Goal: Transaction & Acquisition: Obtain resource

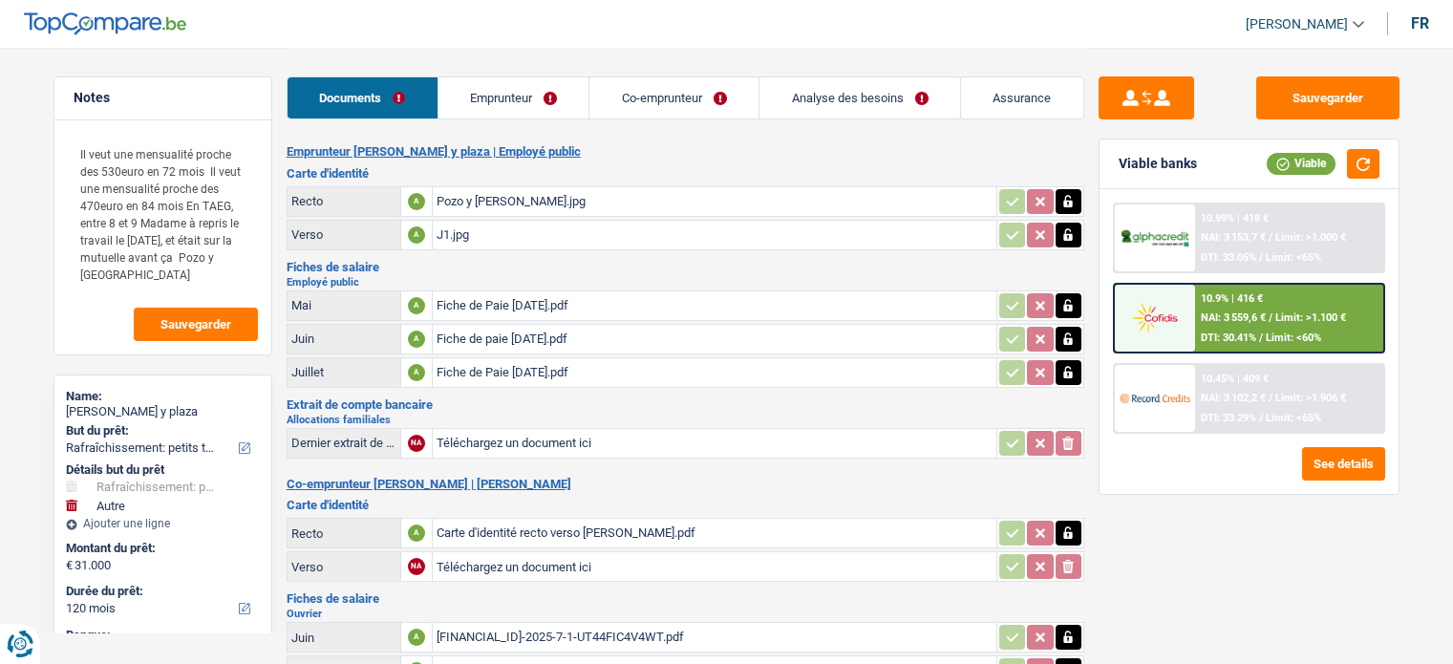
select select "houseOrGarden"
select select "other"
select select "120"
select select "coApplicant"
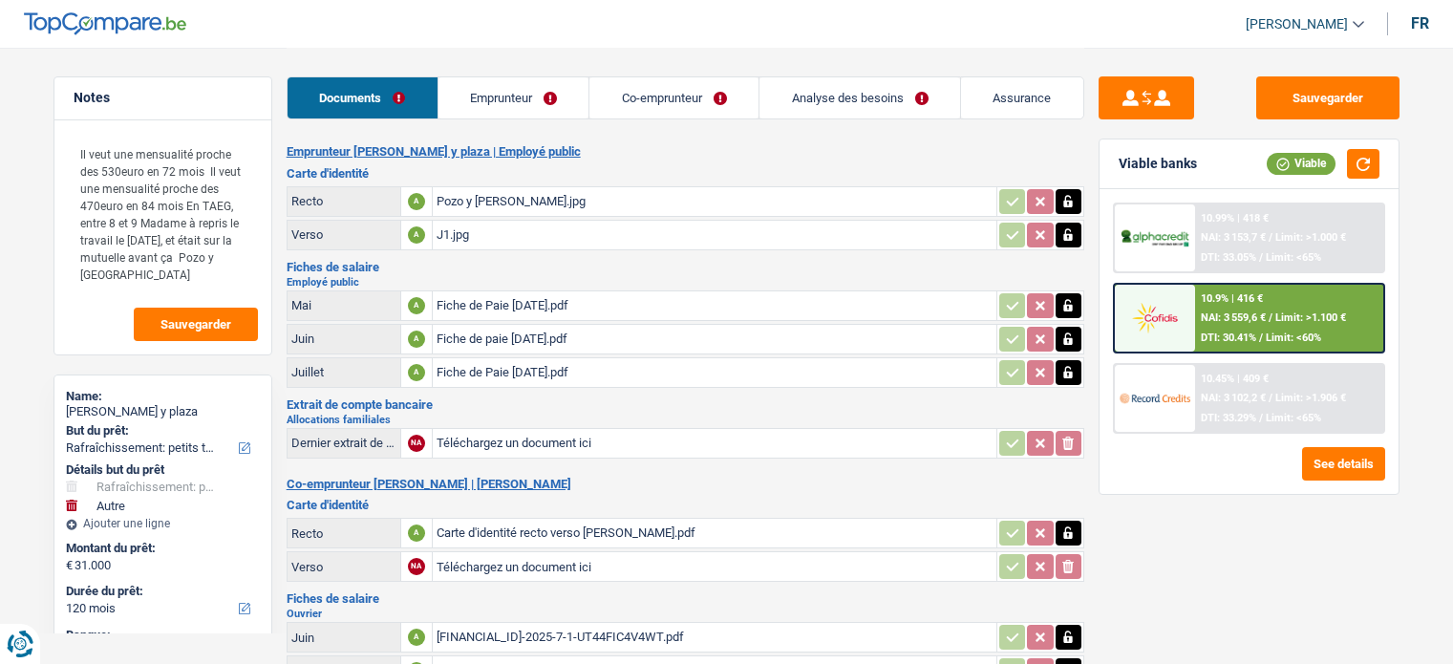
select select "applicant"
select select "houseOrGarden"
select select "other"
select select "120"
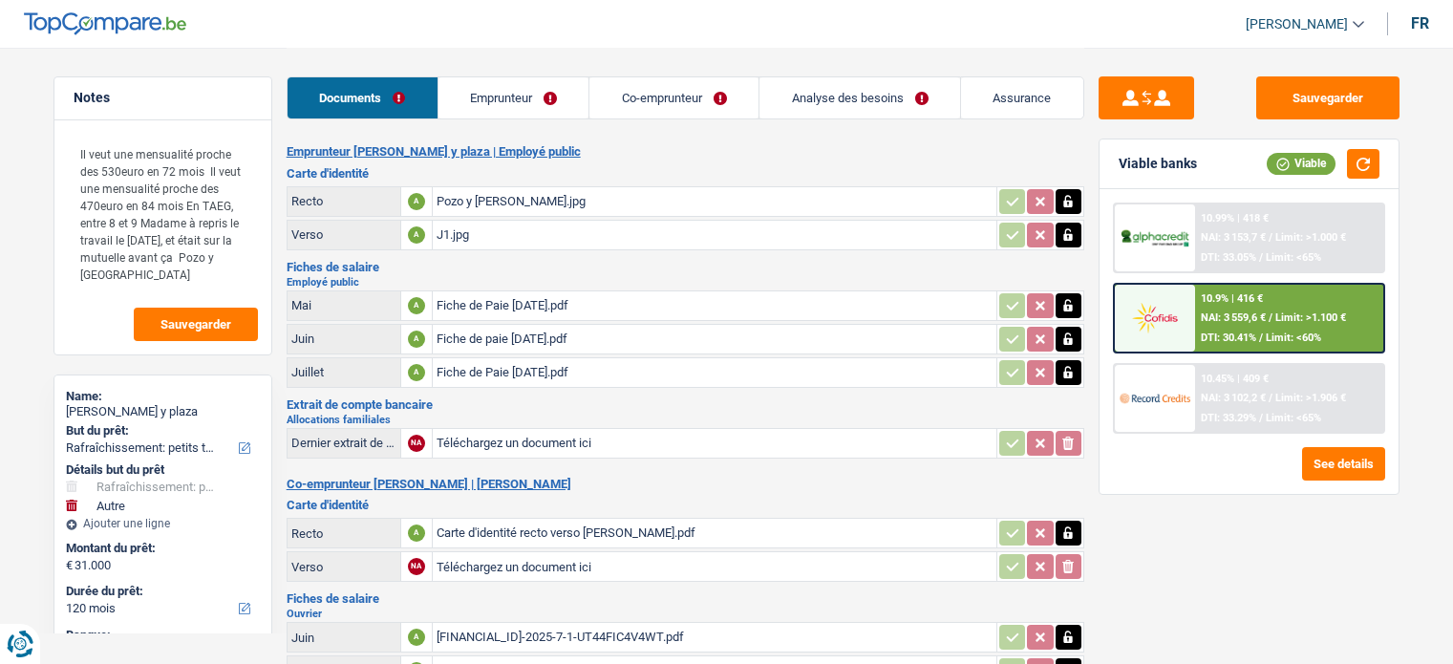
select select "coApplicant"
select select "applicant"
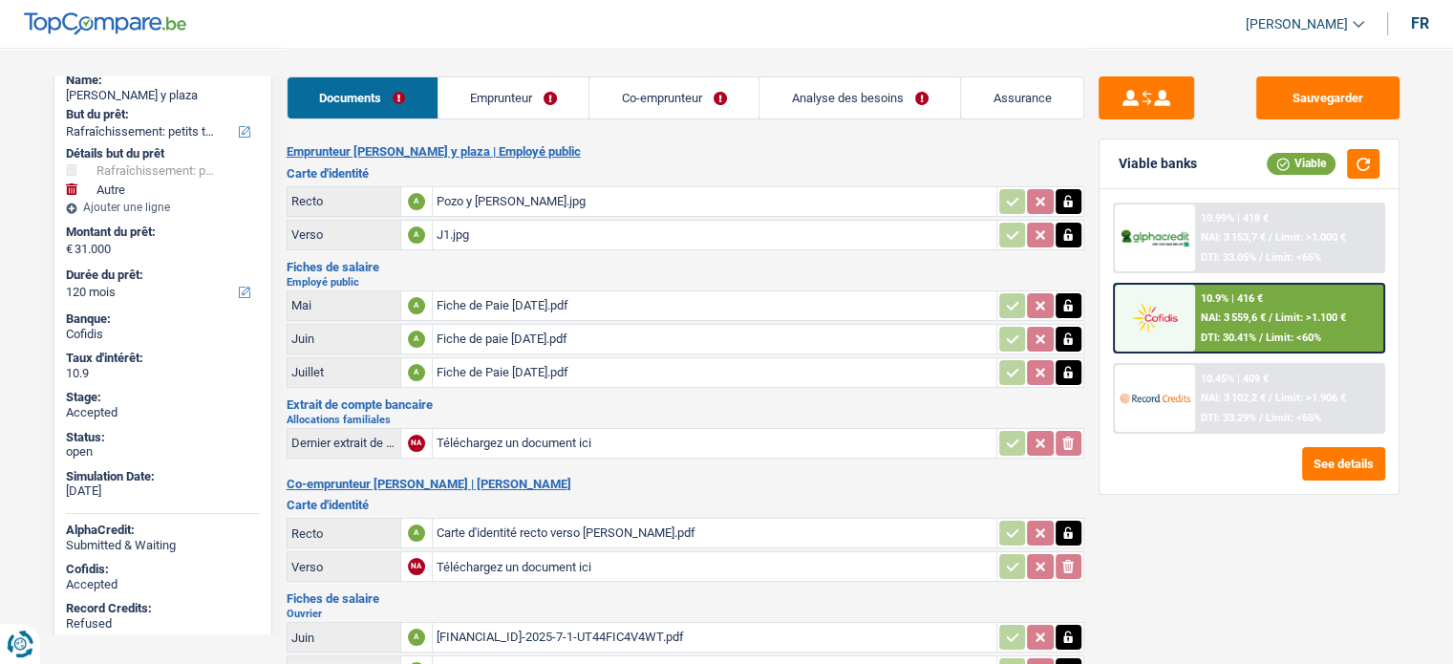
scroll to position [382, 0]
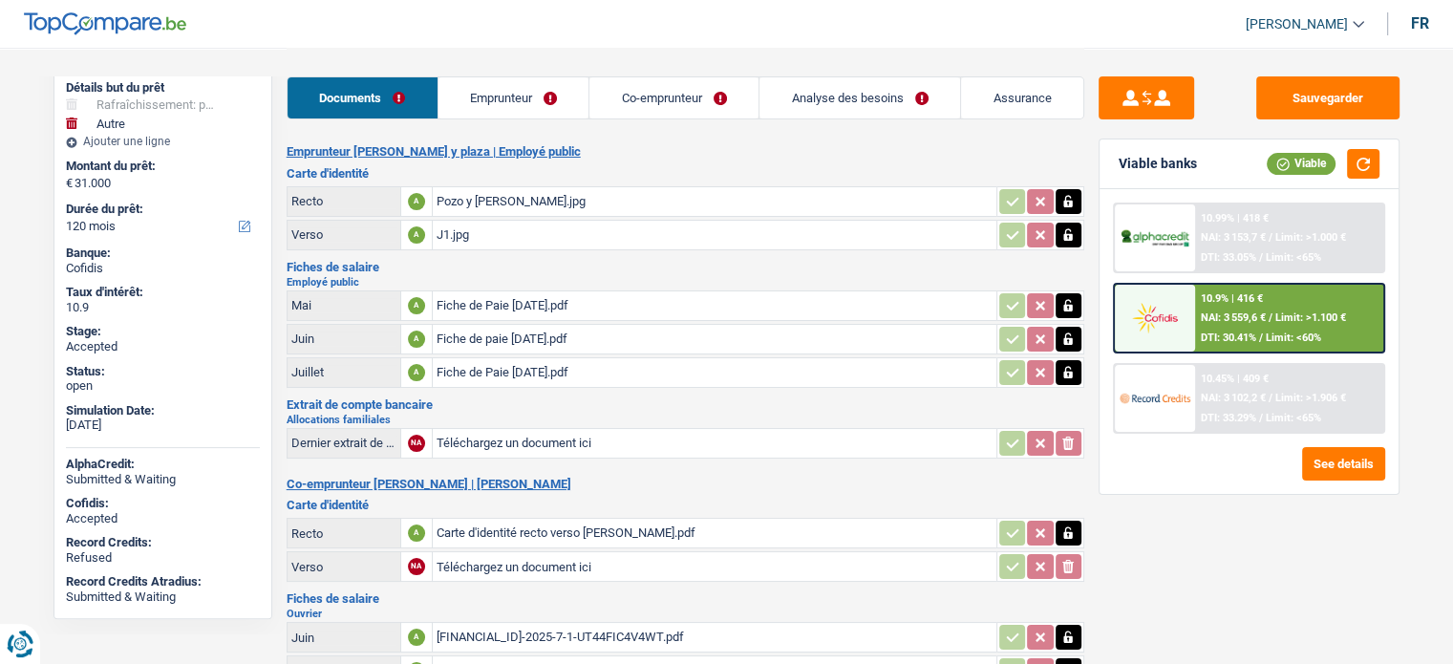
click at [532, 91] on link "Emprunteur" at bounding box center [513, 97] width 151 height 41
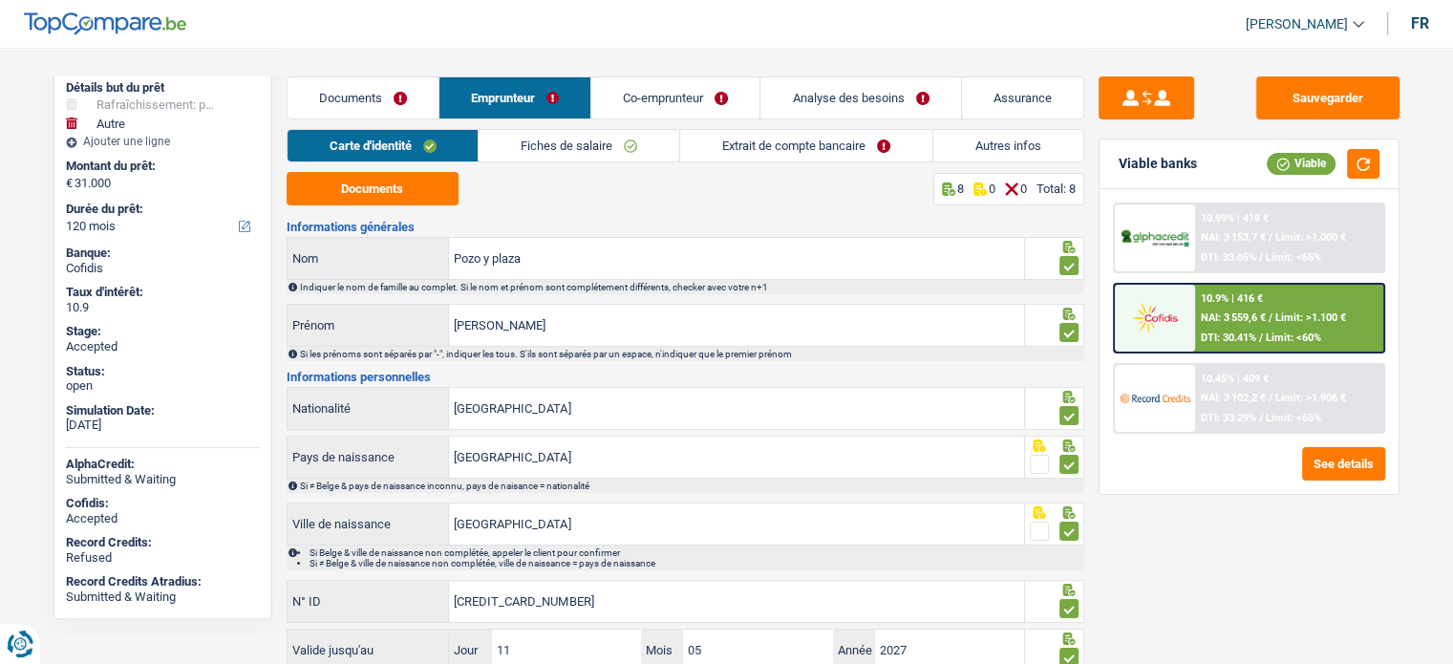
click at [823, 94] on link "Analyse des besoins" at bounding box center [860, 97] width 200 height 41
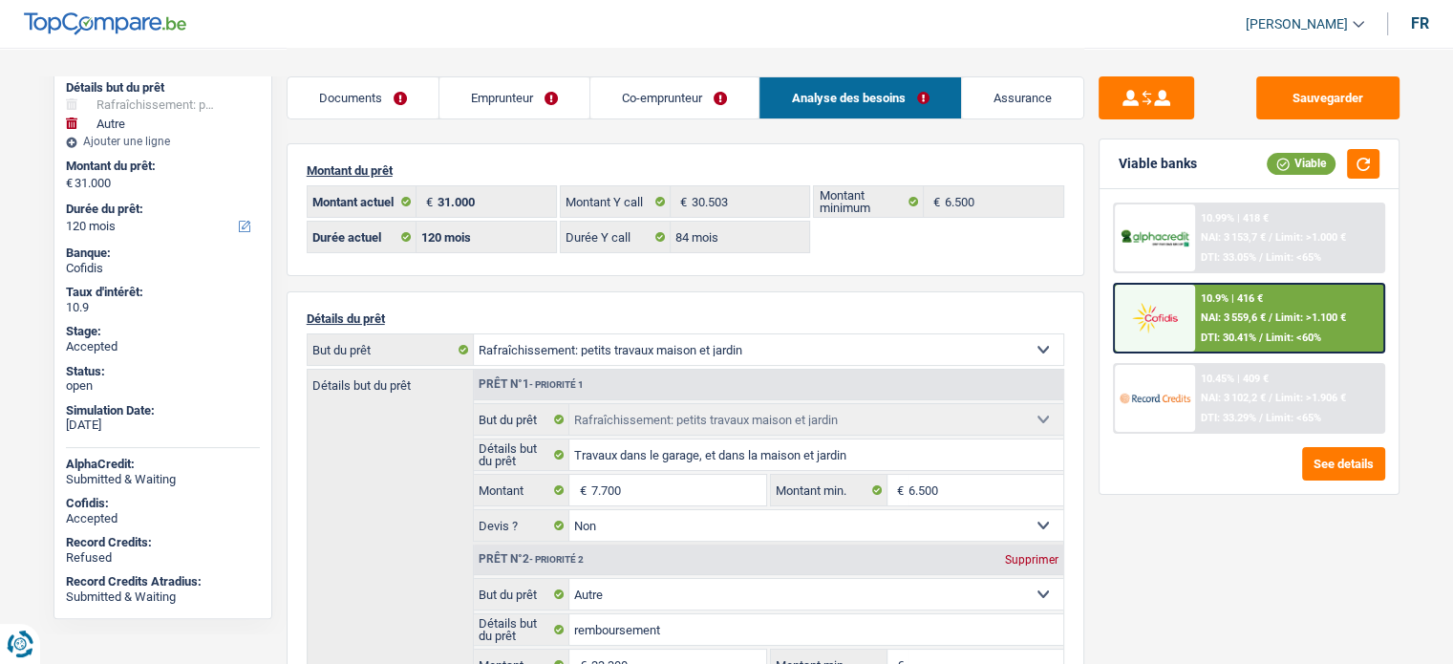
scroll to position [287, 0]
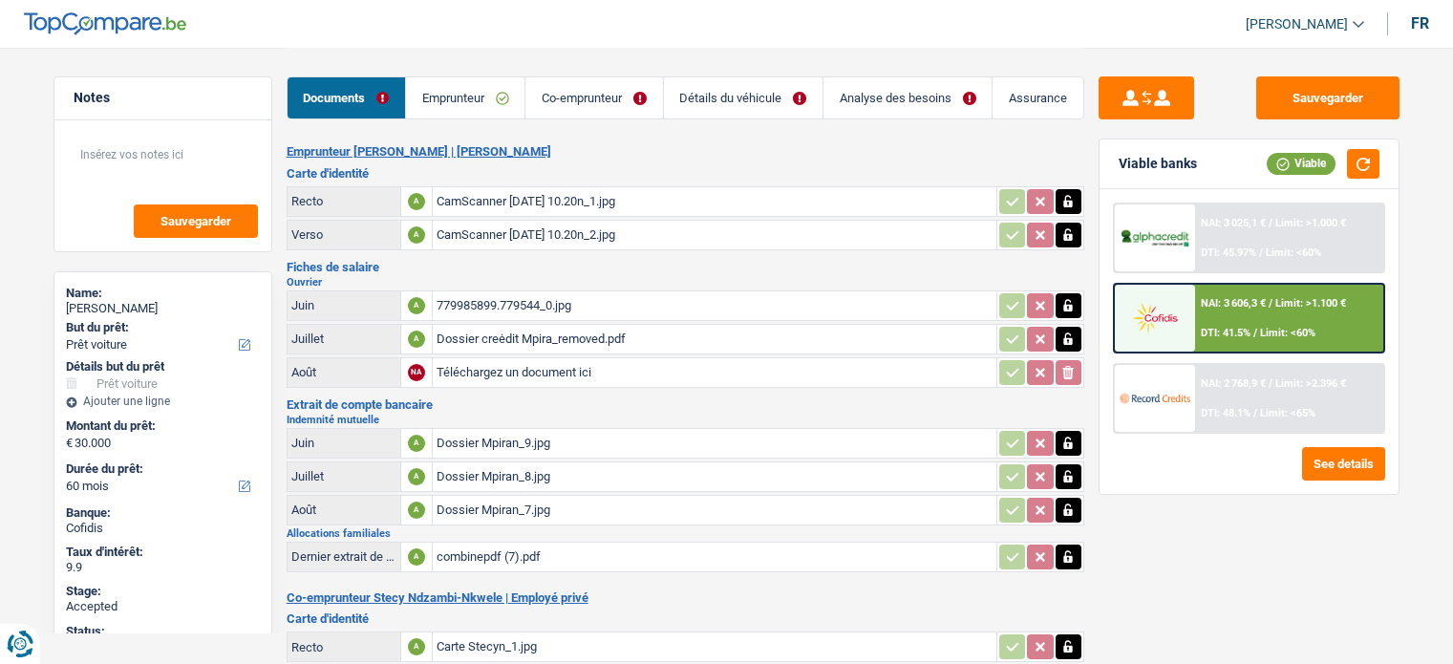
select select "car"
select select "60"
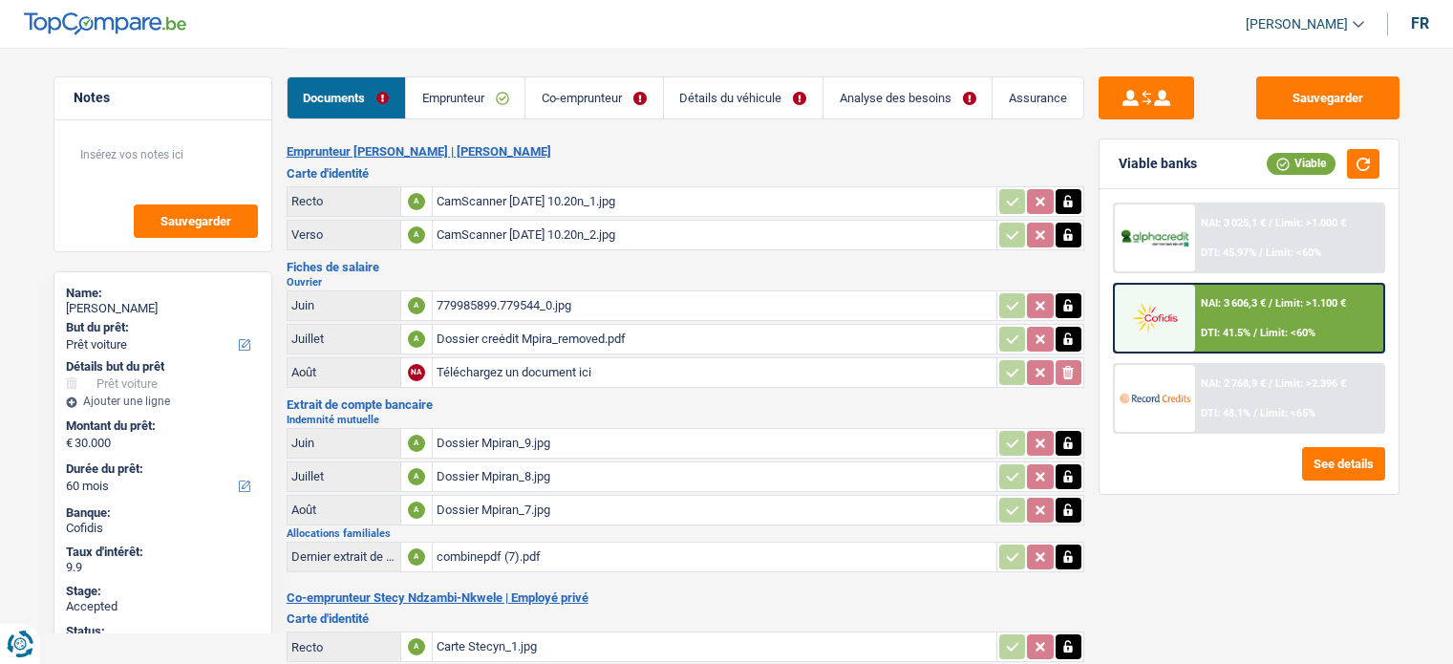
select select "car"
select select "yes"
select select "60"
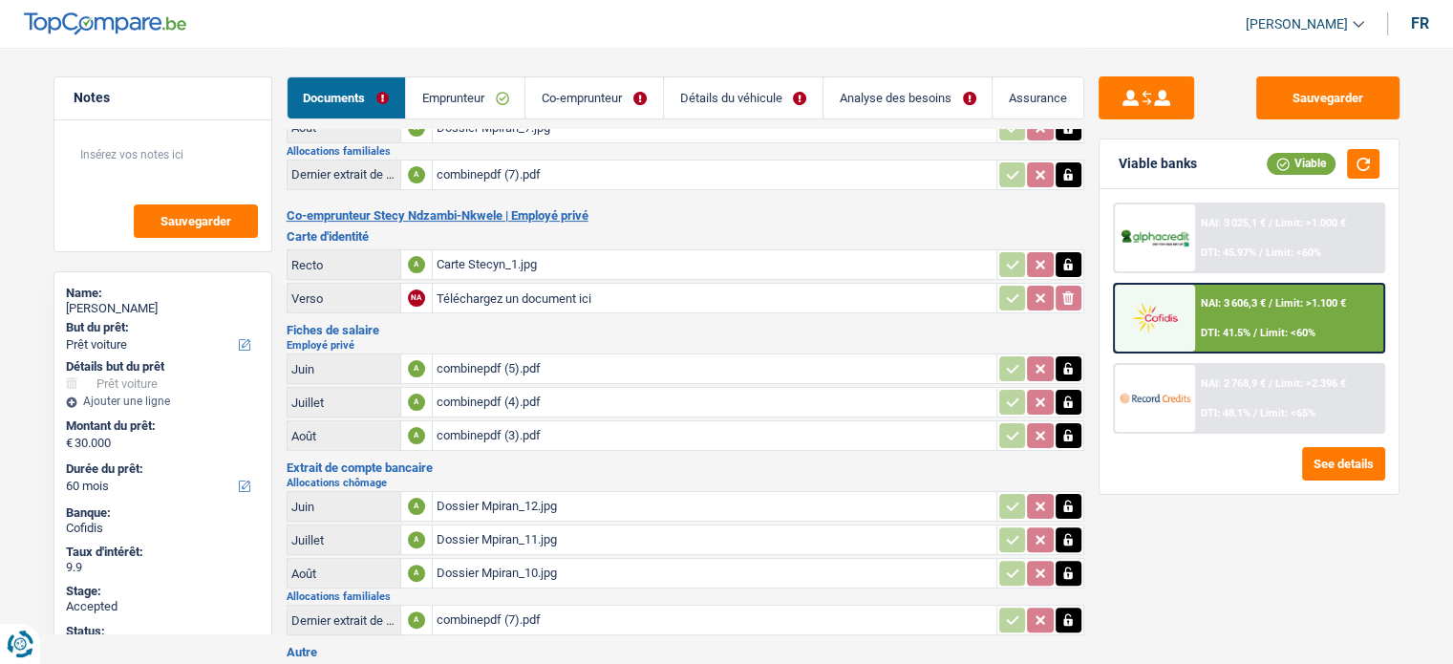
scroll to position [382, 0]
click at [470, 86] on link "Emprunteur" at bounding box center [465, 97] width 118 height 41
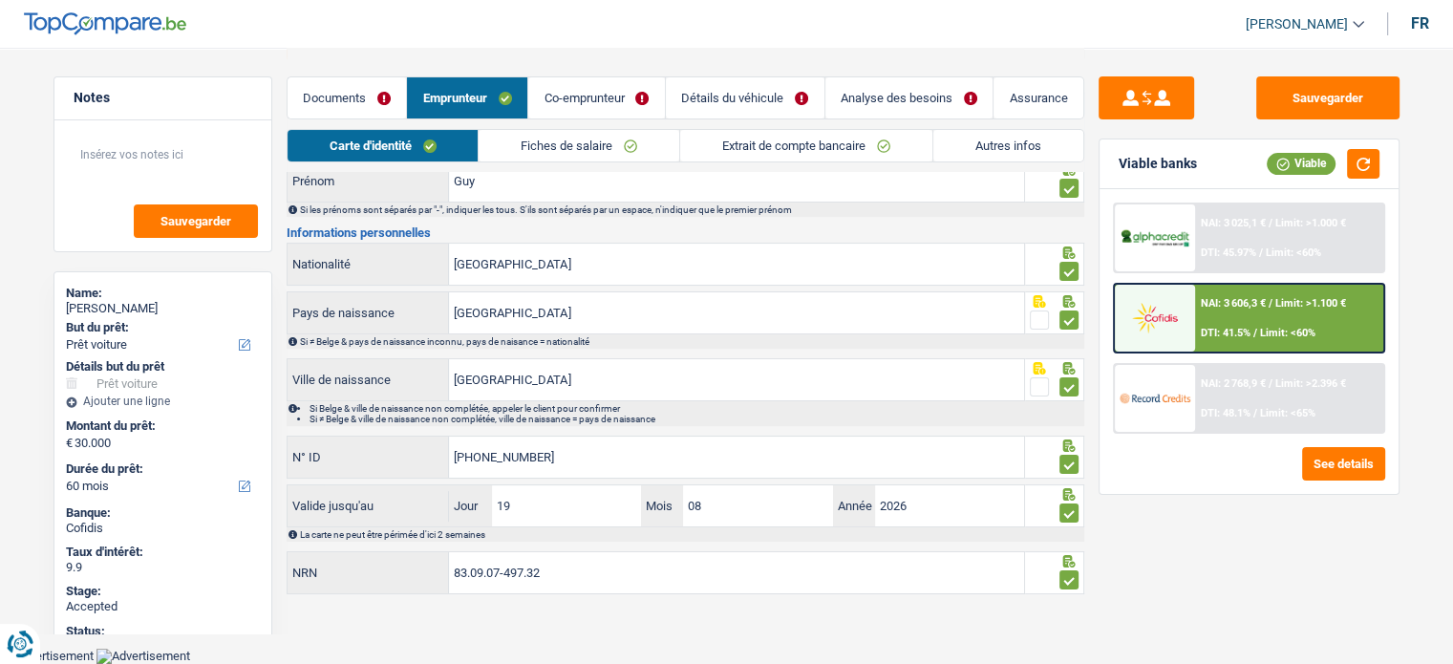
scroll to position [139, 0]
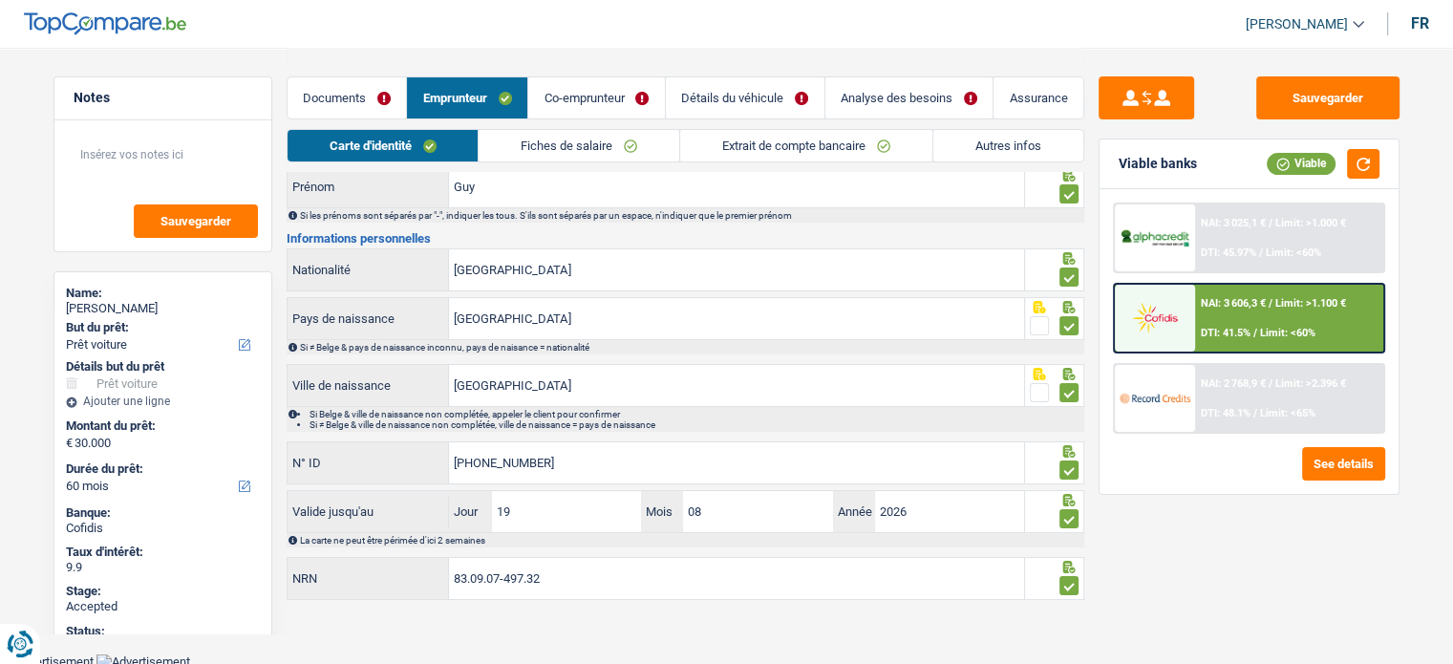
click at [766, 91] on link "Détails du véhicule" at bounding box center [745, 97] width 159 height 41
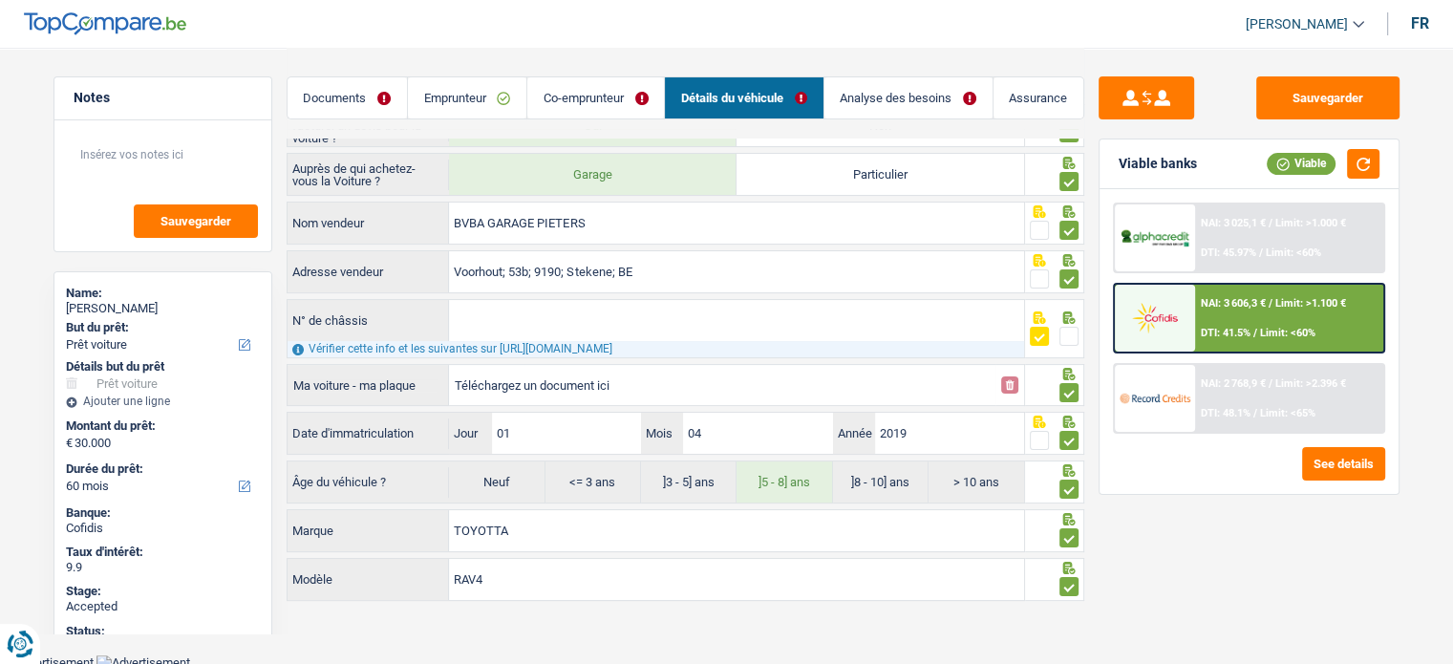
scroll to position [8, 0]
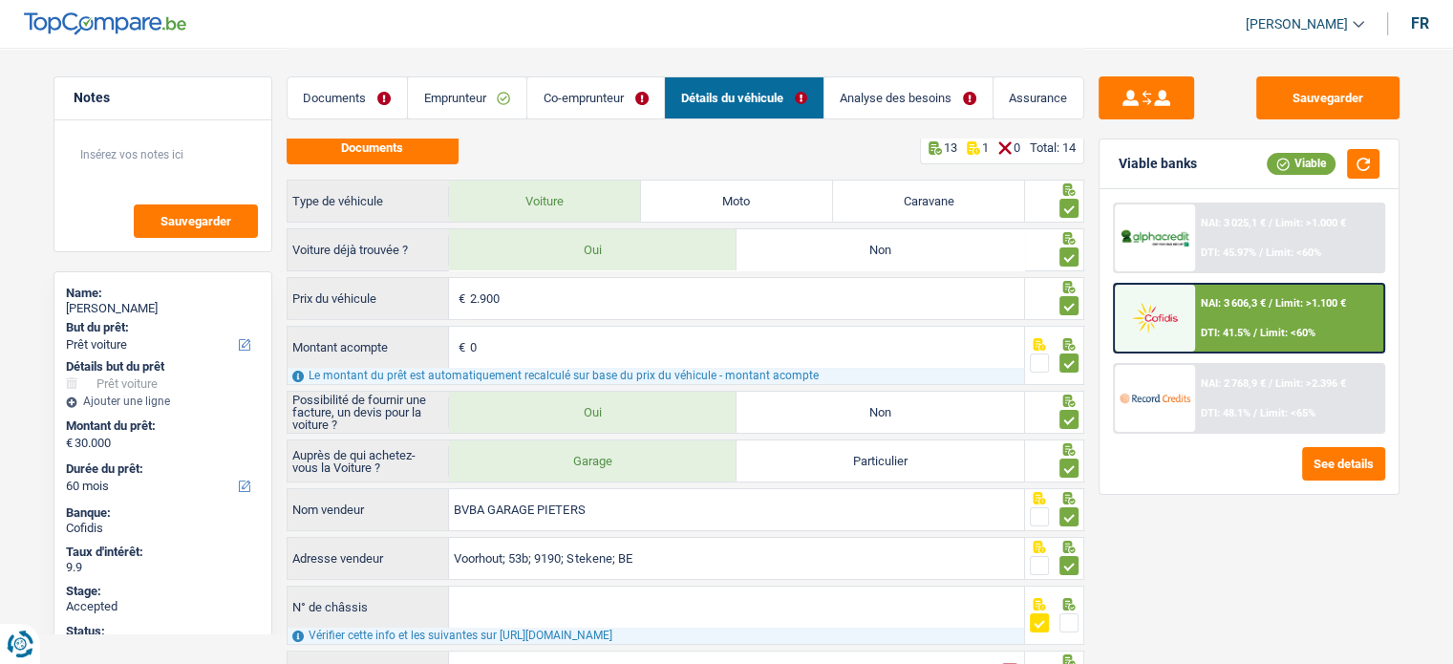
click at [933, 100] on link "Analyse des besoins" at bounding box center [908, 97] width 168 height 41
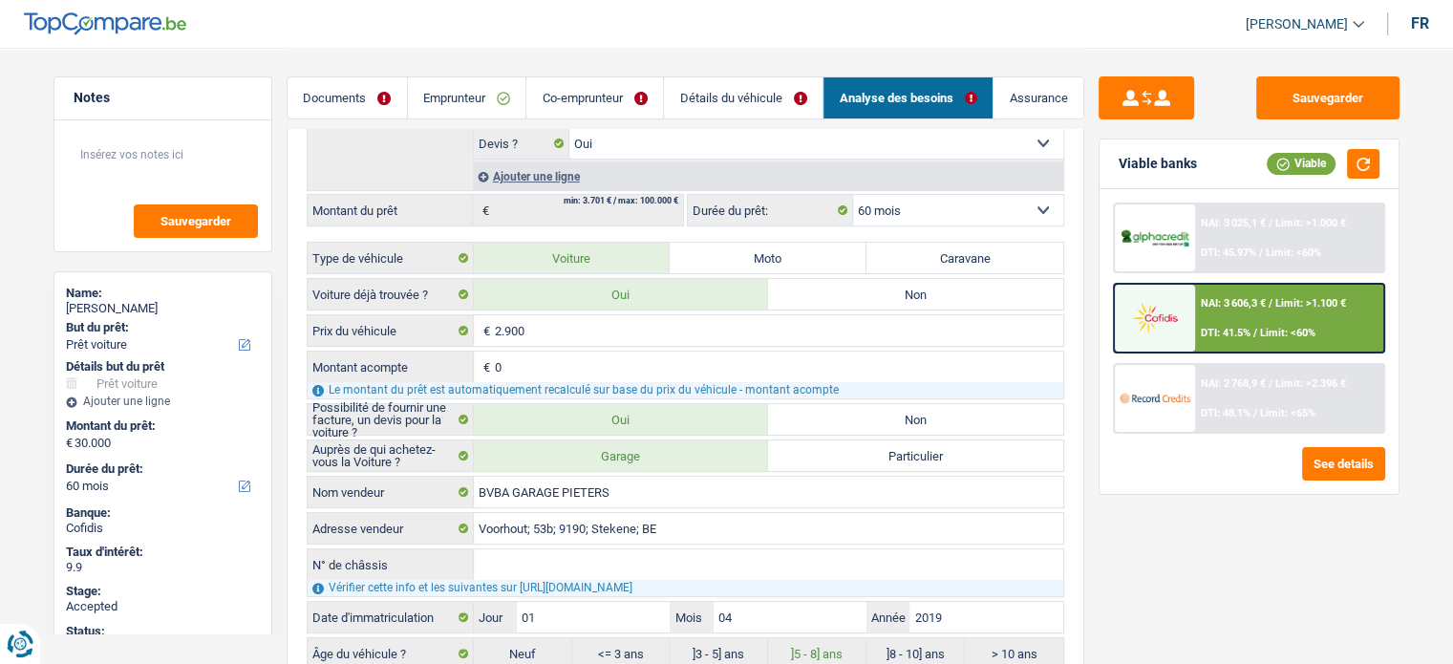
scroll to position [191, 0]
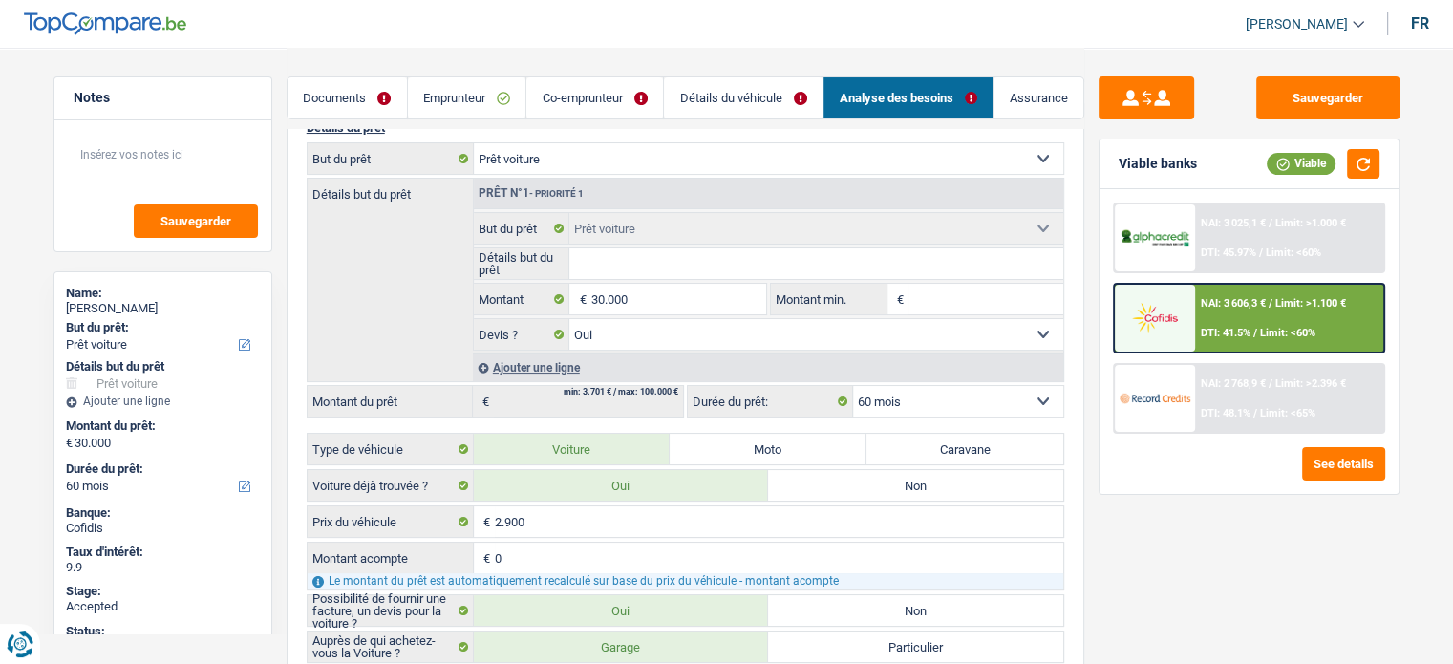
click at [1146, 232] on img at bounding box center [1155, 238] width 71 height 22
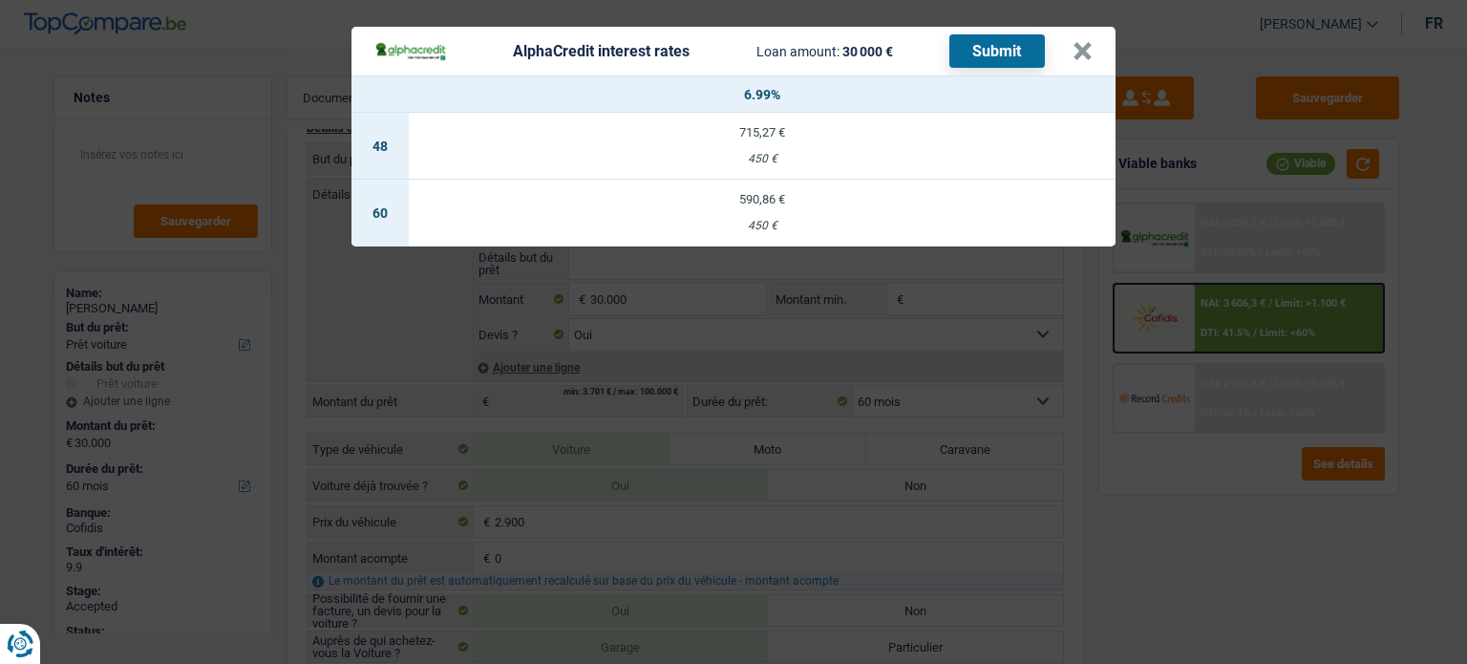
click at [1162, 505] on div "AlphaCredit interest rates Loan amount: 30 000 € Submit × 6.99% 48 715,27 € 450…" at bounding box center [733, 332] width 1467 height 664
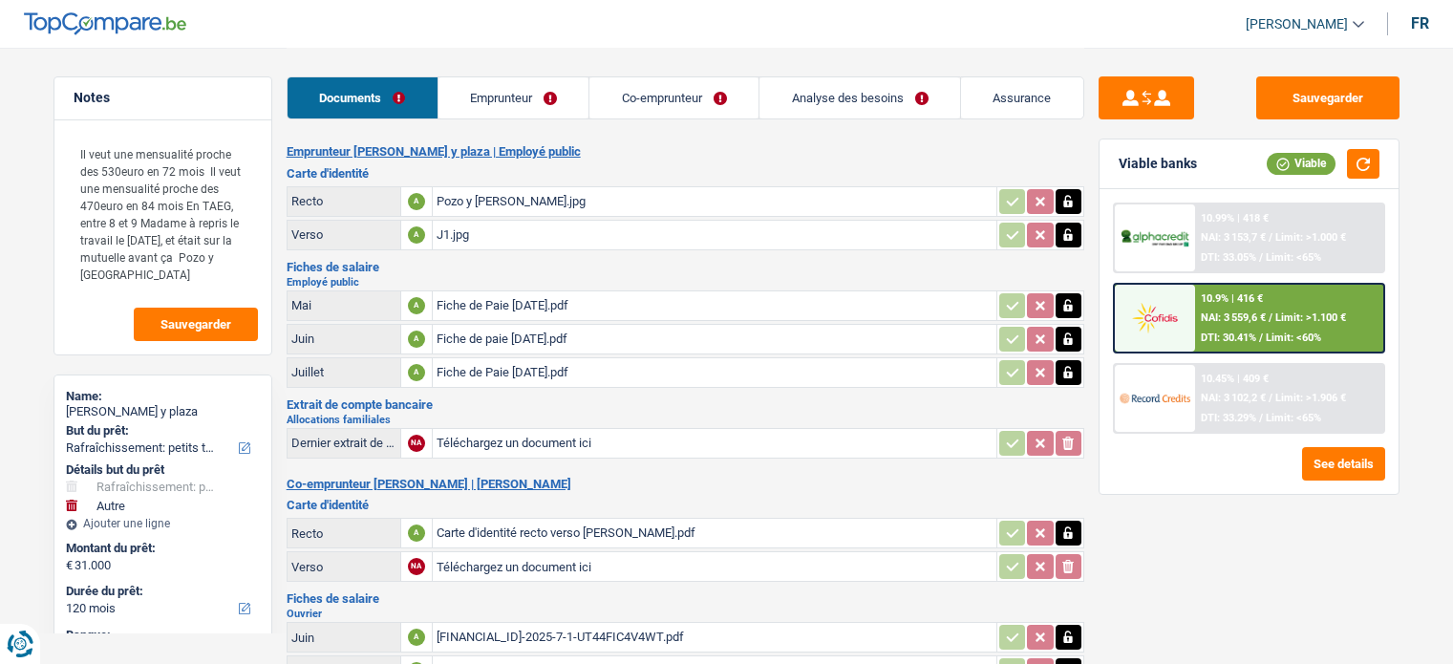
select select "houseOrGarden"
select select "other"
select select "120"
select select "coApplicant"
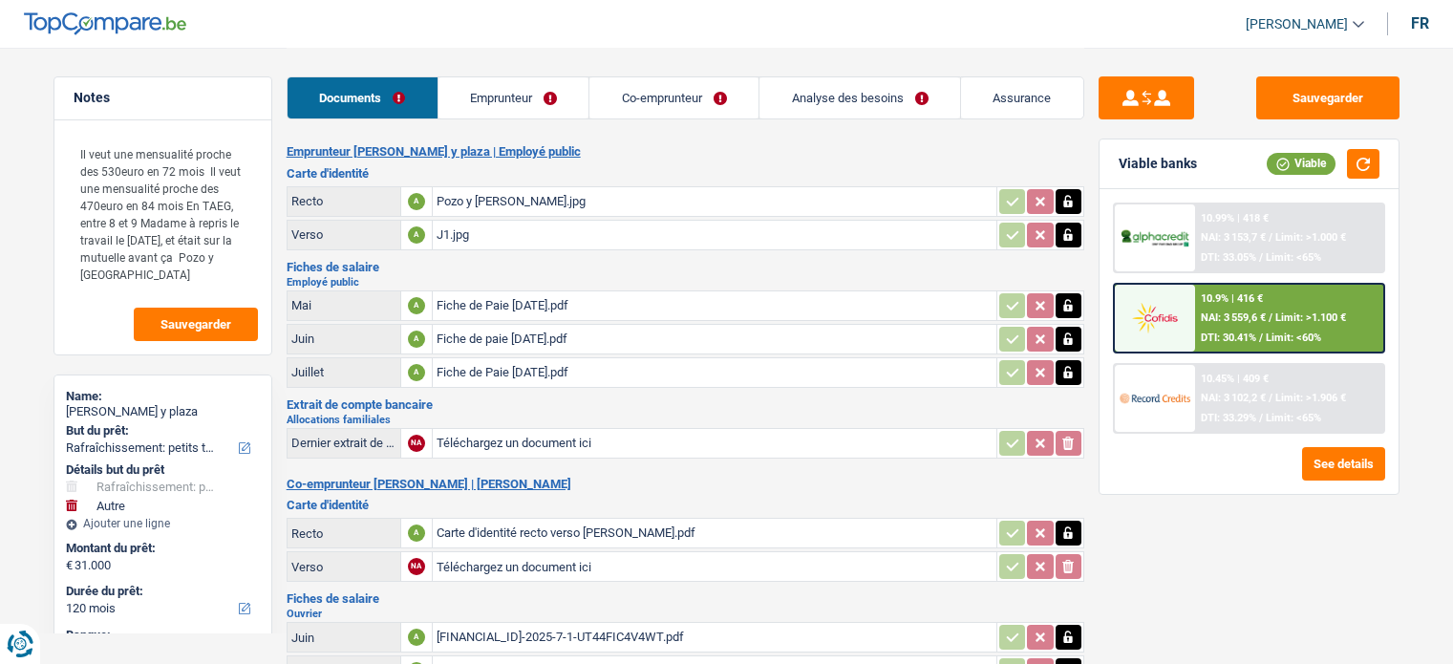
select select "applicant"
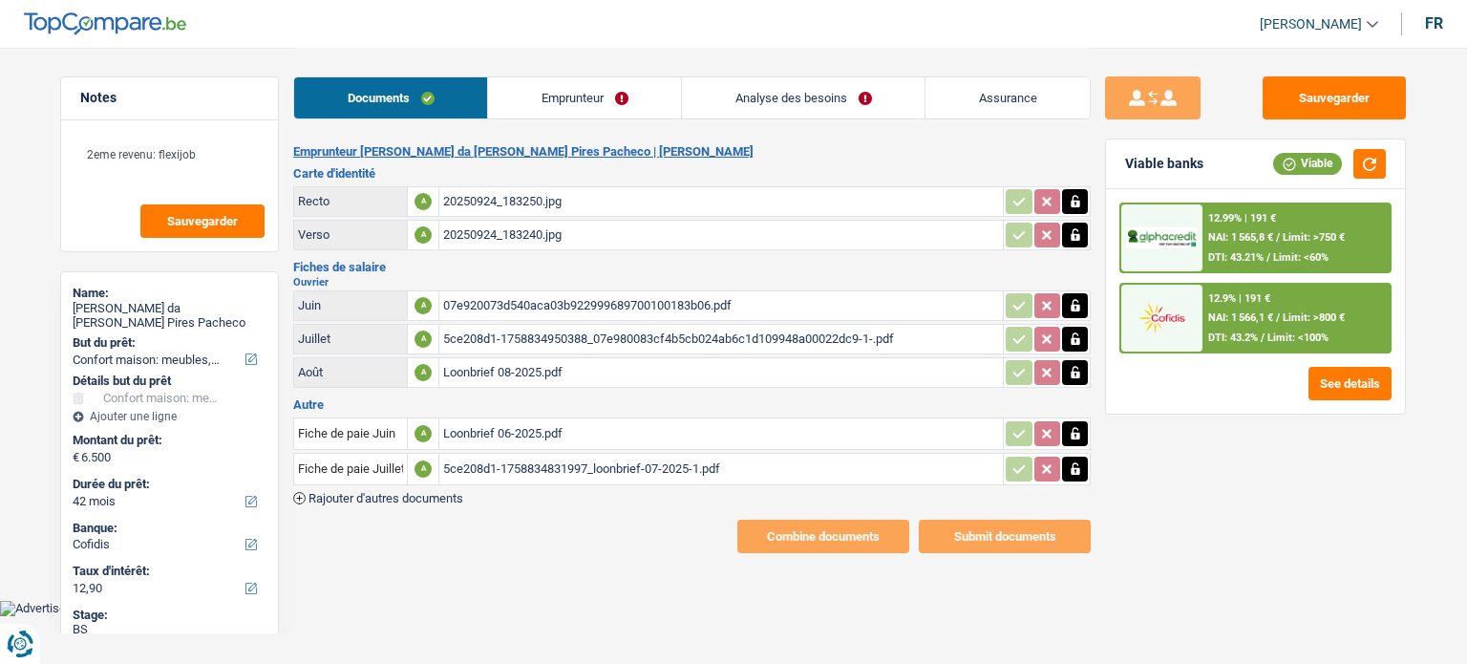
select select "household"
select select "42"
select select "cofidis"
select select "divorced"
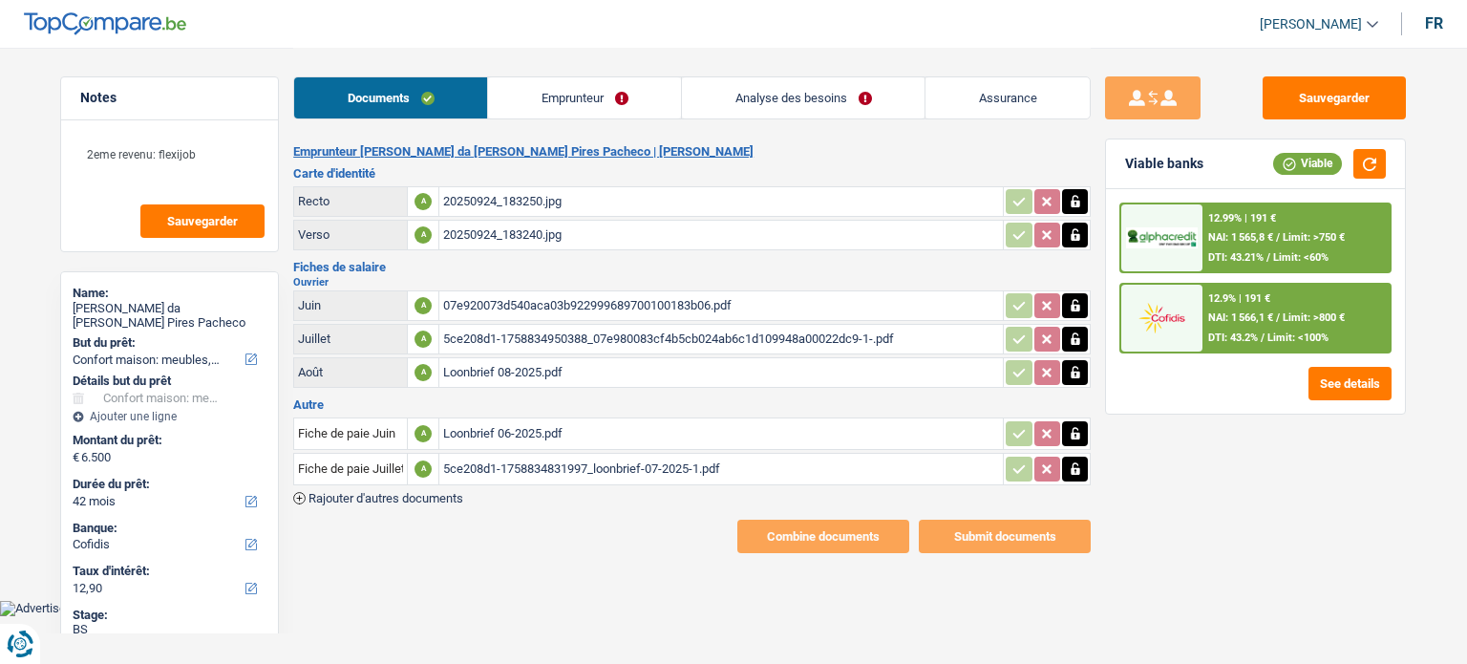
select select "BE"
select select "worker"
select select "netSalary"
select select "BE"
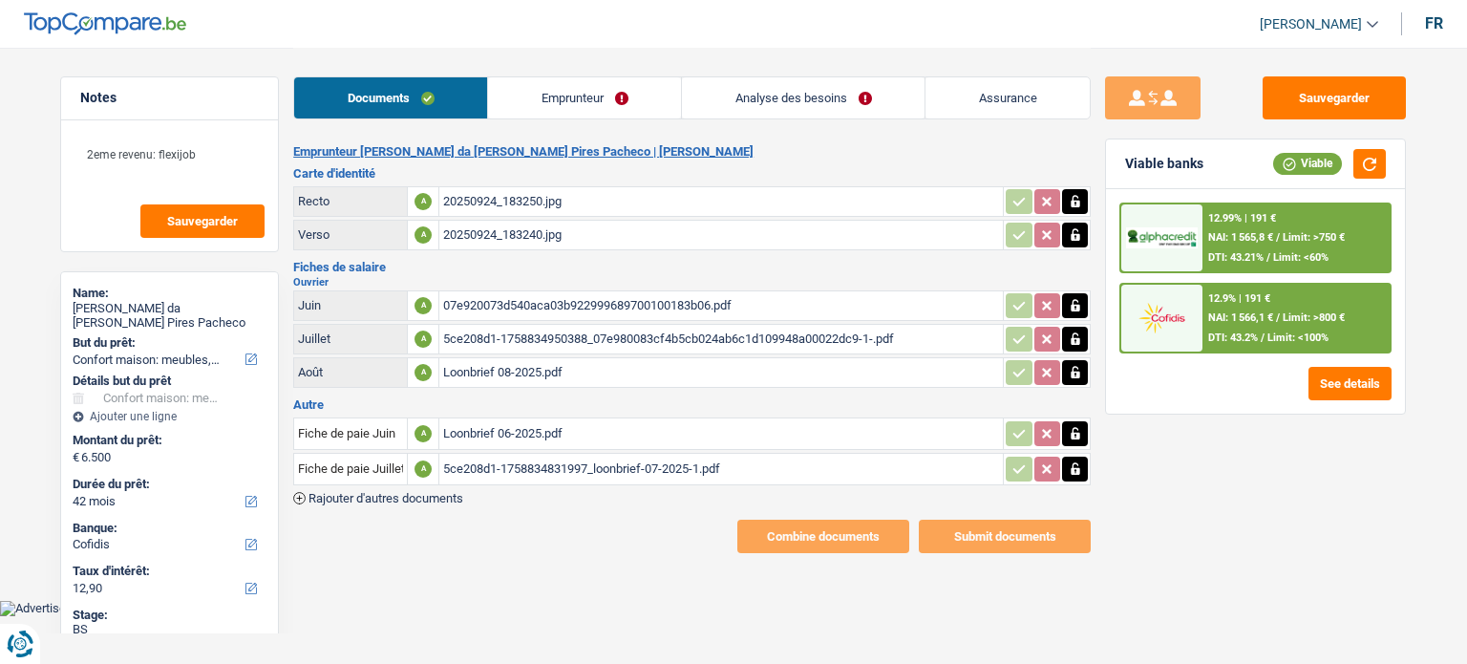
click at [579, 118] on li "Emprunteur" at bounding box center [584, 97] width 194 height 43
click at [579, 117] on link "Emprunteur" at bounding box center [584, 97] width 193 height 41
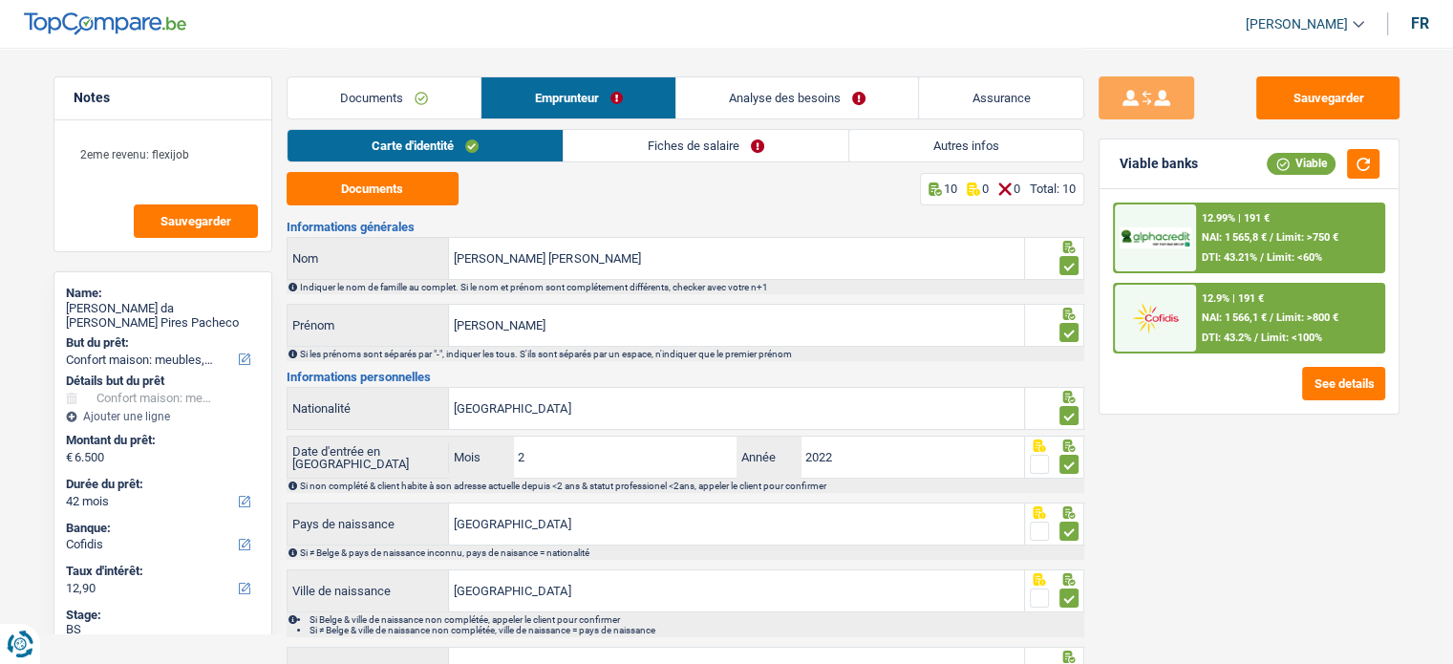
click at [739, 156] on link "Fiches de salaire" at bounding box center [706, 146] width 285 height 32
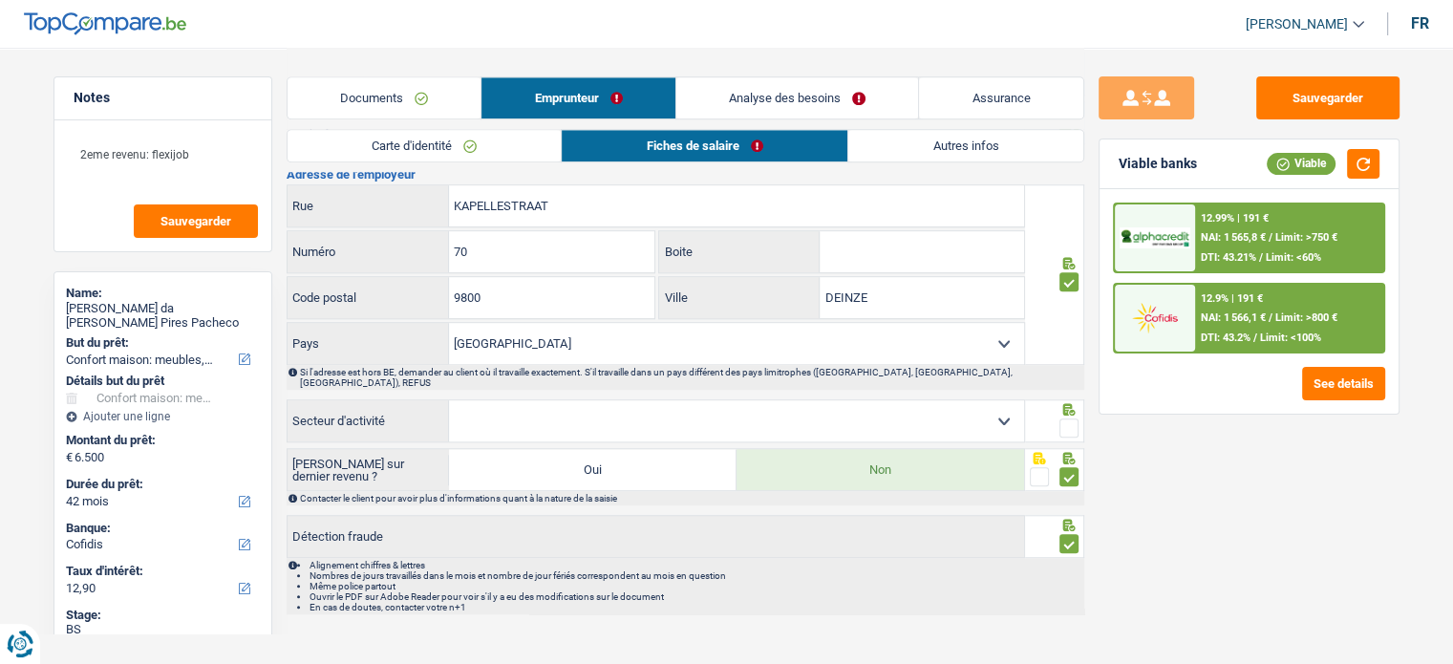
scroll to position [1596, 0]
click at [1058, 416] on fieldset at bounding box center [1054, 428] width 49 height 24
click at [977, 403] on select "Agriculture/Pêche Industrie Horeca Courier/Fitness/Taxi Construction Banques/As…" at bounding box center [736, 419] width 575 height 41
select select "smallCompanies"
click at [449, 399] on select "Agriculture/Pêche Industrie Horeca Courier/Fitness/Taxi Construction Banques/As…" at bounding box center [736, 419] width 575 height 41
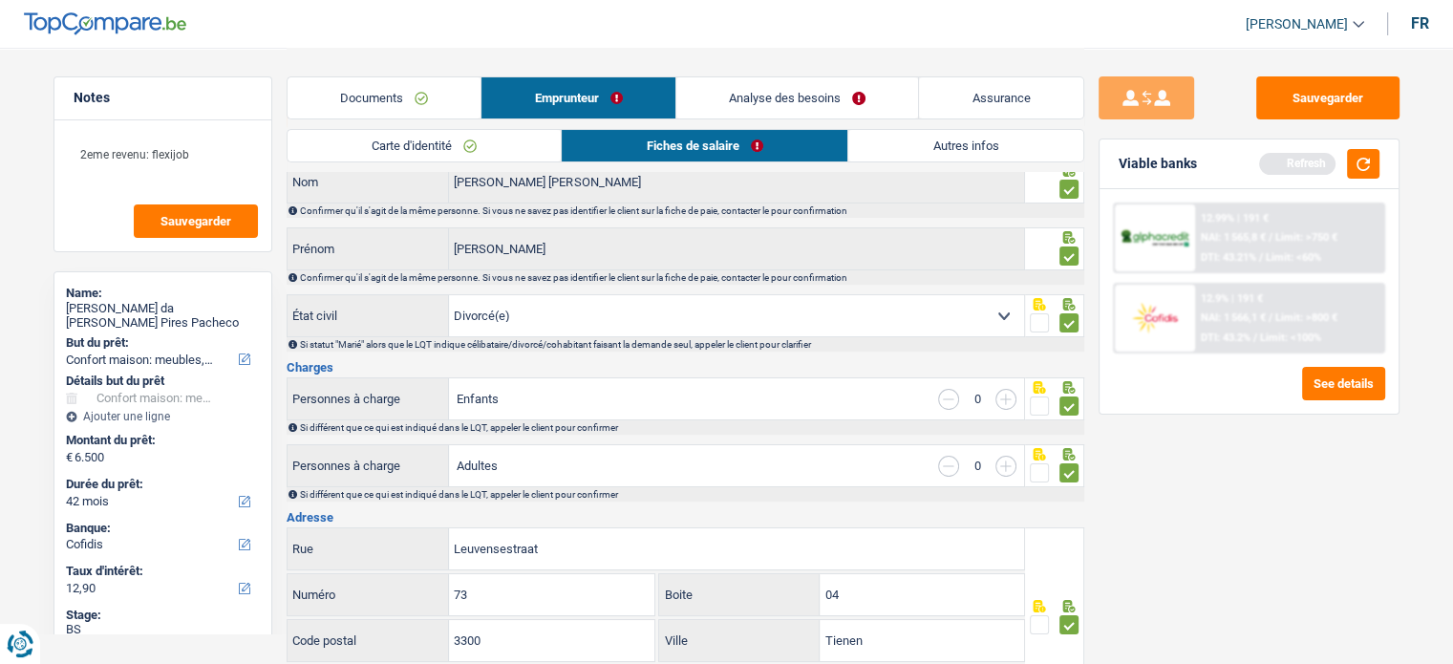
scroll to position [0, 0]
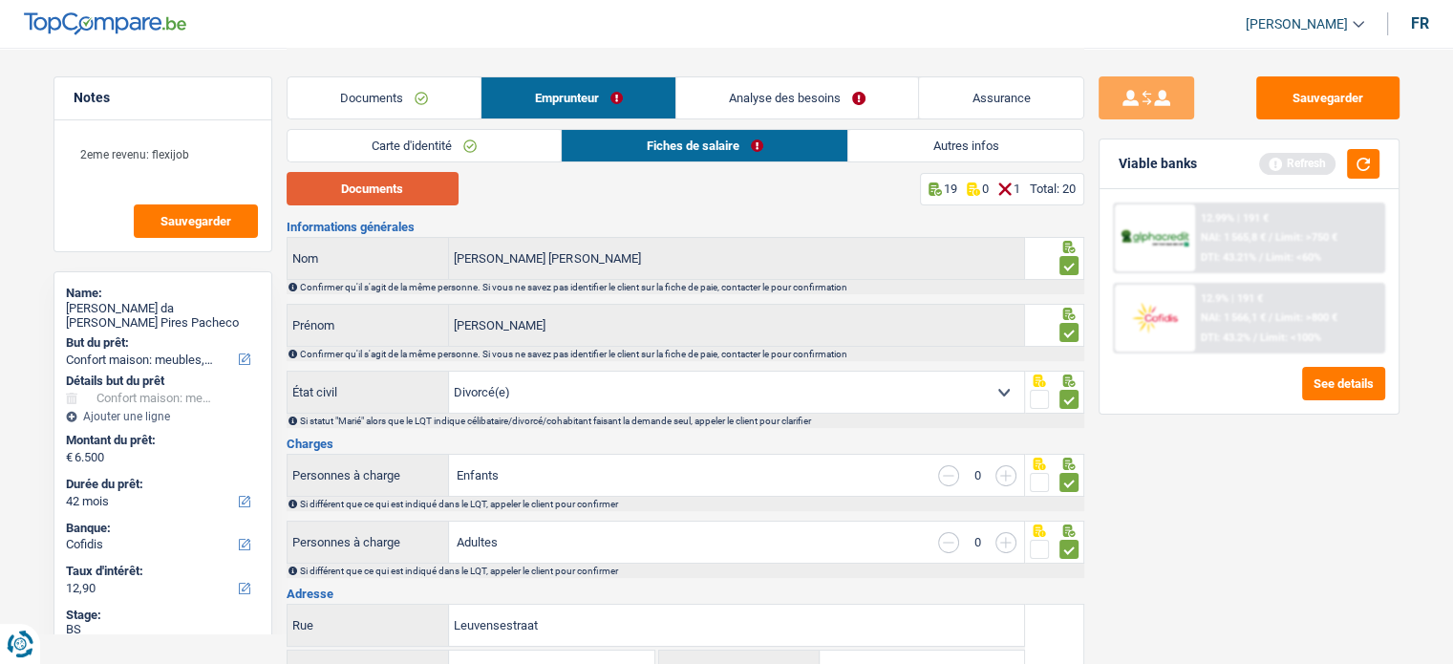
click at [417, 182] on button "Documents" at bounding box center [373, 188] width 172 height 33
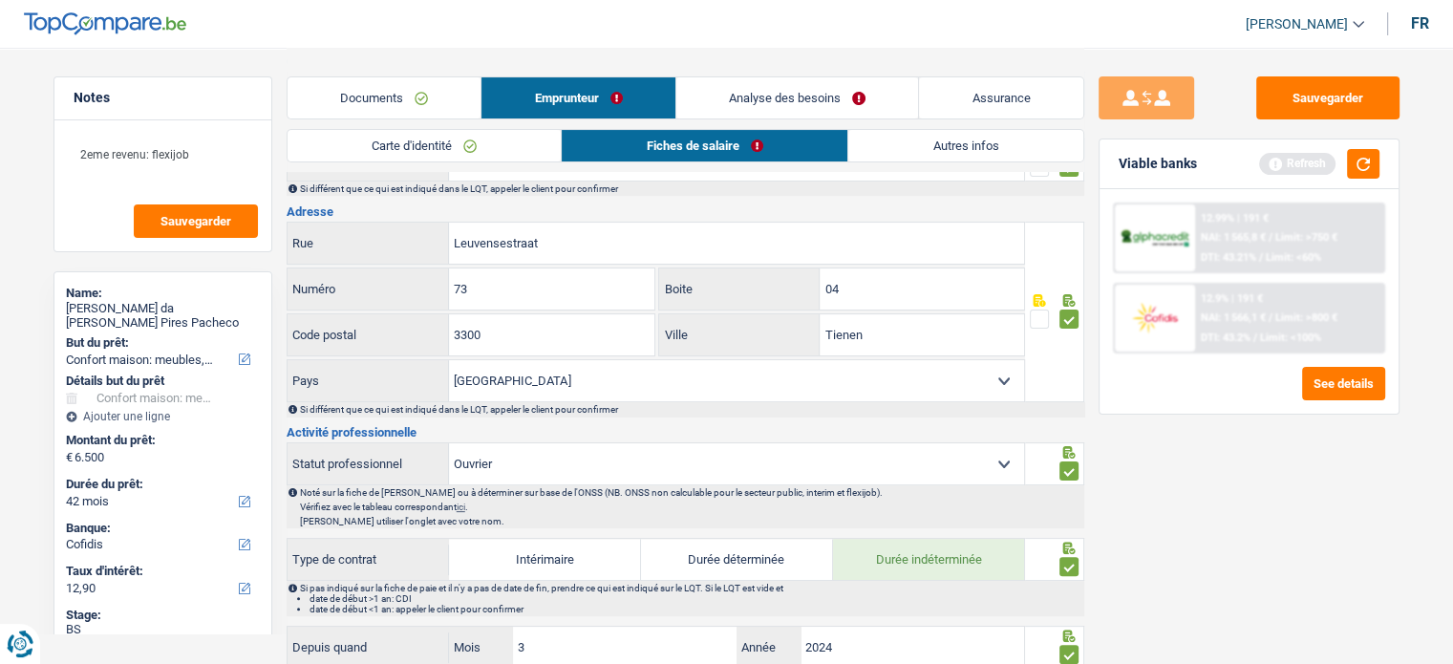
scroll to position [764, 0]
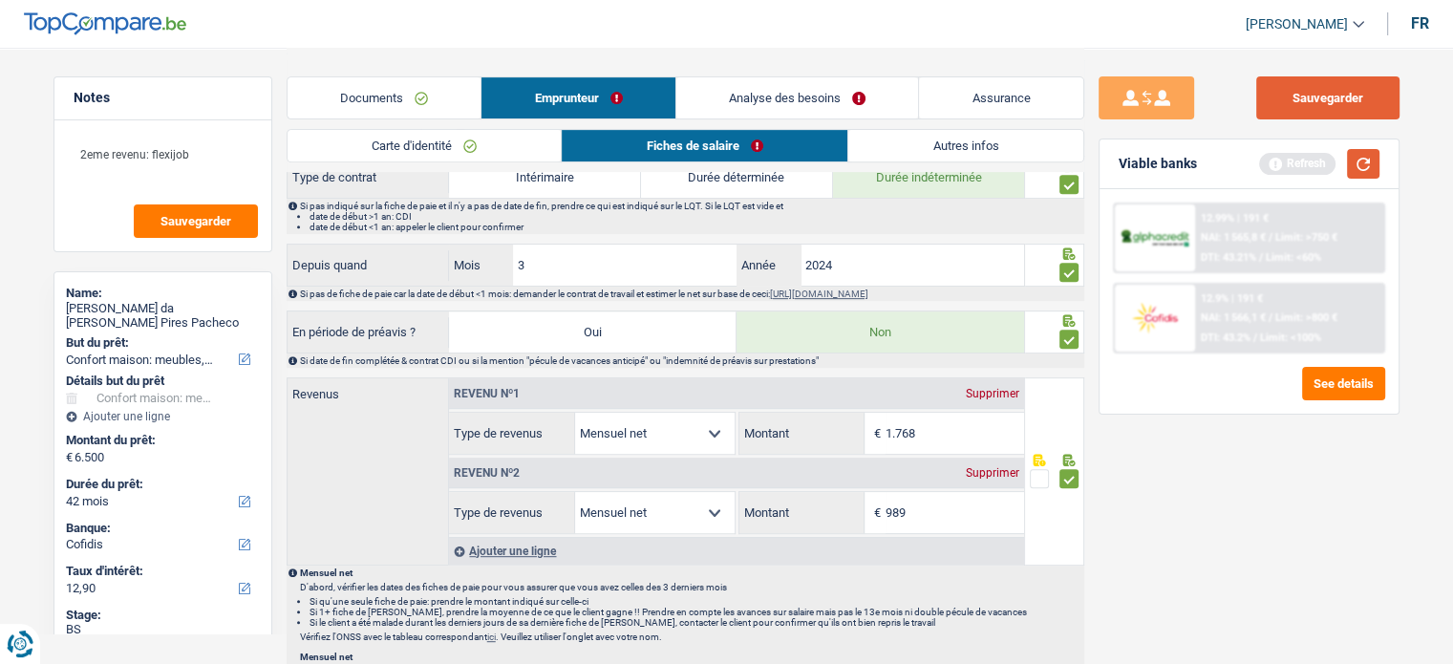
drag, startPoint x: 1330, startPoint y: 110, endPoint x: 1360, endPoint y: 167, distance: 65.0
click at [1330, 110] on button "Sauvegarder" at bounding box center [1327, 97] width 143 height 43
click at [1362, 167] on button "button" at bounding box center [1363, 164] width 32 height 30
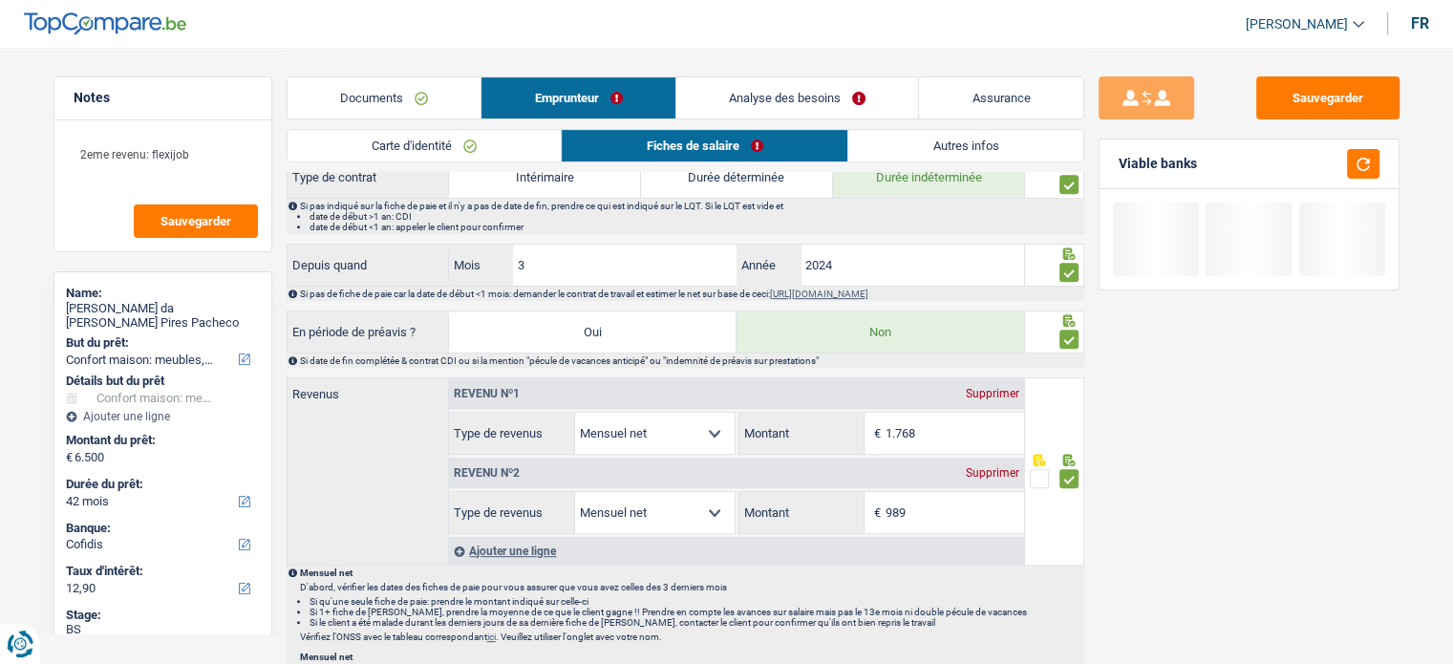
click at [902, 144] on link "Autres infos" at bounding box center [965, 146] width 235 height 32
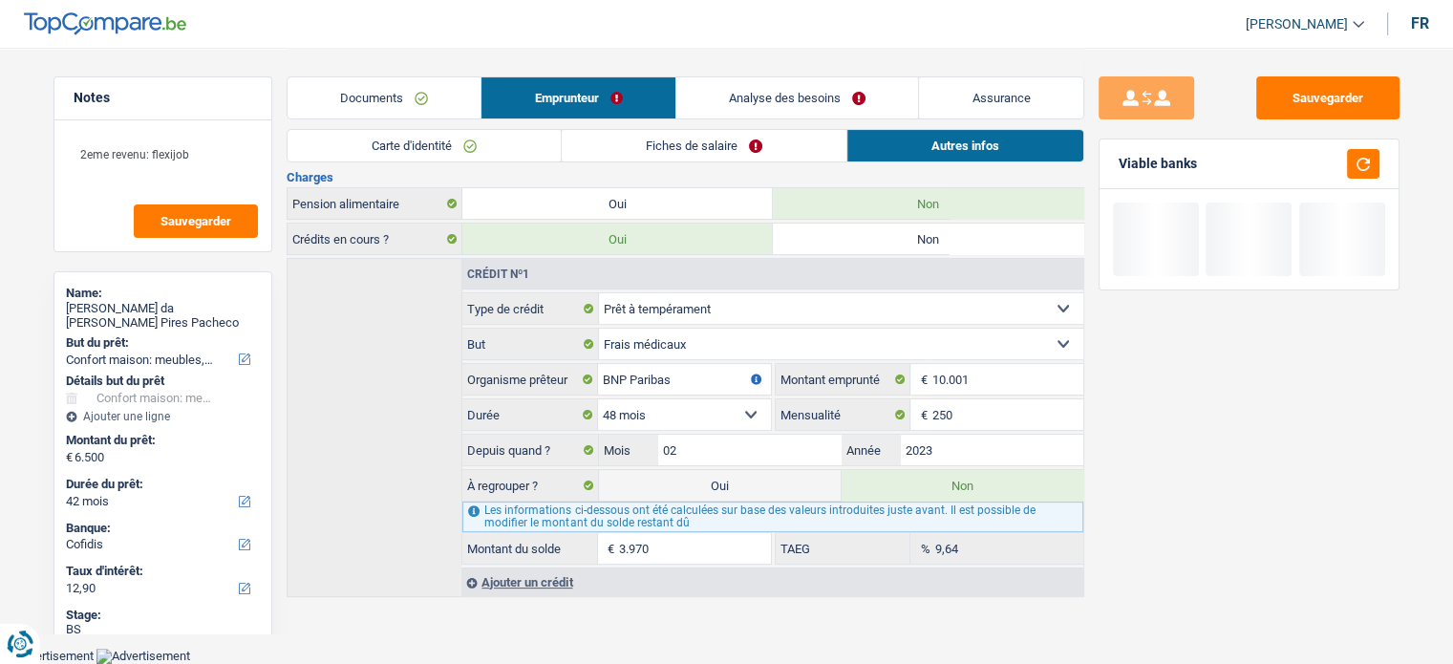
scroll to position [404, 0]
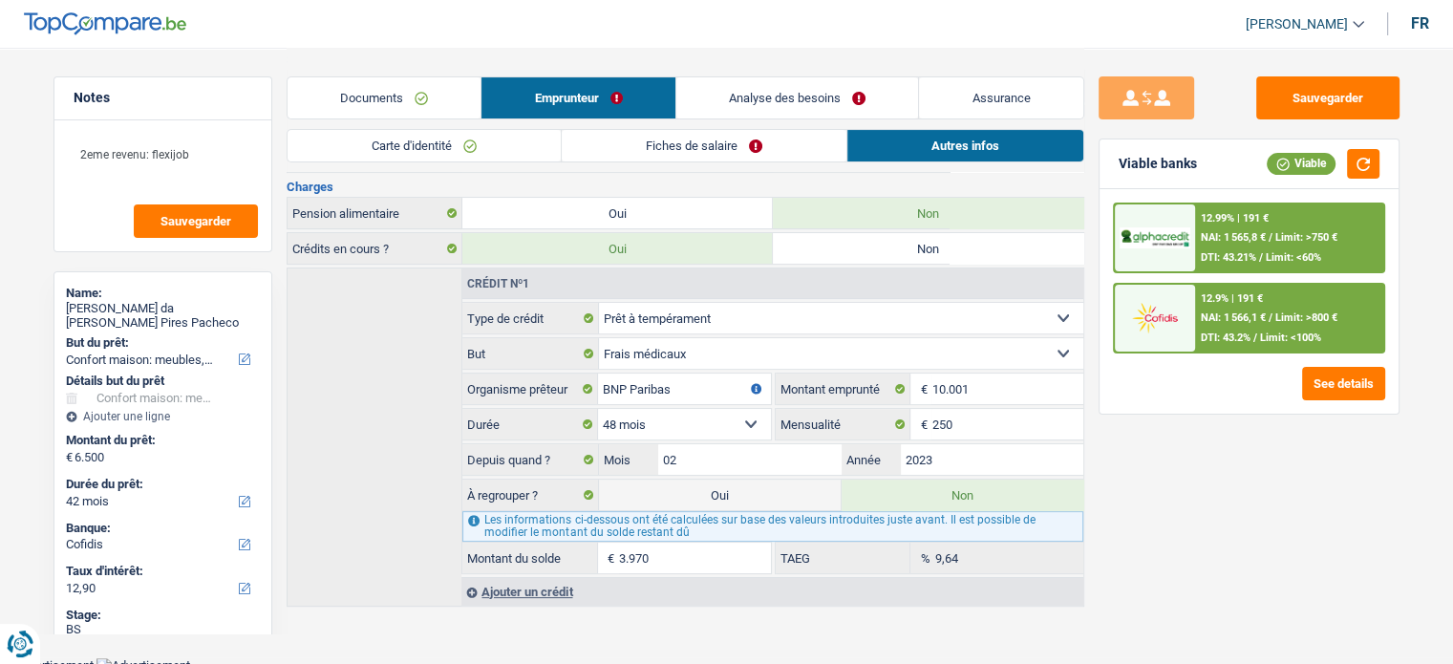
click at [773, 78] on link "Analyse des besoins" at bounding box center [797, 97] width 243 height 41
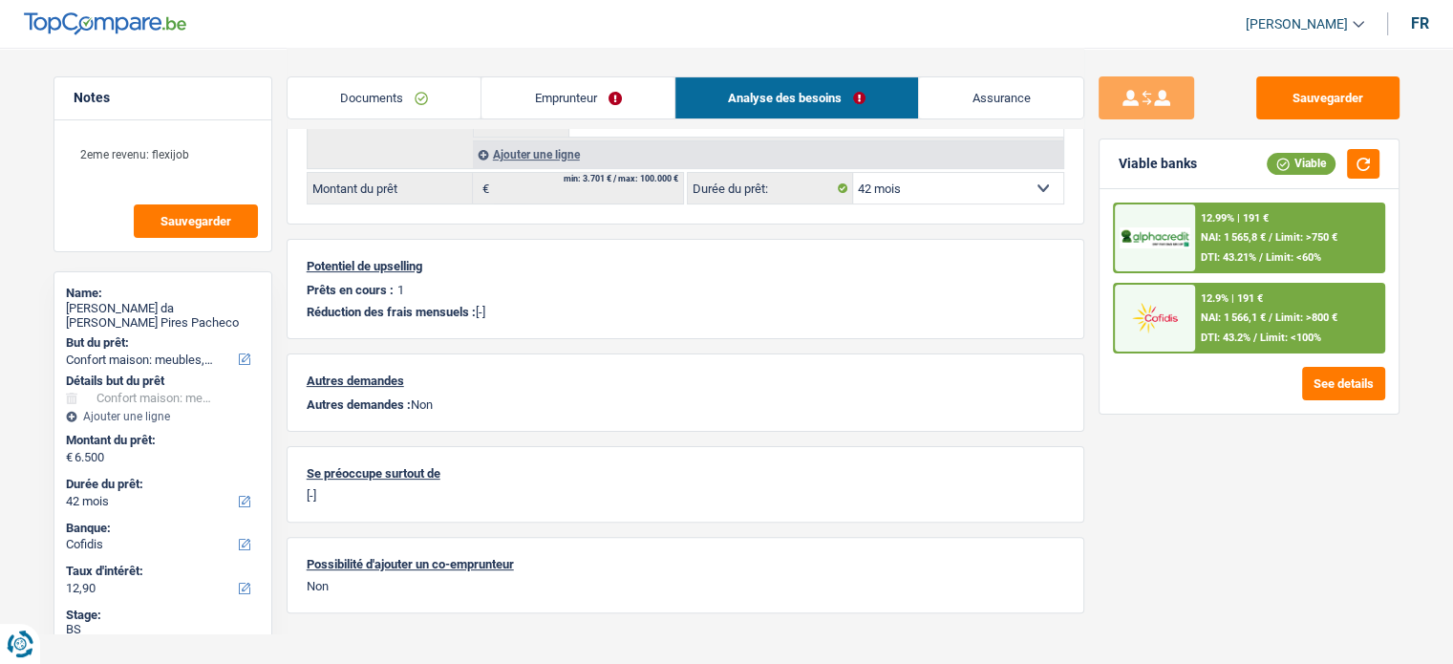
click at [336, 89] on link "Documents" at bounding box center [385, 97] width 194 height 41
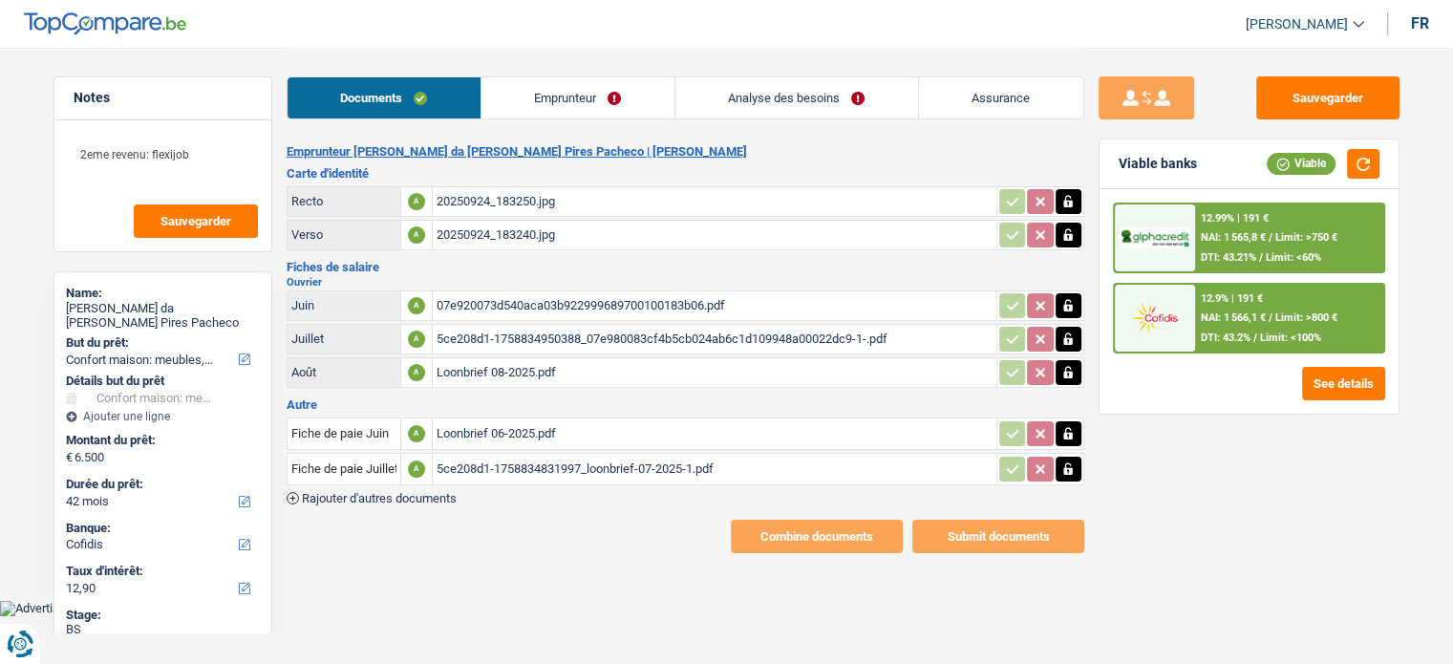
scroll to position [0, 0]
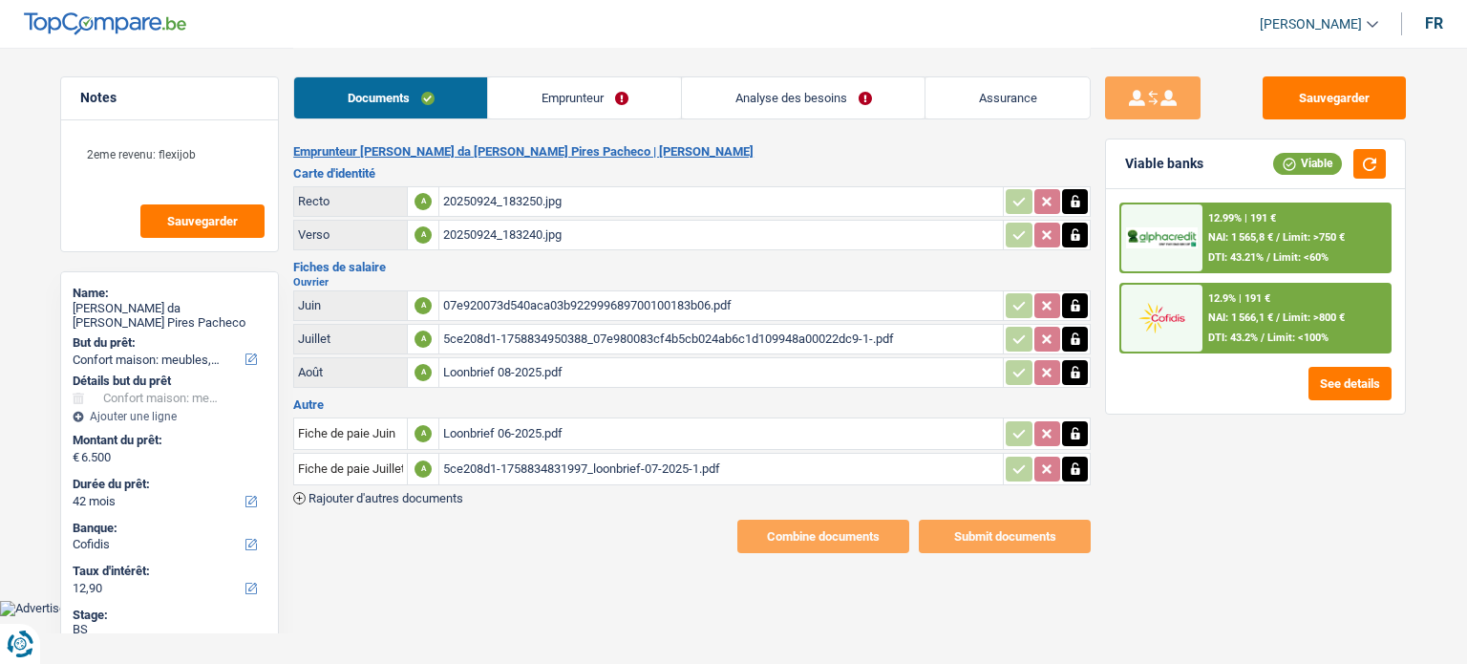
click at [573, 78] on link "Emprunteur" at bounding box center [584, 97] width 193 height 41
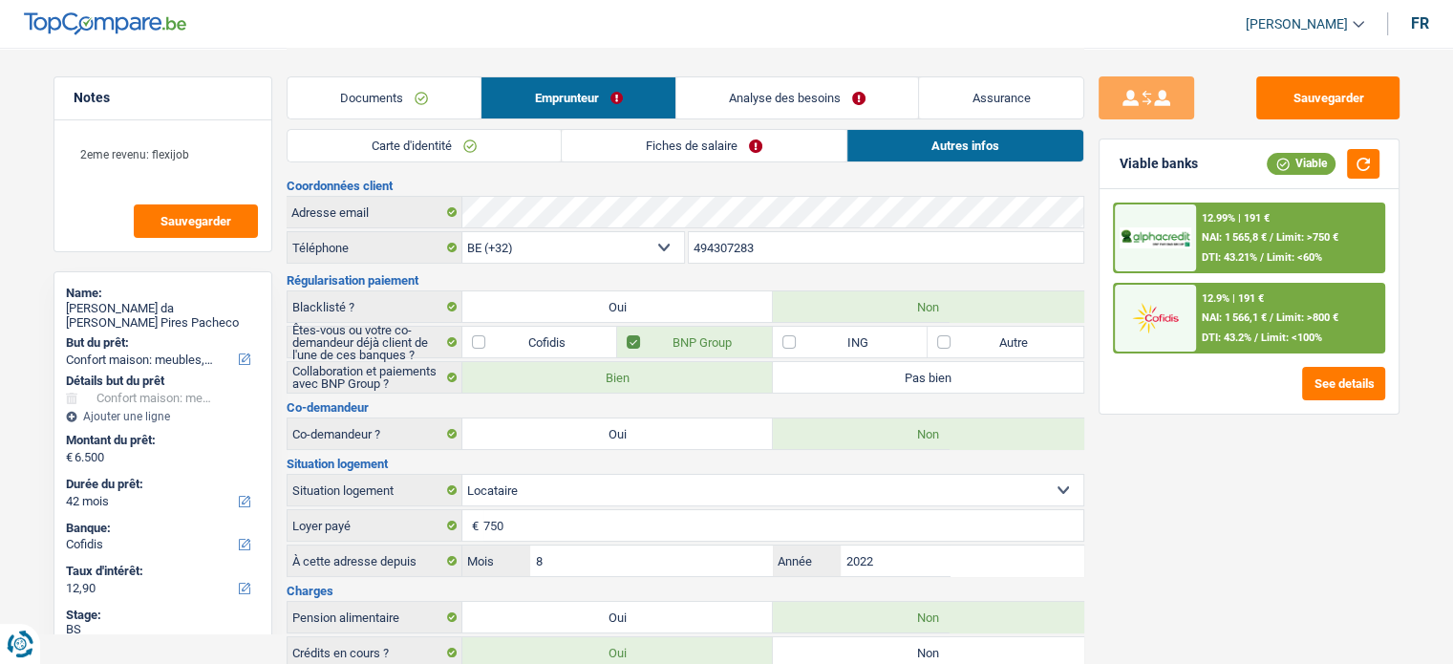
click at [535, 105] on link "Emprunteur" at bounding box center [578, 97] width 194 height 41
drag, startPoint x: 467, startPoint y: 144, endPoint x: 715, endPoint y: 151, distance: 247.5
click at [467, 144] on link "Carte d'identité" at bounding box center [424, 146] width 273 height 32
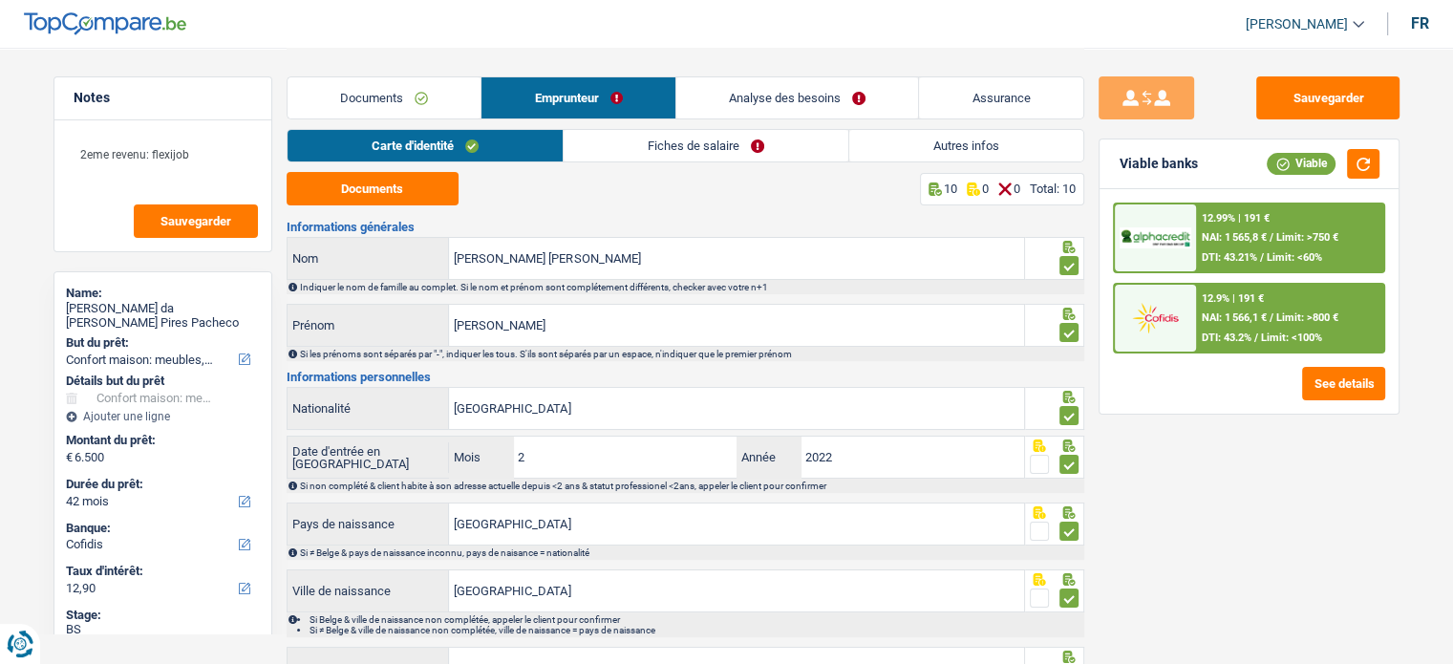
click at [716, 144] on link "Fiches de salaire" at bounding box center [706, 146] width 285 height 32
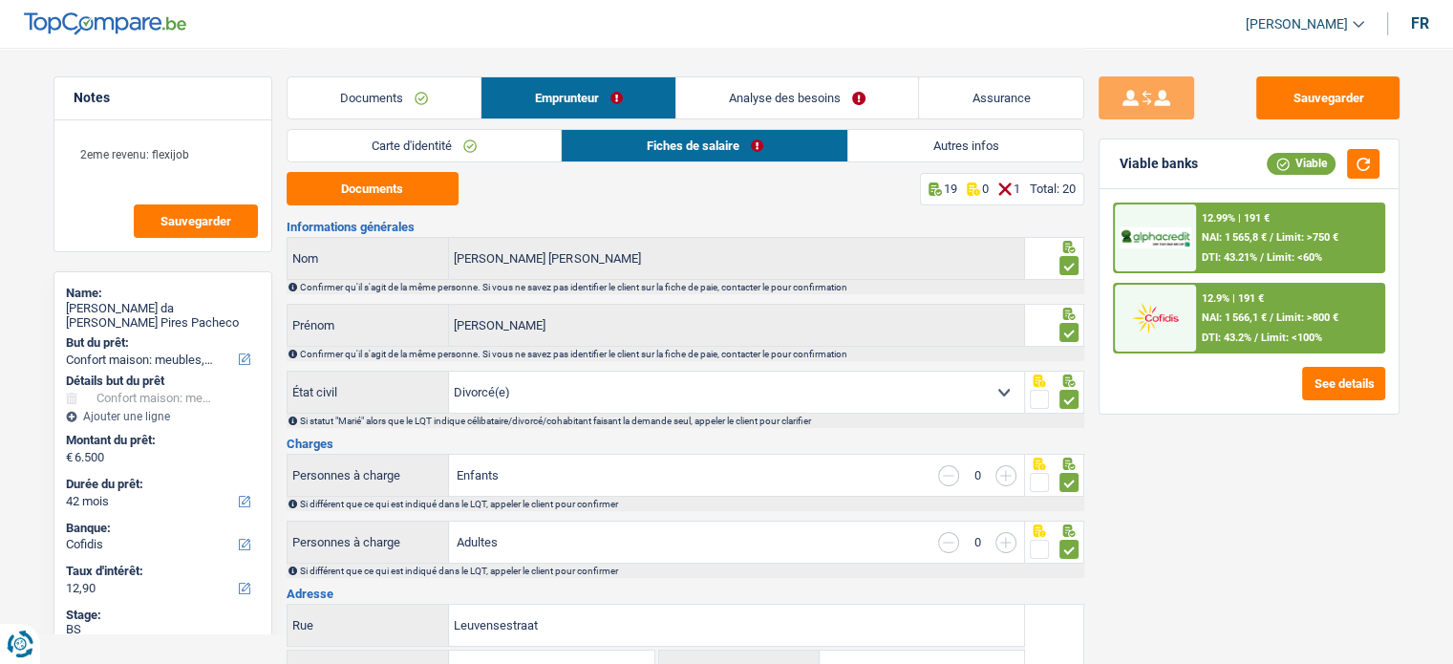
click at [931, 150] on link "Autres infos" at bounding box center [965, 146] width 235 height 32
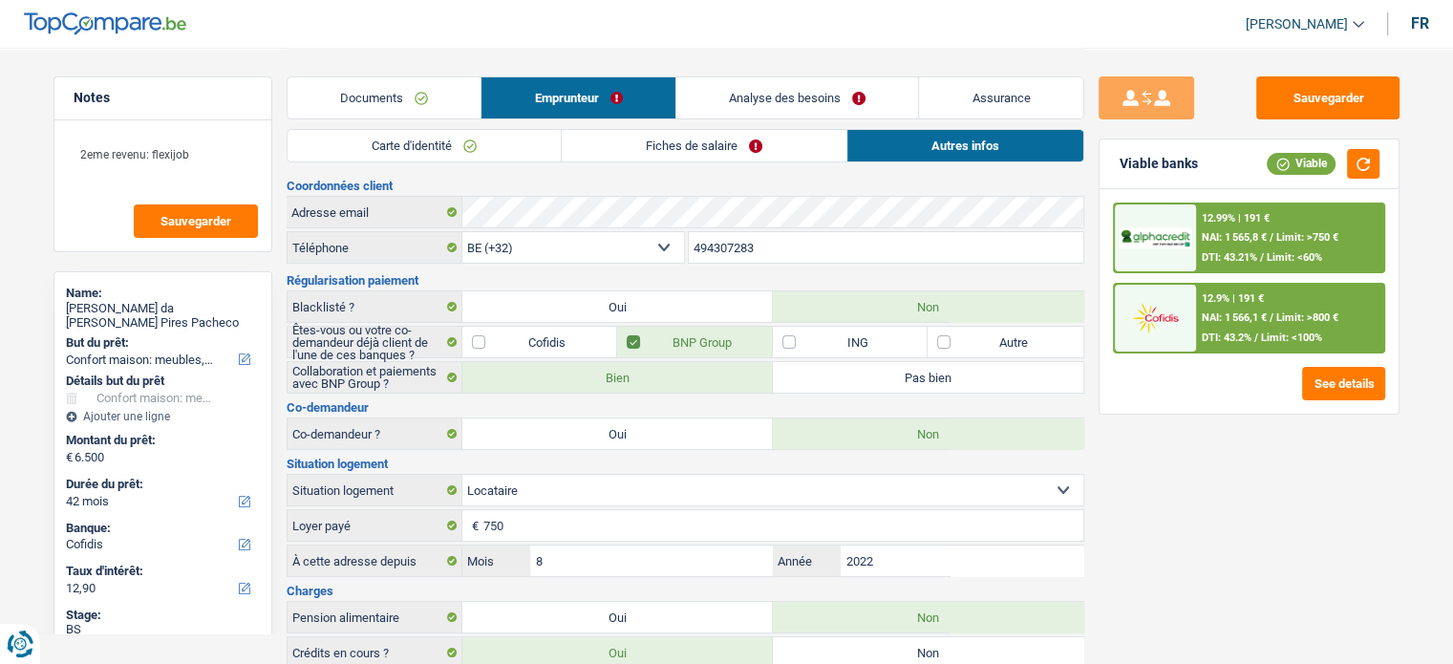
click at [697, 146] on link "Fiches de salaire" at bounding box center [704, 146] width 285 height 32
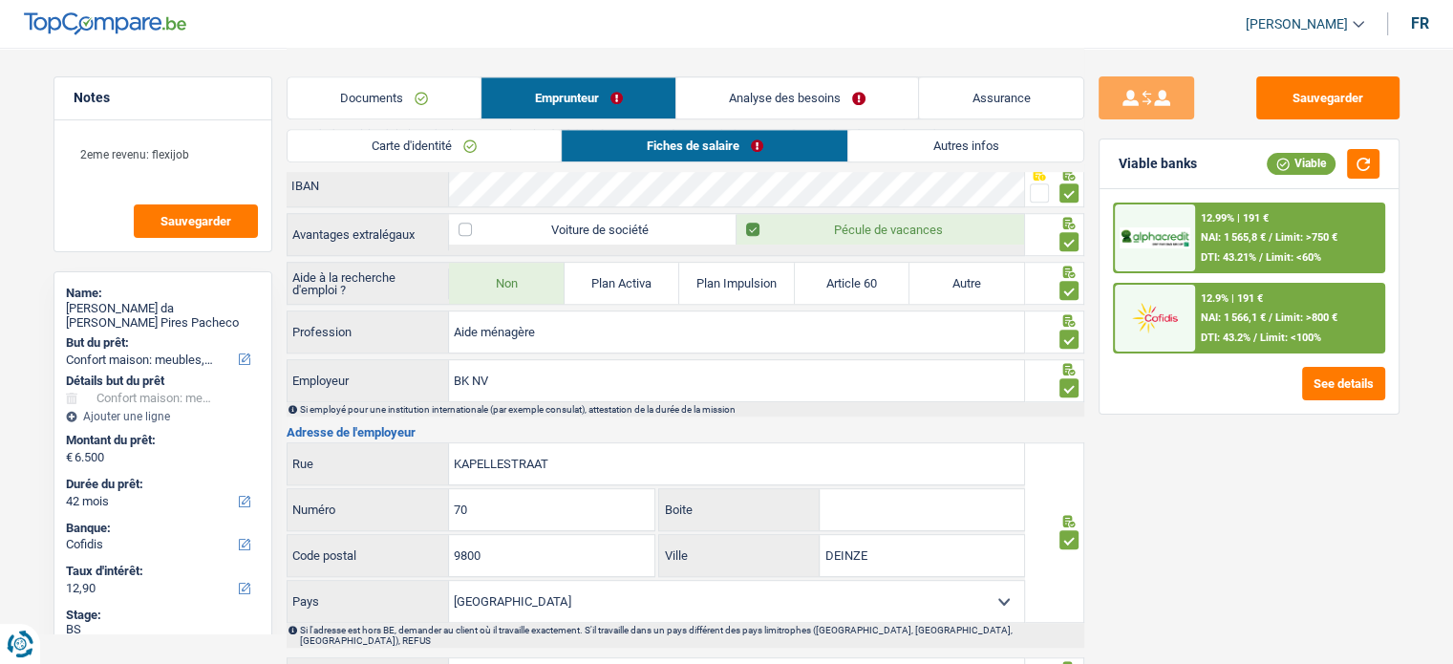
scroll to position [1596, 0]
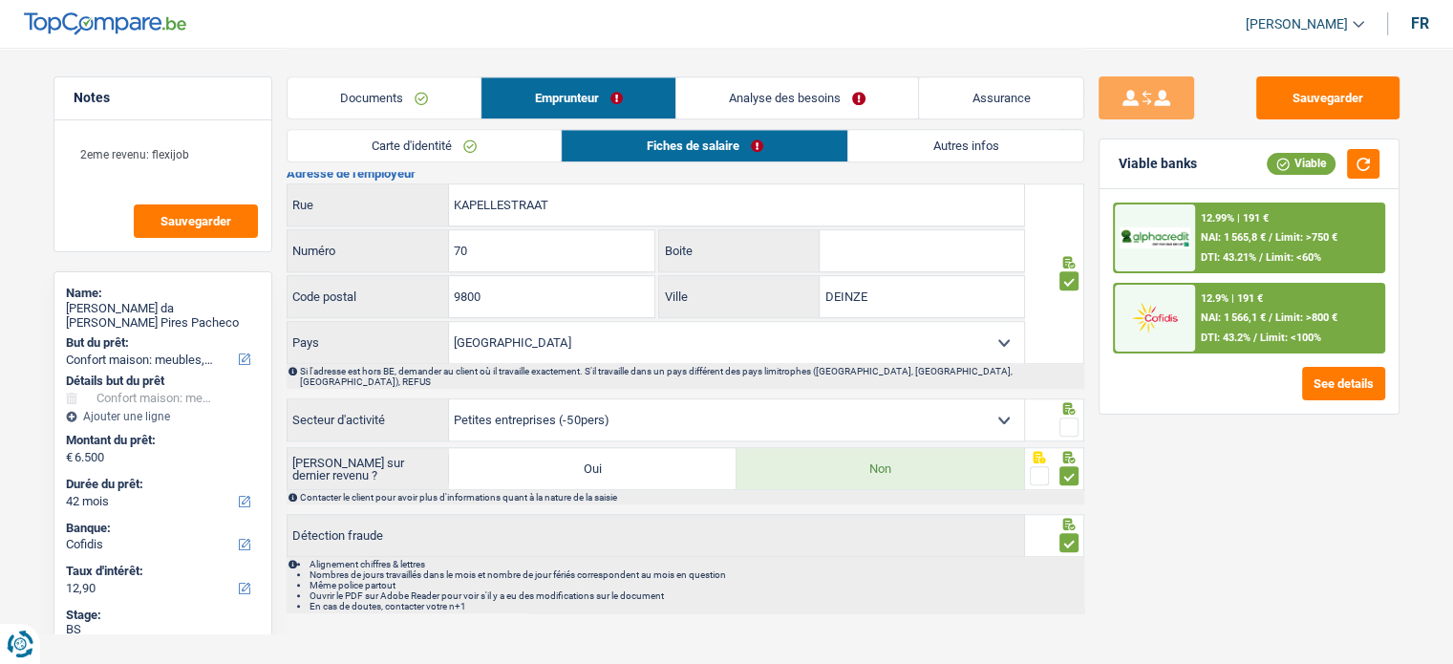
click at [1066, 417] on span at bounding box center [1068, 426] width 19 height 19
click at [0, 0] on input "radio" at bounding box center [0, 0] width 0 height 0
click at [1299, 98] on button "Sauvegarder" at bounding box center [1327, 97] width 143 height 43
click at [1365, 160] on button "button" at bounding box center [1363, 164] width 32 height 30
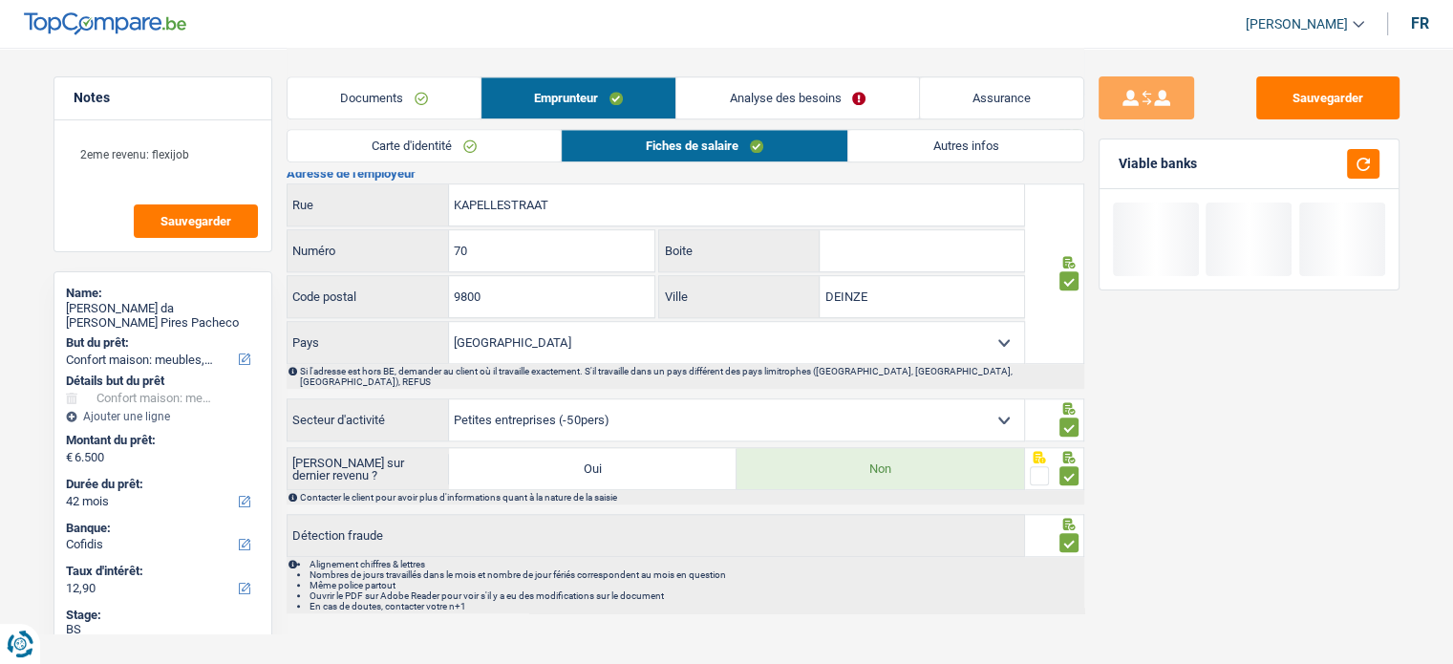
click at [400, 82] on link "Documents" at bounding box center [384, 97] width 193 height 41
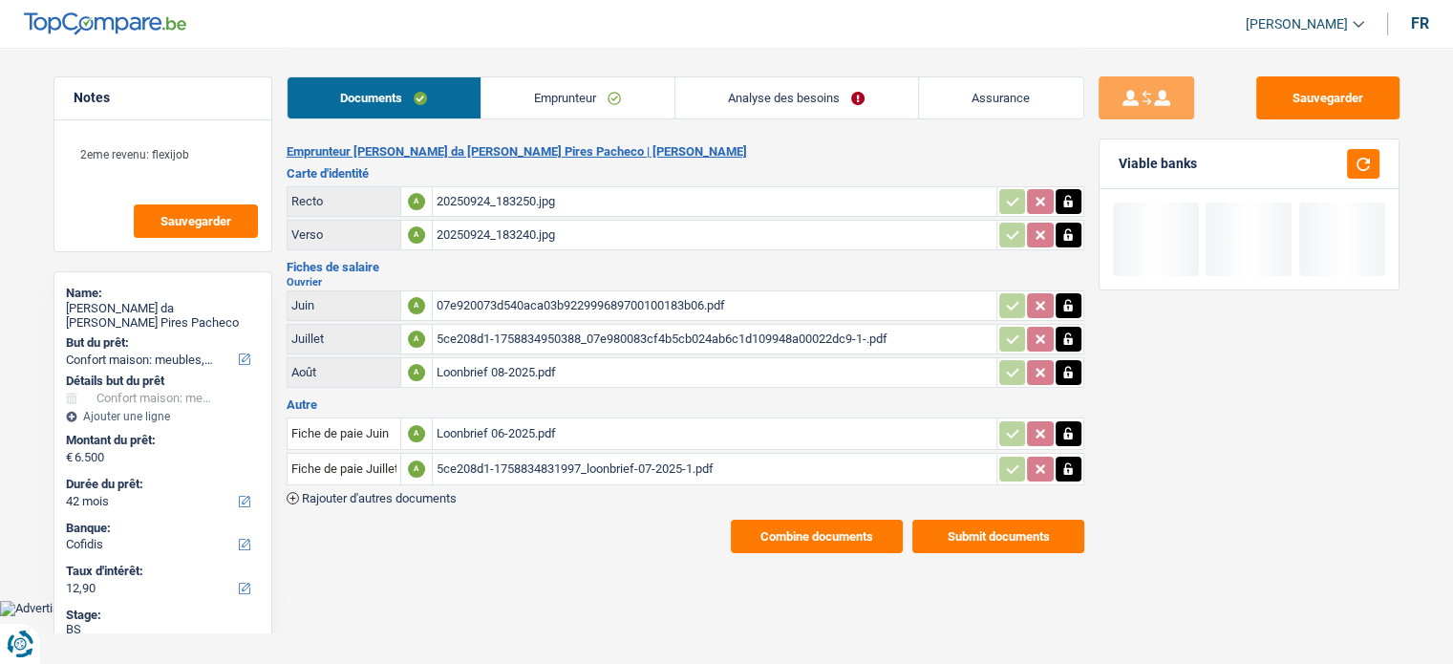
scroll to position [0, 0]
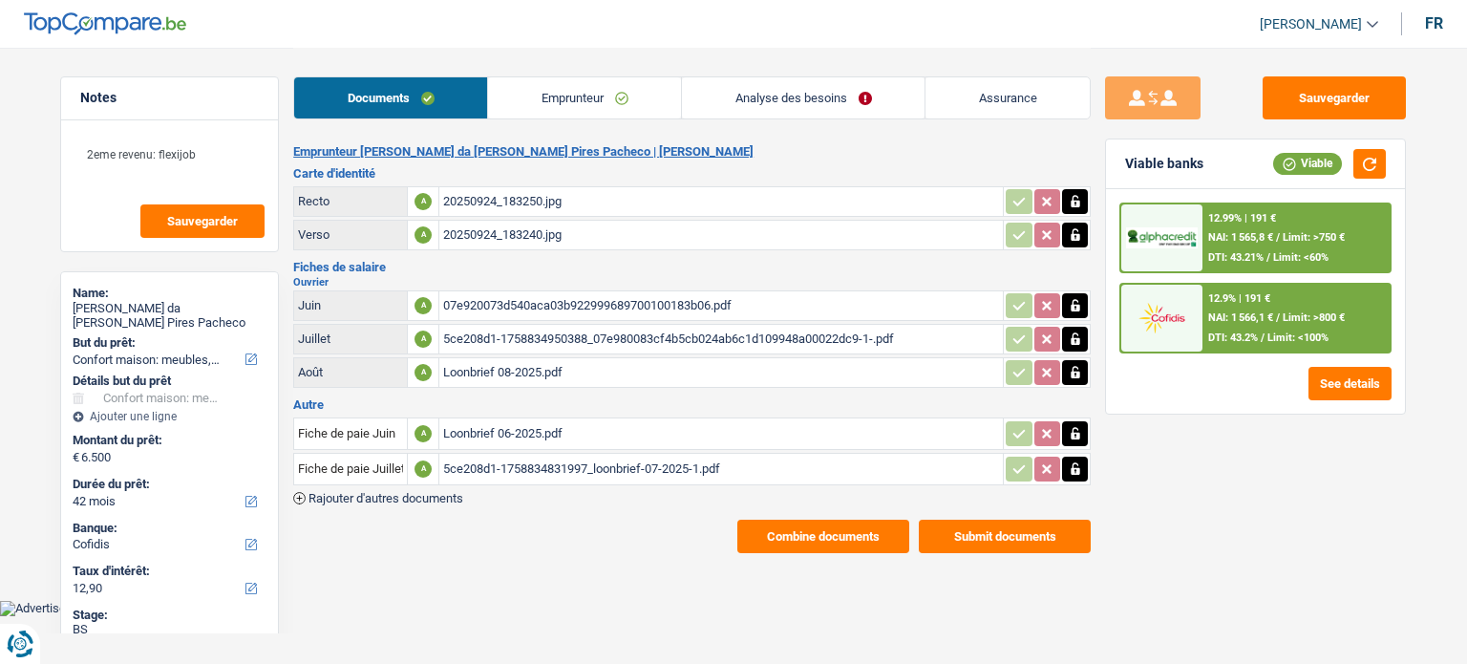
click at [783, 520] on button "Combine documents" at bounding box center [823, 536] width 172 height 33
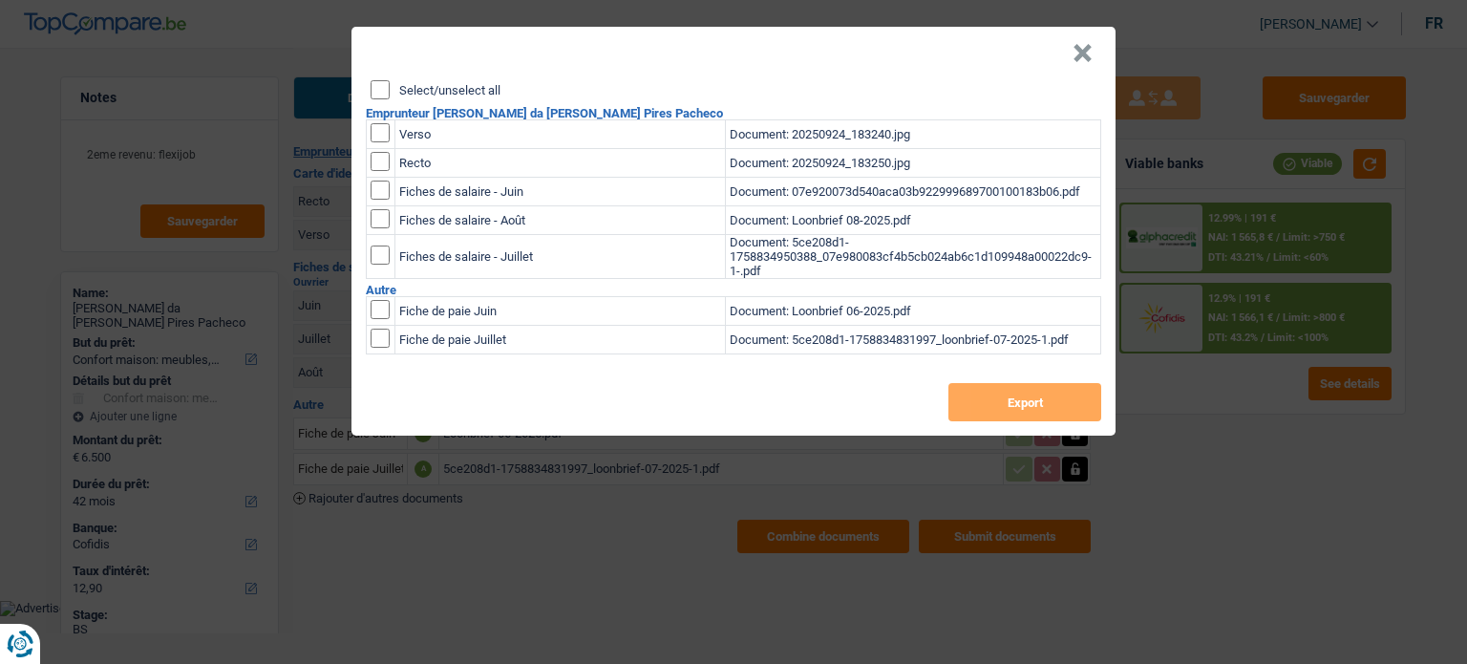
click at [374, 88] on input "Select/unselect all" at bounding box center [380, 89] width 19 height 19
checkbox input "true"
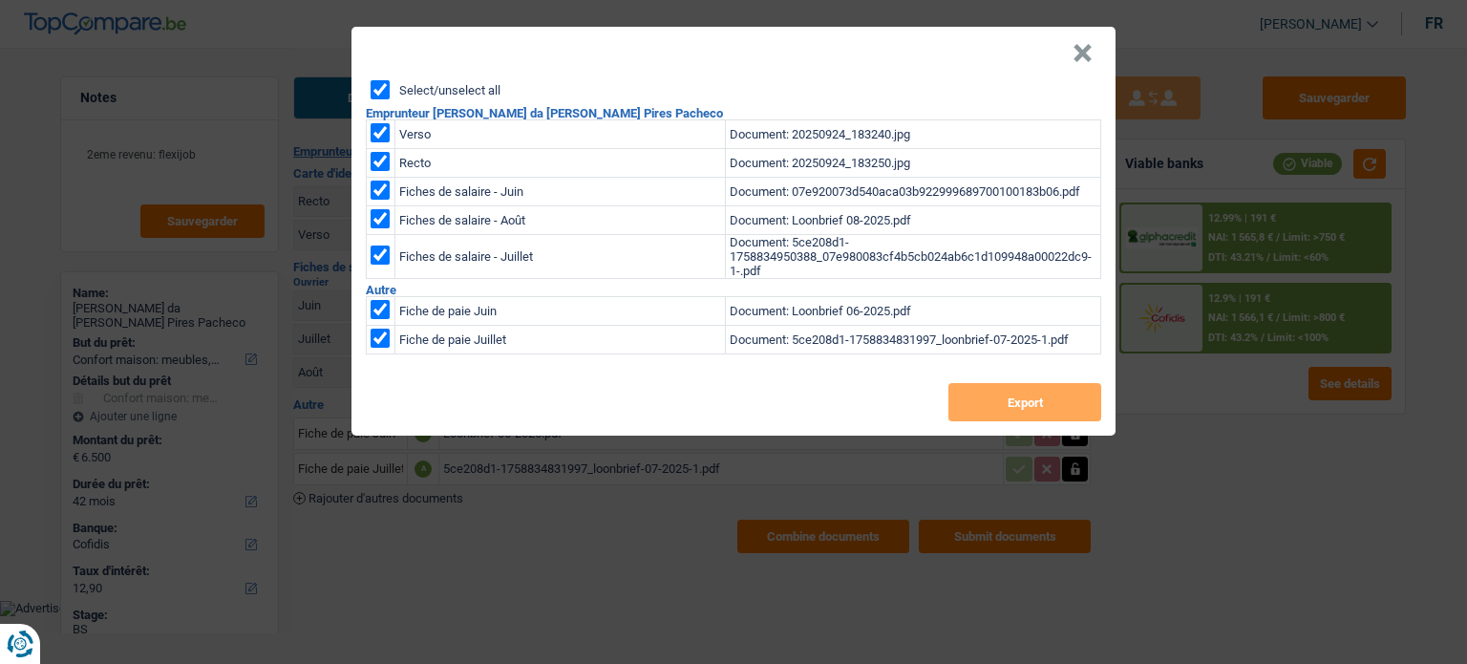
checkbox input "true"
click at [996, 422] on div "Select/unselect all Emprunteur Maria da Graça Parreira Pires Pacheco Verso Docu…" at bounding box center [734, 257] width 764 height 355
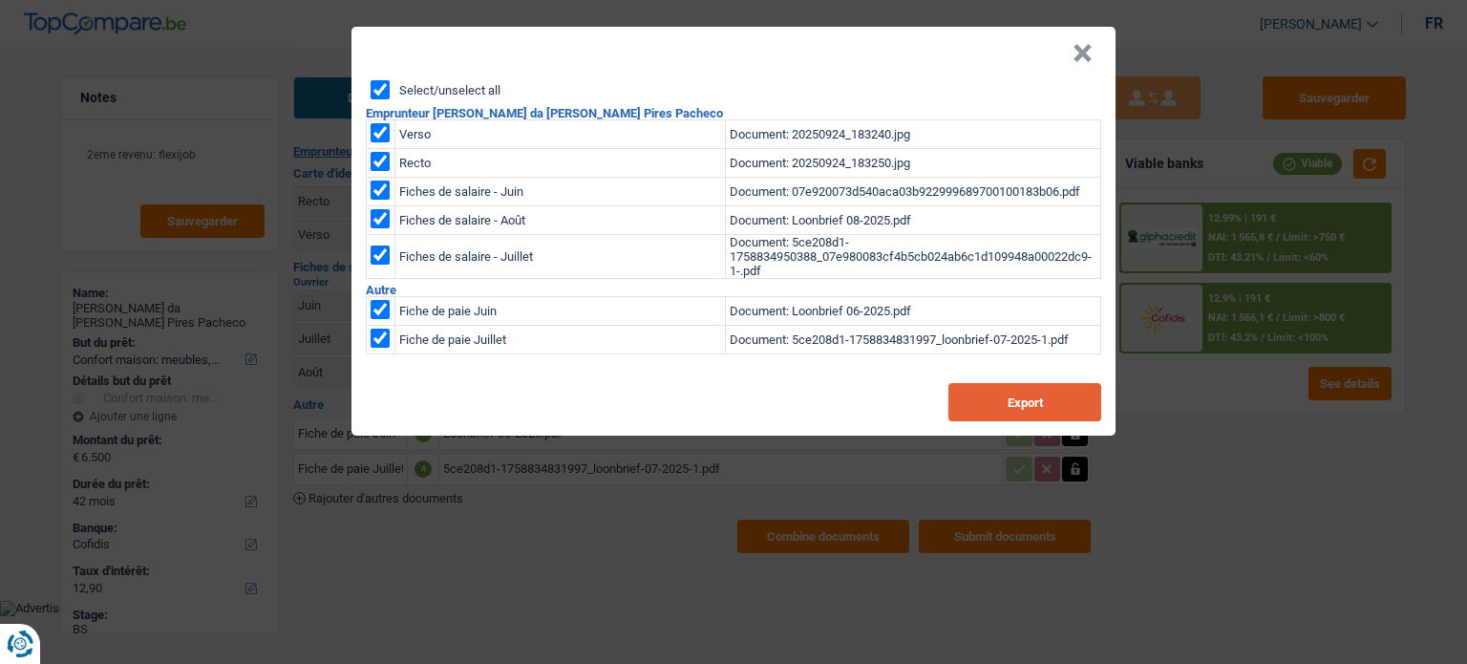
click at [996, 400] on button "Export" at bounding box center [1025, 402] width 153 height 38
drag, startPoint x: 1085, startPoint y: 55, endPoint x: 1017, endPoint y: 7, distance: 83.5
click at [1085, 55] on button "×" at bounding box center [1083, 53] width 20 height 19
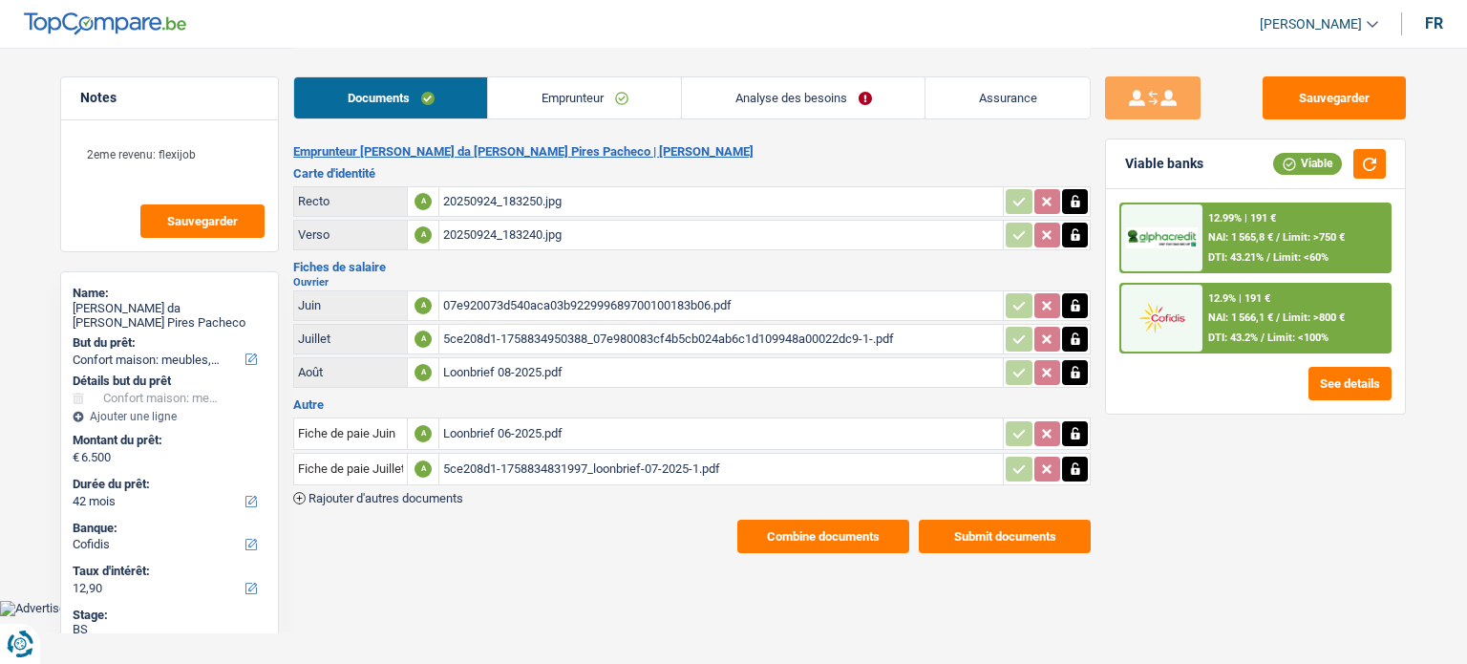
click at [481, 305] on div "07e920073d540aca03b922999689700100183b06.pdf" at bounding box center [721, 305] width 556 height 29
click at [527, 366] on div "Loonbrief 08-2025.pdf" at bounding box center [721, 372] width 556 height 29
click at [1071, 370] on icon "button" at bounding box center [1075, 372] width 9 height 12
click at [1078, 372] on icon "button" at bounding box center [1075, 372] width 11 height 13
click at [588, 375] on input "Téléchargez un document ici" at bounding box center [721, 372] width 556 height 29
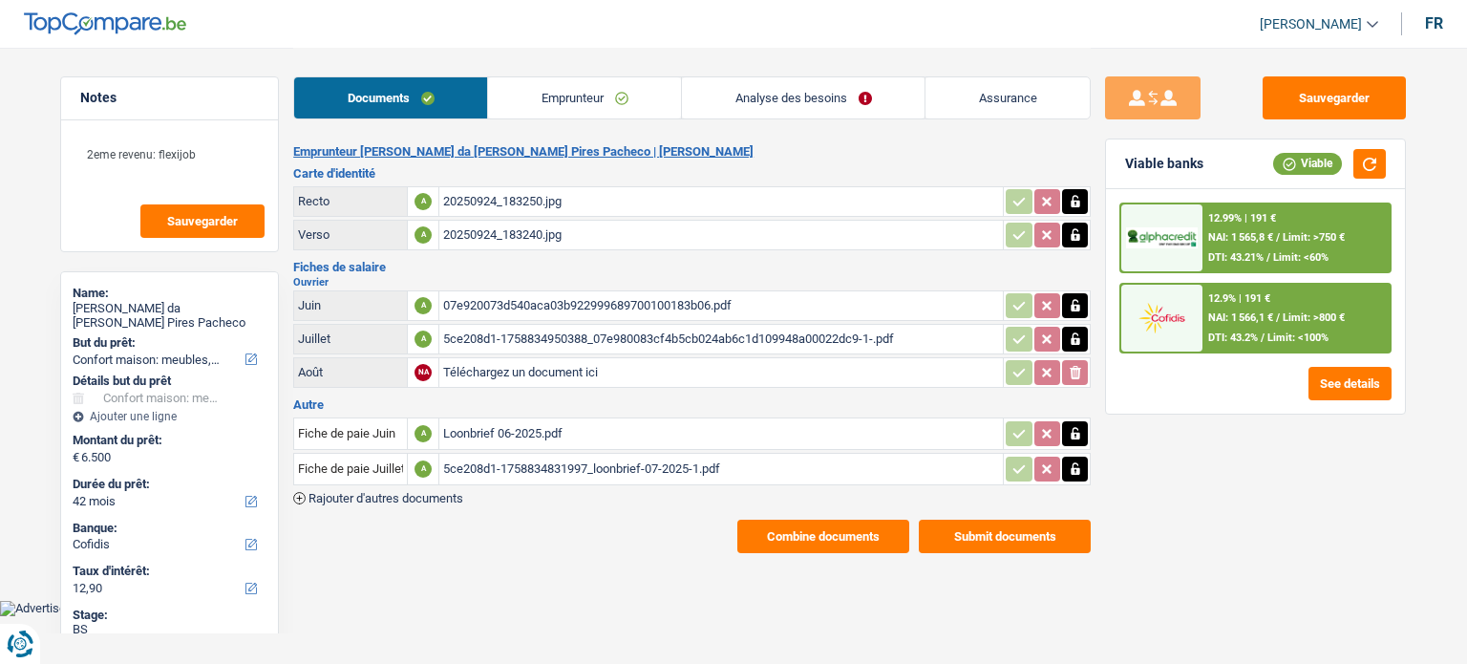
type input "C:\fakepath\07e9a0092cc5d429024ab6c1ca636f32001f27af (1).pdf"
click at [365, 492] on span "Rajouter d'autres documents" at bounding box center [386, 498] width 155 height 12
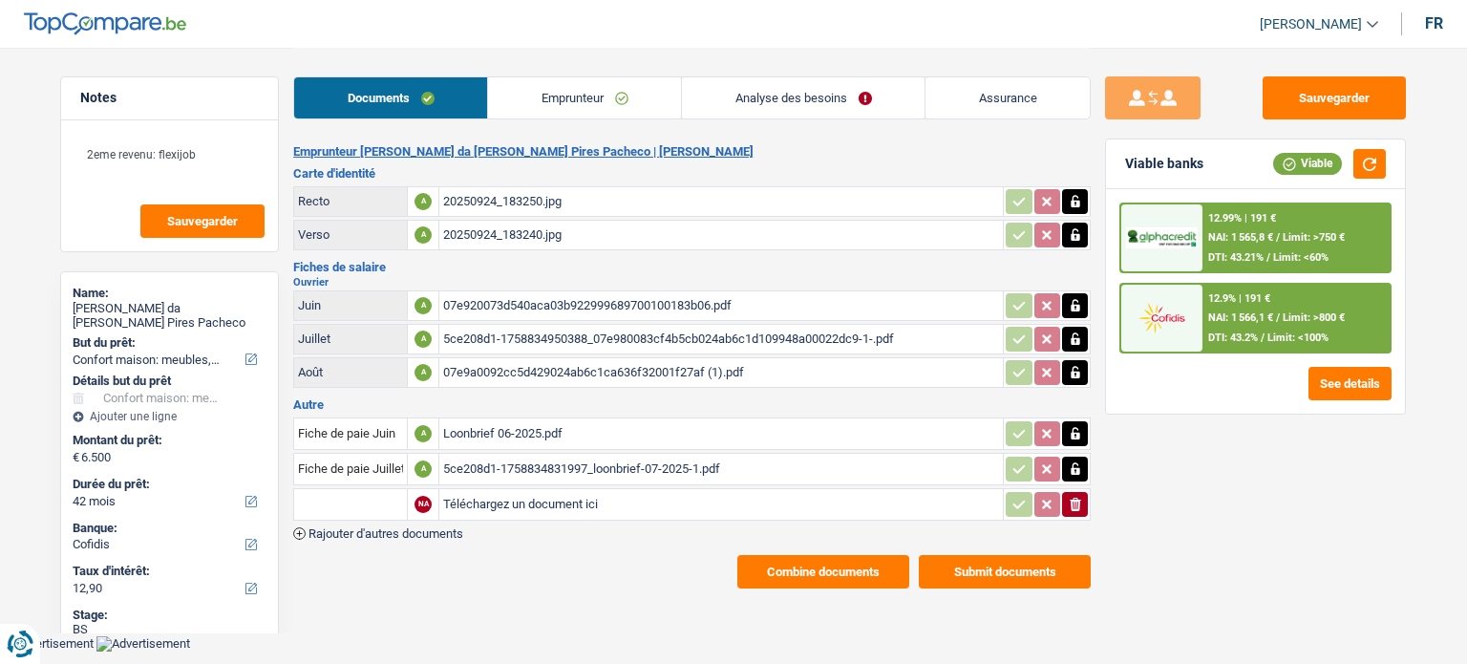
click at [477, 492] on input "Téléchargez un document ici" at bounding box center [721, 504] width 556 height 29
type input "C:\fakepath\5ce208d1-1758835051512_loonbrief-08-2025.pdf"
click at [333, 493] on input "text" at bounding box center [350, 504] width 105 height 31
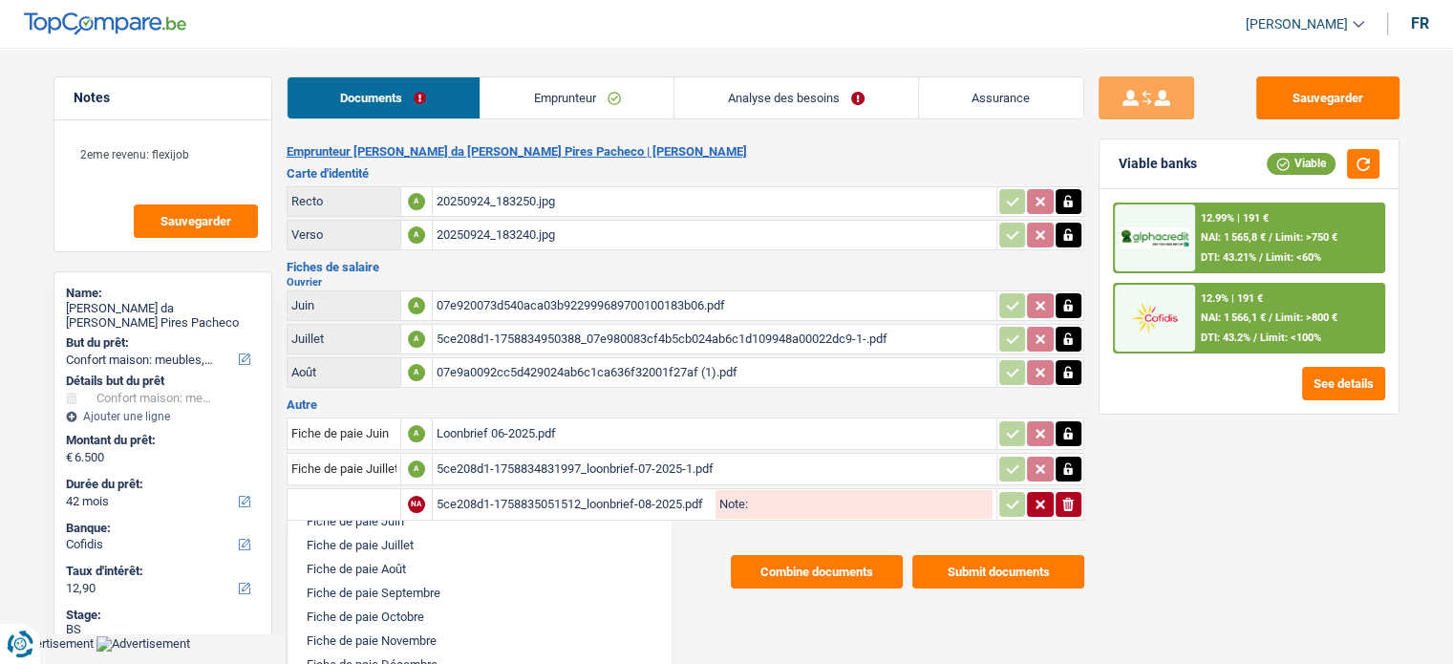
scroll to position [955, 0]
click at [423, 597] on li "Fiche de paie Août" at bounding box center [479, 590] width 364 height 24
type input "Fiche de paie Août"
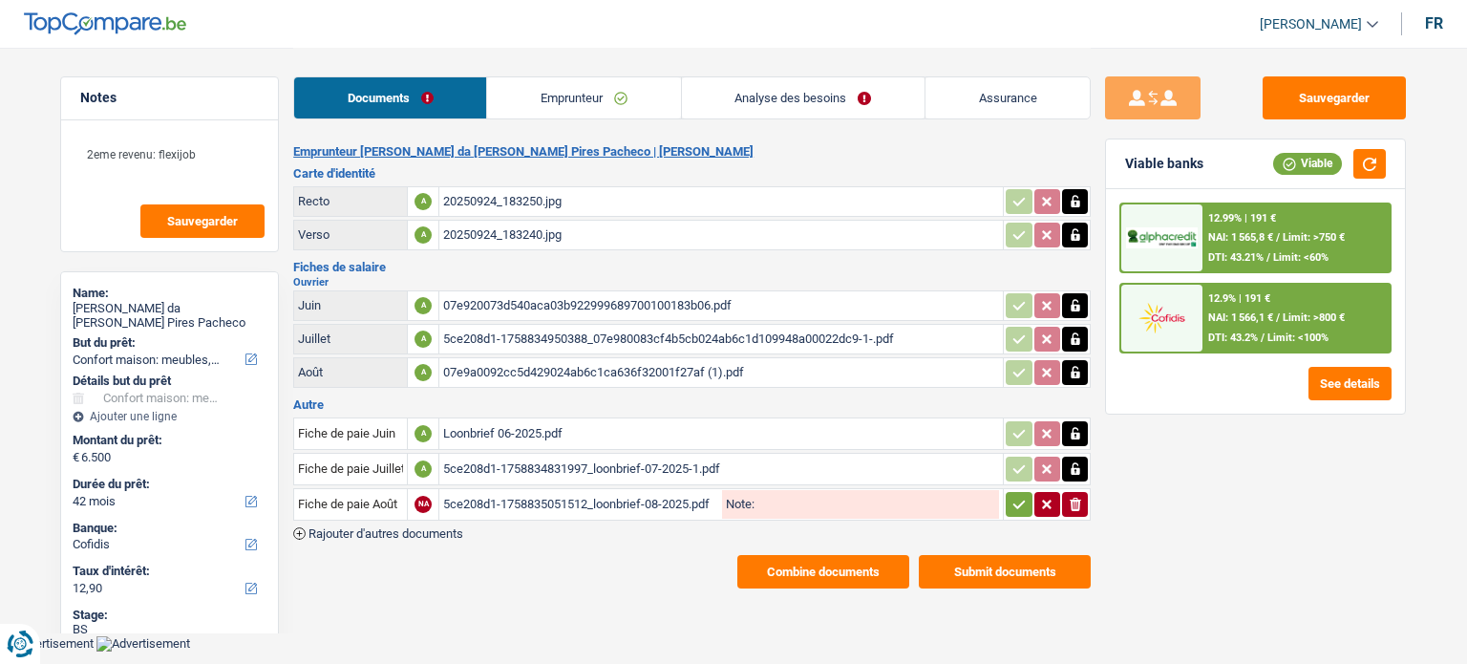
click at [1020, 502] on icon "button" at bounding box center [1019, 504] width 15 height 19
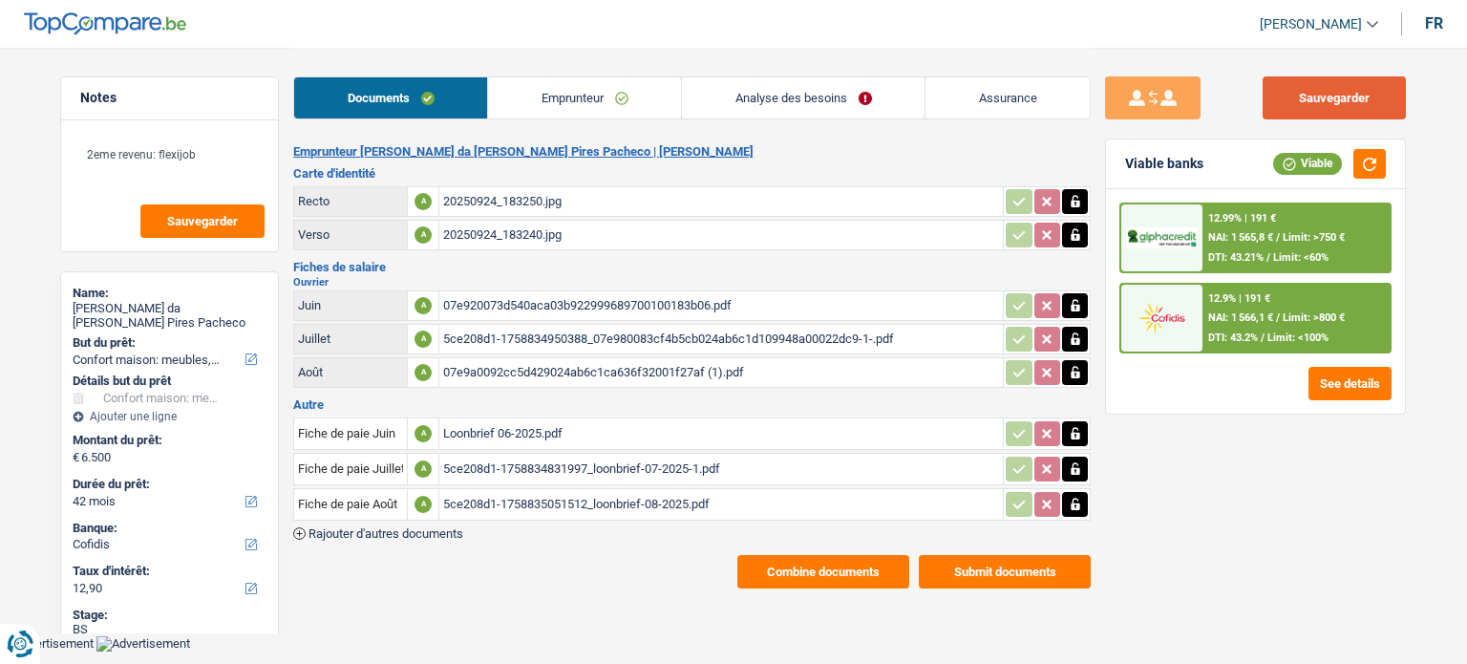
click at [1357, 95] on button "Sauvegarder" at bounding box center [1334, 97] width 143 height 43
click at [967, 564] on button "Submit documents" at bounding box center [1005, 571] width 172 height 33
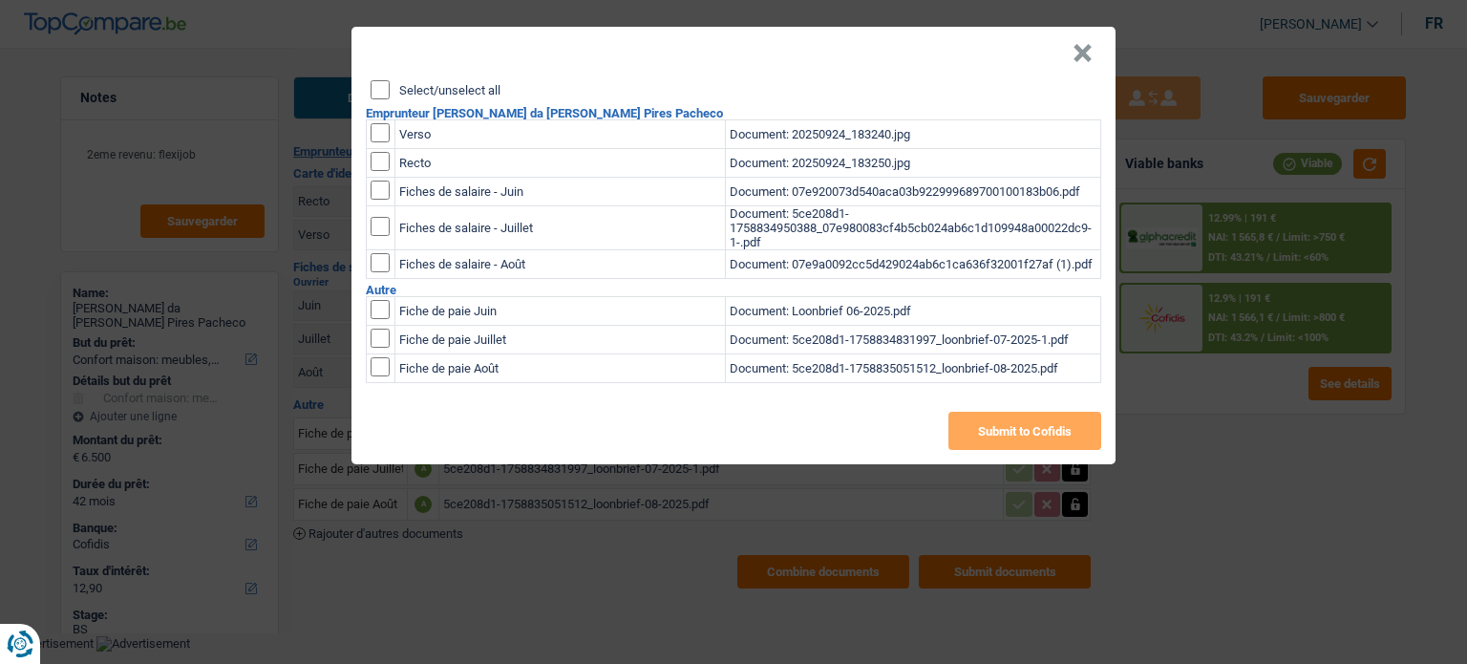
click at [382, 271] on input "checkbox" at bounding box center [380, 262] width 19 height 19
checkbox input "true"
click at [990, 433] on button "Submit to Cofidis" at bounding box center [1025, 431] width 153 height 38
click at [1084, 51] on button "×" at bounding box center [1083, 53] width 20 height 19
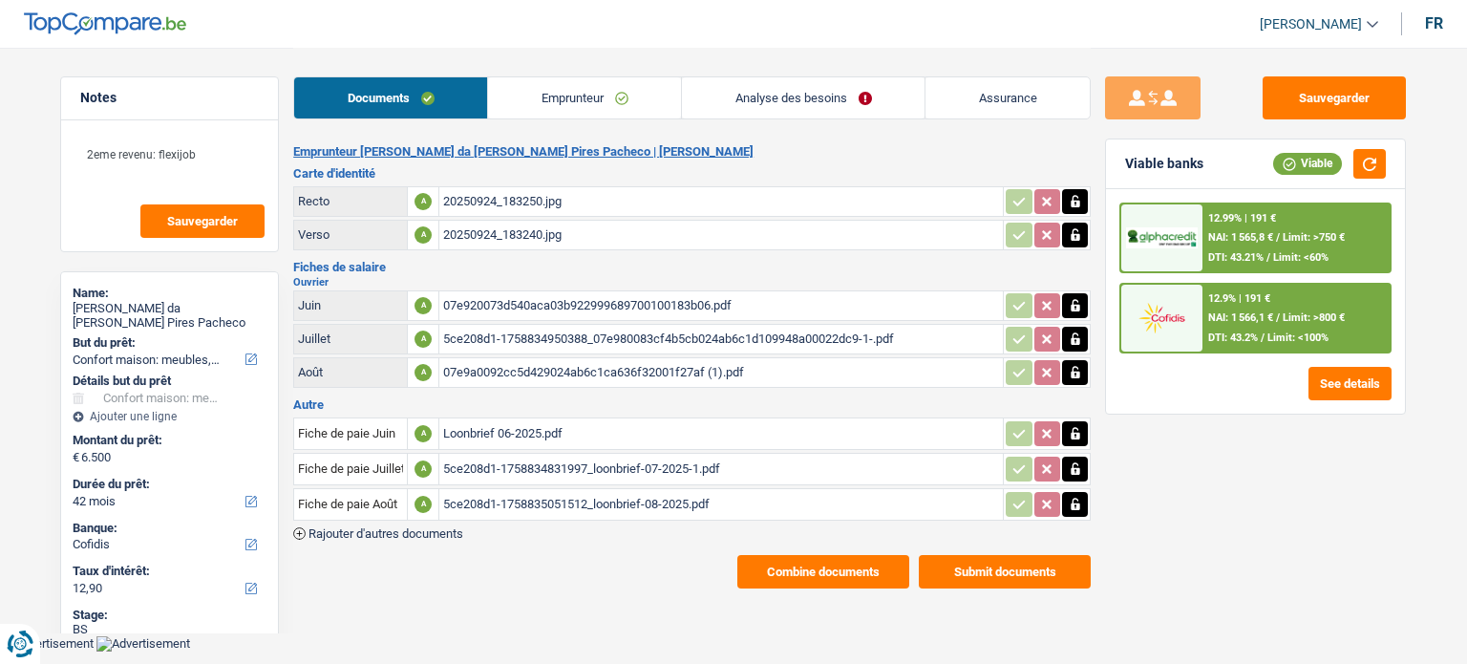
click at [504, 105] on link "Emprunteur" at bounding box center [584, 97] width 193 height 41
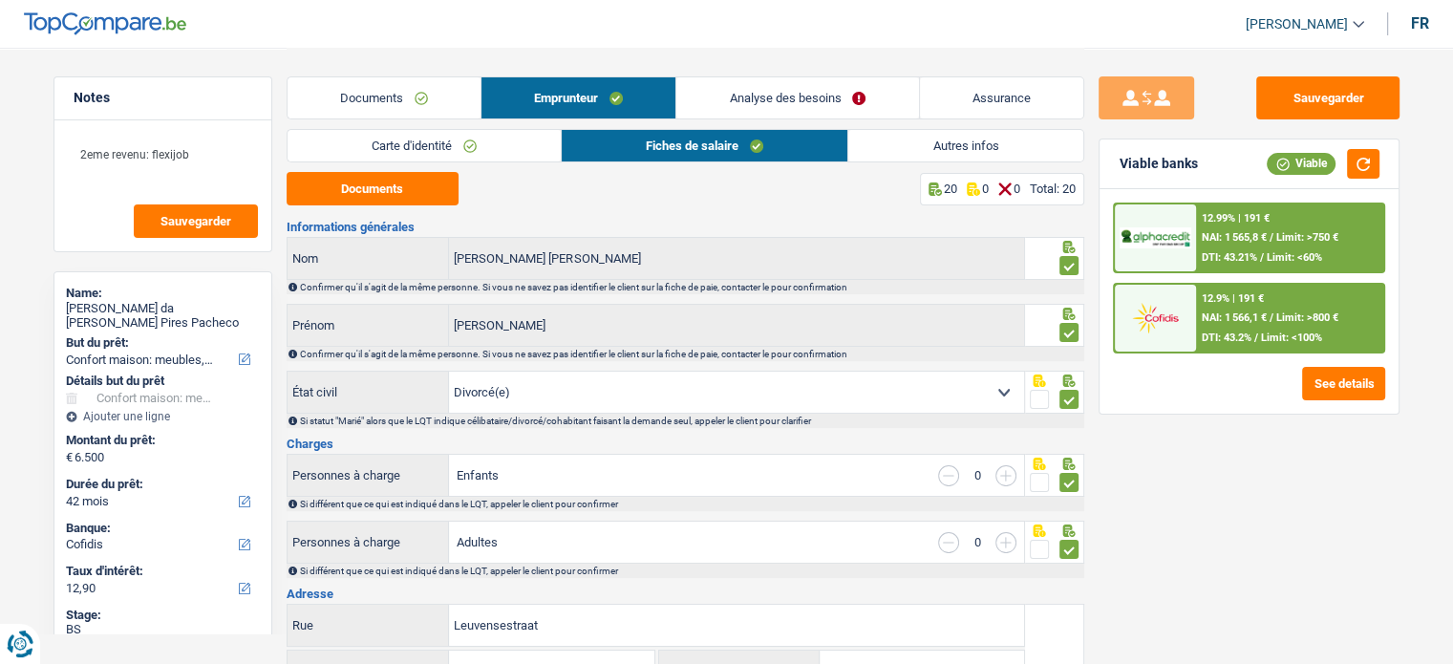
click at [424, 145] on link "Carte d'identité" at bounding box center [424, 146] width 273 height 32
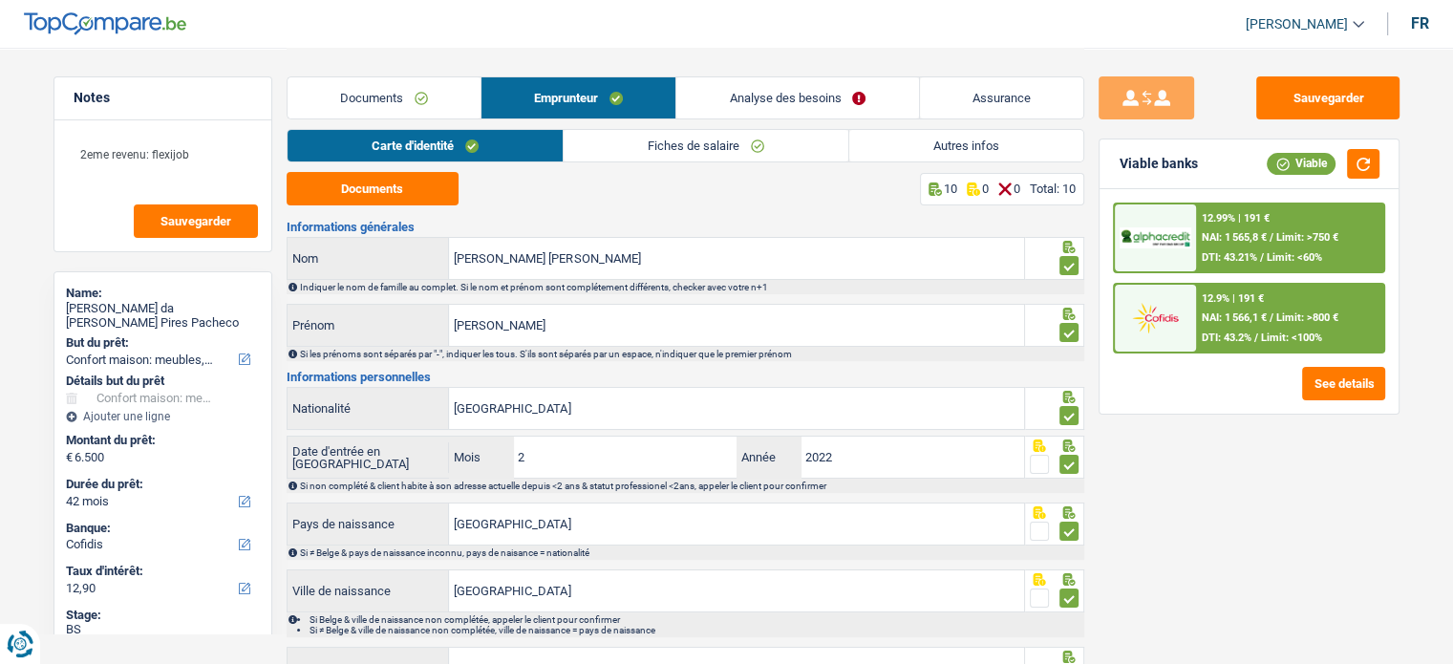
scroll to position [254, 0]
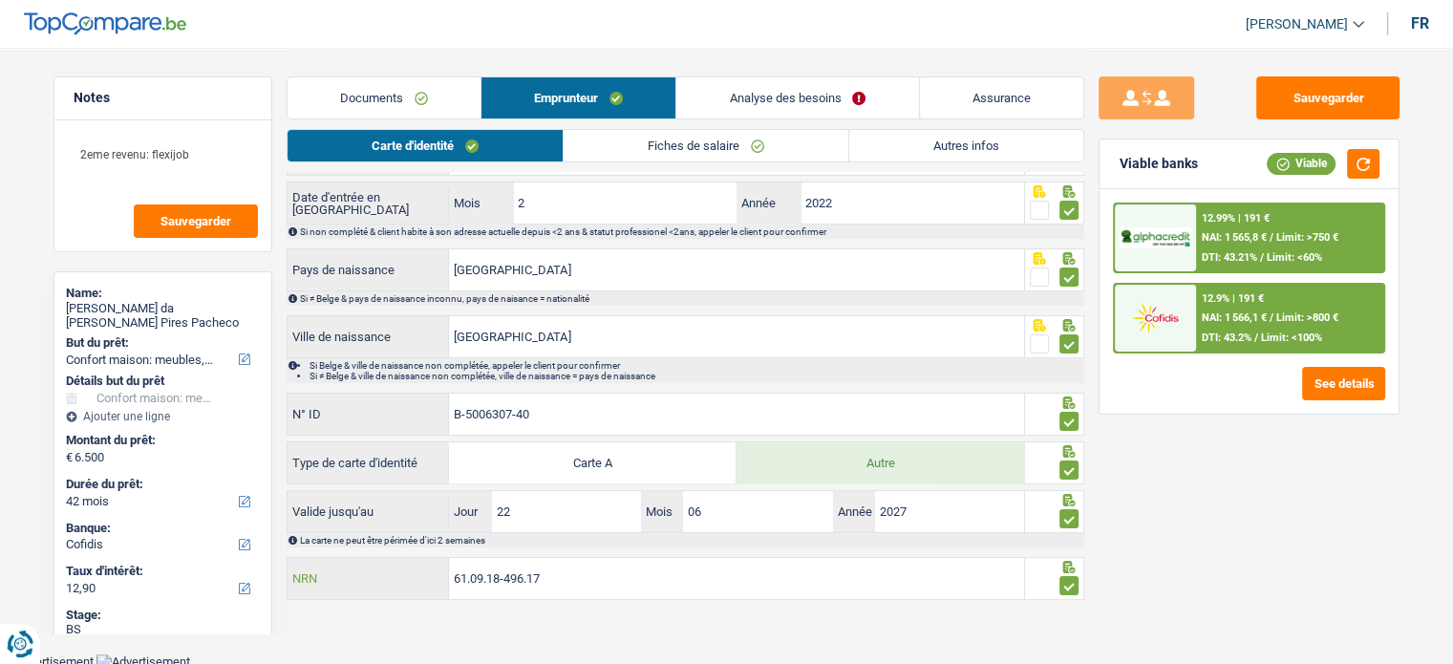
drag, startPoint x: 608, startPoint y: 584, endPoint x: 334, endPoint y: 565, distance: 274.8
click at [334, 565] on div "61.09.18-496.17 NRN" at bounding box center [656, 578] width 737 height 41
click at [1309, 95] on button "Sauvegarder" at bounding box center [1327, 97] width 143 height 43
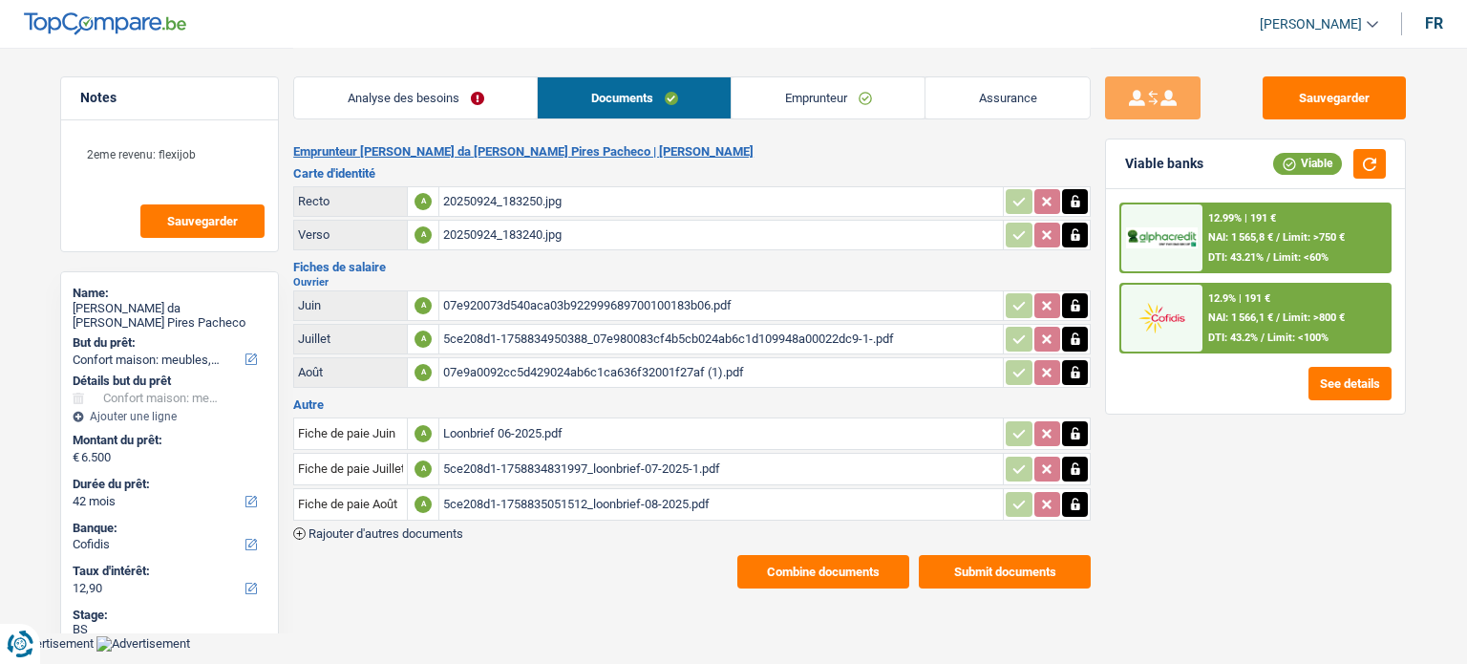
select select "household"
select select "42"
select select "cofidis"
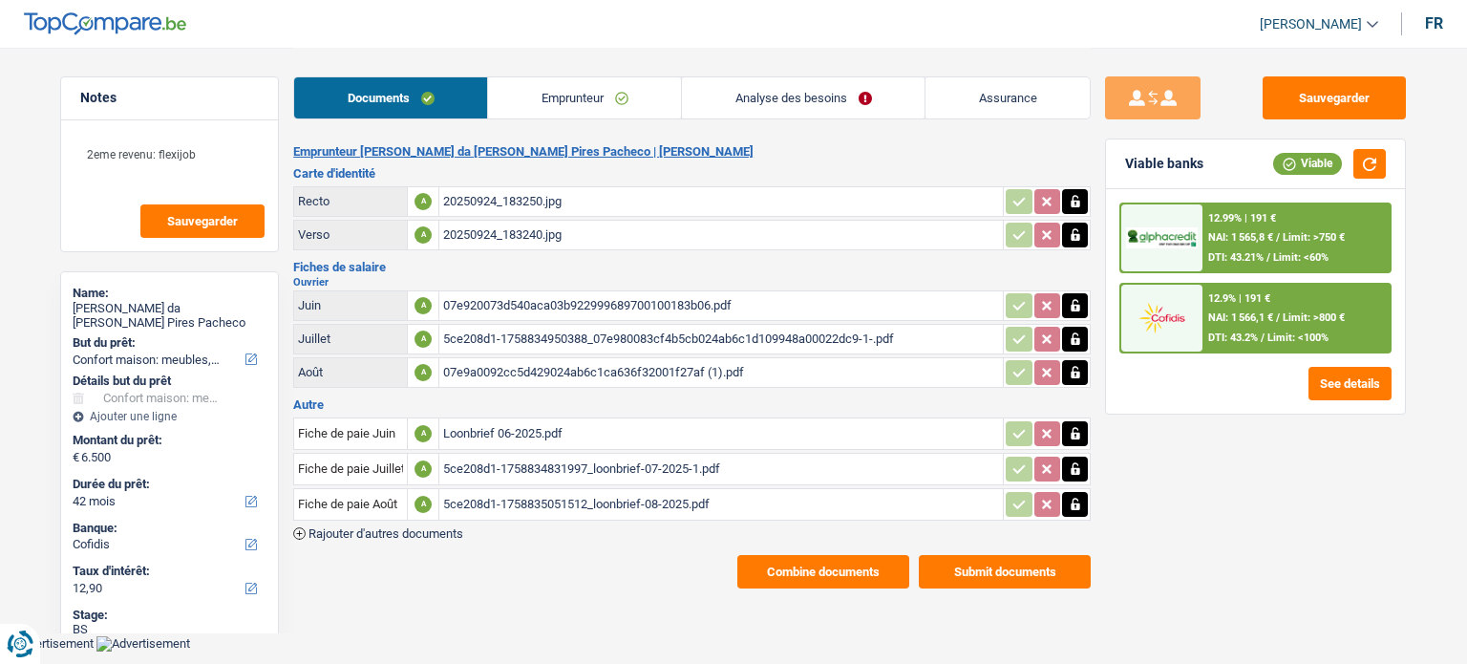
click at [510, 95] on link "Emprunteur" at bounding box center [584, 97] width 193 height 41
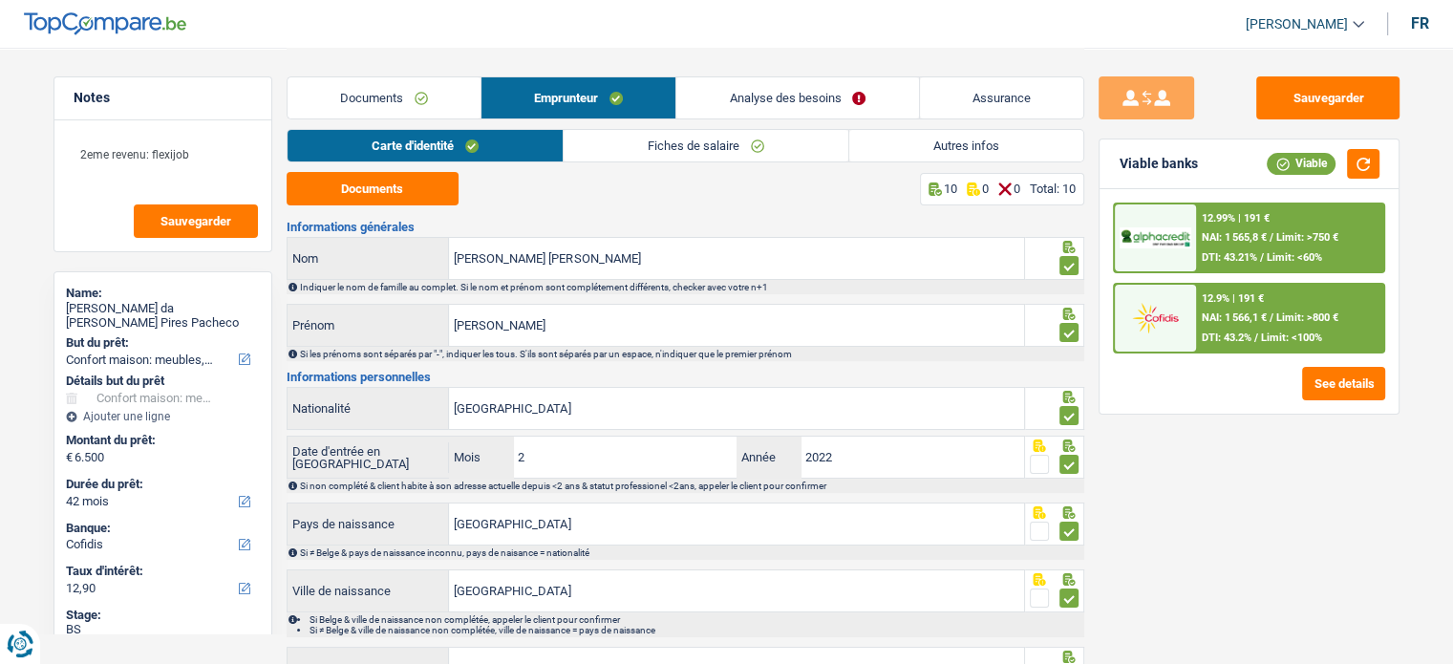
click at [776, 86] on link "Analyse des besoins" at bounding box center [797, 97] width 242 height 41
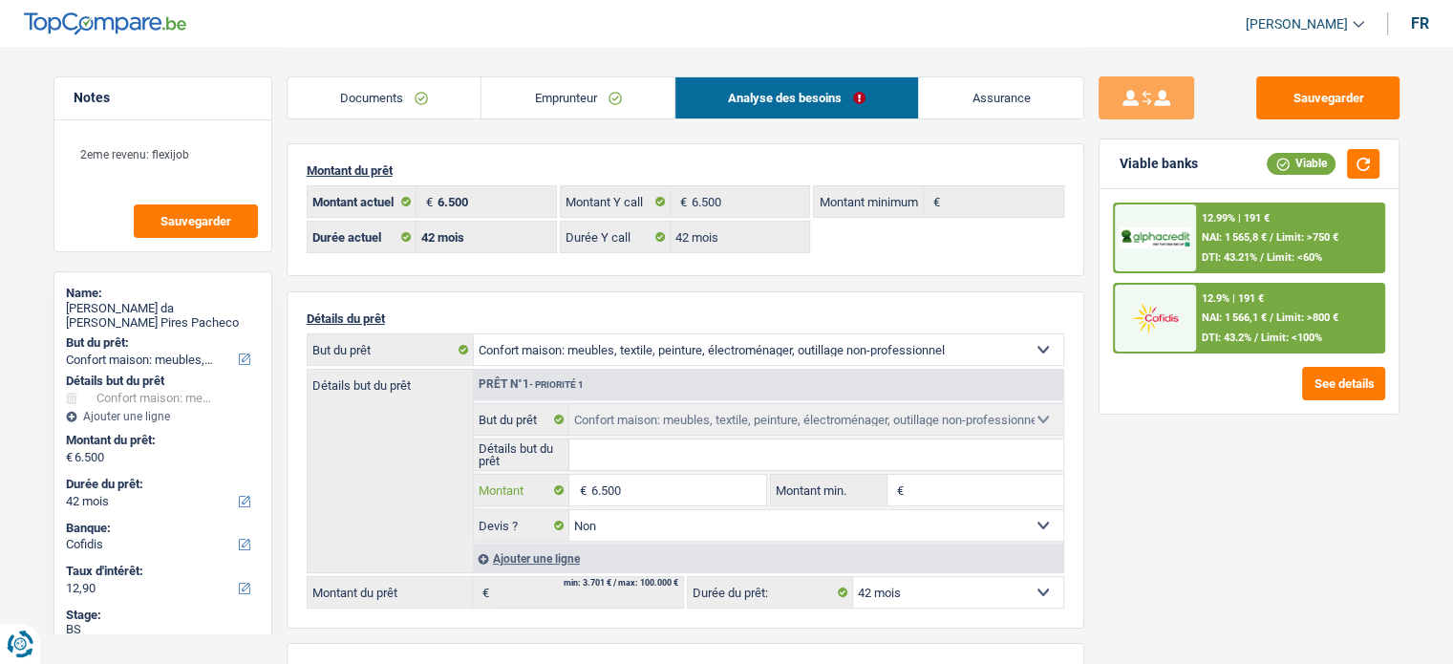
click at [666, 476] on input "6.500" at bounding box center [677, 490] width 175 height 31
click at [596, 487] on input "6.500" at bounding box center [677, 490] width 175 height 31
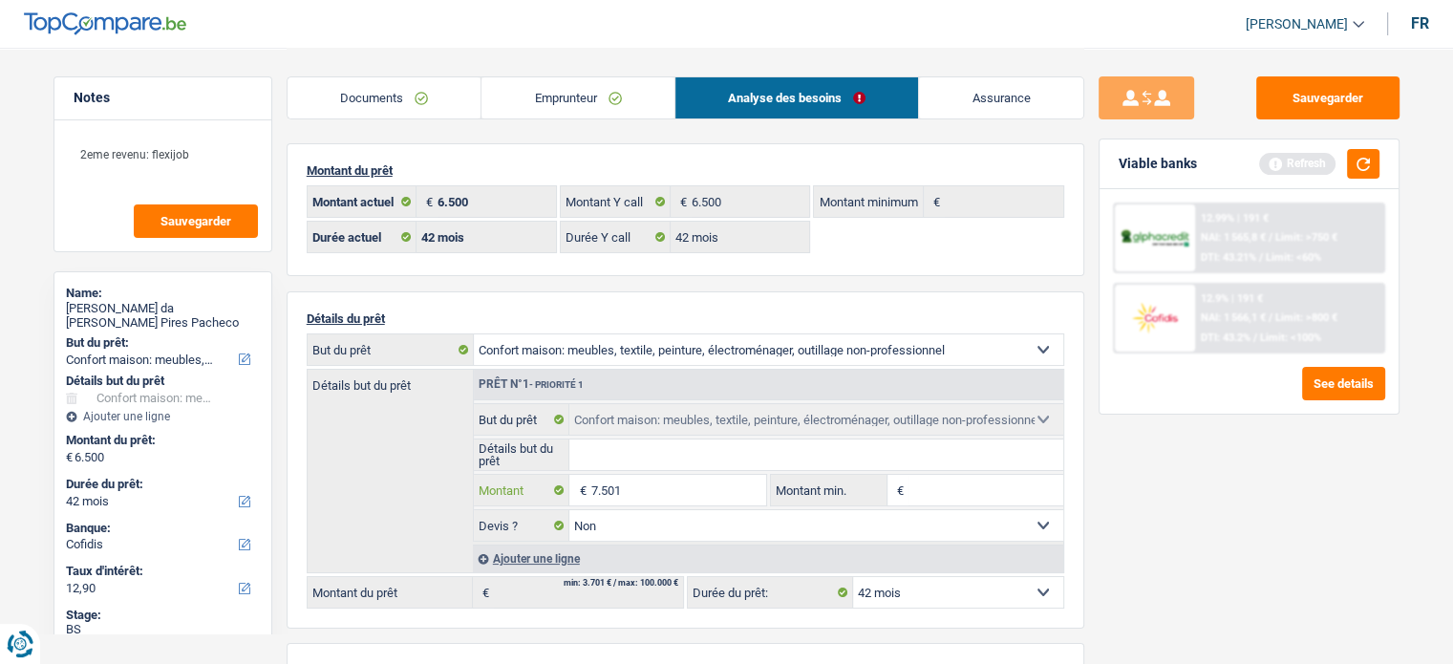
type input "7.501"
select select "48"
type input "7.501"
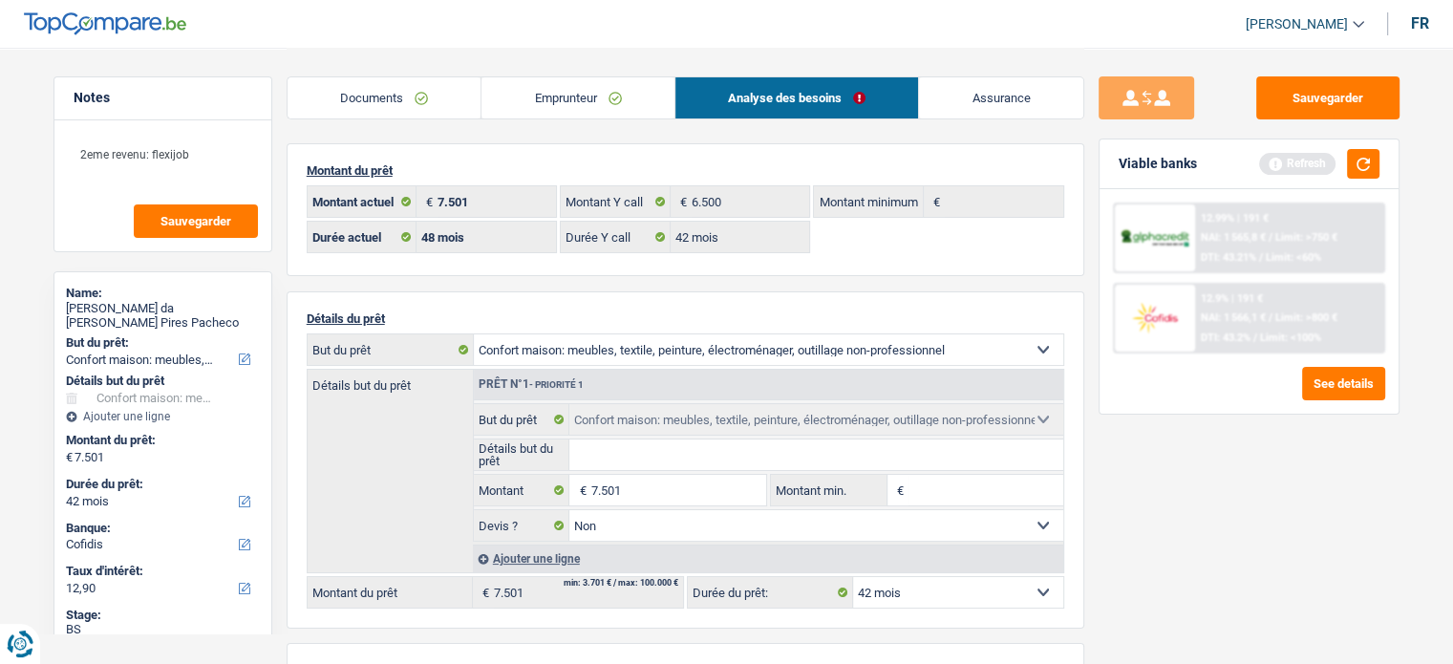
click at [1311, 543] on div "Sauvegarder Viable banks Refresh 12.99% | 191 € NAI: 1 565,8 € / Limit: >750 € …" at bounding box center [1249, 354] width 330 height 557
select select "48"
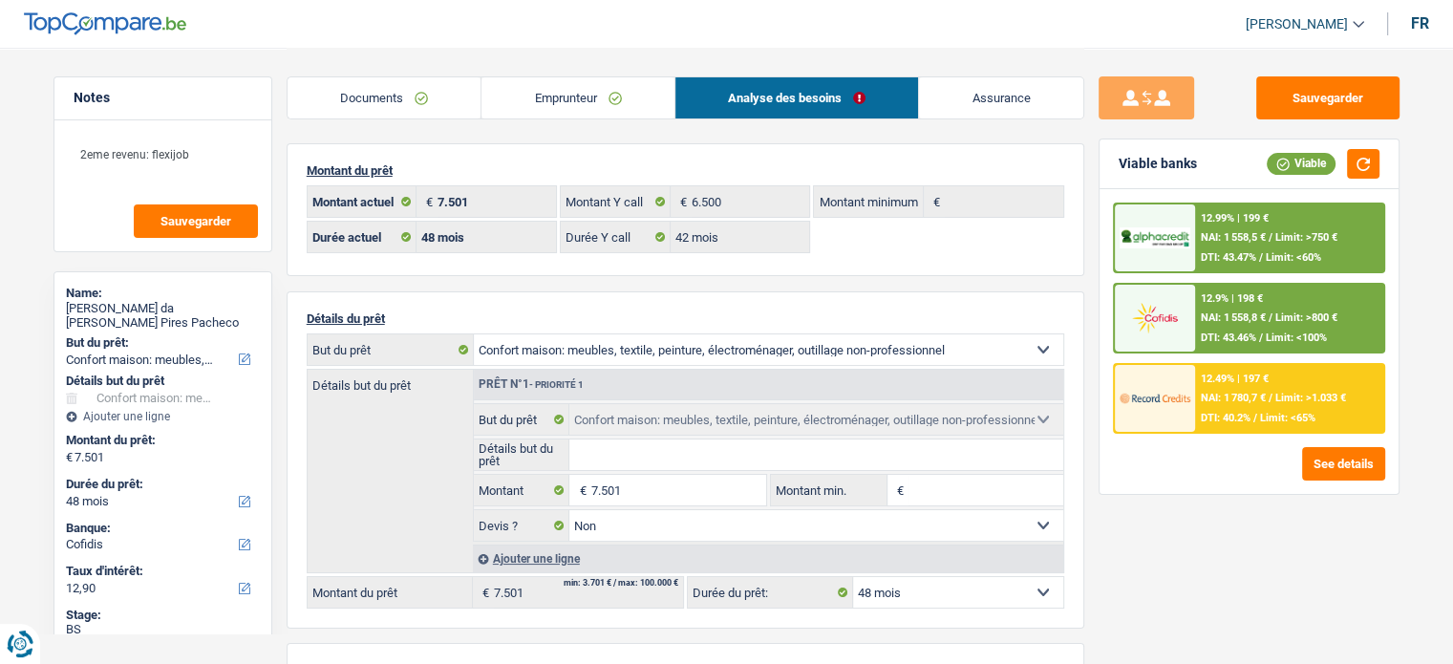
click at [1261, 247] on div "12.99% | 199 € NAI: 1 558,5 € / Limit: >750 € DTI: 43.47% / Limit: <60%" at bounding box center [1289, 237] width 188 height 67
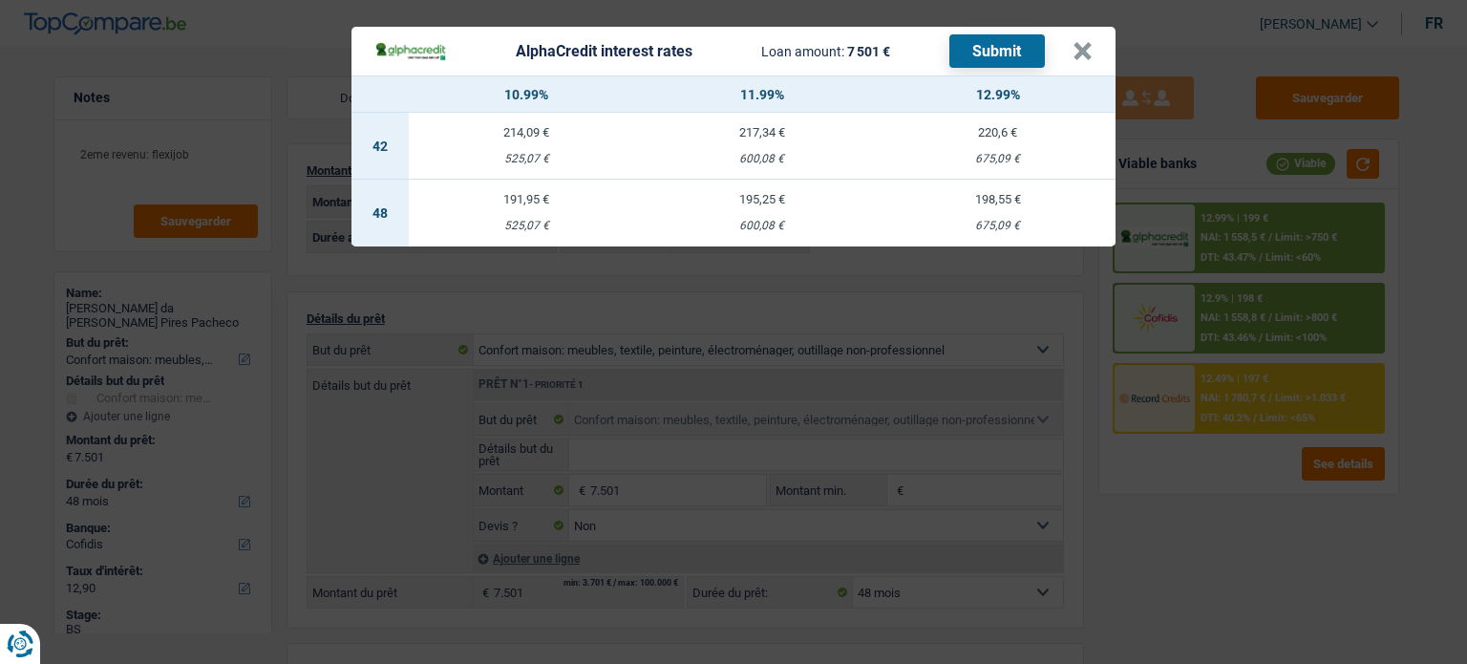
click at [1228, 515] on div "AlphaCredit interest rates Loan amount: 7 501 € Submit × 10.99% 11.99% 12.99% 4…" at bounding box center [733, 332] width 1467 height 664
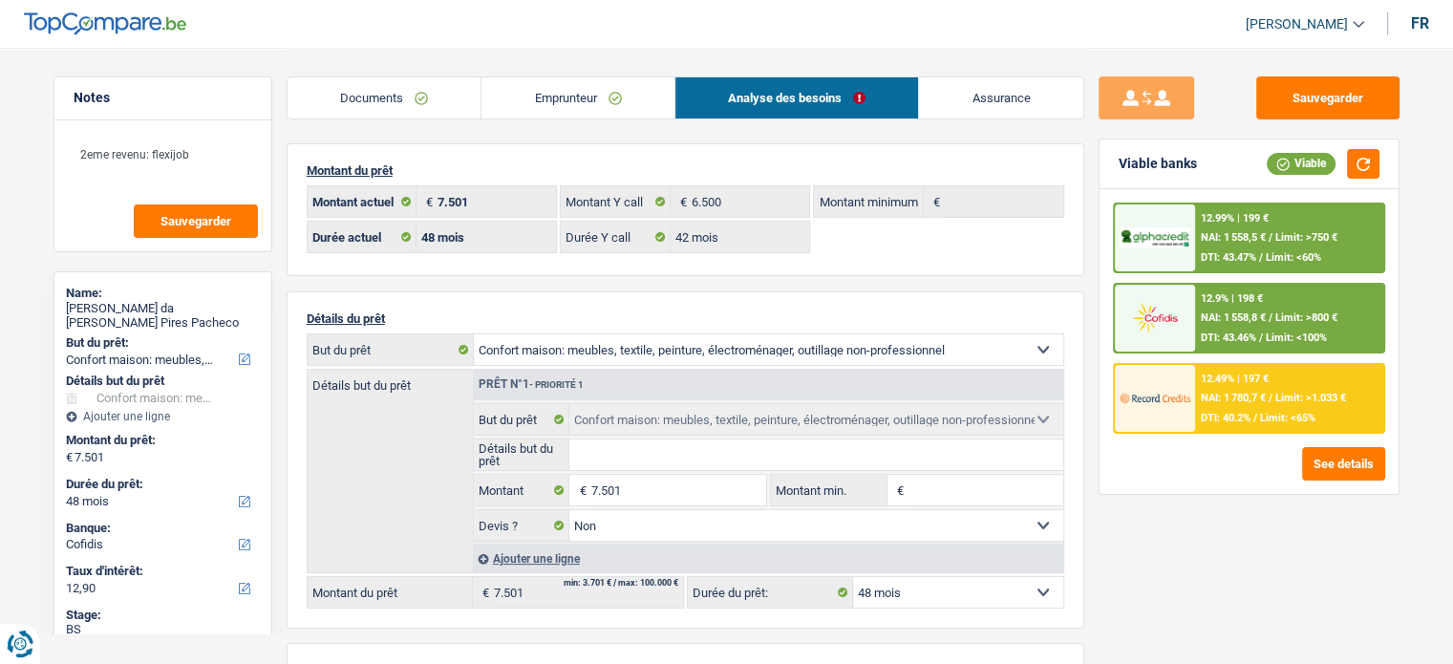
click at [1283, 393] on span "Limit: >1.033 €" at bounding box center [1310, 398] width 71 height 12
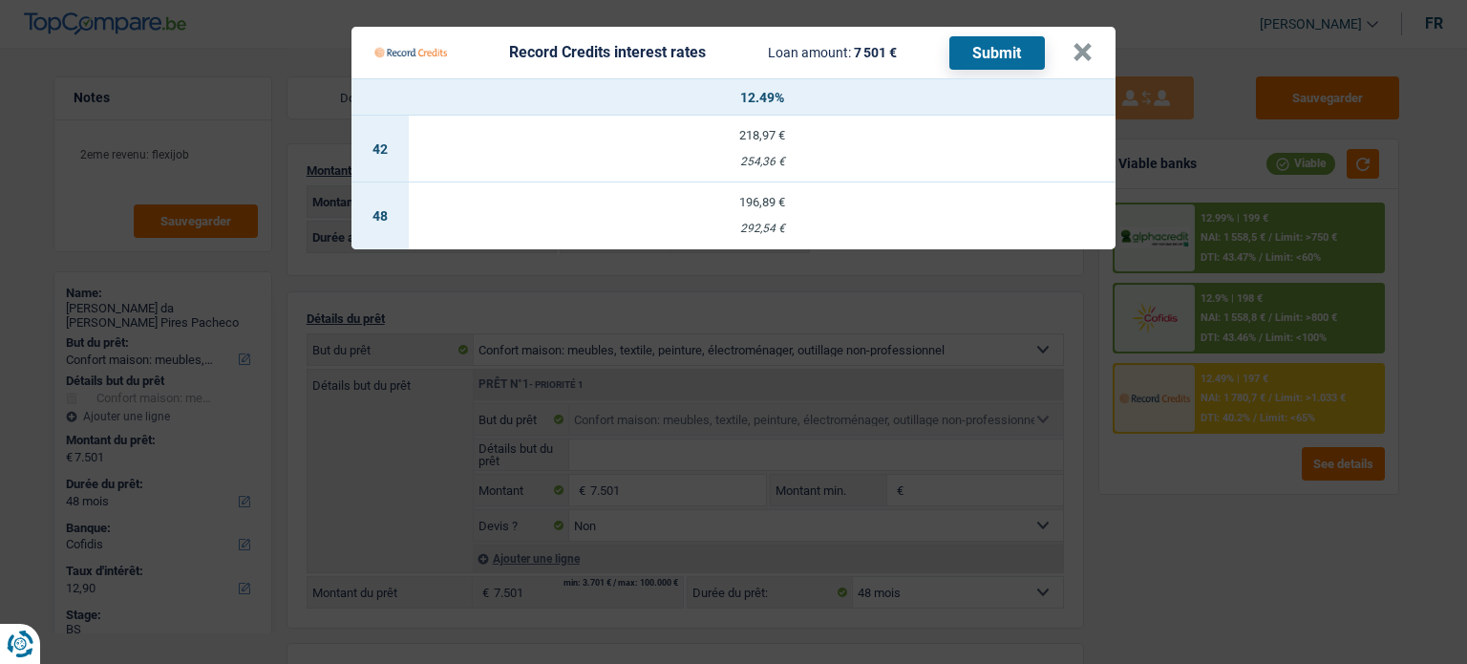
click at [843, 203] on div "196,89 €" at bounding box center [762, 202] width 707 height 12
select select "record credits"
type input "12,49"
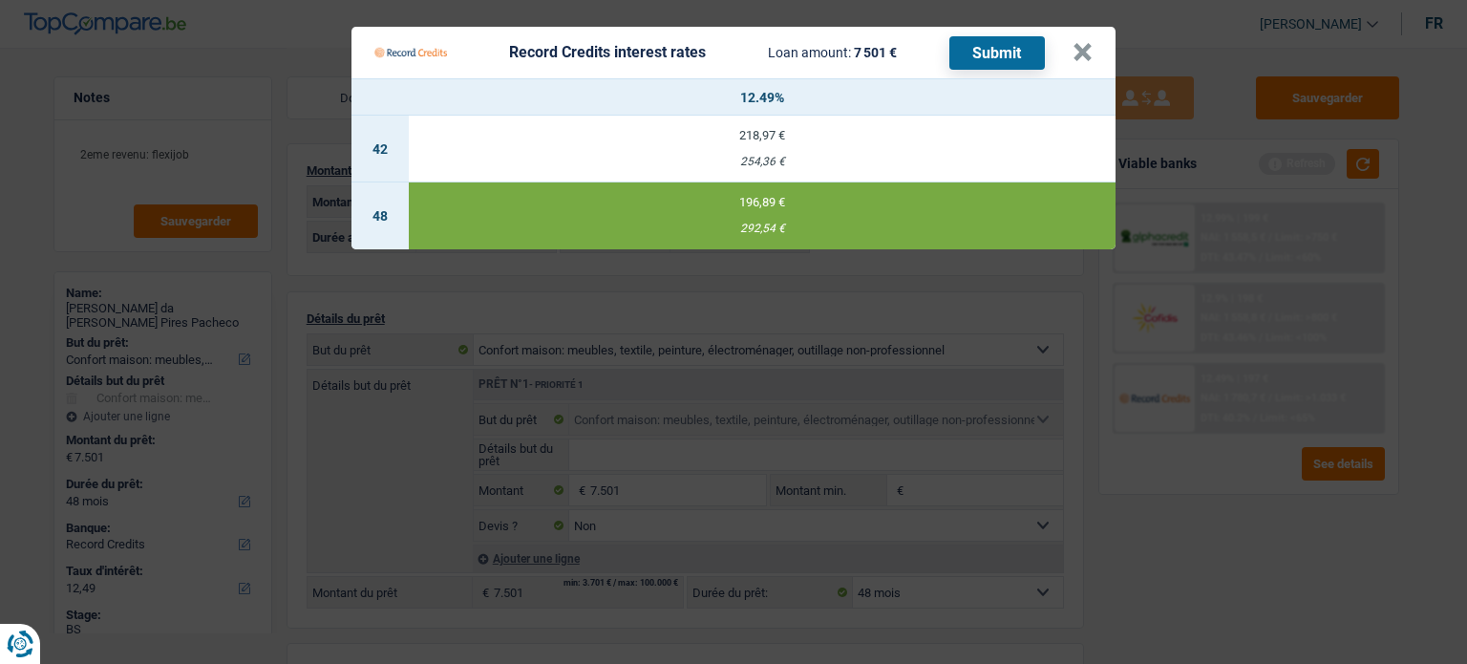
click at [996, 52] on button "Submit" at bounding box center [998, 52] width 96 height 33
click at [1076, 52] on button "×" at bounding box center [1083, 52] width 20 height 19
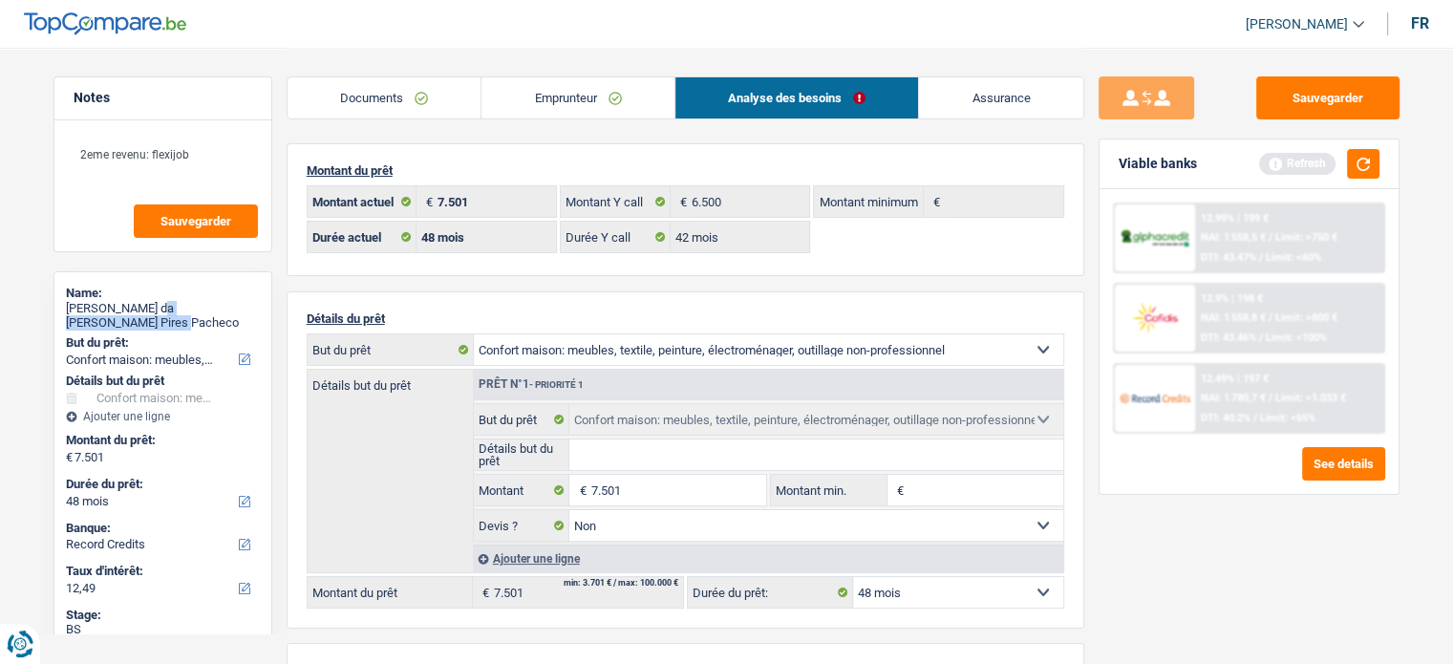
drag, startPoint x: 147, startPoint y: 323, endPoint x: 154, endPoint y: 302, distance: 22.1
click at [154, 302] on div "Maria da Graça Parreira Pires Pacheco" at bounding box center [163, 316] width 194 height 30
copy div "Parreira Pires Pacheco"
click at [1273, 393] on div "NAI: 1 780,7 € / Limit: >1.033 €" at bounding box center [1273, 398] width 145 height 12
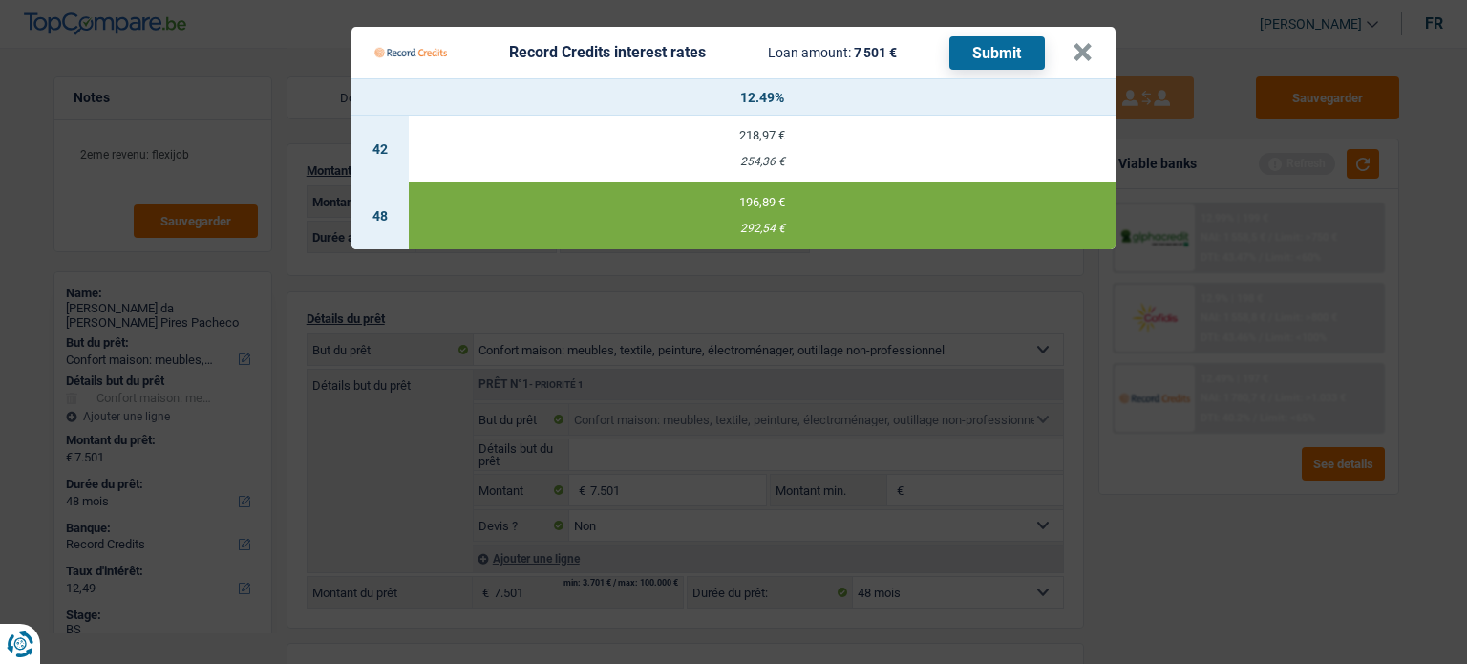
click at [971, 48] on button "Submit" at bounding box center [998, 52] width 96 height 33
click at [1092, 56] on Credits___BV_modal_header_ "Record Credits interest rates Loan amount: 7 501 € Submit ×" at bounding box center [734, 53] width 764 height 52
click at [1088, 56] on button "×" at bounding box center [1083, 52] width 20 height 19
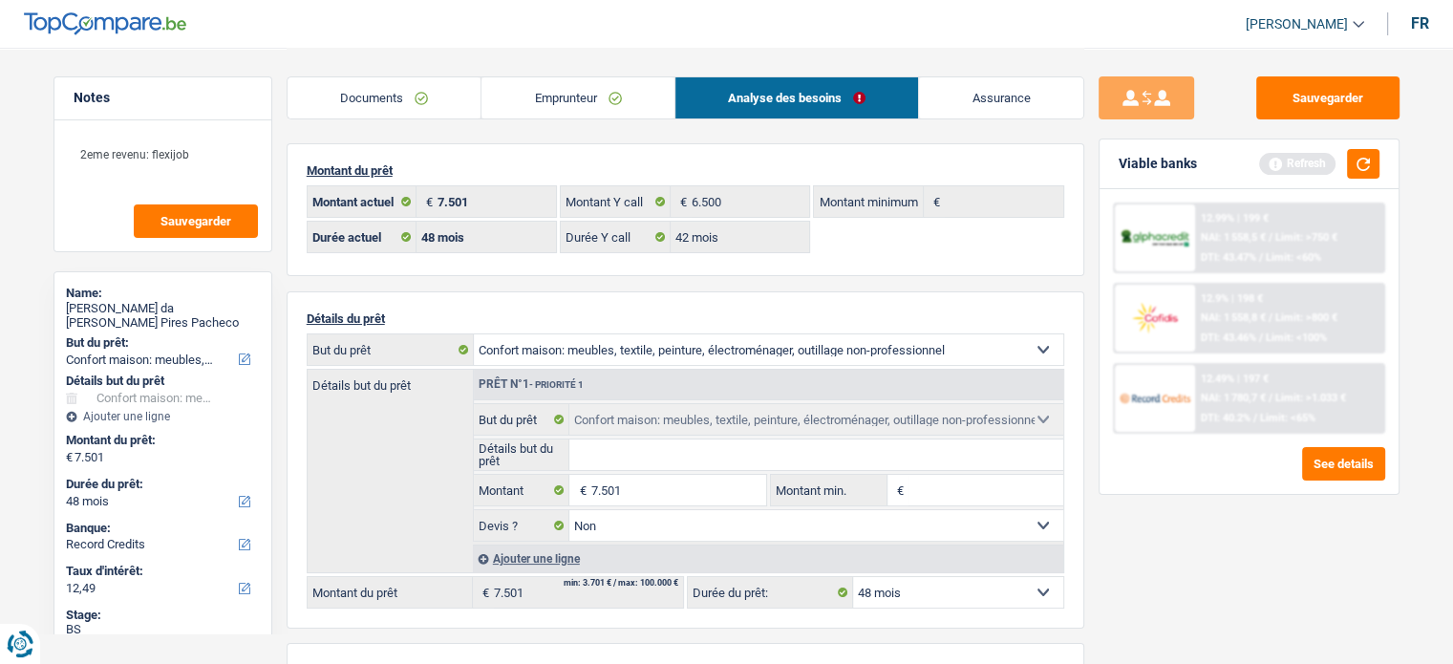
drag, startPoint x: 371, startPoint y: 89, endPoint x: 391, endPoint y: 92, distance: 20.3
click at [371, 89] on link "Documents" at bounding box center [385, 97] width 194 height 41
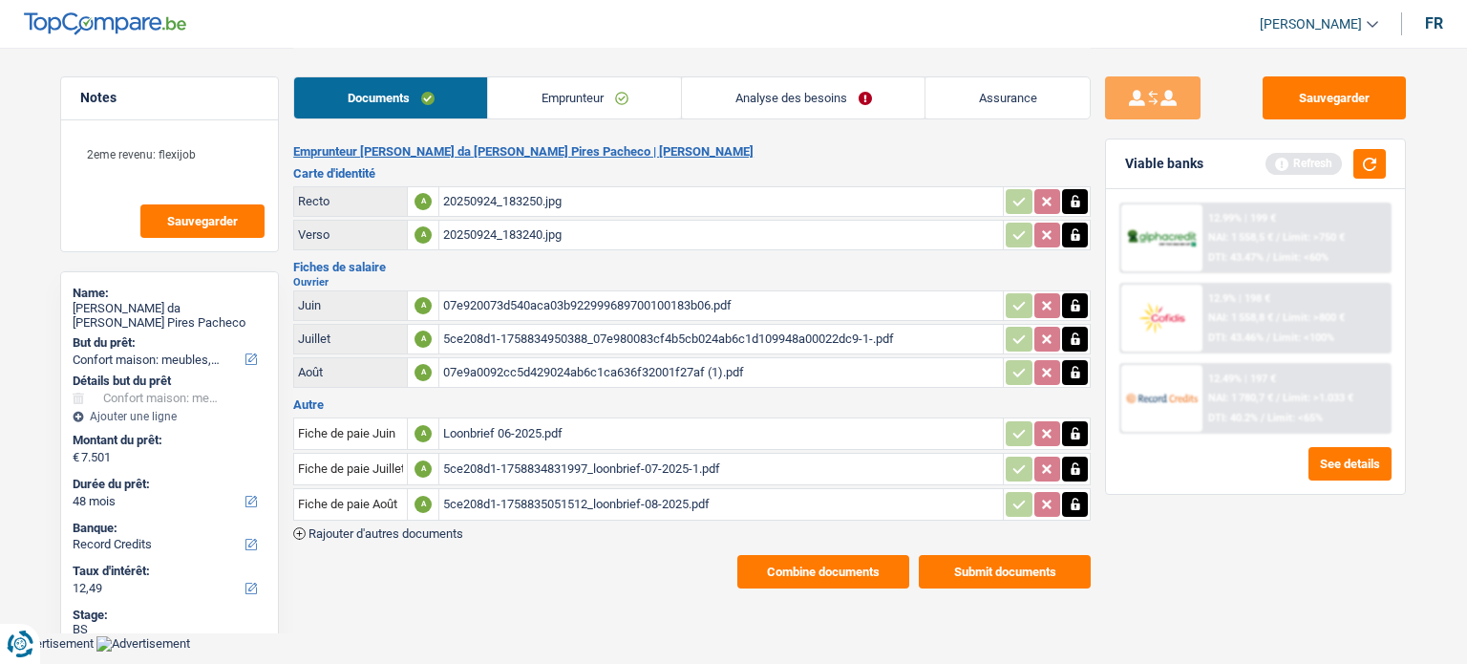
click at [646, 100] on link "Emprunteur" at bounding box center [584, 97] width 193 height 41
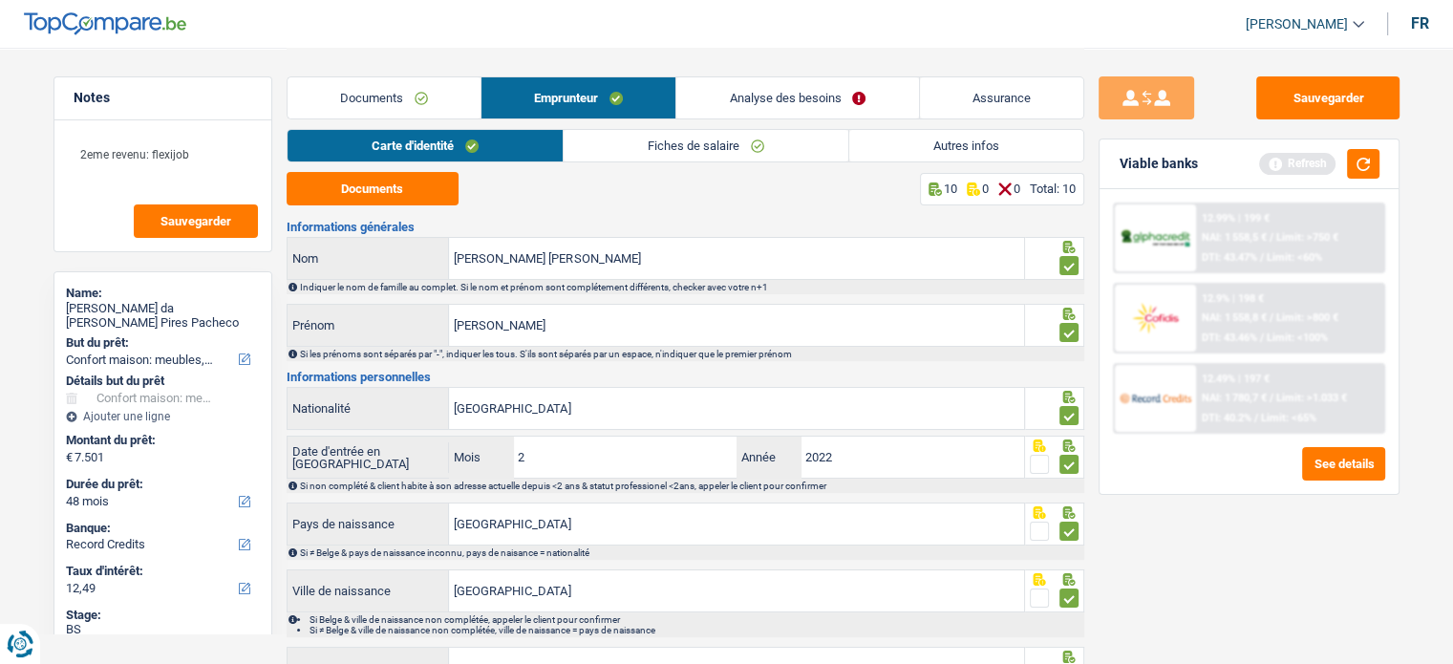
click at [986, 130] on link "Autres infos" at bounding box center [966, 146] width 234 height 32
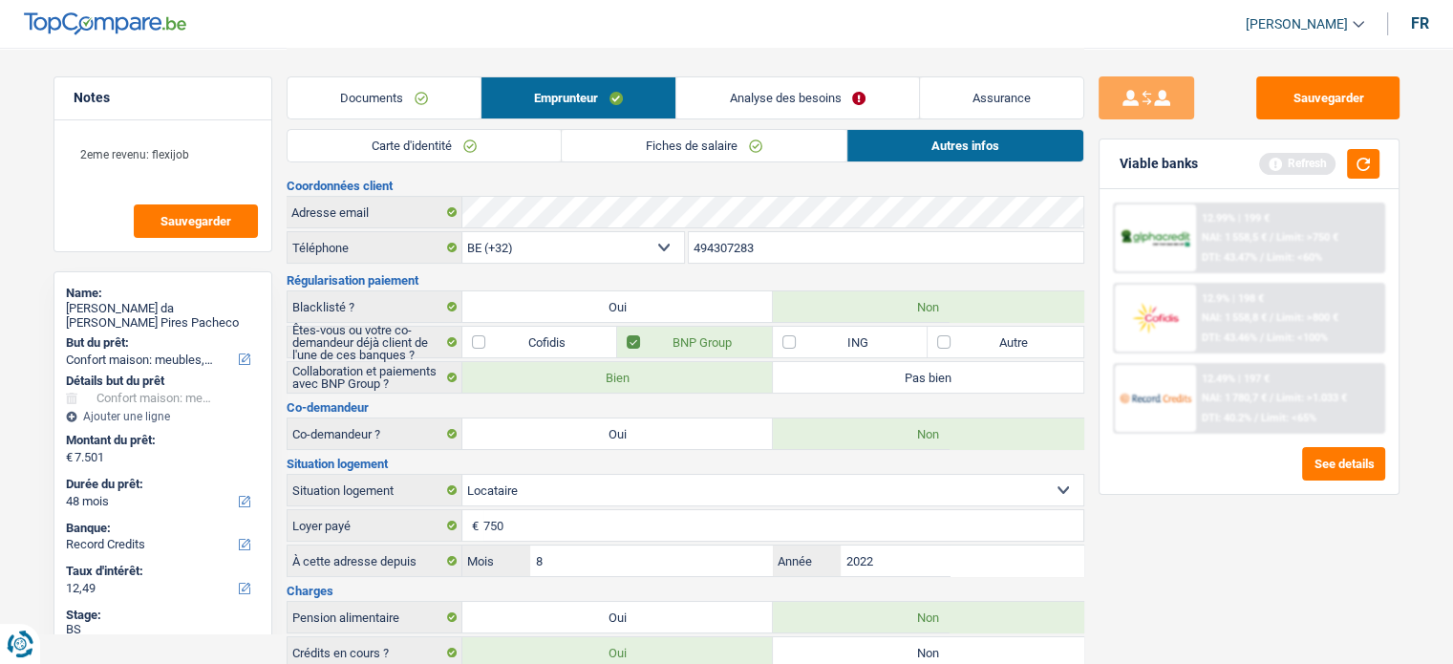
click at [982, 137] on link "Autres infos" at bounding box center [965, 146] width 236 height 32
click at [1364, 111] on button "Sauvegarder" at bounding box center [1327, 97] width 143 height 43
click at [1360, 179] on div "Viable banks Refresh" at bounding box center [1248, 164] width 299 height 50
click at [1357, 173] on button "button" at bounding box center [1363, 164] width 32 height 30
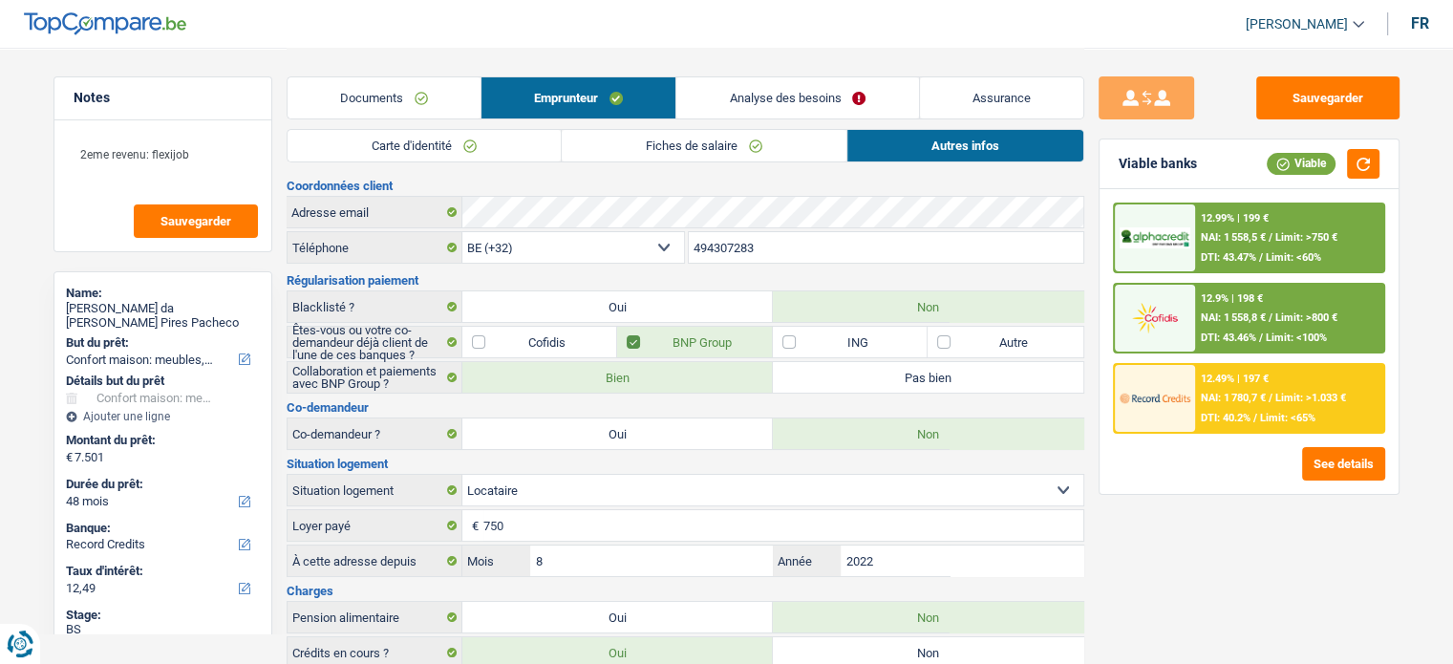
click at [1266, 392] on span "NAI: 1 780,7 €" at bounding box center [1233, 398] width 65 height 12
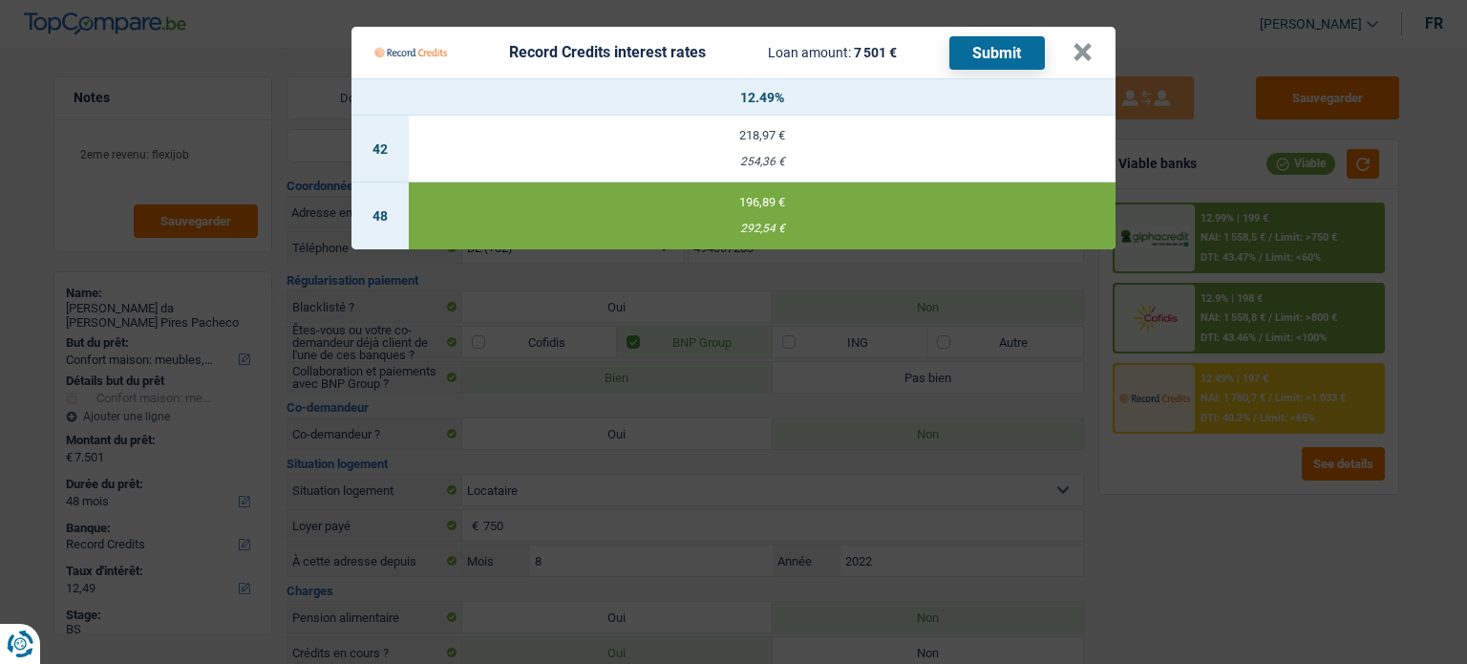
click at [1215, 527] on Credits "Record Credits interest rates Loan amount: 7 501 € Submit × 12.49% 42 218,97 € …" at bounding box center [733, 332] width 1467 height 664
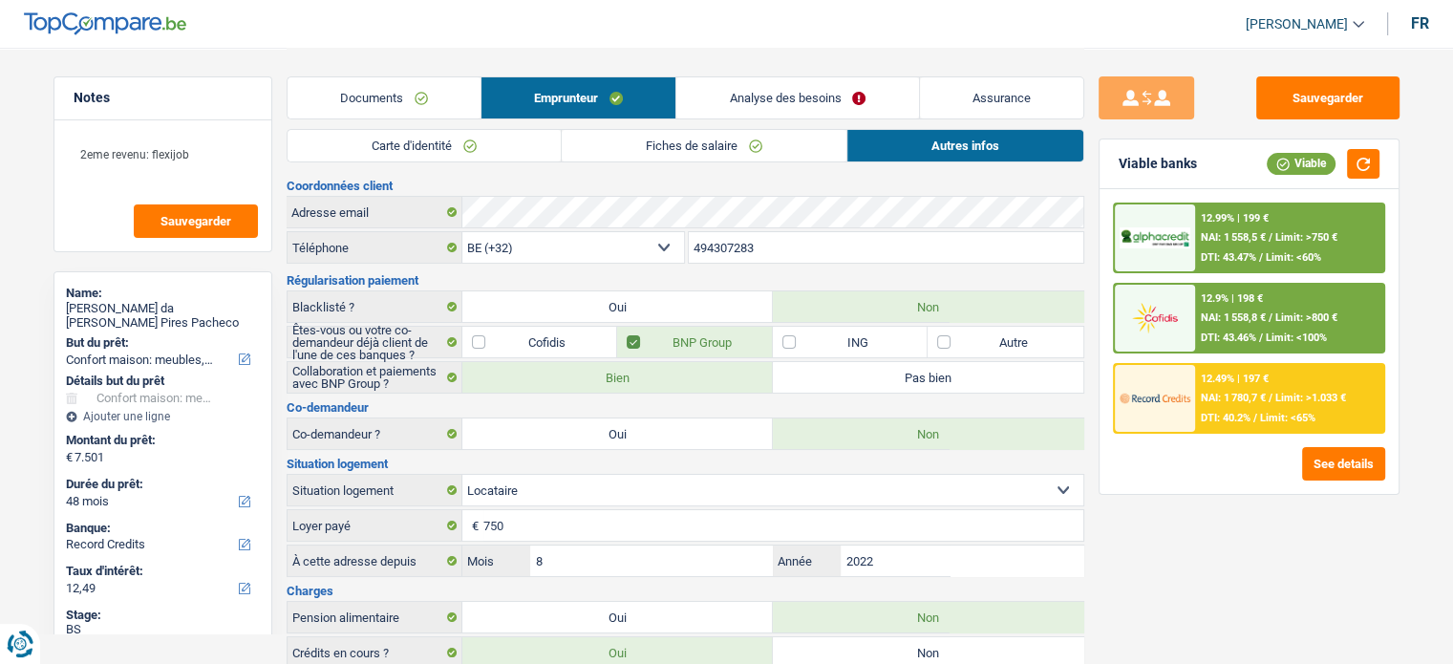
click at [812, 88] on link "Analyse des besoins" at bounding box center [797, 97] width 242 height 41
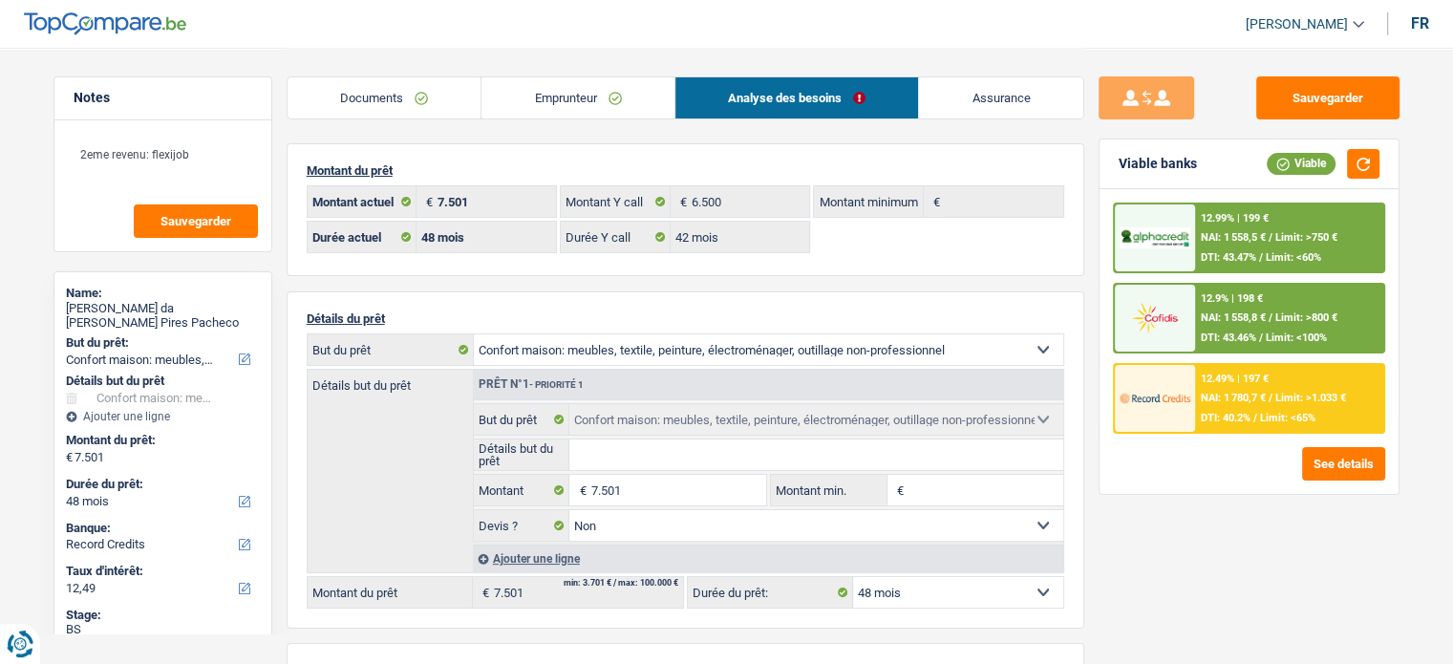
click at [384, 91] on link "Documents" at bounding box center [385, 97] width 194 height 41
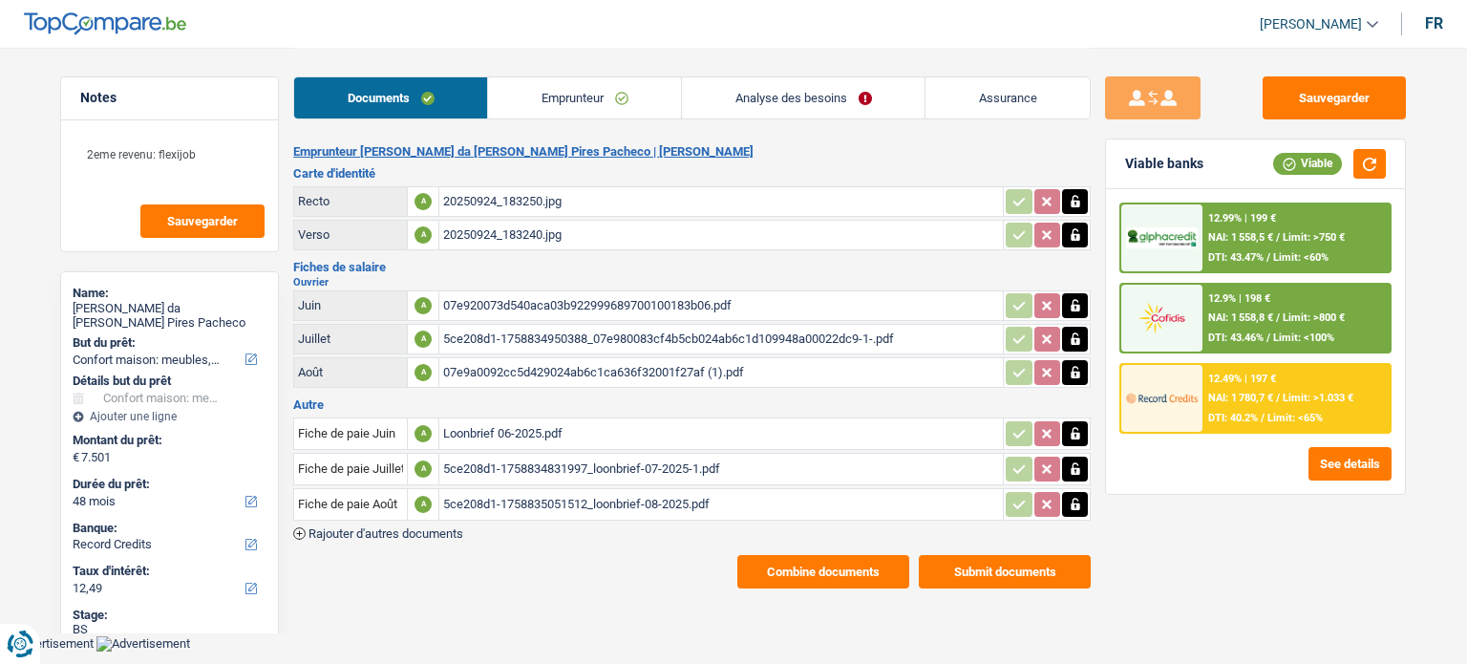
click at [490, 201] on div "20250924_183250.jpg" at bounding box center [721, 201] width 556 height 29
click at [508, 236] on div "20250924_183240.jpg" at bounding box center [721, 235] width 556 height 29
drag, startPoint x: 1350, startPoint y: 91, endPoint x: 1154, endPoint y: 41, distance: 202.0
click at [1349, 91] on button "Sauvegarder" at bounding box center [1334, 97] width 143 height 43
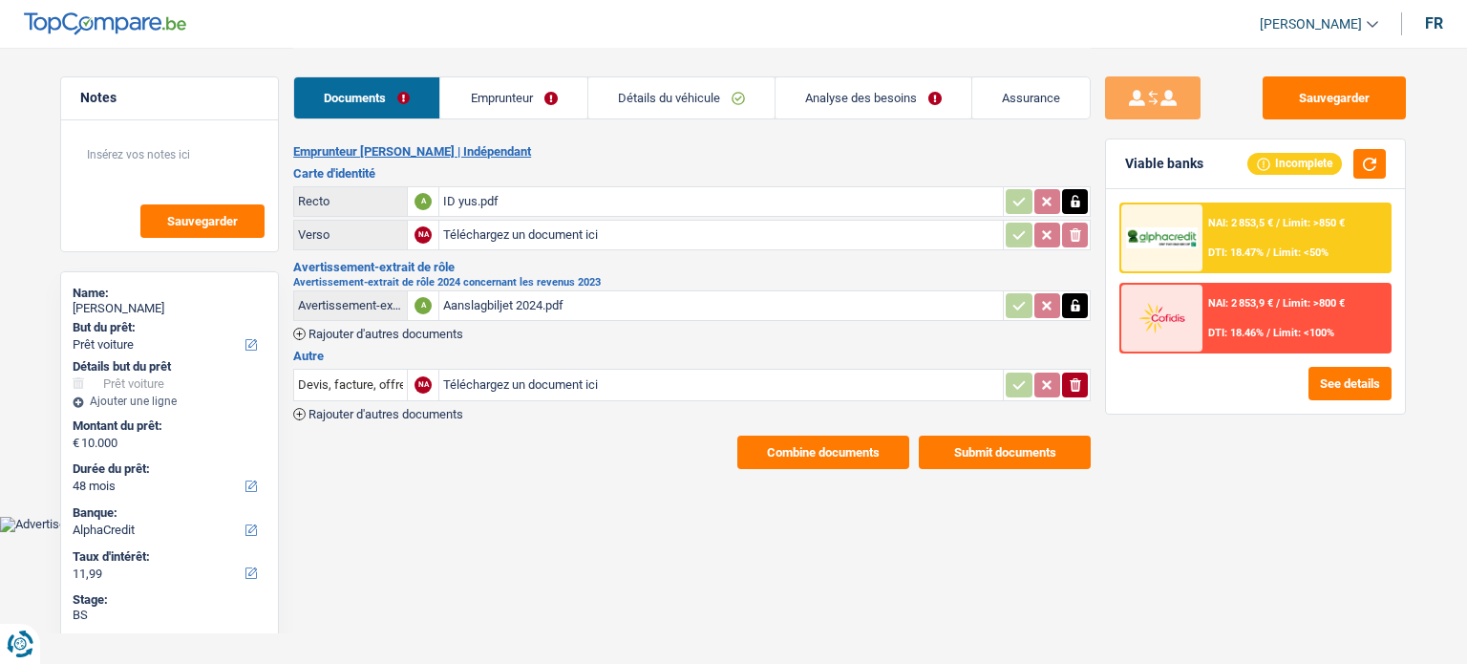
select select "car"
select select "48"
select select "alphacredit"
click at [779, 450] on button "Combine documents" at bounding box center [823, 452] width 172 height 33
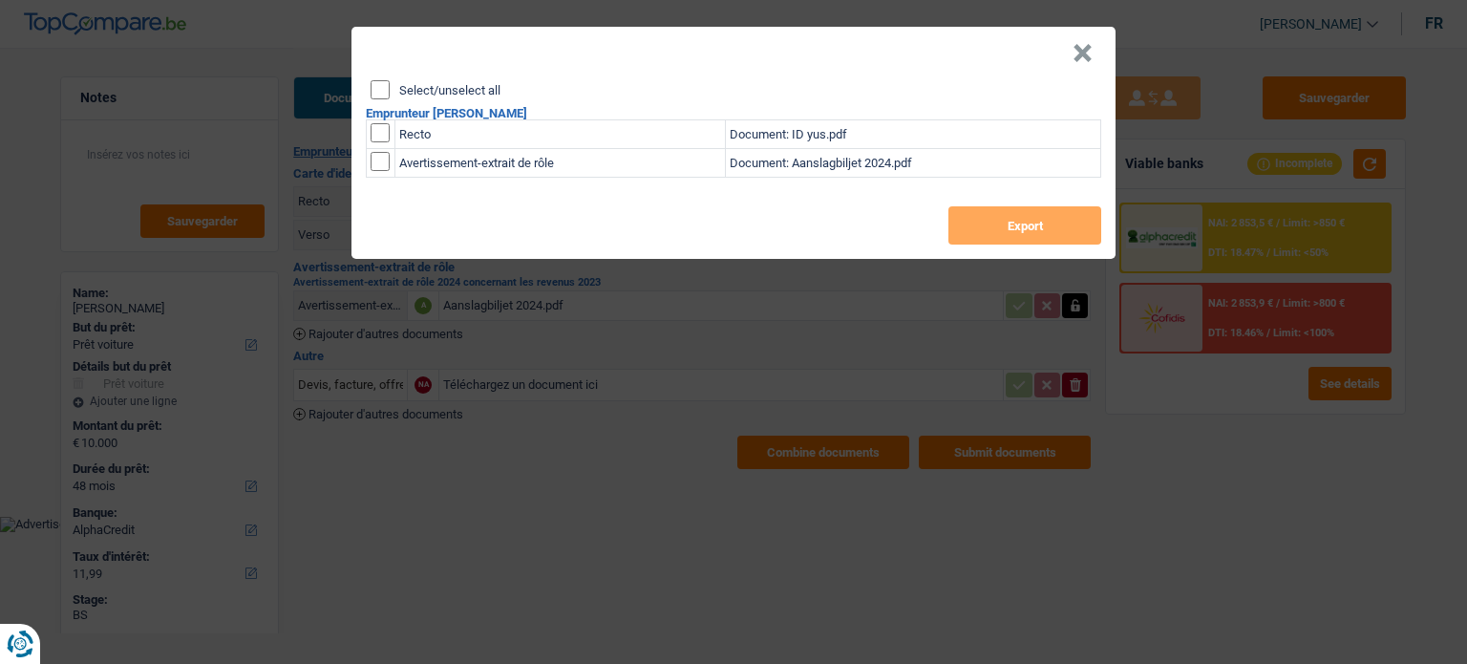
click at [387, 85] on input "Select/unselect all" at bounding box center [380, 89] width 19 height 19
checkbox input "true"
click at [1009, 232] on button "Export" at bounding box center [1025, 225] width 153 height 38
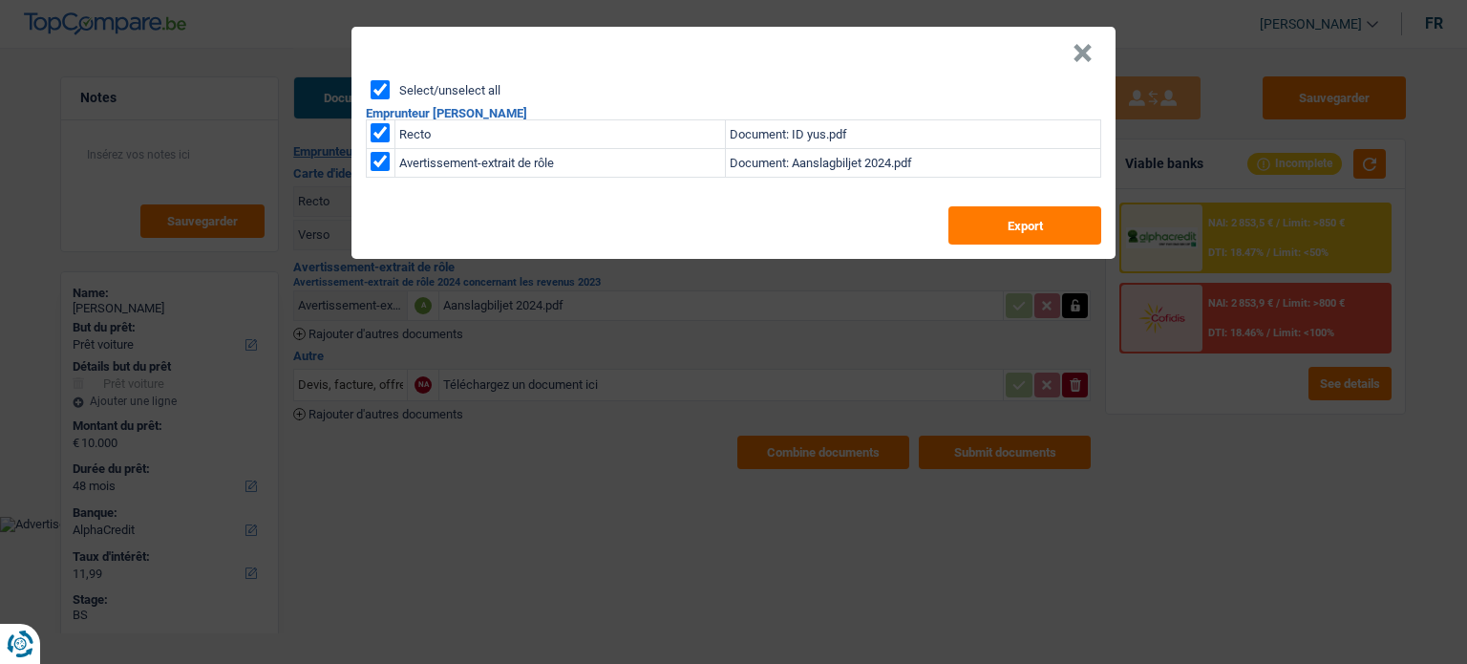
click at [1094, 54] on header "×" at bounding box center [734, 53] width 764 height 53
click at [1089, 56] on button "×" at bounding box center [1083, 53] width 20 height 19
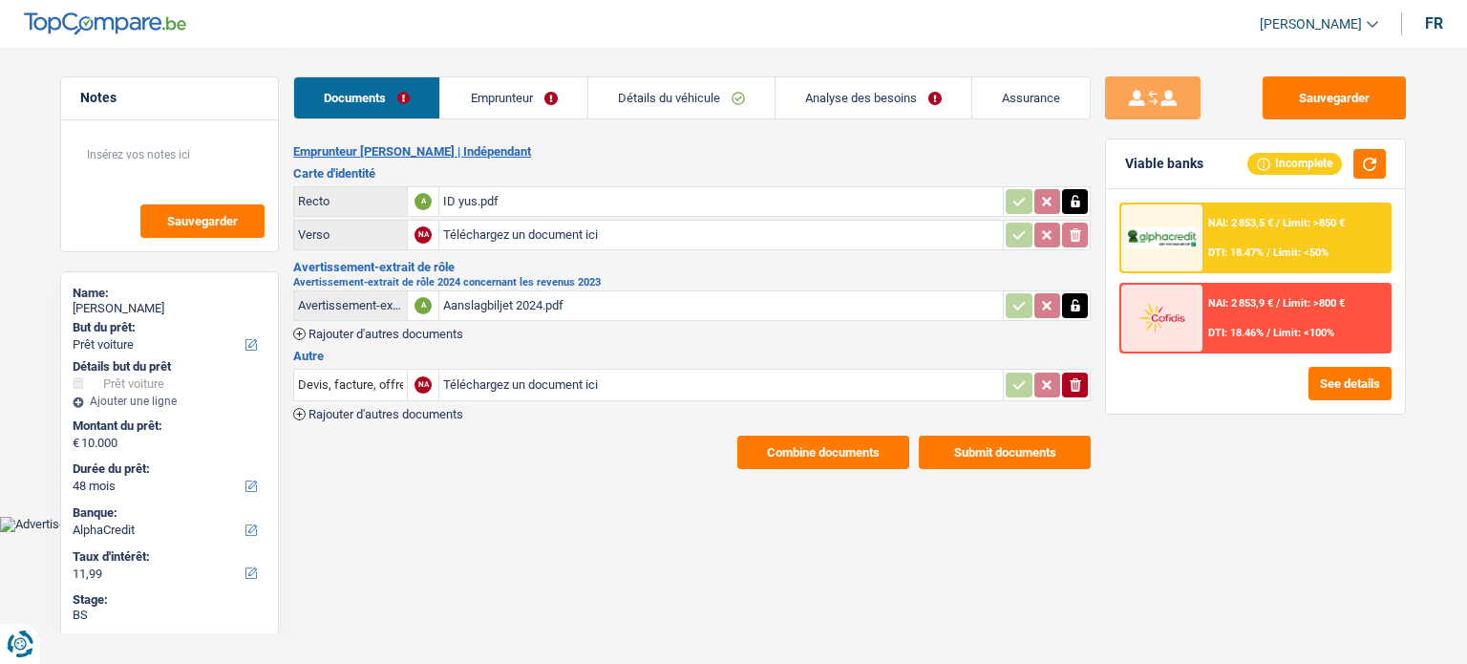
click at [784, 98] on link "Analyse des besoins" at bounding box center [874, 97] width 196 height 41
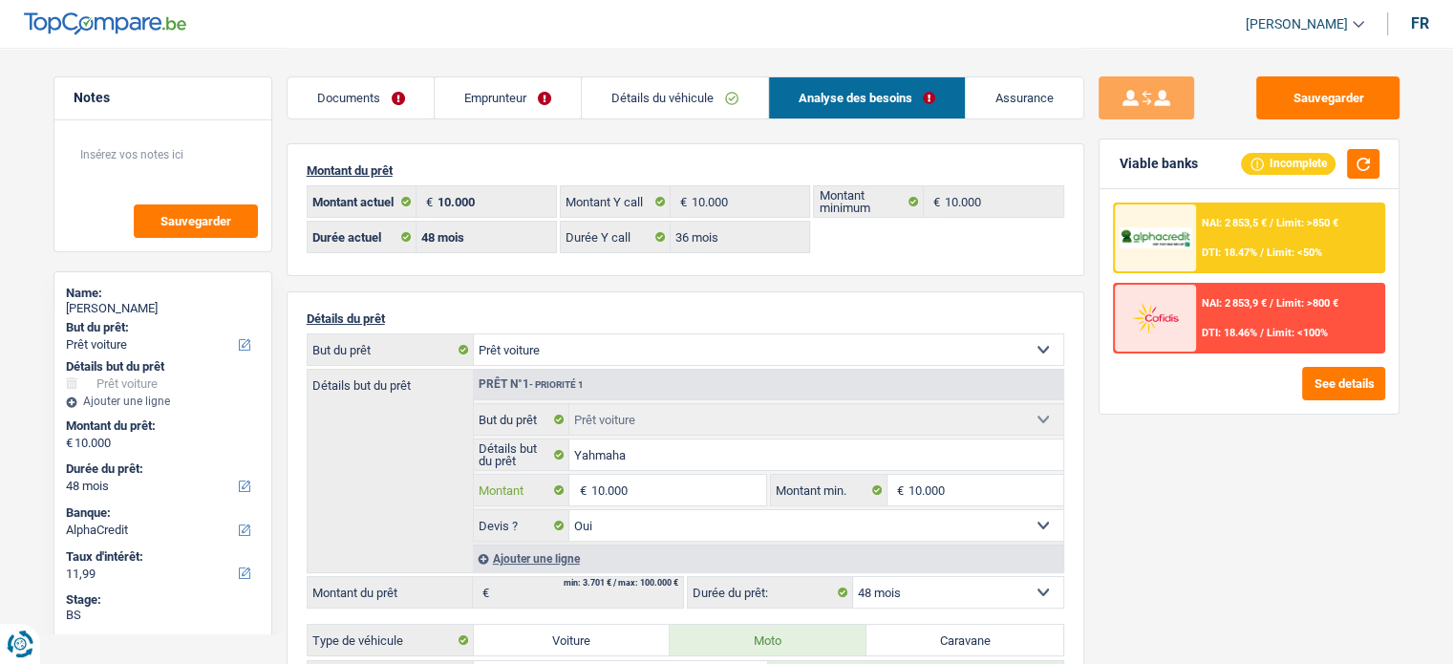
click at [628, 488] on input "10.000" at bounding box center [677, 490] width 175 height 31
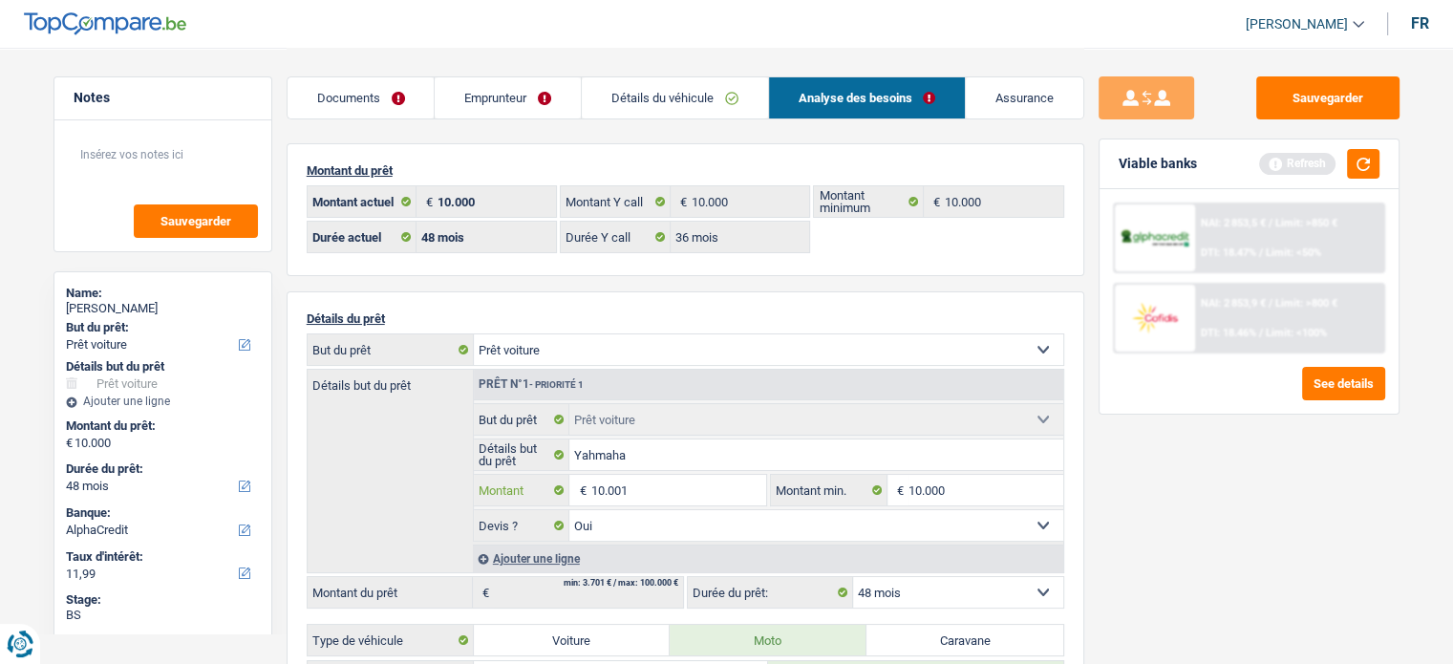
type input "10.001"
select select "60"
type input "10.001"
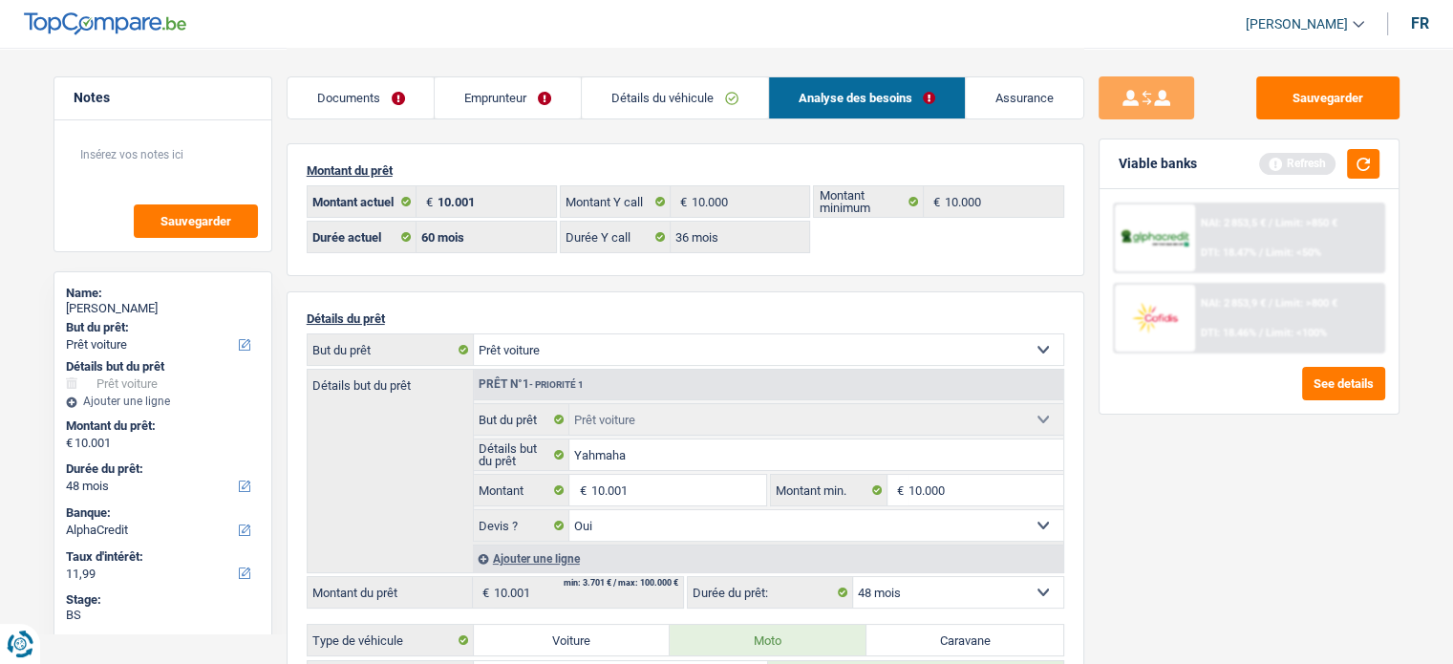
click at [1284, 592] on div "Sauvegarder Viable banks Refresh NAI: 2 853,5 € / Limit: >850 € DTI: 18.47% / L…" at bounding box center [1249, 354] width 330 height 557
select select "60"
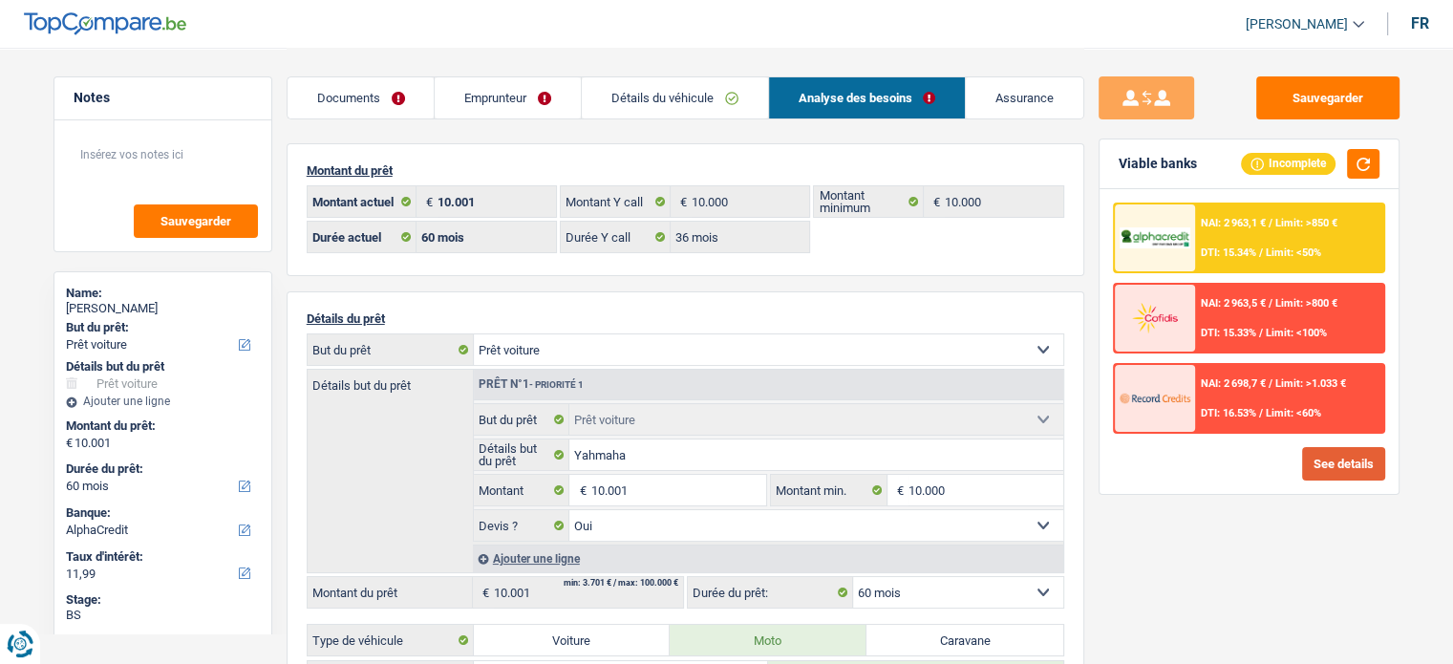
click at [1318, 464] on button "See details" at bounding box center [1343, 463] width 83 height 33
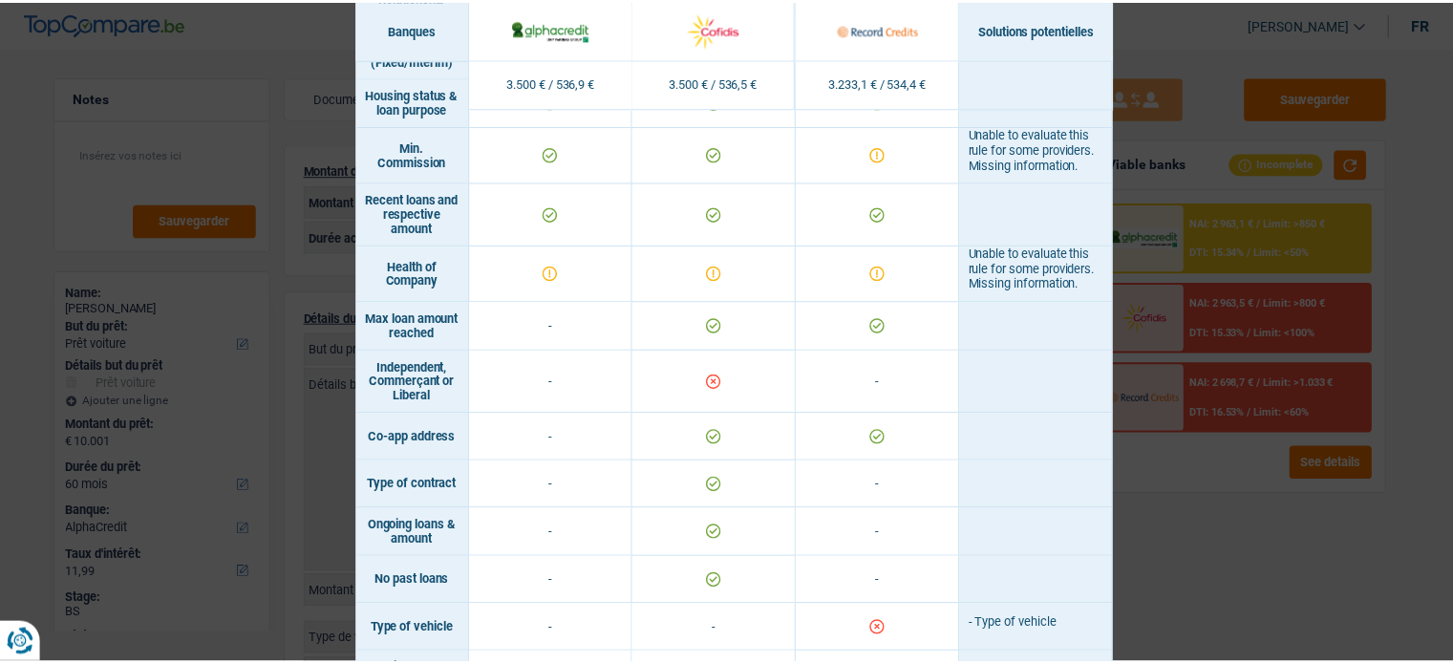
scroll to position [1143, 0]
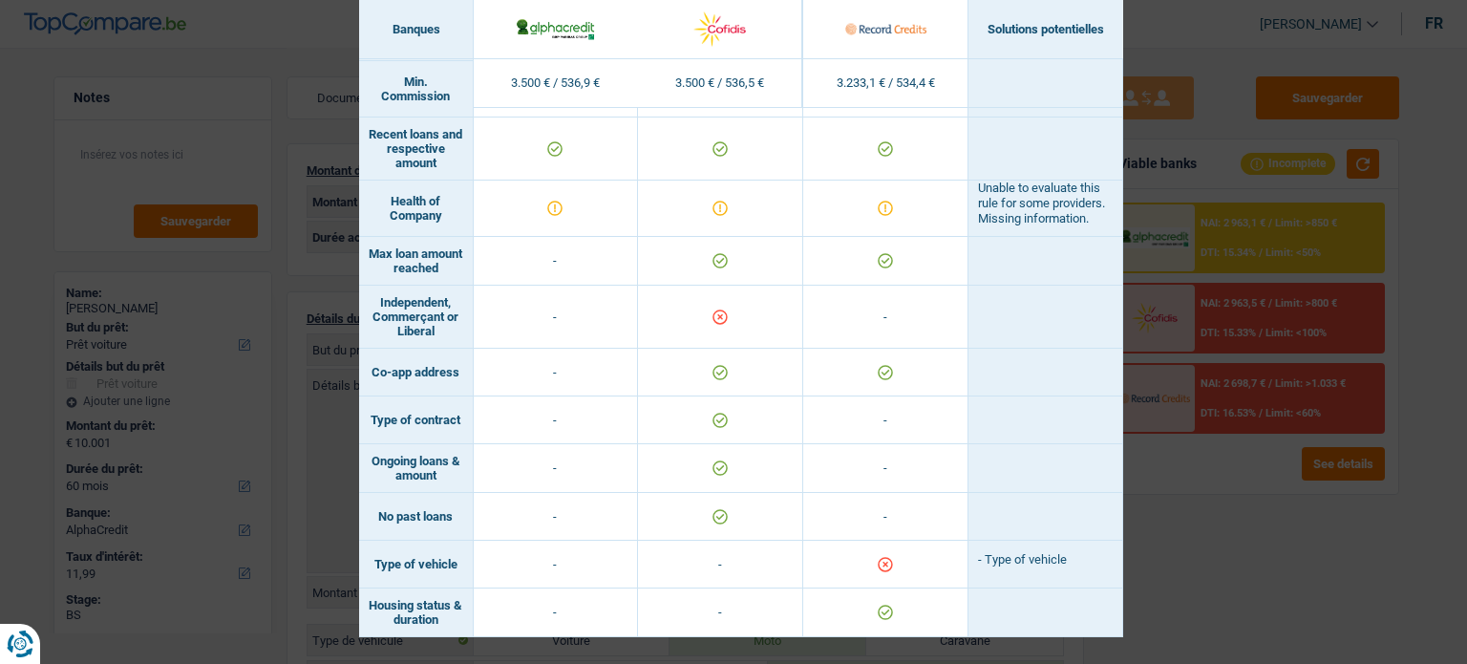
click at [1188, 541] on div "Banks conditions × Banques Solutions potentielles Revenus / Charges 3.500 € / 5…" at bounding box center [733, 332] width 1467 height 664
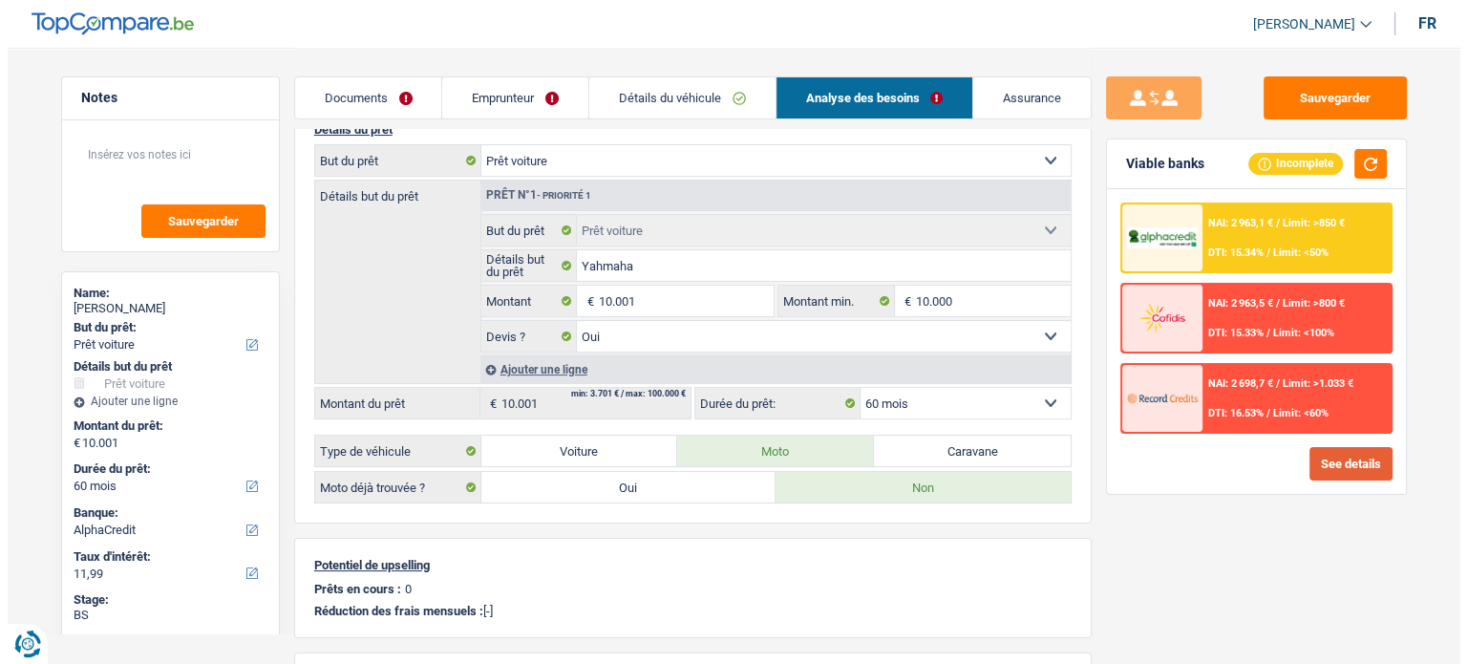
scroll to position [191, 0]
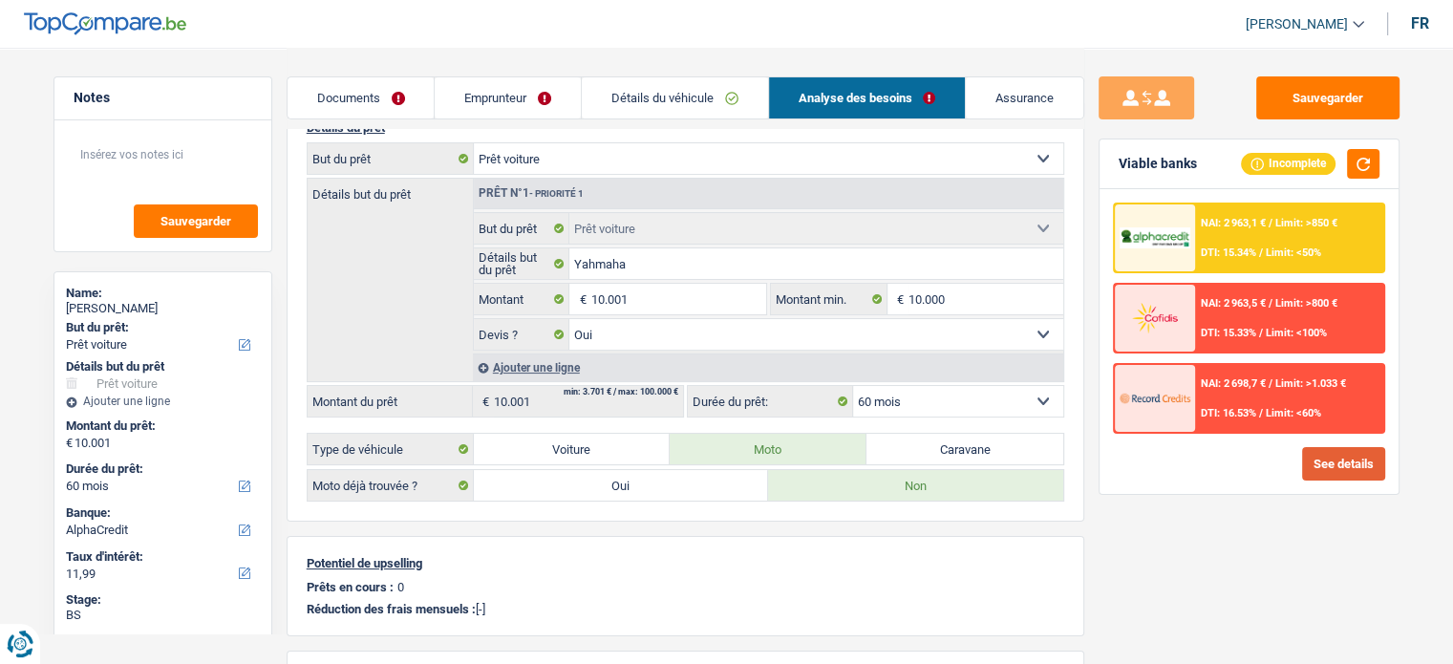
click at [1364, 469] on button "See details" at bounding box center [1343, 463] width 83 height 33
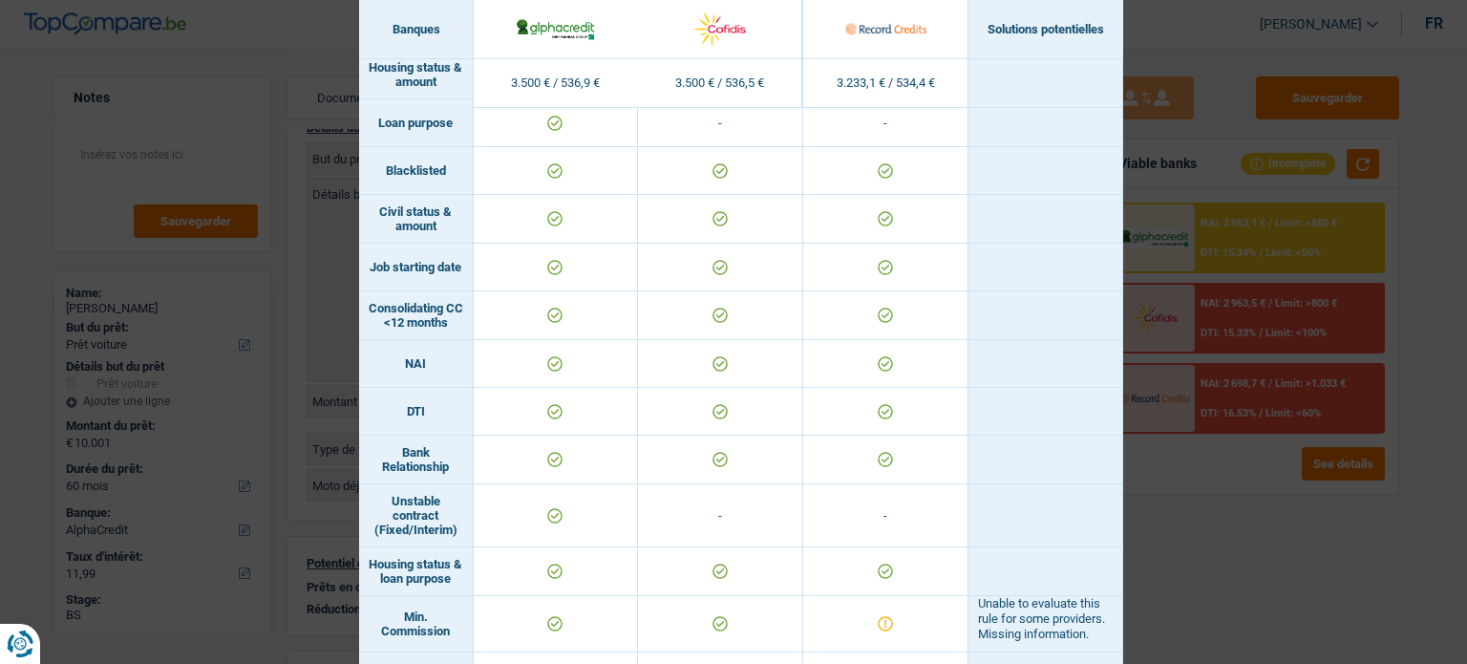
scroll to position [1143, 0]
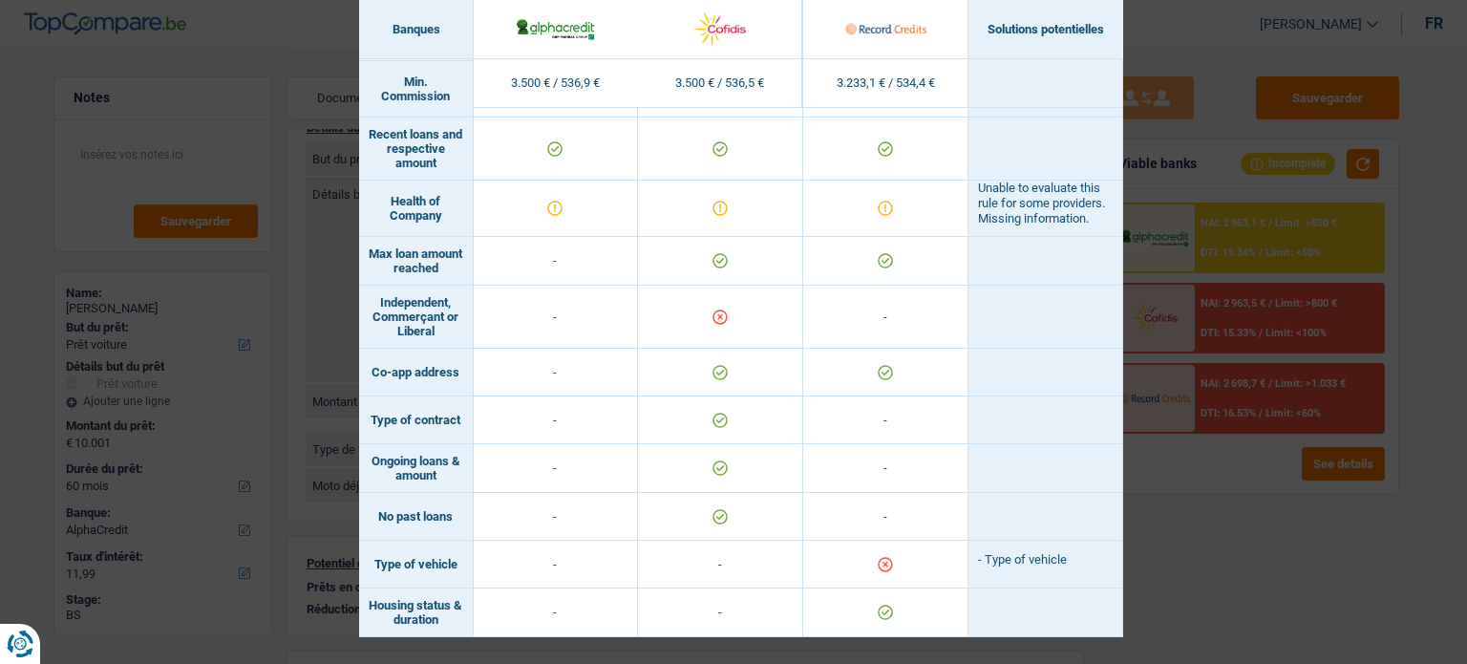
click at [1270, 544] on div "Banks conditions × Banques Solutions potentielles Revenus / Charges 3.500 € / 5…" at bounding box center [733, 332] width 1467 height 664
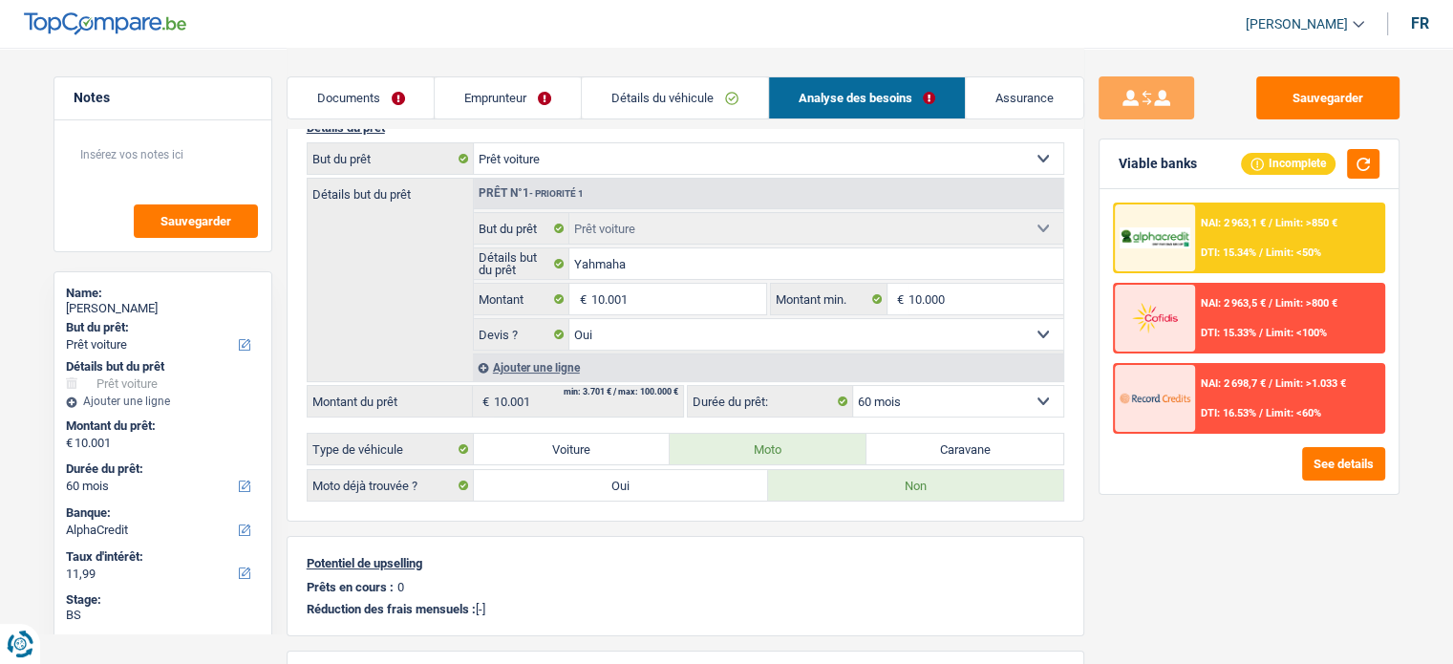
click at [1257, 385] on span "NAI: 2 698,7 €" at bounding box center [1233, 383] width 65 height 12
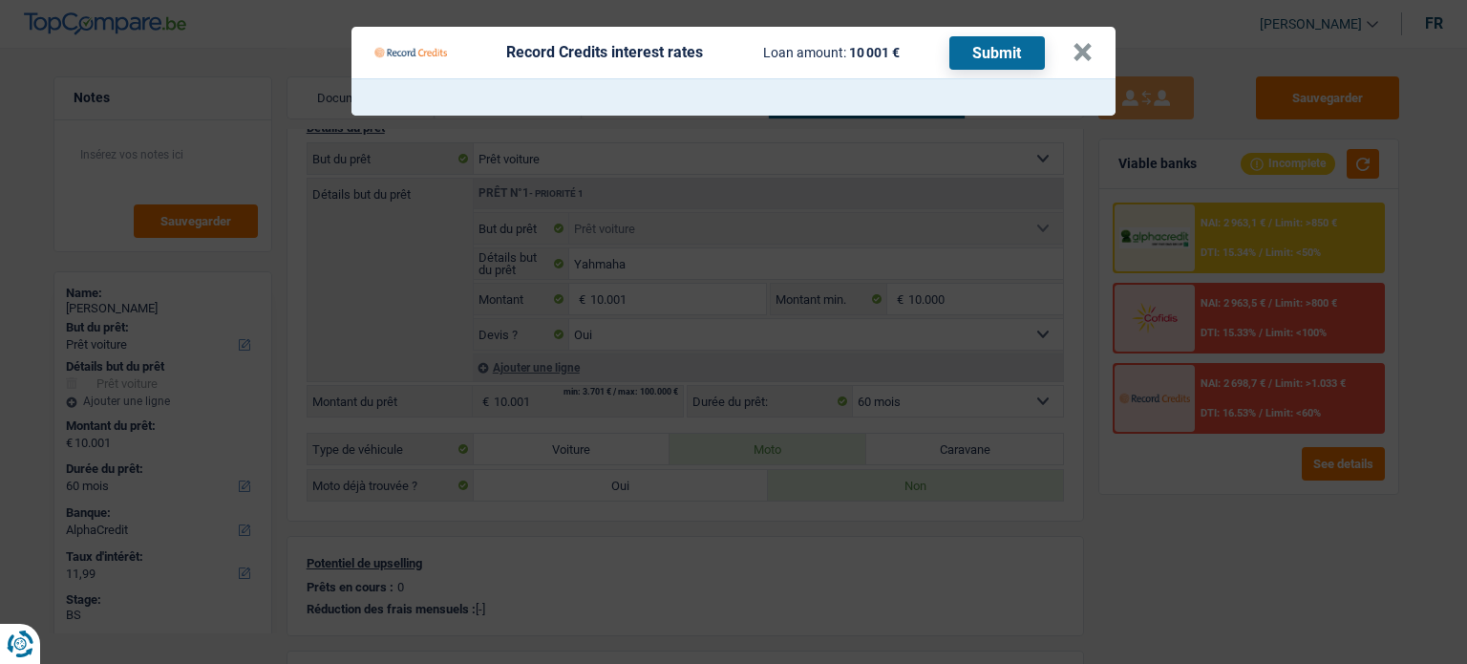
click at [995, 53] on button "Submit" at bounding box center [998, 52] width 96 height 33
click at [1300, 404] on Credits "Record Credits interest rates Loan amount: 10 001 € Submit ×" at bounding box center [733, 332] width 1467 height 664
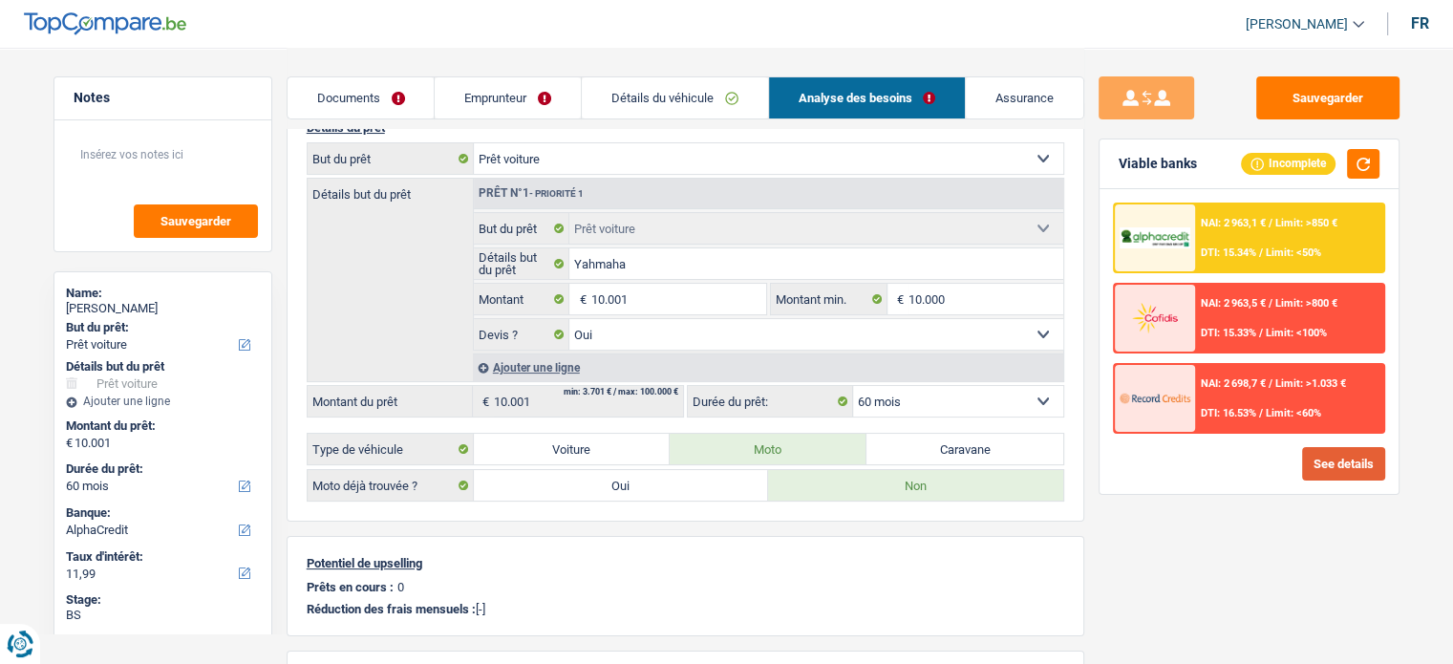
click at [1351, 463] on button "See details" at bounding box center [1343, 463] width 83 height 33
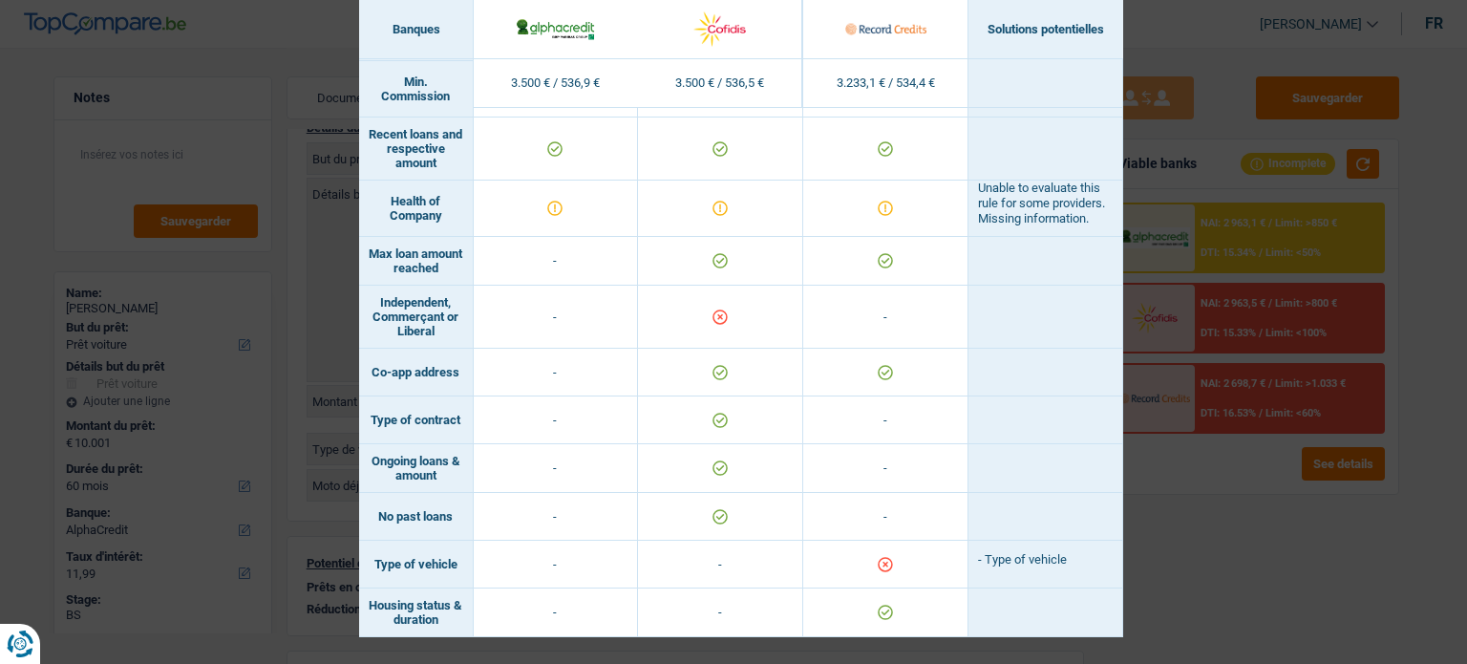
click at [1253, 511] on div "Banks conditions × Banques Solutions potentielles Revenus / Charges 3.500 € / 5…" at bounding box center [733, 332] width 1467 height 664
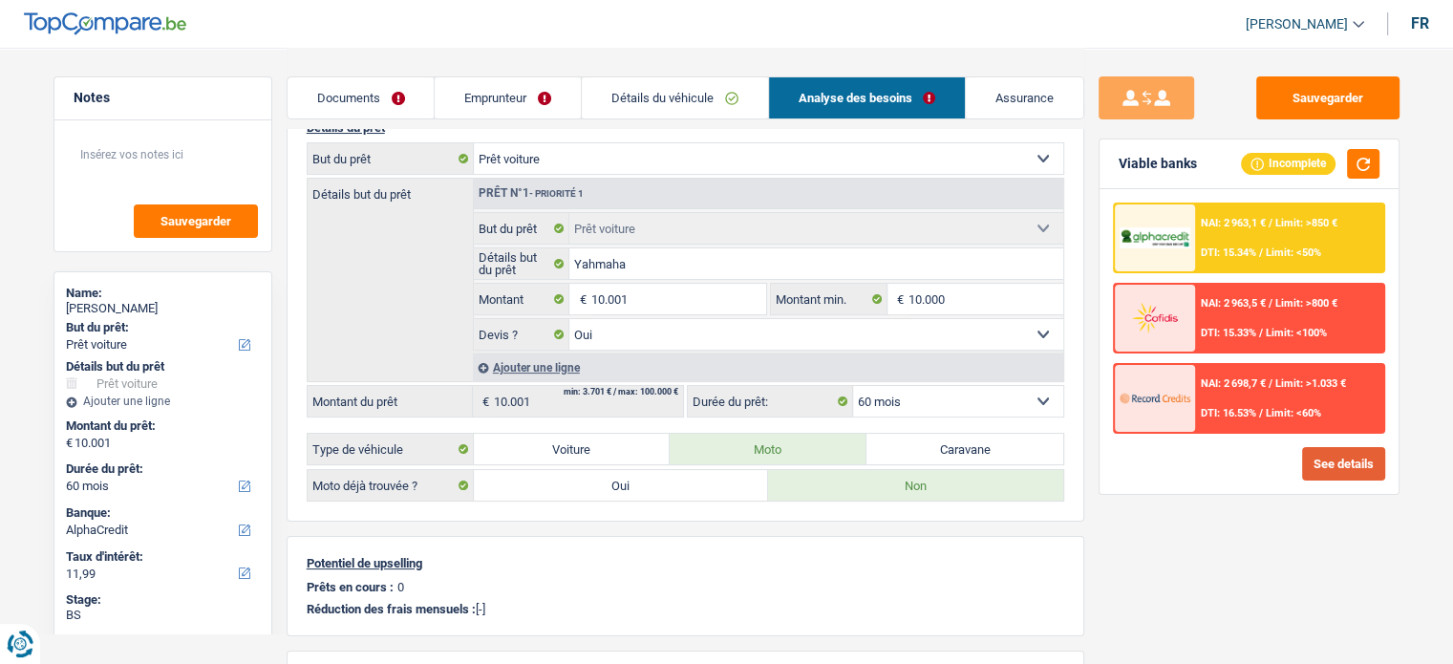
click at [1344, 464] on button "See details" at bounding box center [1343, 463] width 83 height 33
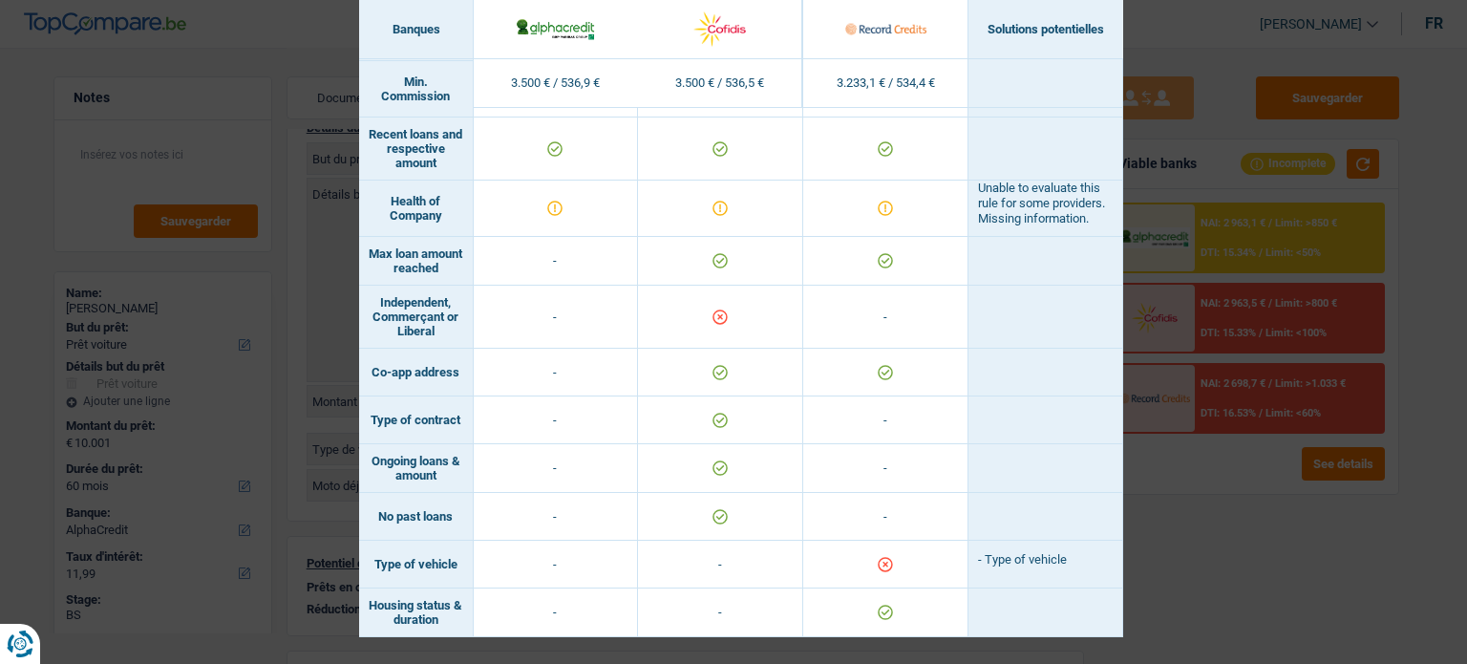
click at [1177, 560] on div "Banks conditions × Banques Solutions potentielles Revenus / Charges 3.500 € / 5…" at bounding box center [733, 332] width 1467 height 664
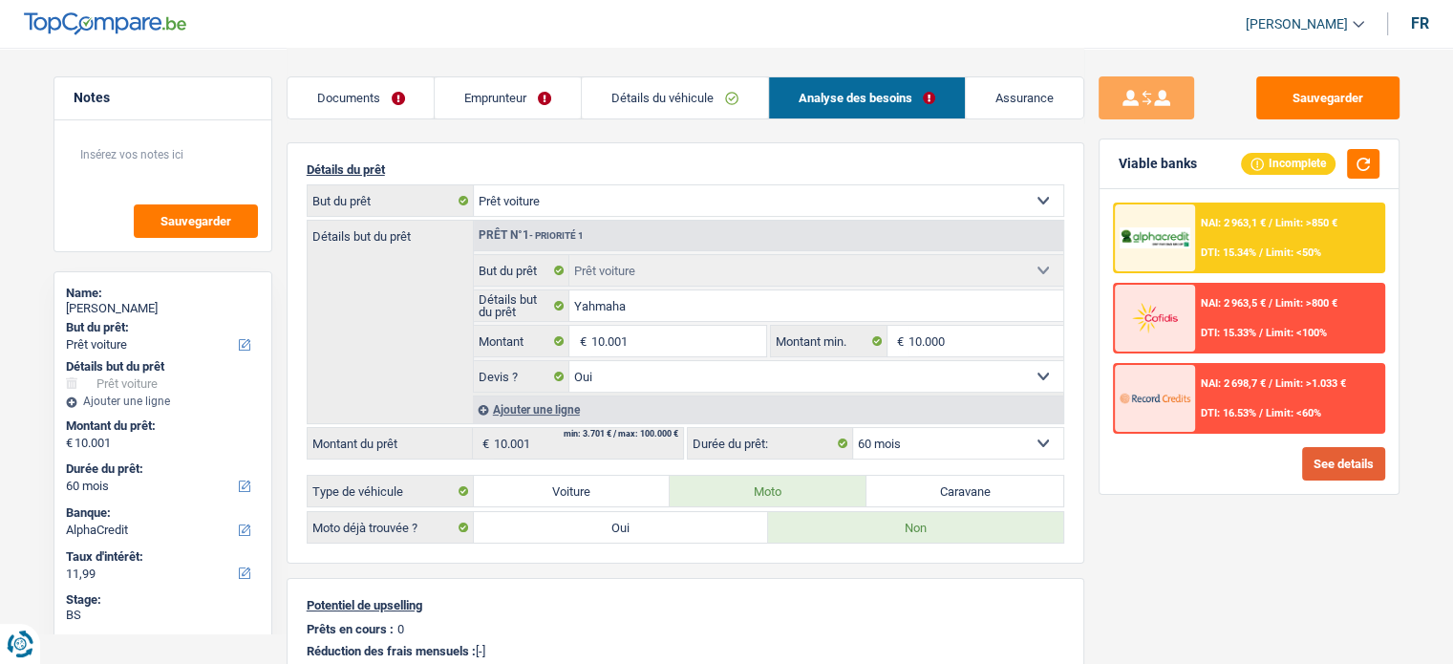
scroll to position [0, 0]
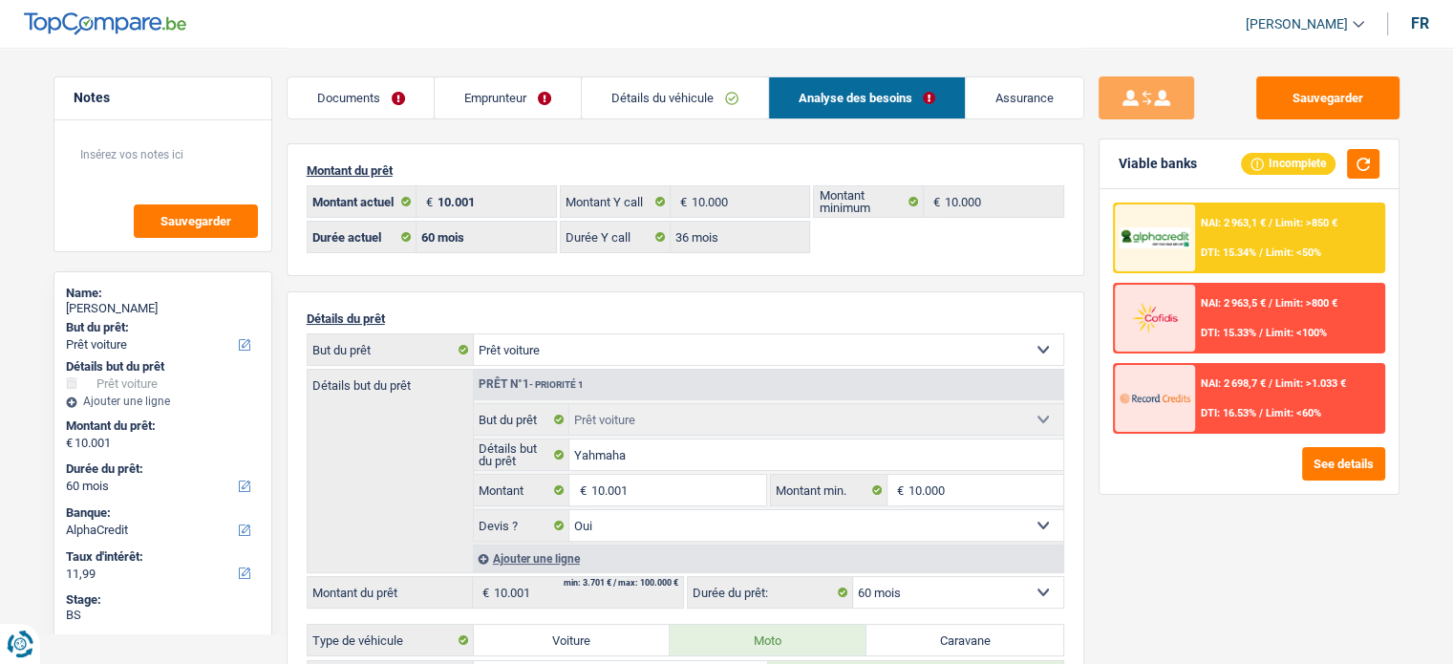
click at [662, 113] on link "Détails du véhicule" at bounding box center [675, 97] width 186 height 41
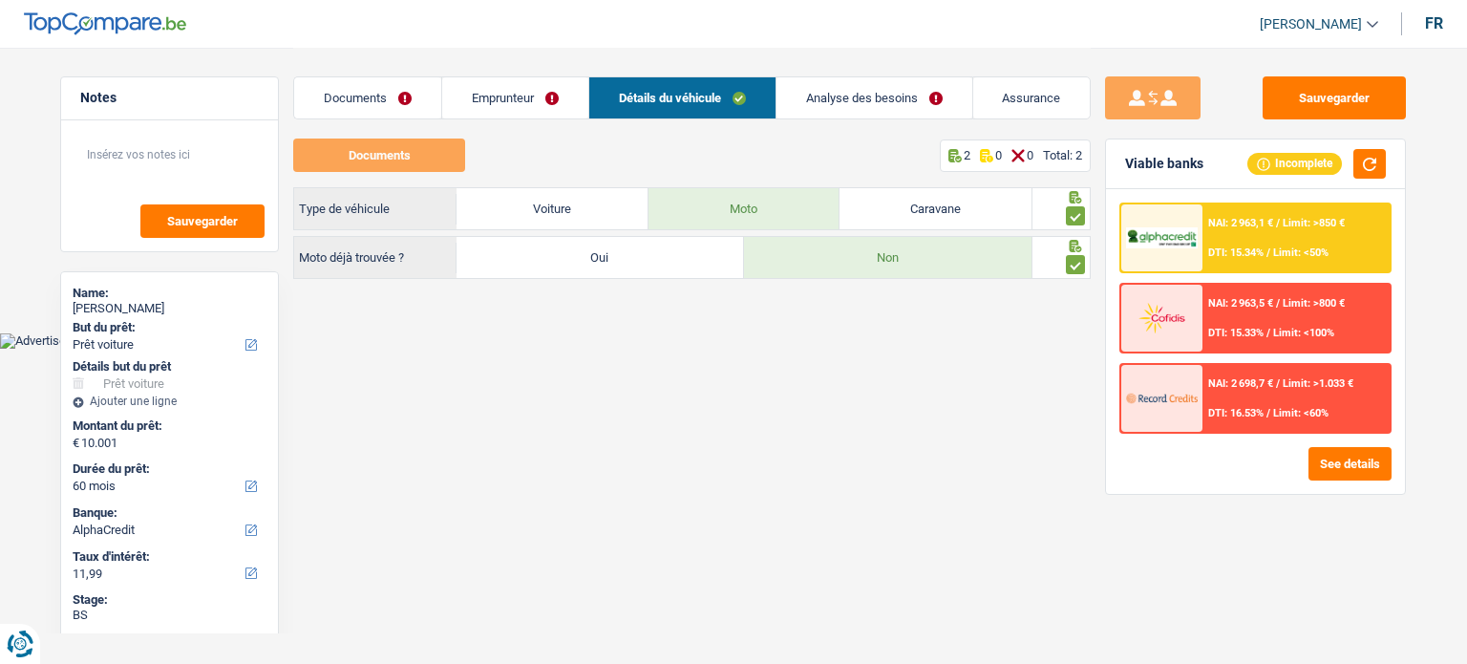
click at [830, 102] on link "Analyse des besoins" at bounding box center [875, 97] width 196 height 41
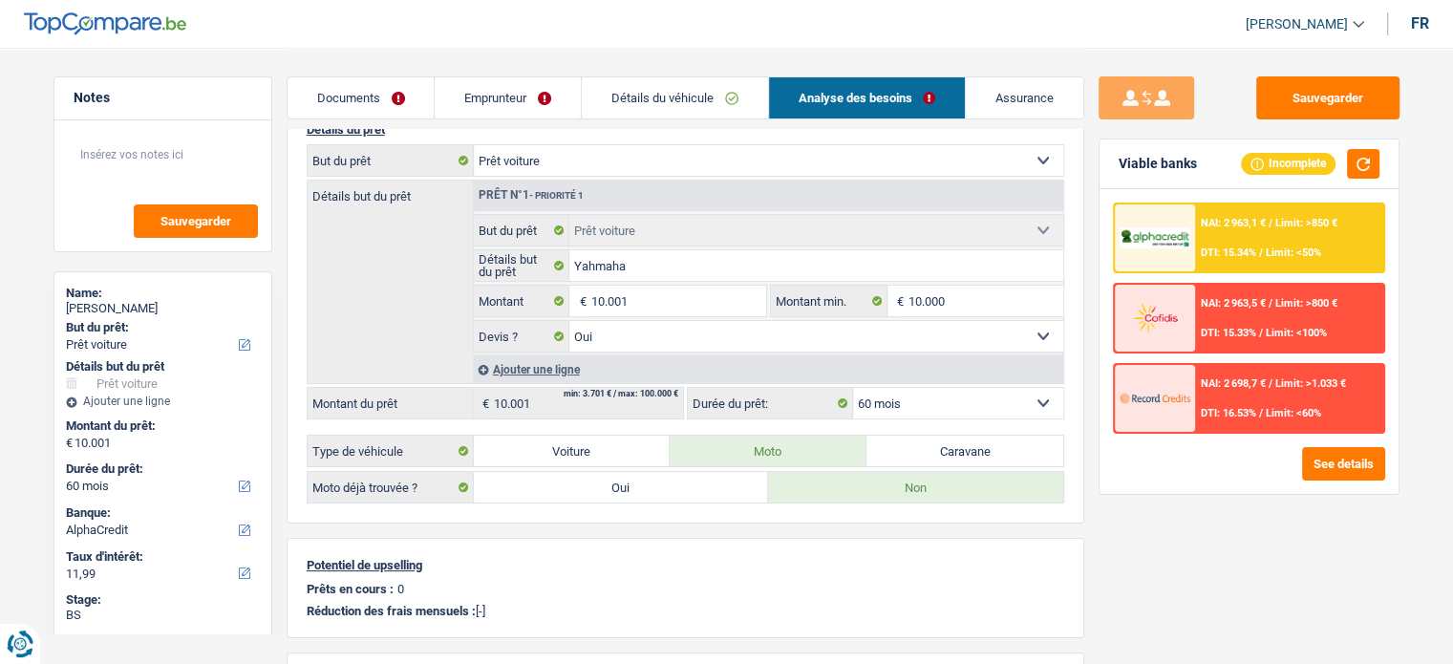
scroll to position [191, 0]
click at [1306, 208] on div "NAI: 2 963,1 € / Limit: >850 € DTI: 15.34% / Limit: <50%" at bounding box center [1289, 237] width 188 height 67
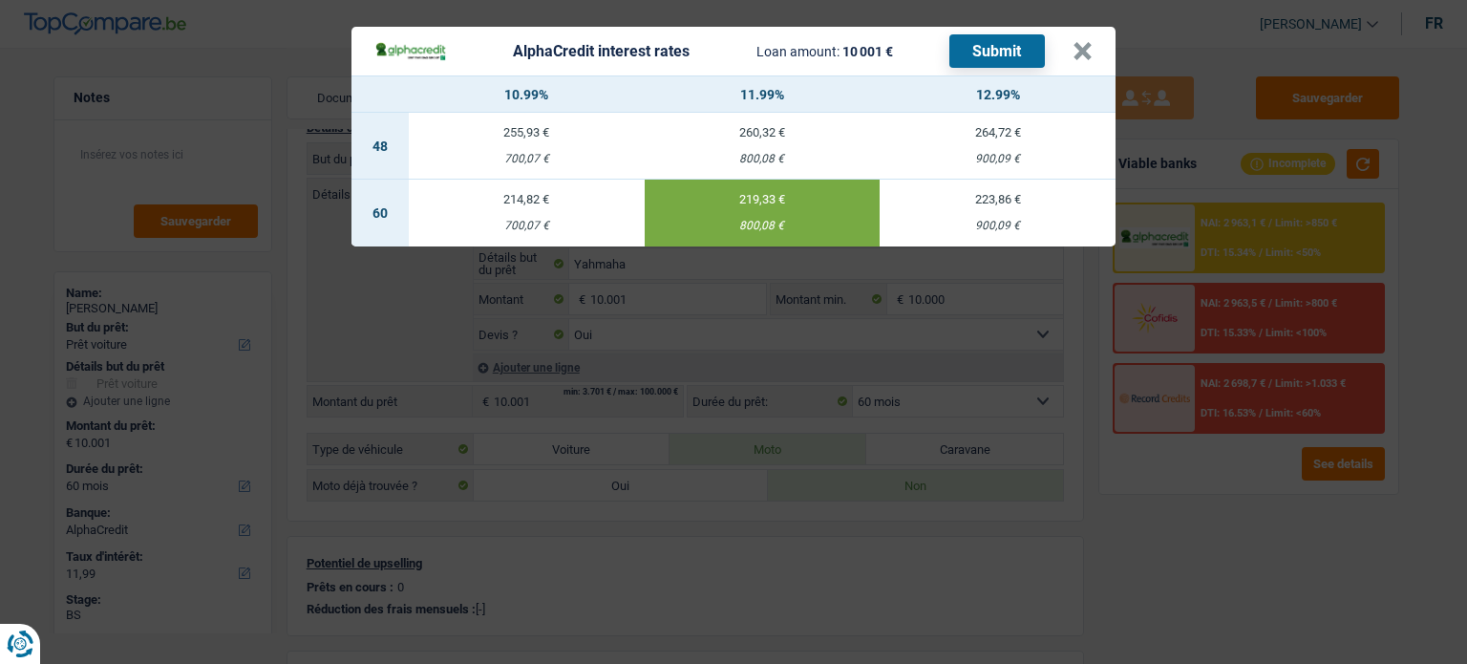
click at [1243, 492] on div "AlphaCredit interest rates Loan amount: 10 001 € Submit × 10.99% 11.99% 12.99% …" at bounding box center [733, 332] width 1467 height 664
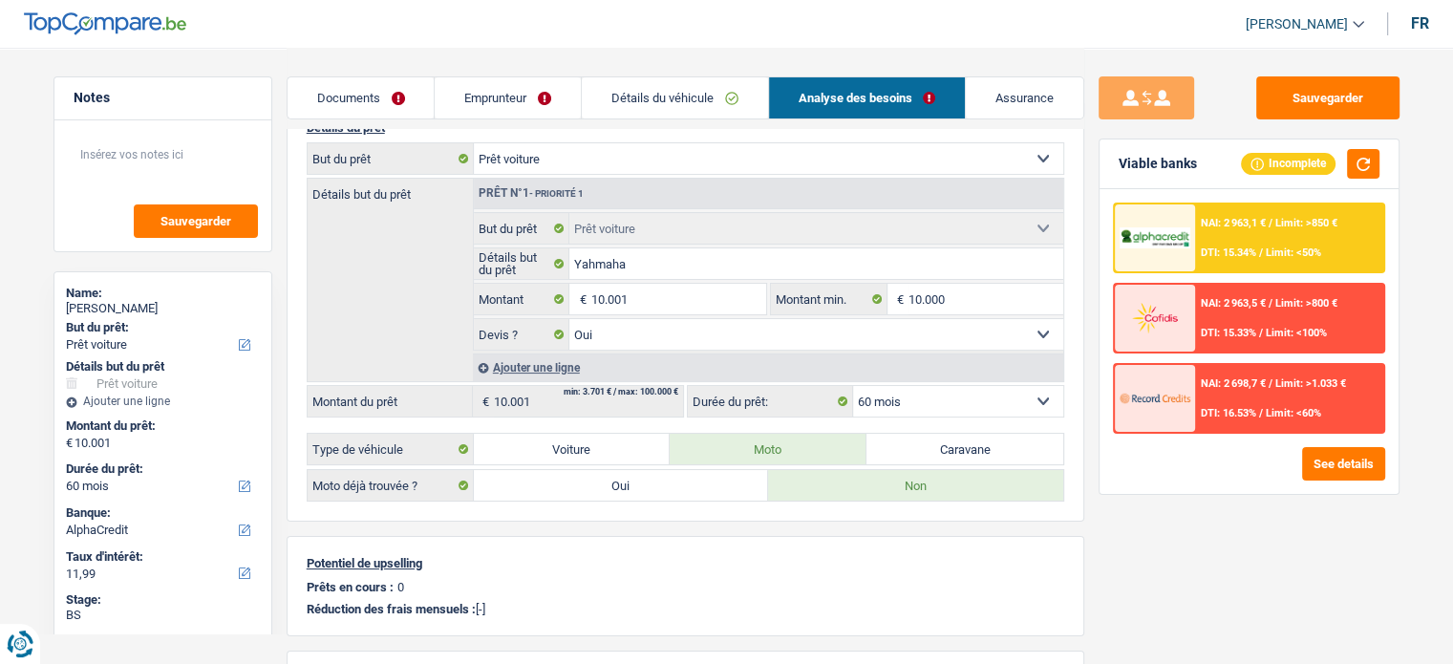
scroll to position [0, 0]
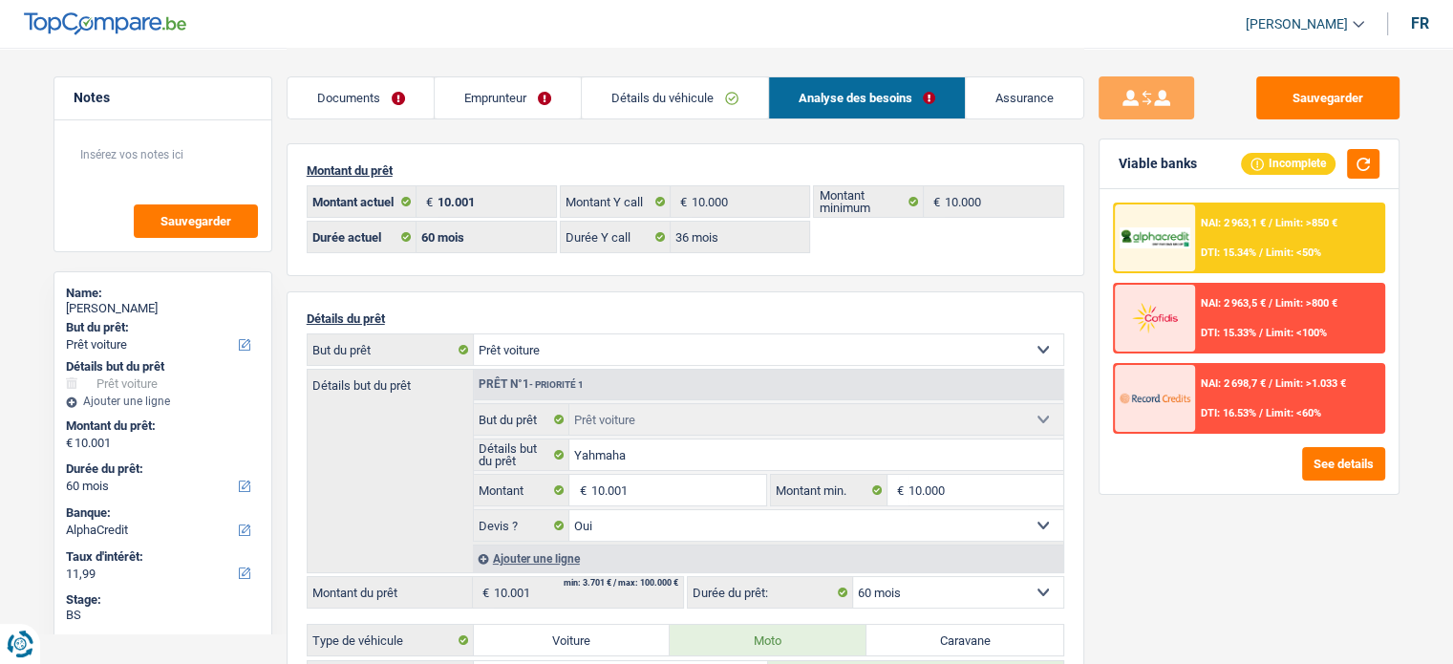
drag, startPoint x: 684, startPoint y: 100, endPoint x: 841, endPoint y: 117, distance: 157.5
click at [684, 100] on link "Détails du véhicule" at bounding box center [675, 97] width 186 height 41
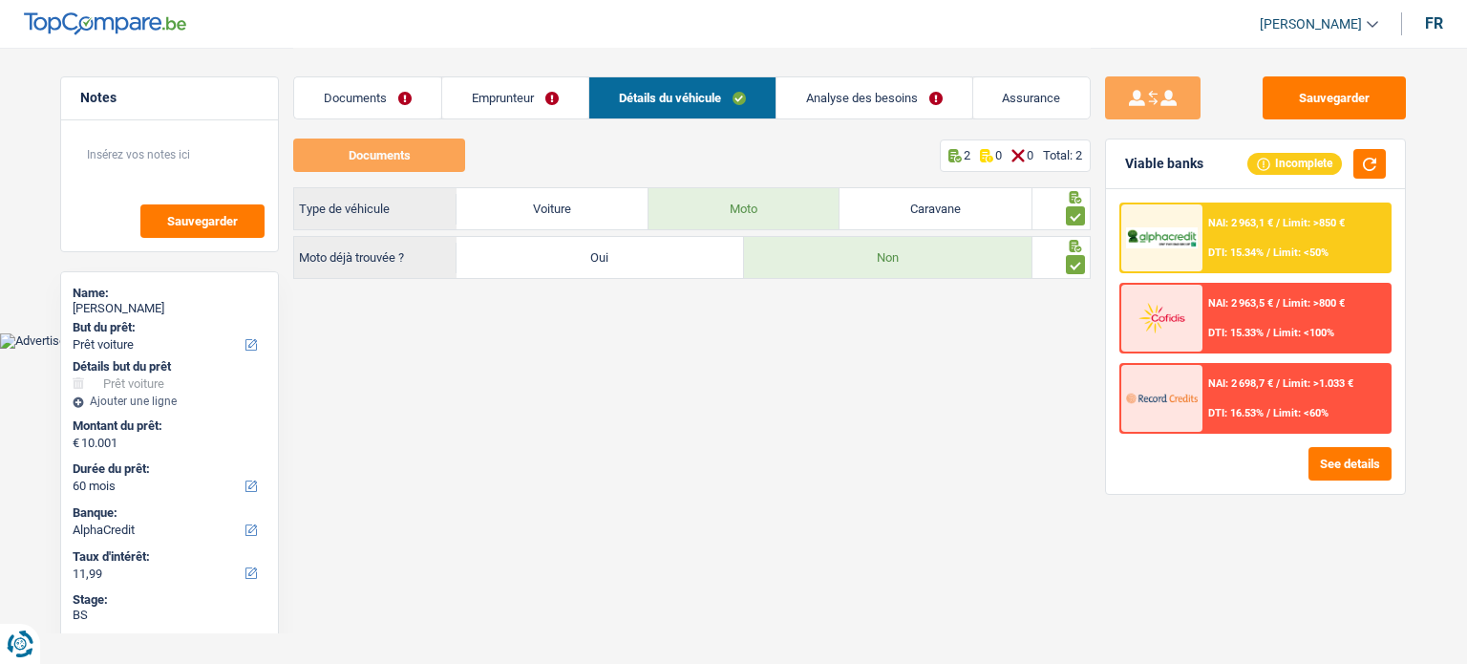
click at [566, 100] on link "Emprunteur" at bounding box center [515, 97] width 146 height 41
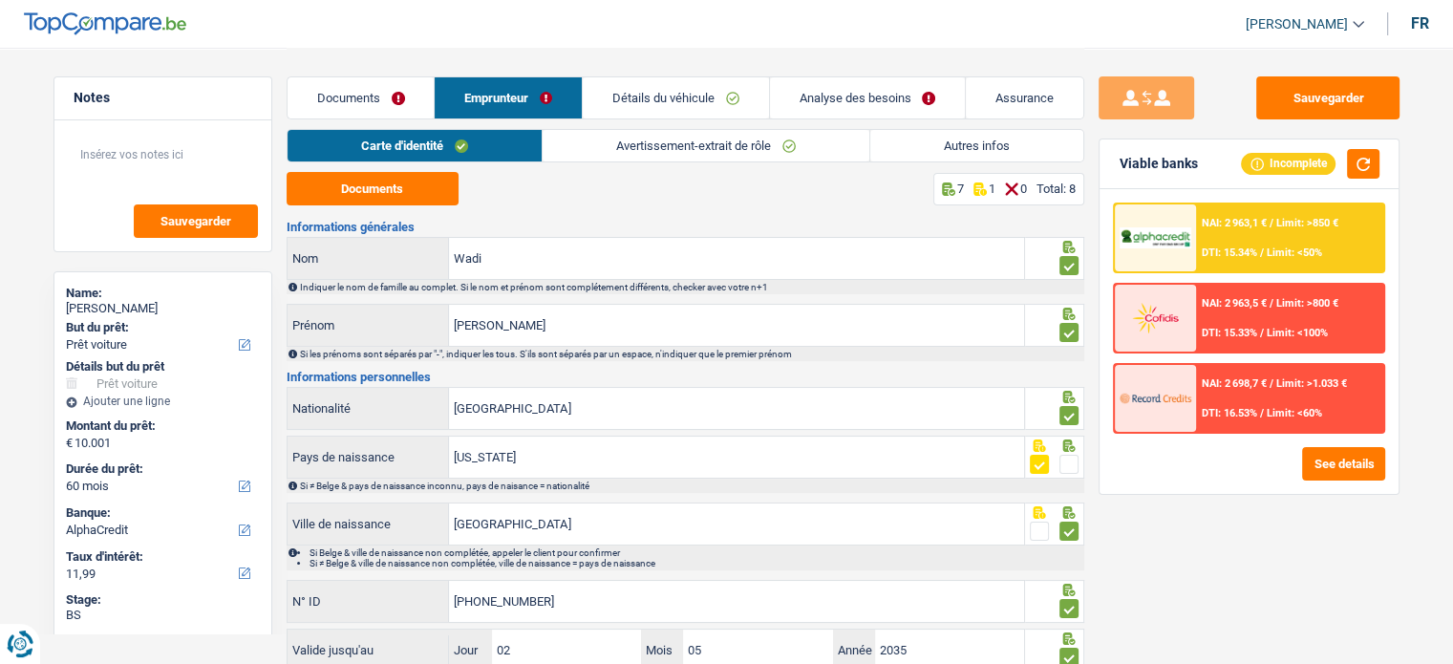
click at [916, 102] on link "Analyse des besoins" at bounding box center [868, 97] width 196 height 41
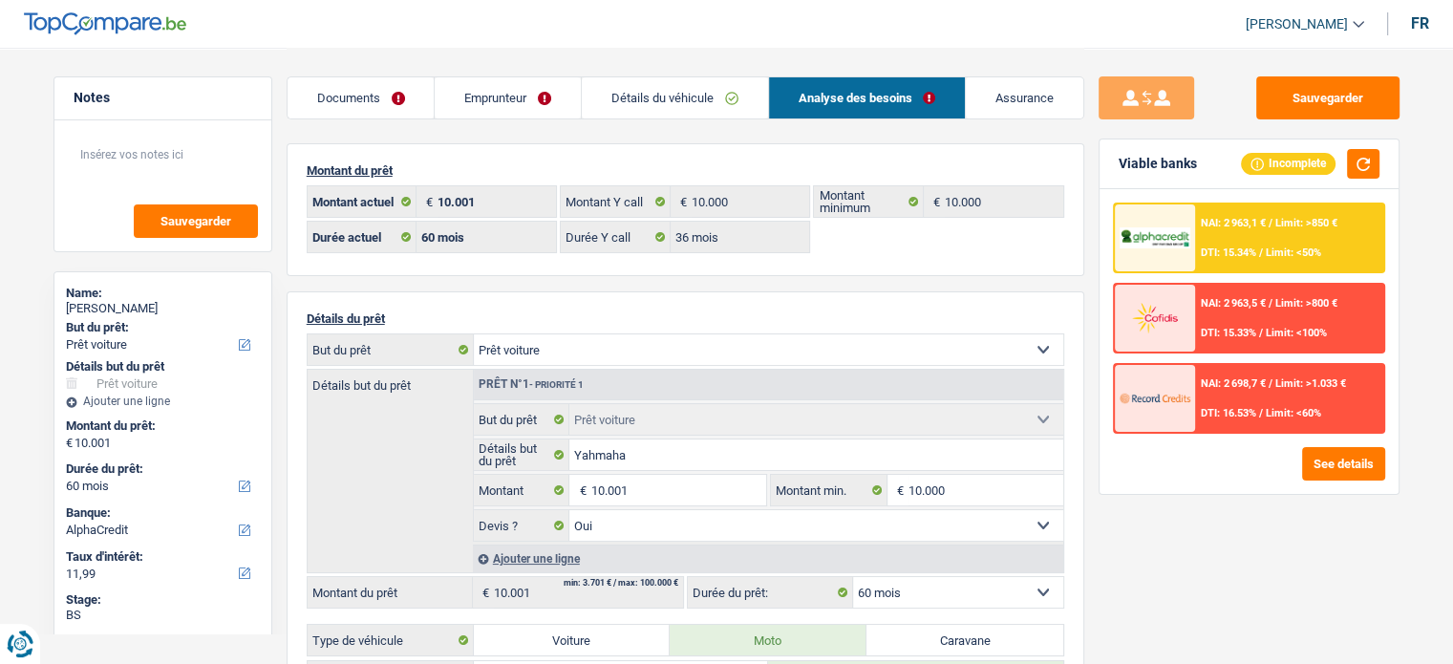
click at [511, 114] on link "Emprunteur" at bounding box center [508, 97] width 146 height 41
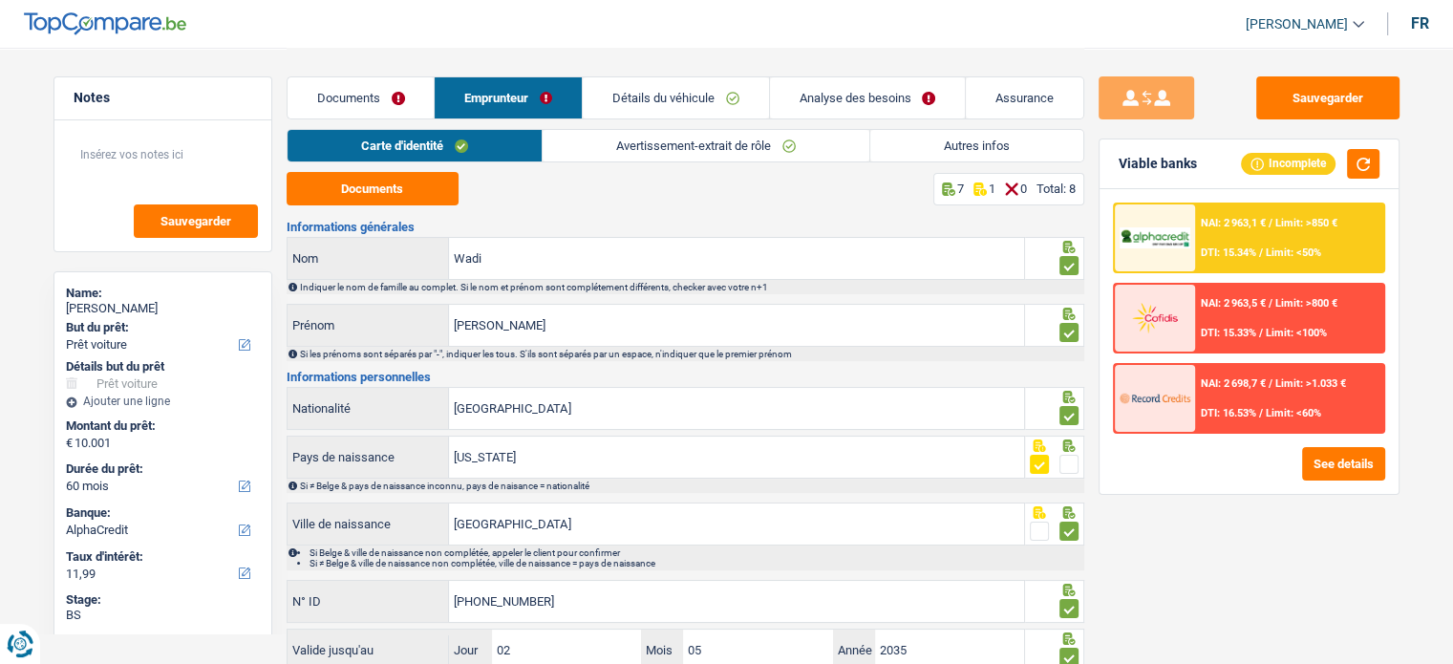
click at [997, 151] on link "Autres infos" at bounding box center [976, 146] width 213 height 32
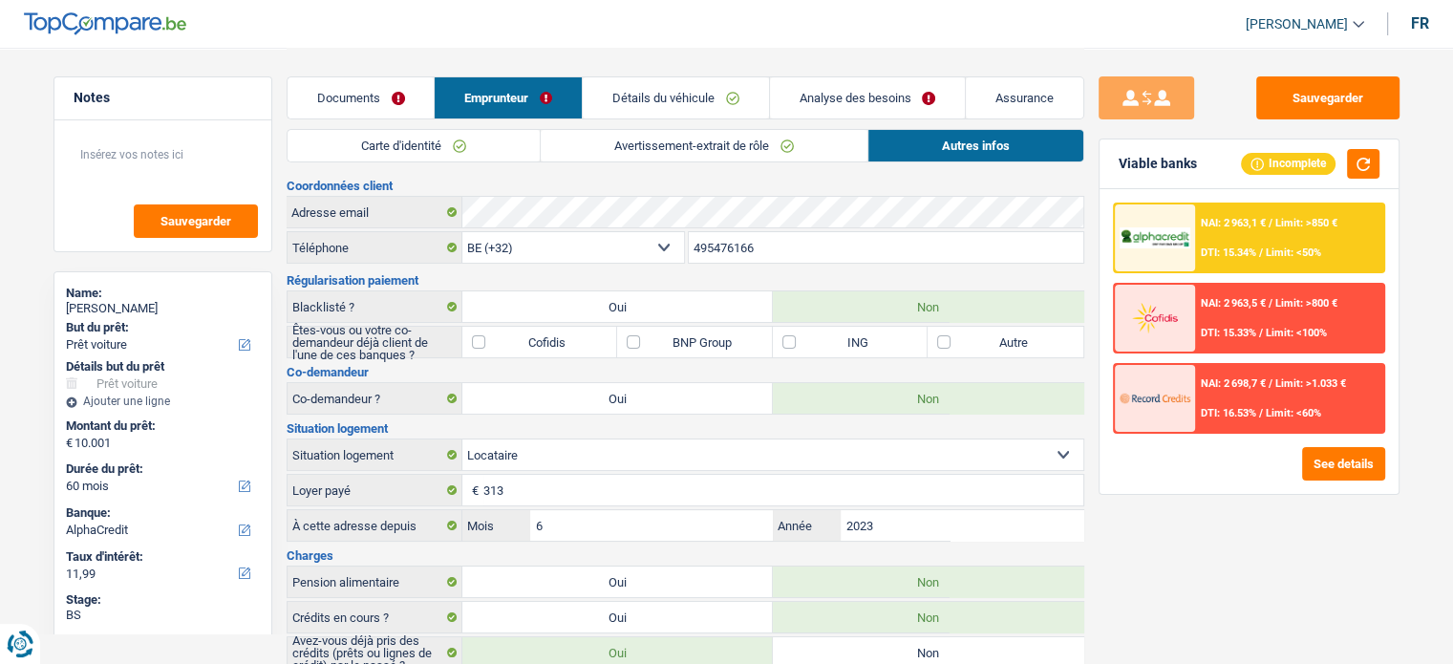
click at [673, 106] on link "Détails du véhicule" at bounding box center [676, 97] width 186 height 41
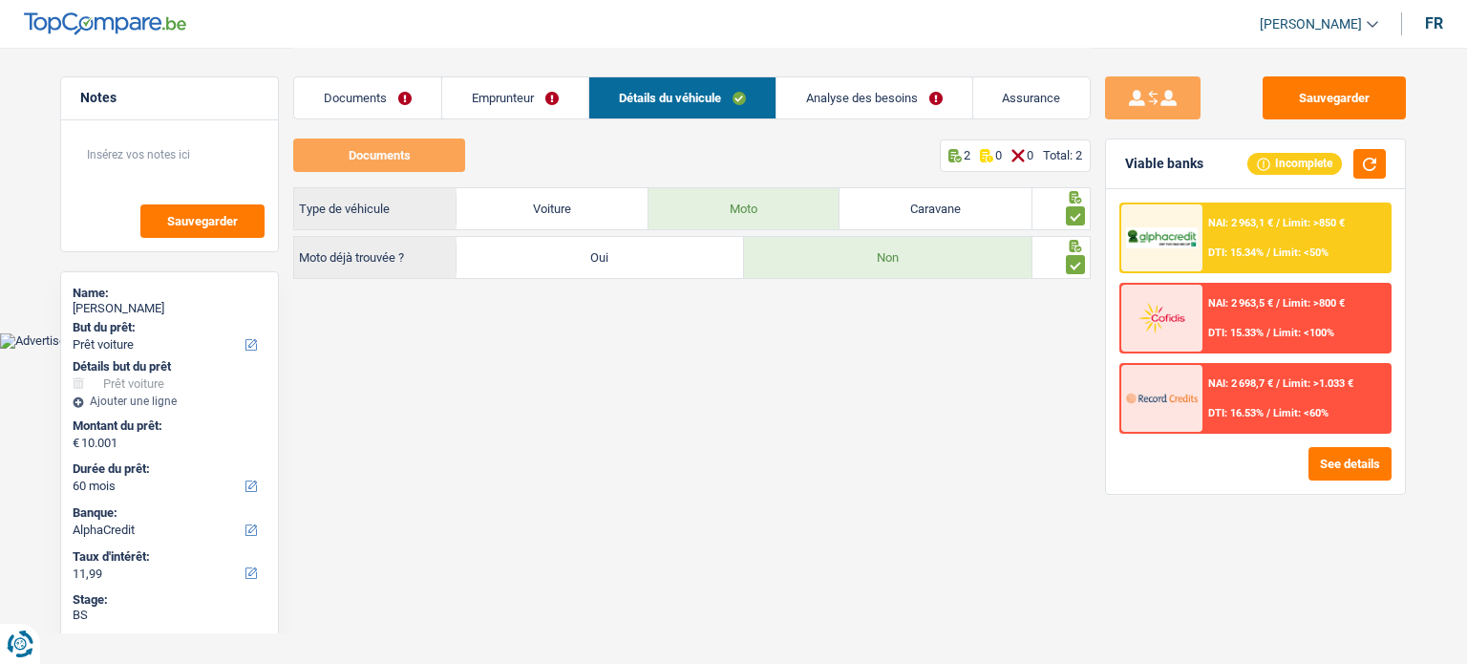
click at [480, 87] on link "Emprunteur" at bounding box center [515, 97] width 146 height 41
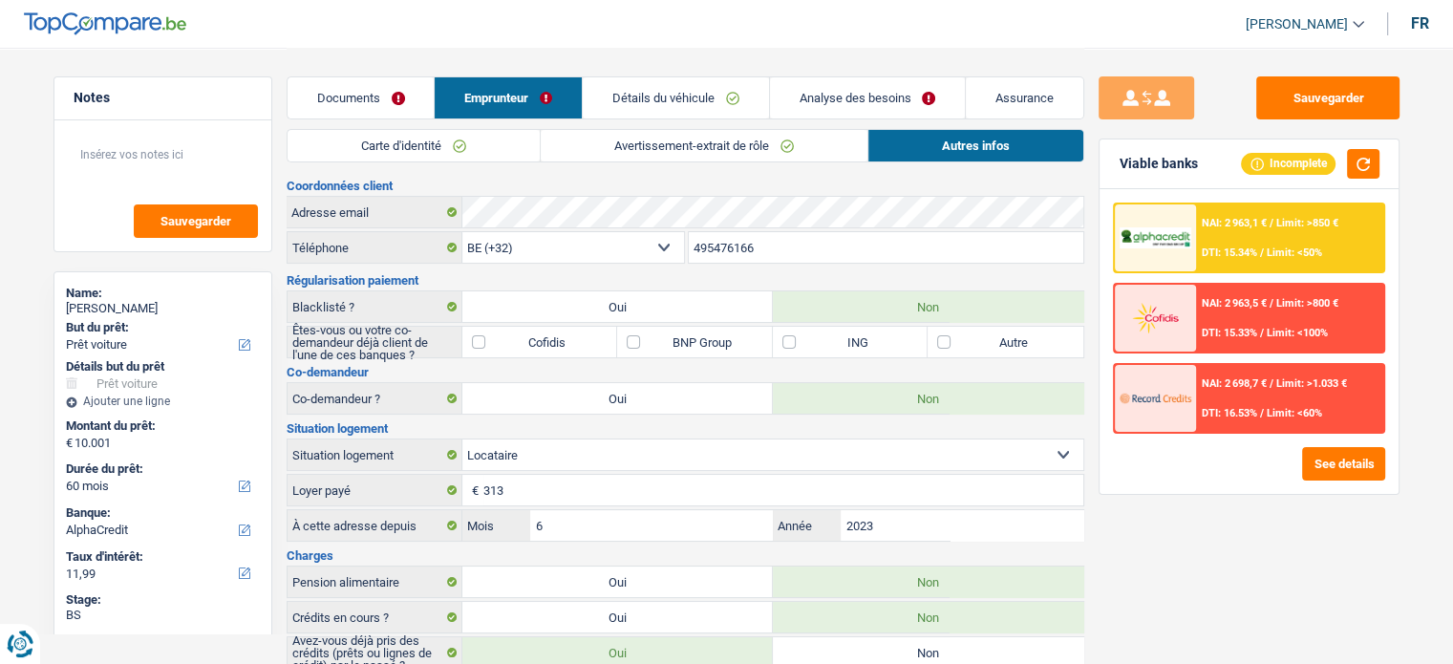
click at [552, 149] on link "Avertissement-extrait de rôle" at bounding box center [704, 146] width 327 height 32
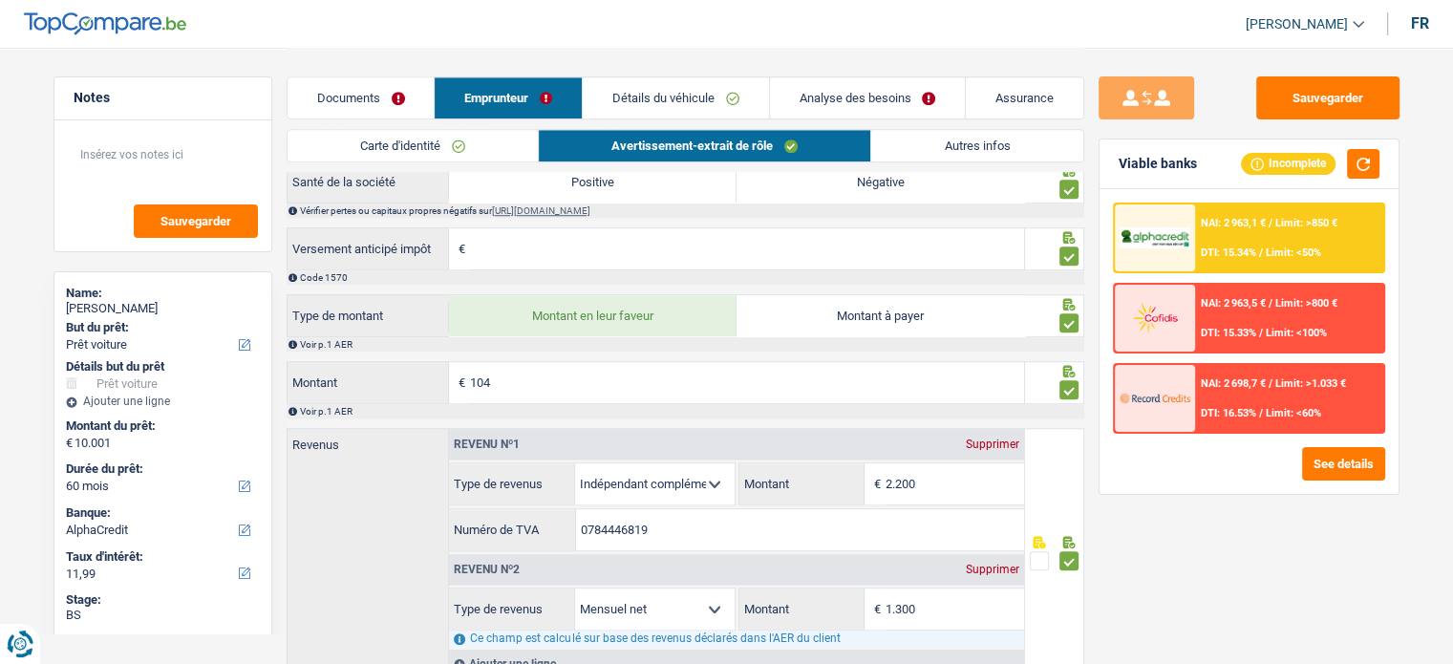
scroll to position [1596, 0]
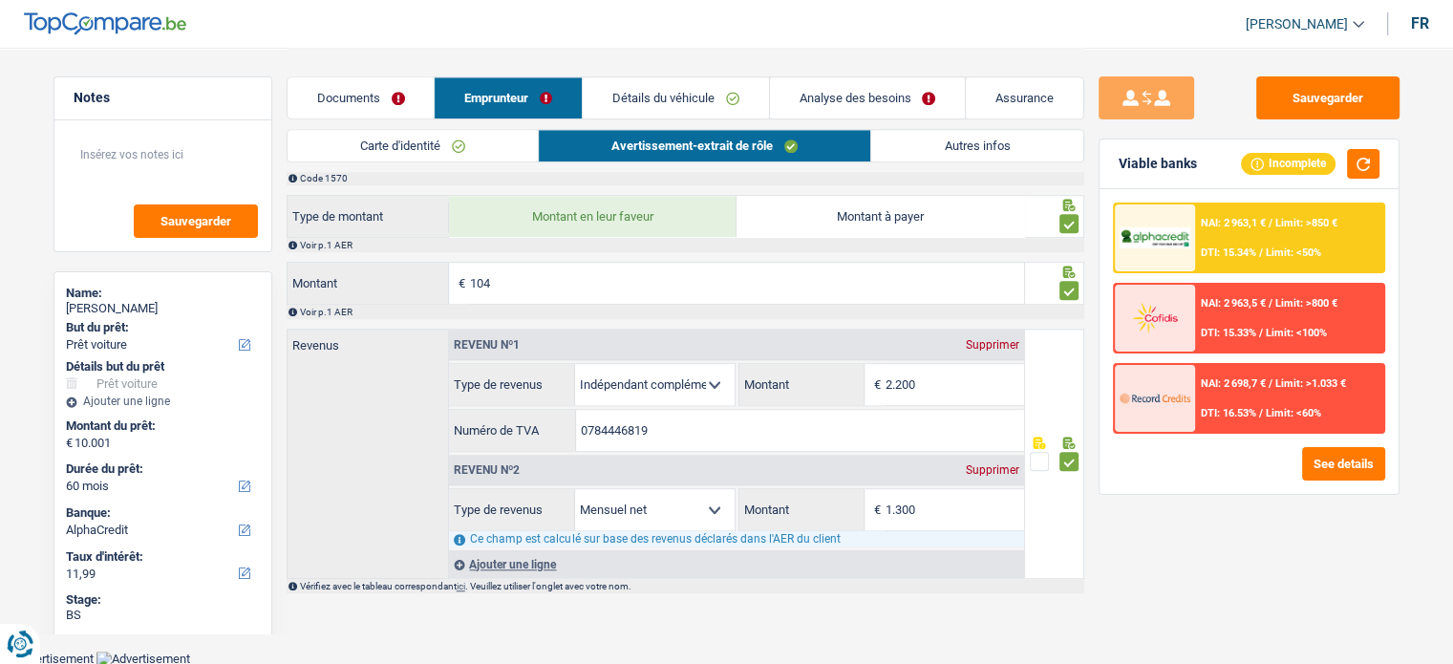
click at [334, 98] on link "Documents" at bounding box center [361, 97] width 147 height 41
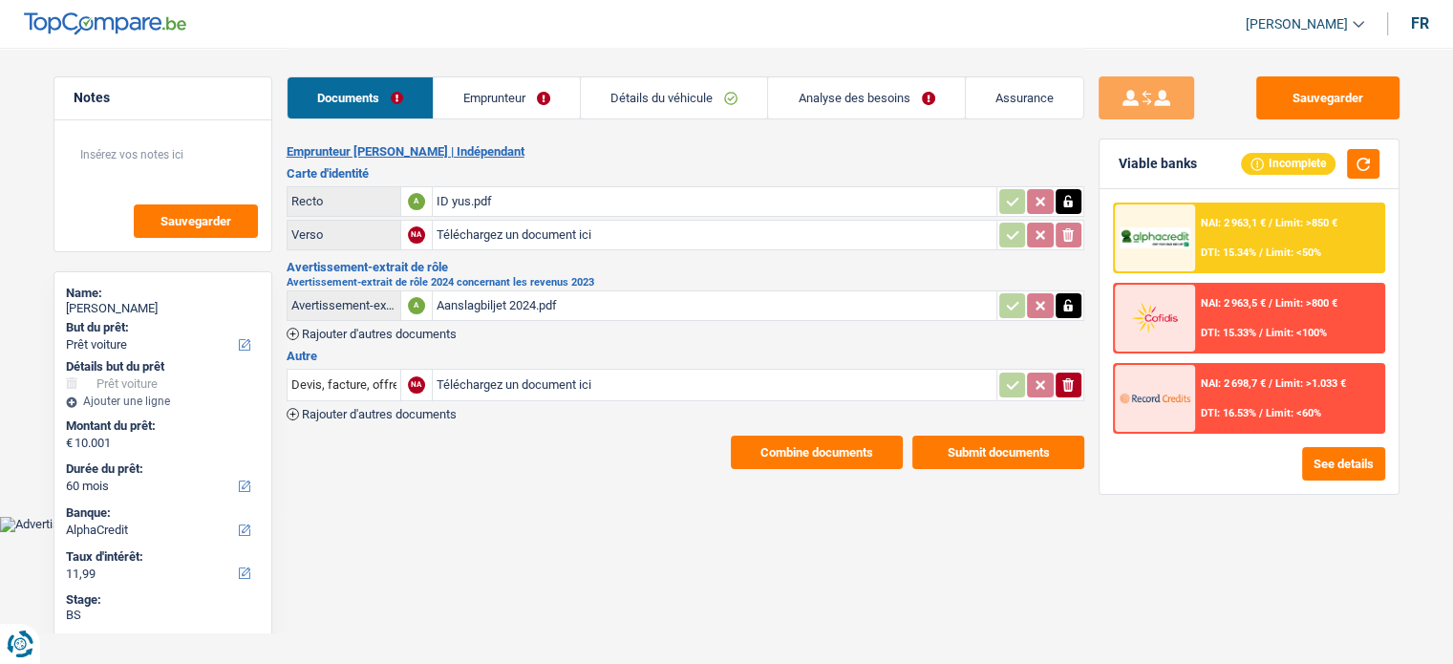
scroll to position [0, 0]
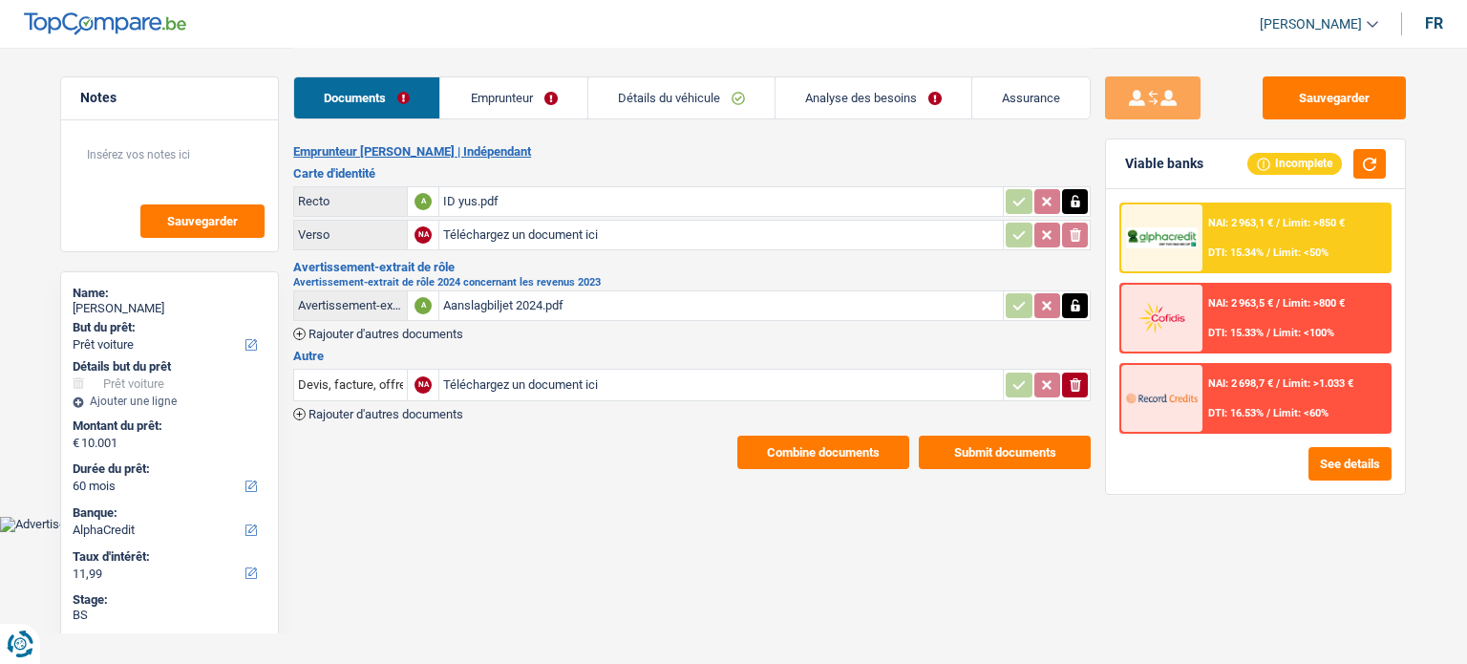
click at [1083, 385] on button "ionicons-v5-e" at bounding box center [1075, 385] width 26 height 25
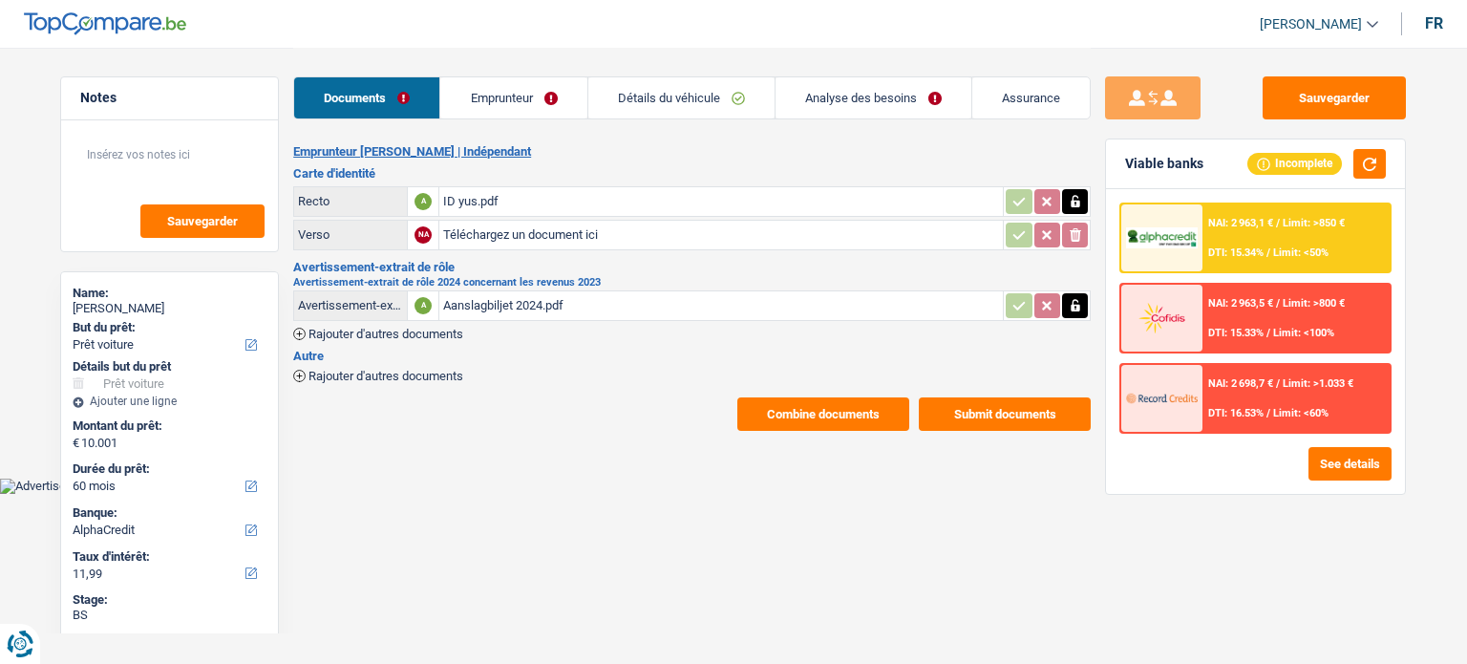
click at [658, 101] on link "Détails du véhicule" at bounding box center [681, 97] width 186 height 41
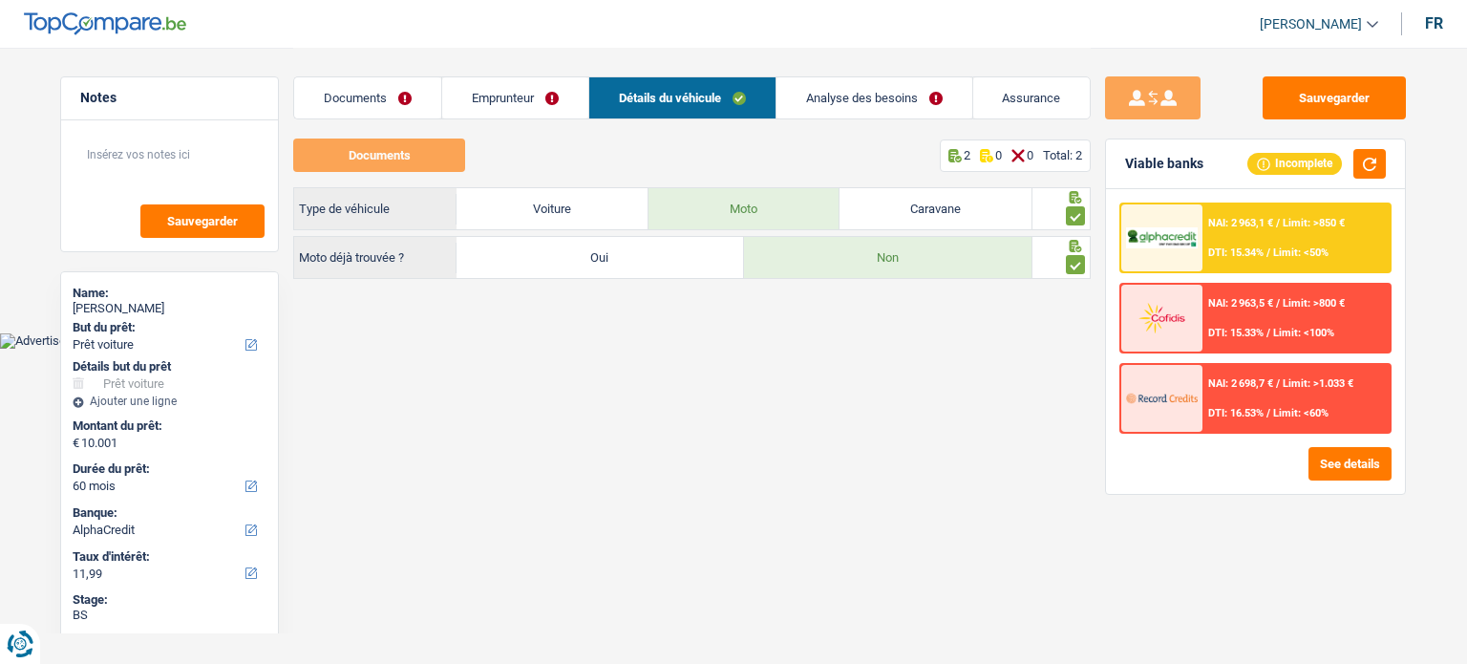
click at [498, 75] on div "Documents Emprunteur Détails du véhicule Analyse des besoins Assurance" at bounding box center [692, 88] width 798 height 81
click at [505, 92] on link "Emprunteur" at bounding box center [515, 97] width 146 height 41
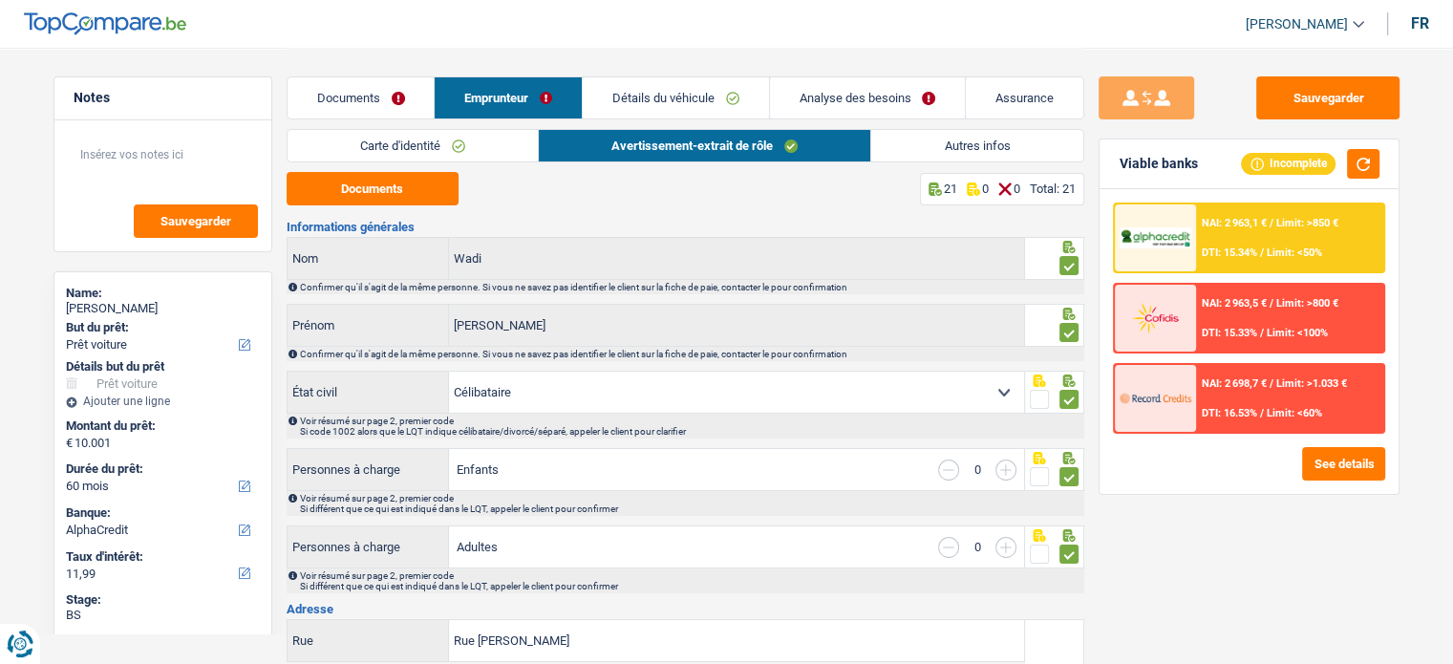
click at [394, 94] on link "Documents" at bounding box center [361, 97] width 147 height 41
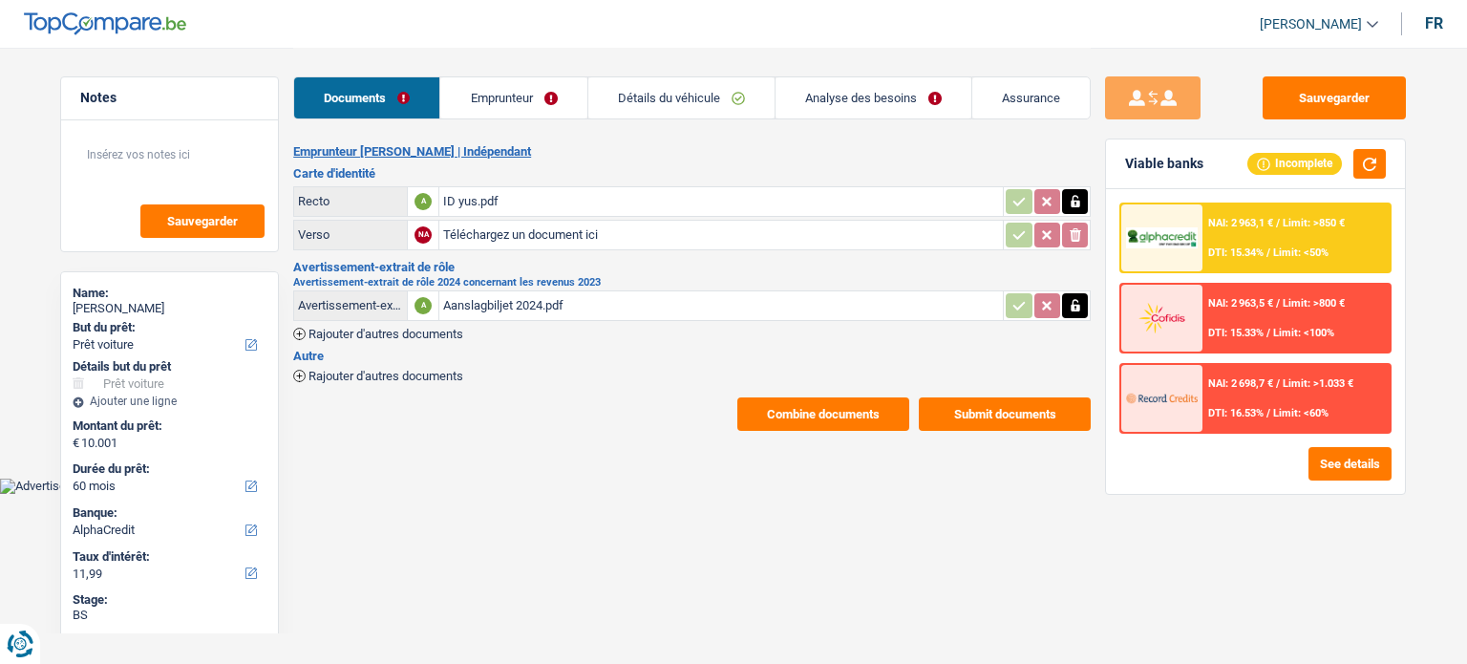
click at [695, 95] on link "Détails du véhicule" at bounding box center [681, 97] width 186 height 41
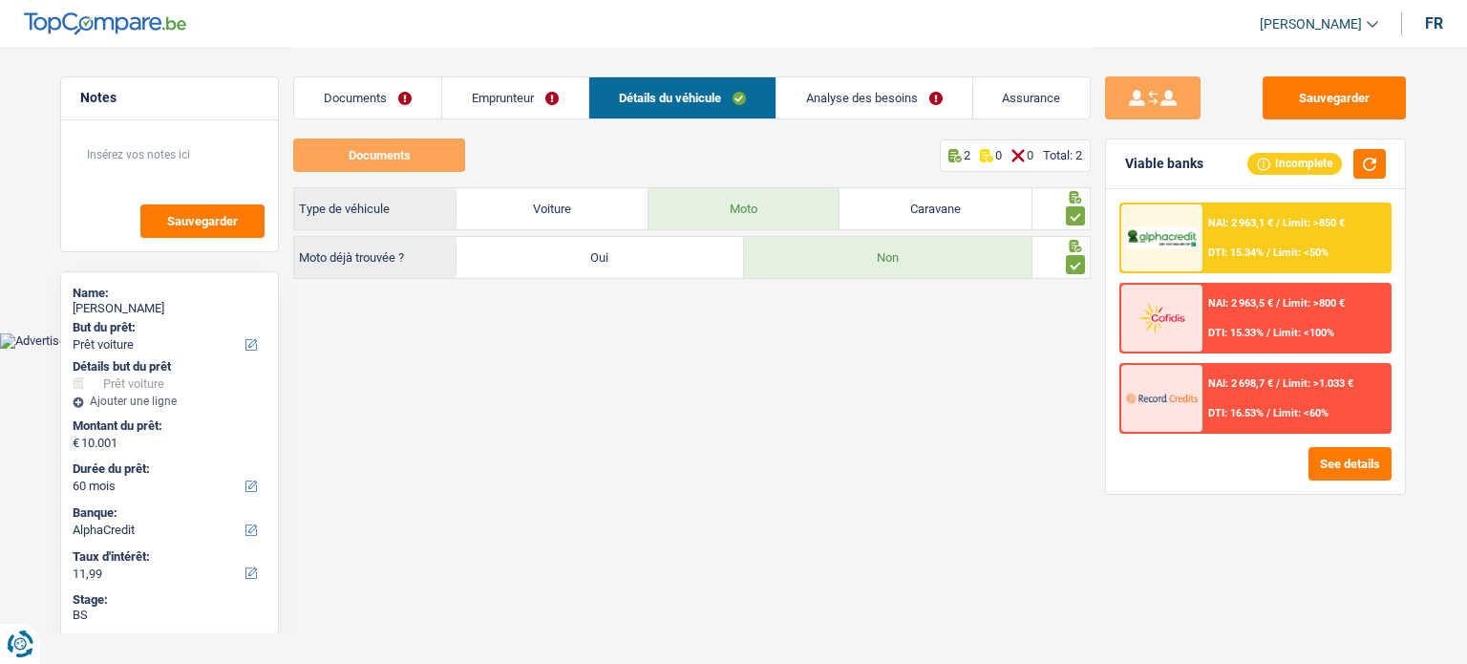
click at [527, 81] on link "Emprunteur" at bounding box center [515, 97] width 146 height 41
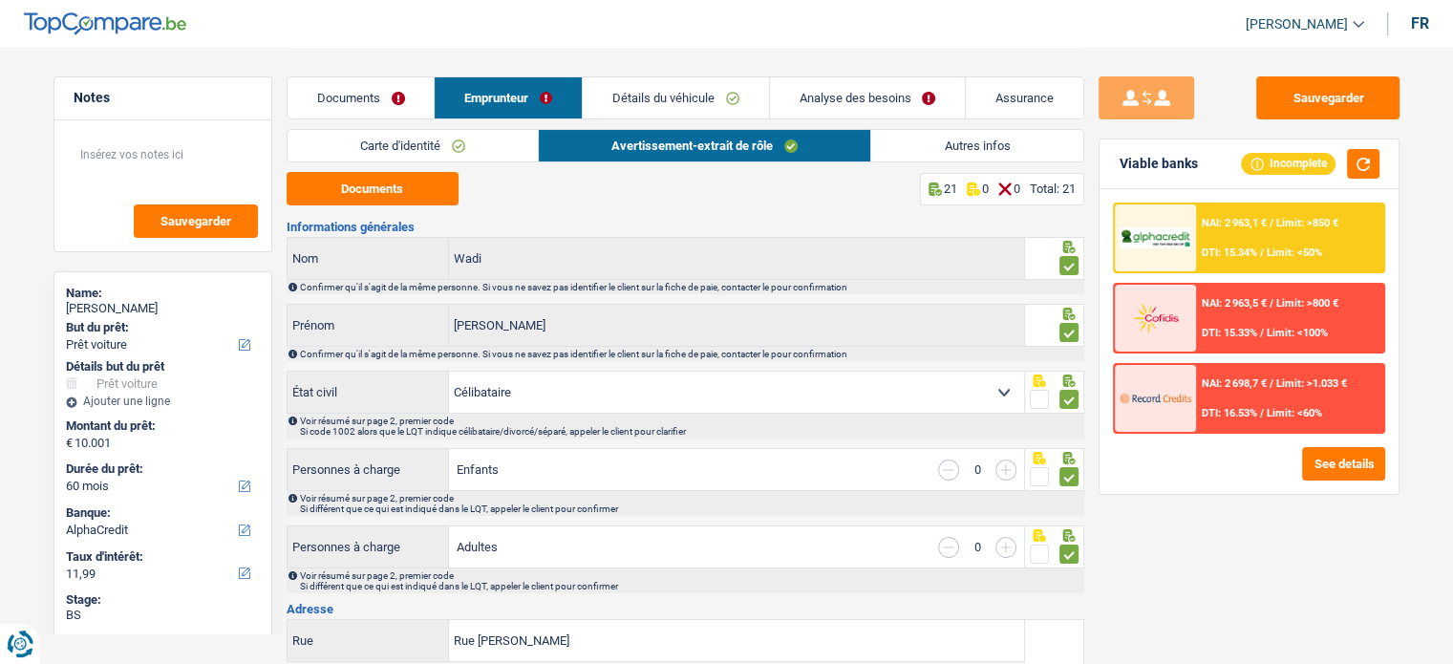
click at [857, 80] on link "Analyse des besoins" at bounding box center [868, 97] width 196 height 41
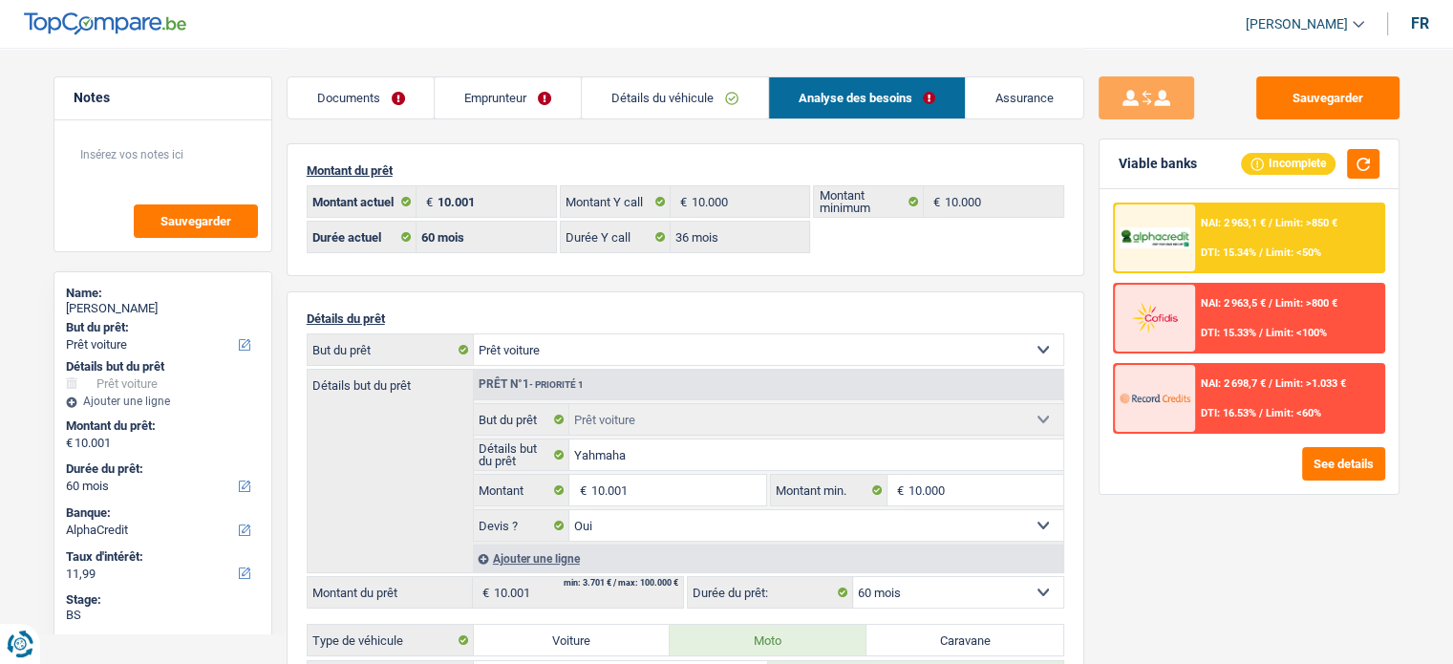
click at [700, 79] on link "Détails du véhicule" at bounding box center [675, 97] width 186 height 41
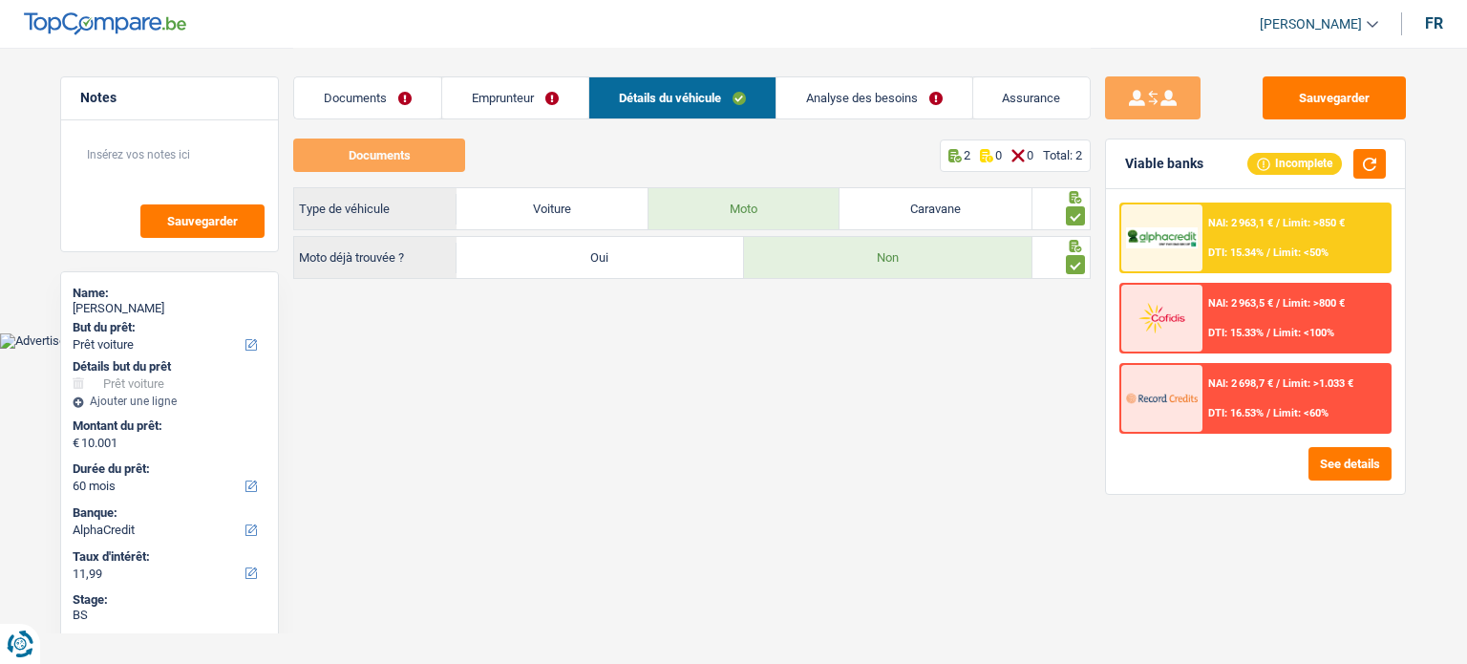
click at [540, 98] on link "Emprunteur" at bounding box center [515, 97] width 146 height 41
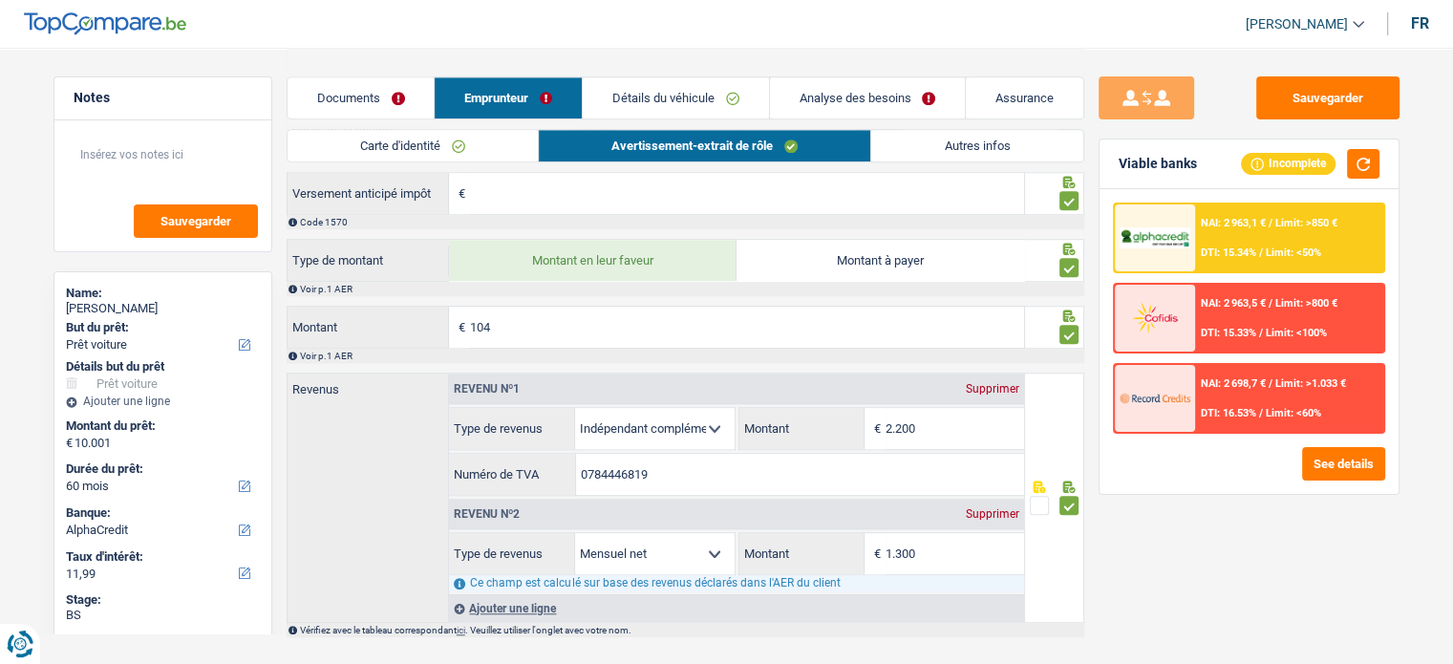
scroll to position [1596, 0]
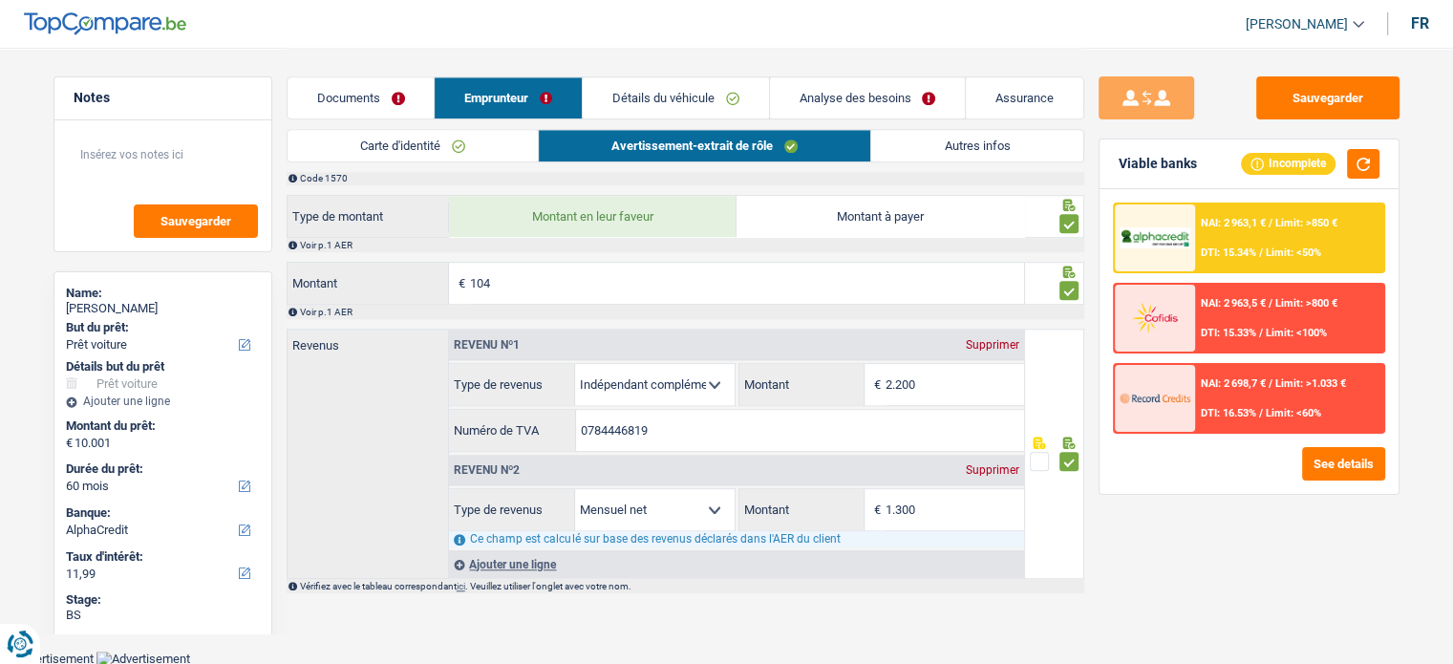
click at [1001, 343] on div "Supprimer" at bounding box center [992, 344] width 63 height 11
select select "netSalary"
type input "1.300"
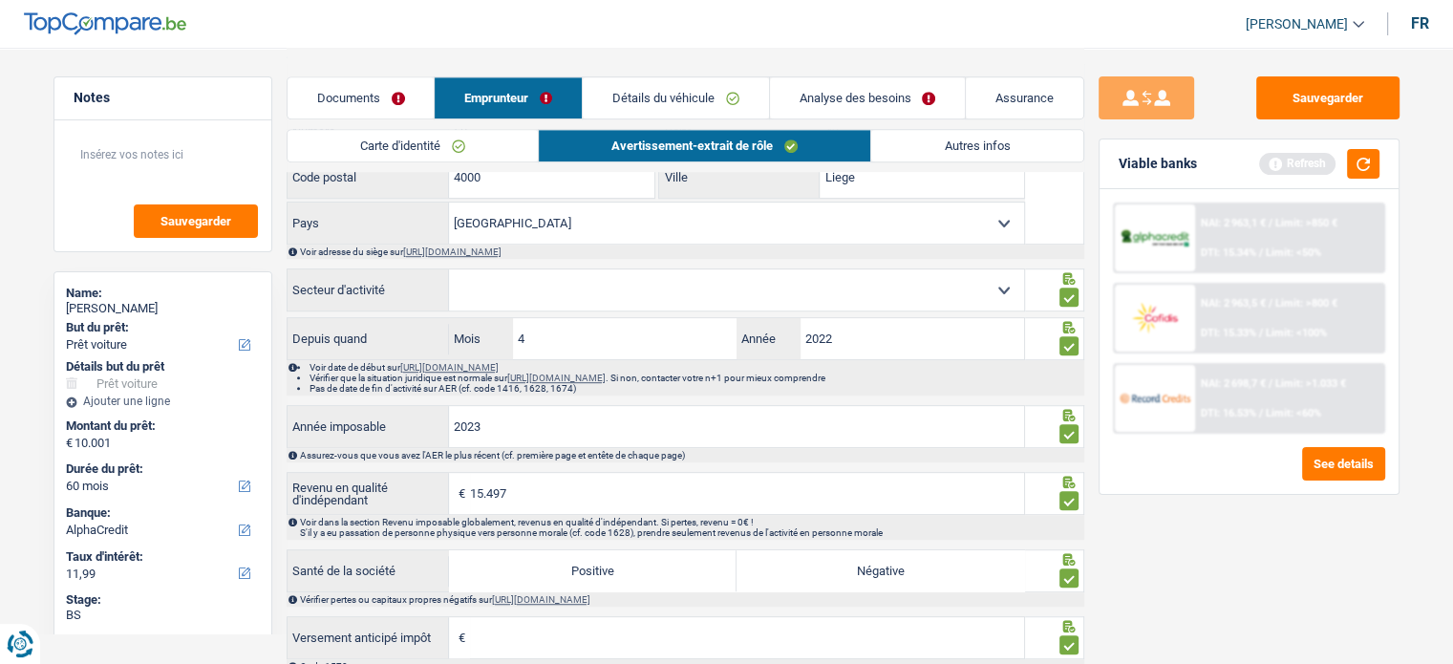
scroll to position [955, 0]
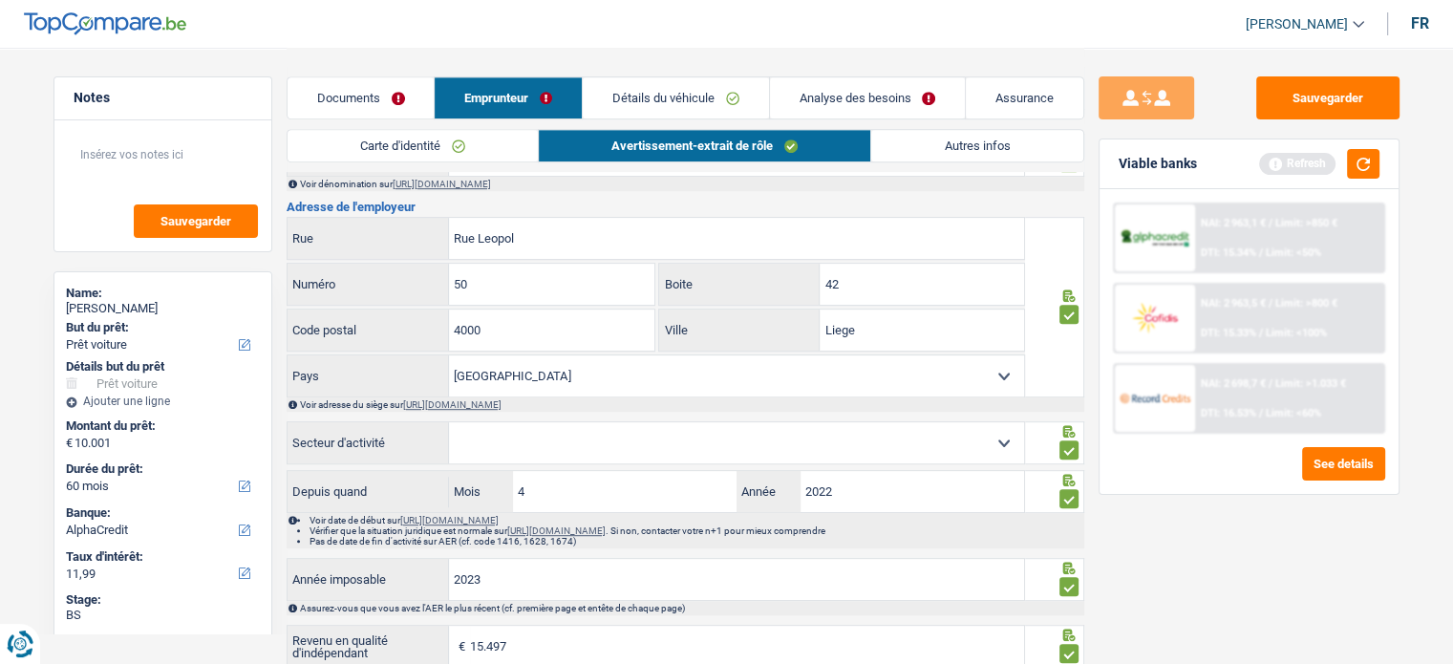
click at [750, 436] on select "Agriculture/Pêche Industrie Horeca Courier/Fitness/Taxi Construction Banques/As…" at bounding box center [736, 442] width 575 height 41
select select "smallCompanies"
click at [449, 425] on select "Agriculture/Pêche Industrie Horeca Courier/Fitness/Taxi Construction Banques/As…" at bounding box center [736, 442] width 575 height 41
click at [1355, 157] on button "button" at bounding box center [1363, 164] width 32 height 30
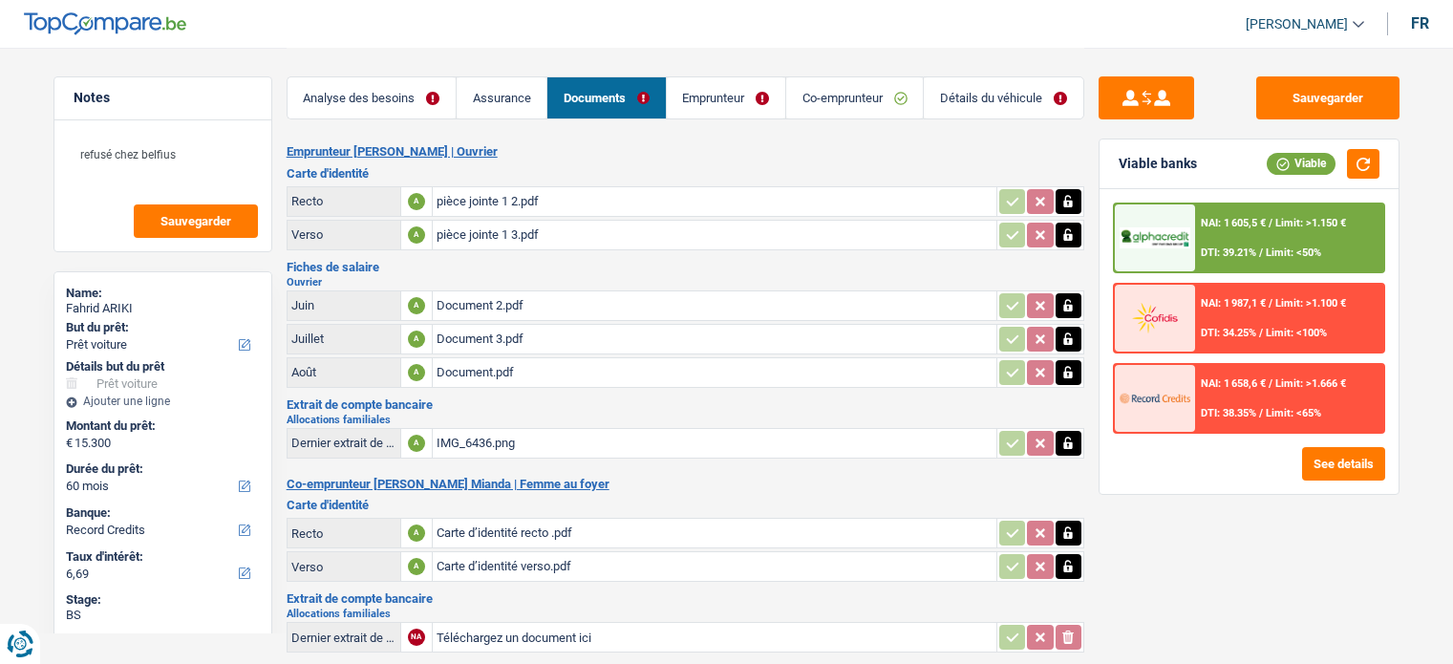
select select "car"
select select "60"
select select "record credits"
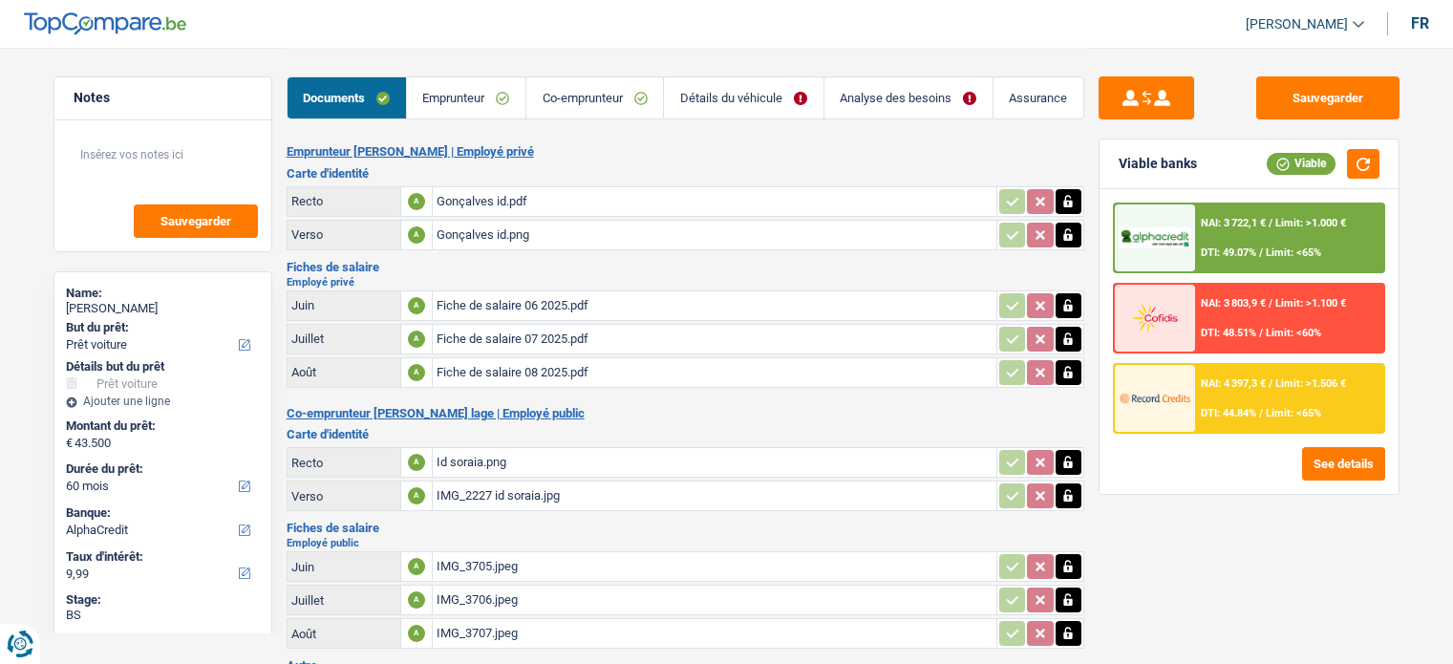
select select "car"
select select "60"
select select "alphacredit"
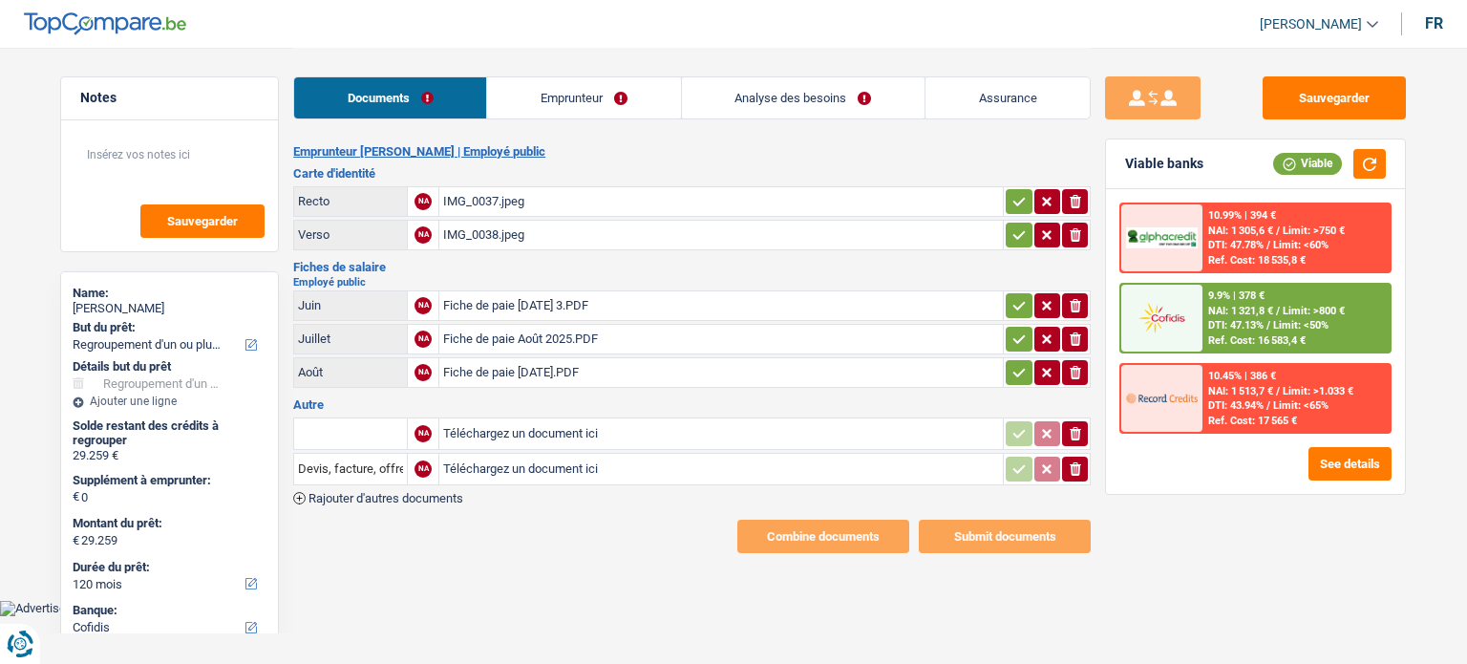
select select "refinancing"
select select "120"
select select "cofidis"
click at [538, 201] on div "IMG_0037.jpeg" at bounding box center [721, 201] width 556 height 29
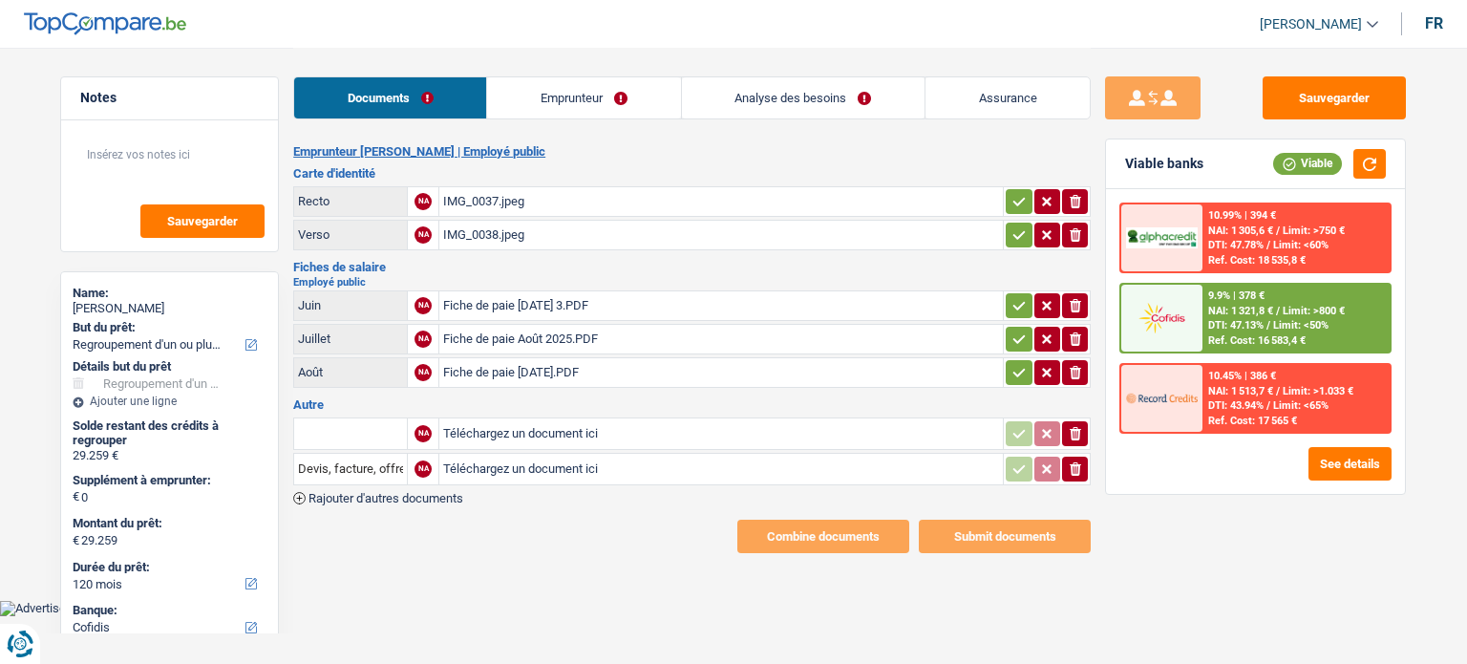
click at [1015, 212] on button "button" at bounding box center [1019, 201] width 26 height 25
drag, startPoint x: 1013, startPoint y: 235, endPoint x: 1002, endPoint y: 254, distance: 21.8
click at [1012, 235] on icon "button" at bounding box center [1019, 234] width 15 height 19
click at [579, 194] on div "IMG_0037.jpeg" at bounding box center [721, 201] width 556 height 29
click at [654, 302] on div "Fiche de paie [DATE] 3.PDF" at bounding box center [721, 305] width 556 height 29
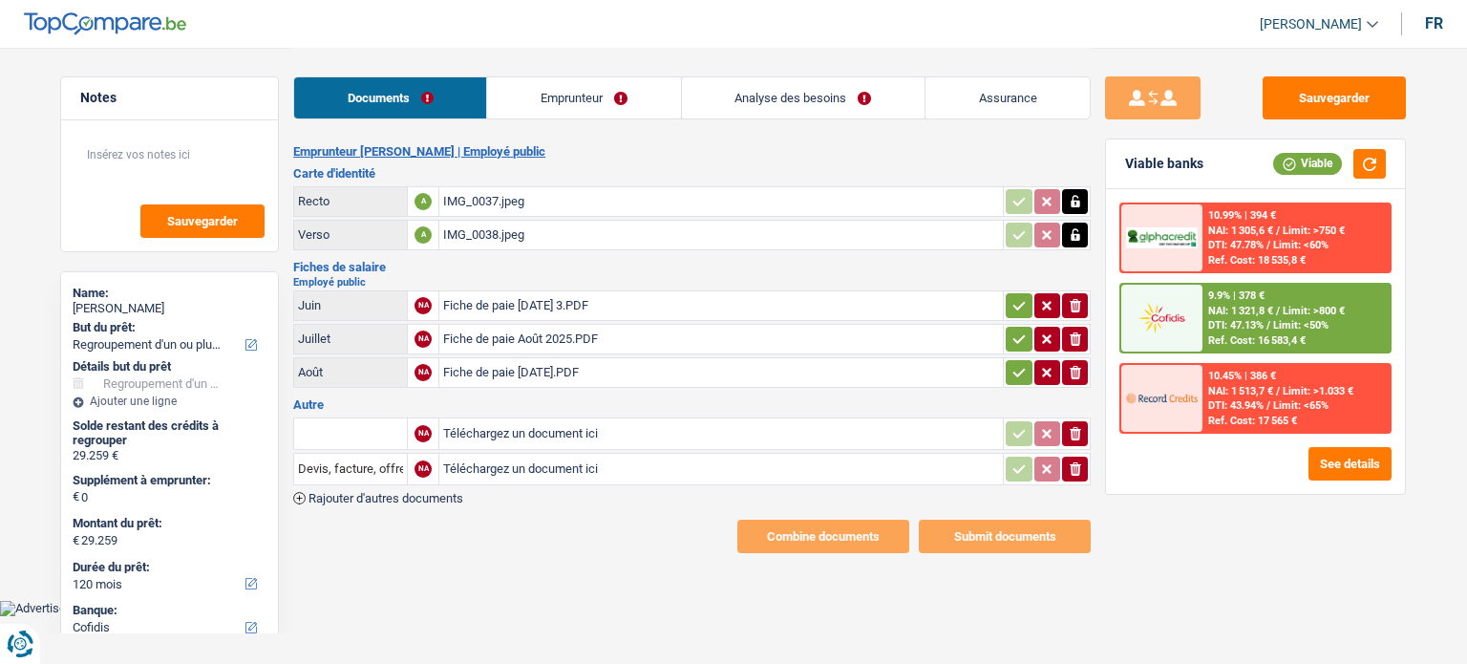
click at [542, 331] on div "Fiche de paie Août 2025.PDF" at bounding box center [721, 339] width 556 height 29
click at [558, 376] on div "Fiche de paie [DATE].PDF" at bounding box center [721, 372] width 556 height 29
drag, startPoint x: 1020, startPoint y: 363, endPoint x: 1019, endPoint y: 339, distance: 23.9
click at [1020, 363] on icon "button" at bounding box center [1019, 372] width 15 height 19
click at [1019, 338] on icon "button" at bounding box center [1019, 339] width 15 height 19
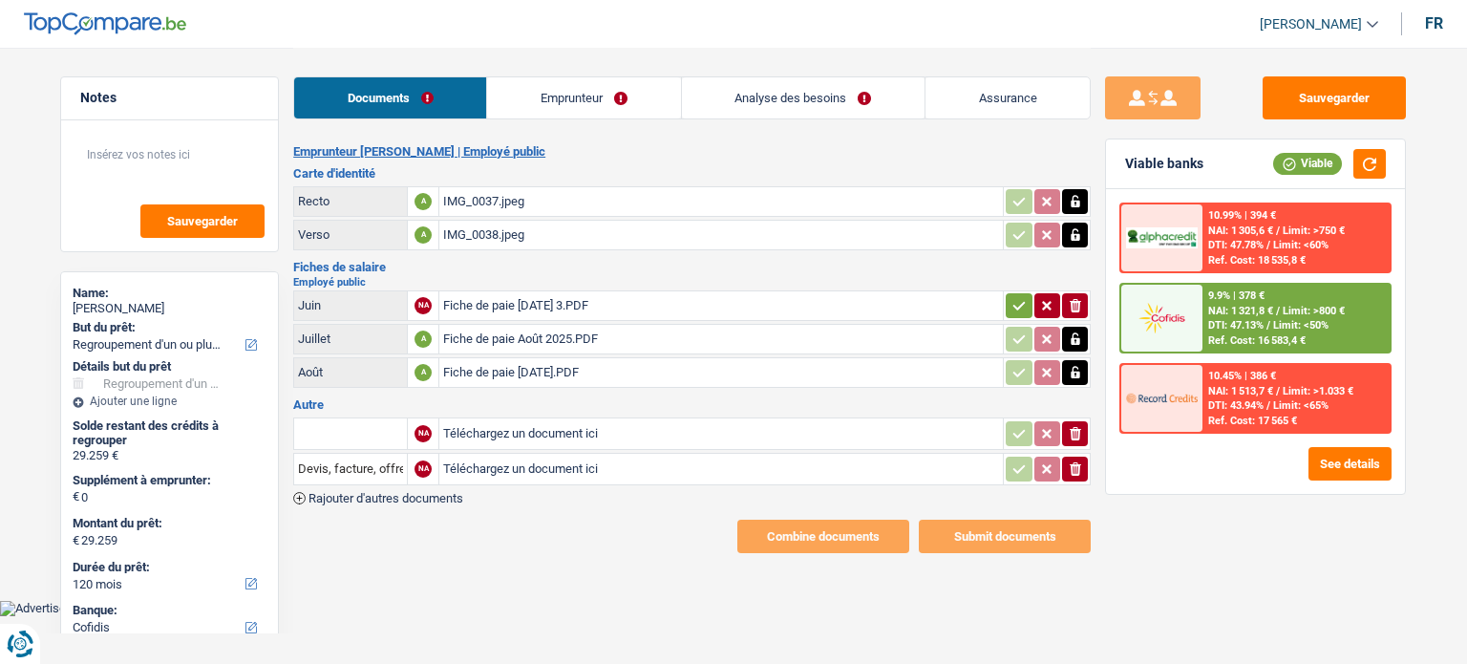
click at [1026, 307] on button "button" at bounding box center [1019, 305] width 26 height 25
click at [1078, 469] on icon "ionicons-v5-e" at bounding box center [1075, 468] width 15 height 19
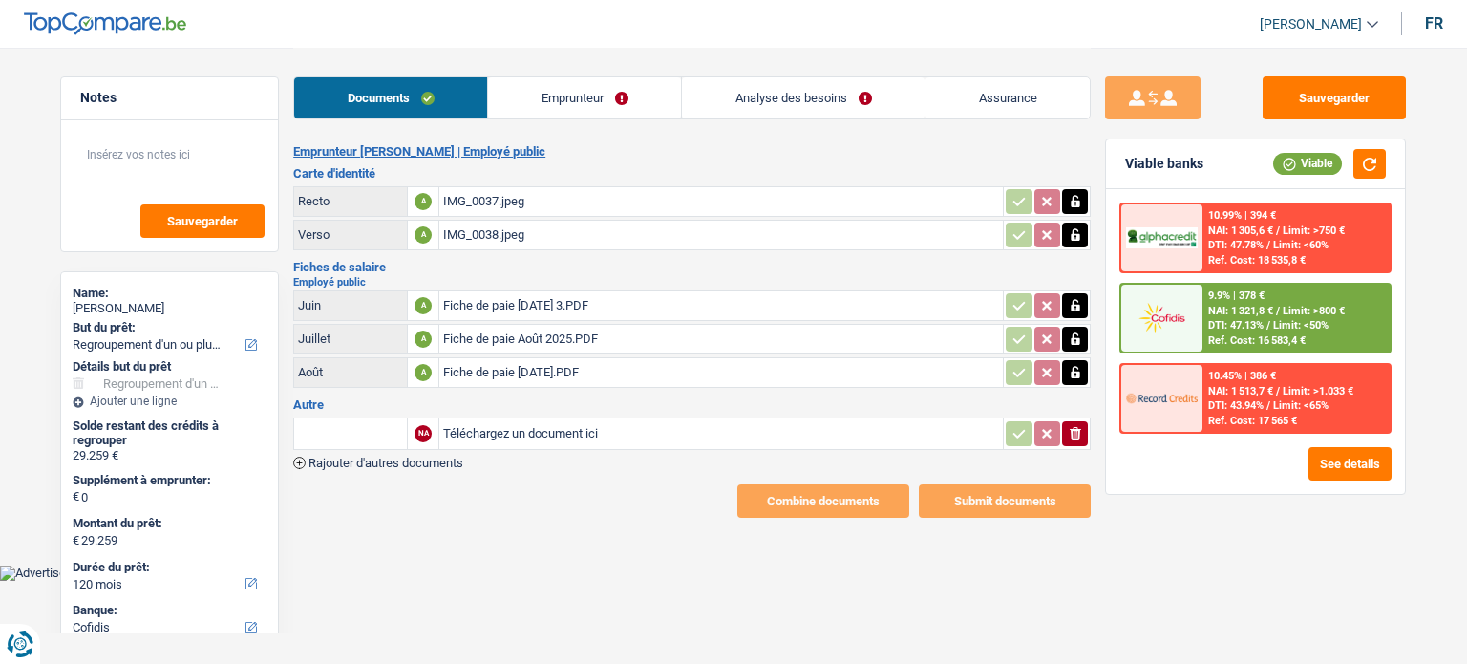
click at [1081, 424] on icon "ionicons-v5-e" at bounding box center [1075, 433] width 15 height 19
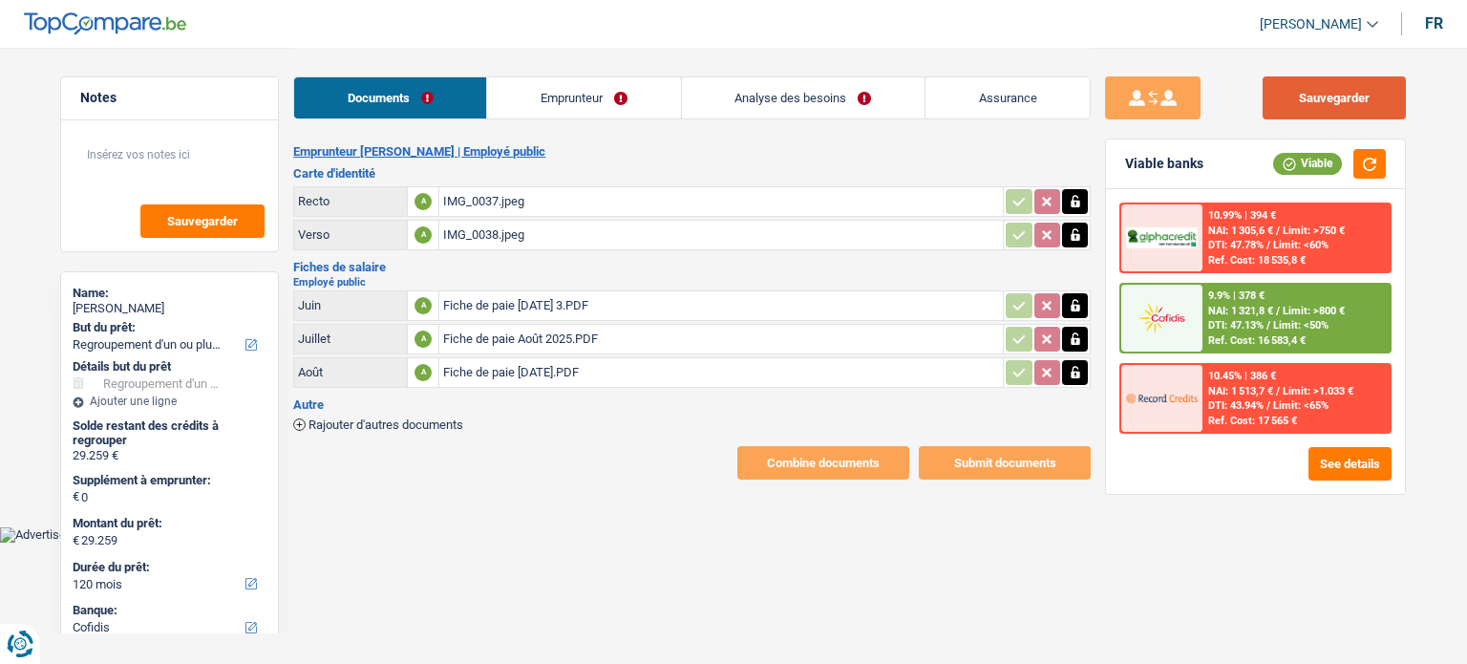
click at [1360, 106] on button "Sauvegarder" at bounding box center [1334, 97] width 143 height 43
click at [1365, 161] on button "button" at bounding box center [1370, 164] width 32 height 30
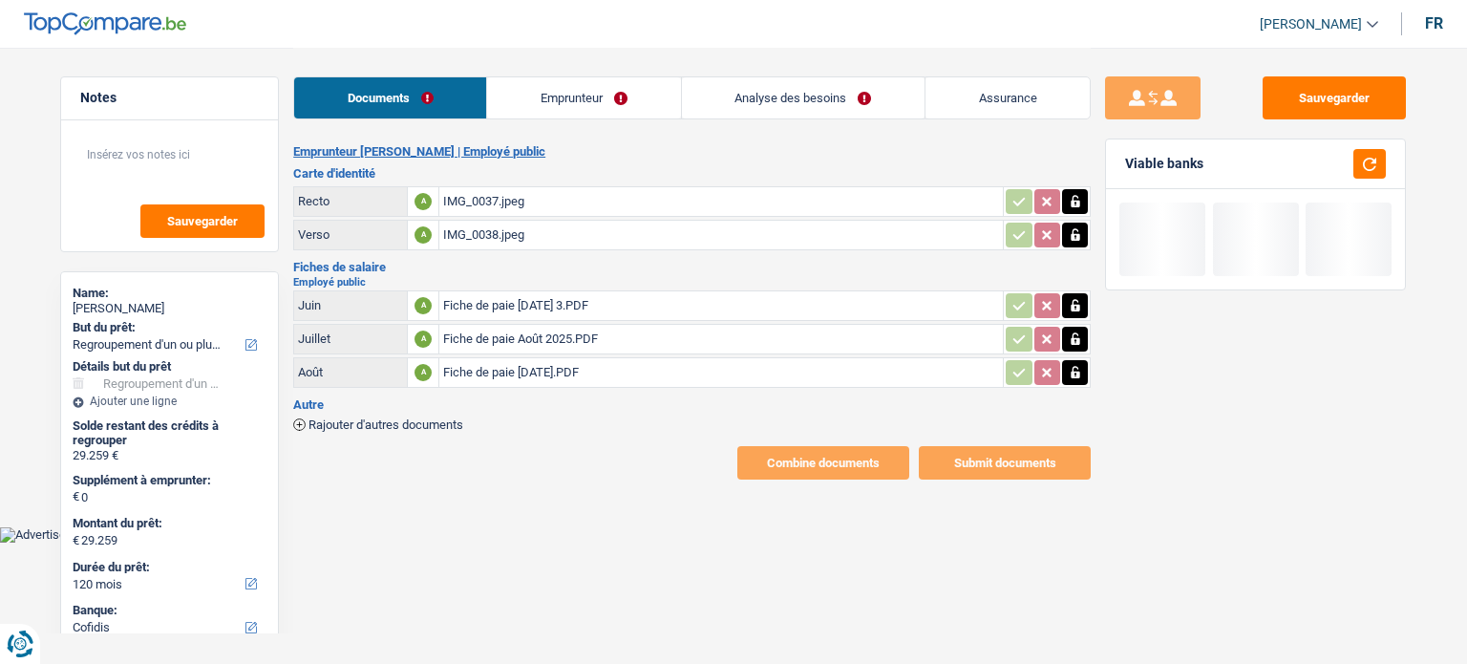
click at [534, 116] on link "Emprunteur" at bounding box center [583, 97] width 193 height 41
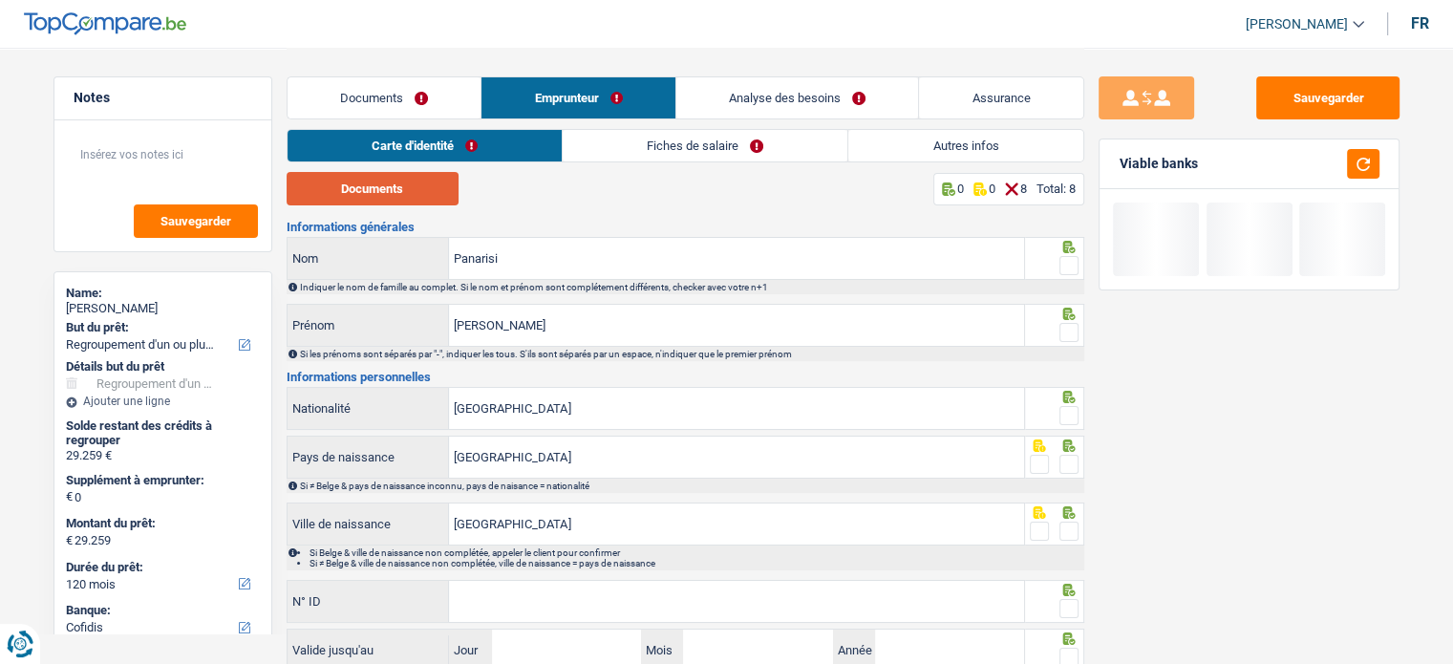
click at [412, 198] on button "Documents" at bounding box center [373, 188] width 172 height 33
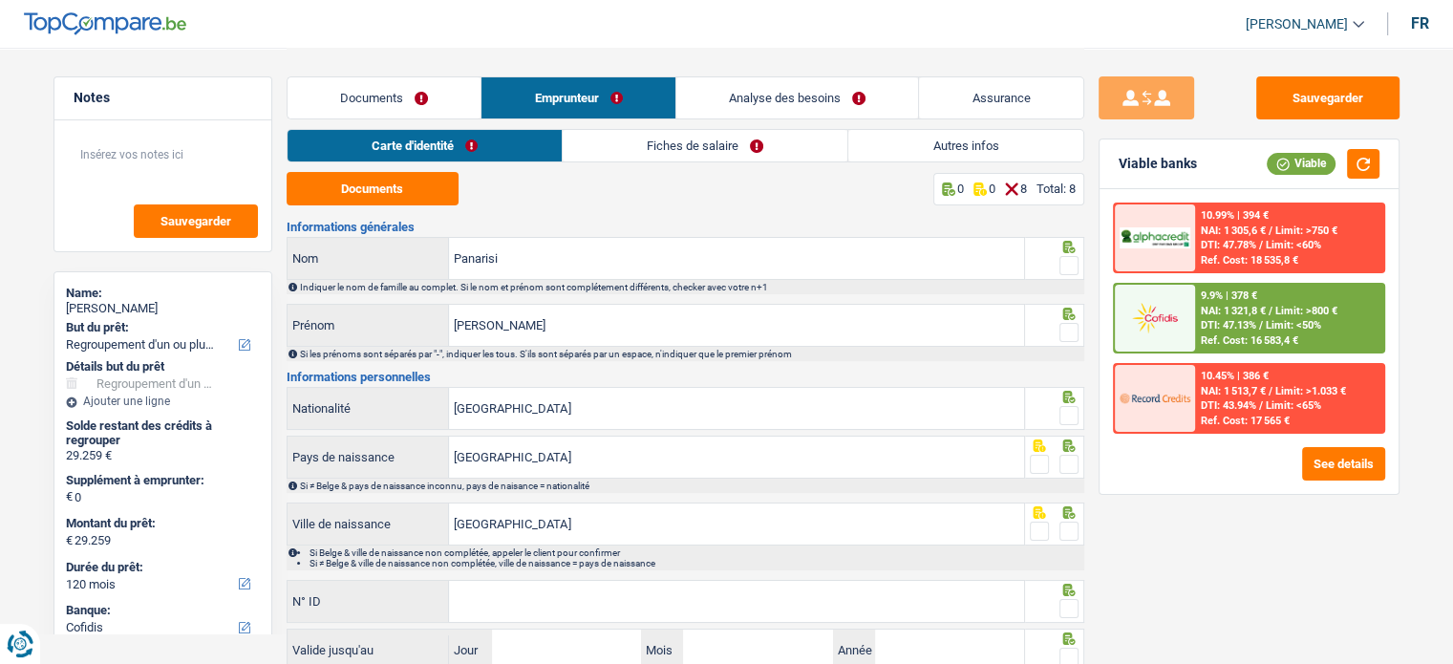
click at [1077, 266] on span at bounding box center [1068, 265] width 19 height 19
click at [0, 0] on input "radio" at bounding box center [0, 0] width 0 height 0
click at [1072, 325] on span at bounding box center [1068, 332] width 19 height 19
click at [0, 0] on input "radio" at bounding box center [0, 0] width 0 height 0
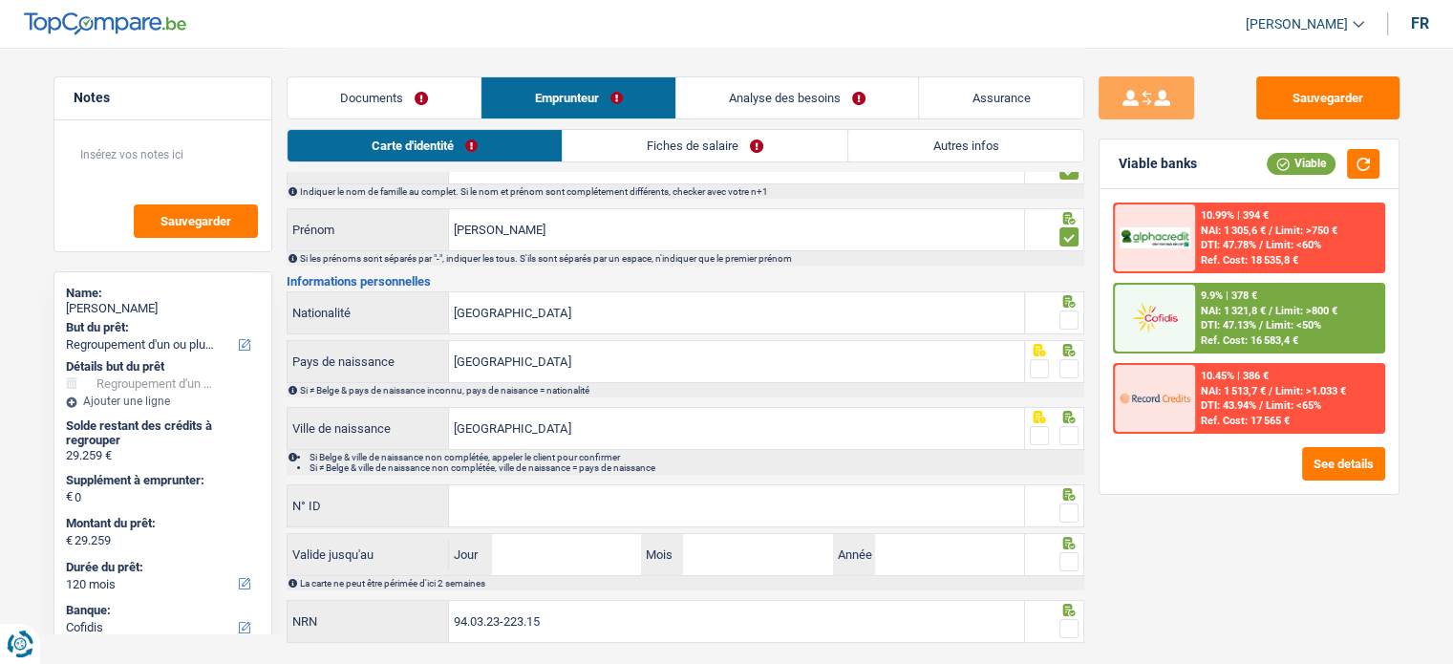
click at [1068, 317] on span at bounding box center [1068, 319] width 19 height 19
click at [0, 0] on input "radio" at bounding box center [0, 0] width 0 height 0
click at [1071, 377] on div at bounding box center [1068, 369] width 19 height 24
click at [1067, 362] on span at bounding box center [1068, 368] width 19 height 19
click at [0, 0] on input "radio" at bounding box center [0, 0] width 0 height 0
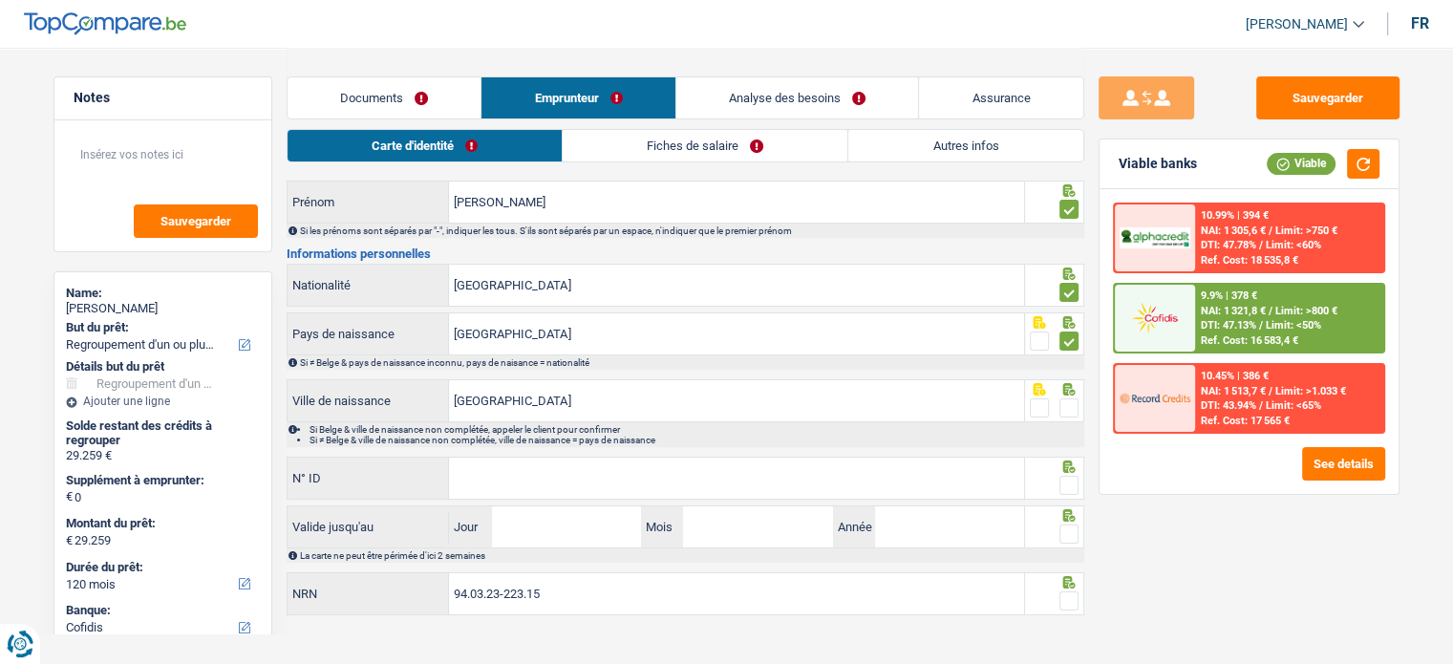
scroll to position [139, 0]
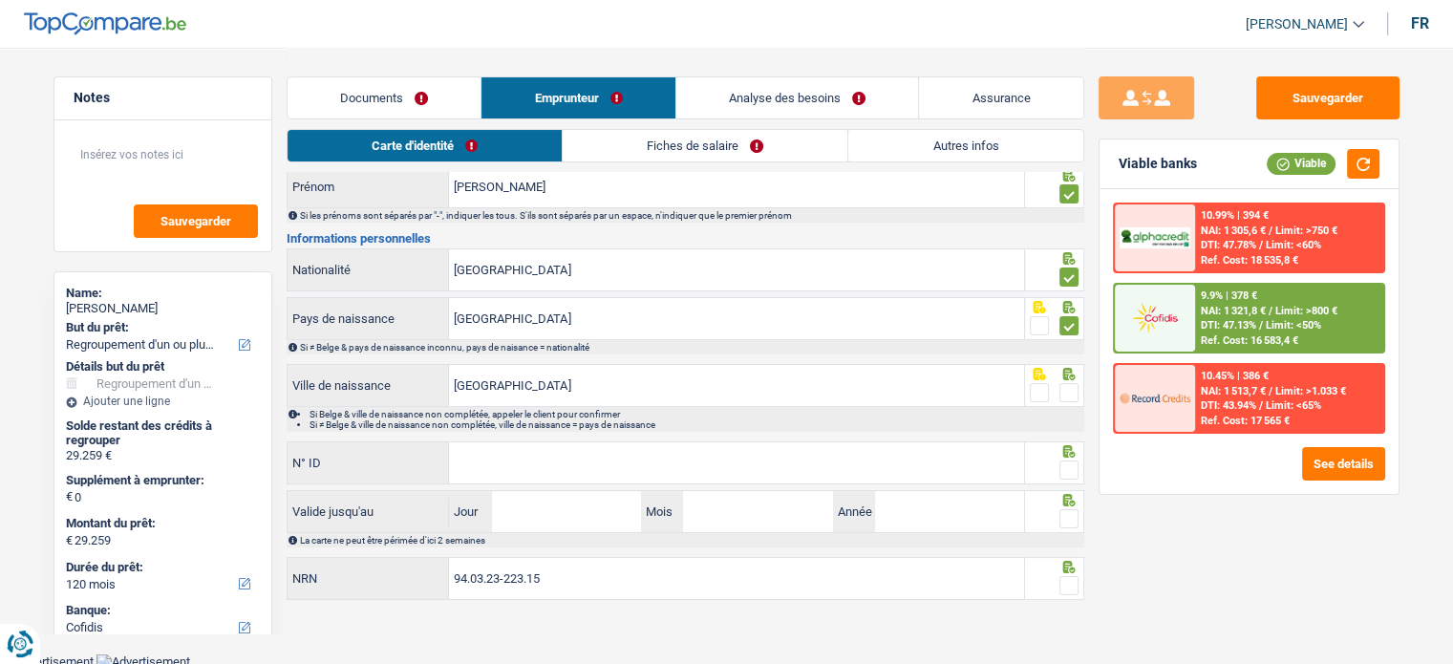
click at [1067, 383] on span at bounding box center [1068, 392] width 19 height 19
click at [0, 0] on input "radio" at bounding box center [0, 0] width 0 height 0
paste input "[PHONE_NUMBER]"
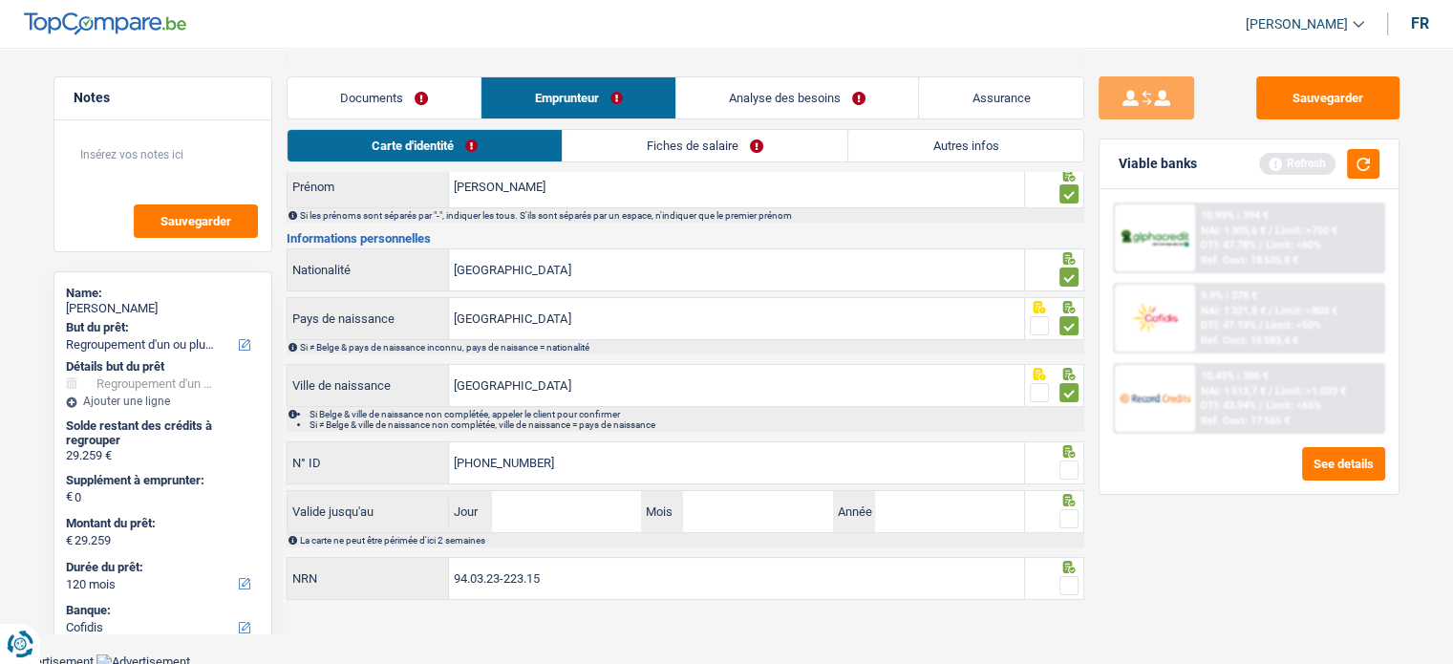
type input "[PHONE_NUMBER]"
drag, startPoint x: 582, startPoint y: 513, endPoint x: 829, endPoint y: 41, distance: 532.8
click at [588, 510] on input "Jour" at bounding box center [566, 511] width 149 height 41
type input "13"
type input "05"
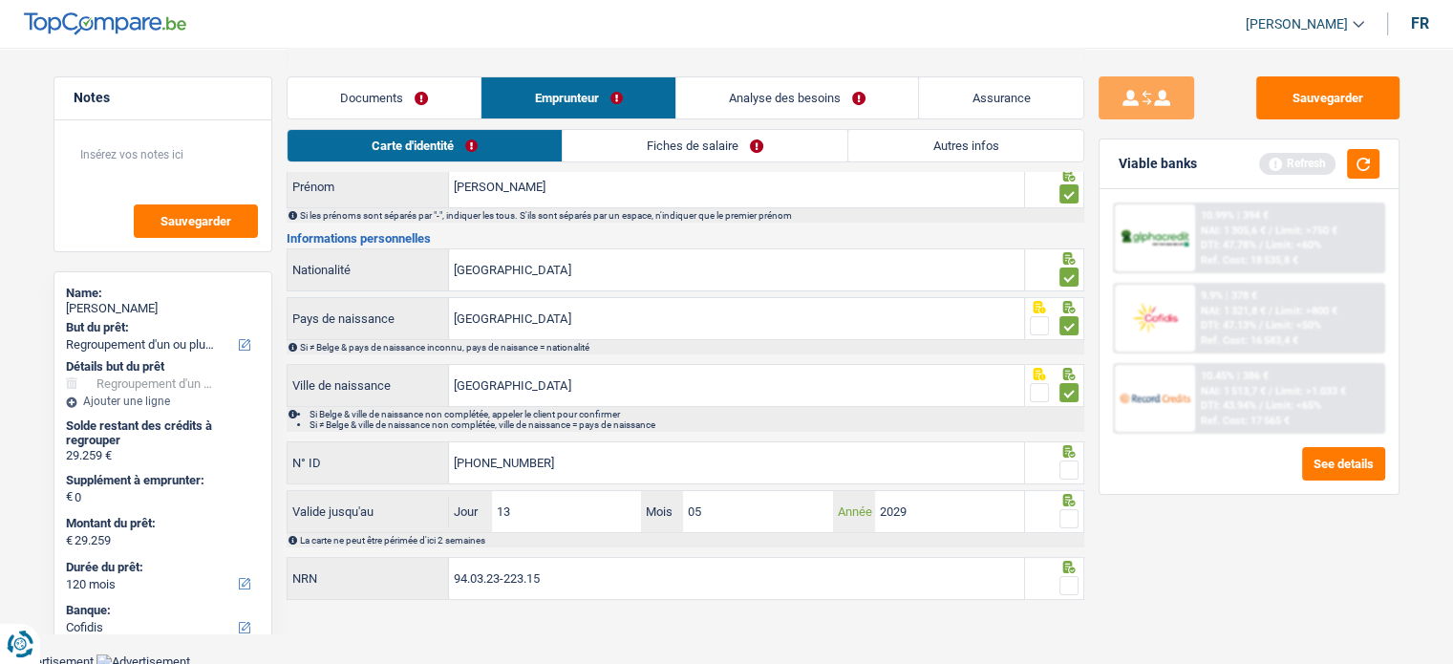
type input "2029"
click at [1070, 591] on span at bounding box center [1068, 585] width 19 height 19
click at [0, 0] on input "radio" at bounding box center [0, 0] width 0 height 0
click at [1063, 507] on div at bounding box center [1068, 519] width 19 height 24
click at [1063, 453] on icon at bounding box center [1068, 451] width 12 height 12
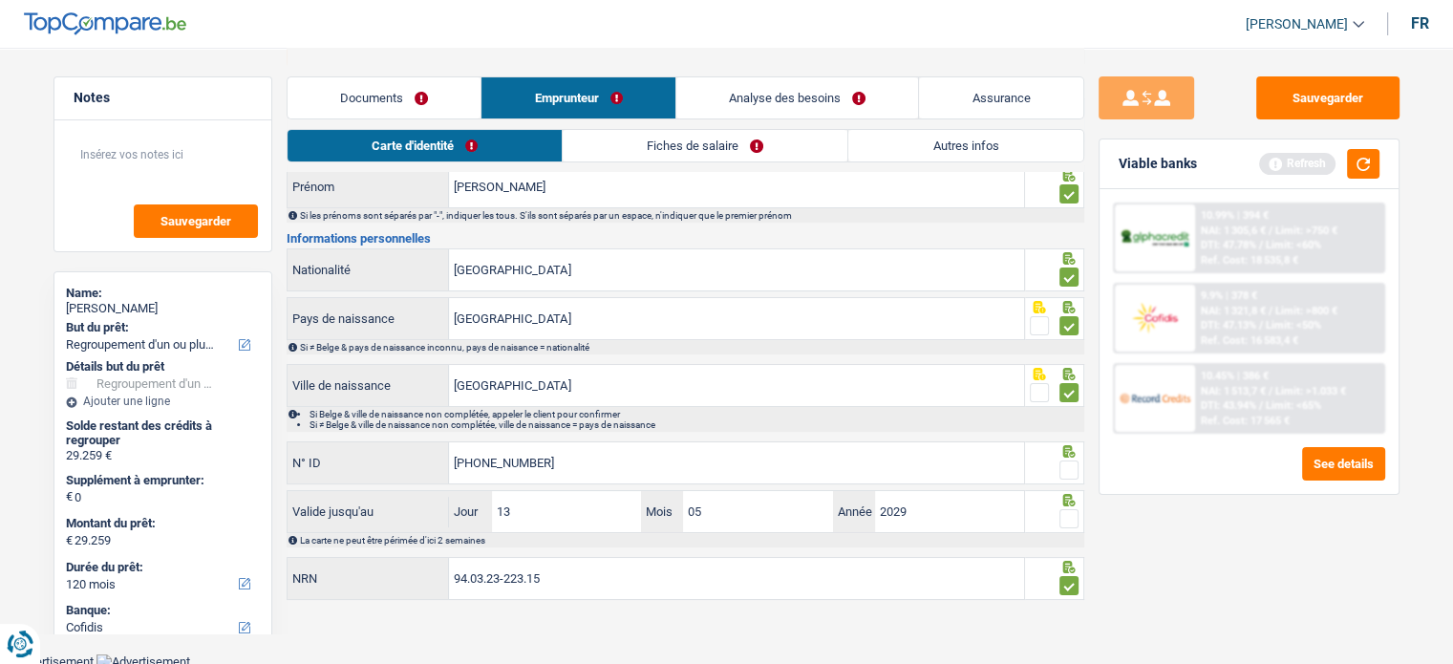
click at [1070, 519] on span at bounding box center [1068, 518] width 19 height 19
click at [0, 0] on input "radio" at bounding box center [0, 0] width 0 height 0
click at [1070, 462] on span at bounding box center [1068, 469] width 19 height 19
click at [0, 0] on input "radio" at bounding box center [0, 0] width 0 height 0
click at [642, 129] on li "Fiches de salaire" at bounding box center [706, 145] width 286 height 33
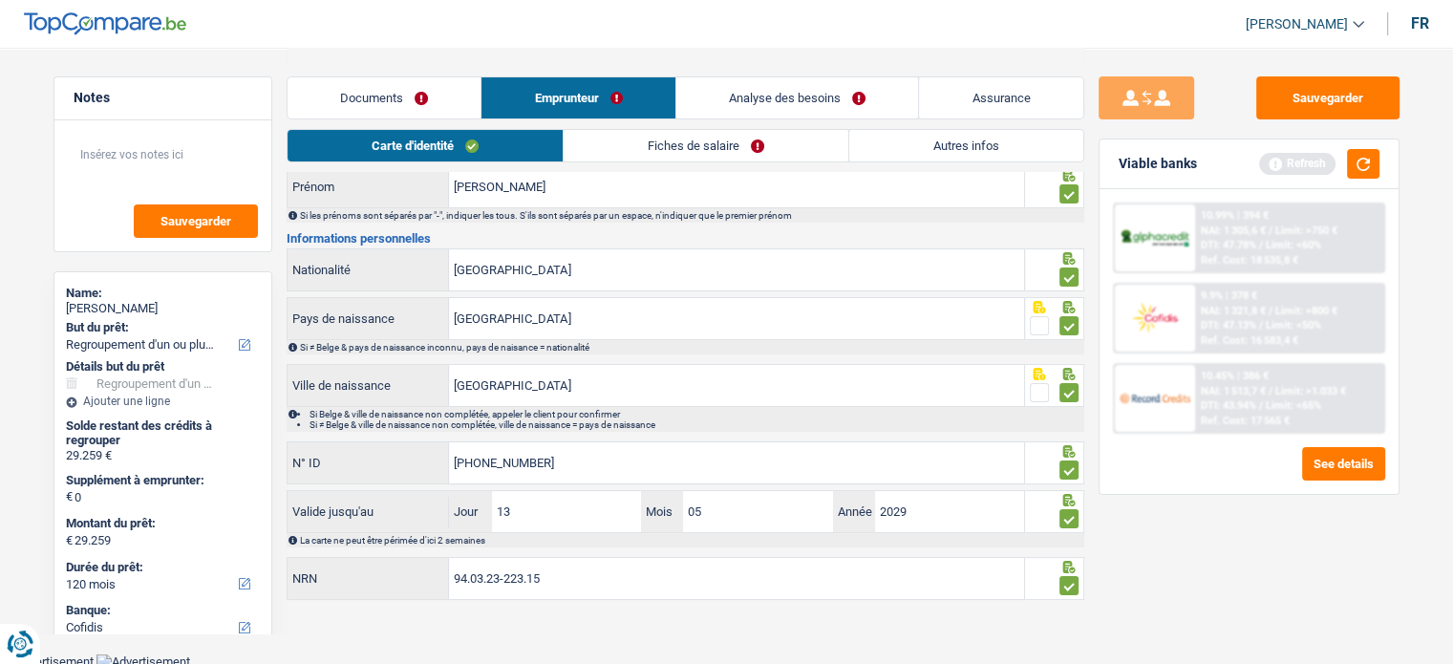
click at [644, 140] on link "Fiches de salaire" at bounding box center [706, 146] width 285 height 32
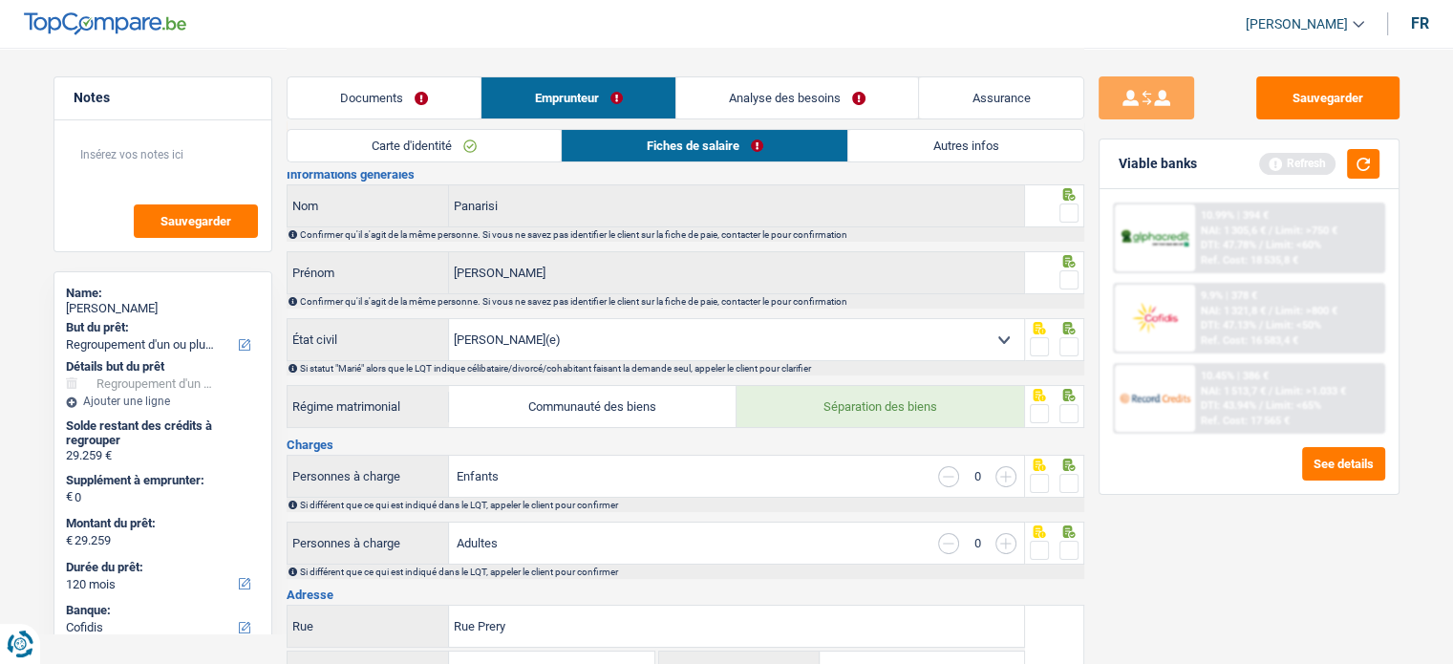
scroll to position [0, 0]
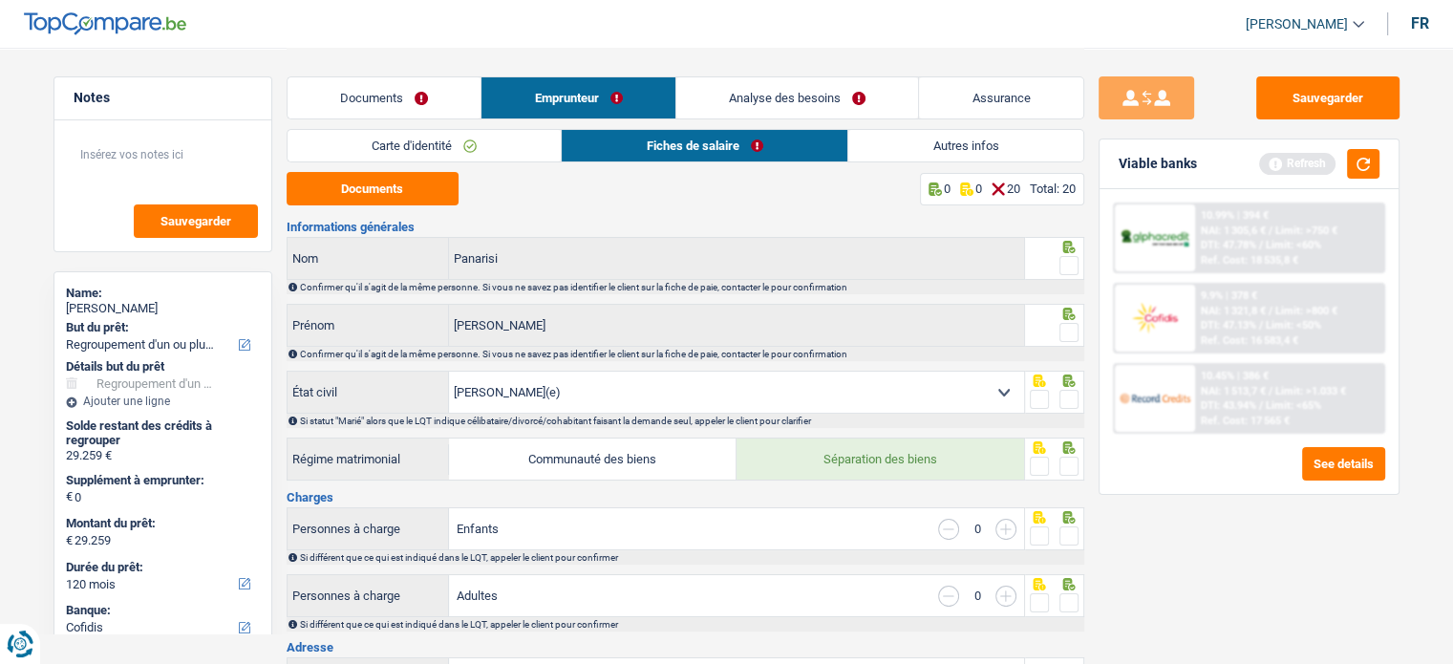
click at [1073, 256] on span at bounding box center [1068, 265] width 19 height 19
click at [0, 0] on input "radio" at bounding box center [0, 0] width 0 height 0
click at [1065, 331] on span at bounding box center [1068, 332] width 19 height 19
click at [0, 0] on input "radio" at bounding box center [0, 0] width 0 height 0
click at [428, 188] on button "Documents" at bounding box center [373, 188] width 172 height 33
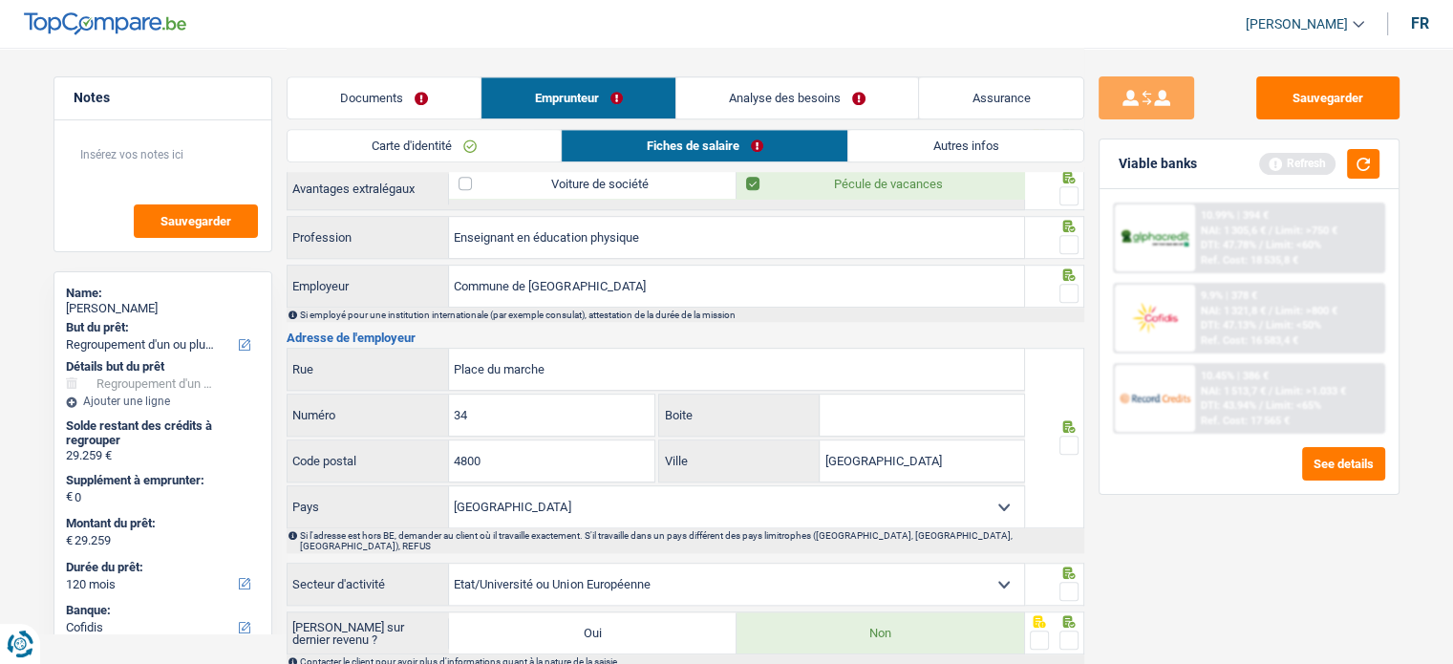
scroll to position [1265, 0]
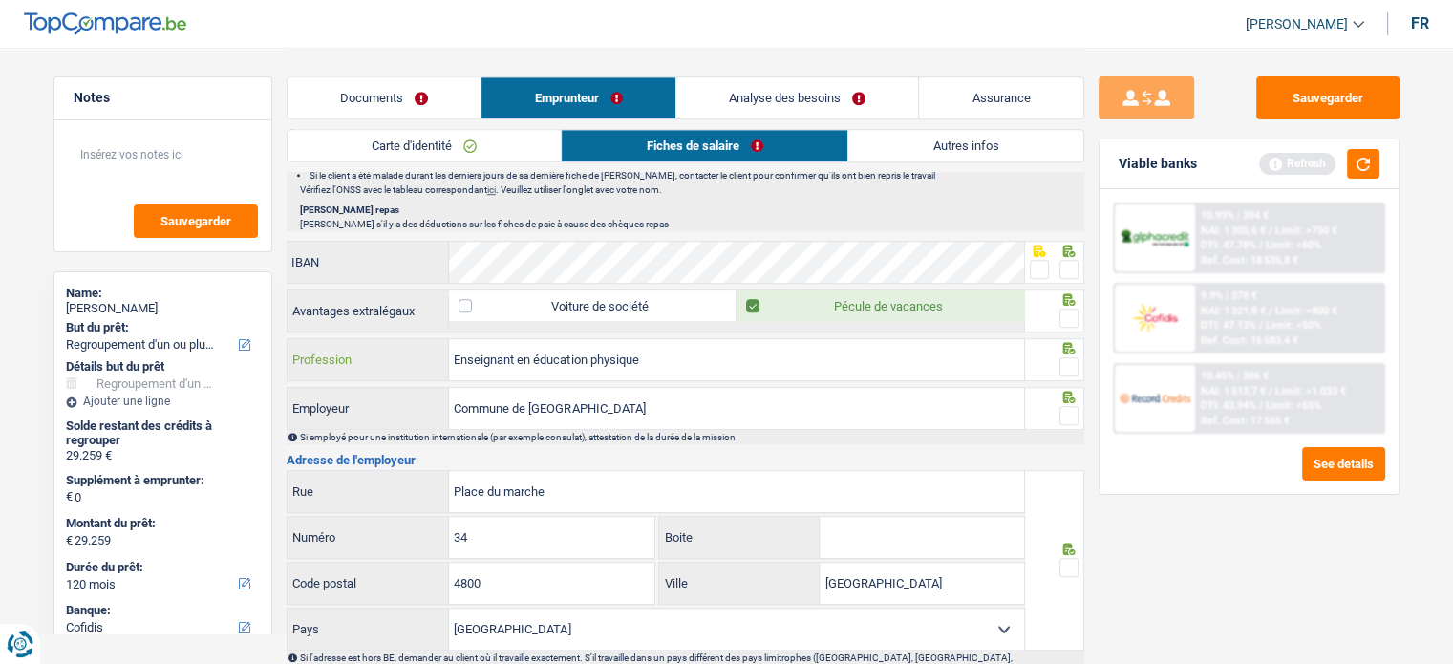
drag, startPoint x: 692, startPoint y: 351, endPoint x: 572, endPoint y: 365, distance: 120.3
click at [363, 351] on div "Enseignant en éducation physique Profession" at bounding box center [656, 359] width 737 height 41
drag, startPoint x: 620, startPoint y: 405, endPoint x: 604, endPoint y: 396, distance: 18.4
click at [428, 396] on div "Commune de Verviers Employeur" at bounding box center [656, 408] width 737 height 41
paste input "ECOLE PRIMAIRE ET MATERNELLE COMMUNALE C ARL GRUN"
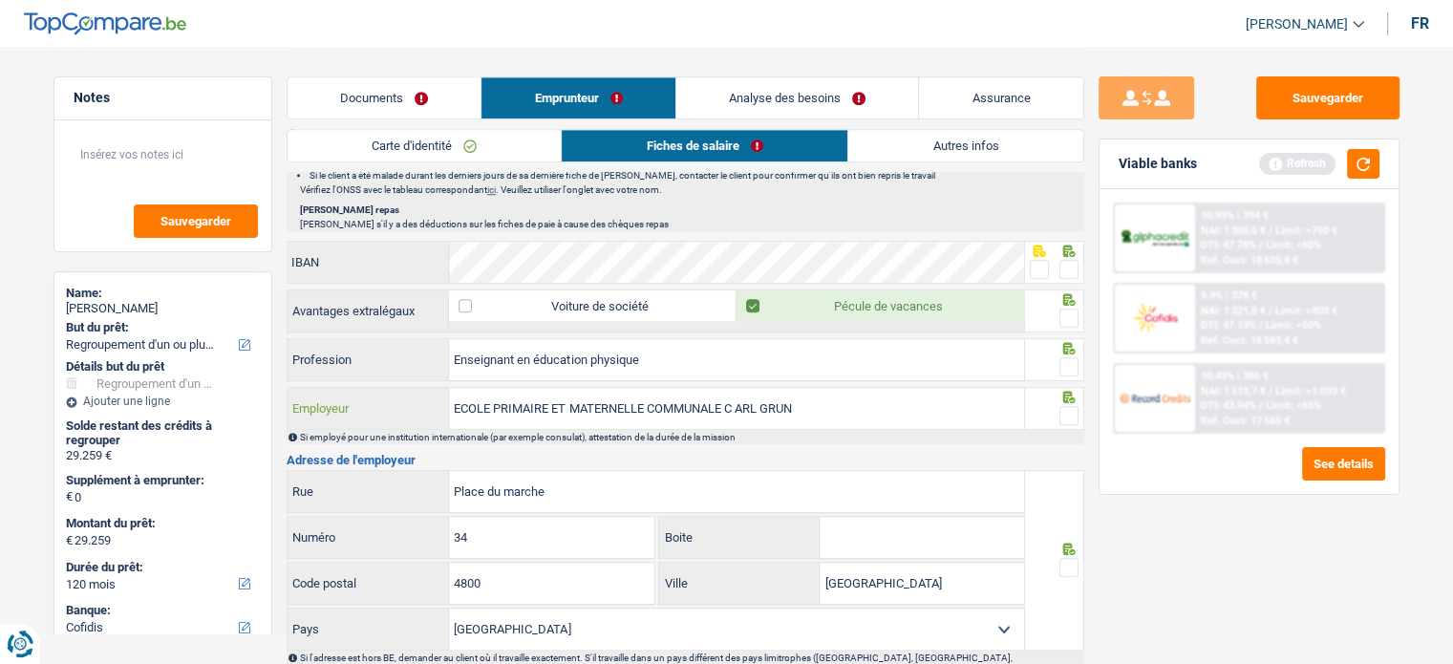
type input "ECOLE PRIMAIRE ET MATERNELLE COMMUNALE C ARL GRUN"
click at [1068, 406] on span at bounding box center [1068, 415] width 19 height 19
click at [0, 0] on input "radio" at bounding box center [0, 0] width 0 height 0
click at [1062, 357] on span at bounding box center [1068, 366] width 19 height 19
click at [0, 0] on input "radio" at bounding box center [0, 0] width 0 height 0
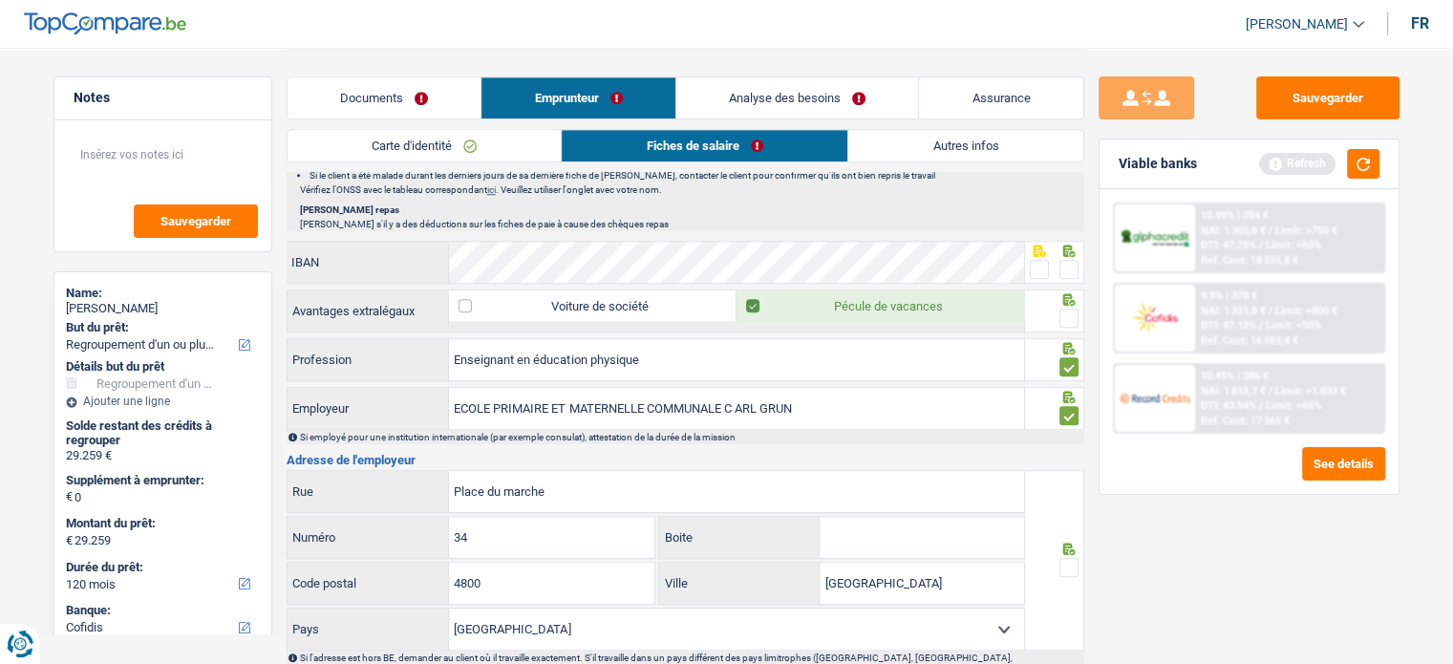
click at [1068, 309] on span at bounding box center [1068, 318] width 19 height 19
click at [0, 0] on input "radio" at bounding box center [0, 0] width 0 height 0
click at [1040, 258] on div at bounding box center [1039, 270] width 19 height 24
click at [1041, 260] on span at bounding box center [1039, 269] width 19 height 19
click at [0, 0] on input "radio" at bounding box center [0, 0] width 0 height 0
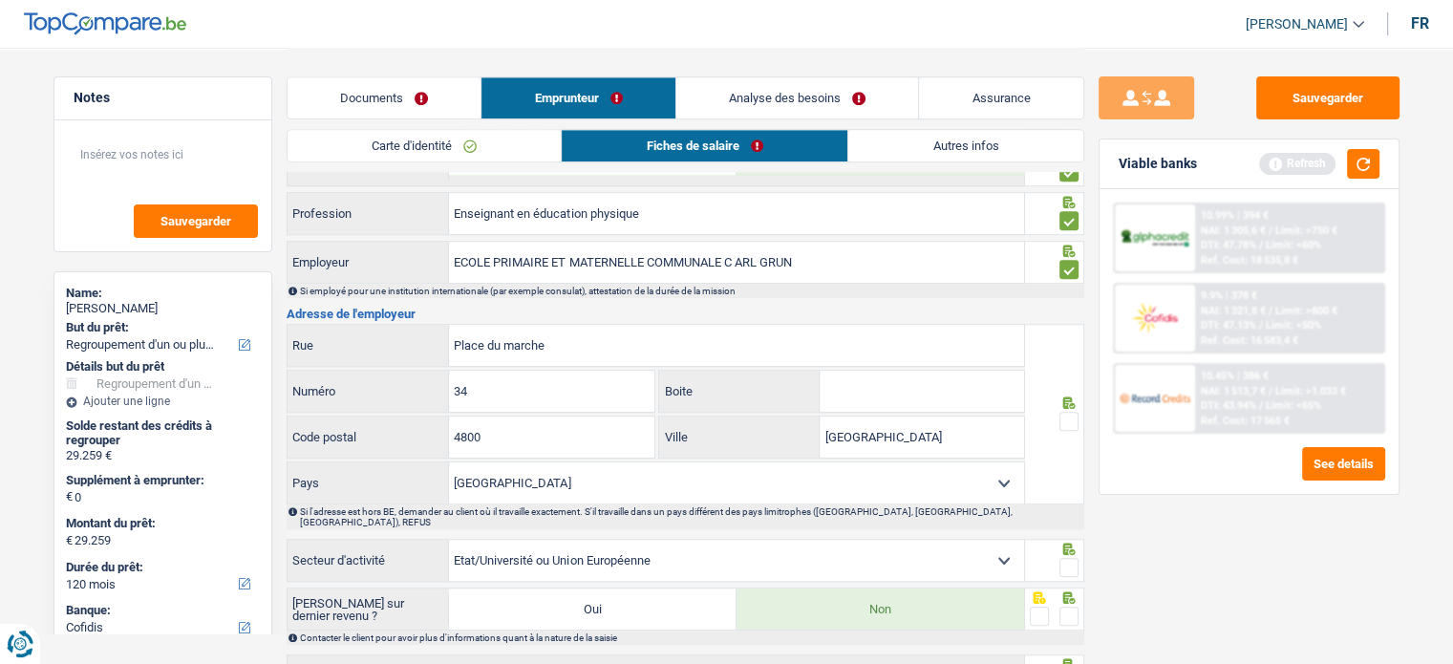
scroll to position [1551, 0]
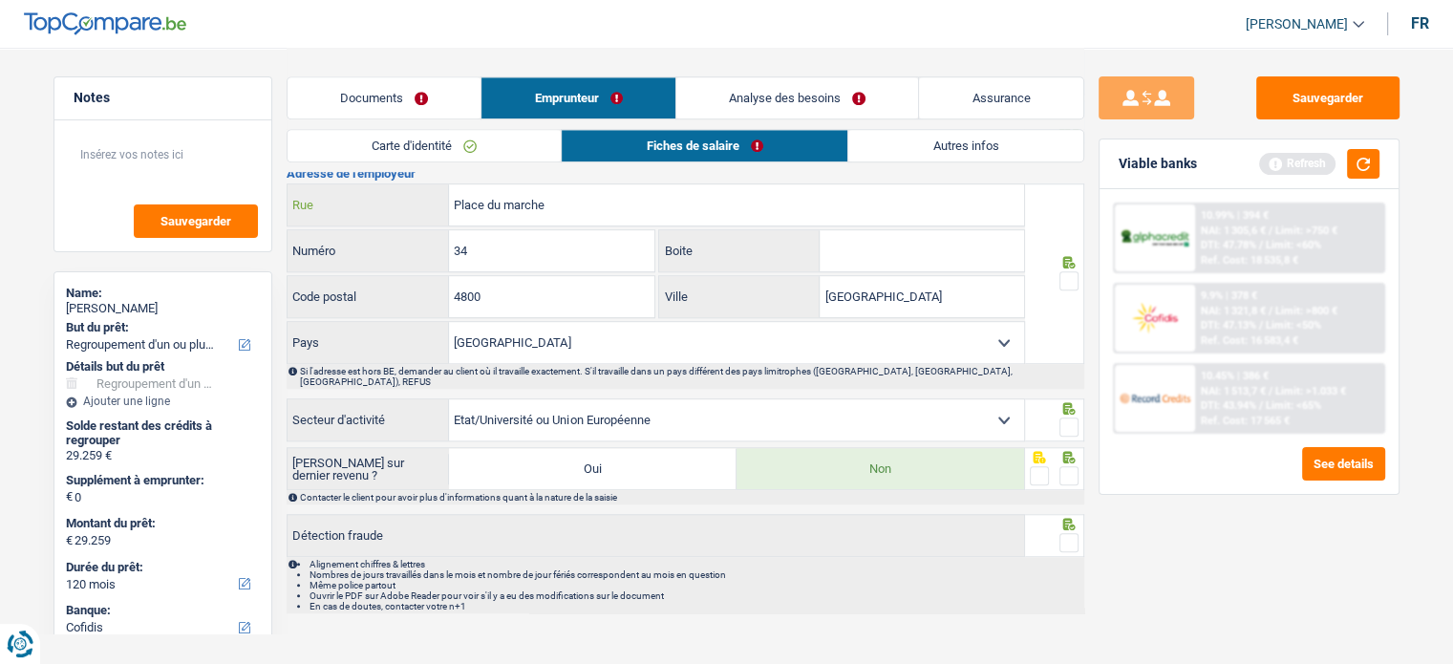
drag, startPoint x: 590, startPoint y: 208, endPoint x: 504, endPoint y: 189, distance: 88.1
click at [352, 189] on div "Place du marche Rue" at bounding box center [656, 204] width 737 height 41
paste input "Rue Carl Grün 5"
drag, startPoint x: 527, startPoint y: 198, endPoint x: 562, endPoint y: 202, distance: 34.6
click at [562, 202] on input "Rue Carl Grün 5" at bounding box center [736, 204] width 575 height 41
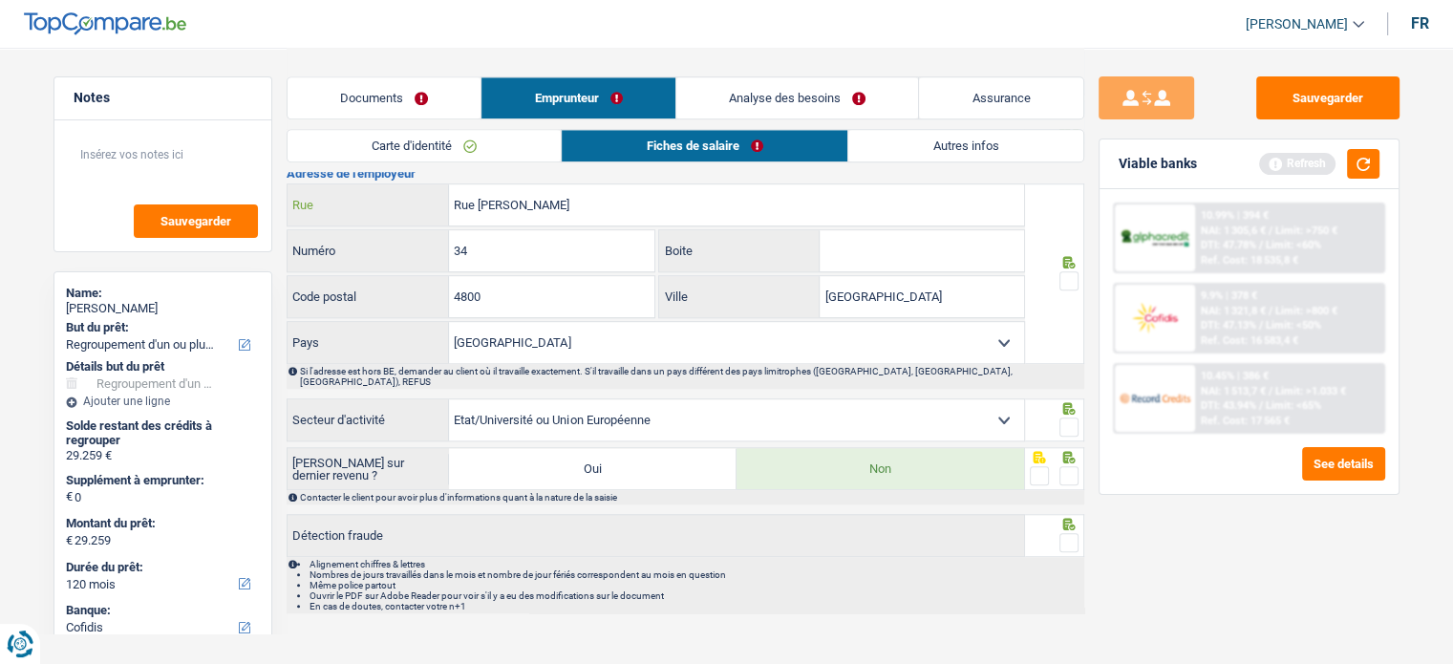
type input "Rue Carl Grün"
drag, startPoint x: 506, startPoint y: 250, endPoint x: 352, endPoint y: 239, distance: 154.2
click at [352, 239] on div "34 Numéro" at bounding box center [472, 250] width 368 height 41
paste input "5"
type input "5"
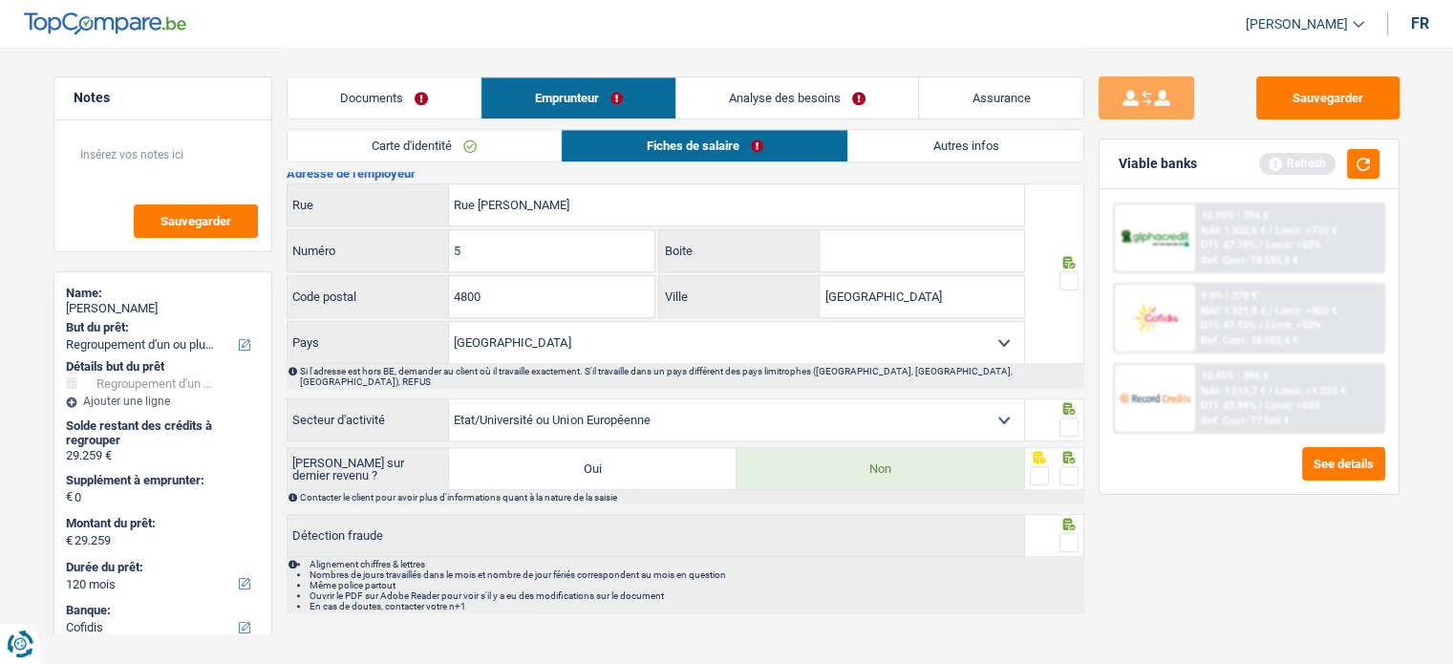
click at [1081, 275] on div at bounding box center [1054, 273] width 59 height 181
click at [1066, 274] on span at bounding box center [1068, 280] width 19 height 19
click at [0, 0] on input "radio" at bounding box center [0, 0] width 0 height 0
click at [1062, 417] on span at bounding box center [1068, 426] width 19 height 19
click at [0, 0] on input "radio" at bounding box center [0, 0] width 0 height 0
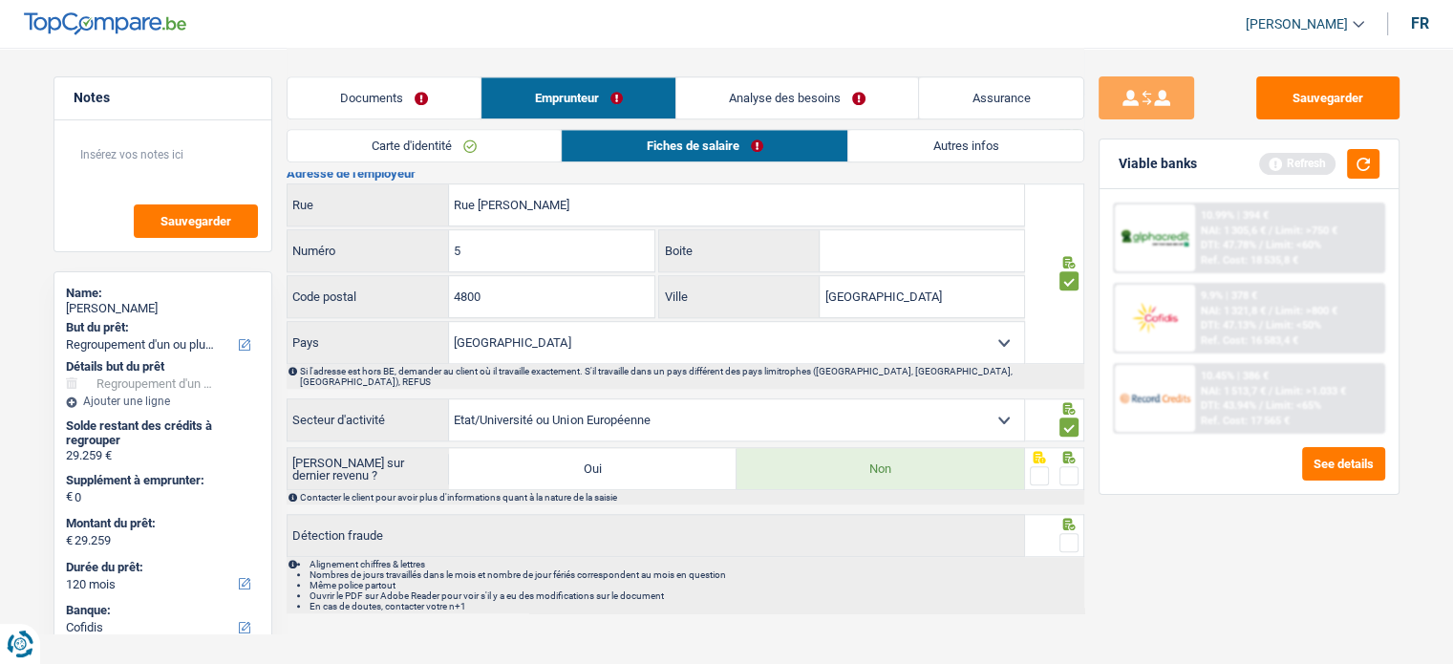
click at [1067, 466] on span at bounding box center [1068, 475] width 19 height 19
click at [0, 0] on input "radio" at bounding box center [0, 0] width 0 height 0
click at [1068, 533] on span at bounding box center [1068, 542] width 19 height 19
click at [0, 0] on input "radio" at bounding box center [0, 0] width 0 height 0
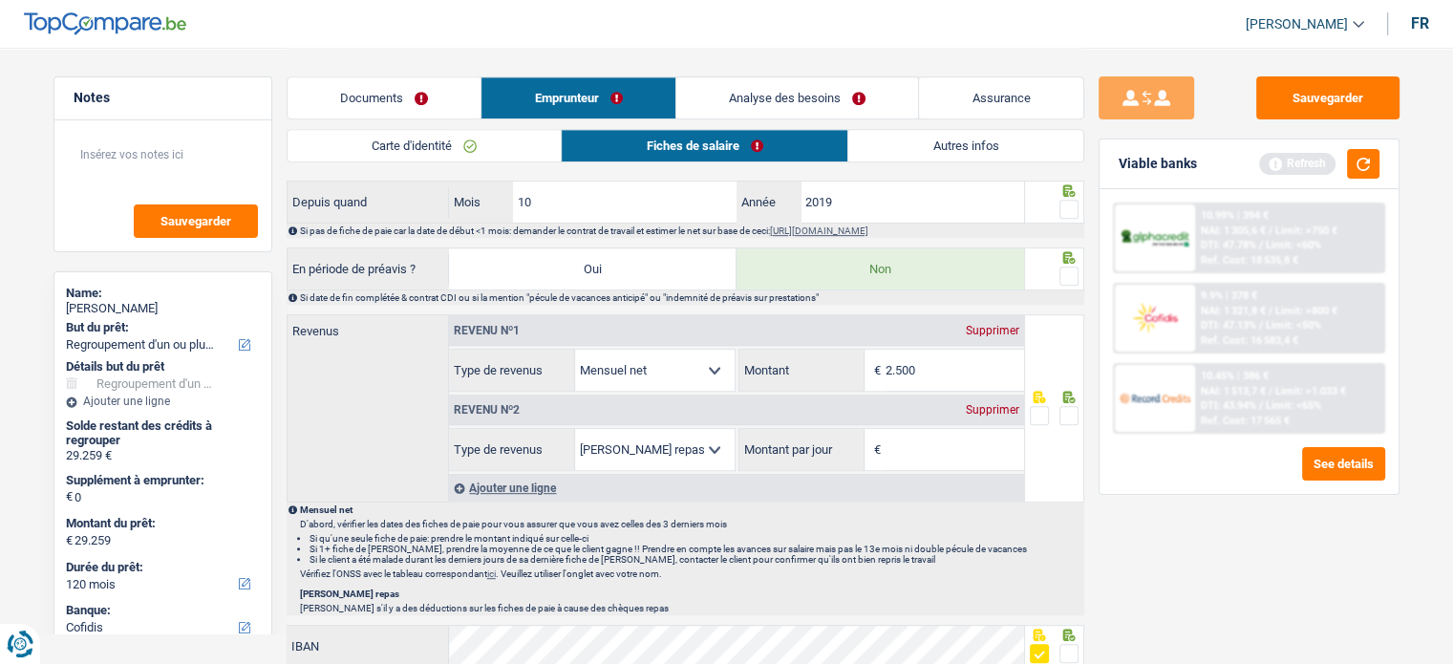
scroll to position [787, 0]
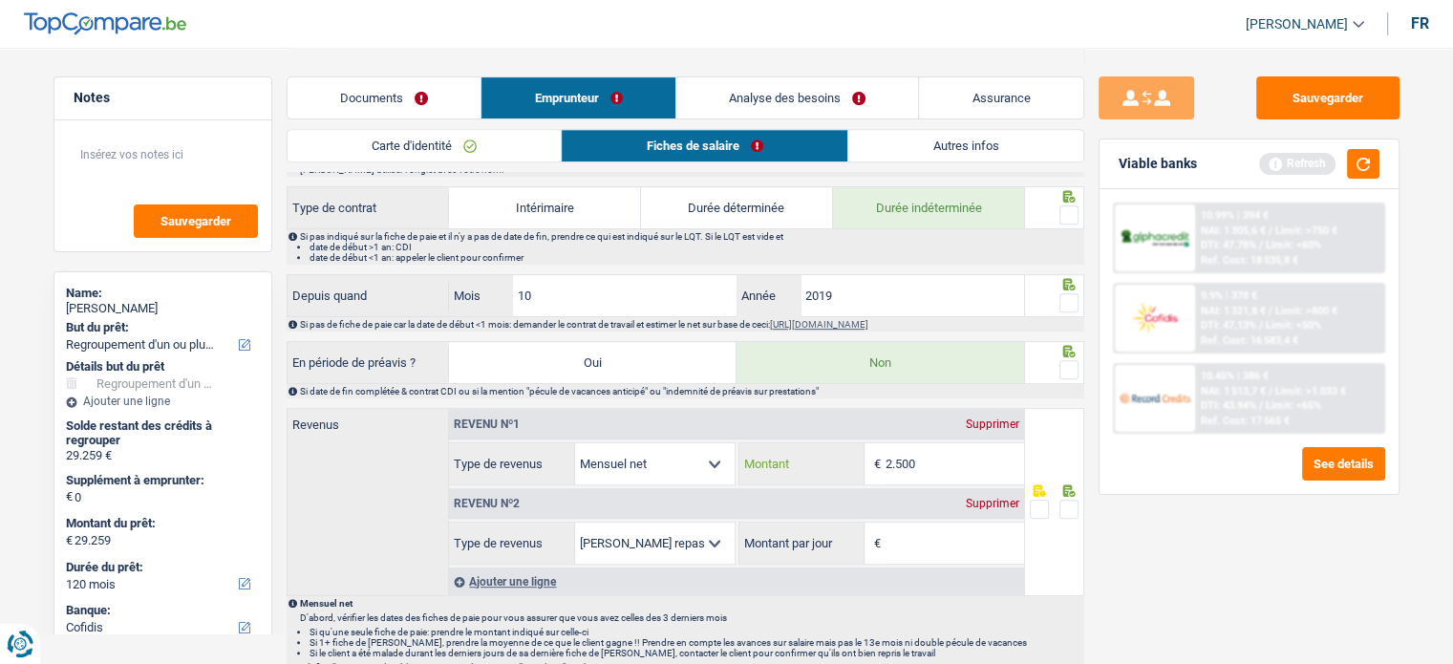
click at [940, 447] on input "2.500" at bounding box center [955, 463] width 139 height 41
drag, startPoint x: 940, startPoint y: 452, endPoint x: 802, endPoint y: 454, distance: 137.6
click at [802, 454] on div "2.500 € Montant" at bounding box center [881, 463] width 285 height 41
type input "1.932"
click at [1150, 569] on div "Sauvegarder Viable banks Refresh 10.99% | 394 € NAI: 1 305,6 € / Limit: >750 € …" at bounding box center [1249, 354] width 330 height 557
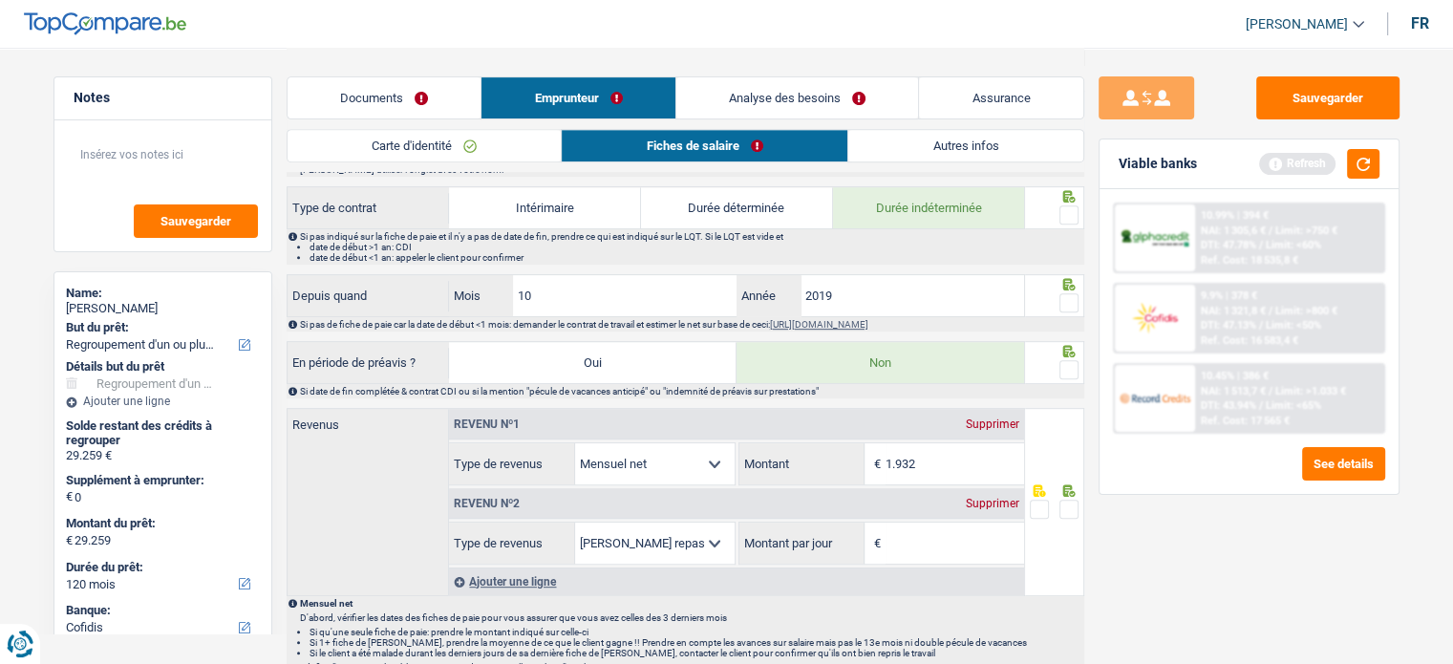
scroll to position [883, 0]
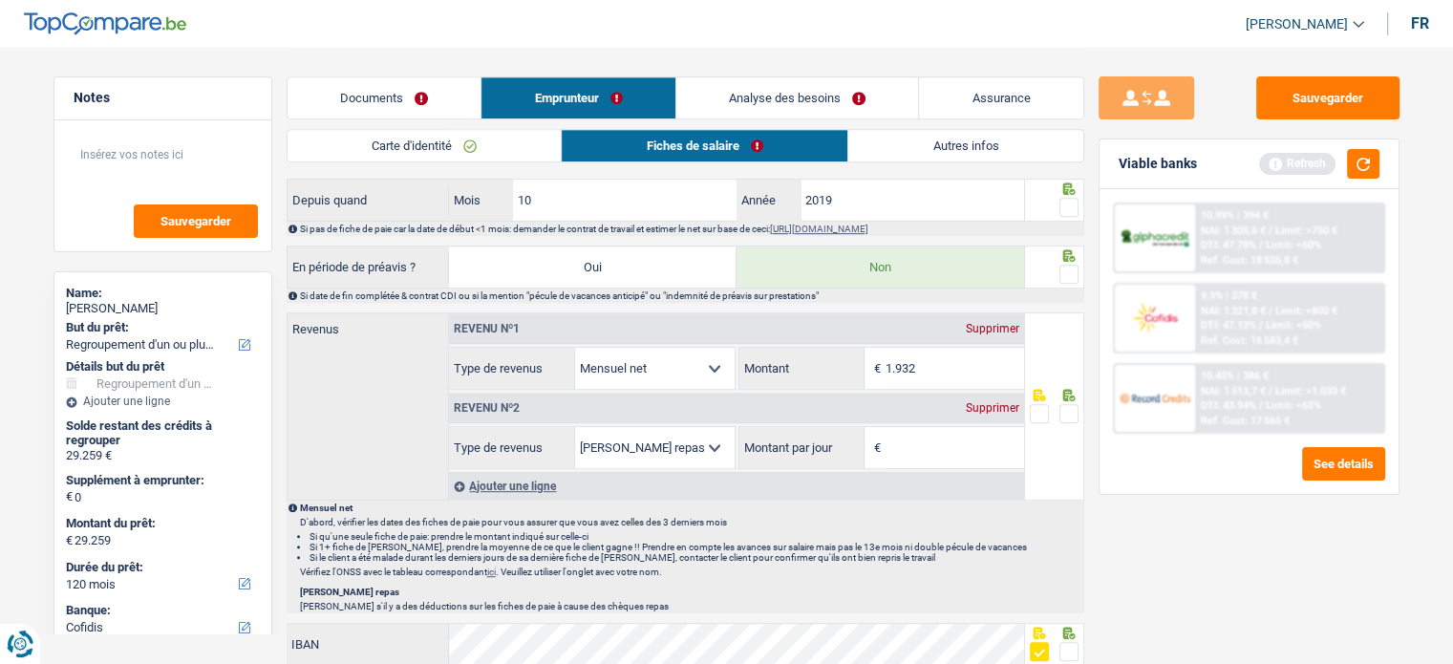
click at [989, 407] on div "Supprimer" at bounding box center [992, 407] width 63 height 11
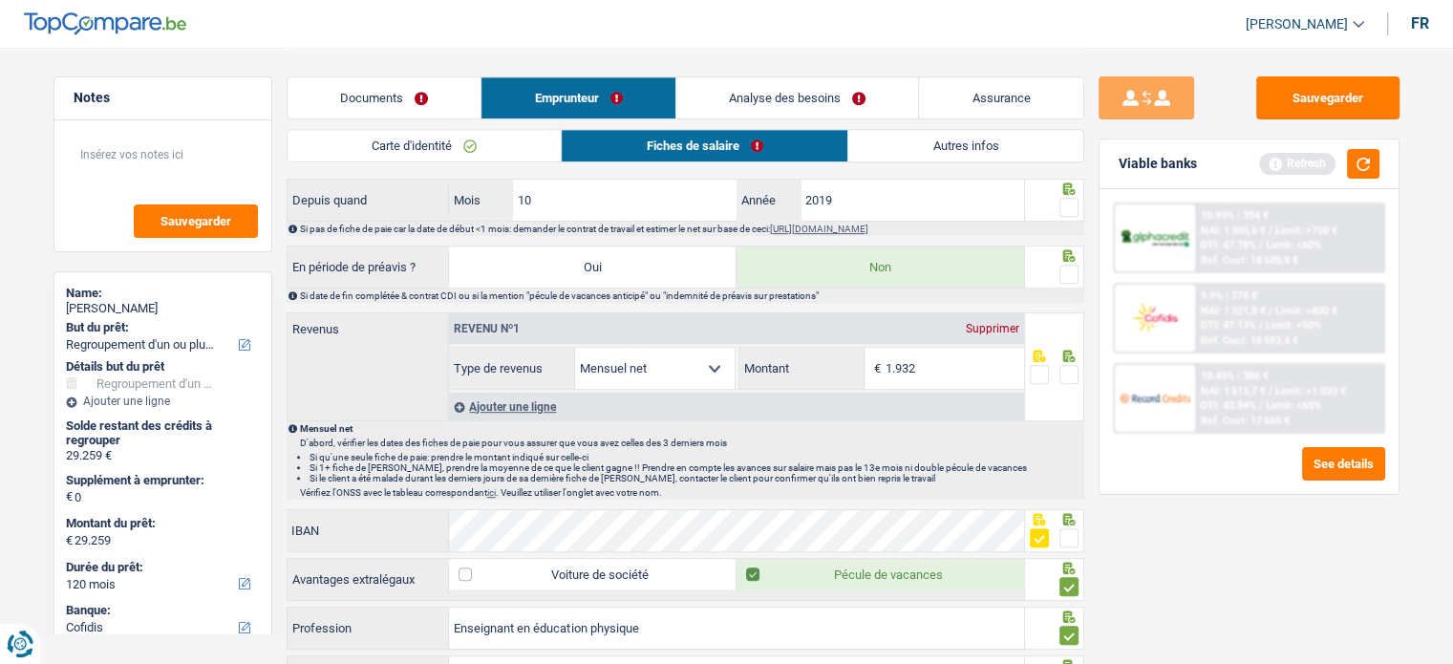
click at [1066, 374] on span at bounding box center [1068, 374] width 19 height 19
click at [0, 0] on input "radio" at bounding box center [0, 0] width 0 height 0
click at [1068, 267] on span at bounding box center [1068, 274] width 19 height 19
click at [0, 0] on input "radio" at bounding box center [0, 0] width 0 height 0
click at [1060, 200] on span at bounding box center [1068, 207] width 19 height 19
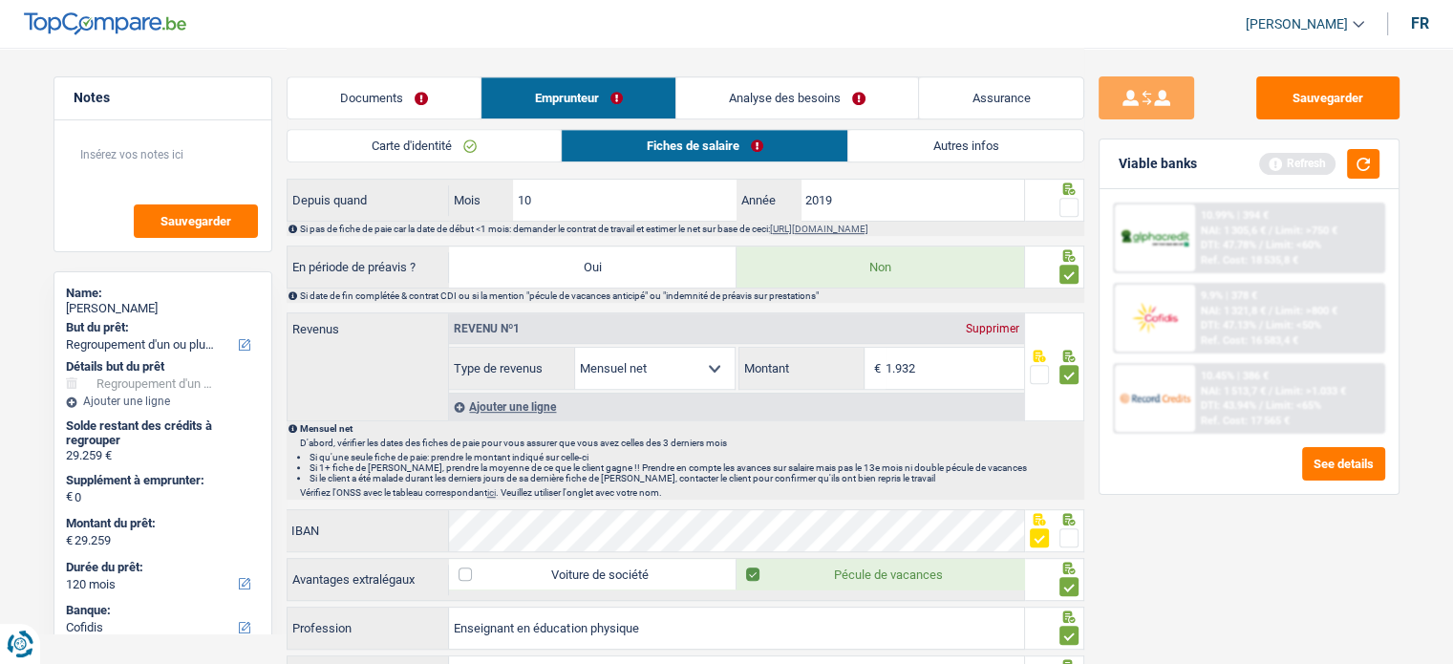
click at [0, 0] on input "radio" at bounding box center [0, 0] width 0 height 0
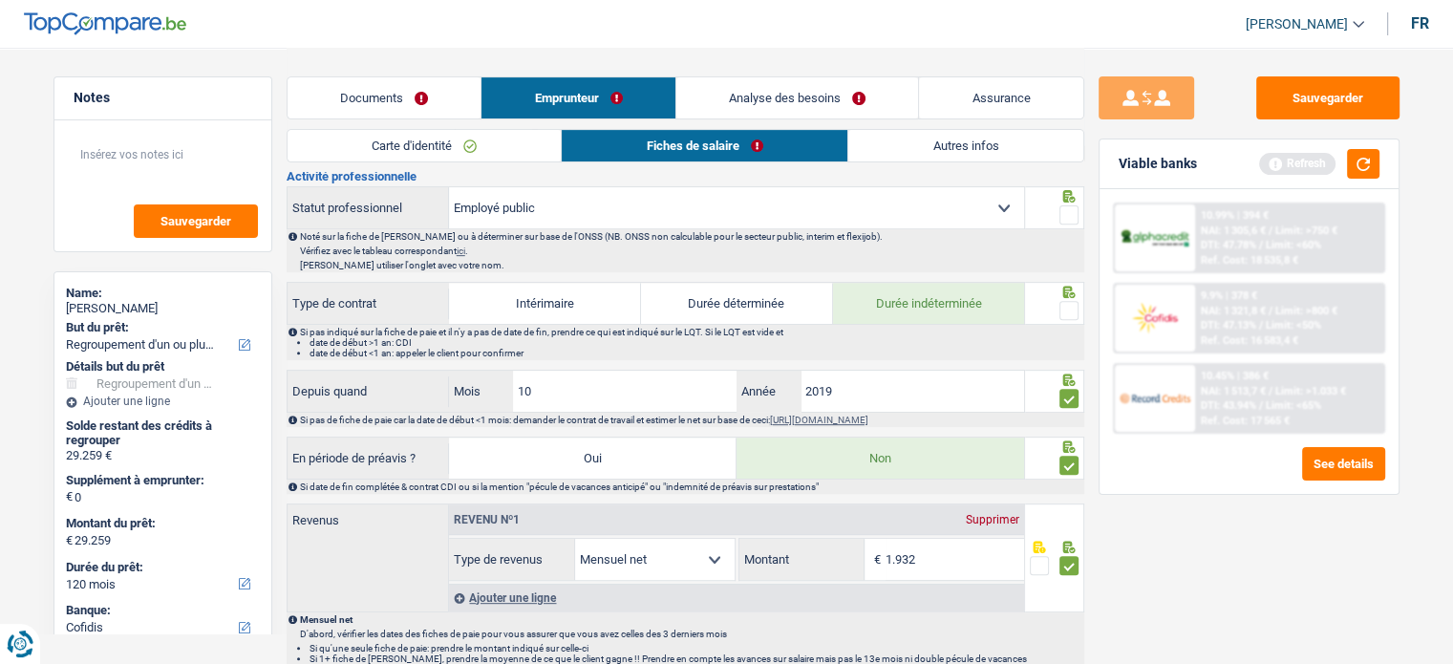
scroll to position [405, 0]
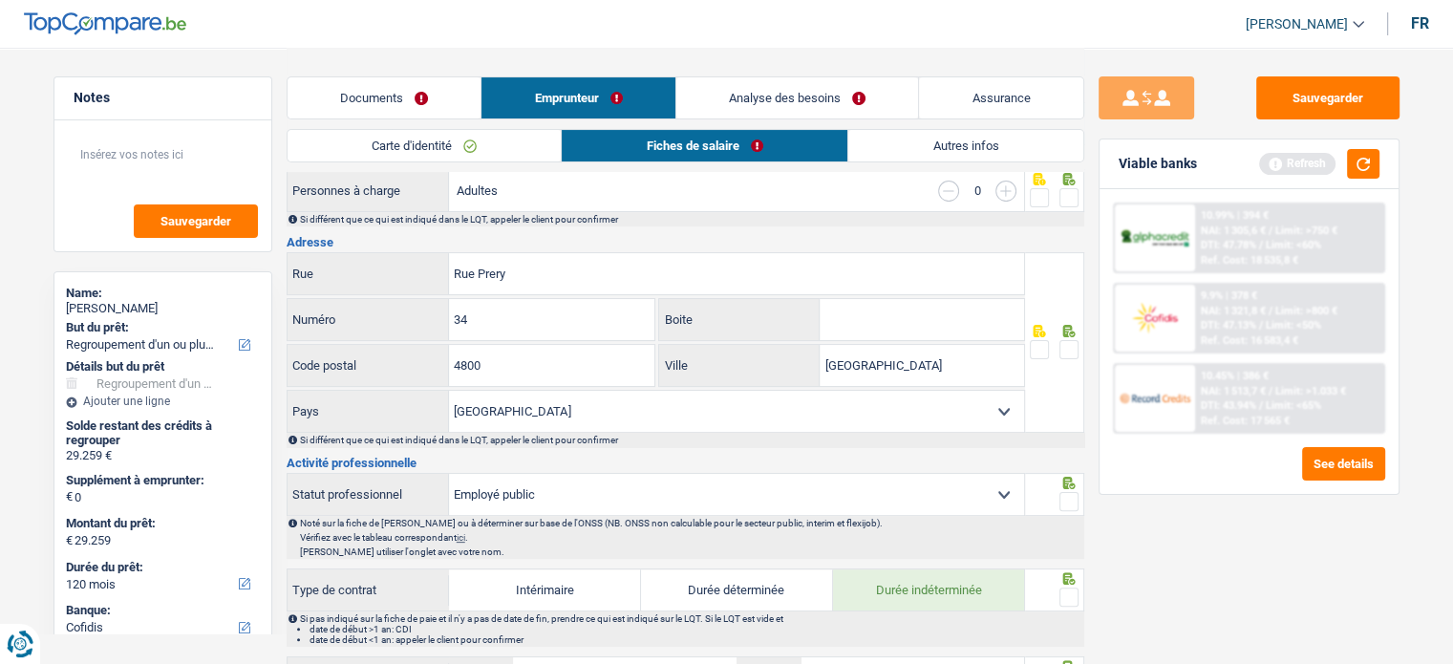
click at [1076, 576] on icon at bounding box center [1068, 578] width 19 height 12
click at [1076, 579] on icon at bounding box center [1068, 578] width 19 height 12
click at [1069, 497] on span at bounding box center [1068, 501] width 19 height 19
click at [0, 0] on input "radio" at bounding box center [0, 0] width 0 height 0
click at [1074, 356] on div at bounding box center [1068, 350] width 19 height 24
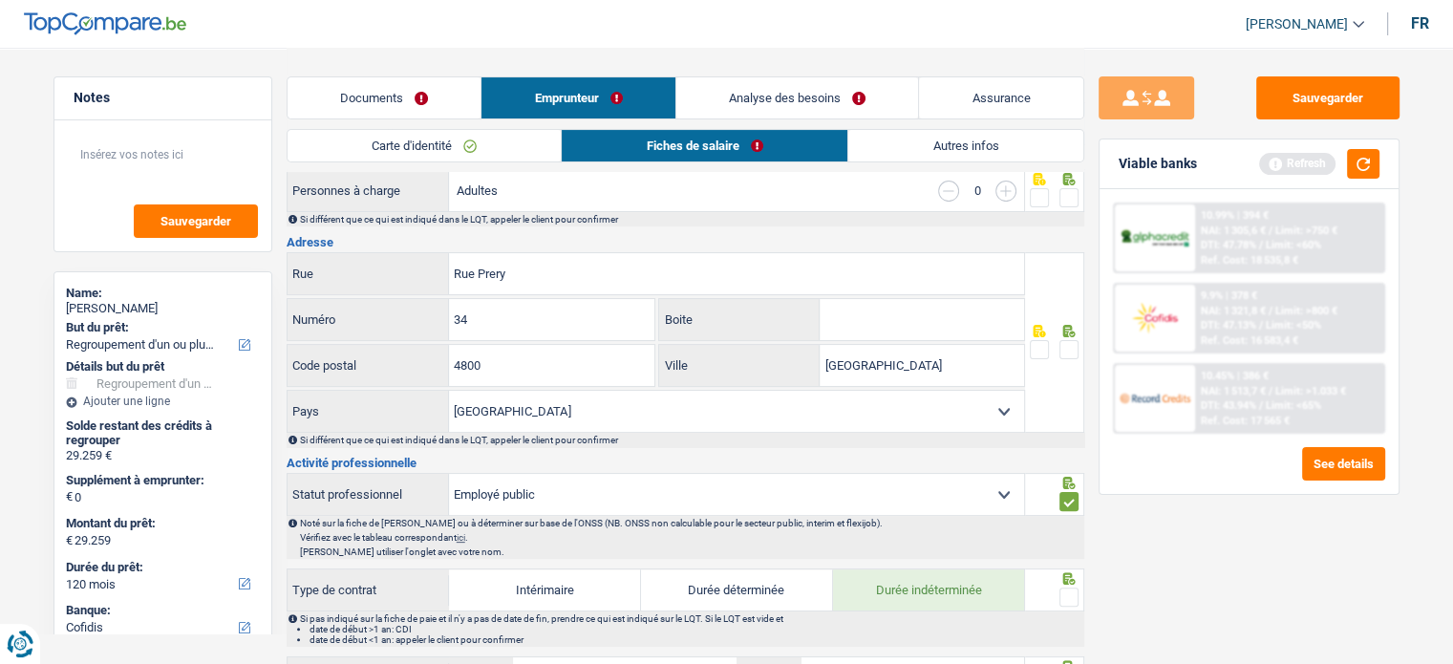
click at [1072, 352] on span at bounding box center [1068, 349] width 19 height 19
click at [0, 0] on input "radio" at bounding box center [0, 0] width 0 height 0
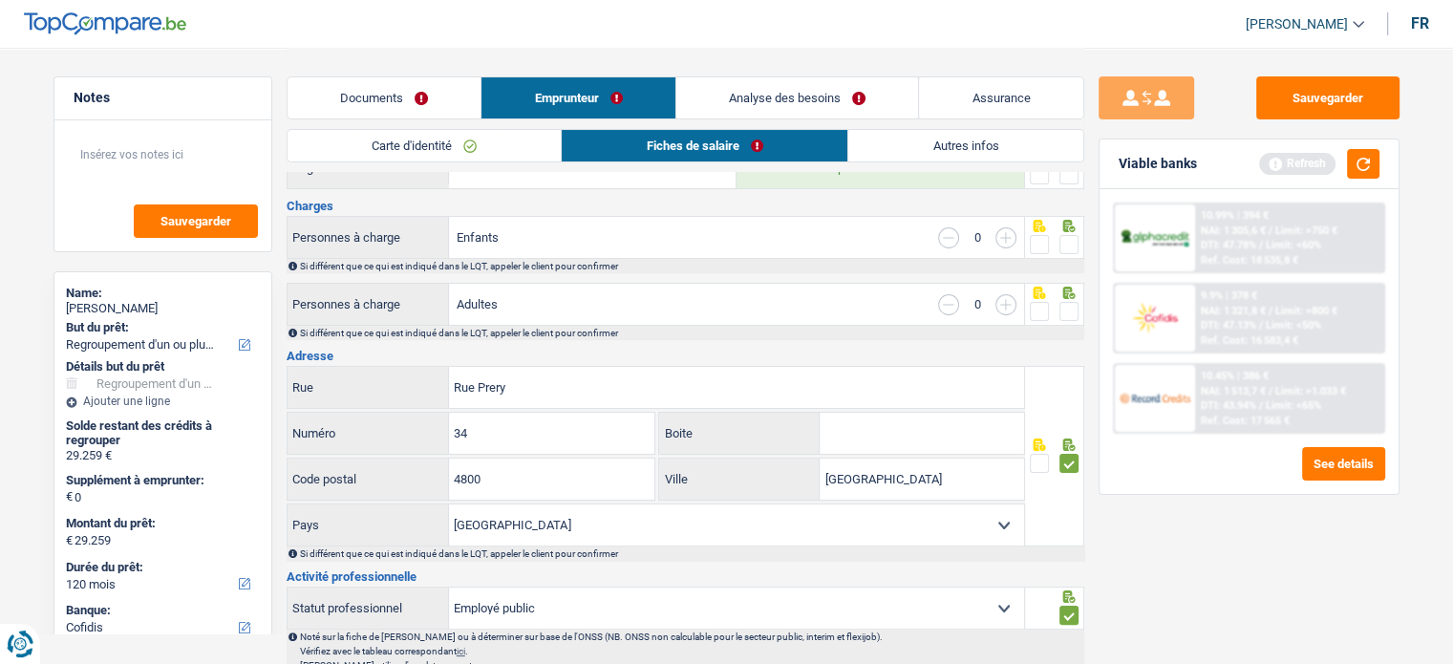
scroll to position [118, 0]
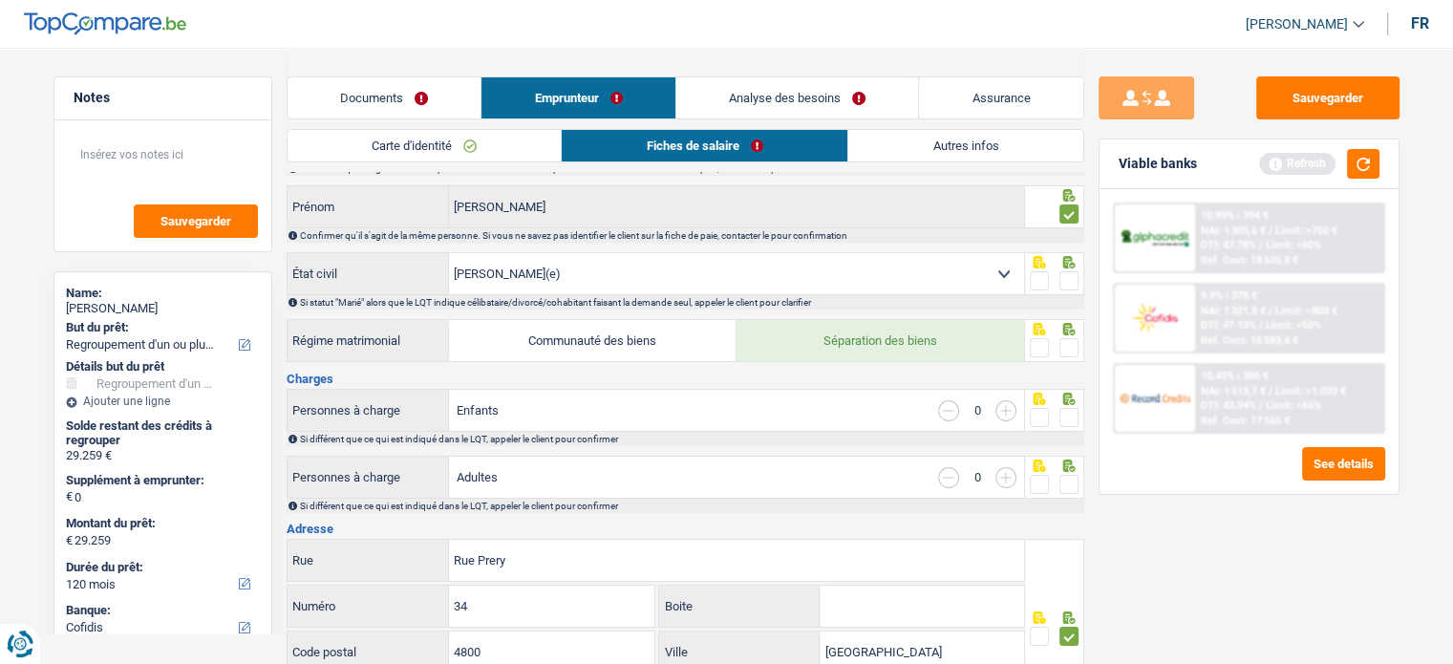
click at [1070, 488] on span at bounding box center [1068, 484] width 19 height 19
click at [0, 0] on input "radio" at bounding box center [0, 0] width 0 height 0
click at [1070, 416] on span at bounding box center [1068, 417] width 19 height 19
click at [0, 0] on input "radio" at bounding box center [0, 0] width 0 height 0
click at [1057, 330] on div at bounding box center [1054, 328] width 49 height 15
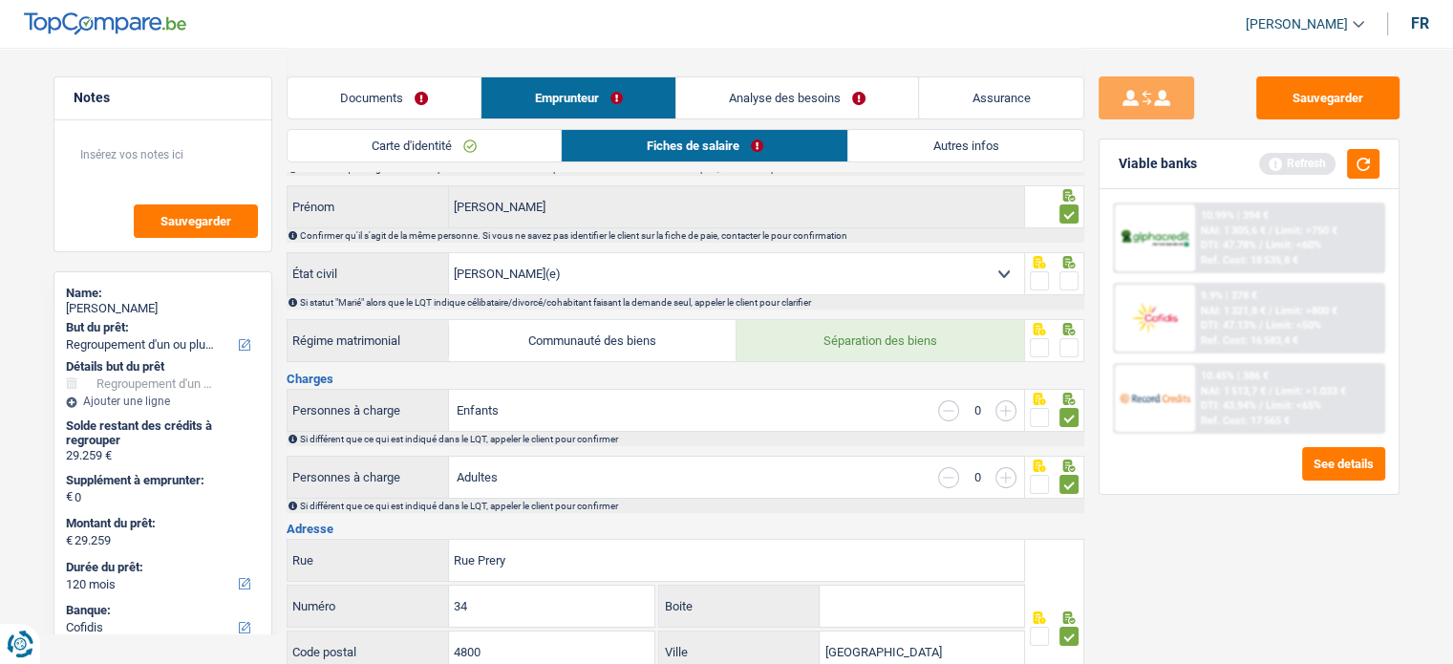
click at [1073, 271] on span at bounding box center [1068, 280] width 19 height 19
click at [0, 0] on input "radio" at bounding box center [0, 0] width 0 height 0
click at [1074, 338] on span at bounding box center [1068, 347] width 19 height 19
click at [0, 0] on input "radio" at bounding box center [0, 0] width 0 height 0
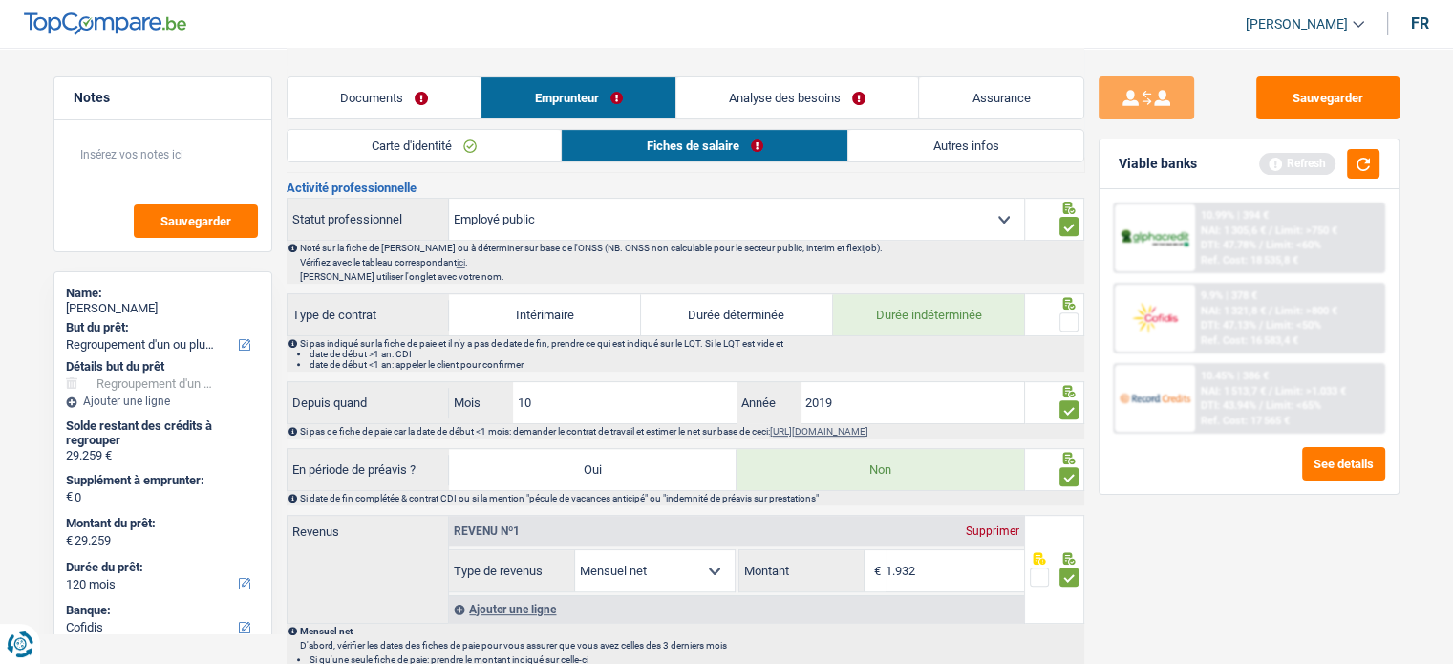
scroll to position [764, 0]
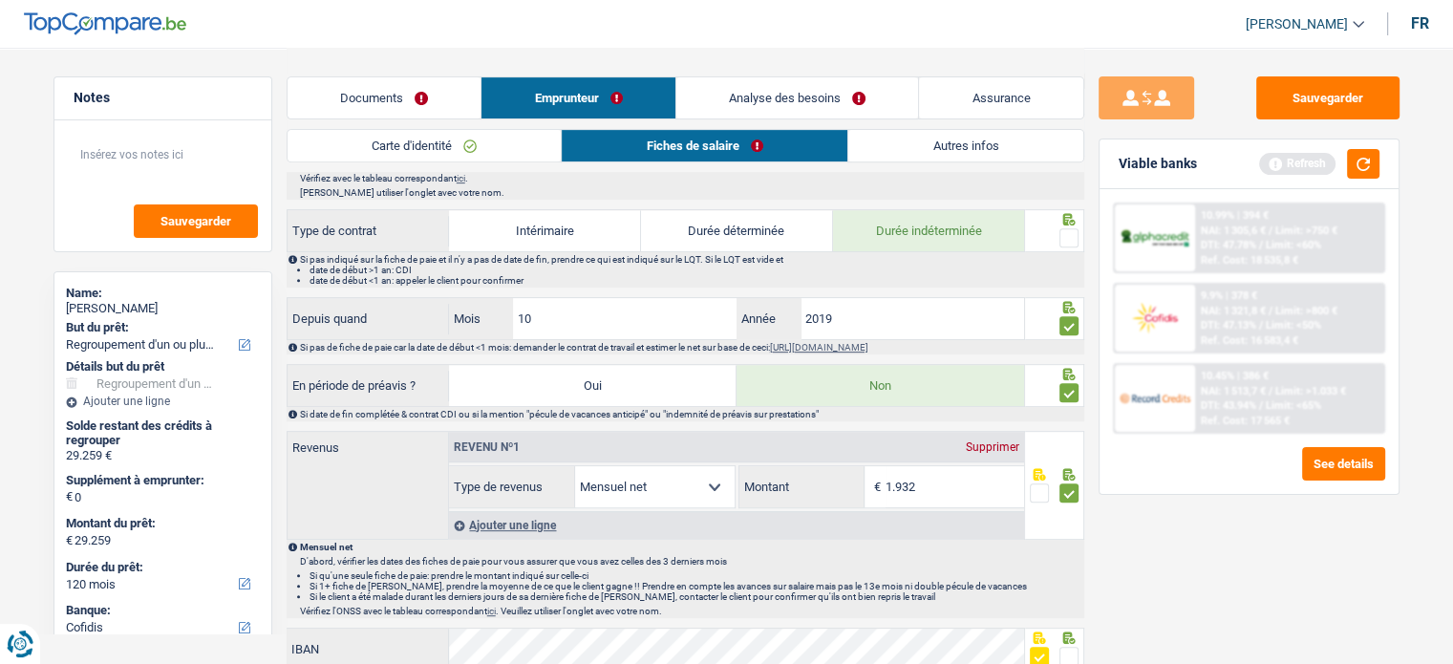
click at [1063, 234] on span at bounding box center [1068, 237] width 19 height 19
click at [0, 0] on input "radio" at bounding box center [0, 0] width 0 height 0
click at [1380, 160] on div "Viable banks Refresh" at bounding box center [1248, 164] width 299 height 50
click at [1334, 88] on button "Sauvegarder" at bounding box center [1327, 97] width 143 height 43
click at [1379, 164] on div "Viable banks Refresh" at bounding box center [1248, 164] width 299 height 50
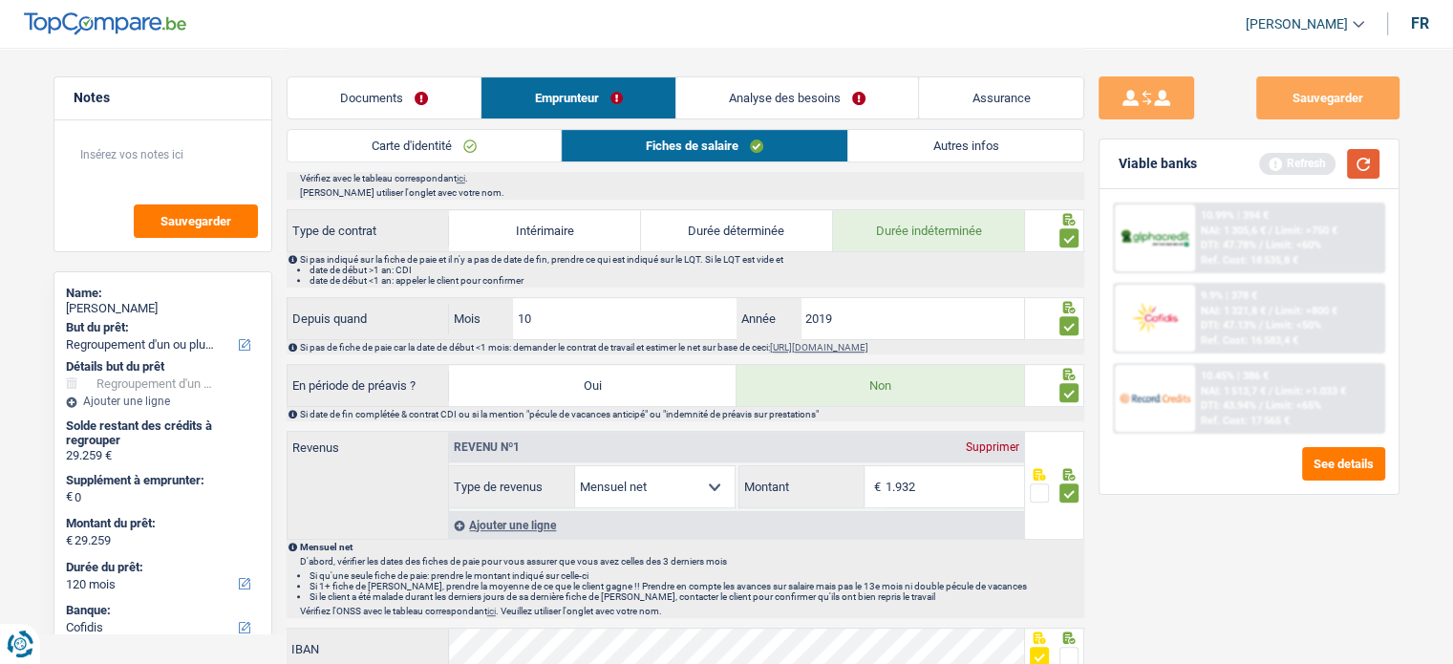
click at [1360, 167] on button "button" at bounding box center [1363, 164] width 32 height 30
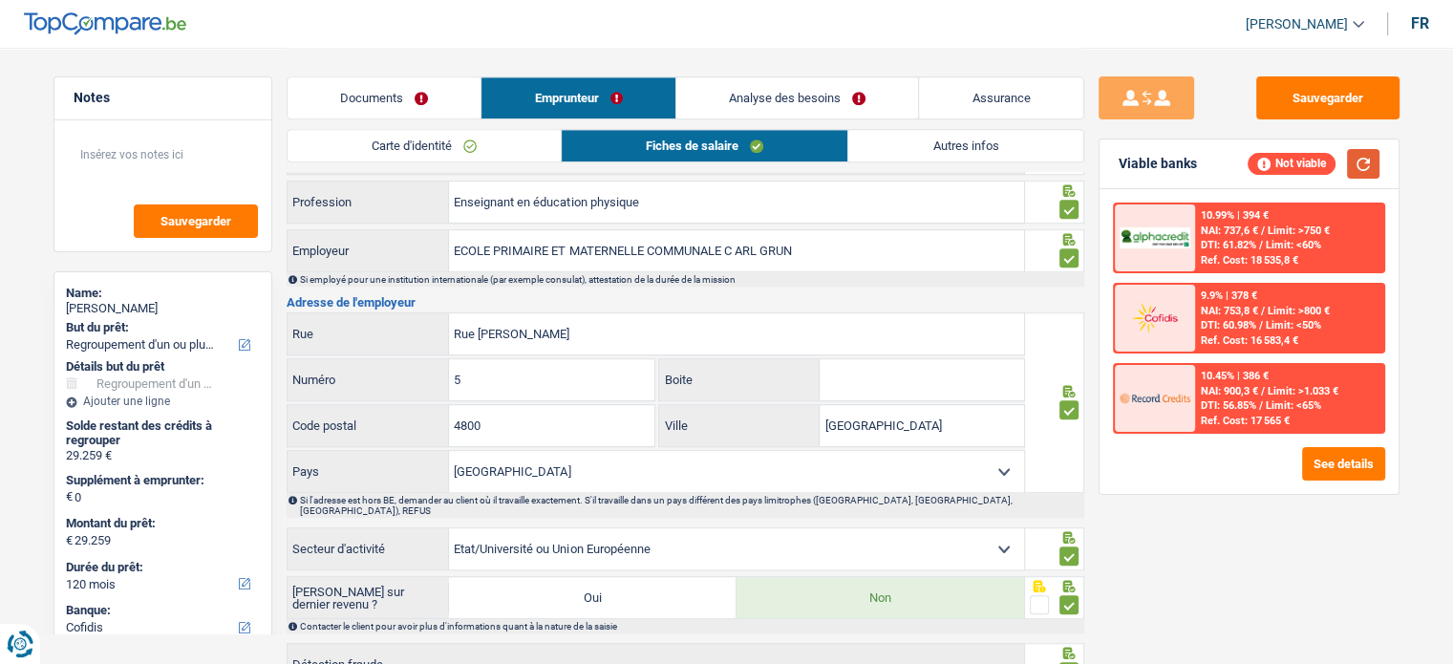
scroll to position [1438, 0]
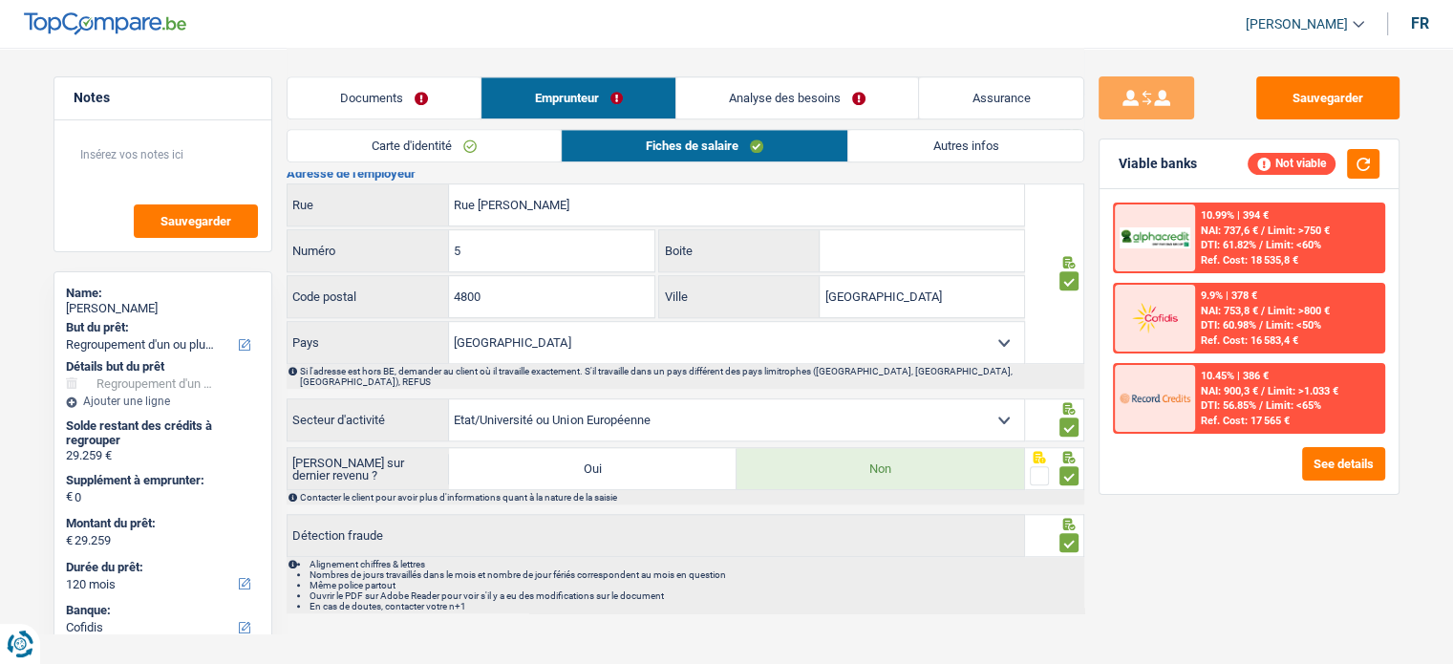
drag, startPoint x: 936, startPoint y: 129, endPoint x: 939, endPoint y: 140, distance: 11.8
click at [936, 130] on li "Autres infos" at bounding box center [965, 145] width 236 height 33
click at [896, 135] on link "Autres infos" at bounding box center [965, 146] width 234 height 32
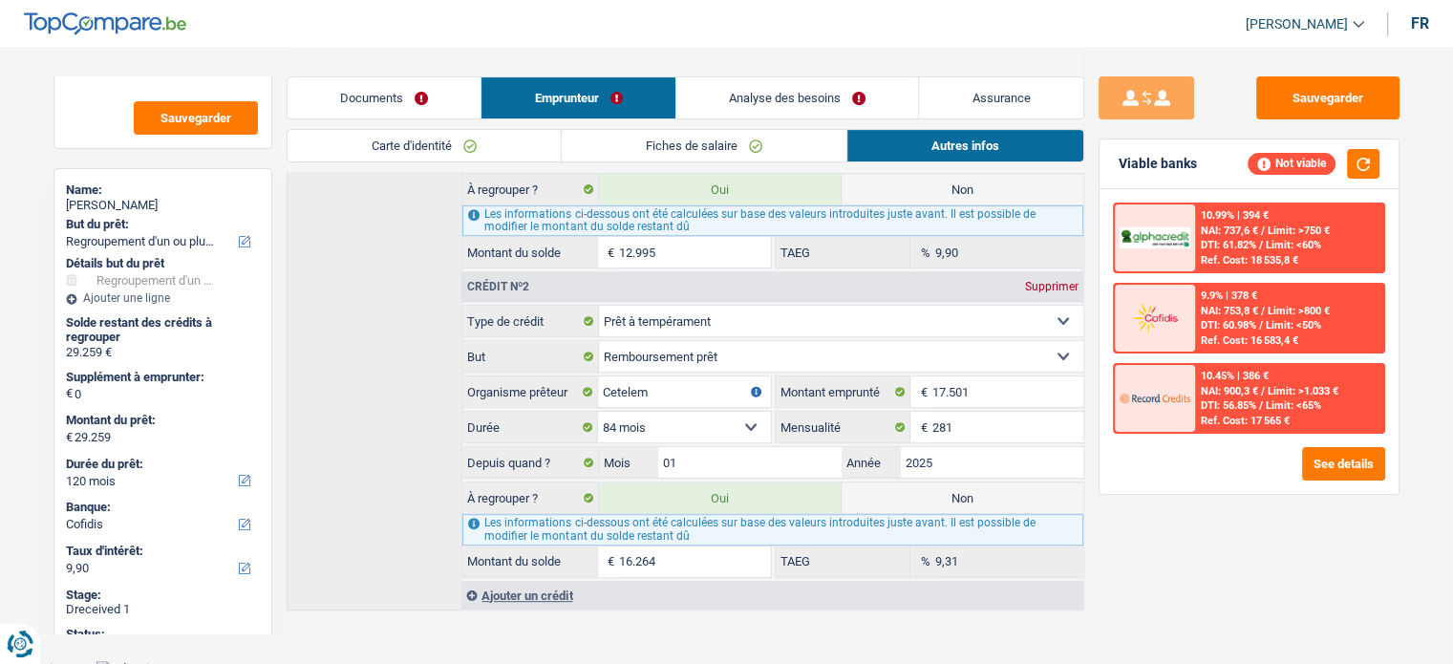
scroll to position [198, 0]
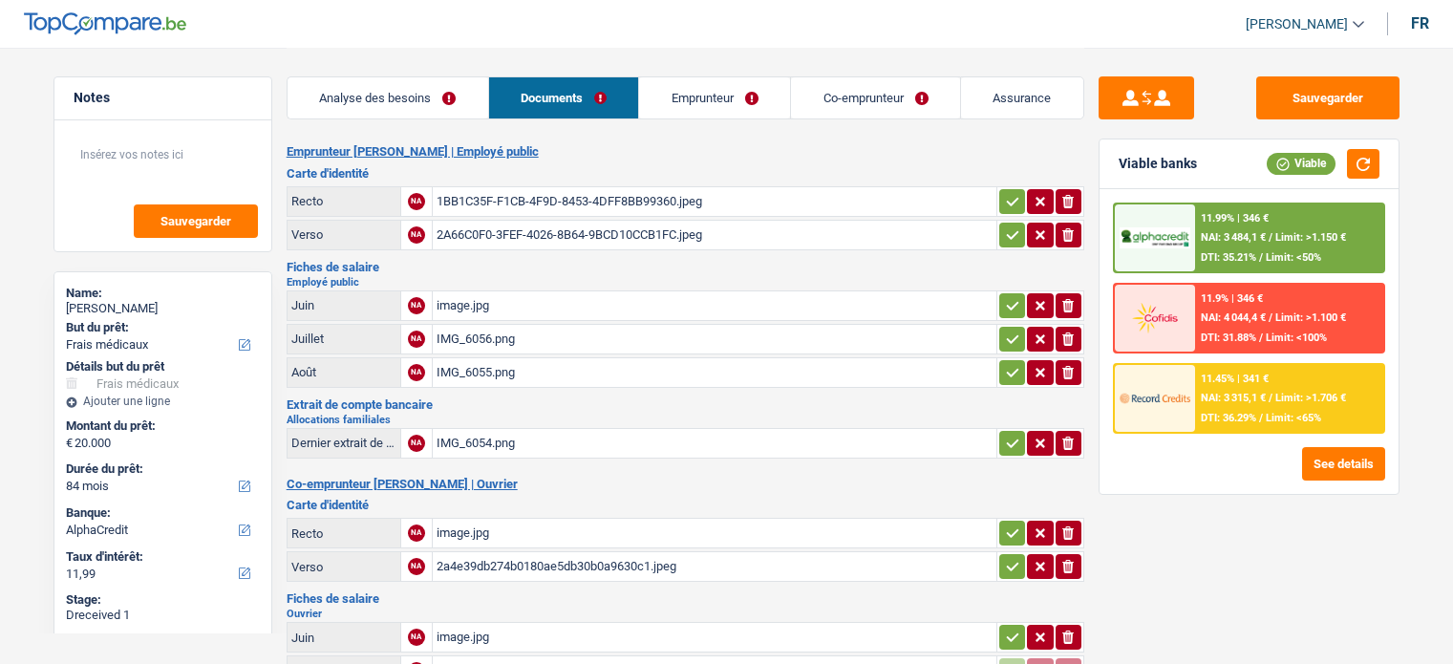
select select "medical"
select select "84"
select select "alphacredit"
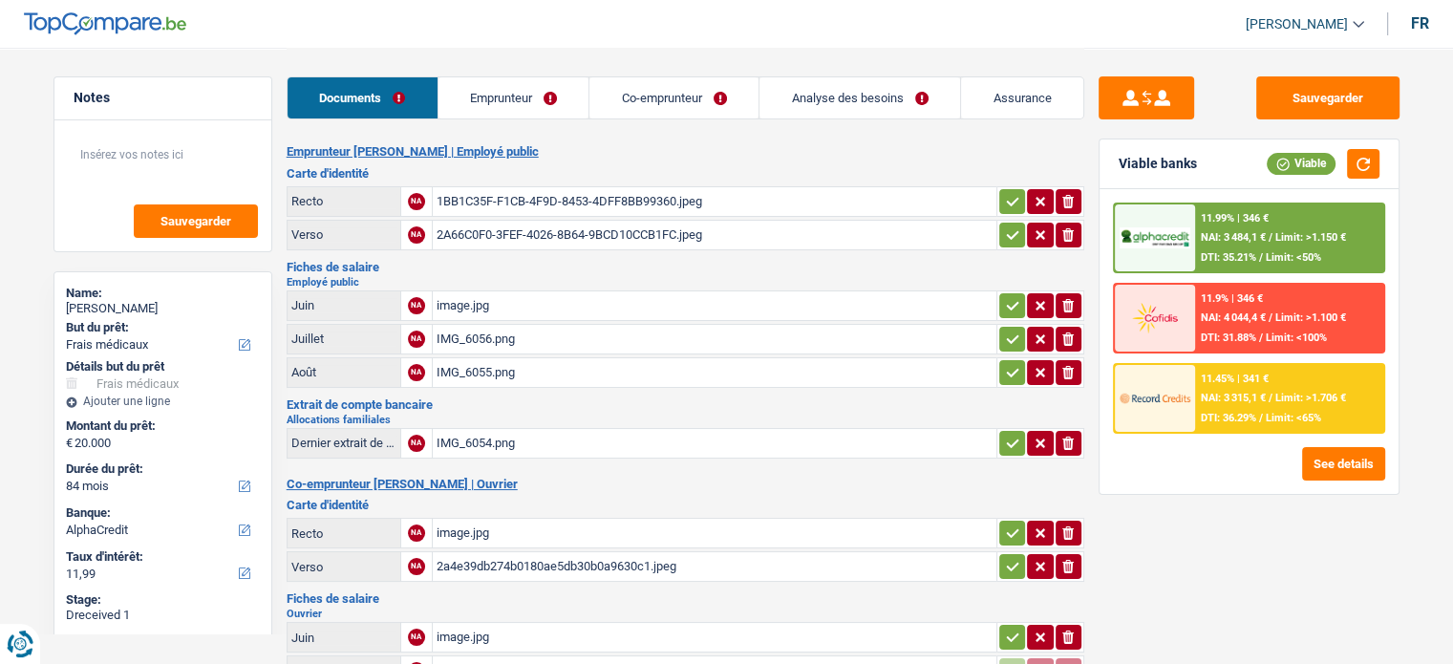
click at [651, 199] on div "1BB1C35F-F1CB-4F9D-8453-4DFF8BB99360.jpeg" at bounding box center [715, 201] width 556 height 29
click at [623, 226] on div "2A66C0F0-3FEF-4026-8B64-9BCD10CCB1FC.jpeg" at bounding box center [715, 235] width 556 height 29
click at [1015, 192] on icon "button" at bounding box center [1012, 201] width 15 height 19
click at [1008, 228] on icon "button" at bounding box center [1012, 234] width 15 height 19
click at [1013, 297] on icon "button" at bounding box center [1012, 305] width 15 height 19
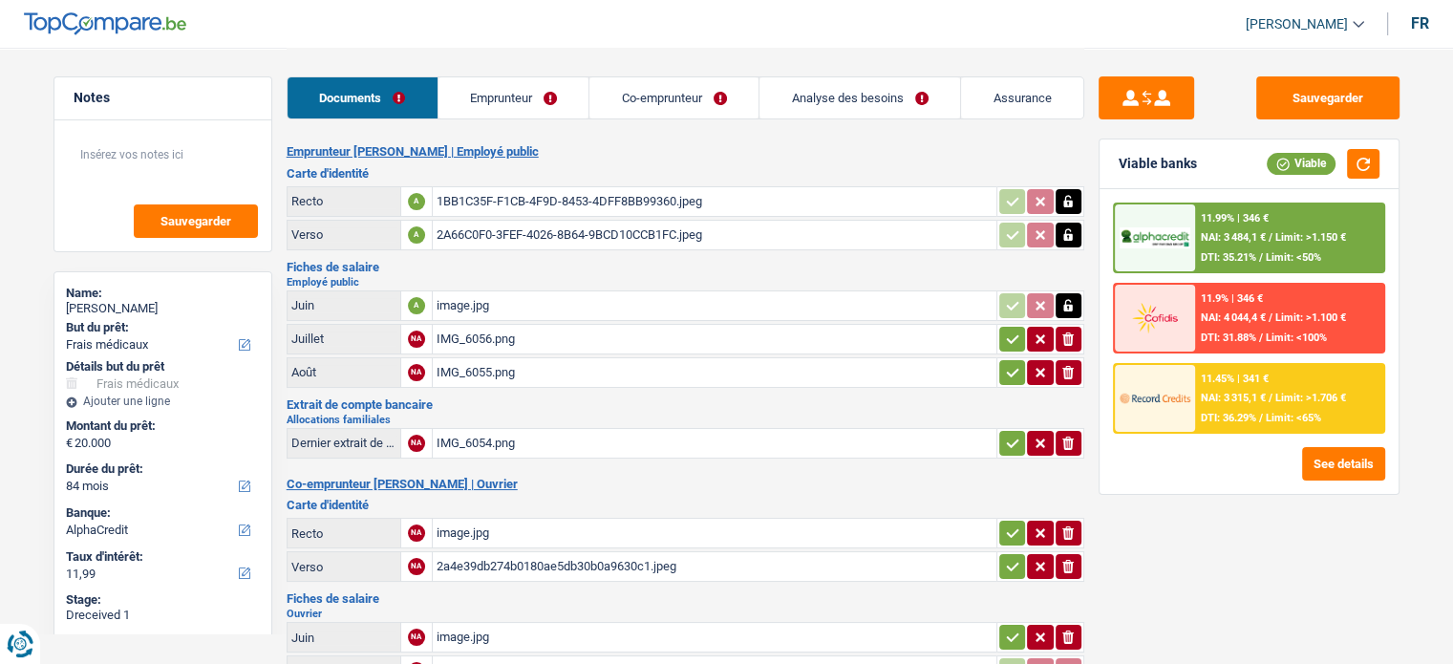
drag, startPoint x: 1012, startPoint y: 324, endPoint x: 1006, endPoint y: 342, distance: 19.0
click at [1011, 330] on icon "button" at bounding box center [1012, 339] width 15 height 19
click at [1006, 363] on icon "button" at bounding box center [1012, 372] width 15 height 19
click at [623, 295] on div "image.jpg" at bounding box center [715, 305] width 556 height 29
click at [557, 337] on div "IMG_6056.png" at bounding box center [715, 339] width 556 height 29
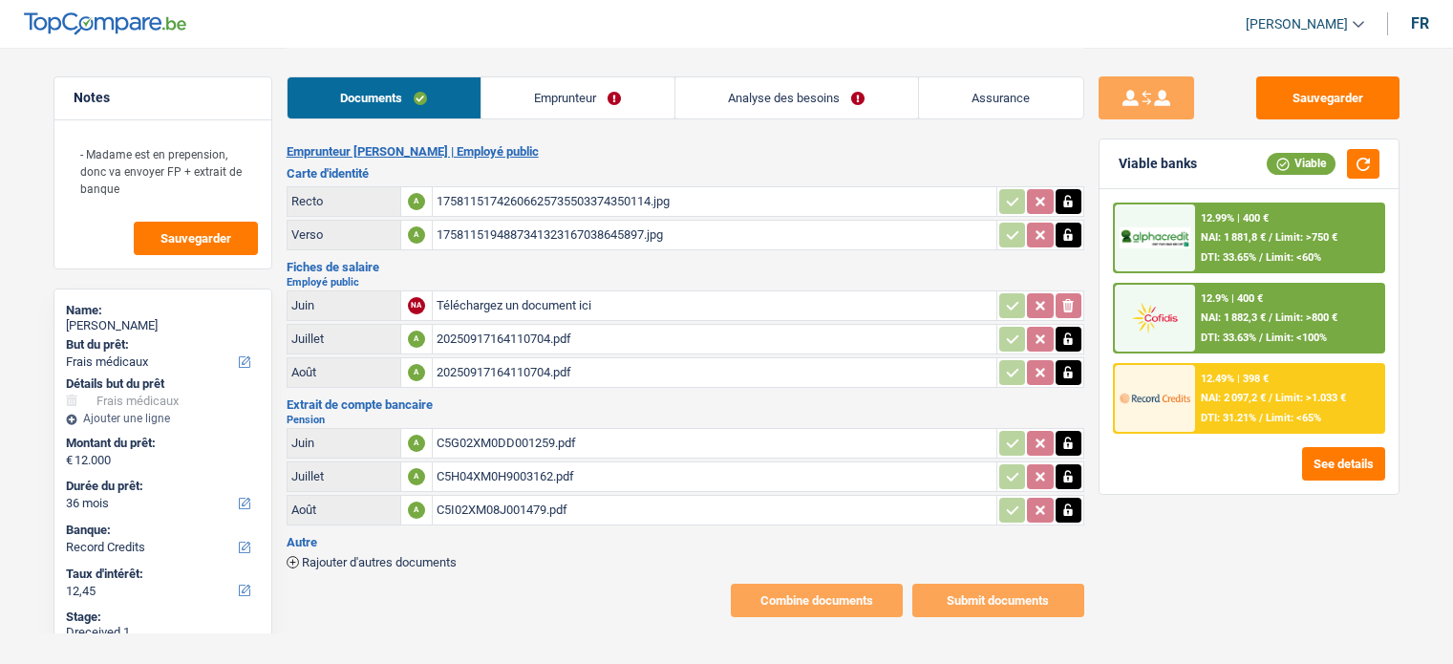
select select "medical"
select select "36"
select select "record credits"
click at [574, 187] on div "17581151742606625735503374350114.jpg" at bounding box center [715, 201] width 556 height 29
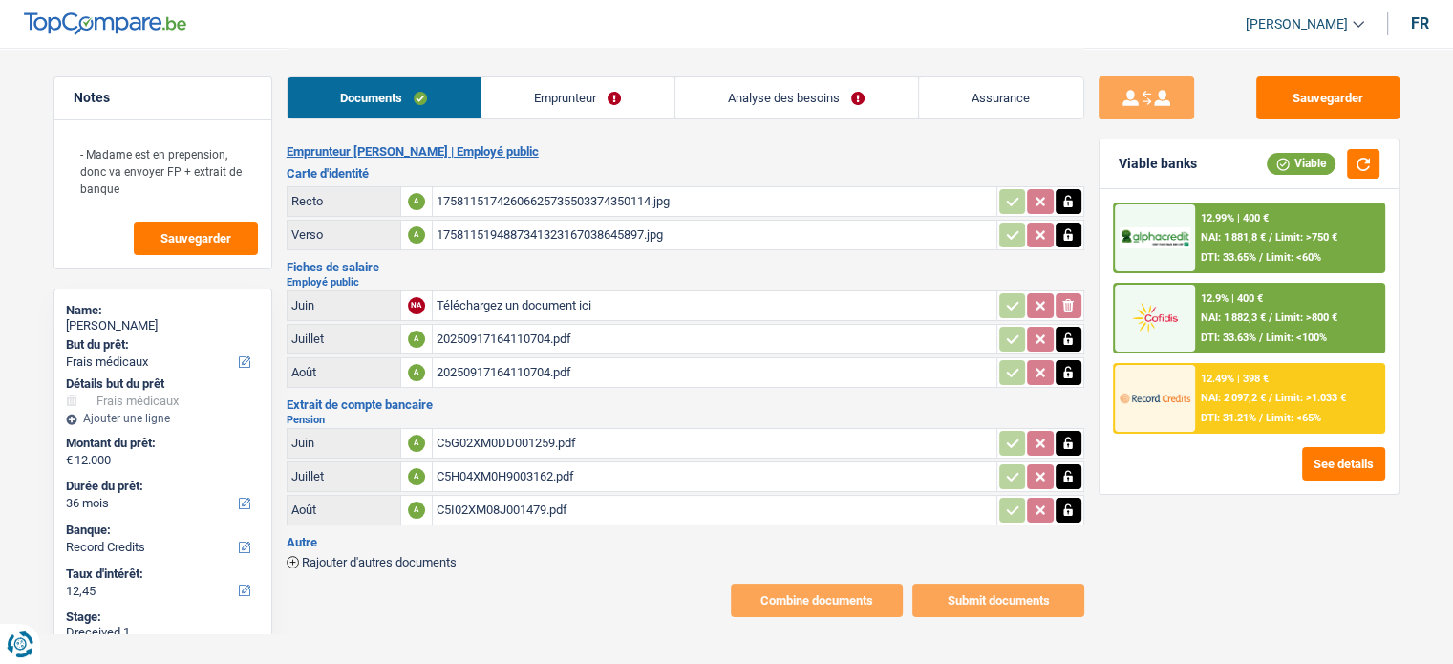
click at [600, 235] on div "1758115194887341323167038645897.jpg" at bounding box center [715, 235] width 556 height 29
click at [585, 331] on div "20250917164110704.pdf" at bounding box center [715, 339] width 556 height 29
click at [566, 366] on div "20250917164110704.pdf" at bounding box center [715, 372] width 556 height 29
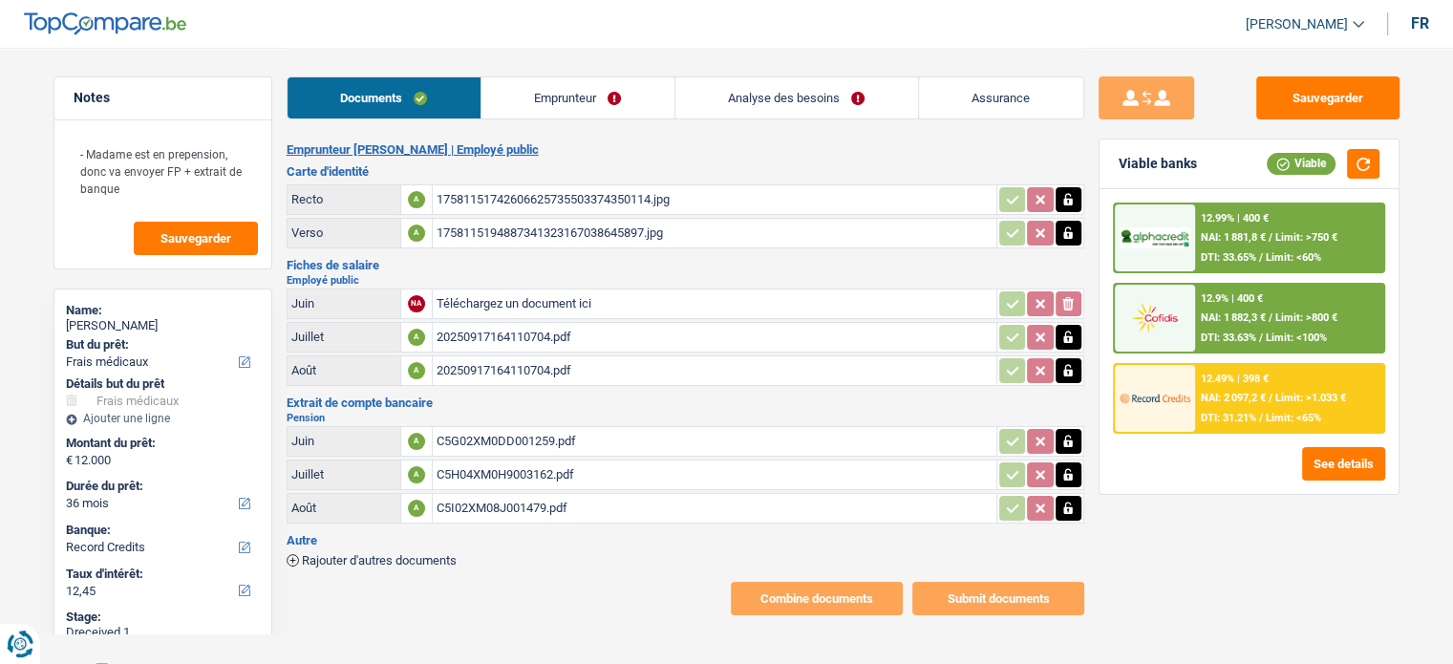
click at [546, 332] on div "20250917164110704.pdf" at bounding box center [715, 337] width 556 height 29
click at [528, 427] on div "C5G02XM0DD001259.pdf" at bounding box center [715, 441] width 556 height 29
click at [449, 463] on div "C5H04XM0H9003162.pdf" at bounding box center [715, 474] width 556 height 29
click at [531, 431] on div "C5G02XM0DD001259.pdf" at bounding box center [715, 441] width 556 height 29
click at [512, 335] on div "20250917164110704.pdf" at bounding box center [715, 337] width 556 height 29
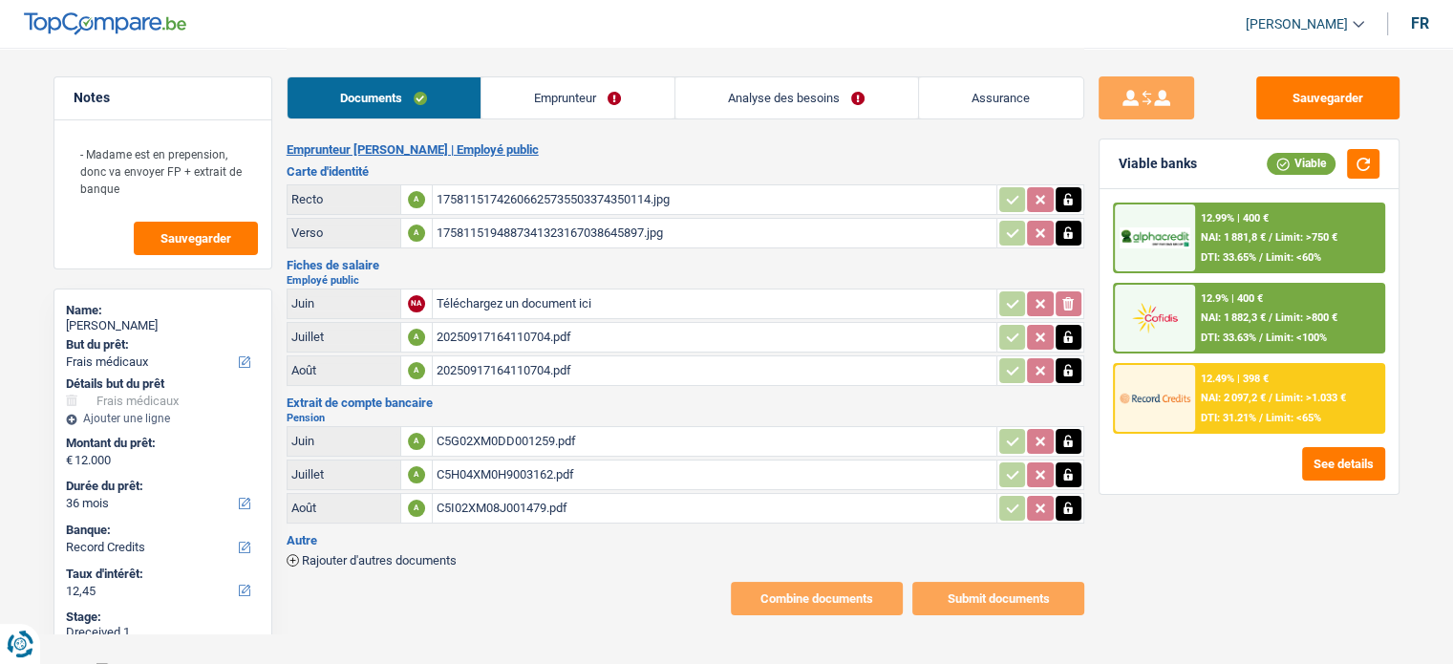
click at [494, 339] on div "20250917164110704.pdf" at bounding box center [715, 337] width 556 height 29
click at [497, 363] on div "20250917164110704.pdf" at bounding box center [715, 370] width 556 height 29
click at [1072, 368] on icon "button" at bounding box center [1068, 370] width 9 height 12
click at [1064, 334] on icon "button" at bounding box center [1068, 337] width 9 height 12
click at [1072, 331] on icon "button" at bounding box center [1067, 337] width 11 height 13
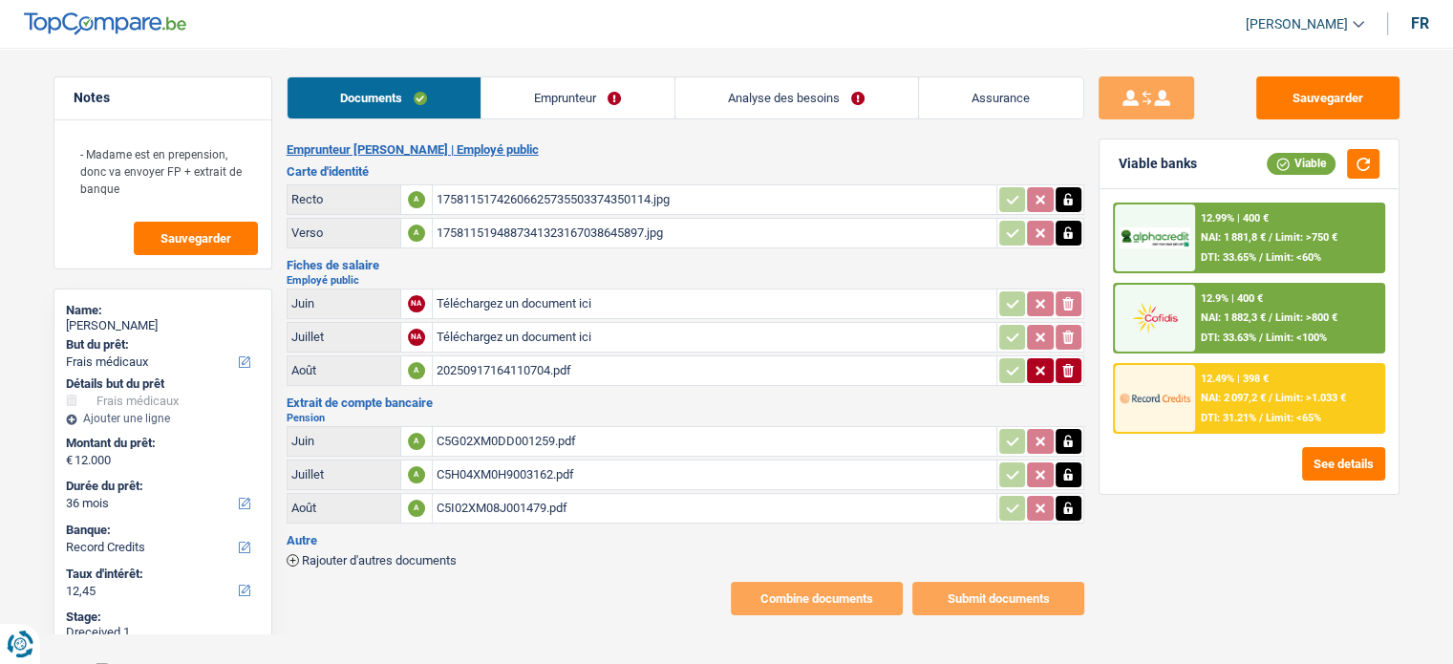
click at [1071, 377] on td "ionicons-v5-e" at bounding box center [1040, 370] width 88 height 31
click at [1071, 364] on icon "button" at bounding box center [1067, 370] width 11 height 13
type input "C:\fakepath\20250925_175349 (1).jpg"
type input "C:\fakepath\20250925_175359.jpg"
click at [562, 332] on div "20250925_175359.jpg" at bounding box center [715, 337] width 556 height 29
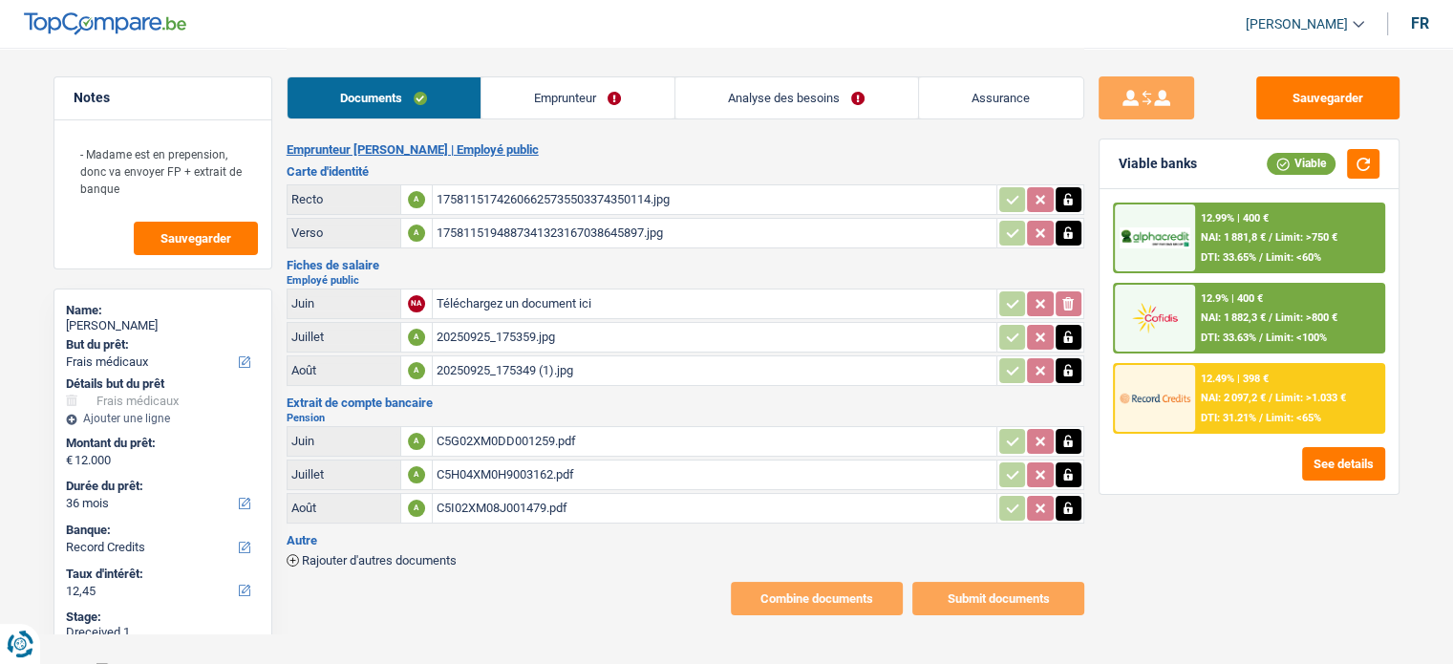
click at [481, 356] on div "20250925_175349 (1).jpg" at bounding box center [715, 370] width 556 height 29
click at [562, 336] on div "20250925_175359.jpg" at bounding box center [715, 337] width 556 height 29
click at [1303, 81] on button "Sauvegarder" at bounding box center [1327, 97] width 143 height 43
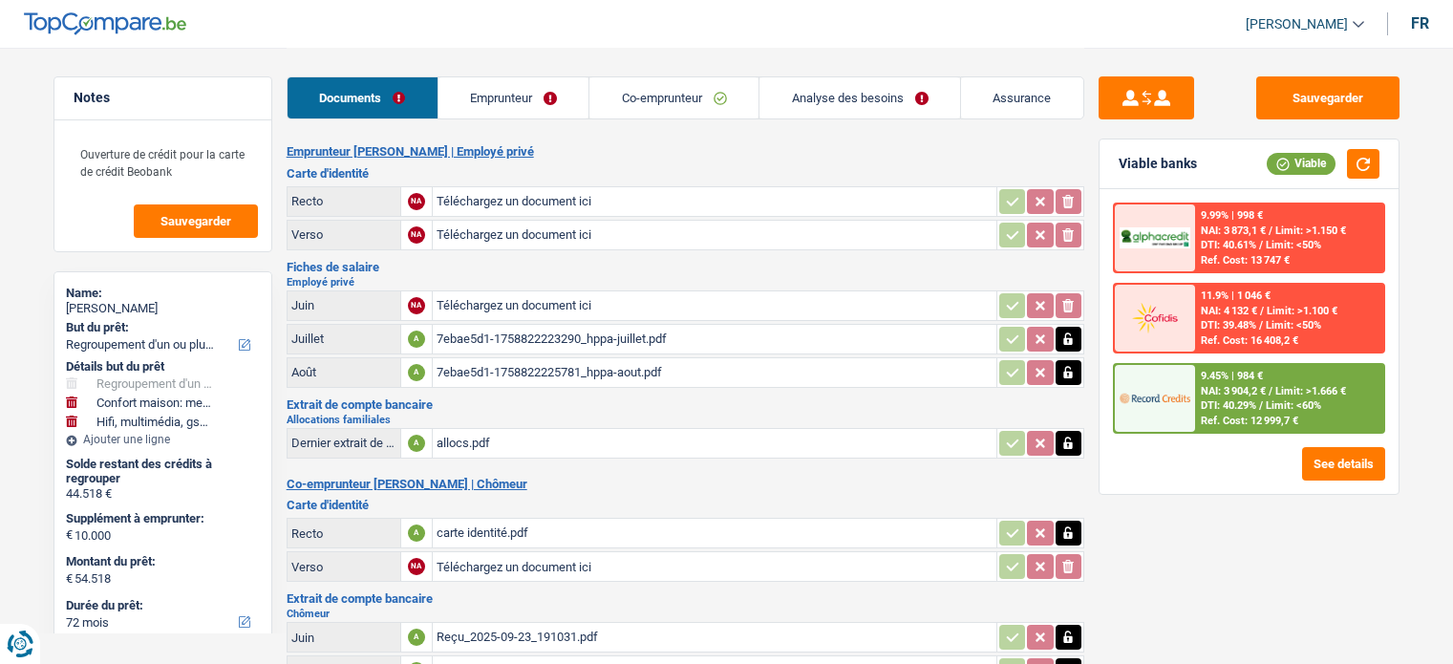
select select "refinancing"
select select "household"
select select "tech"
select select "72"
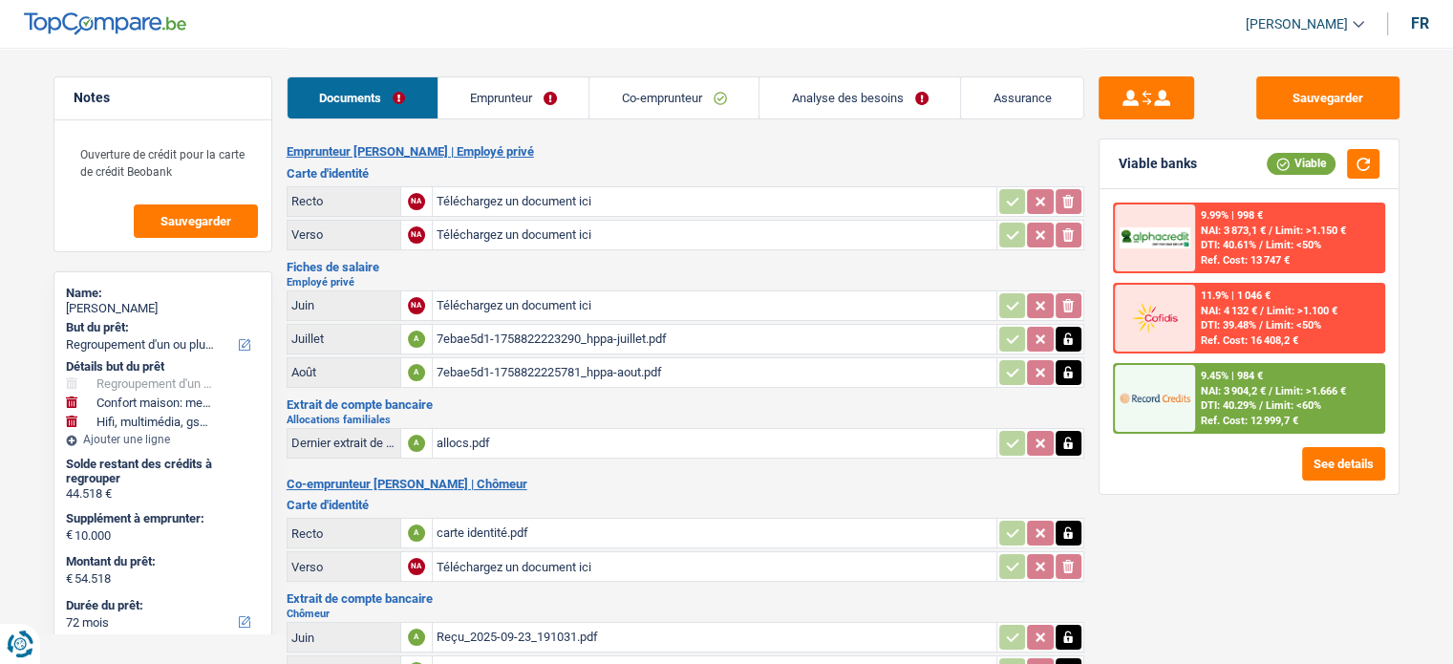
type input "C:\fakepath\CIN [PERSON_NAME].pdf"
click at [539, 205] on div "[PERSON_NAME].pdf" at bounding box center [715, 201] width 556 height 29
click at [634, 302] on input "Téléchargez un document ici" at bounding box center [715, 305] width 556 height 29
click at [578, 339] on div "7ebae5d1-1758822223290_hppa-juillet.pdf" at bounding box center [715, 339] width 556 height 29
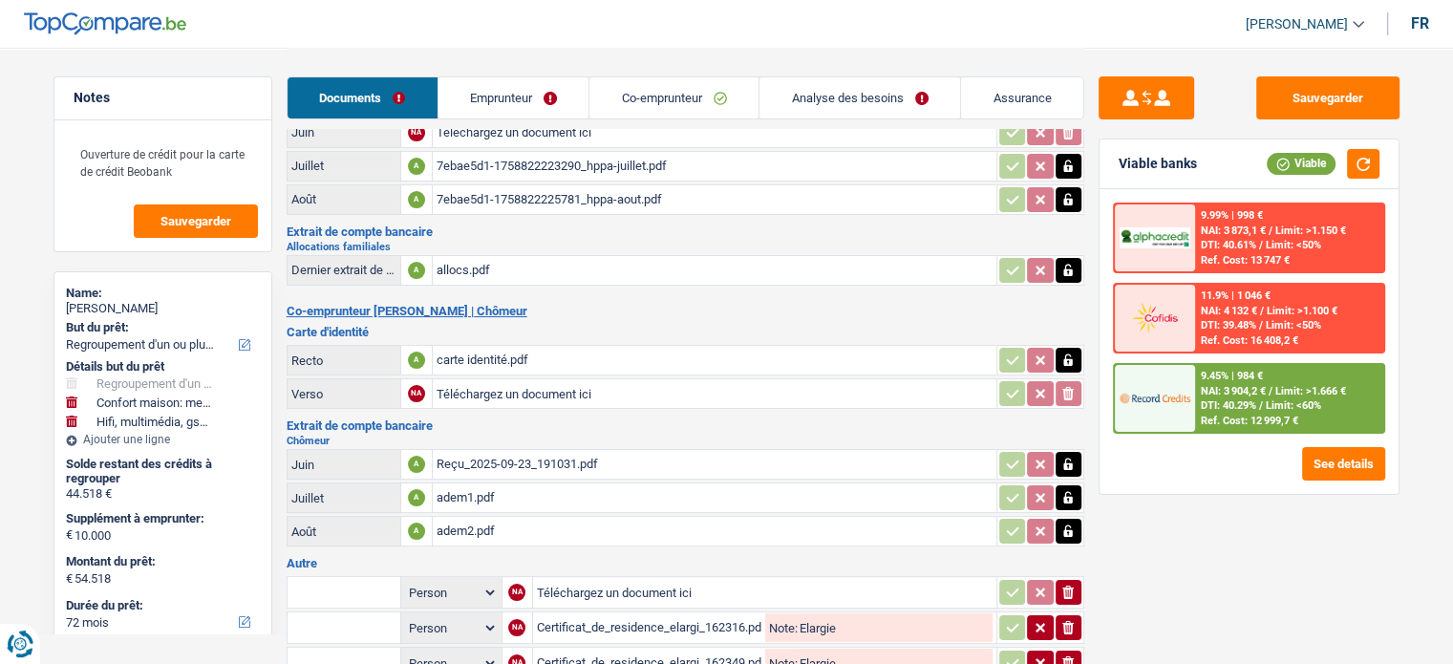
scroll to position [287, 0]
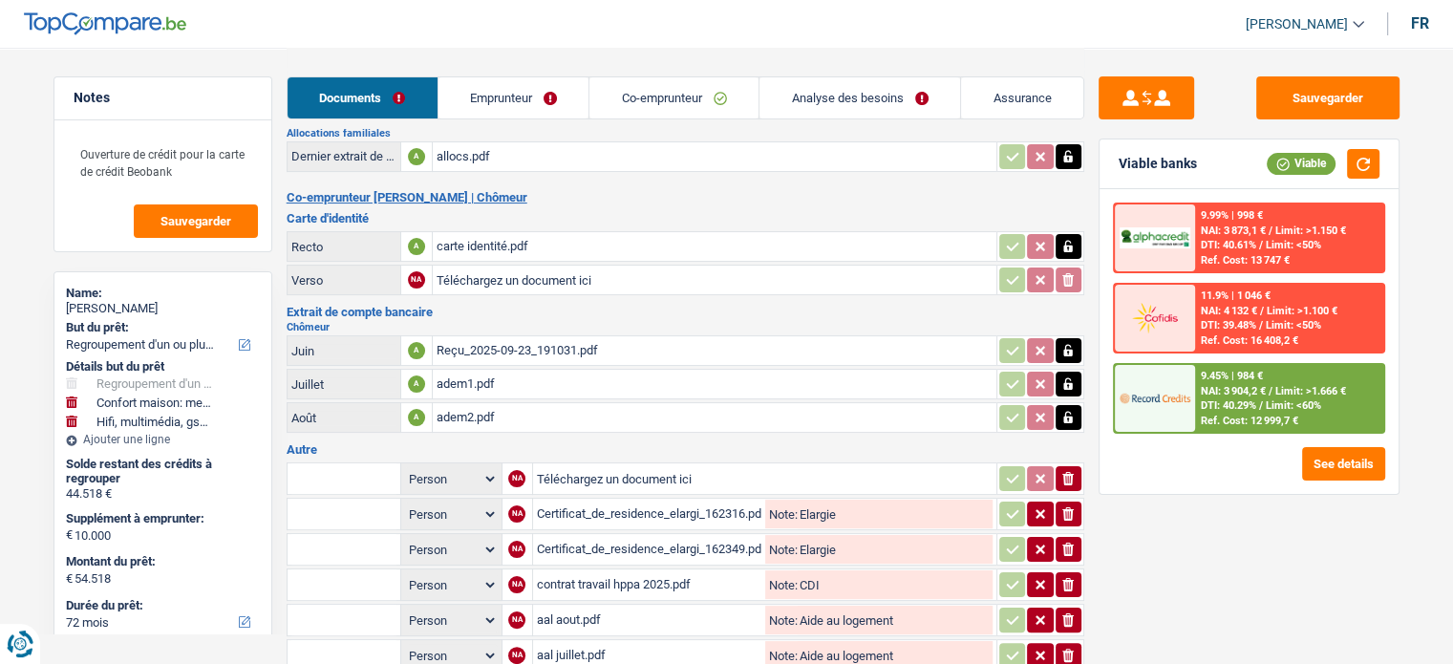
click at [524, 244] on div "carte identité.pdf" at bounding box center [715, 246] width 556 height 29
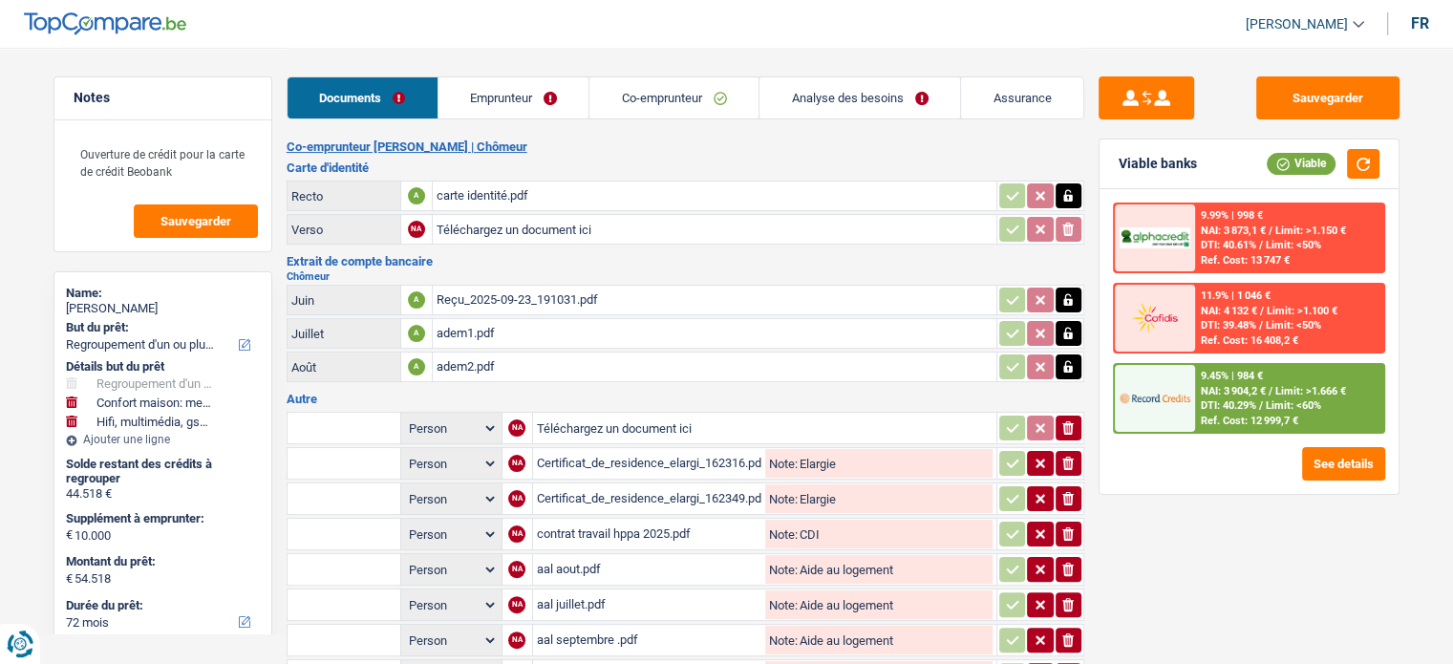
scroll to position [382, 0]
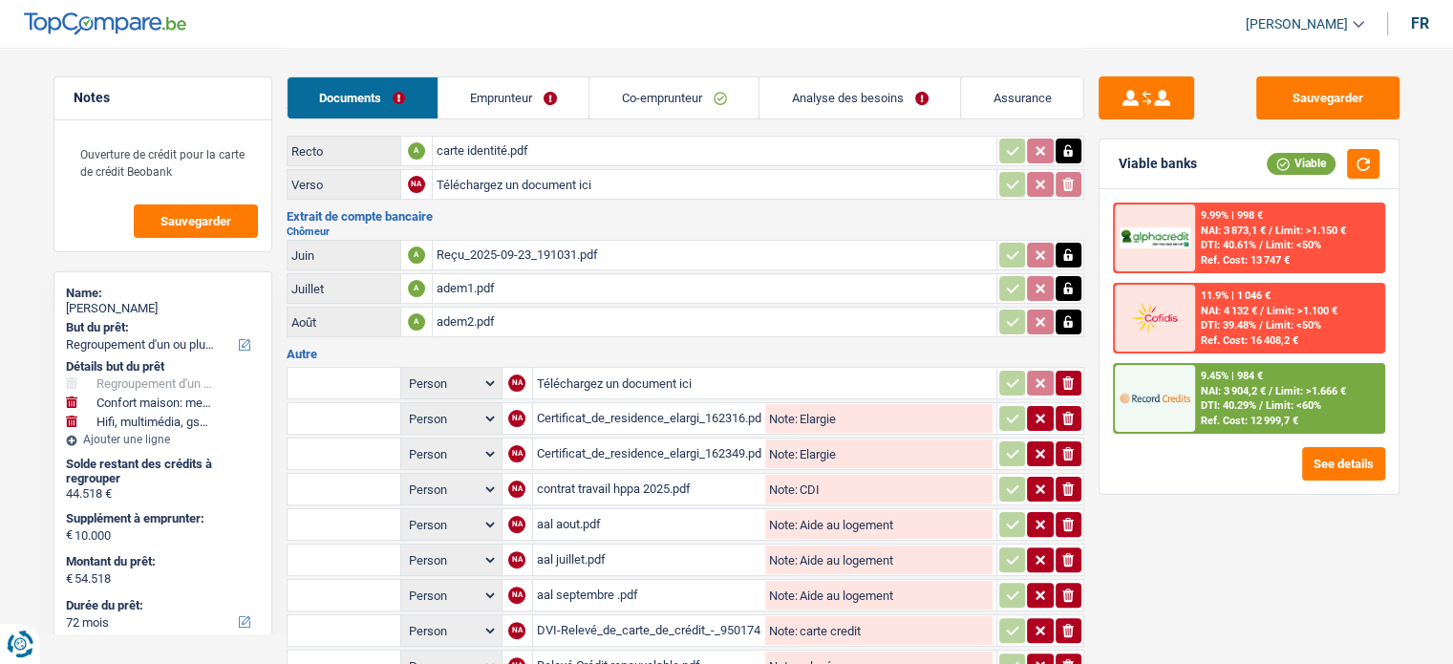
click at [523, 255] on div "Reçu_2025-09-23_191031.pdf" at bounding box center [715, 255] width 556 height 29
click at [526, 274] on div "adem1.pdf" at bounding box center [715, 288] width 556 height 29
click at [590, 318] on div "adem2.pdf" at bounding box center [715, 322] width 556 height 29
click at [556, 277] on div "adem1.pdf" at bounding box center [715, 288] width 556 height 29
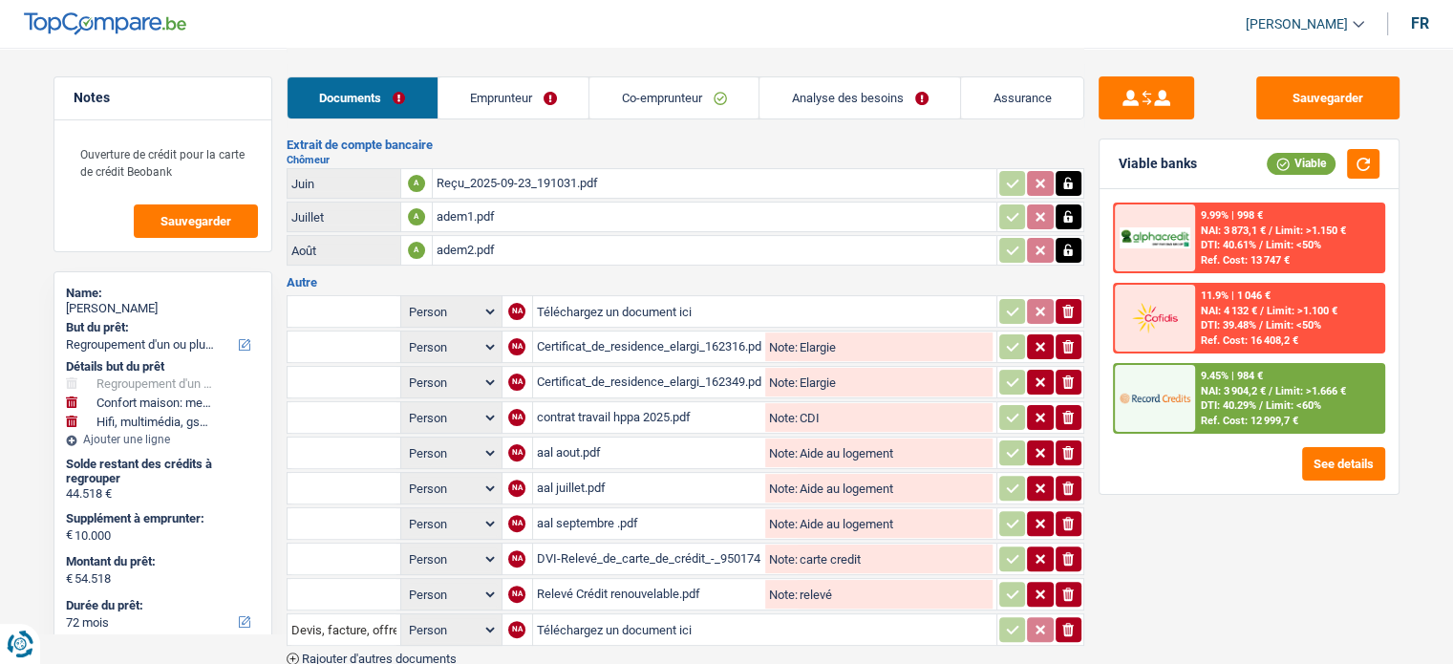
scroll to position [543, 0]
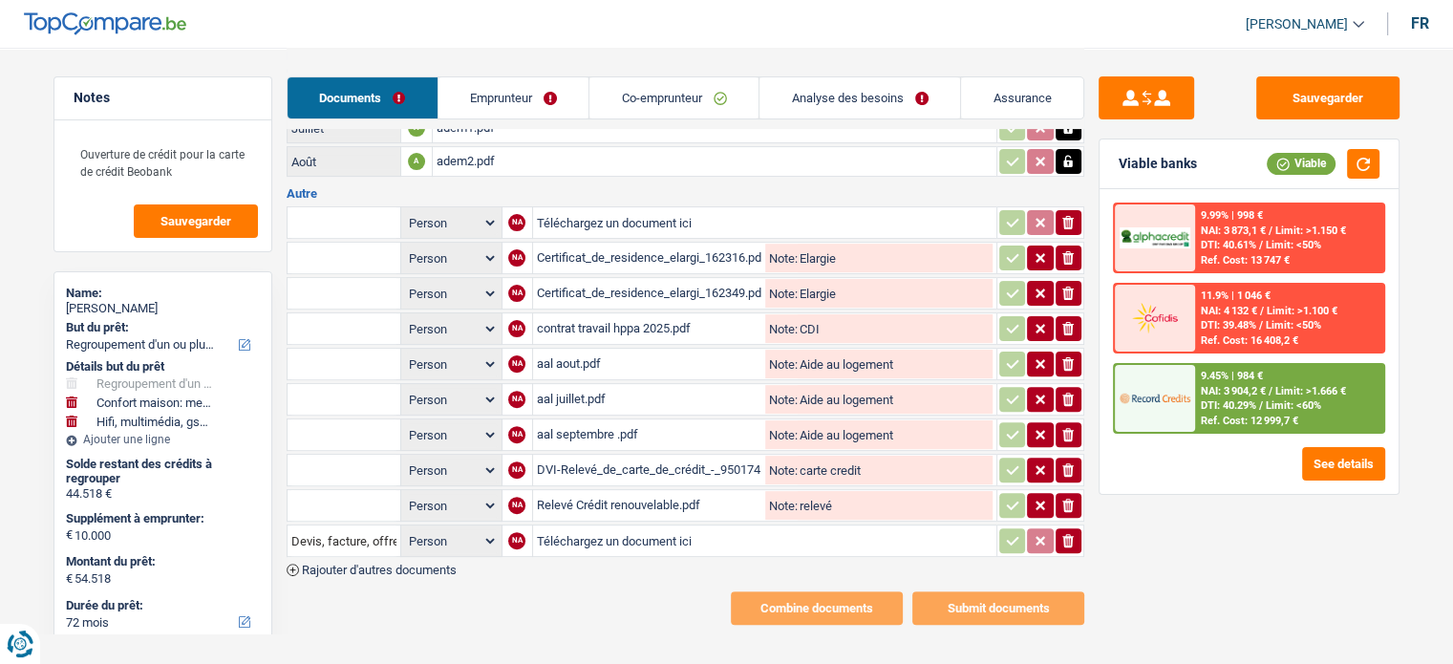
click at [627, 244] on div "Certificat_de_residence_elargi_162316.pdf" at bounding box center [649, 258] width 225 height 29
click at [376, 243] on input "text" at bounding box center [343, 258] width 105 height 31
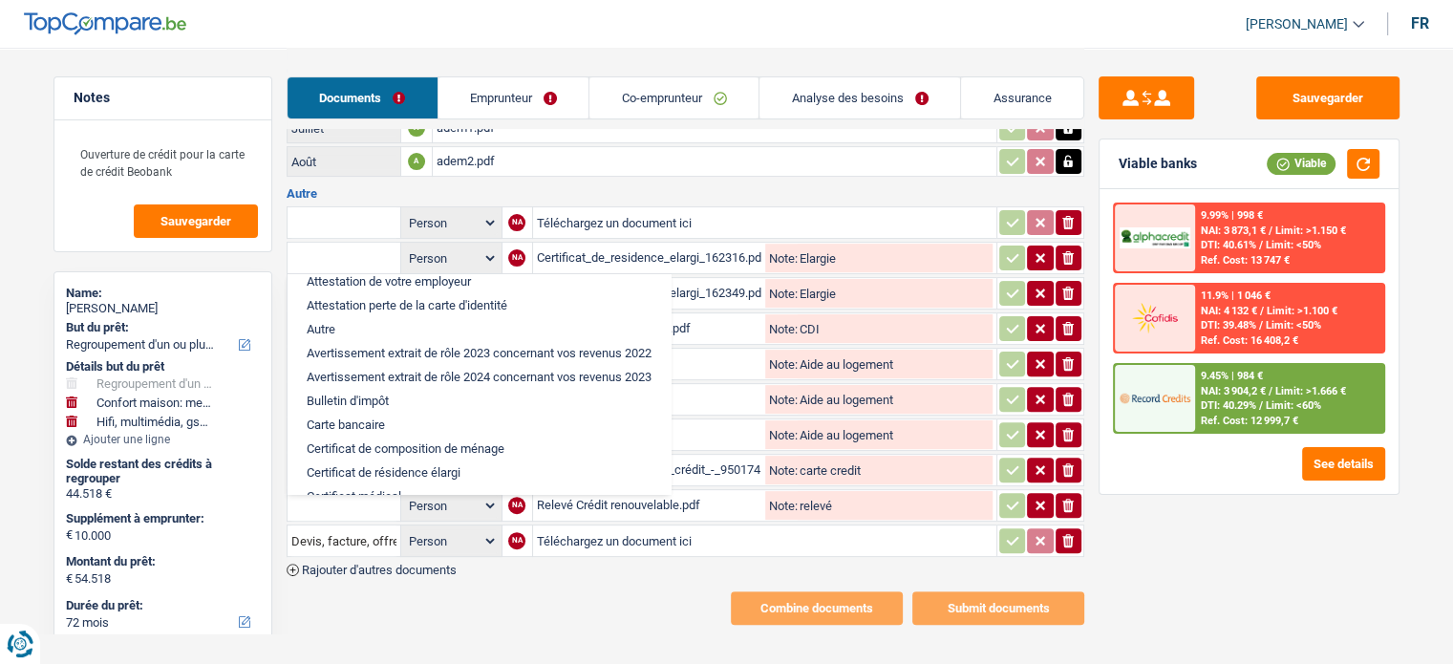
scroll to position [96, 0]
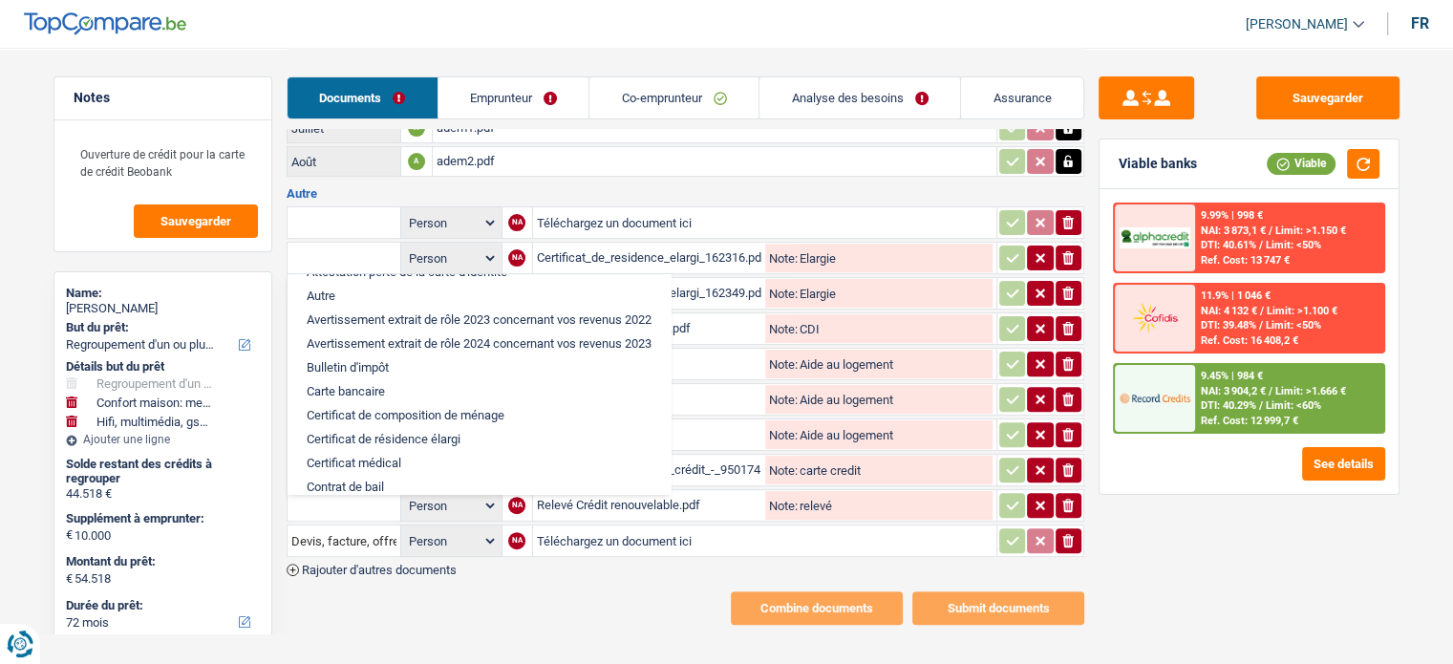
click at [401, 427] on li "Certificat de résidence élargi" at bounding box center [479, 439] width 364 height 24
type input "Certificat de résidence élargi"
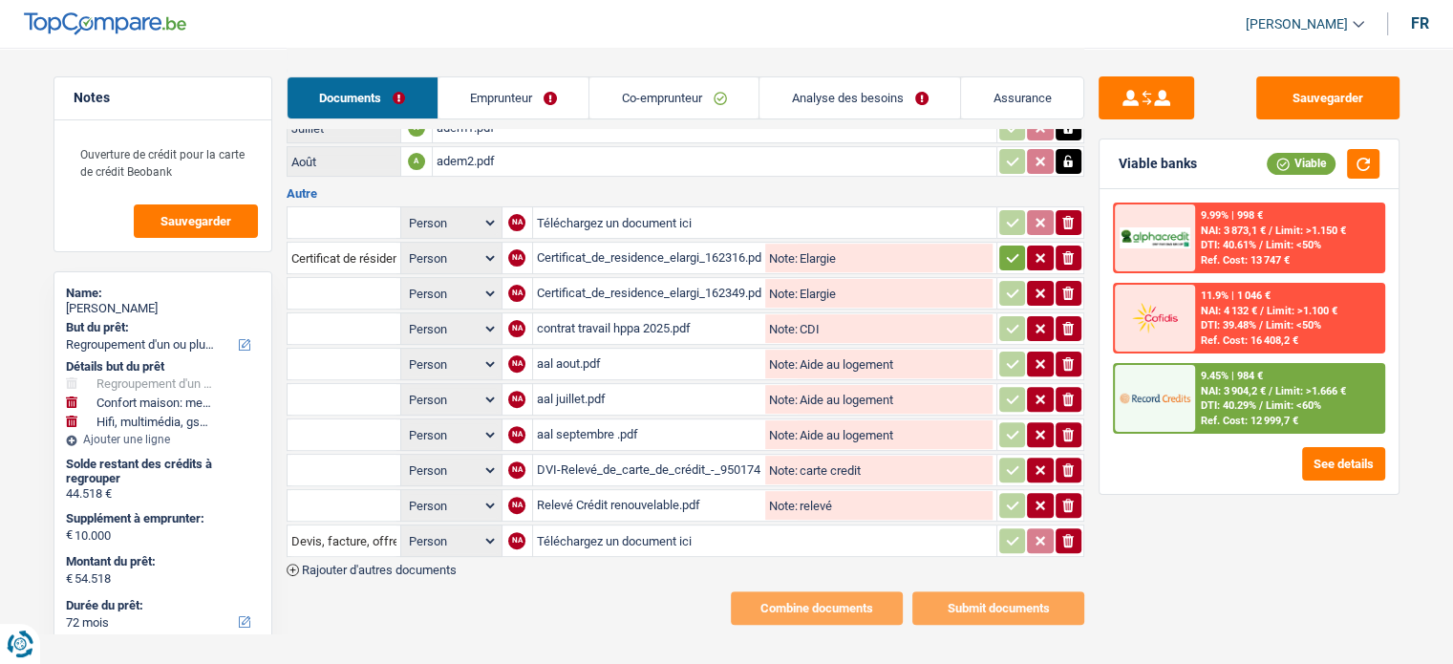
click at [680, 251] on div "Certificat_de_residence_elargi_162316.pdf" at bounding box center [649, 258] width 225 height 29
click at [355, 284] on input "text" at bounding box center [343, 293] width 105 height 31
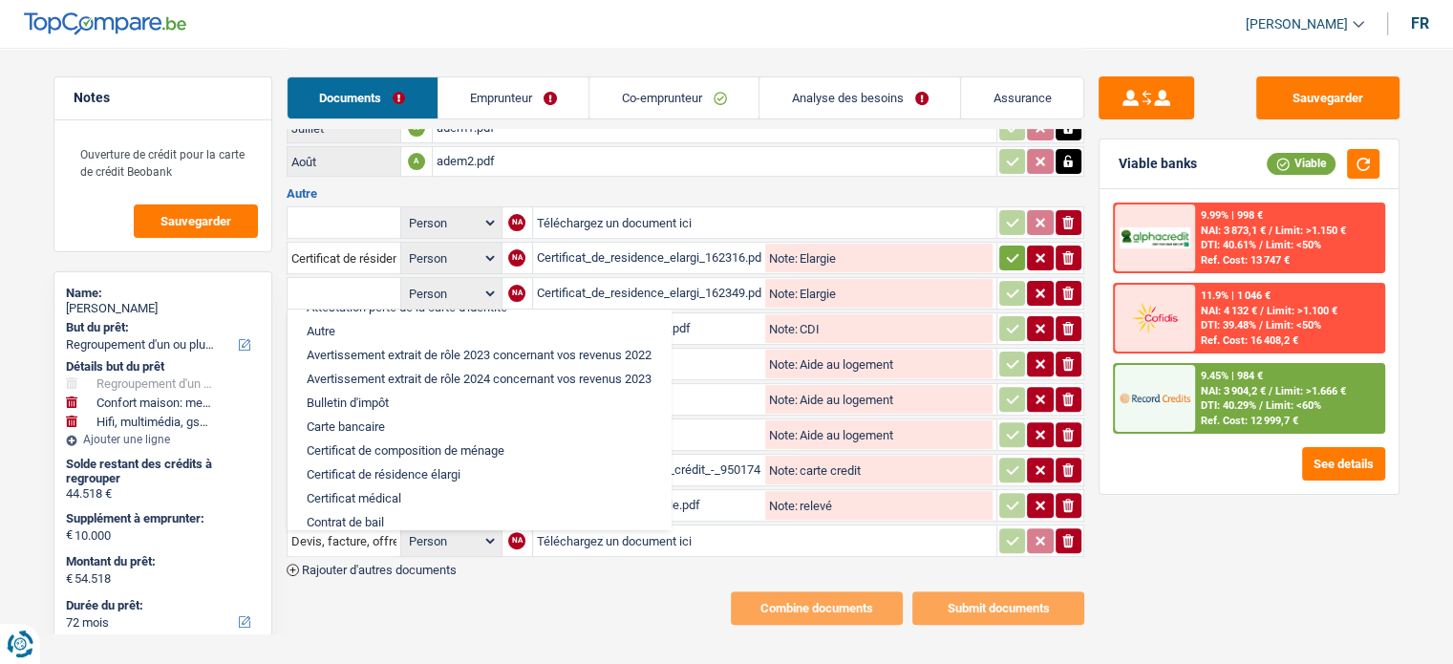
click at [390, 462] on li "Certificat de résidence élargi" at bounding box center [479, 474] width 364 height 24
type input "Certificat de résidence élargi"
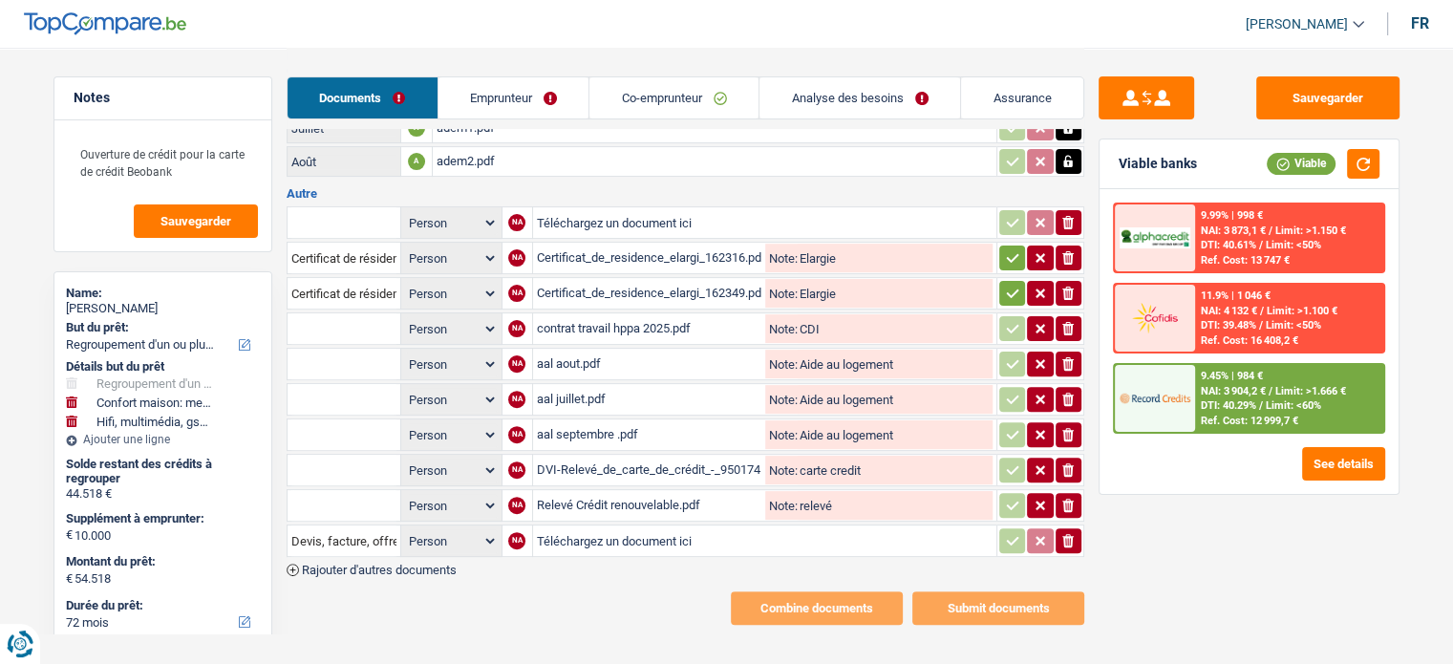
click at [1016, 248] on icon "button" at bounding box center [1012, 257] width 15 height 19
click at [1012, 289] on icon "button" at bounding box center [1012, 293] width 12 height 9
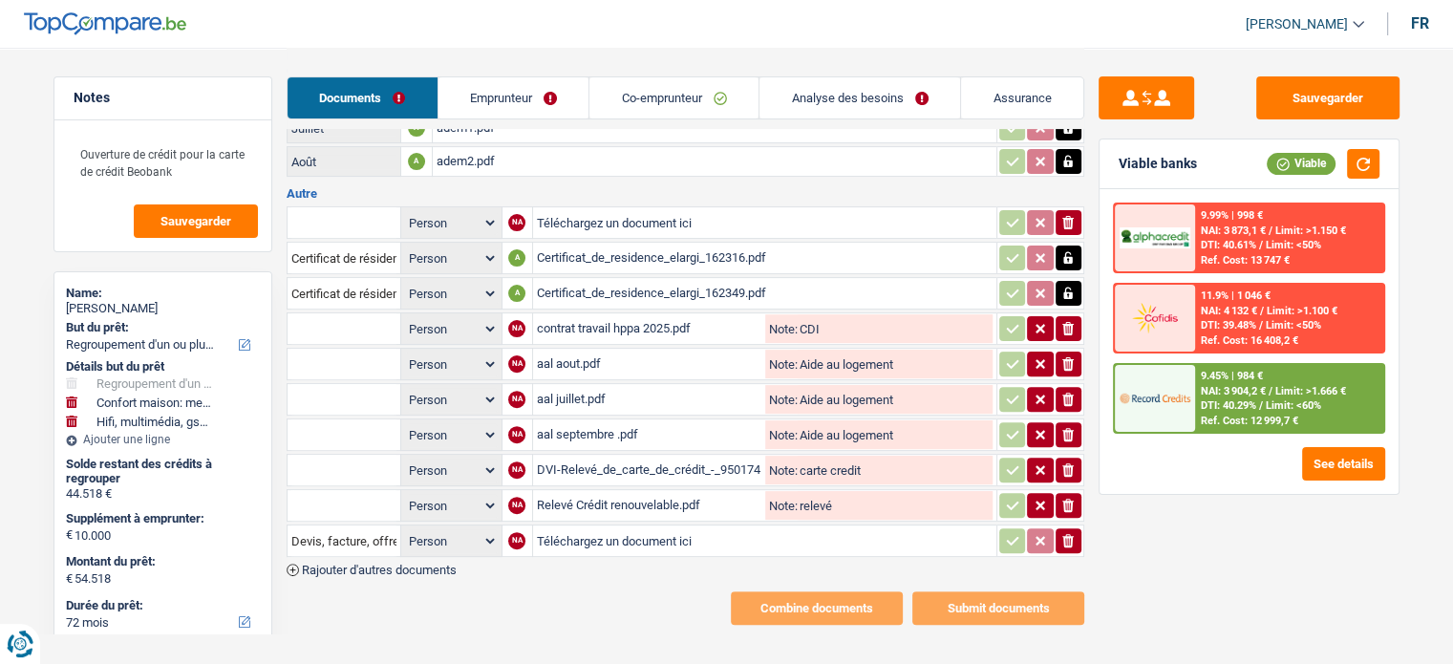
click at [589, 314] on div "contrat travail hppa 2025.pdf" at bounding box center [649, 328] width 225 height 29
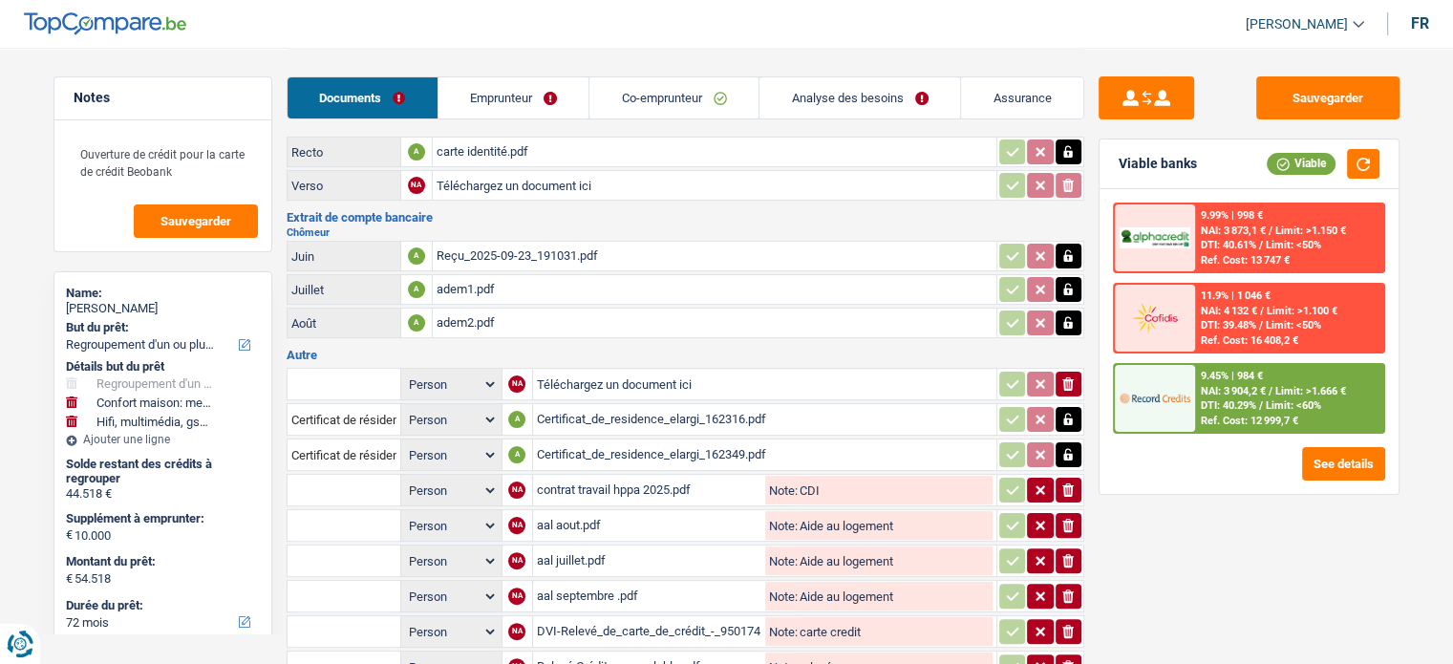
scroll to position [478, 0]
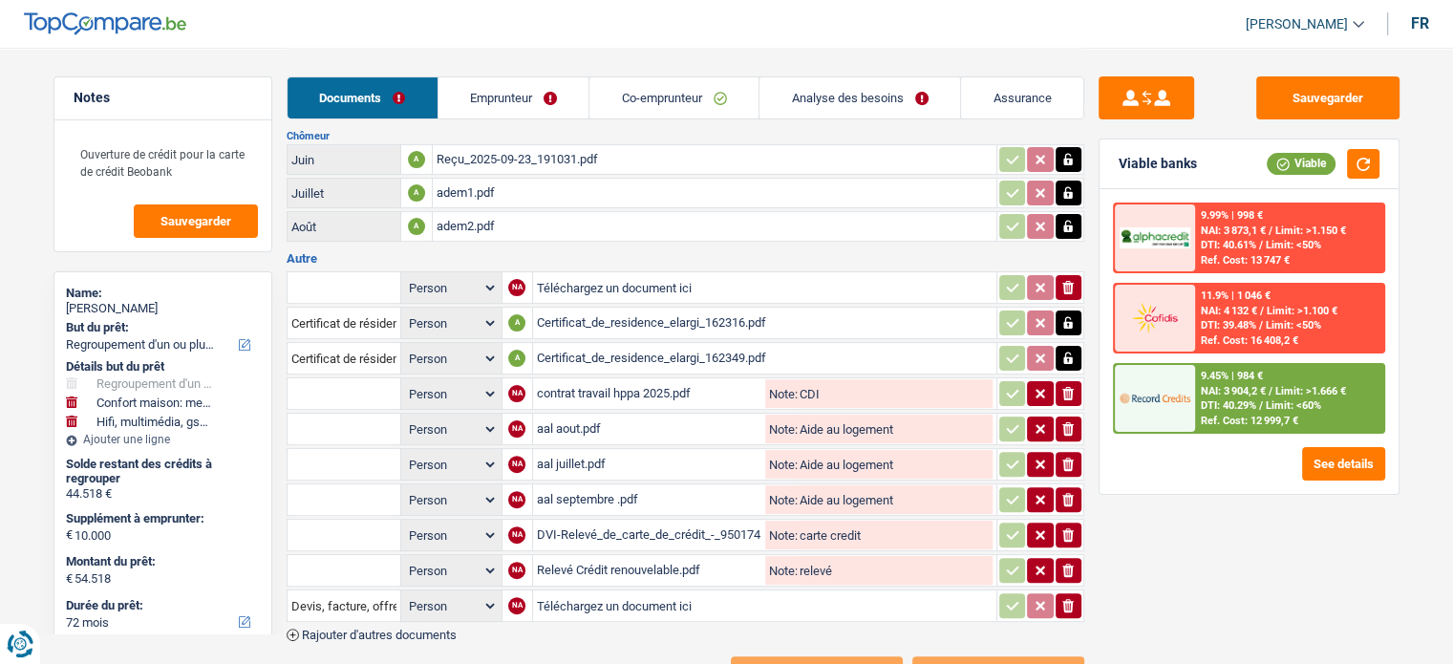
click at [608, 388] on div "contrat travail hppa 2025.pdf" at bounding box center [649, 393] width 225 height 29
click at [428, 382] on select "Person Emprunteur Co-emprunteur" at bounding box center [451, 394] width 93 height 24
select select "applicant"
click at [405, 382] on select "Person Emprunteur Co-emprunteur" at bounding box center [451, 394] width 93 height 24
click at [475, 313] on select "Person Emprunteur Co-emprunteur" at bounding box center [451, 323] width 93 height 24
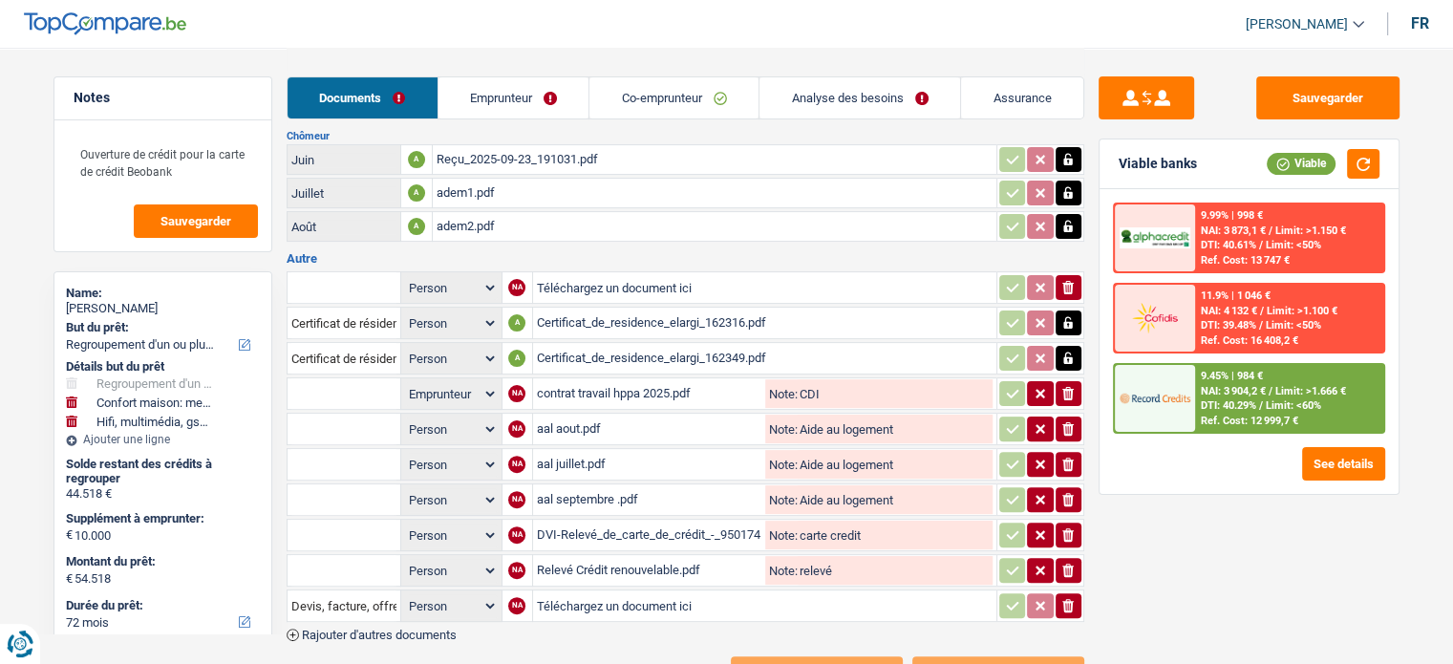
select select "applicant"
click at [405, 311] on select "Person Emprunteur Co-emprunteur" at bounding box center [451, 323] width 93 height 24
click at [455, 347] on select "Person Emprunteur Co-emprunteur" at bounding box center [451, 359] width 93 height 24
select select "coApplicant"
click at [405, 347] on select "Person Emprunteur Co-emprunteur" at bounding box center [451, 359] width 93 height 24
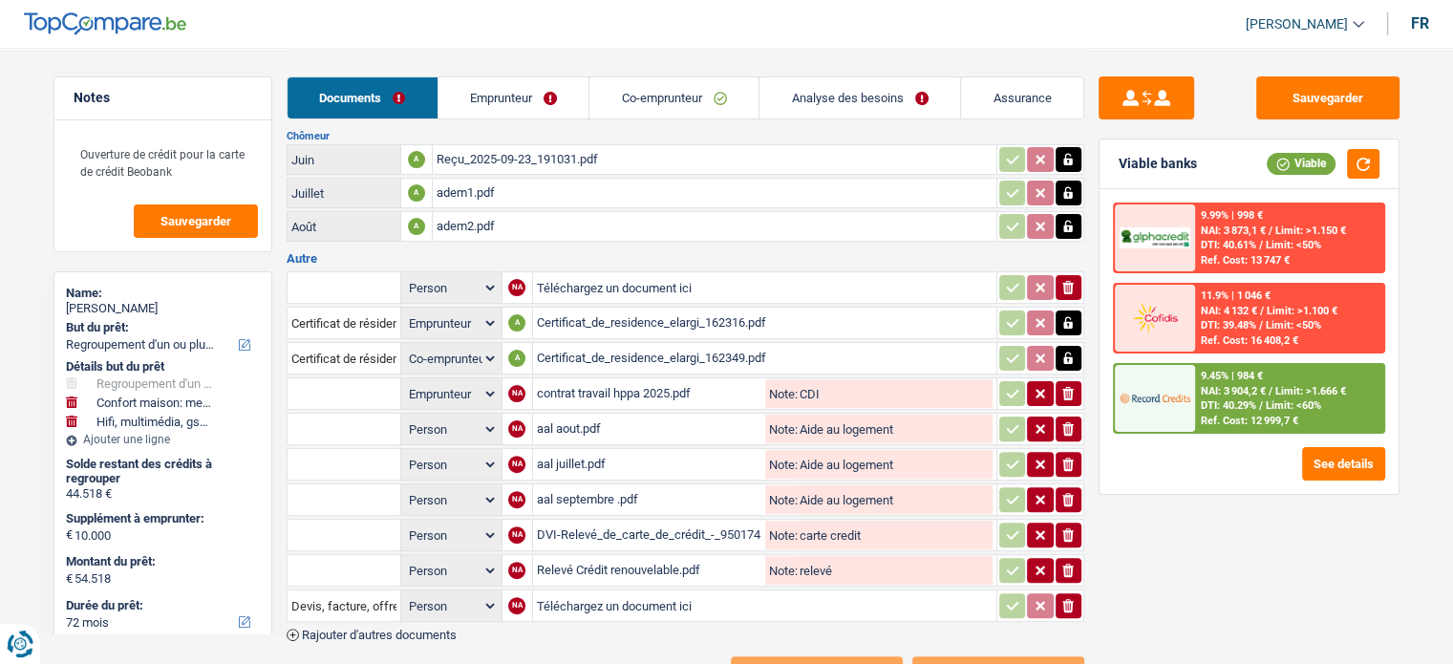
click at [369, 381] on input "text" at bounding box center [343, 393] width 105 height 31
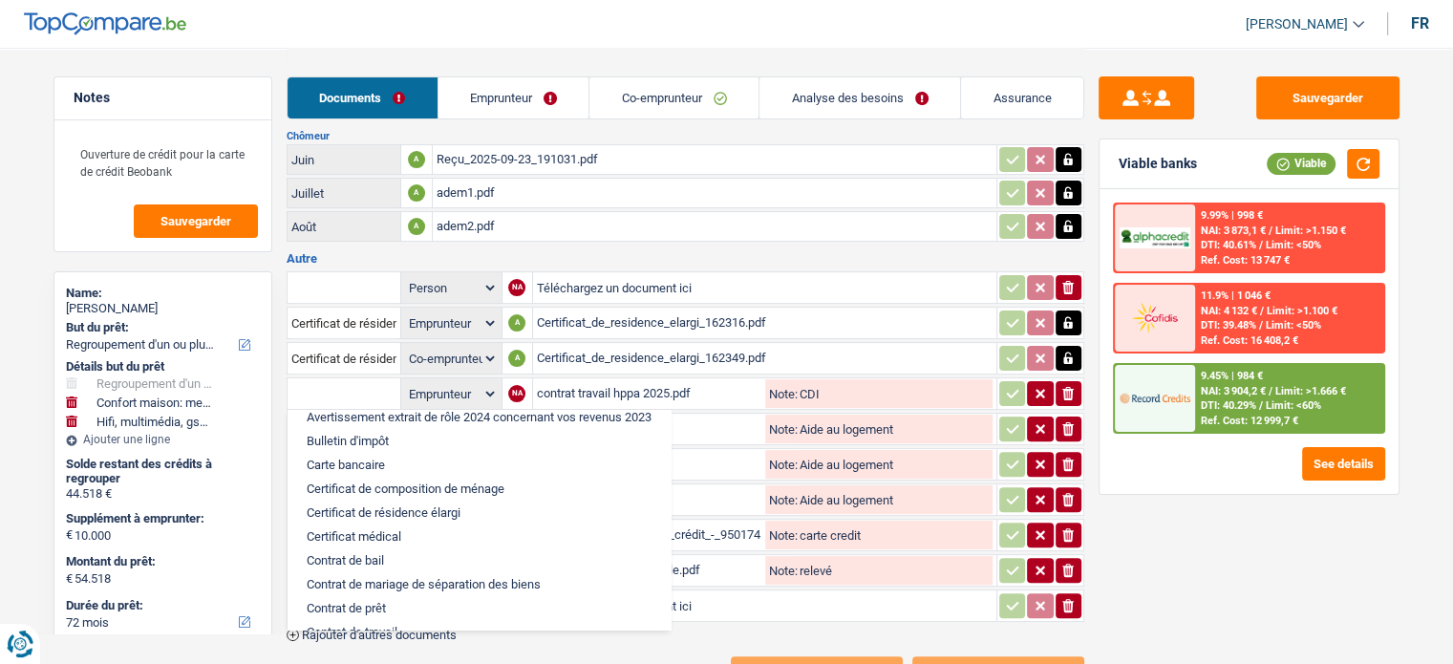
scroll to position [191, 0]
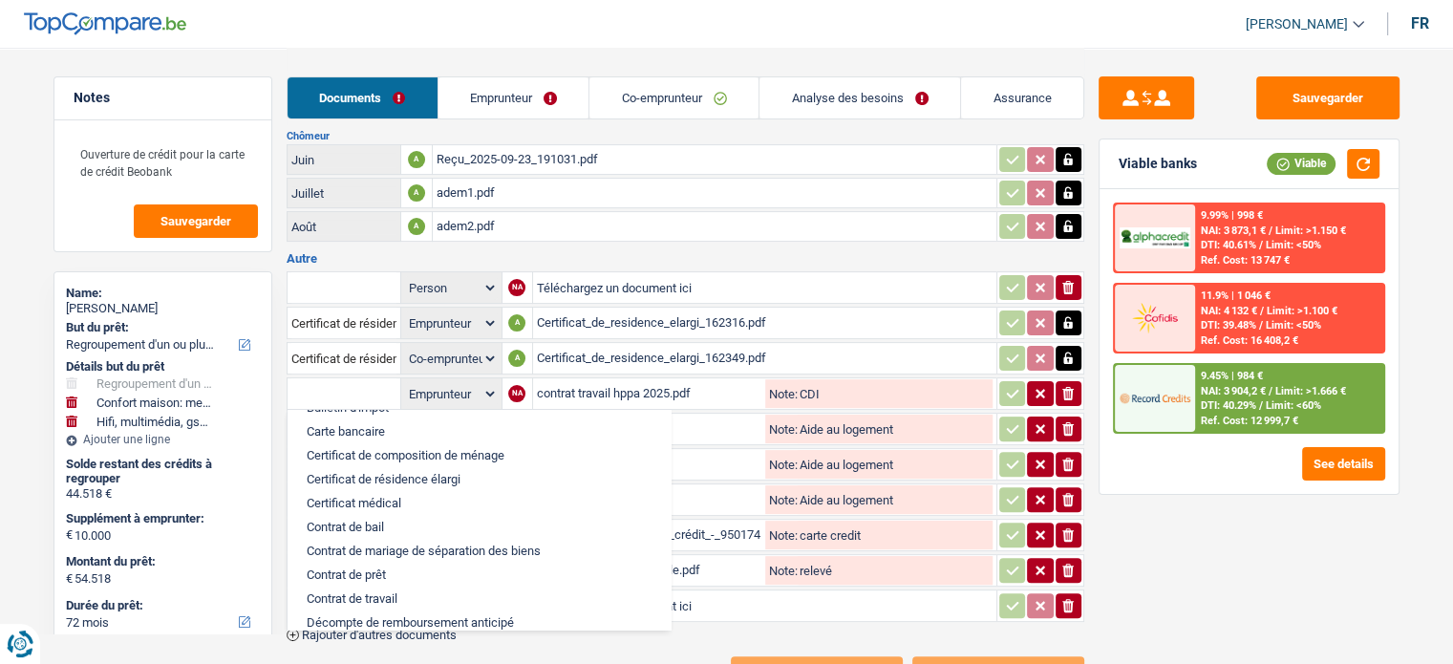
click at [383, 587] on li "Contrat de travail" at bounding box center [479, 599] width 364 height 24
type input "Contrat de travail"
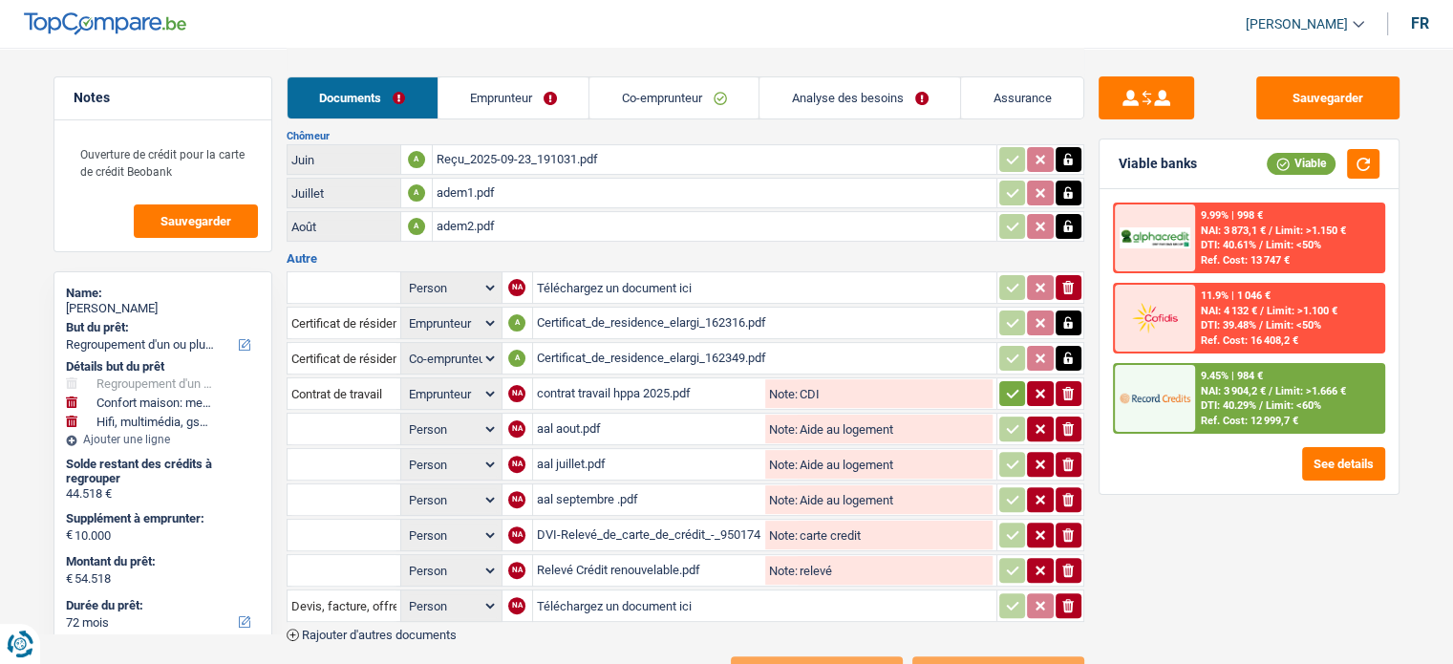
click at [1007, 390] on icon "button" at bounding box center [1012, 394] width 12 height 9
click at [575, 415] on div "aal aout.pdf" at bounding box center [649, 429] width 225 height 29
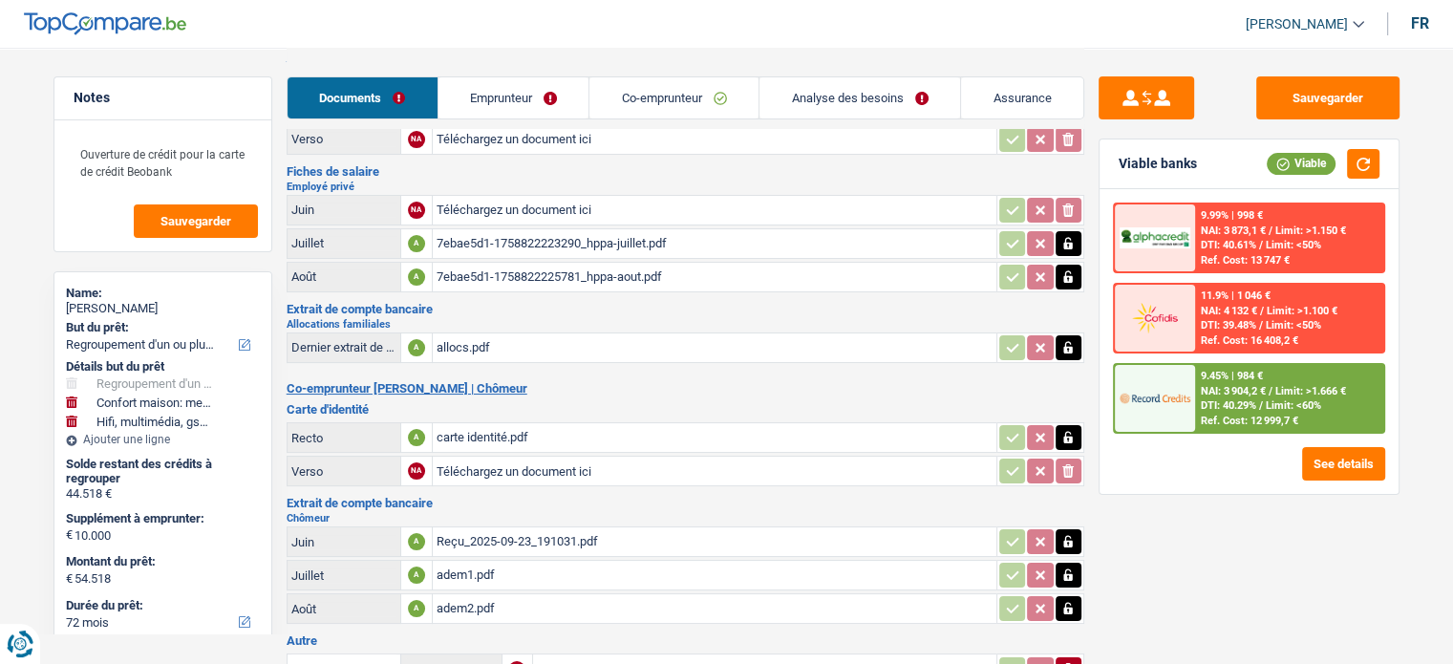
scroll to position [0, 0]
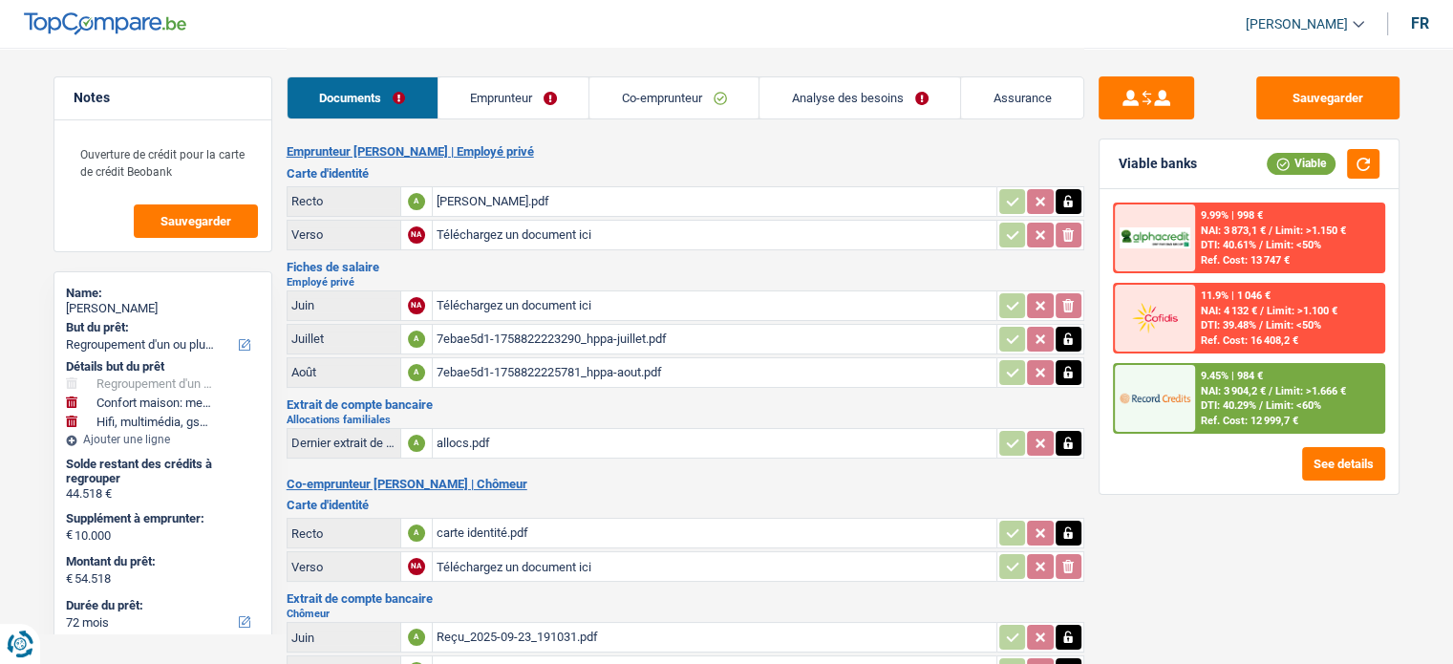
click at [653, 139] on div "Documents Emprunteur Co-emprunteur Analyse des besoins Assurance Emprunteur gab…" at bounding box center [686, 608] width 798 height 1120
click at [656, 98] on link "Co-emprunteur" at bounding box center [673, 97] width 169 height 41
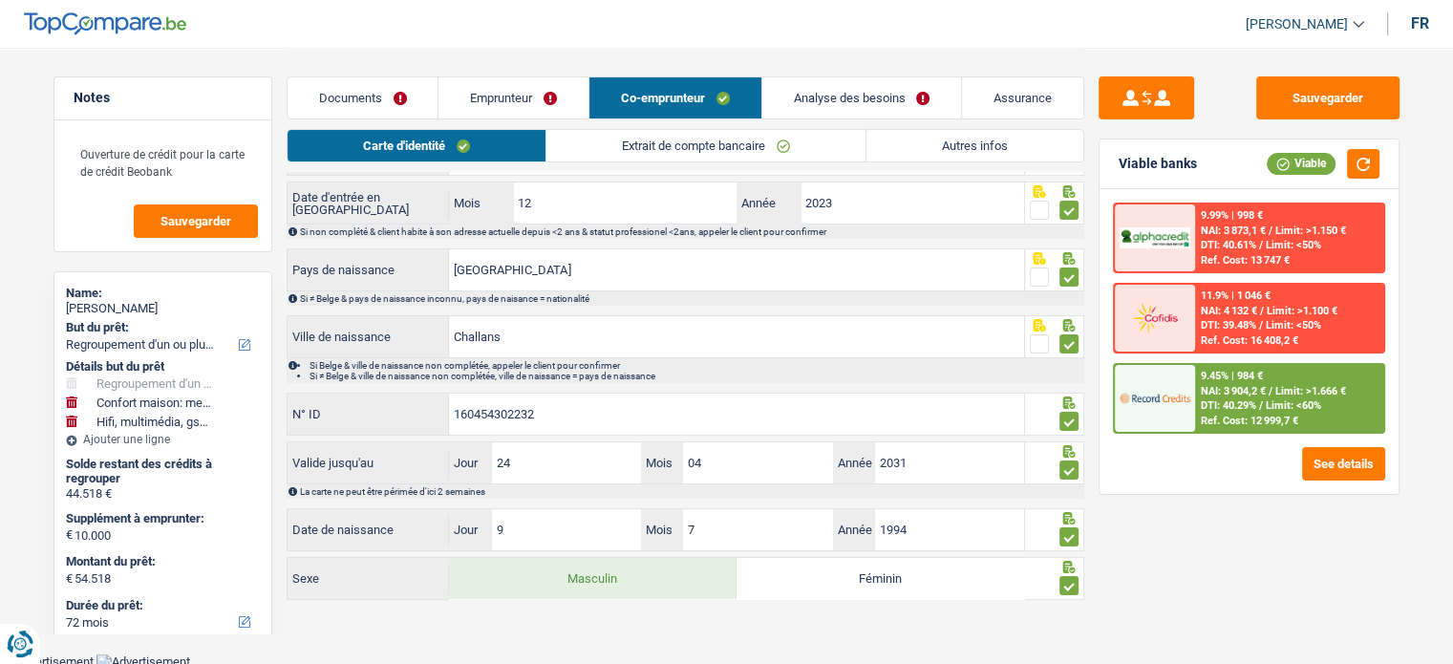
click at [724, 138] on link "Extrait de compte bancaire" at bounding box center [705, 146] width 319 height 32
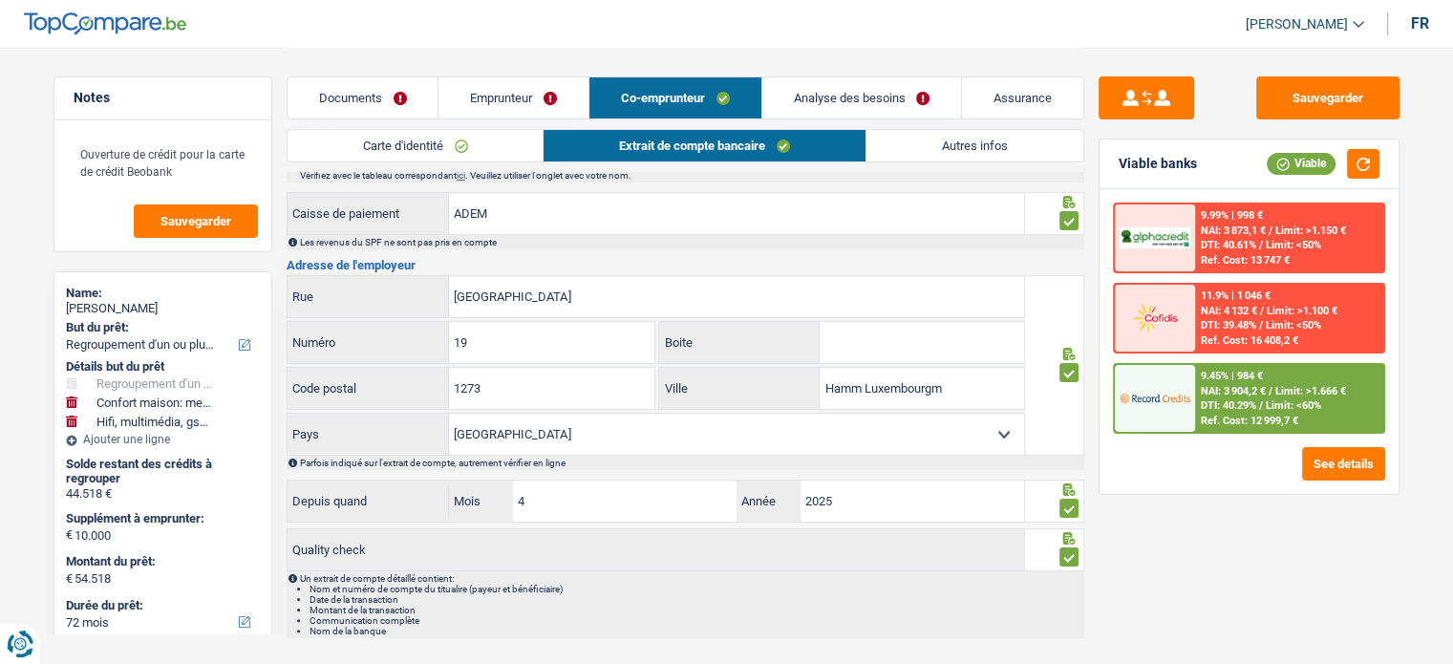
scroll to position [339, 0]
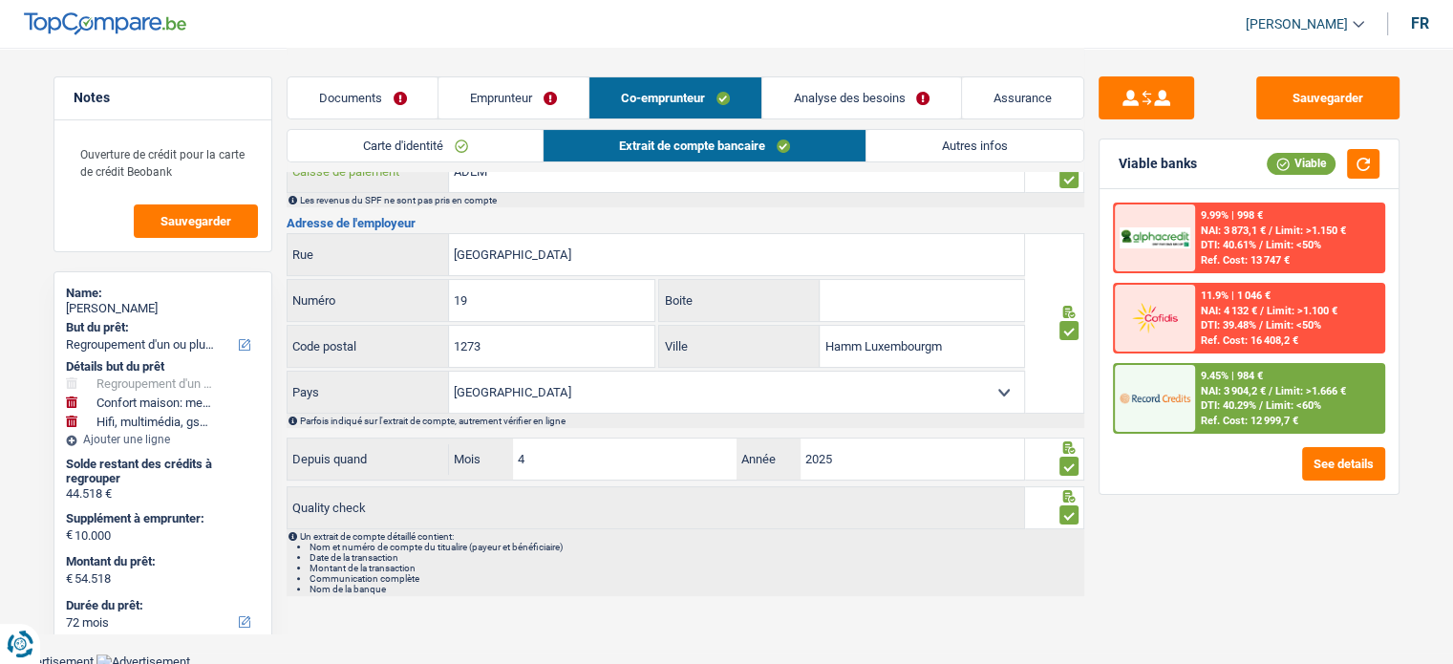
click at [944, 172] on input "ADEM" at bounding box center [736, 171] width 575 height 41
click at [945, 162] on div "Carte d'identité Extrait de compte bancaire Autres infos" at bounding box center [686, 150] width 798 height 43
click at [967, 159] on link "Autres infos" at bounding box center [974, 146] width 217 height 32
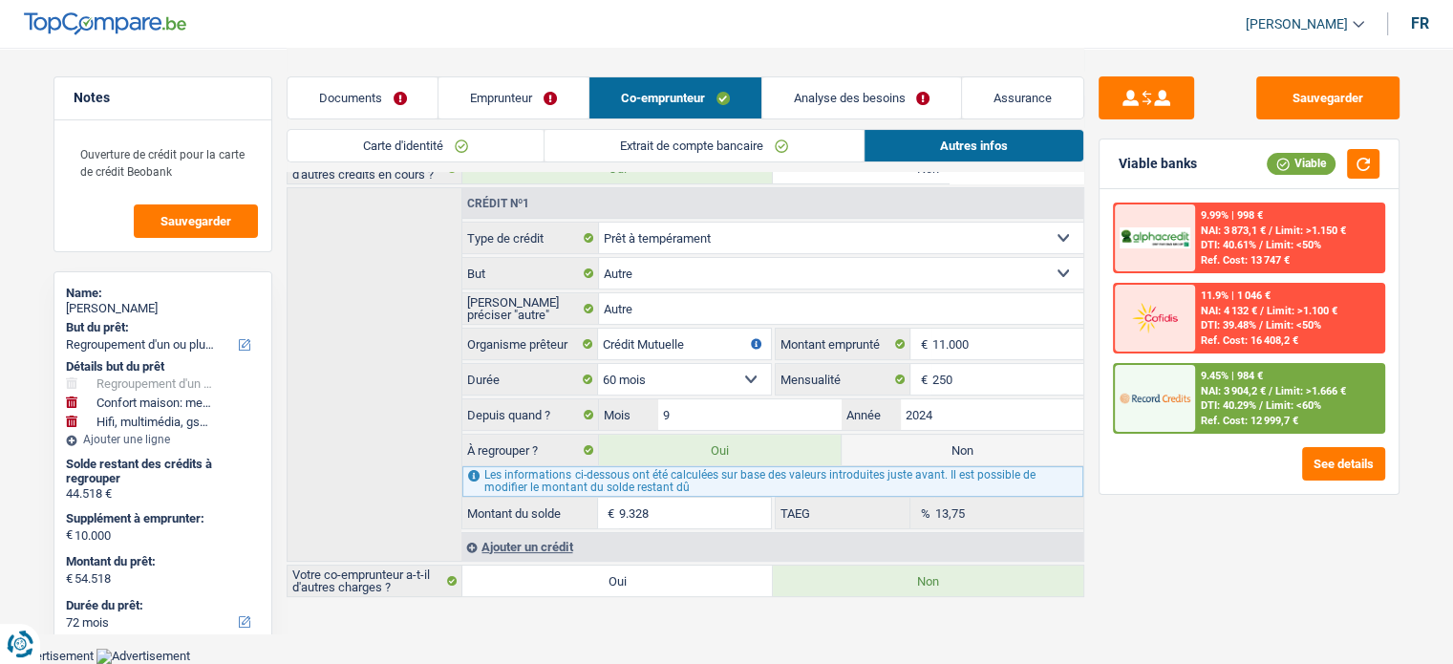
scroll to position [244, 0]
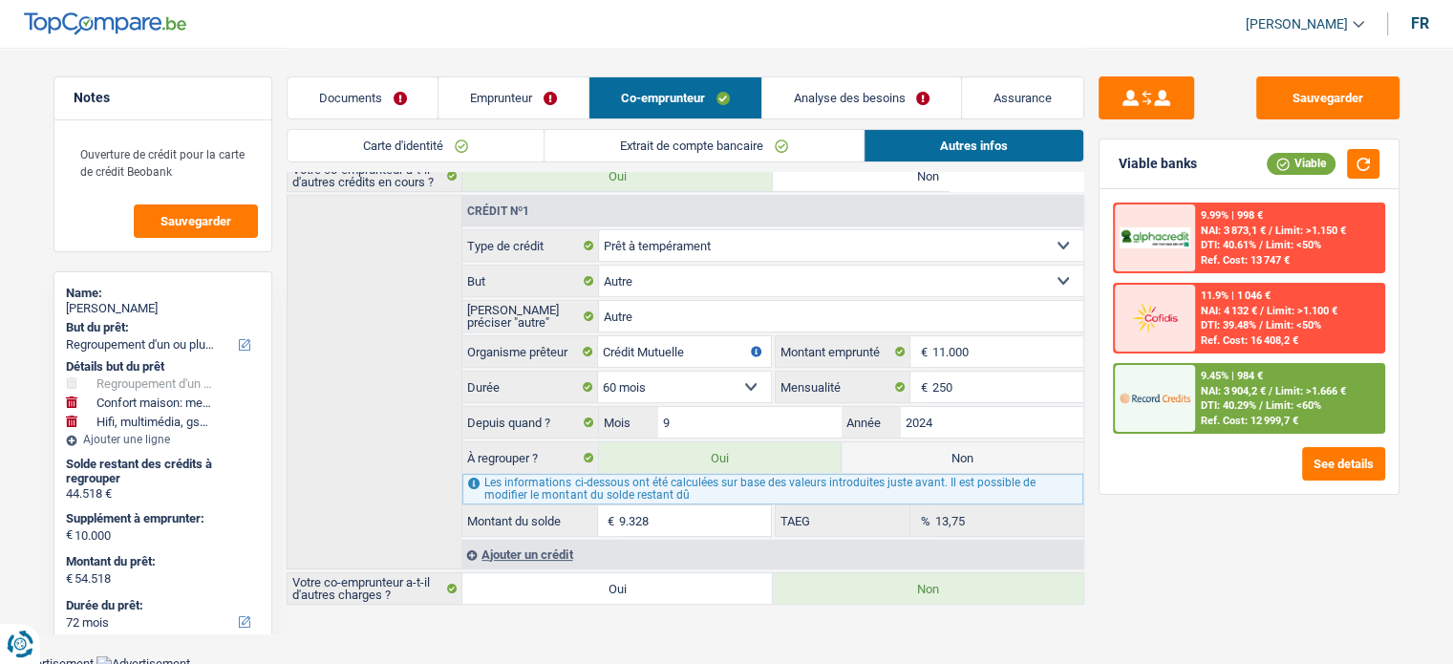
click at [495, 160] on link "Carte d'identité" at bounding box center [416, 146] width 256 height 32
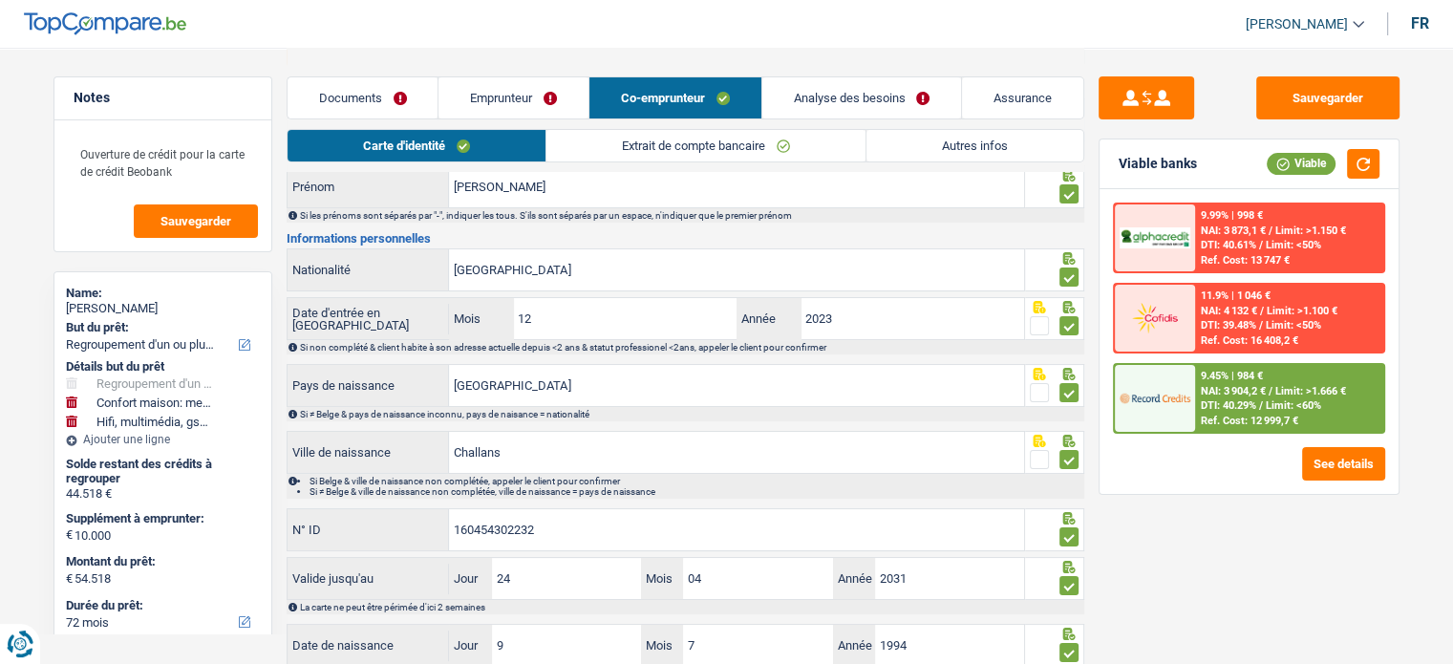
scroll to position [0, 0]
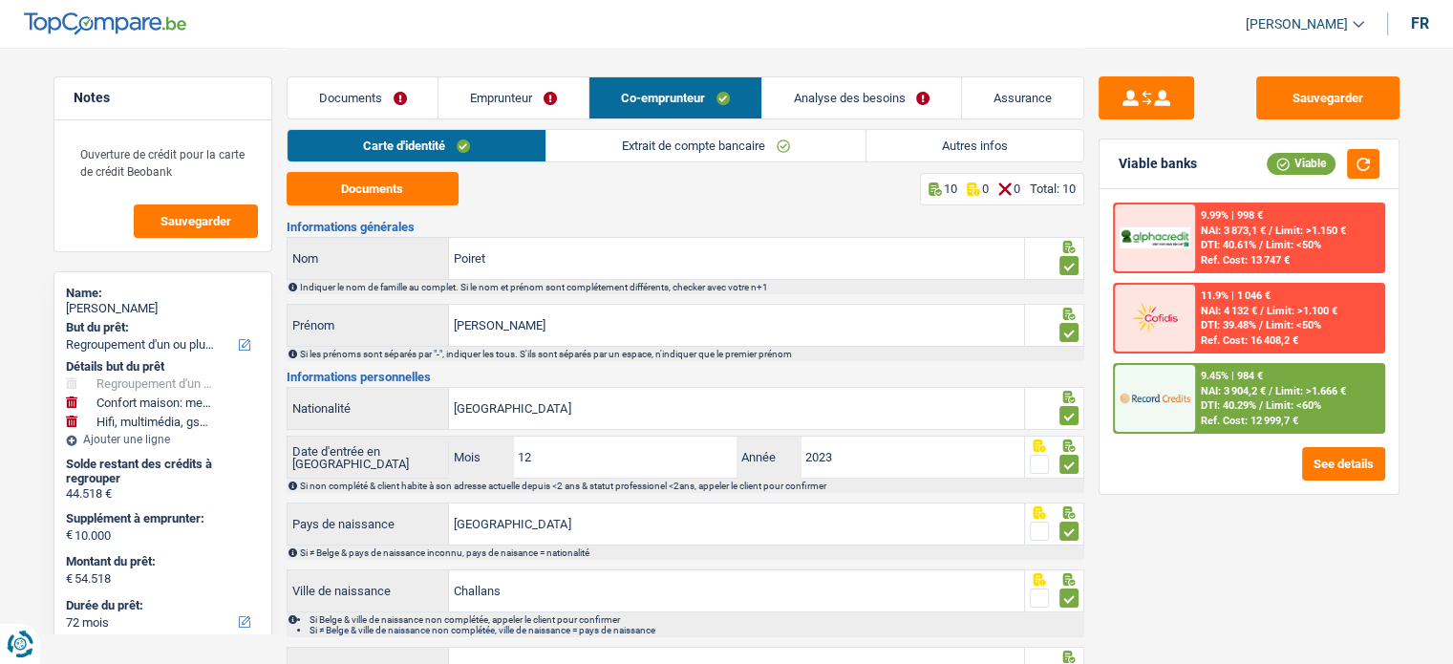
click at [693, 148] on link "Extrait de compte bancaire" at bounding box center [705, 146] width 319 height 32
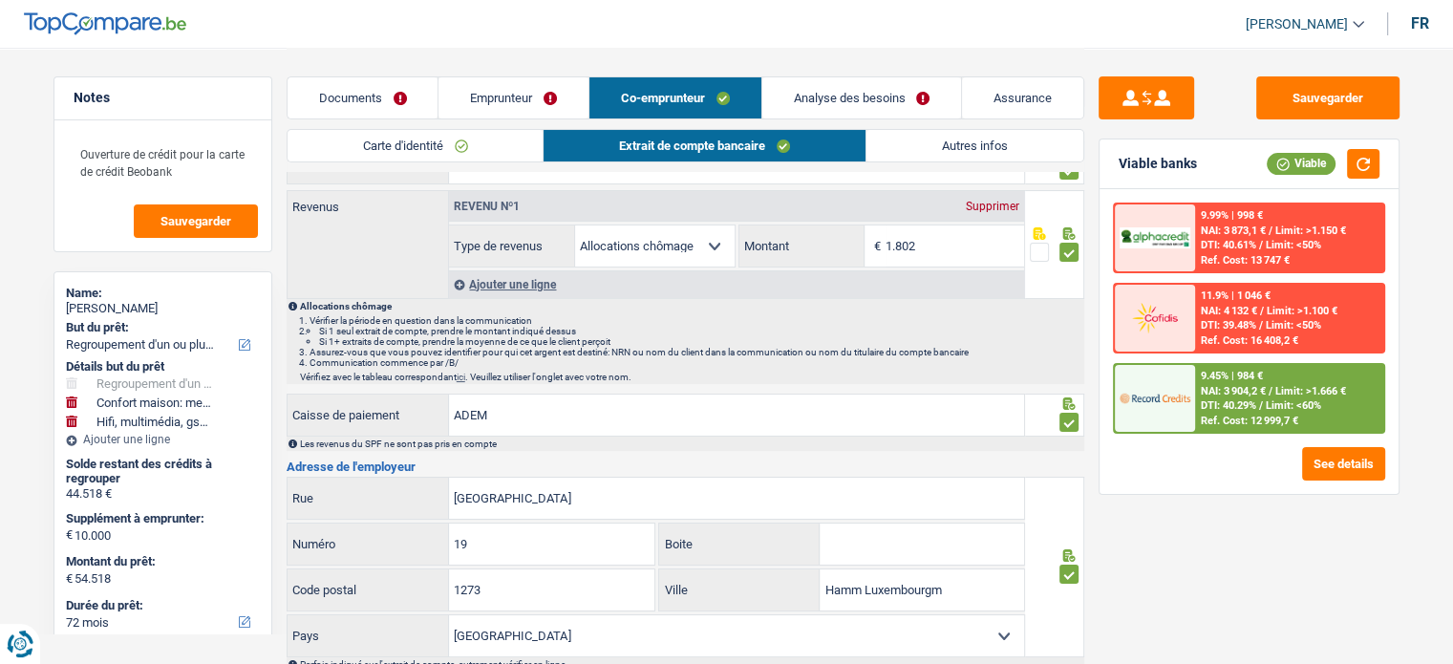
scroll to position [53, 0]
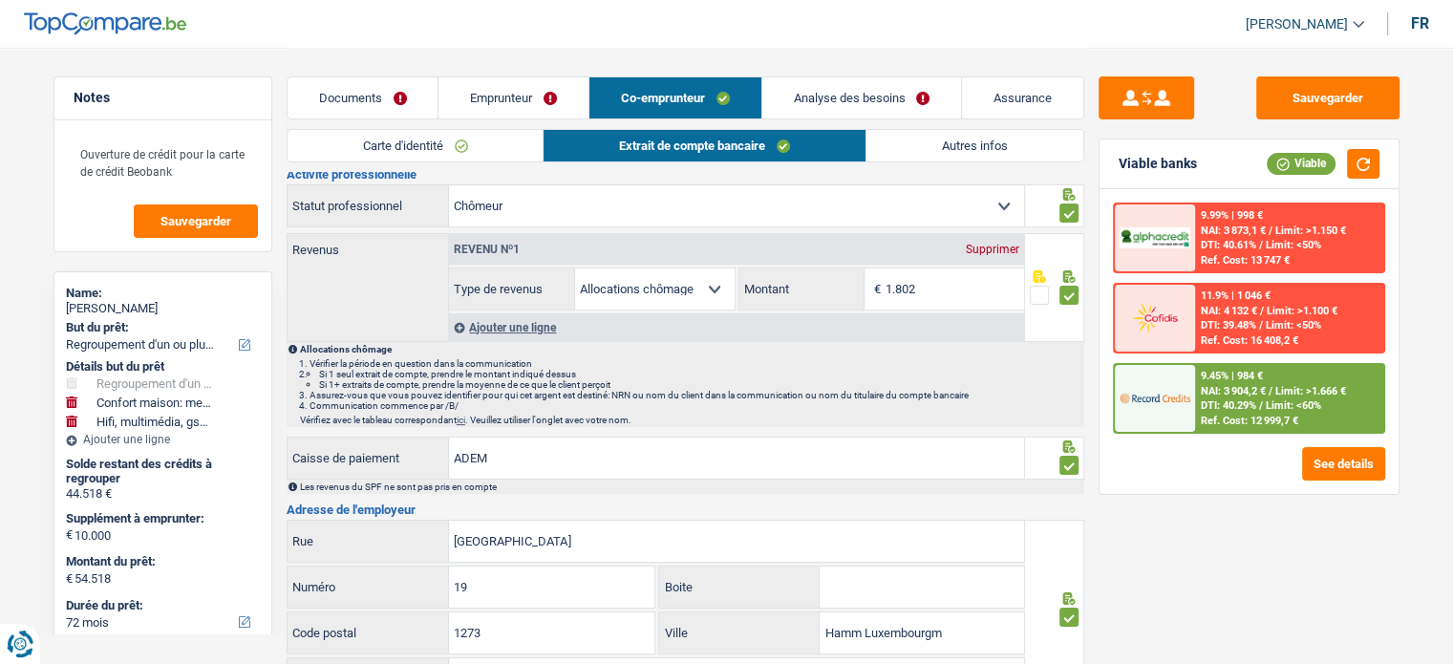
click at [540, 102] on link "Emprunteur" at bounding box center [513, 97] width 150 height 41
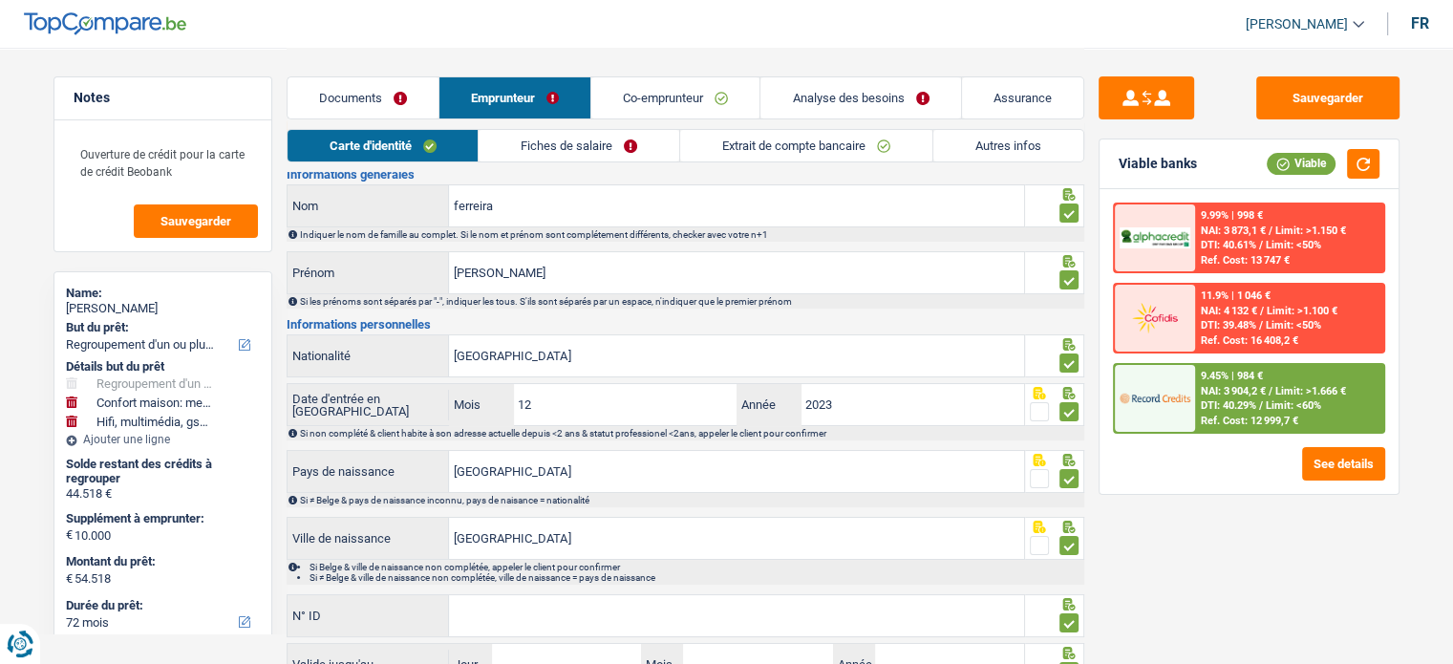
click at [671, 137] on link "Fiches de salaire" at bounding box center [579, 146] width 201 height 32
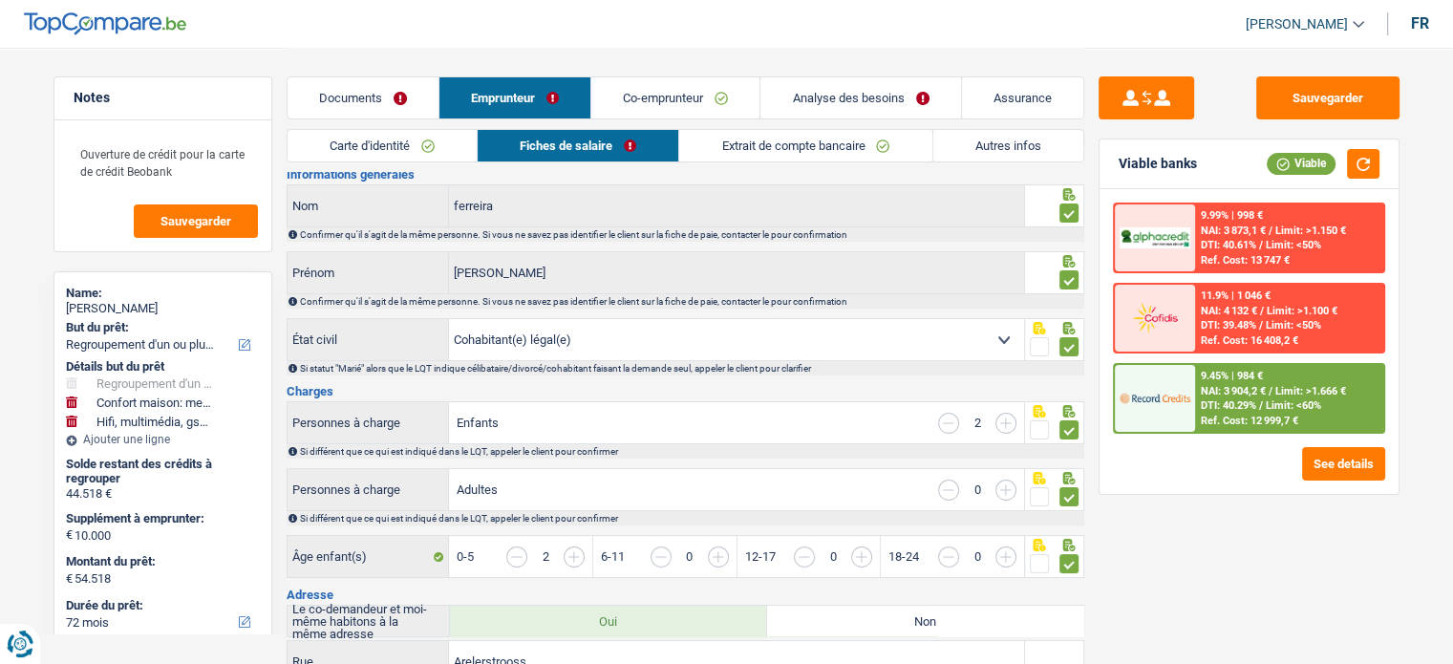
click at [736, 146] on link "Extrait de compte bancaire" at bounding box center [805, 146] width 252 height 32
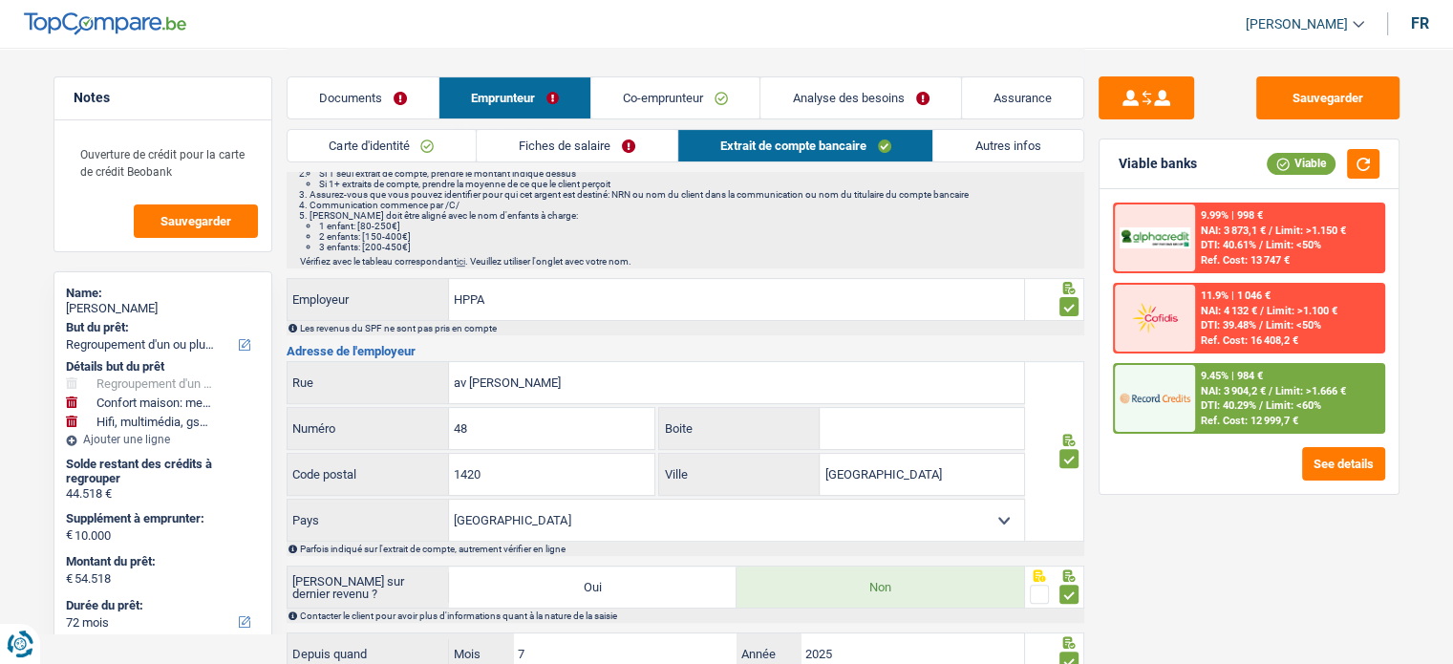
scroll to position [626, 0]
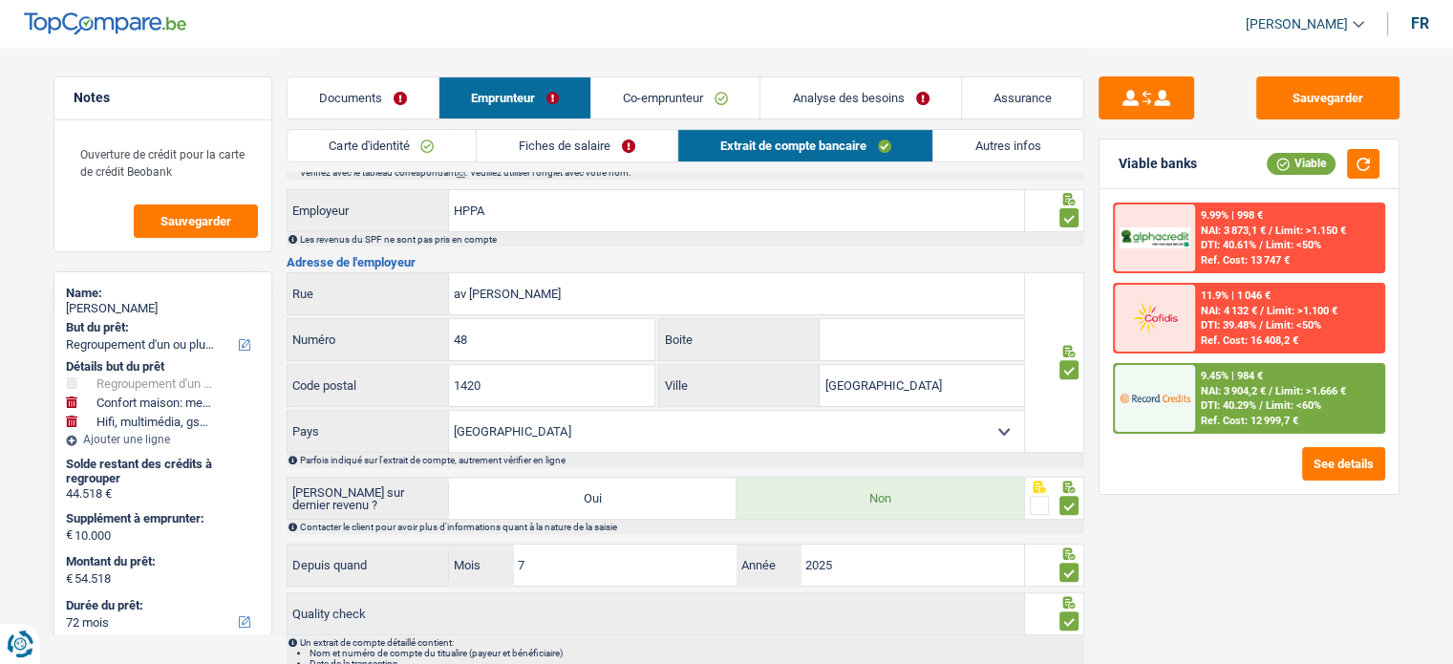
click at [367, 89] on link "Documents" at bounding box center [363, 97] width 151 height 41
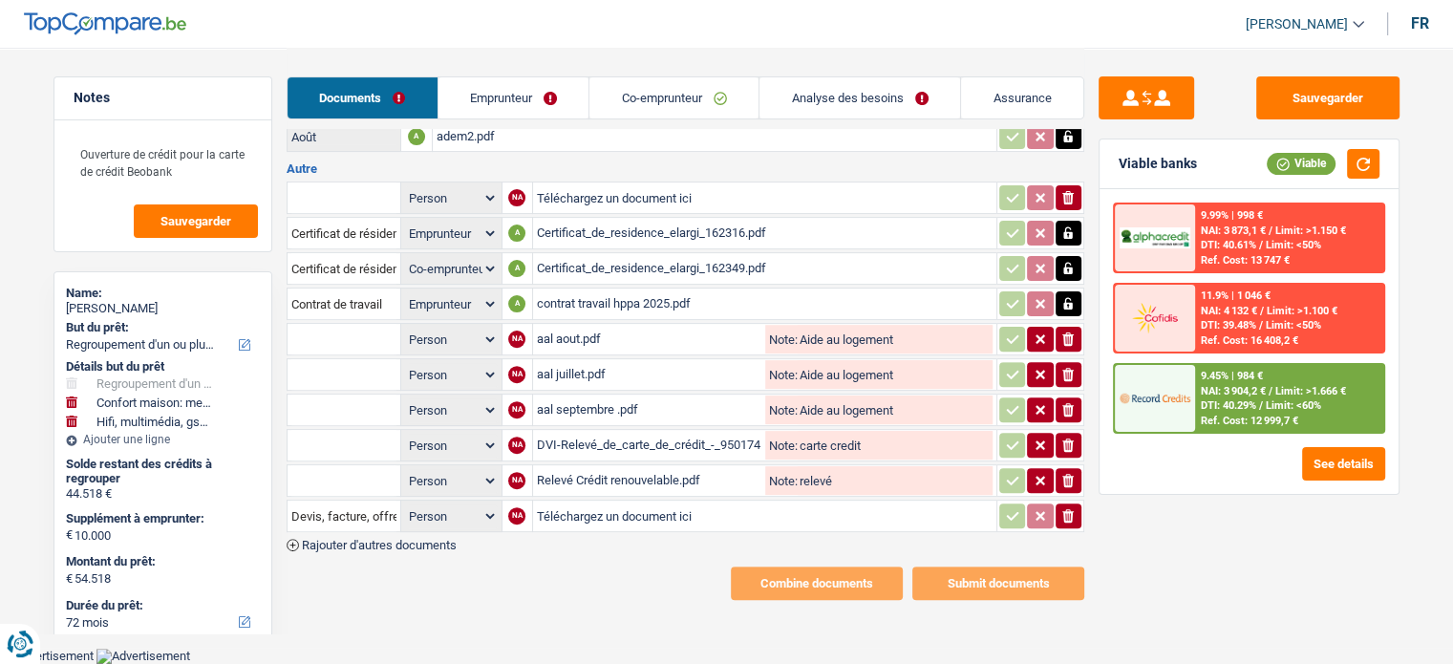
scroll to position [543, 0]
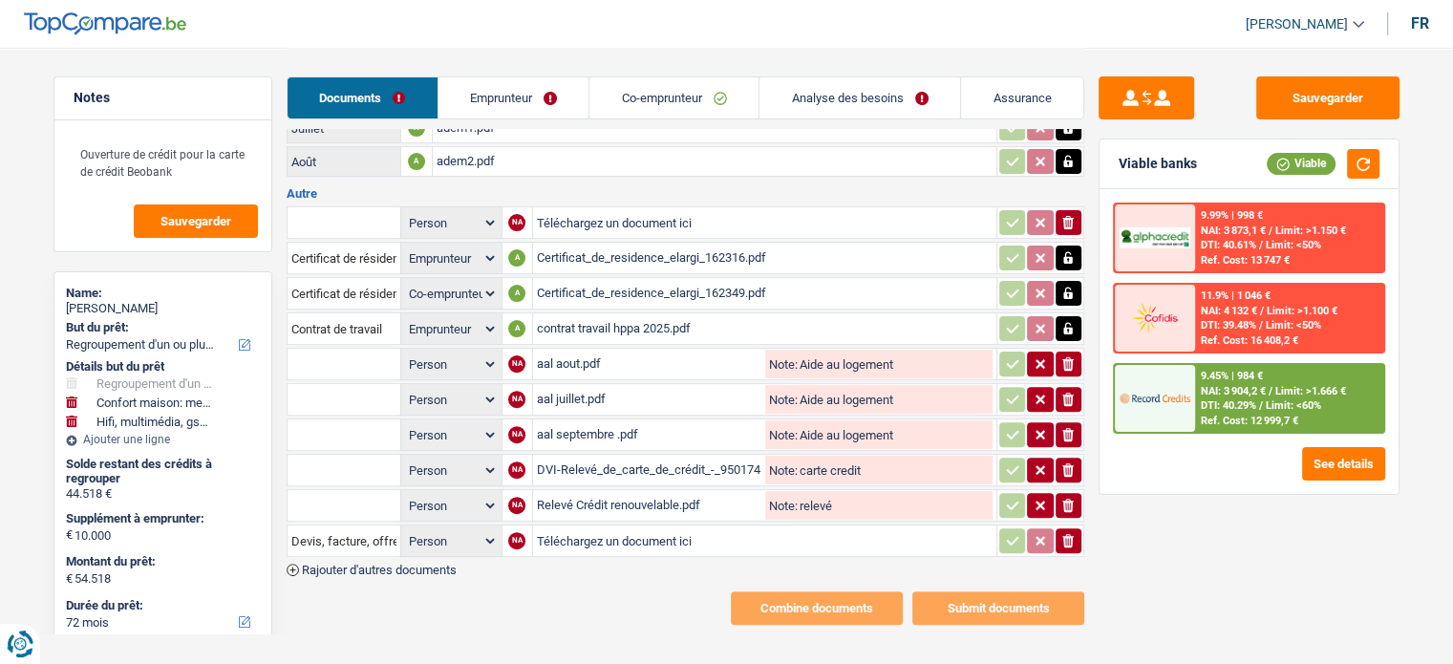
click at [615, 385] on div "aal juillet.pdf" at bounding box center [649, 399] width 225 height 29
click at [583, 456] on div "DVI-Relevé_de_carte_de_crédit_-_950174988436_BEOBANK_VISA.PDF" at bounding box center [649, 470] width 225 height 29
click at [573, 491] on div "Relevé Crédit renouvelable.pdf" at bounding box center [649, 505] width 225 height 29
click at [1066, 531] on icon "ionicons-v5-e" at bounding box center [1067, 540] width 15 height 19
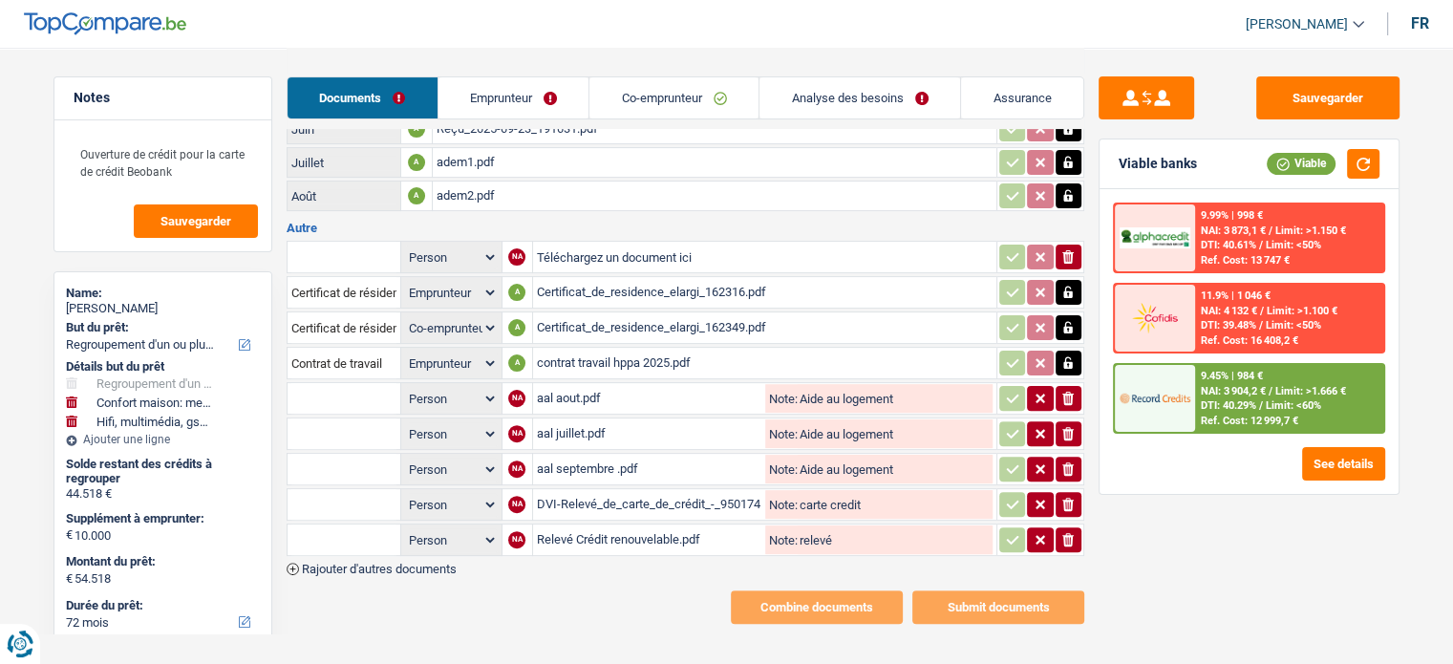
click at [363, 525] on input "text" at bounding box center [343, 539] width 105 height 31
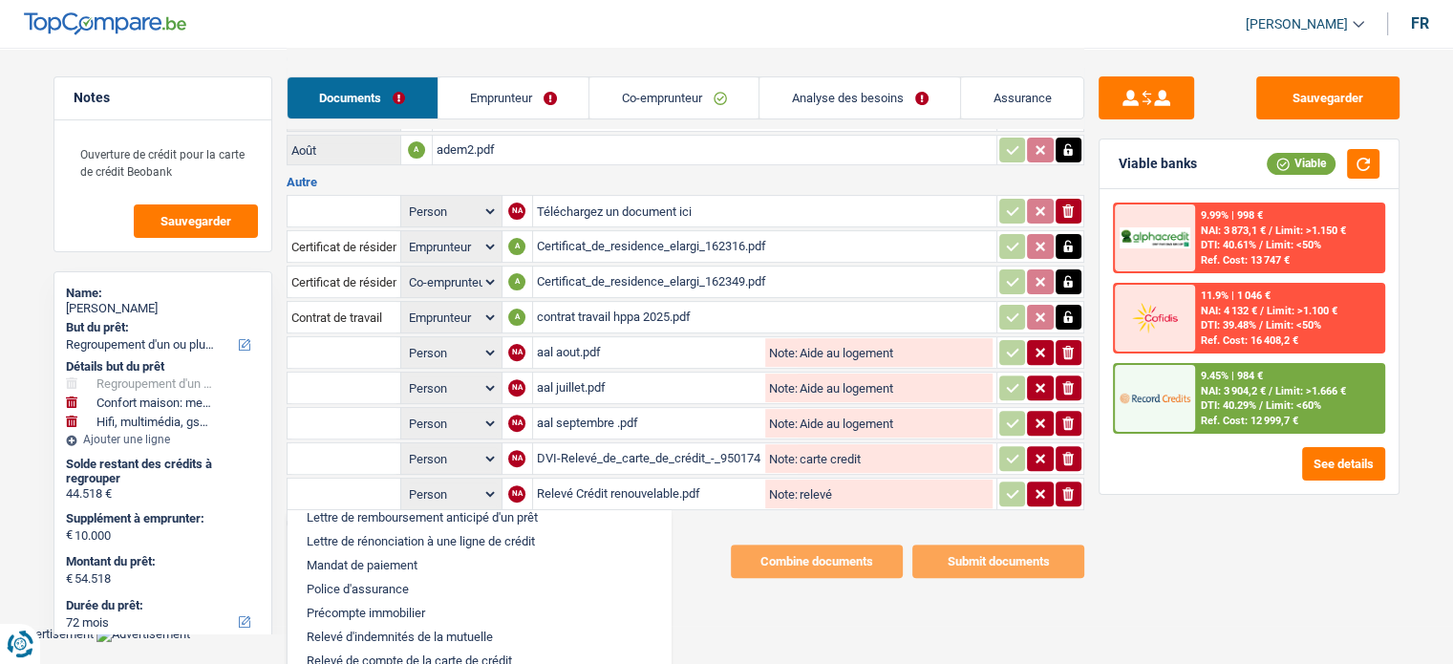
scroll to position [599, 0]
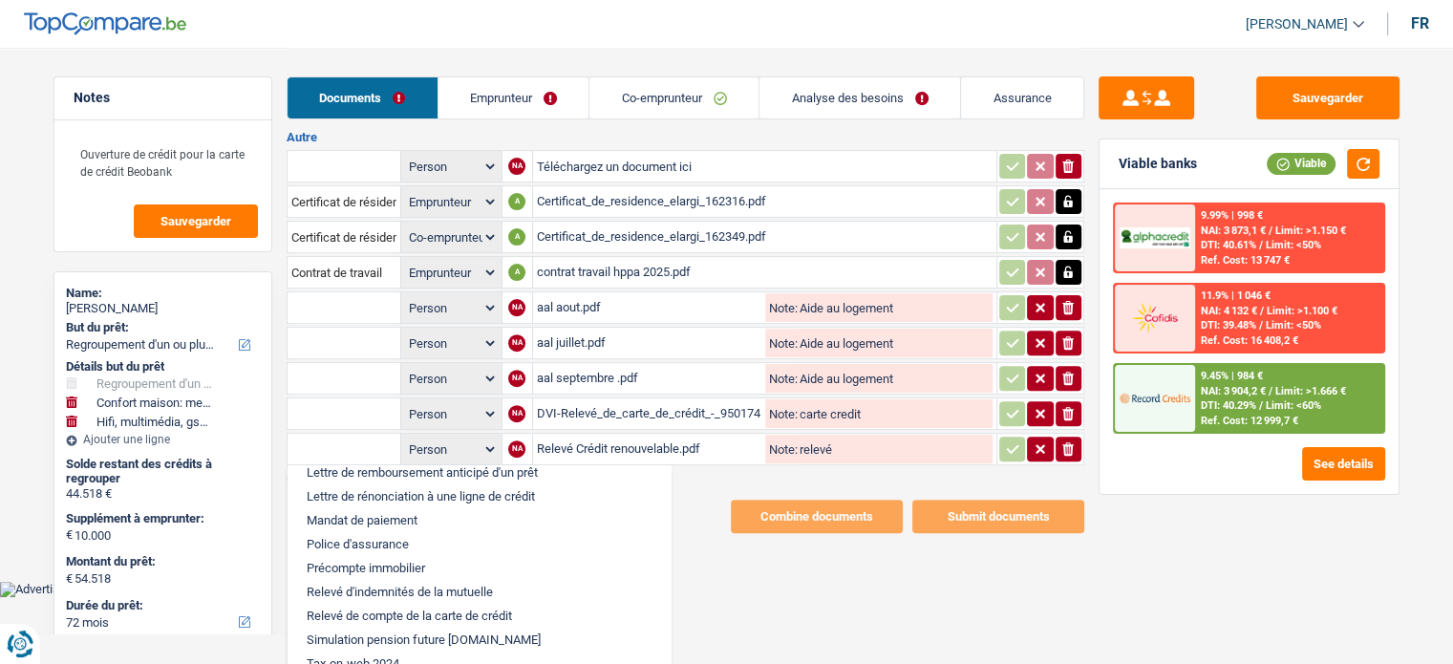
click at [451, 604] on li "Relevé de compte de la carte de crédit" at bounding box center [479, 616] width 364 height 24
type input "Relevé de compte de la carte de crédit"
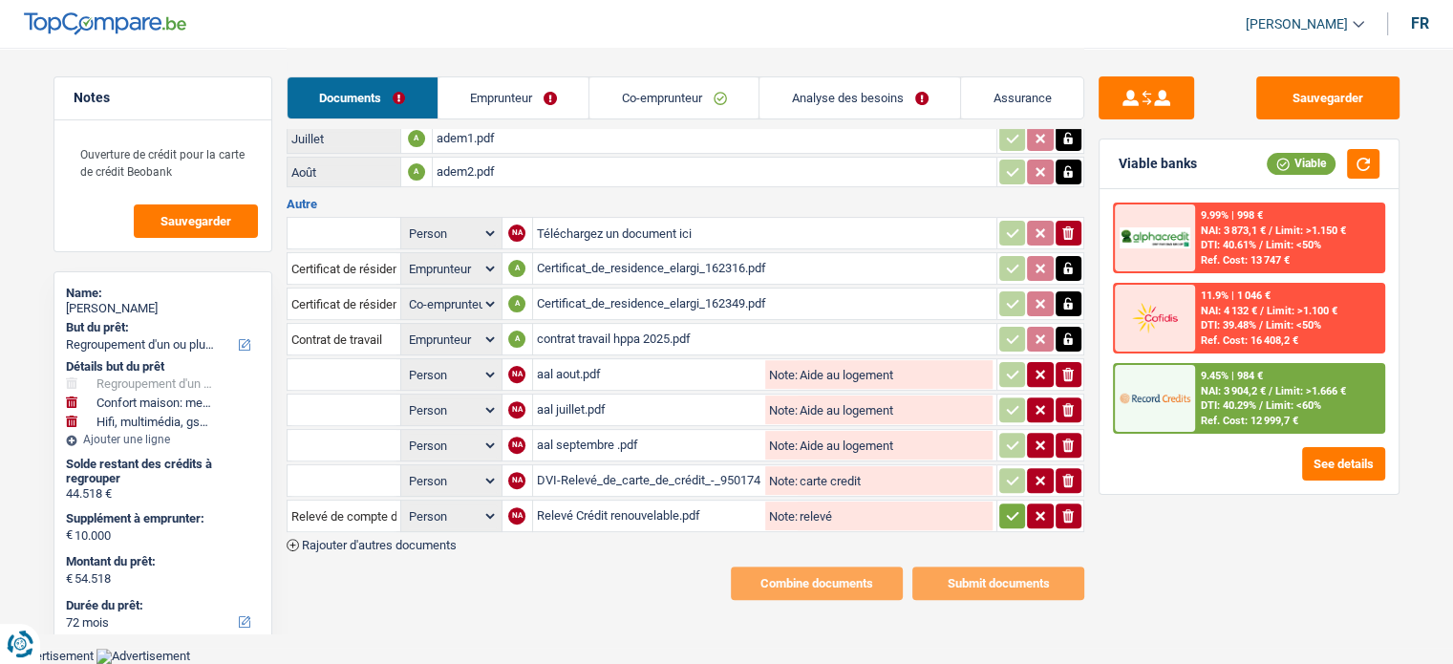
scroll to position [508, 0]
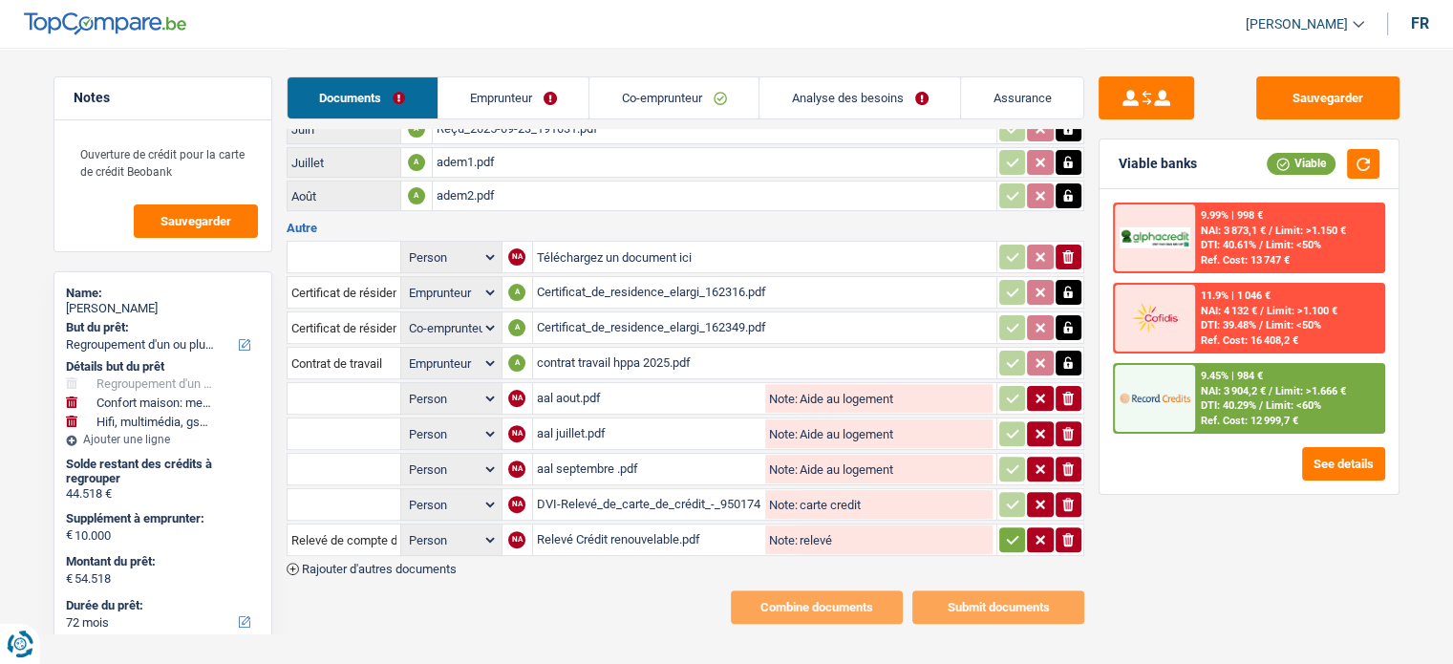
click at [355, 494] on input "text" at bounding box center [343, 504] width 105 height 31
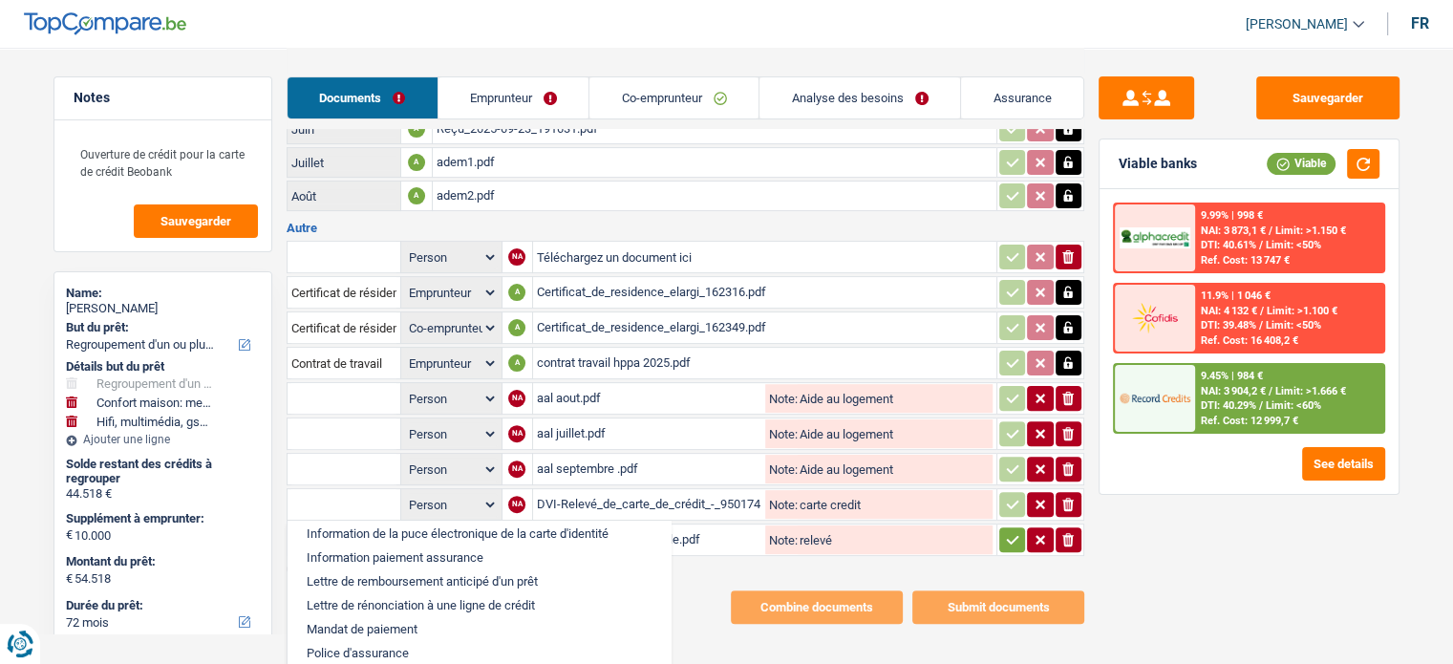
scroll to position [1195, 0]
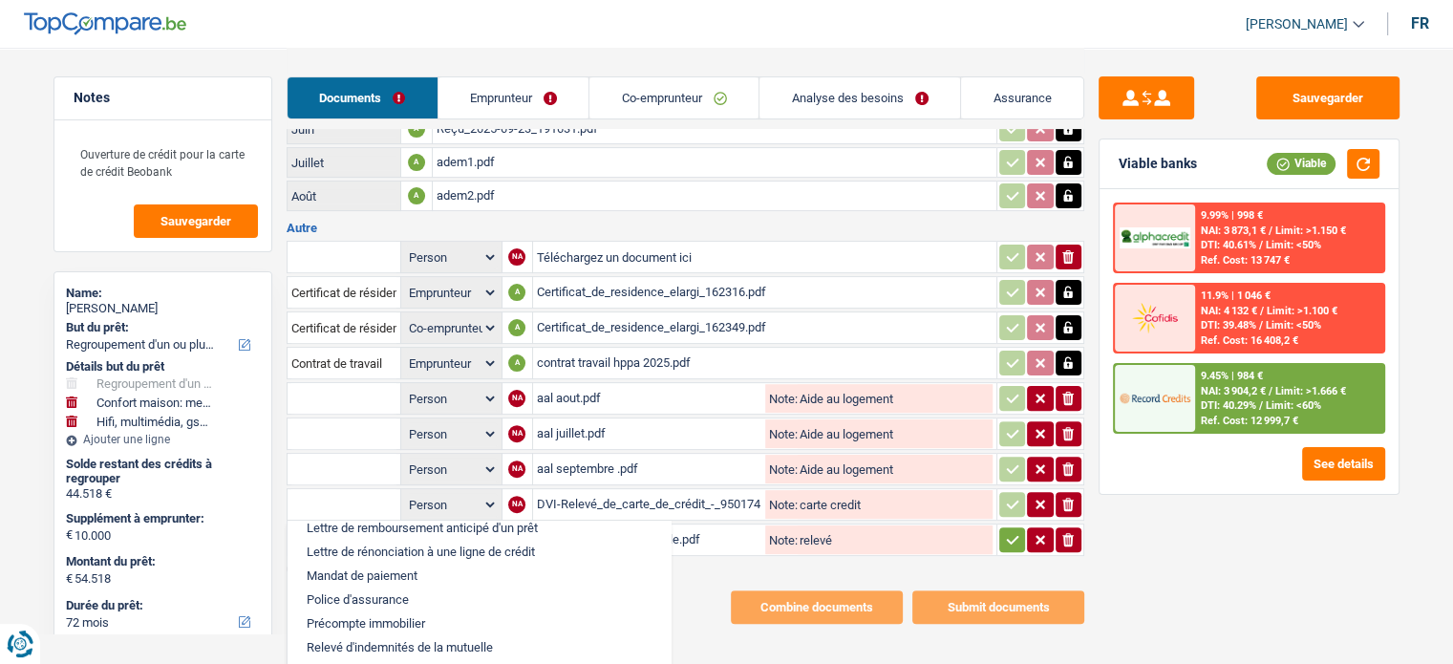
click at [431, 635] on li "Relevé d'indemnités de la mutuelle" at bounding box center [479, 647] width 364 height 24
type input "Relevé d'indemnités de la mutuelle"
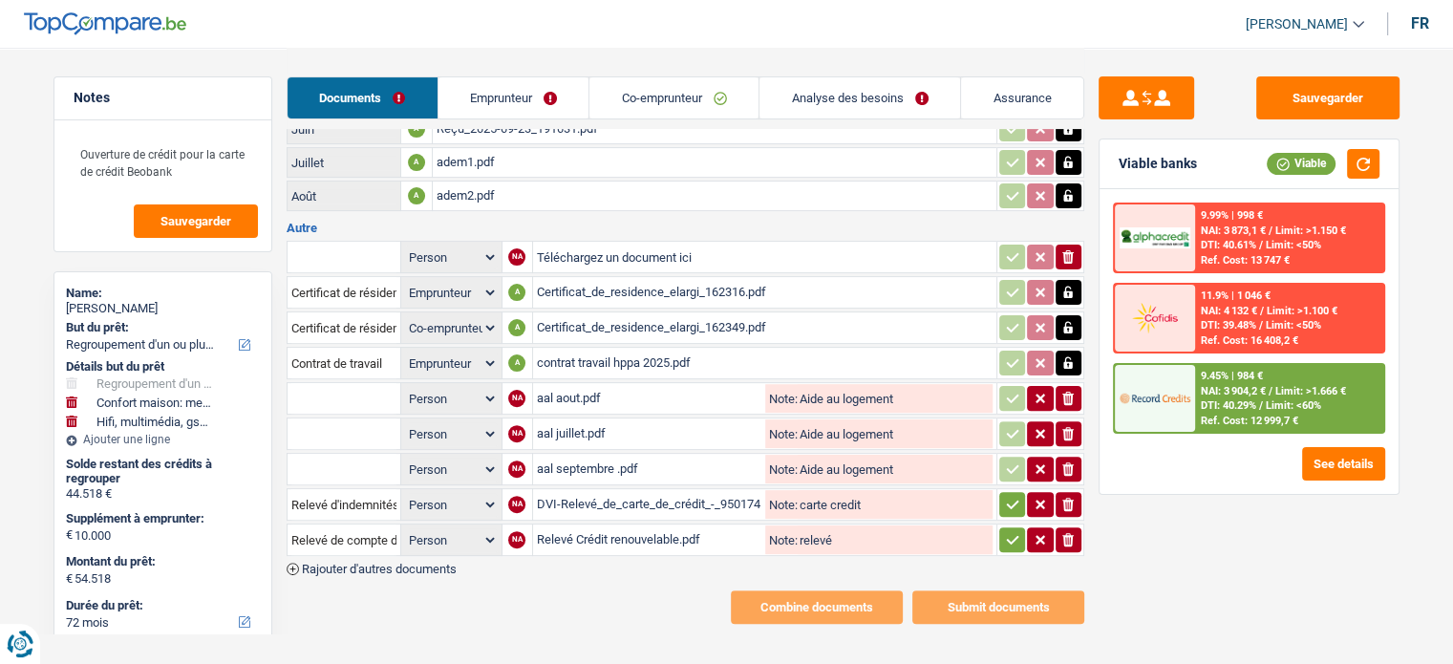
click at [1005, 530] on icon "button" at bounding box center [1012, 539] width 15 height 19
click at [1005, 495] on icon "button" at bounding box center [1012, 504] width 15 height 19
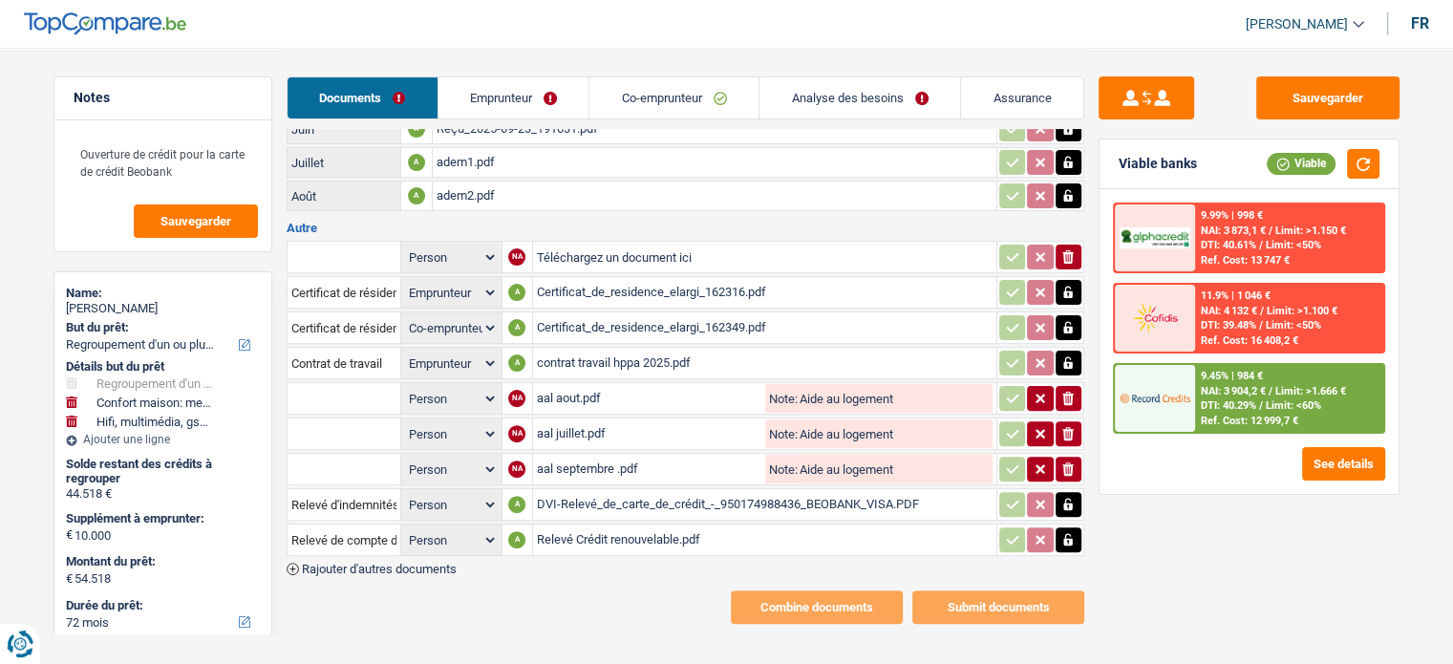
click at [1066, 459] on icon "ionicons-v5-e" at bounding box center [1067, 468] width 15 height 19
click at [1067, 424] on icon "ionicons-v5-e" at bounding box center [1067, 433] width 15 height 19
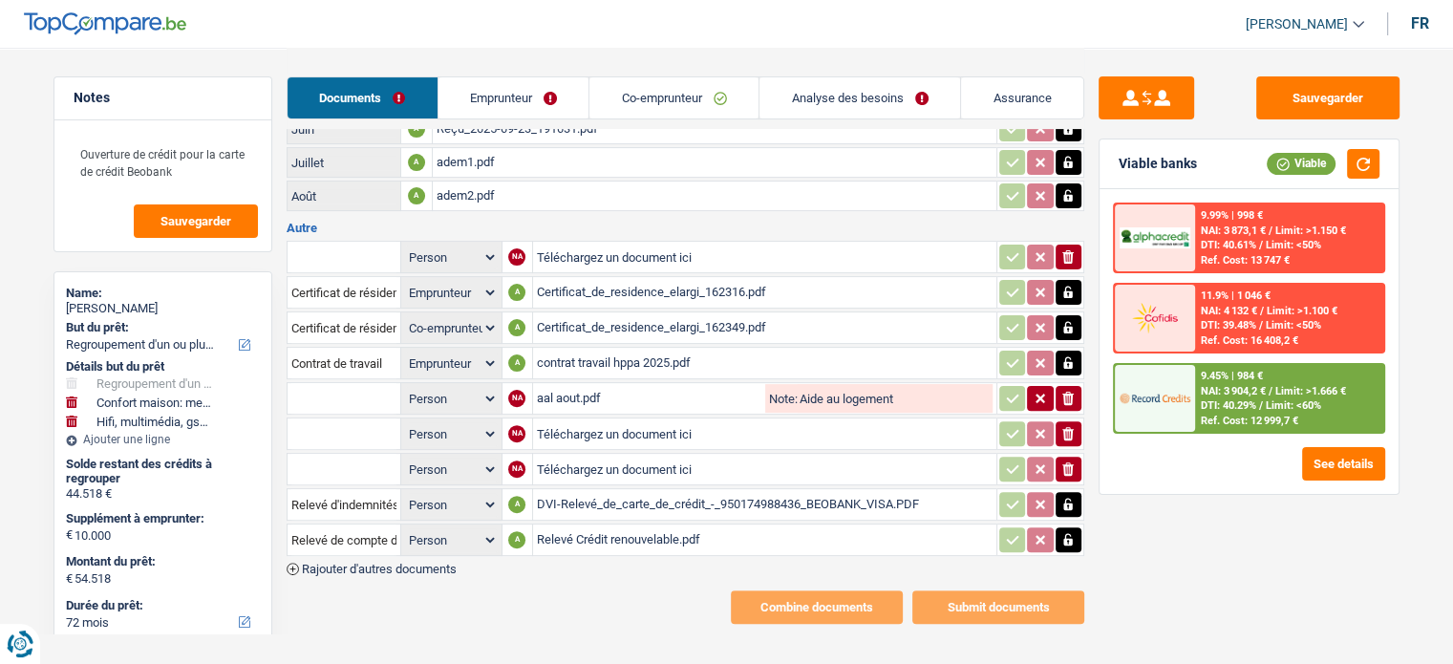
click at [1069, 392] on icon "button" at bounding box center [1067, 398] width 11 height 13
click at [504, 96] on link "Emprunteur" at bounding box center [513, 97] width 151 height 41
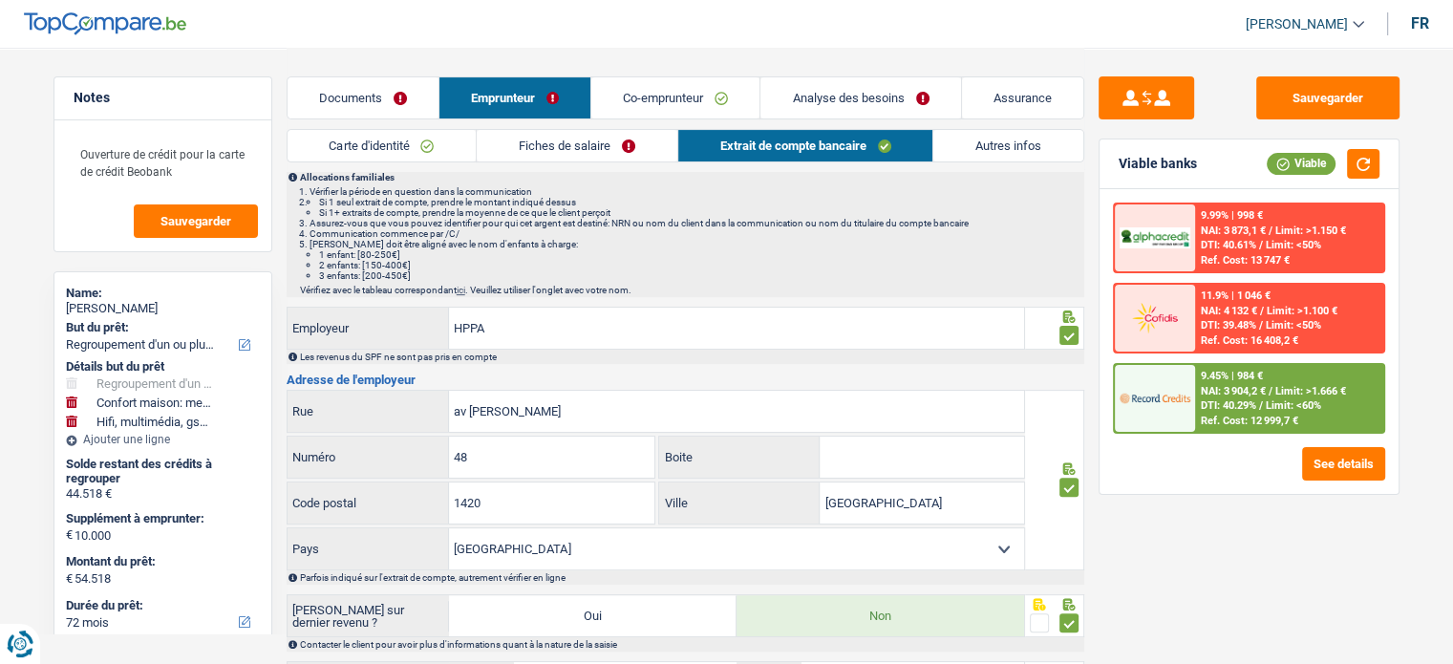
click at [363, 140] on link "Carte d'identité" at bounding box center [382, 146] width 189 height 32
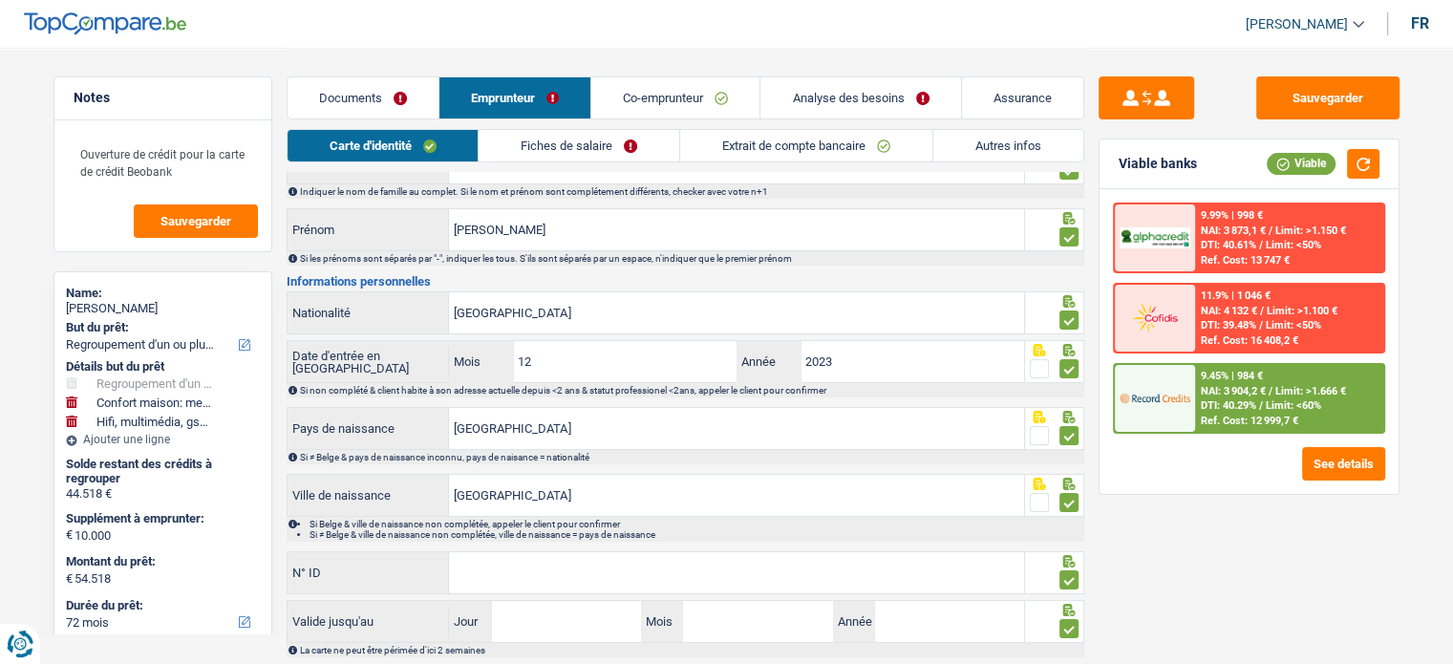
scroll to position [0, 0]
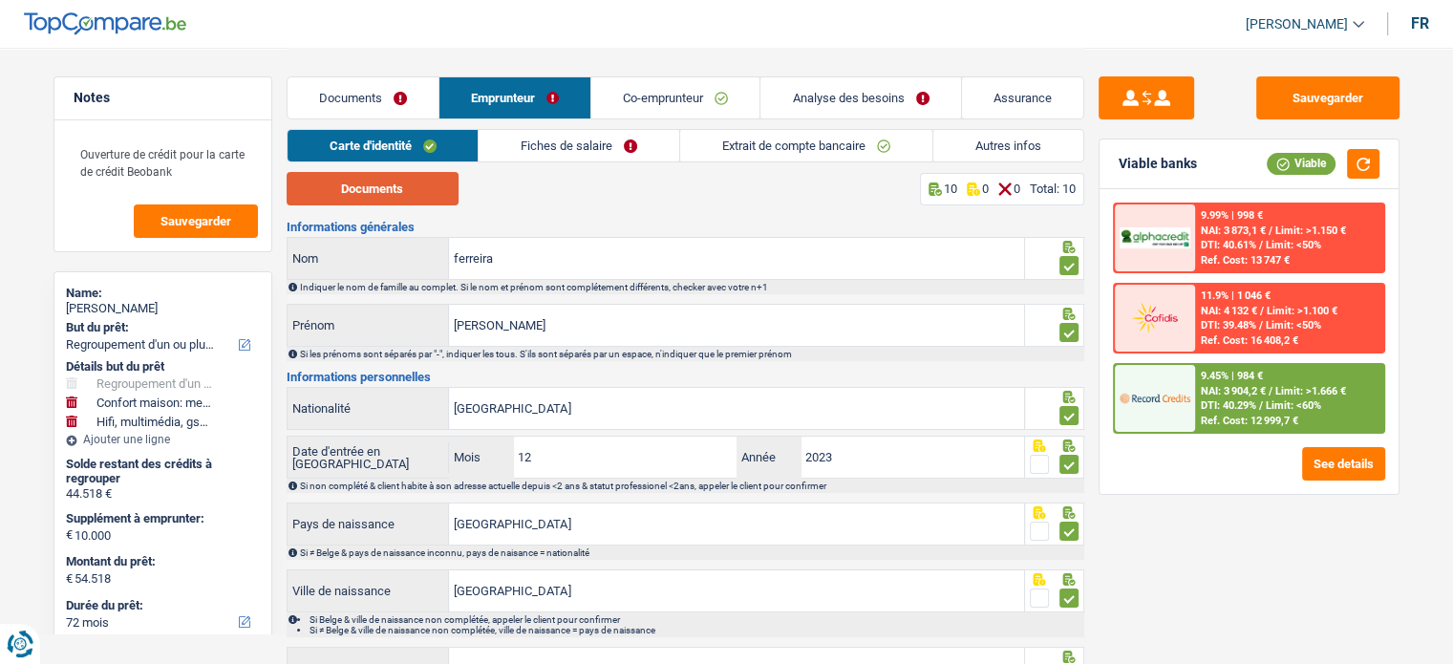
click at [395, 196] on button "Documents" at bounding box center [373, 188] width 172 height 33
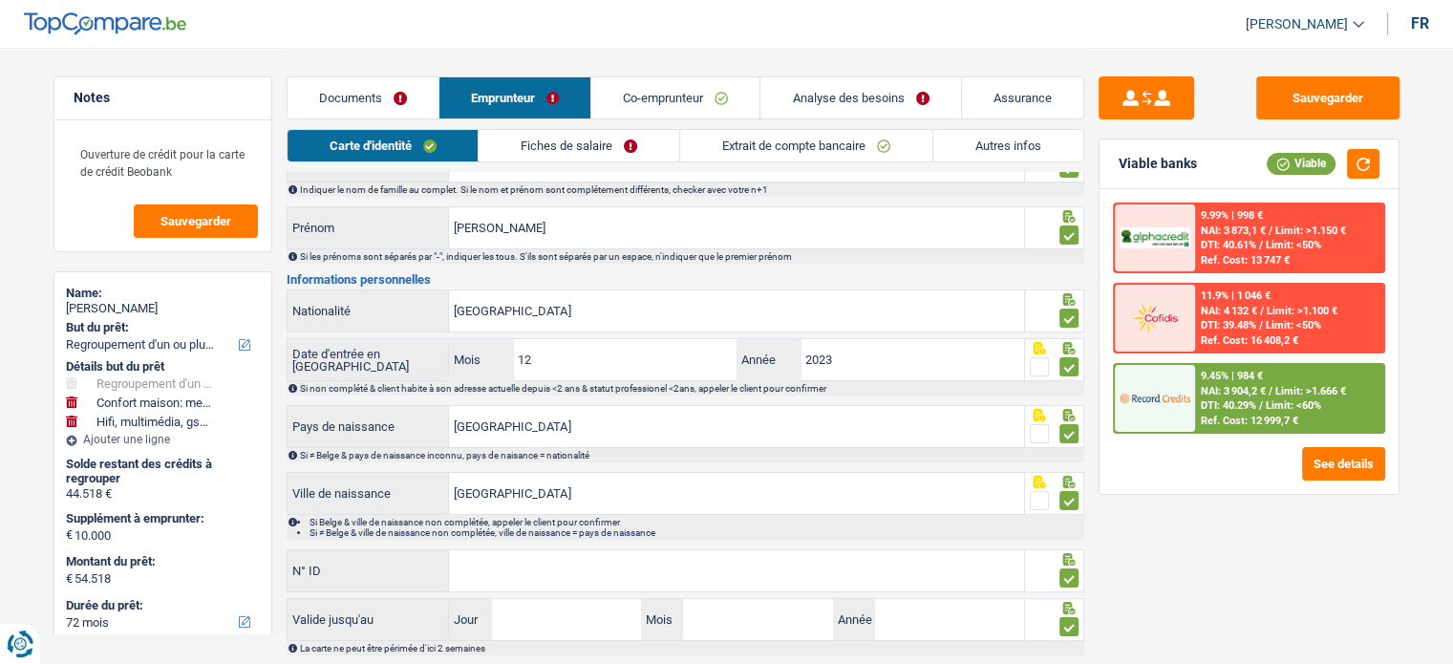
scroll to position [254, 0]
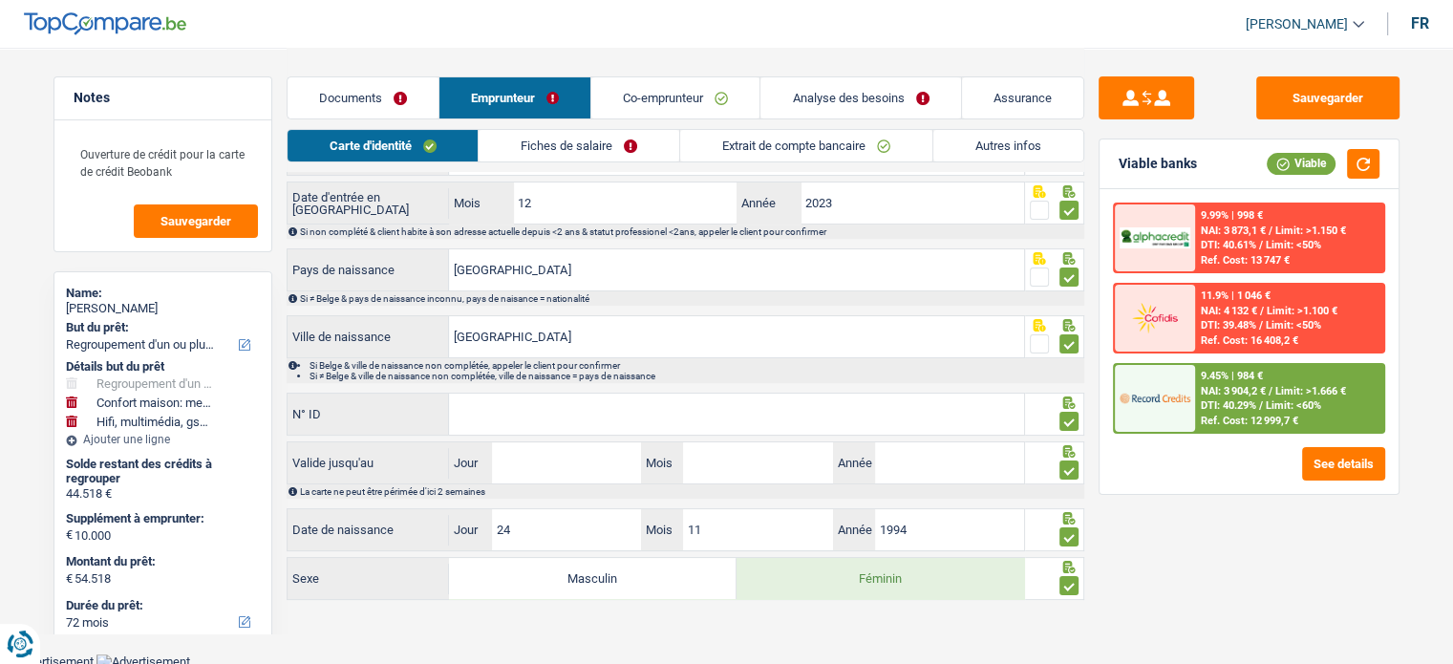
click at [623, 404] on input "N° ID" at bounding box center [736, 414] width 575 height 41
paste input "T0Z4FX6J9"
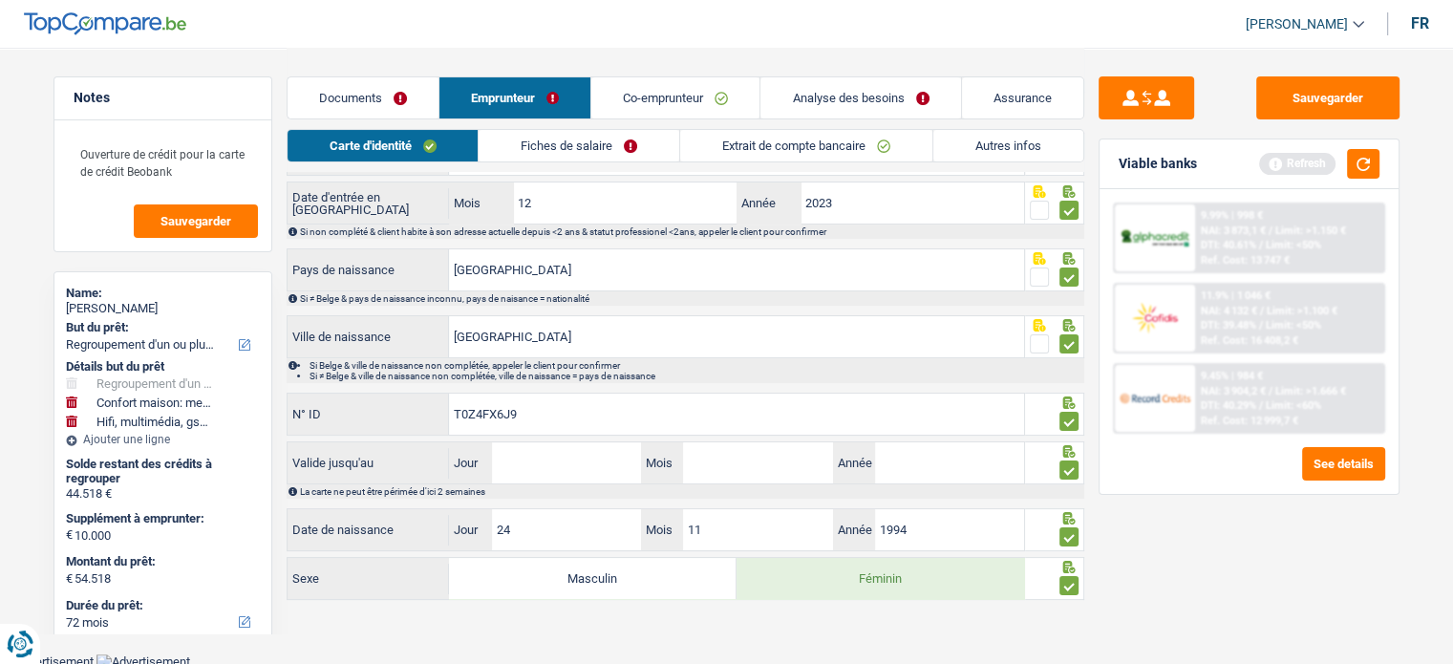
type input "T0Z4FX6J9"
click at [582, 452] on input "Jour" at bounding box center [566, 462] width 149 height 41
type input "27"
type input "02"
type input "2033"
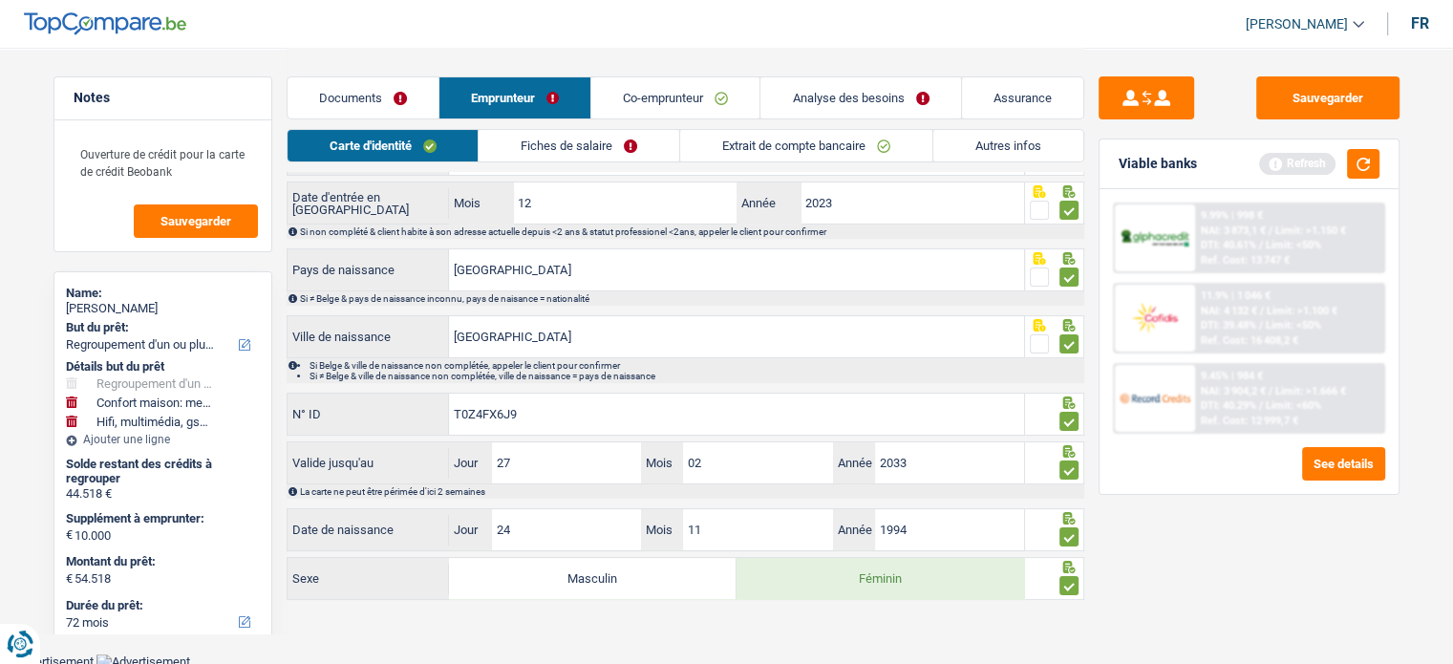
click at [575, 137] on link "Fiches de salaire" at bounding box center [579, 146] width 201 height 32
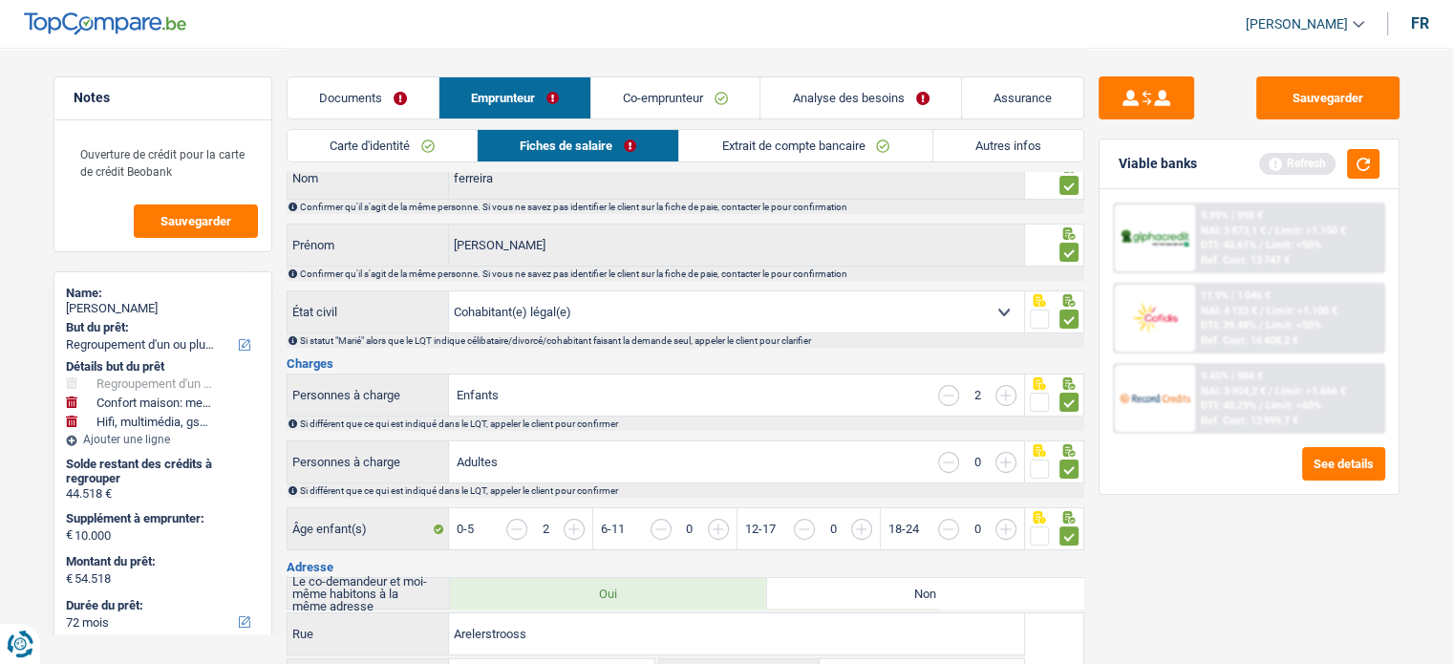
scroll to position [0, 0]
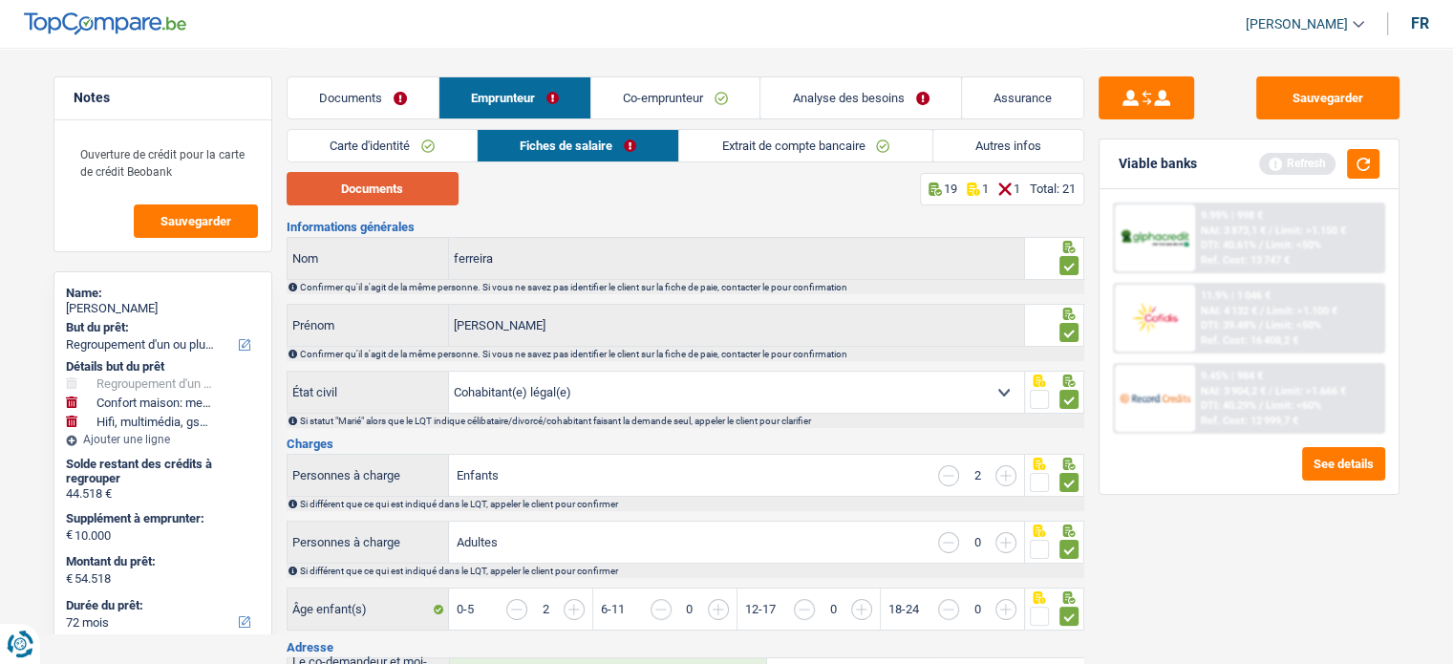
click at [401, 180] on button "Documents" at bounding box center [373, 188] width 172 height 33
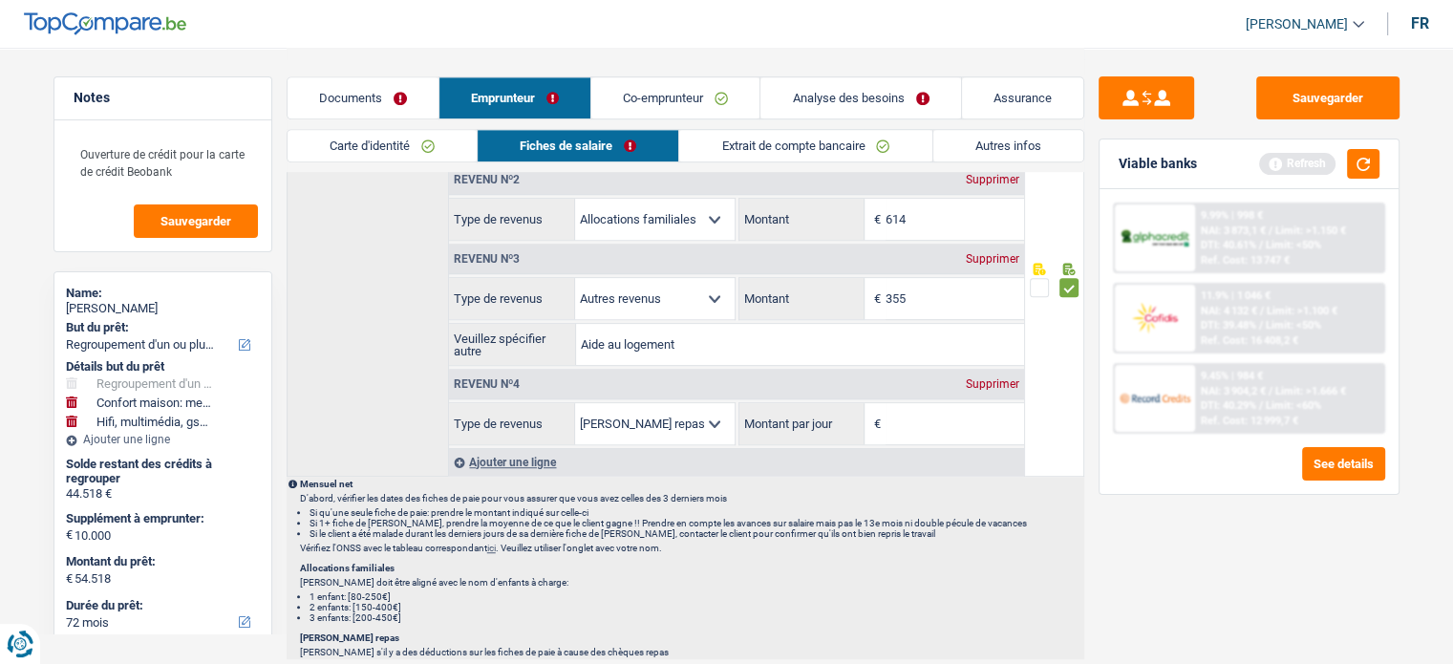
scroll to position [1051, 0]
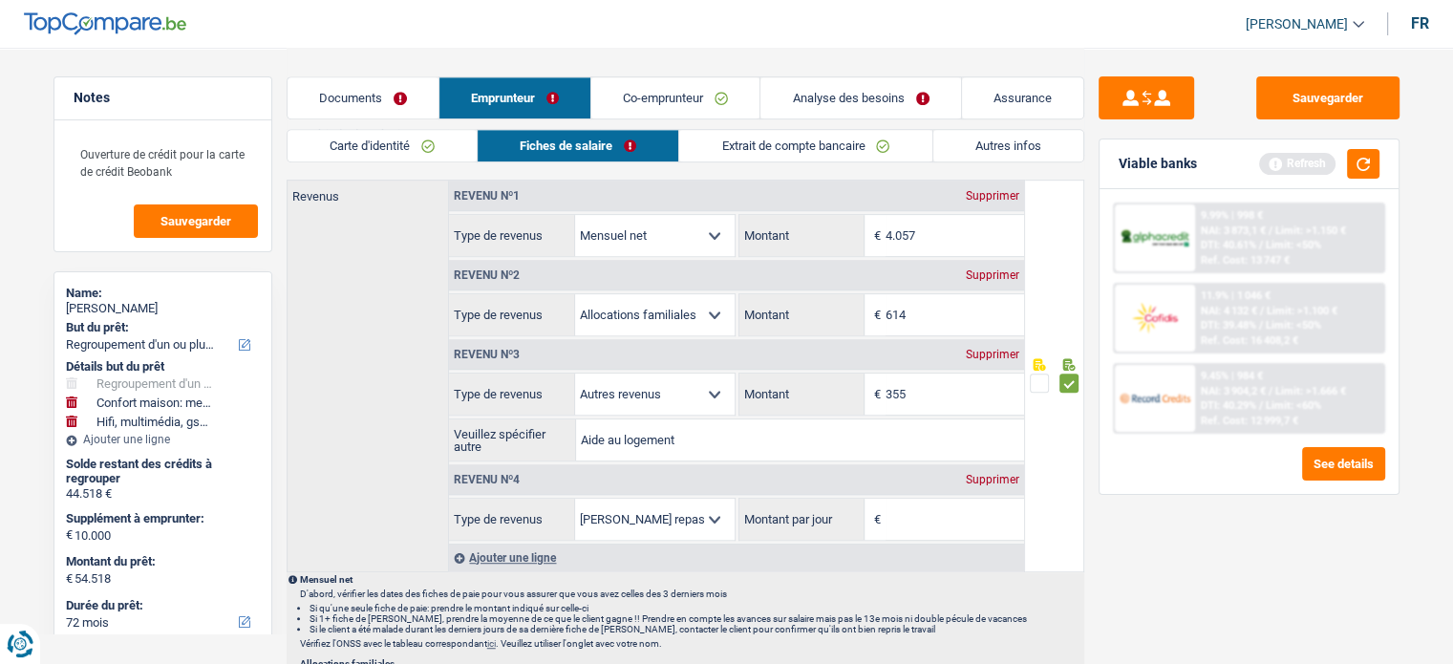
click at [982, 474] on div "Supprimer" at bounding box center [992, 479] width 63 height 11
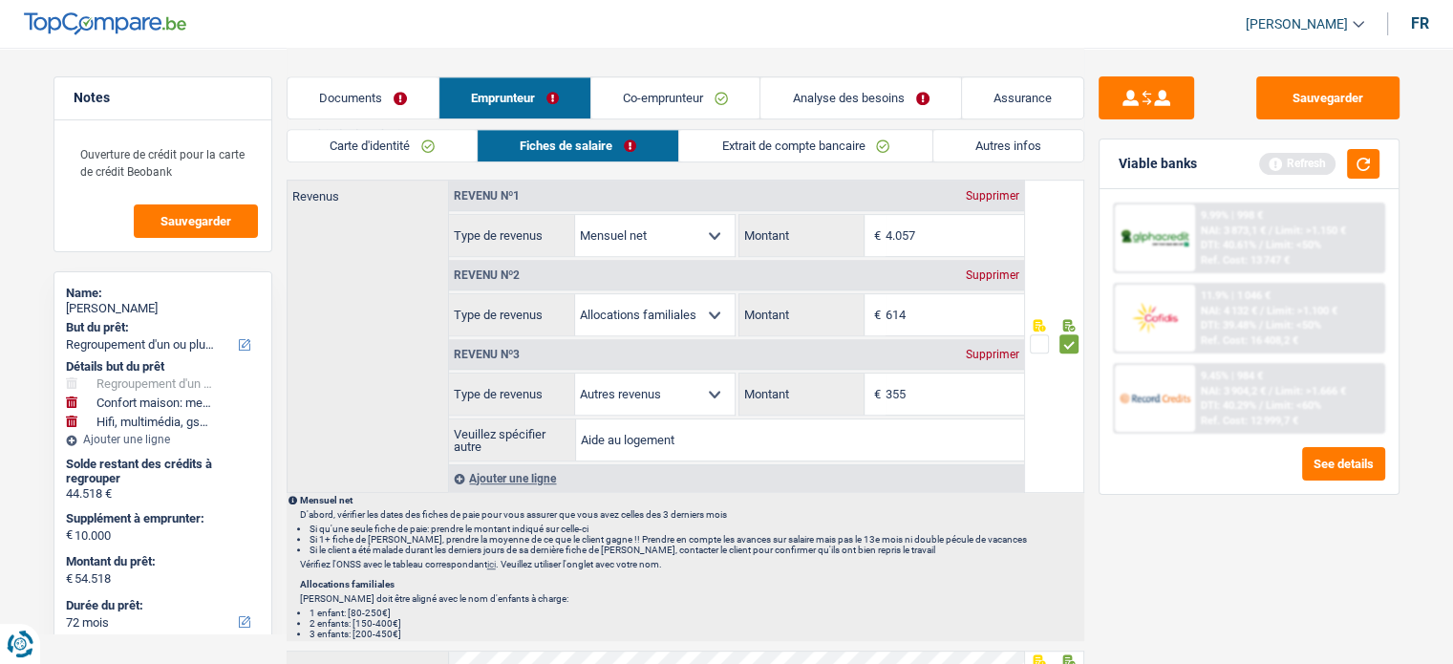
click at [989, 349] on div "Supprimer" at bounding box center [992, 354] width 63 height 11
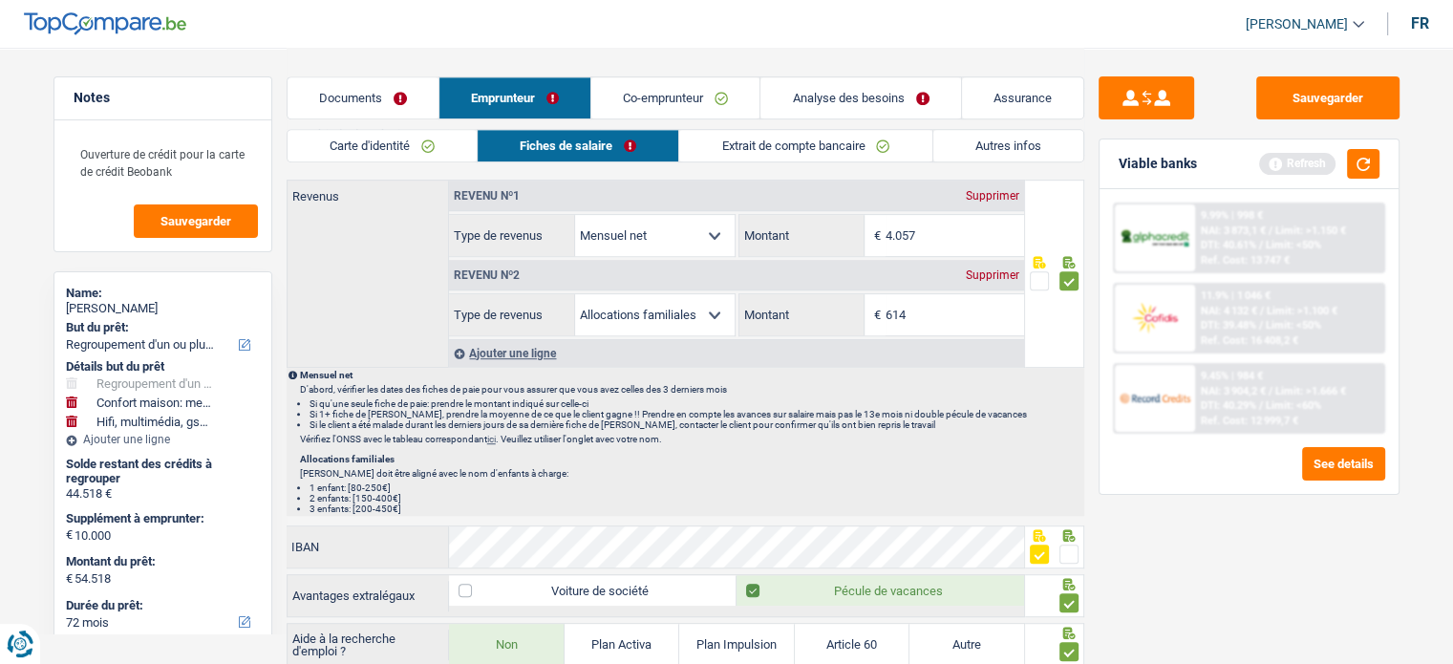
click at [1370, 183] on div "Viable banks Refresh" at bounding box center [1248, 164] width 299 height 50
click at [1371, 168] on button "button" at bounding box center [1363, 164] width 32 height 30
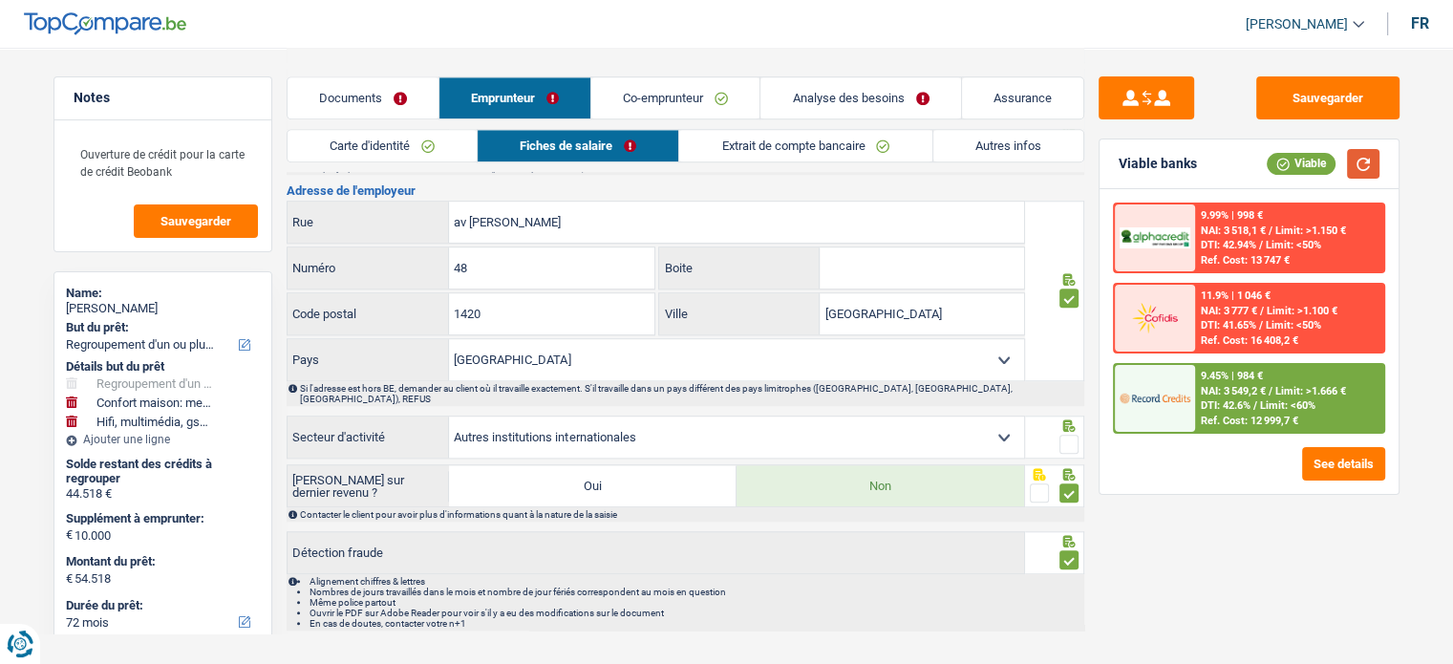
scroll to position [1670, 0]
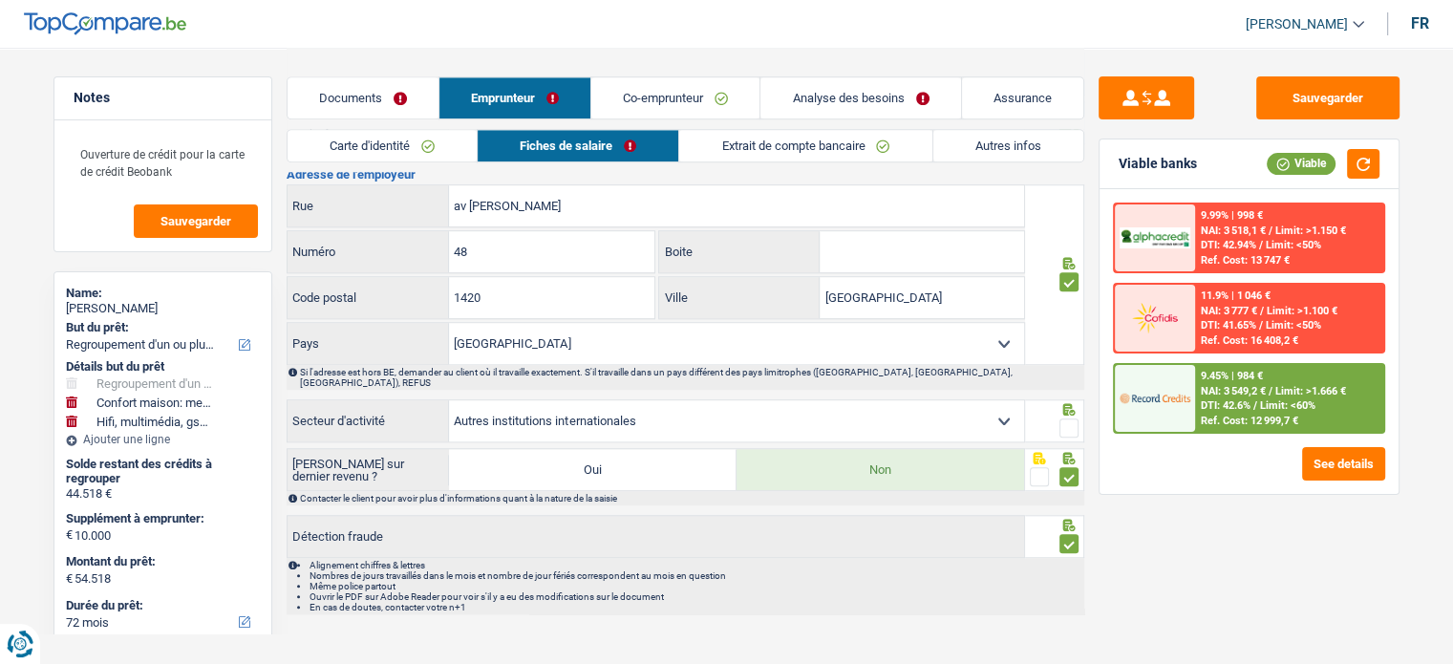
click at [1062, 418] on span at bounding box center [1068, 427] width 19 height 19
click at [0, 0] on input "radio" at bounding box center [0, 0] width 0 height 0
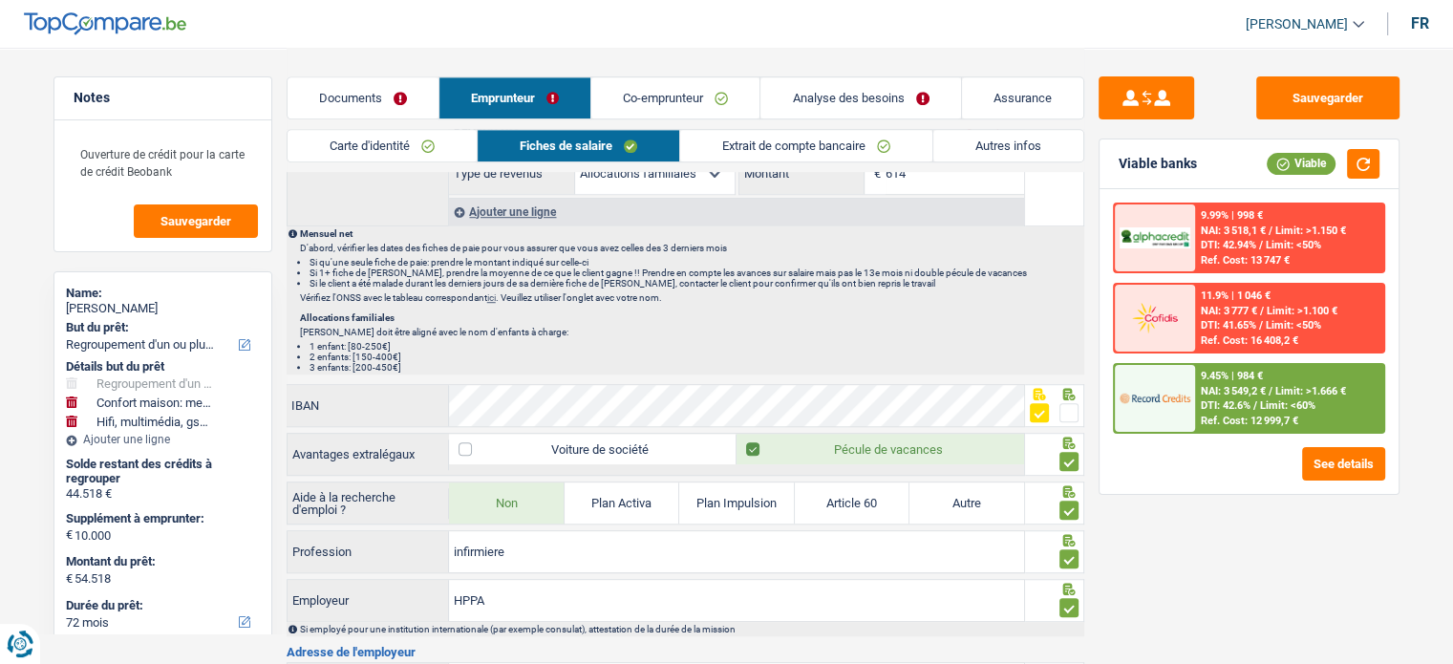
scroll to position [1574, 0]
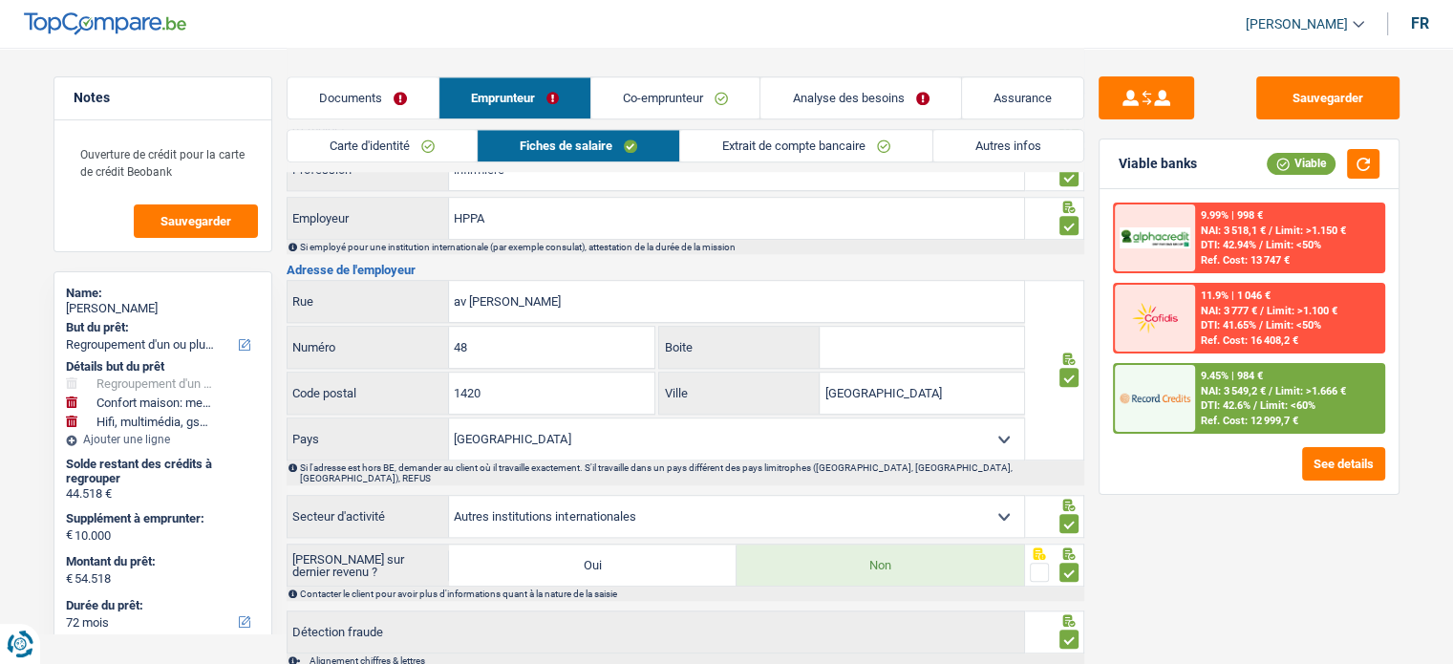
click at [637, 512] on select "Agriculture/Pêche Industrie Horeca Courier/Fitness/Taxi Construction Banques/As…" at bounding box center [736, 516] width 575 height 41
select select "smallCompanies"
click at [449, 496] on select "Agriculture/Pêche Industrie Horeca Courier/Fitness/Taxi Construction Banques/As…" at bounding box center [736, 516] width 575 height 41
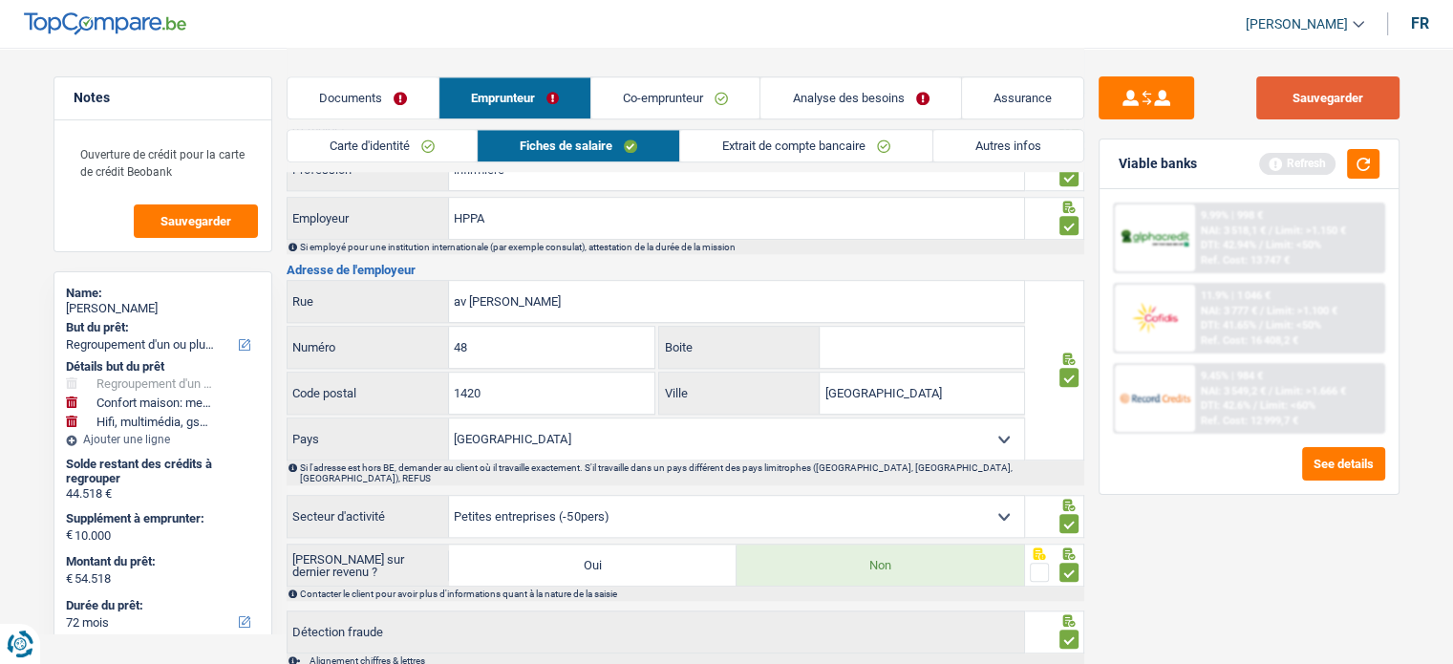
click at [1323, 98] on button "Sauvegarder" at bounding box center [1327, 97] width 143 height 43
click at [1368, 171] on button "button" at bounding box center [1363, 164] width 32 height 30
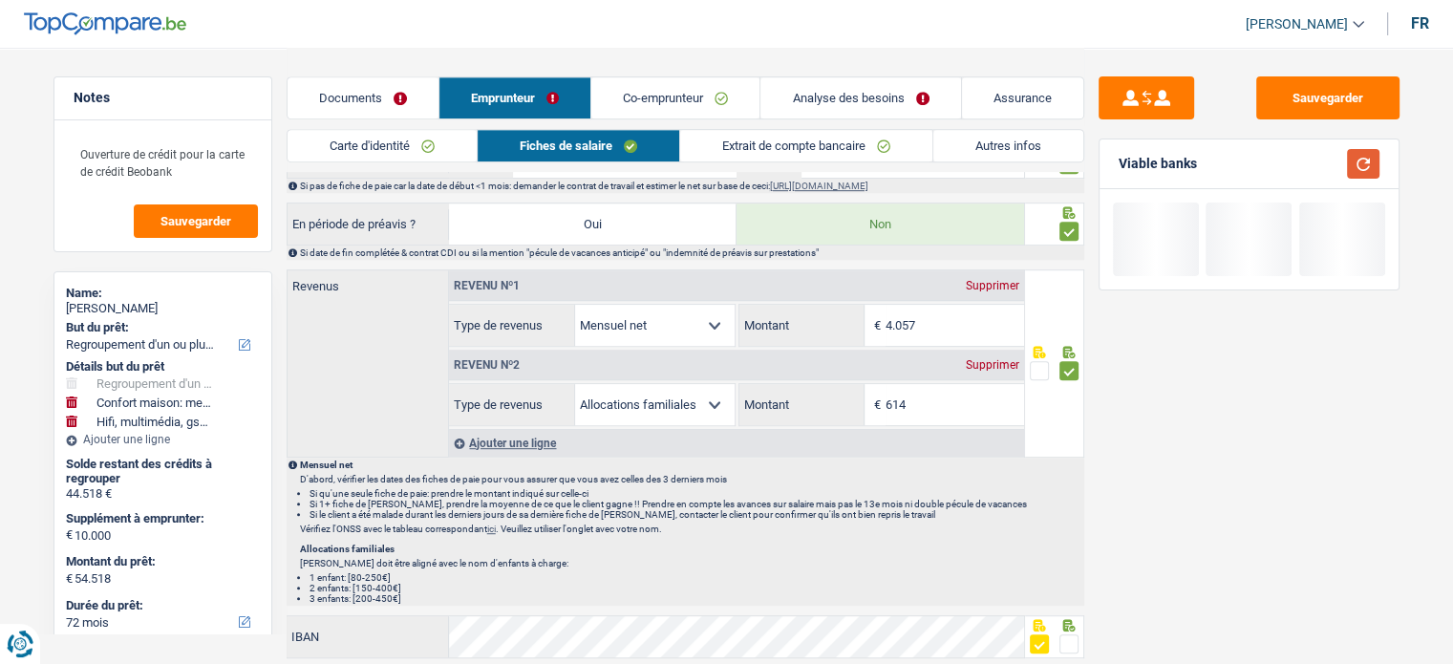
scroll to position [906, 0]
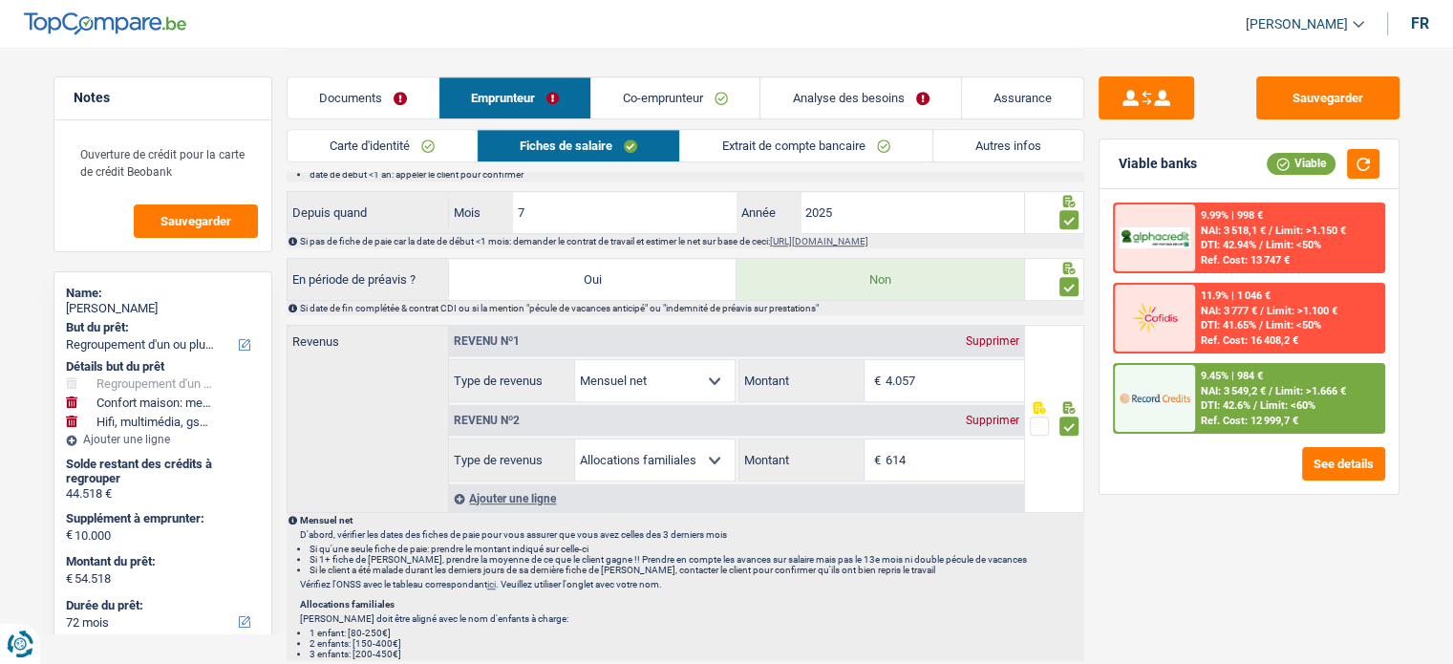
click at [801, 140] on link "Extrait de compte bancaire" at bounding box center [806, 146] width 252 height 32
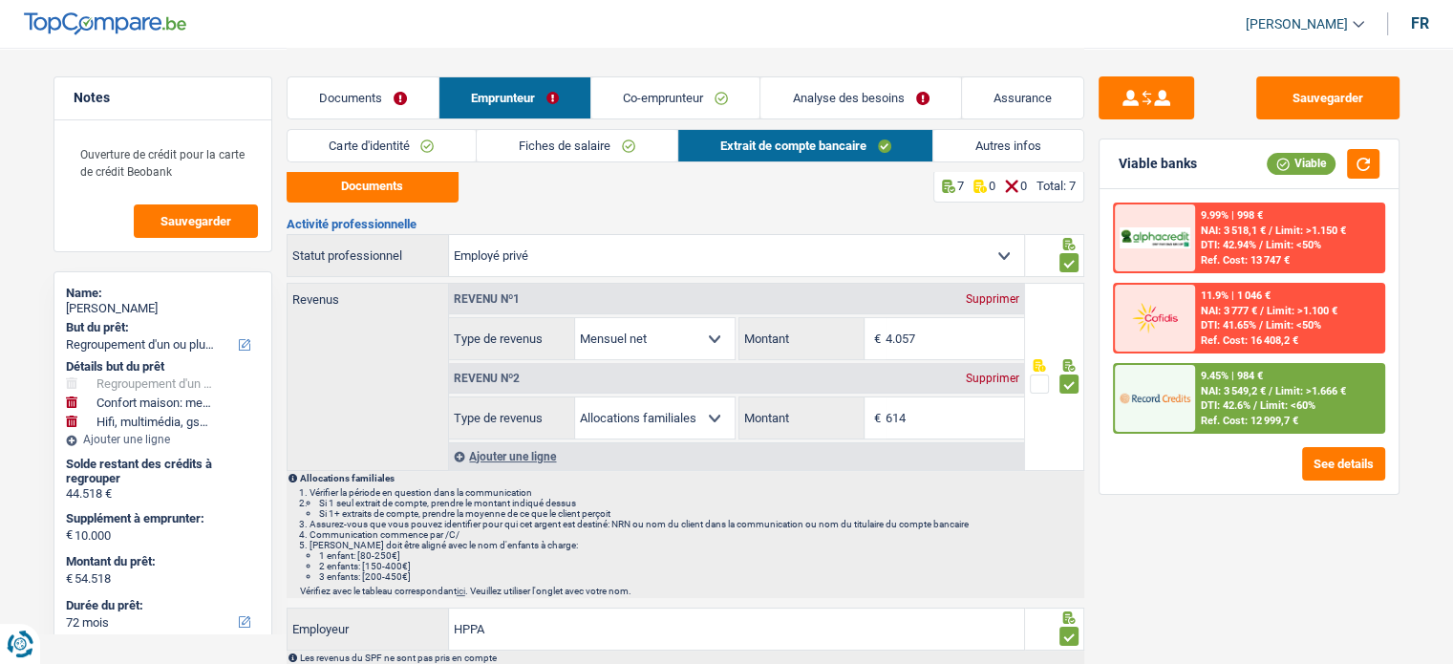
scroll to position [0, 0]
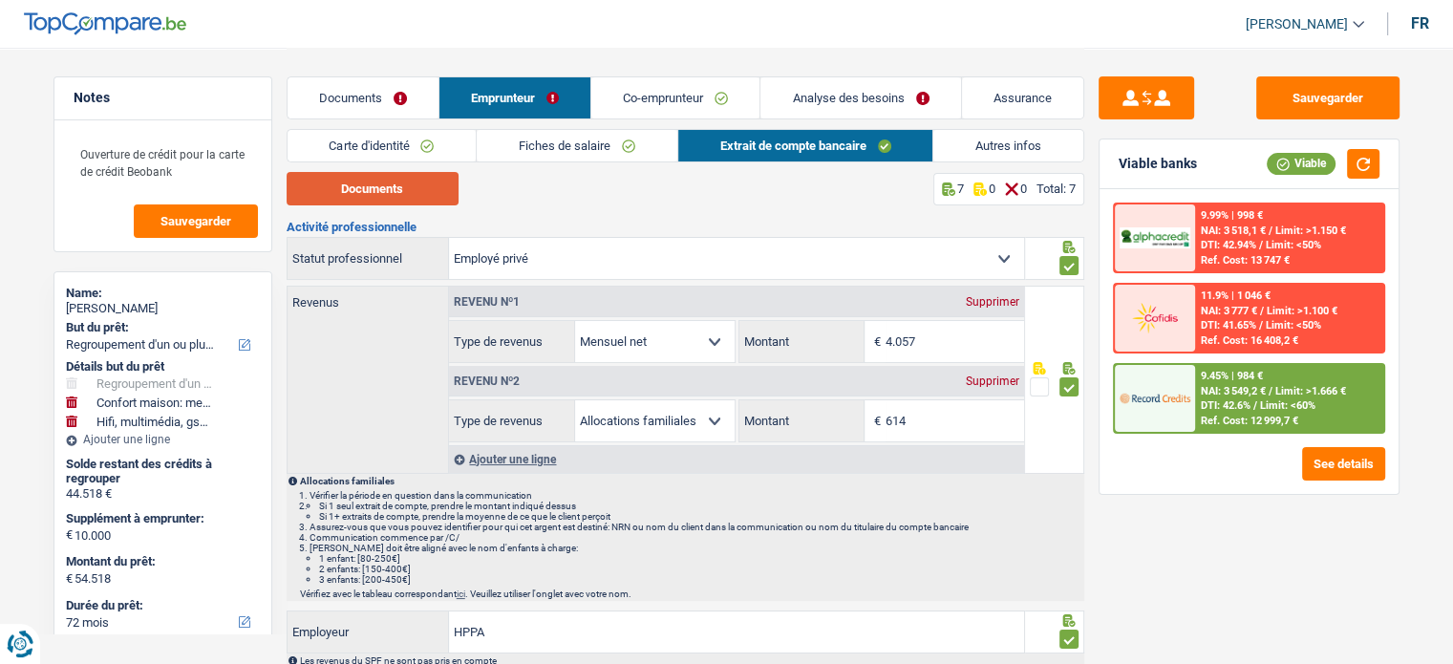
click at [404, 179] on button "Documents" at bounding box center [373, 188] width 172 height 33
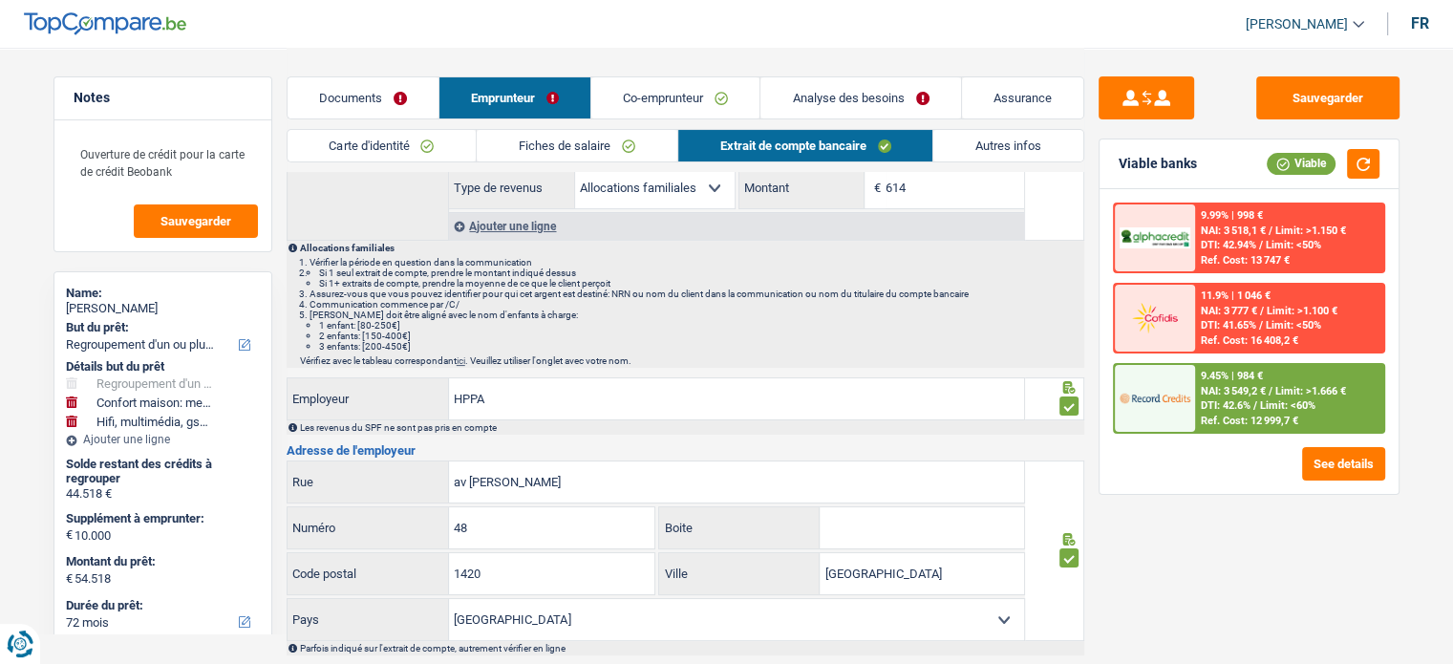
scroll to position [49, 0]
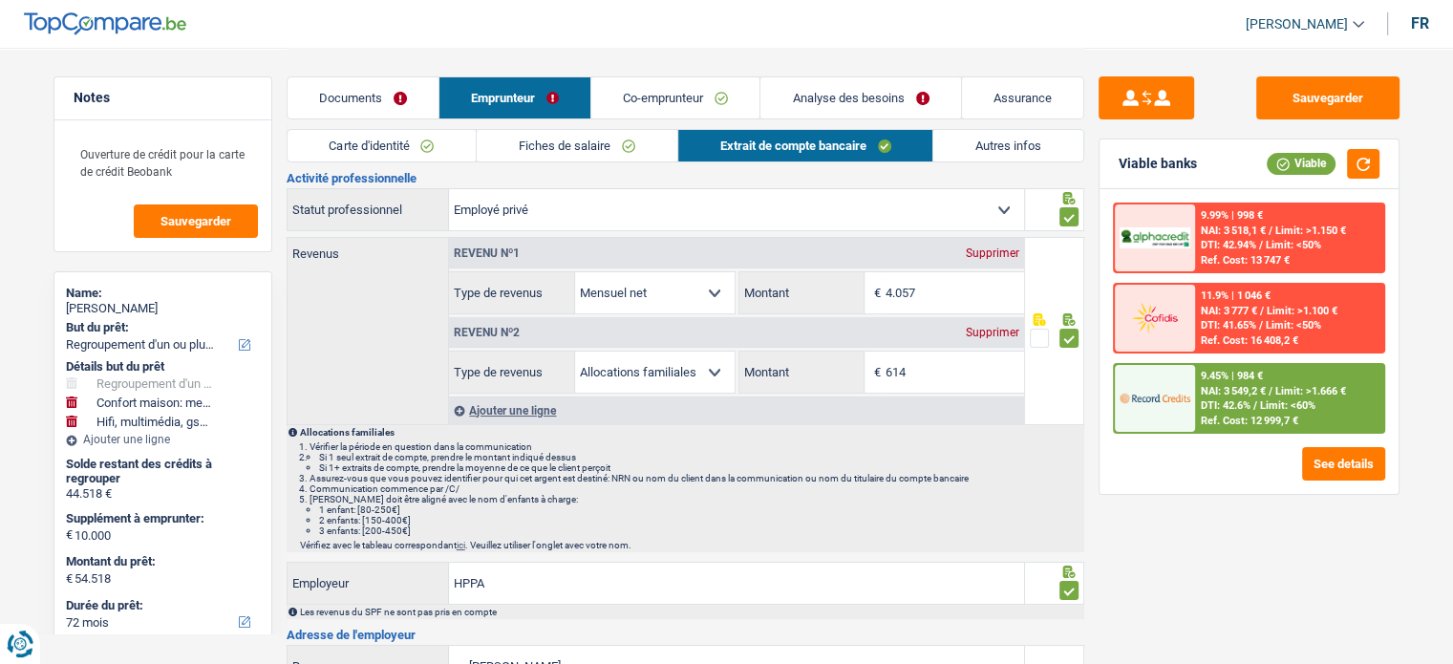
click at [1027, 149] on link "Autres infos" at bounding box center [1008, 146] width 150 height 32
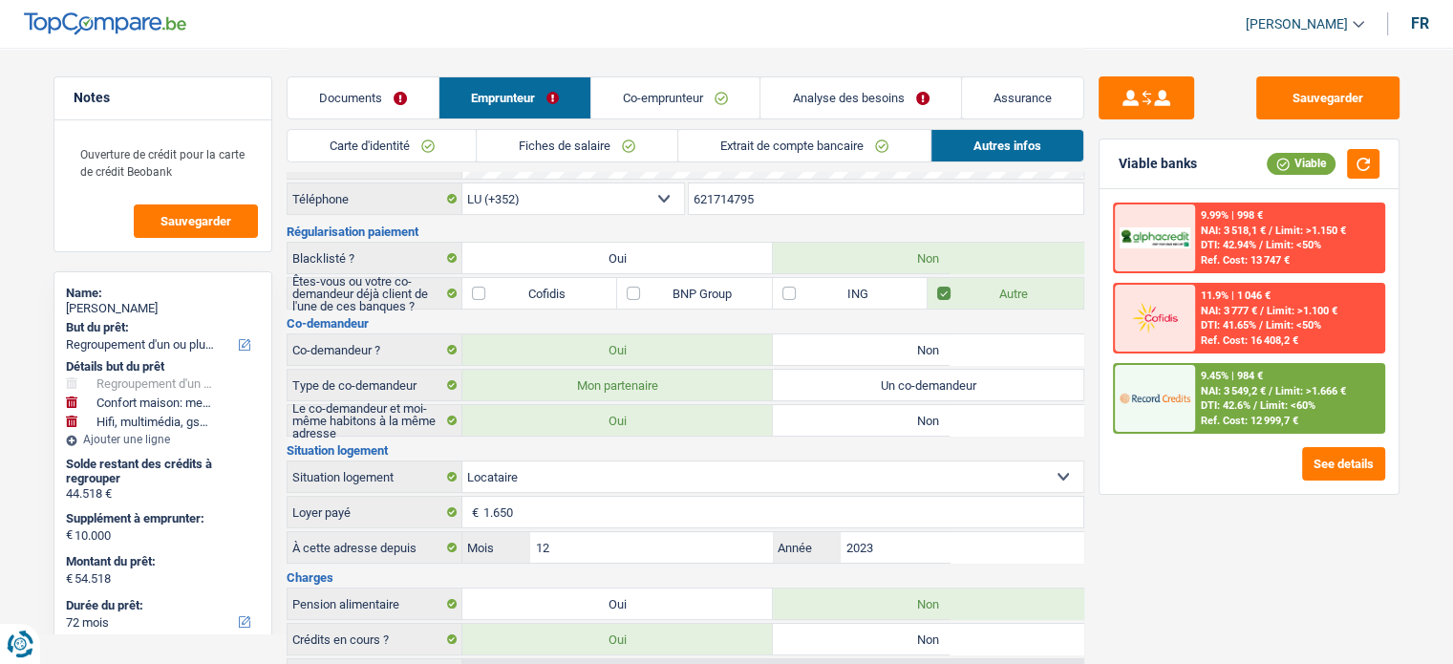
click at [660, 98] on link "Co-emprunteur" at bounding box center [675, 97] width 168 height 41
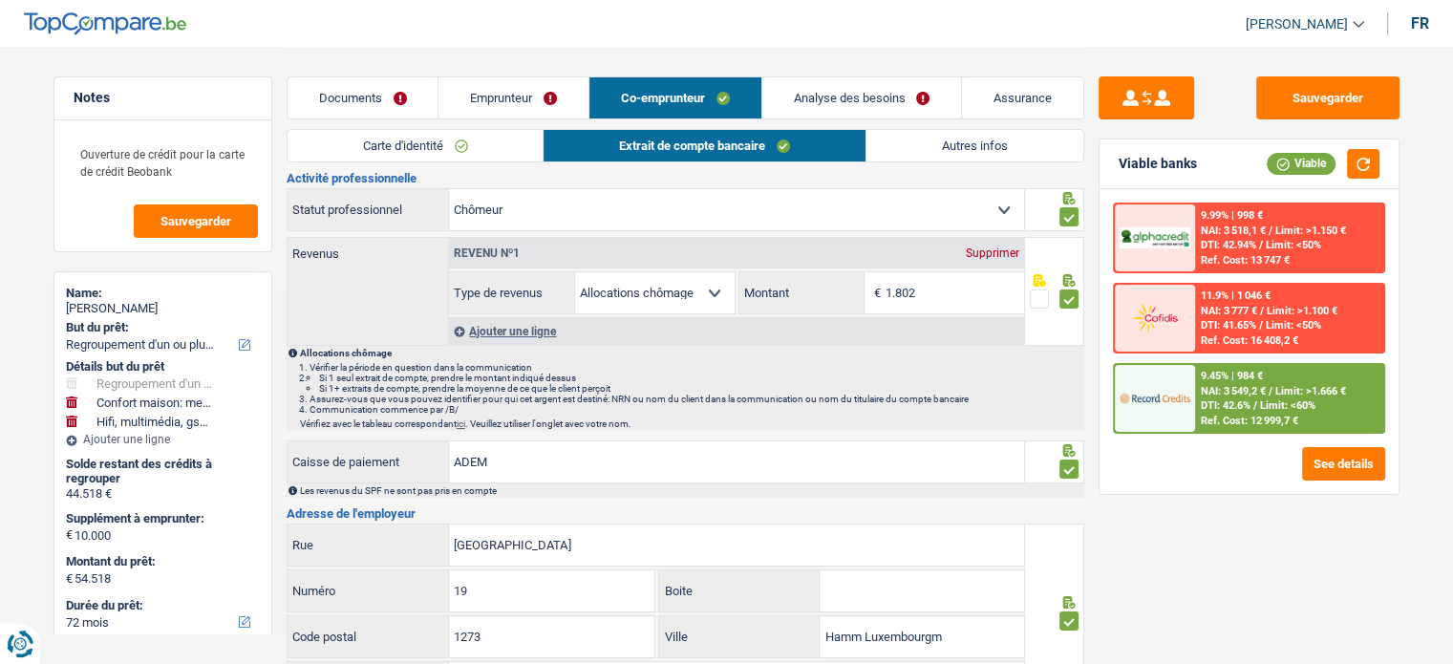
click at [406, 156] on link "Carte d'identité" at bounding box center [416, 146] width 256 height 32
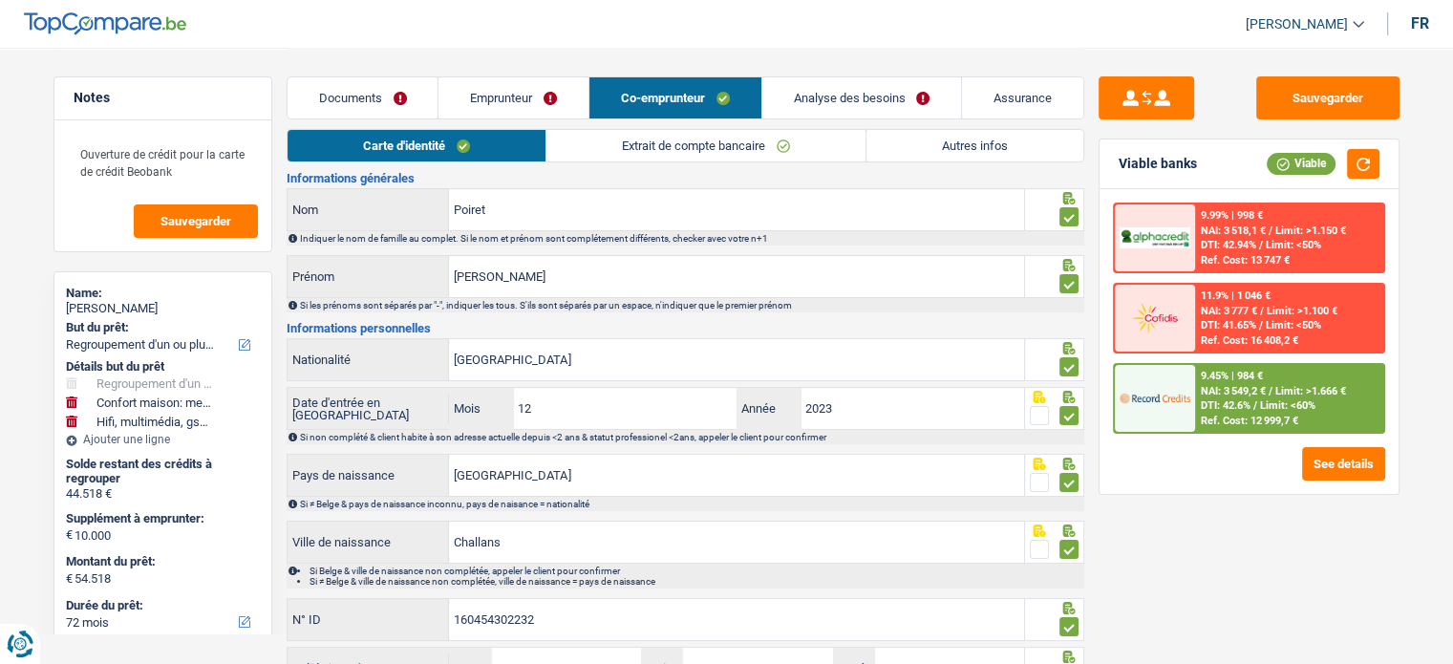
scroll to position [0, 0]
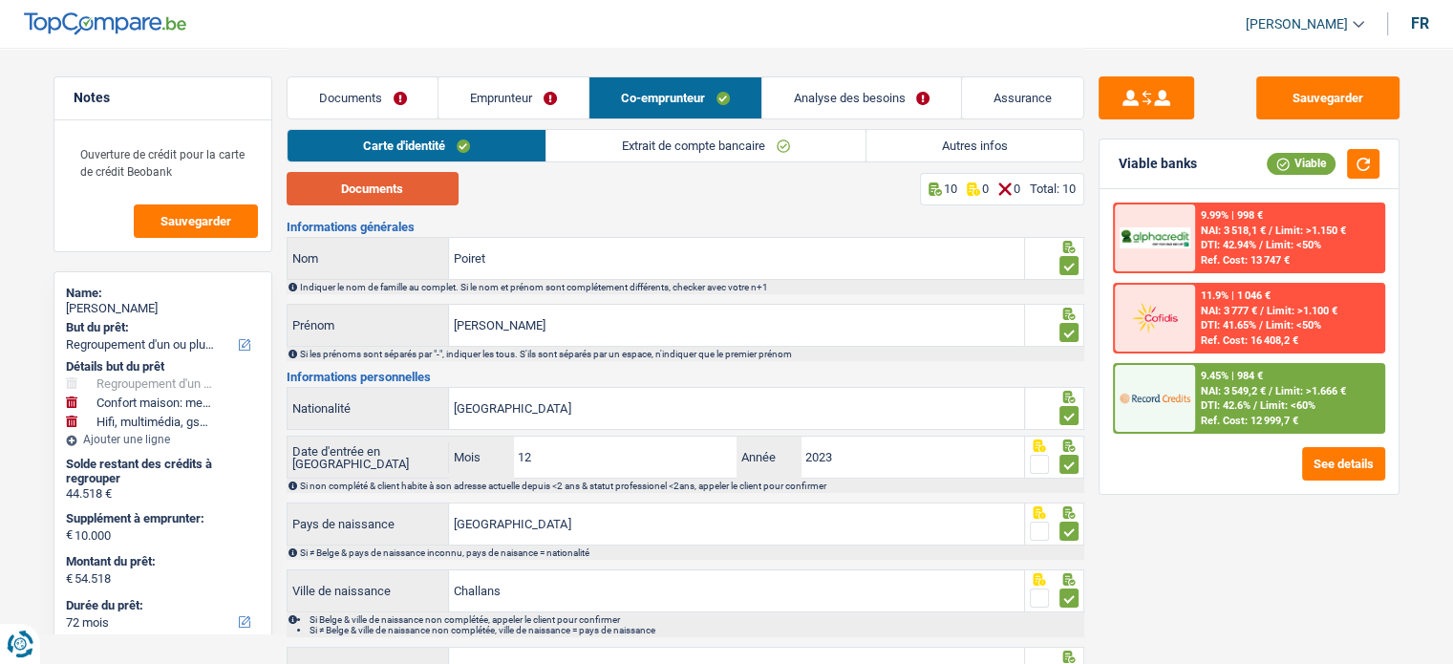
click at [417, 185] on button "Documents" at bounding box center [373, 188] width 172 height 33
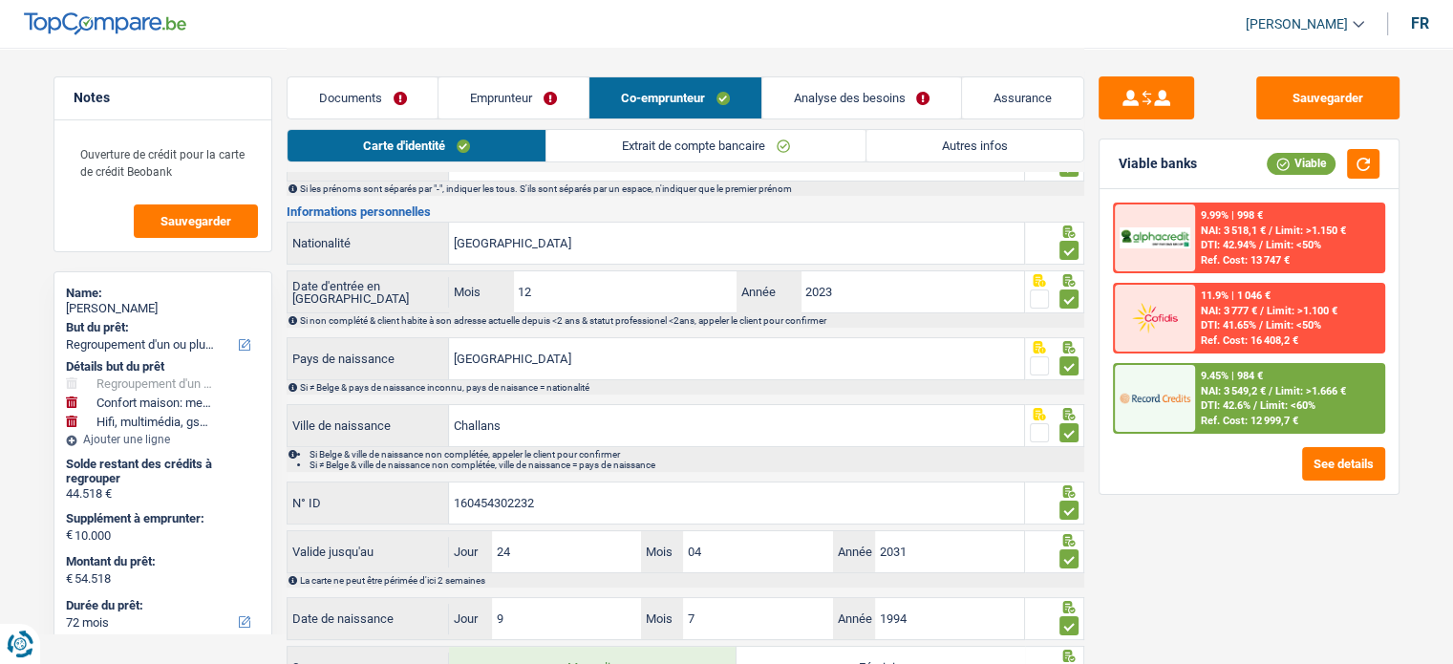
scroll to position [63, 0]
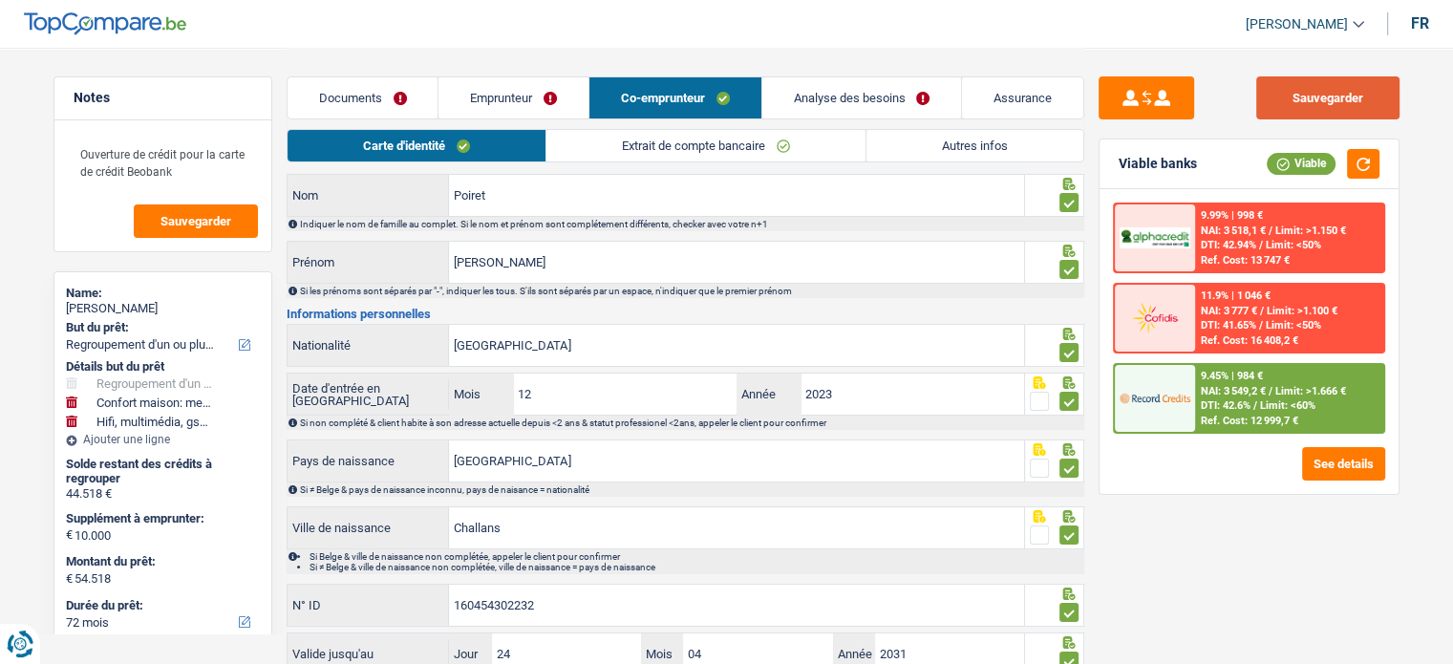
click at [1344, 108] on button "Sauvegarder" at bounding box center [1327, 97] width 143 height 43
click at [730, 154] on link "Extrait de compte bancaire" at bounding box center [705, 146] width 319 height 32
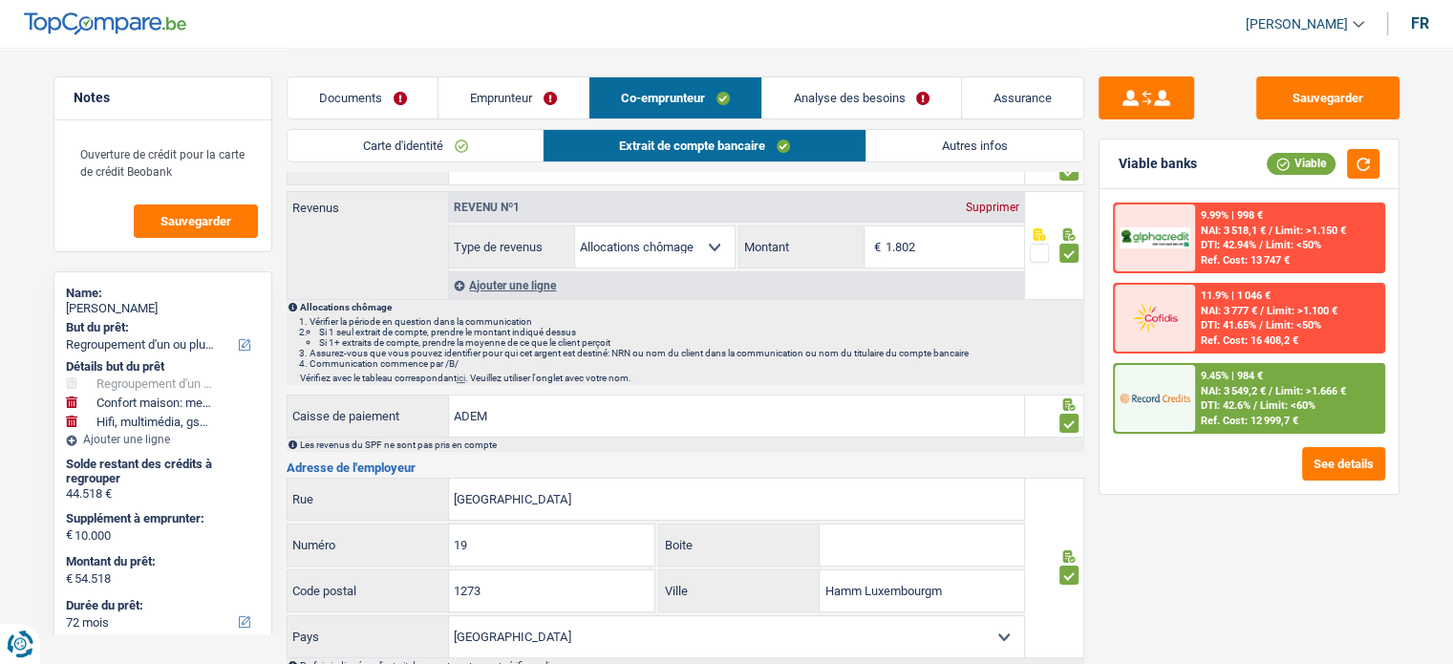
scroll to position [0, 0]
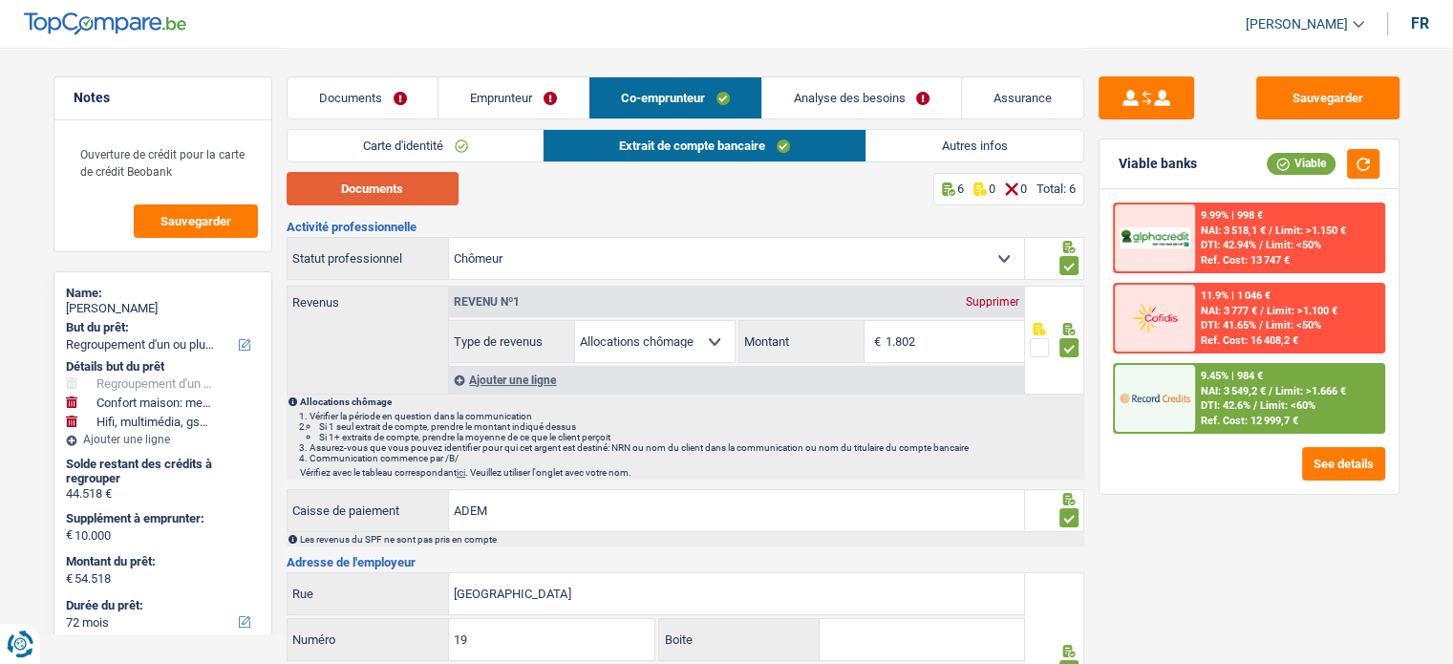
drag, startPoint x: 454, startPoint y: 213, endPoint x: 437, endPoint y: 202, distance: 20.7
click at [448, 210] on div "Documents 6 0 0 Total: 6 Activité professionnelle Ouvrier Employé privé Employé…" at bounding box center [686, 553] width 798 height 763
click at [437, 202] on button "Documents" at bounding box center [373, 188] width 172 height 33
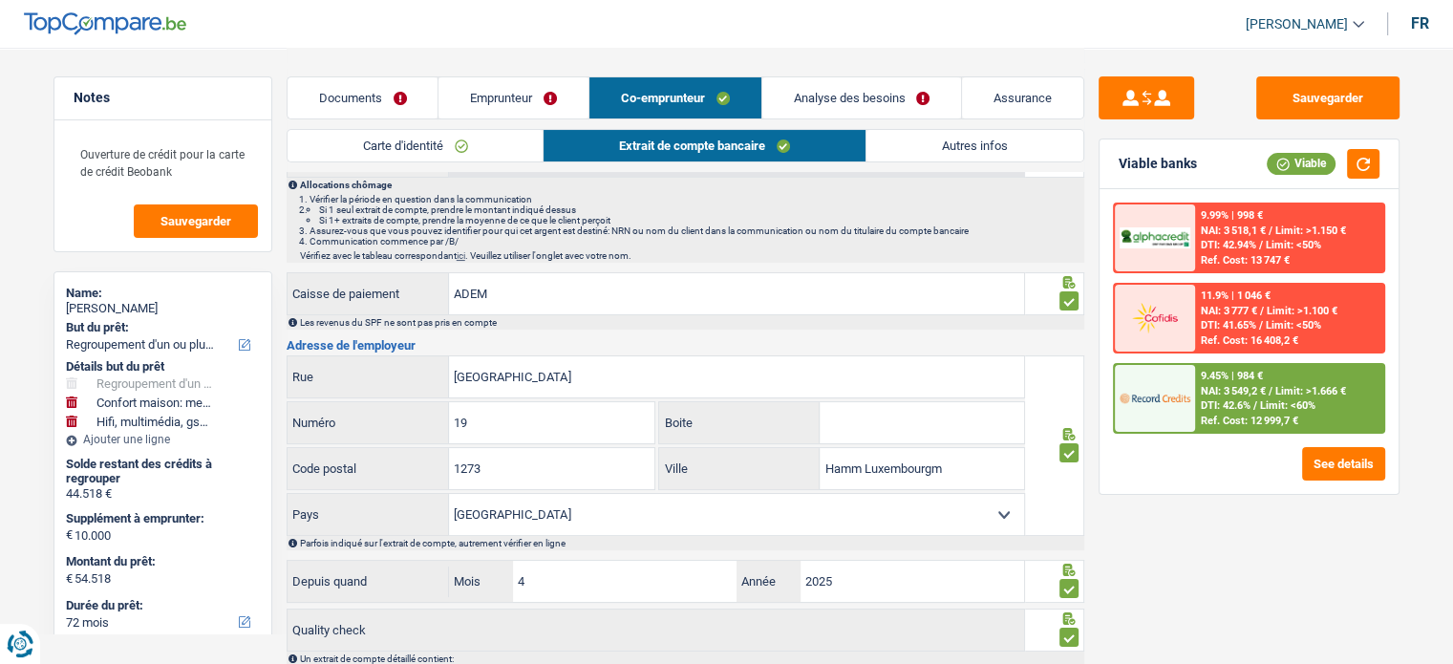
scroll to position [339, 0]
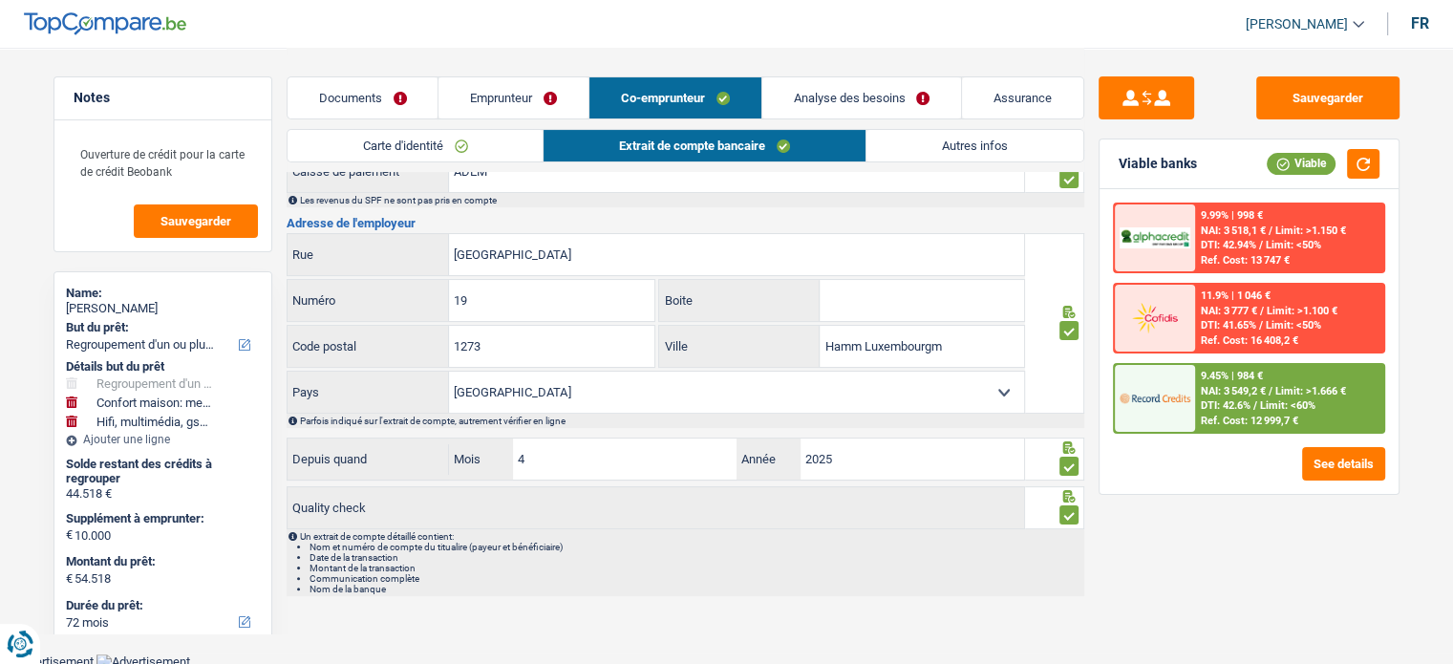
click at [982, 150] on link "Autres infos" at bounding box center [974, 146] width 217 height 32
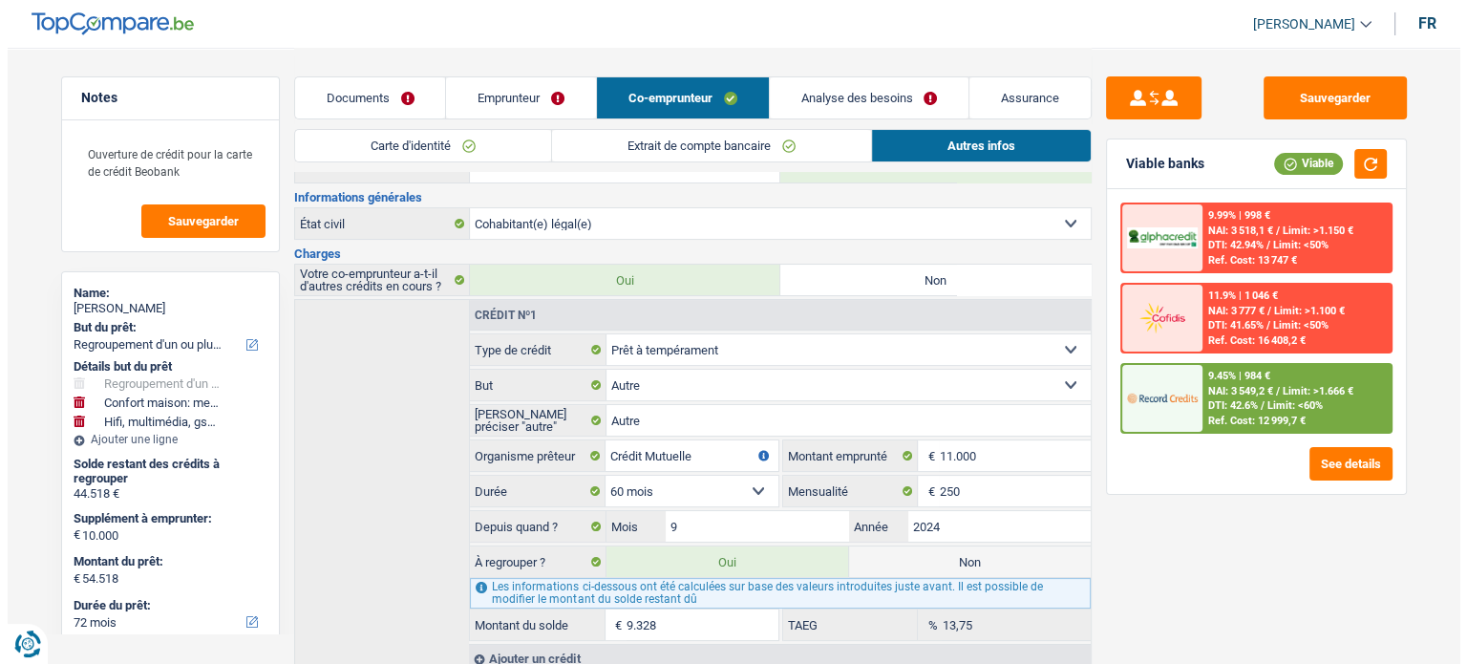
scroll to position [0, 0]
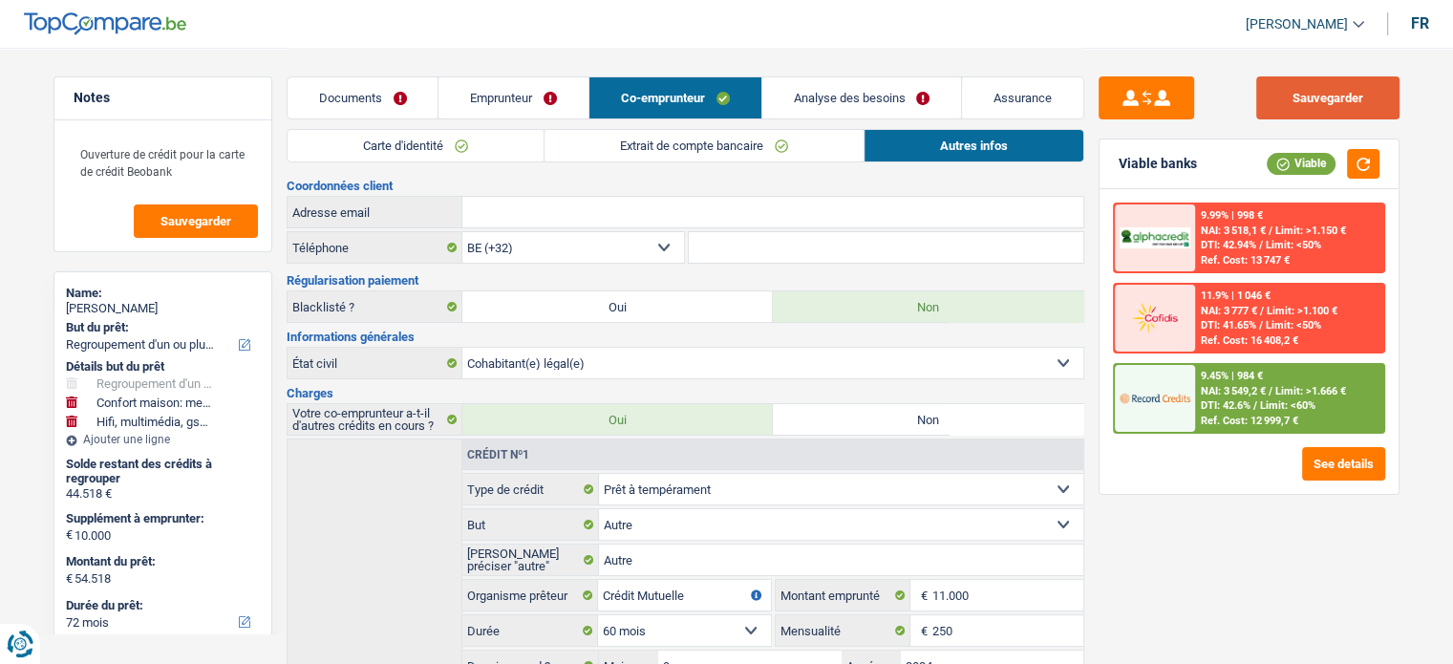
click at [1298, 106] on button "Sauvegarder" at bounding box center [1327, 97] width 143 height 43
click at [1362, 163] on button "button" at bounding box center [1363, 164] width 32 height 30
click at [1322, 449] on button "See details" at bounding box center [1343, 463] width 83 height 33
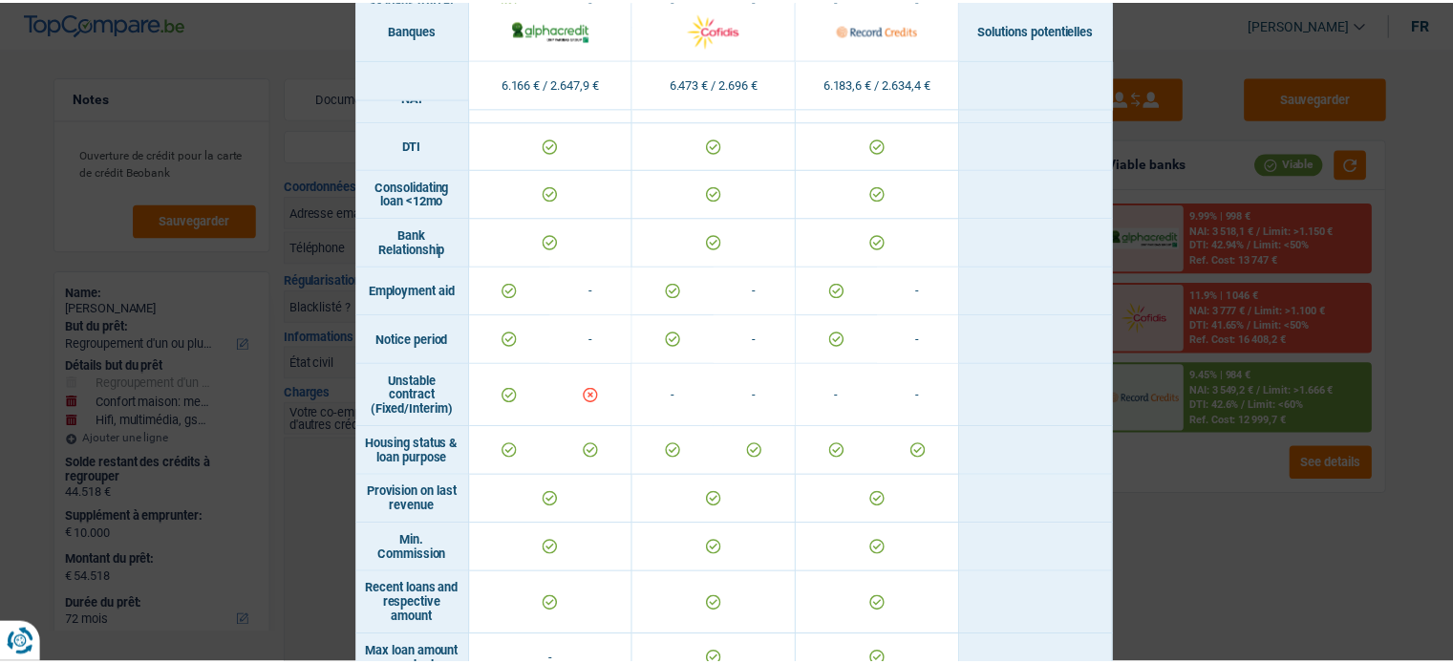
scroll to position [669, 0]
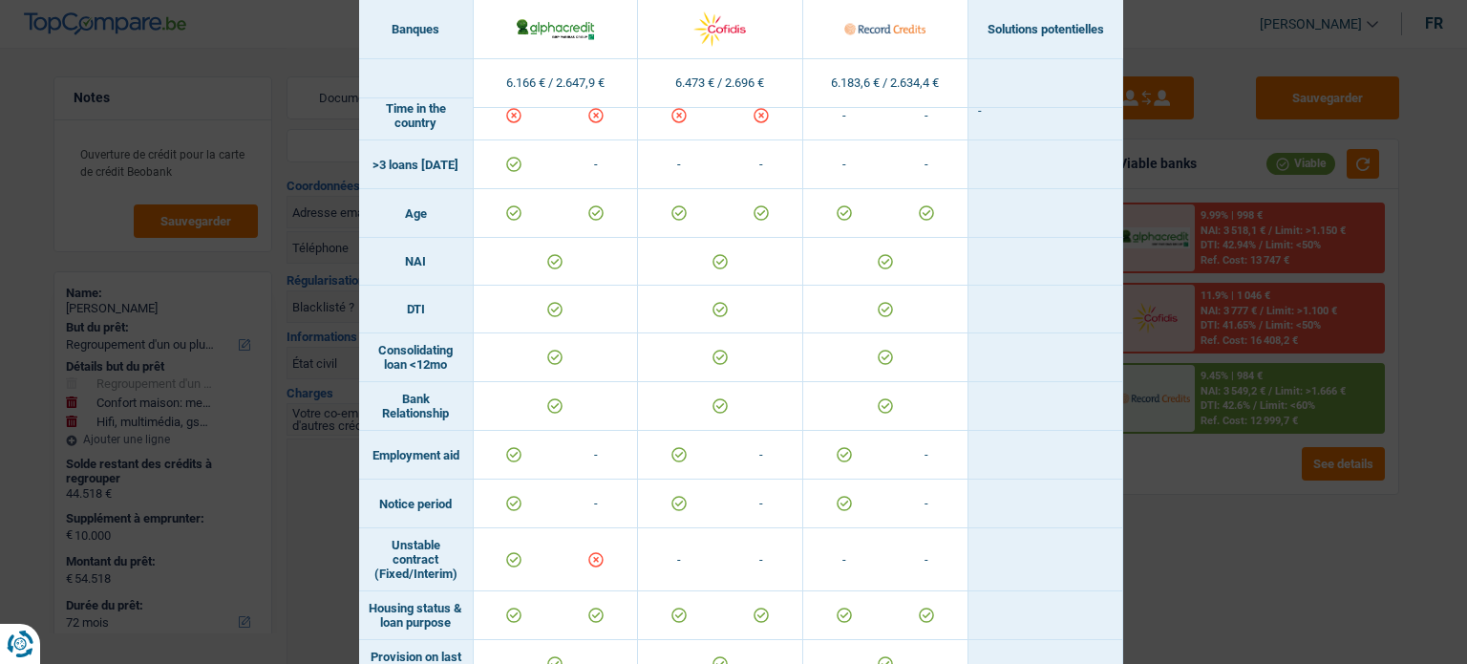
click at [1233, 451] on div "Banks conditions × Banques Solutions potentielles Revenus / Charges 6.166 € / 2…" at bounding box center [733, 332] width 1467 height 664
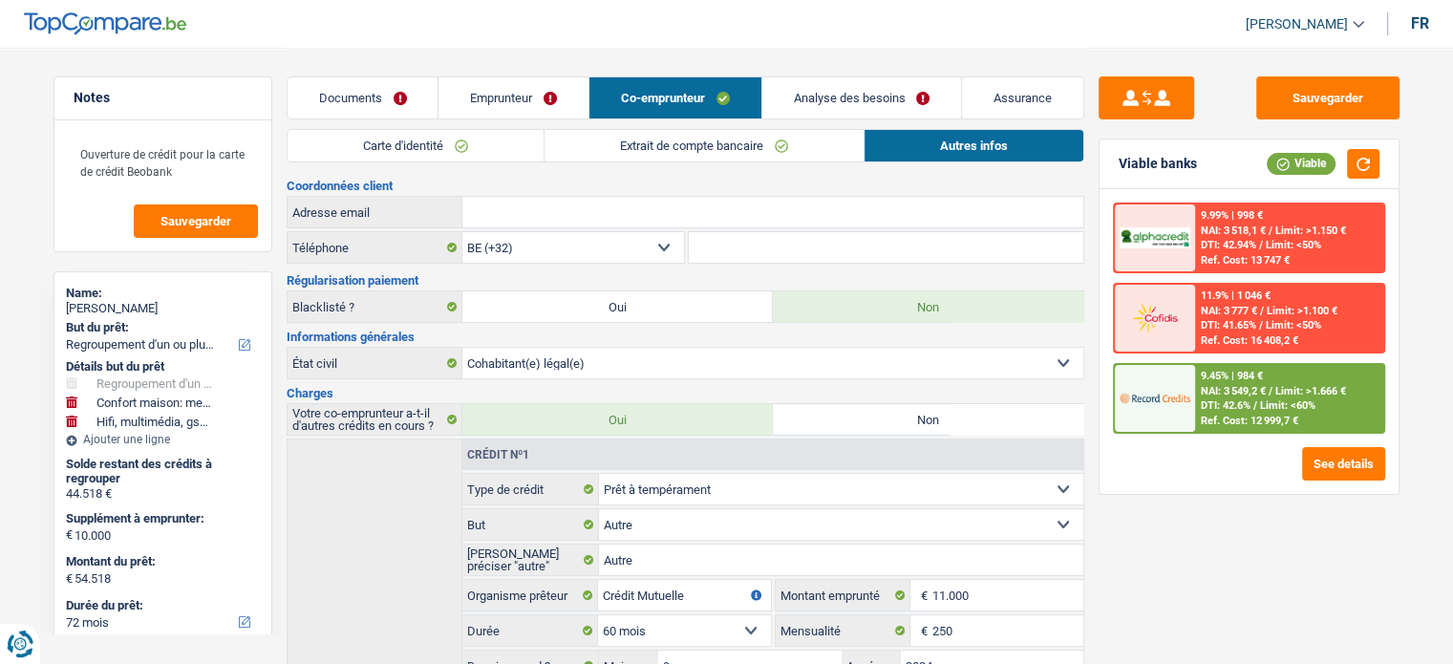
click at [1226, 395] on div "9.45% | 984 € NAI: 3 549,2 € / Limit: >1.666 € DTI: 42.6% / Limit: <60% Ref. Co…" at bounding box center [1289, 398] width 188 height 67
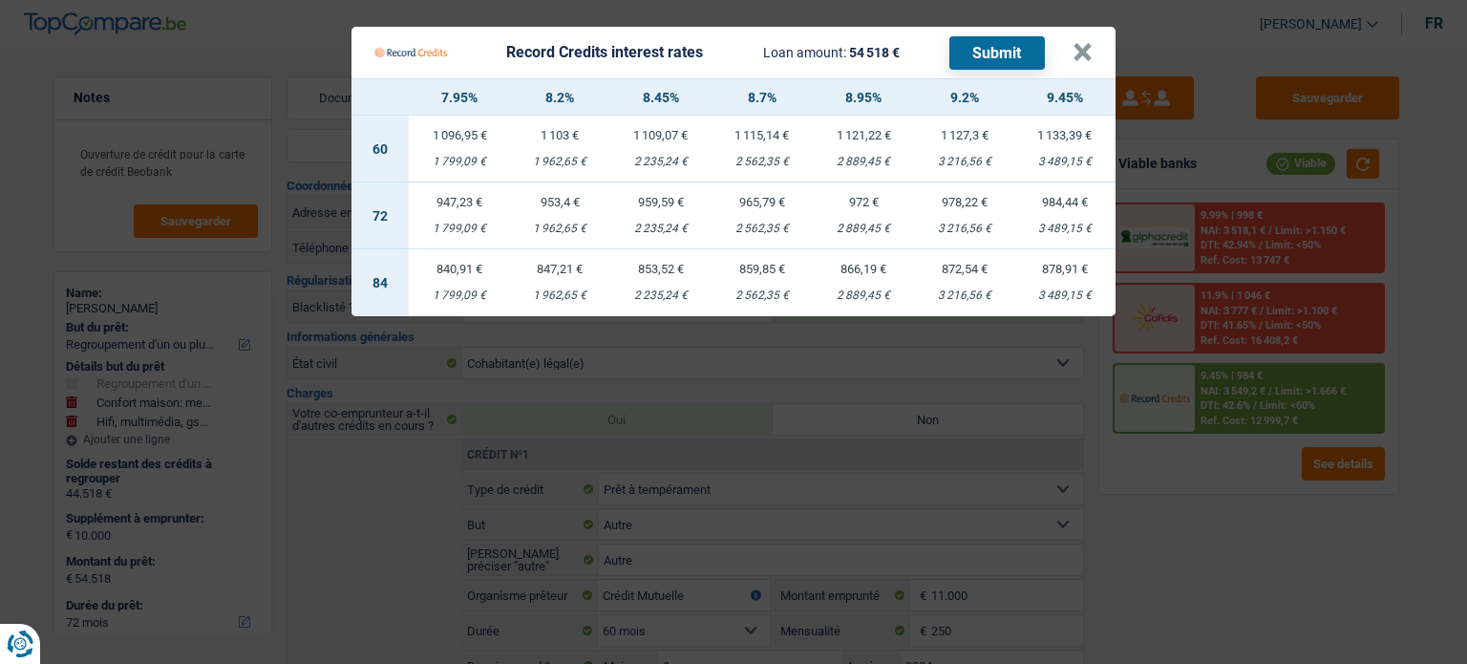
click at [1170, 473] on Credits "Record Credits interest rates Loan amount: 54 518 € Submit × 7.95% 8.2% 8.45% 8…" at bounding box center [733, 332] width 1467 height 664
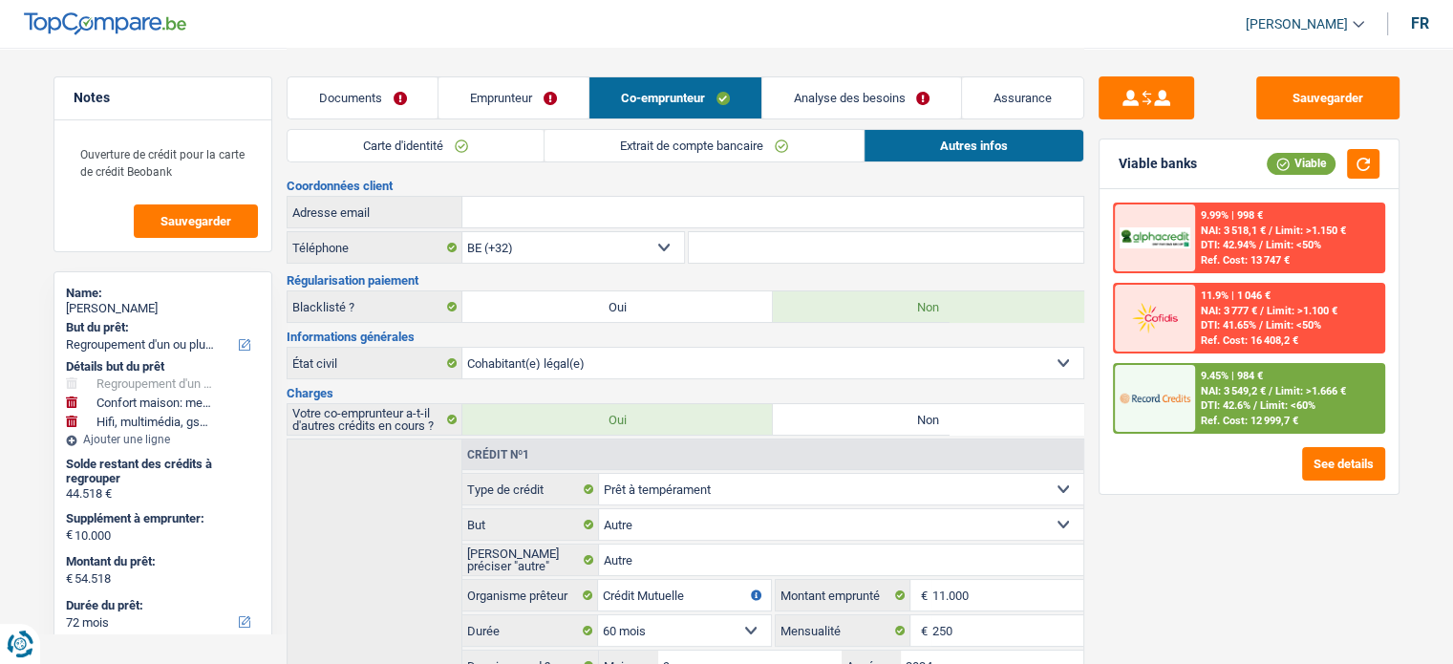
click at [873, 81] on link "Analyse des besoins" at bounding box center [862, 97] width 200 height 41
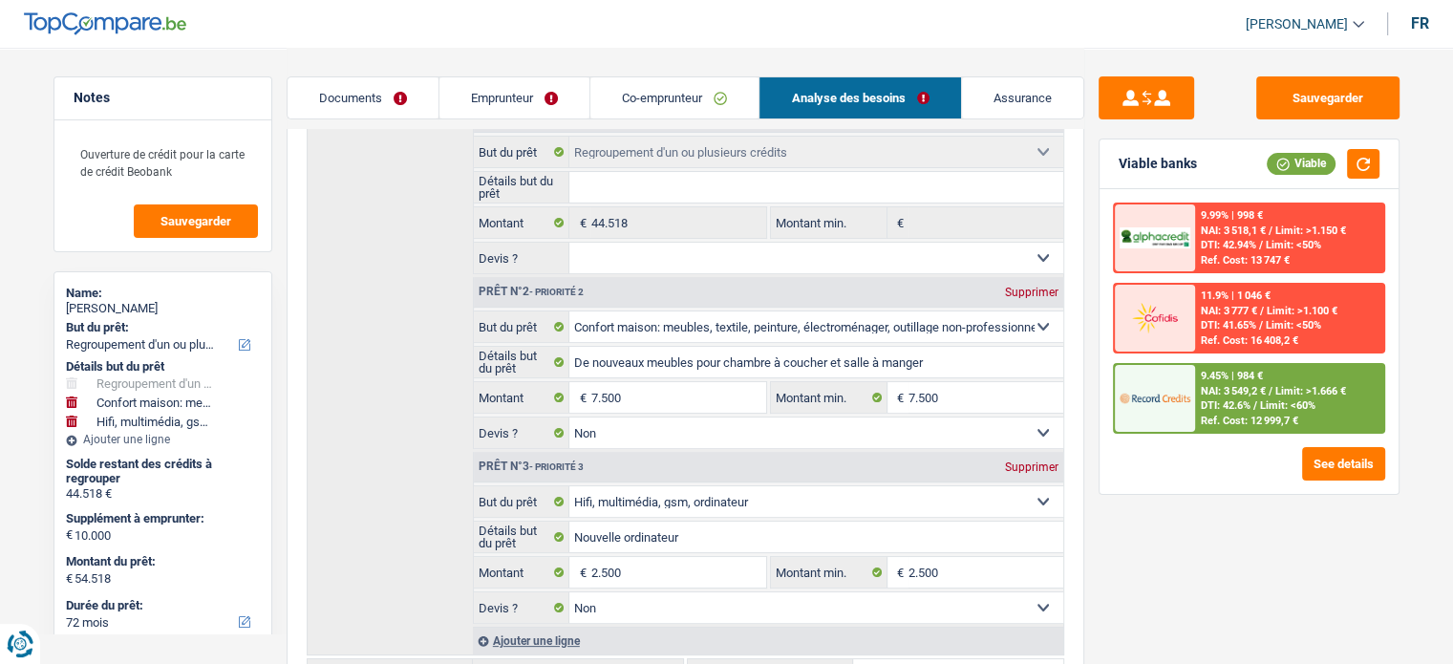
scroll to position [478, 0]
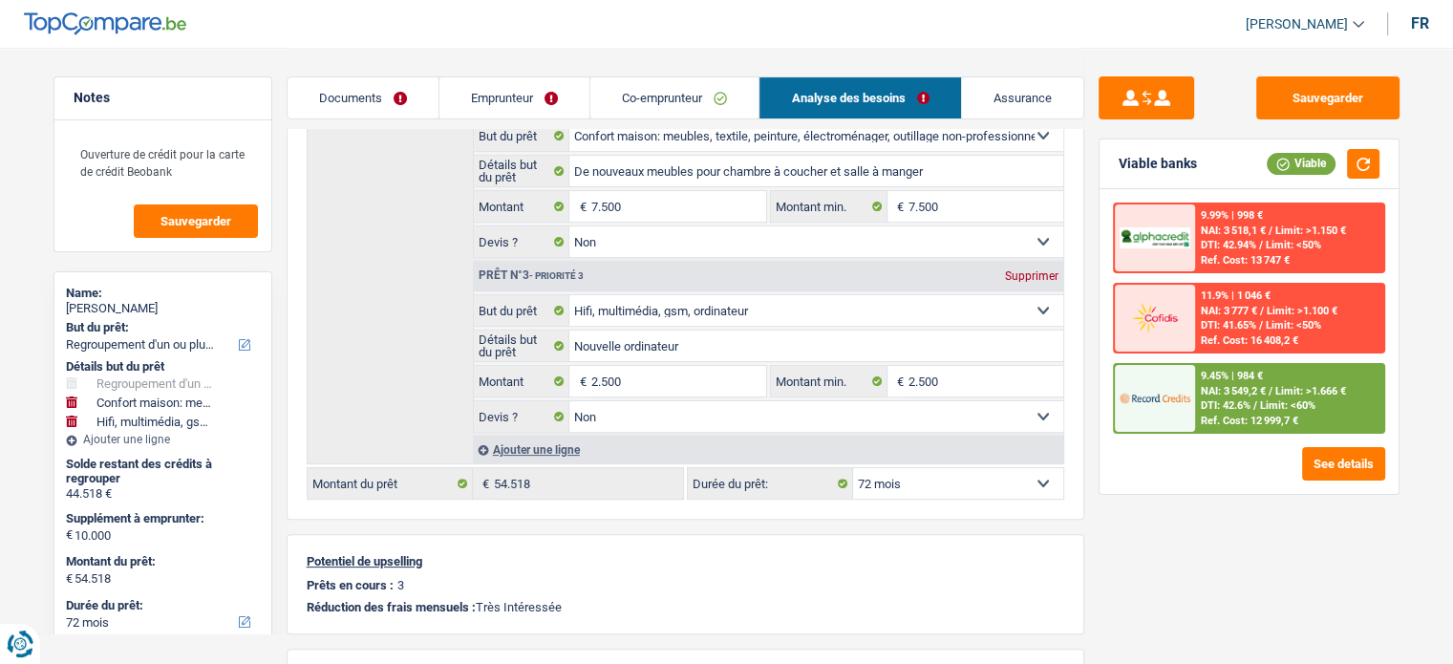
click at [1242, 400] on span "DTI: 42.6%" at bounding box center [1226, 405] width 50 height 12
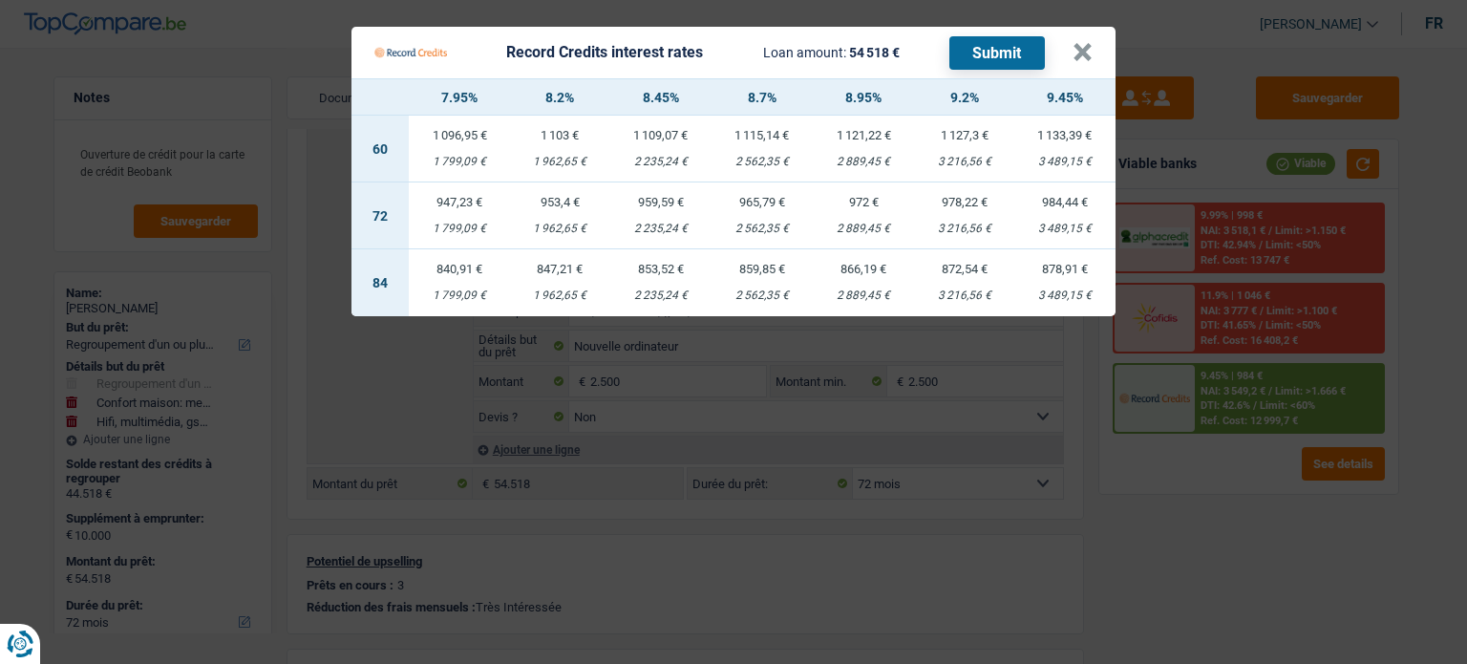
click at [1221, 543] on Credits "Record Credits interest rates Loan amount: 54 518 € Submit × 7.95% 8.2% 8.45% 8…" at bounding box center [733, 332] width 1467 height 664
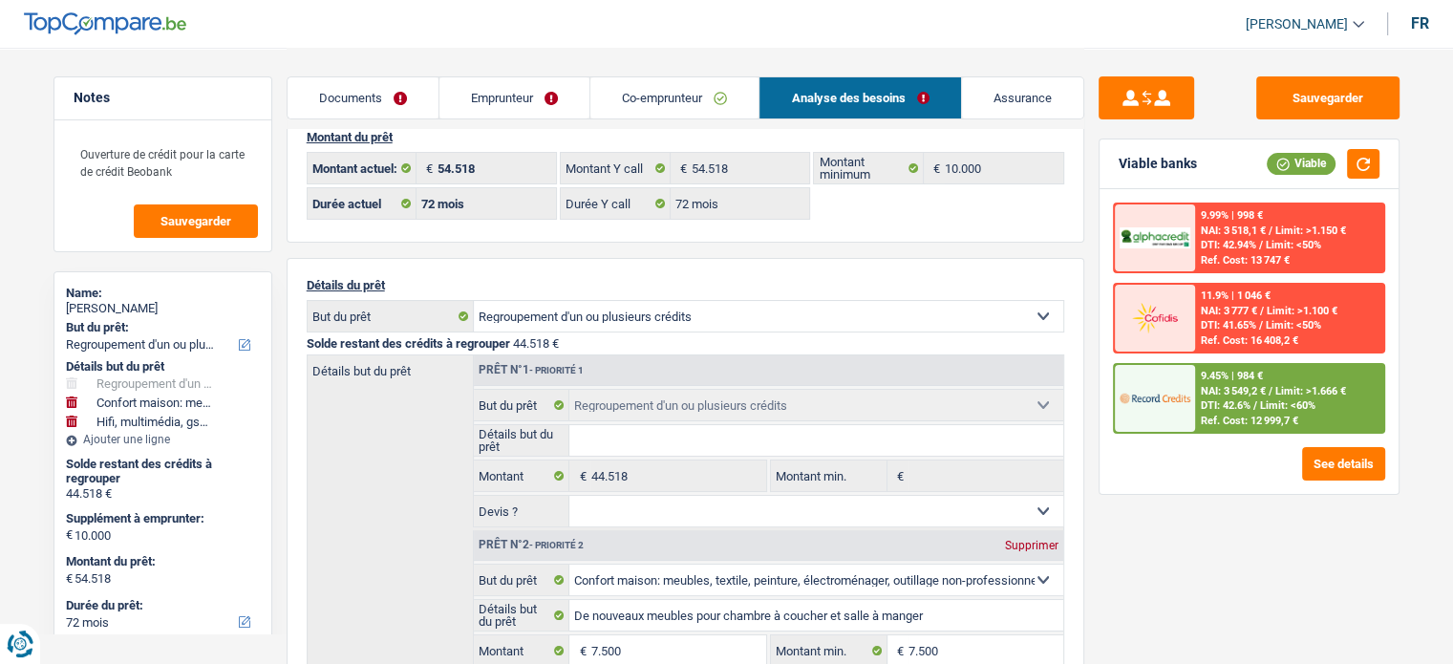
scroll to position [0, 0]
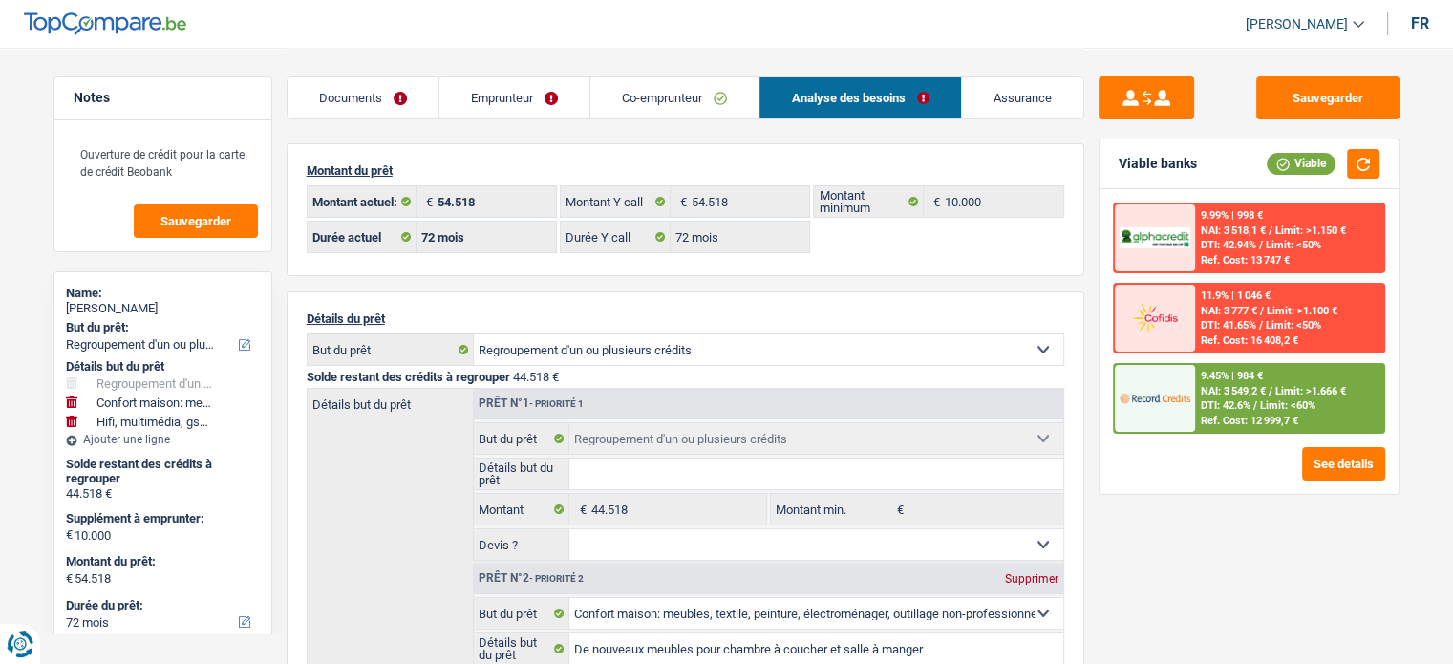
click at [1293, 391] on span "Limit: >1.666 €" at bounding box center [1310, 391] width 71 height 12
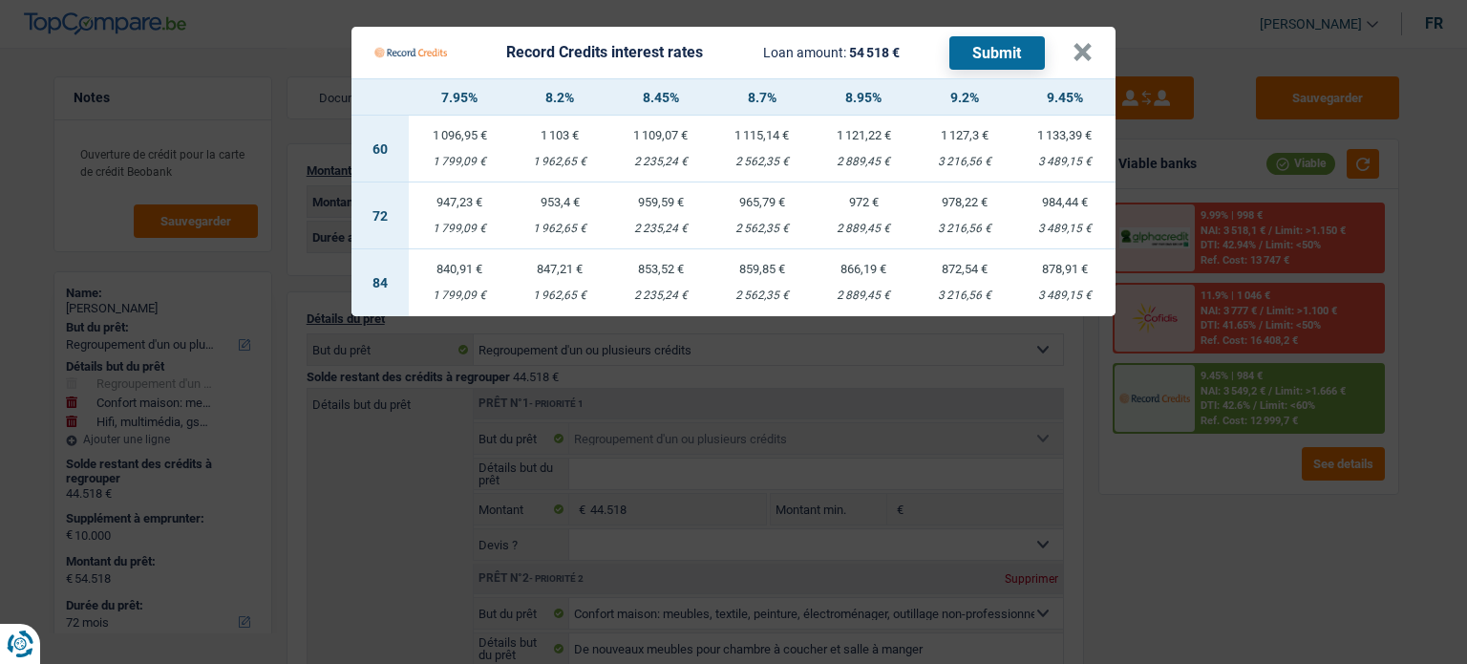
click at [848, 221] on td "972 € 2 889,45 €" at bounding box center [863, 215] width 101 height 67
select select "record credits"
type input "8,95"
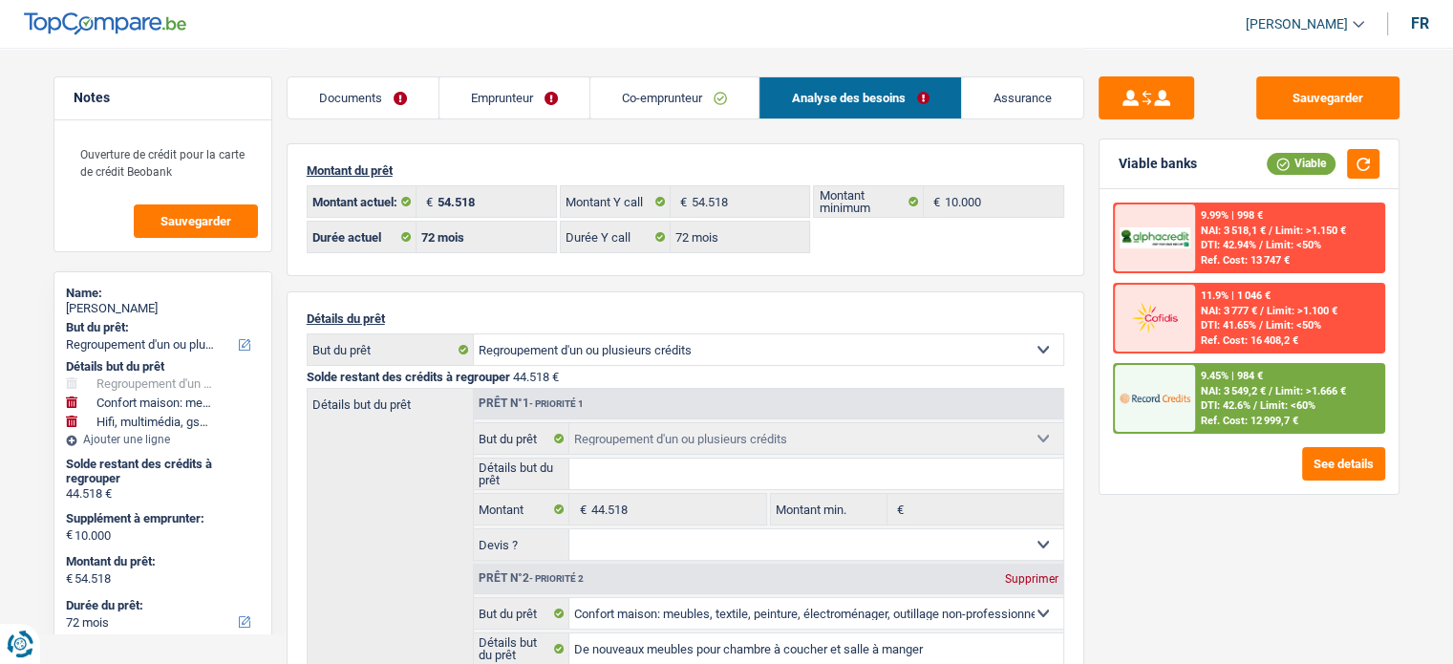
click at [1271, 389] on span "/" at bounding box center [1271, 391] width 4 height 12
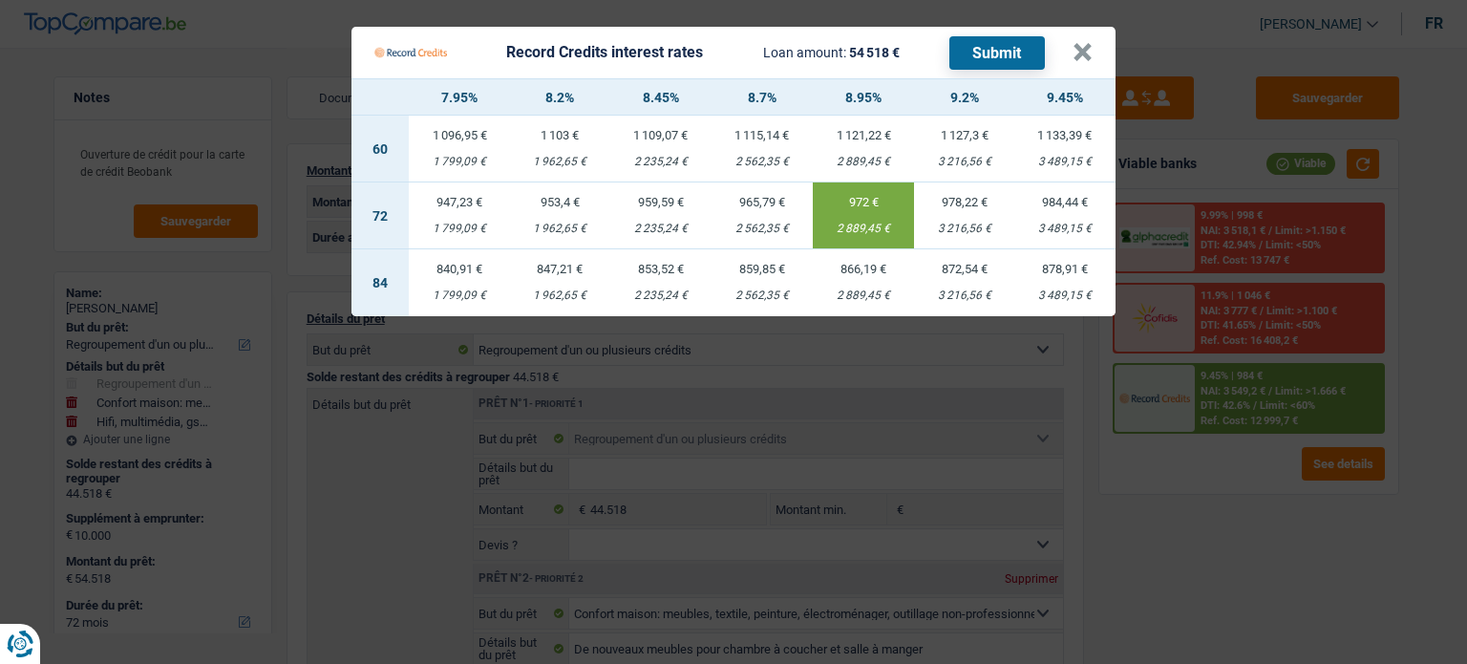
click at [1010, 43] on button "Submit" at bounding box center [998, 52] width 96 height 33
click at [1080, 51] on button "×" at bounding box center [1083, 52] width 20 height 19
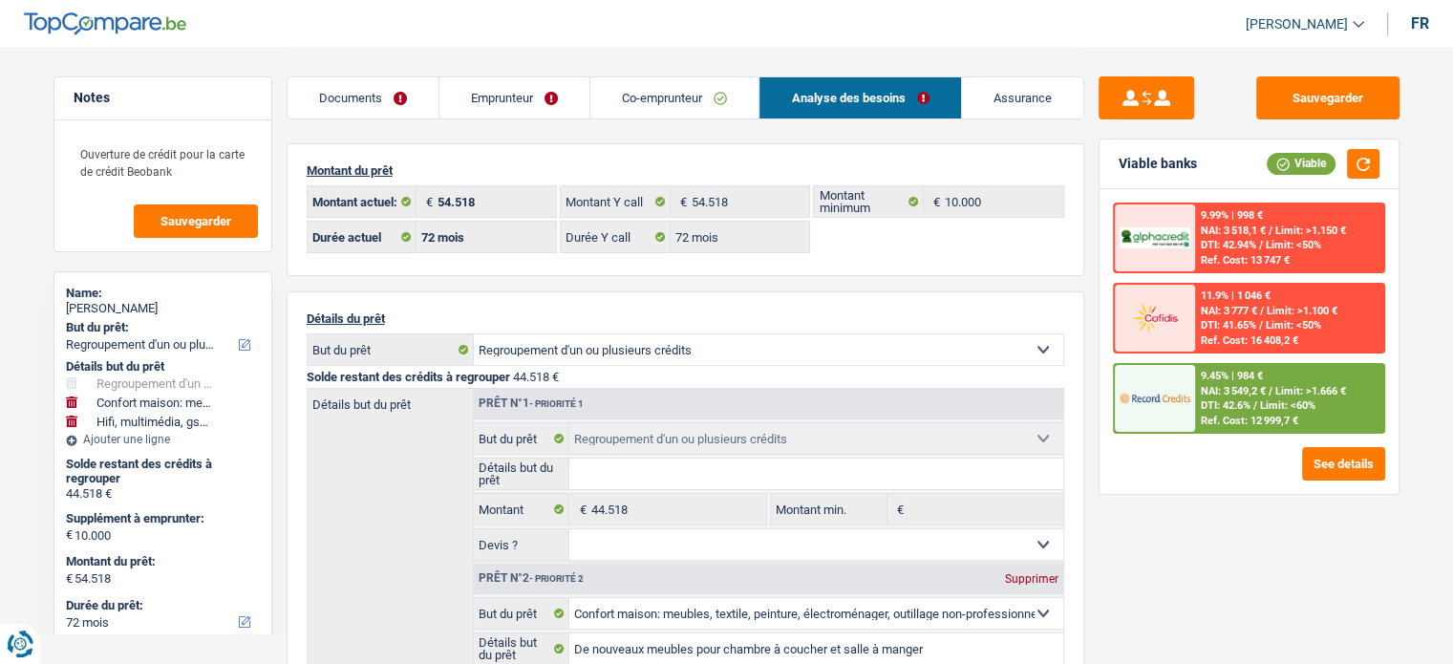
click at [450, 96] on link "Emprunteur" at bounding box center [514, 97] width 150 height 41
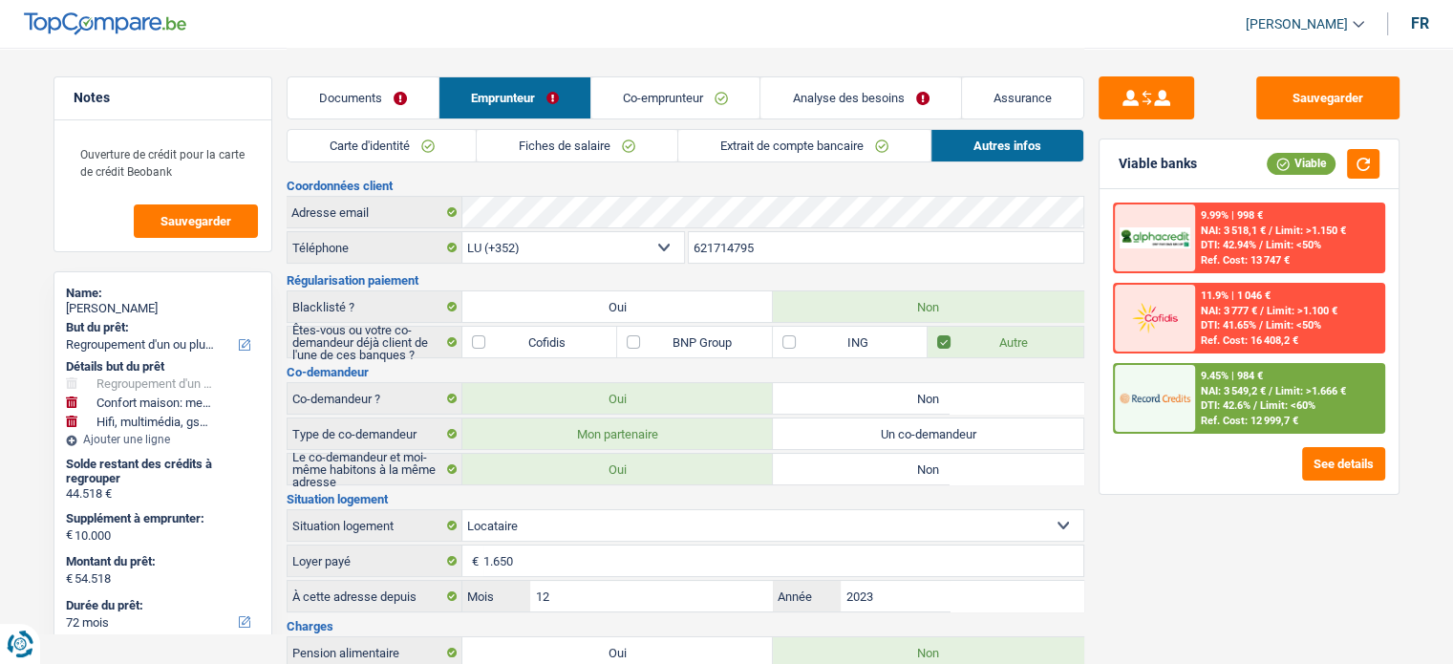
click at [381, 143] on link "Carte d'identité" at bounding box center [382, 146] width 189 height 32
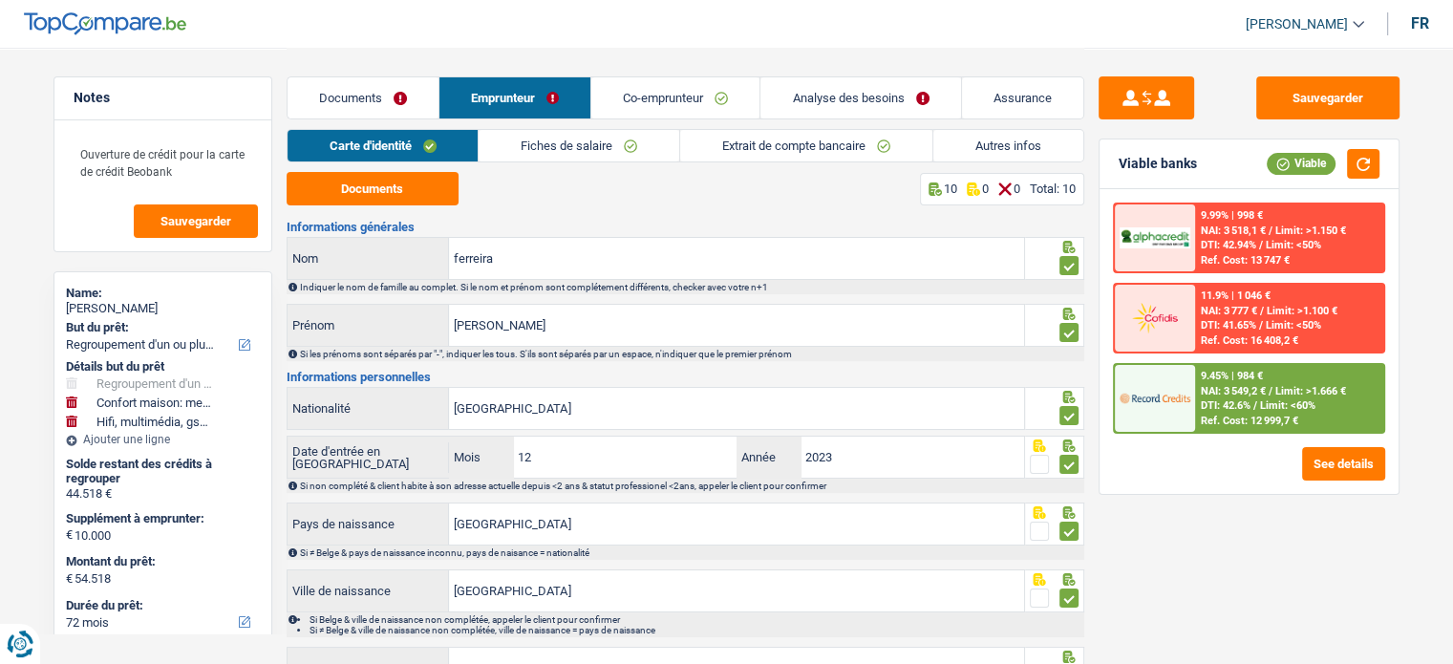
click at [597, 158] on link "Fiches de salaire" at bounding box center [579, 146] width 201 height 32
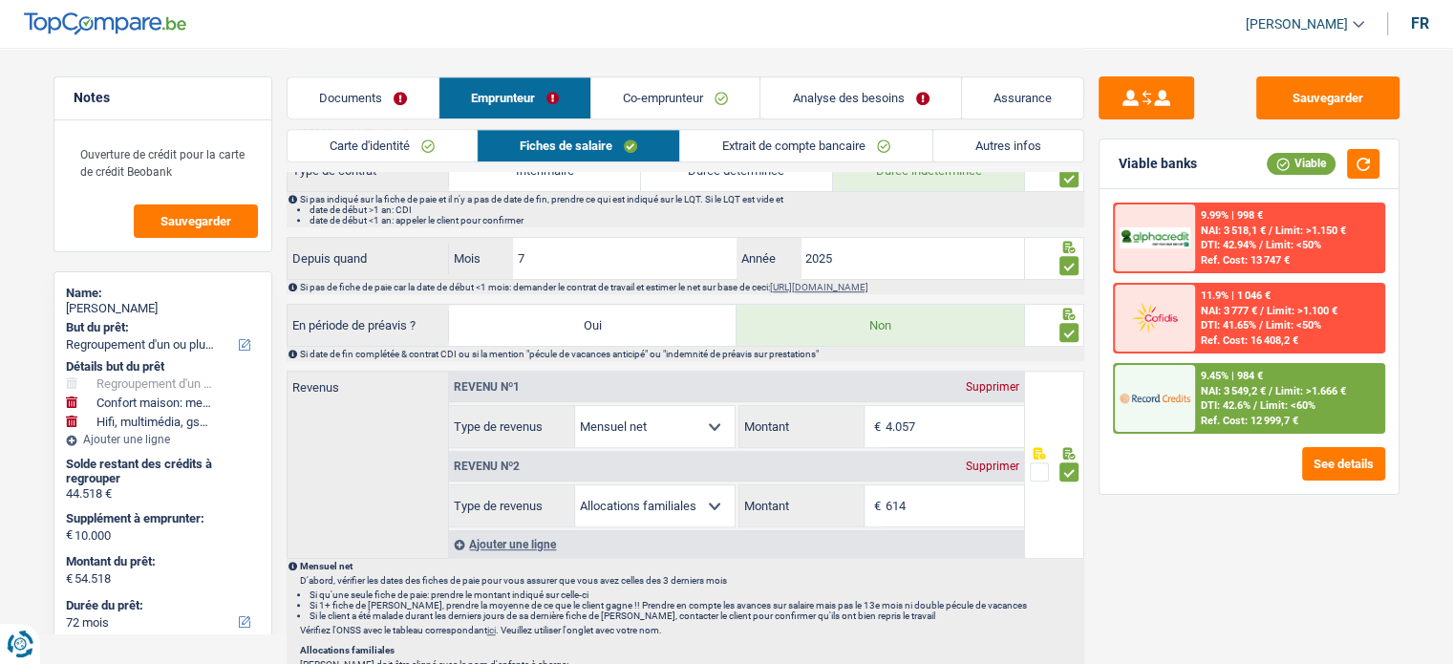
scroll to position [1337, 0]
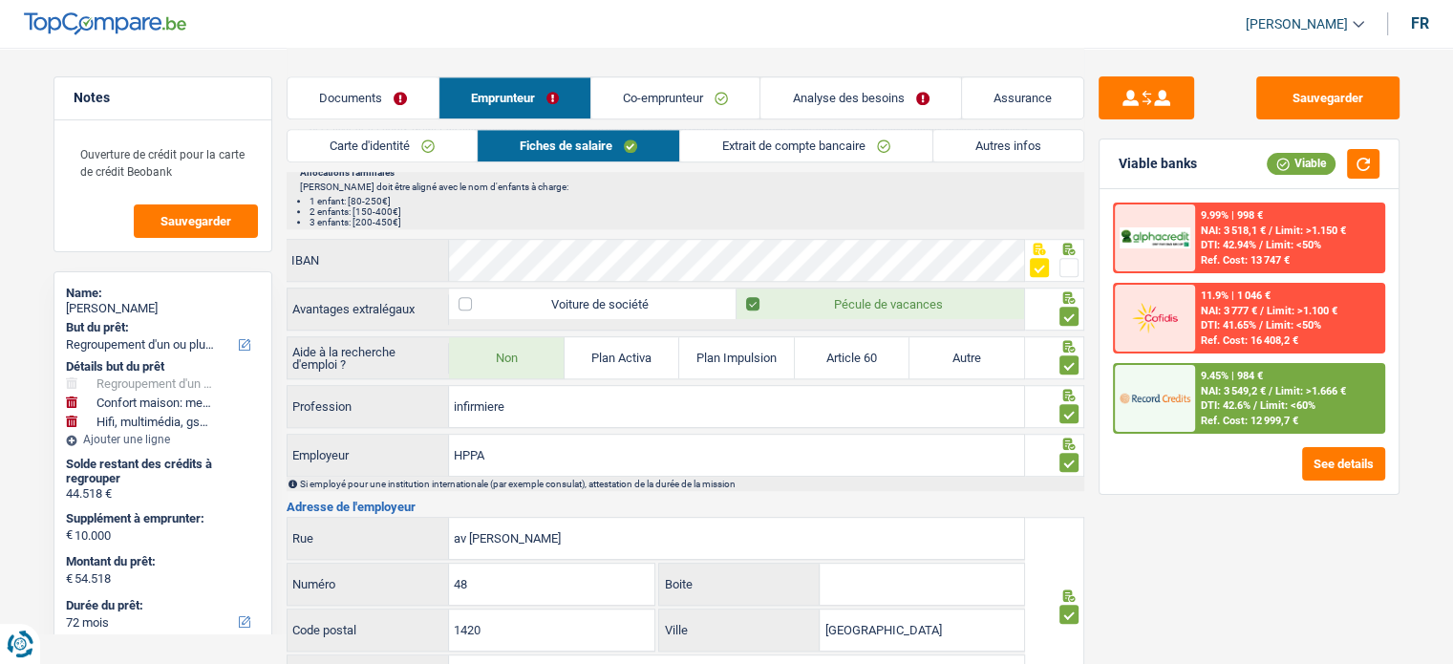
click at [143, 301] on div "[PERSON_NAME]" at bounding box center [163, 308] width 194 height 15
copy div "ferreira"
click at [1318, 406] on div "9.45% | 984 € NAI: 3 549,2 € / Limit: >1.666 € DTI: 42.6% / Limit: <60% Ref. Co…" at bounding box center [1289, 398] width 188 height 67
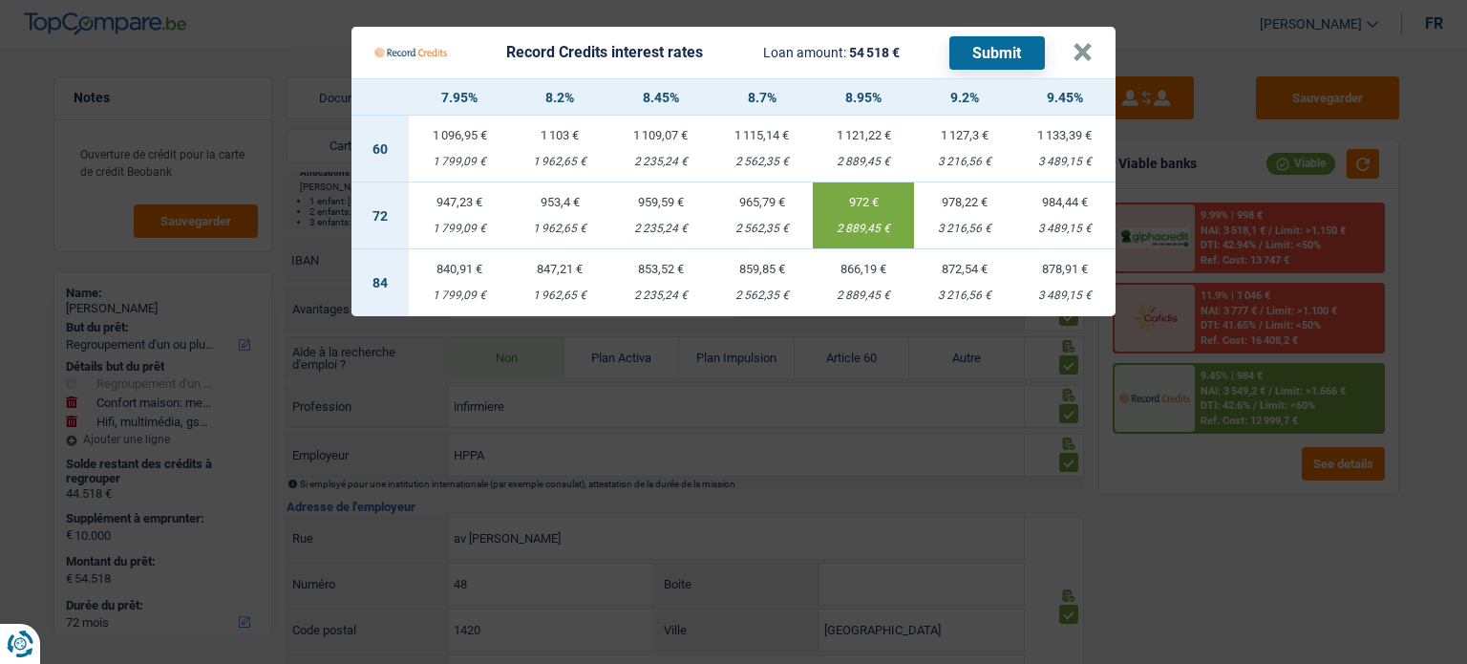
click at [1179, 489] on Credits "Record Credits interest rates Loan amount: 54 518 € Submit × 7.95% 8.2% 8.45% 8…" at bounding box center [733, 332] width 1467 height 664
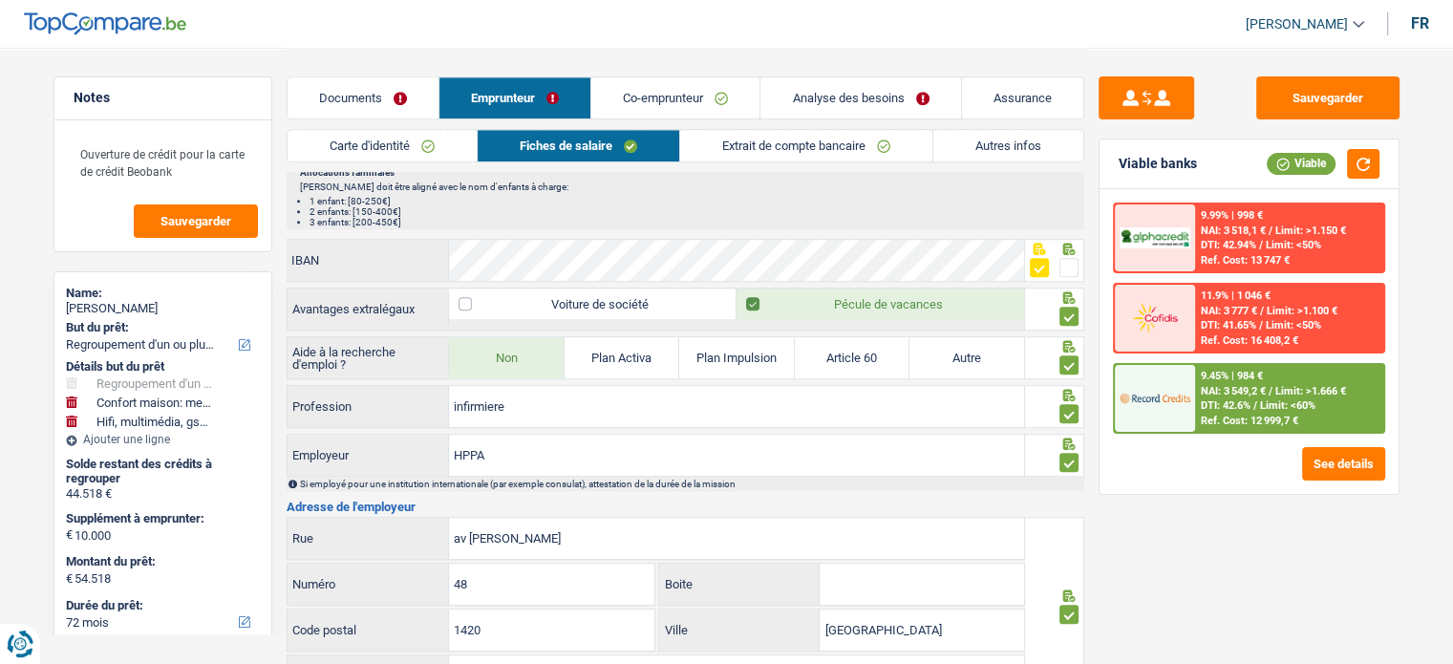
click at [396, 87] on link "Documents" at bounding box center [363, 97] width 151 height 41
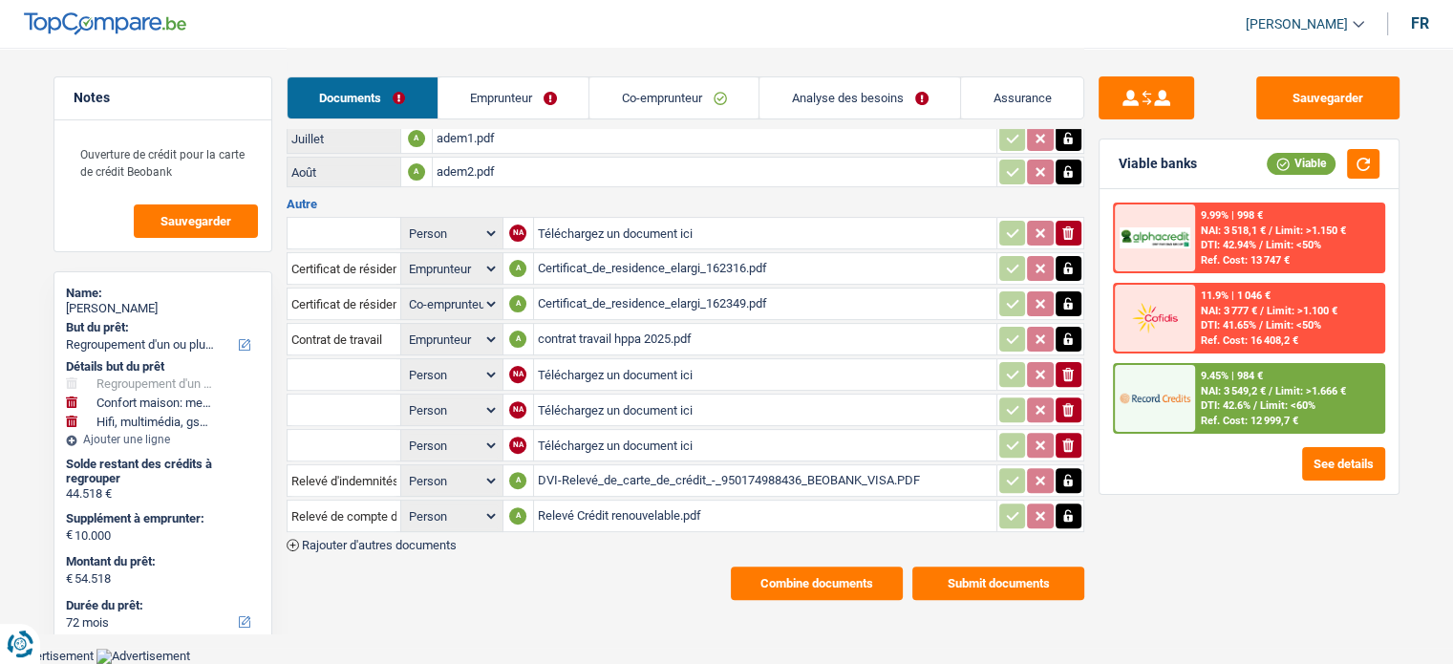
scroll to position [508, 0]
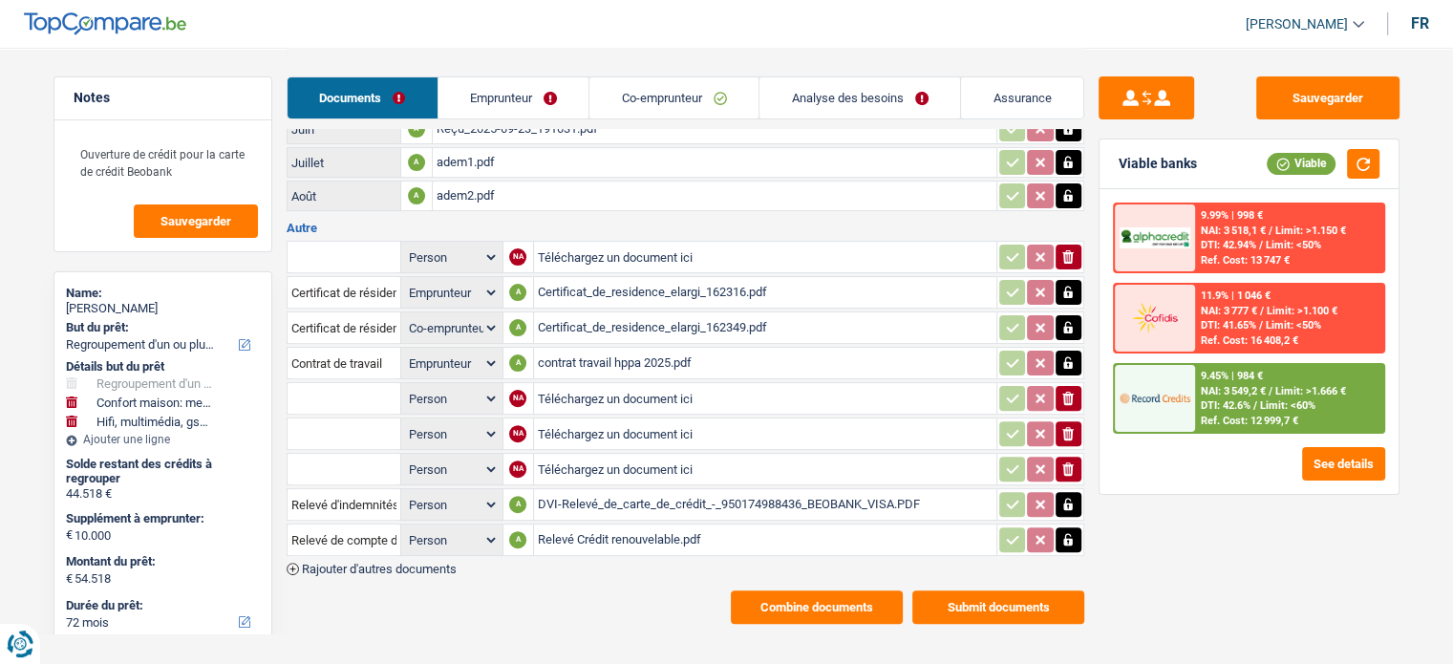
click at [494, 84] on link "Emprunteur" at bounding box center [513, 97] width 151 height 41
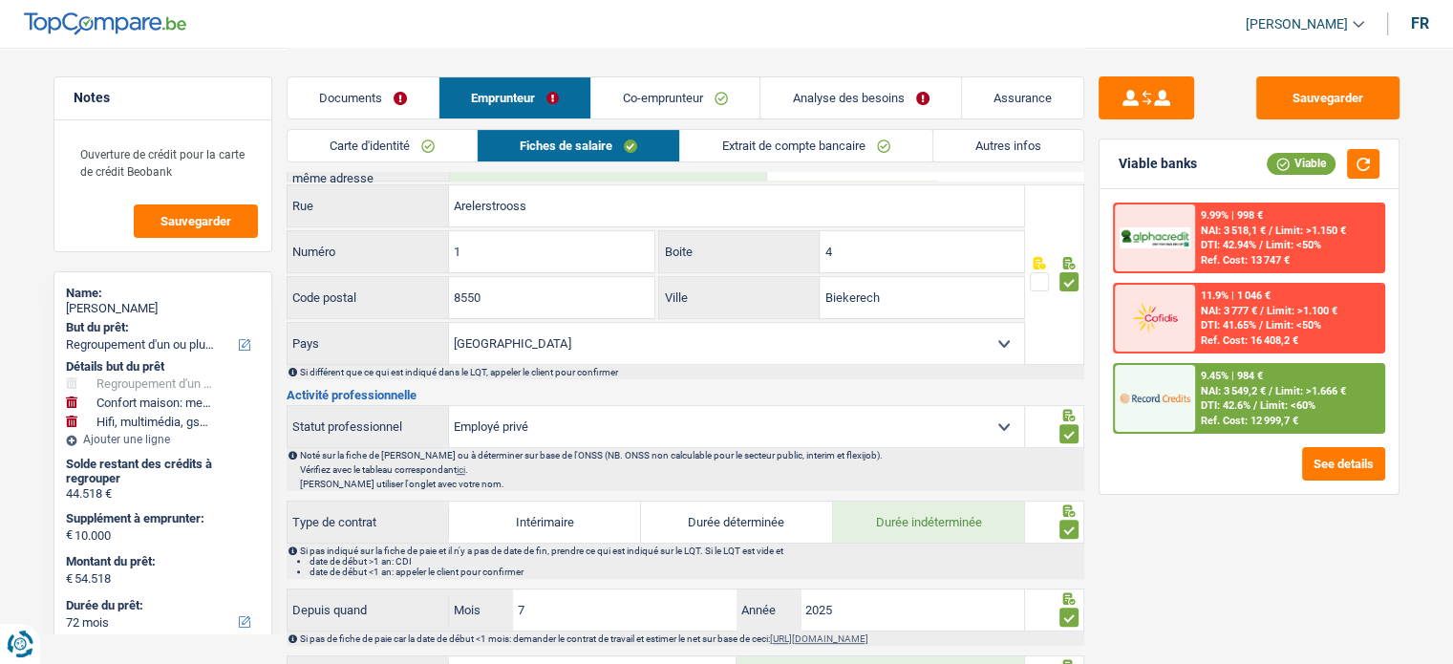
click at [466, 178] on label "Oui" at bounding box center [608, 165] width 316 height 31
click at [466, 178] on input "Oui" at bounding box center [608, 165] width 316 height 31
radio input "true"
click at [436, 137] on link "Carte d'identité" at bounding box center [382, 146] width 189 height 32
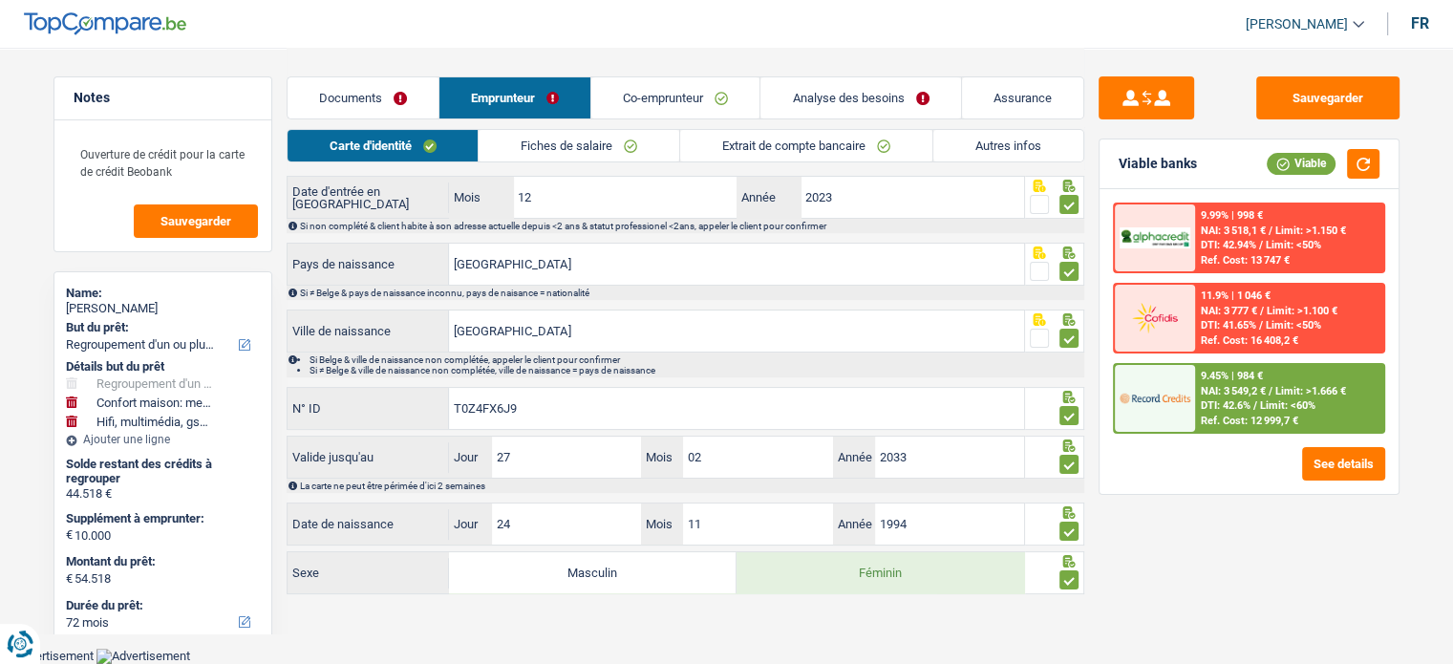
scroll to position [254, 0]
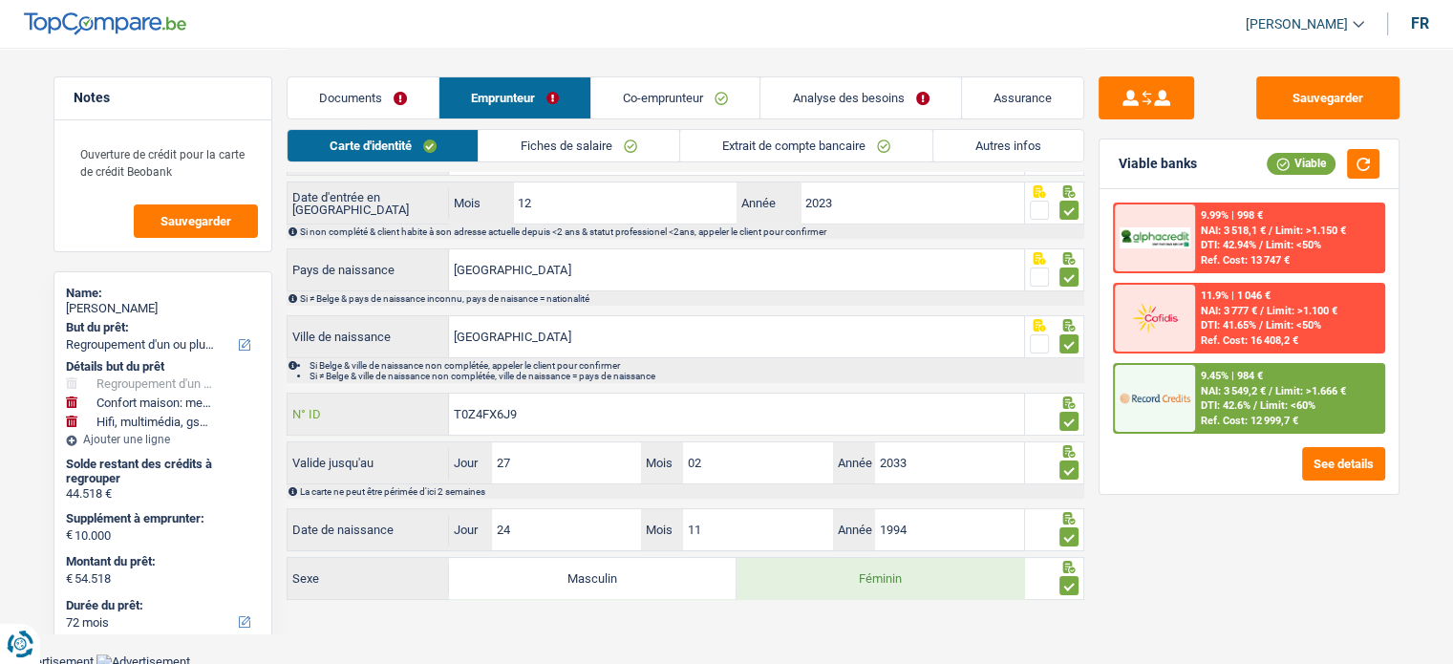
click at [413, 407] on div "T0Z4FX6J9 N° ID" at bounding box center [656, 414] width 737 height 41
click at [634, 87] on link "Co-emprunteur" at bounding box center [675, 97] width 168 height 41
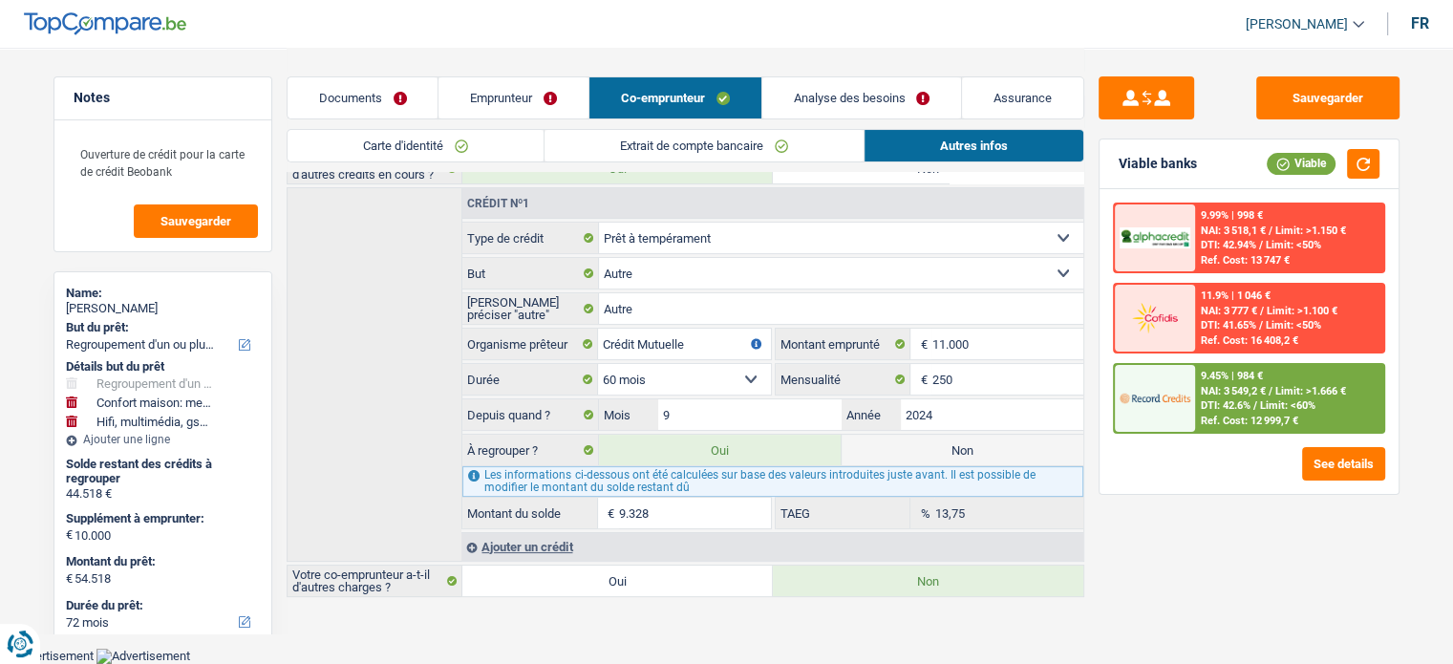
scroll to position [244, 0]
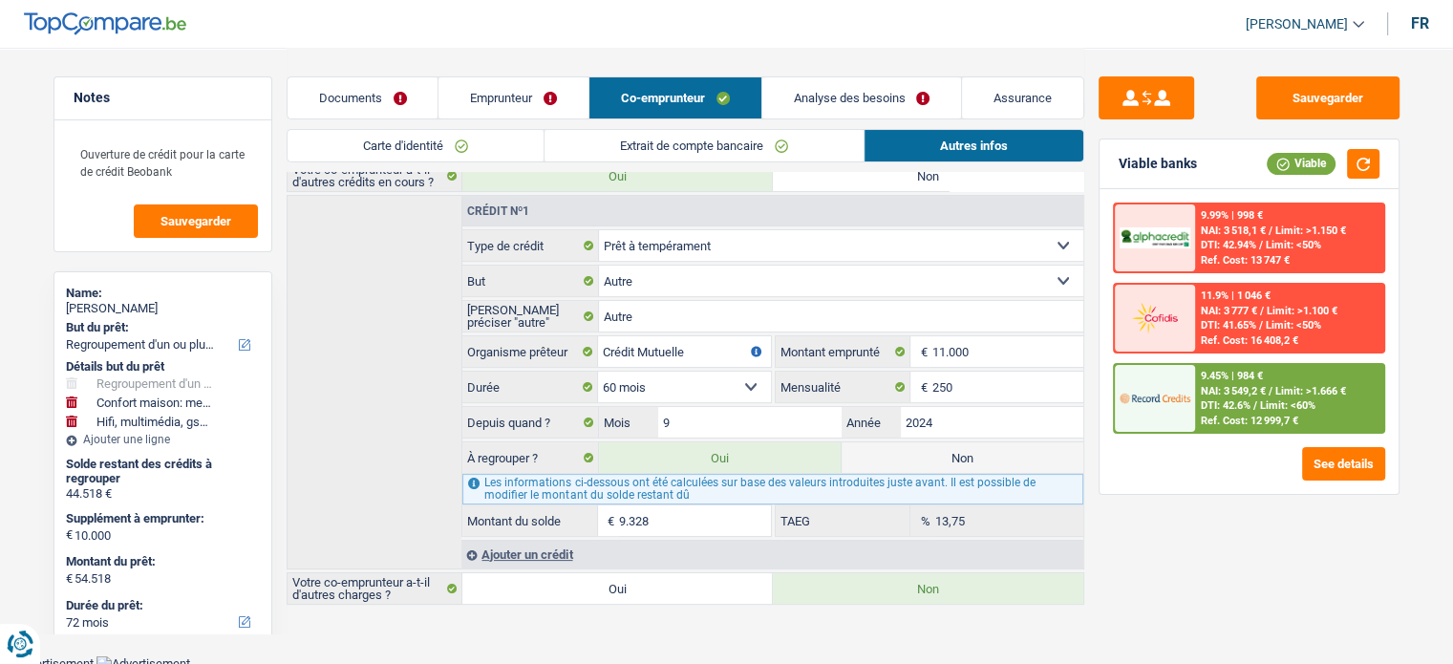
click at [476, 140] on link "Carte d'identité" at bounding box center [416, 146] width 256 height 32
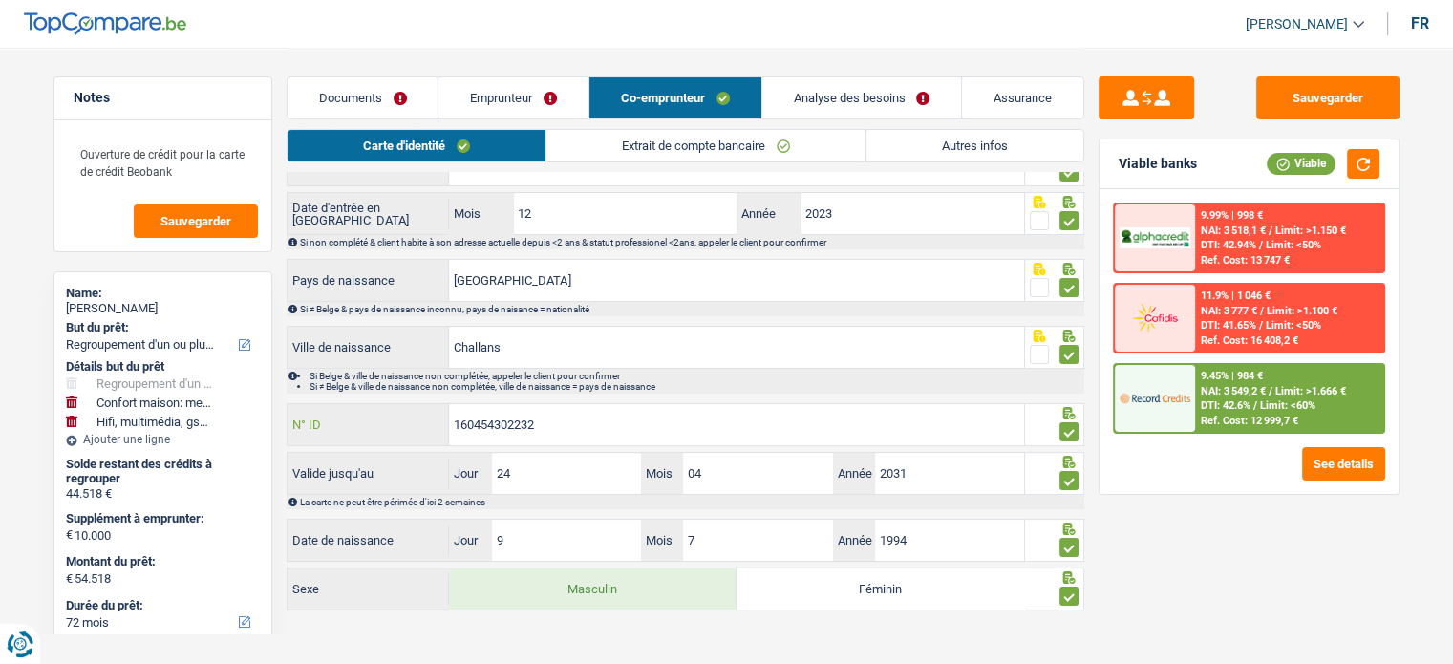
drag, startPoint x: 413, startPoint y: 431, endPoint x: 495, endPoint y: 428, distance: 82.2
click at [397, 429] on div "160454302232 N° ID" at bounding box center [656, 424] width 737 height 41
click at [472, 91] on link "Emprunteur" at bounding box center [513, 97] width 150 height 41
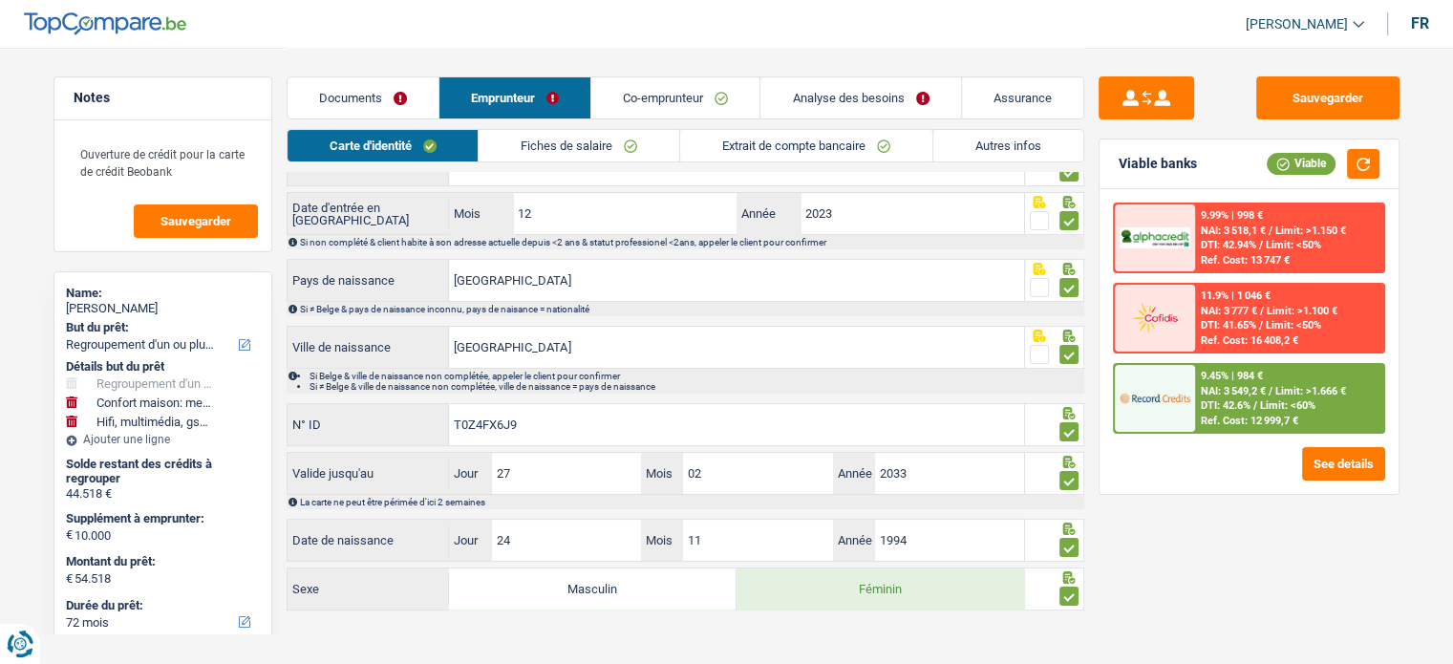
click at [508, 148] on link "Fiches de salaire" at bounding box center [579, 146] width 201 height 32
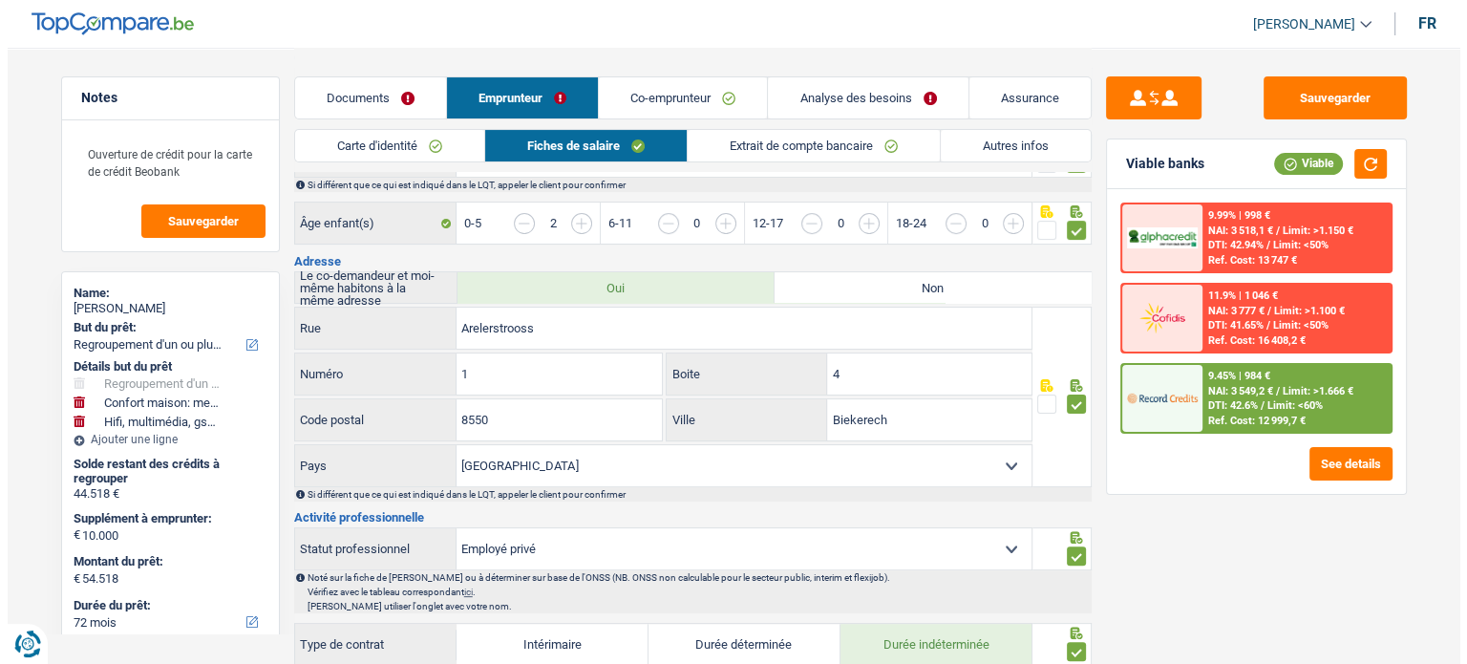
scroll to position [530, 0]
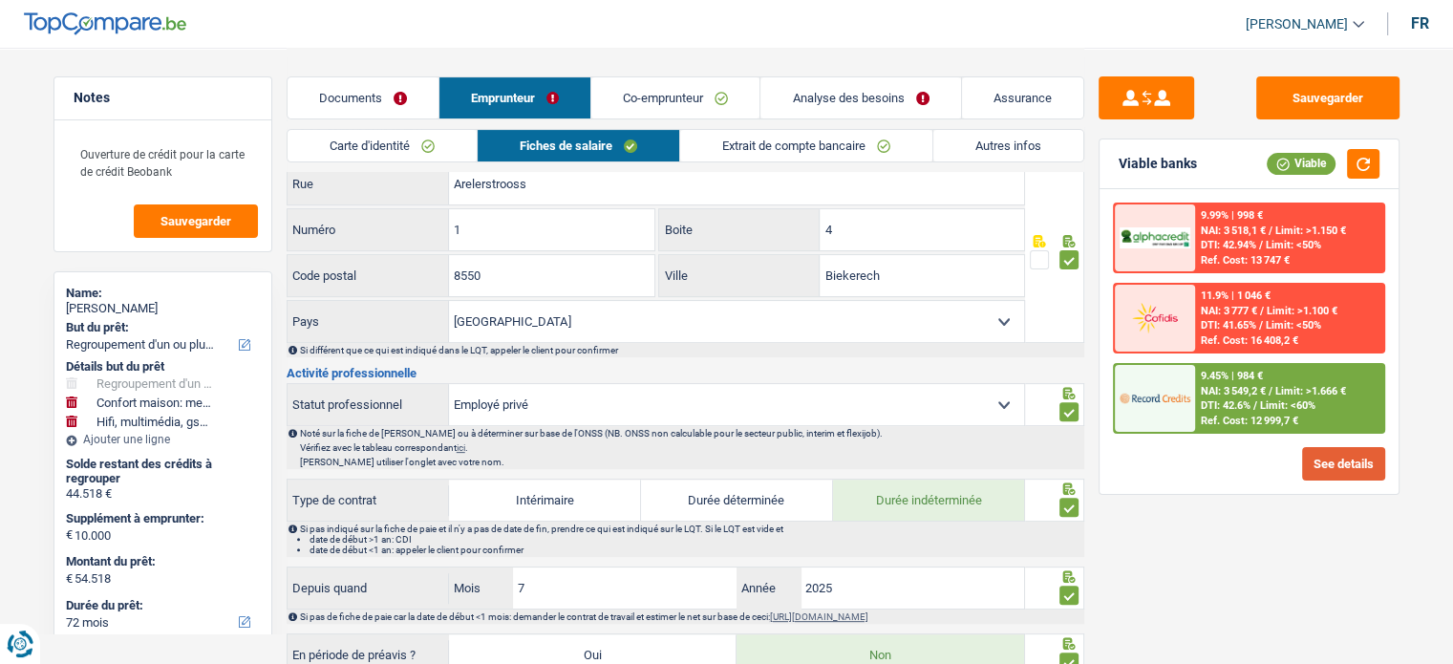
click at [1374, 463] on button "See details" at bounding box center [1343, 463] width 83 height 33
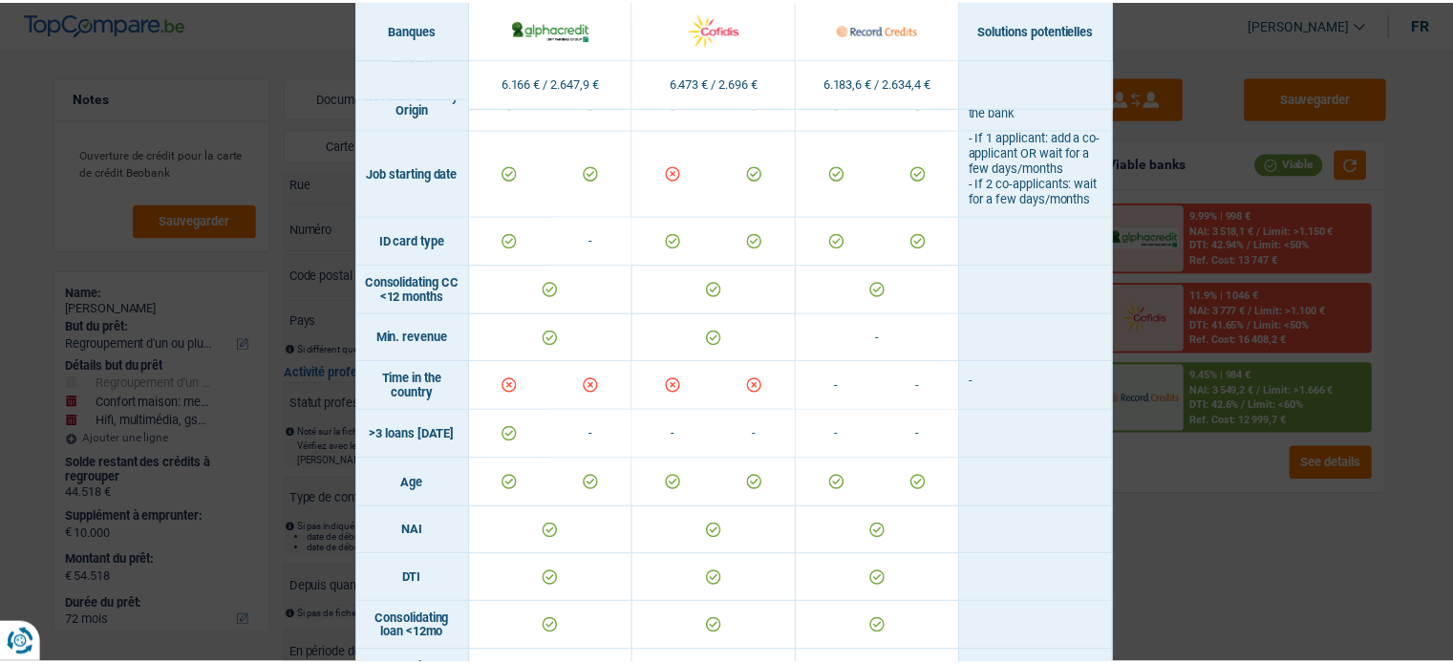
scroll to position [573, 0]
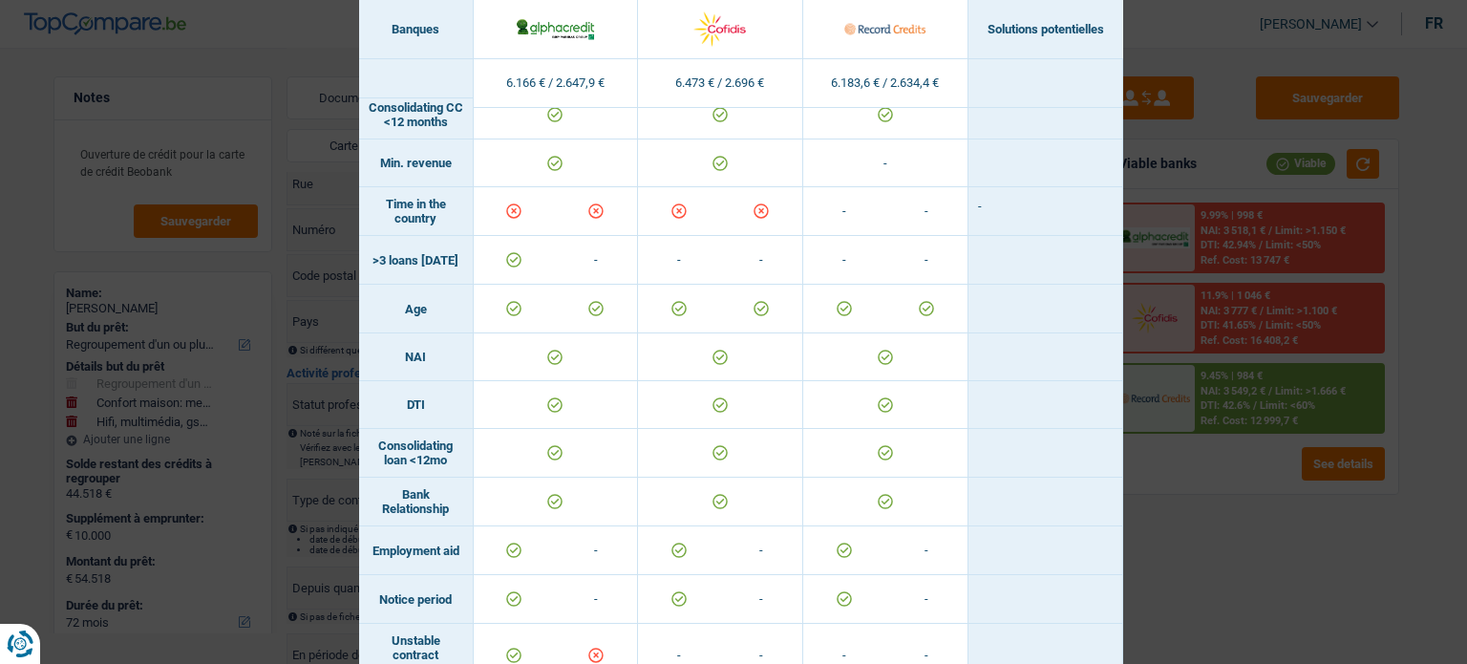
click at [1236, 507] on div "Banks conditions × Banques Solutions potentielles Revenus / Charges 6.166 € / 2…" at bounding box center [733, 332] width 1467 height 664
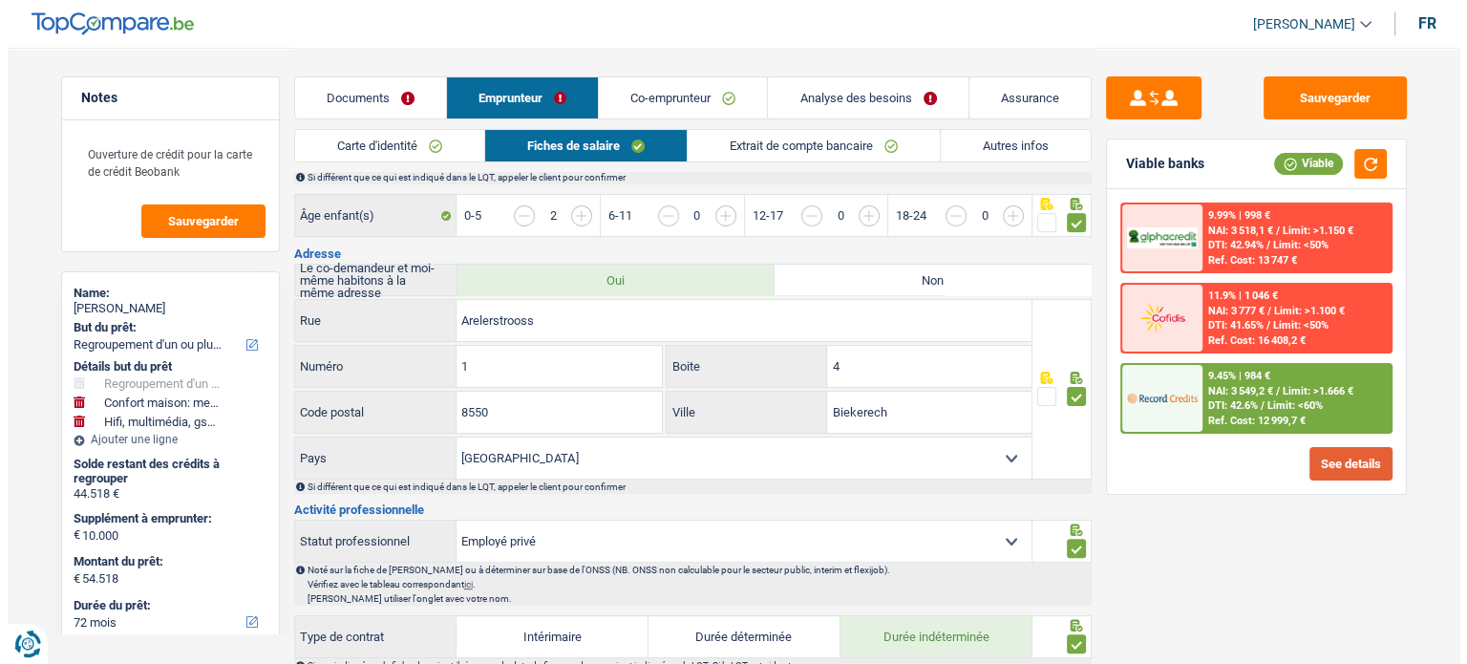
scroll to position [244, 0]
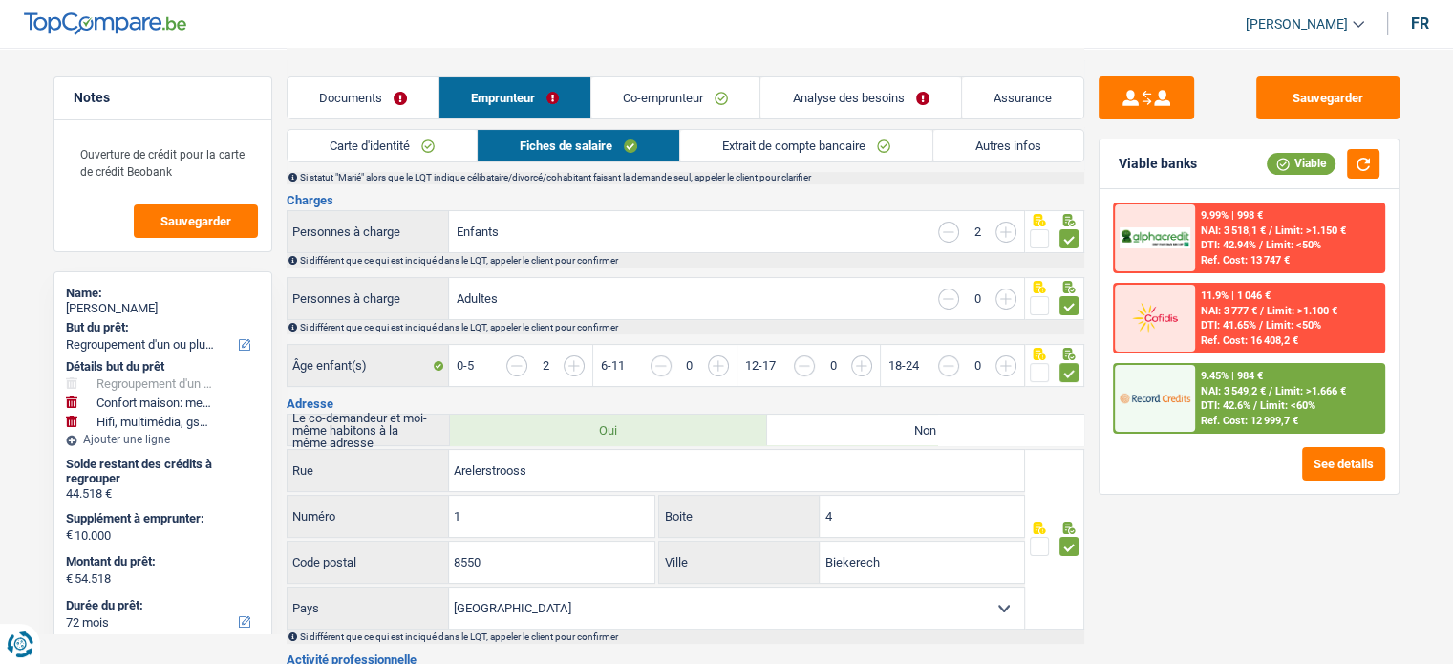
click at [1000, 141] on link "Autres infos" at bounding box center [1008, 146] width 150 height 32
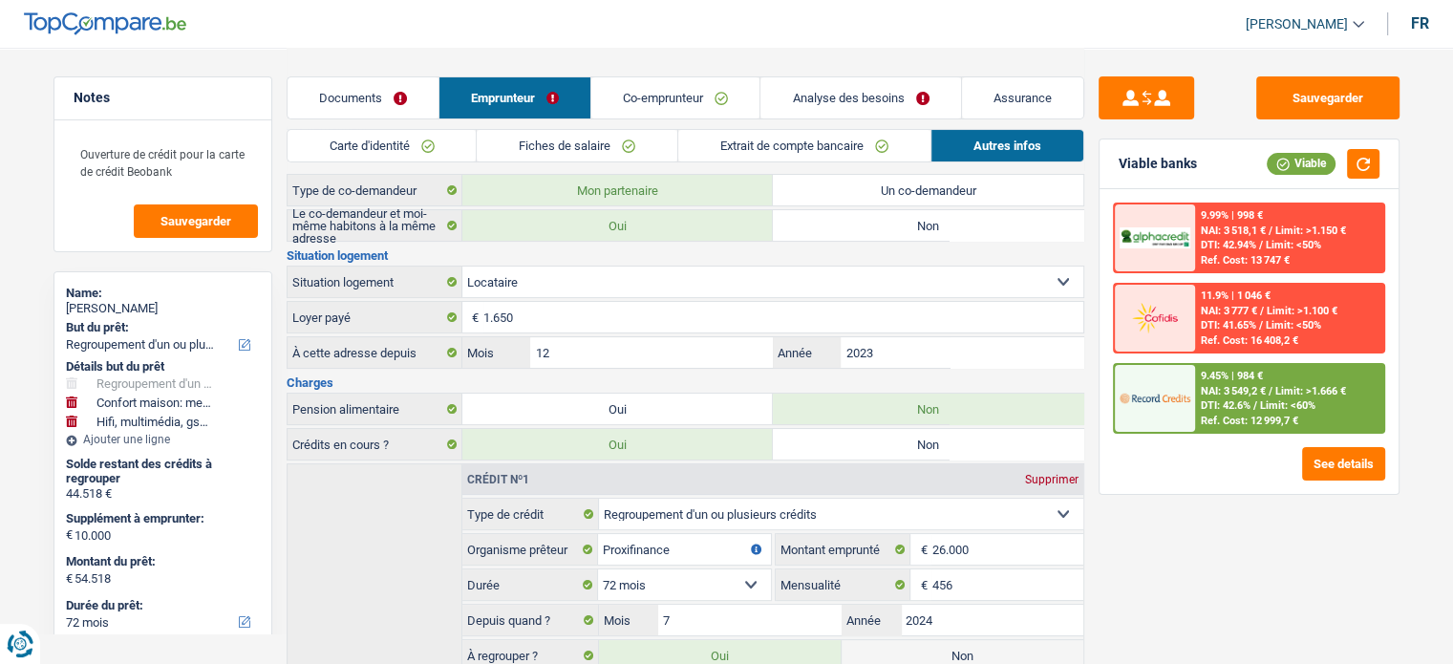
click at [1334, 249] on div "9.99% | 998 € NAI: 3 518,1 € / Limit: >1.150 € DTI: 42.94% / Limit: <50% Ref. C…" at bounding box center [1289, 237] width 188 height 67
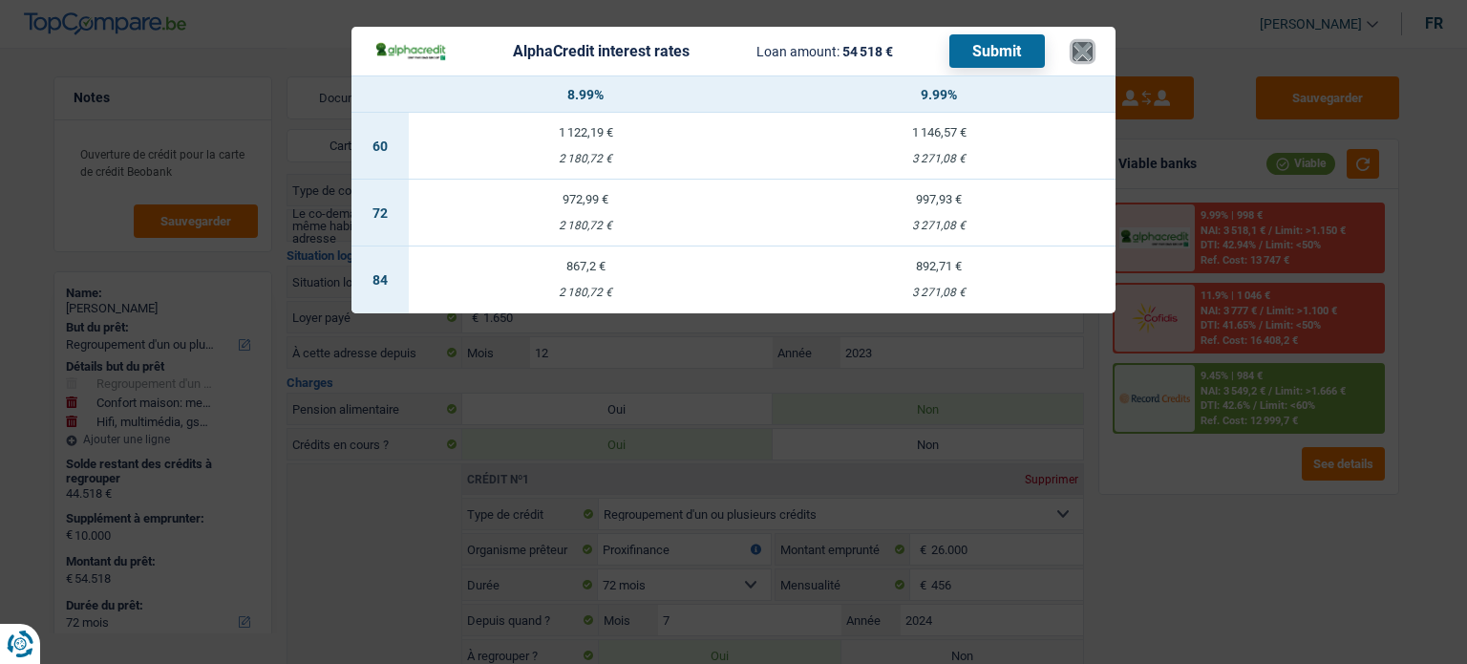
click at [1083, 54] on button "×" at bounding box center [1083, 51] width 20 height 19
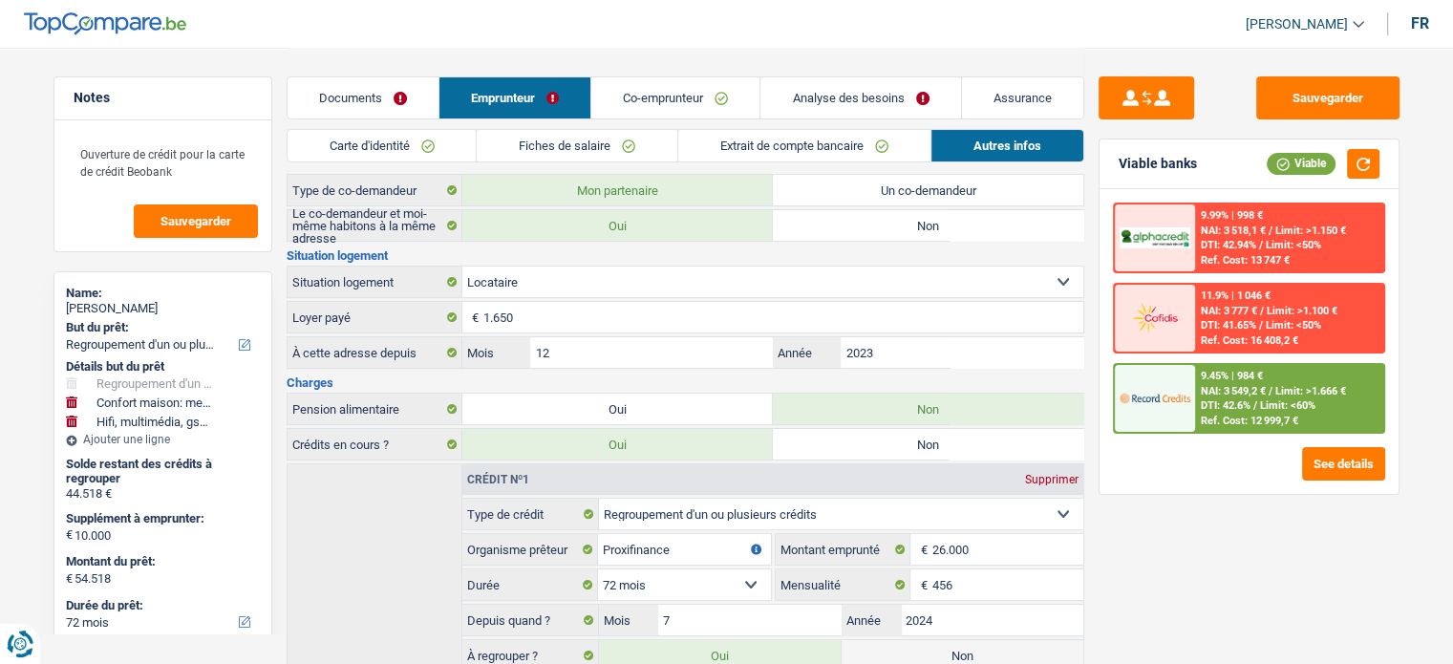
click at [1231, 207] on div "9.99% | 998 € NAI: 3 518,1 € / Limit: >1.150 € DTI: 42.94% / Limit: <50% Ref. C…" at bounding box center [1289, 237] width 188 height 67
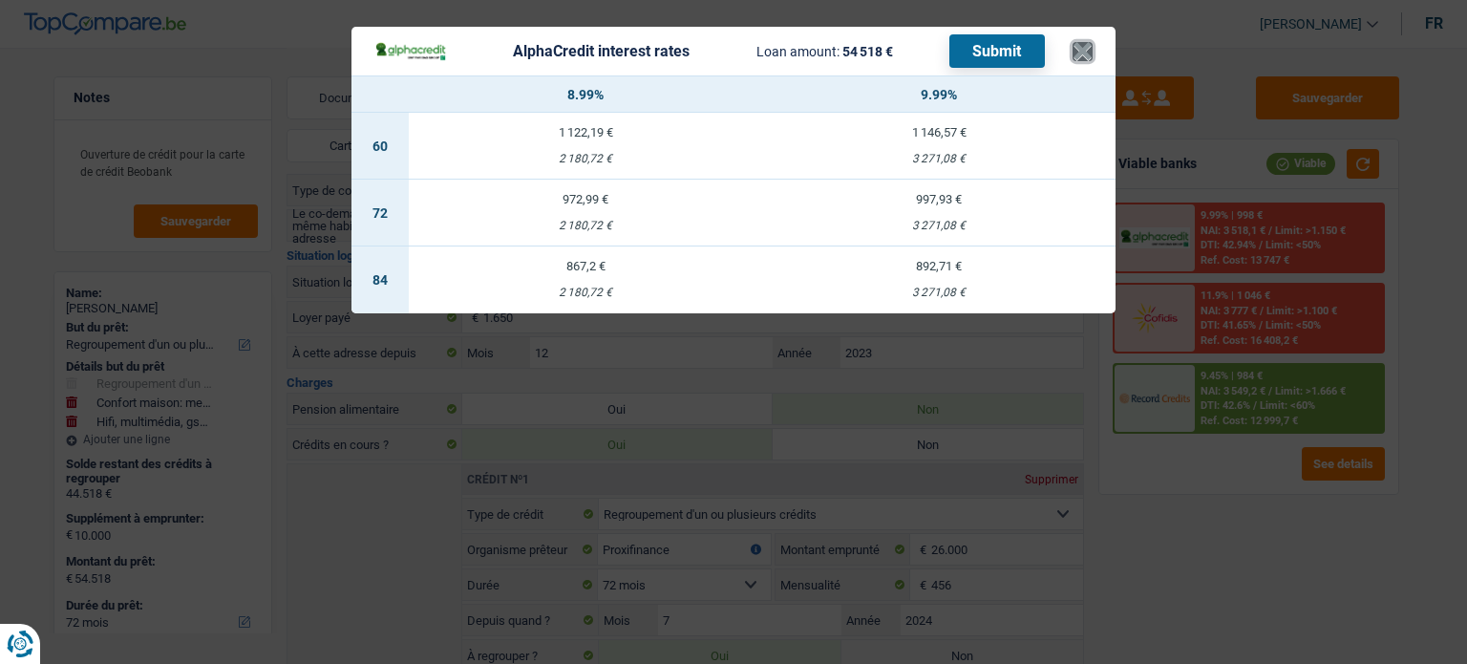
click at [1085, 45] on button "×" at bounding box center [1083, 51] width 20 height 19
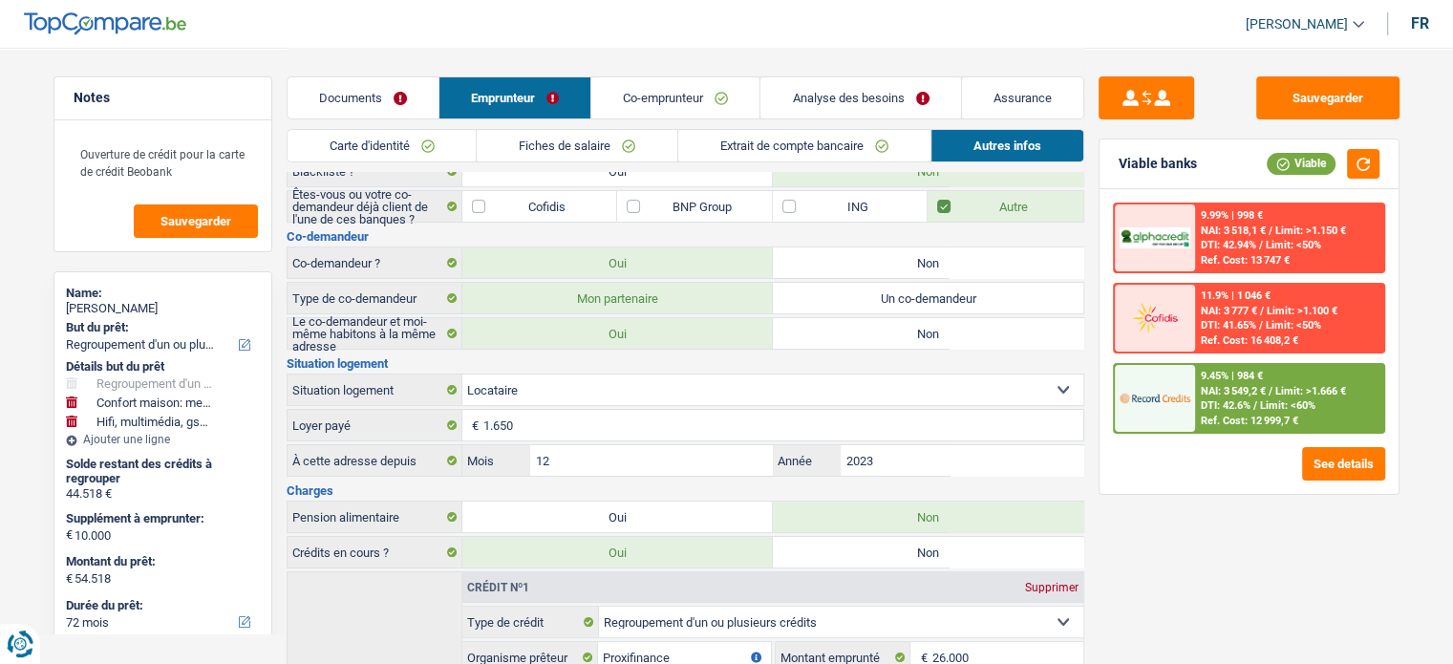
scroll to position [0, 0]
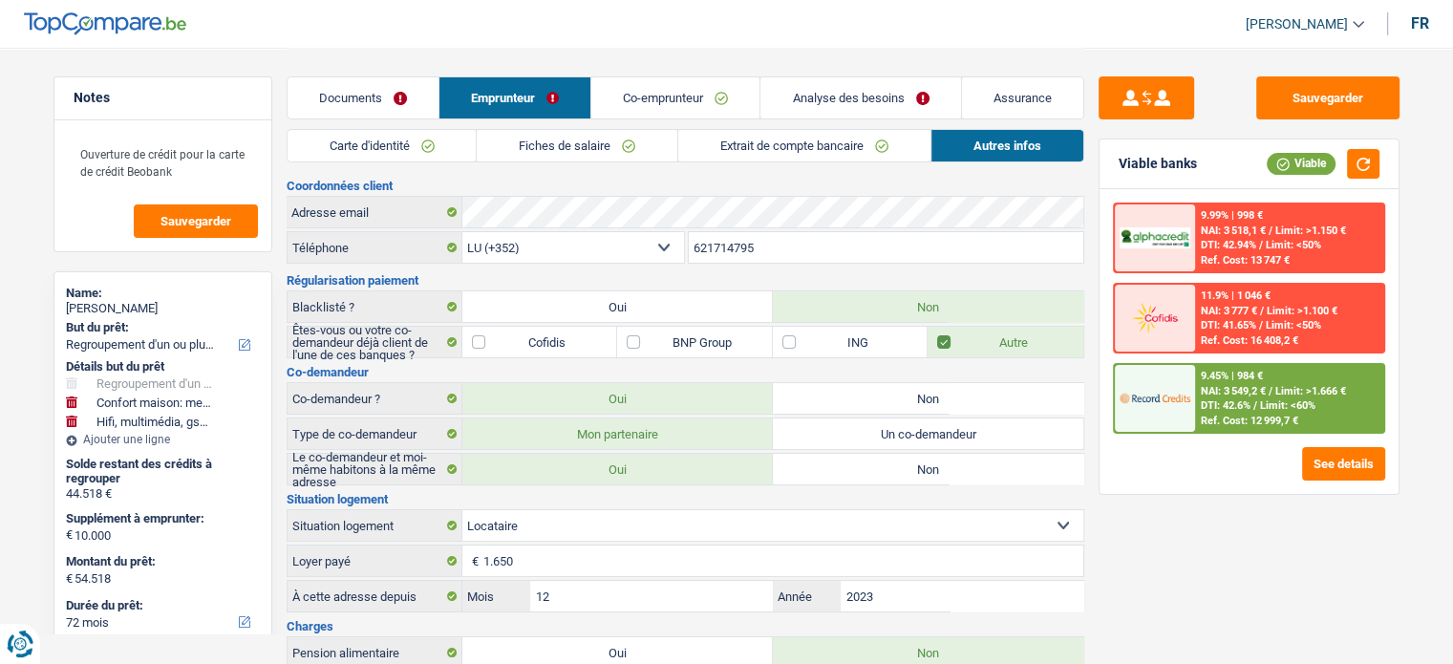
click at [860, 94] on link "Analyse des besoins" at bounding box center [860, 97] width 200 height 41
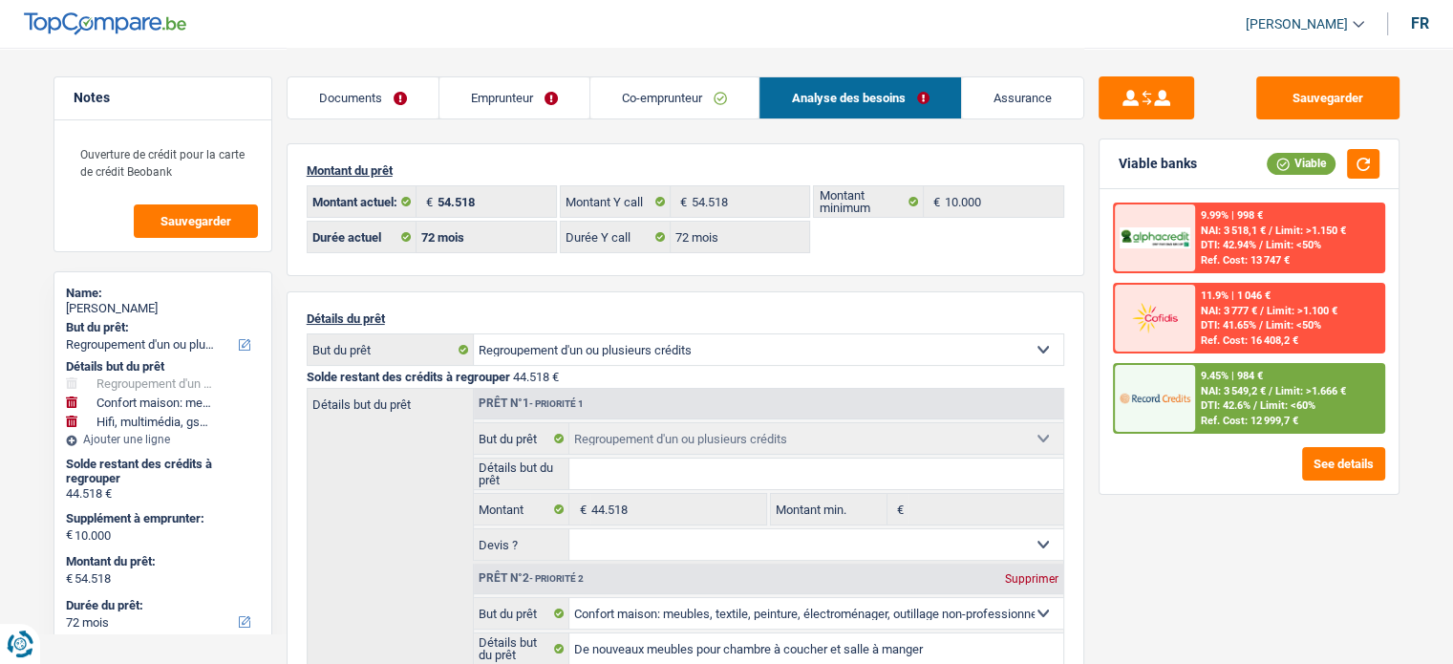
click at [1257, 224] on span "NAI: 3 518,1 €" at bounding box center [1233, 230] width 65 height 12
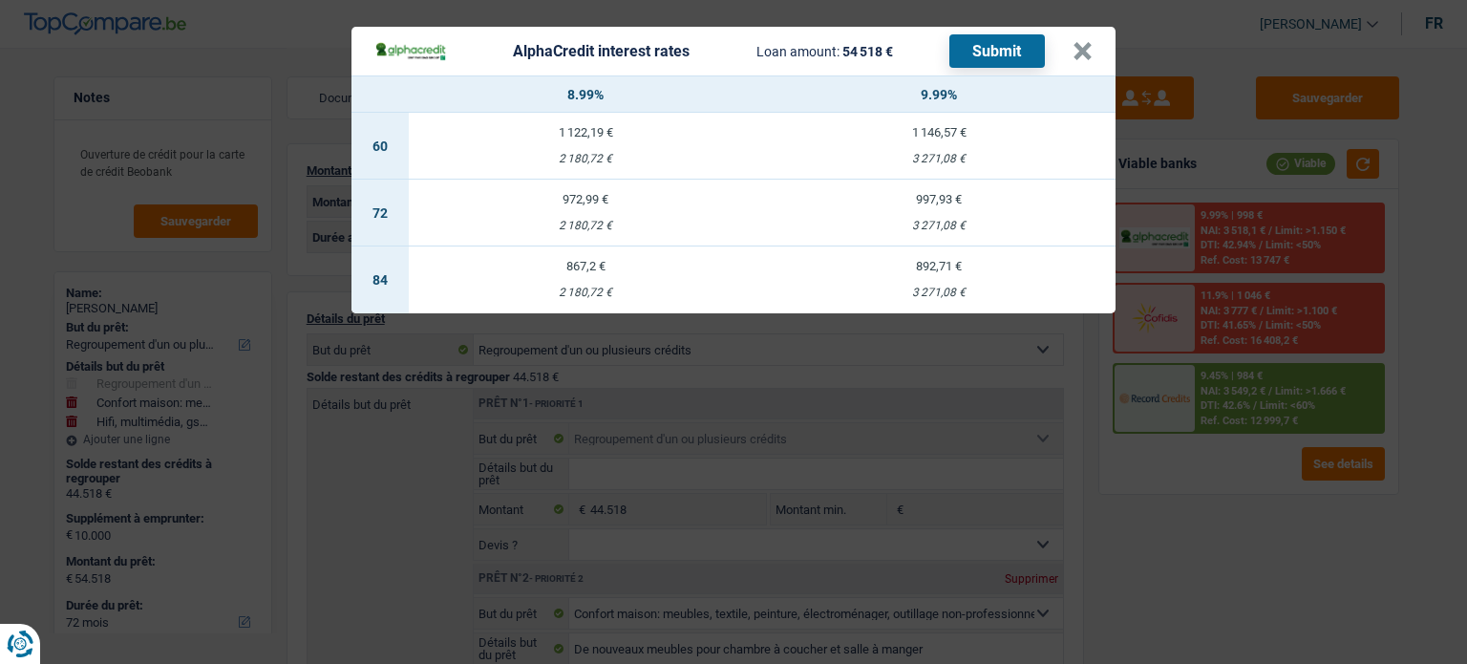
click at [659, 205] on td "972,99 € 2 180,72 €" at bounding box center [585, 213] width 353 height 67
select select "alphacredit"
type input "8,99"
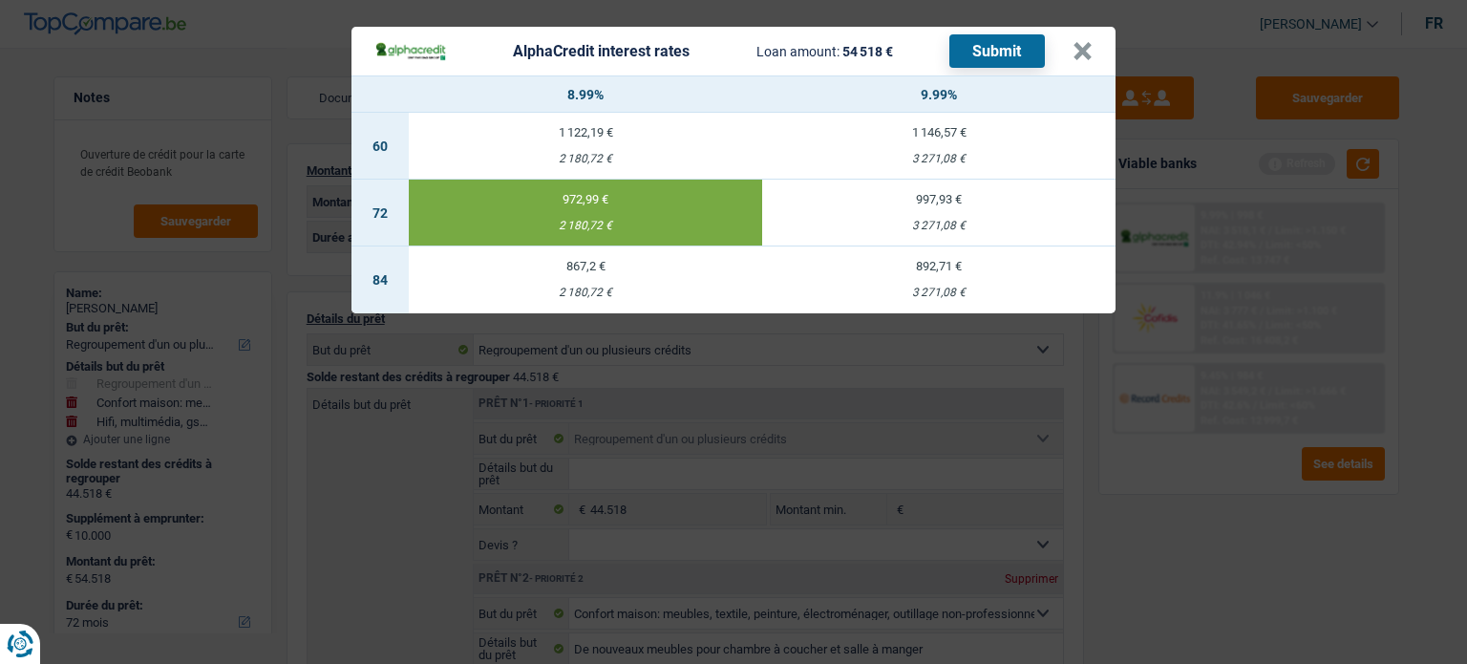
click at [993, 28] on header "AlphaCredit interest rates Loan amount: 54 518 € Submit ×" at bounding box center [734, 51] width 764 height 49
click at [989, 44] on button "Submit" at bounding box center [998, 50] width 96 height 33
click at [1084, 56] on button "×" at bounding box center [1083, 51] width 20 height 19
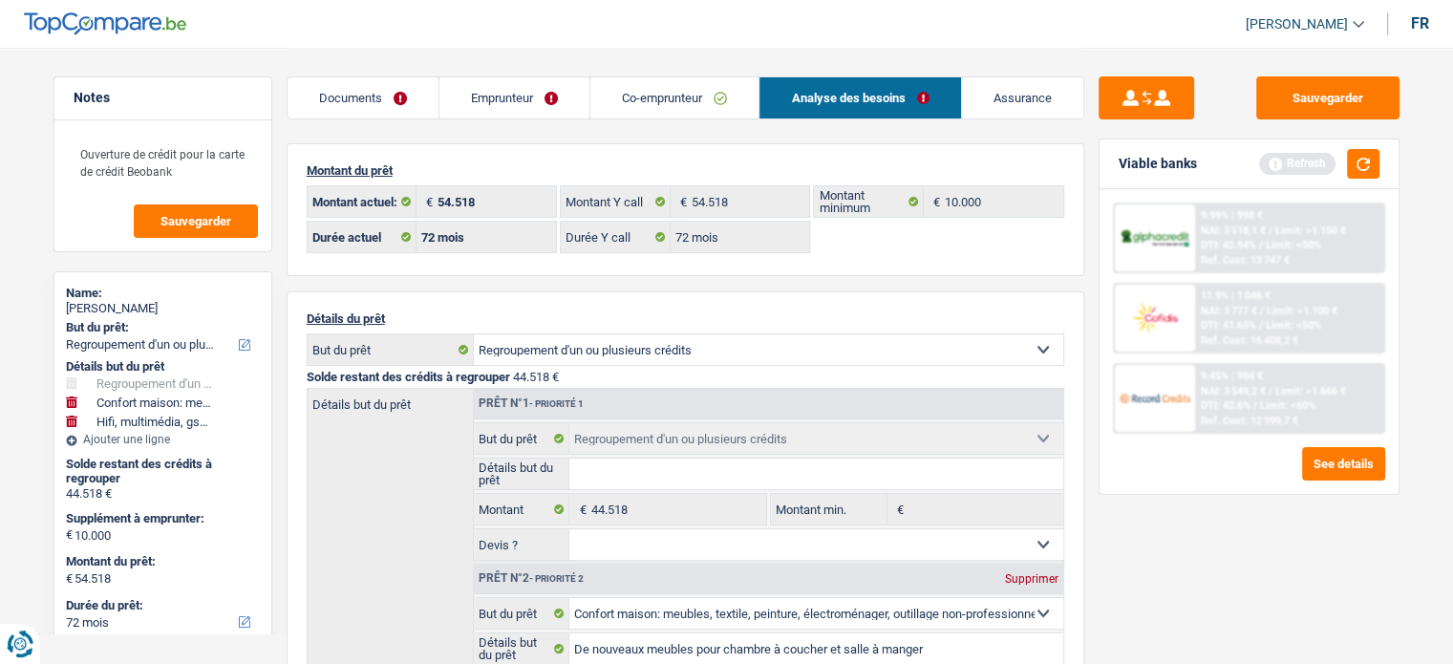
click at [433, 95] on link "Documents" at bounding box center [363, 97] width 151 height 41
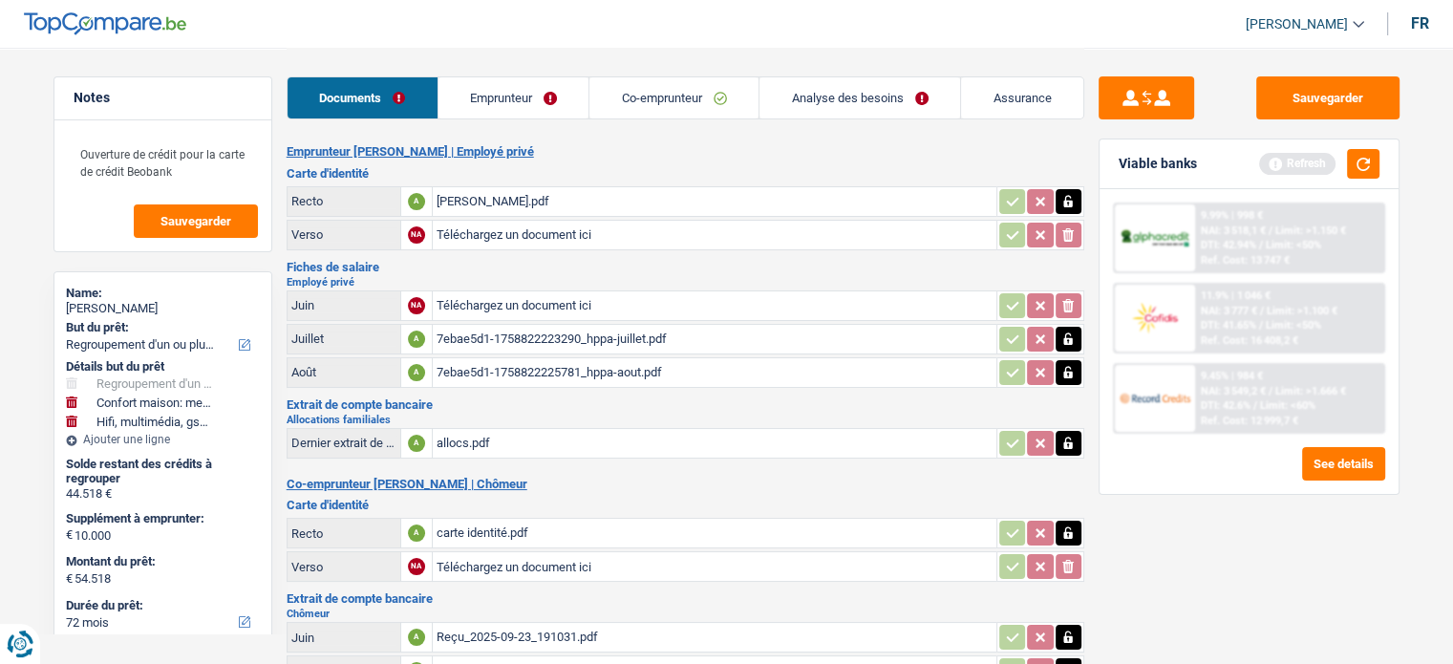
click at [465, 95] on link "Emprunteur" at bounding box center [513, 97] width 151 height 41
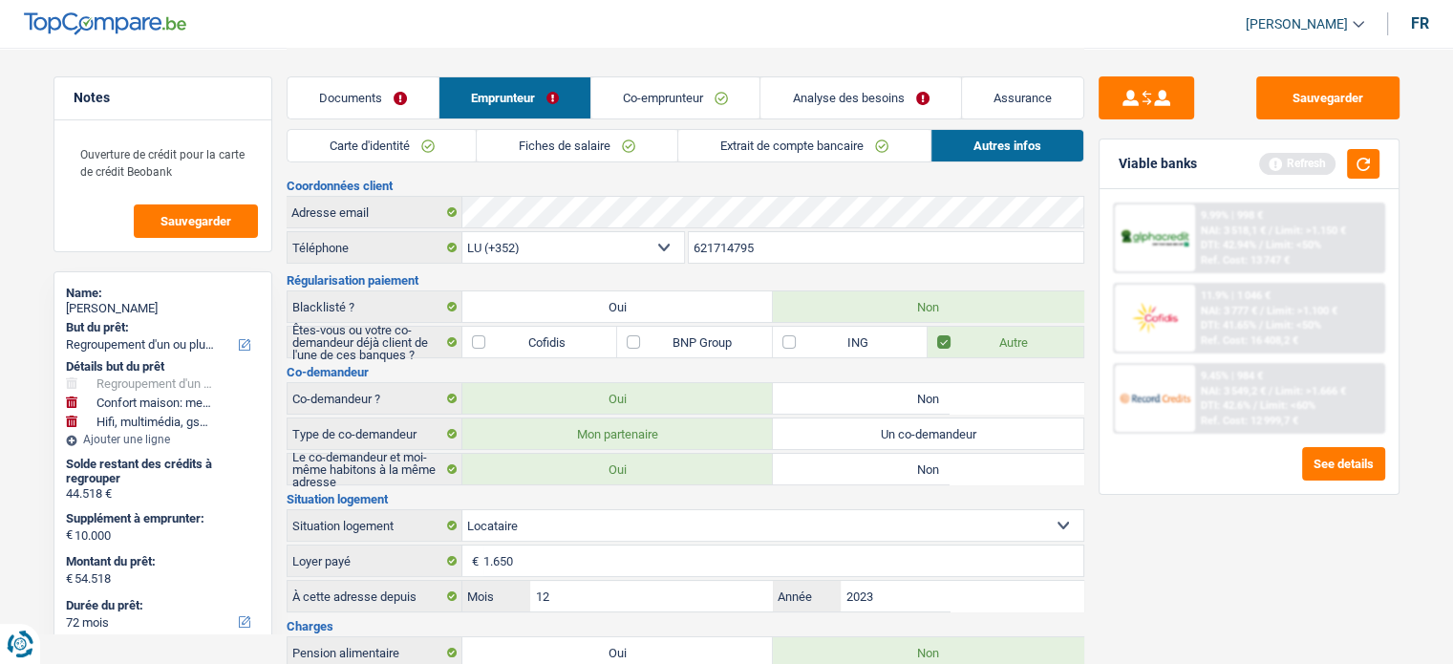
click at [395, 114] on link "Documents" at bounding box center [363, 97] width 151 height 41
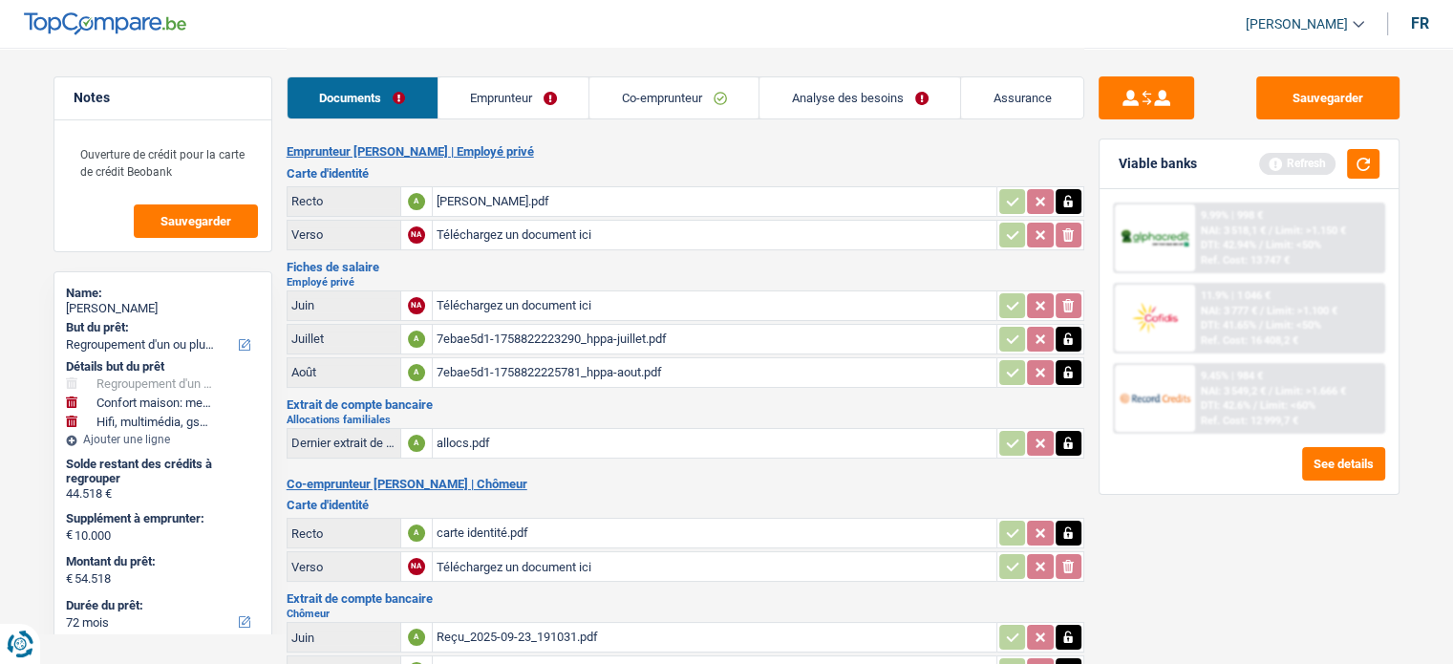
click at [447, 109] on link "Emprunteur" at bounding box center [513, 97] width 151 height 41
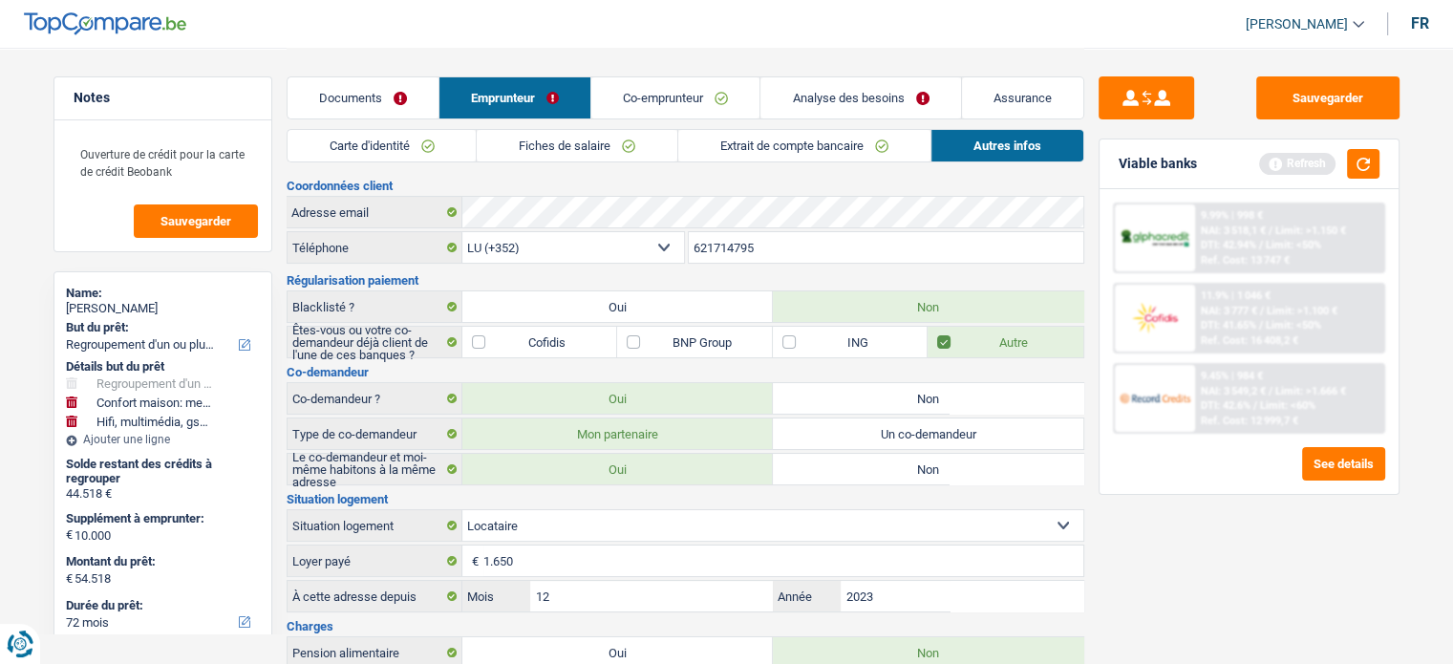
click at [379, 160] on link "Carte d'identité" at bounding box center [382, 146] width 189 height 32
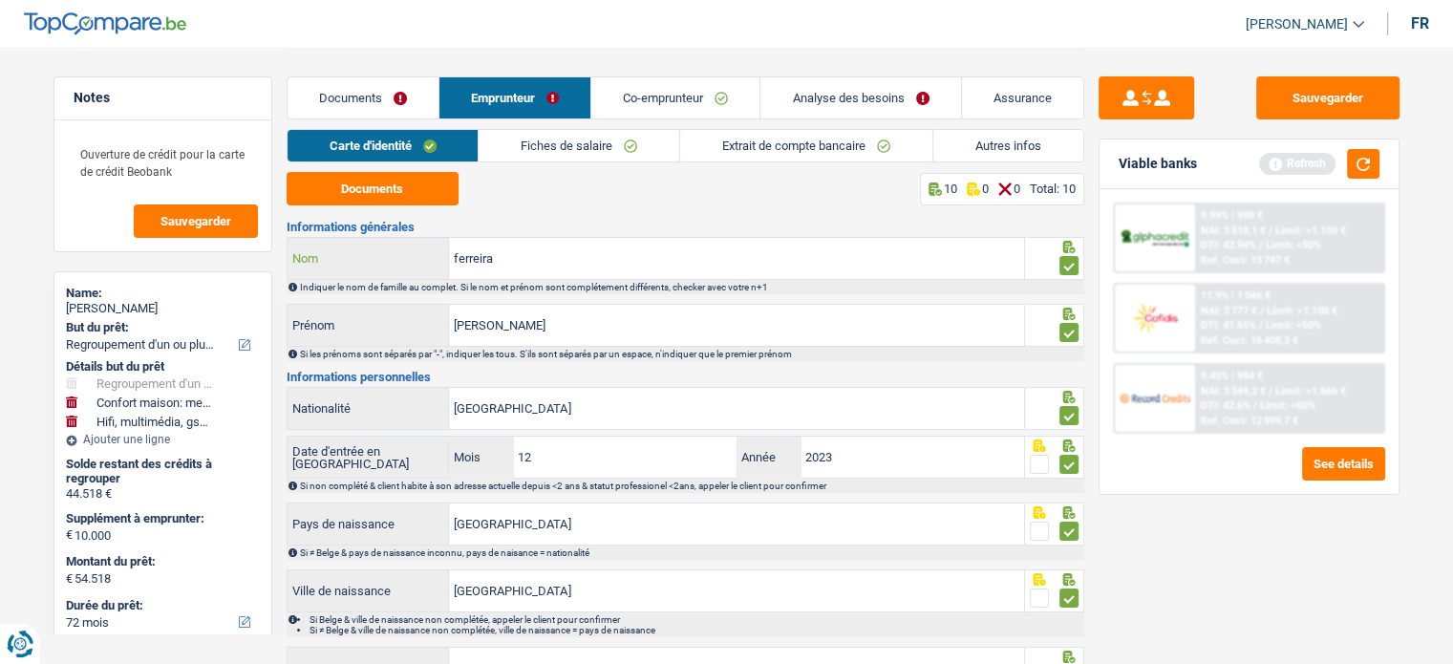
drag, startPoint x: 527, startPoint y: 245, endPoint x: 243, endPoint y: 267, distance: 285.6
click at [243, 267] on div "Notes Ouverture de crédit pour la carte de crédit Beobank Sauvegarder Name: gab…" at bounding box center [727, 454] width 1376 height 812
click at [1360, 159] on button "button" at bounding box center [1363, 164] width 32 height 30
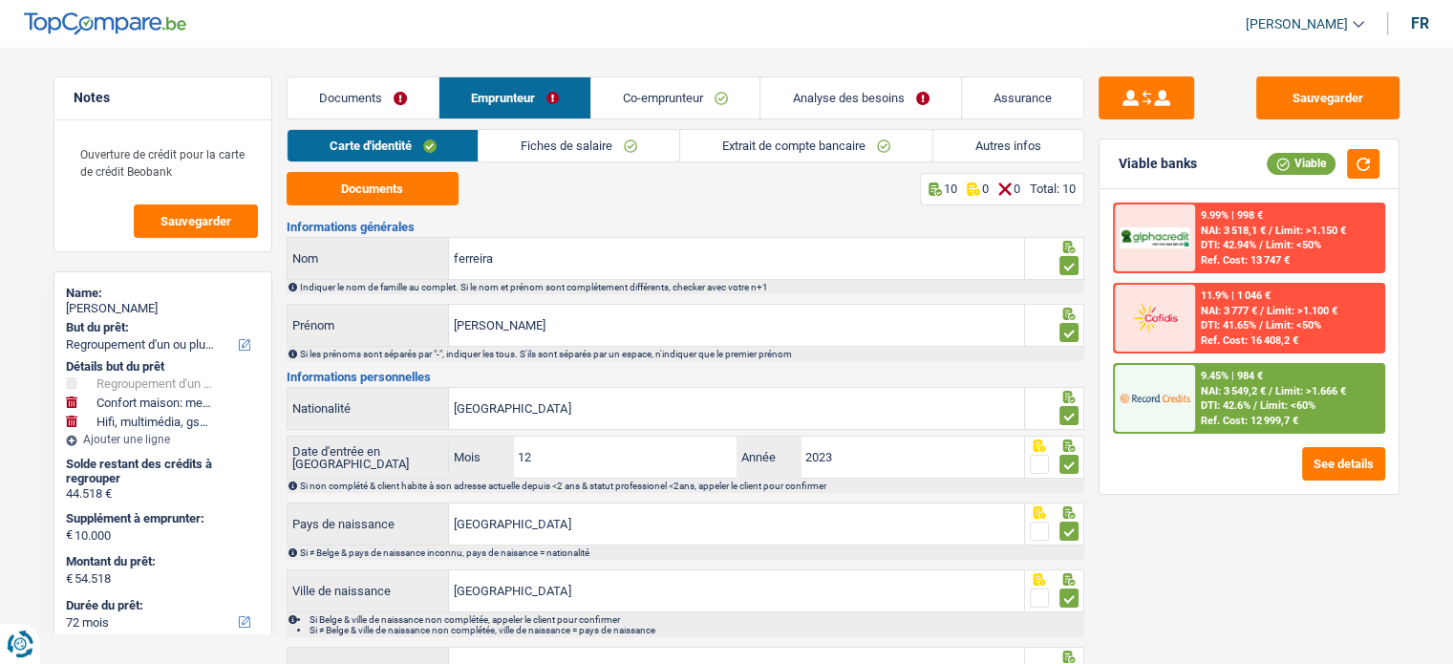
click at [1250, 406] on span "DTI: 42.6%" at bounding box center [1226, 405] width 50 height 12
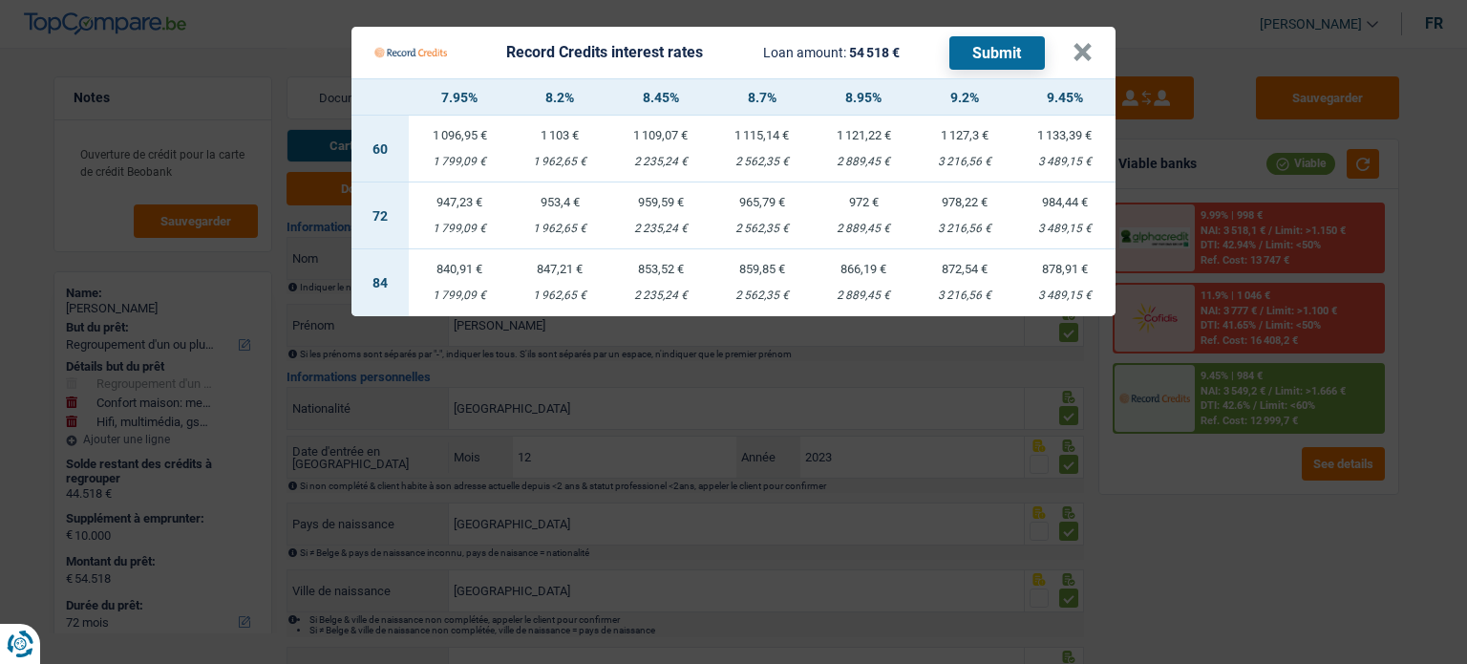
click at [1188, 485] on Credits "Record Credits interest rates Loan amount: 54 518 € Submit × 7.95% 8.2% 8.45% 8…" at bounding box center [733, 332] width 1467 height 664
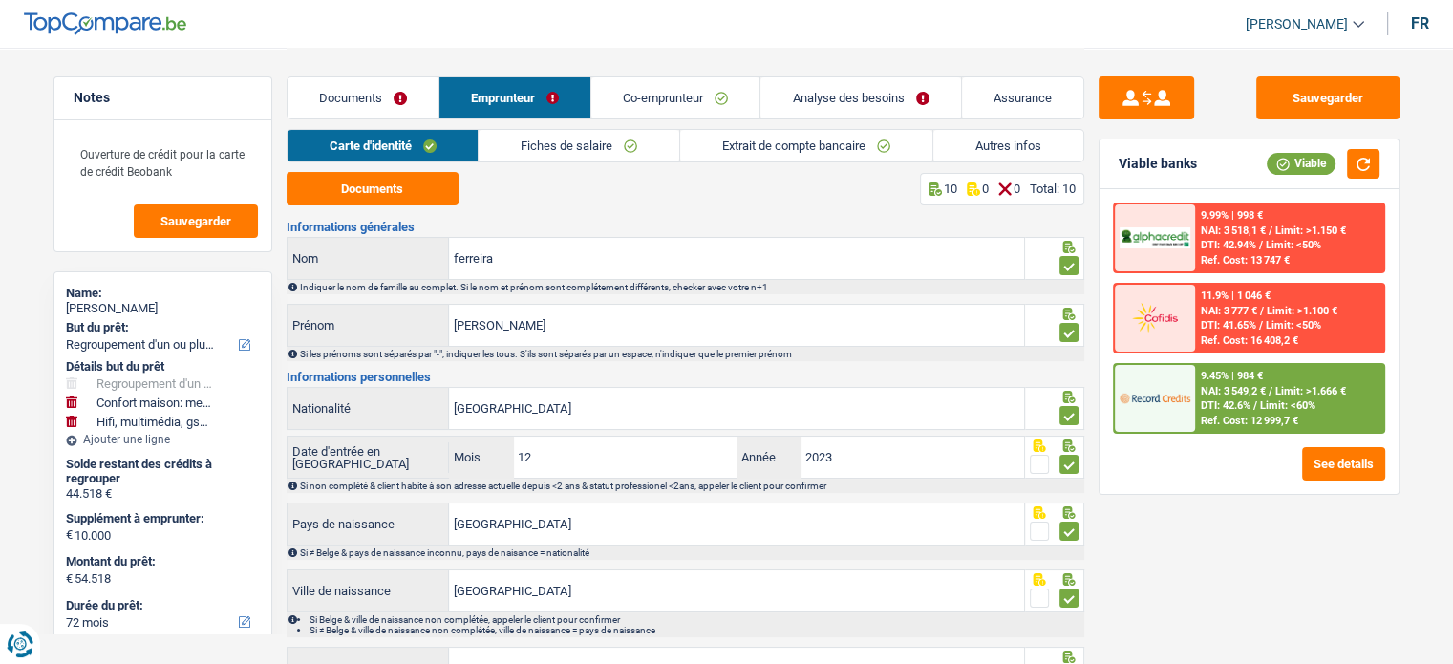
click at [1231, 401] on span "DTI: 42.6%" at bounding box center [1226, 405] width 50 height 12
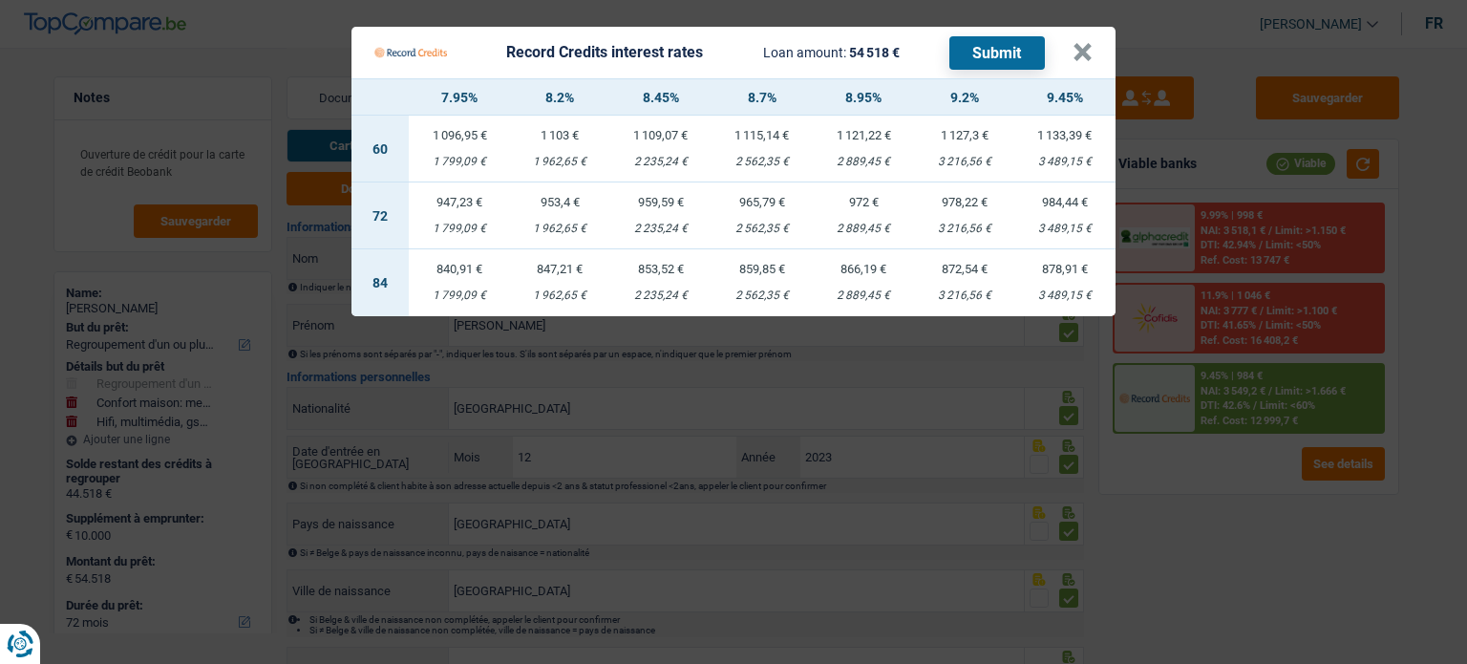
click at [865, 232] on div "2 889,45 €" at bounding box center [863, 229] width 101 height 12
select select "record credits"
type input "8,95"
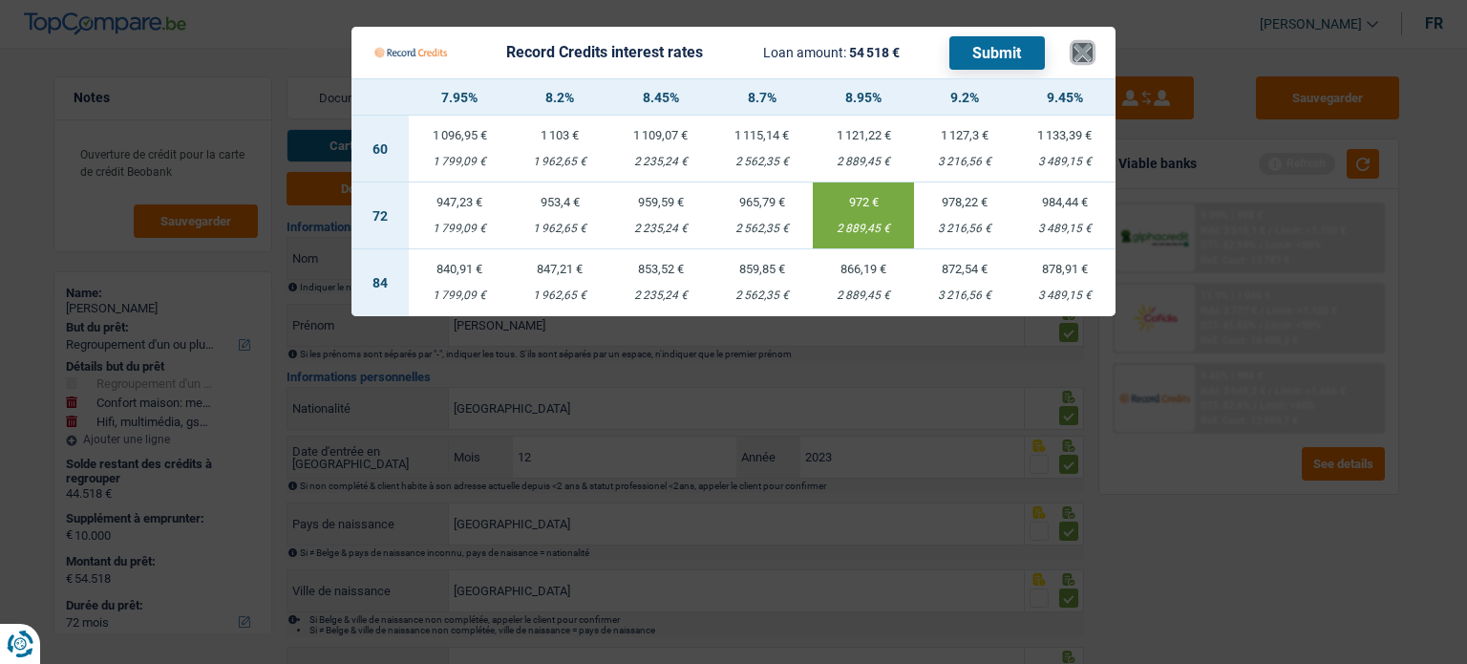
click at [1089, 62] on button "×" at bounding box center [1083, 52] width 20 height 19
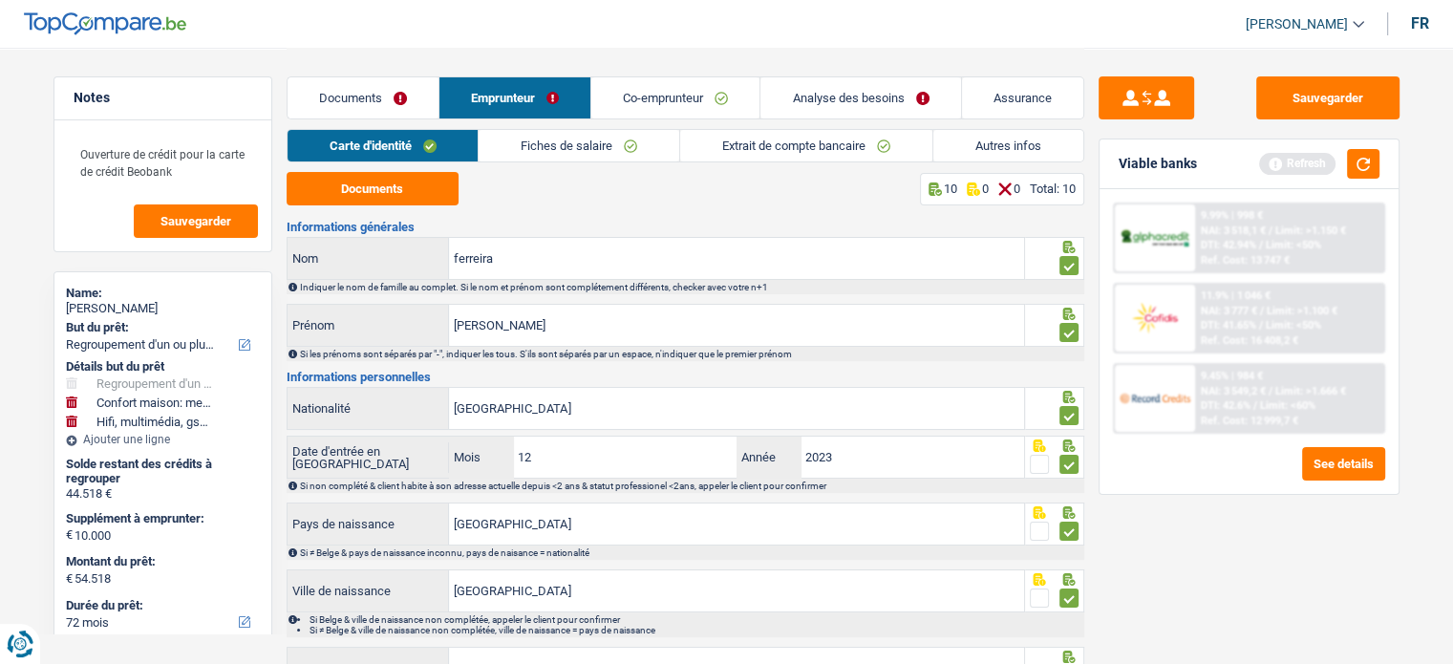
click at [370, 79] on link "Documents" at bounding box center [363, 97] width 151 height 41
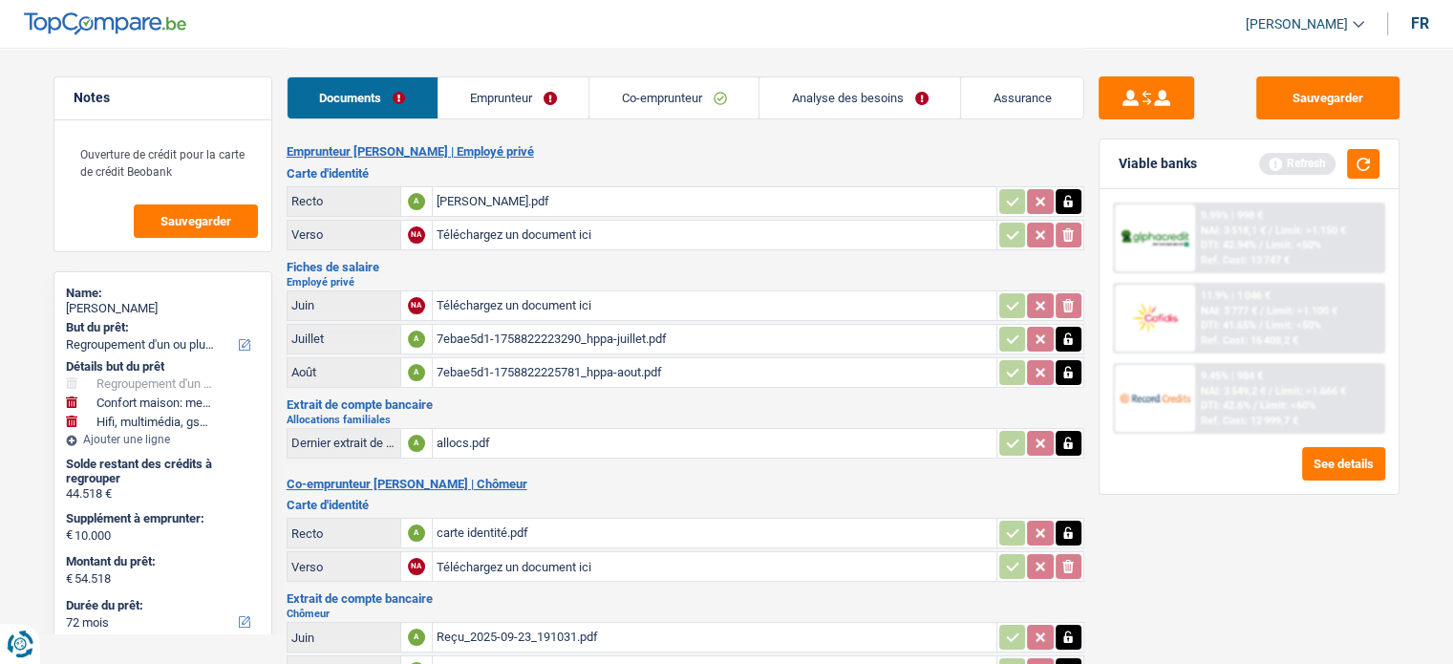
click at [531, 102] on link "Emprunteur" at bounding box center [513, 97] width 151 height 41
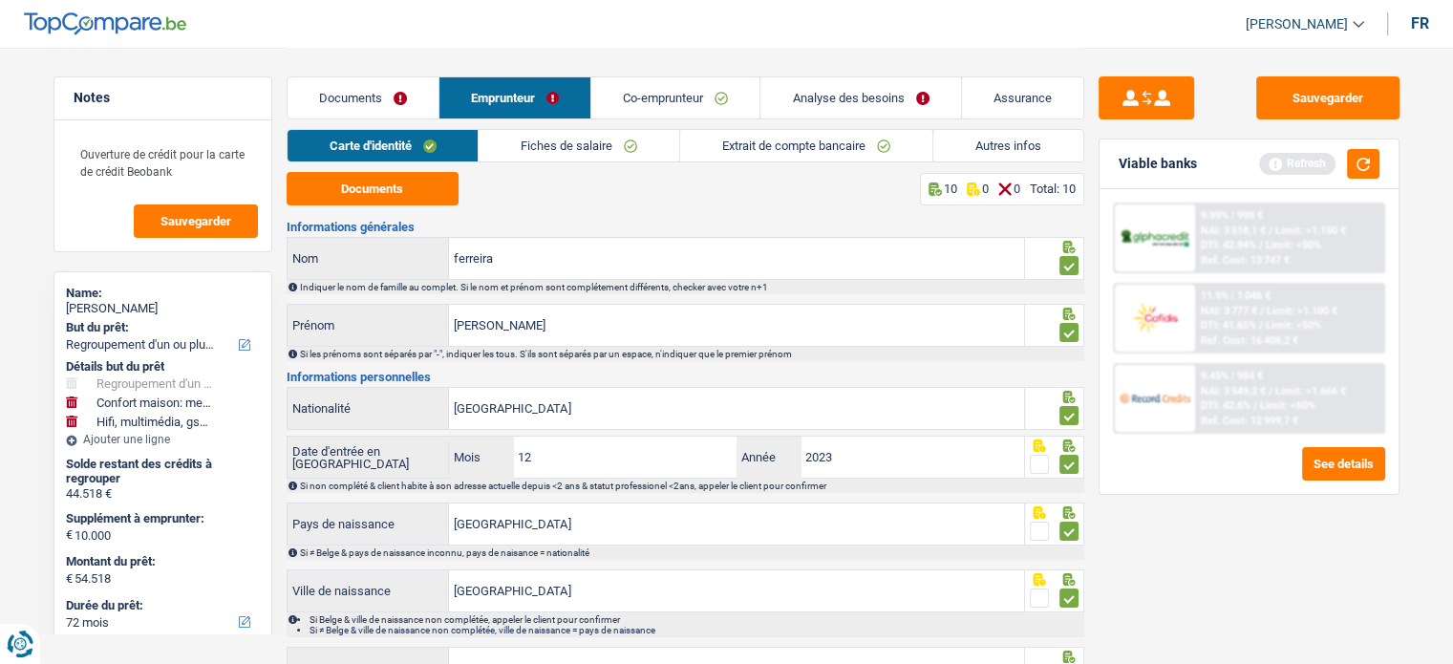
click at [955, 138] on link "Autres infos" at bounding box center [1008, 146] width 150 height 32
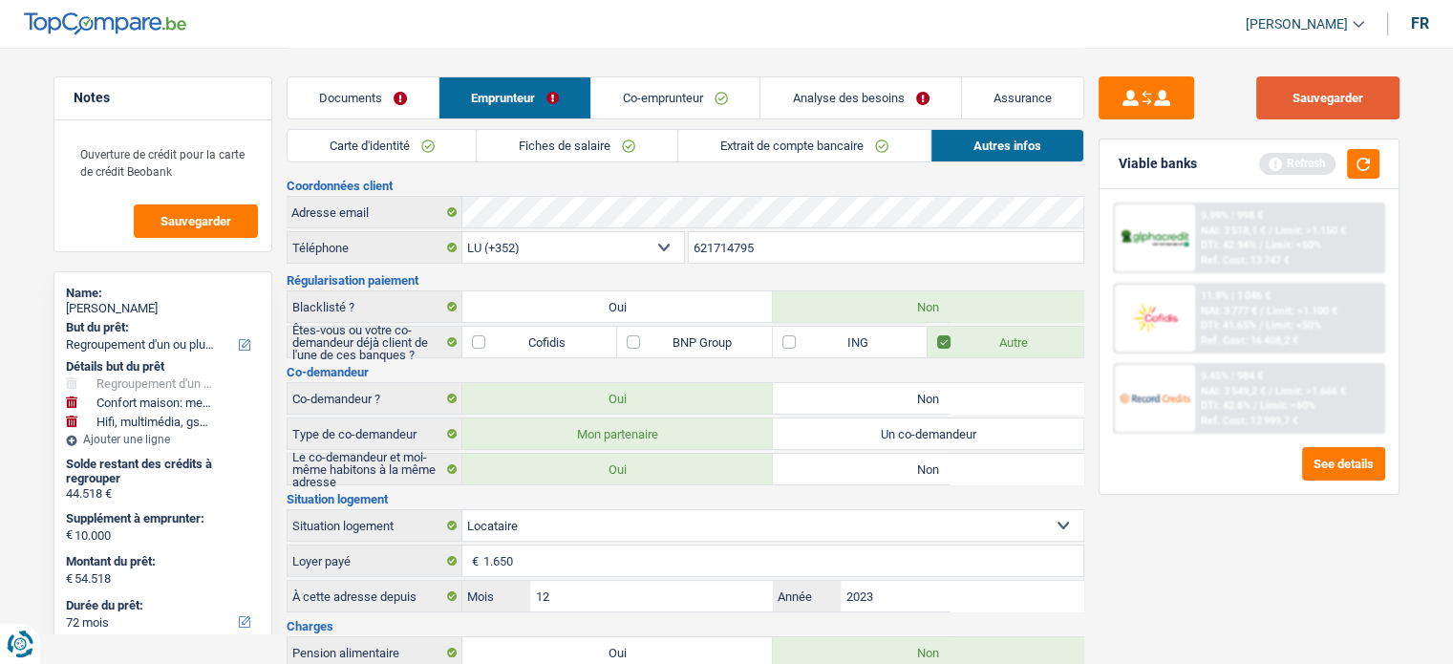
click at [1363, 113] on button "Sauvegarder" at bounding box center [1327, 97] width 143 height 43
click at [1360, 158] on button "button" at bounding box center [1363, 164] width 32 height 30
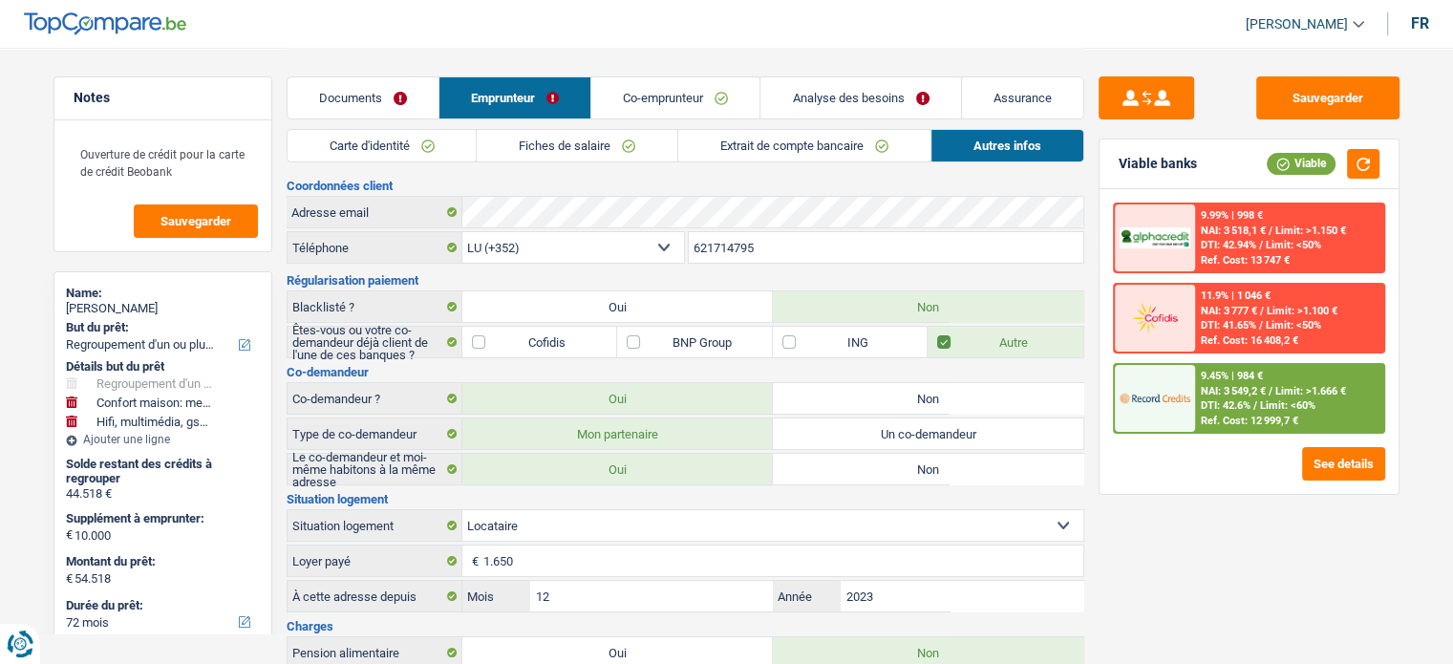
click at [345, 107] on link "Documents" at bounding box center [363, 97] width 151 height 41
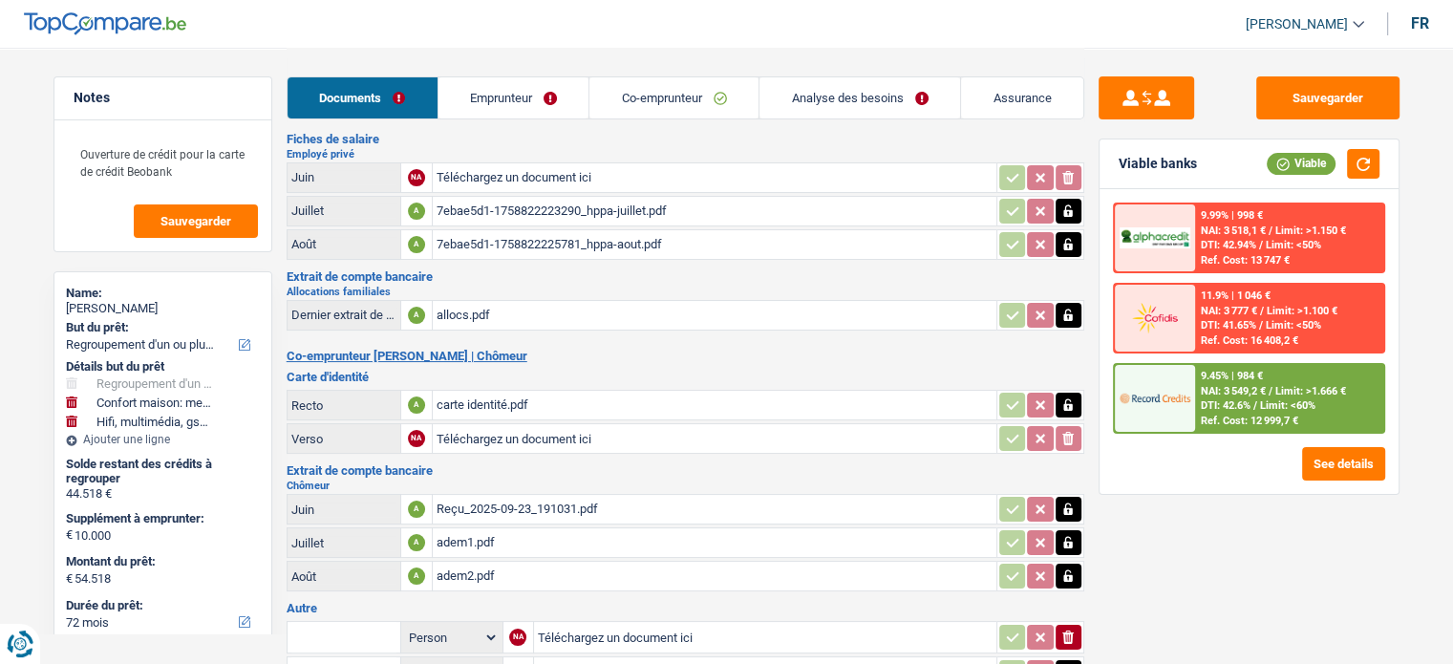
scroll to position [287, 0]
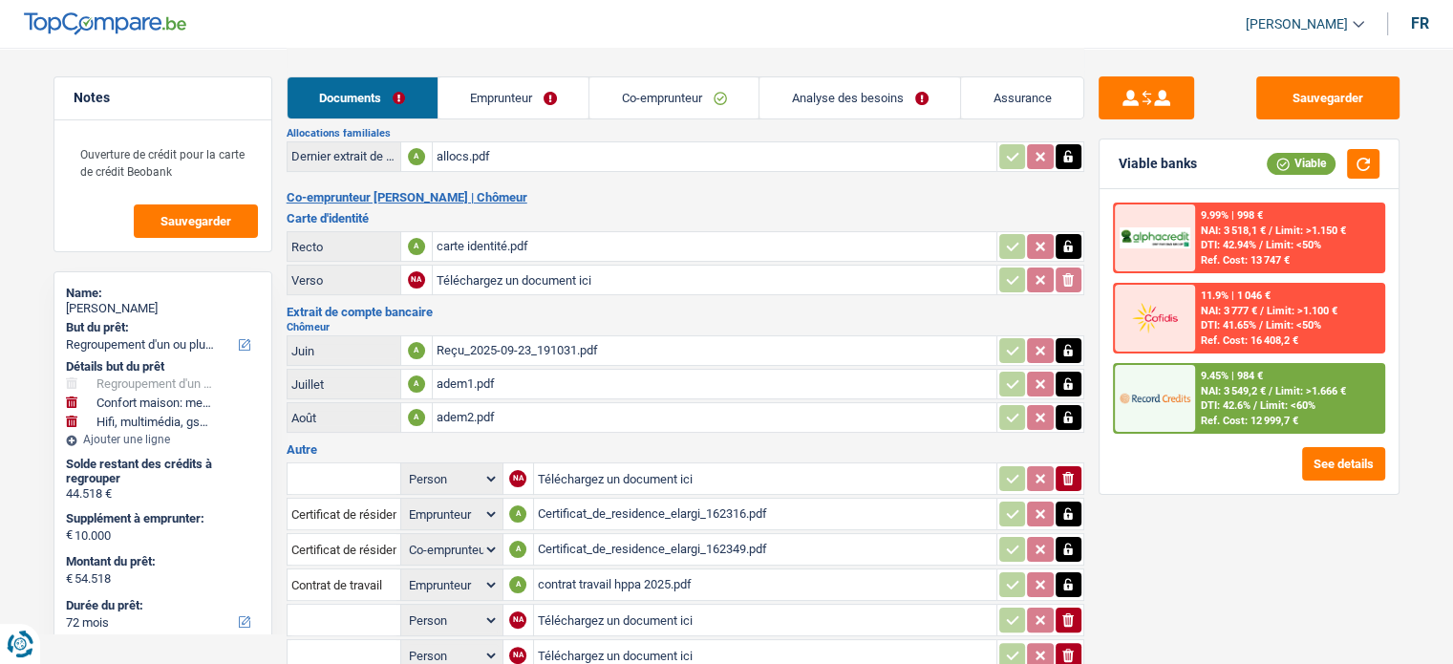
click at [791, 79] on link "Analyse des besoins" at bounding box center [859, 97] width 201 height 41
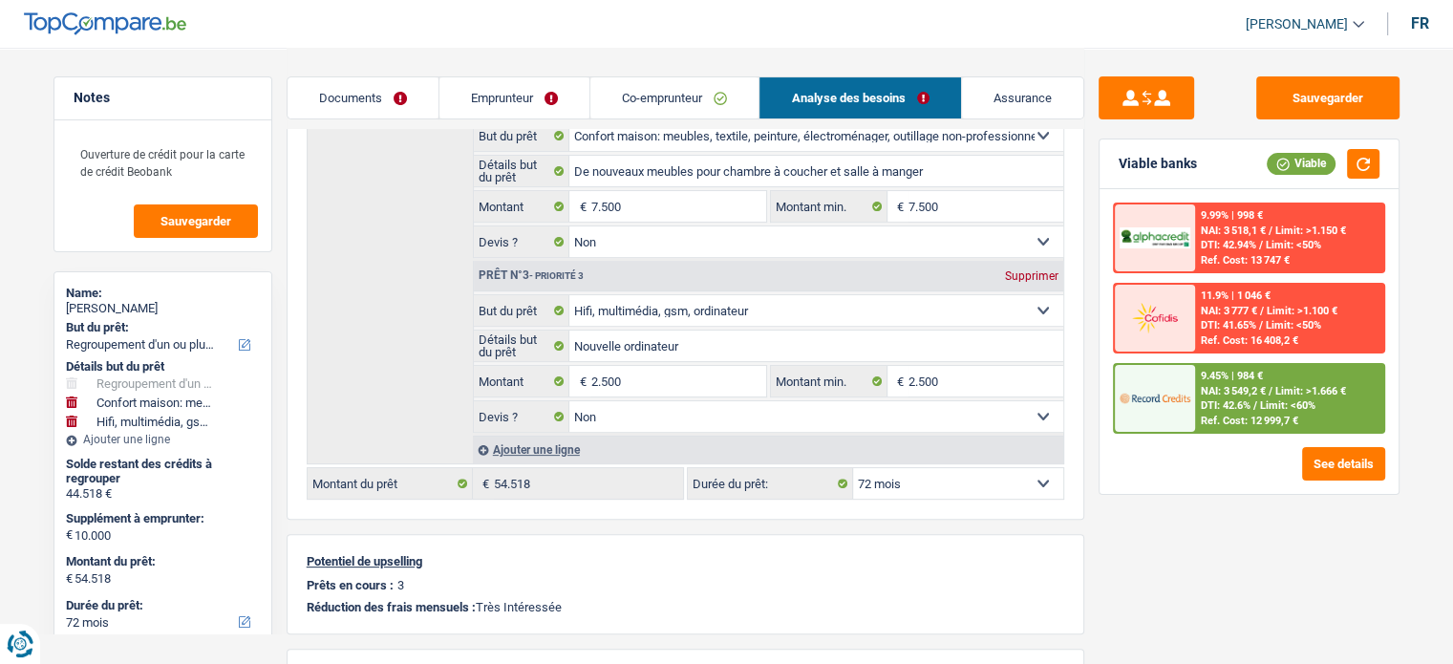
scroll to position [191, 0]
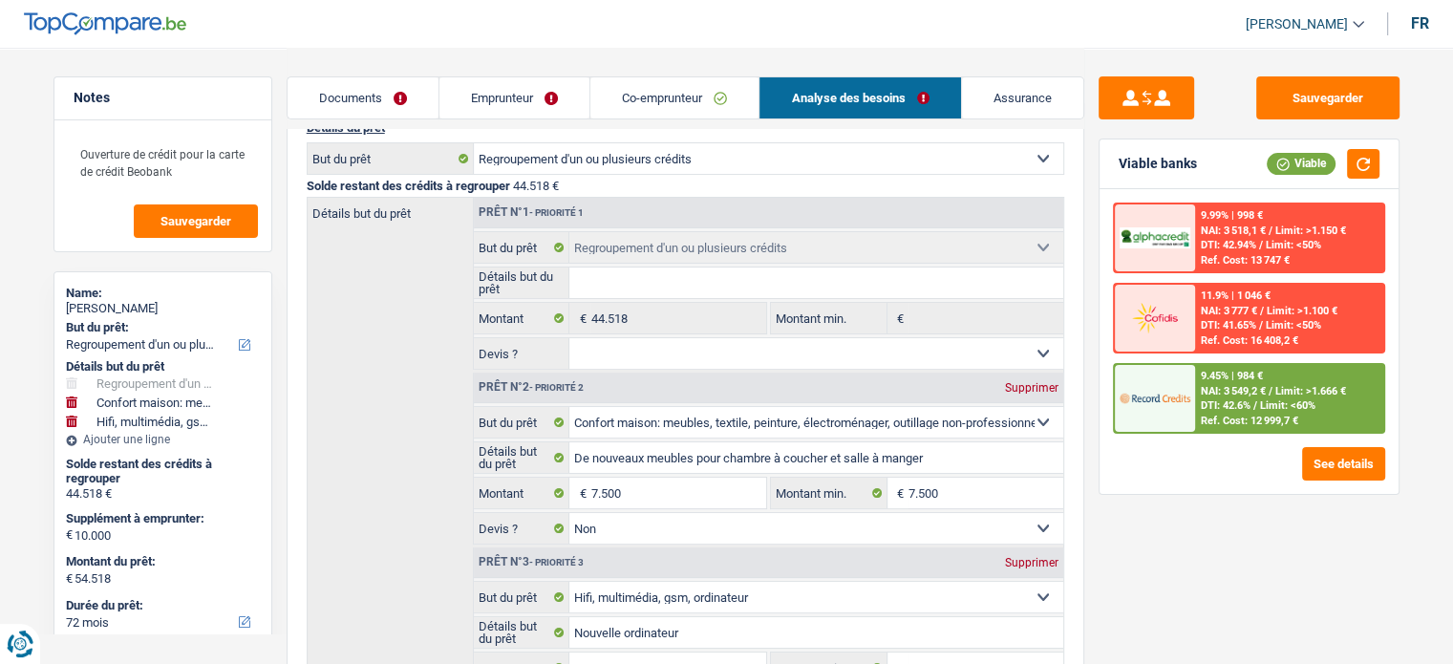
click at [490, 106] on link "Emprunteur" at bounding box center [514, 97] width 150 height 41
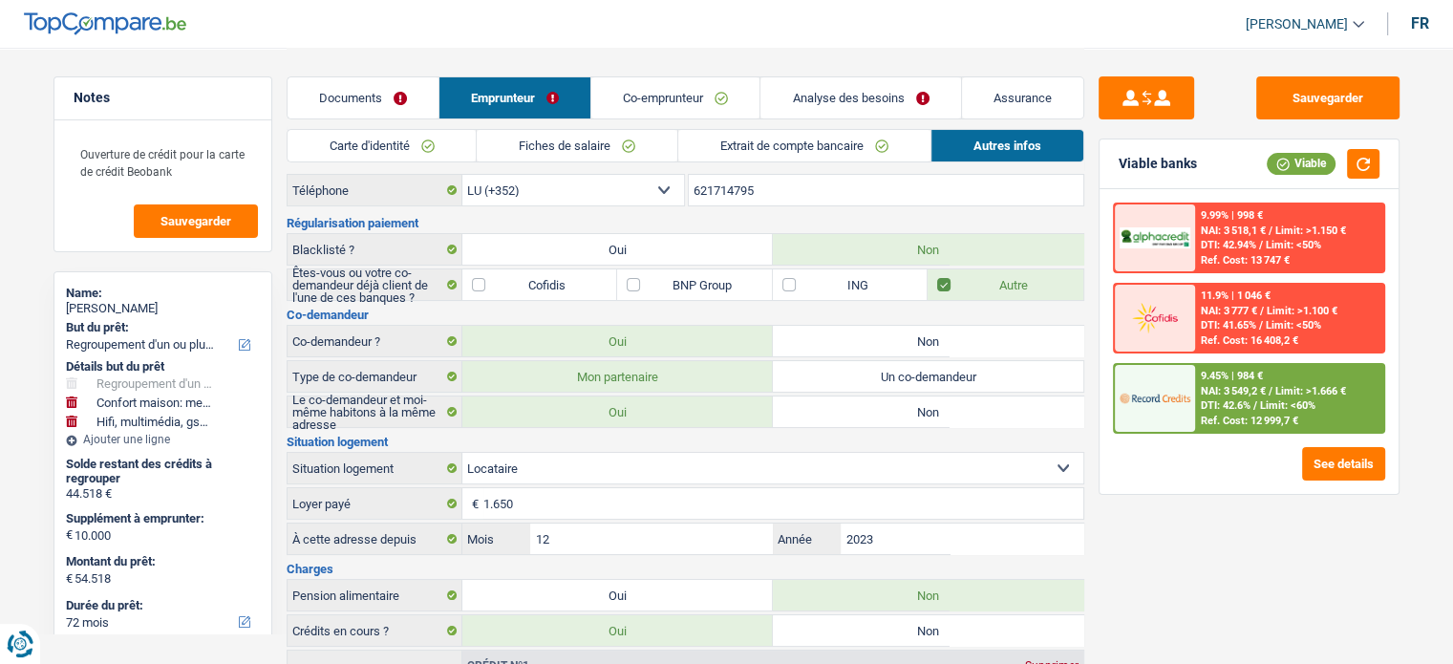
scroll to position [0, 0]
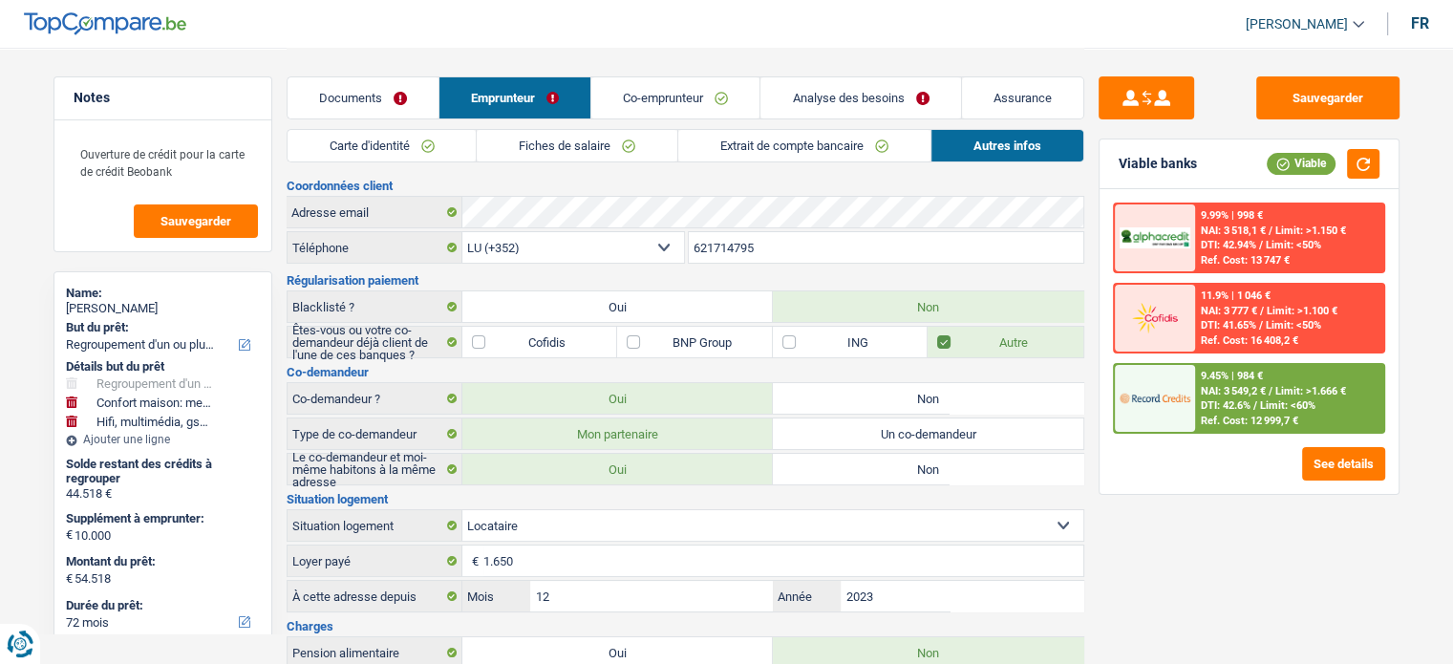
click at [443, 140] on link "Carte d'identité" at bounding box center [382, 146] width 189 height 32
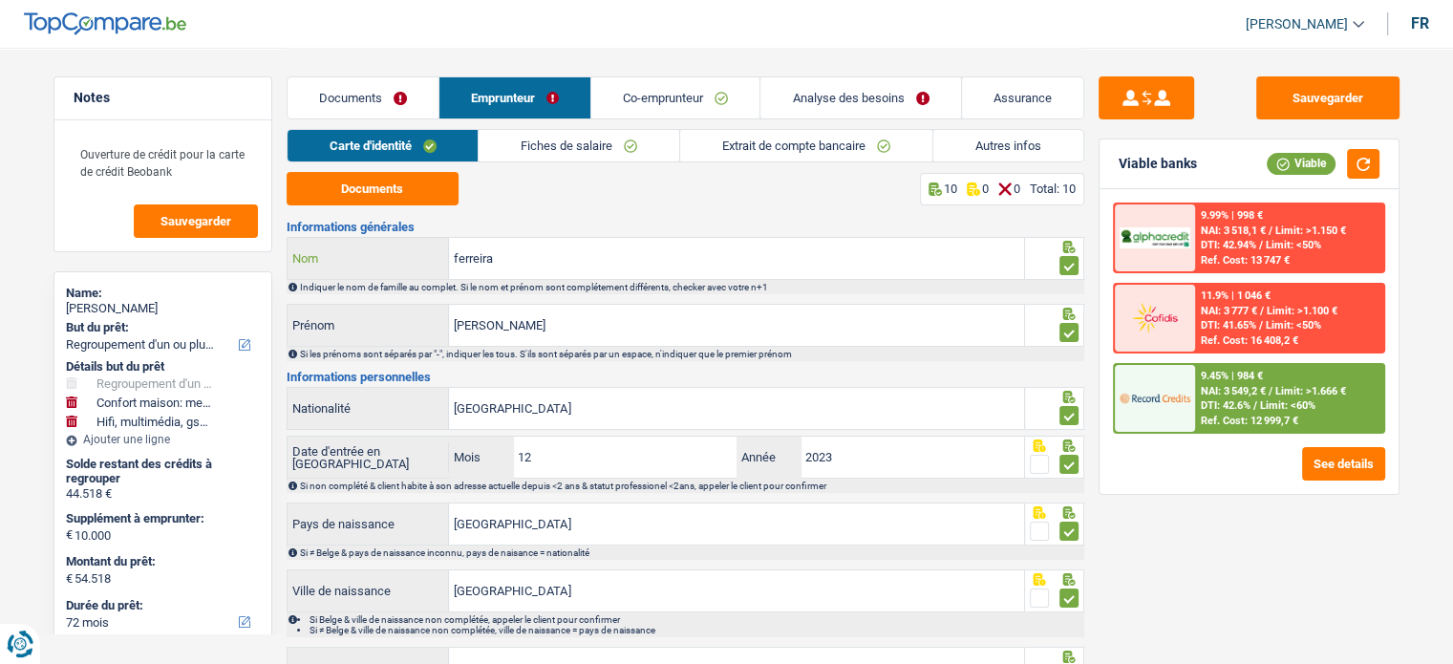
drag, startPoint x: 566, startPoint y: 252, endPoint x: 220, endPoint y: 254, distance: 345.8
click at [220, 254] on div "Notes Ouverture de crédit pour la carte de crédit Beobank Sauvegarder Name: gab…" at bounding box center [727, 454] width 1376 height 812
drag, startPoint x: 431, startPoint y: 331, endPoint x: 465, endPoint y: 330, distance: 34.4
click at [421, 331] on div "gabrielle Prénom" at bounding box center [656, 325] width 737 height 41
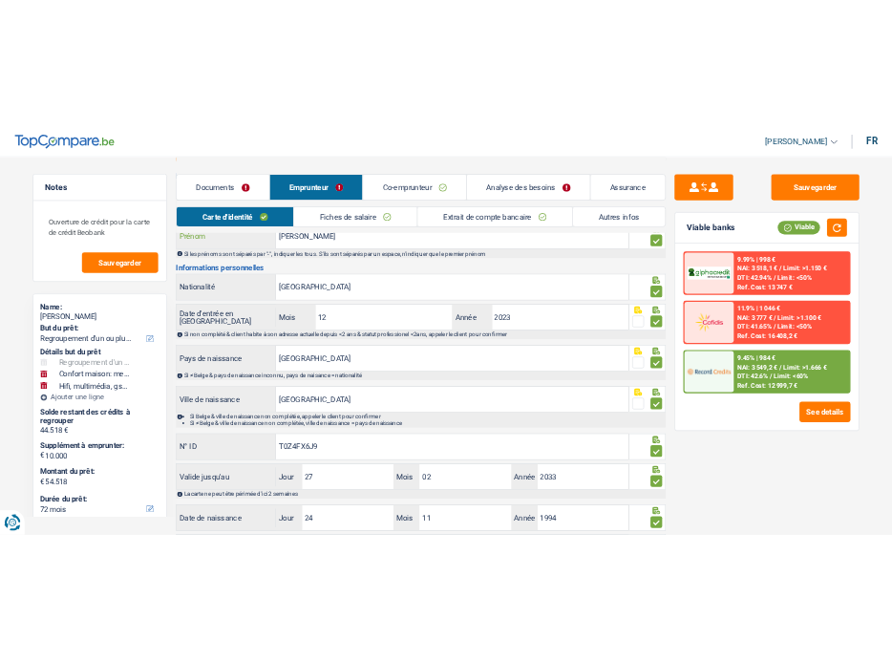
scroll to position [254, 0]
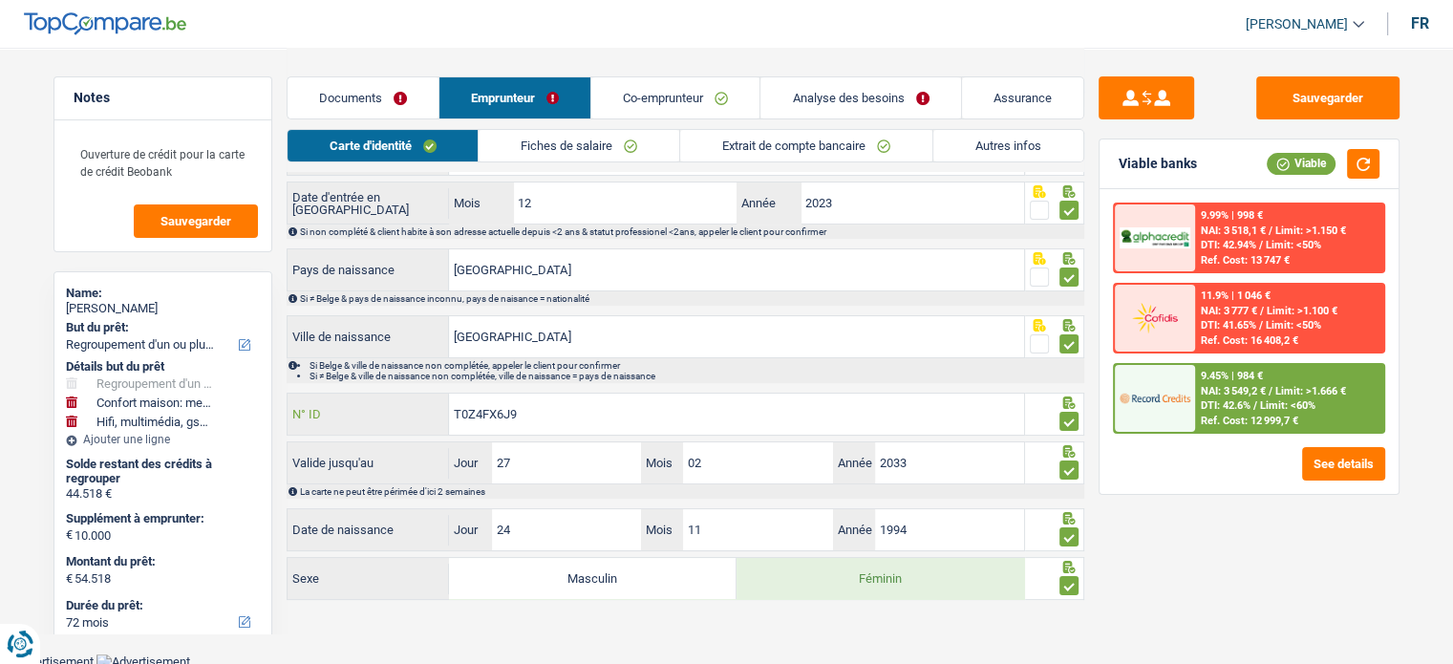
drag, startPoint x: 541, startPoint y: 404, endPoint x: 374, endPoint y: 404, distance: 167.2
click at [374, 404] on div "T0Z4FX6J9 N° ID" at bounding box center [656, 414] width 737 height 41
drag, startPoint x: 550, startPoint y: 403, endPoint x: 390, endPoint y: 624, distance: 272.8
click at [388, 630] on main "Notes Ouverture de crédit pour la carte de crédit Beobank Sauvegarder Name: gab…" at bounding box center [726, 199] width 1453 height 907
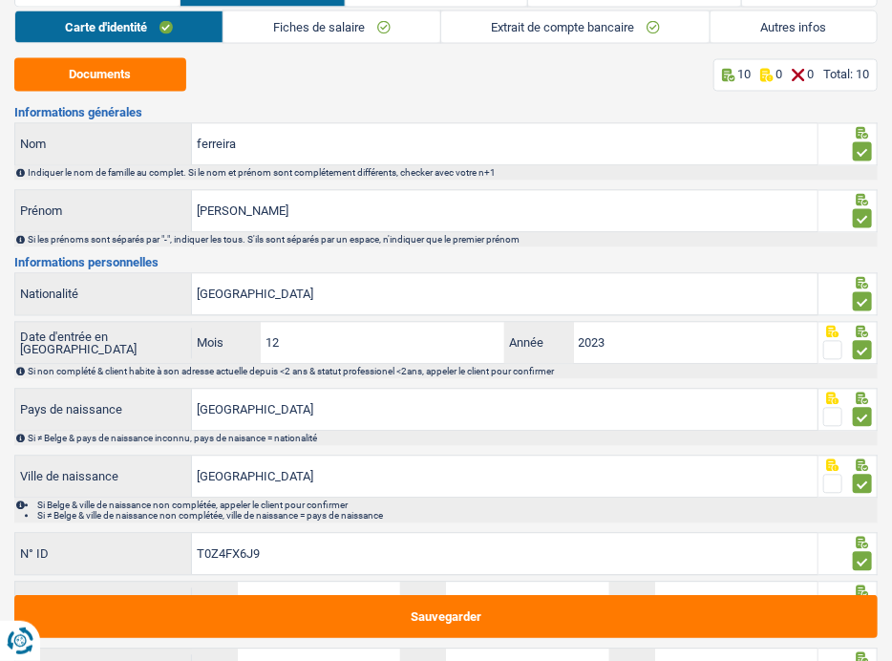
scroll to position [1114, 0]
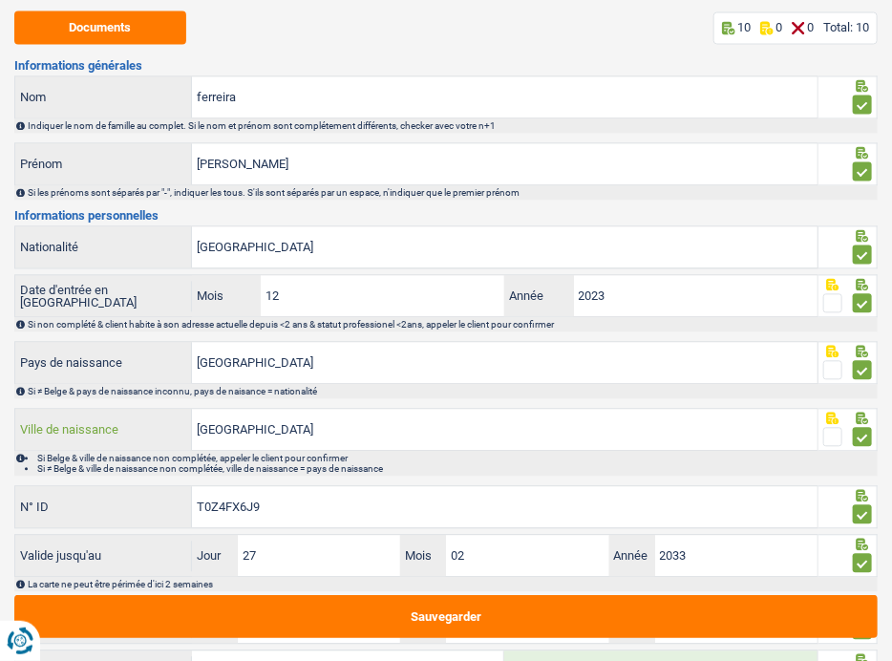
drag, startPoint x: 337, startPoint y: 423, endPoint x: 290, endPoint y: 423, distance: 46.8
click at [126, 423] on div "Mont-Saint-Martin Ville de naissance" at bounding box center [416, 430] width 802 height 41
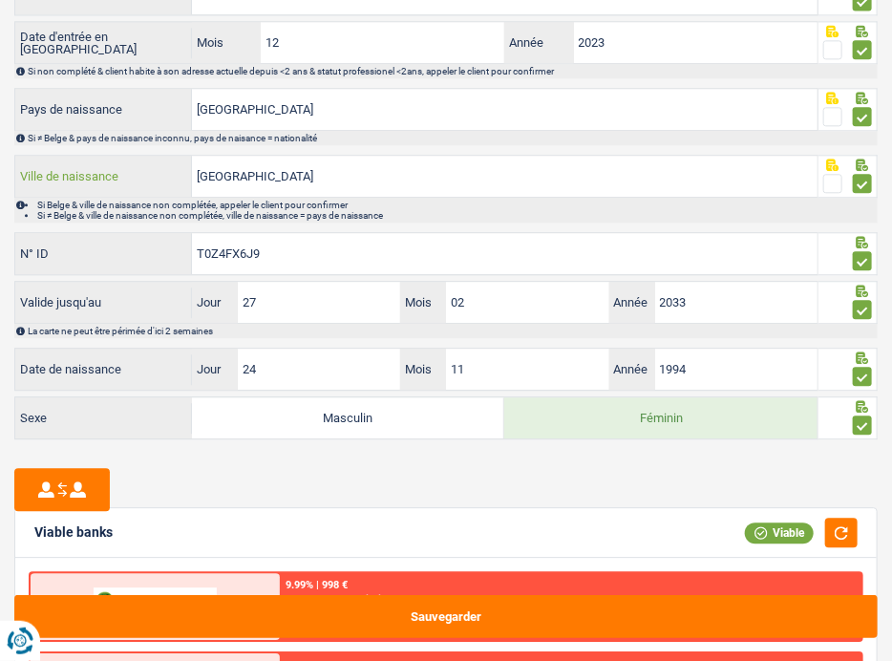
scroll to position [1400, 0]
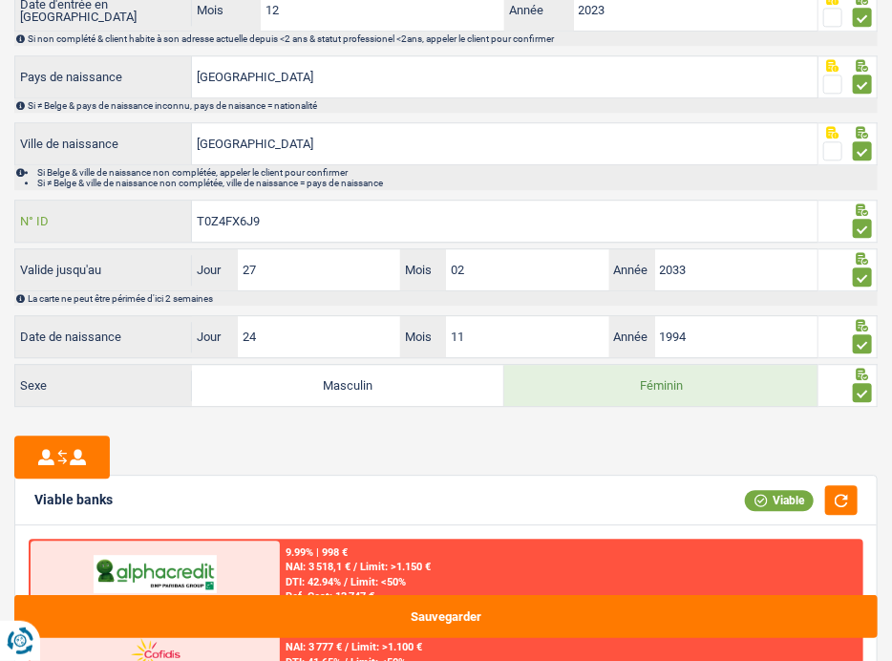
click at [297, 219] on input "T0Z4FX6J9" at bounding box center [505, 221] width 626 height 41
click at [302, 195] on div "Informations générales ferreira Nom Indiquer le nom de famille au complet. Si l…" at bounding box center [446, 92] width 864 height 636
drag, startPoint x: 321, startPoint y: 221, endPoint x: 125, endPoint y: 197, distance: 197.3
click at [125, 201] on div "T0Z4FX6J9 N° ID" at bounding box center [416, 221] width 802 height 41
drag, startPoint x: 301, startPoint y: 195, endPoint x: 268, endPoint y: 215, distance: 38.2
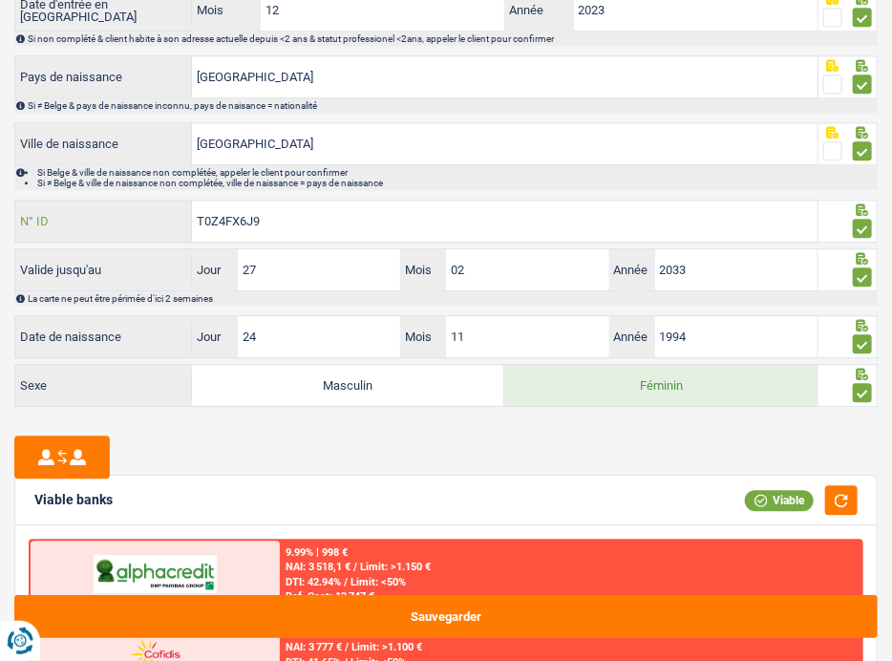
click at [270, 215] on input "T0Z4FX6J9" at bounding box center [505, 221] width 626 height 41
click at [206, 218] on input "T0Z4FX6J9" at bounding box center [505, 221] width 626 height 41
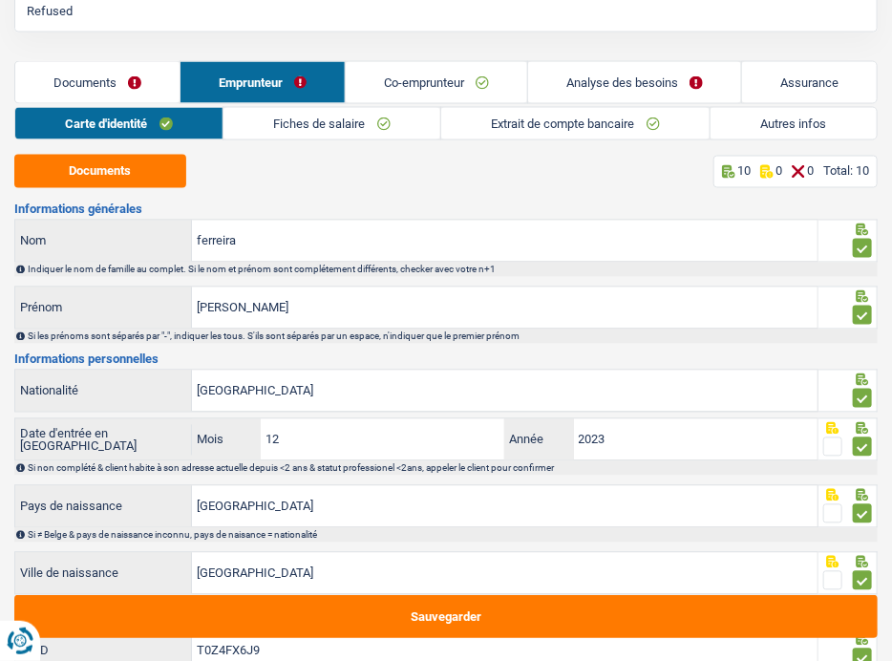
drag, startPoint x: 300, startPoint y: 124, endPoint x: 355, endPoint y: 276, distance: 161.7
click at [300, 124] on link "Fiches de salaire" at bounding box center [332, 124] width 217 height 32
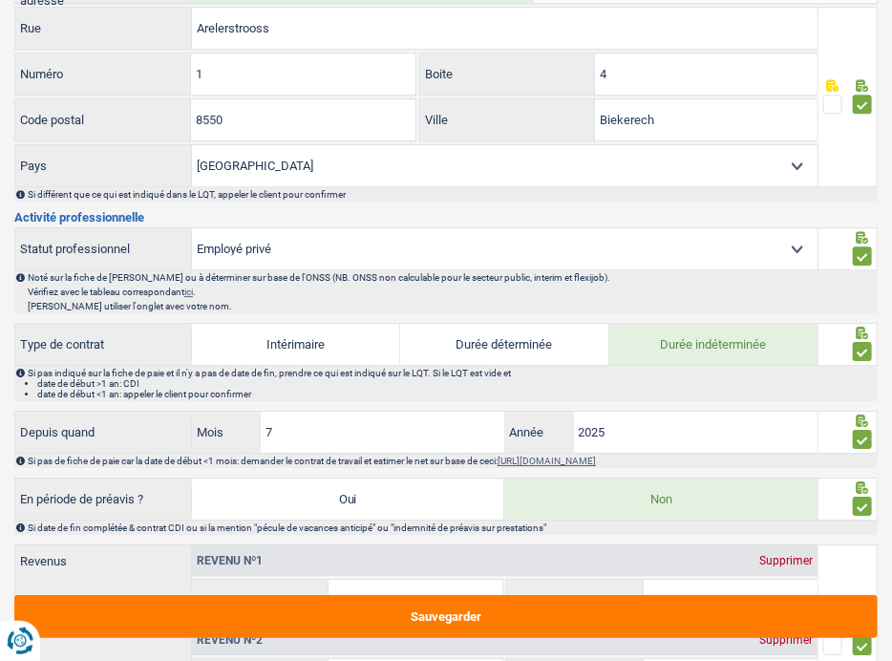
scroll to position [1448, 0]
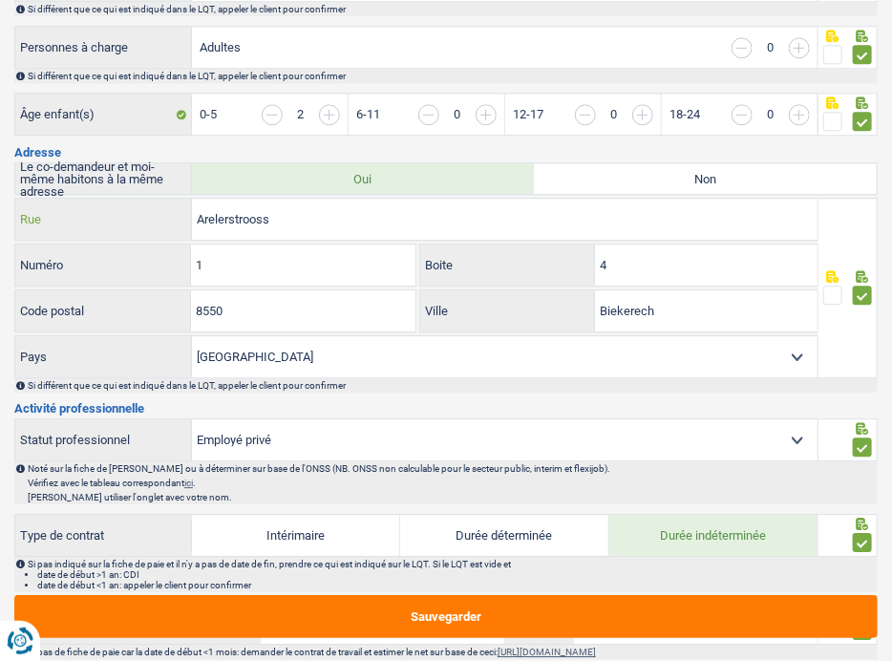
drag, startPoint x: 294, startPoint y: 218, endPoint x: 176, endPoint y: 215, distance: 118.5
click at [176, 215] on div "Arelerstrooss Rue" at bounding box center [416, 219] width 802 height 41
drag, startPoint x: 295, startPoint y: 258, endPoint x: 284, endPoint y: 259, distance: 11.5
click at [159, 262] on div "1 Numéro" at bounding box center [215, 265] width 400 height 41
paste input "Arelerstrooss"
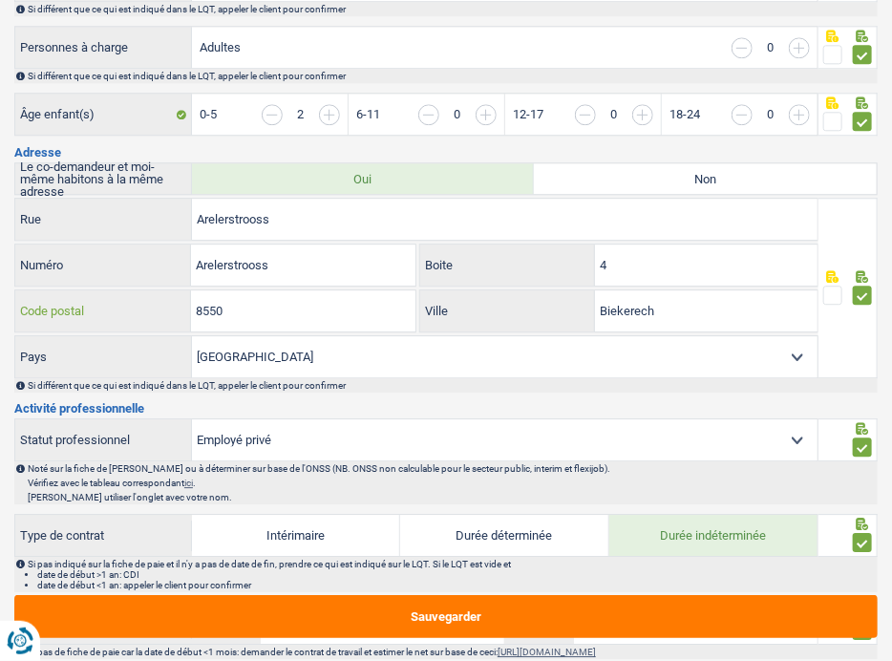
drag, startPoint x: 333, startPoint y: 316, endPoint x: 180, endPoint y: 309, distance: 154.0
click at [180, 309] on div "8550 Code postal" at bounding box center [215, 310] width 400 height 41
drag, startPoint x: 679, startPoint y: 312, endPoint x: 569, endPoint y: 318, distance: 110.0
click at [569, 318] on div "Biekerech Ville" at bounding box center [618, 310] width 397 height 41
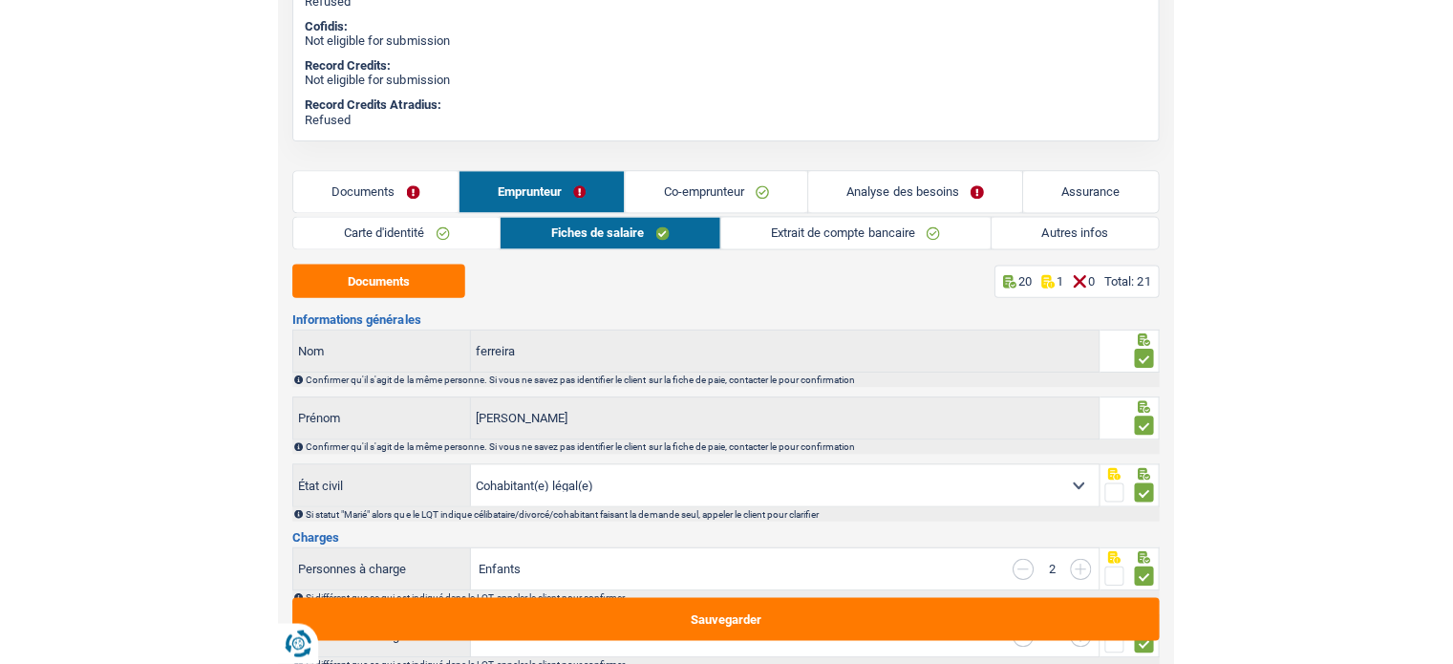
scroll to position [684, 0]
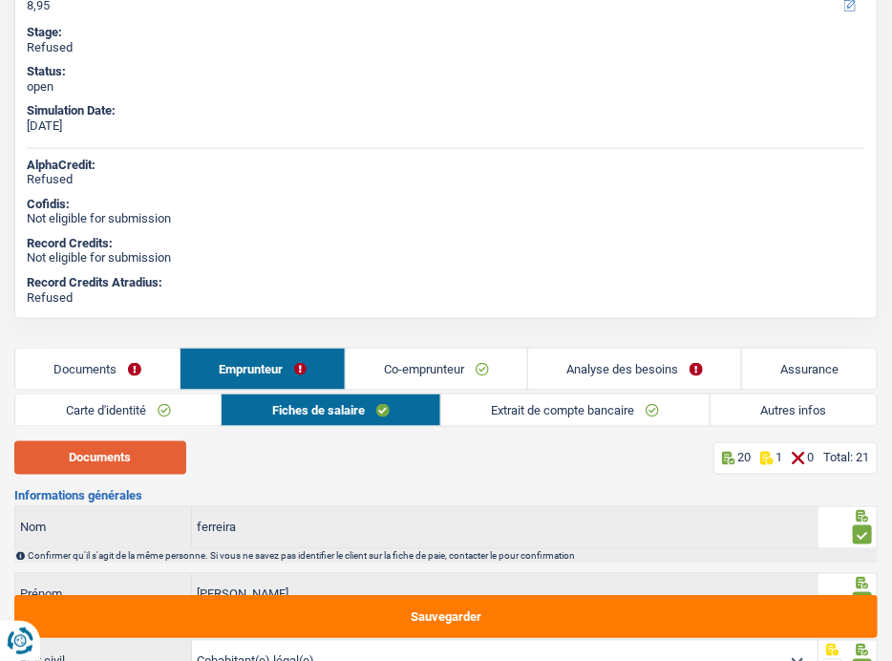
click at [107, 459] on button "Documents" at bounding box center [100, 457] width 172 height 33
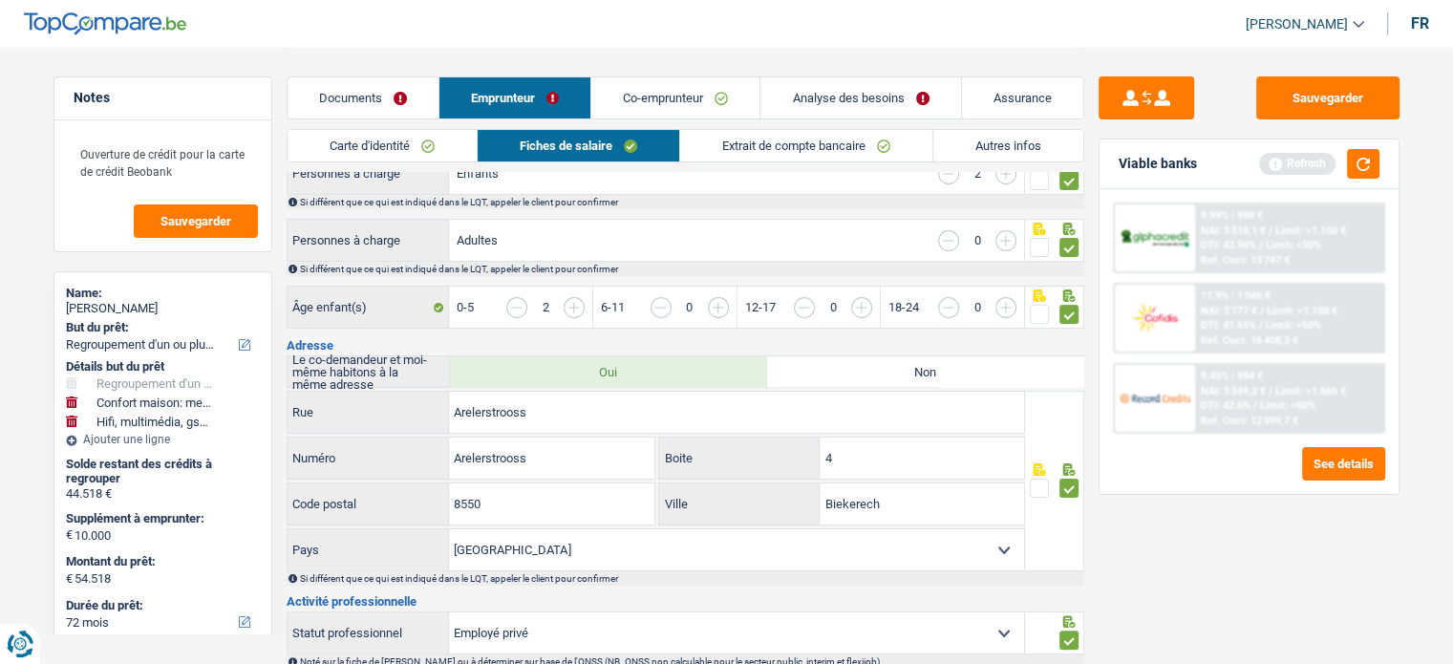
click at [409, 150] on link "Carte d'identité" at bounding box center [382, 146] width 189 height 32
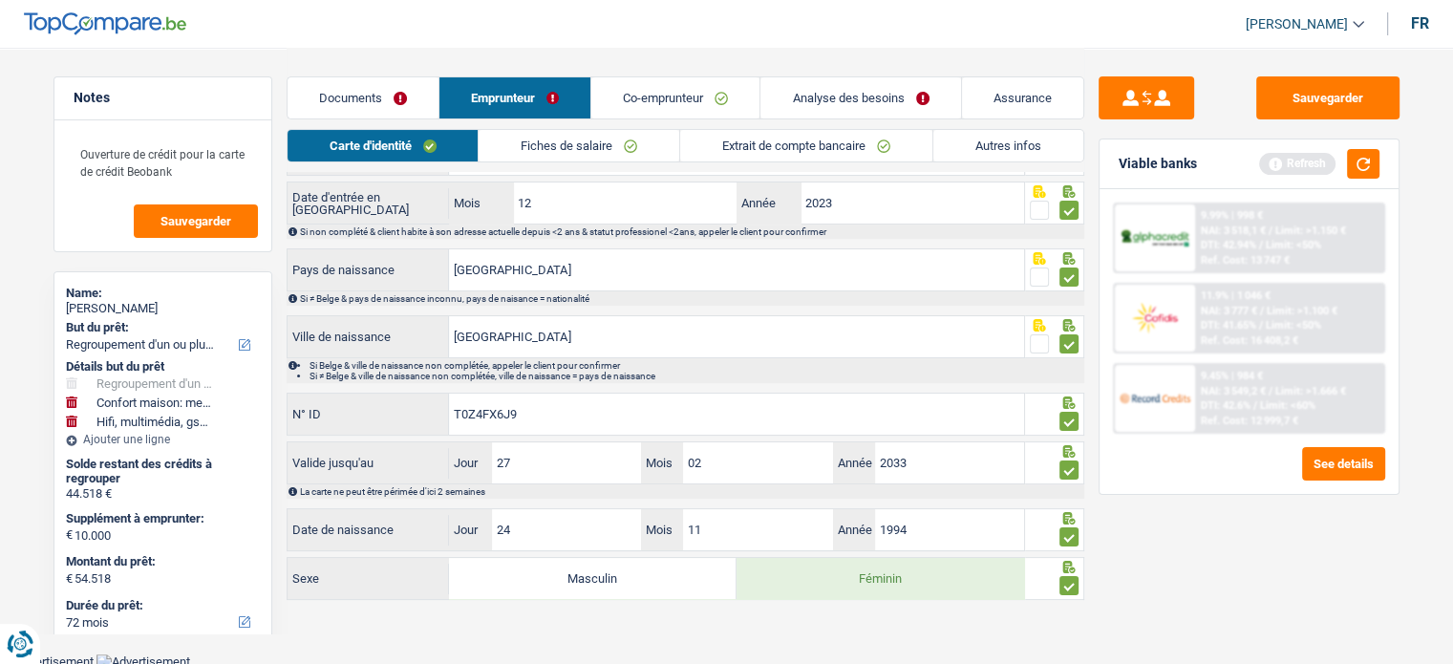
click at [576, 152] on link "Fiches de salaire" at bounding box center [579, 146] width 201 height 32
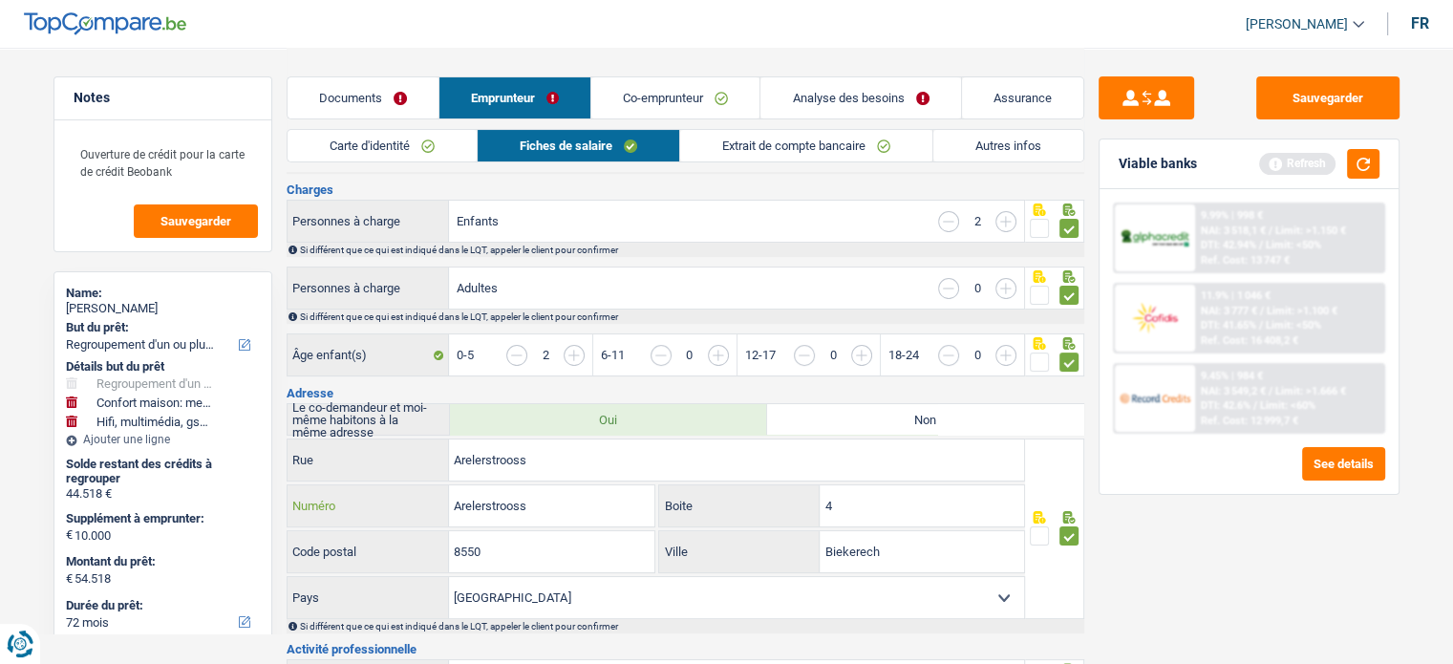
click at [506, 496] on input "Arelerstrooss" at bounding box center [551, 505] width 205 height 41
type input "1"
click at [881, 499] on input "4" at bounding box center [922, 505] width 204 height 41
click at [1317, 93] on button "Sauvegarder" at bounding box center [1327, 97] width 143 height 43
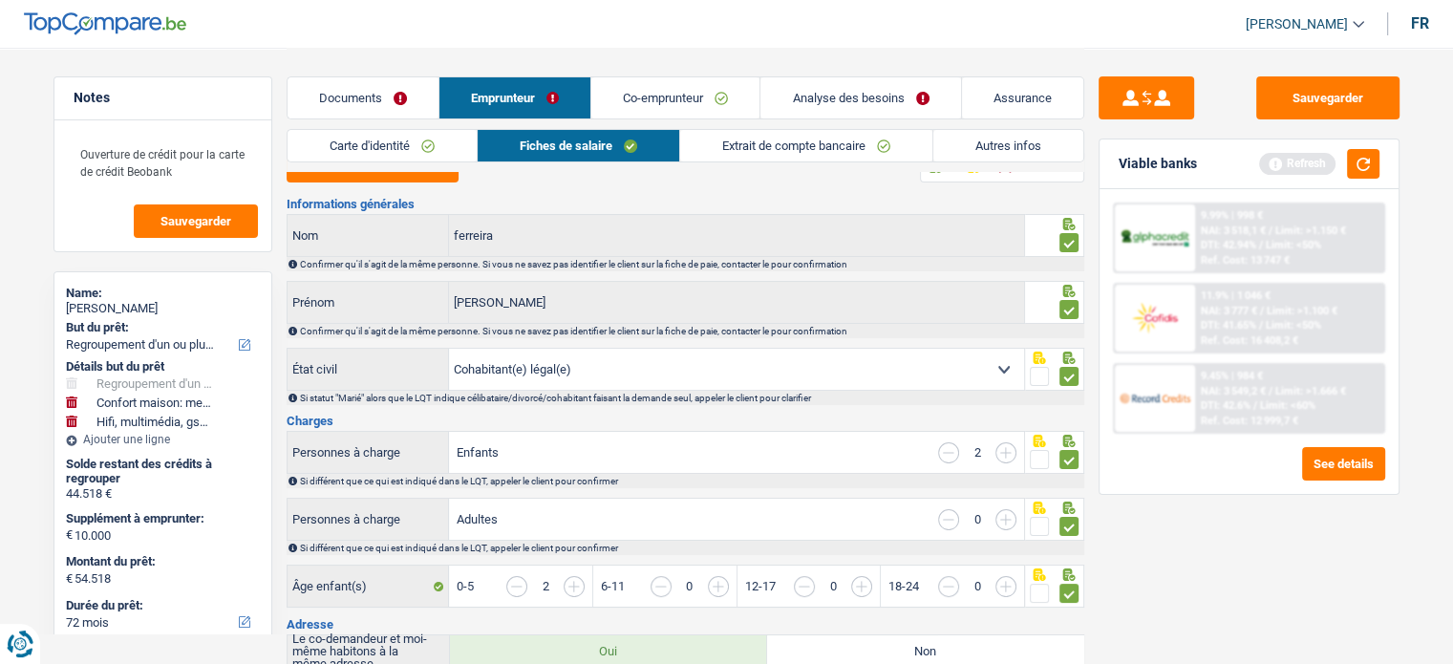
scroll to position [0, 0]
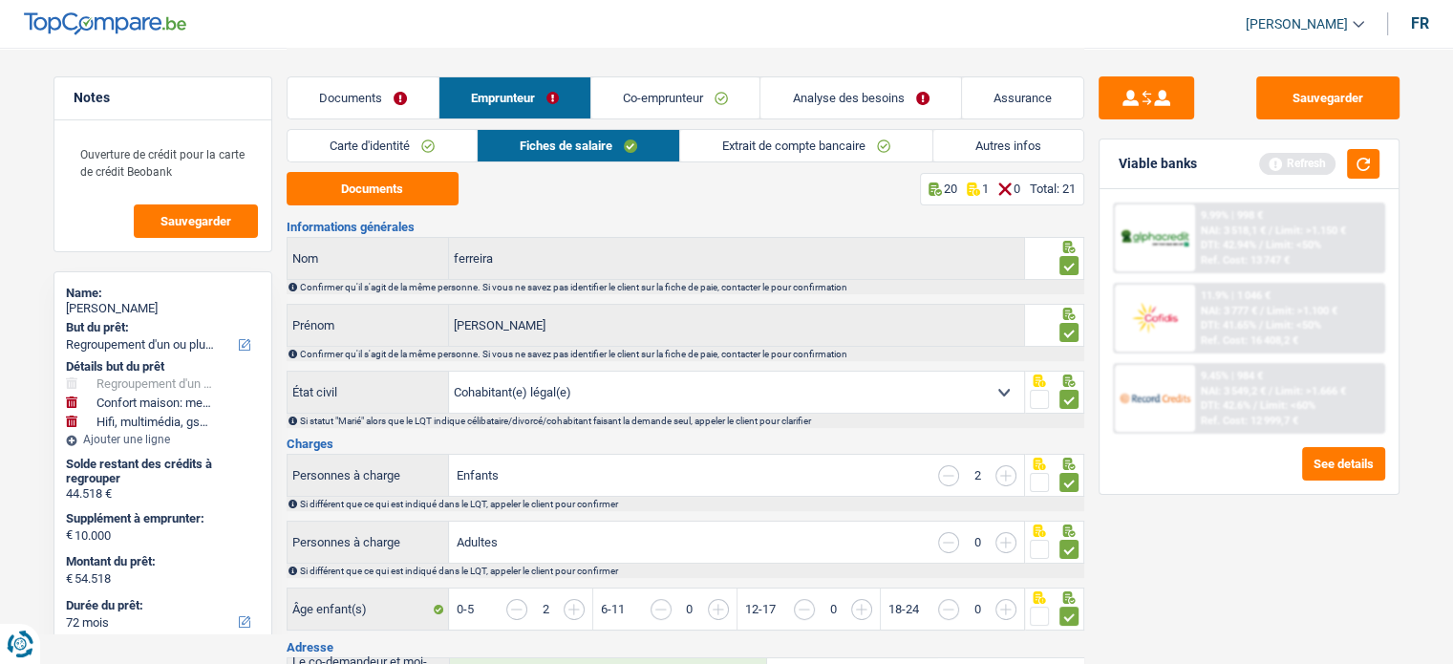
click at [767, 142] on link "Extrait de compte bancaire" at bounding box center [806, 146] width 252 height 32
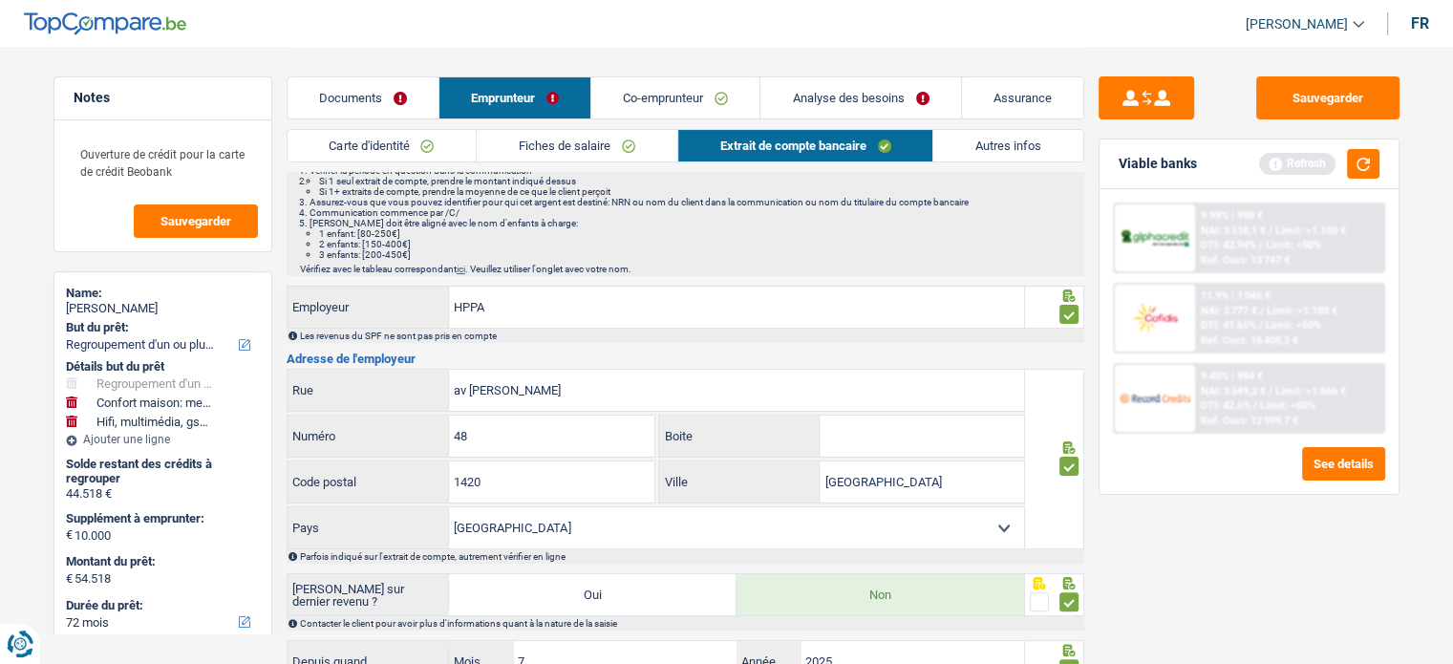
scroll to position [382, 0]
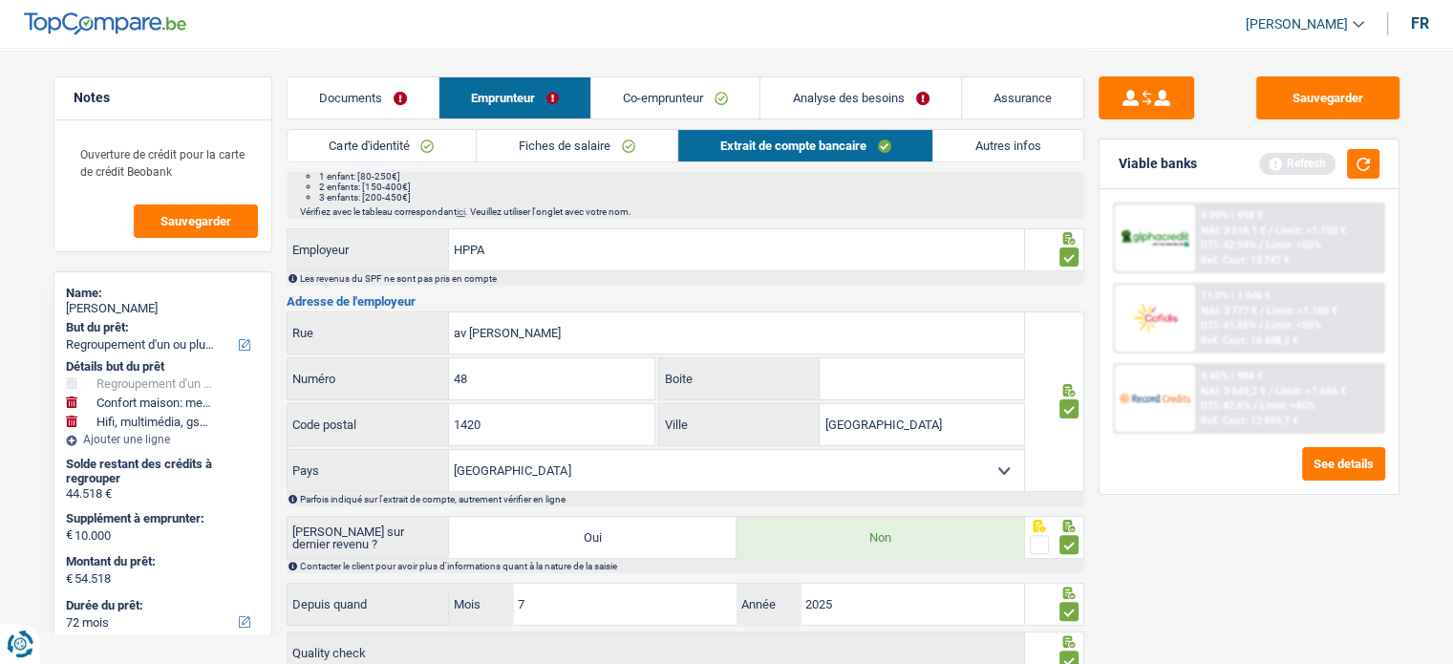
click at [509, 140] on link "Fiches de salaire" at bounding box center [577, 146] width 201 height 32
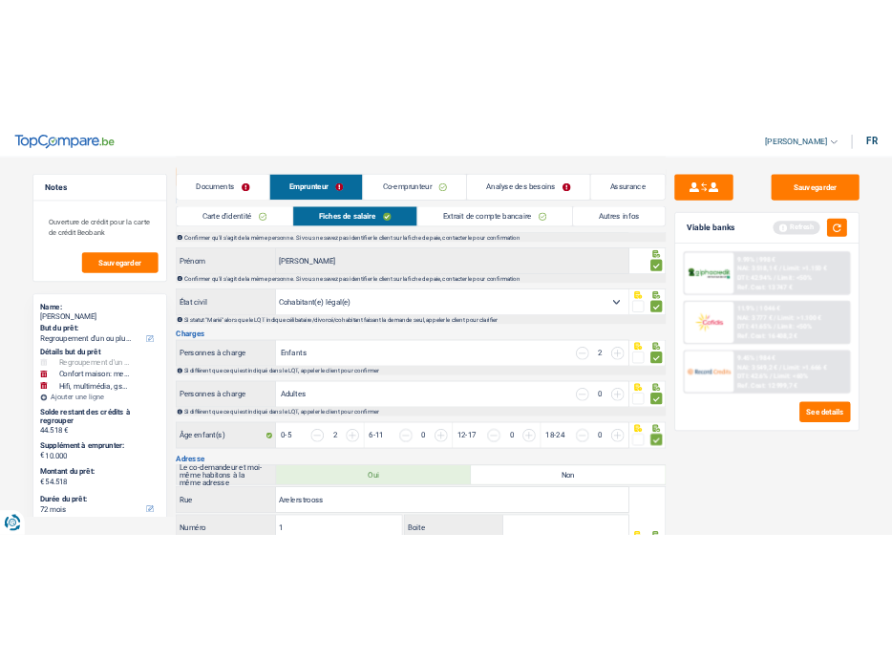
scroll to position [0, 0]
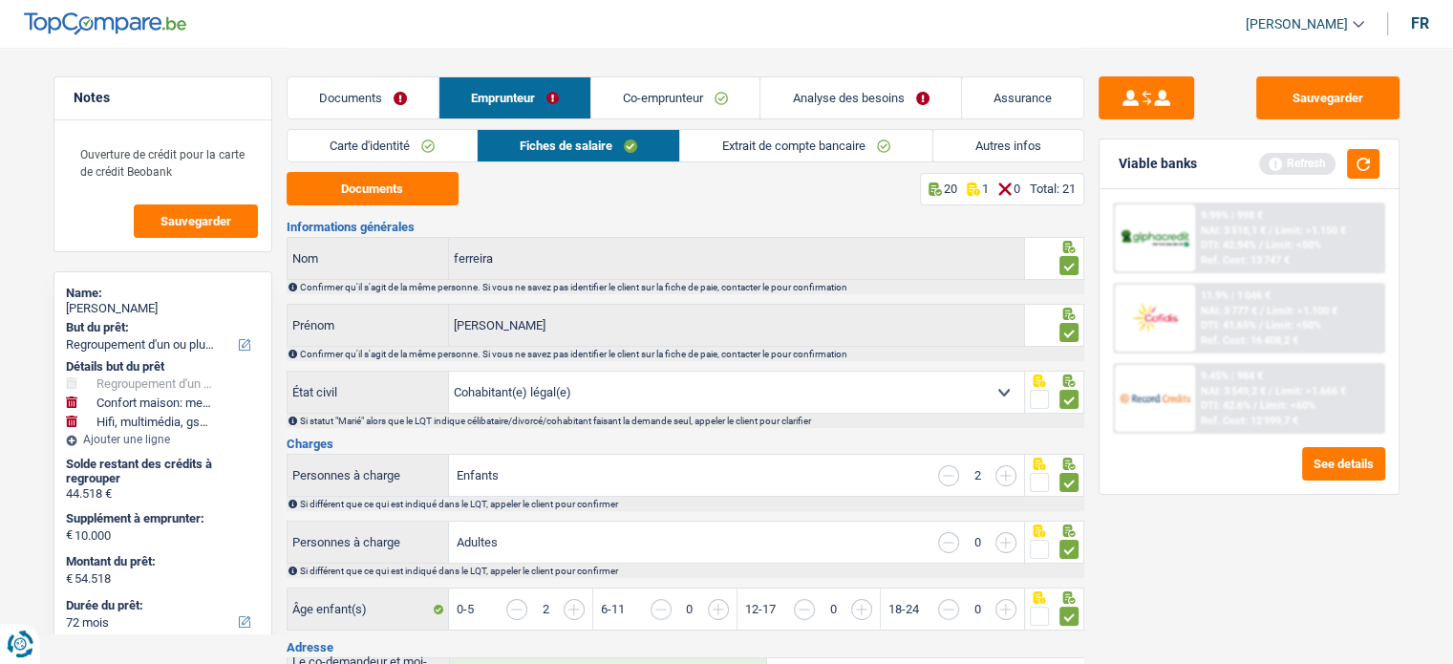
click at [324, 19] on header "Cindy Laguerre Se déconnecter fr" at bounding box center [726, 24] width 1453 height 49
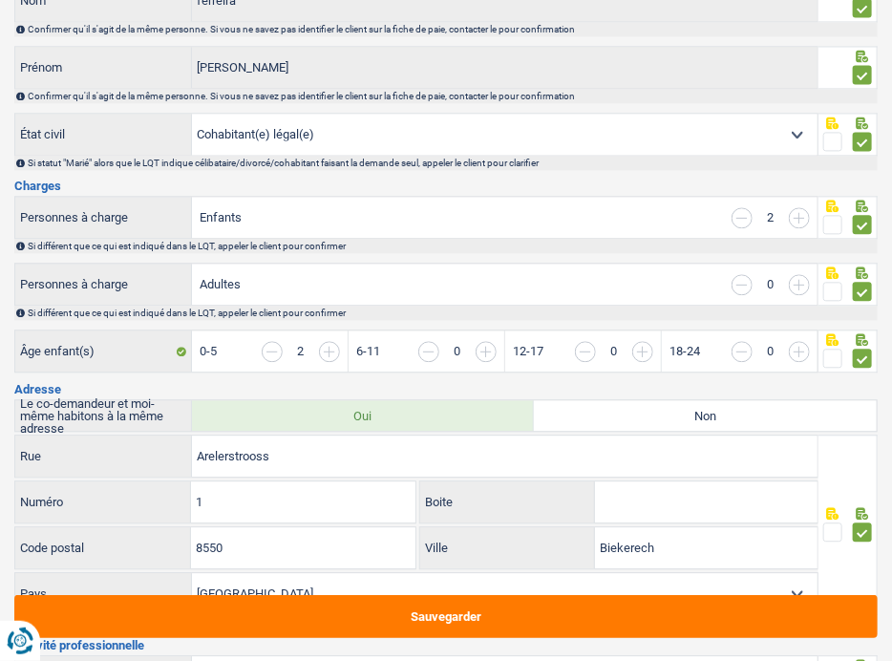
scroll to position [1051, 0]
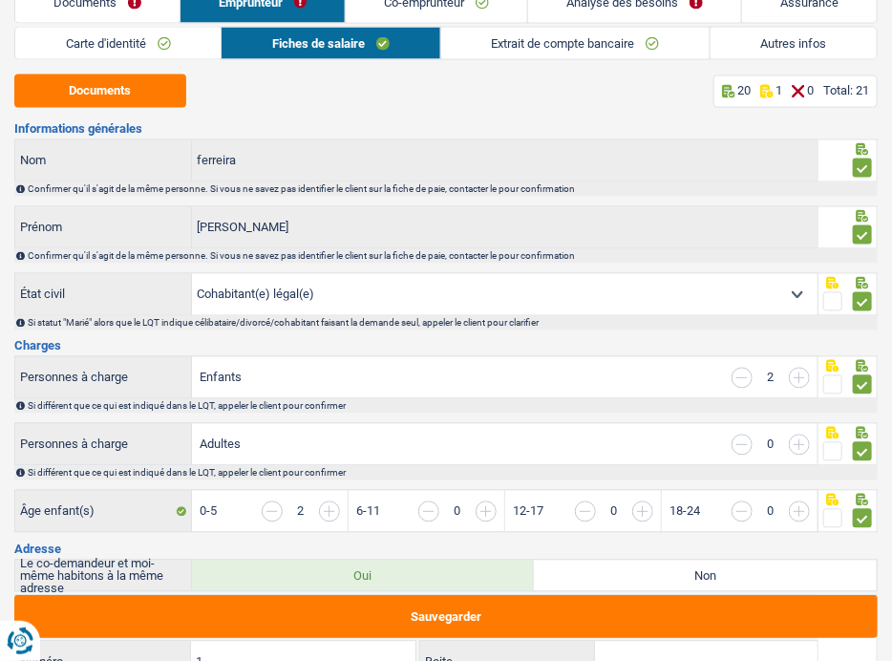
click at [181, 44] on link "Carte d'identité" at bounding box center [117, 44] width 205 height 32
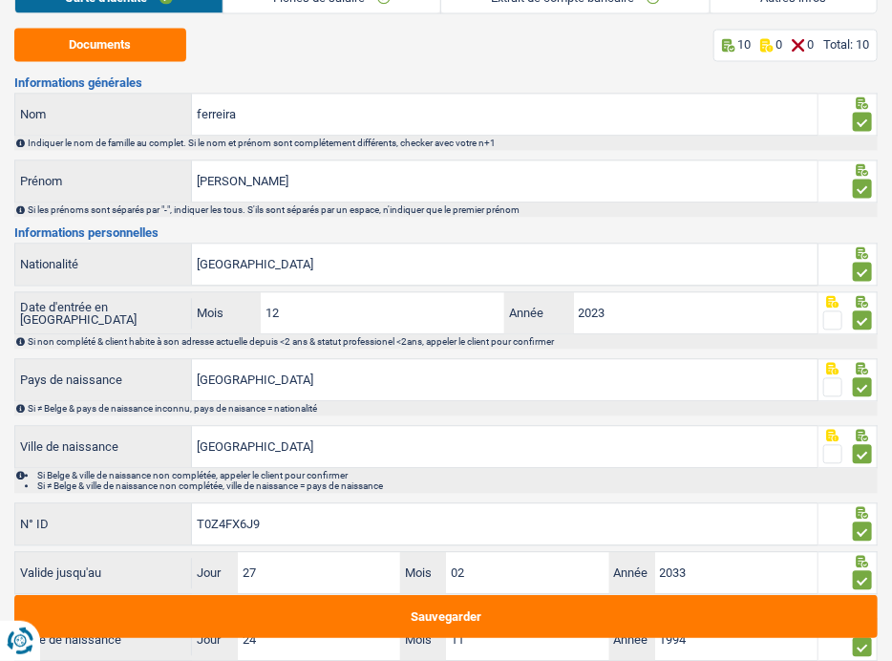
scroll to position [860, 0]
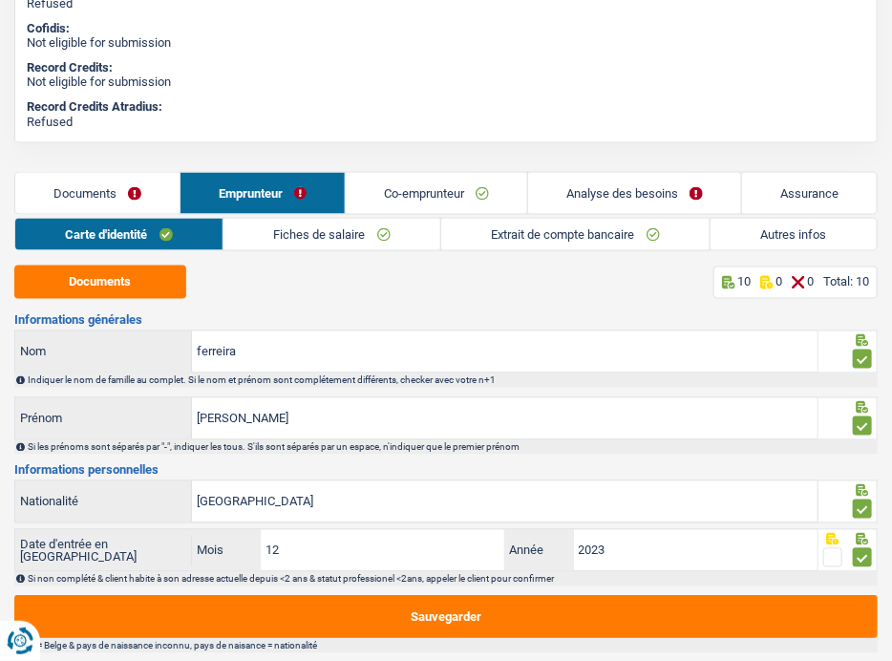
click at [317, 244] on link "Fiches de salaire" at bounding box center [332, 235] width 217 height 32
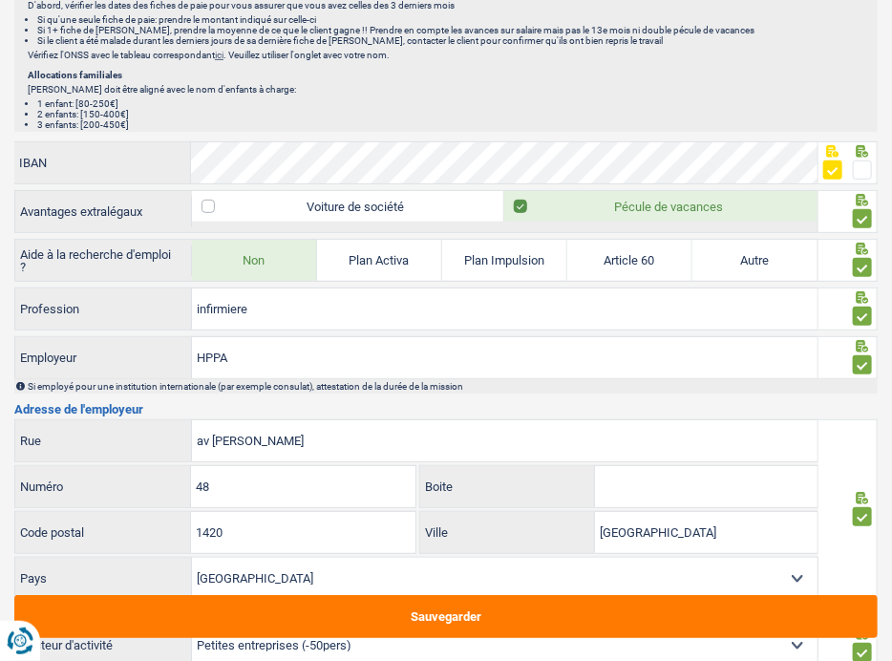
scroll to position [2675, 0]
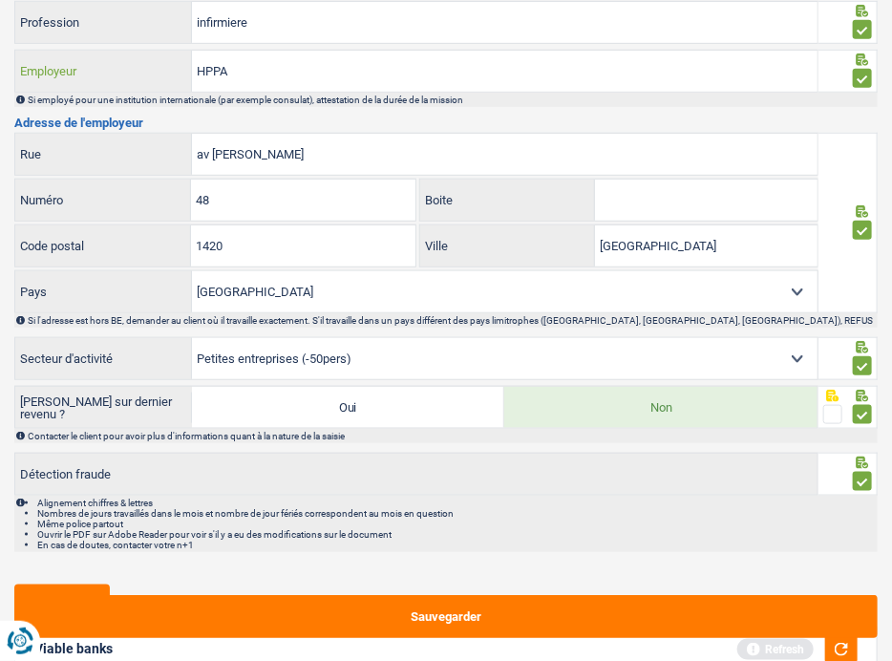
drag, startPoint x: 245, startPoint y: 68, endPoint x: 108, endPoint y: 57, distance: 138.0
click at [108, 57] on div "HPPA Employeur" at bounding box center [416, 71] width 802 height 41
drag, startPoint x: 309, startPoint y: 154, endPoint x: 152, endPoint y: 133, distance: 158.1
click at [152, 134] on div "av G. Diderich Rue" at bounding box center [416, 154] width 802 height 41
drag, startPoint x: 294, startPoint y: 200, endPoint x: 139, endPoint y: 198, distance: 154.8
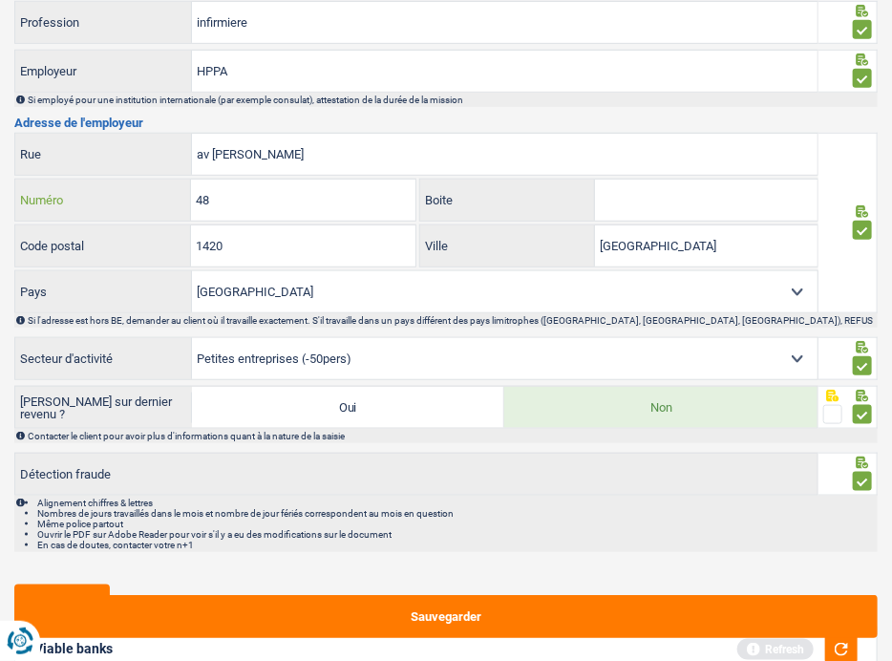
click at [139, 198] on div "48 Numéro" at bounding box center [215, 200] width 400 height 41
drag, startPoint x: 318, startPoint y: 239, endPoint x: 149, endPoint y: 240, distance: 169.1
click at [149, 240] on div "1420 Code postal" at bounding box center [215, 245] width 400 height 41
drag, startPoint x: 702, startPoint y: 237, endPoint x: 416, endPoint y: 238, distance: 285.6
click at [416, 238] on div "Luxembourg Ville" at bounding box center [617, 247] width 402 height 46
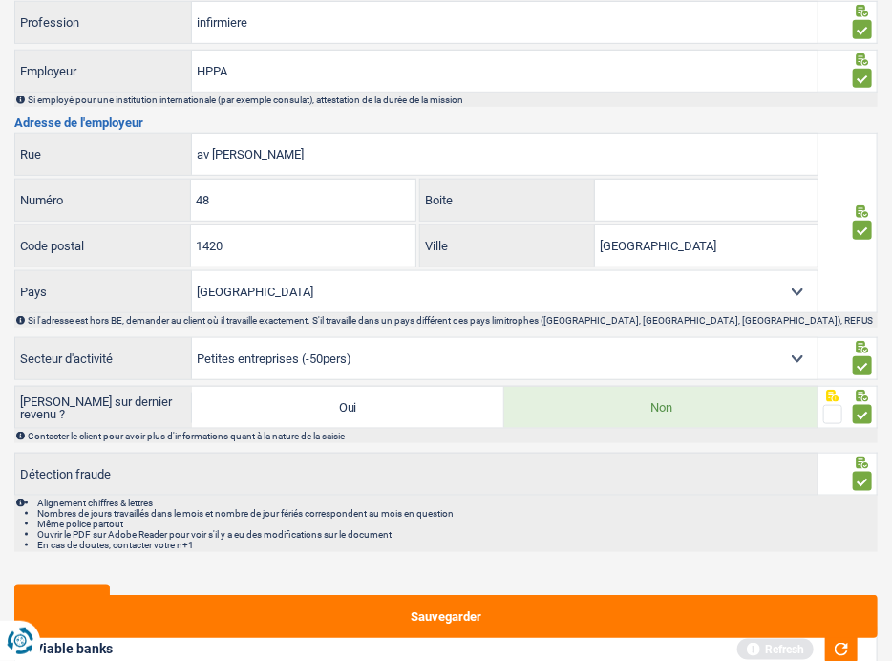
click at [481, 453] on label "Détection fraude" at bounding box center [416, 474] width 804 height 43
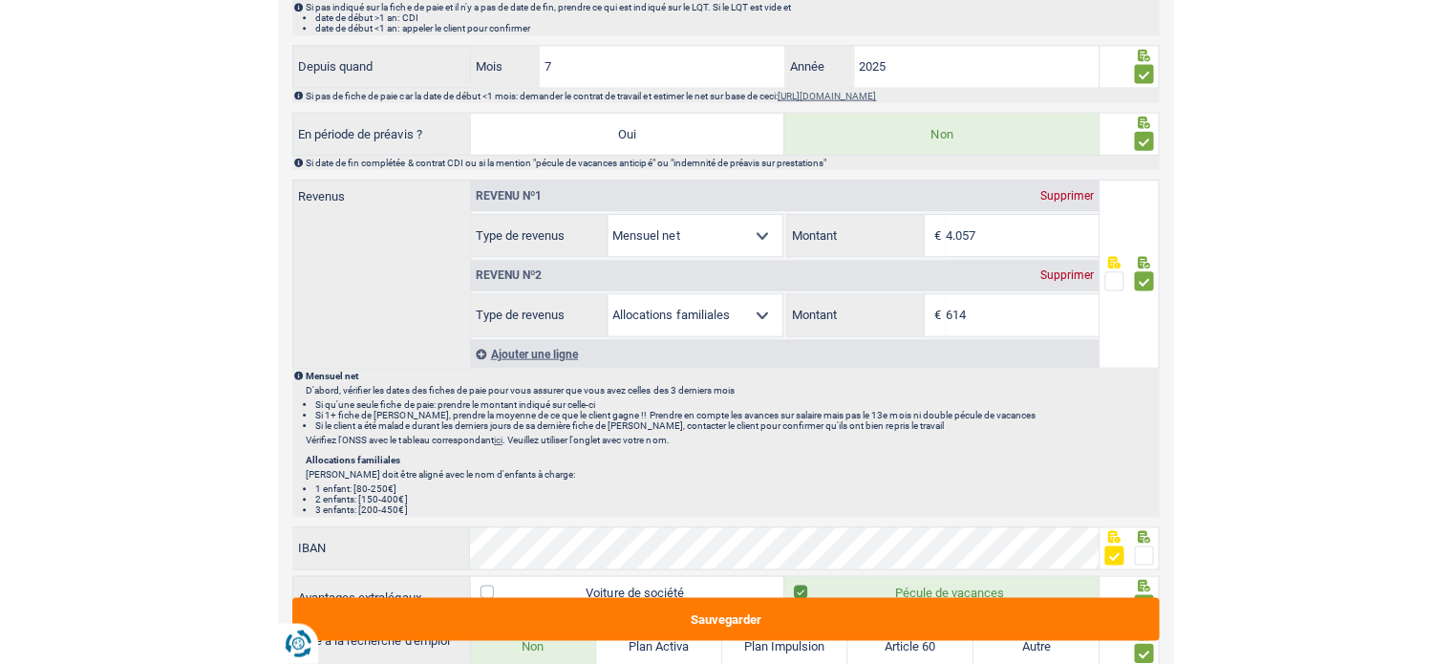
scroll to position [1670, 0]
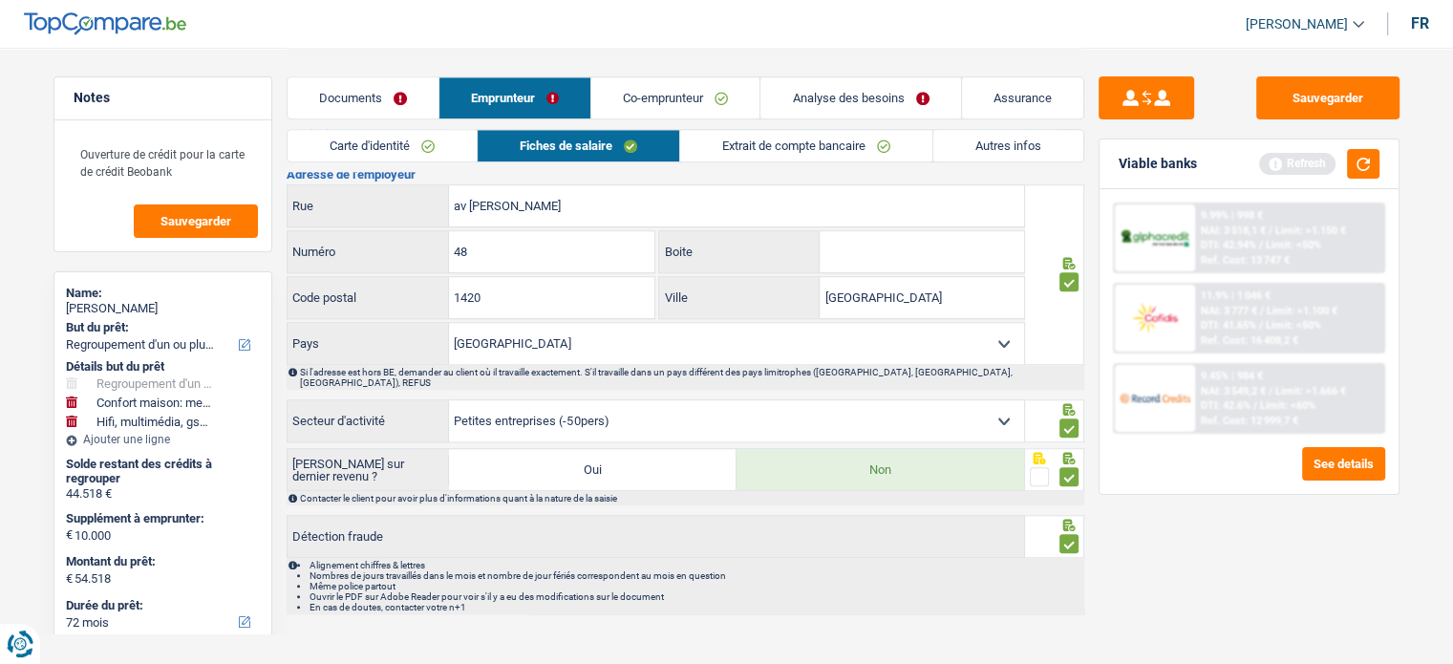
click at [869, 154] on link "Extrait de compte bancaire" at bounding box center [806, 146] width 252 height 32
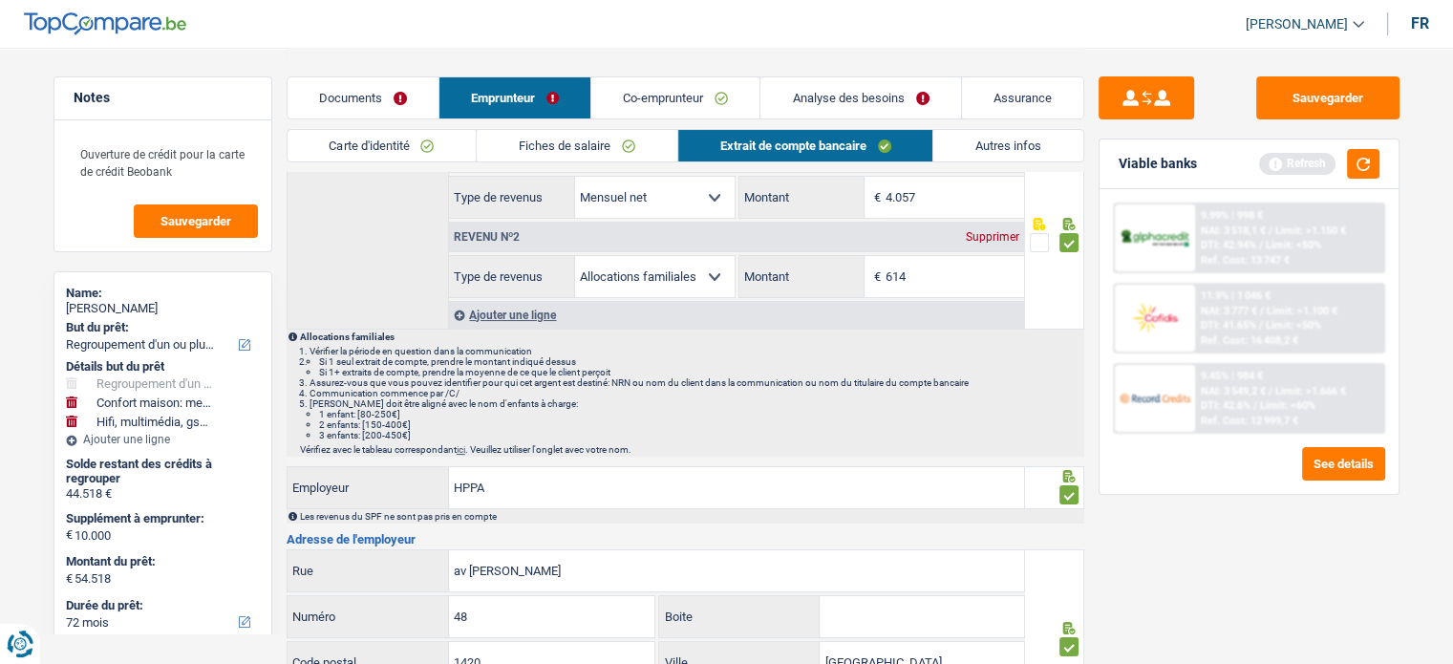
scroll to position [0, 0]
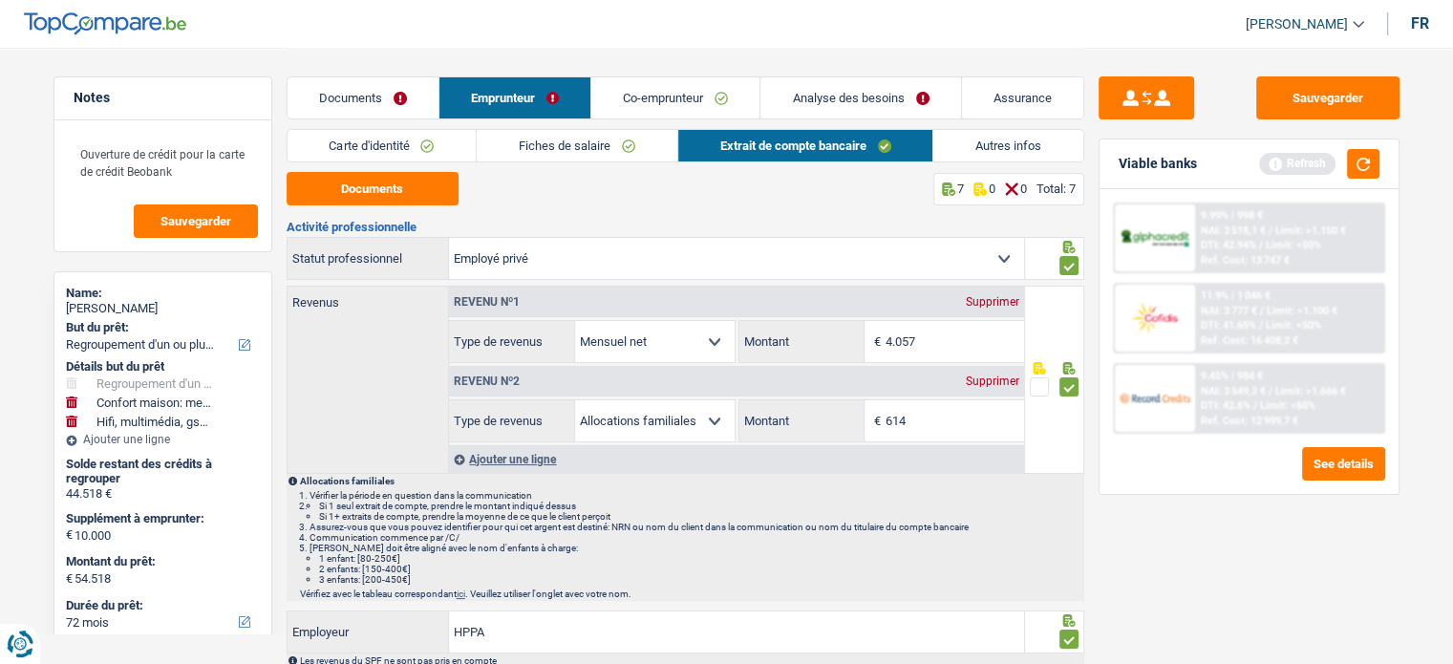
click at [1002, 148] on link "Autres infos" at bounding box center [1008, 146] width 150 height 32
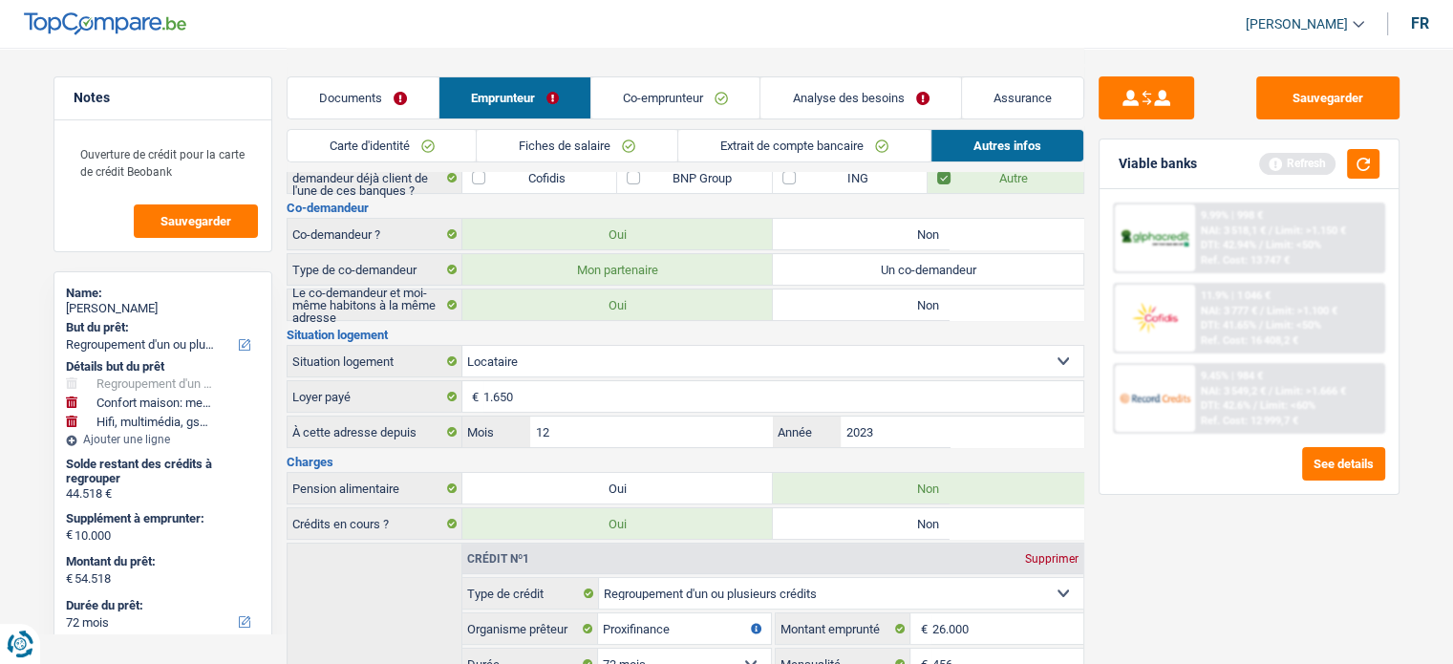
scroll to position [287, 0]
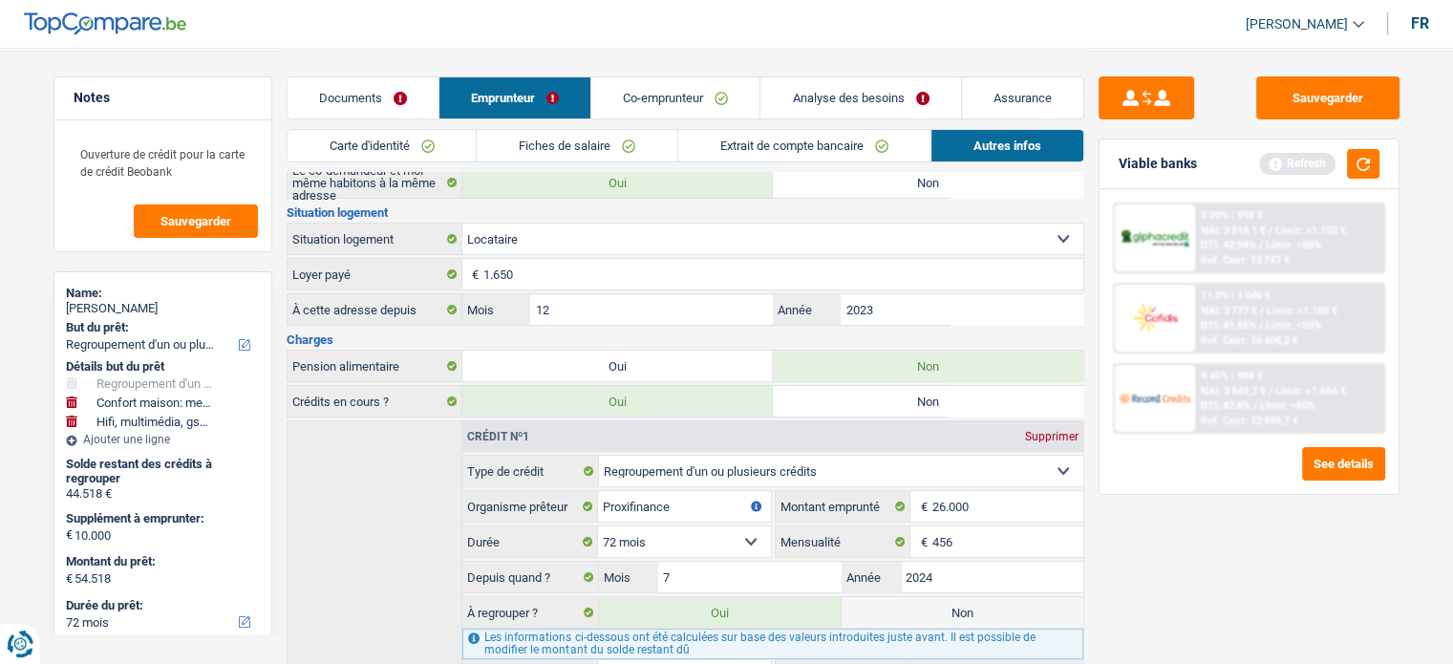
click at [634, 95] on link "Co-emprunteur" at bounding box center [675, 97] width 168 height 41
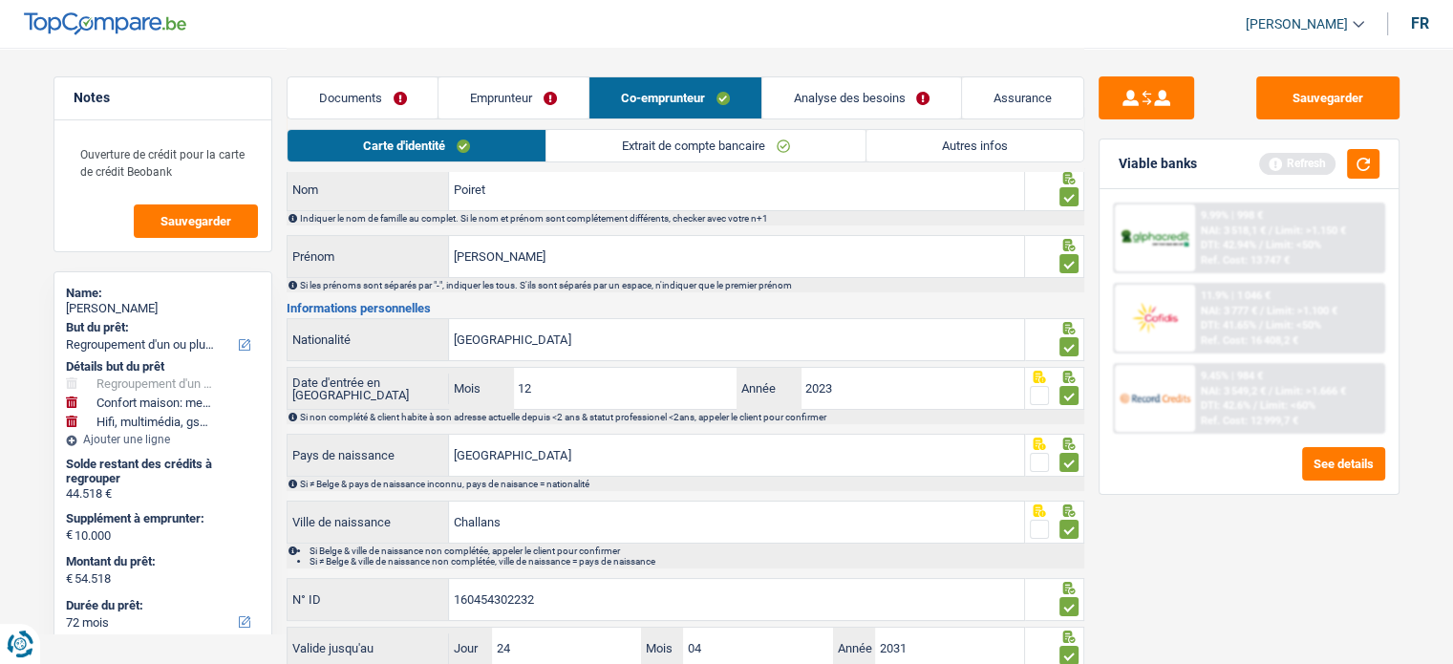
scroll to position [0, 0]
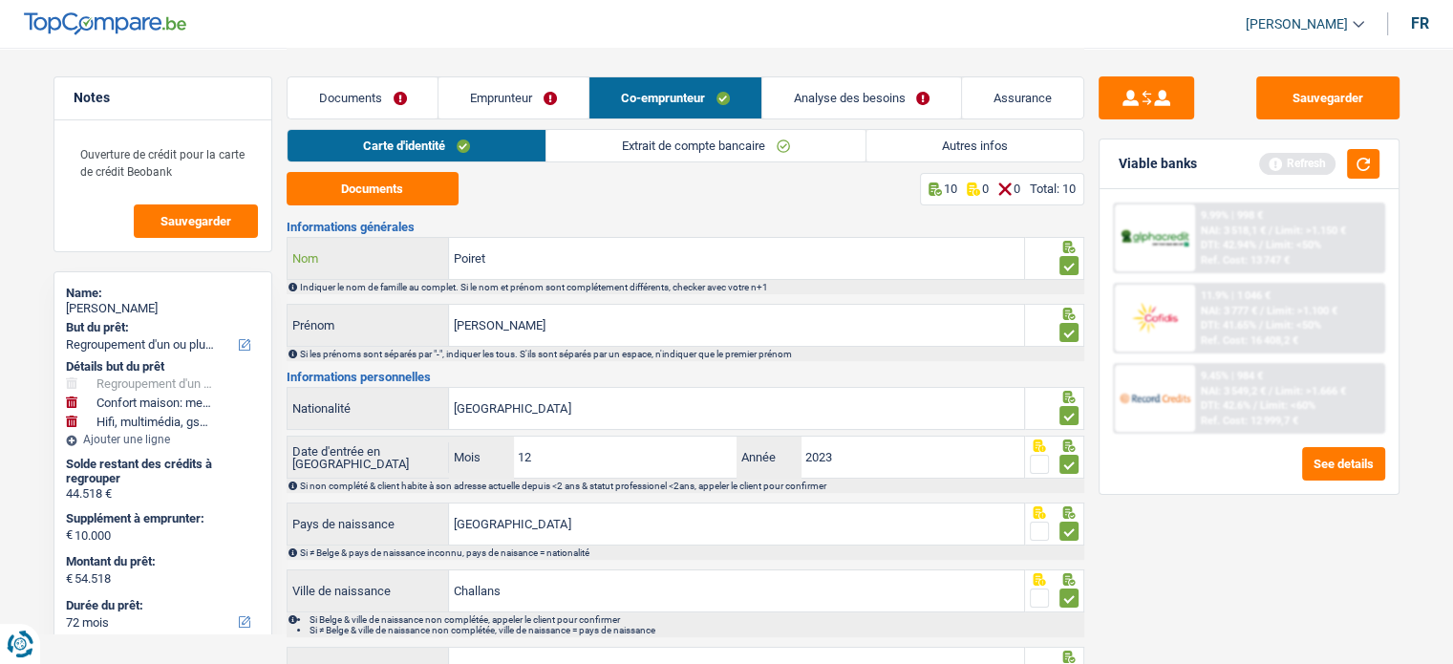
drag, startPoint x: 462, startPoint y: 252, endPoint x: 370, endPoint y: 249, distance: 92.7
click at [369, 249] on div "Poiret Nom" at bounding box center [656, 258] width 737 height 41
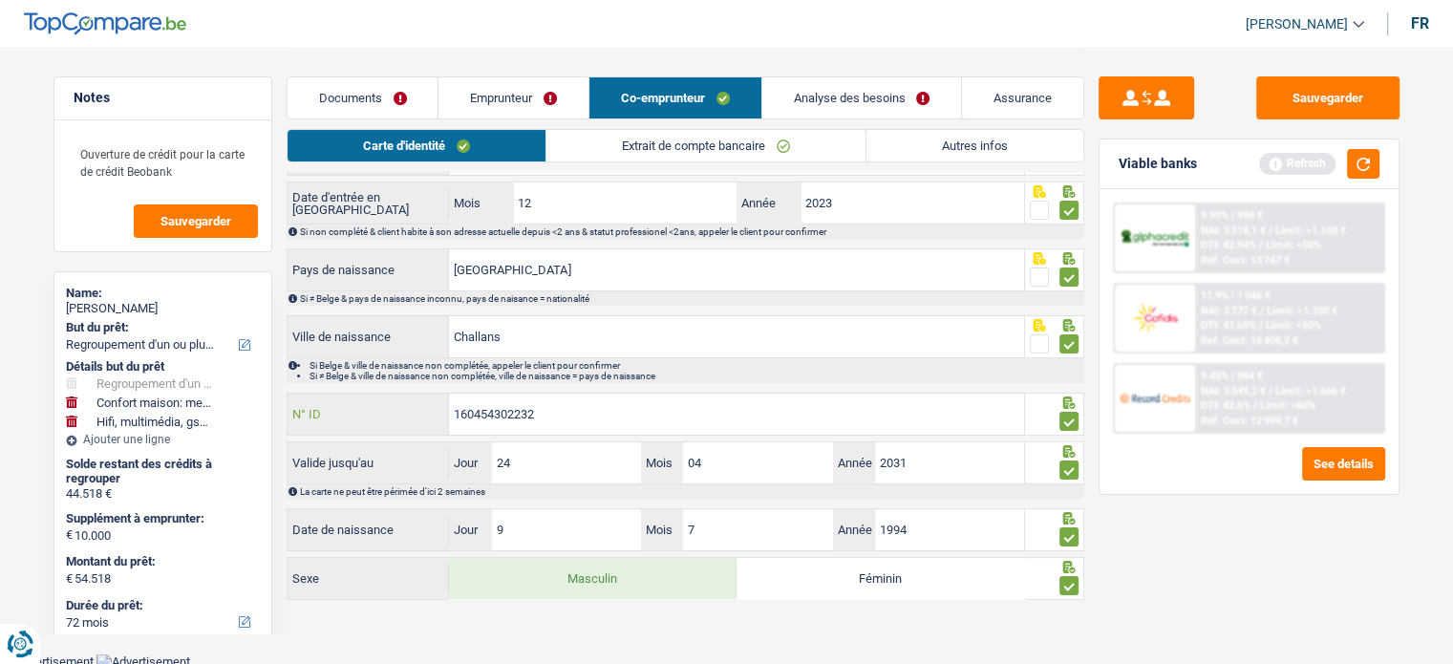
drag, startPoint x: 562, startPoint y: 408, endPoint x: 368, endPoint y: 408, distance: 193.9
click at [368, 408] on div "160454302232 N° ID" at bounding box center [656, 414] width 737 height 41
click at [634, 151] on link "Extrait de compte bancaire" at bounding box center [705, 146] width 319 height 32
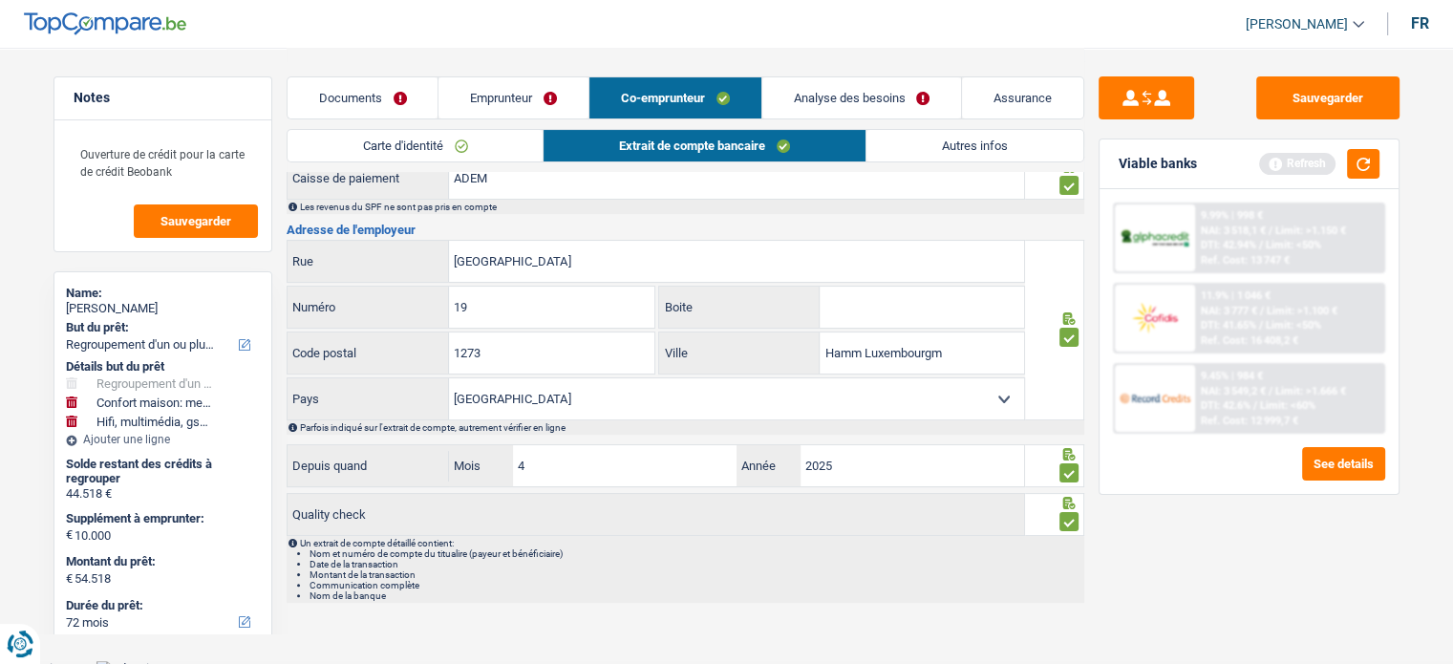
scroll to position [339, 0]
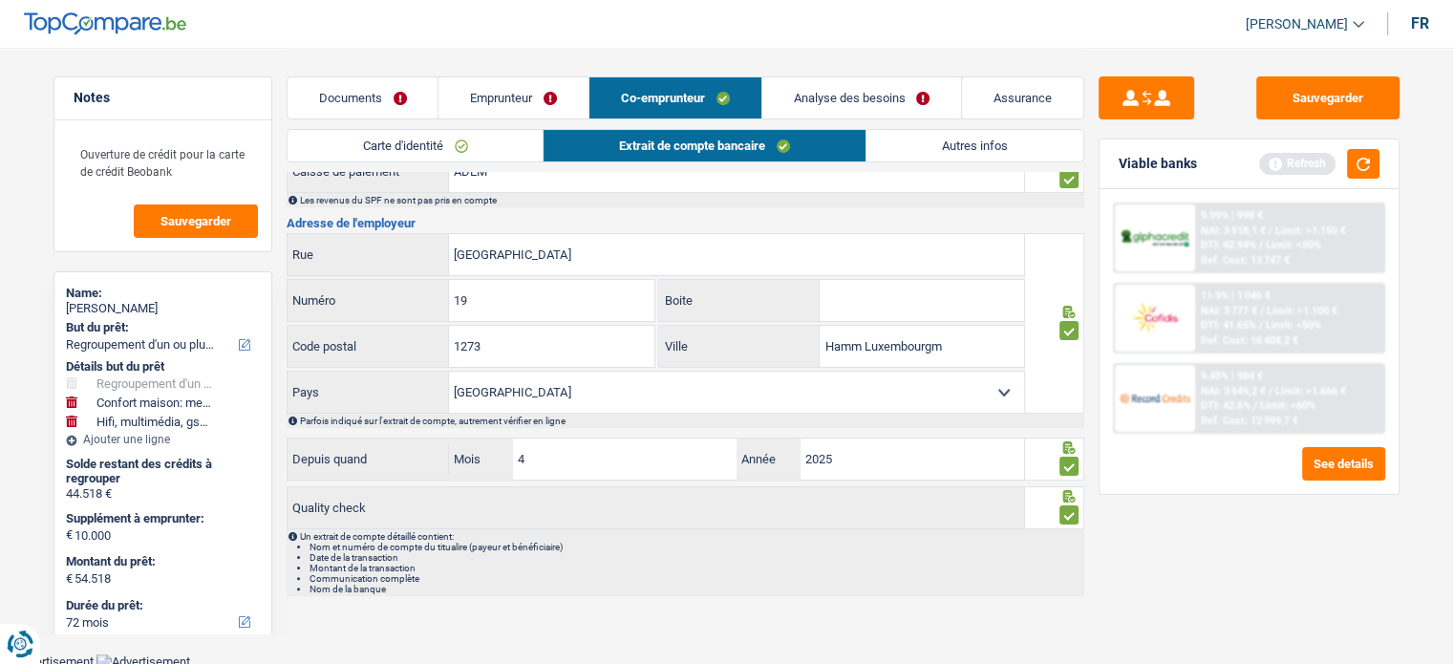
drag, startPoint x: 394, startPoint y: 144, endPoint x: 469, endPoint y: 171, distance: 80.1
click at [394, 144] on link "Carte d'identité" at bounding box center [416, 146] width 256 height 32
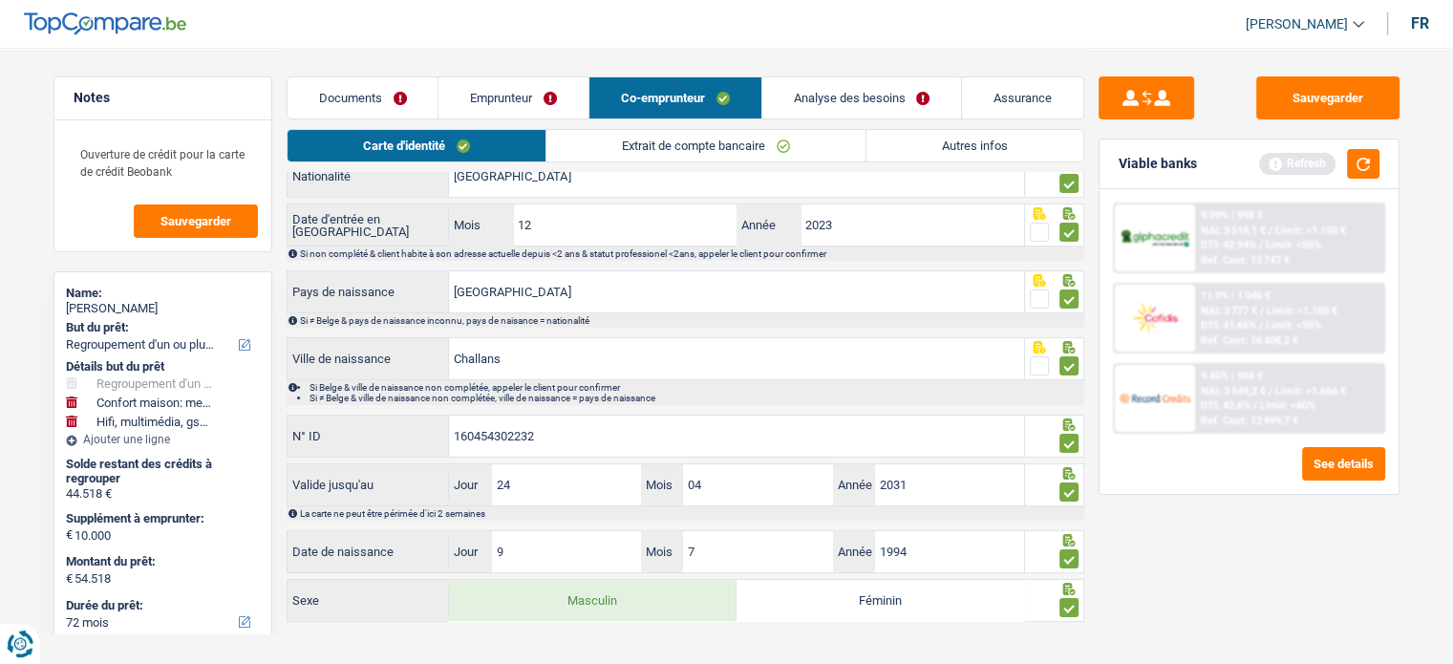
scroll to position [254, 0]
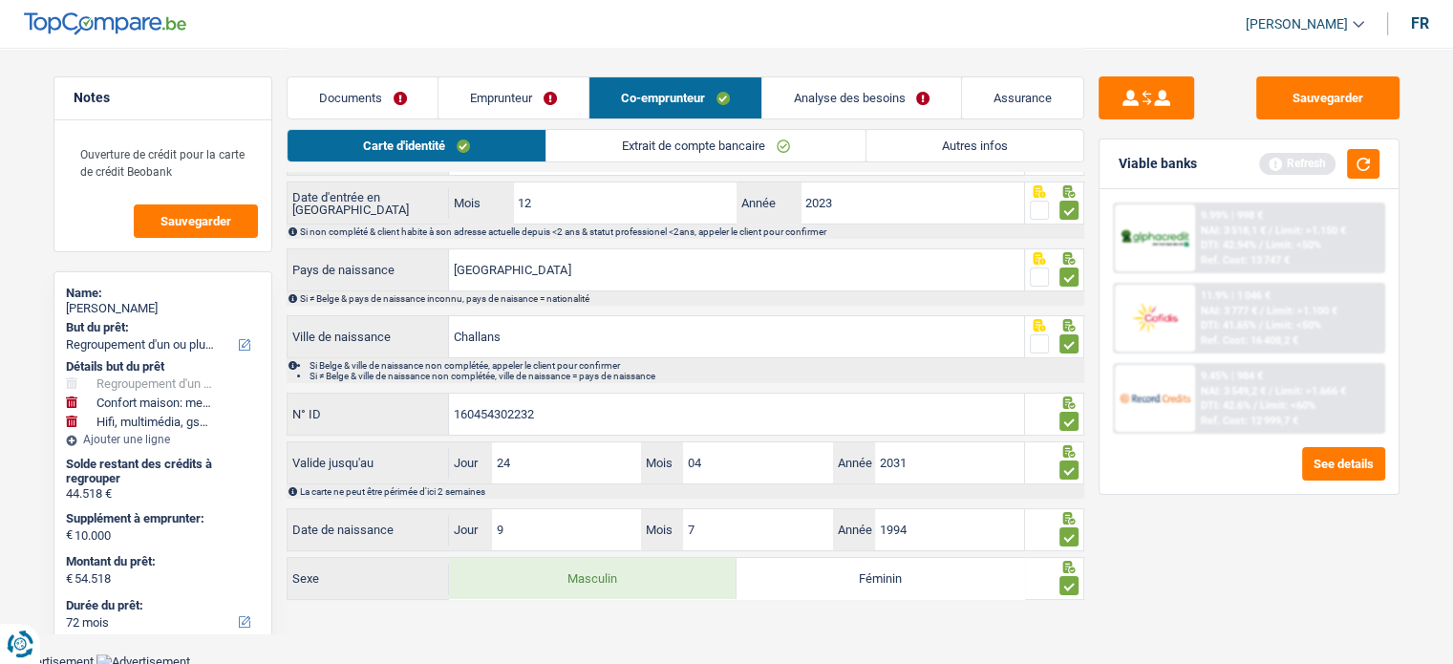
click at [502, 125] on div "Documents Emprunteur Co-emprunteur Analyse des besoins Assurance" at bounding box center [686, 88] width 798 height 81
click at [508, 102] on link "Emprunteur" at bounding box center [513, 97] width 150 height 41
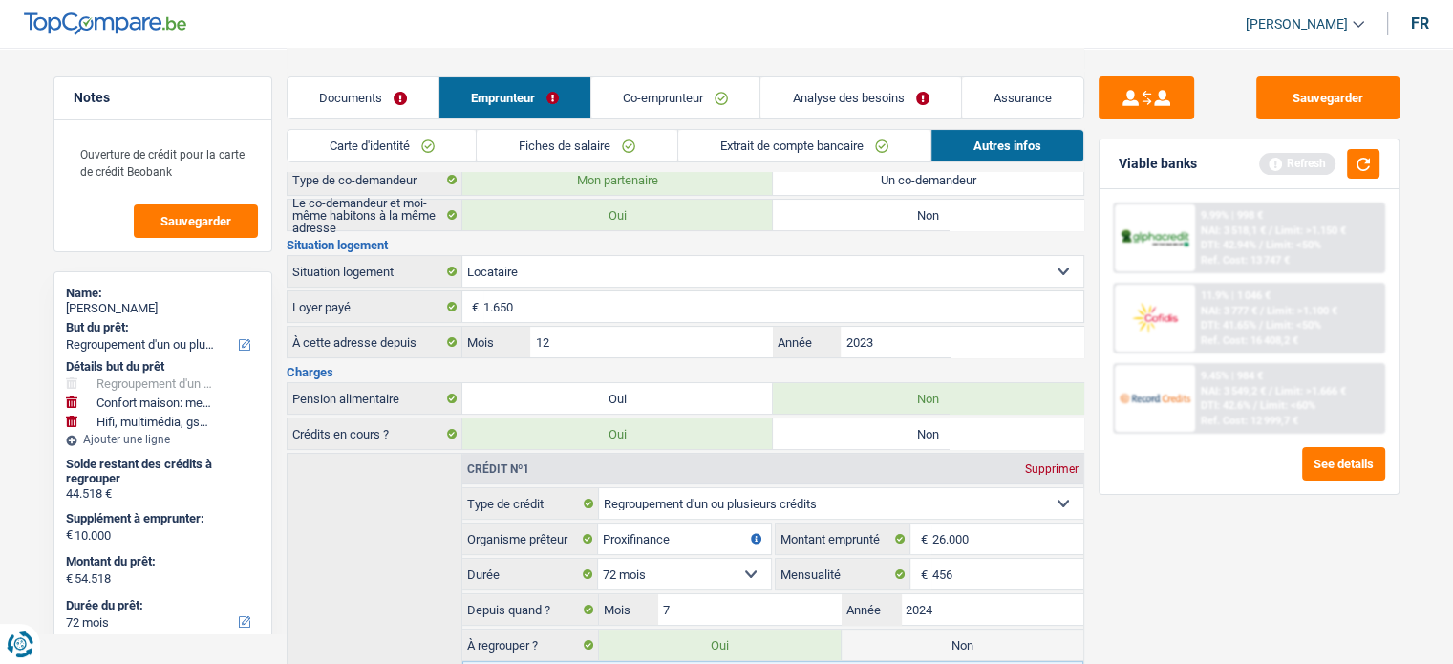
click at [364, 96] on link "Documents" at bounding box center [363, 97] width 151 height 41
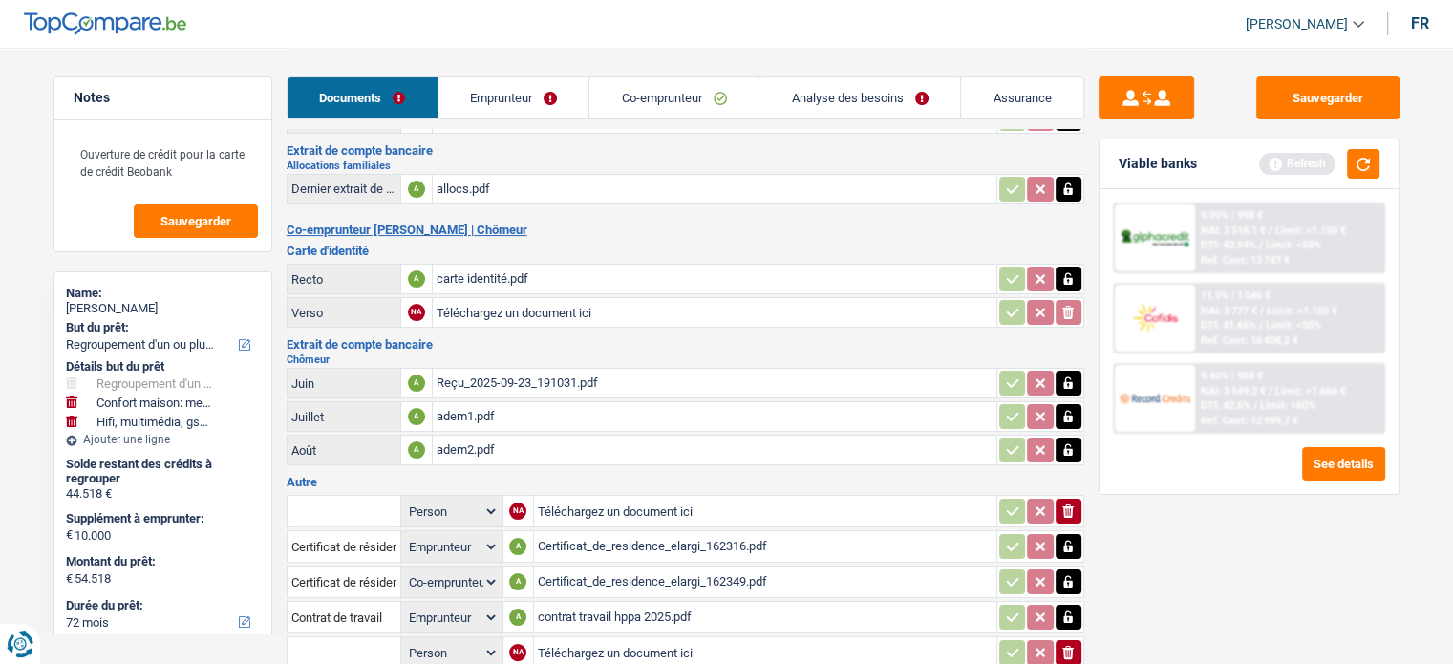
click at [511, 369] on div "Reçu_2025-09-23_191031.pdf" at bounding box center [715, 383] width 556 height 29
click at [663, 91] on link "Co-emprunteur" at bounding box center [673, 97] width 169 height 41
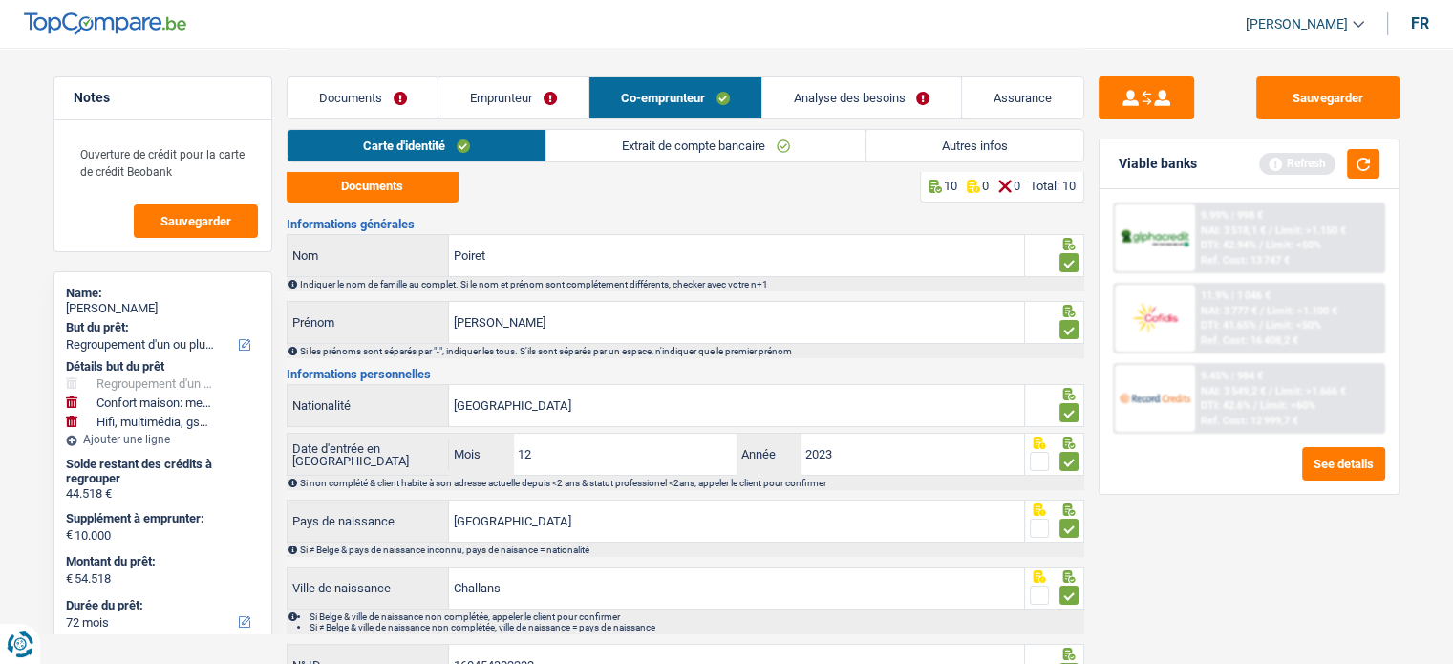
scroll to position [0, 0]
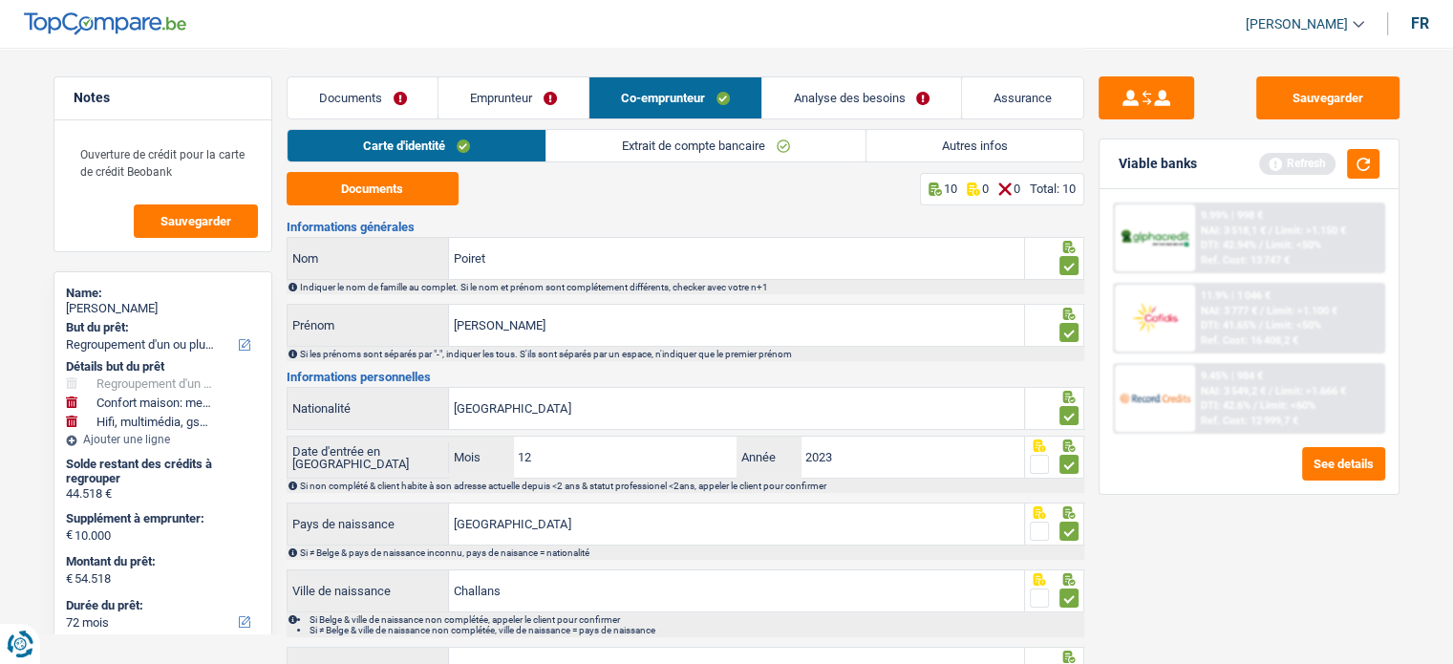
click at [896, 153] on link "Autres infos" at bounding box center [974, 146] width 217 height 32
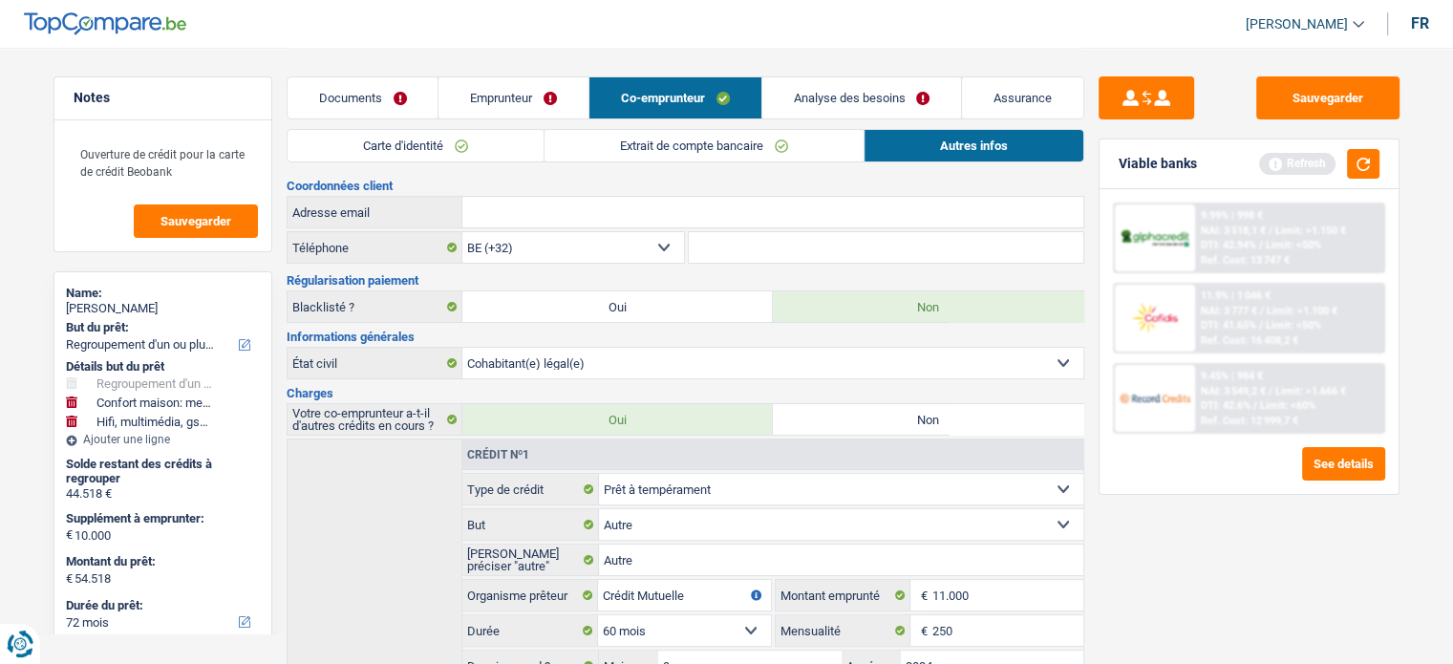
click at [754, 155] on link "Extrait de compte bancaire" at bounding box center [703, 146] width 319 height 32
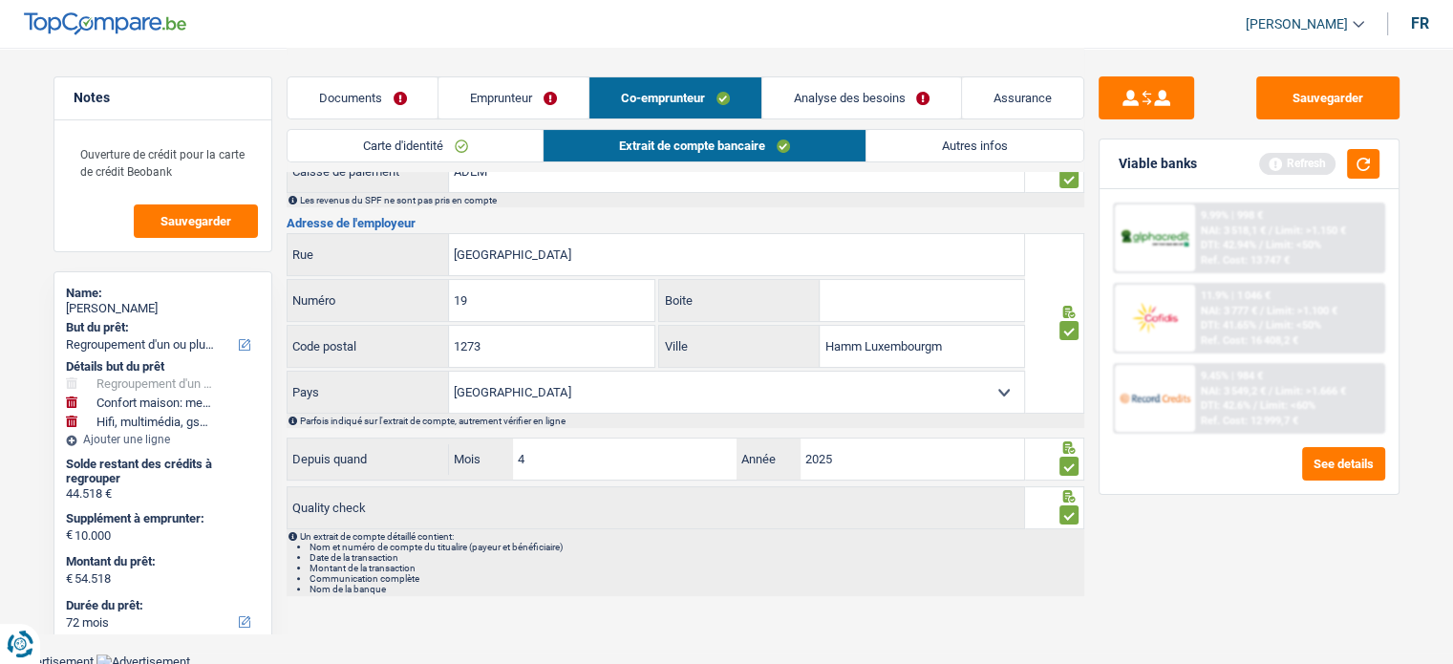
scroll to position [53, 0]
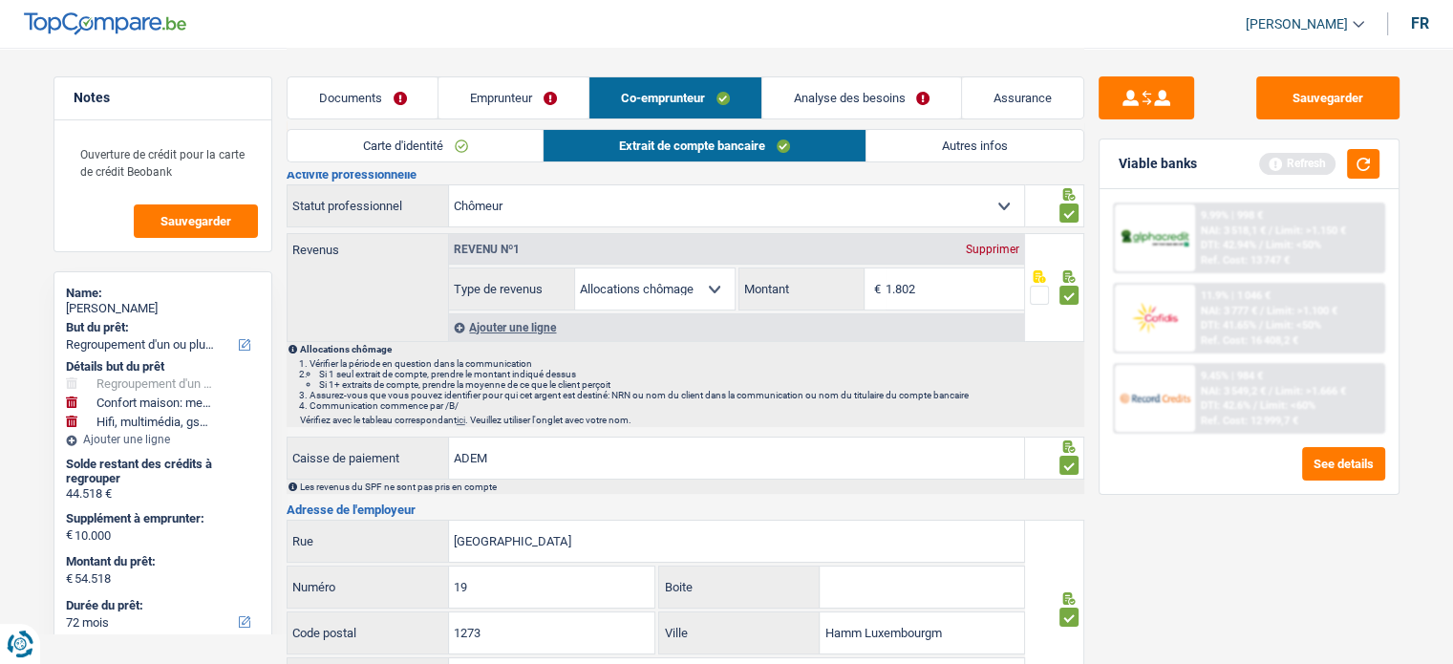
click at [524, 91] on link "Emprunteur" at bounding box center [513, 97] width 150 height 41
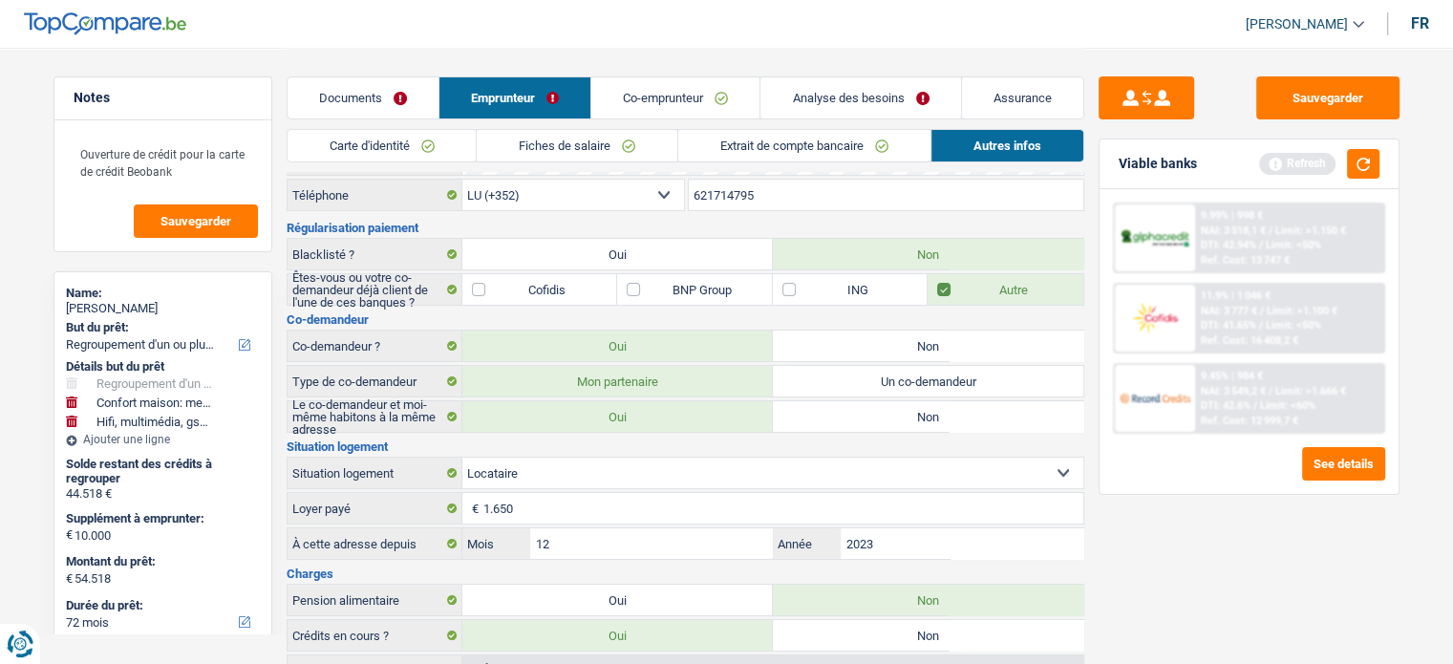
click at [651, 95] on link "Co-emprunteur" at bounding box center [675, 97] width 168 height 41
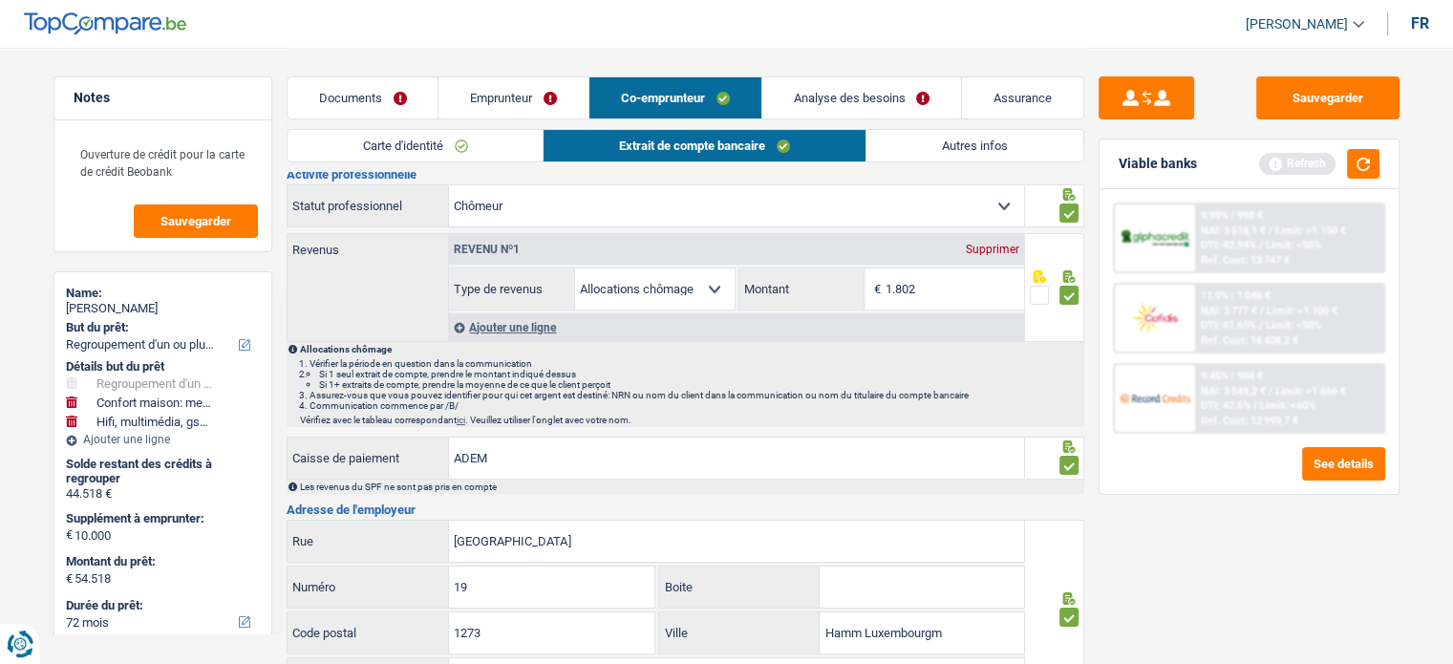
click at [437, 152] on link "Carte d'identité" at bounding box center [416, 146] width 256 height 32
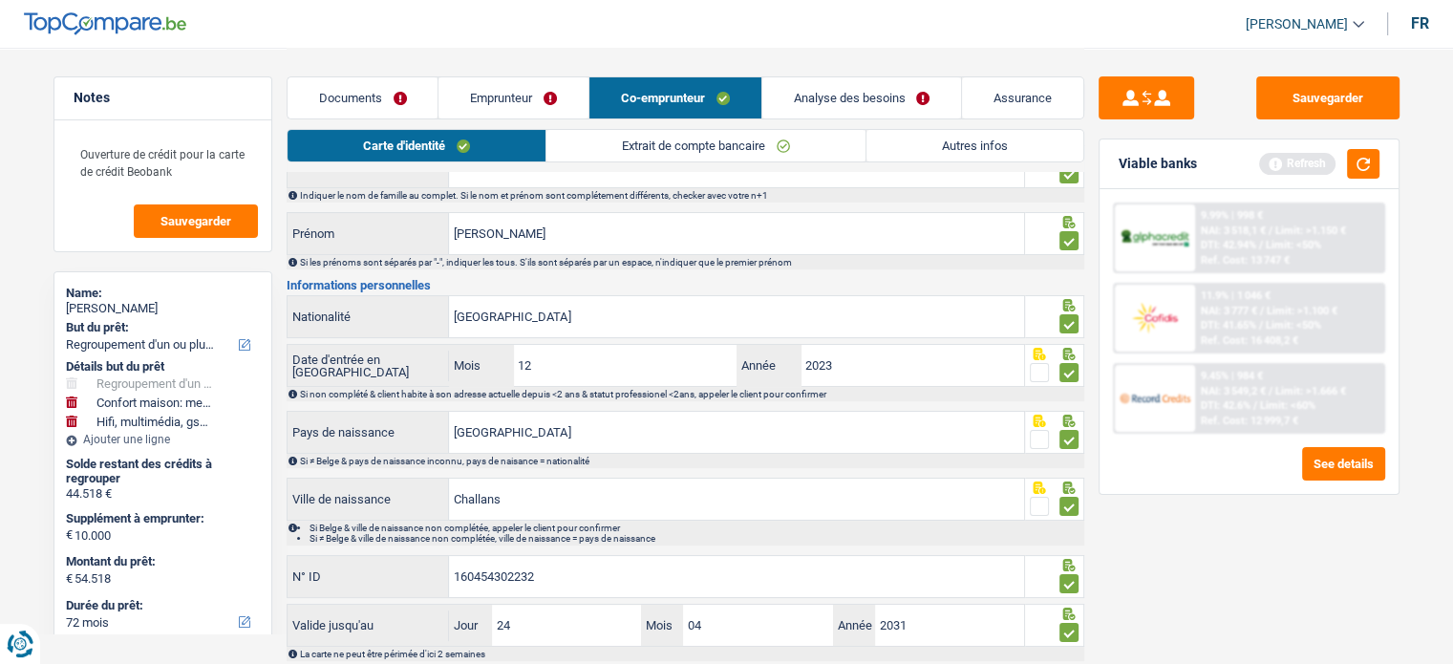
scroll to position [63, 0]
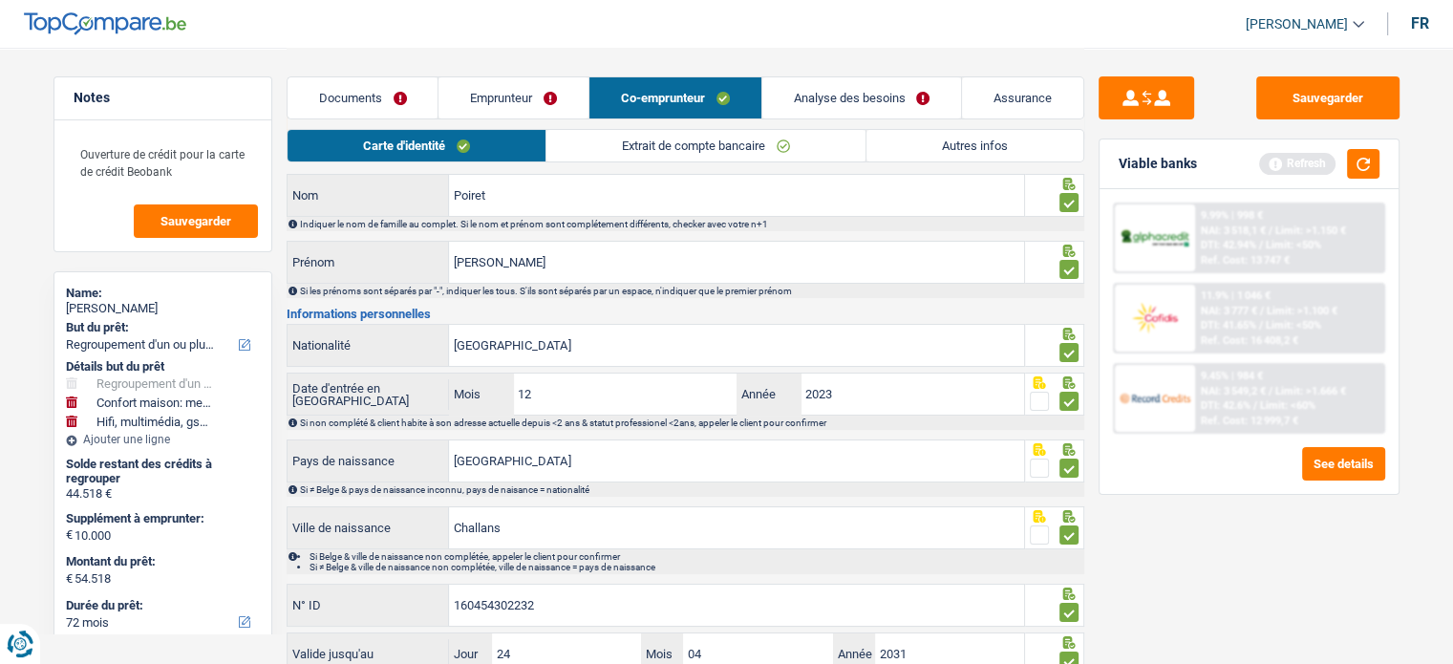
click at [715, 160] on li "Extrait de compte bancaire" at bounding box center [705, 145] width 320 height 33
click at [714, 152] on link "Extrait de compte bancaire" at bounding box center [705, 146] width 319 height 32
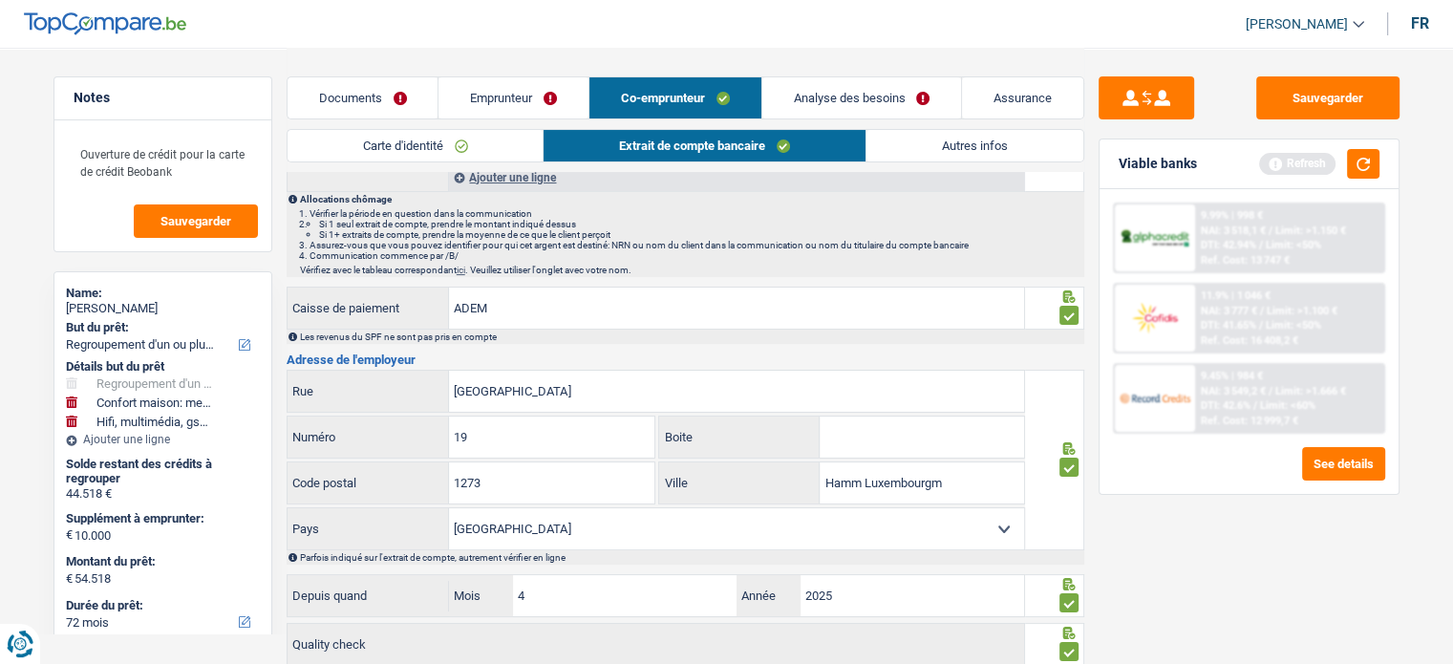
scroll to position [53, 0]
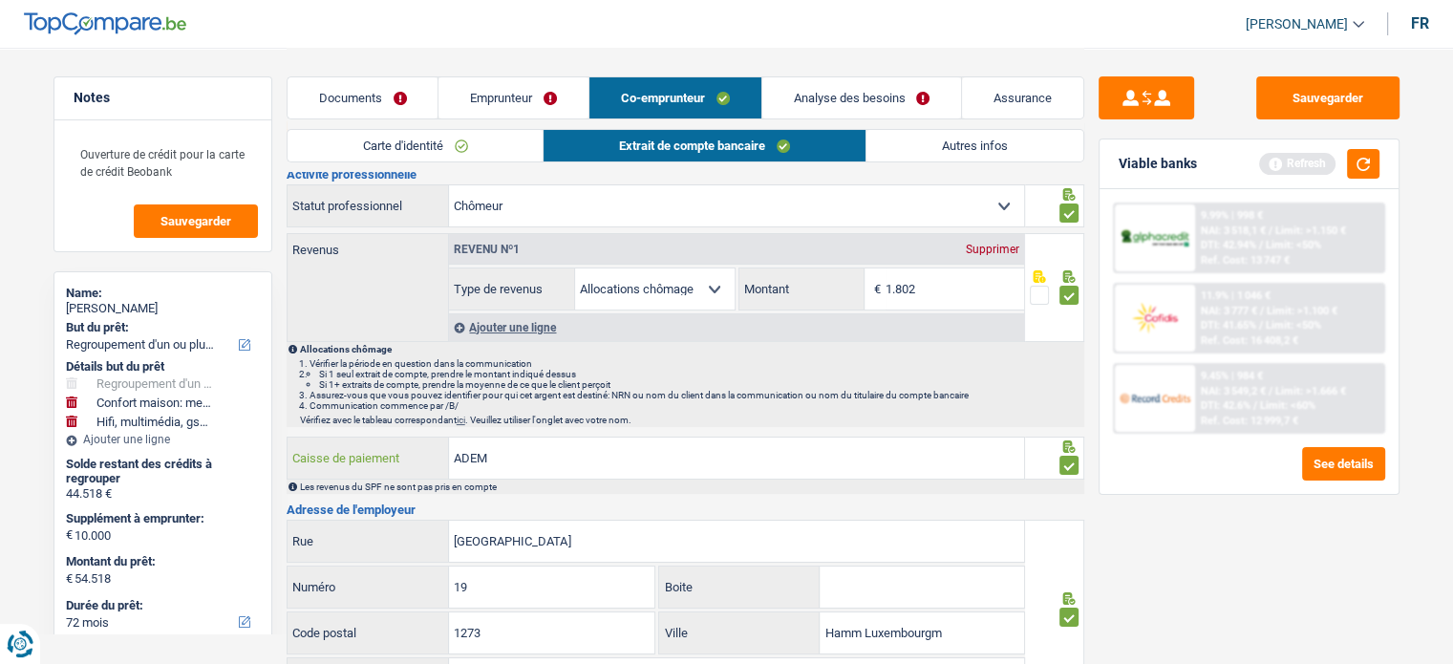
drag, startPoint x: 516, startPoint y: 446, endPoint x: 383, endPoint y: 450, distance: 132.8
click at [383, 450] on div "ADEM Caisse de paiement" at bounding box center [656, 458] width 737 height 41
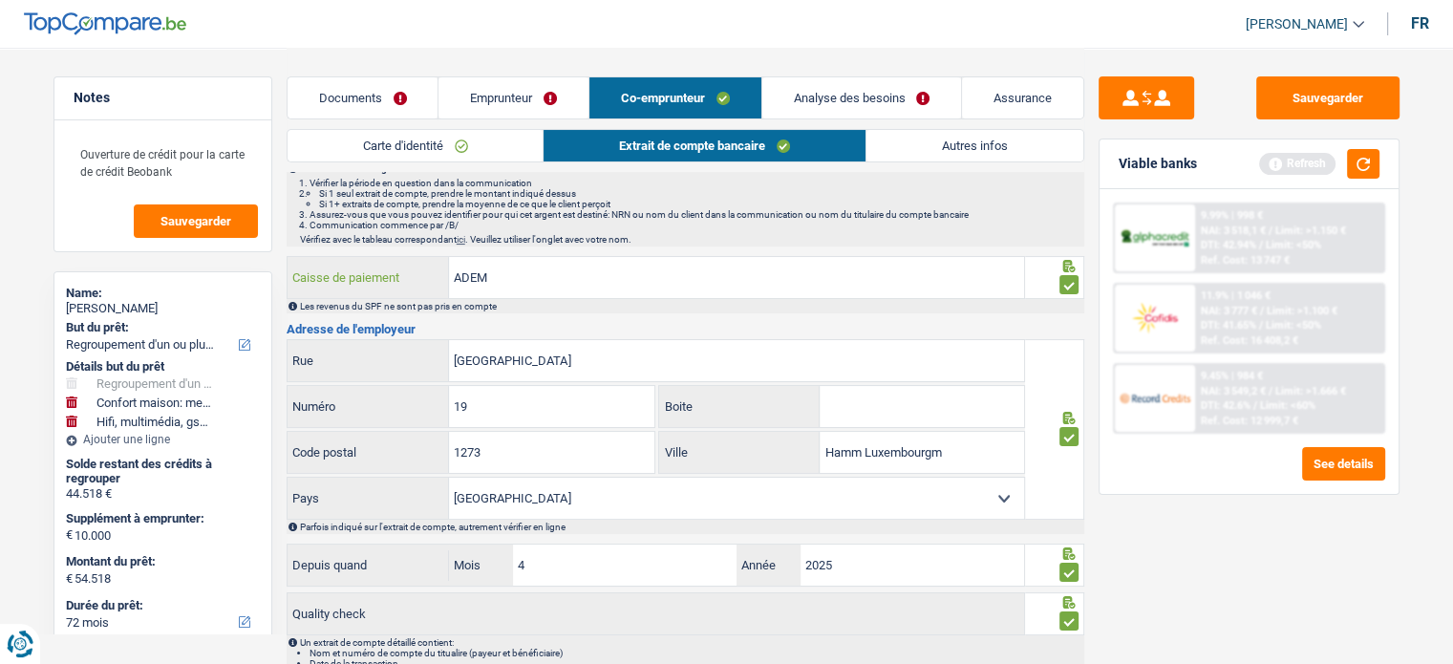
scroll to position [339, 0]
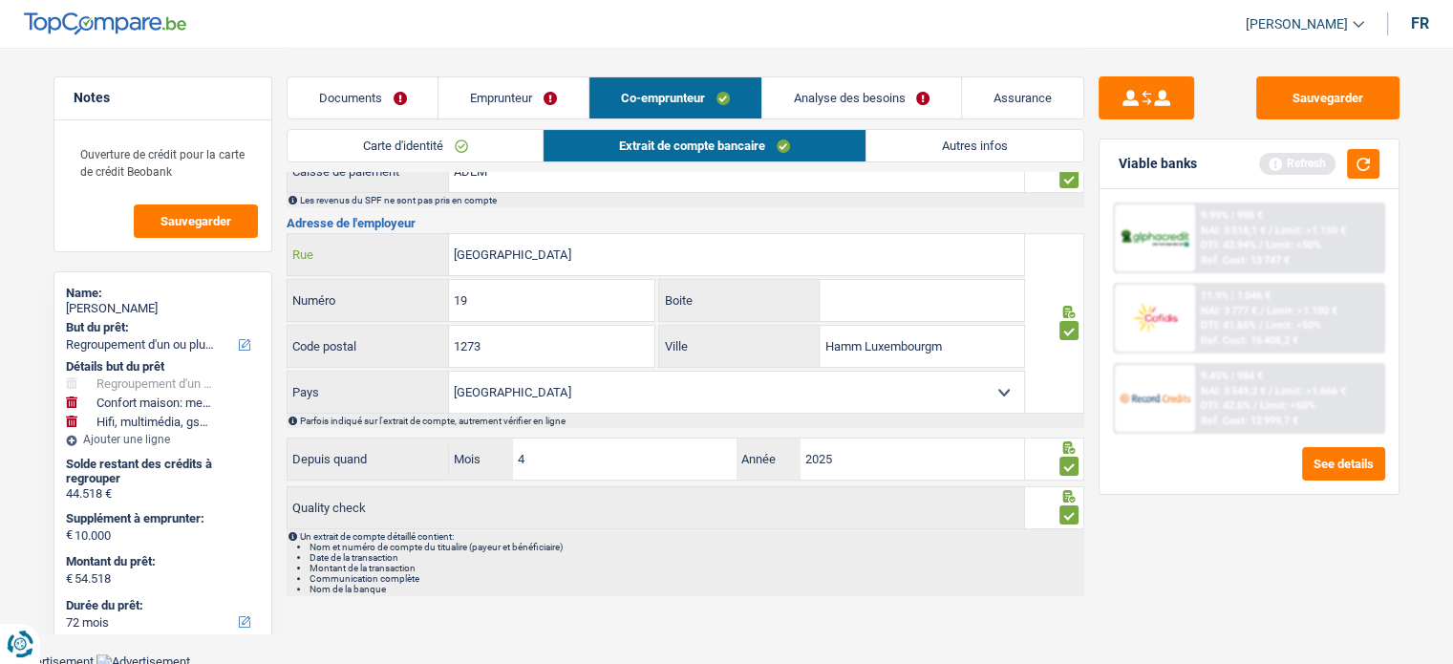
drag, startPoint x: 571, startPoint y: 247, endPoint x: 390, endPoint y: 245, distance: 181.5
click at [390, 245] on div "Rue de Bitbourg Rue" at bounding box center [656, 254] width 737 height 41
drag, startPoint x: 516, startPoint y: 297, endPoint x: 409, endPoint y: 305, distance: 107.3
click at [409, 305] on div "19 Numéro" at bounding box center [472, 300] width 368 height 41
click at [582, 348] on input "1273" at bounding box center [551, 346] width 205 height 41
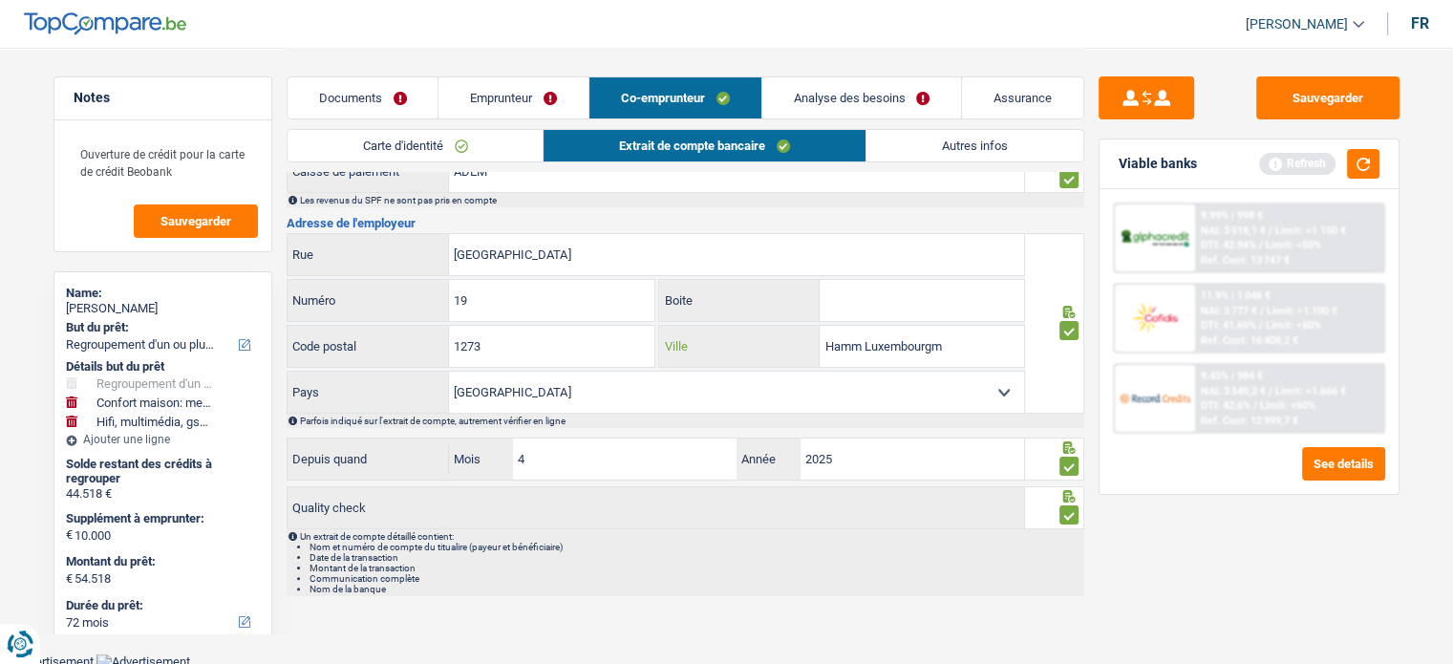
drag, startPoint x: 969, startPoint y: 347, endPoint x: 762, endPoint y: 321, distance: 207.9
click at [762, 325] on div "Hamm Luxembourgm Ville" at bounding box center [841, 346] width 367 height 43
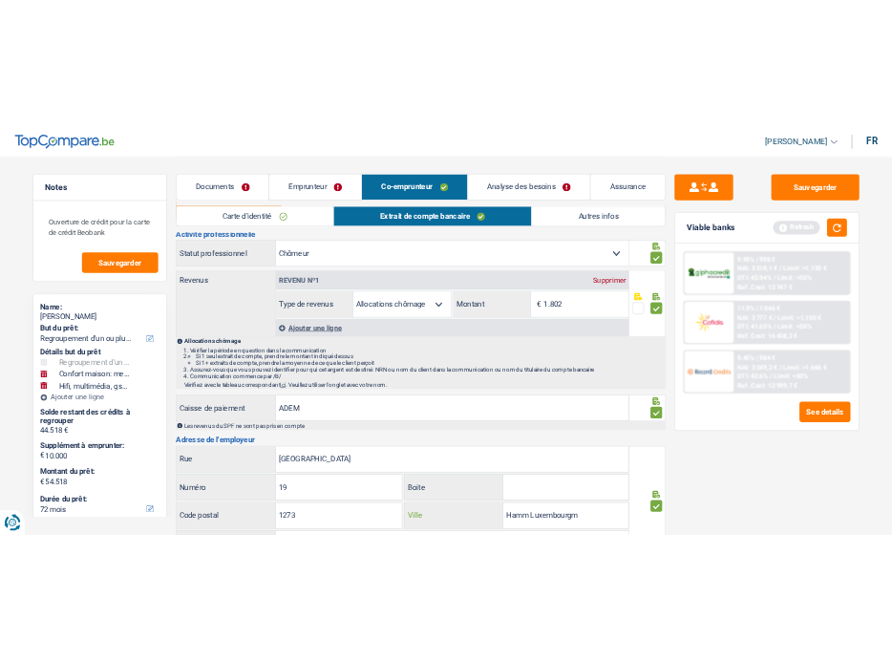
scroll to position [0, 0]
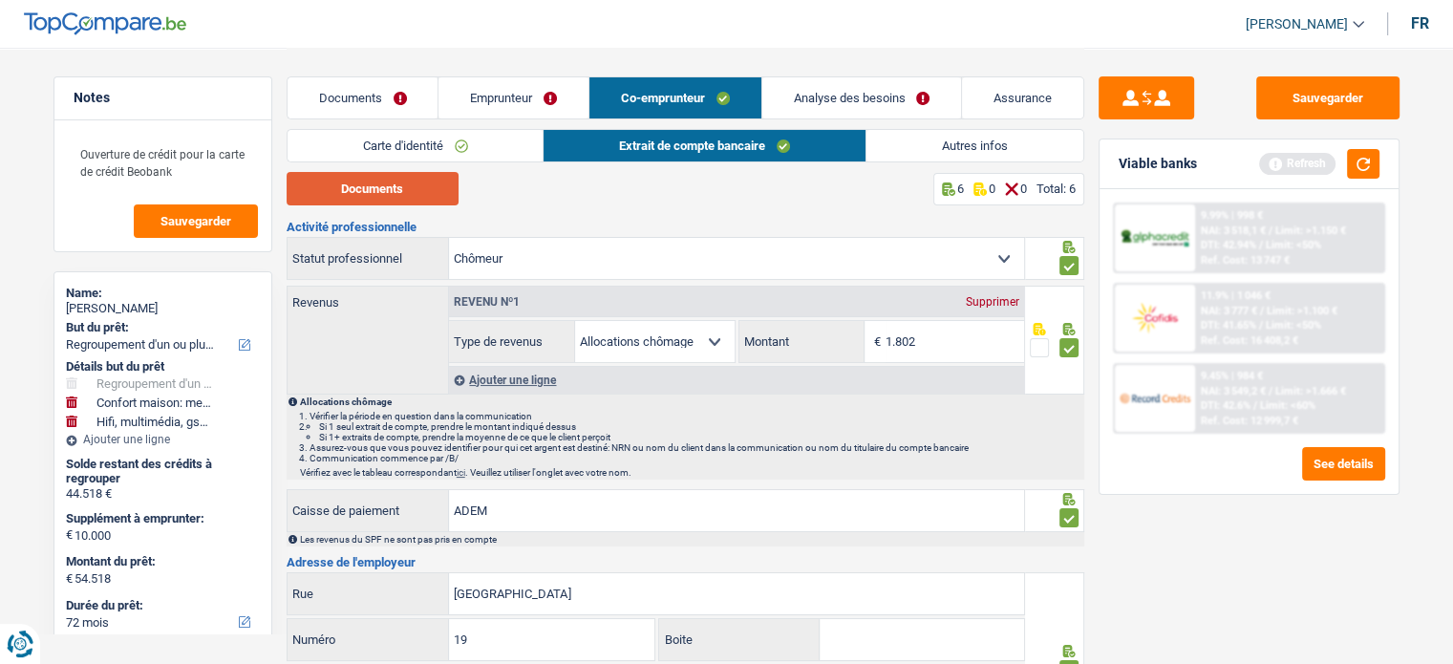
click at [424, 181] on button "Documents" at bounding box center [373, 188] width 172 height 33
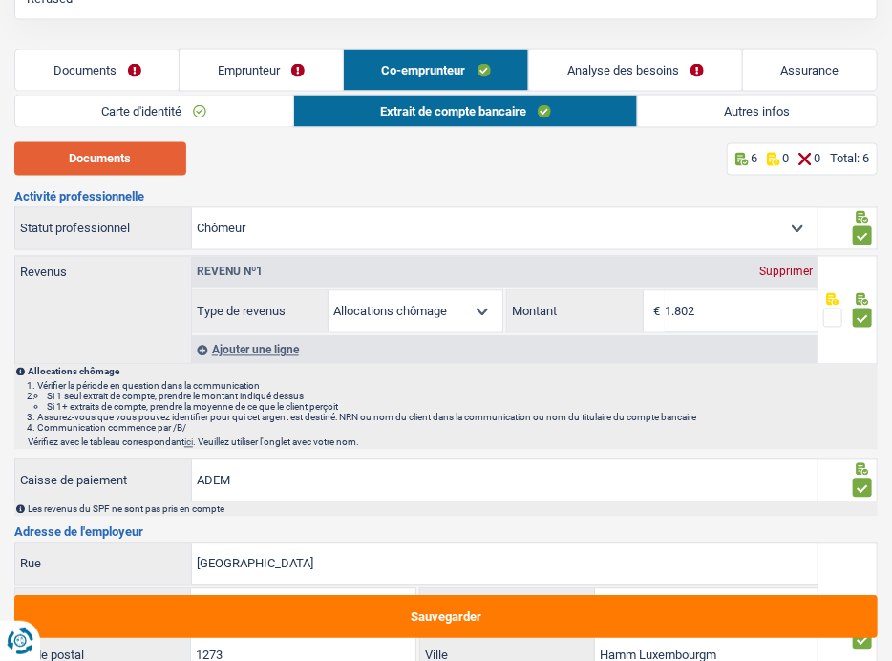
scroll to position [860, 0]
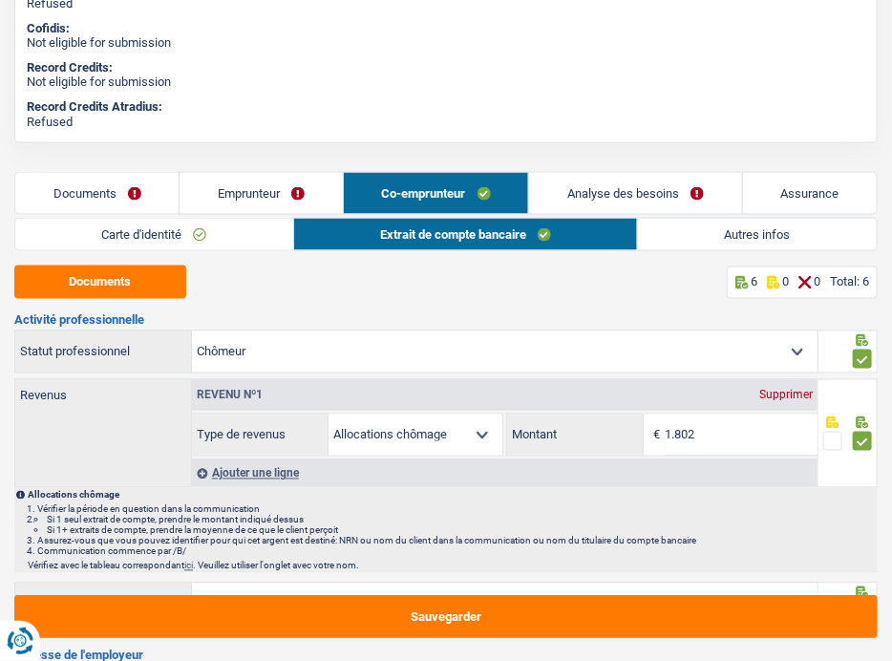
click at [298, 190] on link "Emprunteur" at bounding box center [261, 193] width 162 height 41
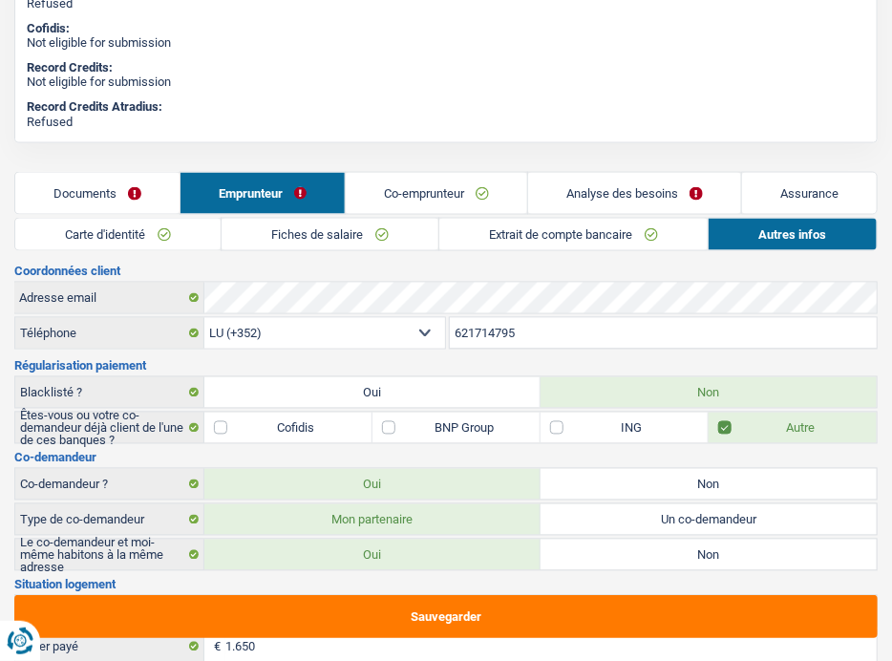
click at [401, 232] on link "Fiches de salaire" at bounding box center [330, 235] width 217 height 32
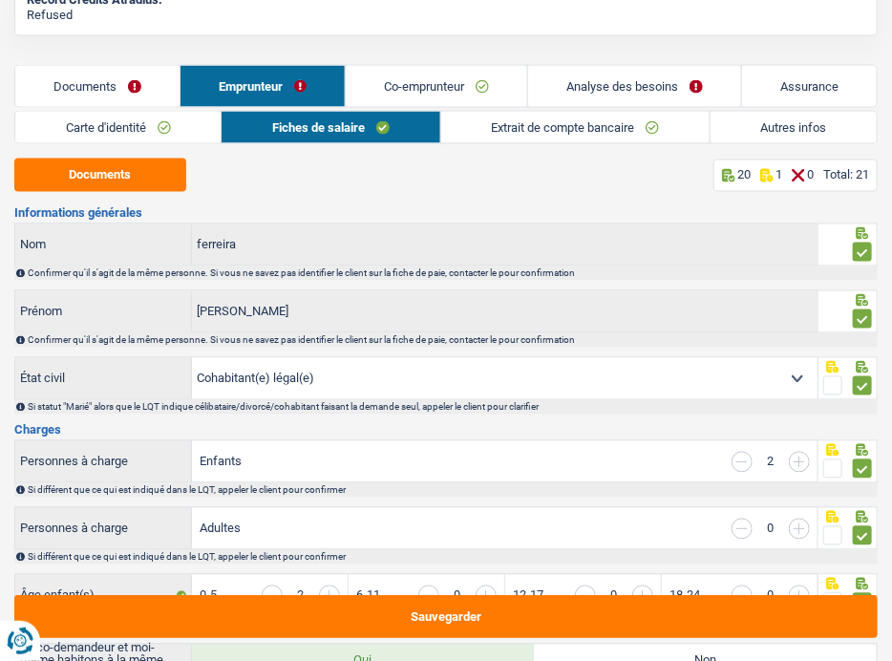
scroll to position [859, 0]
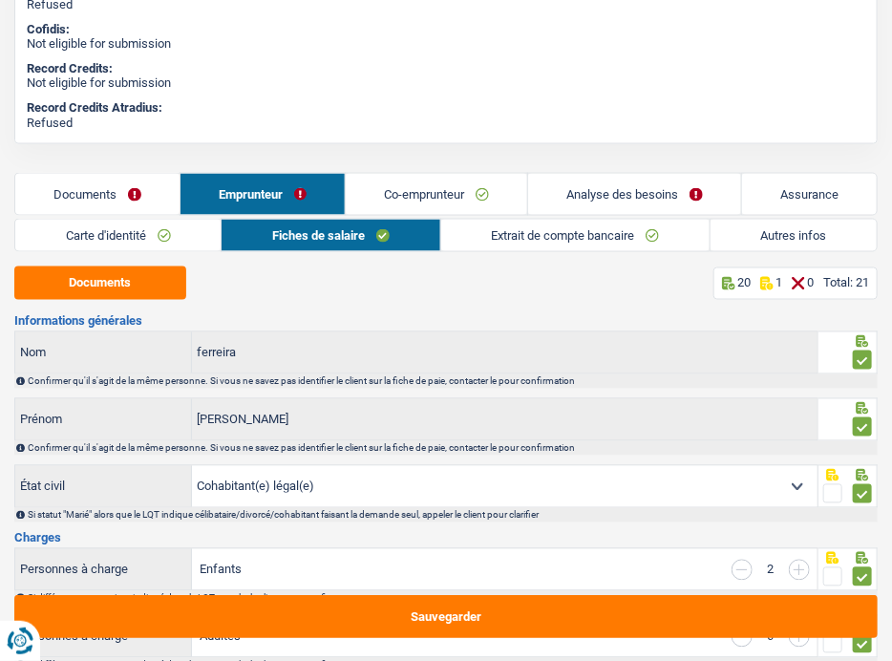
click at [500, 228] on link "Extrait de compte bancaire" at bounding box center [575, 236] width 268 height 32
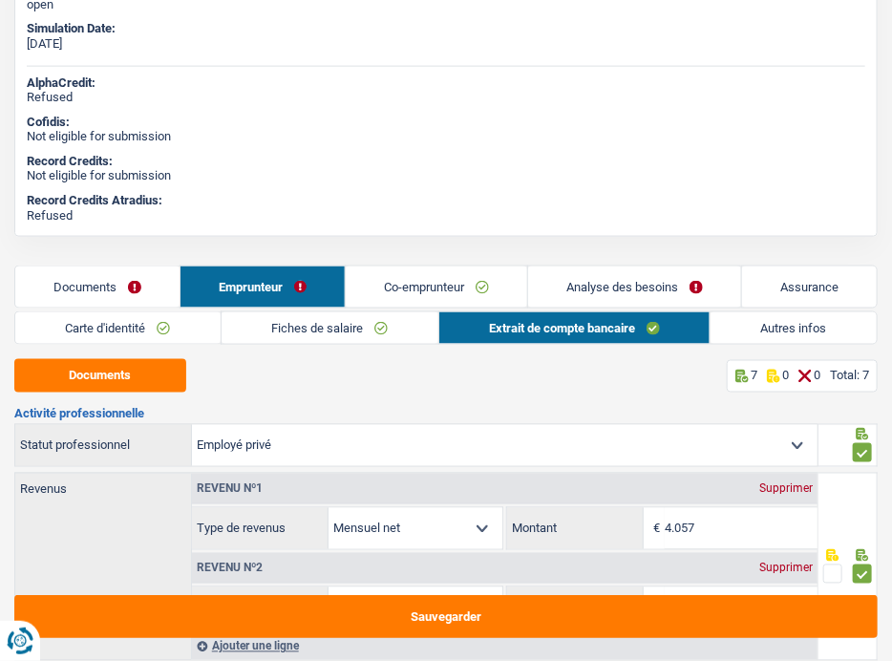
click at [784, 316] on link "Autres infos" at bounding box center [794, 328] width 166 height 32
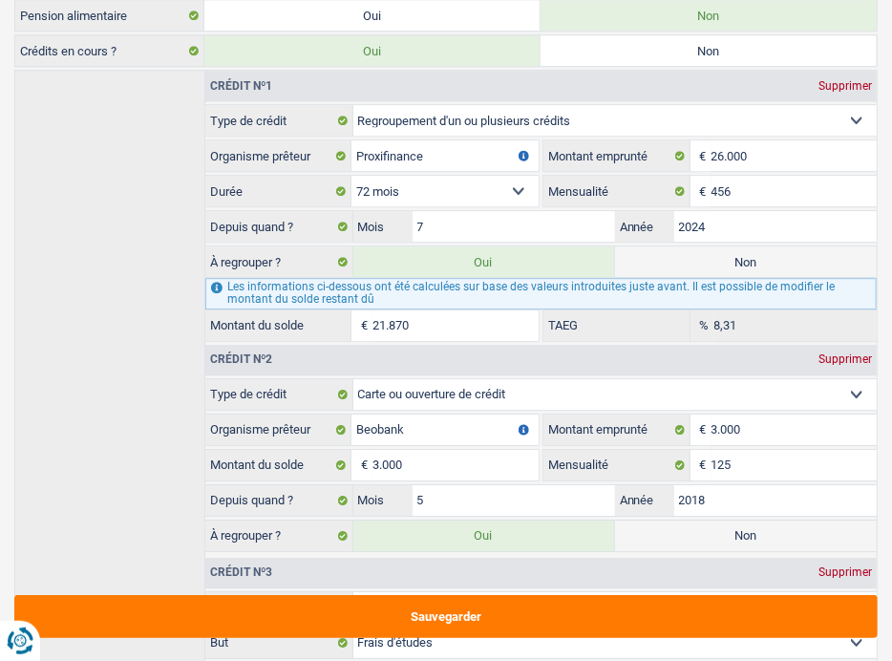
scroll to position [1435, 0]
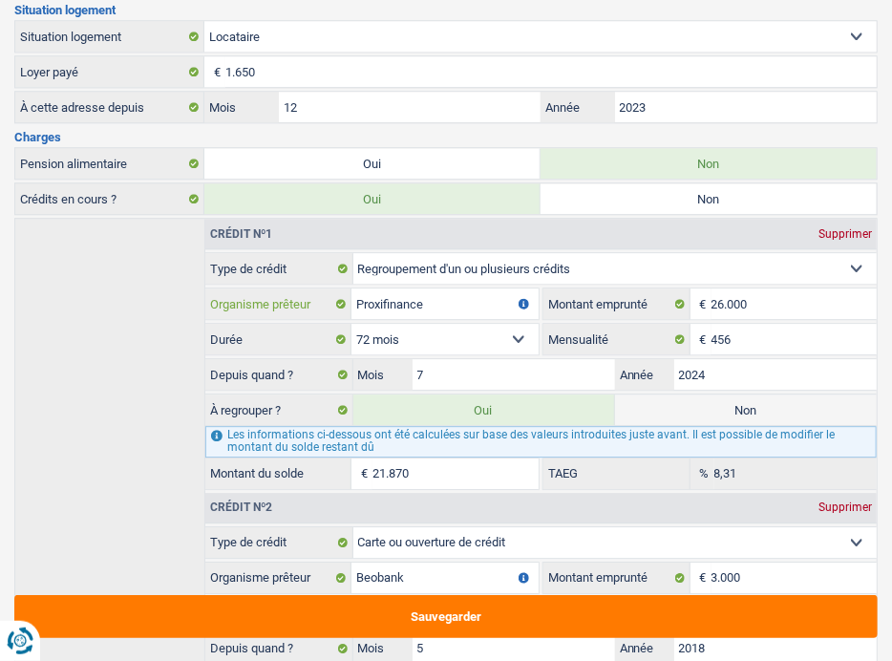
click at [418, 288] on input "Proxifinance" at bounding box center [445, 303] width 186 height 31
click at [428, 289] on input "Proxifinance" at bounding box center [445, 303] width 186 height 31
drag, startPoint x: 434, startPoint y: 293, endPoint x: 293, endPoint y: 273, distance: 141.8
click at [293, 273] on fieldset "Carte ou ouverture de crédit Prêt hypothécaire Vente à tempérament Prêt à tempé…" at bounding box center [541, 370] width 672 height 237
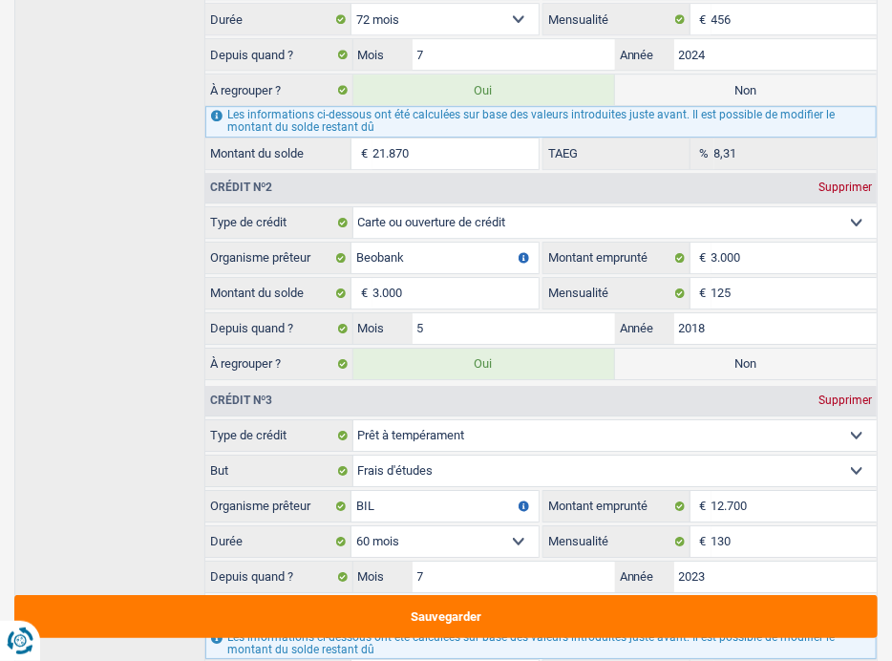
scroll to position [1912, 0]
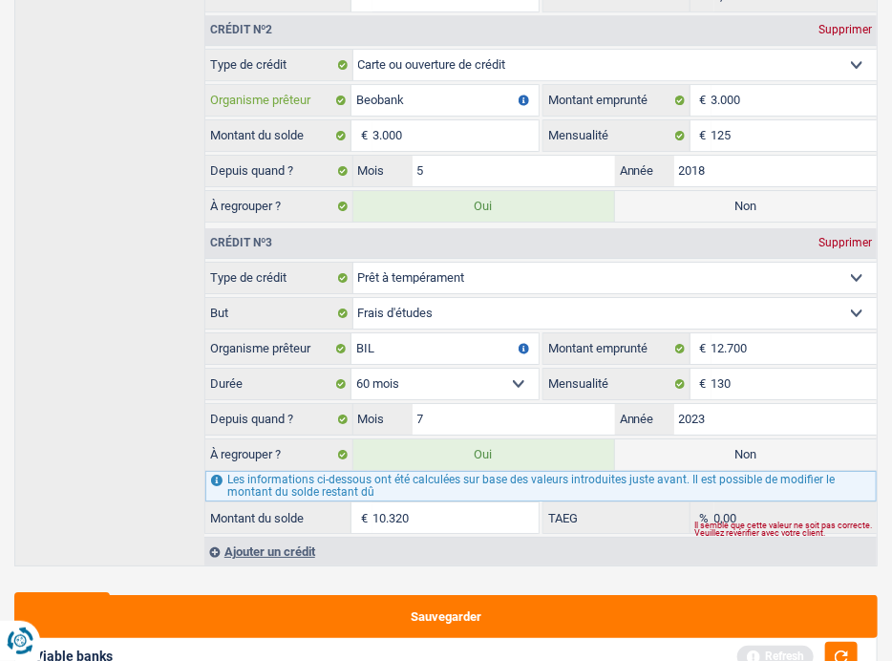
drag, startPoint x: 448, startPoint y: 86, endPoint x: 322, endPoint y: 86, distance: 126.1
click at [322, 86] on div "Beobank Organisme prêteur" at bounding box center [371, 100] width 333 height 31
drag, startPoint x: 466, startPoint y: 293, endPoint x: 355, endPoint y: 310, distance: 112.0
click at [355, 310] on select "Confort maison: meubles, textile, peinture, électroménager, outillage non-profe…" at bounding box center [614, 313] width 523 height 31
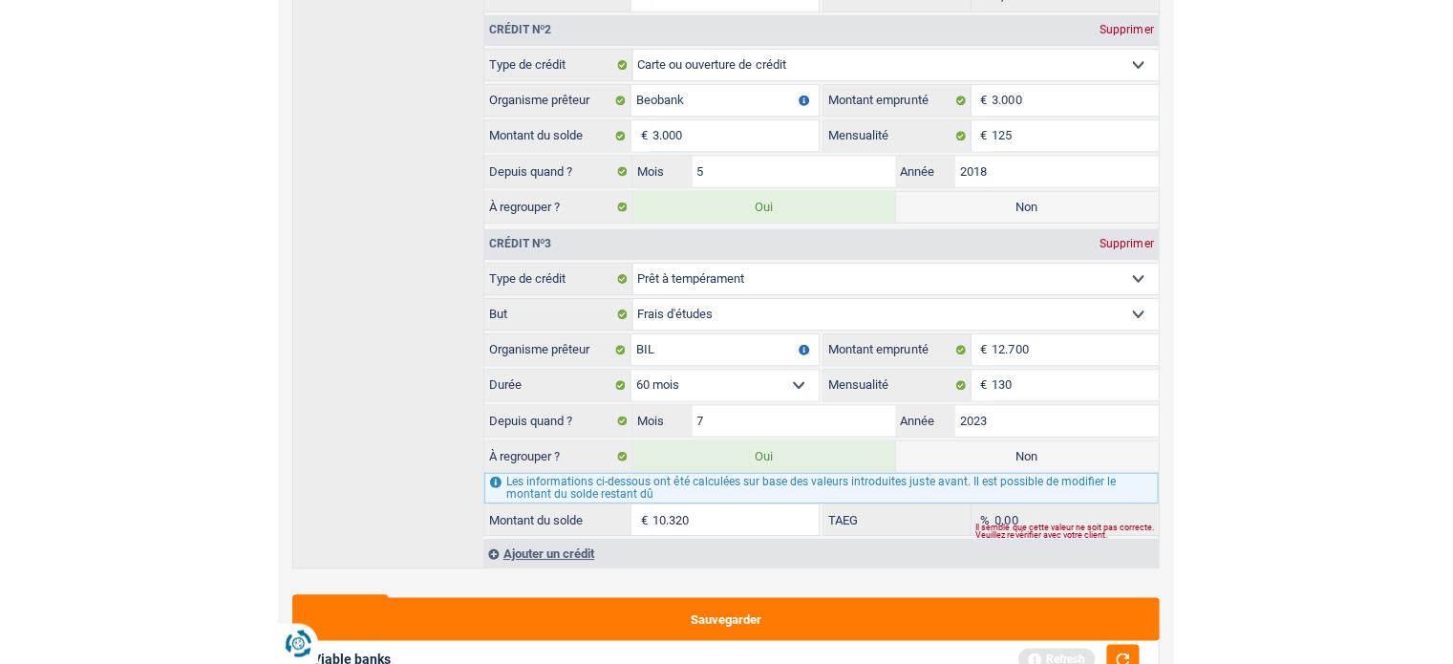
scroll to position [921, 0]
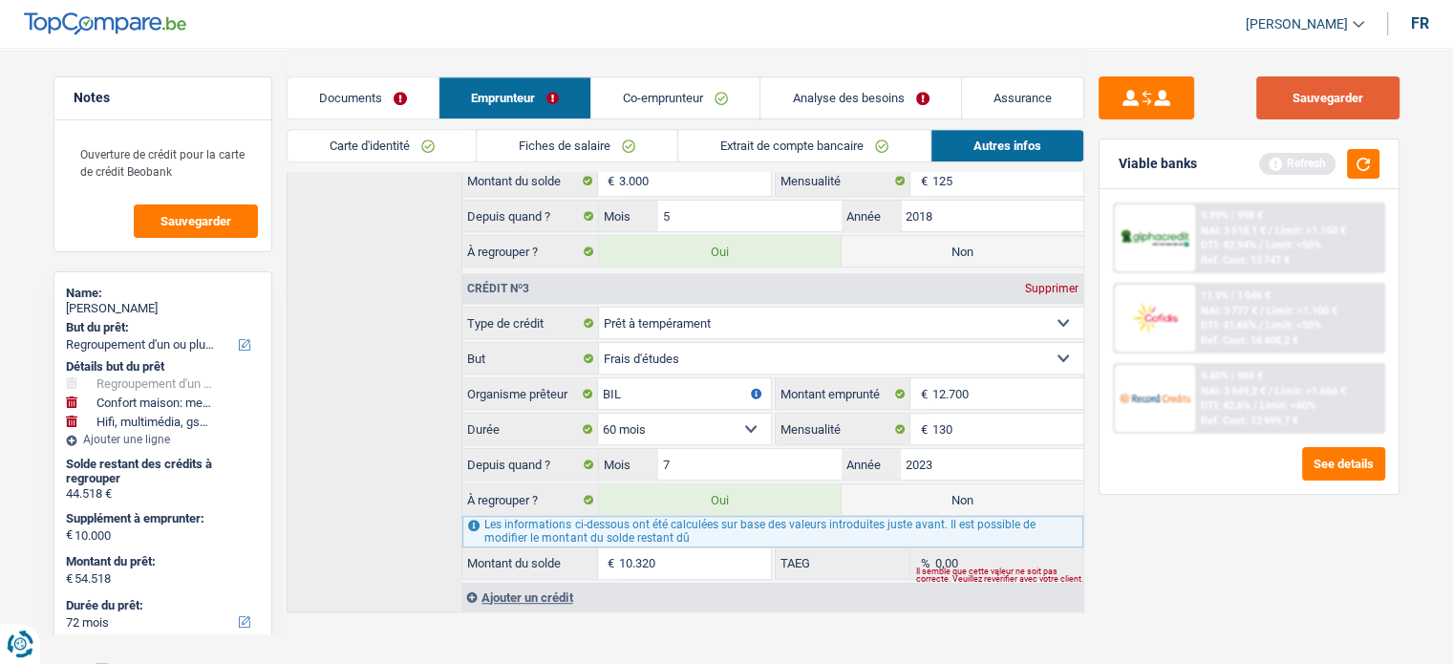
click at [1345, 88] on button "Sauvegarder" at bounding box center [1327, 97] width 143 height 43
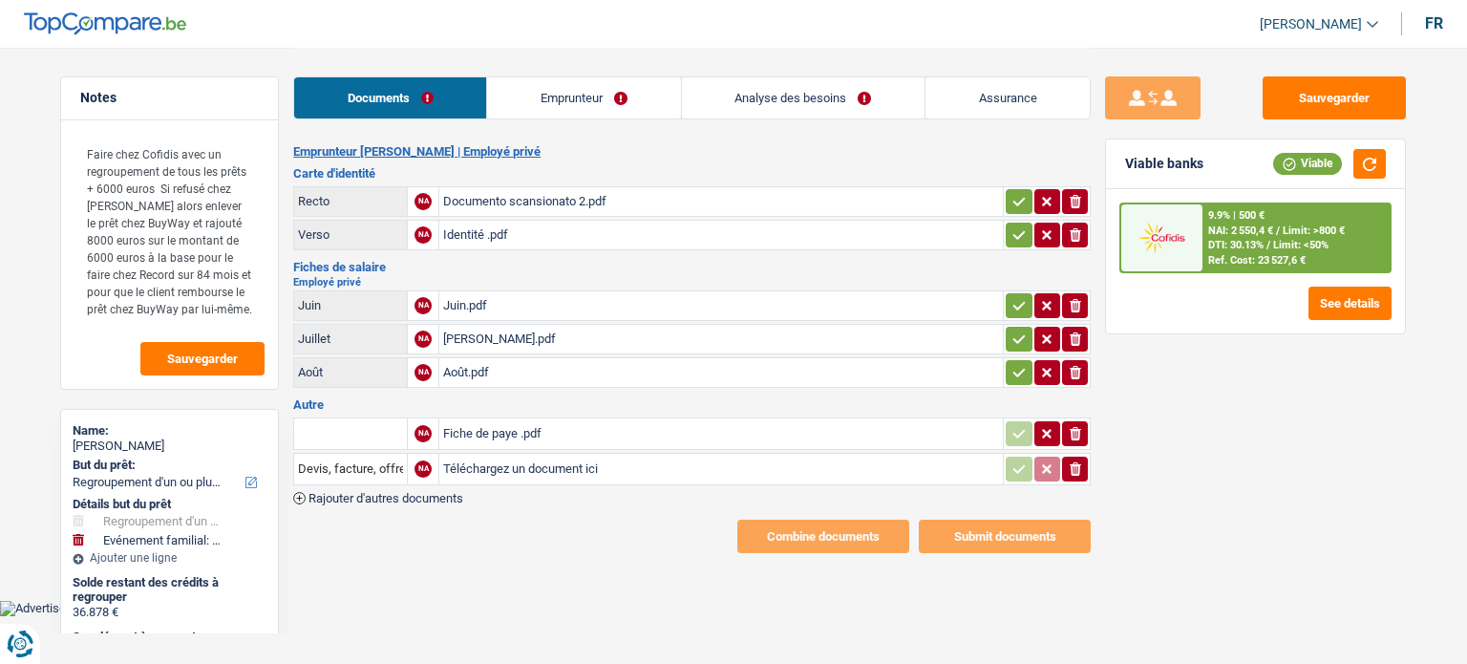
select select "refinancing"
select select "familyEvent"
select select "144"
select select "cofidis"
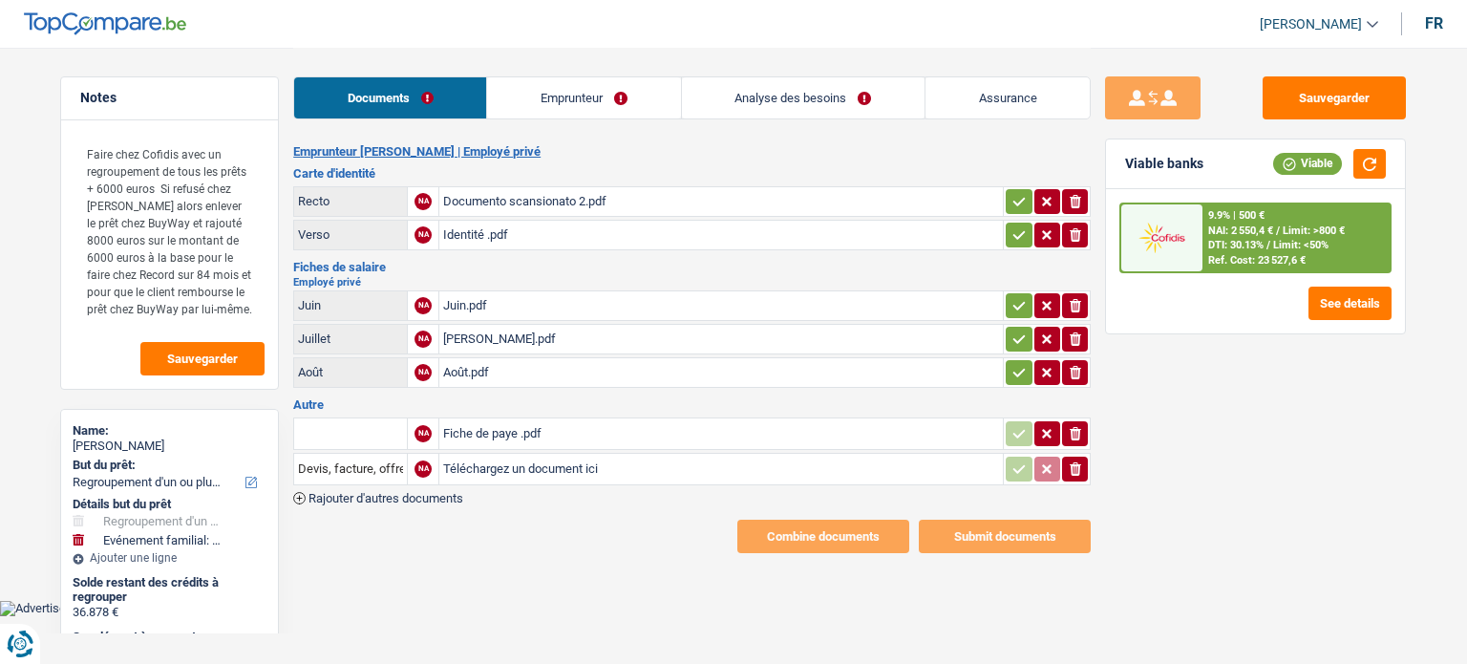
click at [547, 195] on div "Documento scansionato 2.pdf" at bounding box center [721, 201] width 556 height 29
click at [506, 224] on div "Identité .pdf" at bounding box center [721, 235] width 556 height 29
click at [1009, 238] on button "button" at bounding box center [1019, 235] width 26 height 25
click at [1010, 190] on button "button" at bounding box center [1019, 201] width 26 height 25
click at [875, 296] on div "Juin.pdf" at bounding box center [721, 305] width 556 height 29
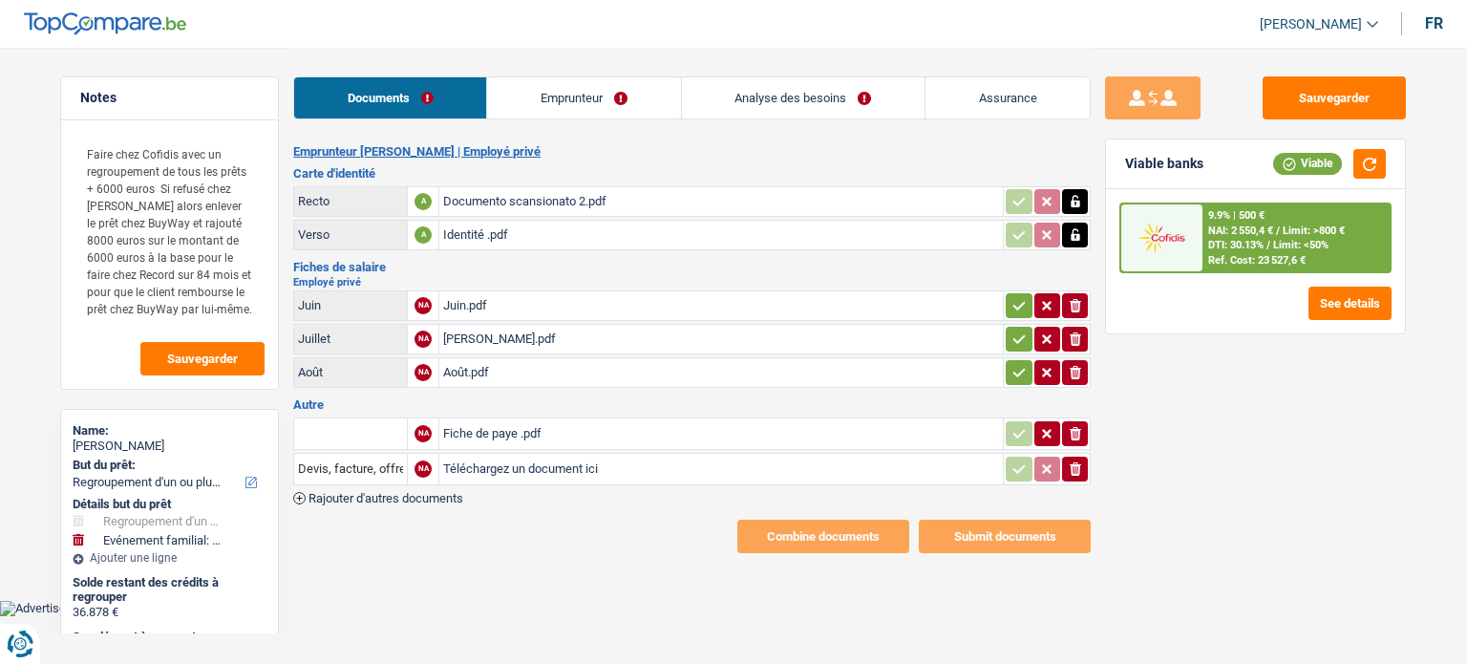
click at [630, 336] on div "[PERSON_NAME].pdf" at bounding box center [721, 339] width 556 height 29
click at [1019, 305] on icon "button" at bounding box center [1019, 305] width 15 height 19
click at [1015, 330] on icon "button" at bounding box center [1019, 339] width 15 height 19
click at [1017, 373] on icon "button" at bounding box center [1019, 372] width 15 height 19
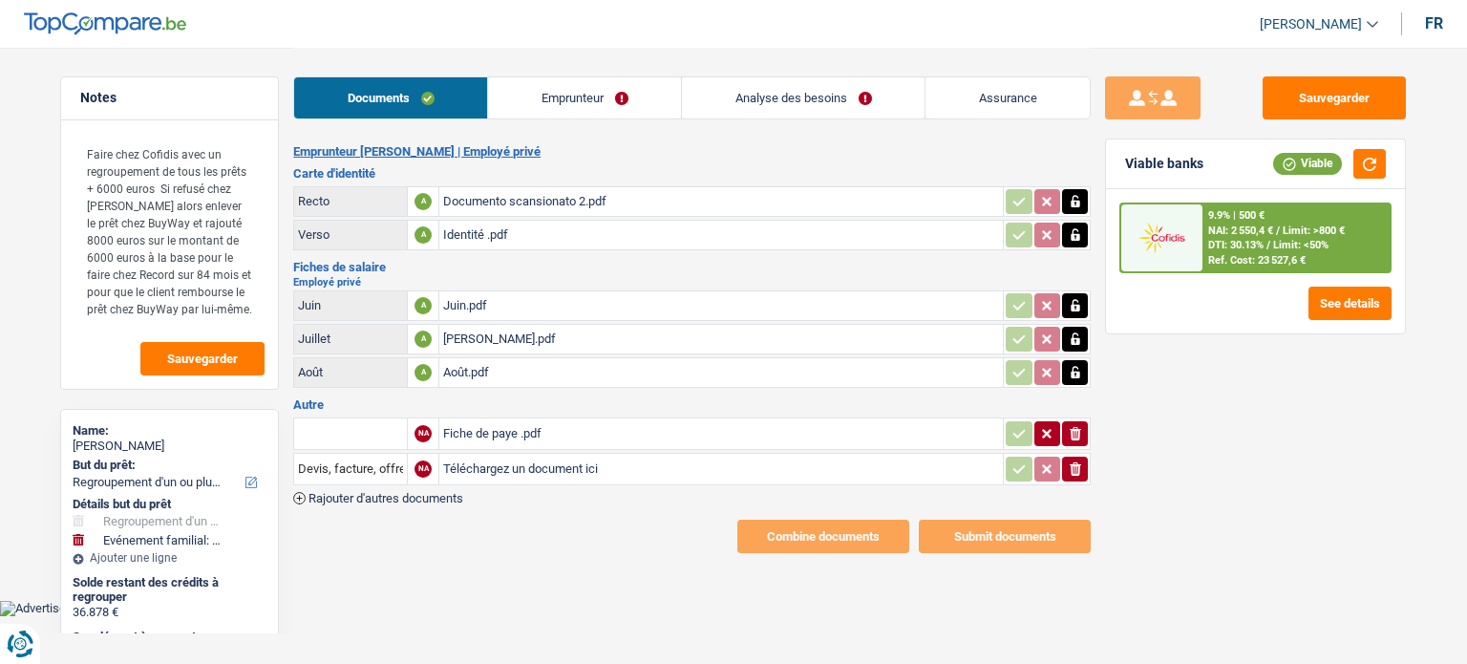
click at [871, 424] on div "Fiche de paye .pdf" at bounding box center [721, 433] width 556 height 29
click at [569, 335] on div "[PERSON_NAME].pdf" at bounding box center [721, 339] width 556 height 29
click at [1081, 424] on icon "ionicons-v5-e" at bounding box center [1075, 433] width 15 height 19
click at [1081, 433] on icon "ionicons-v5-e" at bounding box center [1075, 433] width 15 height 19
click at [1078, 459] on icon "ionicons-v5-e" at bounding box center [1075, 468] width 15 height 19
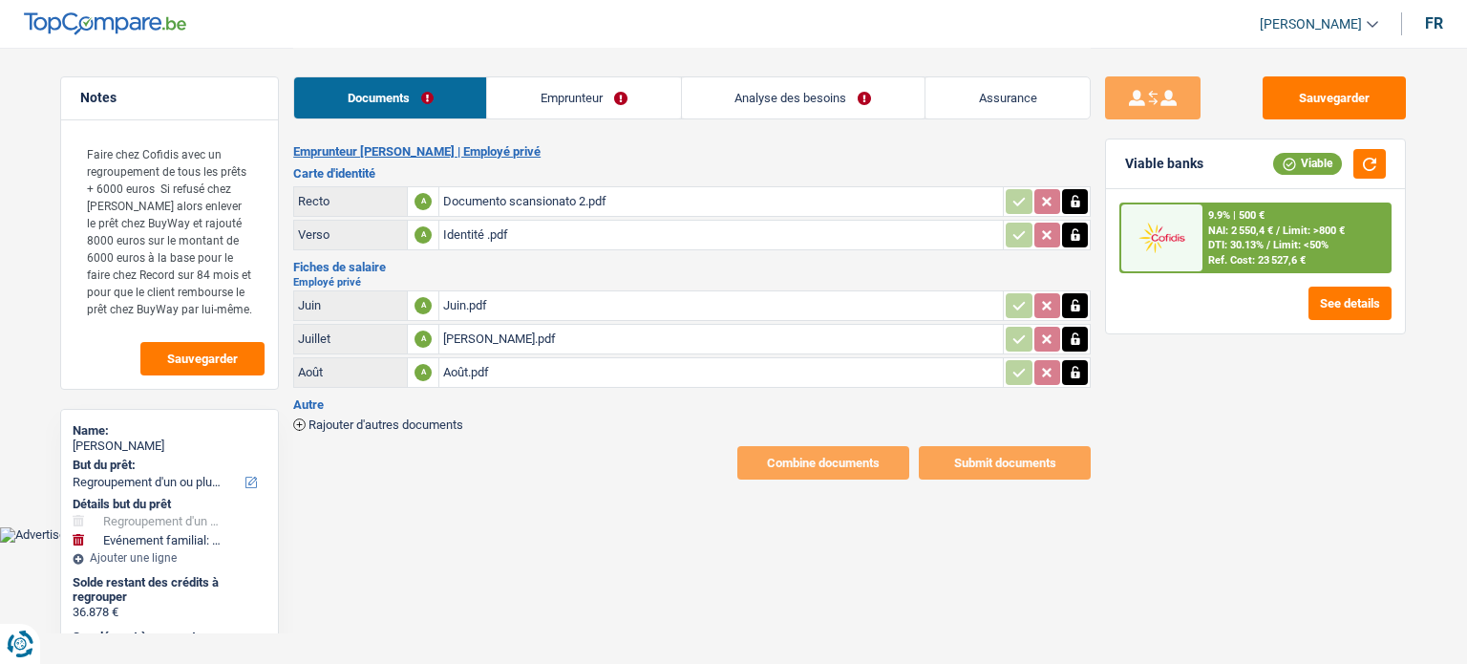
click at [523, 86] on link "Emprunteur" at bounding box center [583, 97] width 193 height 41
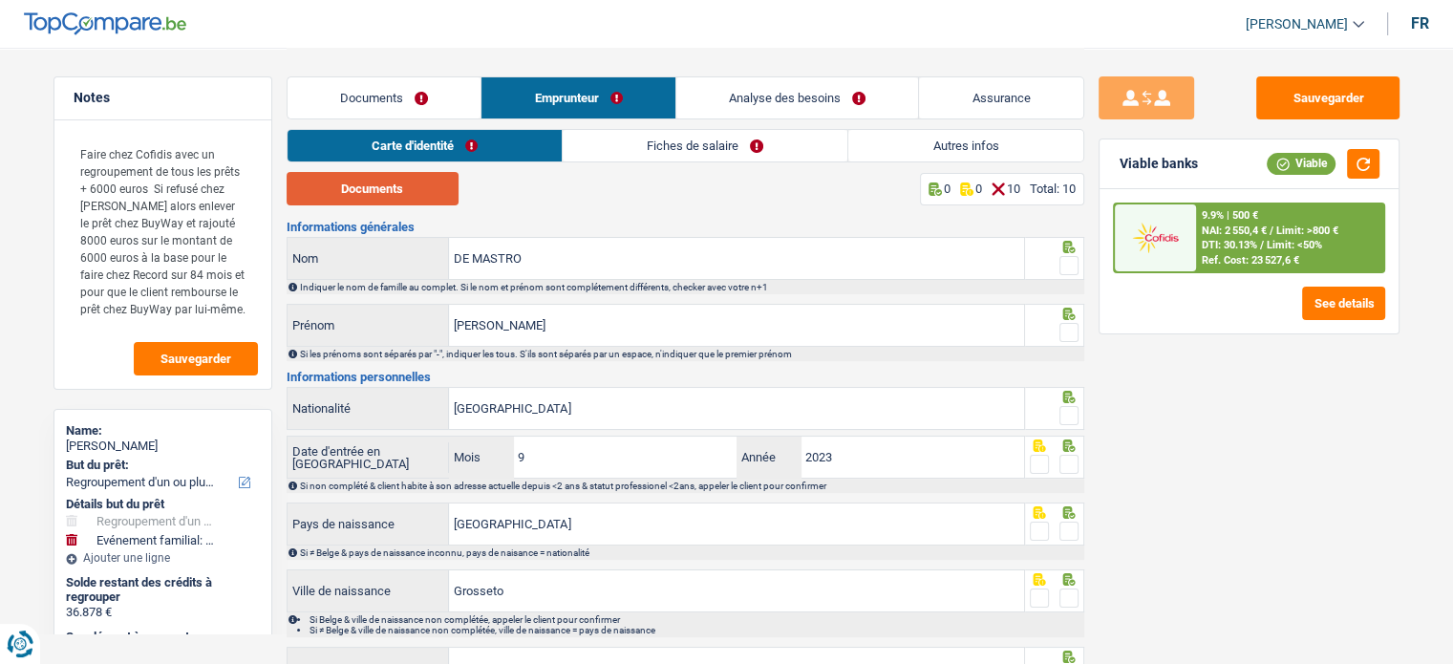
click at [419, 188] on button "Documents" at bounding box center [373, 188] width 172 height 33
click at [1063, 273] on span at bounding box center [1068, 265] width 19 height 19
click at [0, 0] on input "radio" at bounding box center [0, 0] width 0 height 0
click at [1059, 331] on span at bounding box center [1068, 332] width 19 height 19
click at [0, 0] on input "radio" at bounding box center [0, 0] width 0 height 0
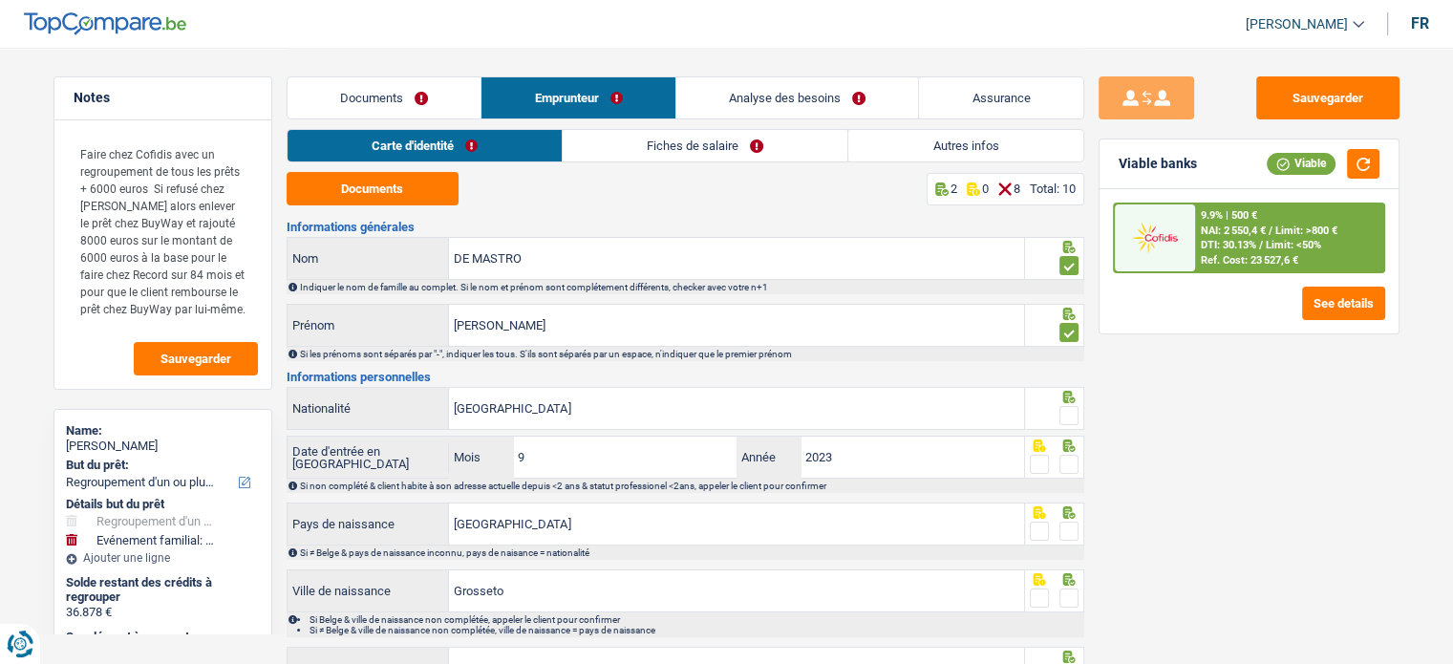
click at [1066, 409] on span at bounding box center [1068, 415] width 19 height 19
click at [0, 0] on input "radio" at bounding box center [0, 0] width 0 height 0
click at [1071, 472] on span at bounding box center [1068, 464] width 19 height 19
click at [0, 0] on input "radio" at bounding box center [0, 0] width 0 height 0
click at [1069, 504] on div at bounding box center [1068, 510] width 19 height 12
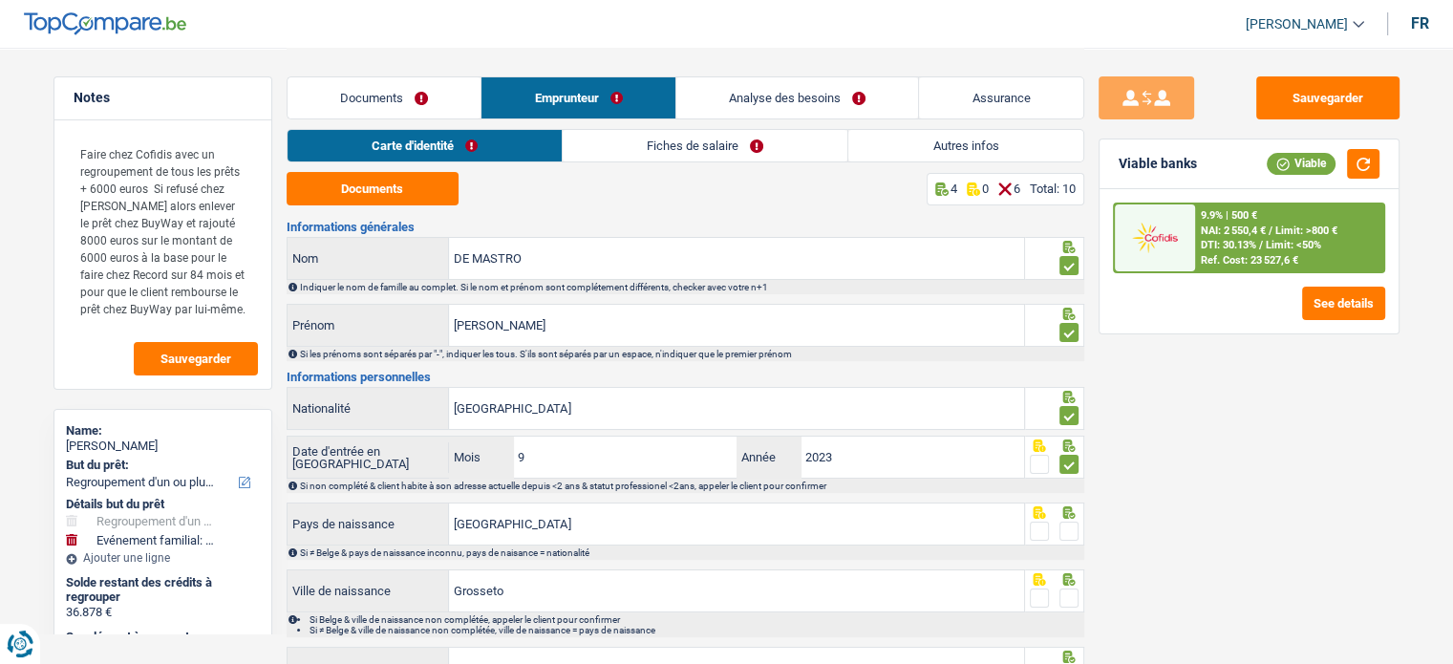
drag, startPoint x: 1071, startPoint y: 526, endPoint x: 1078, endPoint y: 587, distance: 60.6
click at [1071, 526] on span at bounding box center [1068, 531] width 19 height 19
click at [0, 0] on input "radio" at bounding box center [0, 0] width 0 height 0
click at [1078, 603] on label at bounding box center [1068, 597] width 19 height 19
click at [0, 0] on input "radio" at bounding box center [0, 0] width 0 height 0
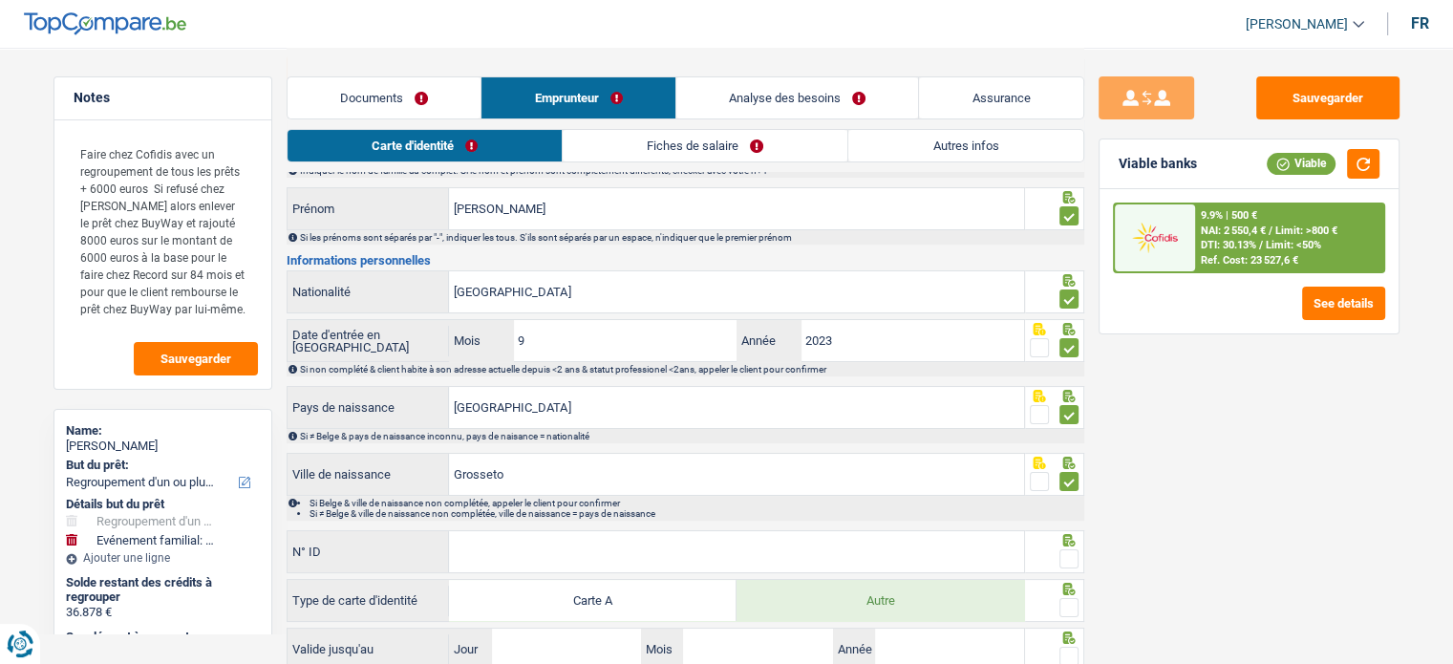
scroll to position [254, 0]
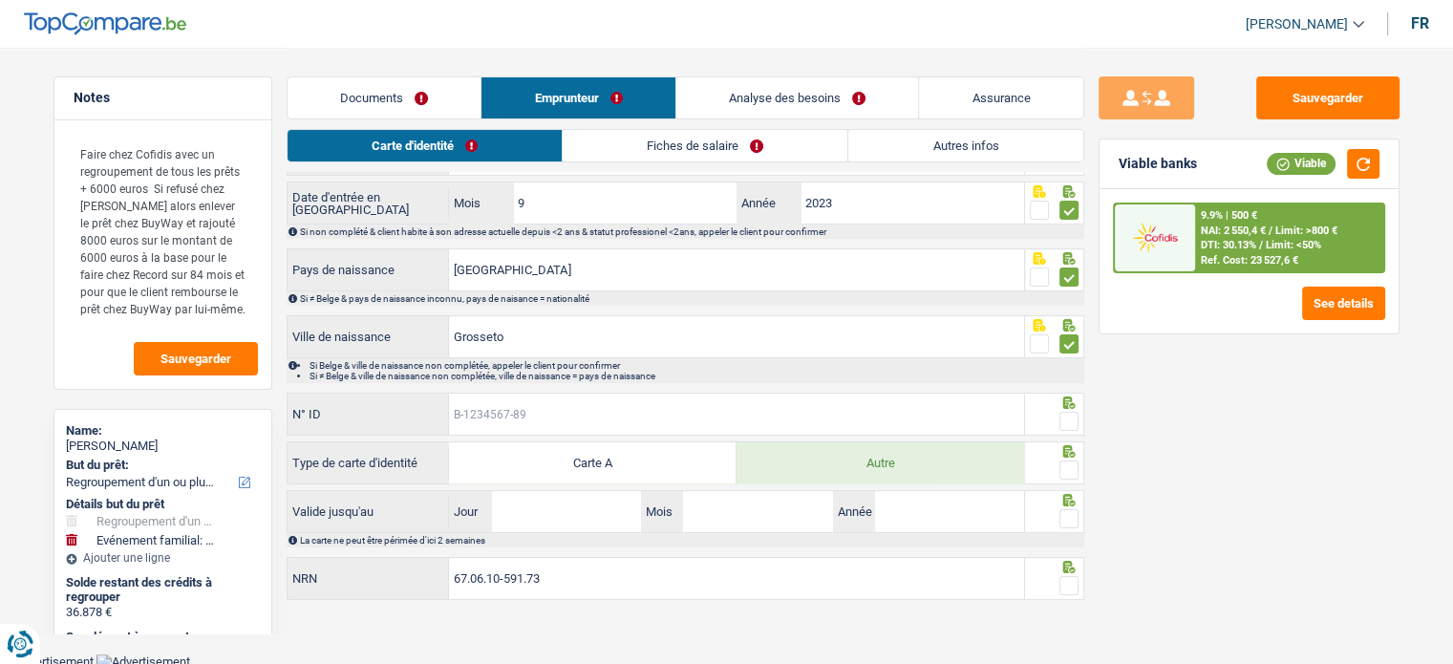
paste input "B-5546877-29"
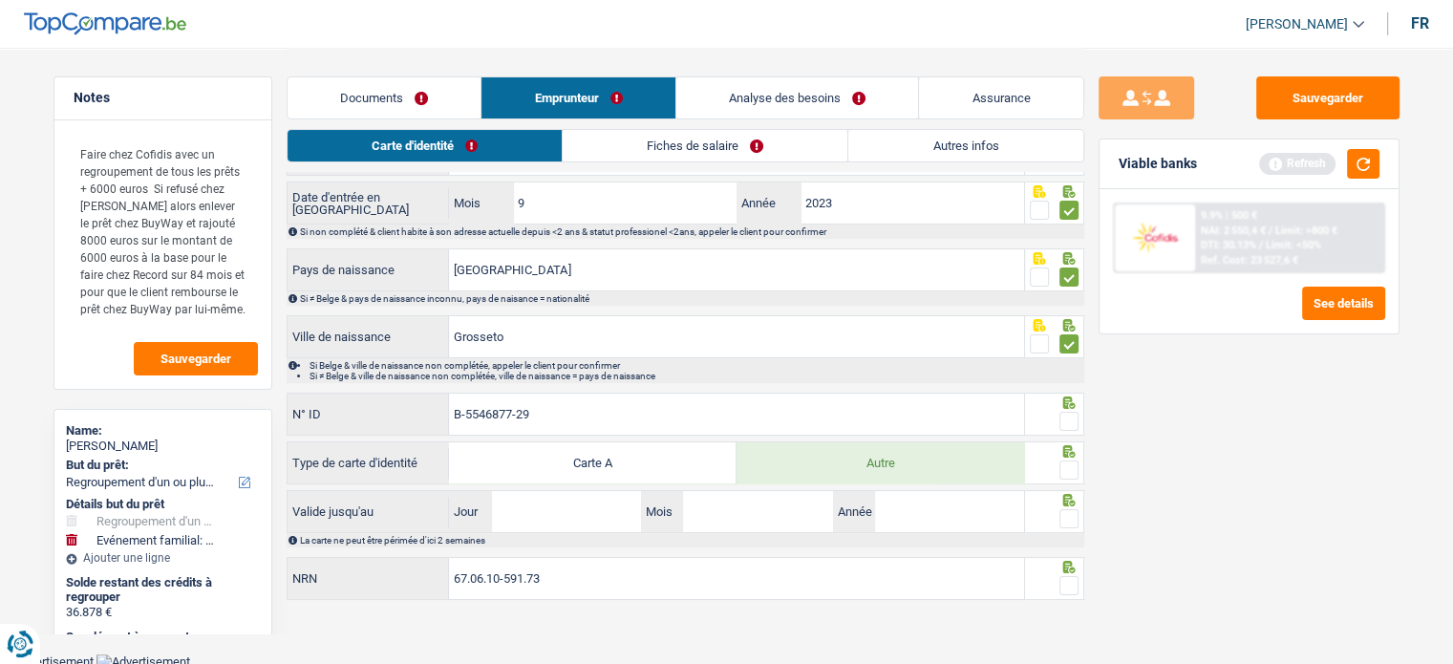
type input "B-5546877-29"
click at [1068, 423] on span at bounding box center [1068, 421] width 19 height 19
click at [0, 0] on input "radio" at bounding box center [0, 0] width 0 height 0
click at [1073, 471] on span at bounding box center [1068, 469] width 19 height 19
click at [0, 0] on input "radio" at bounding box center [0, 0] width 0 height 0
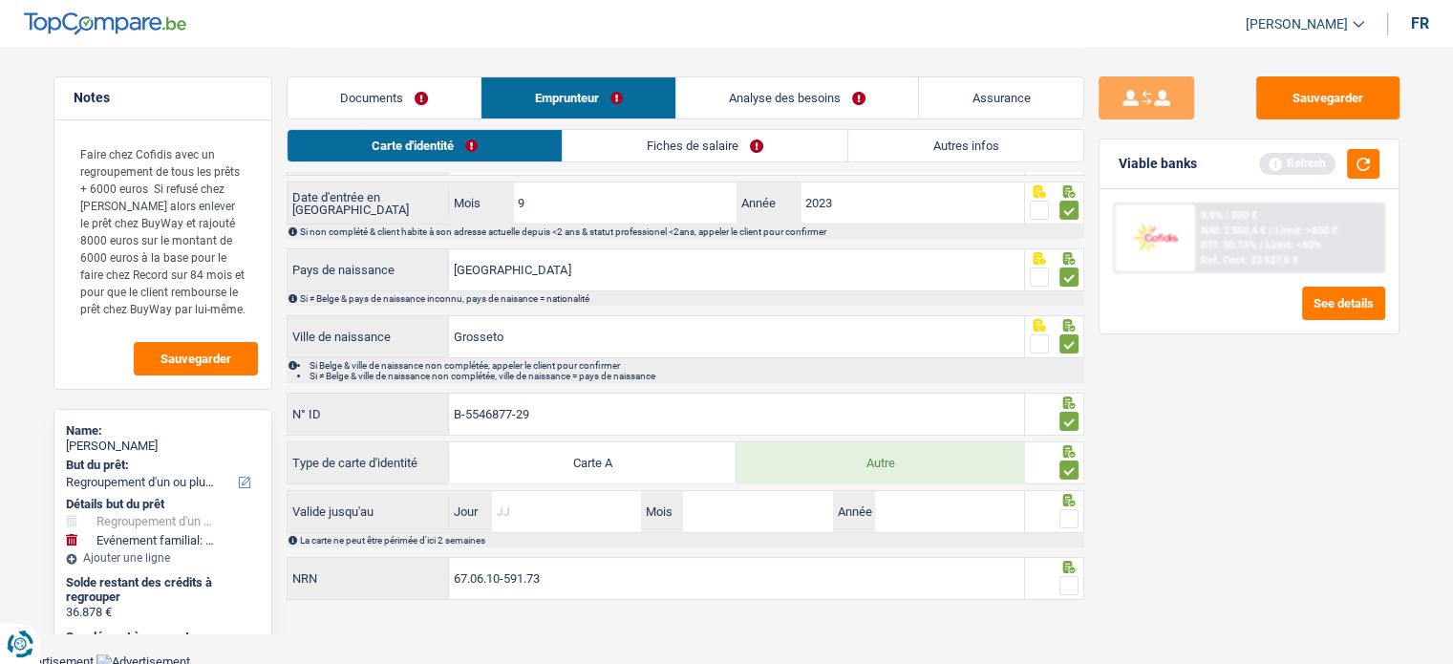
click at [523, 492] on input "Jour" at bounding box center [566, 511] width 149 height 41
type input "01"
type input "09"
click at [900, 504] on input "Année" at bounding box center [949, 511] width 149 height 41
type input "2028"
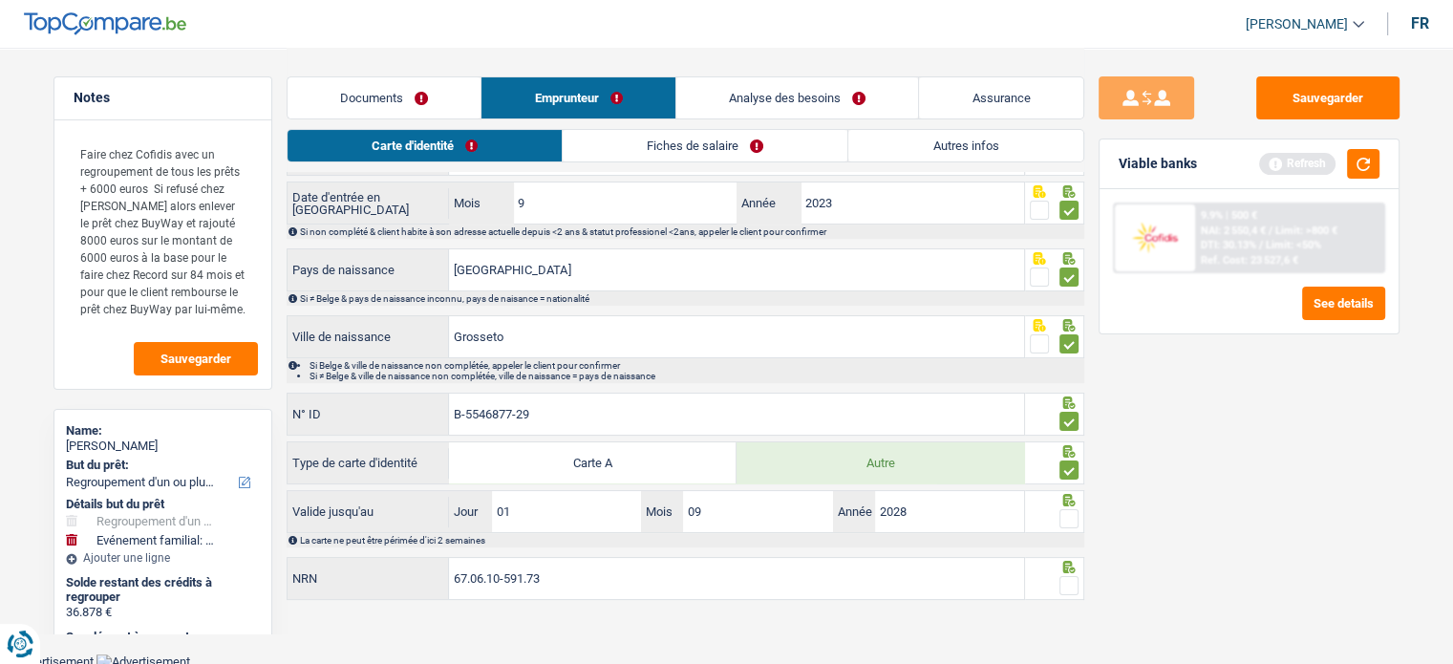
click at [1059, 514] on span at bounding box center [1068, 518] width 19 height 19
click at [0, 0] on input "radio" at bounding box center [0, 0] width 0 height 0
click at [651, 142] on link "Fiches de salaire" at bounding box center [705, 146] width 285 height 32
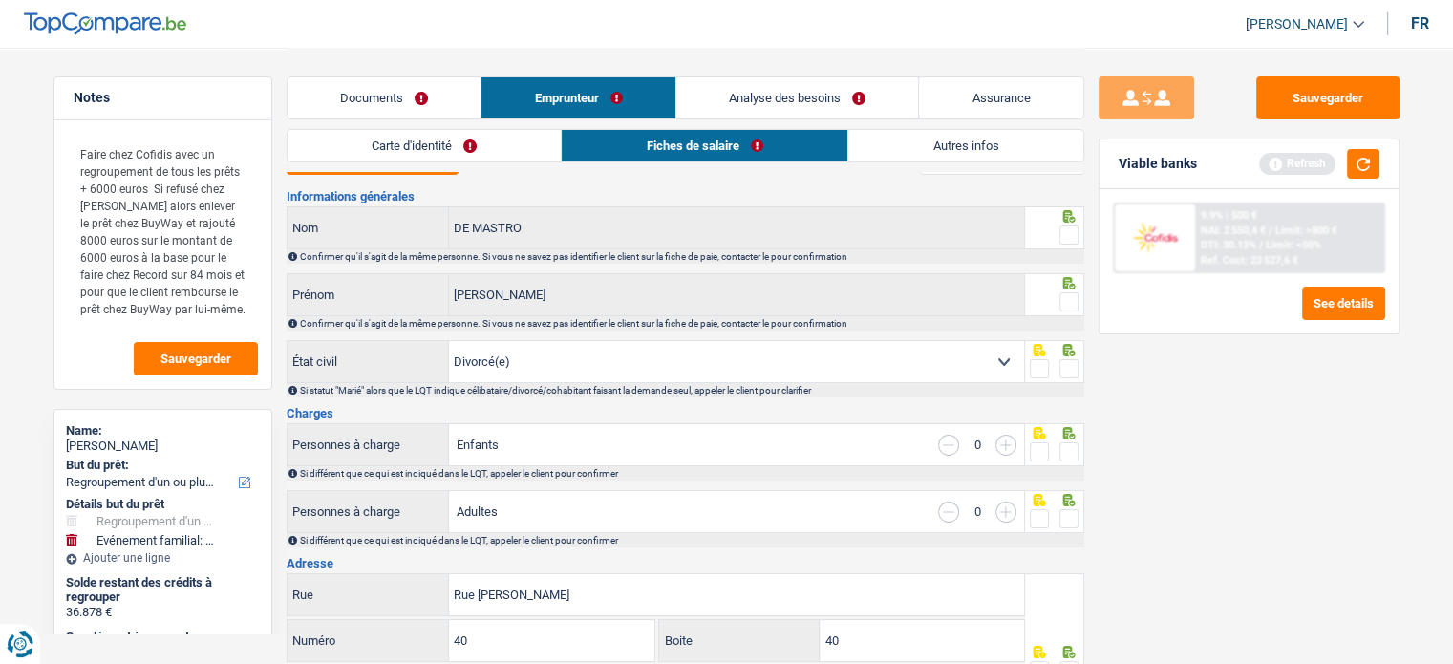
scroll to position [0, 0]
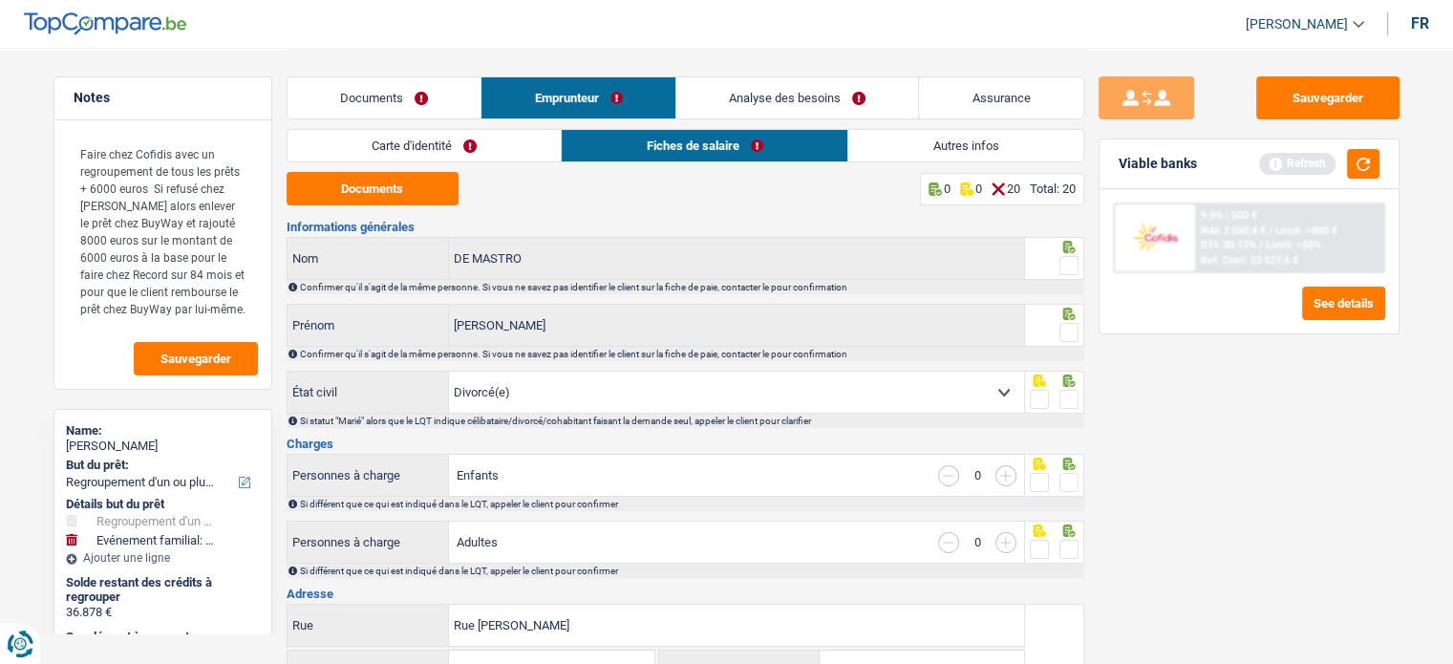
click at [1069, 254] on div at bounding box center [1068, 266] width 19 height 24
click at [1070, 328] on span at bounding box center [1068, 332] width 19 height 19
click at [0, 0] on input "radio" at bounding box center [0, 0] width 0 height 0
click at [1059, 237] on div at bounding box center [1054, 258] width 59 height 43
click at [1066, 261] on span at bounding box center [1068, 265] width 19 height 19
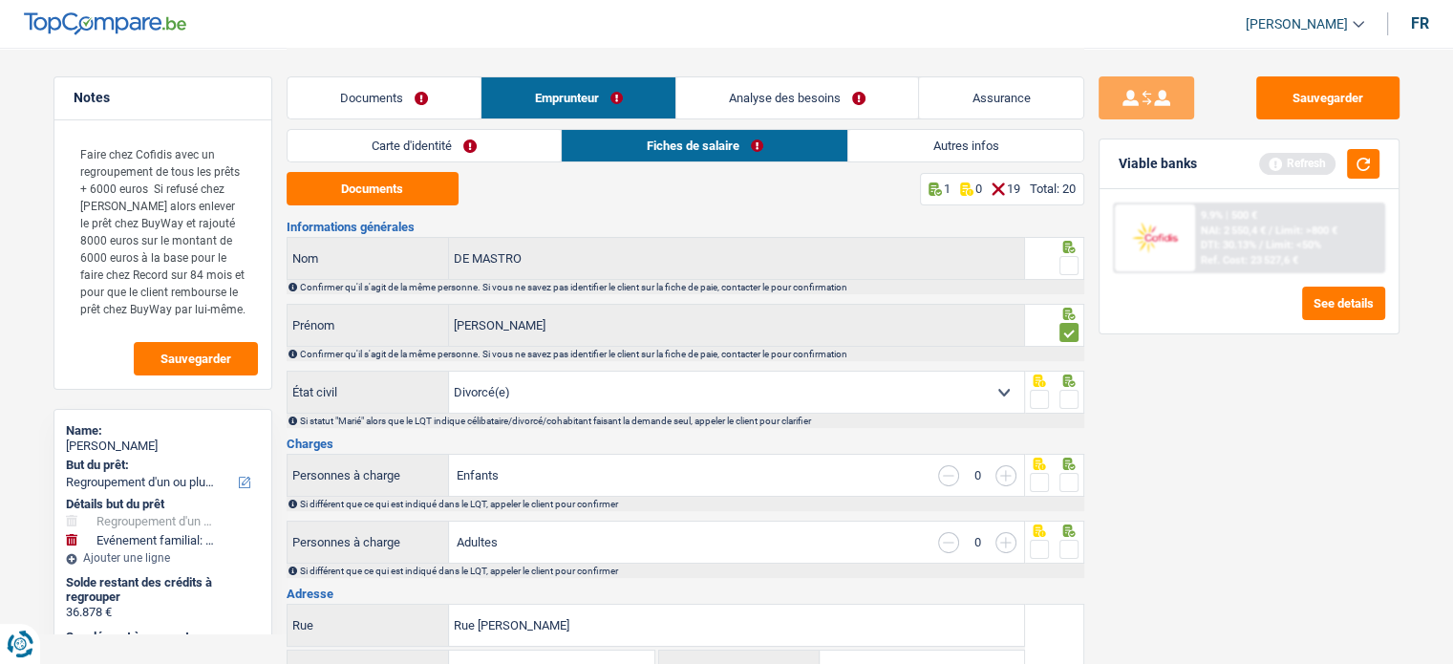
click at [0, 0] on input "radio" at bounding box center [0, 0] width 0 height 0
click at [1072, 395] on span at bounding box center [1068, 399] width 19 height 19
click at [0, 0] on input "radio" at bounding box center [0, 0] width 0 height 0
drag, startPoint x: 377, startPoint y: 176, endPoint x: 438, endPoint y: 149, distance: 66.7
click at [377, 176] on button "Documents" at bounding box center [373, 188] width 172 height 33
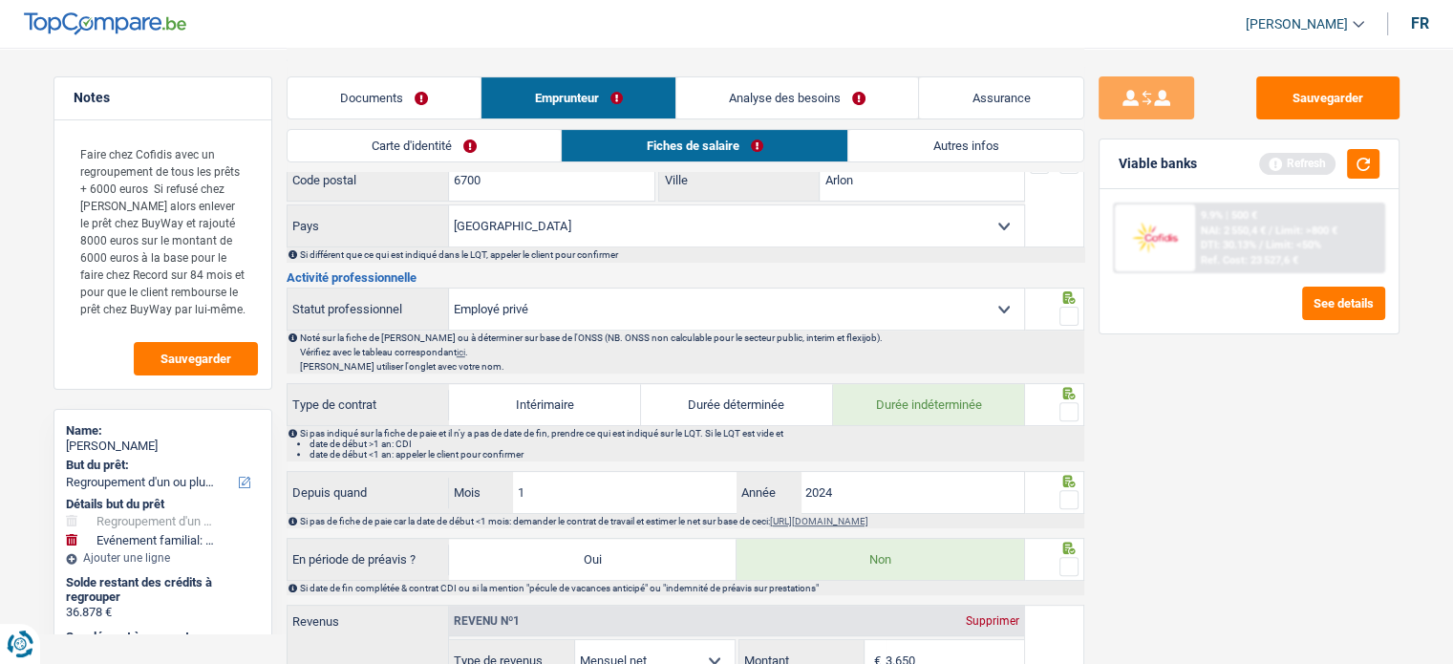
scroll to position [573, 0]
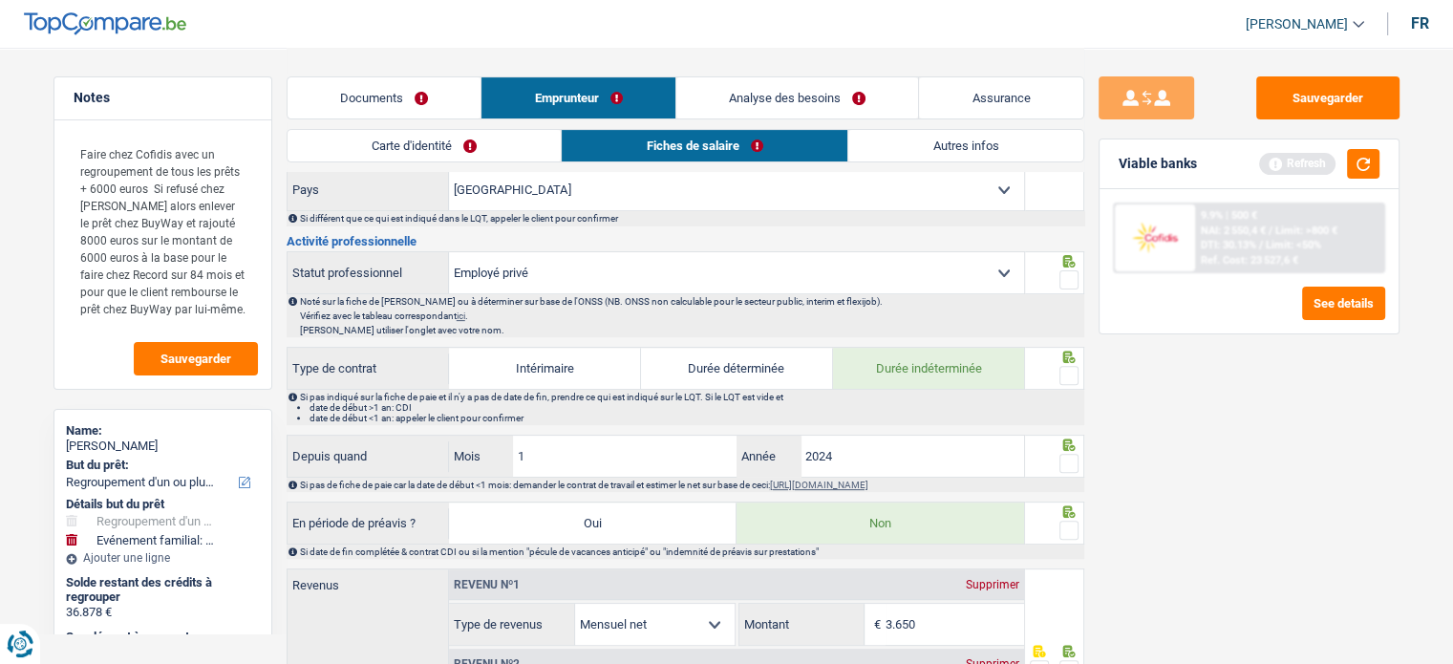
click at [1071, 366] on span at bounding box center [1068, 375] width 19 height 19
click at [0, 0] on input "radio" at bounding box center [0, 0] width 0 height 0
click at [1072, 283] on span at bounding box center [1068, 279] width 19 height 19
click at [0, 0] on input "radio" at bounding box center [0, 0] width 0 height 0
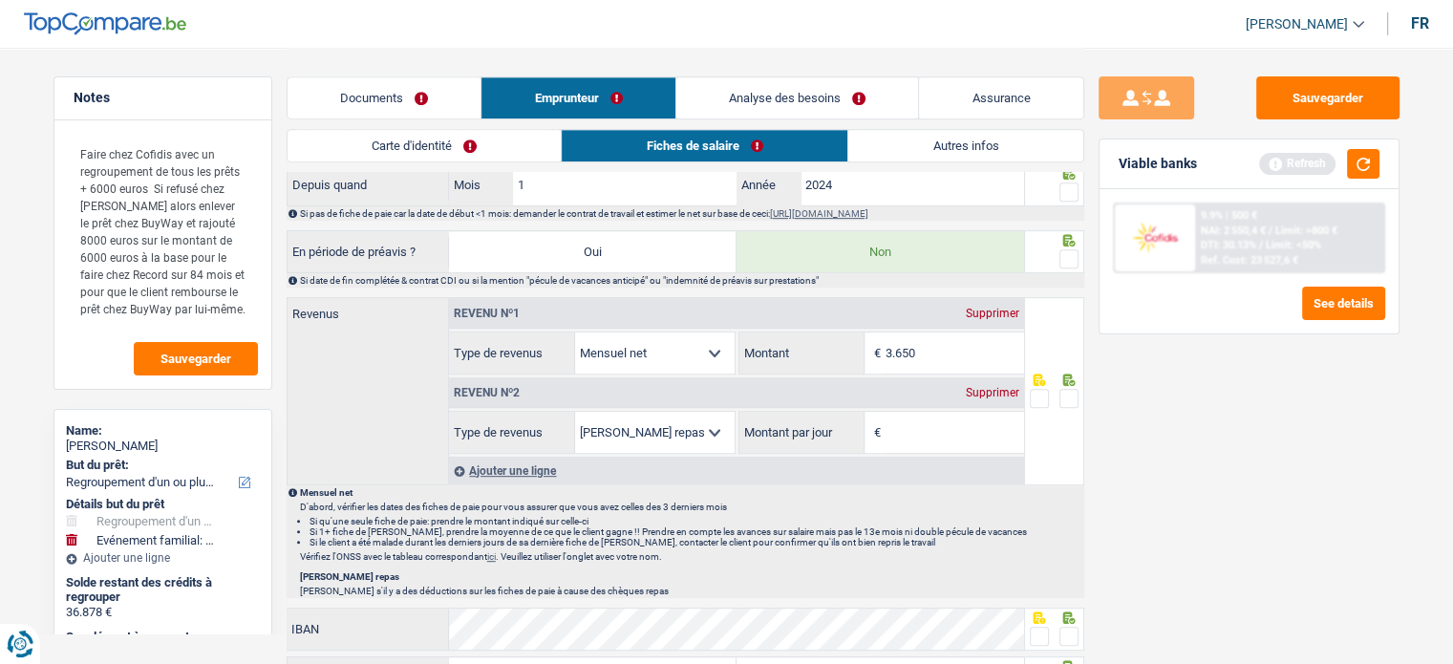
scroll to position [669, 0]
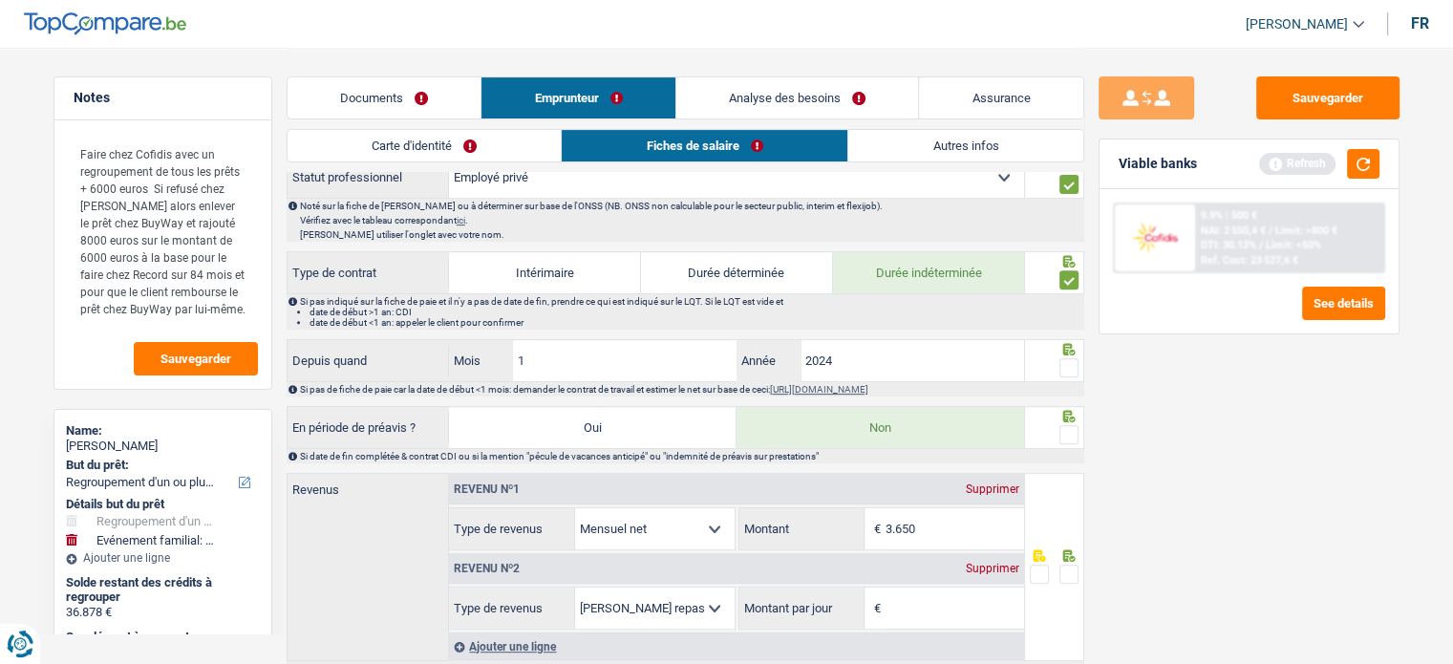
drag, startPoint x: 1071, startPoint y: 370, endPoint x: 1072, endPoint y: 416, distance: 46.8
click at [1071, 370] on span at bounding box center [1068, 367] width 19 height 19
click at [0, 0] on input "radio" at bounding box center [0, 0] width 0 height 0
click at [1074, 453] on div "Si date de fin complétée & contrat CDI ou si la mention "pécule de vacances ant…" at bounding box center [691, 456] width 782 height 11
click at [1067, 433] on span at bounding box center [1068, 434] width 19 height 19
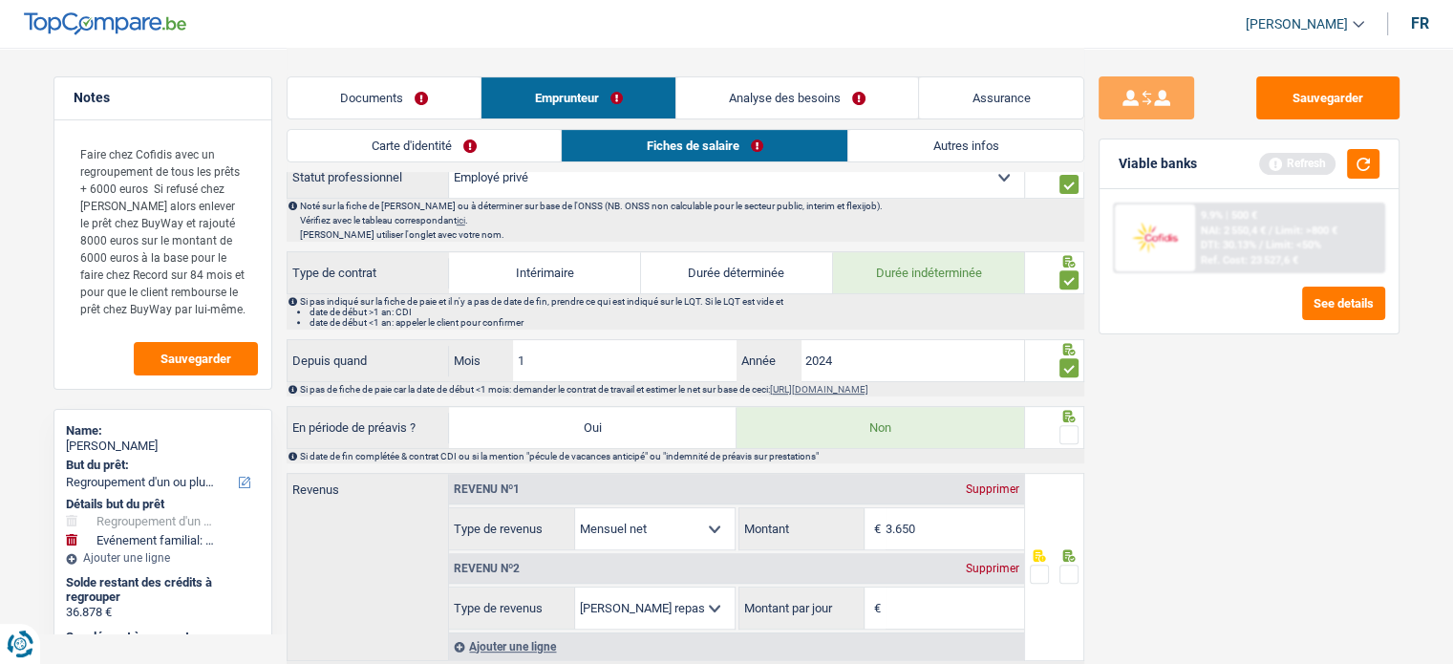
click at [0, 0] on input "radio" at bounding box center [0, 0] width 0 height 0
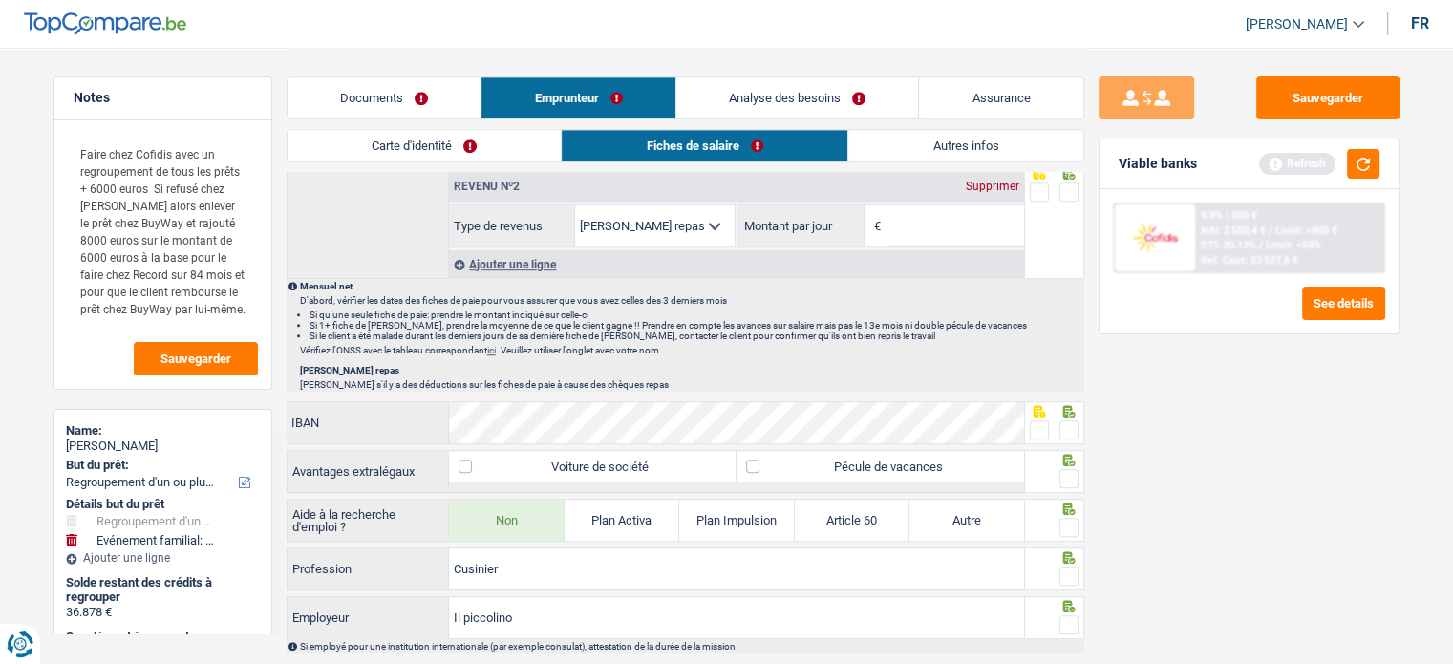
click at [1067, 191] on span at bounding box center [1068, 191] width 19 height 19
click at [0, 0] on input "radio" at bounding box center [0, 0] width 0 height 0
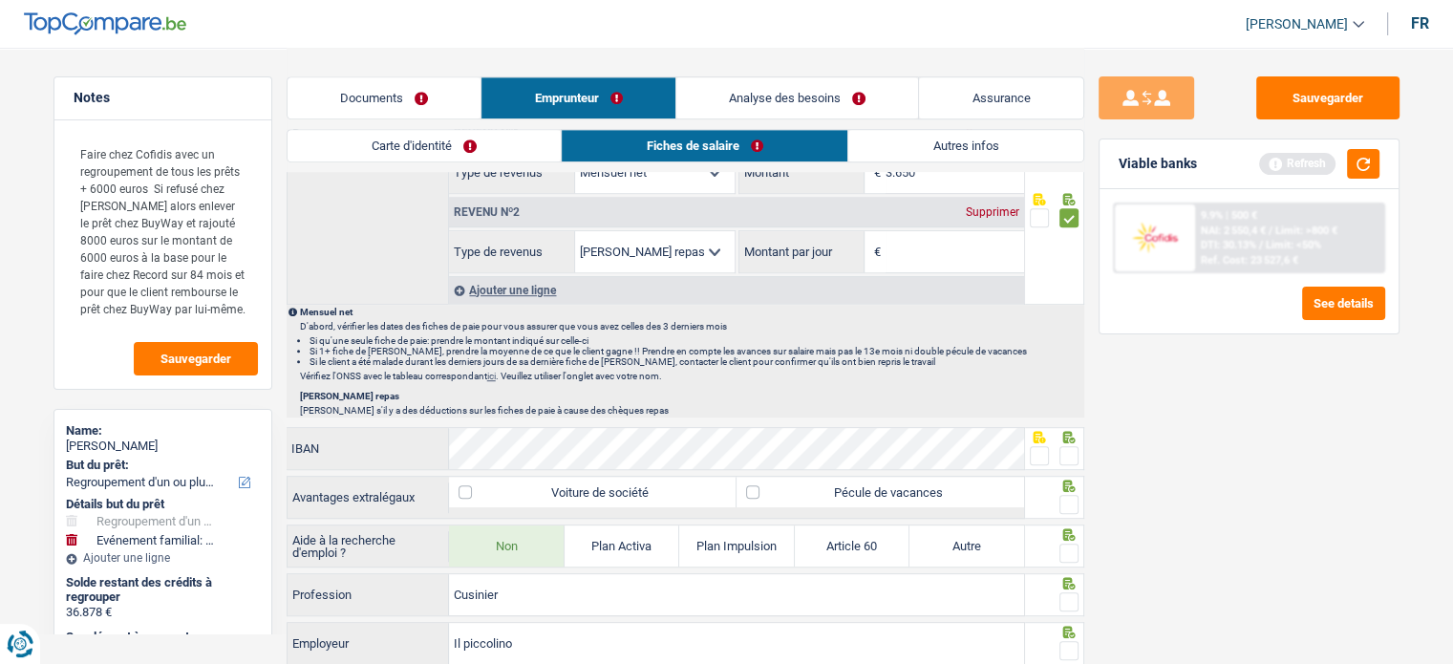
scroll to position [955, 0]
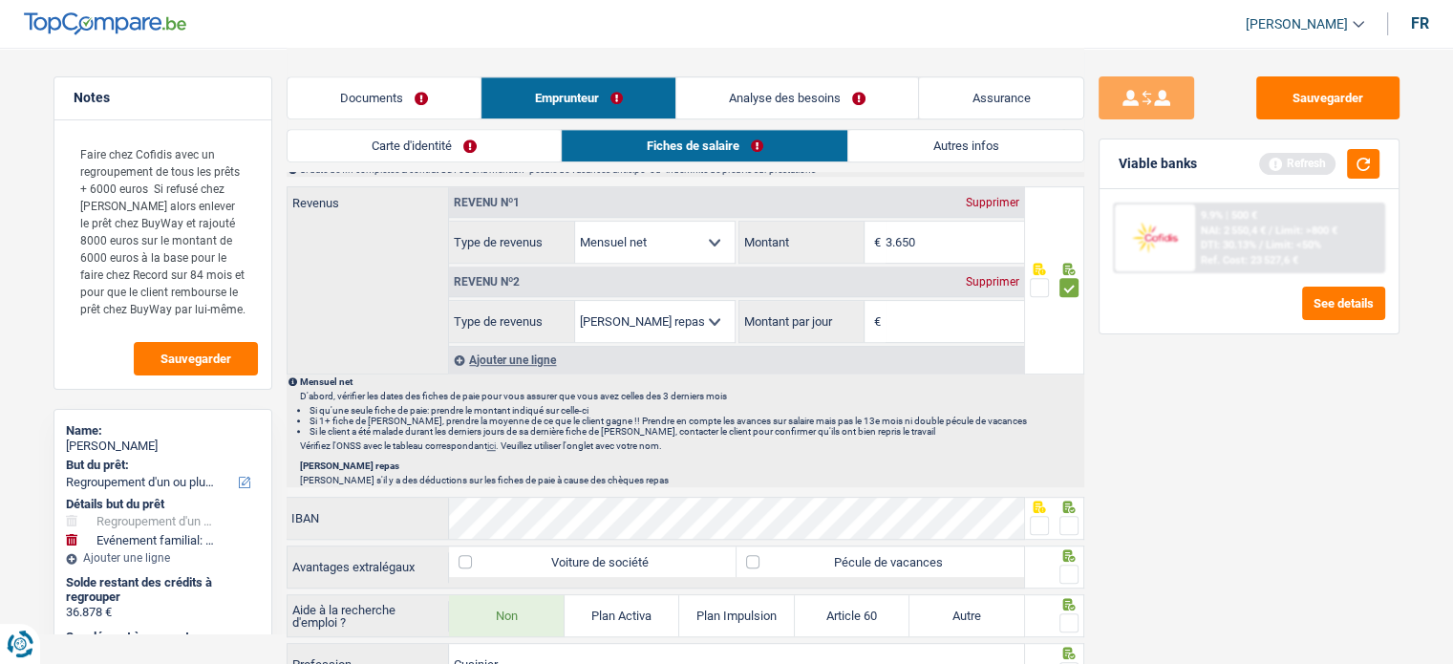
click at [993, 280] on div "Supprimer" at bounding box center [992, 281] width 63 height 11
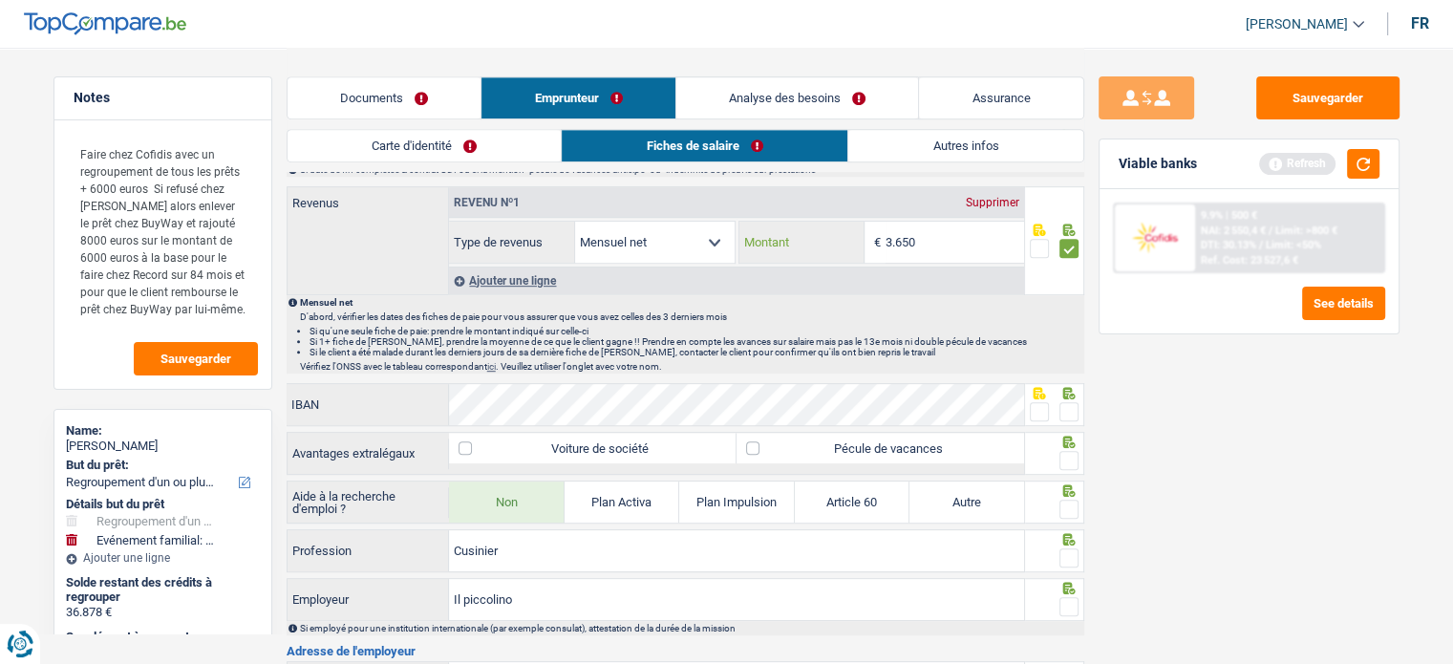
drag, startPoint x: 909, startPoint y: 244, endPoint x: 944, endPoint y: 244, distance: 34.4
click at [942, 245] on input "3.650" at bounding box center [955, 242] width 139 height 41
type input "3.639"
click at [1043, 409] on span at bounding box center [1039, 411] width 19 height 19
click at [0, 0] on input "radio" at bounding box center [0, 0] width 0 height 0
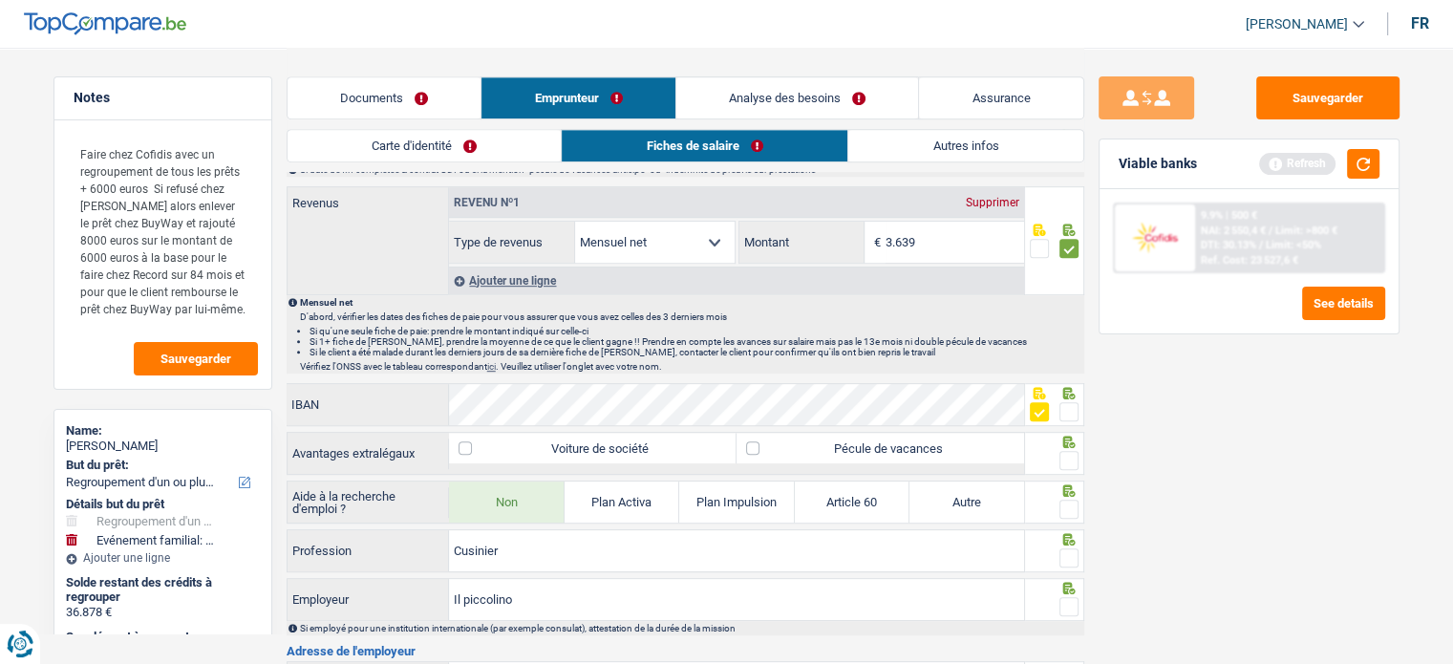
click at [1066, 457] on span at bounding box center [1068, 460] width 19 height 19
click at [0, 0] on input "radio" at bounding box center [0, 0] width 0 height 0
click at [1069, 500] on span at bounding box center [1068, 509] width 19 height 19
click at [0, 0] on input "radio" at bounding box center [0, 0] width 0 height 0
click at [1069, 552] on span at bounding box center [1068, 557] width 19 height 19
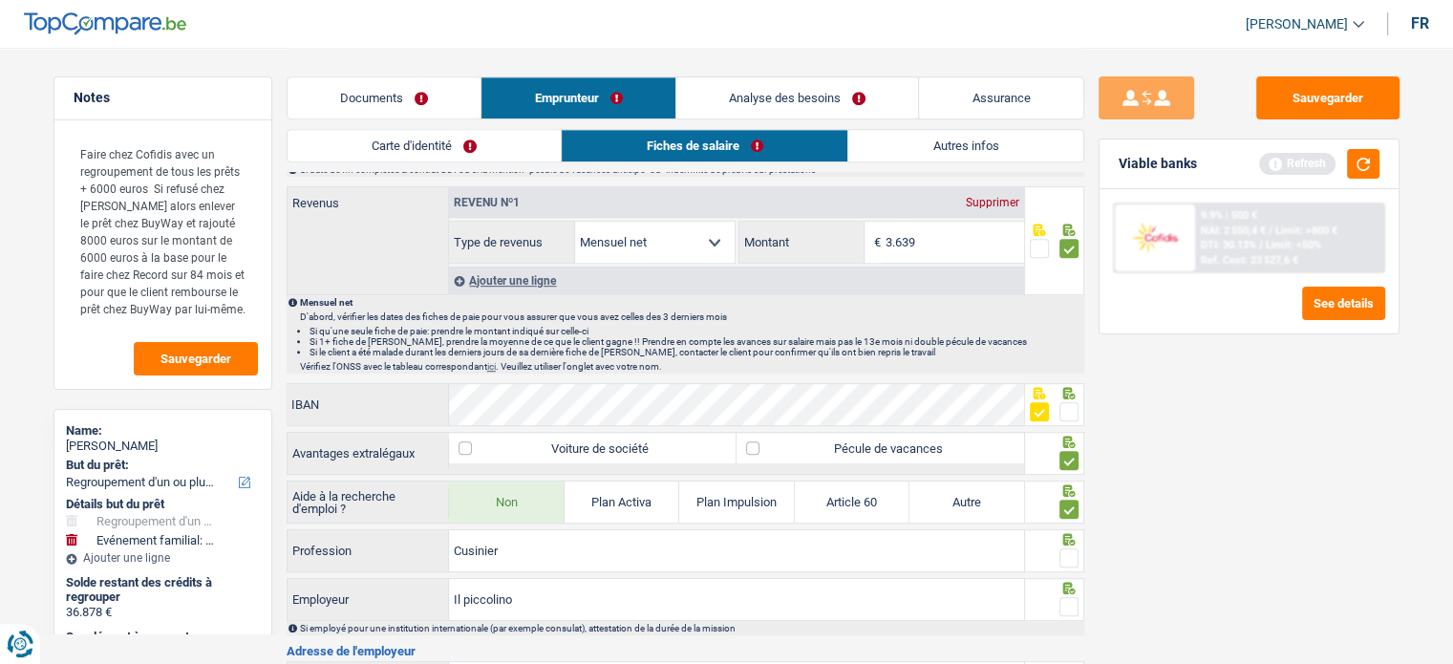
click at [0, 0] on input "radio" at bounding box center [0, 0] width 0 height 0
click at [1070, 607] on span at bounding box center [1068, 606] width 19 height 19
click at [0, 0] on input "radio" at bounding box center [0, 0] width 0 height 0
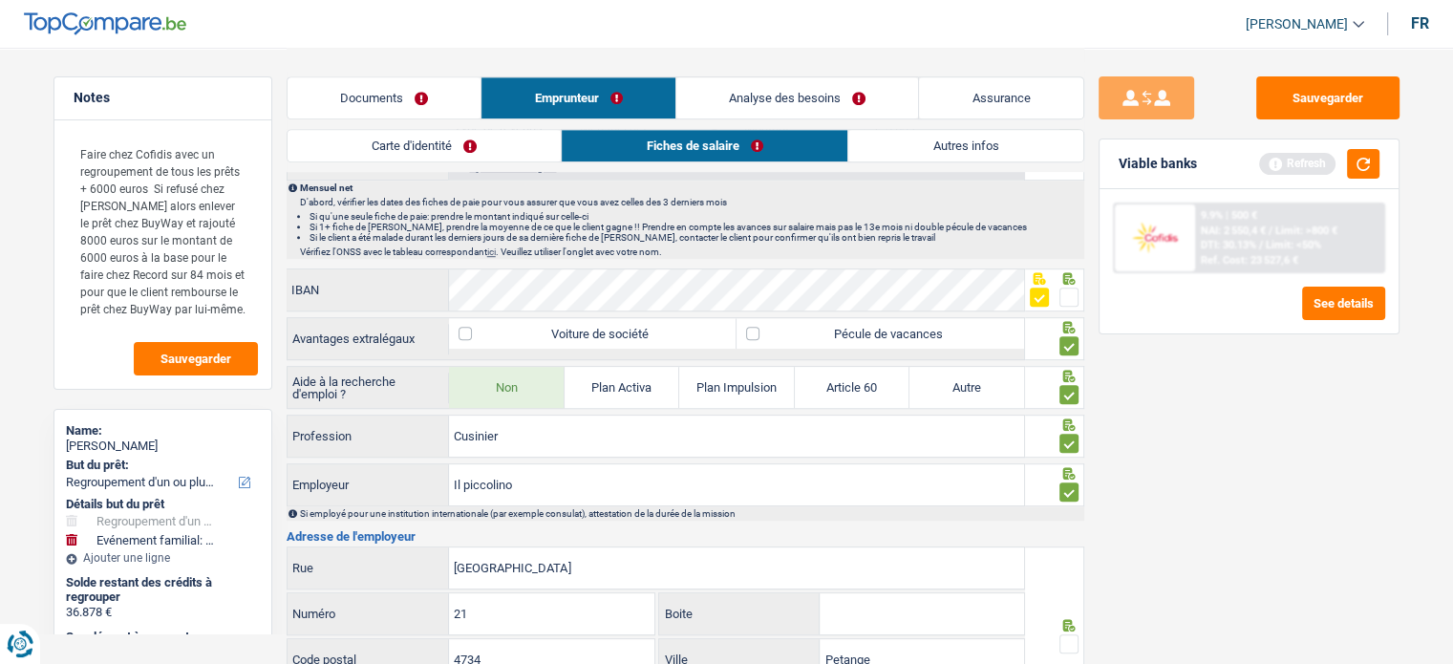
scroll to position [1242, 0]
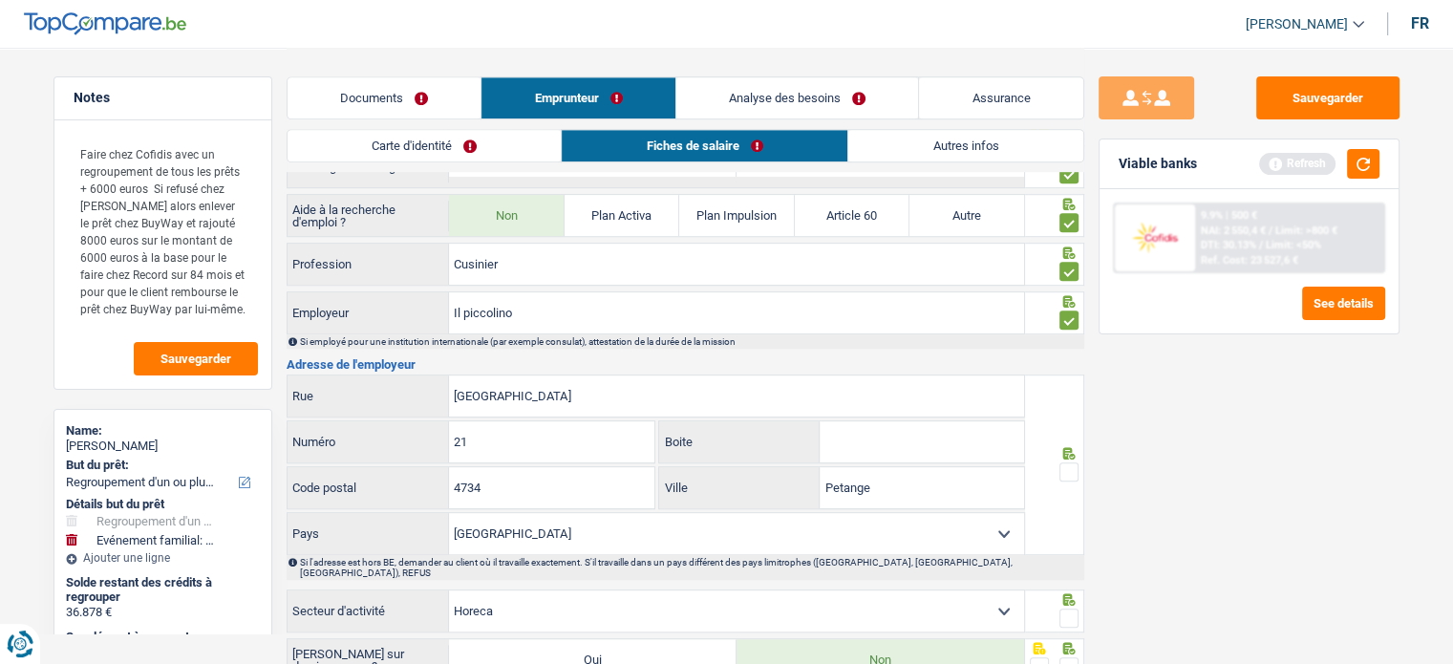
click at [1053, 445] on div at bounding box center [1054, 452] width 49 height 15
click at [1064, 462] on span at bounding box center [1068, 471] width 19 height 19
click at [0, 0] on input "radio" at bounding box center [0, 0] width 0 height 0
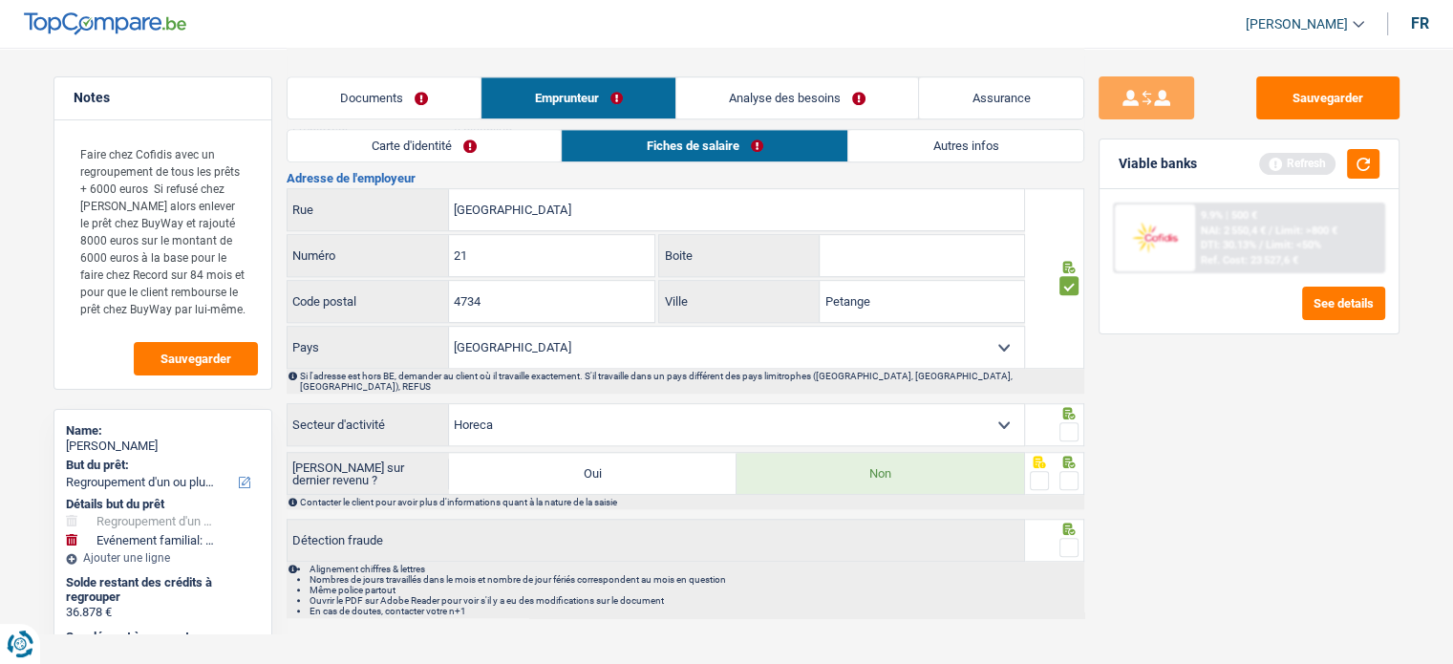
scroll to position [1433, 0]
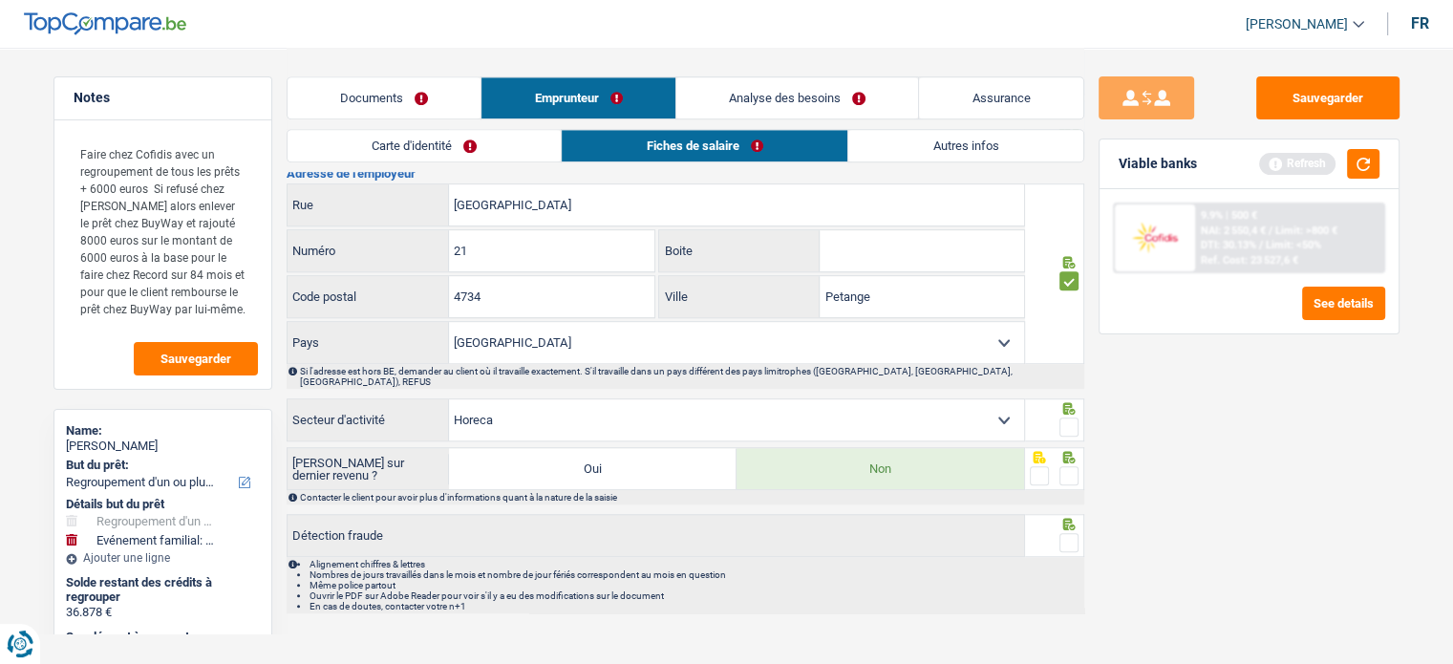
click at [1070, 417] on span at bounding box center [1068, 426] width 19 height 19
click at [0, 0] on input "radio" at bounding box center [0, 0] width 0 height 0
click at [1081, 492] on div "Contacter le client pour avoir plus d'informations quant à la nature de la sais…" at bounding box center [691, 497] width 782 height 11
click at [1078, 461] on div at bounding box center [1054, 468] width 59 height 43
click at [1069, 466] on span at bounding box center [1068, 475] width 19 height 19
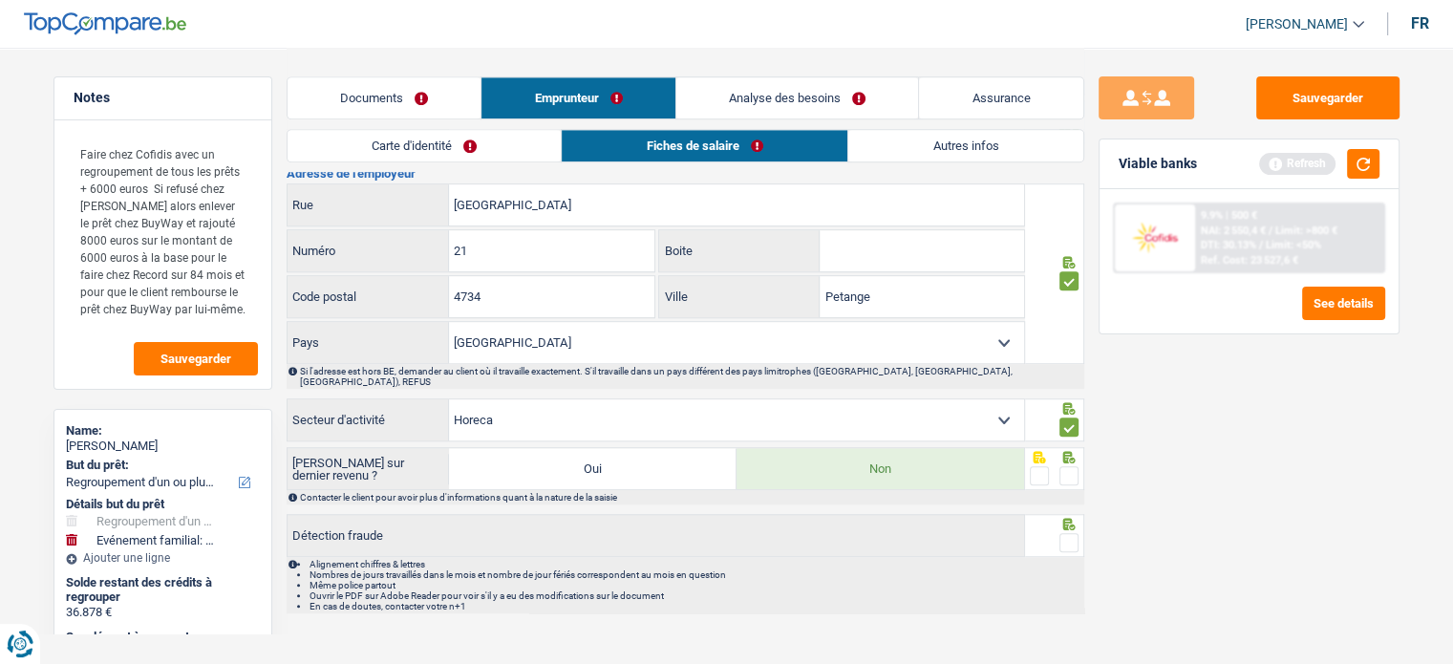
click at [0, 0] on input "radio" at bounding box center [0, 0] width 0 height 0
click at [1071, 533] on span at bounding box center [1068, 542] width 19 height 19
click at [0, 0] on input "radio" at bounding box center [0, 0] width 0 height 0
click at [1288, 114] on button "Sauvegarder" at bounding box center [1327, 97] width 143 height 43
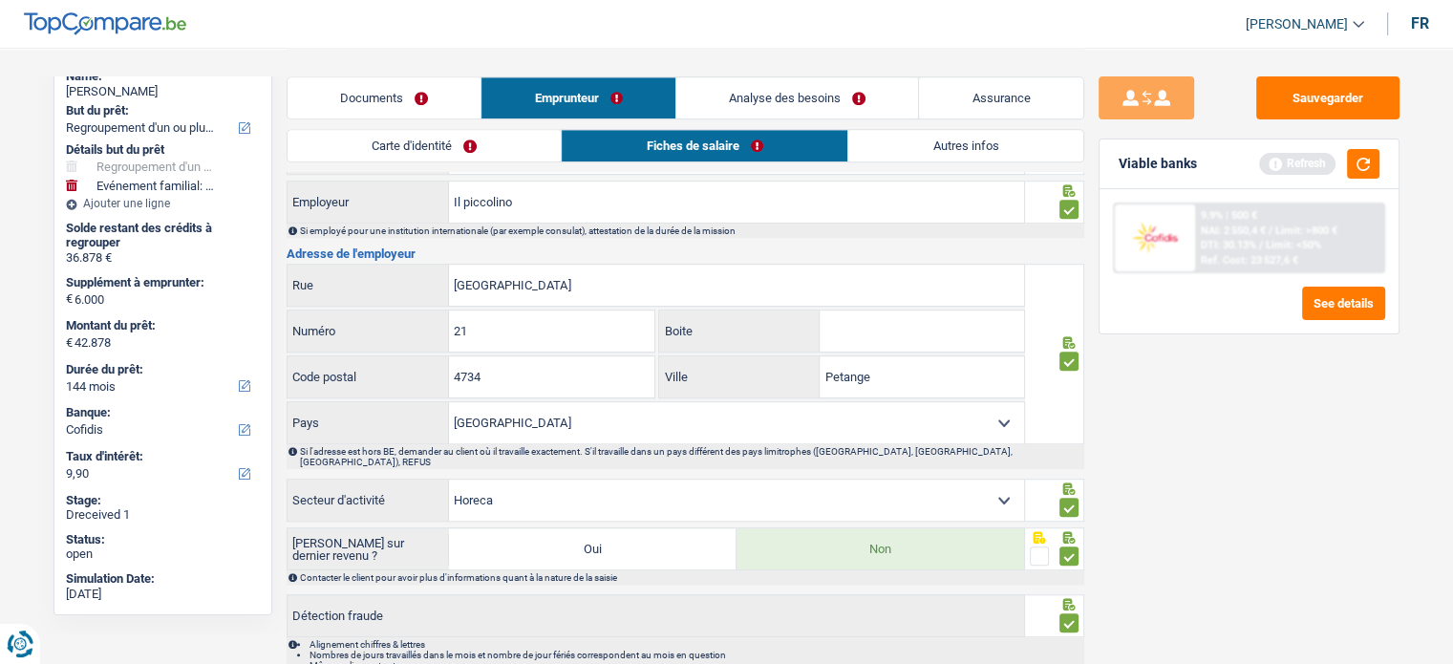
scroll to position [1242, 0]
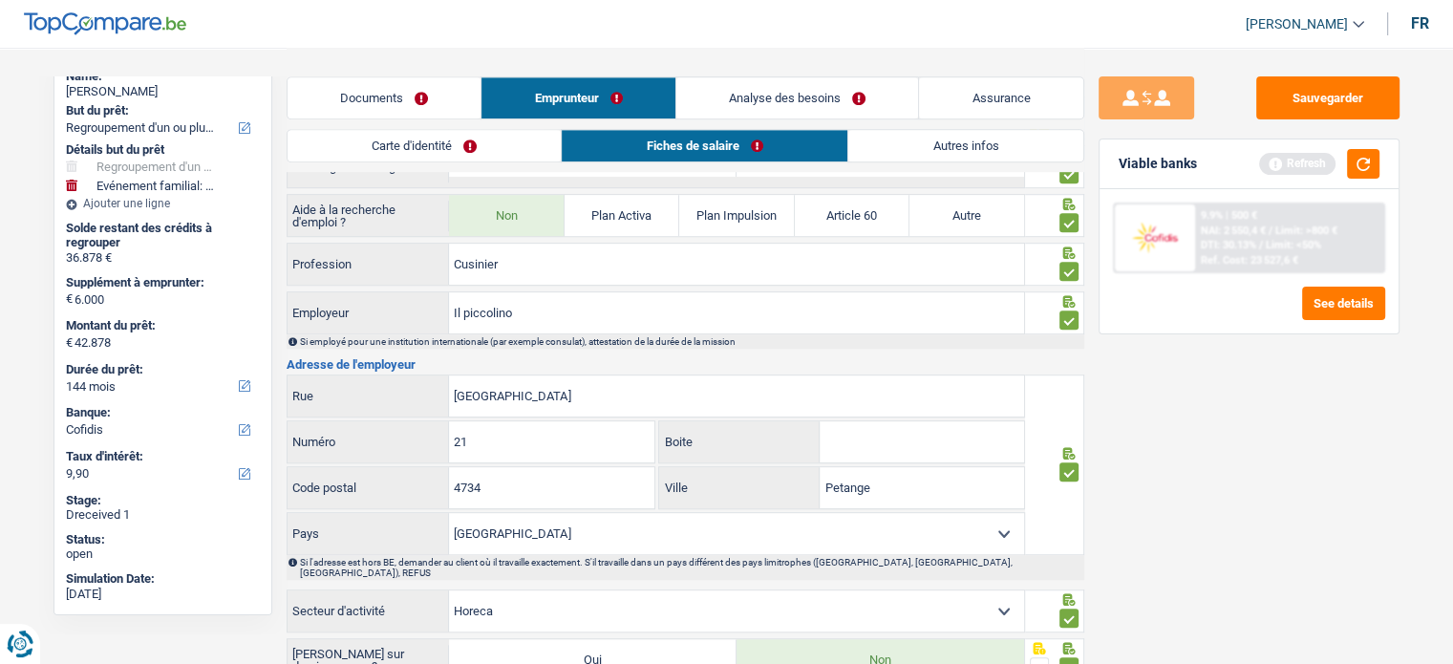
click at [934, 145] on link "Autres infos" at bounding box center [965, 146] width 235 height 32
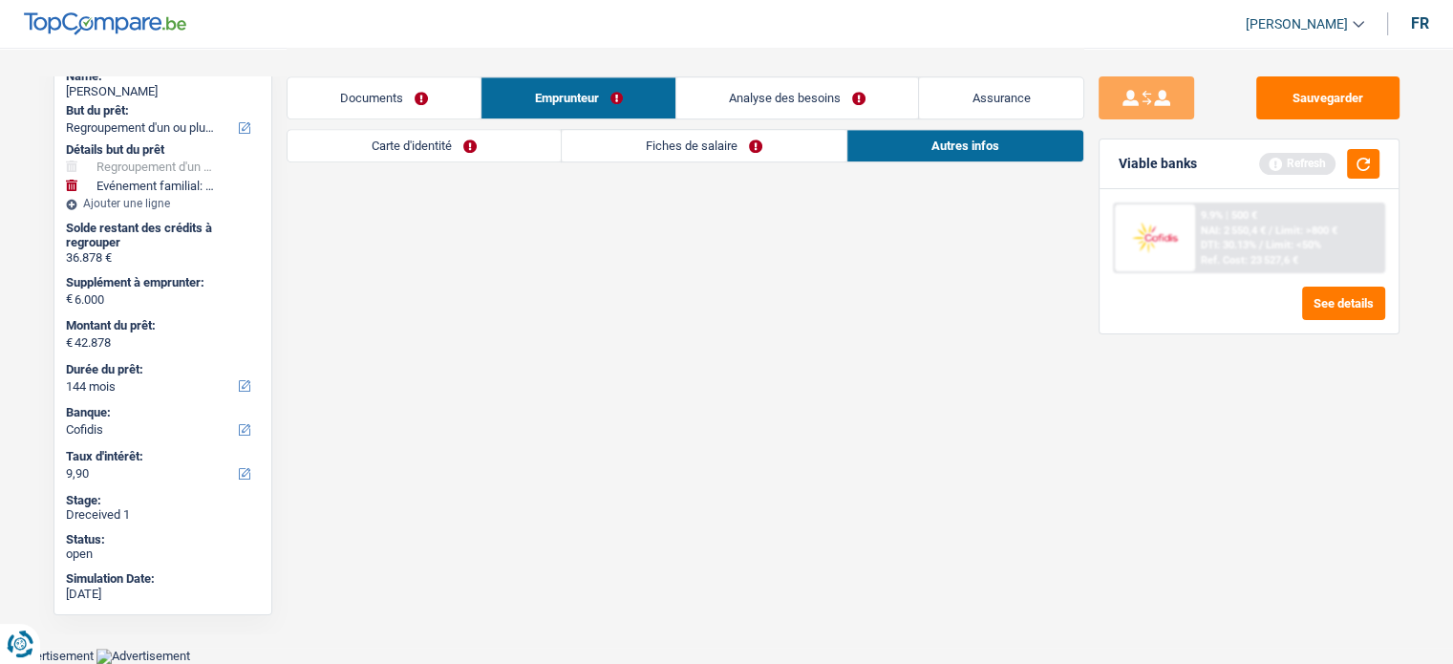
scroll to position [1157, 0]
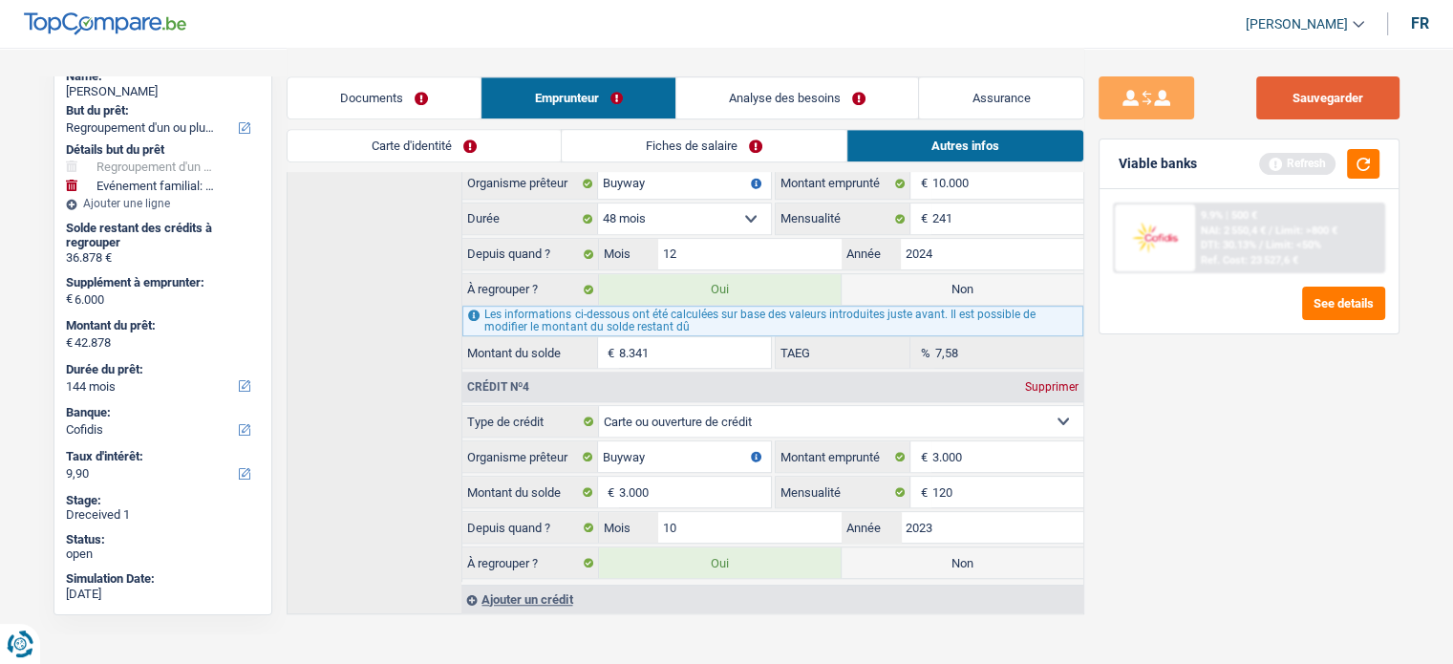
click at [1322, 96] on button "Sauvegarder" at bounding box center [1327, 97] width 143 height 43
click at [1352, 160] on button "button" at bounding box center [1363, 164] width 32 height 30
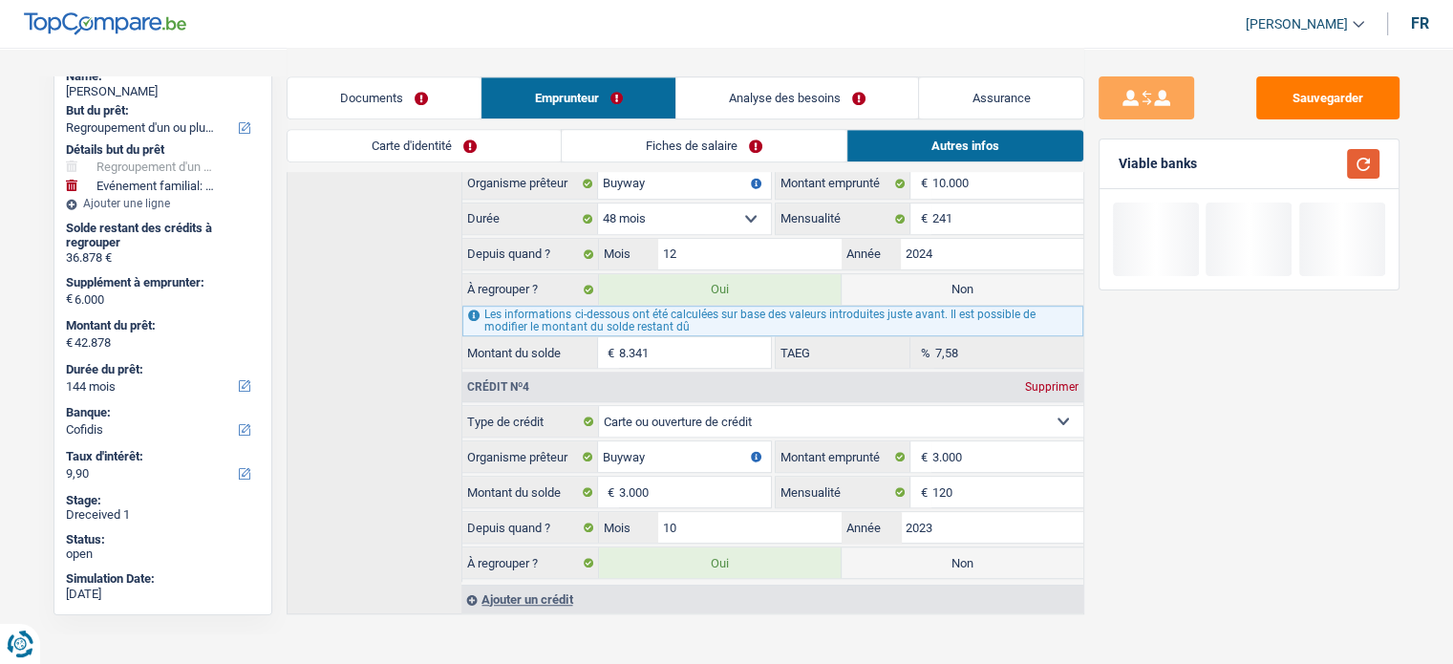
scroll to position [68, 0]
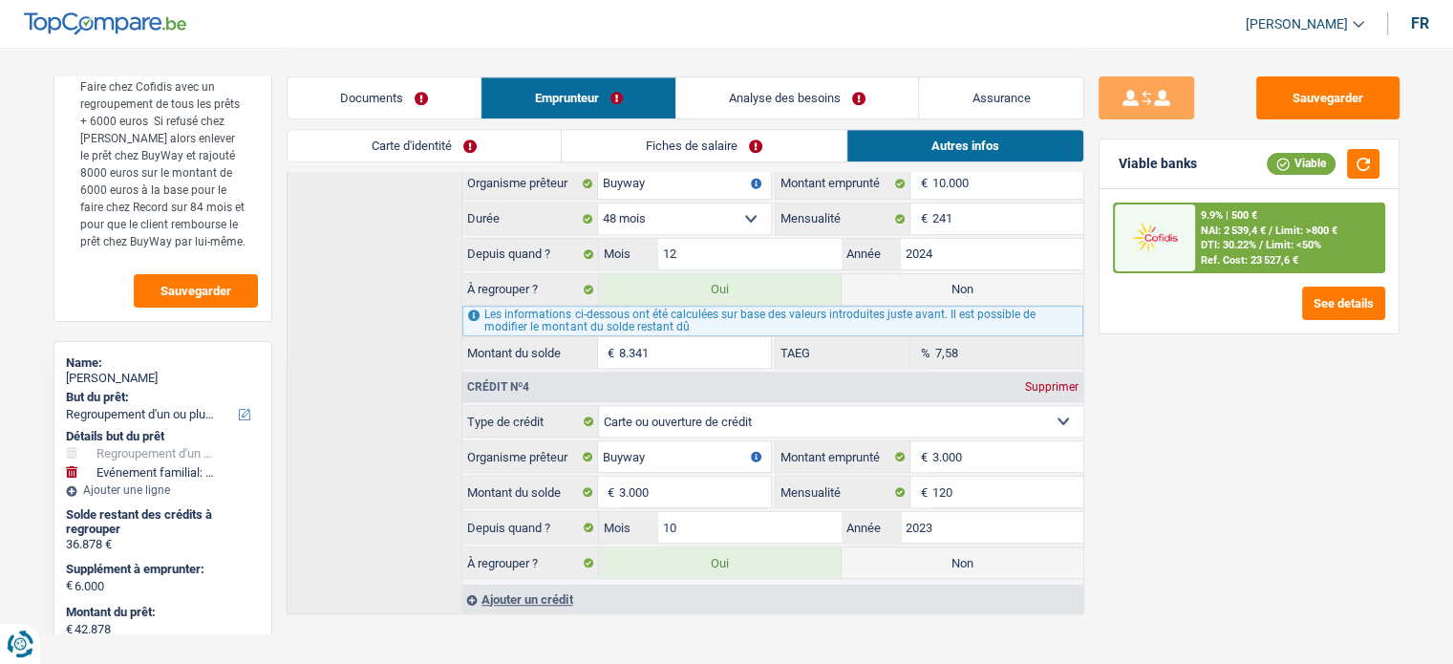
click at [422, 96] on link "Documents" at bounding box center [385, 97] width 194 height 41
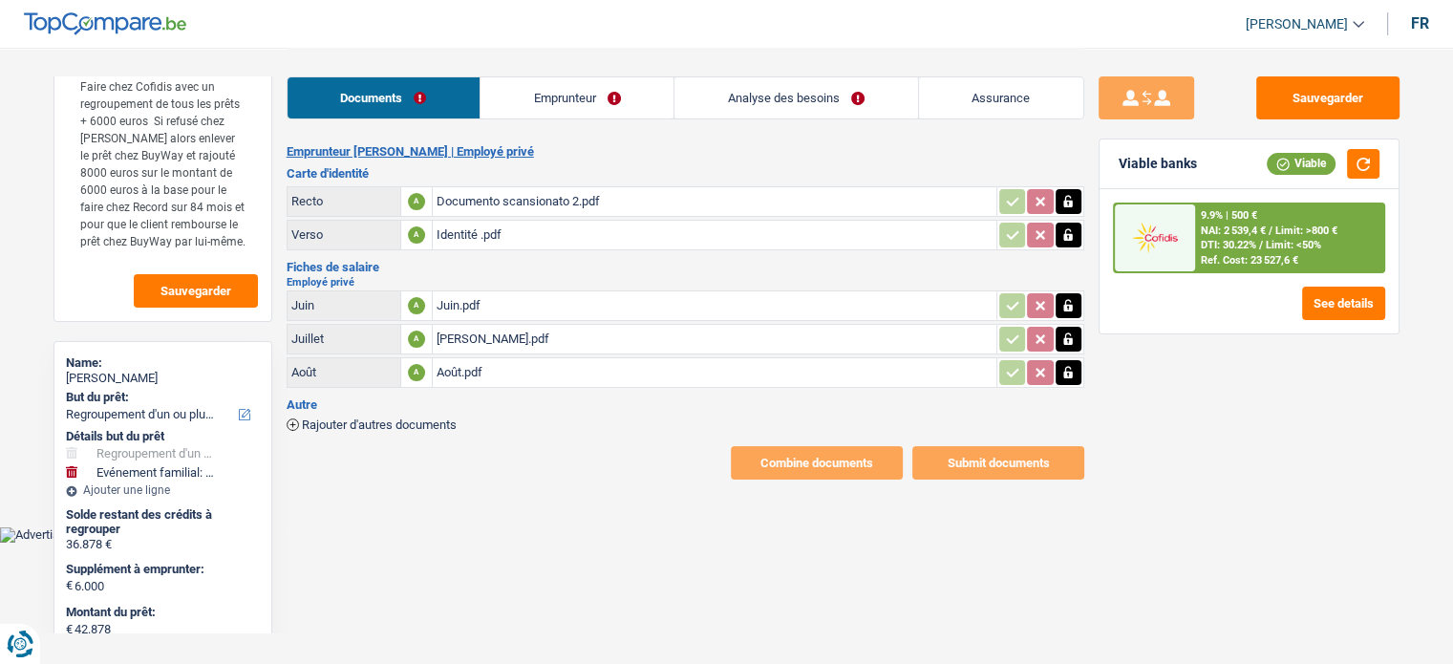
scroll to position [0, 0]
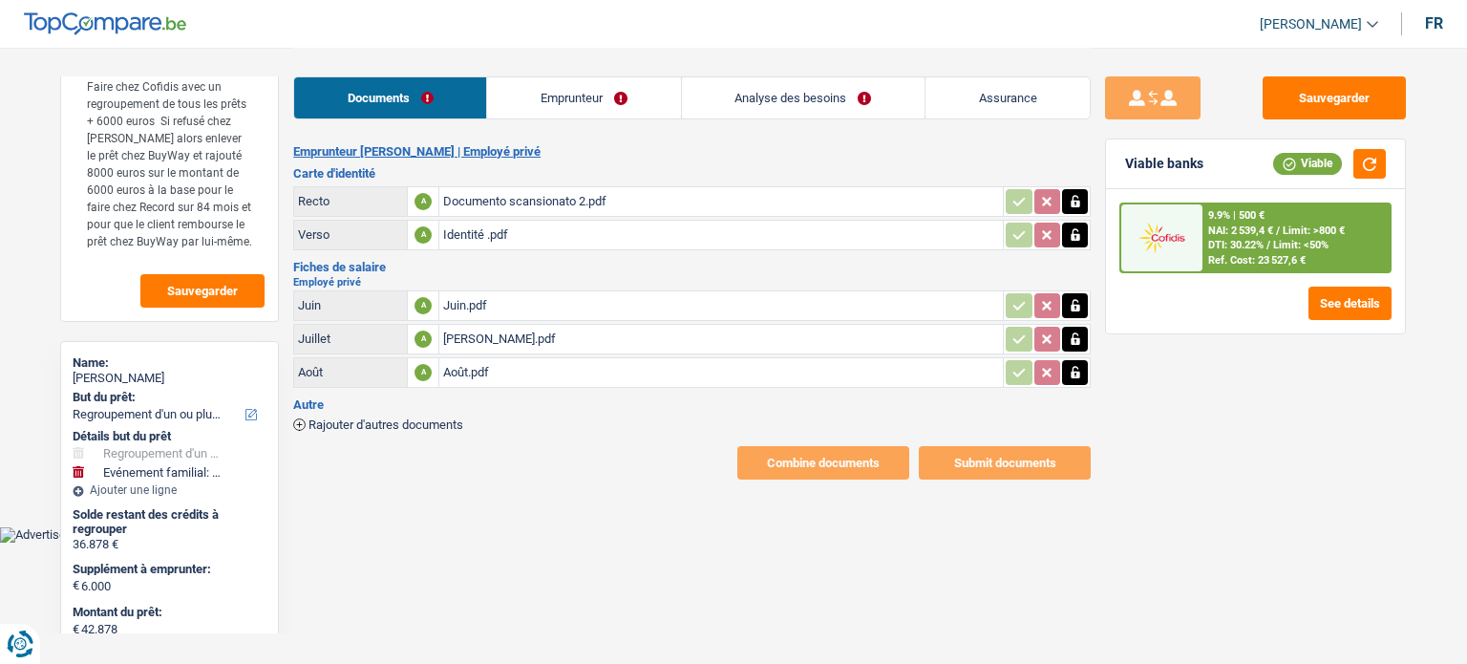
click at [729, 109] on link "Analyse des besoins" at bounding box center [803, 97] width 243 height 41
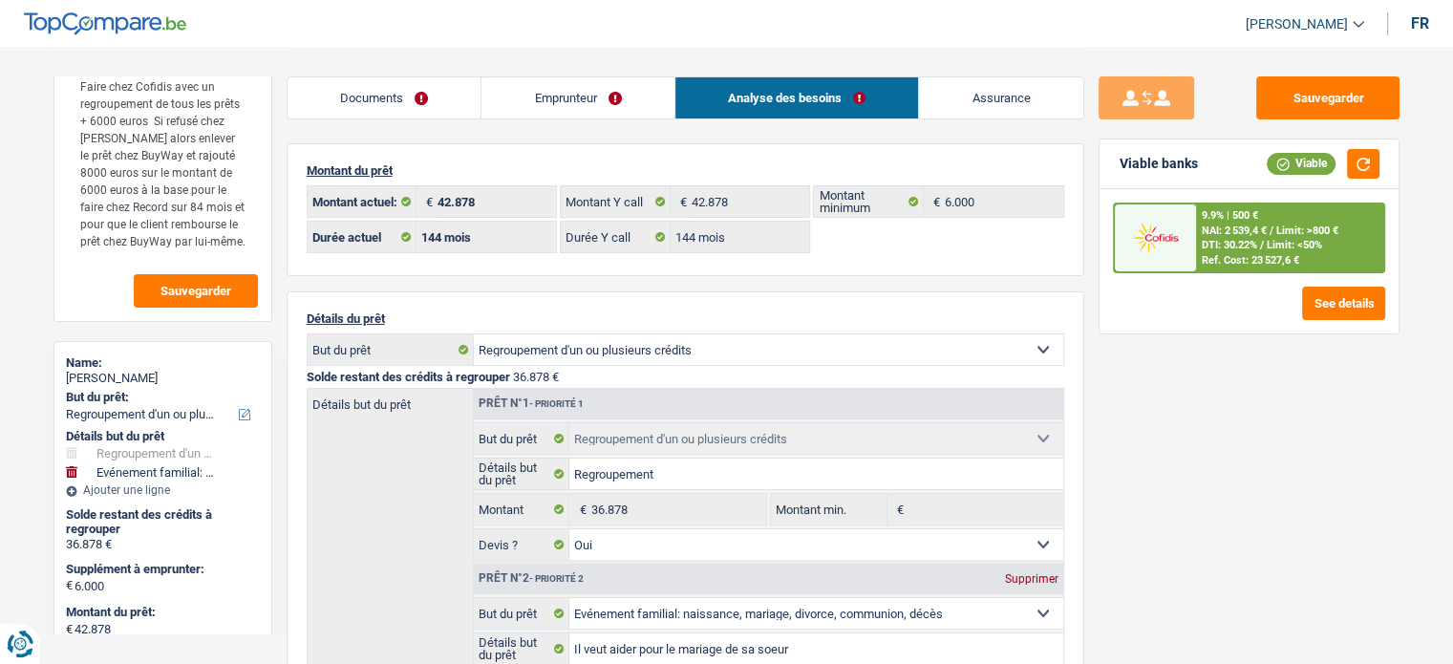
click at [652, 101] on link "Emprunteur" at bounding box center [577, 97] width 193 height 41
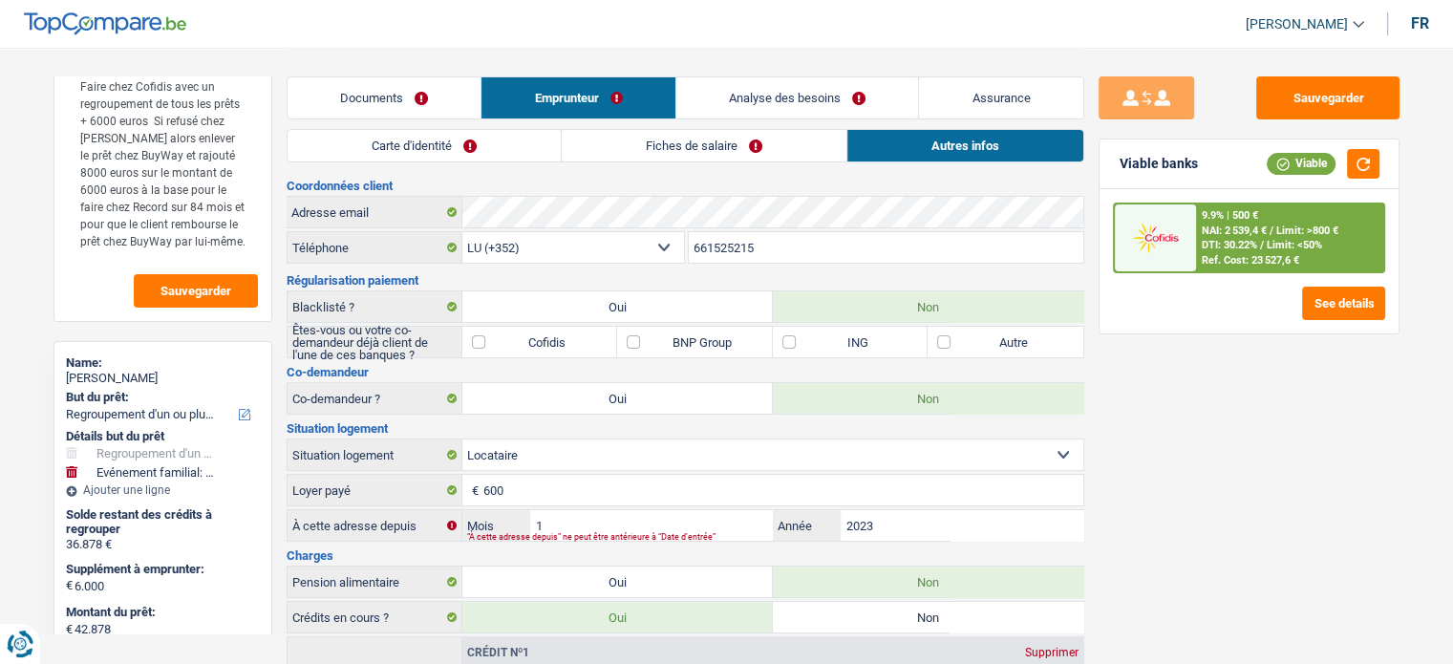
click at [1288, 241] on span "Limit: <50%" at bounding box center [1293, 245] width 55 height 12
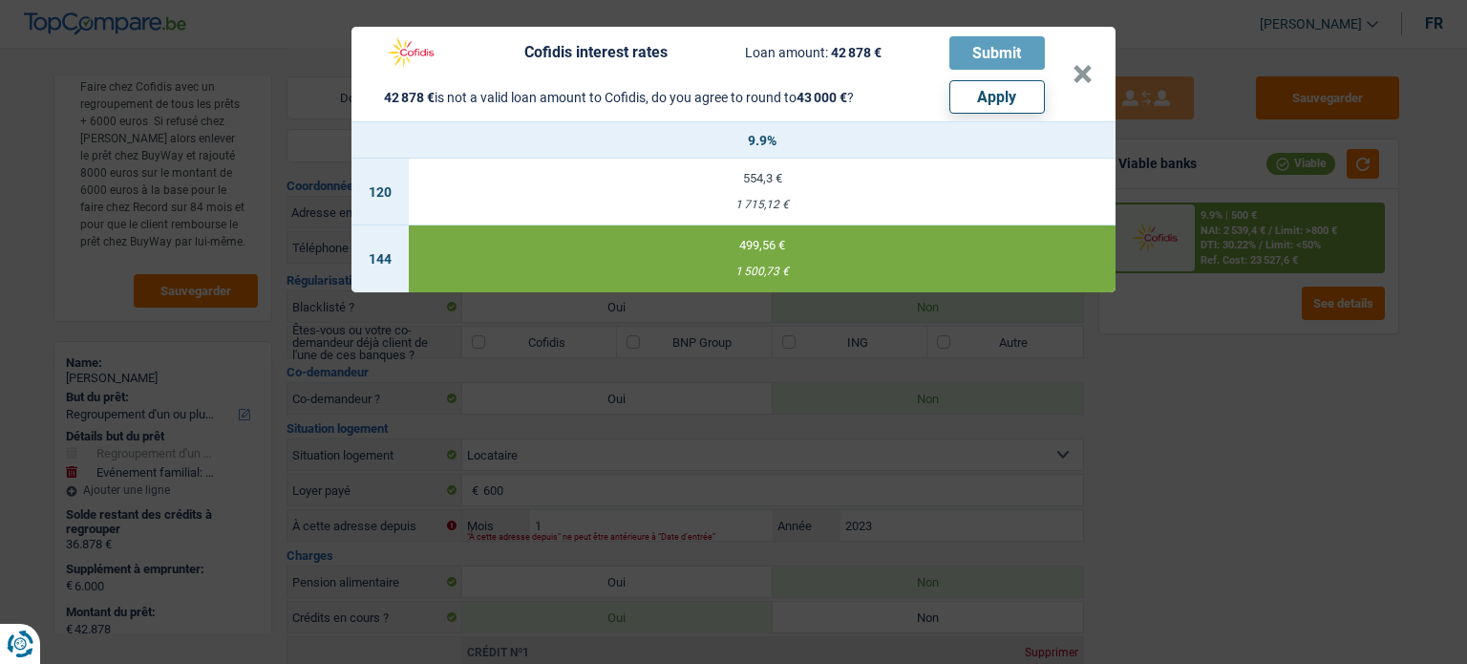
click at [1232, 404] on div "Cofidis interest rates Loan amount: 42 878 € Submit 42 878 € is not a valid loa…" at bounding box center [733, 332] width 1467 height 664
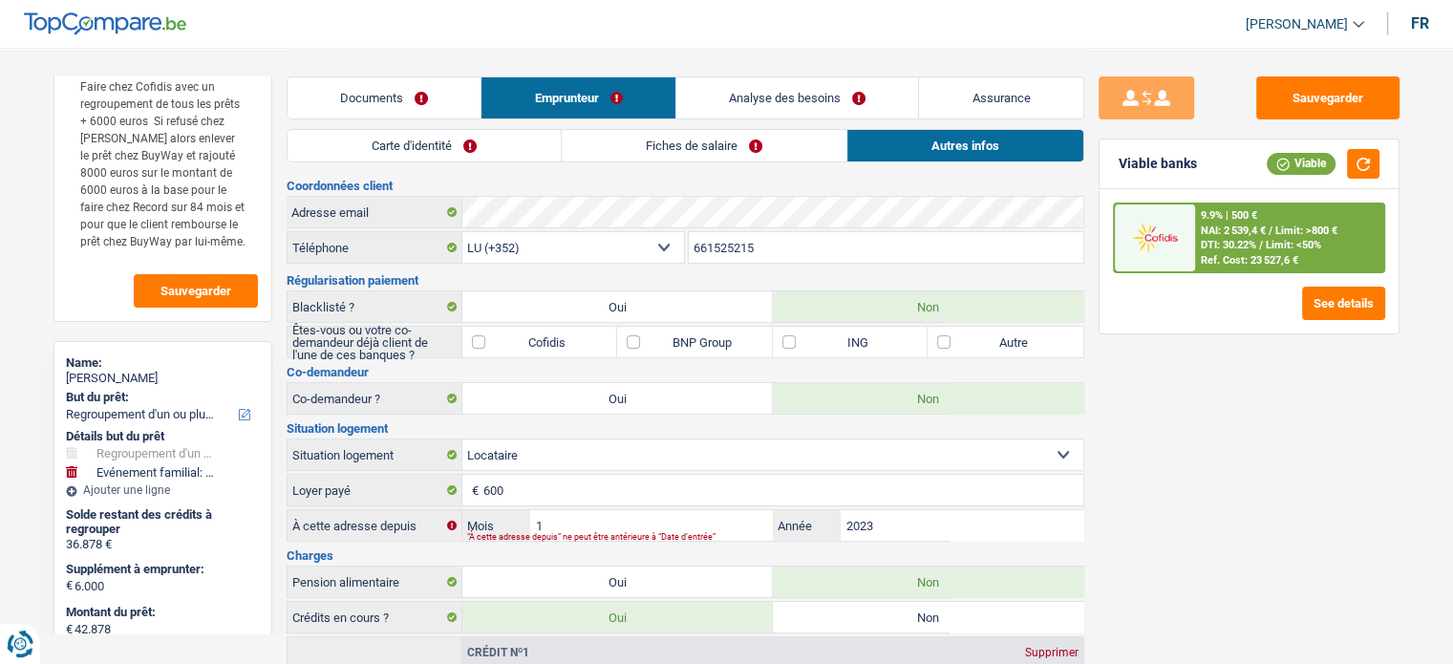
click at [375, 89] on link "Documents" at bounding box center [385, 97] width 194 height 41
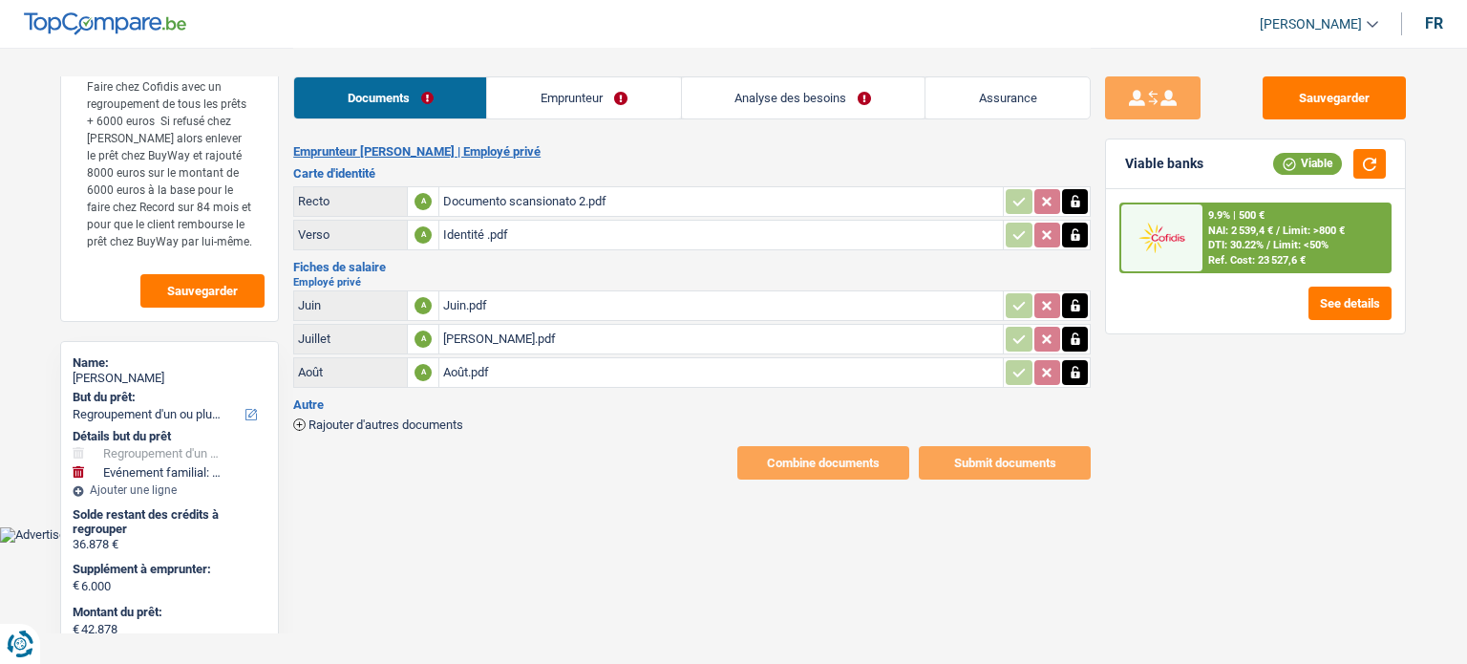
click at [510, 110] on link "Emprunteur" at bounding box center [583, 97] width 193 height 41
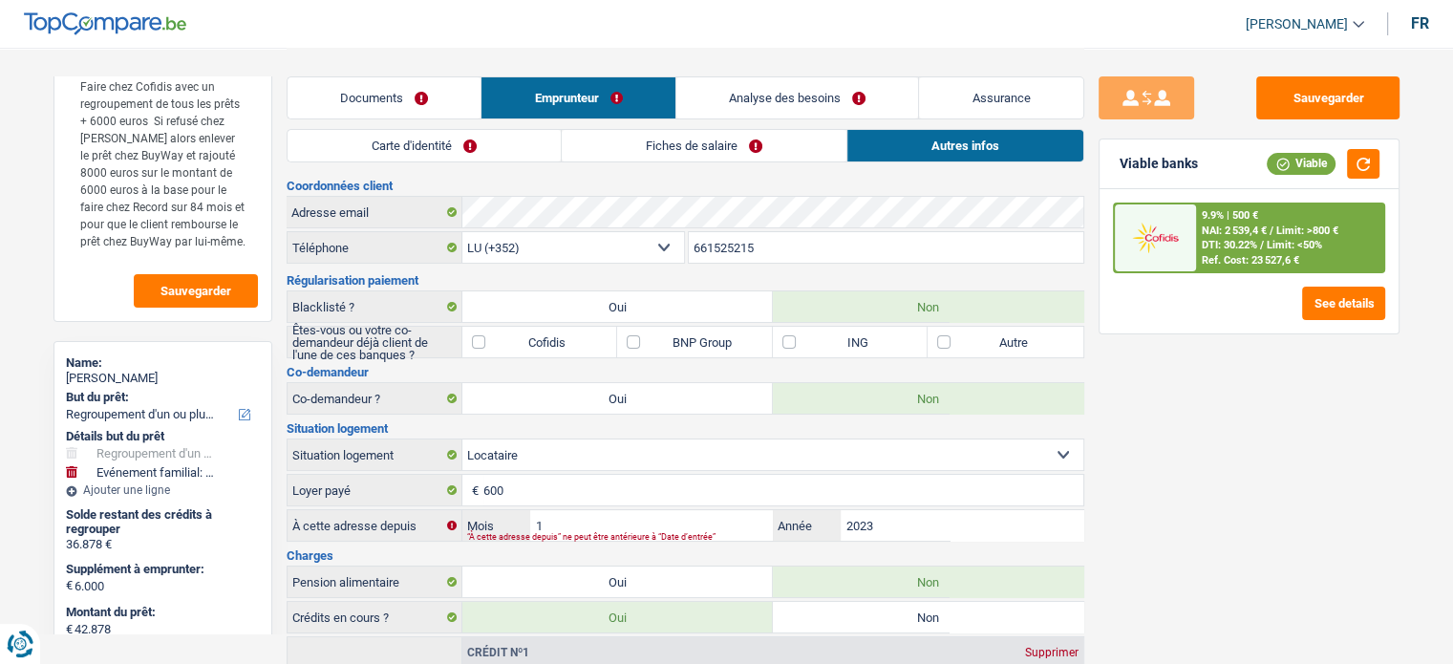
click at [412, 133] on link "Carte d'identité" at bounding box center [424, 146] width 273 height 32
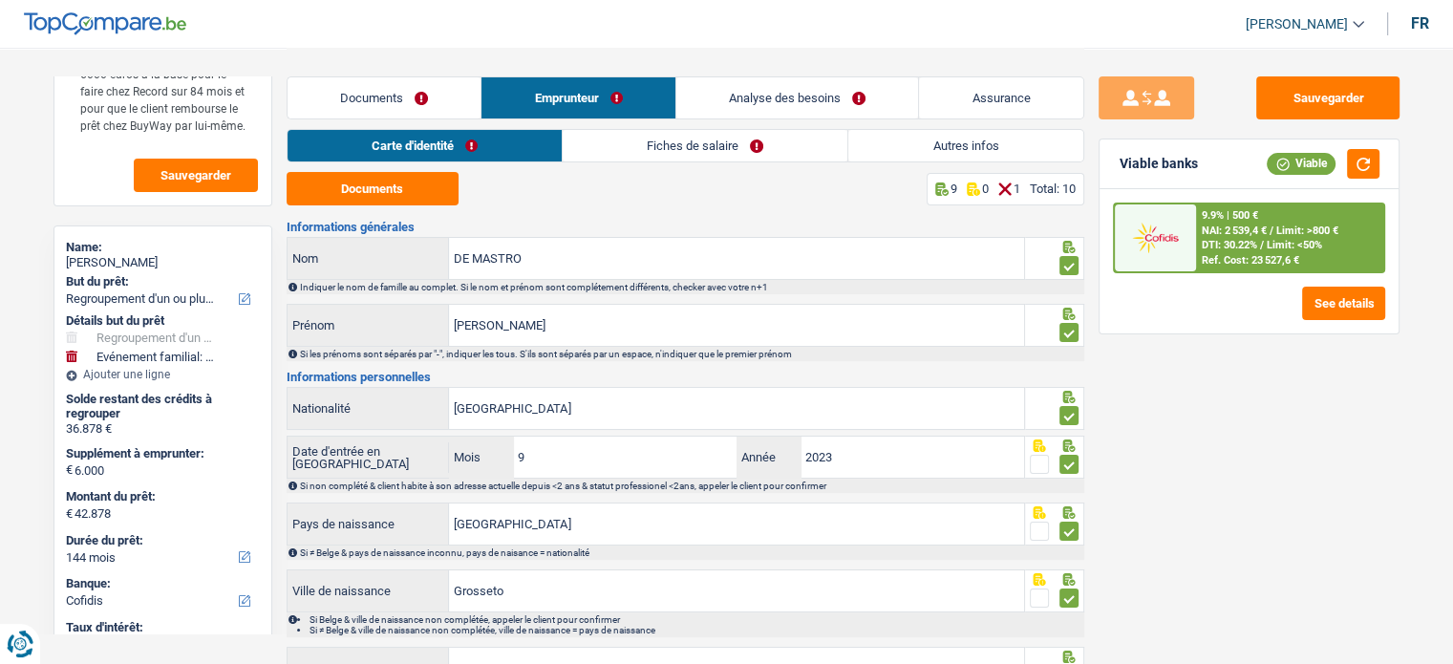
scroll to position [354, 0]
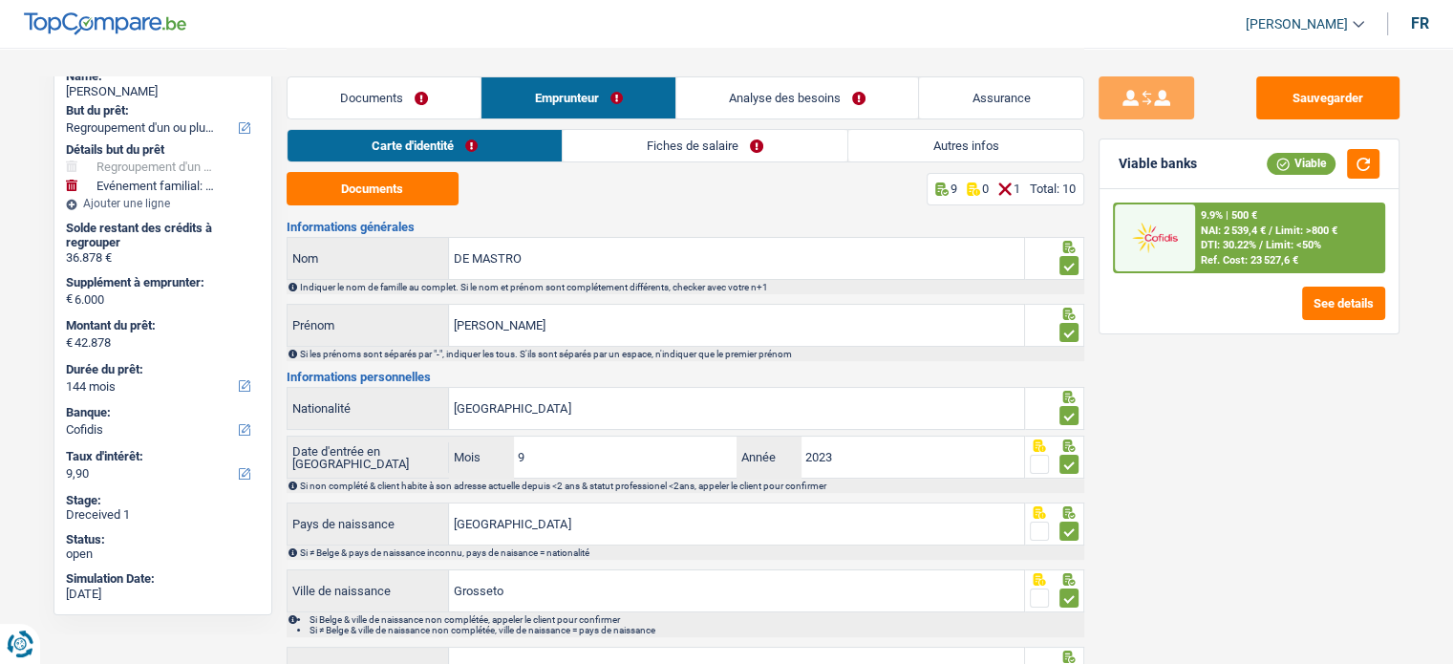
click at [696, 149] on link "Fiches de salaire" at bounding box center [705, 146] width 285 height 32
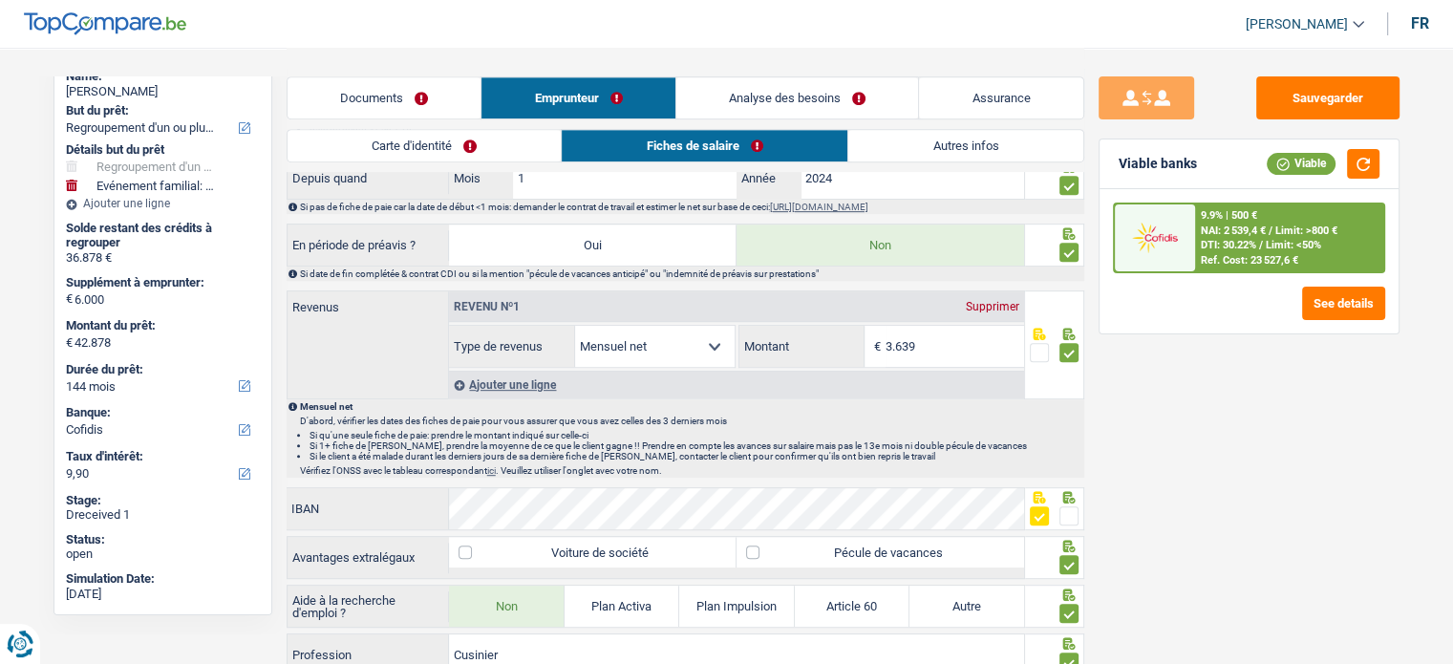
scroll to position [955, 0]
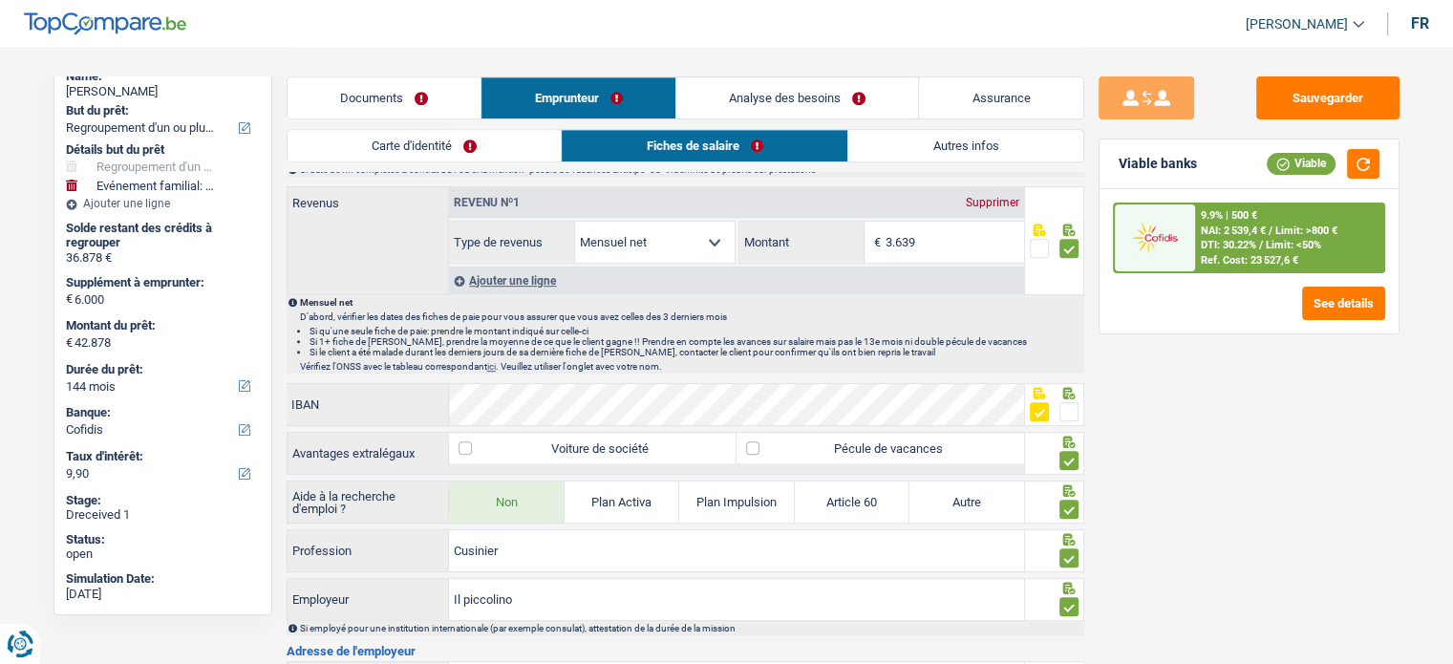
click at [873, 140] on link "Autres infos" at bounding box center [965, 146] width 235 height 32
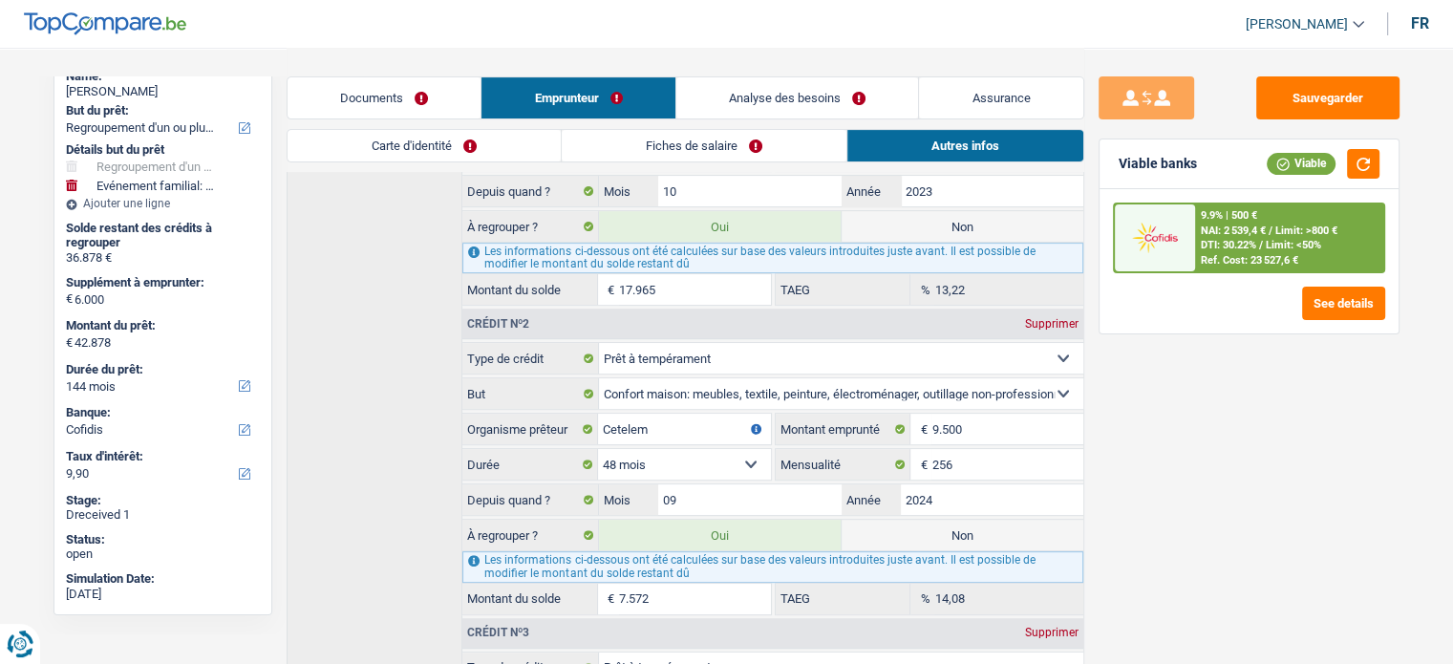
scroll to position [488, 0]
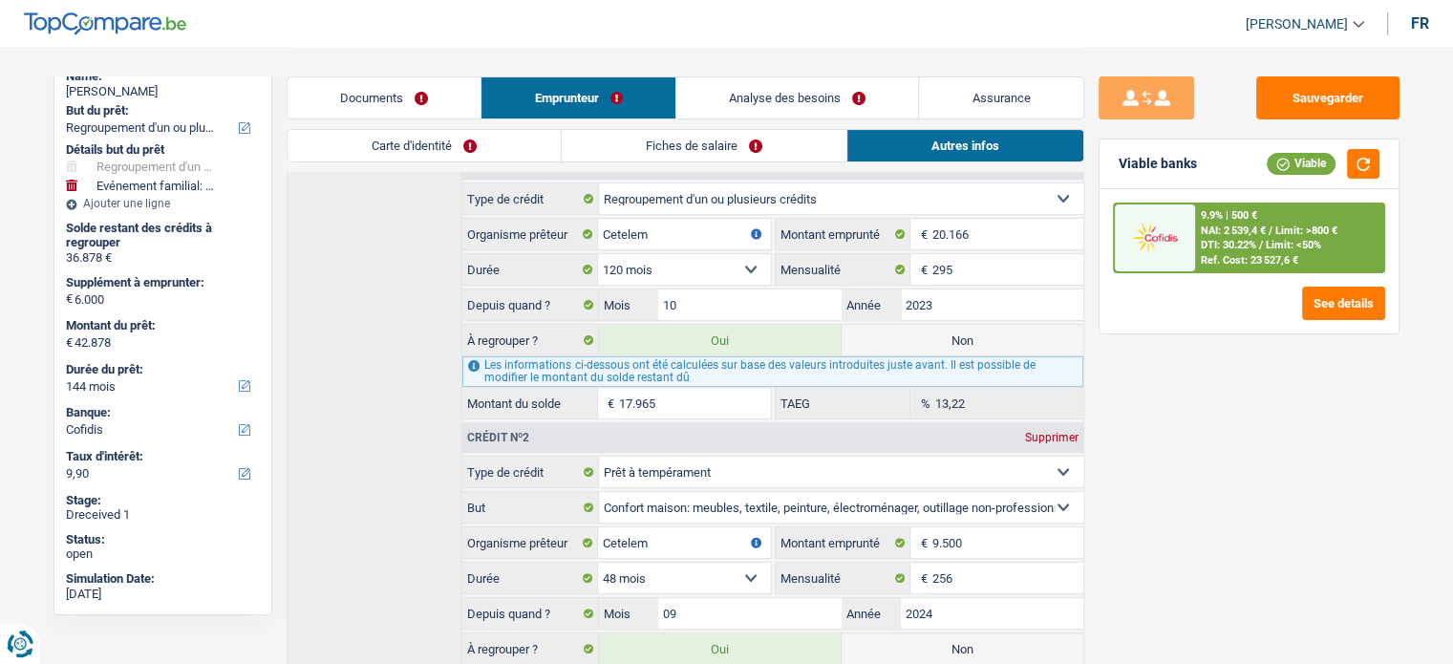
click at [763, 90] on link "Analyse des besoins" at bounding box center [797, 97] width 243 height 41
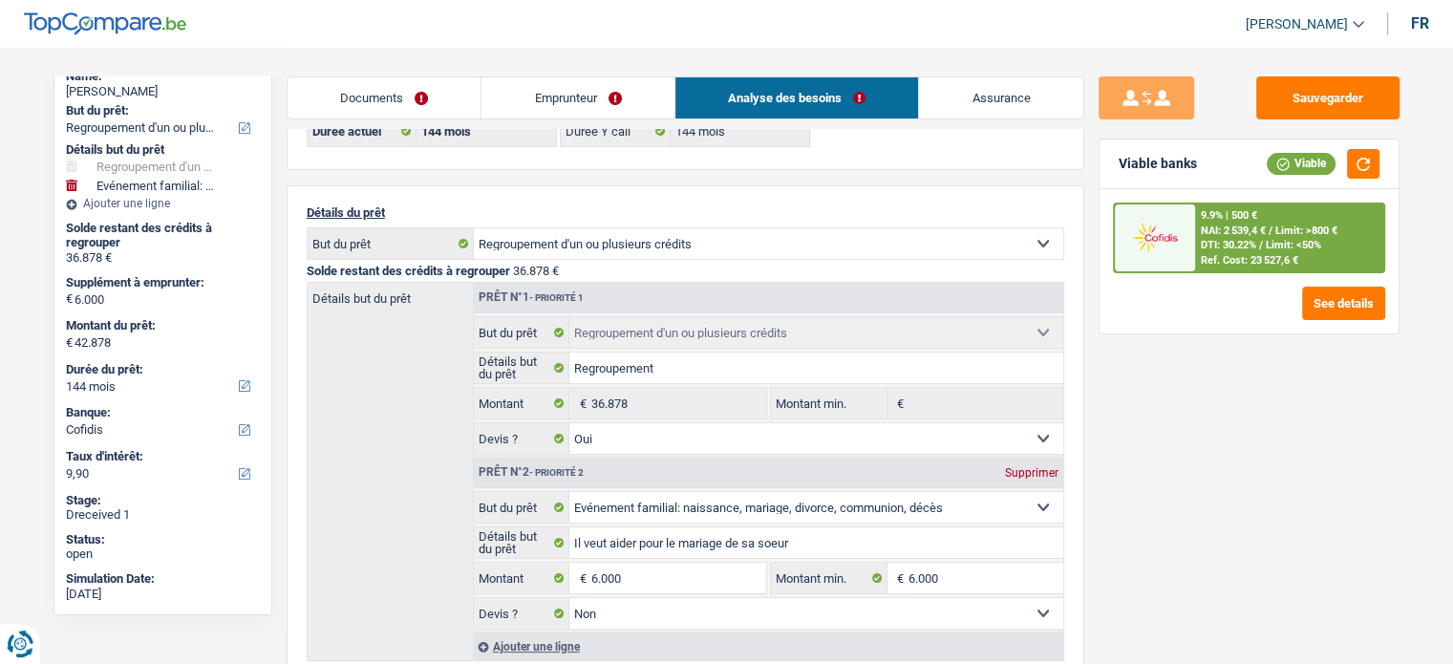
click at [540, 93] on link "Emprunteur" at bounding box center [577, 97] width 193 height 41
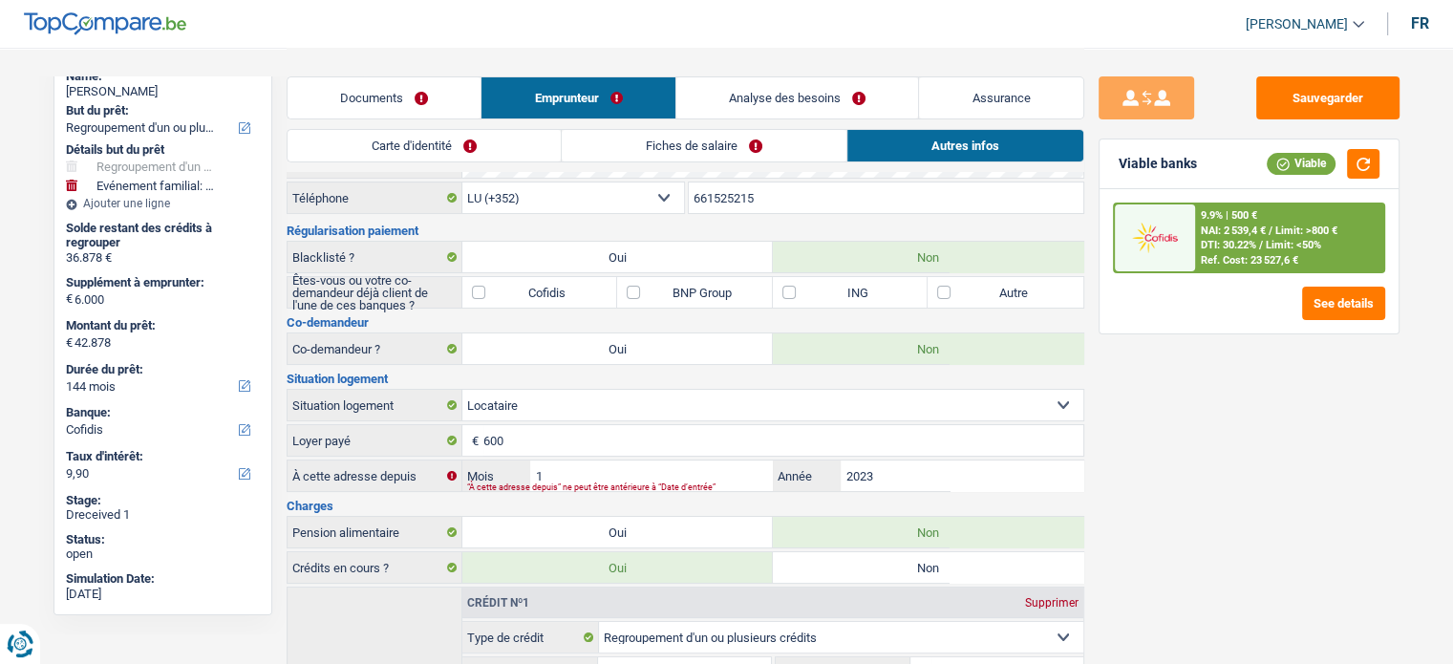
scroll to position [0, 0]
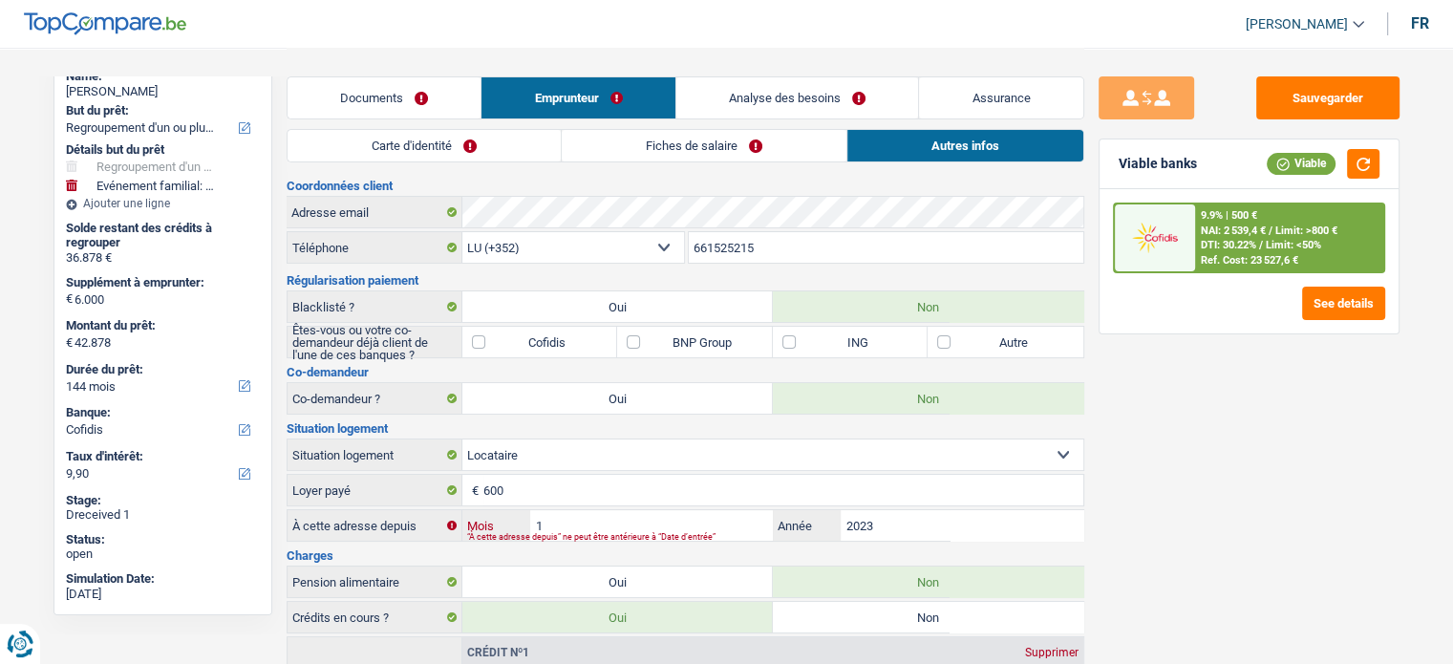
drag, startPoint x: 556, startPoint y: 529, endPoint x: 480, endPoint y: 529, distance: 76.4
click at [480, 529] on div "1 Mois / 2023 Année “À cette adresse depuis” ne peut être antérieure à “Date d’…" at bounding box center [772, 525] width 621 height 31
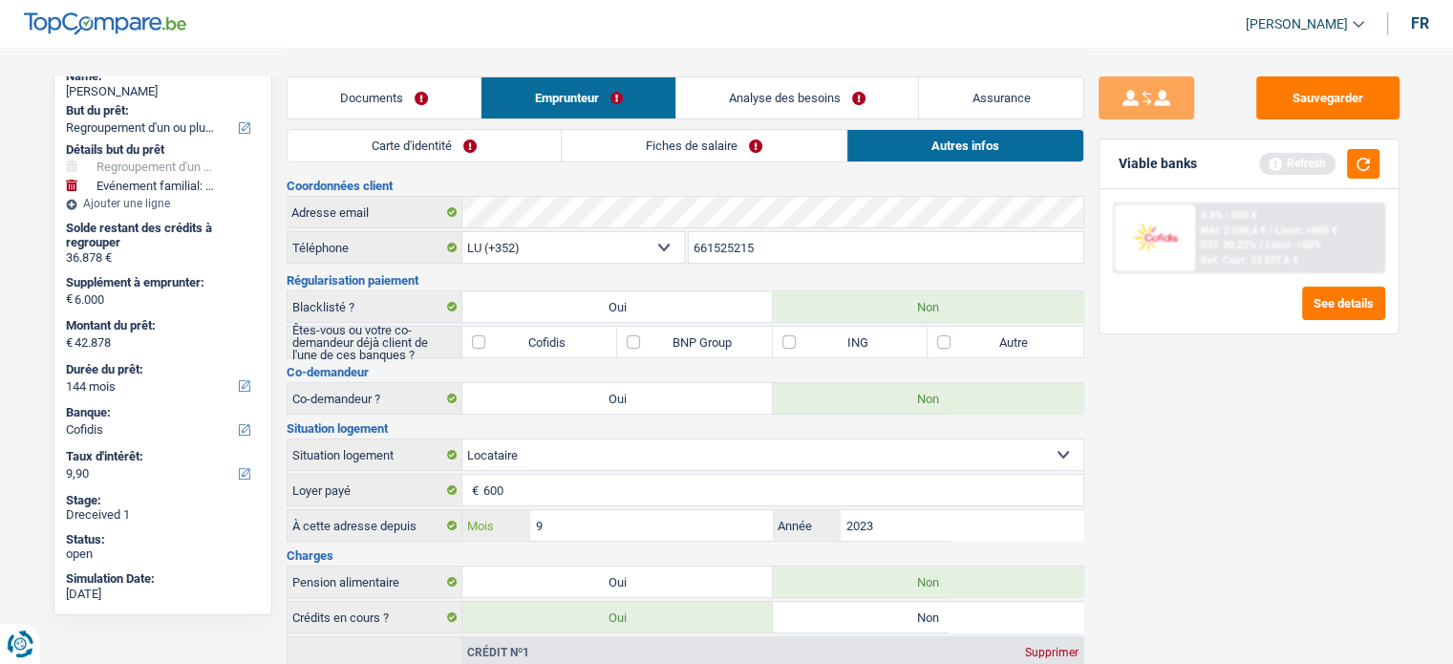
type input "9"
click at [1282, 405] on div "Sauvegarder Viable banks Refresh 9.9% | 500 € NAI: 2 539,4 € / Limit: >800 € DT…" at bounding box center [1249, 354] width 330 height 557
click at [1338, 107] on button "Sauvegarder" at bounding box center [1327, 97] width 143 height 43
click at [1363, 178] on button "button" at bounding box center [1363, 164] width 32 height 30
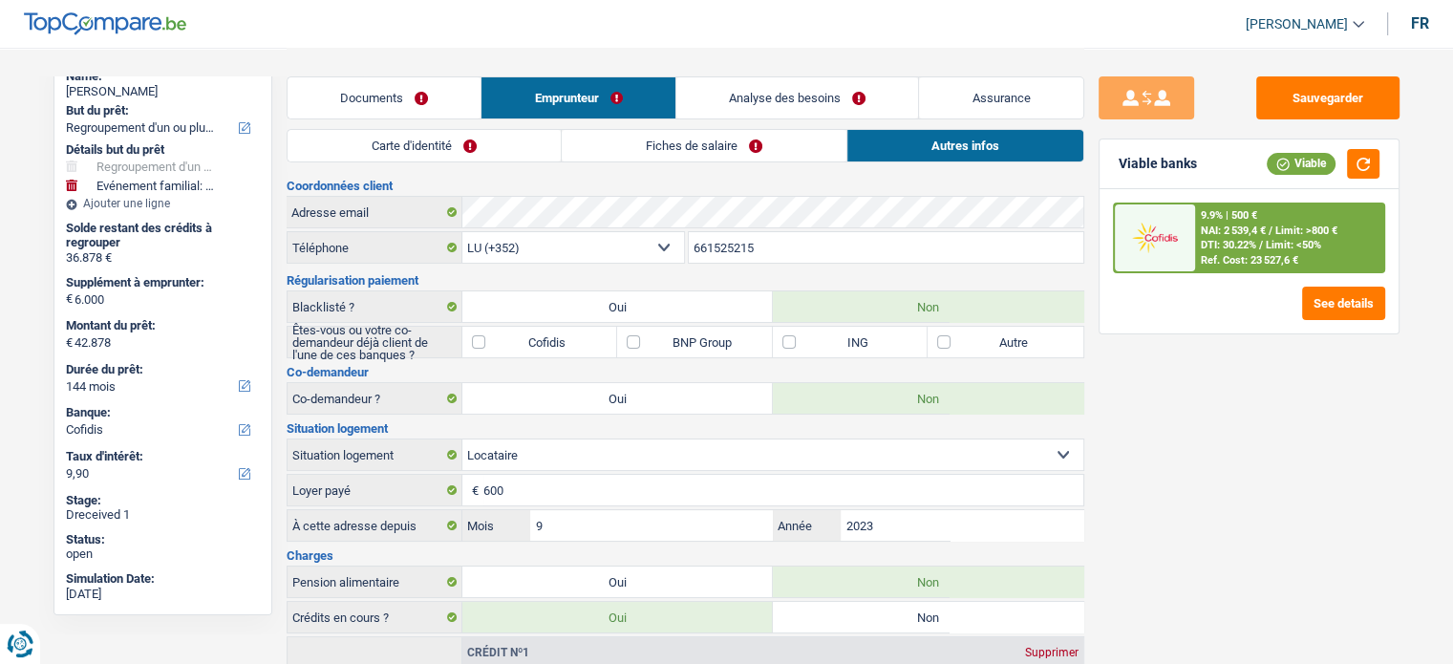
click at [791, 82] on link "Analyse des besoins" at bounding box center [797, 97] width 243 height 41
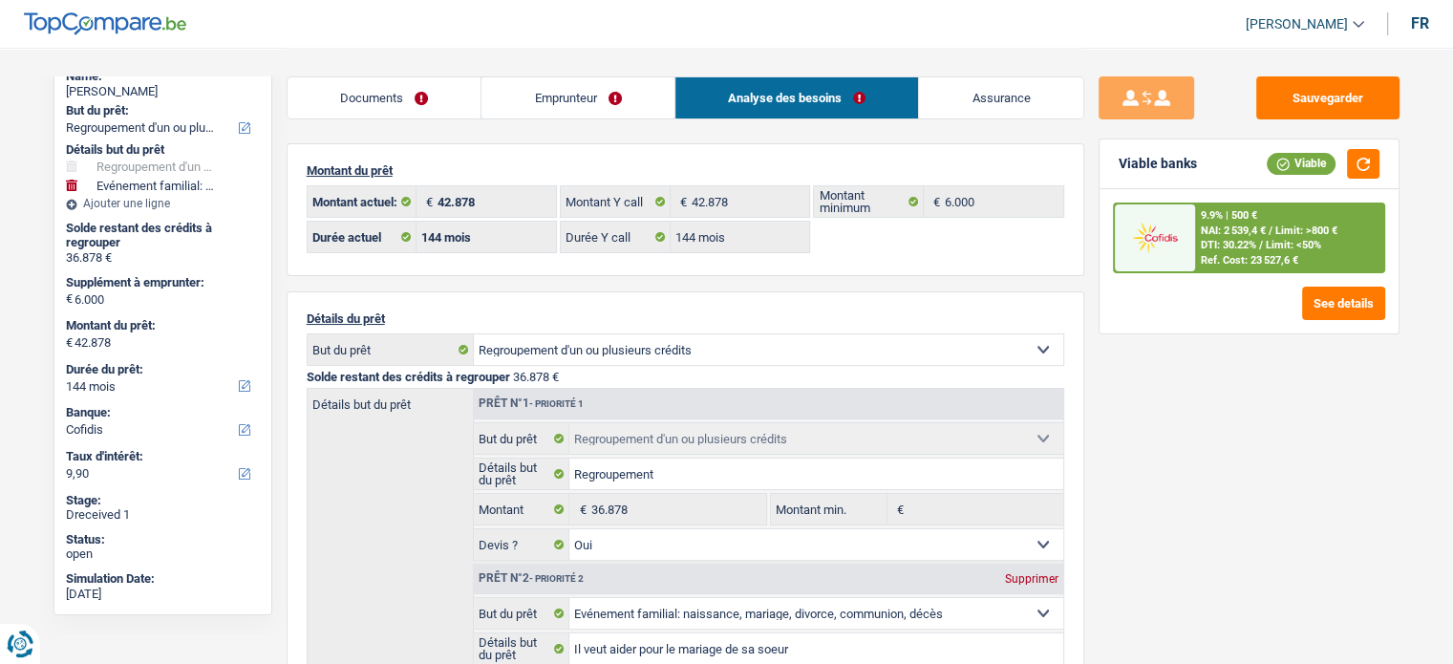
click at [1297, 239] on span "Limit: <50%" at bounding box center [1293, 245] width 55 height 12
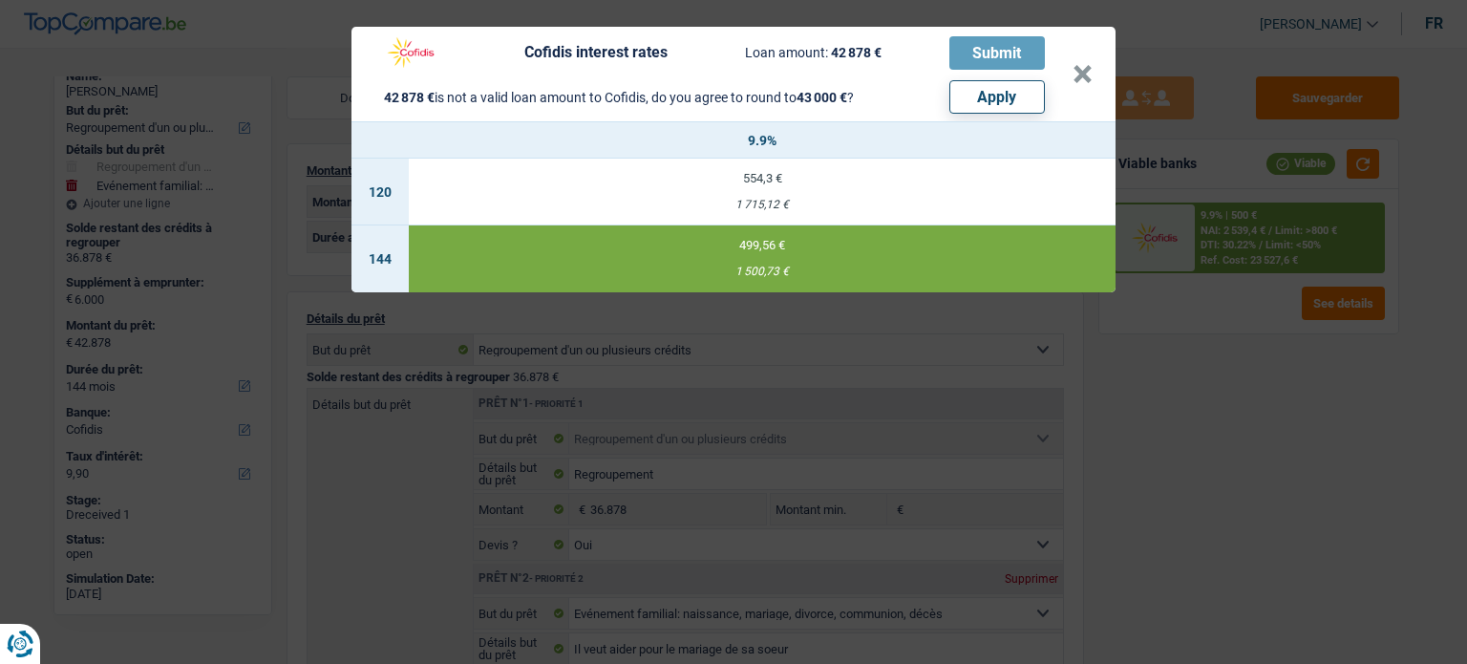
click at [993, 95] on button "Apply" at bounding box center [998, 96] width 96 height 33
select select "other"
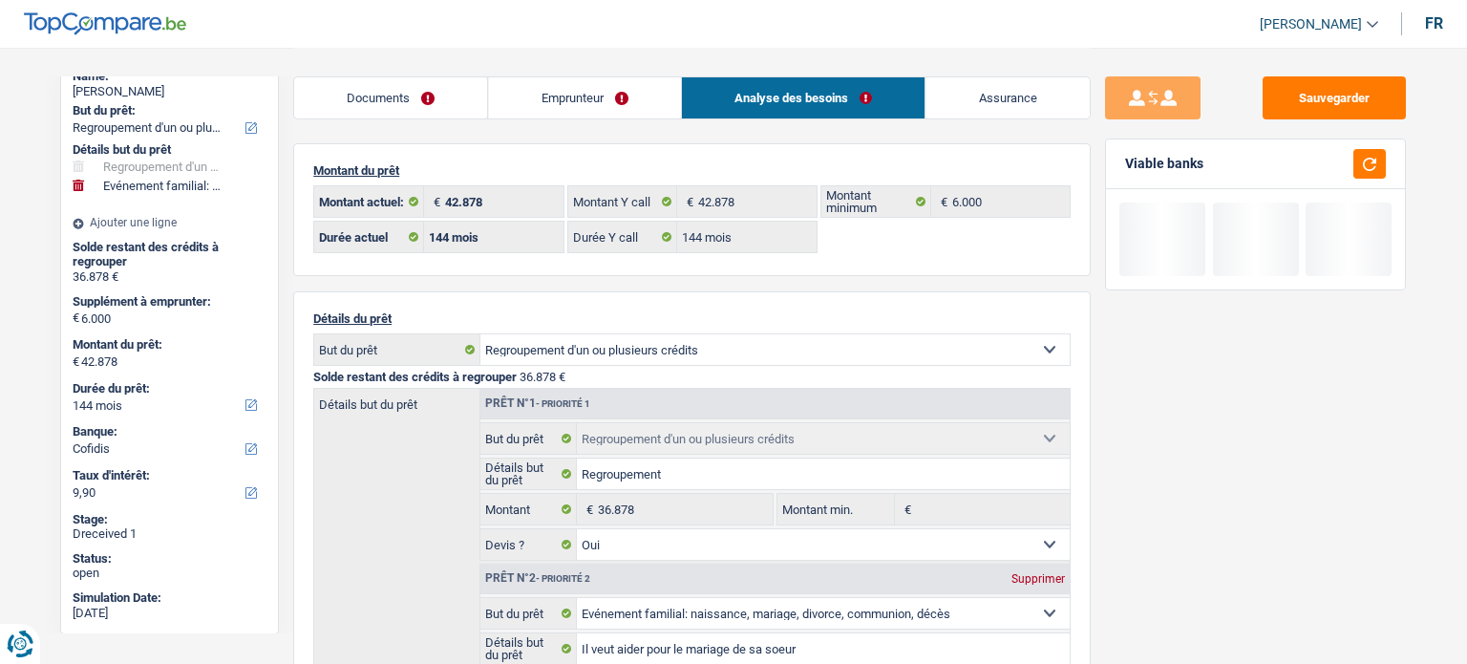
type input "6.122"
type input "43.000"
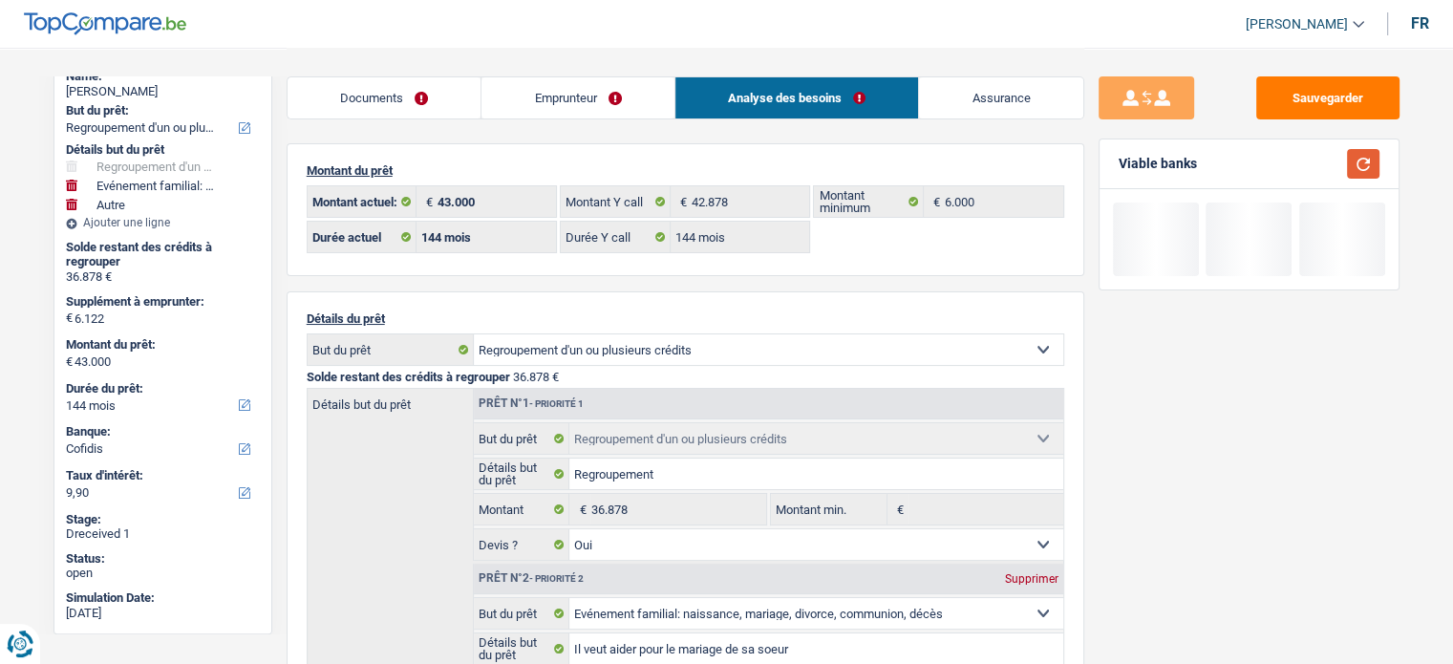
click at [1356, 160] on button "button" at bounding box center [1363, 164] width 32 height 30
click at [1330, 105] on button "Sauvegarder" at bounding box center [1327, 97] width 143 height 43
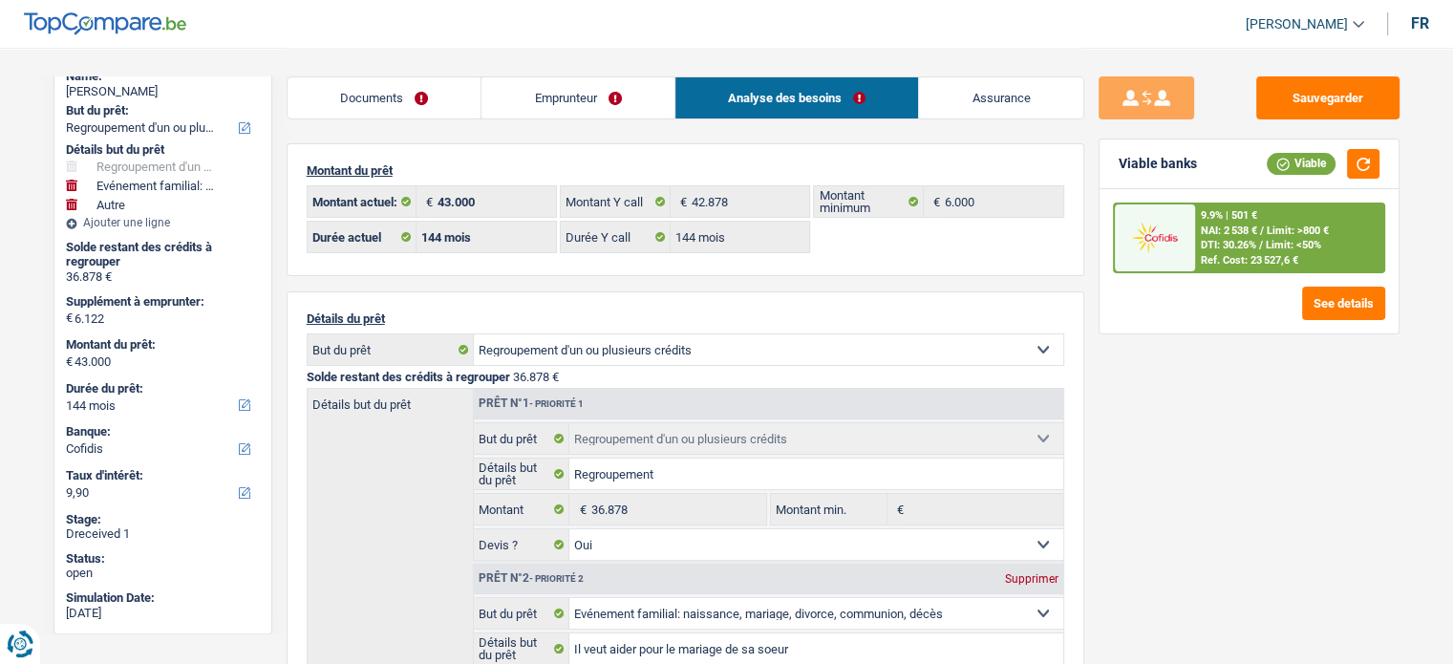
click at [1176, 234] on img at bounding box center [1155, 237] width 71 height 35
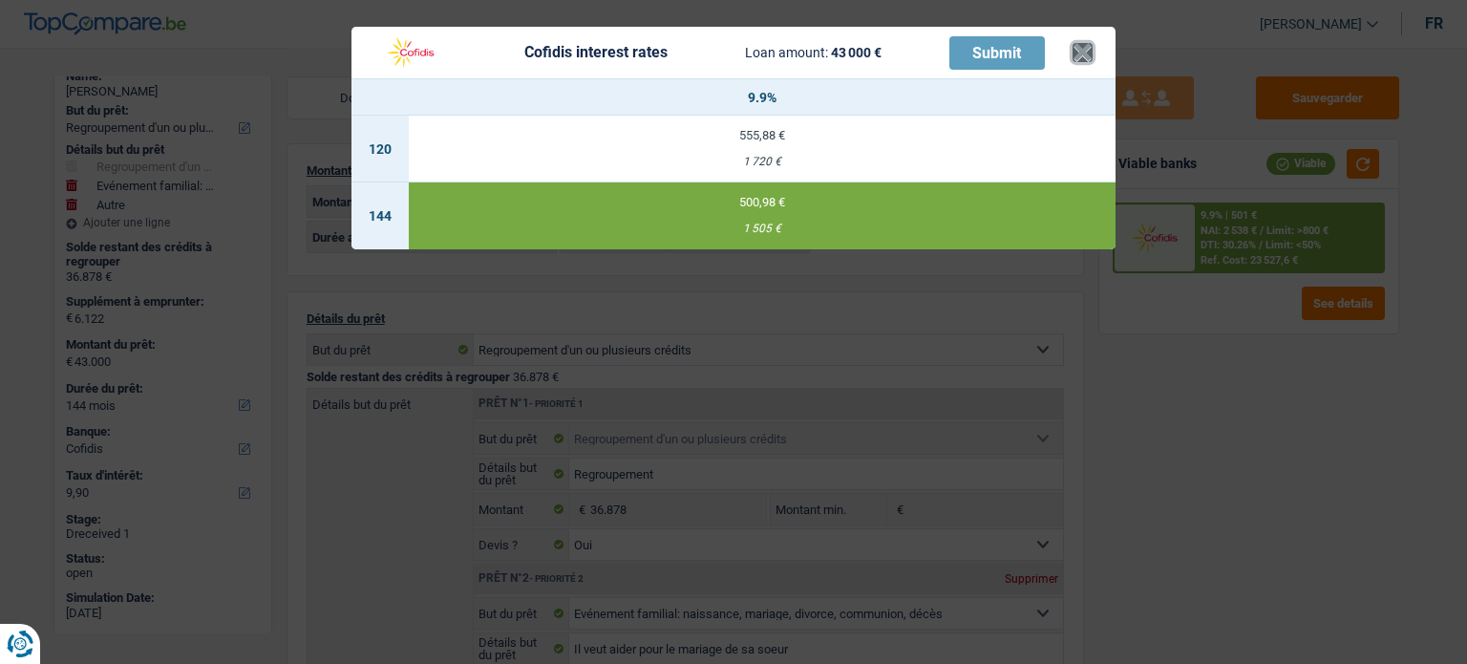
click at [1078, 56] on button "×" at bounding box center [1083, 52] width 20 height 19
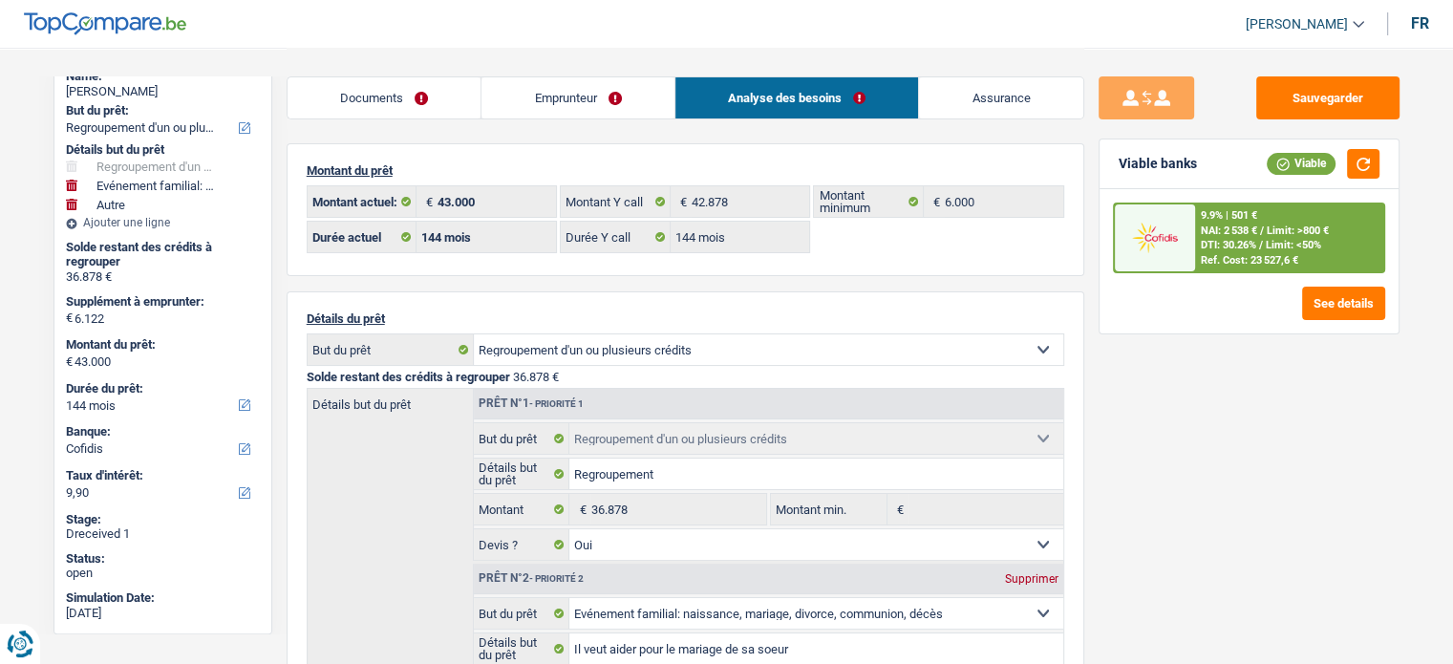
click at [587, 114] on link "Emprunteur" at bounding box center [577, 97] width 193 height 41
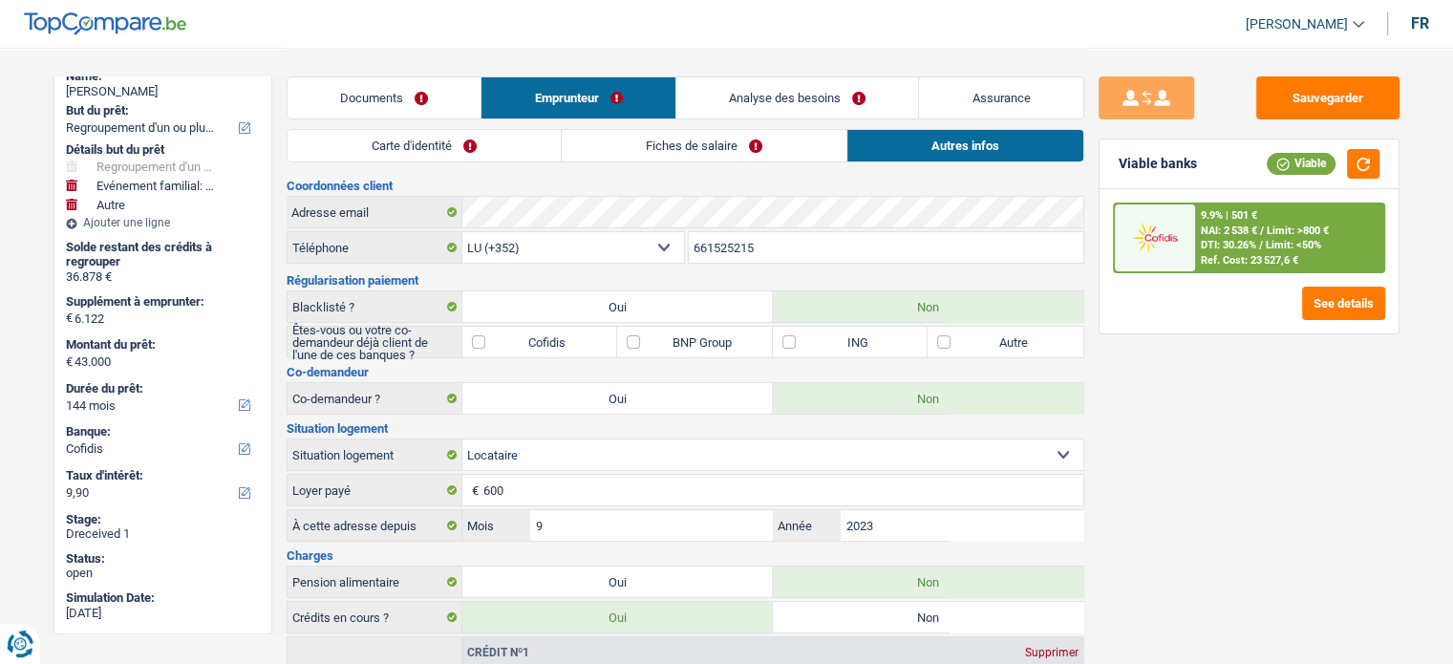
drag, startPoint x: 450, startPoint y: 138, endPoint x: 661, endPoint y: 161, distance: 212.5
click at [450, 139] on link "Carte d'identité" at bounding box center [424, 146] width 273 height 32
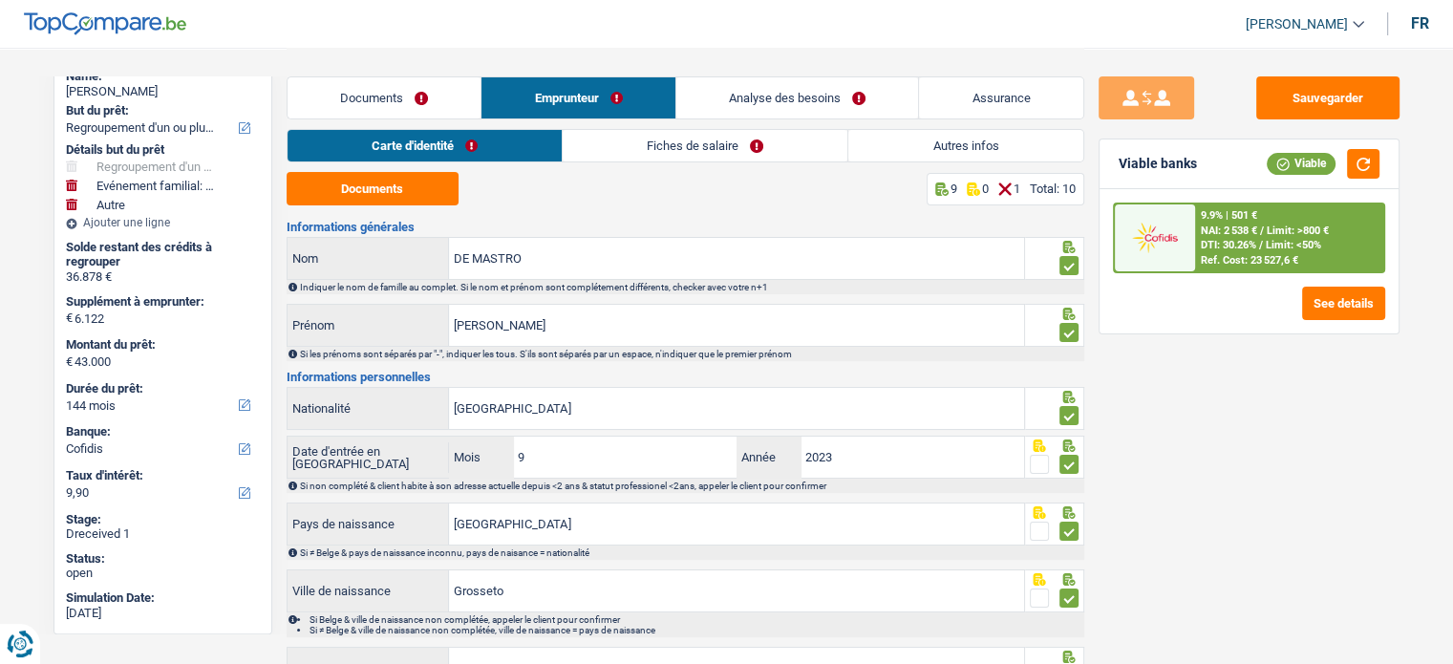
click at [732, 156] on link "Fiches de salaire" at bounding box center [705, 146] width 285 height 32
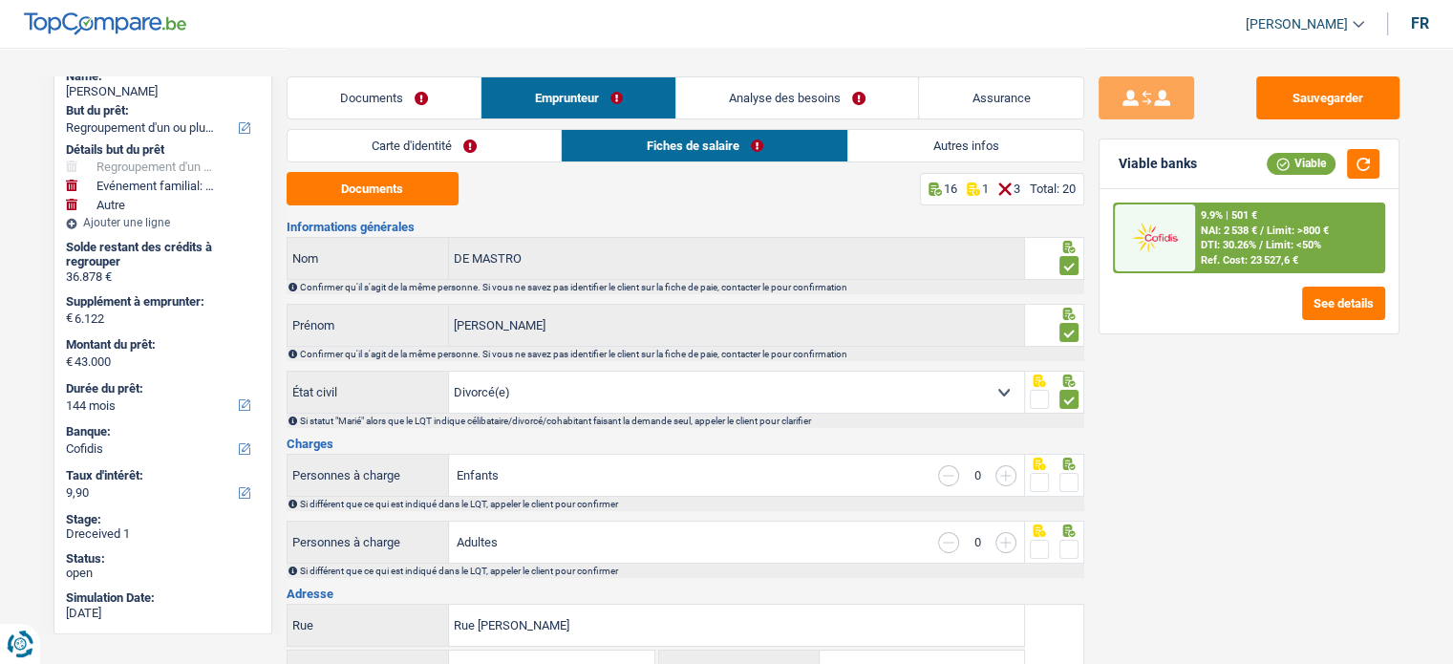
click at [493, 133] on link "Carte d'identité" at bounding box center [425, 146] width 274 height 32
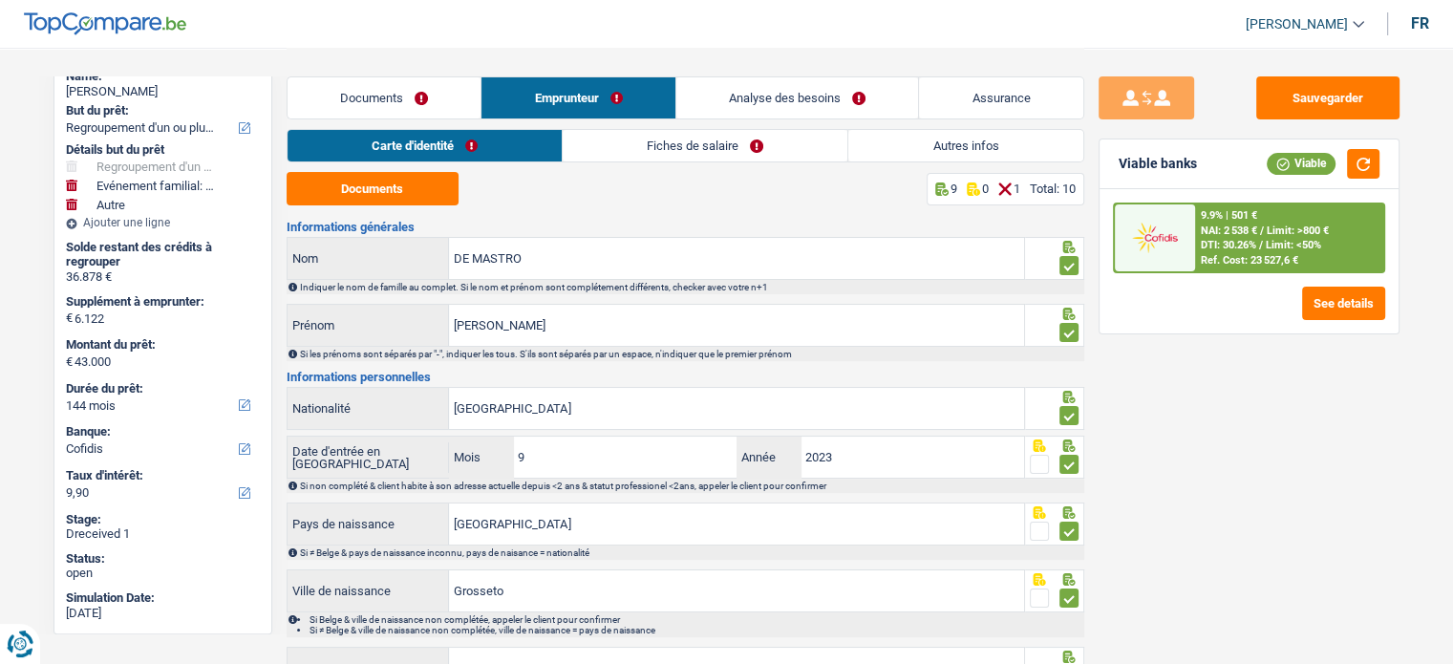
scroll to position [254, 0]
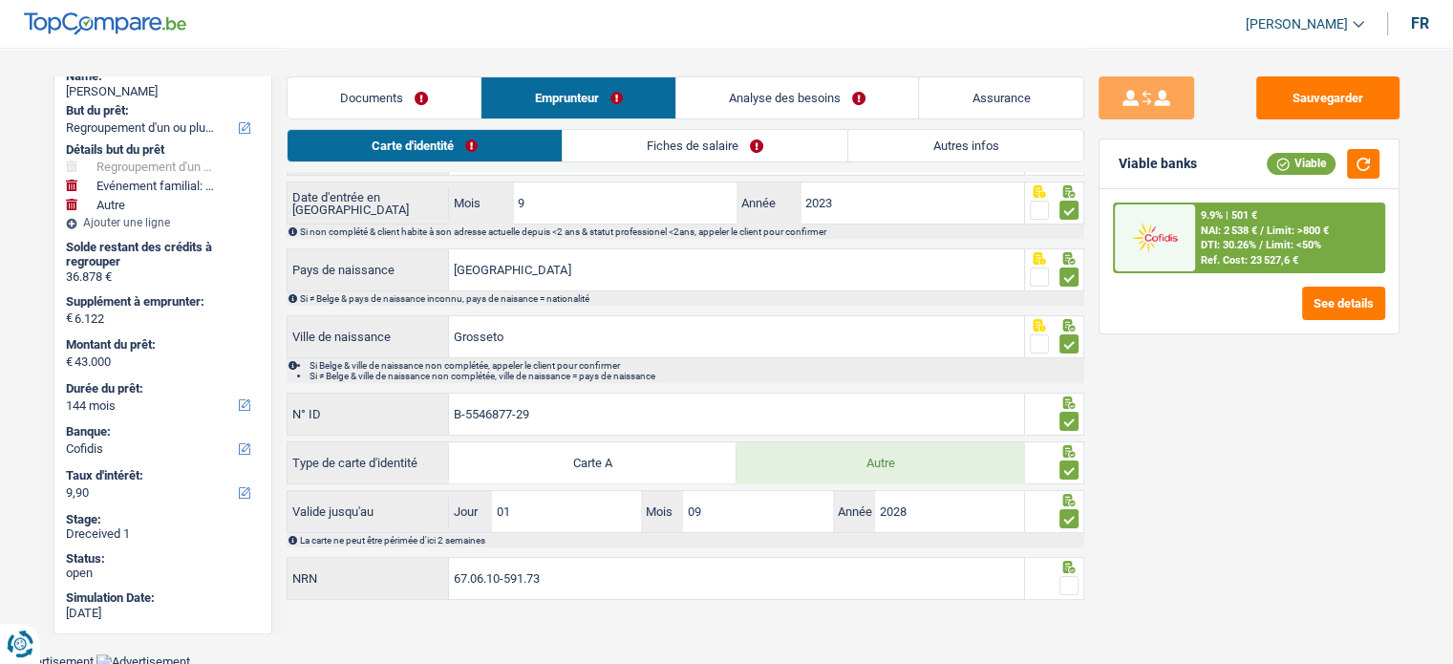
drag, startPoint x: 1072, startPoint y: 556, endPoint x: 1071, endPoint y: 584, distance: 27.7
click at [1072, 561] on icon at bounding box center [1068, 567] width 19 height 12
click at [1071, 584] on span at bounding box center [1068, 585] width 19 height 19
click at [0, 0] on input "radio" at bounding box center [0, 0] width 0 height 0
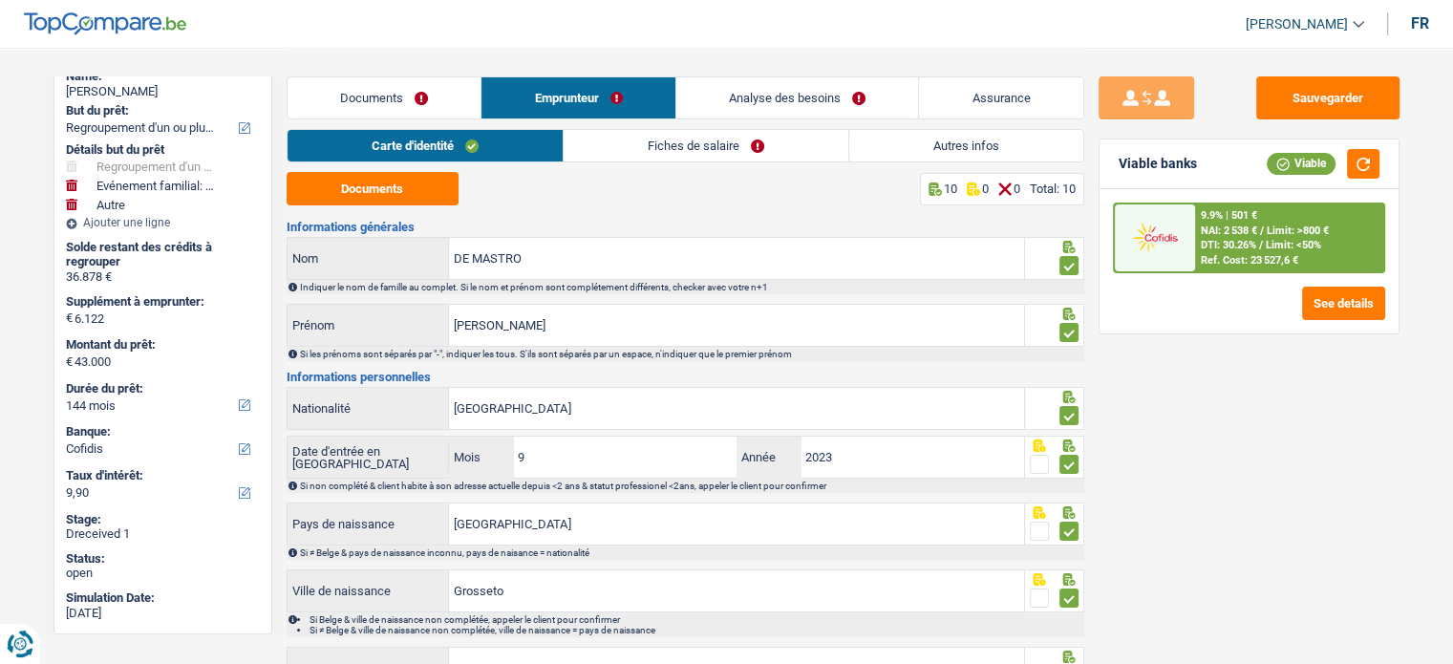
click at [751, 159] on link "Fiches de salaire" at bounding box center [706, 146] width 285 height 32
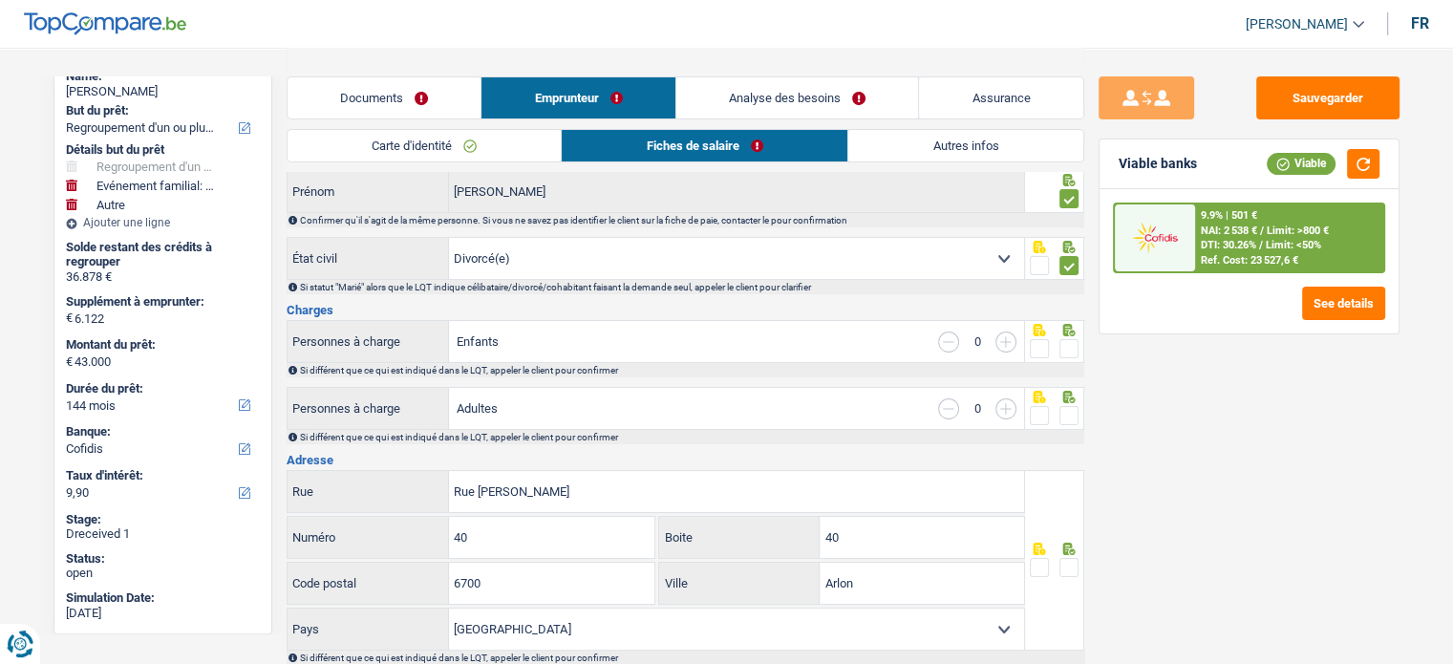
scroll to position [287, 0]
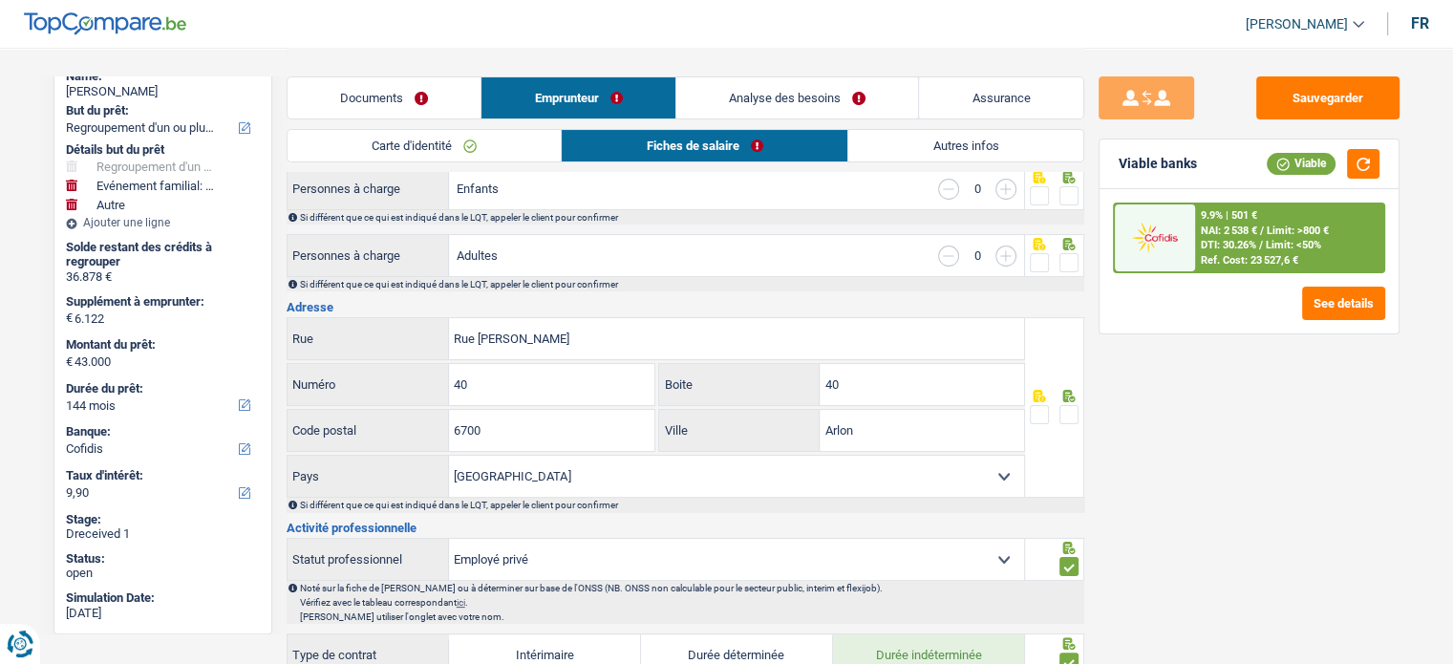
click at [1064, 195] on span at bounding box center [1068, 195] width 19 height 19
click at [0, 0] on input "radio" at bounding box center [0, 0] width 0 height 0
click at [1051, 279] on div "Si différent que ce qui est indiqué dans le LQT, appeler le client pour confirm…" at bounding box center [691, 284] width 782 height 11
click at [1070, 269] on span at bounding box center [1068, 262] width 19 height 19
click at [0, 0] on input "radio" at bounding box center [0, 0] width 0 height 0
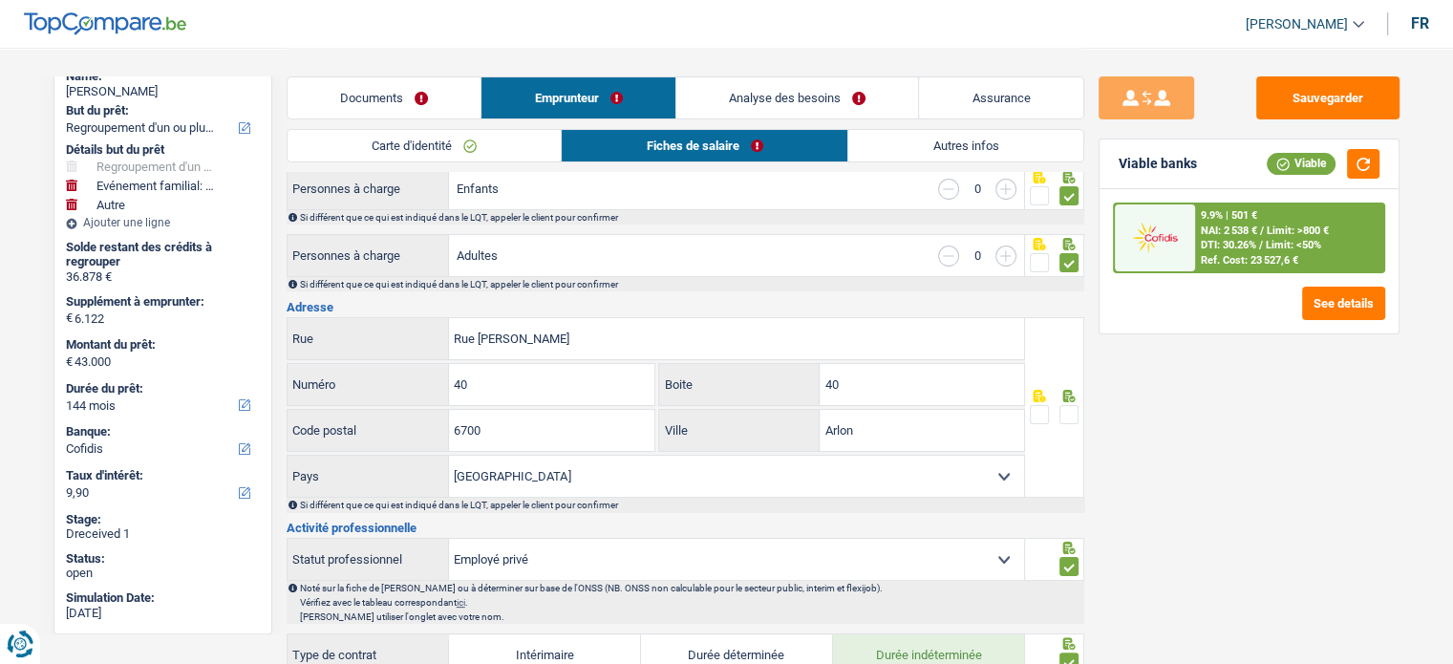
click at [1076, 403] on div at bounding box center [1068, 415] width 19 height 24
drag, startPoint x: 841, startPoint y: 391, endPoint x: 749, endPoint y: 391, distance: 91.7
click at [749, 391] on div "40 Boite" at bounding box center [841, 384] width 365 height 41
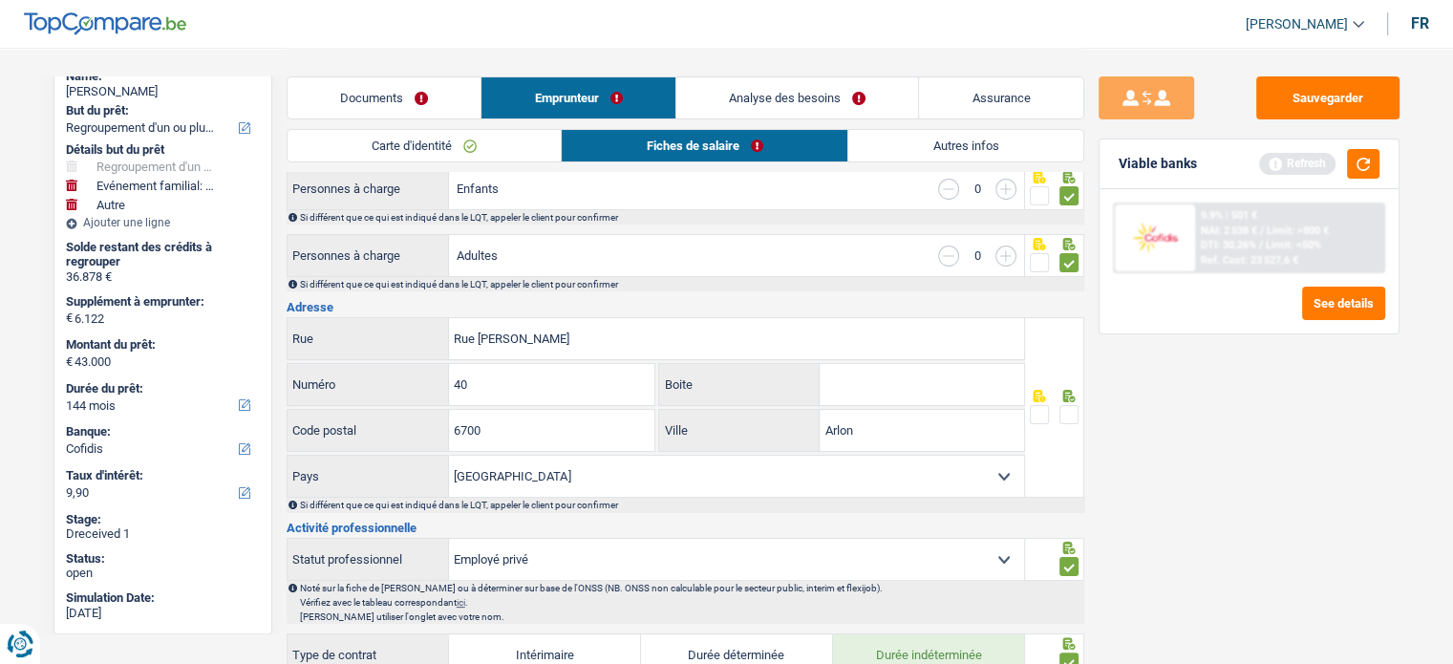
click at [1068, 405] on span at bounding box center [1068, 414] width 19 height 19
click at [0, 0] on input "radio" at bounding box center [0, 0] width 0 height 0
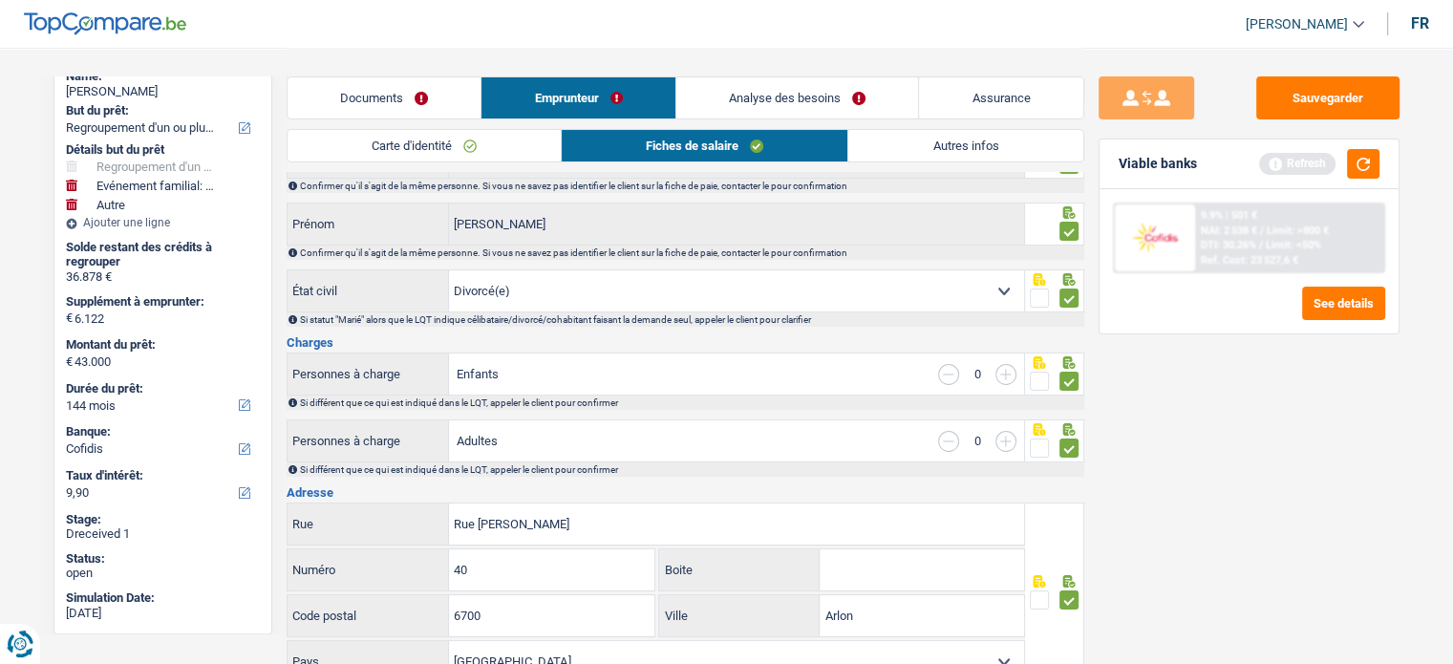
scroll to position [0, 0]
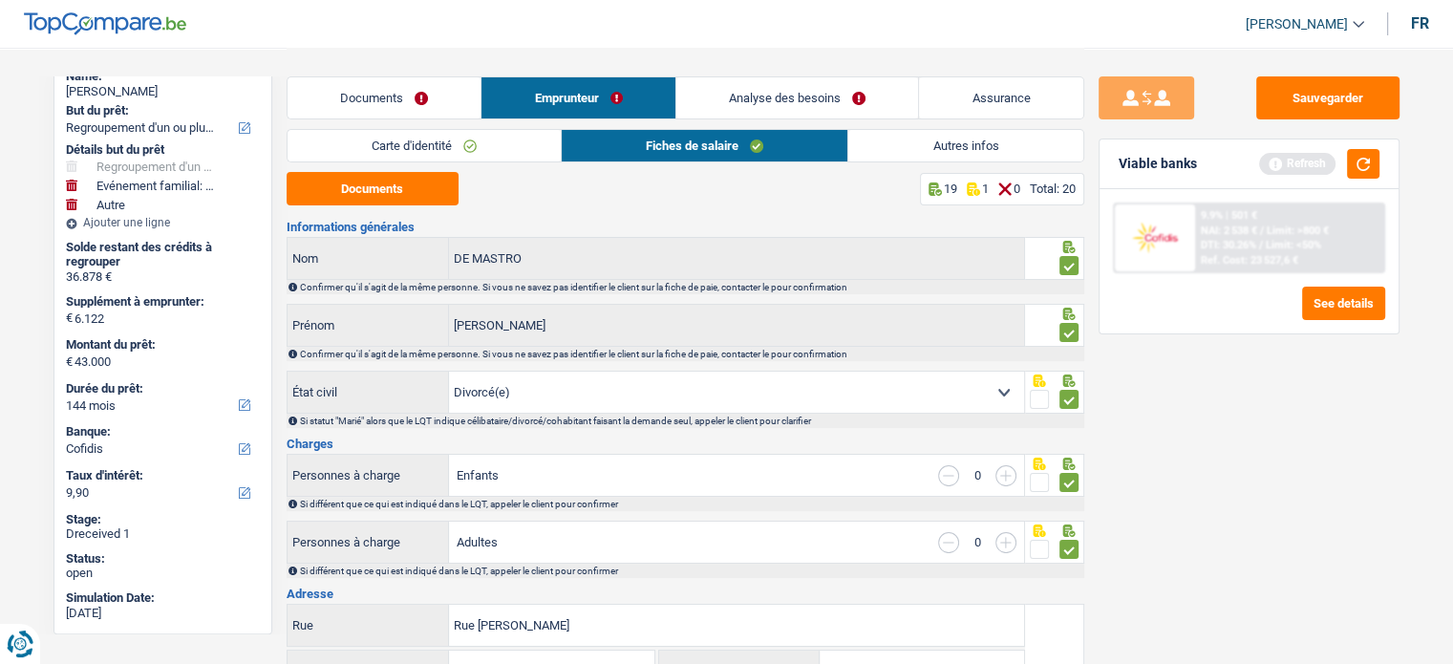
click at [965, 133] on link "Autres infos" at bounding box center [965, 146] width 234 height 32
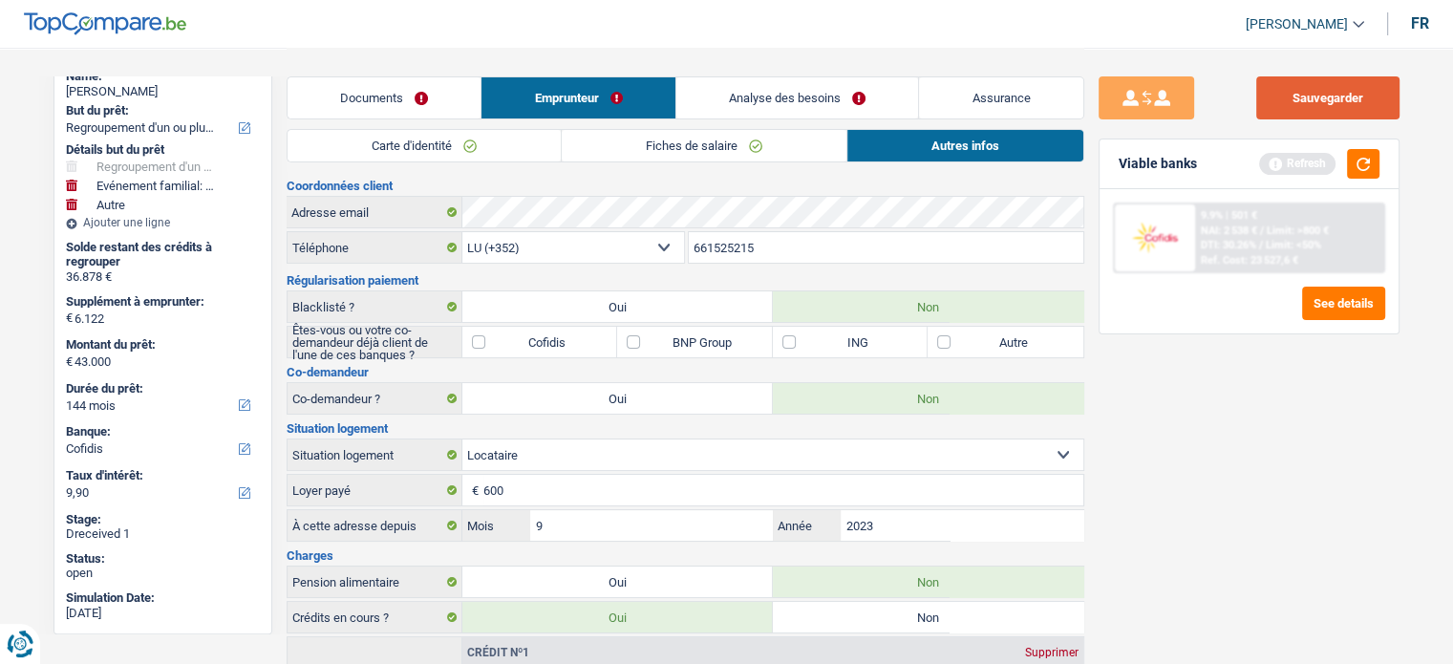
click at [1356, 92] on button "Sauvegarder" at bounding box center [1327, 97] width 143 height 43
click at [1375, 166] on button "button" at bounding box center [1363, 164] width 32 height 30
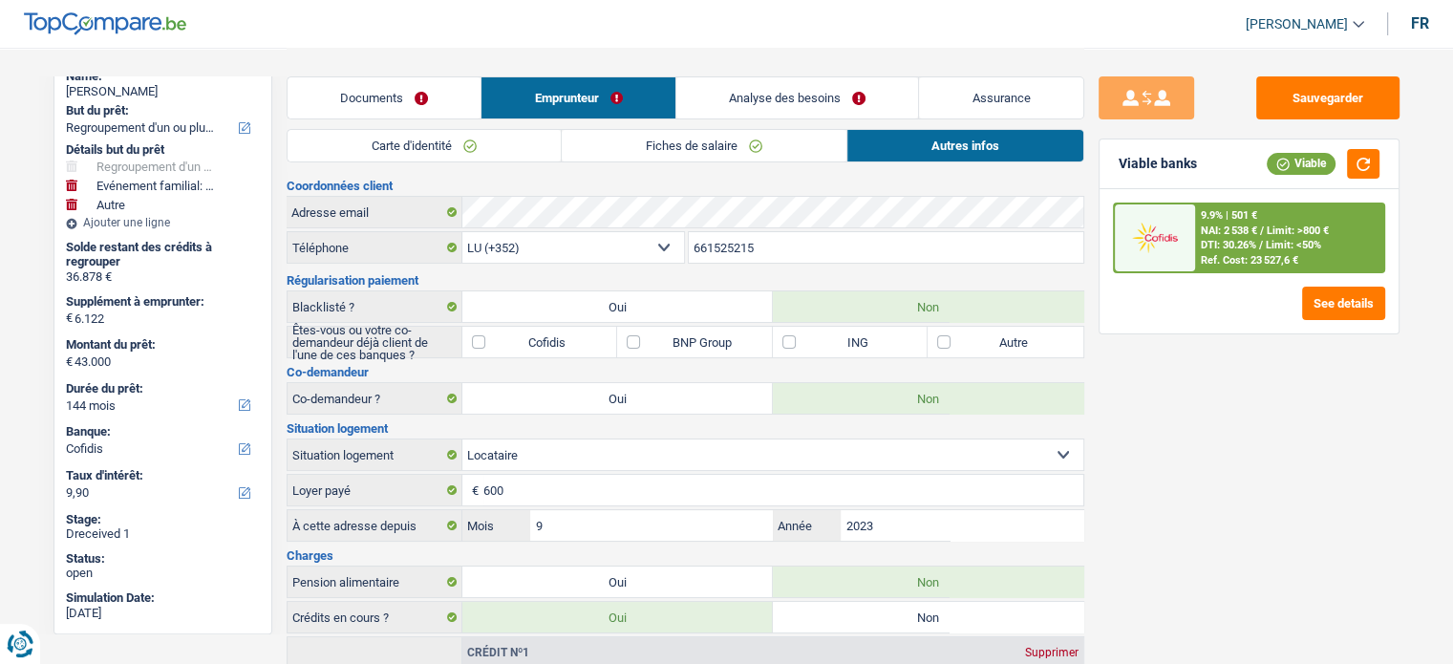
click at [1230, 243] on span "DTI: 30.26%" at bounding box center [1228, 245] width 55 height 12
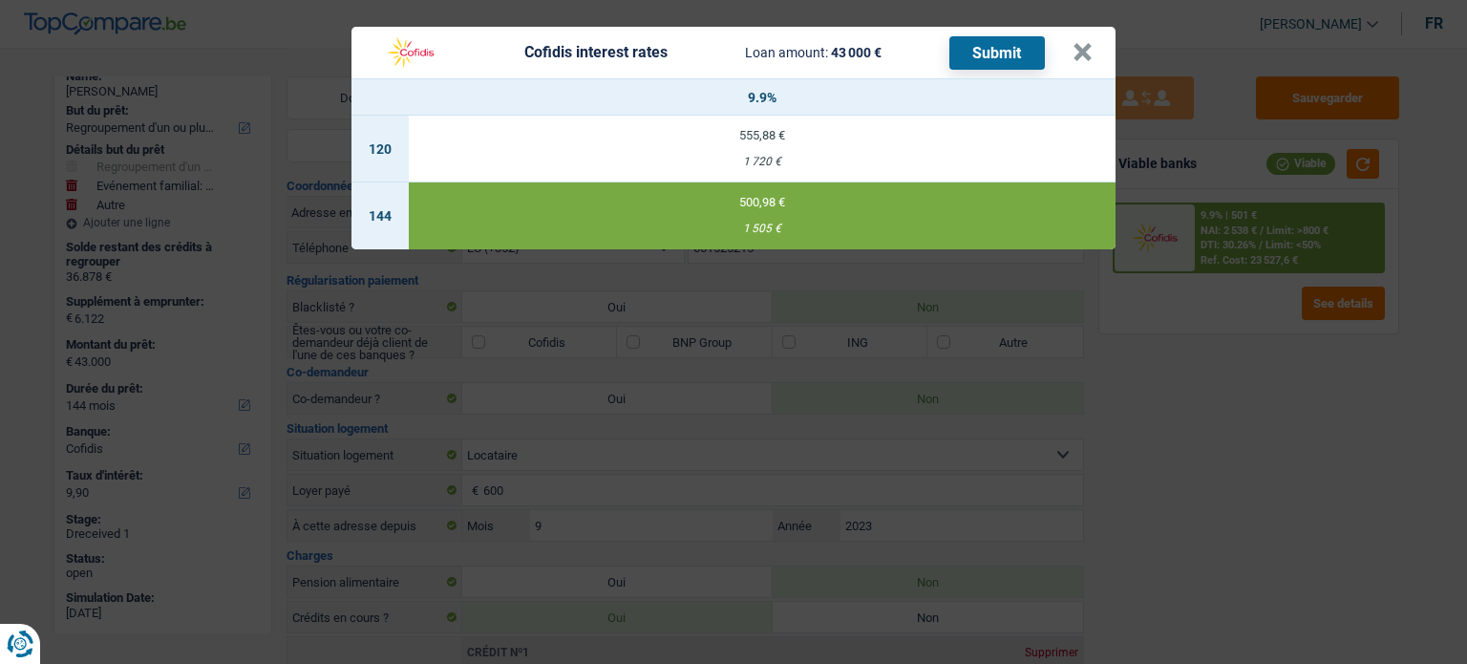
click at [986, 53] on button "Submit" at bounding box center [998, 52] width 96 height 33
click at [1081, 60] on button "×" at bounding box center [1083, 52] width 20 height 19
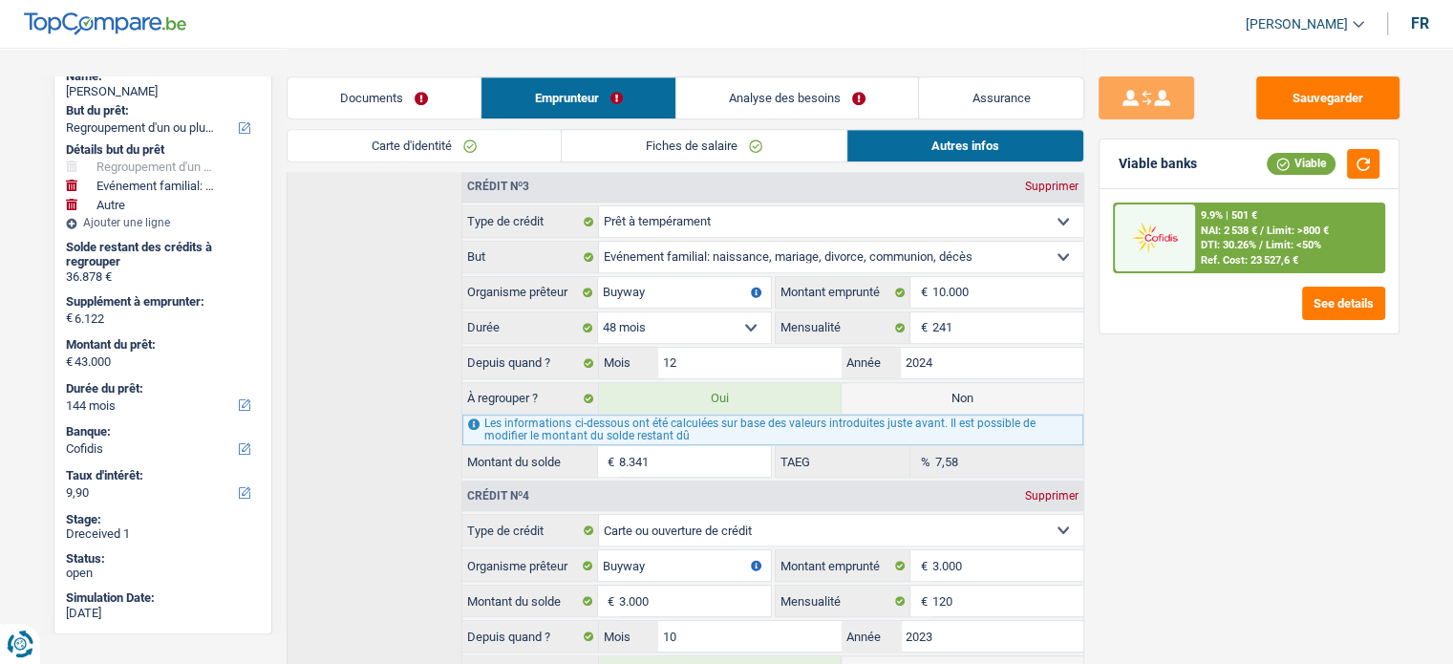
scroll to position [1157, 0]
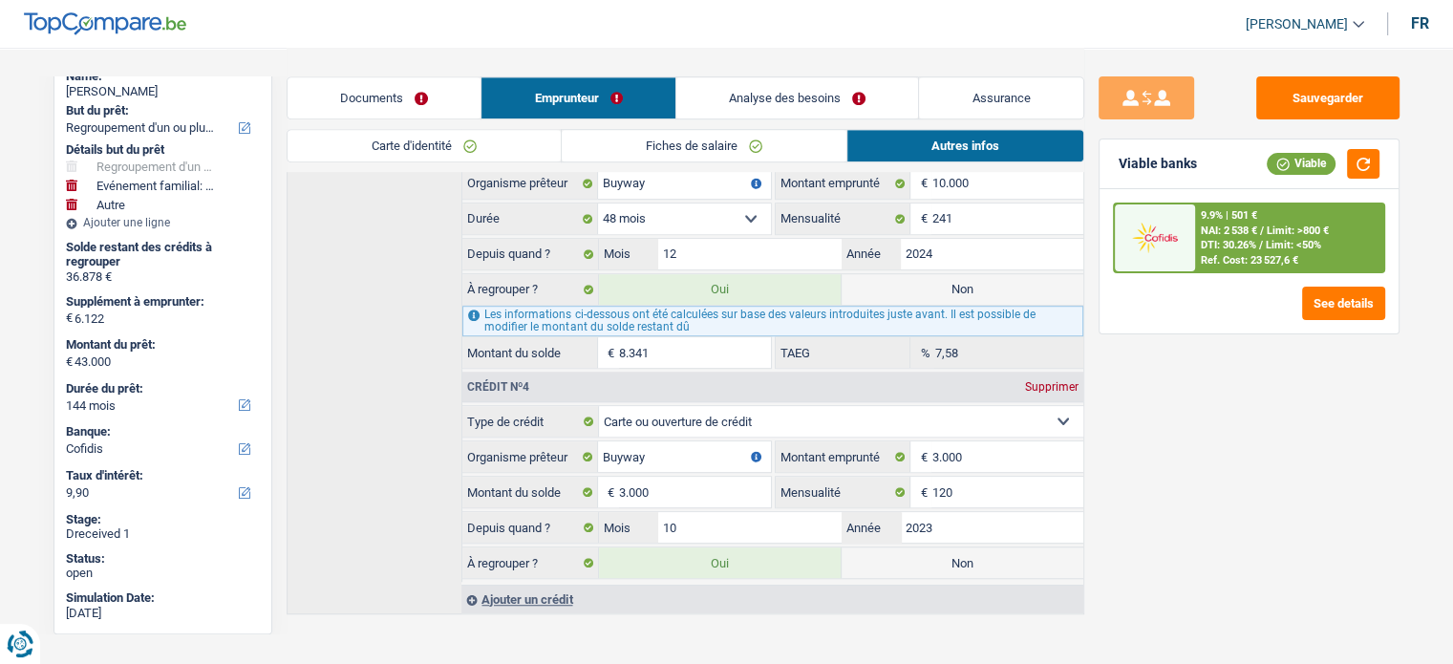
click at [432, 104] on link "Documents" at bounding box center [385, 97] width 194 height 41
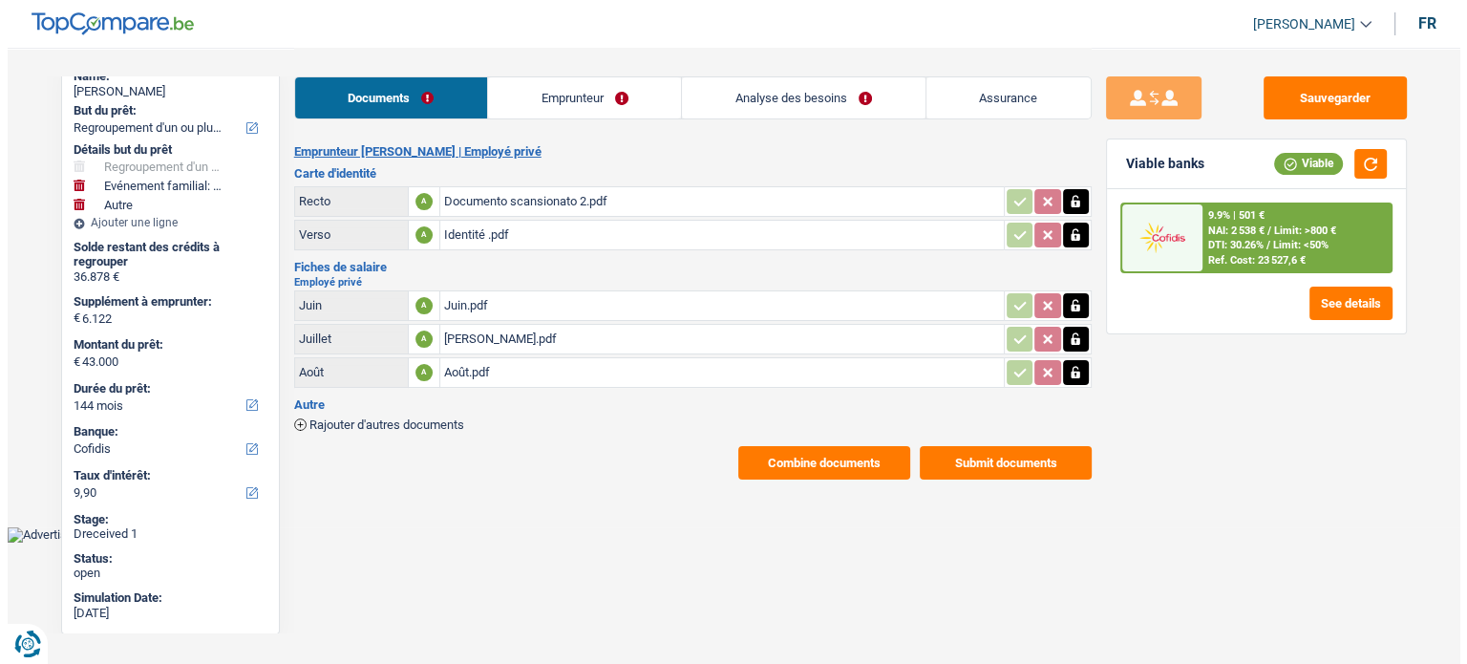
scroll to position [0, 0]
click at [1022, 458] on button "Submit documents" at bounding box center [1005, 462] width 172 height 33
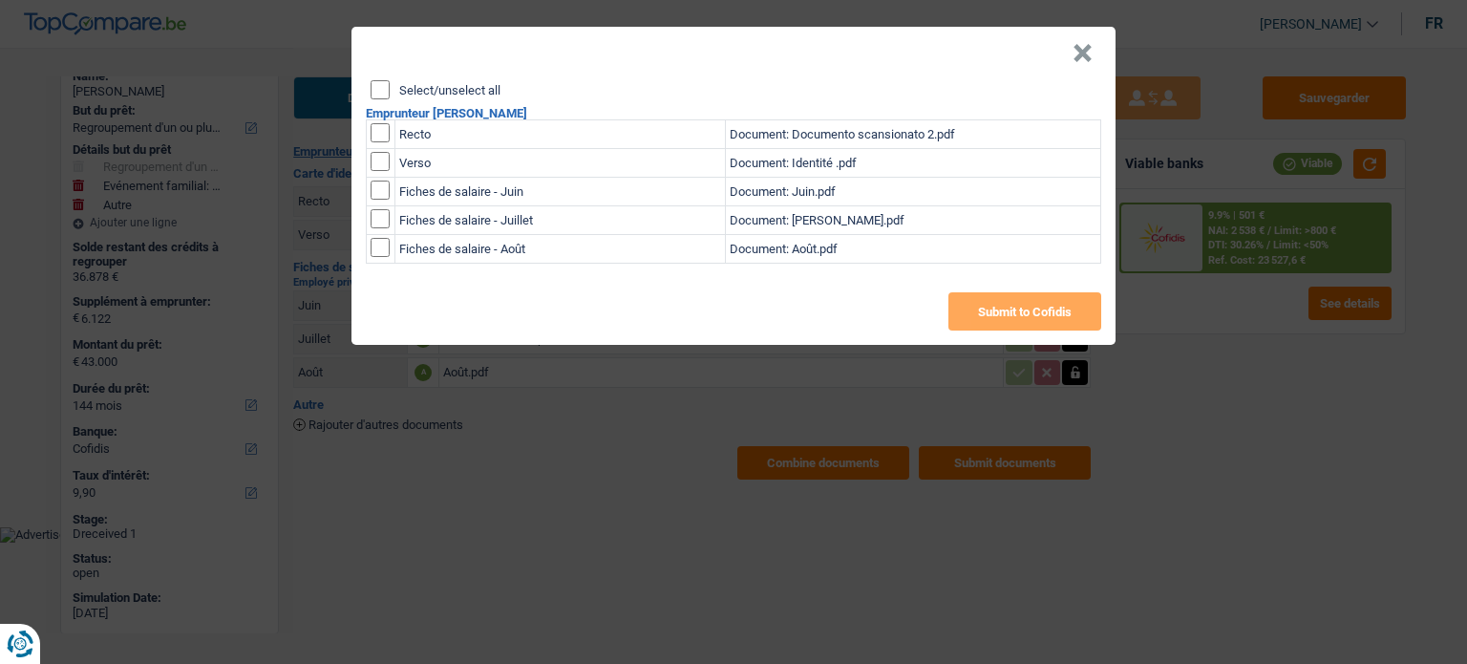
click at [381, 85] on input "Select/unselect all" at bounding box center [380, 89] width 19 height 19
checkbox input "true"
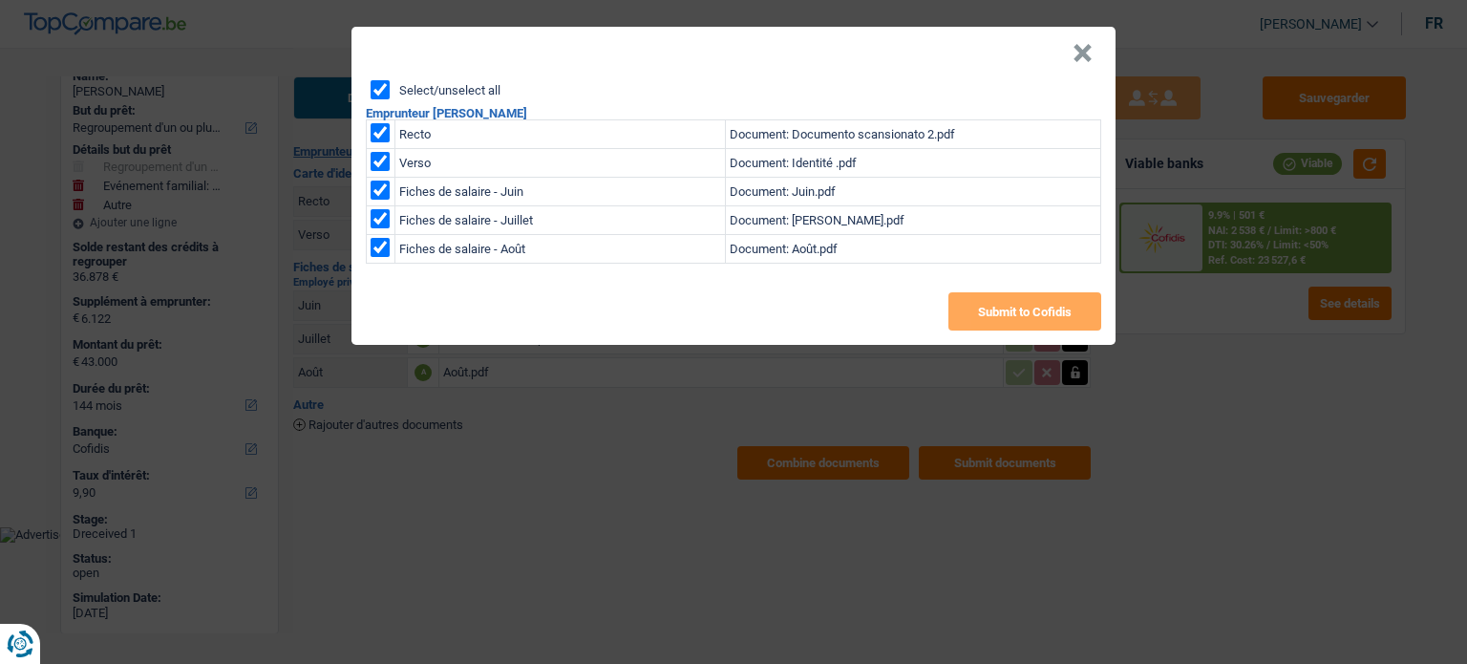
checkbox input "true"
click at [995, 316] on button "Submit to Cofidis" at bounding box center [1025, 311] width 153 height 38
click at [1093, 61] on header "×" at bounding box center [734, 53] width 764 height 53
click at [1089, 53] on button "×" at bounding box center [1083, 53] width 20 height 19
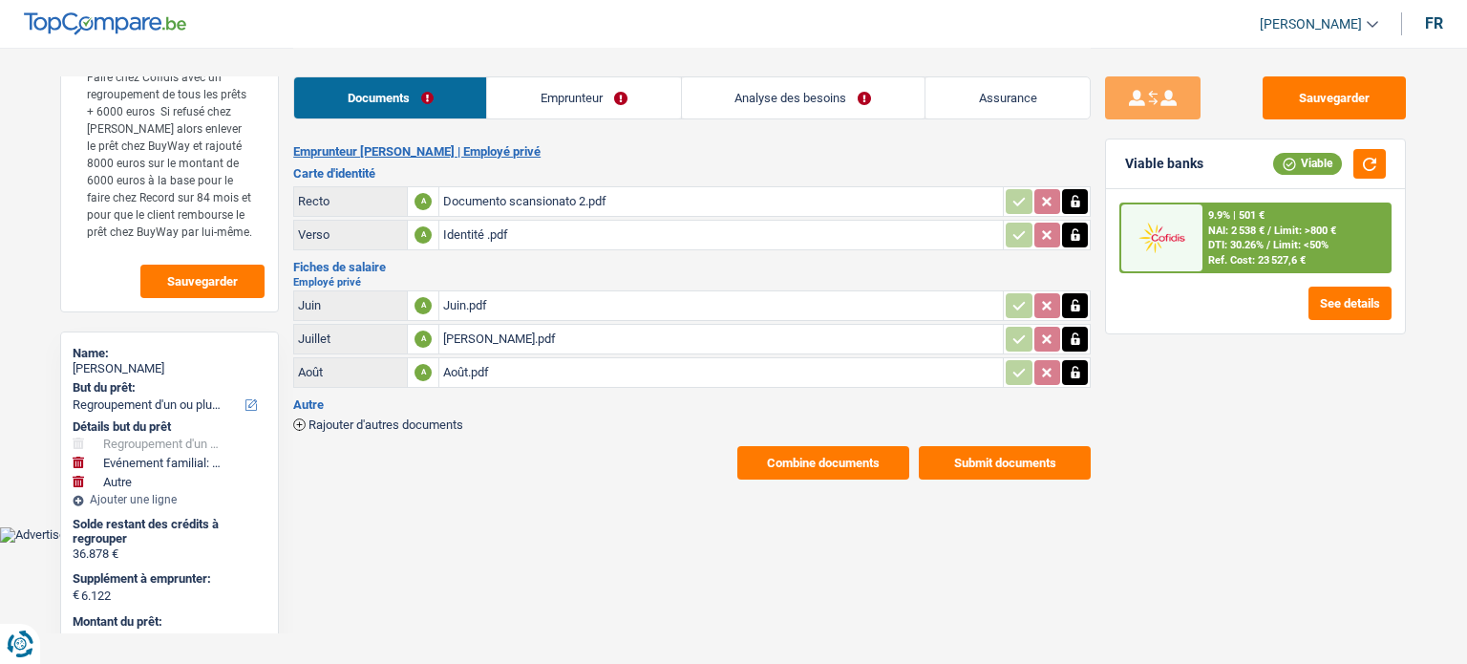
scroll to position [191, 0]
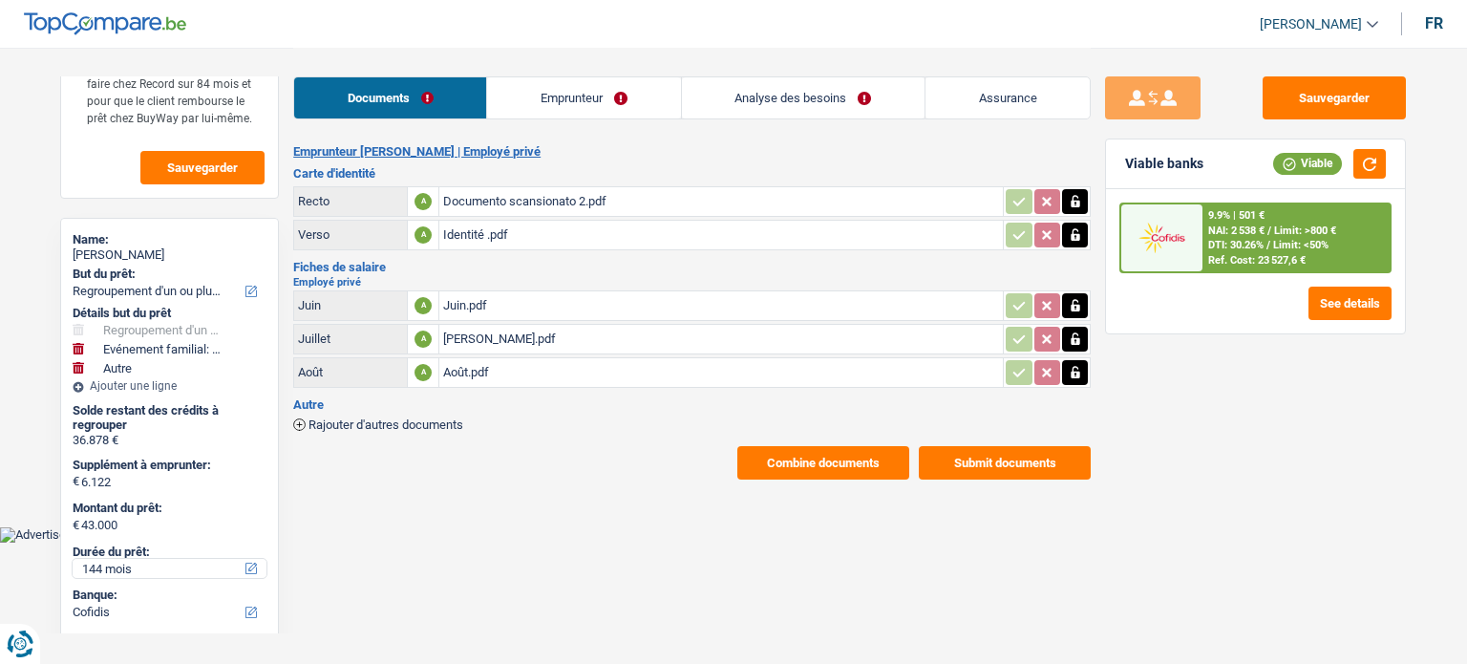
click at [126, 566] on select "12 mois 18 mois 24 mois 30 mois 36 mois 42 mois 48 mois 60 mois 72 mois 84 mois…" at bounding box center [170, 568] width 194 height 19
select select "120"
click at [73, 559] on select "12 mois 18 mois 24 mois 30 mois 36 mois 42 mois 48 mois 60 mois 72 mois 84 mois…" at bounding box center [170, 568] width 194 height 19
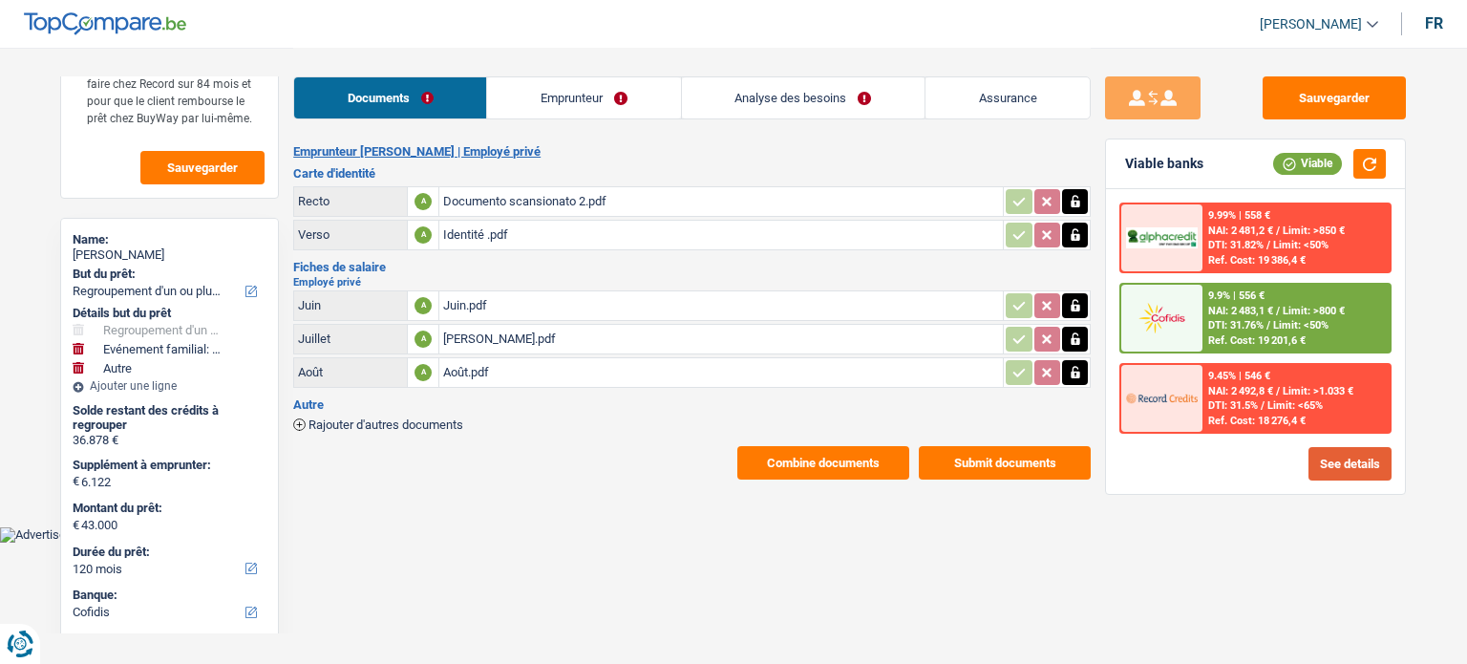
click at [1364, 451] on button "See details" at bounding box center [1350, 463] width 83 height 33
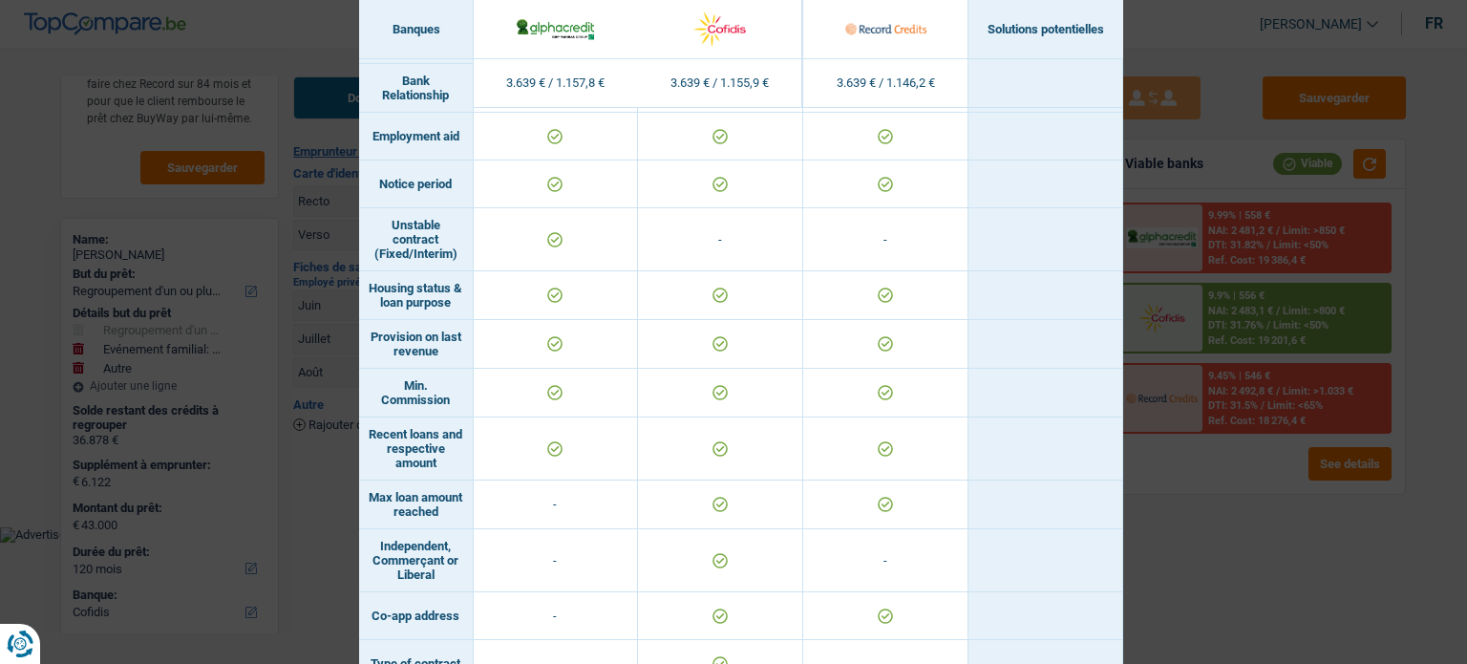
scroll to position [1051, 0]
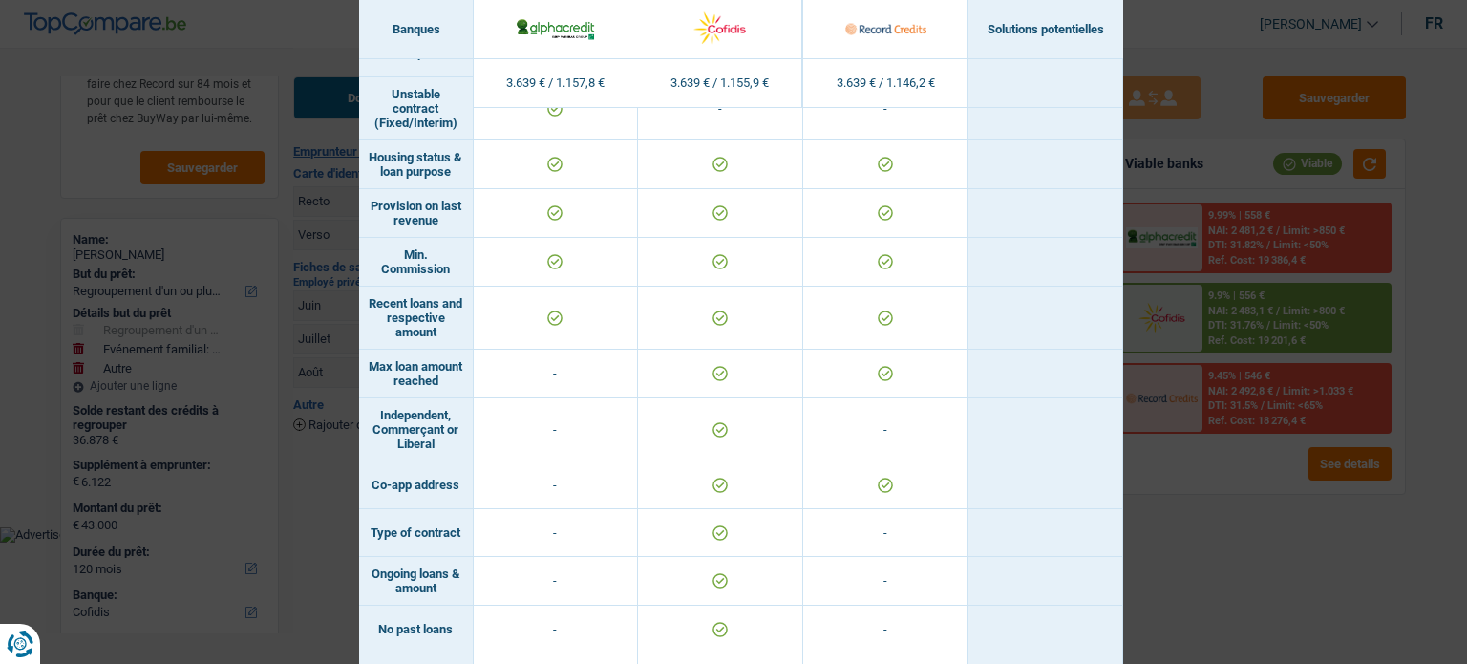
click at [1227, 457] on div "Banks conditions × Banques Solutions potentielles Revenus / Charges 3.639 € / 1…" at bounding box center [733, 332] width 1467 height 664
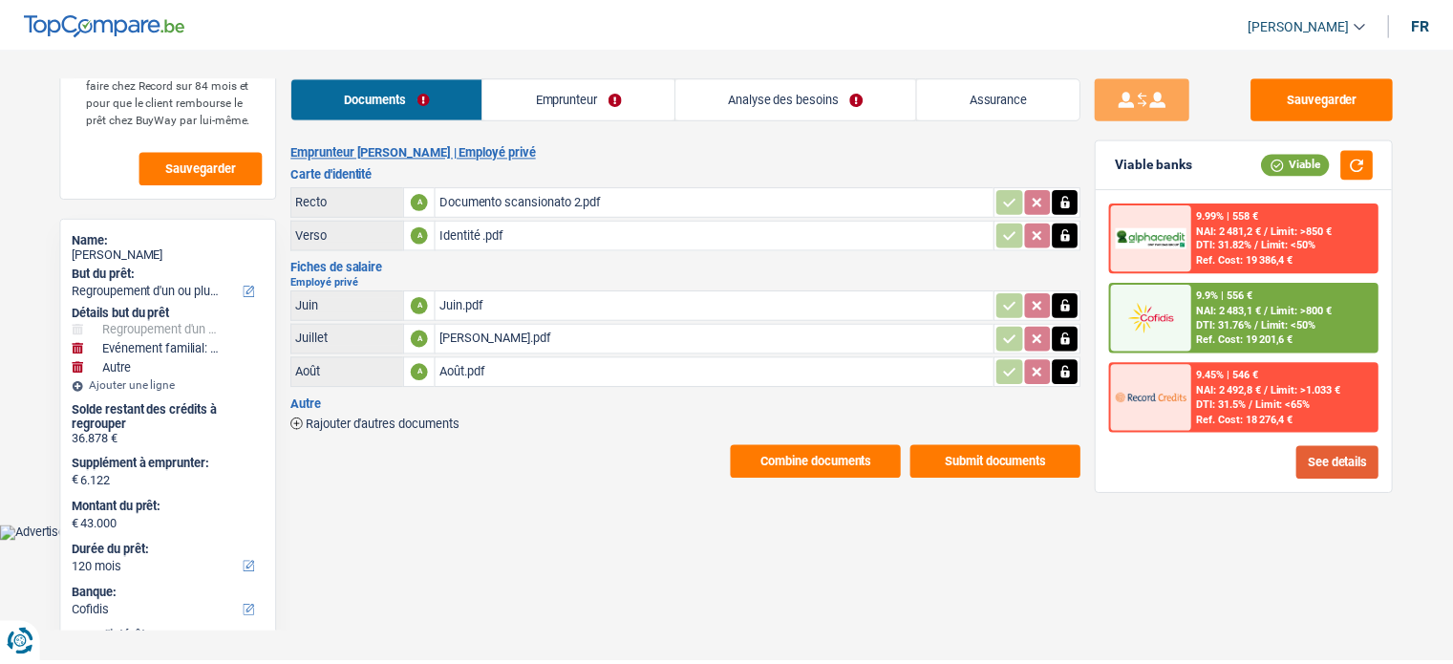
scroll to position [0, 0]
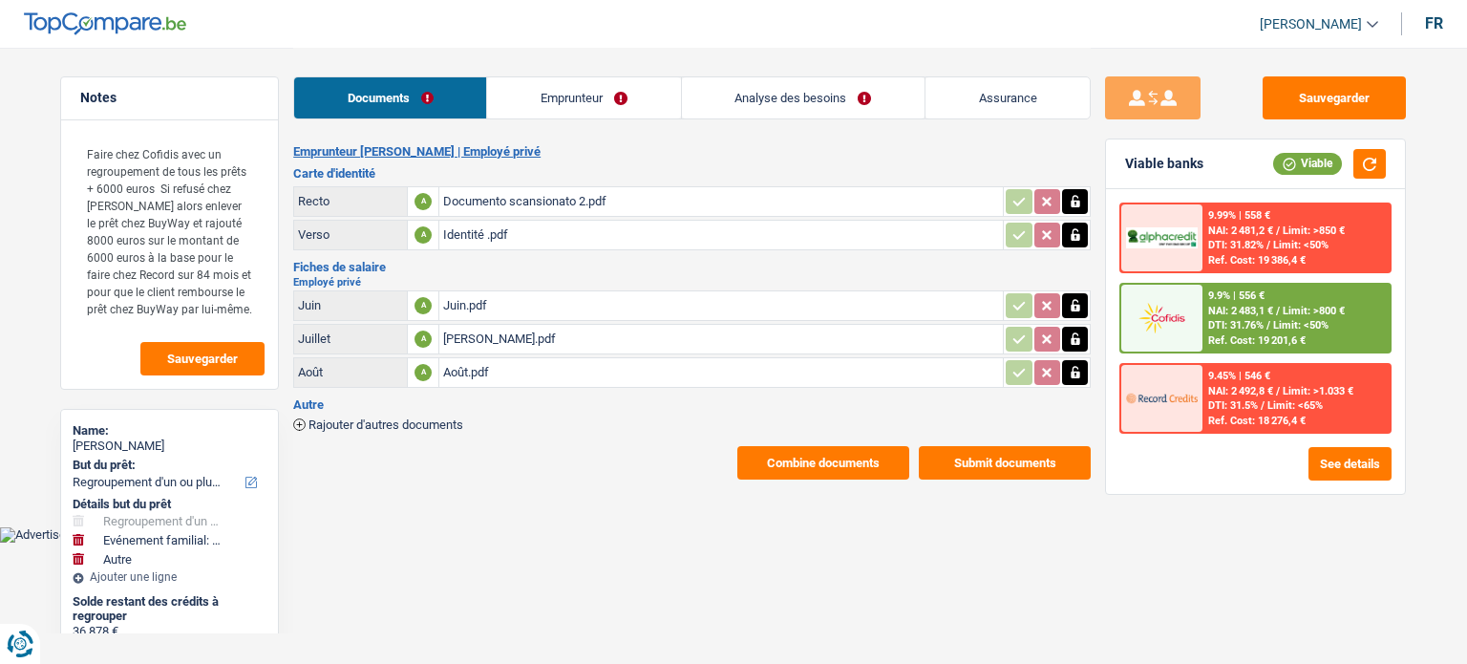
click at [697, 97] on link "Analyse des besoins" at bounding box center [803, 97] width 243 height 41
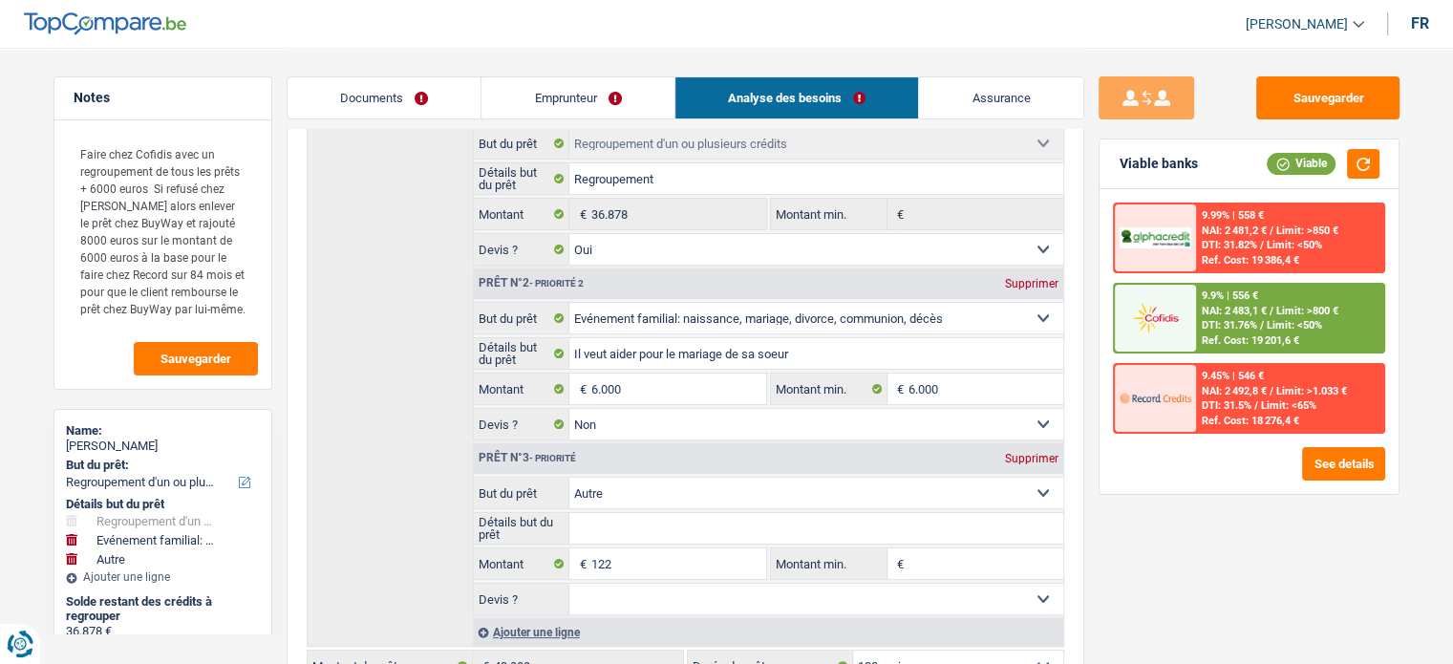
scroll to position [382, 0]
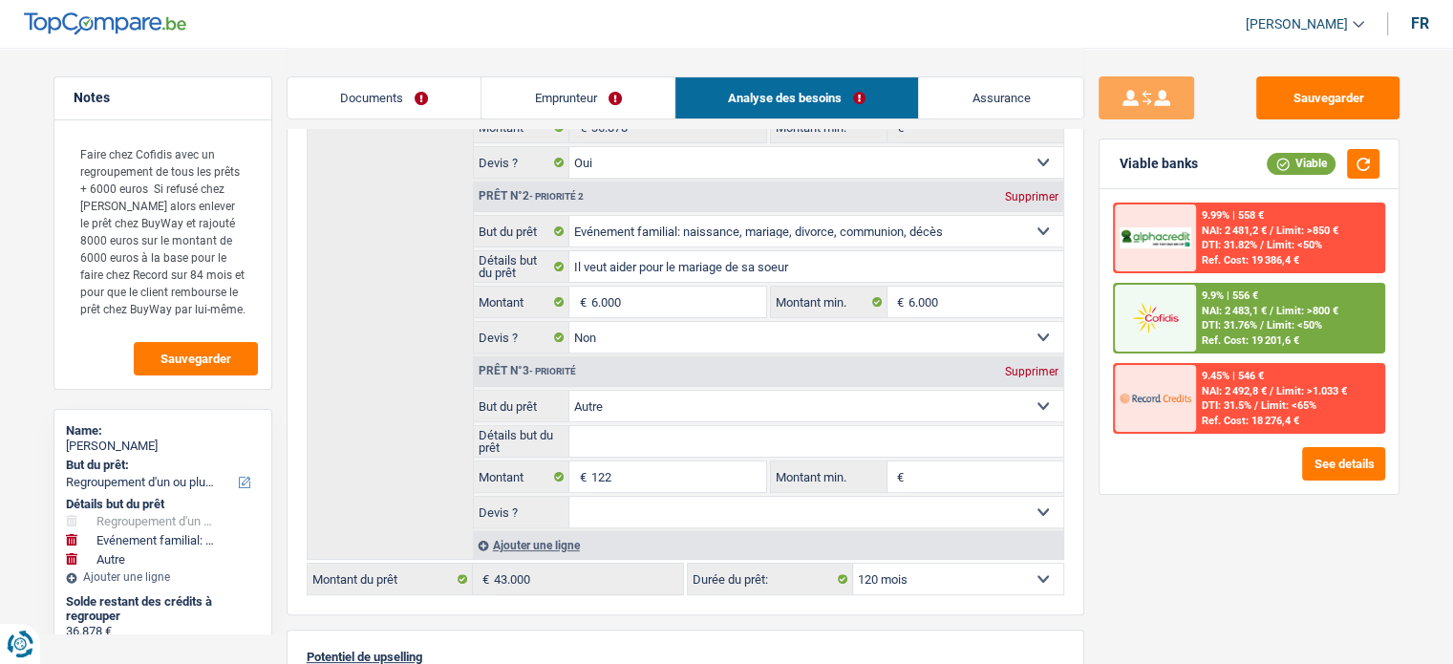
click at [594, 93] on link "Emprunteur" at bounding box center [577, 97] width 193 height 41
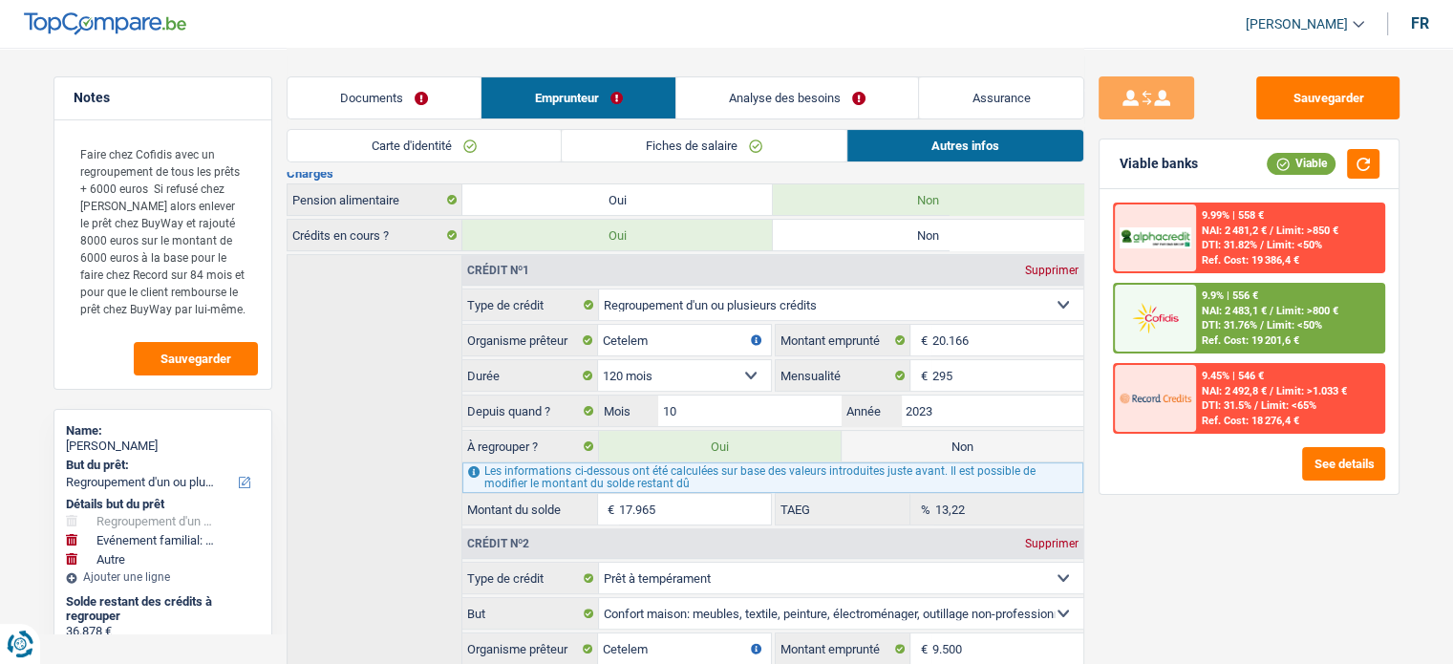
click at [1003, 148] on link "Autres infos" at bounding box center [965, 146] width 236 height 32
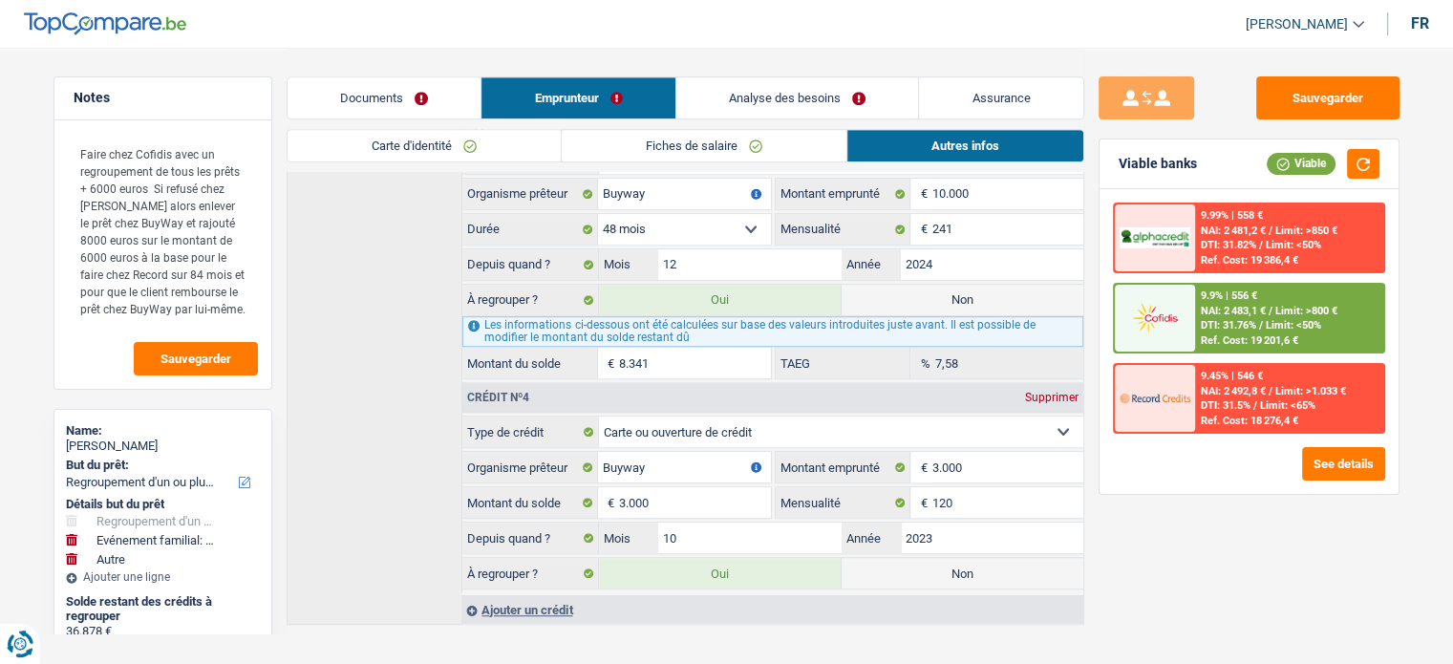
scroll to position [955, 0]
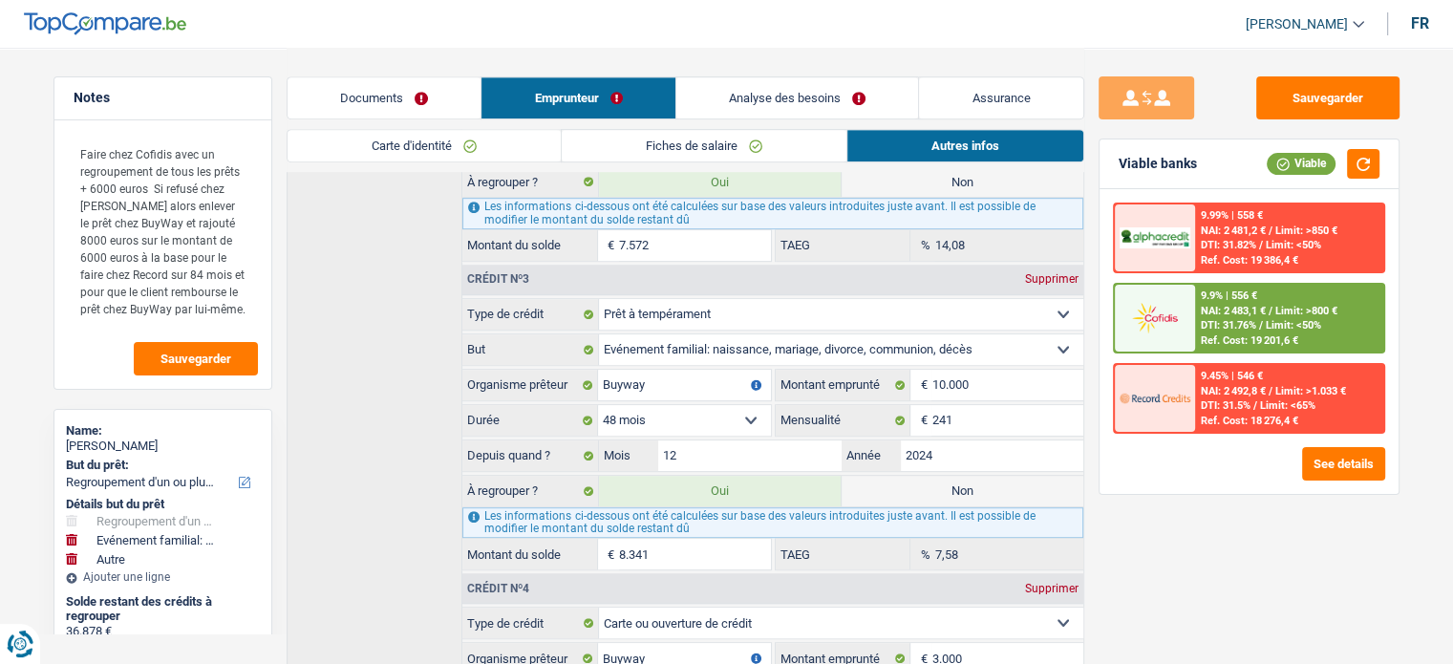
click at [942, 484] on label "Non" at bounding box center [963, 491] width 242 height 31
click at [942, 484] on input "Non" at bounding box center [963, 491] width 242 height 31
radio input "true"
type input "34.659"
radio input "false"
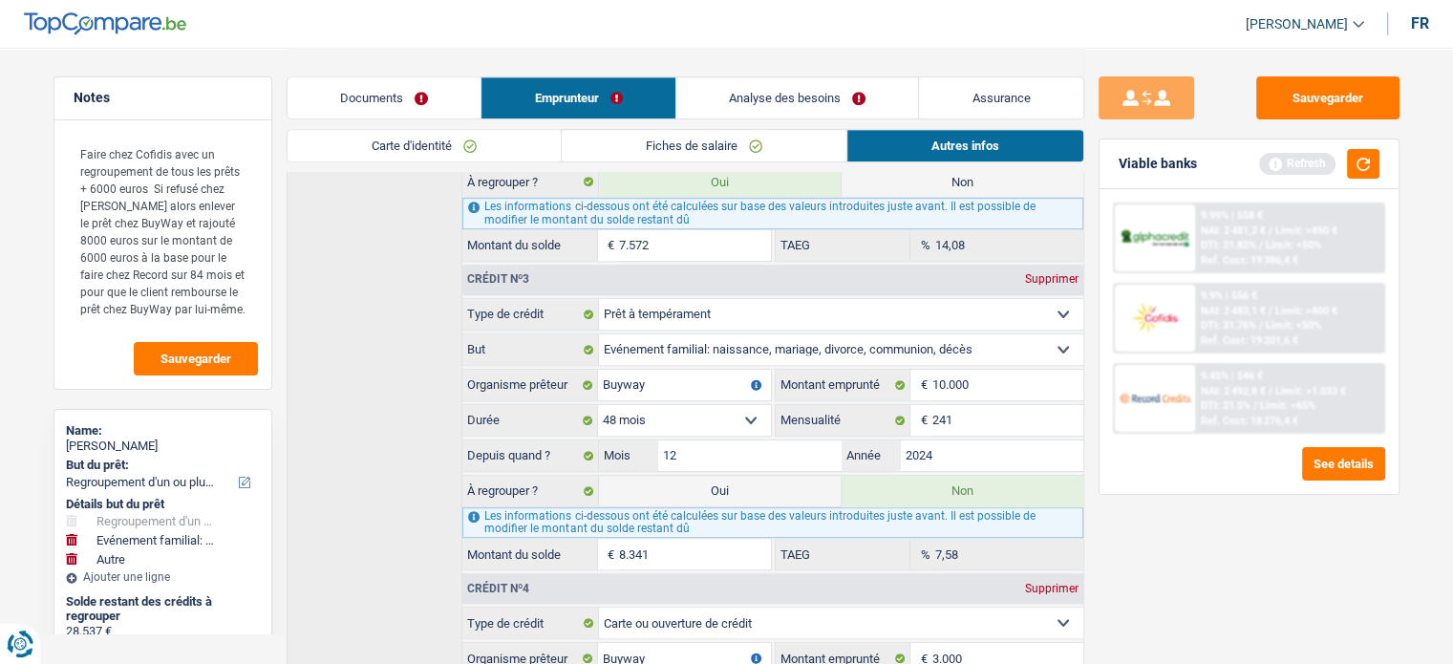
click at [416, 94] on link "Documents" at bounding box center [385, 97] width 194 height 41
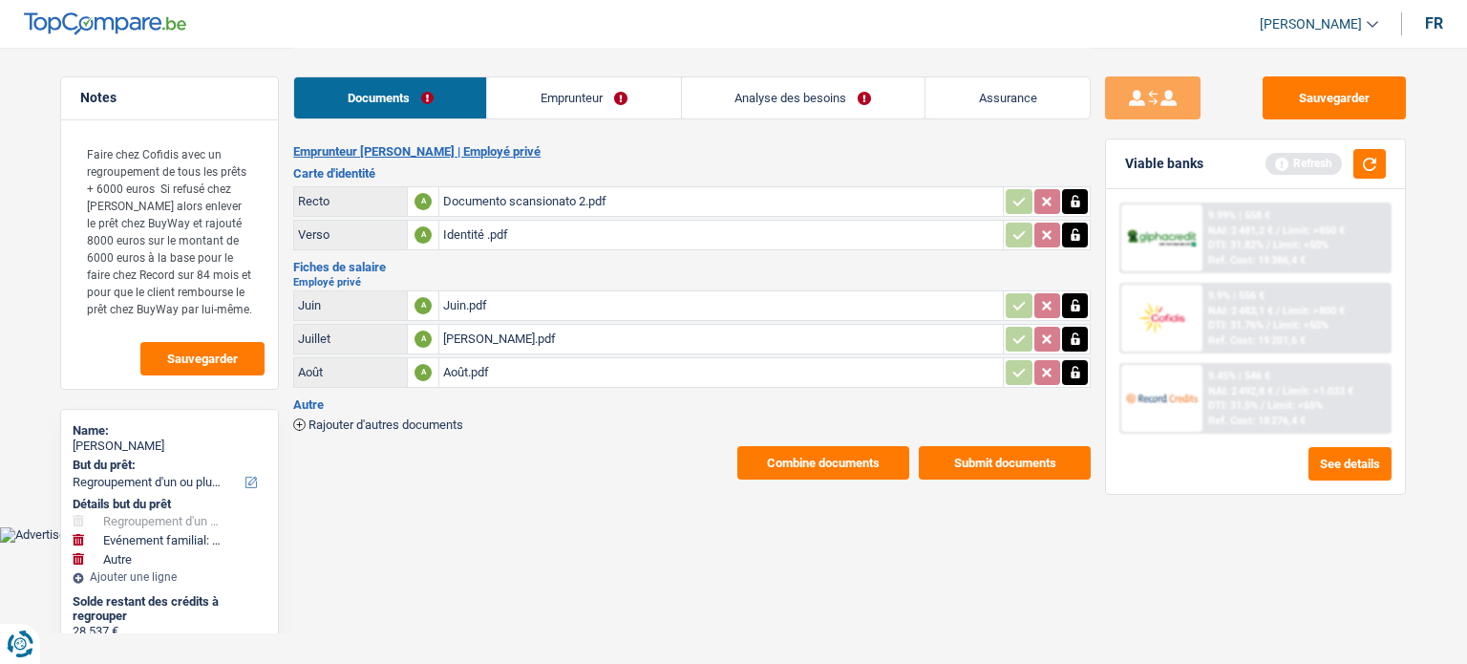
drag, startPoint x: 806, startPoint y: 72, endPoint x: 790, endPoint y: 102, distance: 34.6
click at [803, 76] on div "Documents Emprunteur Analyse des besoins Assurance" at bounding box center [692, 88] width 798 height 81
click at [790, 102] on link "Analyse des besoins" at bounding box center [803, 97] width 243 height 41
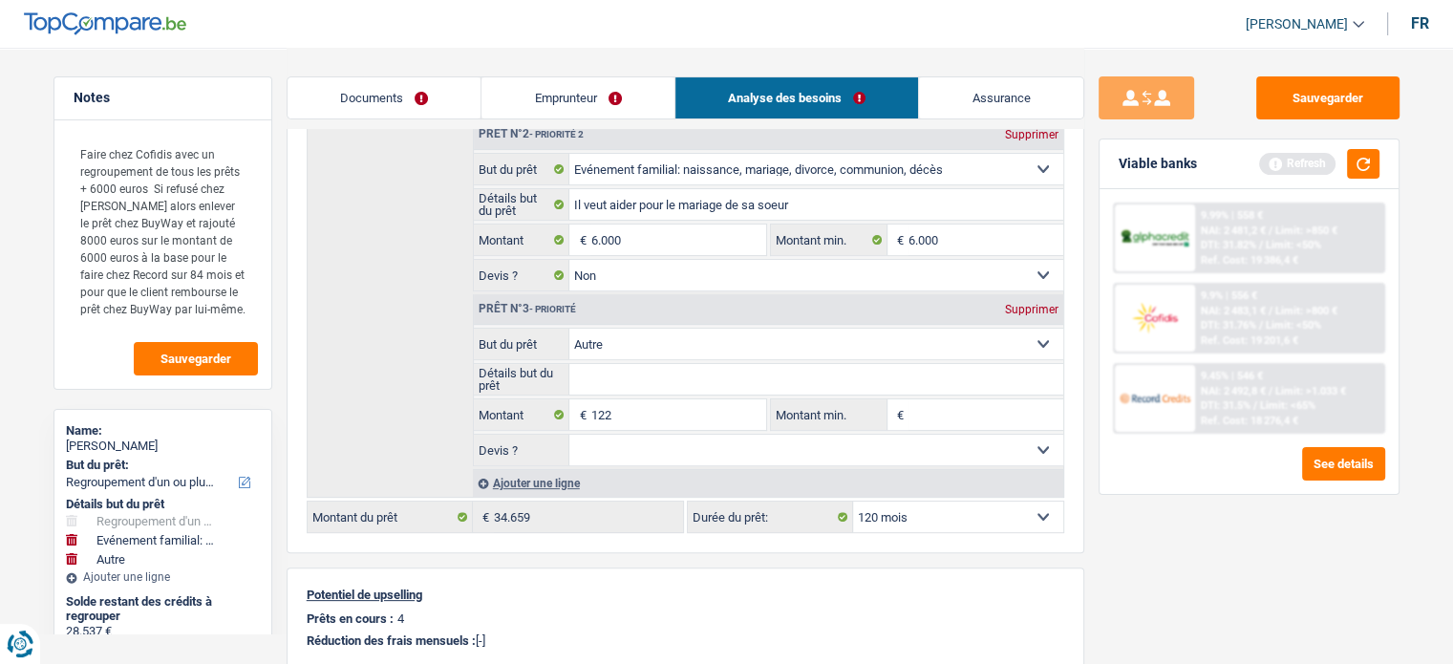
scroll to position [478, 0]
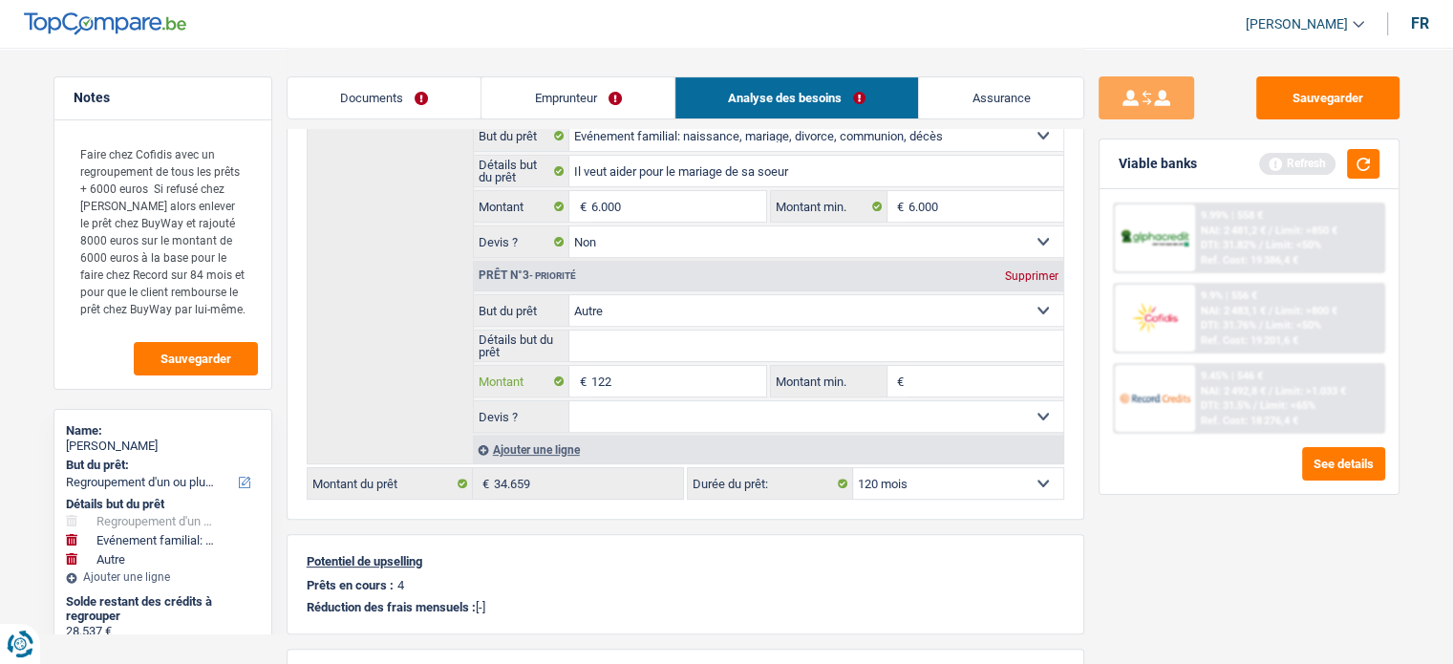
click at [649, 377] on input "122" at bounding box center [677, 381] width 175 height 31
select select
click at [602, 372] on input "122" at bounding box center [677, 381] width 175 height 31
type input "8"
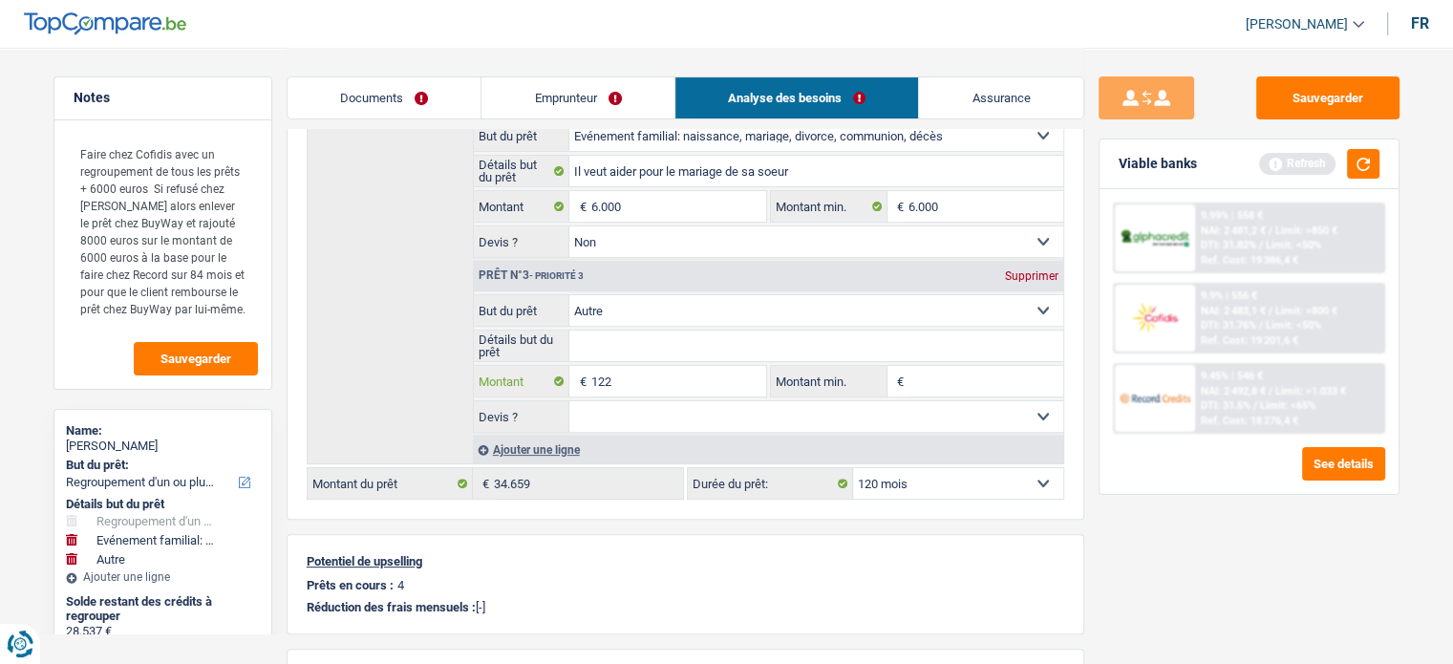
select select
type input "85"
select select
type input "850"
select select
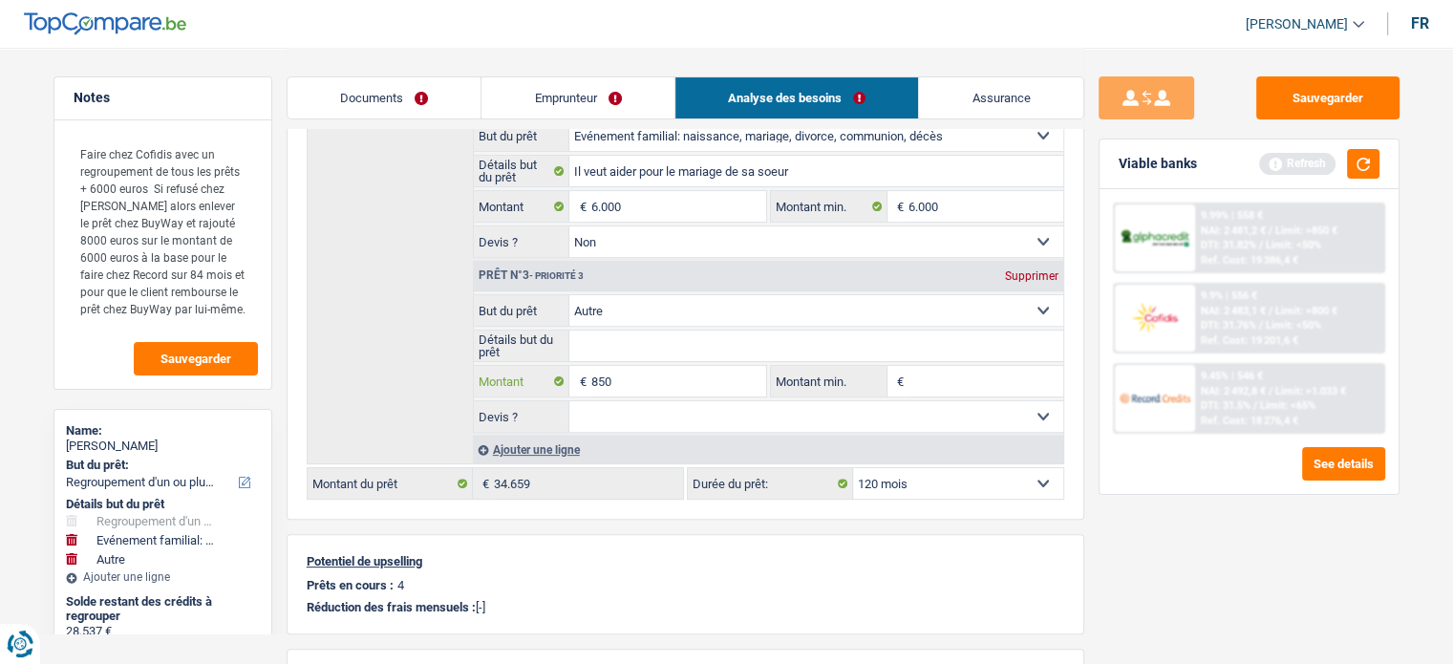
type input "8.500"
select select
type input "8.500"
type input "14.500"
type input "43.037"
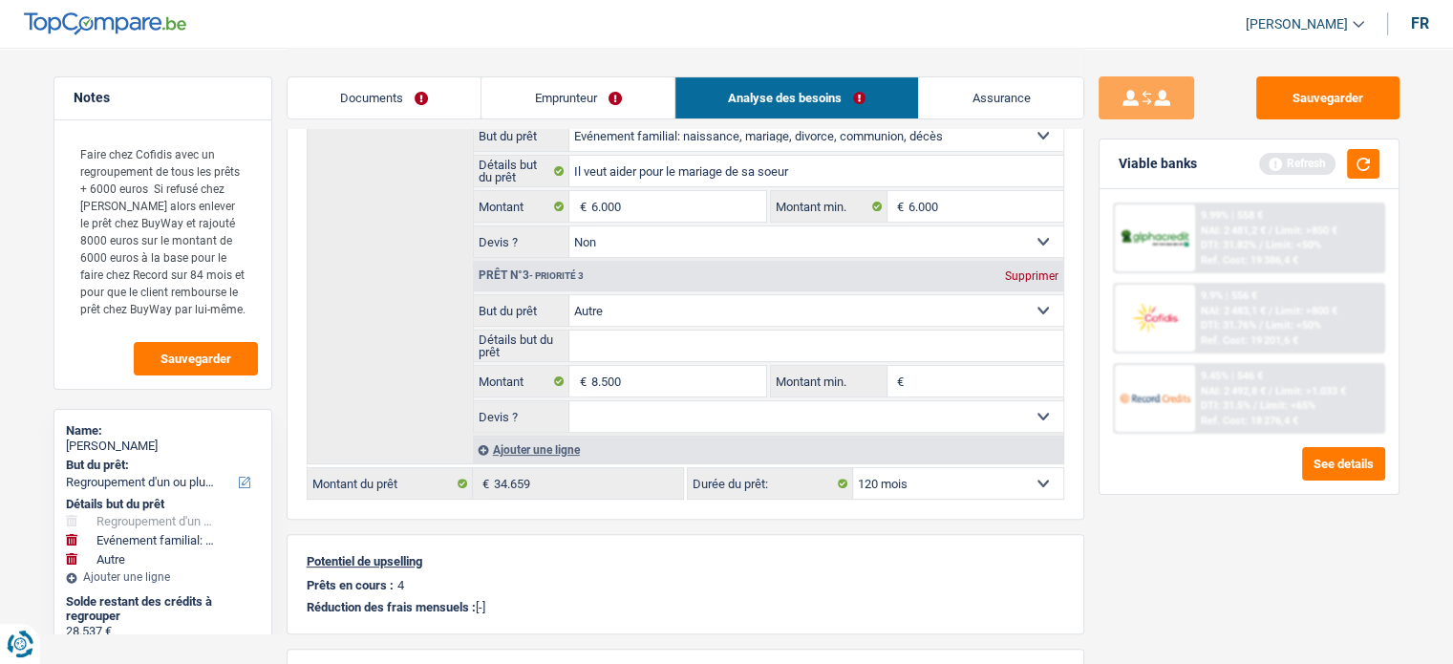
type input "43.037"
select select "144"
type input "43.037"
select select
drag, startPoint x: 1007, startPoint y: 553, endPoint x: 1019, endPoint y: 561, distance: 14.6
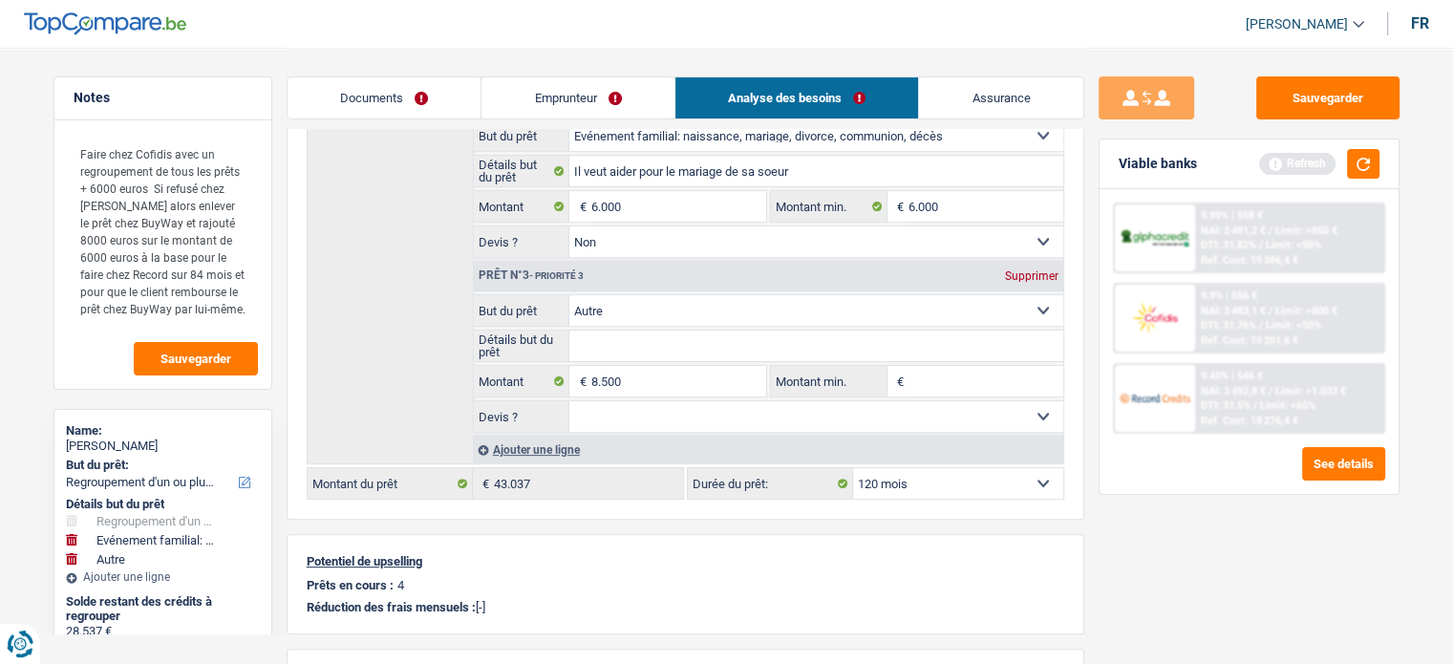
click at [1013, 557] on p "Potentiel de upselling" at bounding box center [686, 561] width 758 height 14
select select "144"
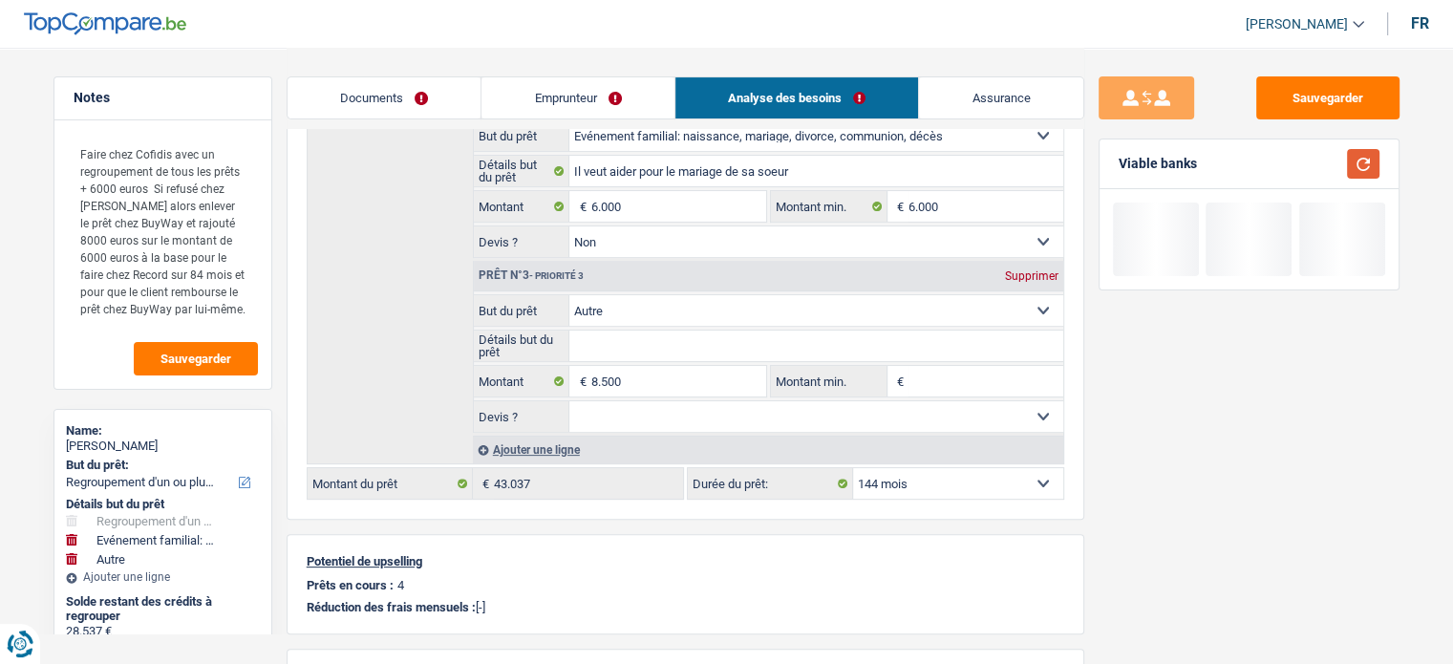
click at [1347, 164] on button "button" at bounding box center [1363, 164] width 32 height 30
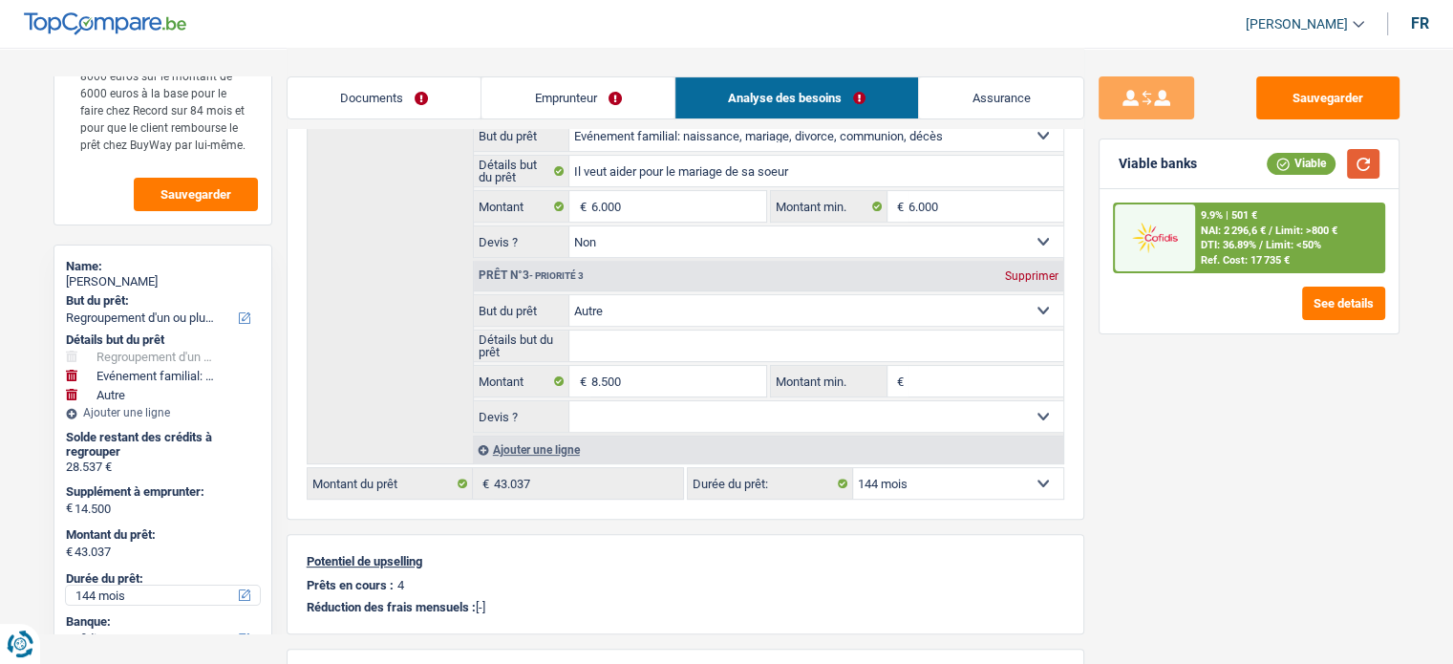
scroll to position [287, 0]
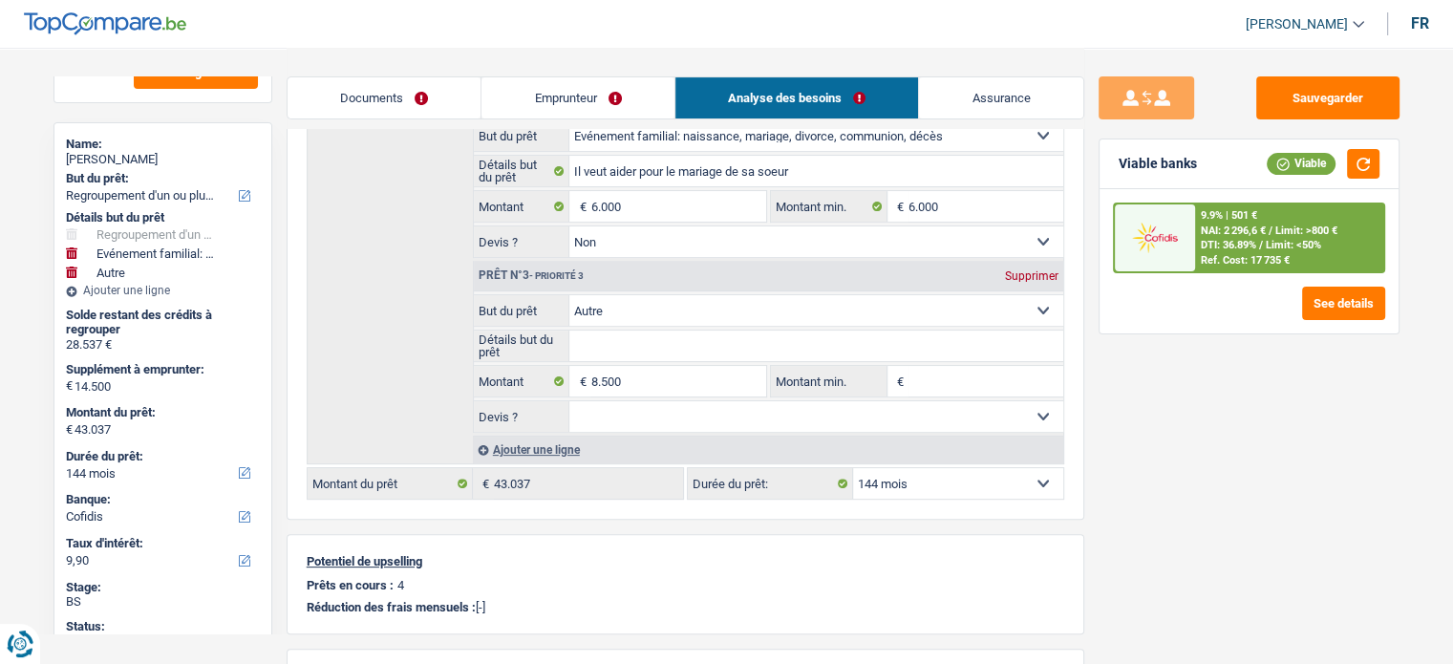
click at [107, 484] on div "Durée du prêt: 12 mois 18 mois 24 mois 30 mois 36 mois 42 mois 48 mois 60 mois …" at bounding box center [163, 466] width 194 height 44
click at [108, 480] on select "12 mois 18 mois 24 mois 30 mois 36 mois 42 mois 48 mois 60 mois 72 mois 84 mois…" at bounding box center [163, 472] width 194 height 19
select select "120"
click at [66, 463] on select "12 mois 18 mois 24 mois 30 mois 36 mois 42 mois 48 mois 60 mois 72 mois 84 mois…" at bounding box center [163, 472] width 194 height 19
select select "120"
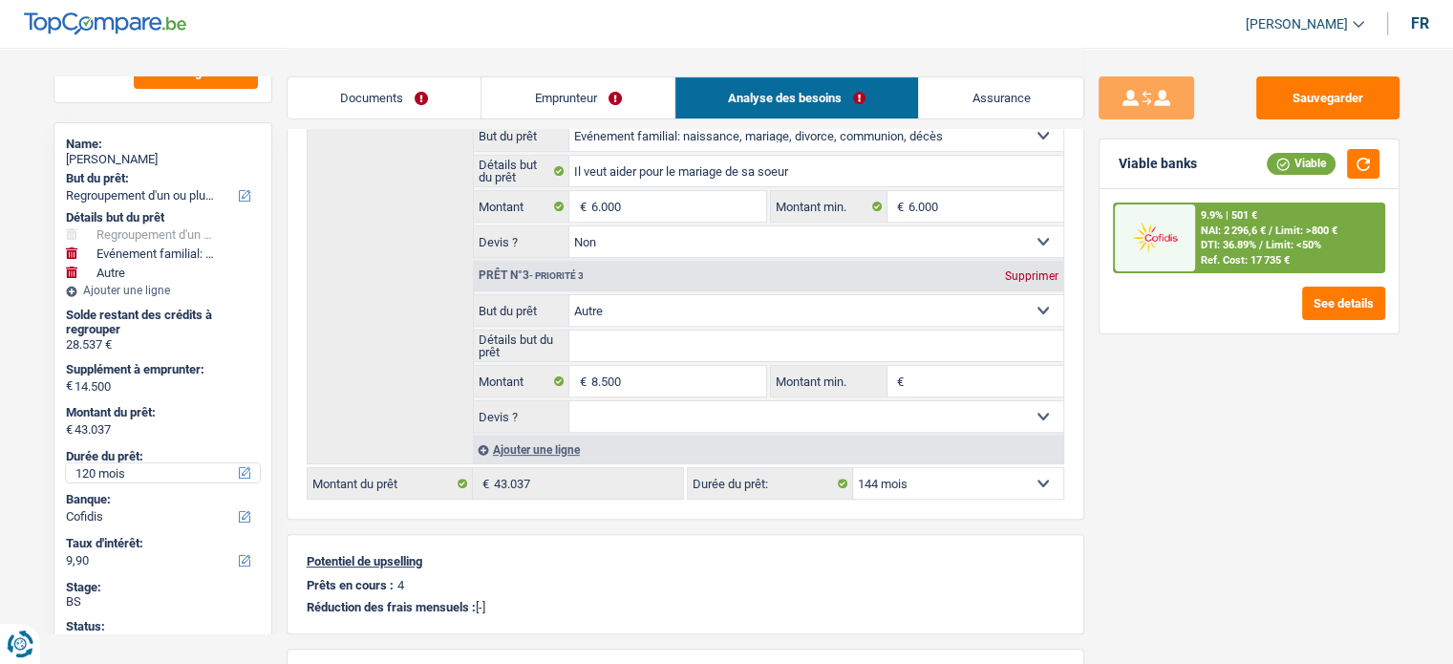
select select "120"
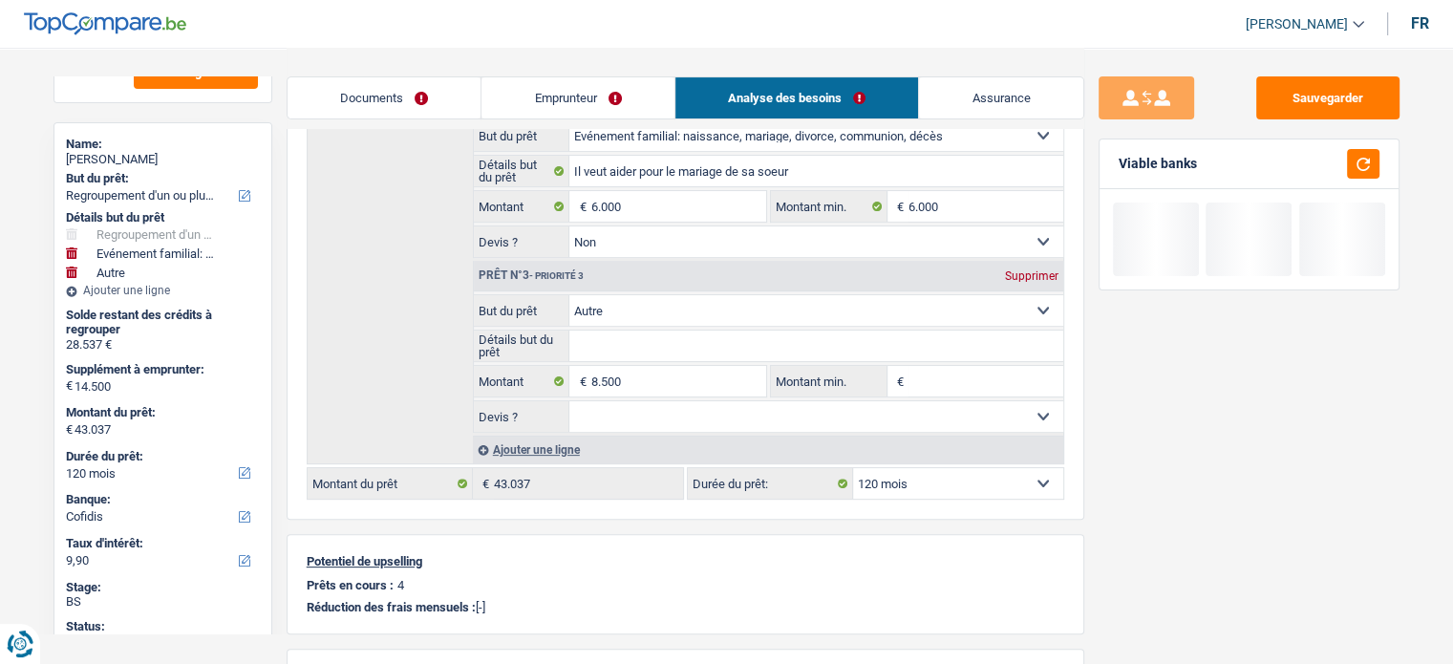
click at [1356, 562] on div "Sauvegarder Viable banks" at bounding box center [1249, 354] width 330 height 557
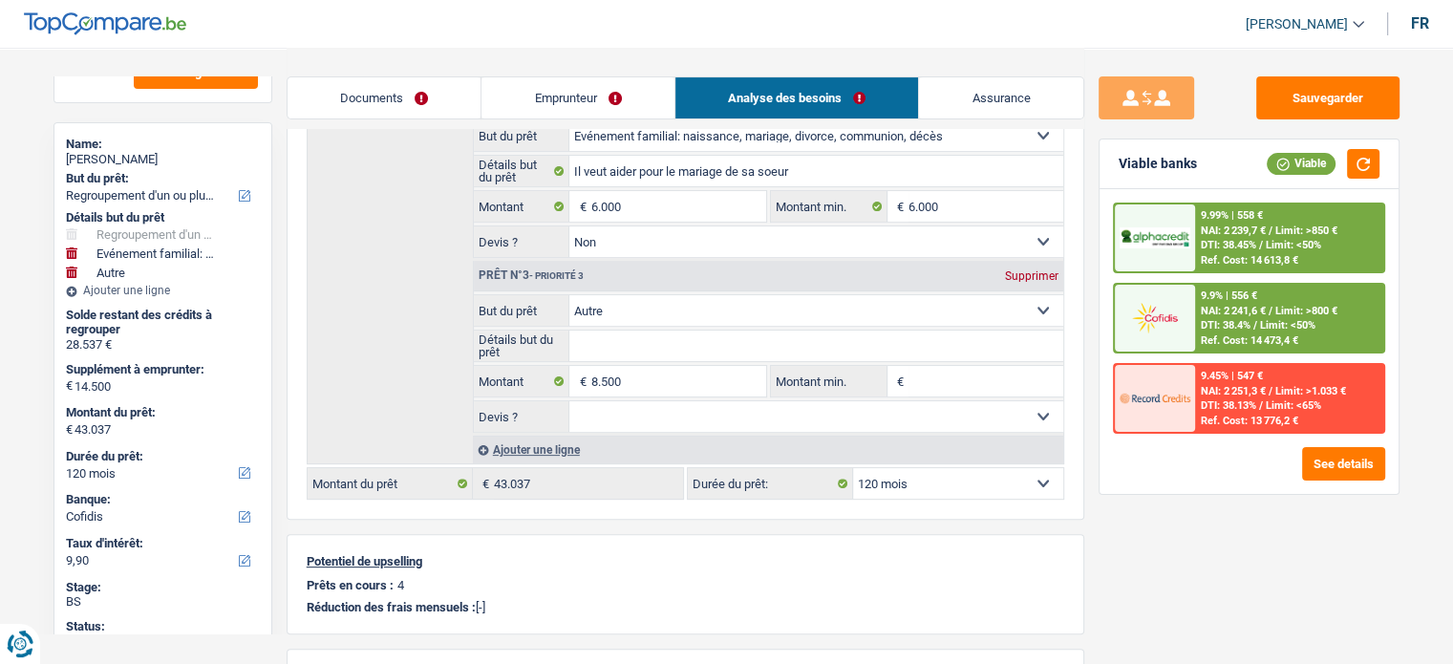
click at [1249, 298] on div "9.9% | 556 €" at bounding box center [1229, 295] width 56 height 12
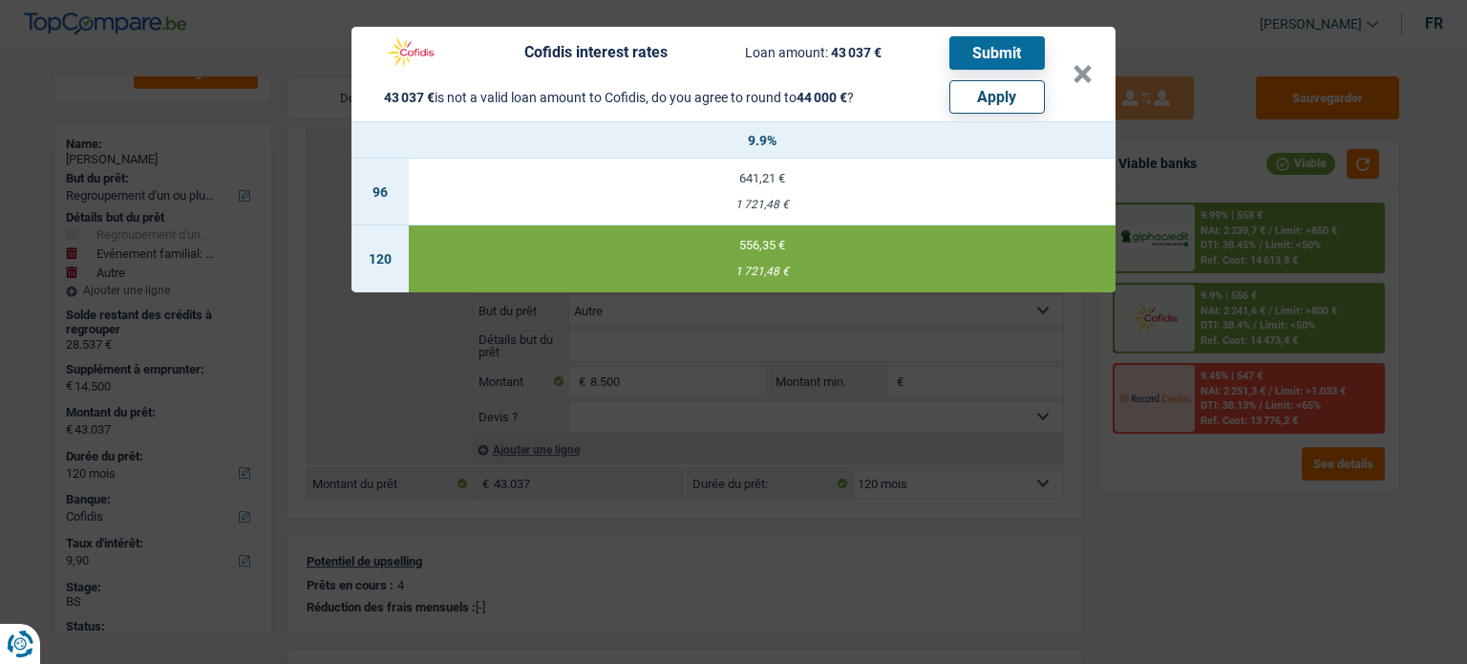
click at [1219, 550] on div "Cofidis interest rates Loan amount: 43 037 € Submit 43 037 € is not a valid loa…" at bounding box center [733, 332] width 1467 height 664
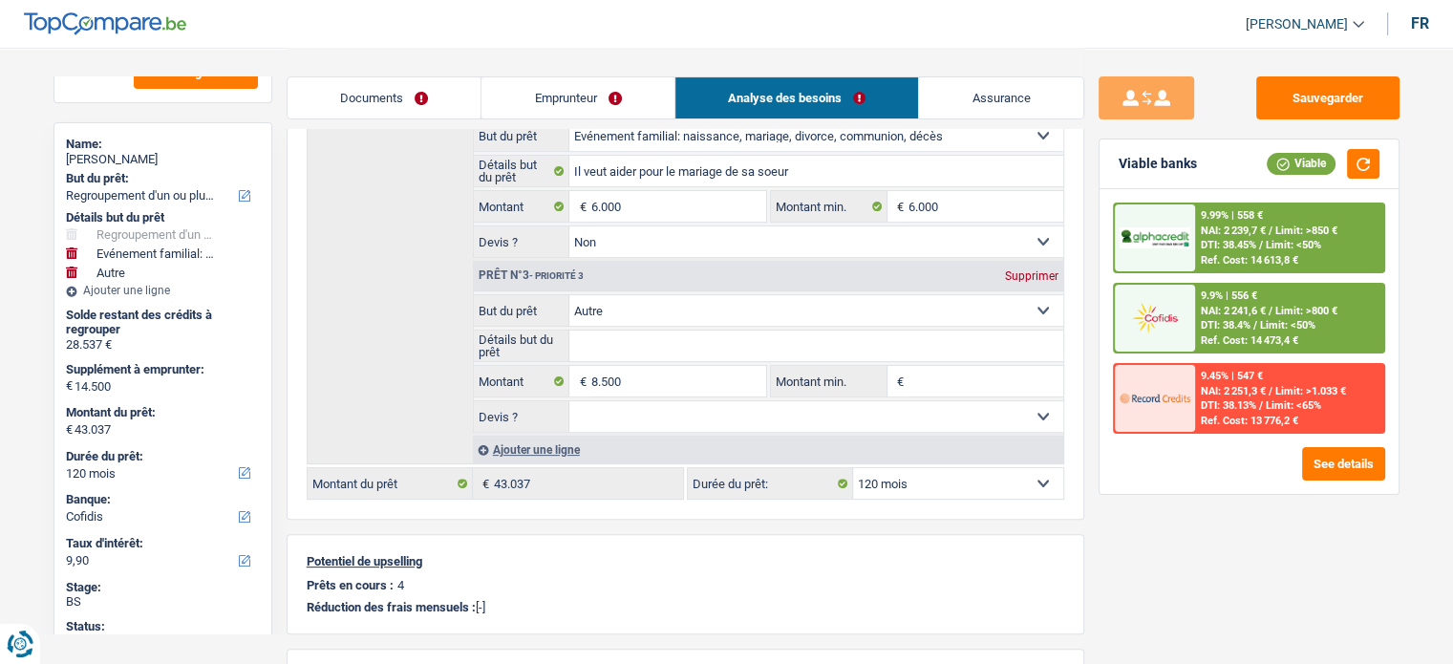
click at [1245, 262] on div "Ref. Cost: 14 613,8 €" at bounding box center [1249, 260] width 97 height 12
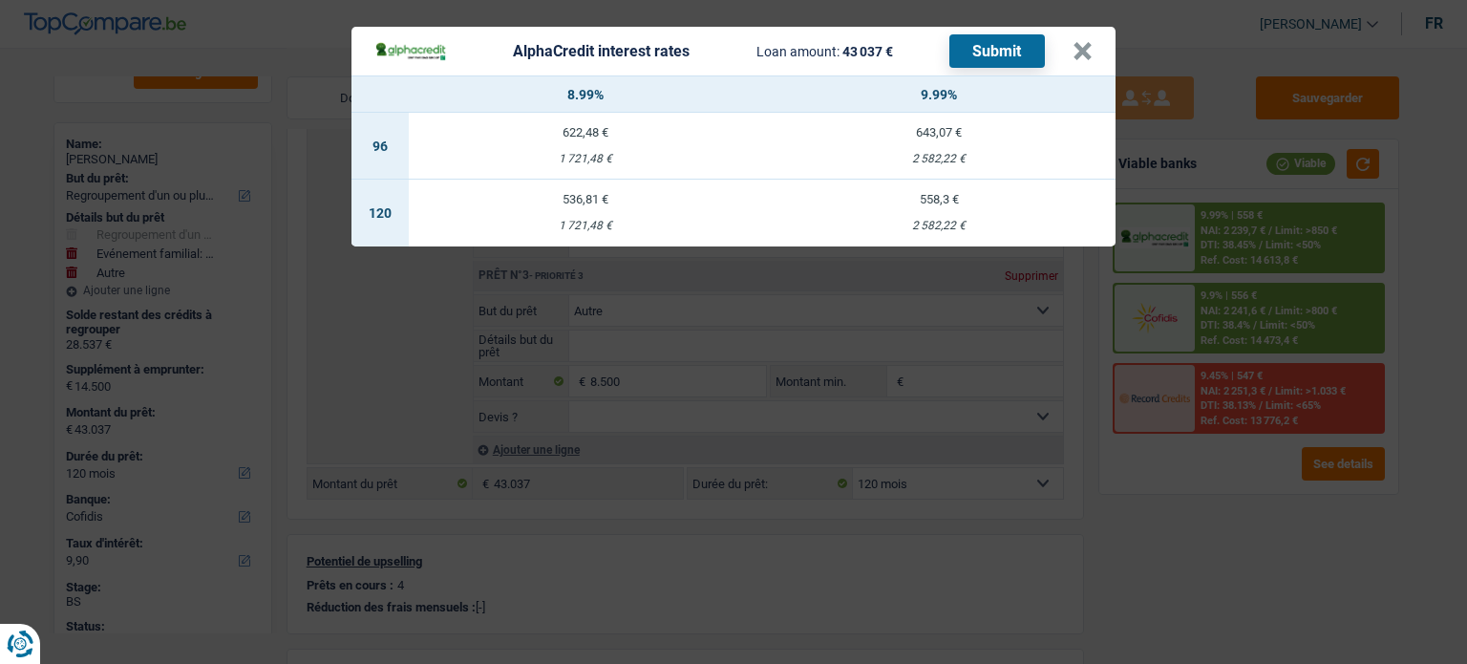
click at [1227, 565] on div "AlphaCredit interest rates Loan amount: 43 037 € Submit × 8.99% 9.99% 96 622,48…" at bounding box center [733, 332] width 1467 height 664
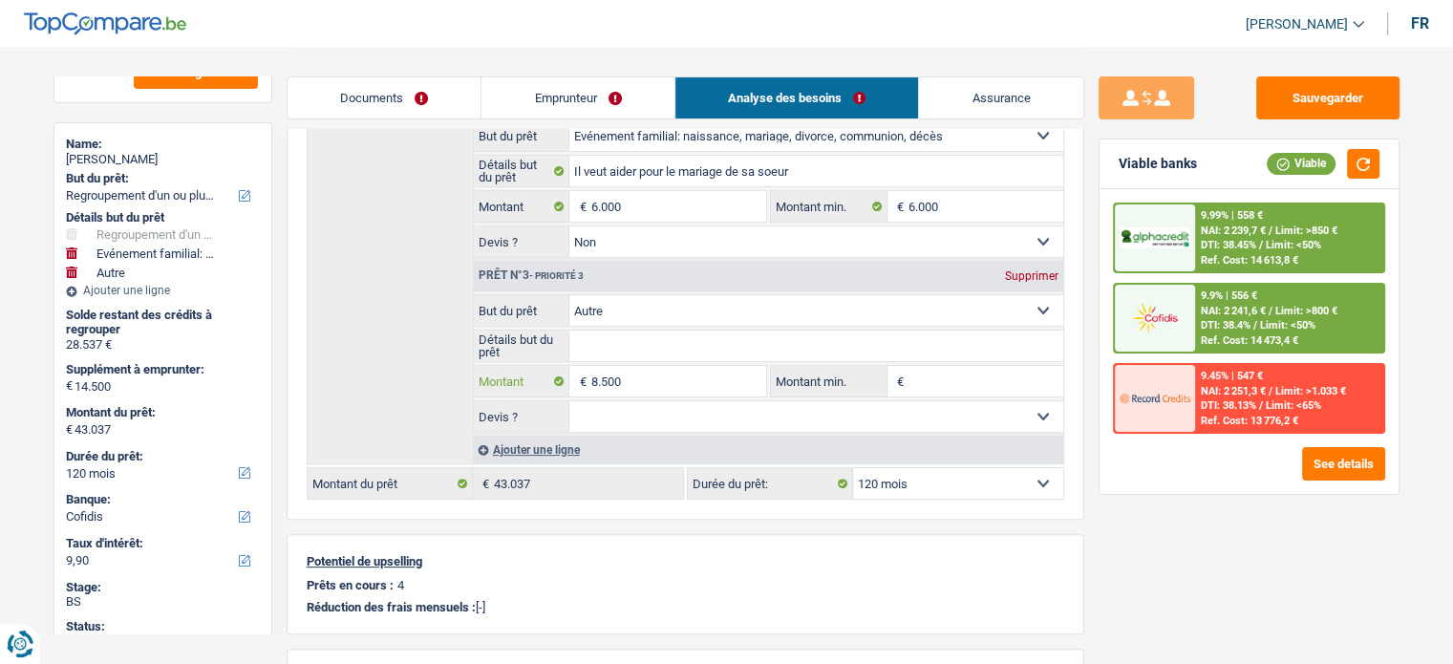
click at [672, 370] on input "8.500" at bounding box center [677, 381] width 175 height 31
type input "850"
select select
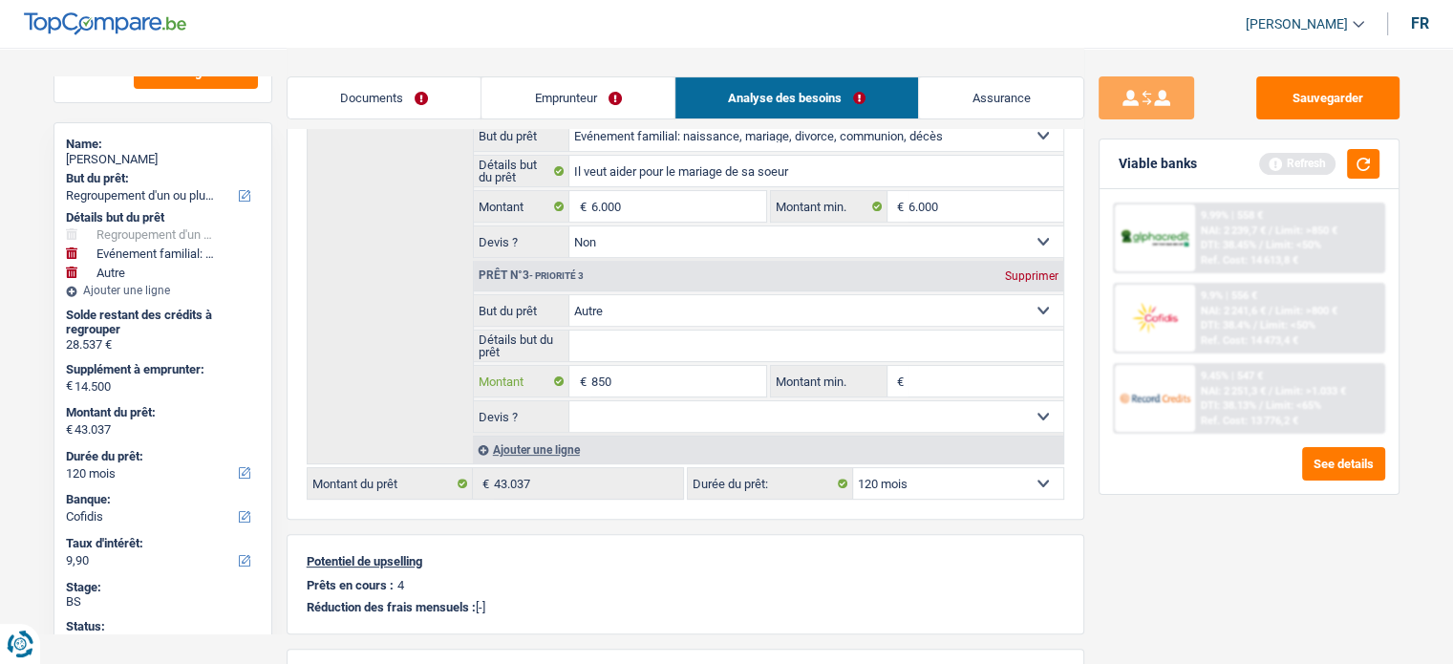
type input "8.503"
select select
type input "8.503"
type input "14.503"
type input "43.040"
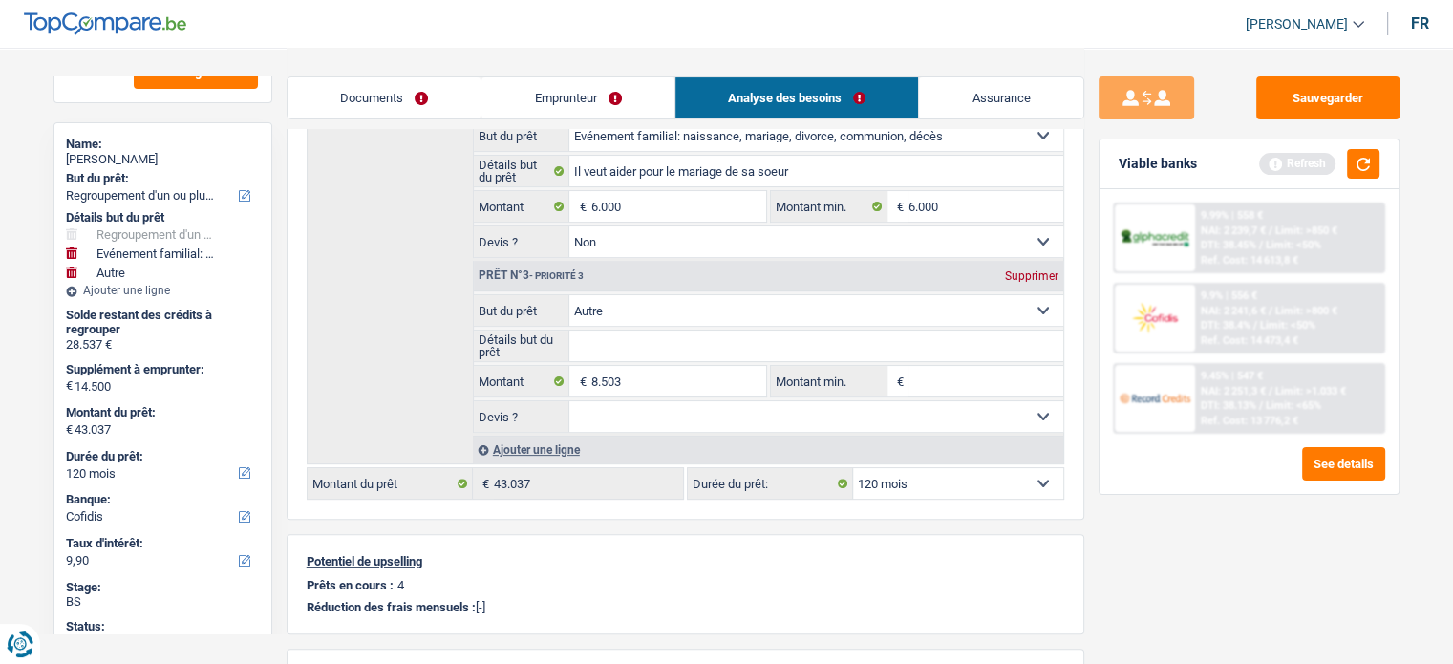
select select "144"
type input "43.040"
select select "144"
type input "43.040"
select select "144"
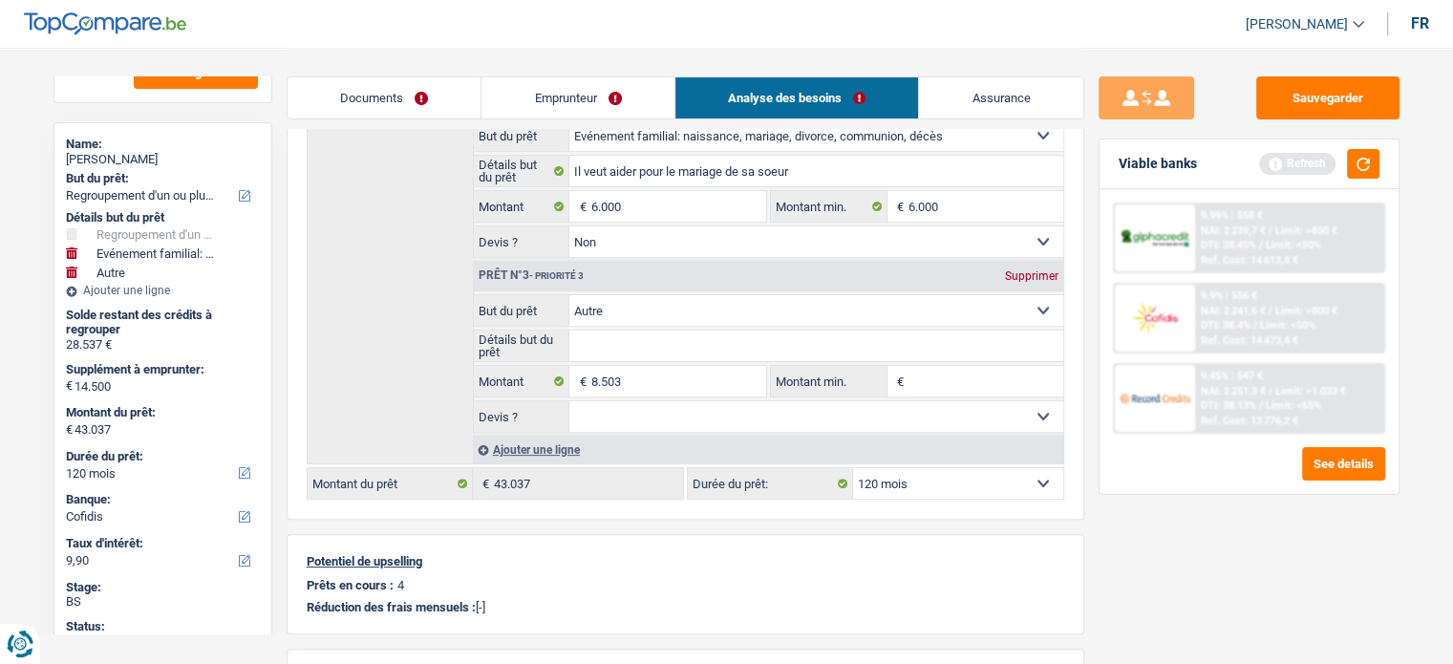
select select
click at [1163, 542] on div "Sauvegarder Viable banks Refresh 9.99% | 558 € NAI: 2 239,7 € / Limit: >850 € D…" at bounding box center [1249, 354] width 330 height 557
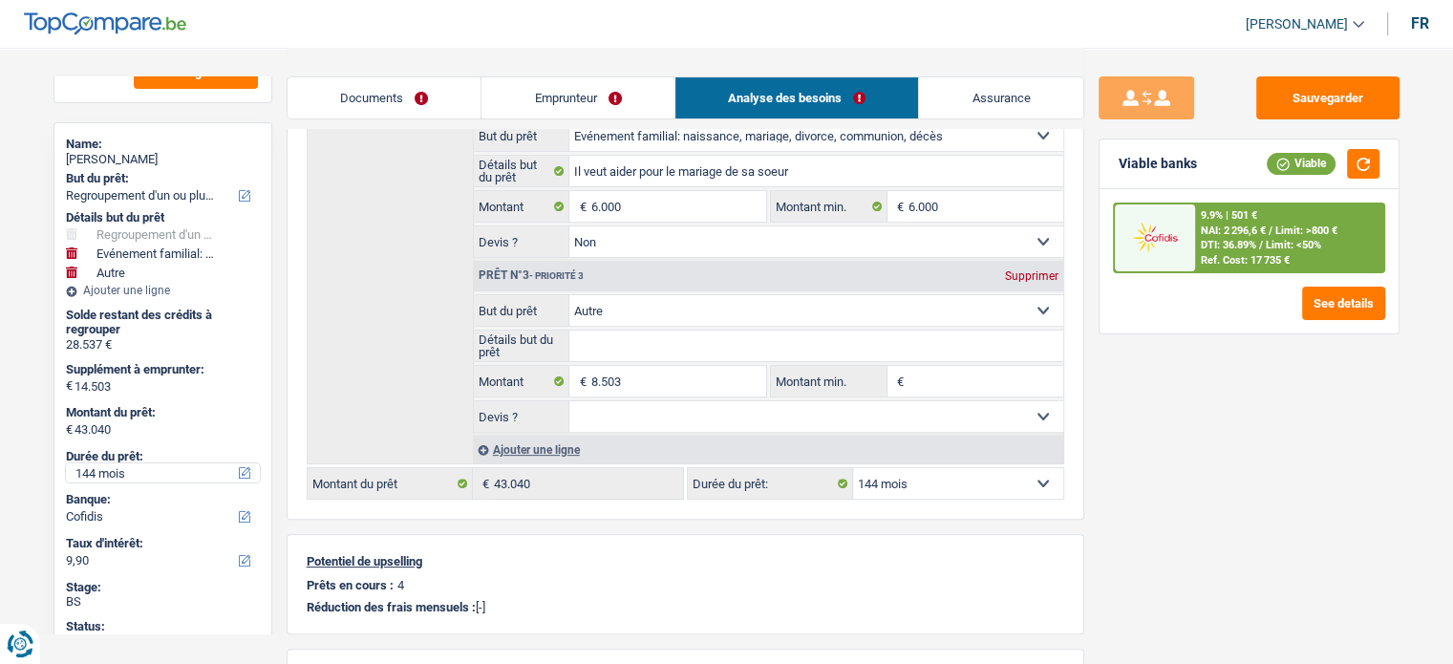
click at [133, 467] on select "12 mois 18 mois 24 mois 30 mois 36 mois 42 mois 48 mois 60 mois 72 mois 84 mois…" at bounding box center [163, 472] width 194 height 19
select select "120"
click at [66, 463] on select "12 mois 18 mois 24 mois 30 mois 36 mois 42 mois 48 mois 60 mois 72 mois 84 mois…" at bounding box center [163, 472] width 194 height 19
select select "120"
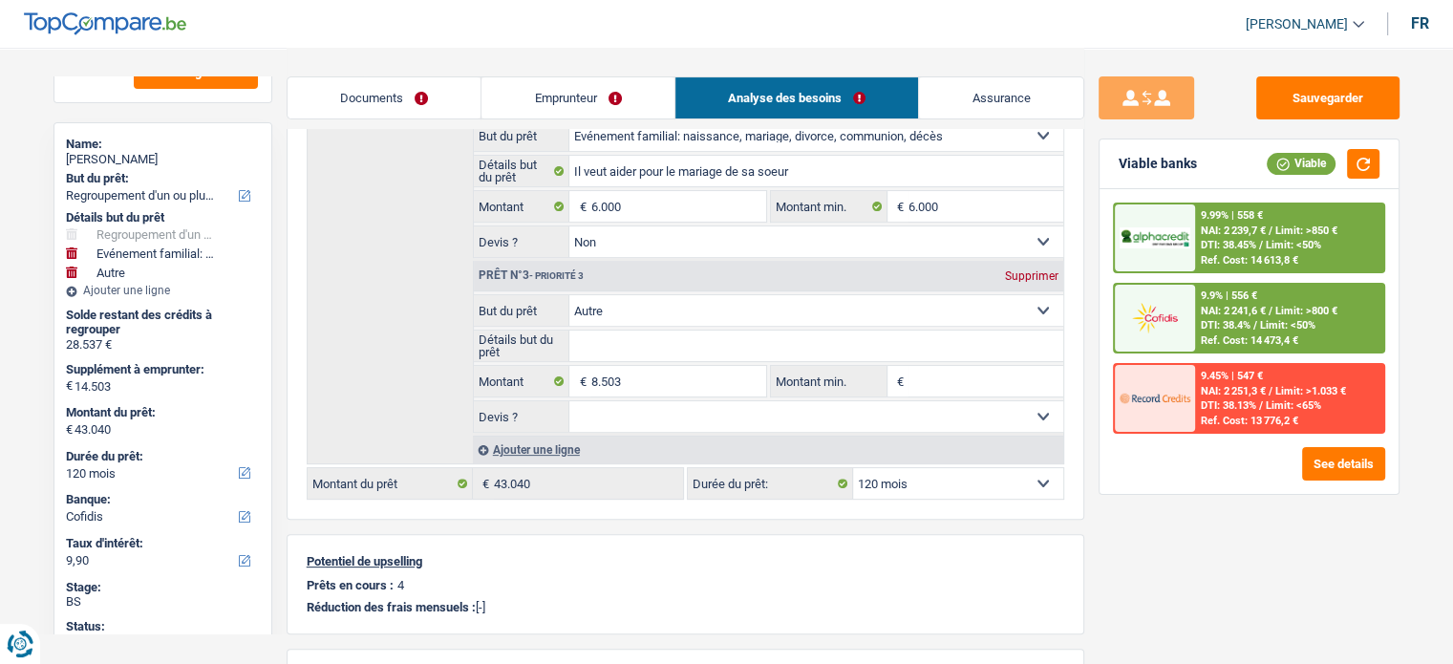
click at [1257, 255] on div "Ref. Cost: 14 613,8 €" at bounding box center [1249, 260] width 97 height 12
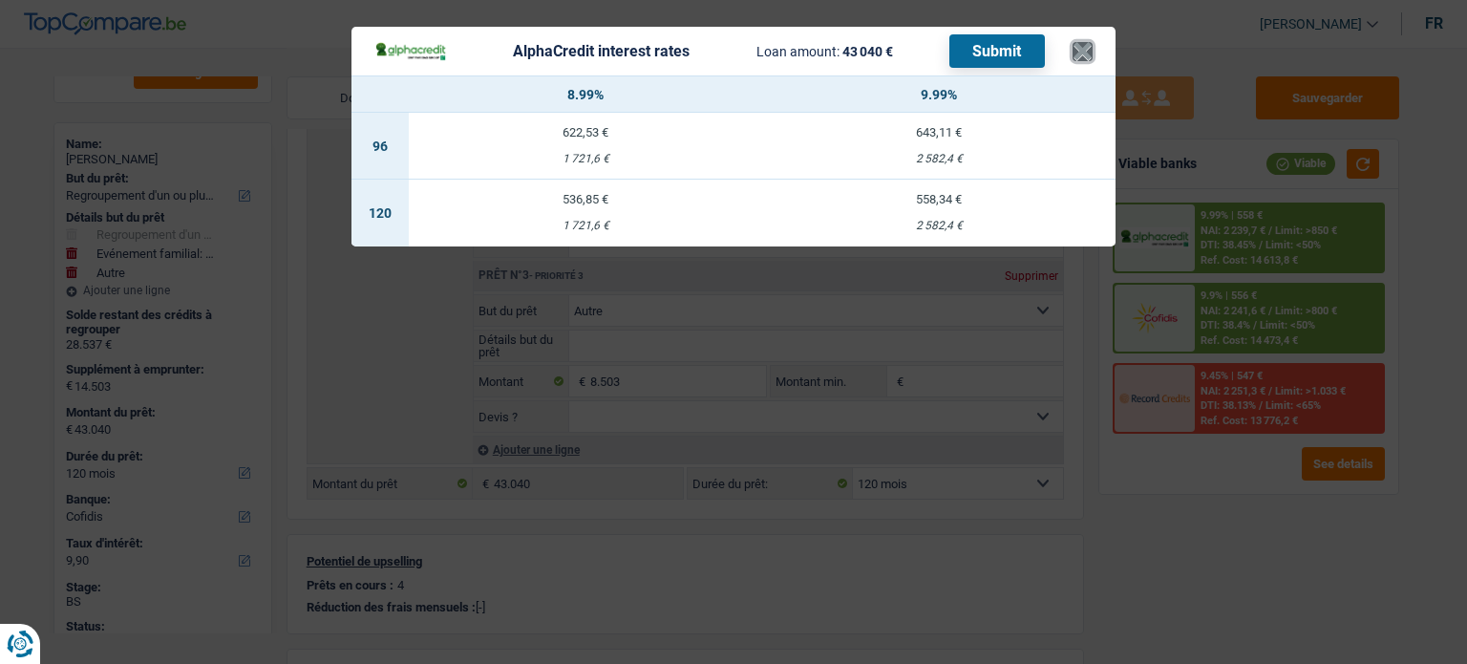
click at [1079, 49] on button "×" at bounding box center [1083, 51] width 20 height 19
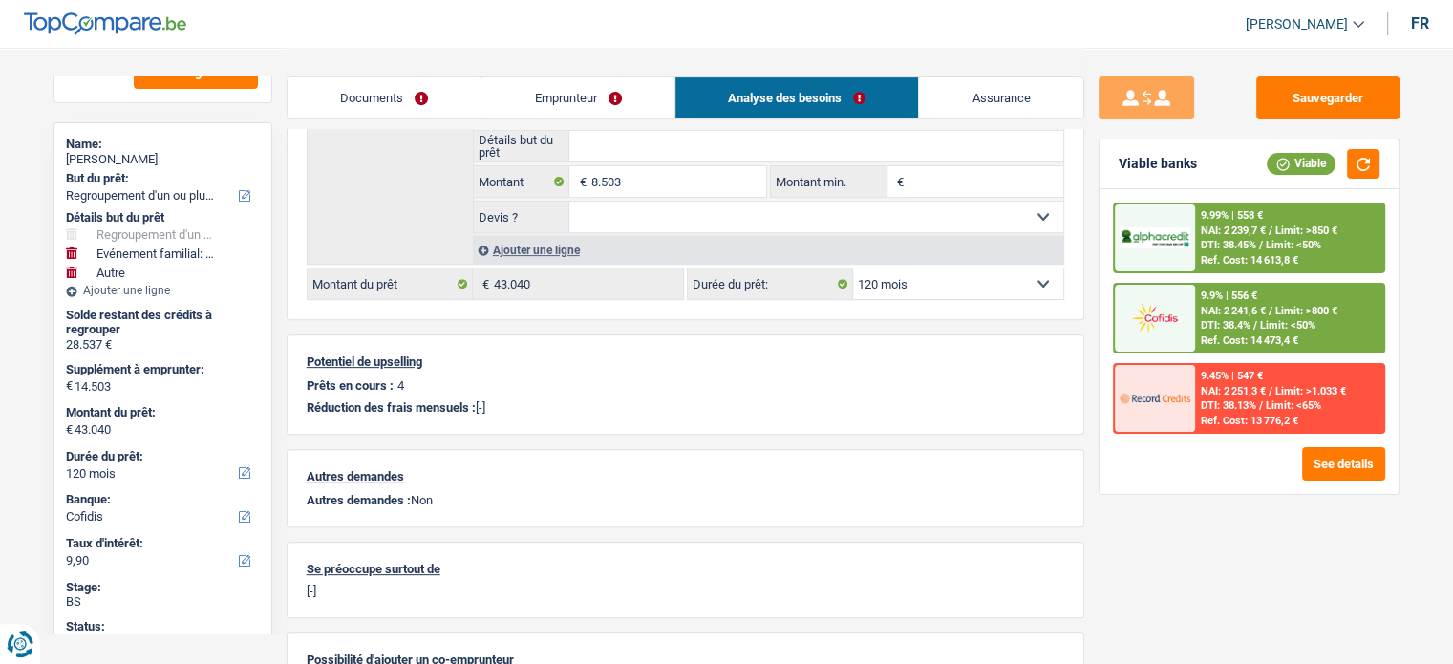
scroll to position [764, 0]
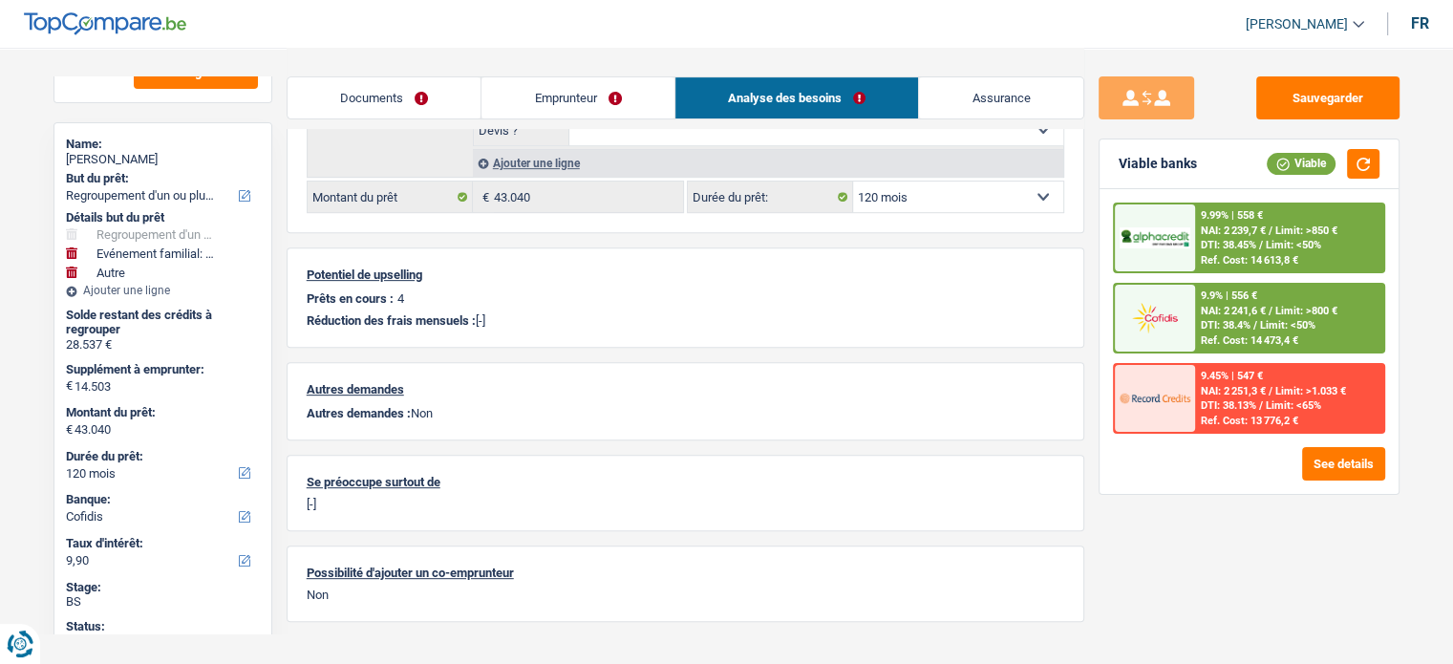
drag, startPoint x: 612, startPoint y: 99, endPoint x: 683, endPoint y: 118, distance: 73.2
click at [612, 99] on link "Emprunteur" at bounding box center [577, 97] width 193 height 41
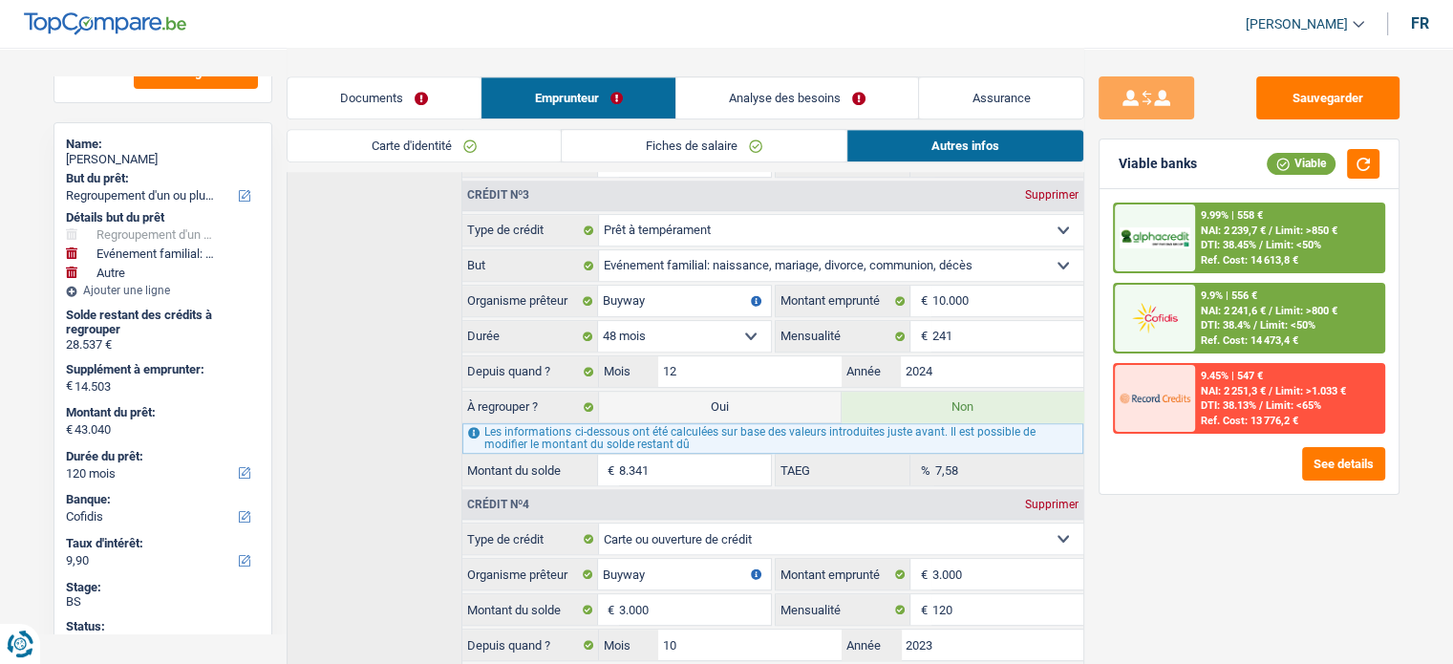
scroll to position [1146, 0]
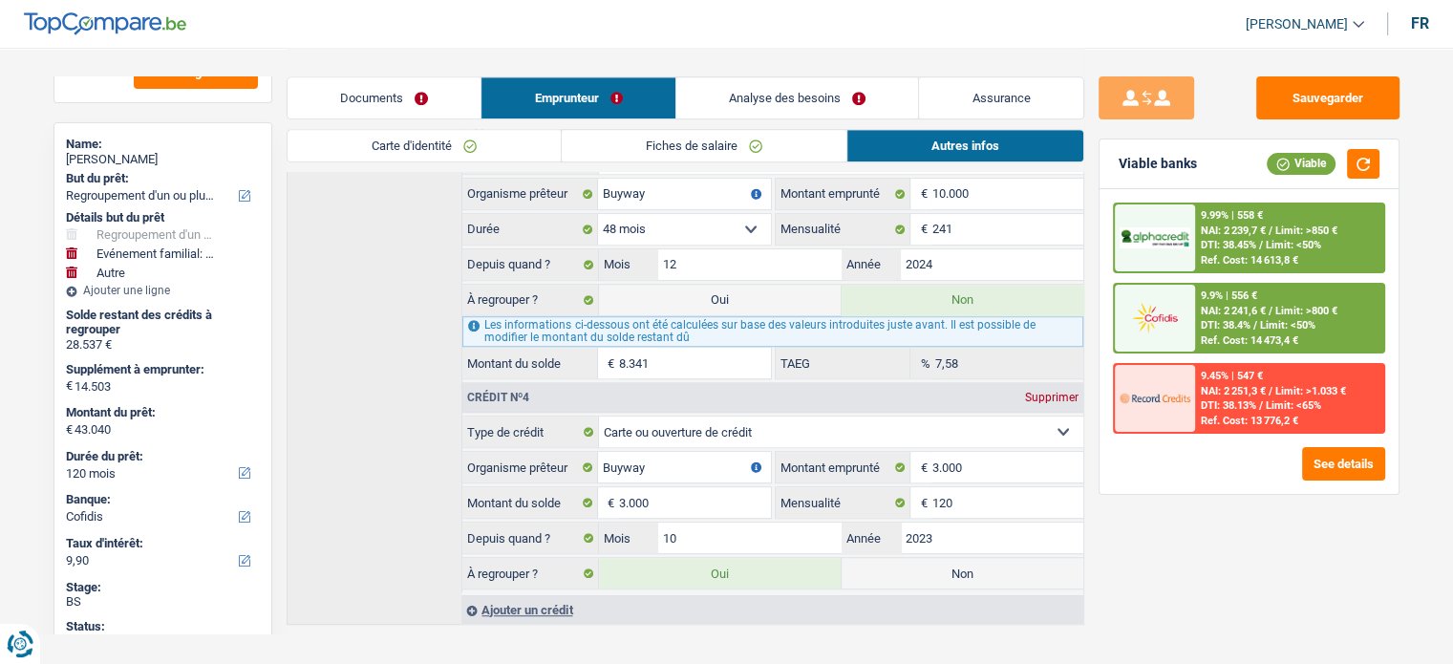
click at [1293, 217] on div "9.99% | 558 € NAI: 2 239,7 € / Limit: >850 € DTI: 38.45% / Limit: <50% Ref. Cos…" at bounding box center [1289, 237] width 188 height 67
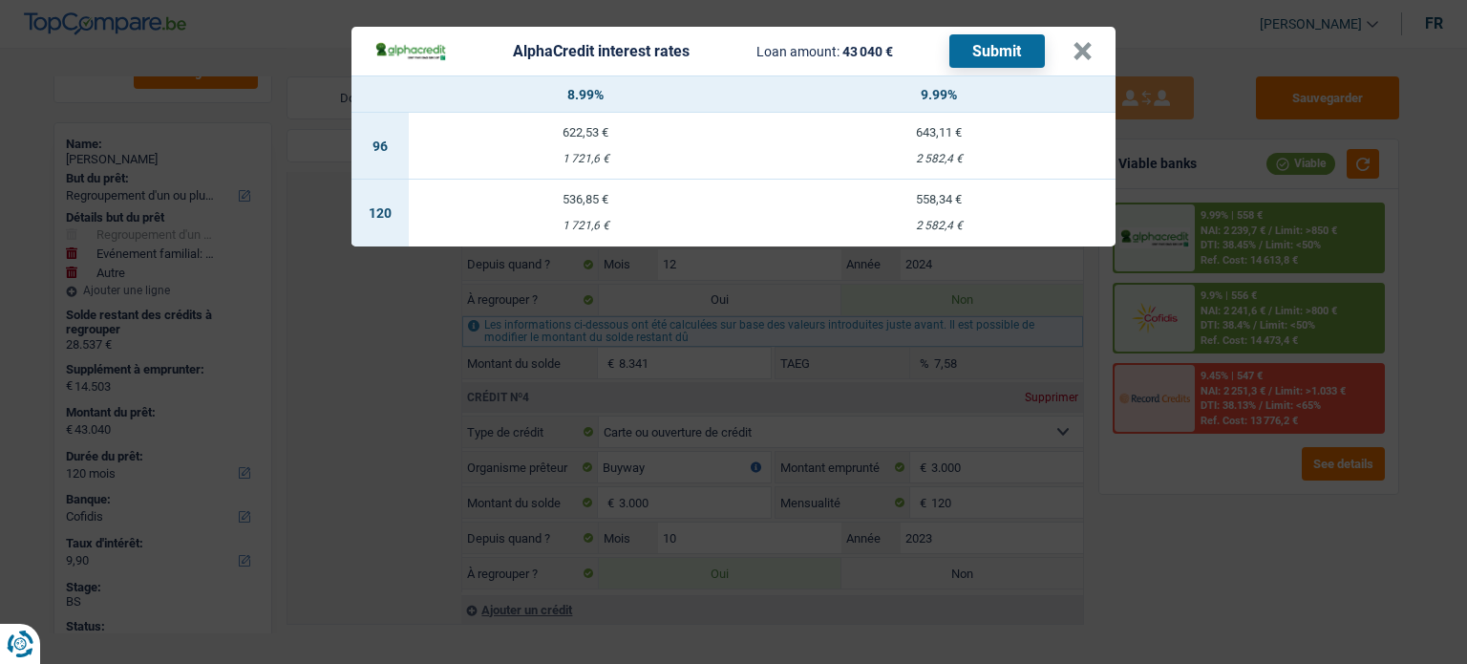
click at [974, 213] on td "558,34 € 2 582,4 €" at bounding box center [938, 213] width 353 height 67
select select "alphacredit"
type input "9,99"
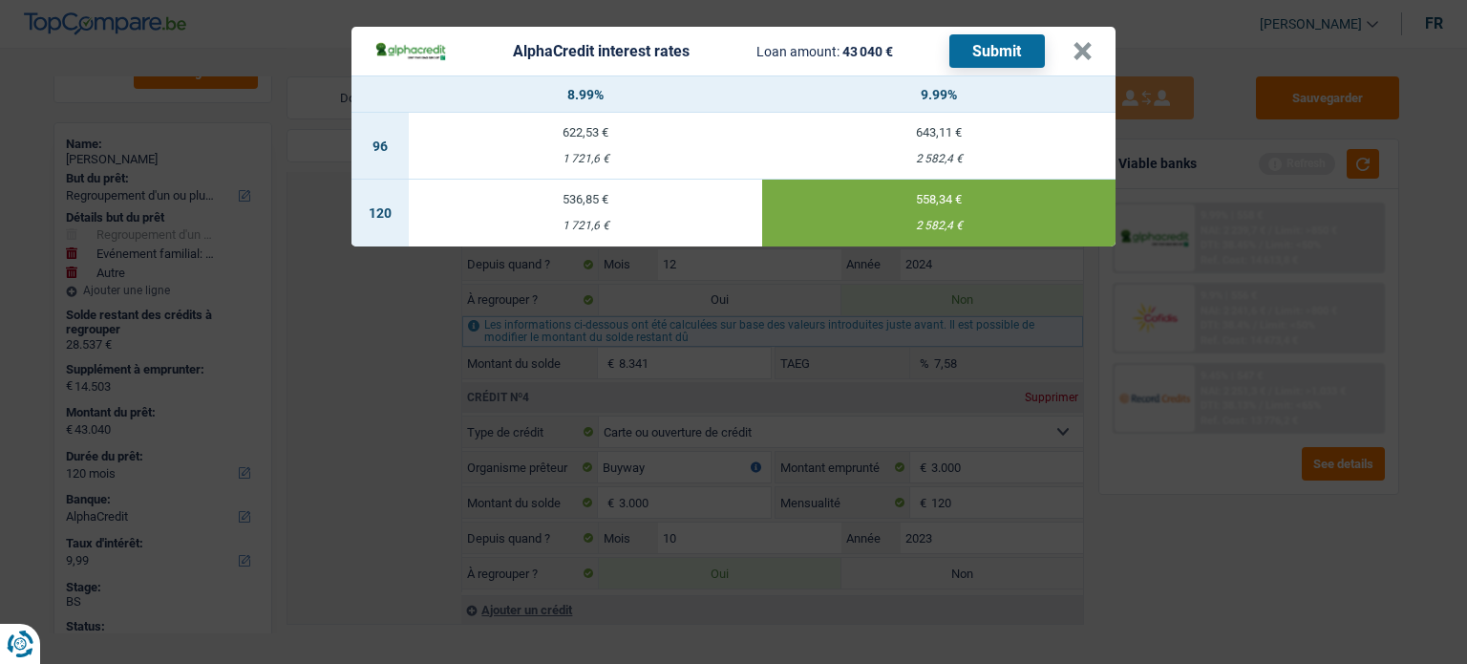
click at [995, 53] on button "Submit" at bounding box center [998, 50] width 96 height 33
click at [1089, 45] on button "×" at bounding box center [1083, 51] width 20 height 19
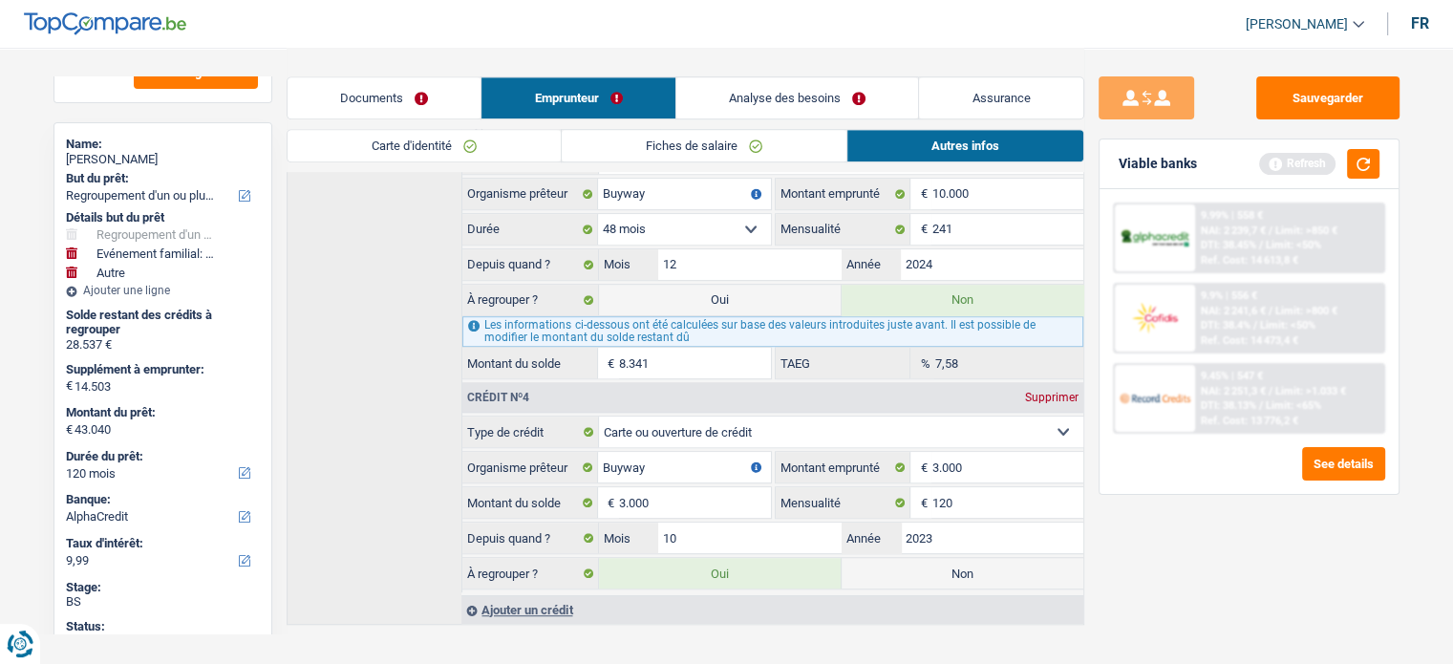
drag, startPoint x: 134, startPoint y: 154, endPoint x: 169, endPoint y: 154, distance: 35.3
click at [134, 154] on div "[PERSON_NAME]" at bounding box center [163, 159] width 194 height 15
drag, startPoint x: 175, startPoint y: 154, endPoint x: 96, endPoint y: 162, distance: 78.8
click at [96, 162] on div "[PERSON_NAME]" at bounding box center [163, 159] width 194 height 15
copy div "DE MASTRO"
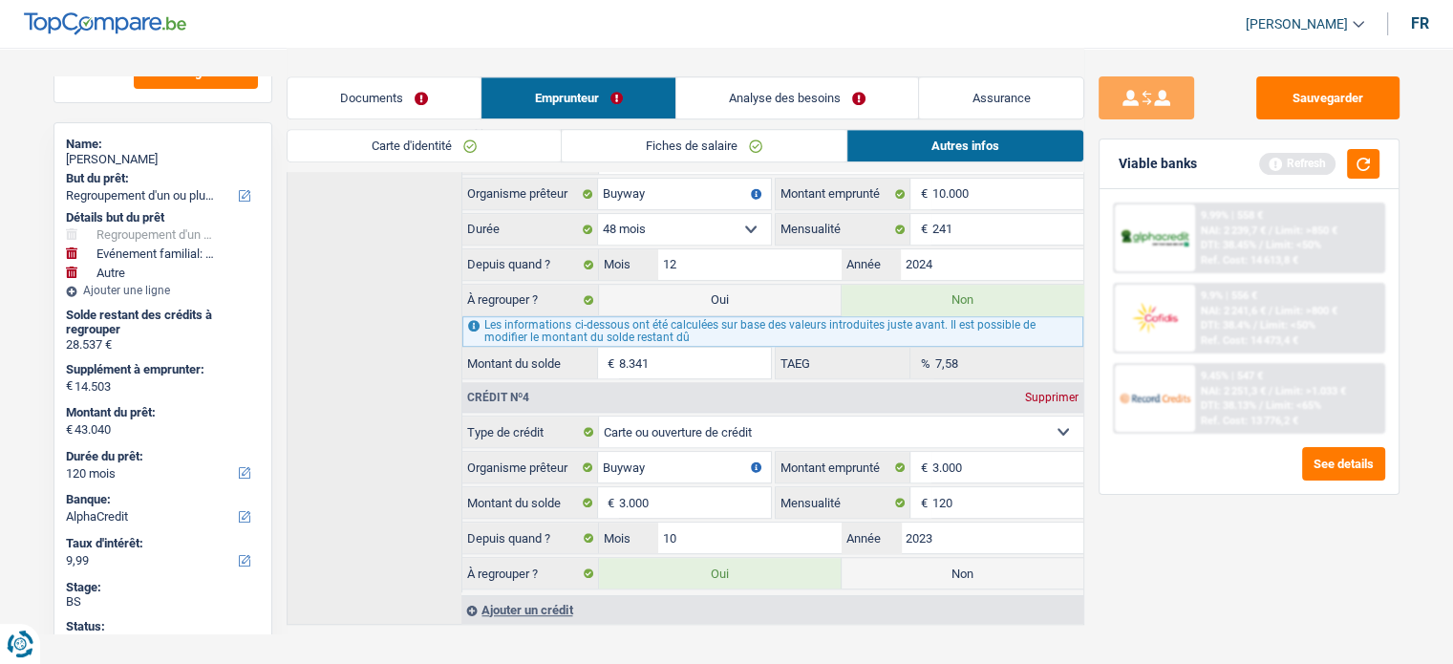
click at [1345, 169] on div "Refresh" at bounding box center [1319, 164] width 120 height 30
click at [1374, 166] on button "button" at bounding box center [1363, 164] width 32 height 30
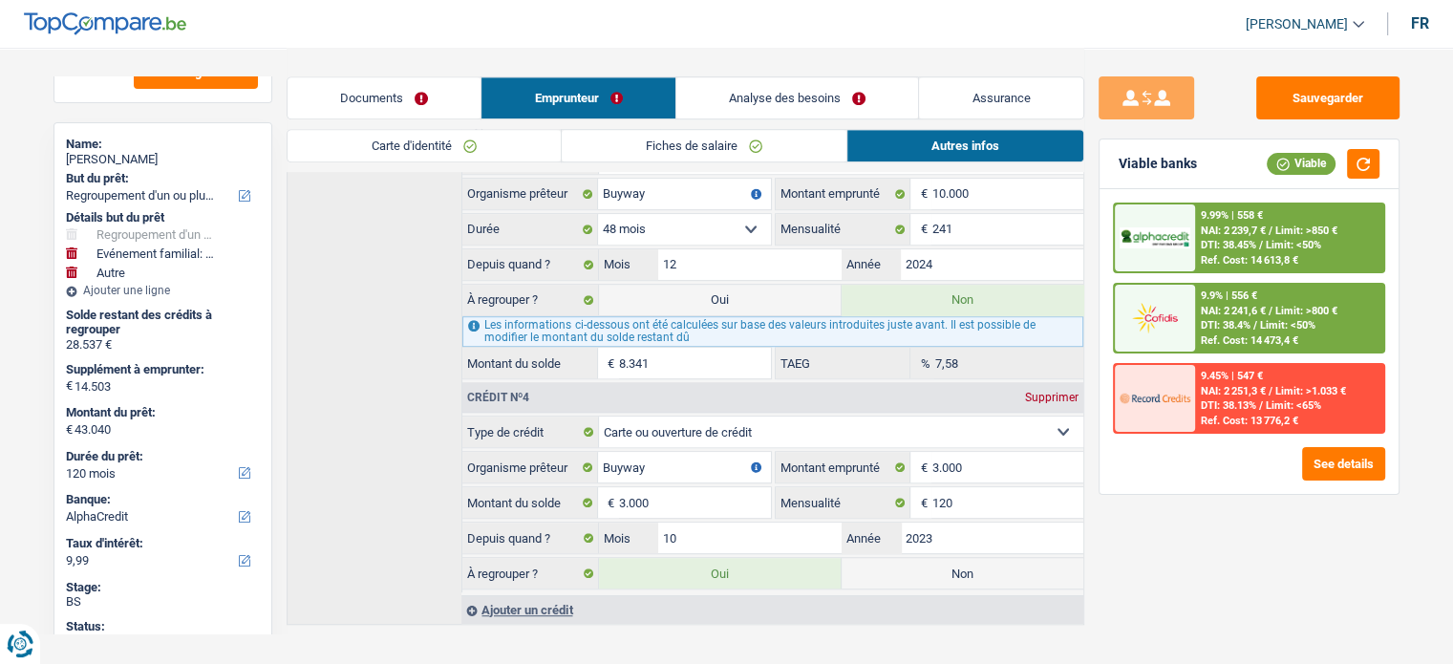
click at [426, 84] on link "Documents" at bounding box center [385, 97] width 194 height 41
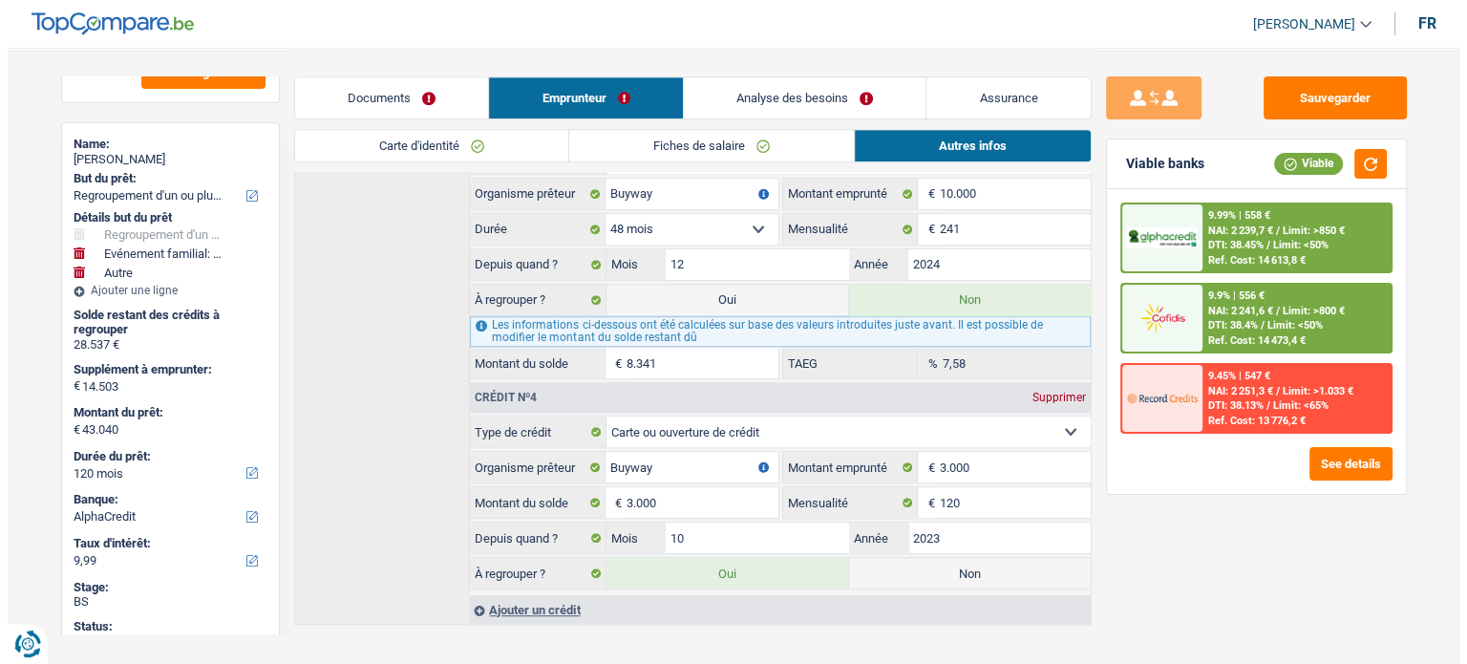
scroll to position [0, 0]
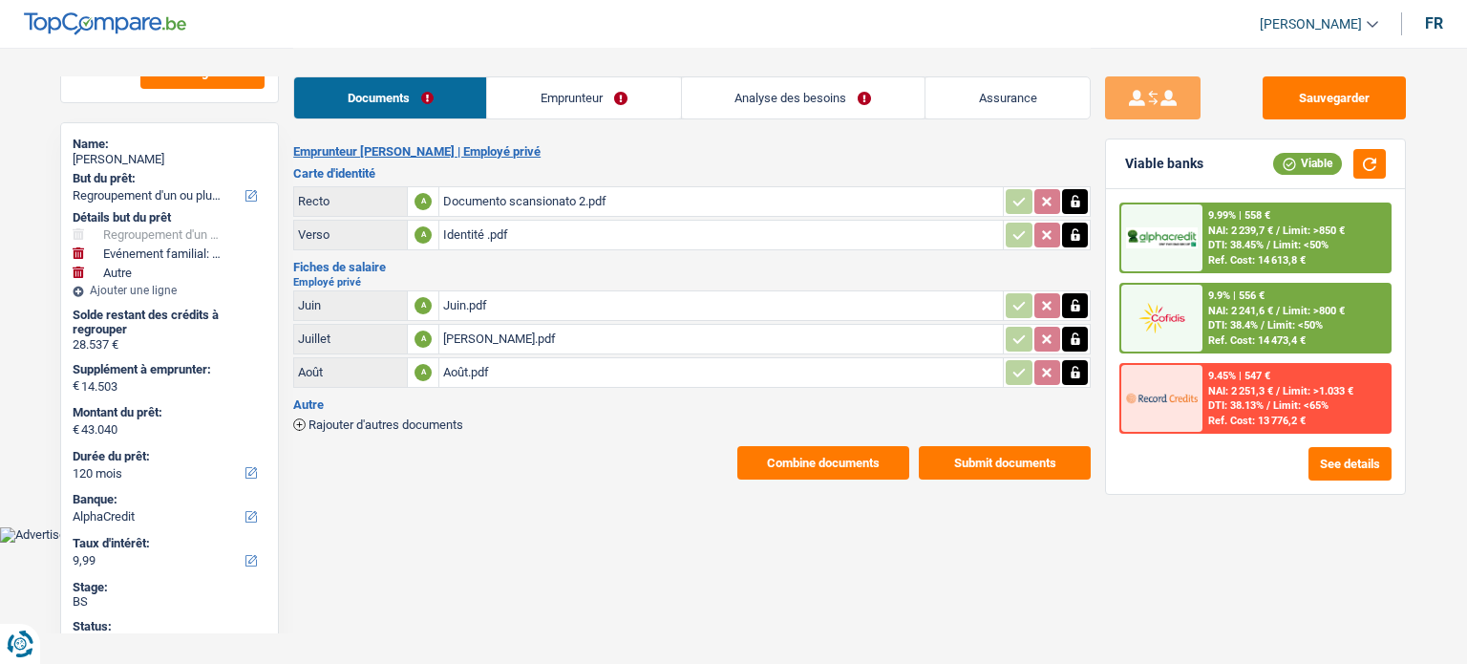
click at [559, 107] on link "Emprunteur" at bounding box center [583, 97] width 193 height 41
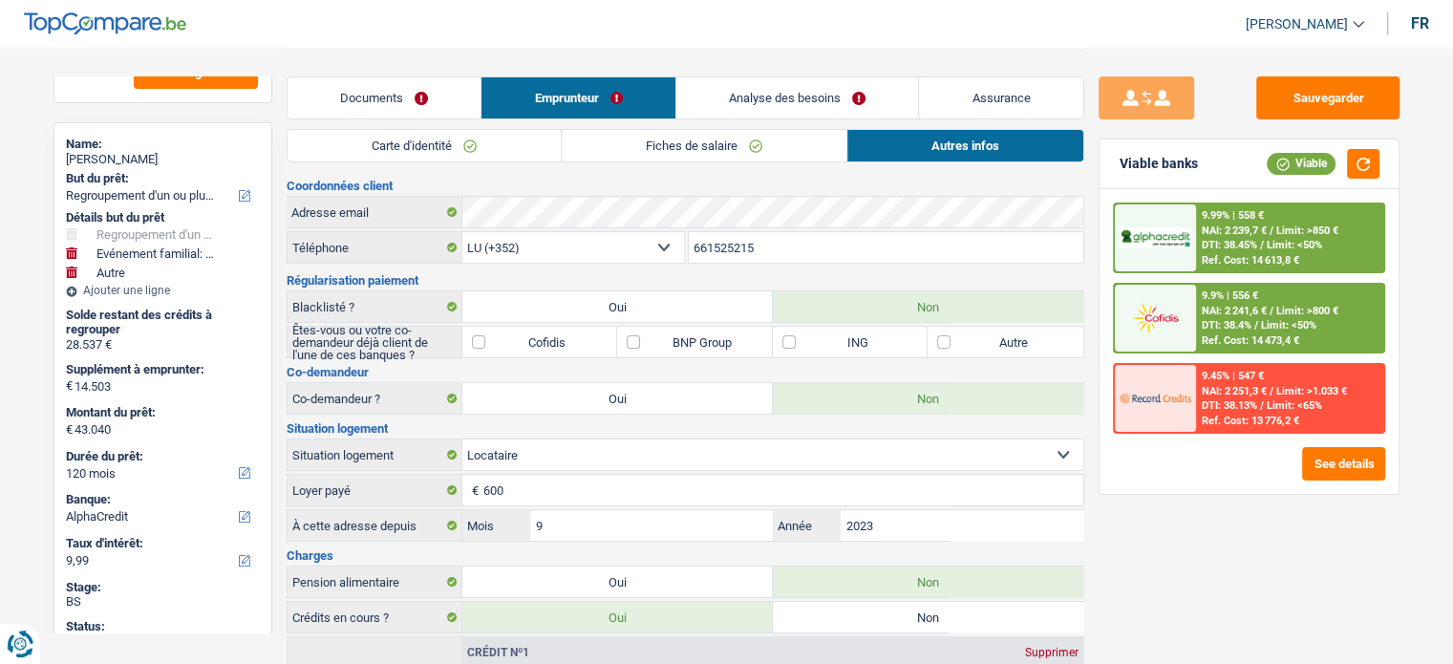
click at [436, 144] on link "Carte d'identité" at bounding box center [424, 146] width 273 height 32
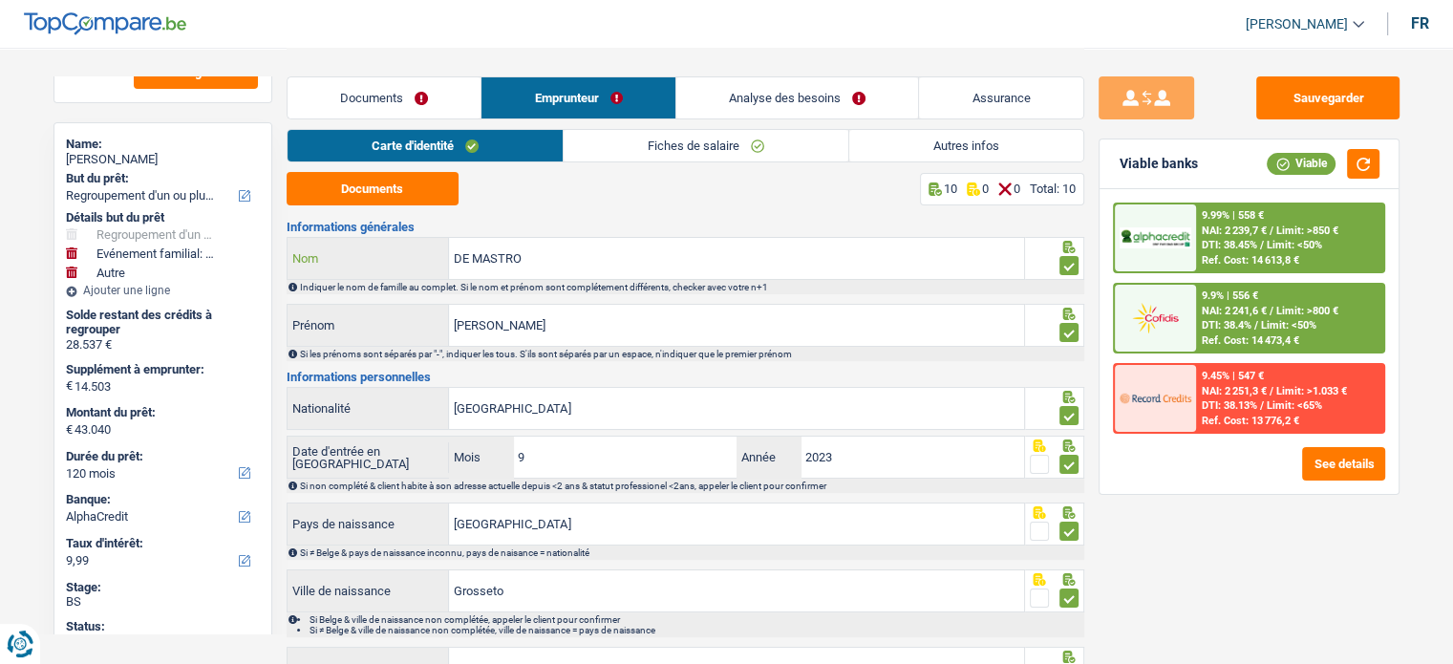
drag, startPoint x: 553, startPoint y: 253, endPoint x: 333, endPoint y: 255, distance: 219.7
click at [333, 255] on div "DE MASTRO Nom" at bounding box center [656, 258] width 737 height 41
click at [1330, 461] on button "See details" at bounding box center [1343, 463] width 83 height 33
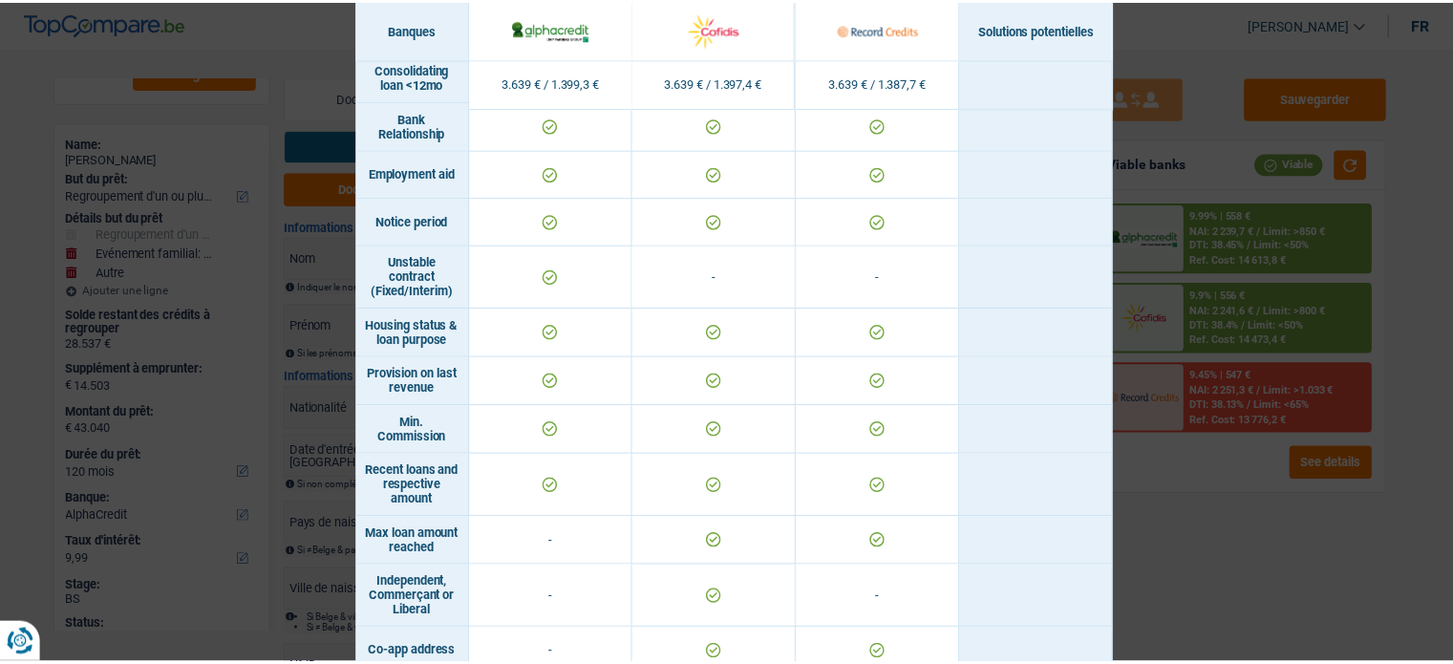
scroll to position [1162, 0]
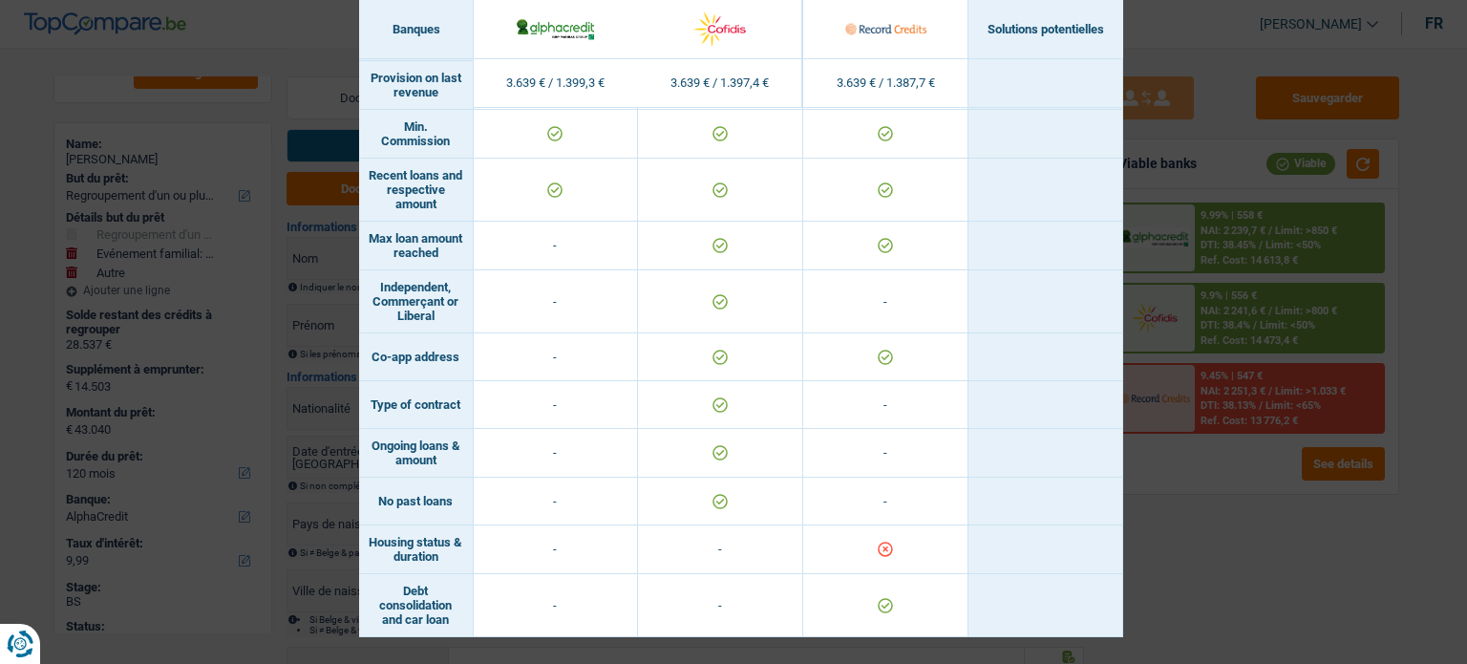
click at [1200, 576] on div "Banks conditions × Banques Solutions potentielles Revenus / Charges 3.639 € / 1…" at bounding box center [733, 332] width 1467 height 664
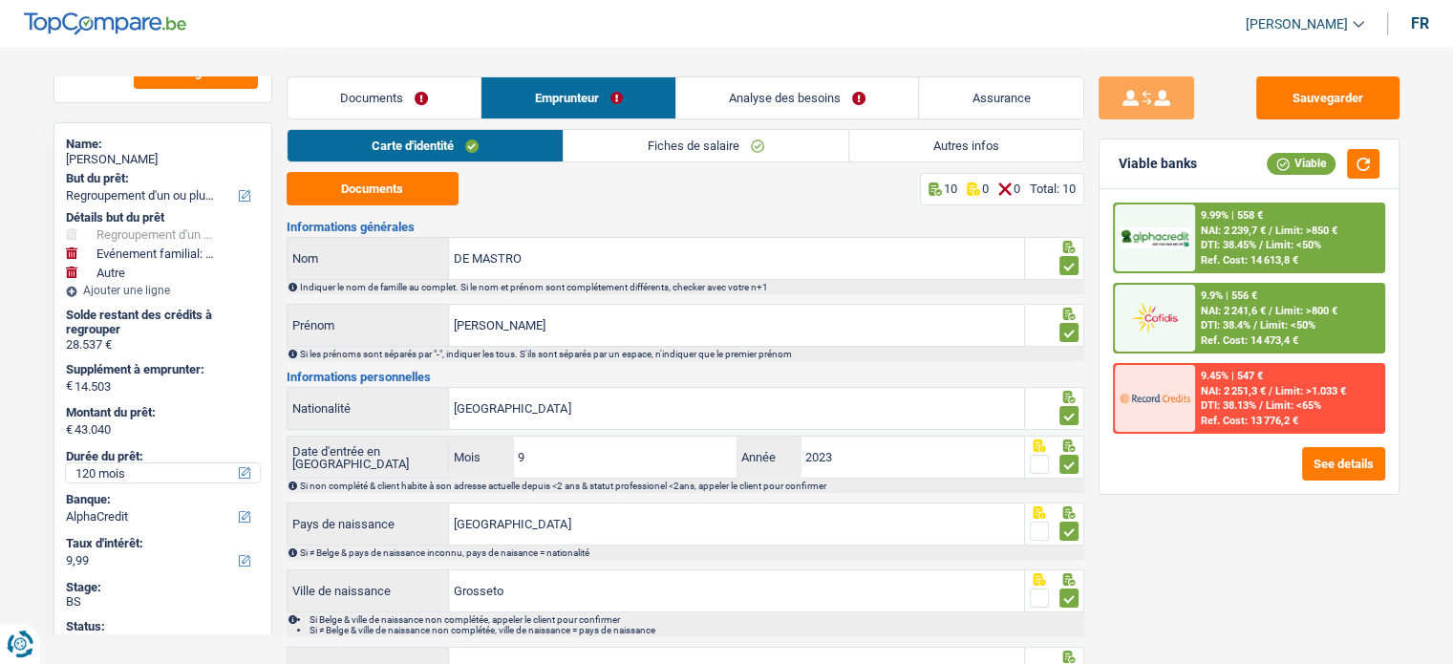
click at [113, 470] on select "12 mois 18 mois 24 mois 30 mois 36 mois 42 mois 48 mois 60 mois 72 mois 84 mois…" at bounding box center [163, 472] width 194 height 19
select select "84"
click at [66, 463] on select "12 mois 18 mois 24 mois 30 mois 36 mois 42 mois 48 mois 60 mois 72 mois 84 mois…" at bounding box center [163, 472] width 194 height 19
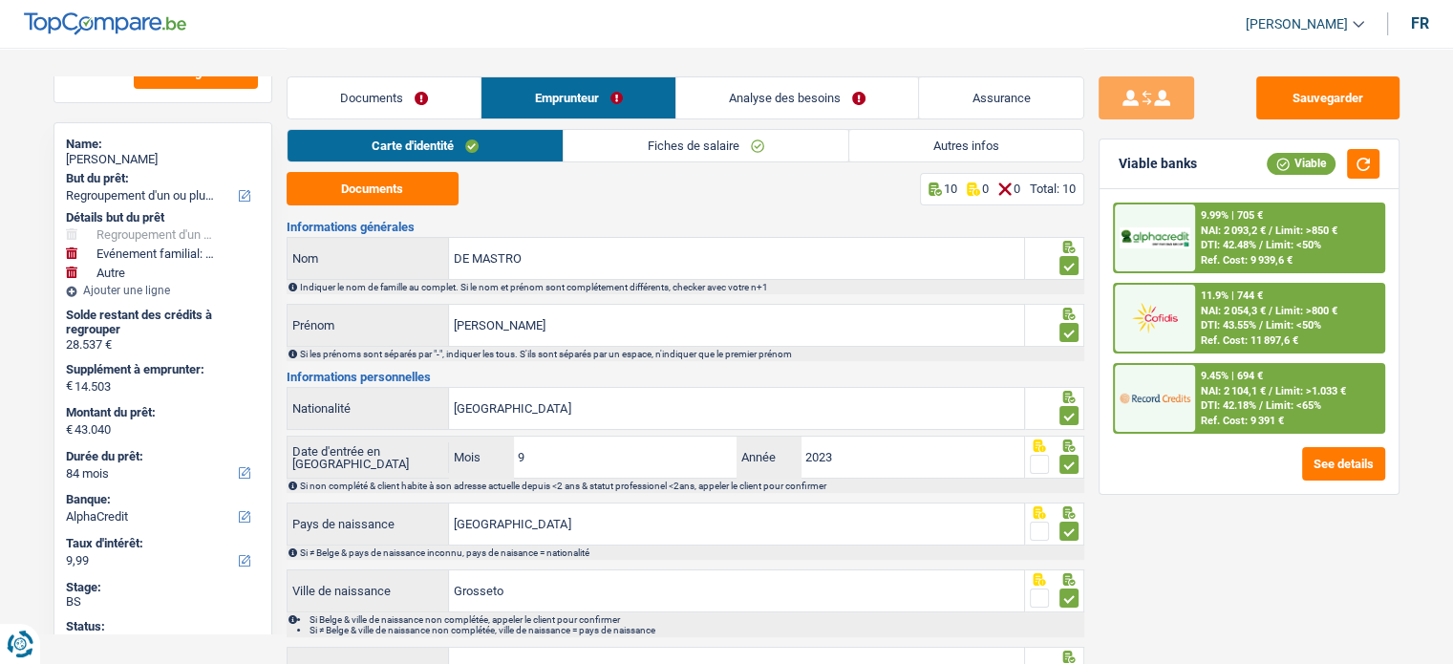
click at [1291, 404] on span "Limit: <65%" at bounding box center [1293, 405] width 55 height 12
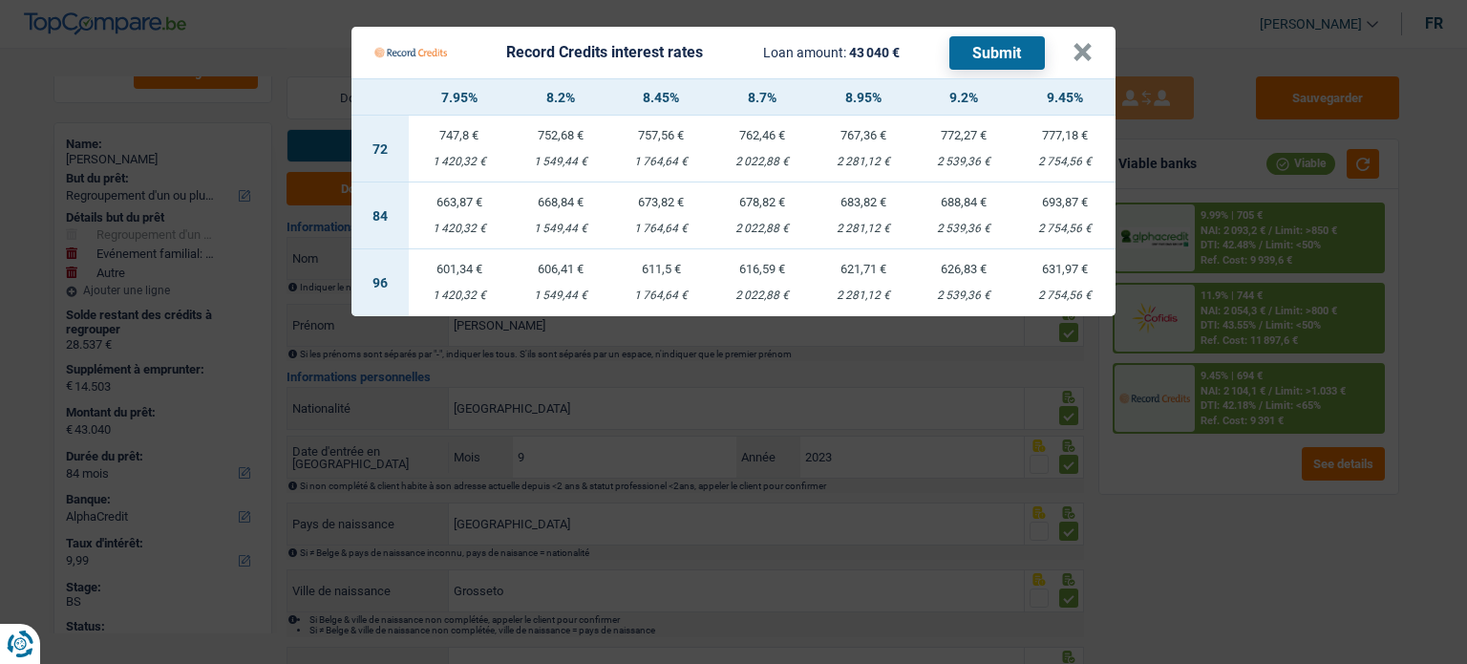
click at [877, 227] on div "2 281,12 €" at bounding box center [863, 229] width 101 height 12
select select "record credits"
type input "8,95"
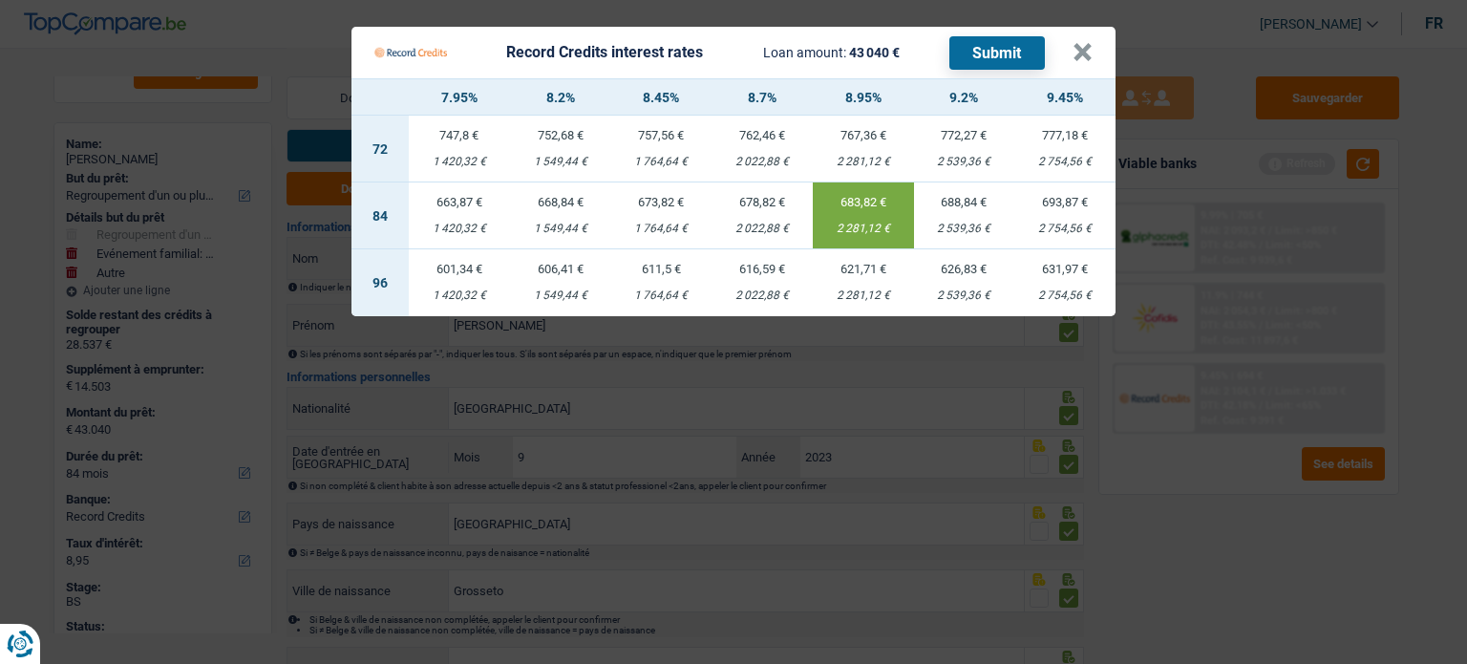
click at [993, 63] on button "Submit" at bounding box center [998, 52] width 96 height 33
click at [1082, 62] on button "×" at bounding box center [1083, 52] width 20 height 19
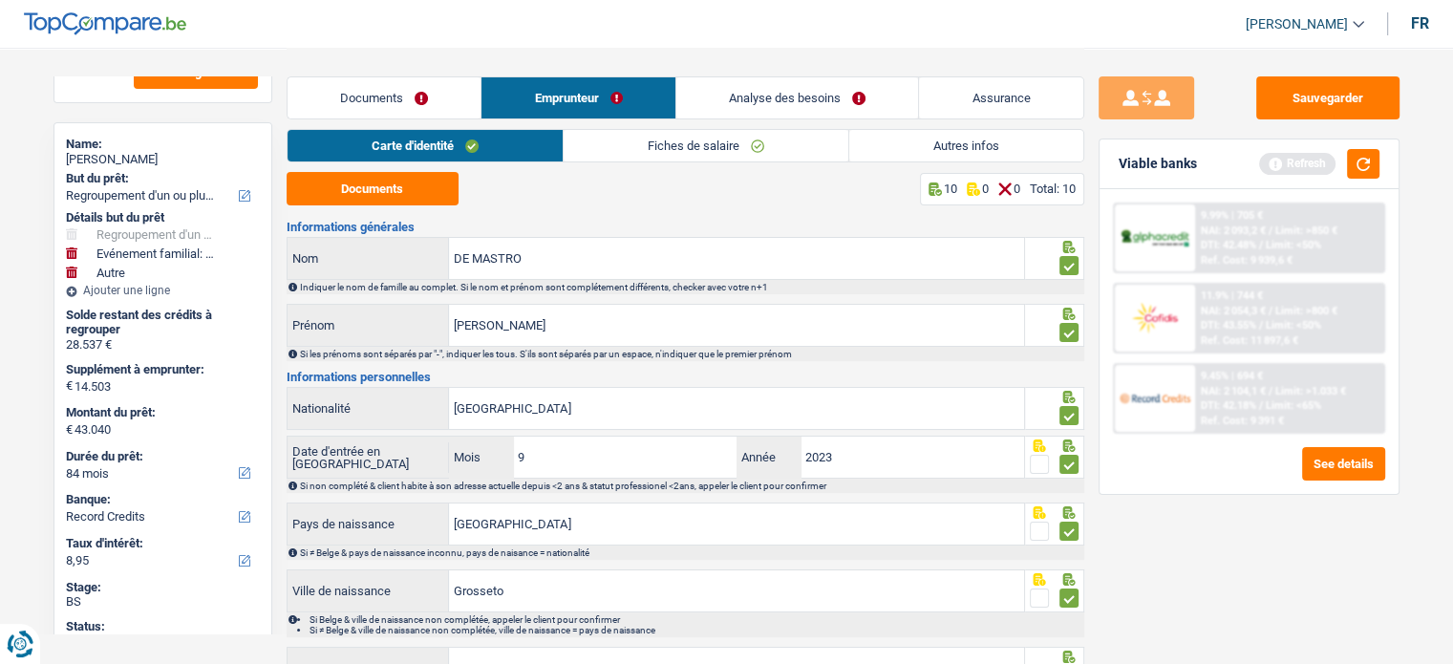
click at [930, 135] on link "Autres infos" at bounding box center [966, 146] width 234 height 32
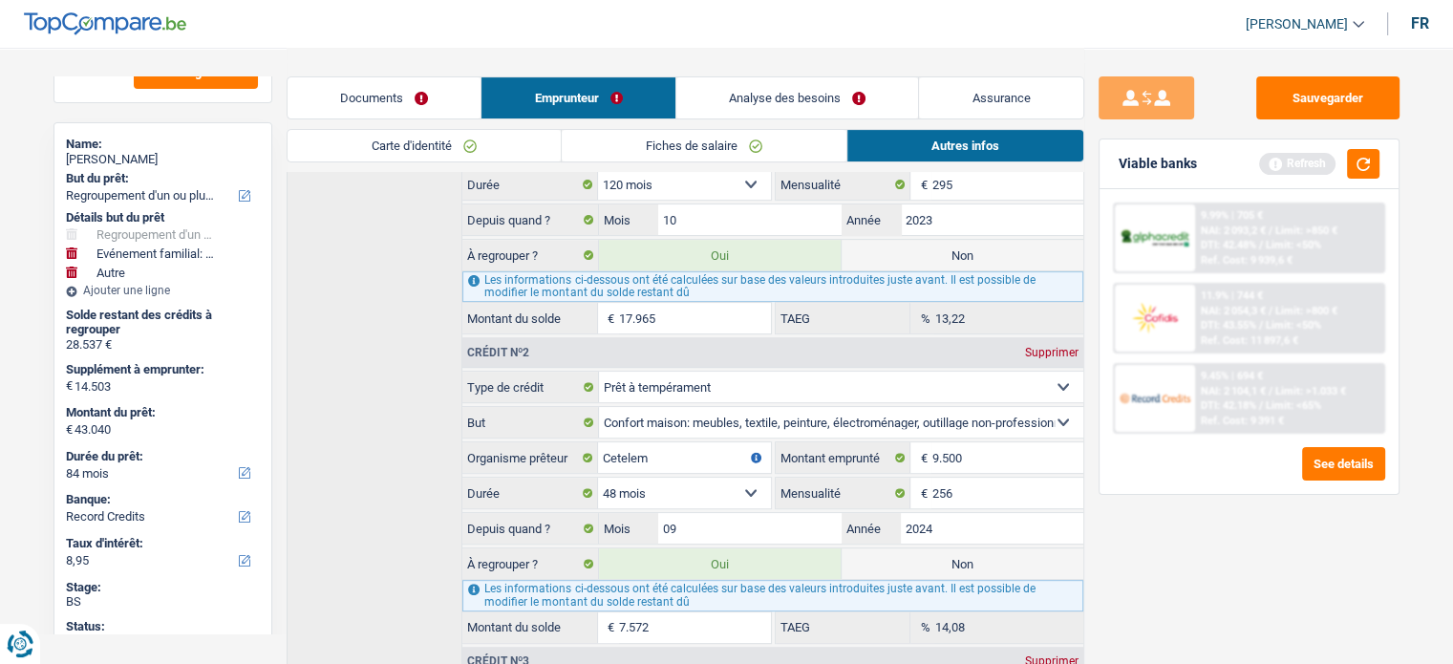
scroll to position [478, 0]
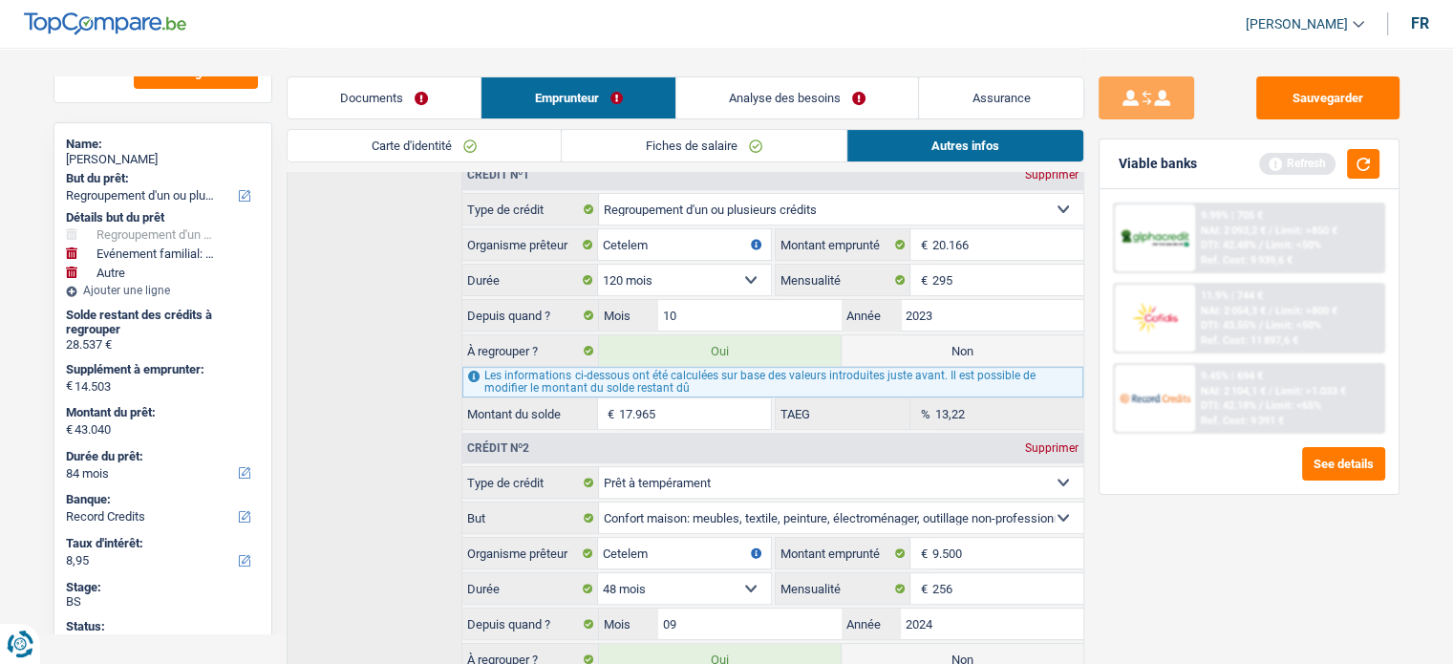
click at [1282, 597] on div "Sauvegarder Viable banks Refresh 9.99% | 705 € NAI: 2 093,2 € / Limit: >850 € D…" at bounding box center [1249, 354] width 330 height 557
click at [1238, 391] on span "NAI: 2 104,1 €" at bounding box center [1233, 391] width 65 height 12
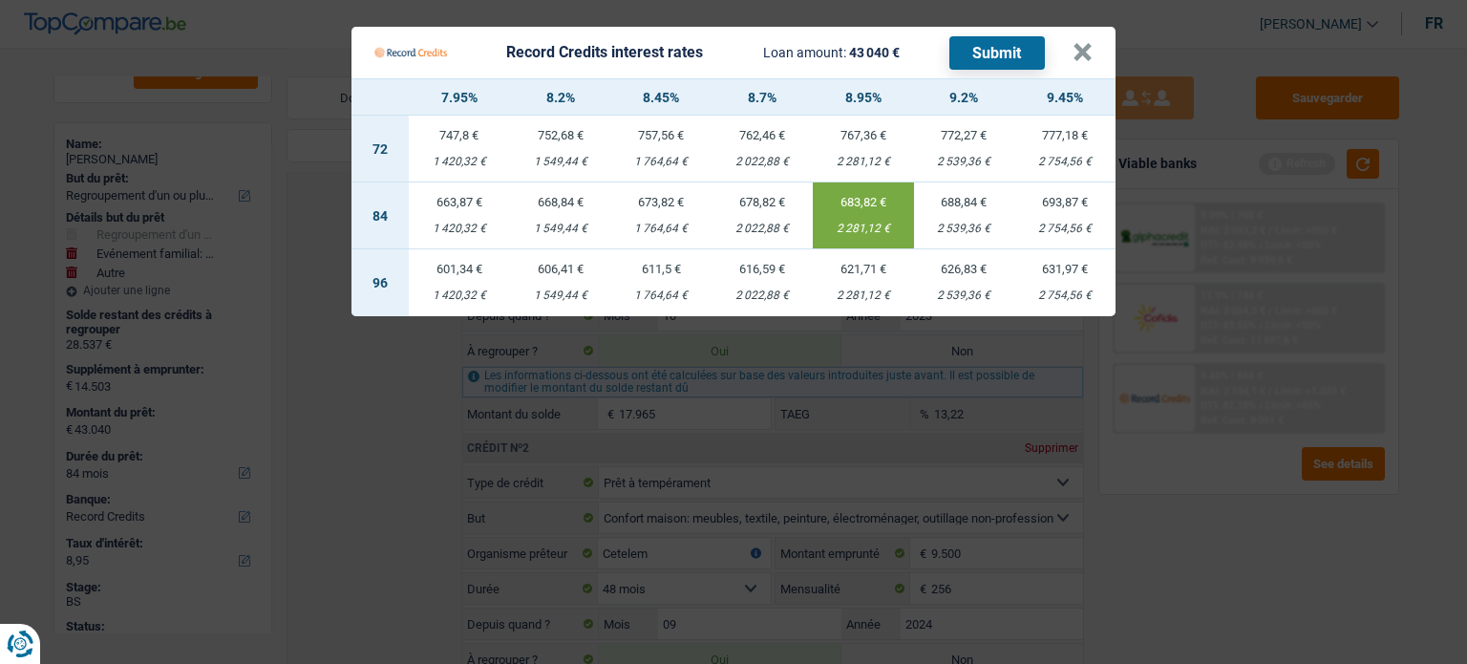
click at [1184, 515] on Credits "Record Credits interest rates Loan amount: 43 040 € Submit × 7.95% 8.2% 8.45% 8…" at bounding box center [733, 332] width 1467 height 664
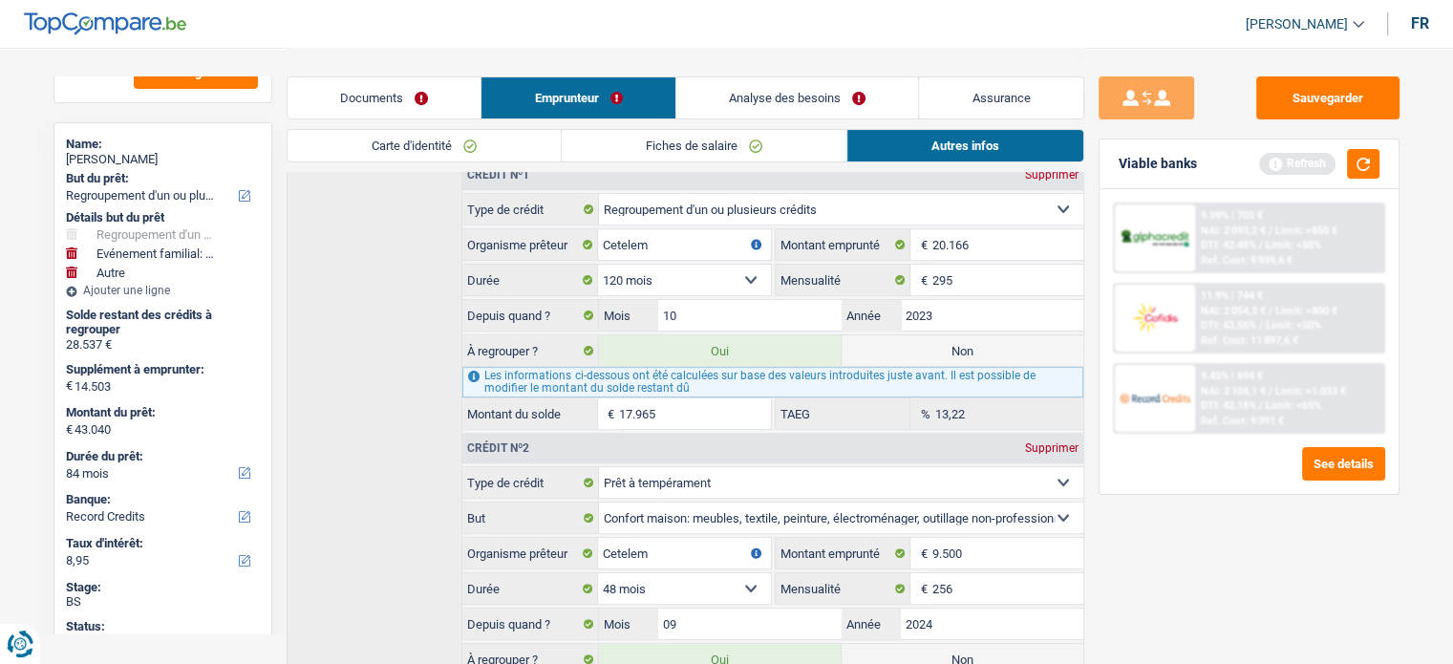
click at [1249, 385] on span "NAI: 2 104,1 €" at bounding box center [1233, 391] width 65 height 12
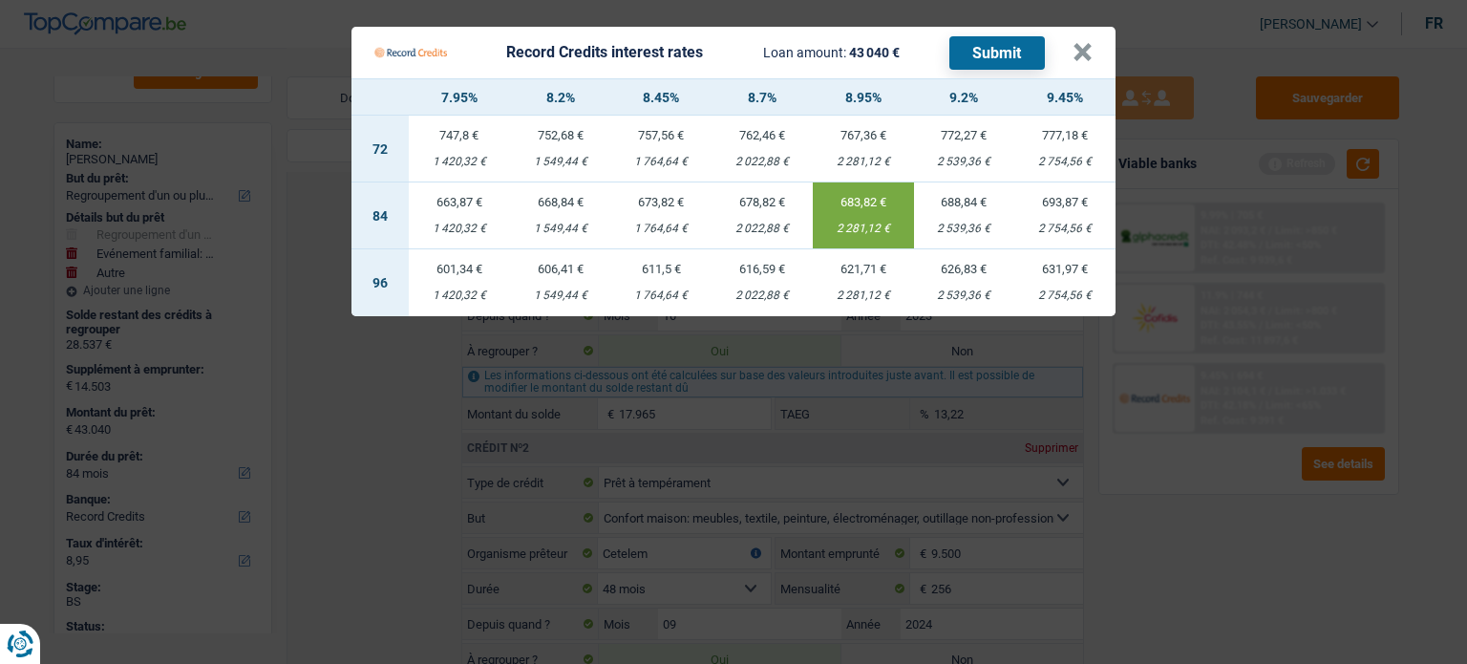
click at [1188, 508] on Credits "Record Credits interest rates Loan amount: 43 040 € Submit × 7.95% 8.2% 8.45% 8…" at bounding box center [733, 332] width 1467 height 664
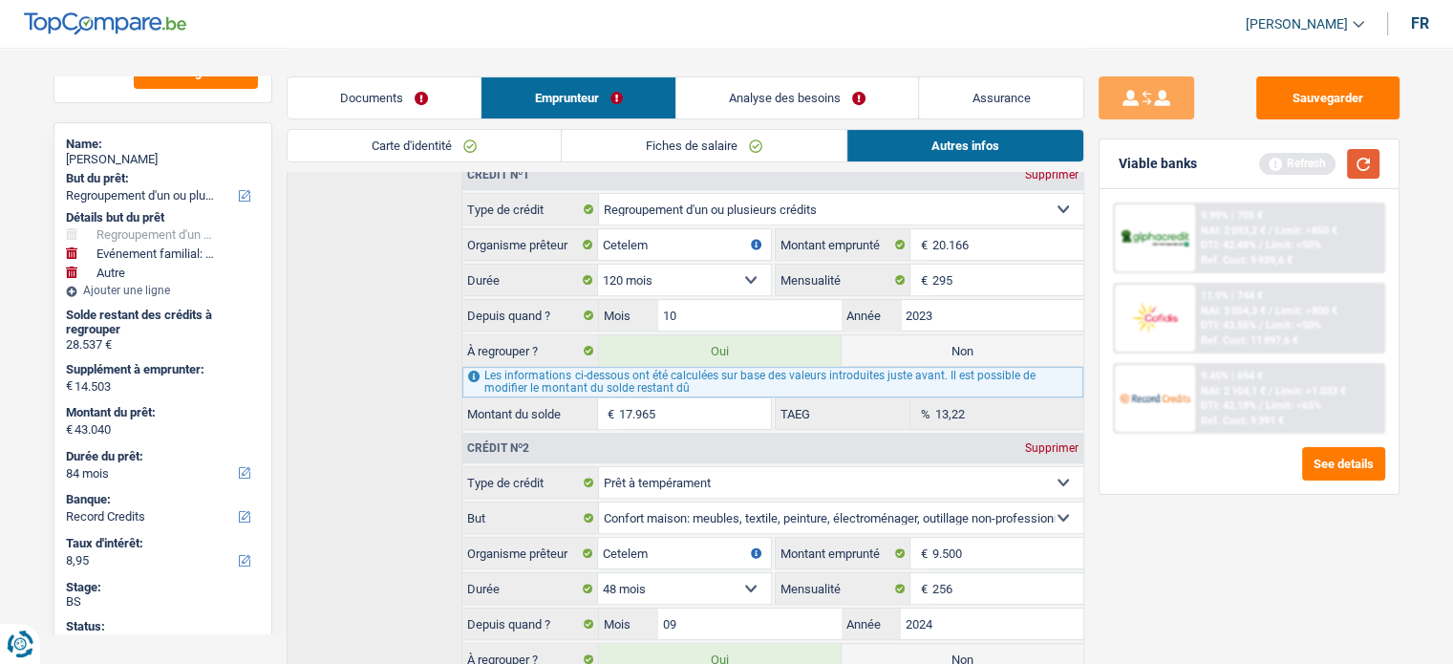
drag, startPoint x: 1340, startPoint y: 157, endPoint x: 1363, endPoint y: 175, distance: 29.2
click at [1340, 157] on div "Refresh" at bounding box center [1319, 164] width 120 height 30
click at [1364, 175] on button "button" at bounding box center [1363, 164] width 32 height 30
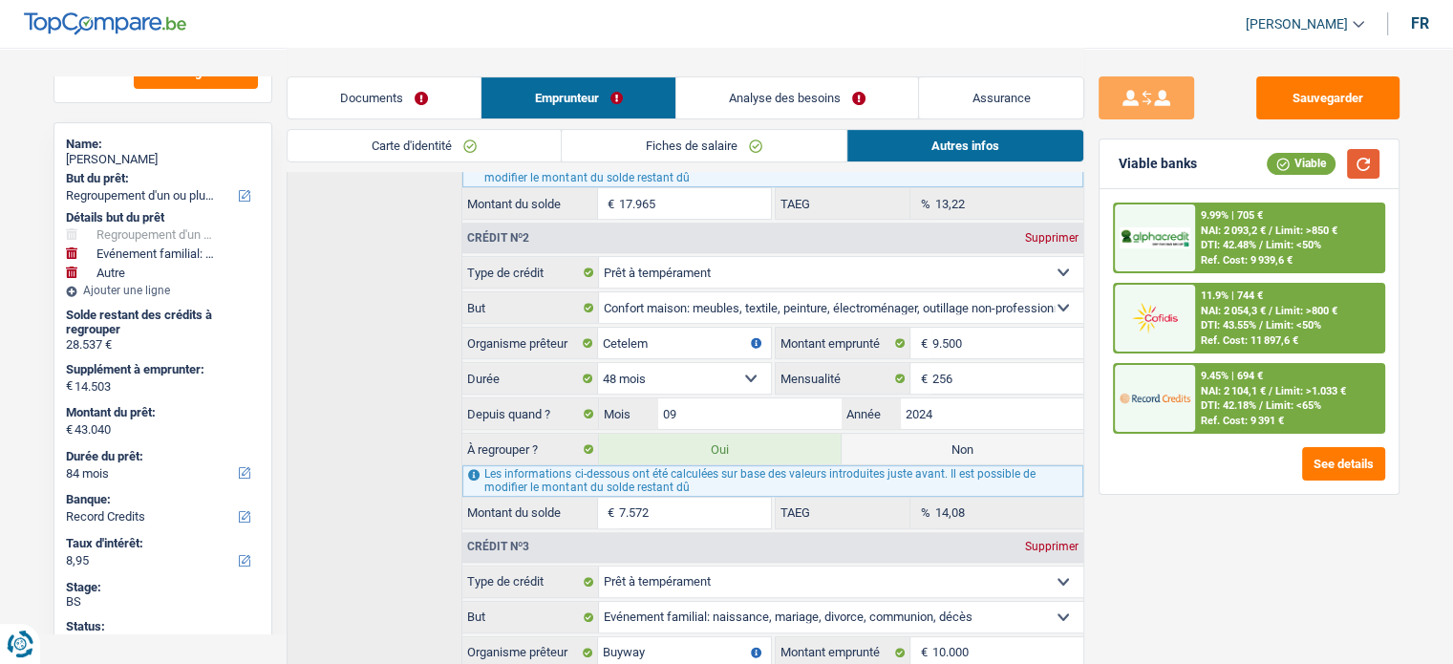
scroll to position [860, 0]
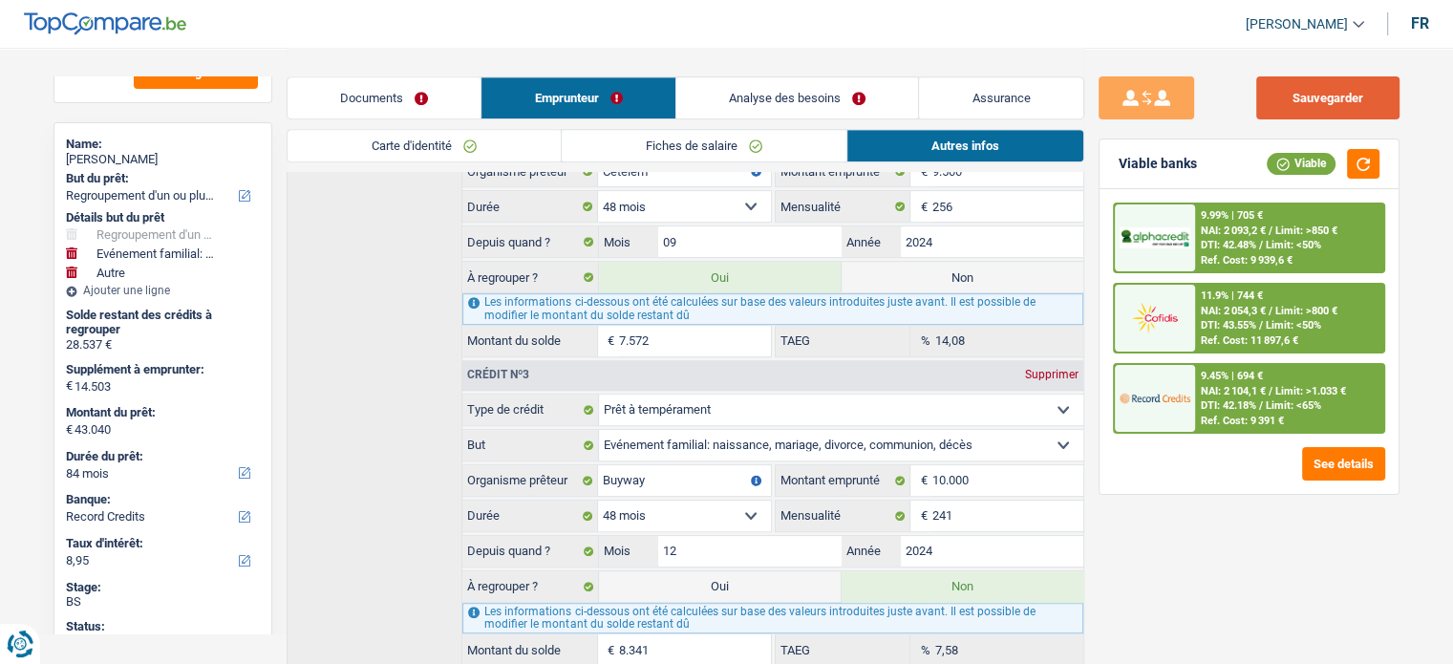
click at [1337, 96] on button "Sauvegarder" at bounding box center [1327, 97] width 143 height 43
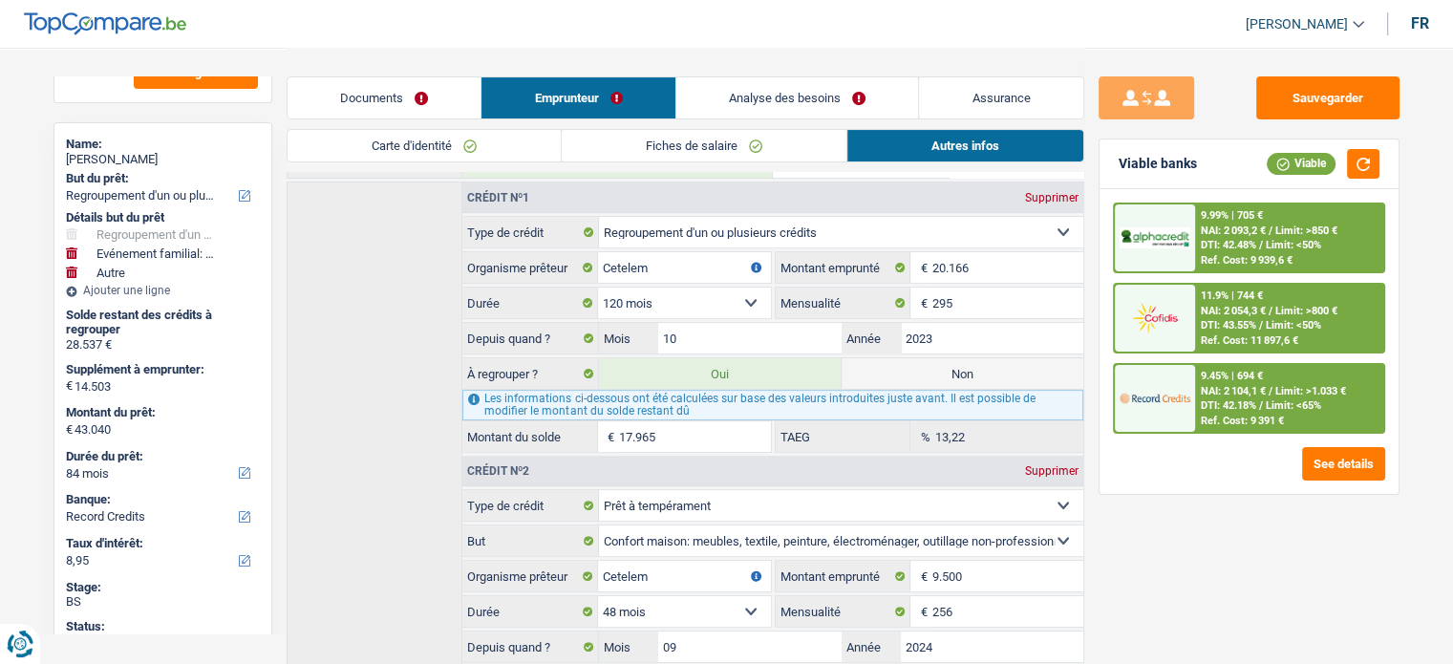
scroll to position [287, 0]
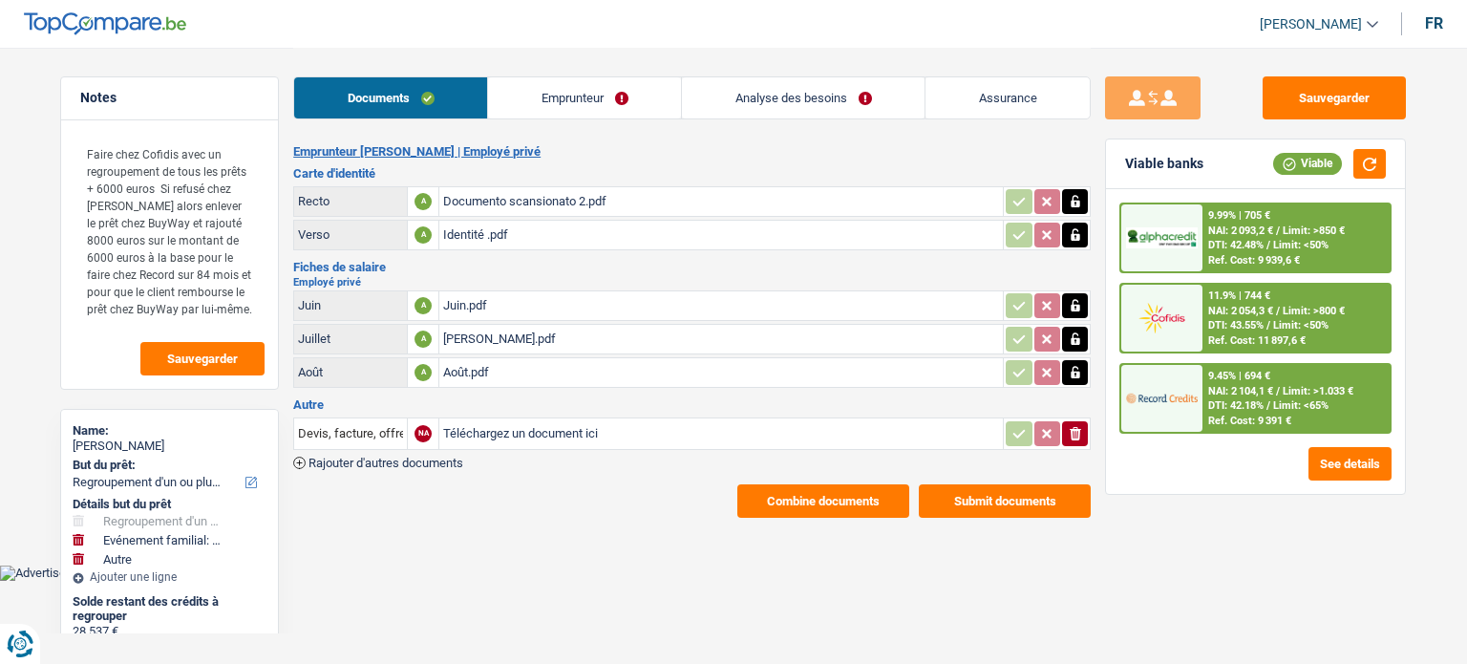
select select "refinancing"
select select "familyEvent"
select select "other"
select select "84"
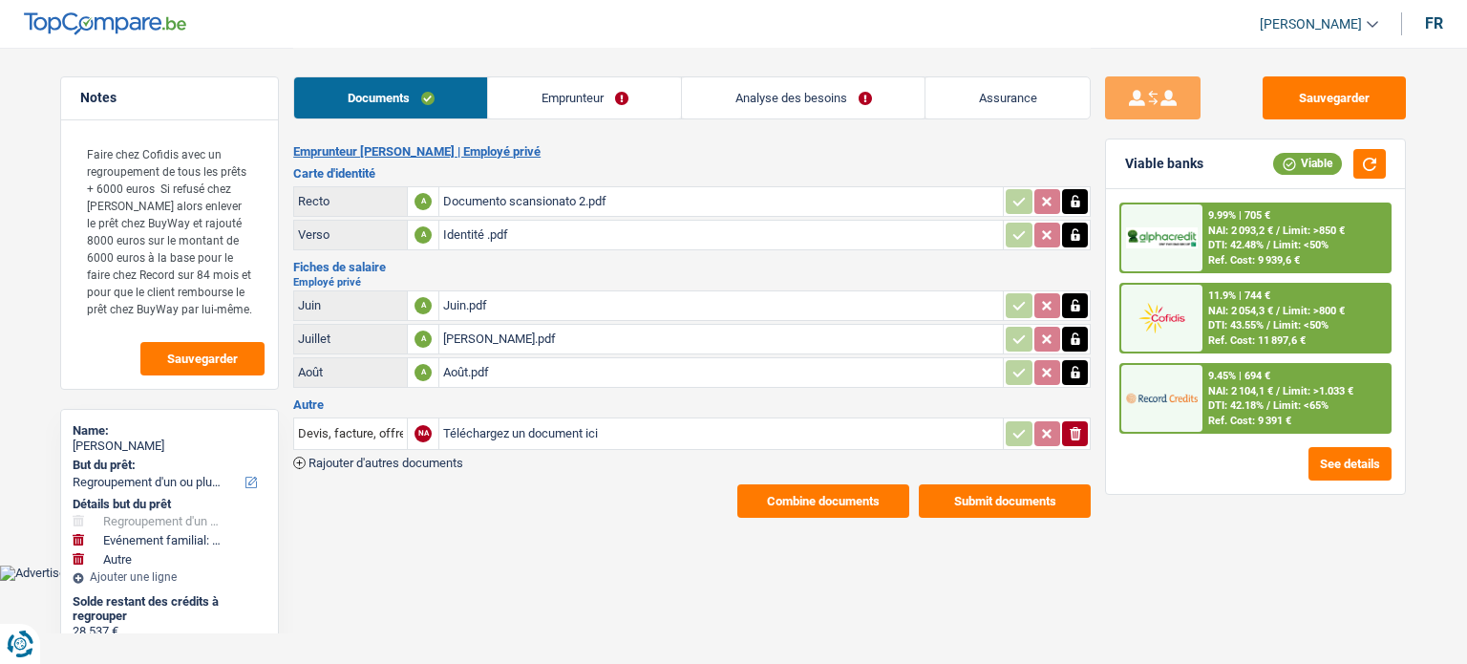
select select "record credits"
select select "84"
select select "144"
select select "refinancing"
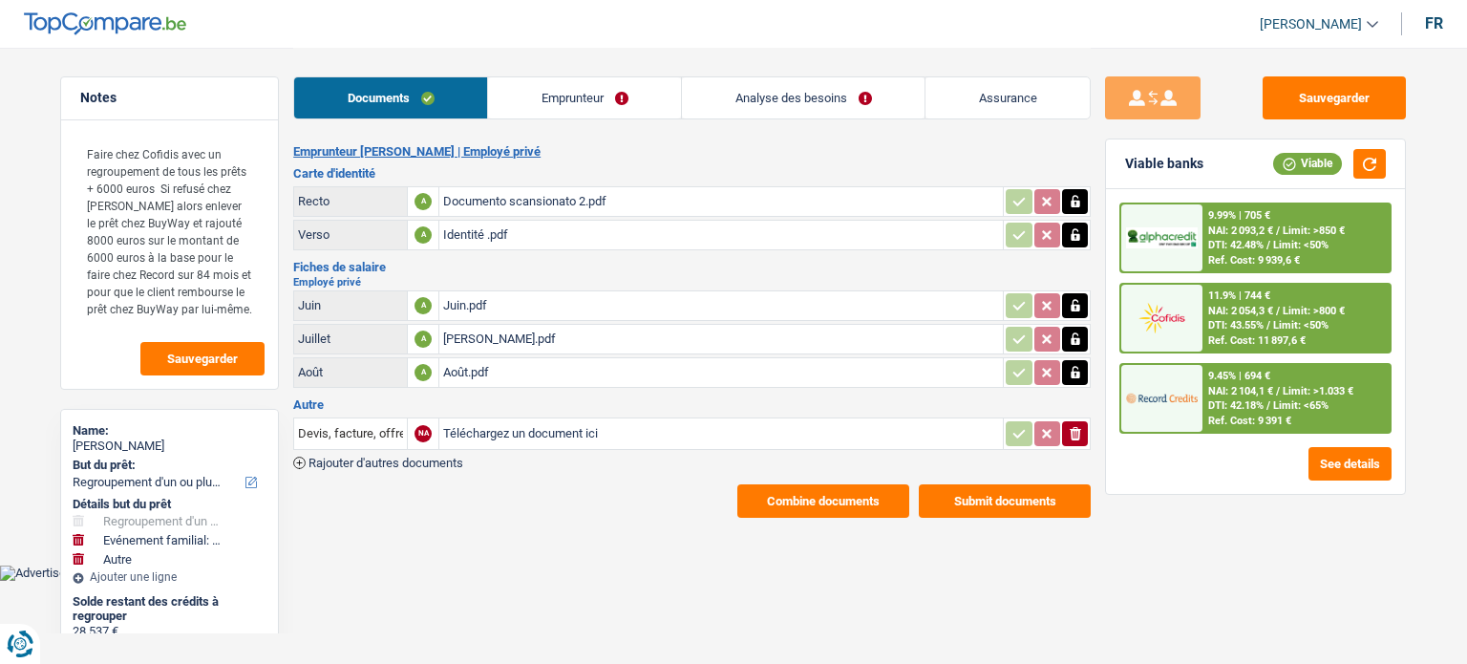
select select "yes"
select select "familyEvent"
select select "false"
select select "other"
select select "84"
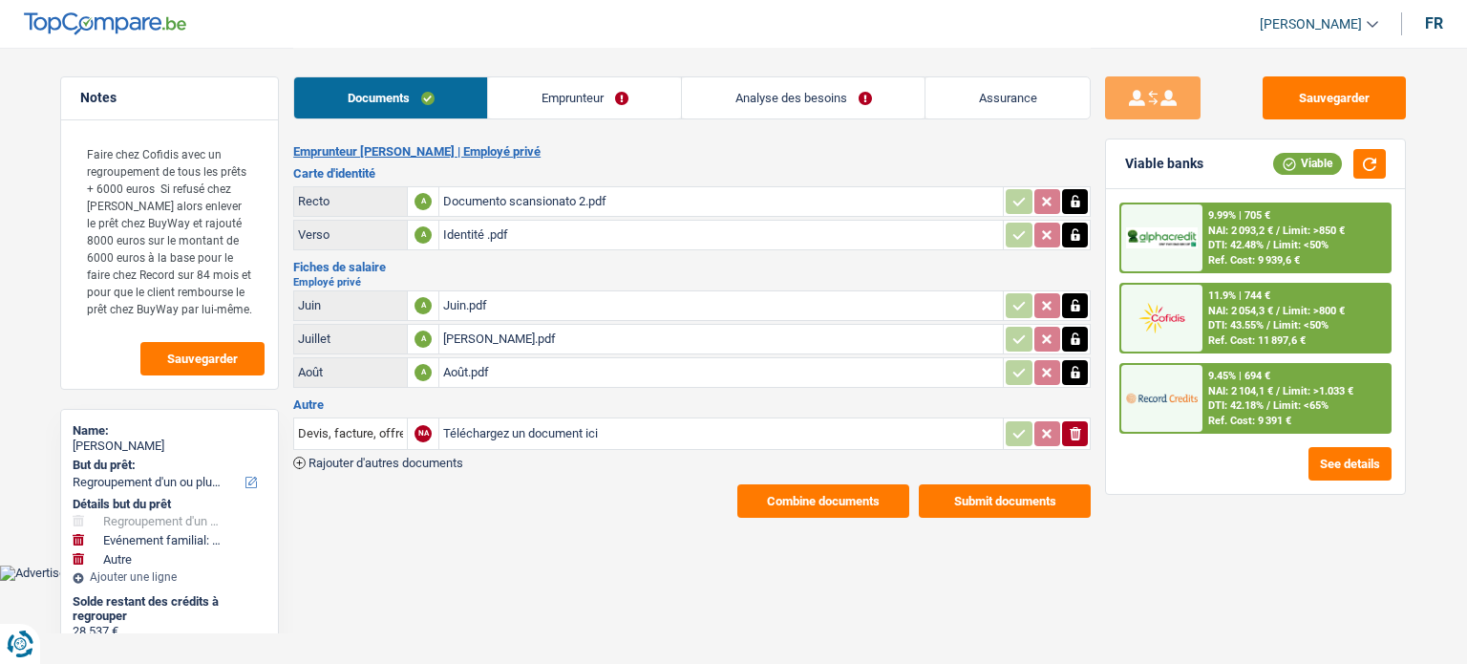
click at [619, 99] on link "Emprunteur" at bounding box center [584, 97] width 193 height 41
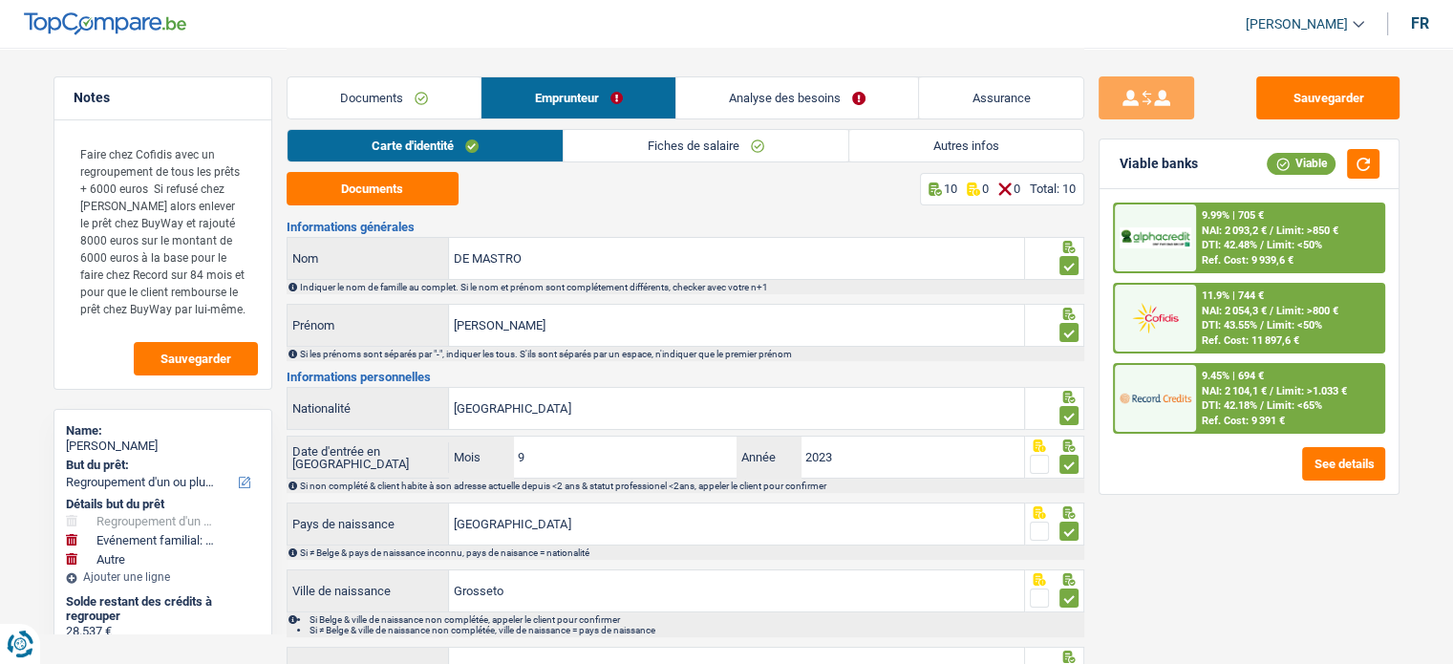
click at [760, 102] on link "Analyse des besoins" at bounding box center [797, 97] width 243 height 41
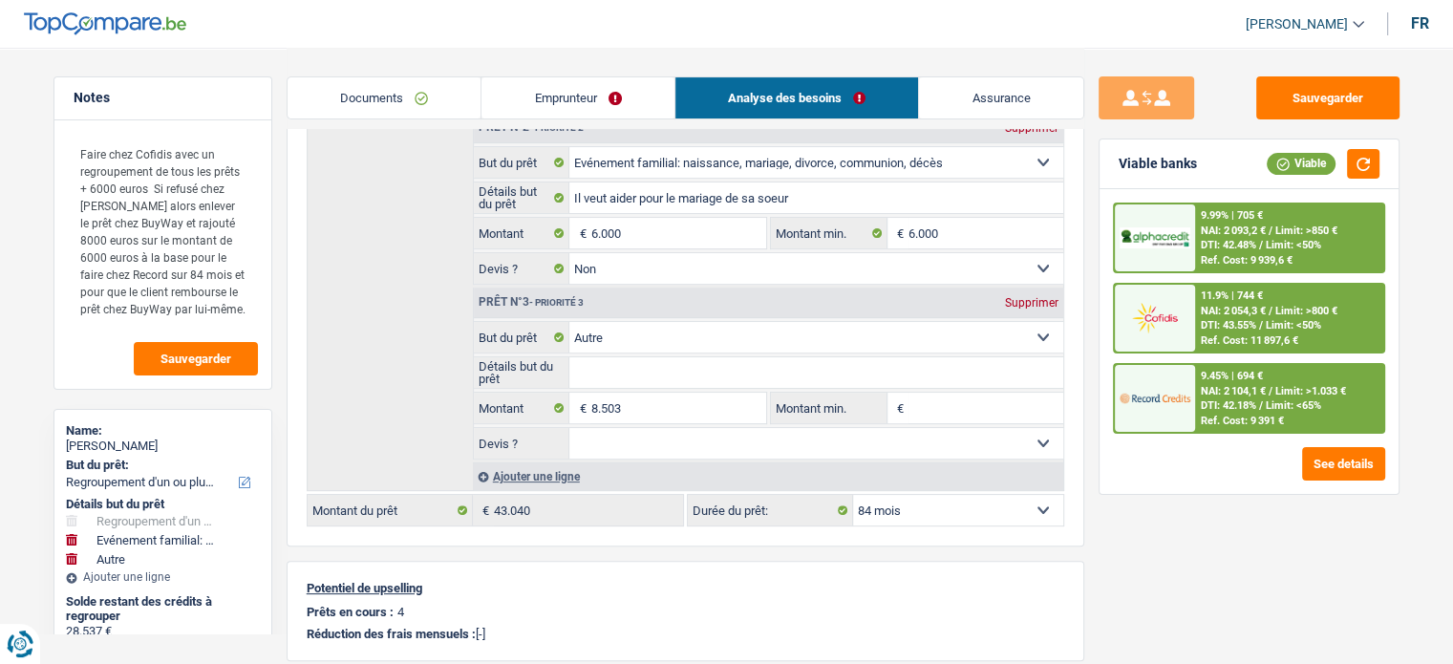
scroll to position [573, 0]
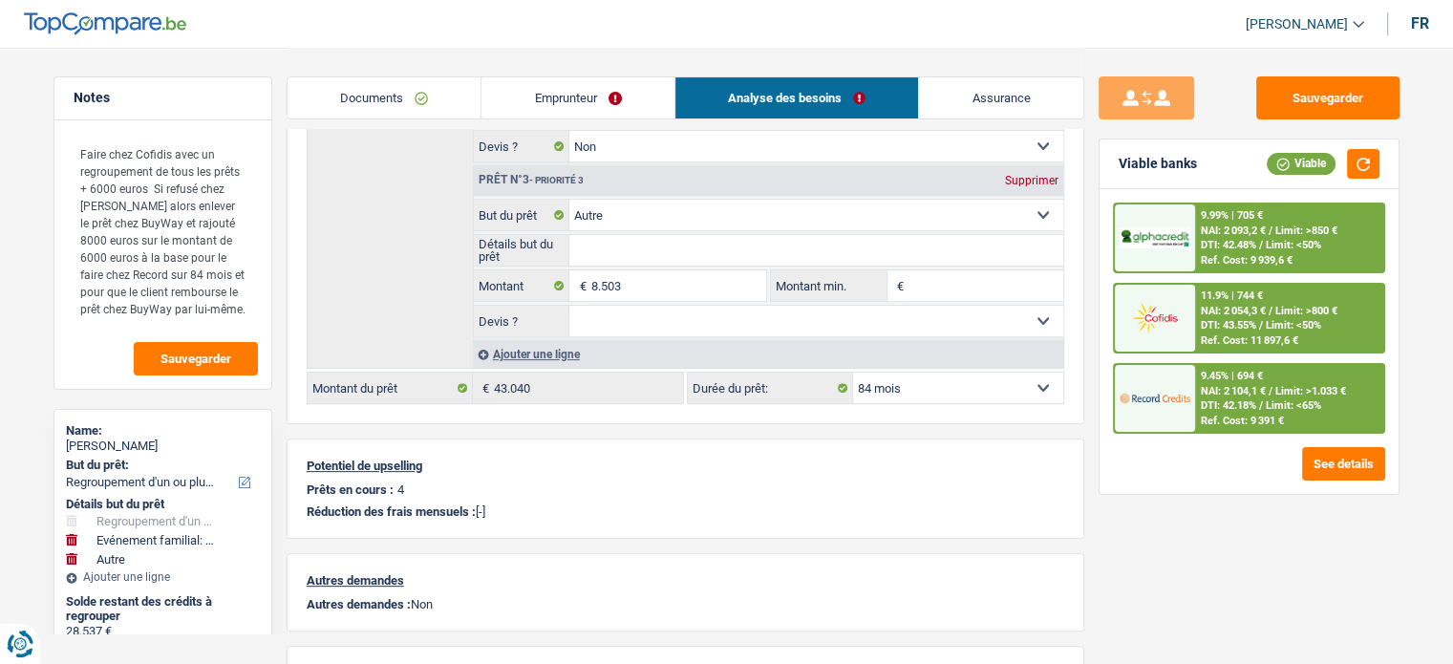
click at [1254, 415] on div "Ref. Cost: 9 391 €" at bounding box center [1242, 421] width 83 height 12
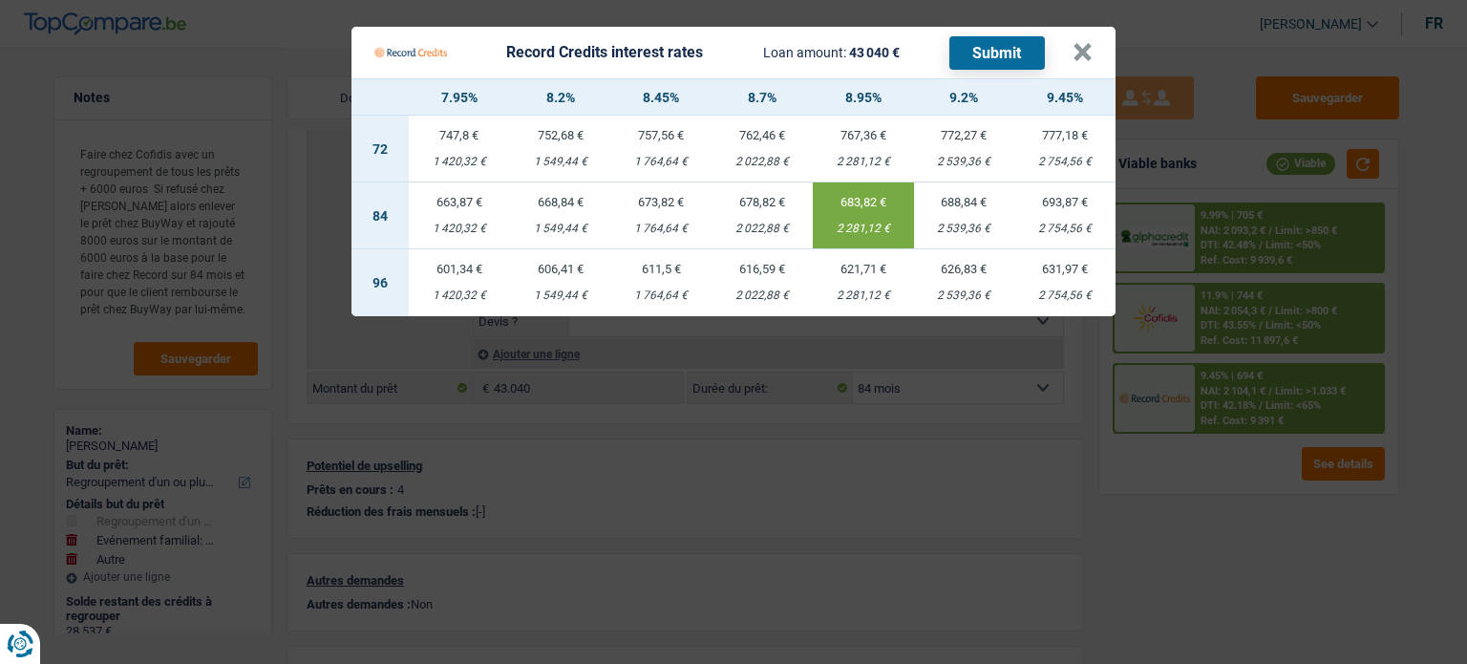
click at [1001, 41] on button "Submit" at bounding box center [998, 52] width 96 height 33
click at [1089, 60] on button "×" at bounding box center [1083, 52] width 20 height 19
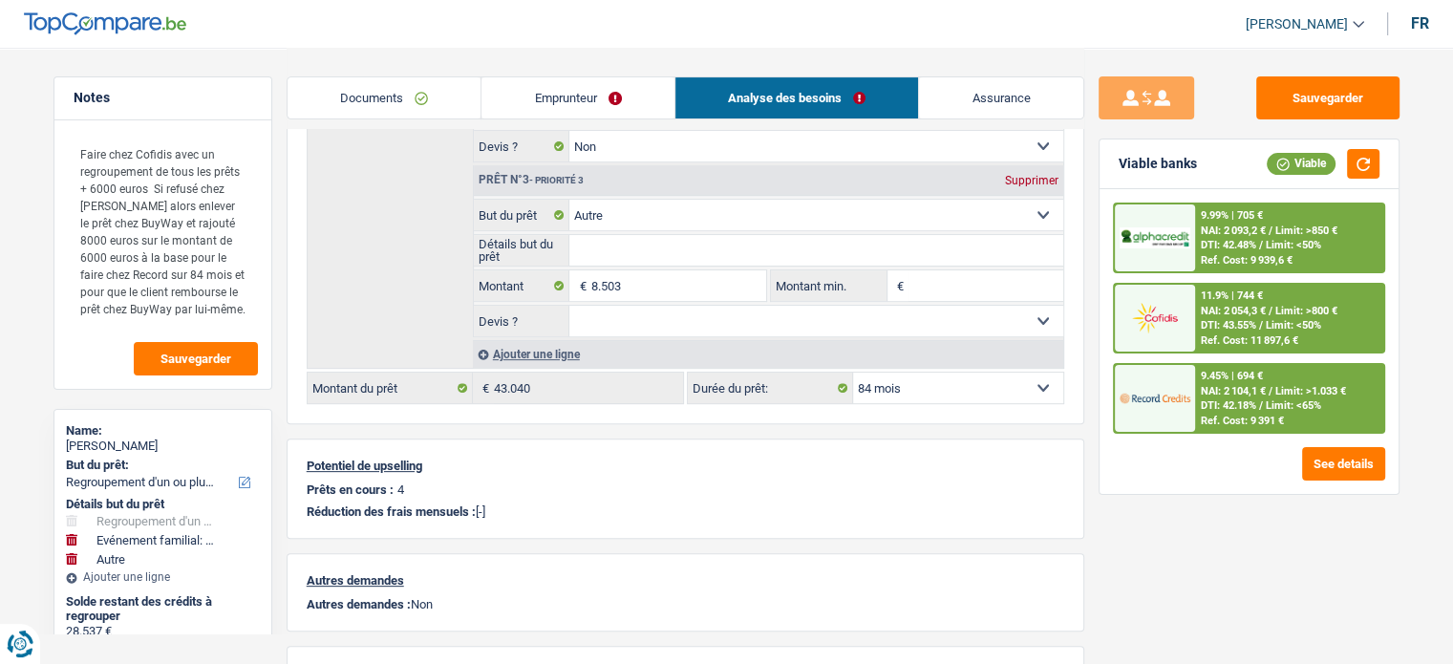
click at [565, 100] on link "Emprunteur" at bounding box center [577, 97] width 193 height 41
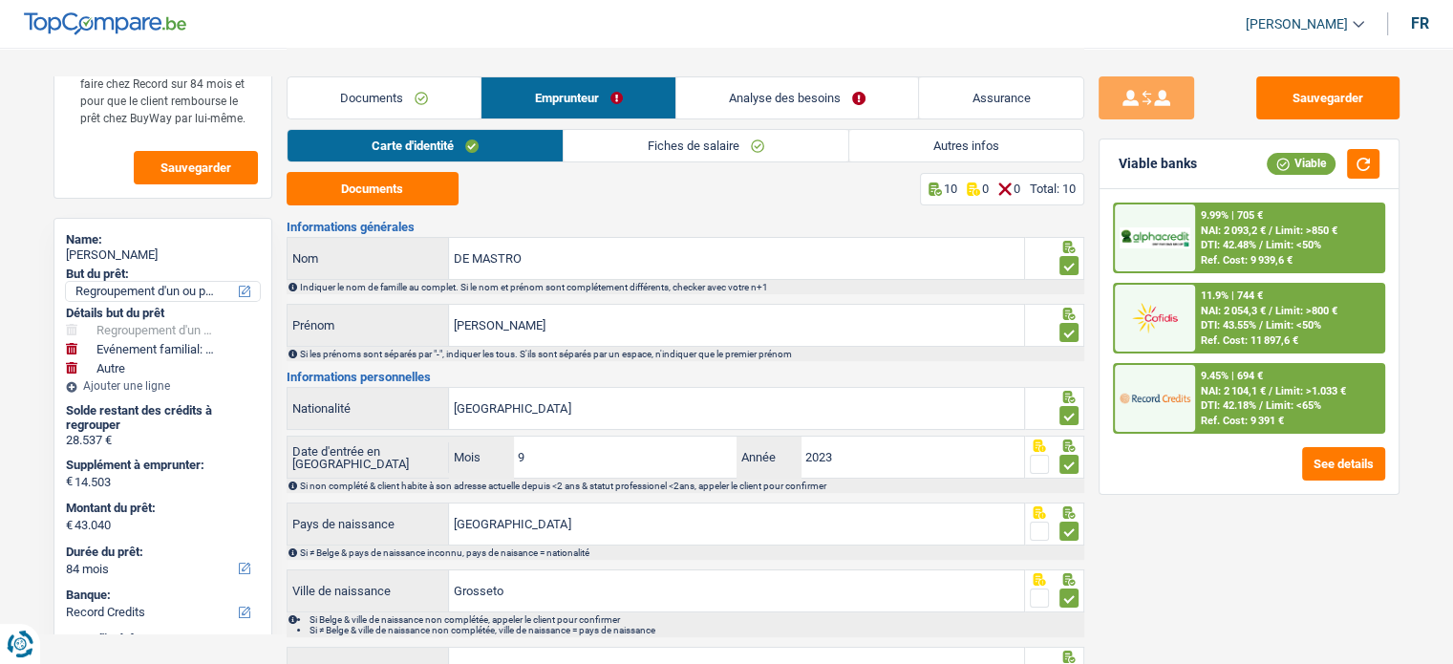
scroll to position [466, 0]
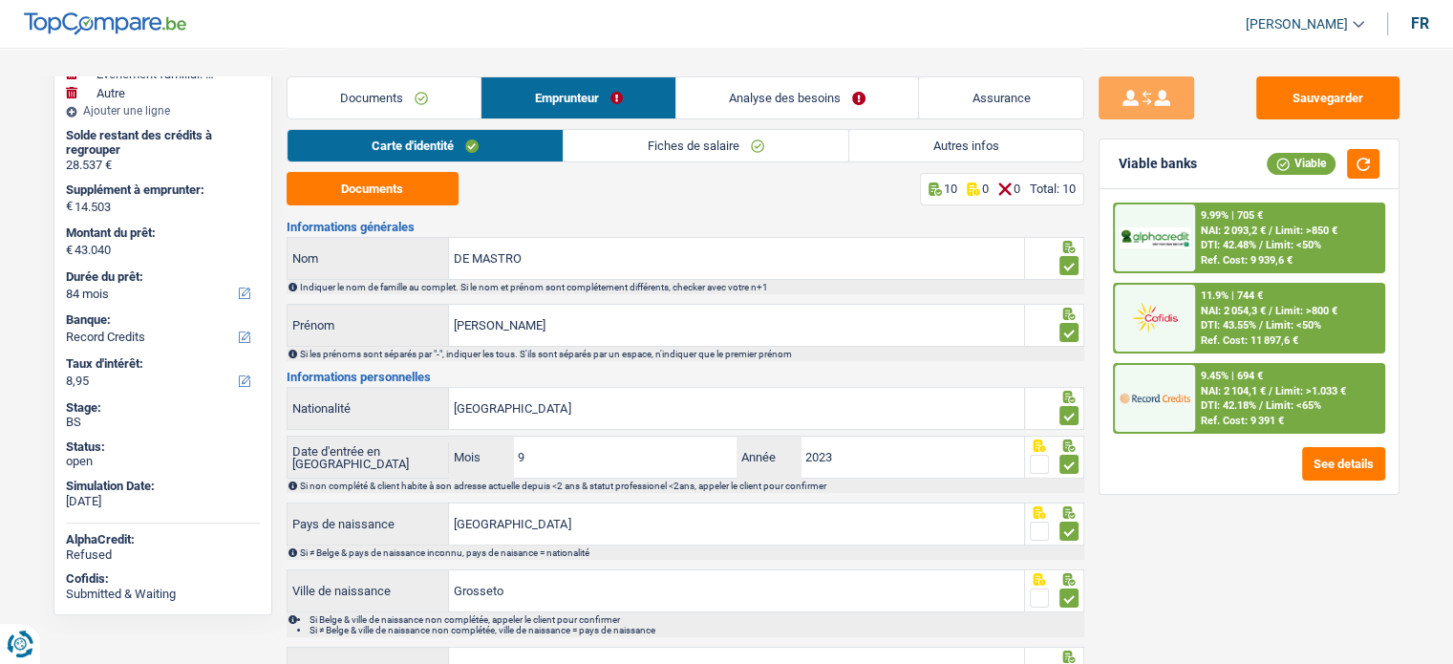
click at [451, 101] on link "Documents" at bounding box center [385, 97] width 194 height 41
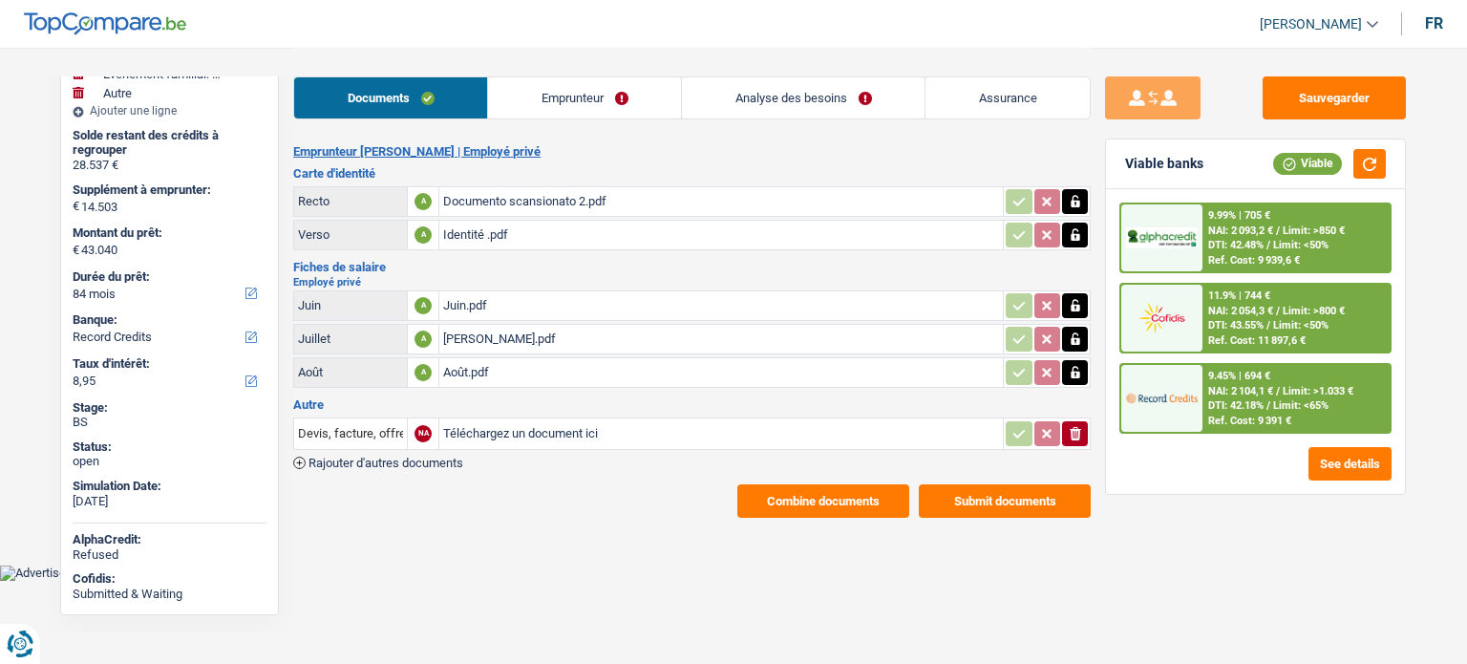
click at [459, 199] on div "Documento scansionato 2.pdf" at bounding box center [721, 201] width 556 height 29
drag, startPoint x: 483, startPoint y: 41, endPoint x: 542, endPoint y: 87, distance: 74.1
click at [483, 41] on header "[PERSON_NAME] Se déconnecter fr" at bounding box center [733, 24] width 1467 height 49
click at [542, 87] on link "Emprunteur" at bounding box center [584, 97] width 193 height 41
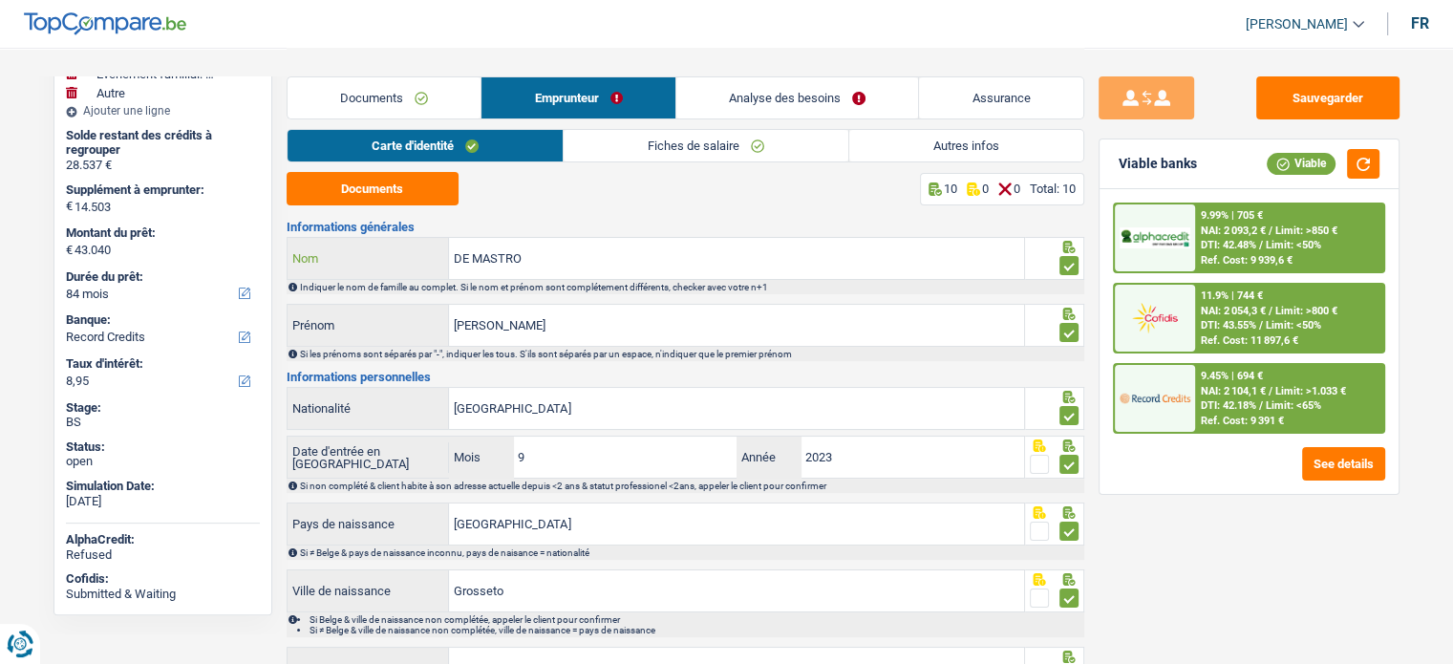
drag, startPoint x: 557, startPoint y: 268, endPoint x: 372, endPoint y: 247, distance: 186.5
click at [372, 247] on div "DE MASTRO Nom" at bounding box center [656, 258] width 737 height 41
click at [749, 87] on link "Analyse des besoins" at bounding box center [797, 97] width 243 height 41
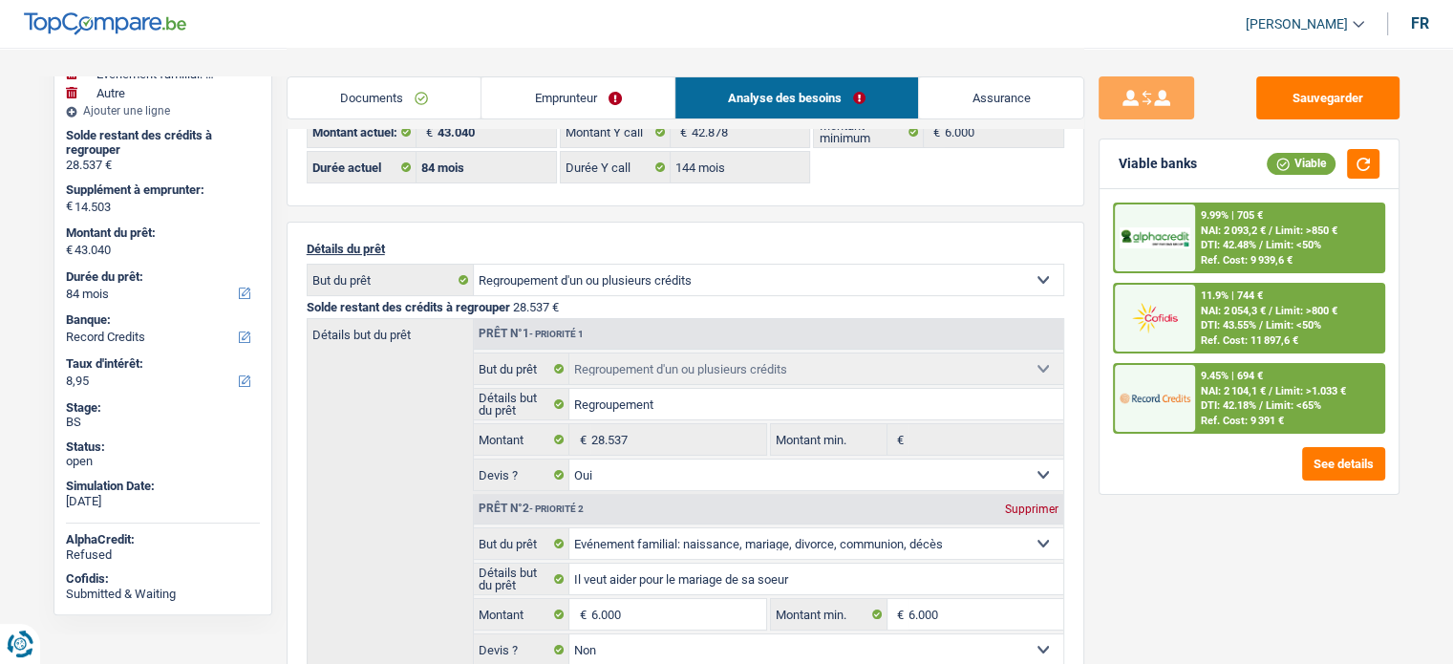
scroll to position [0, 0]
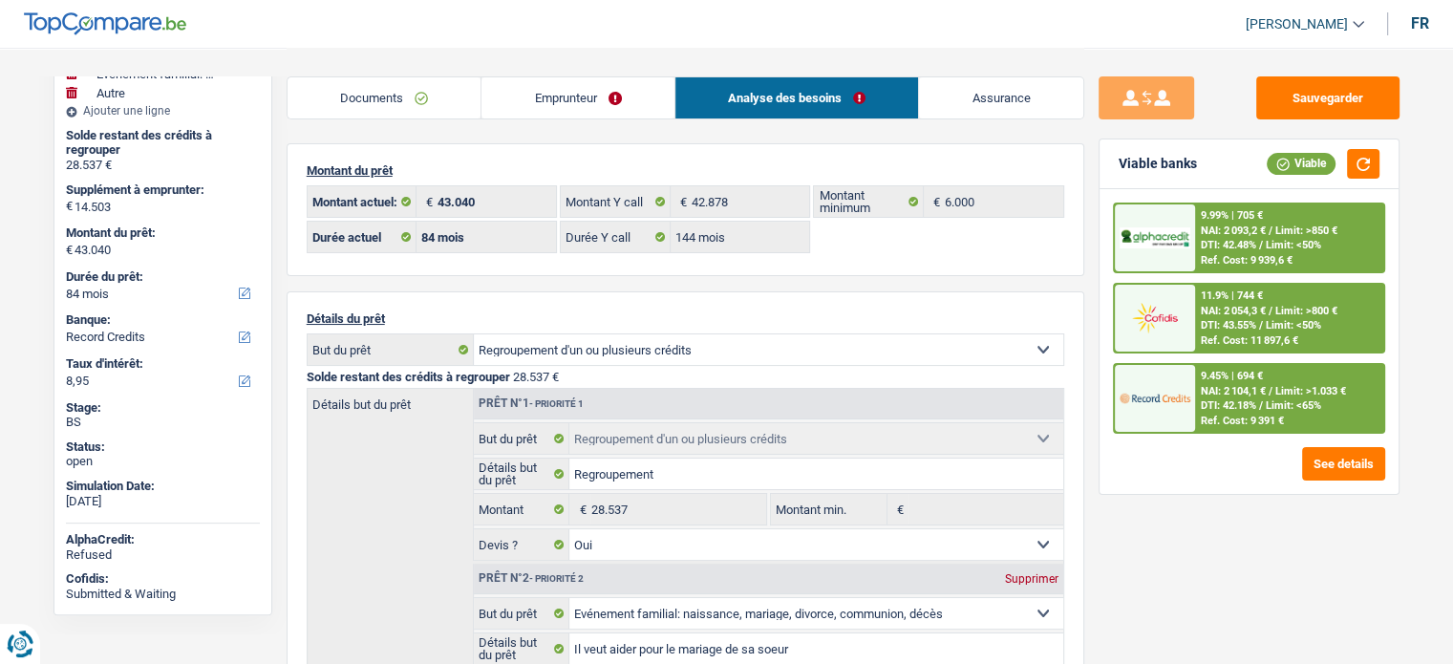
click at [1217, 411] on div "9.45% | 694 € NAI: 2 104,1 € / Limit: >1.033 € DTI: 42.18% / Limit: <65% Ref. C…" at bounding box center [1289, 398] width 188 height 67
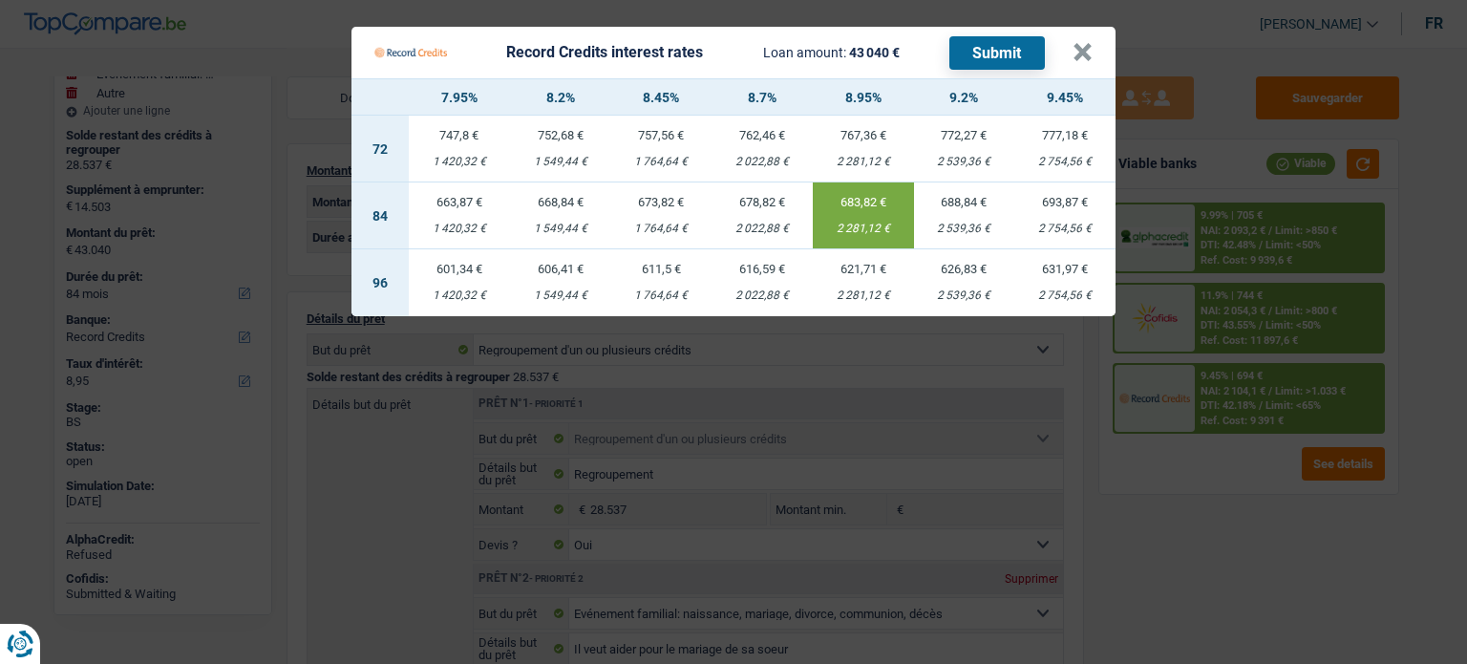
click at [1187, 547] on Credits "Record Credits interest rates Loan amount: 43 040 € Submit × 7.95% 8.2% 8.45% 8…" at bounding box center [733, 332] width 1467 height 664
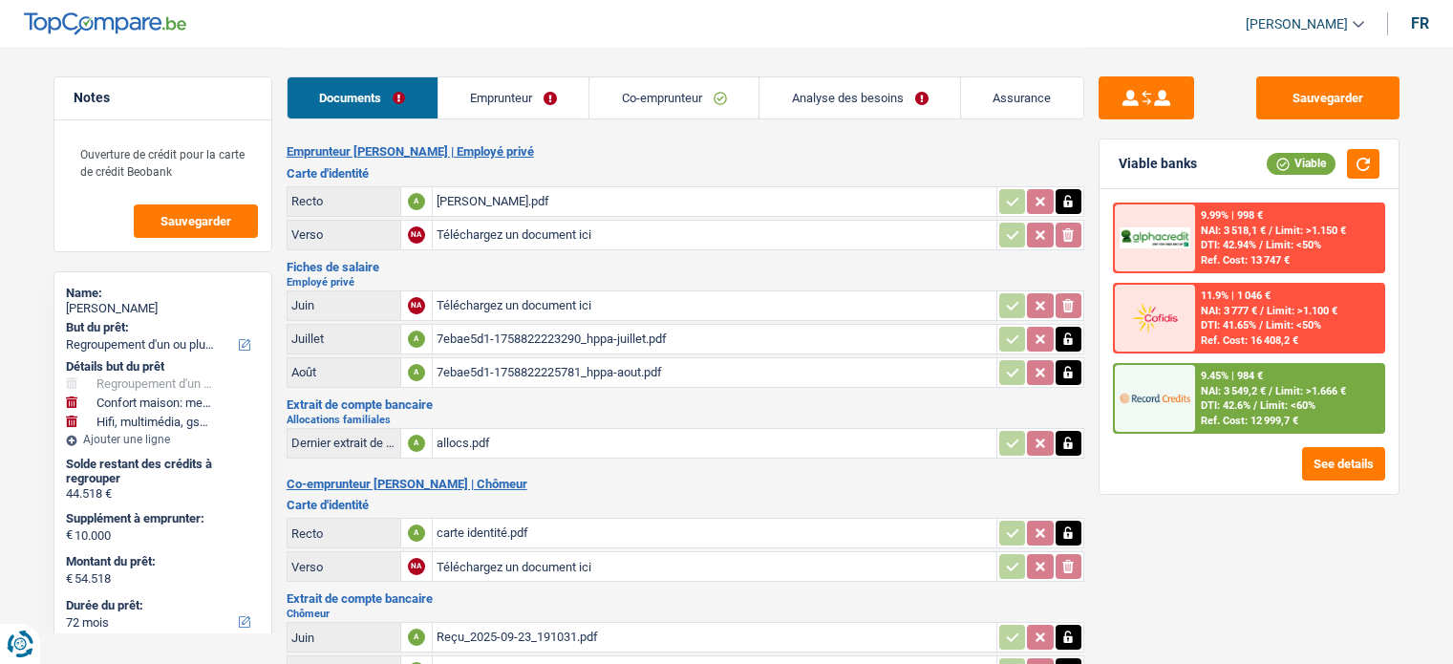
select select "refinancing"
select select "household"
select select "tech"
select select "72"
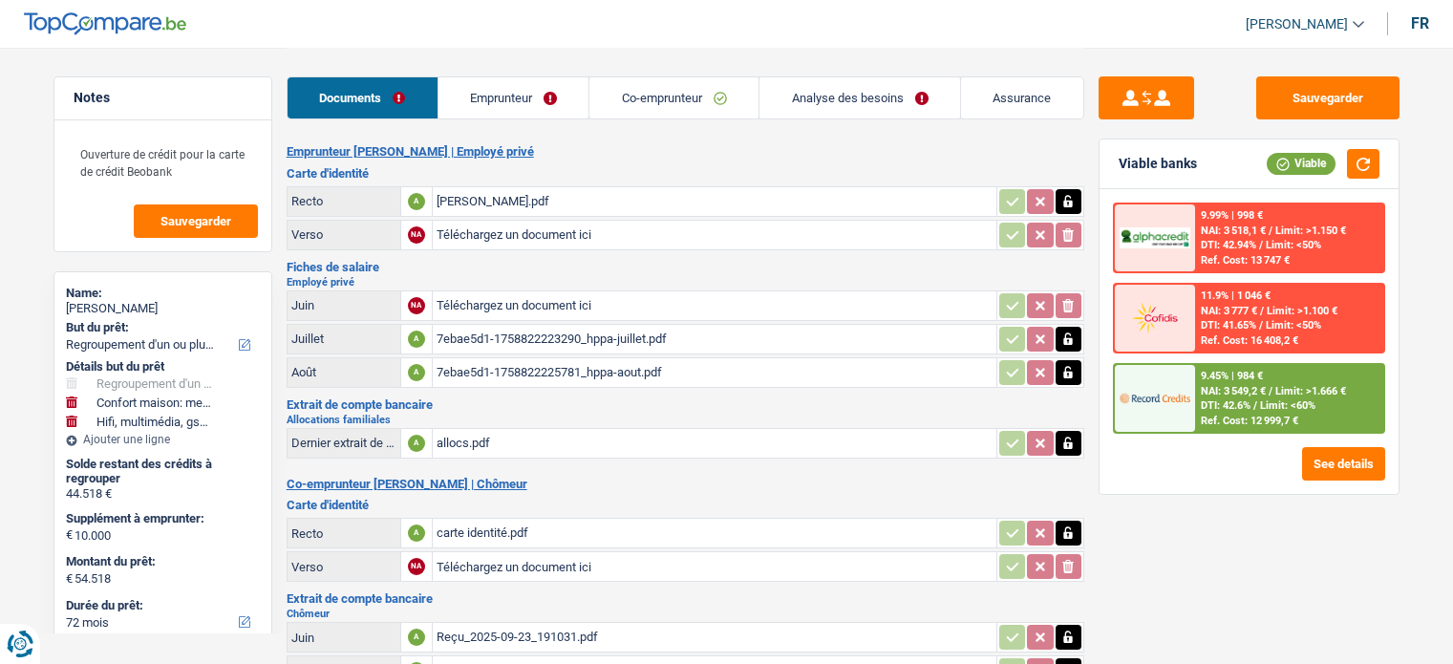
select select "record credits"
select select "applicant"
select select "coApplicant"
select select "applicant"
select select "72"
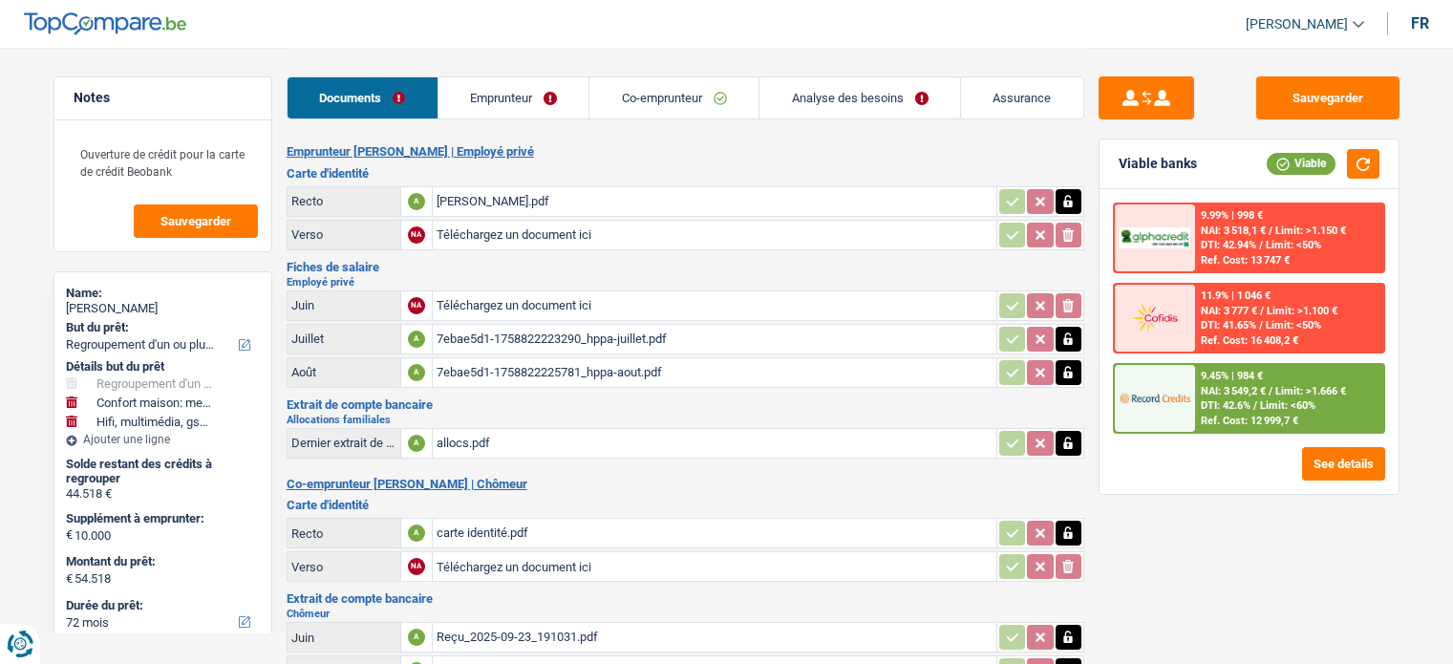
select select "72"
select select "refinancing"
select select "household"
select select "false"
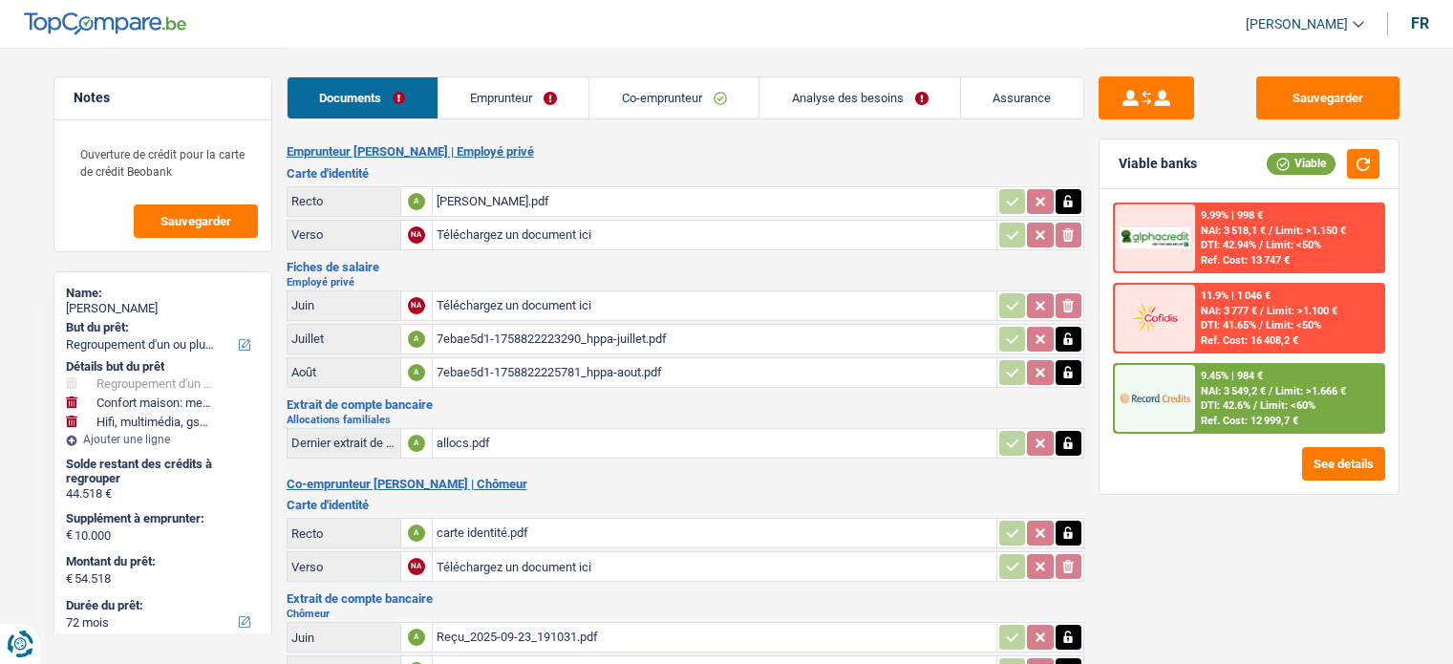
select select "tech"
select select "false"
select select "72"
click at [789, 87] on link "Analyse des besoins" at bounding box center [859, 97] width 201 height 41
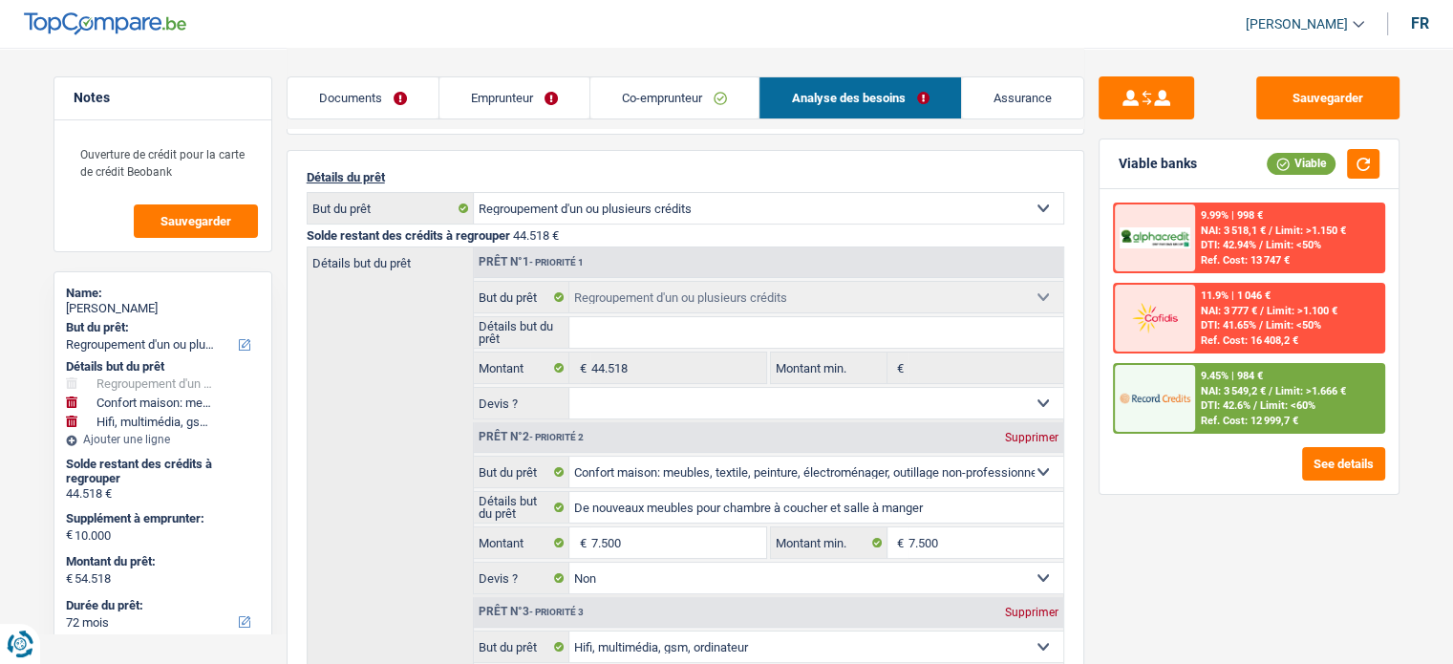
scroll to position [287, 0]
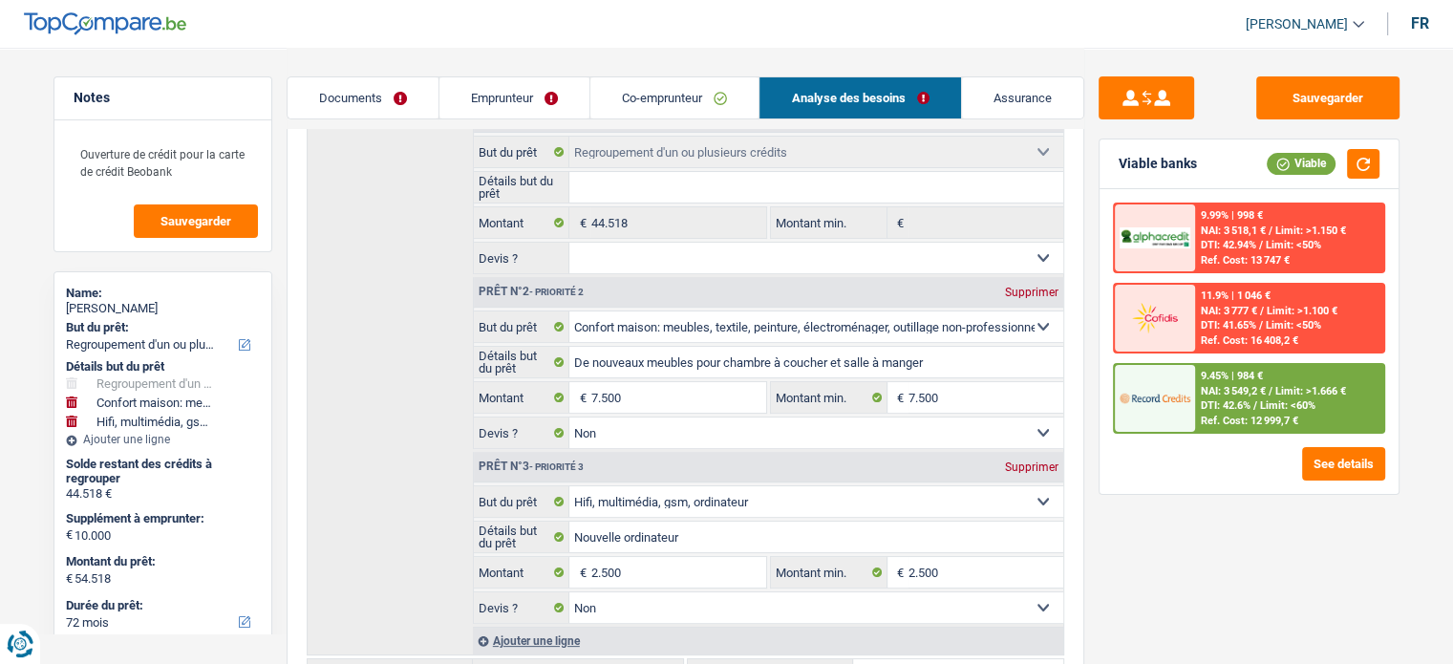
click at [151, 304] on div "[PERSON_NAME]" at bounding box center [163, 308] width 194 height 15
drag, startPoint x: 151, startPoint y: 304, endPoint x: 141, endPoint y: 305, distance: 9.6
click at [141, 305] on div "[PERSON_NAME]" at bounding box center [163, 308] width 194 height 15
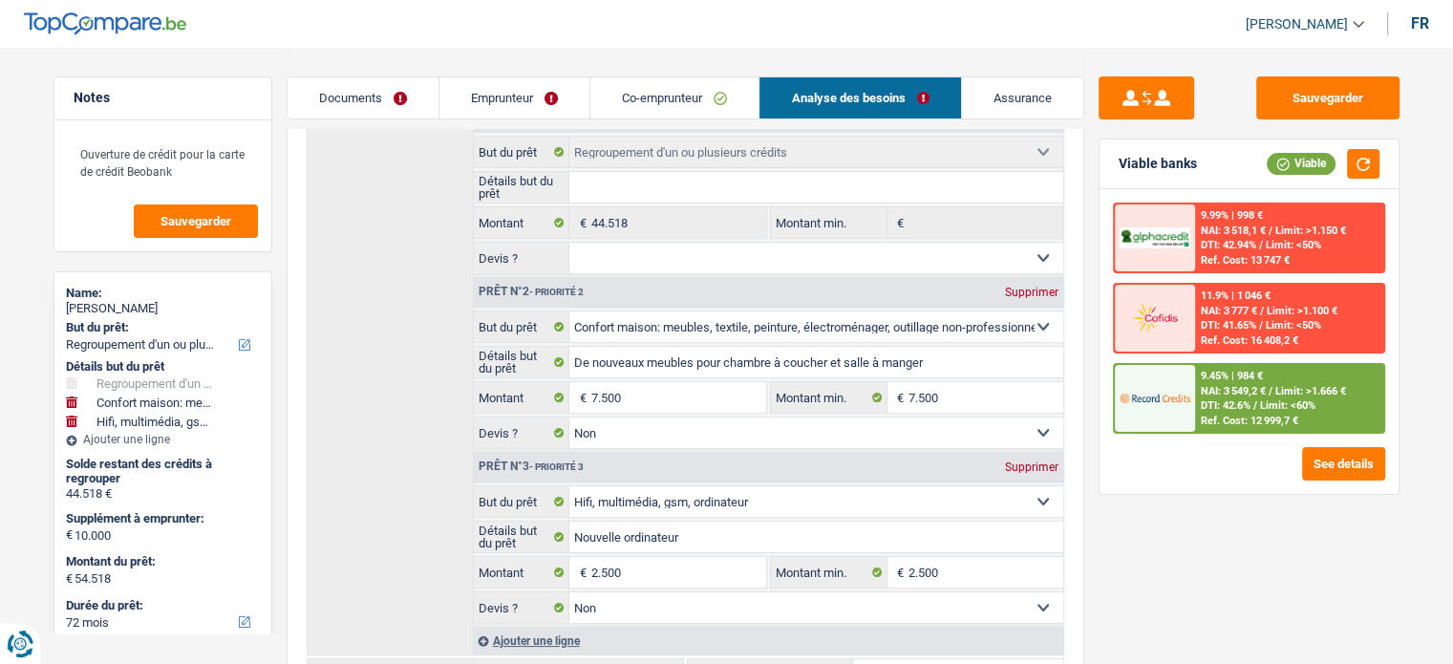
copy div "ferreira"
